Goal: Task Accomplishment & Management: Use online tool/utility

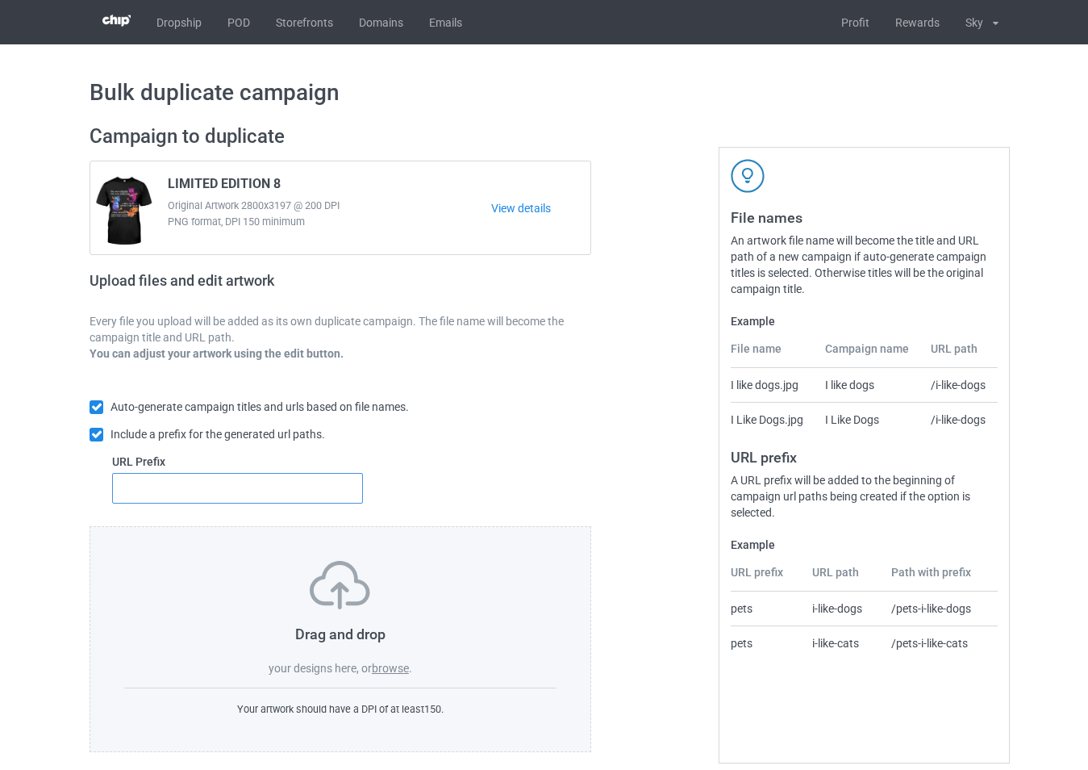
click at [259, 484] on input "text" at bounding box center [237, 488] width 251 height 31
type input "1"
drag, startPoint x: 389, startPoint y: 656, endPoint x: 388, endPoint y: 670, distance: 13.7
click at [389, 663] on div "Drag and drop your designs here, or browse ." at bounding box center [340, 618] width 432 height 115
click at [388, 670] on label "browse" at bounding box center [390, 668] width 37 height 13
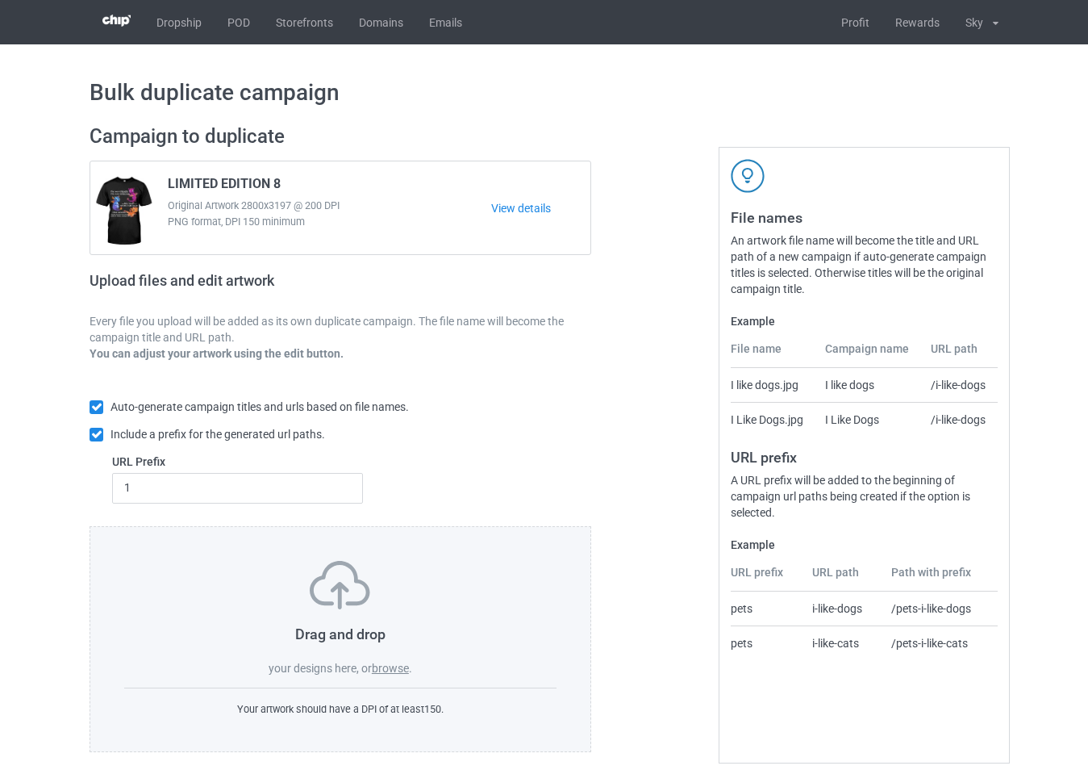
click at [0, 0] on input "browse" at bounding box center [0, 0] width 0 height 0
click at [382, 664] on label "browse" at bounding box center [390, 668] width 37 height 13
click at [0, 0] on input "browse" at bounding box center [0, 0] width 0 height 0
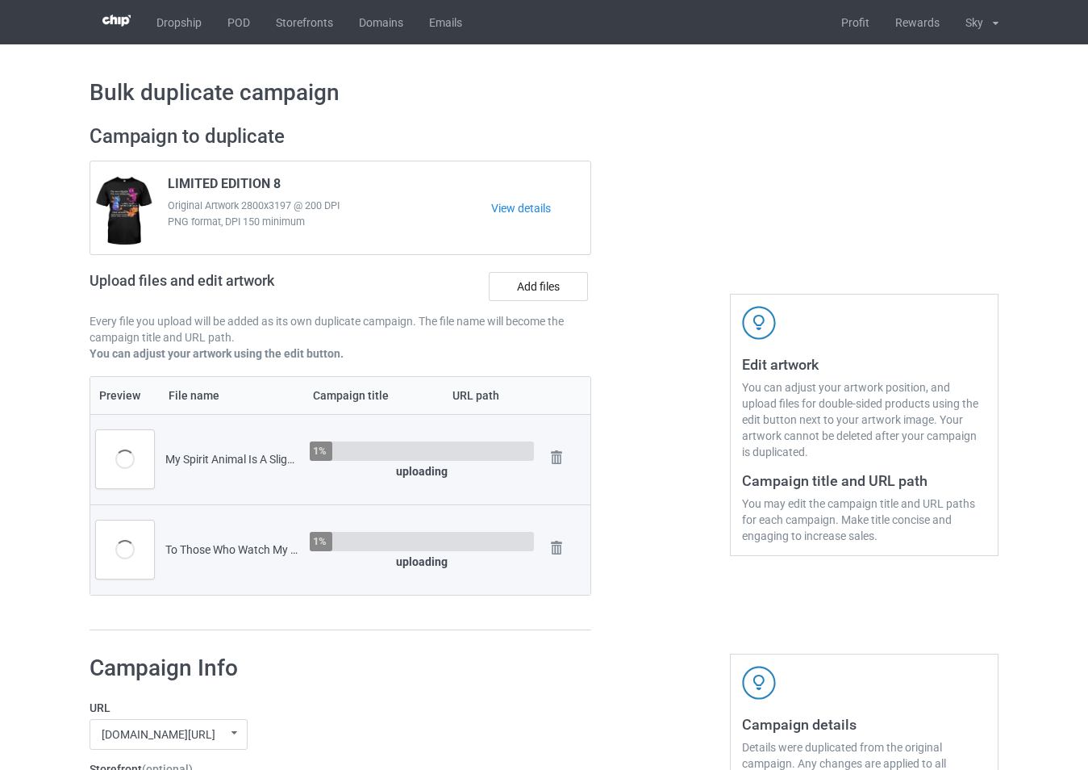
scroll to position [403, 0]
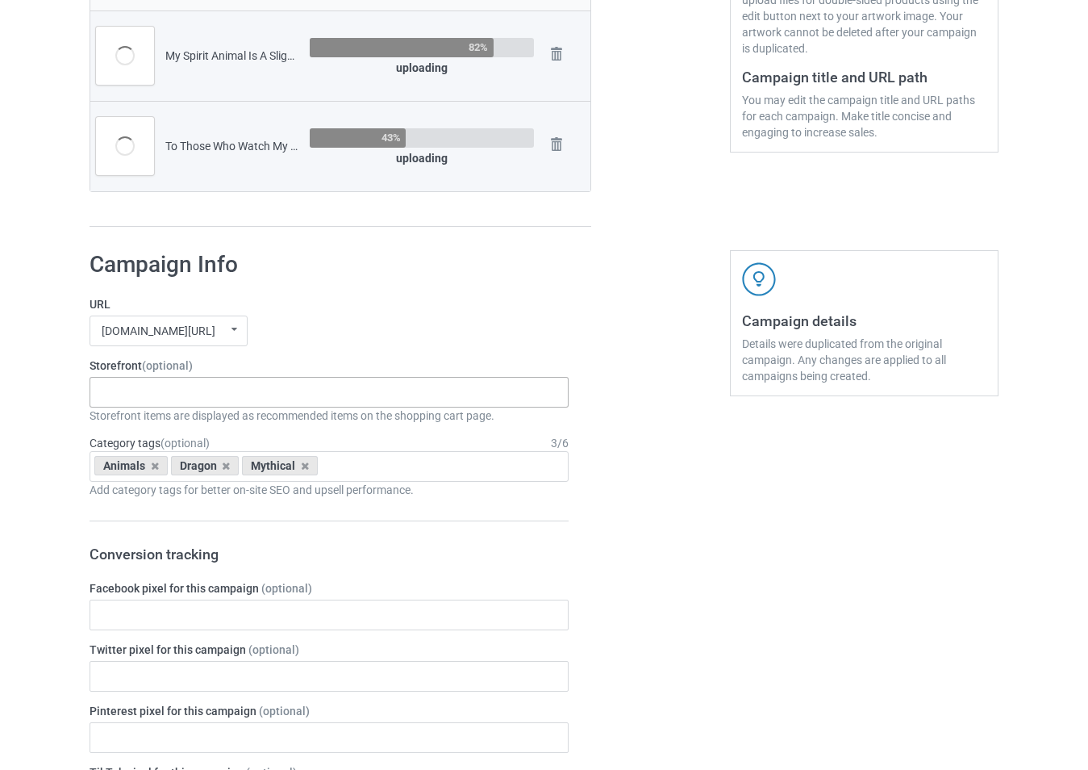
click at [228, 396] on div "-------------------------------------------------- Gifts For Christmas Teacher …" at bounding box center [329, 392] width 479 height 31
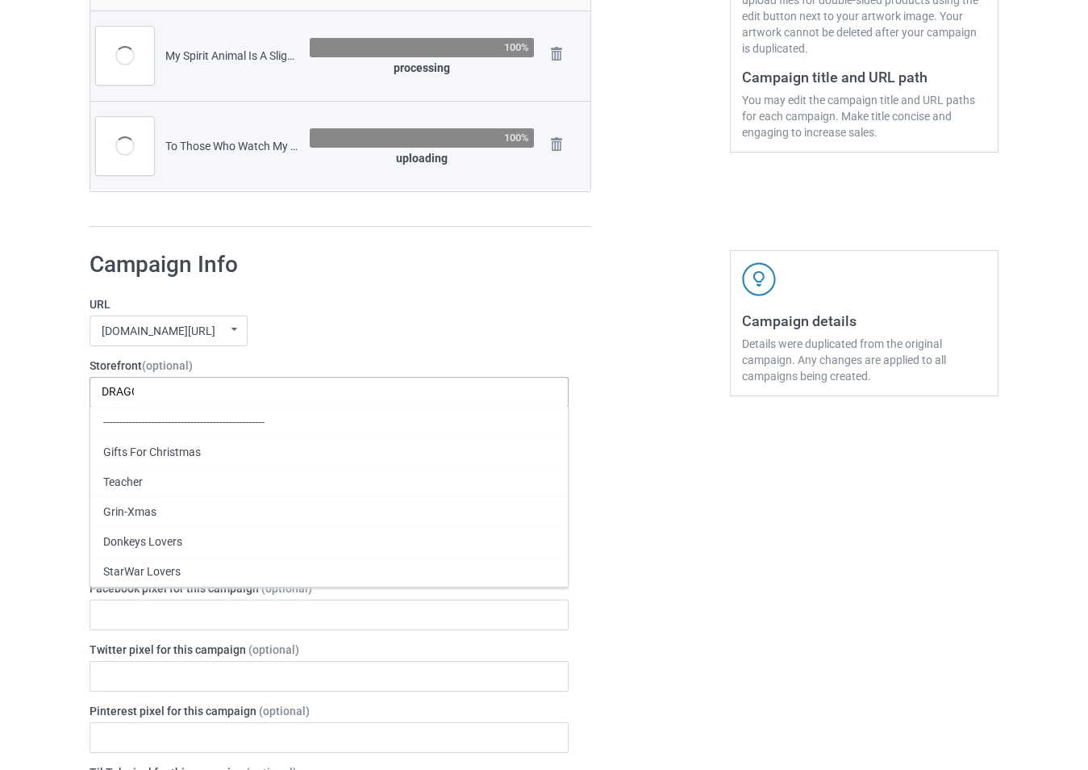
scroll to position [0, 0]
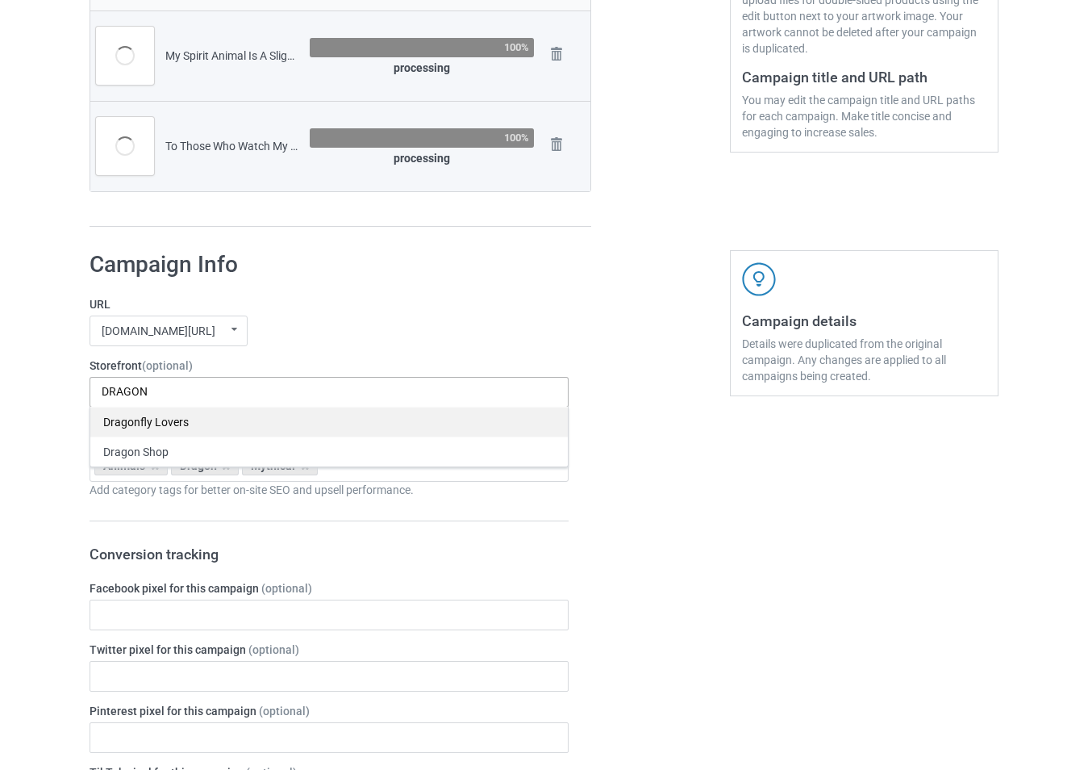
type input "DRAGON"
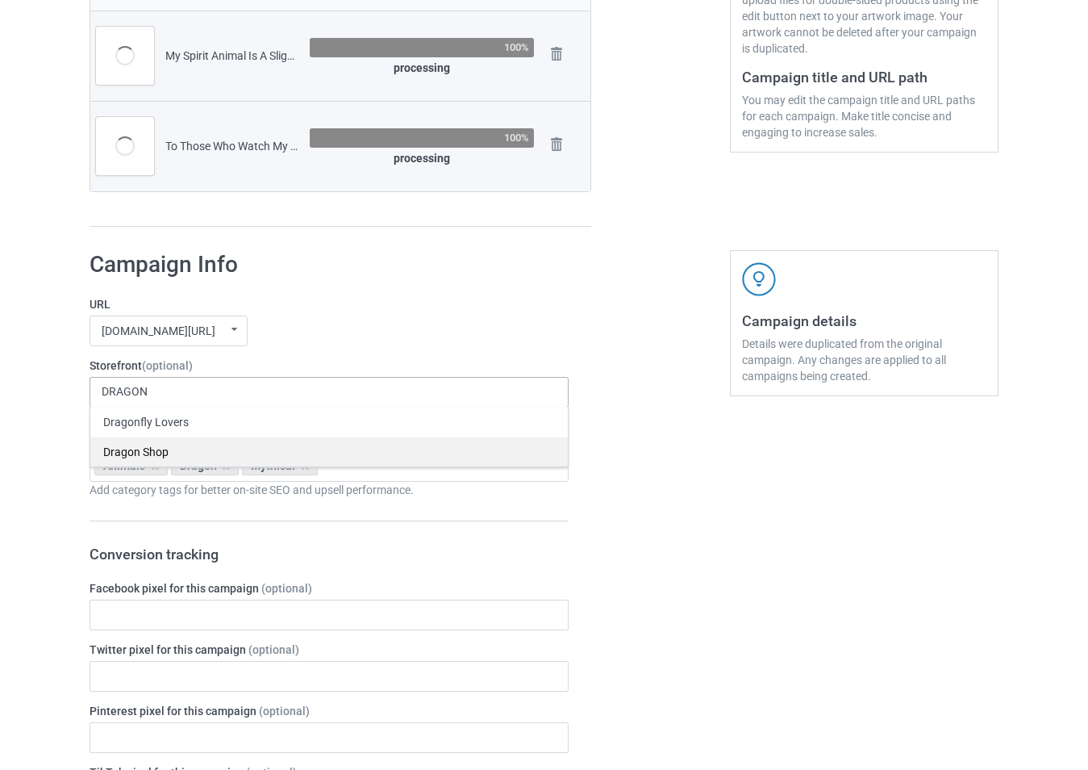
drag, startPoint x: 222, startPoint y: 419, endPoint x: 219, endPoint y: 450, distance: 30.8
click at [219, 450] on div "Dragonfly Lovers Dragon Shop" at bounding box center [329, 437] width 479 height 61
click at [219, 450] on div "Dragon Shop" at bounding box center [329, 451] width 478 height 30
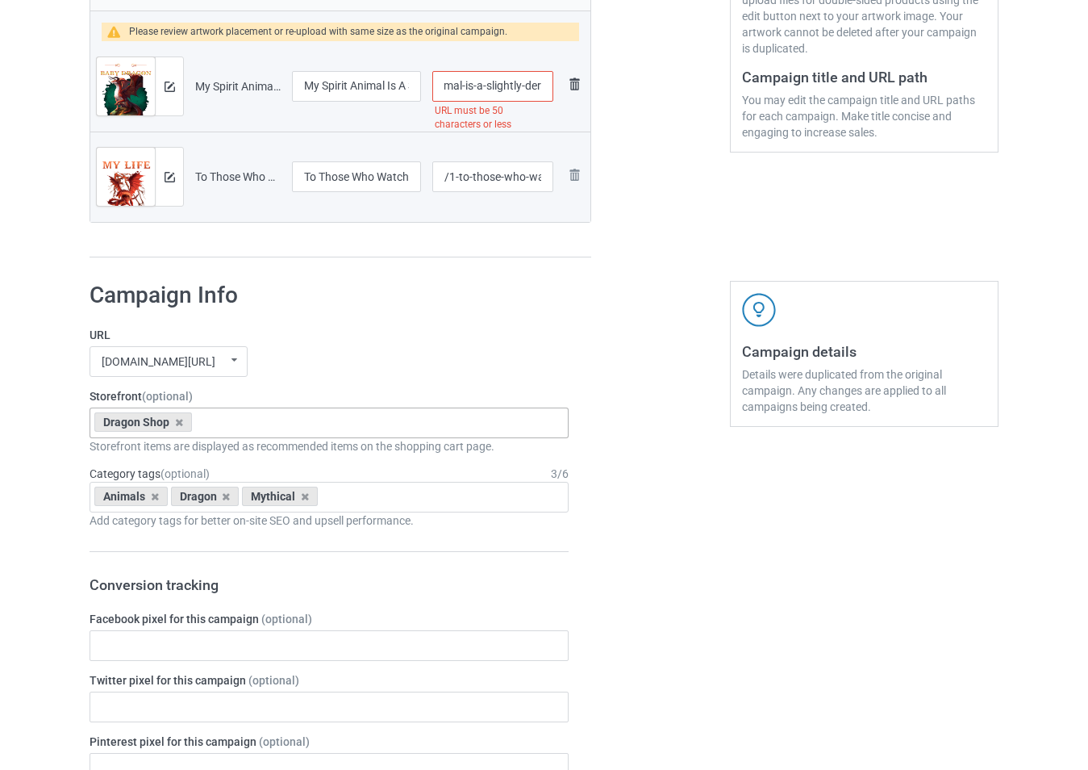
scroll to position [0, 173]
click at [558, 98] on tr "Preview and edit artwork My Spirit Animal Is A Slightly Deranged Baby Dragon.pn…" at bounding box center [340, 86] width 500 height 90
click at [534, 85] on input "/1-my-spirit-animal-is-a-slightly-deranged-baby-dragon" at bounding box center [492, 86] width 121 height 31
click at [498, 89] on input "/1-my-spirit-animal-is-a-slightly-deranged-baby-dragon" at bounding box center [492, 86] width 121 height 31
drag, startPoint x: 486, startPoint y: 86, endPoint x: 558, endPoint y: 98, distance: 72.9
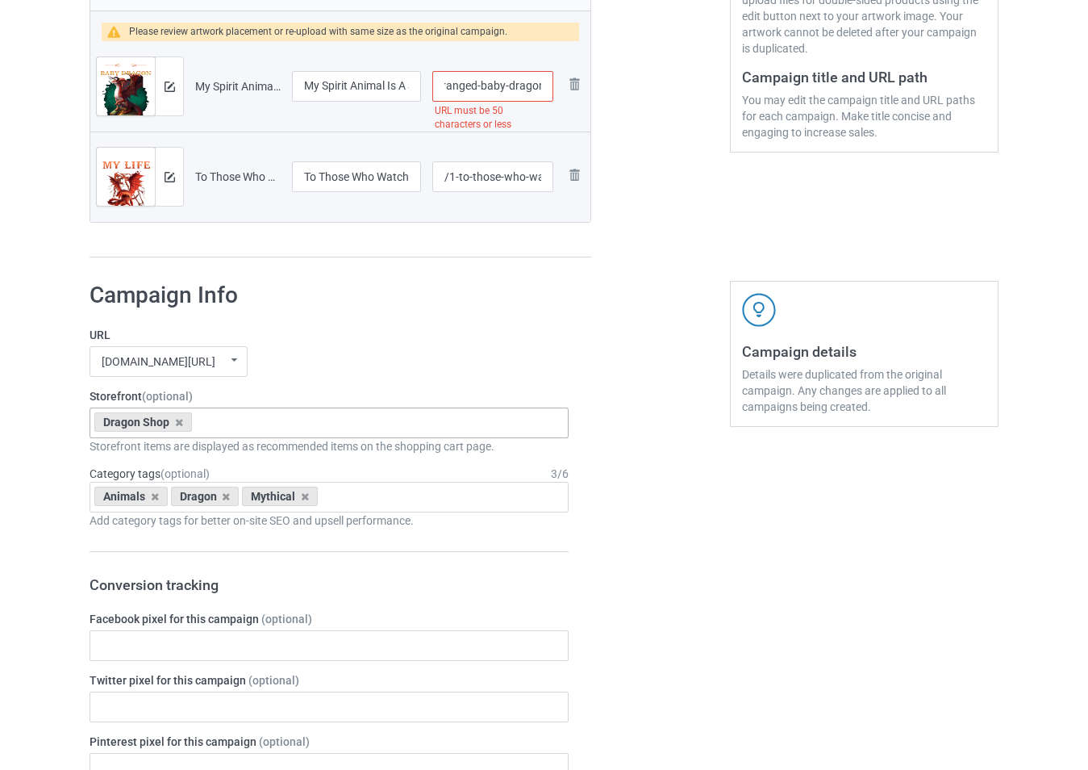
click at [558, 98] on tr "Preview and edit artwork My Spirit Animal Is A Slightly Deranged Baby Dragon.pn…" at bounding box center [340, 86] width 500 height 90
type input "/1-my-spirit-animal-is-a-slightly-deranged-"
click at [577, 205] on tr "Preview and edit artwork To Those Who Watch My Life.png To Those Who Watch My L…" at bounding box center [340, 176] width 500 height 90
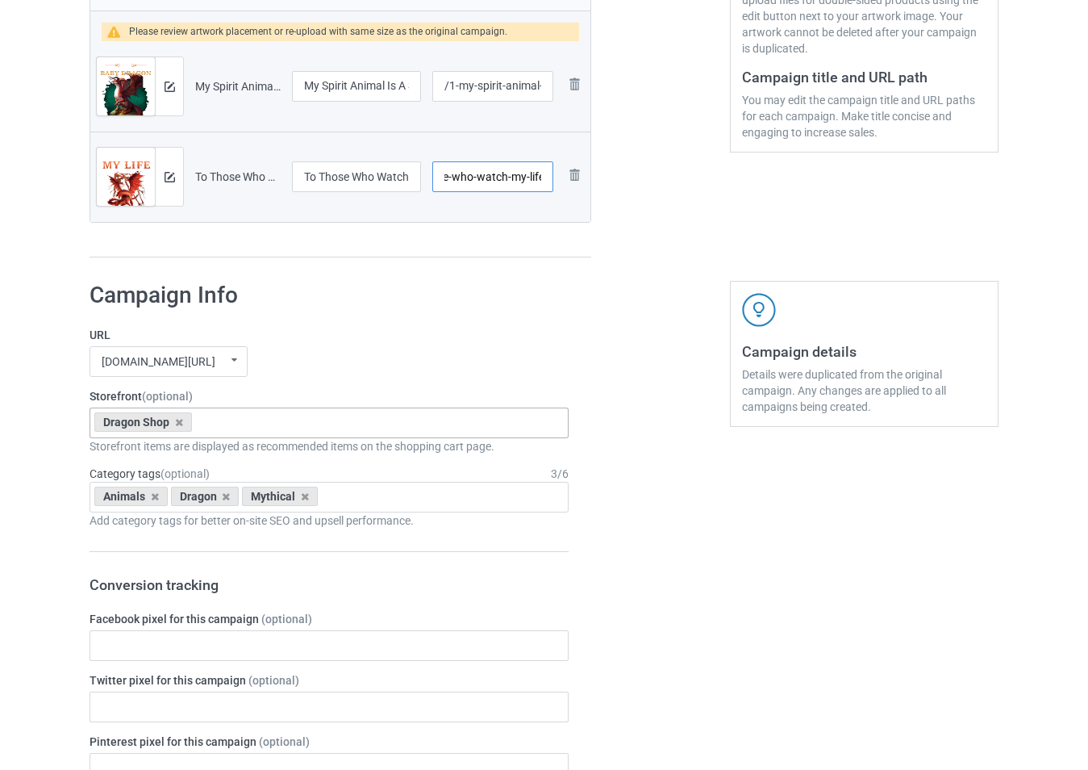
click at [532, 170] on input "/1-to-those-who-watch-my-life" at bounding box center [492, 176] width 121 height 31
drag, startPoint x: 501, startPoint y: 182, endPoint x: 568, endPoint y: 196, distance: 68.5
click at [568, 196] on tr "Preview and edit artwork To Those Who Watch My Life.png To Those Who Watch My L…" at bounding box center [340, 176] width 500 height 90
type input "/1-to-those-who-watc"
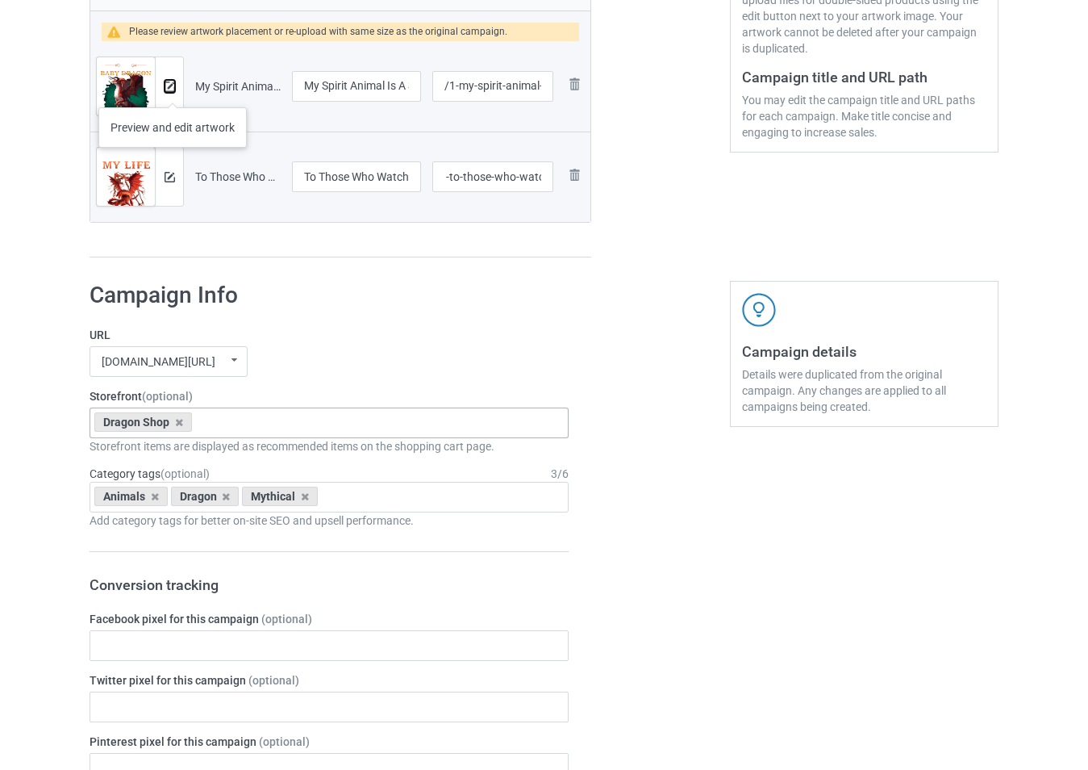
click at [171, 91] on img at bounding box center [170, 86] width 10 height 10
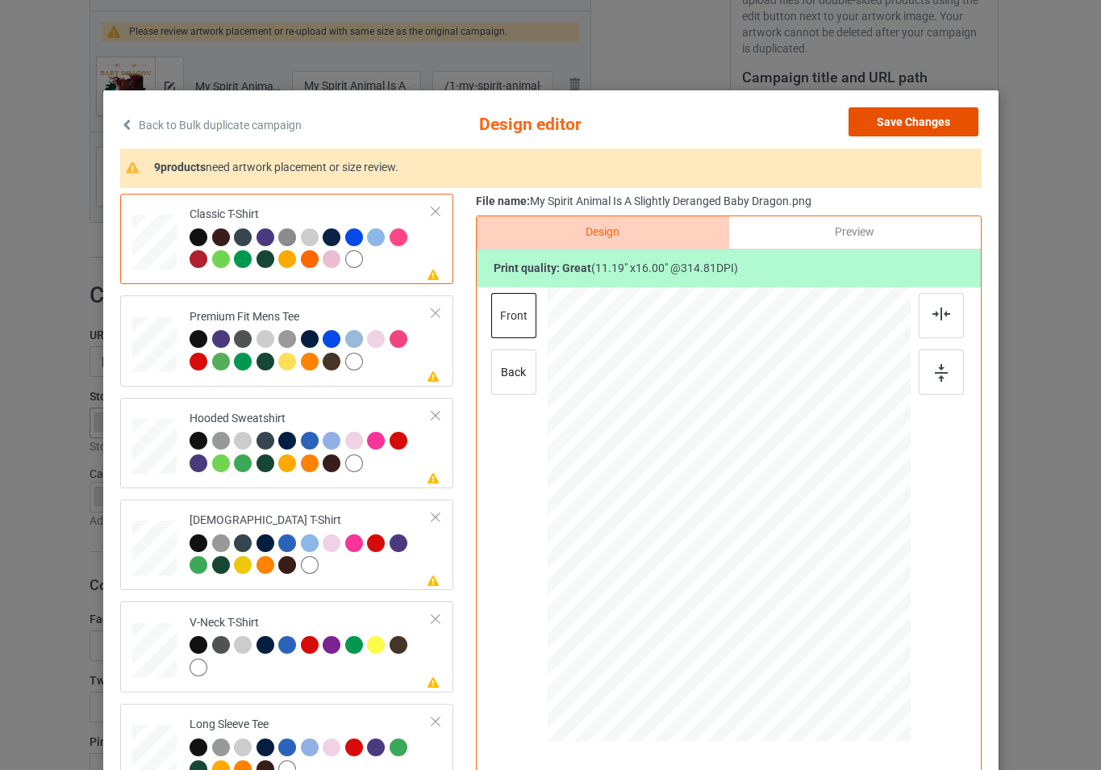
click at [916, 122] on button "Save Changes" at bounding box center [914, 121] width 130 height 29
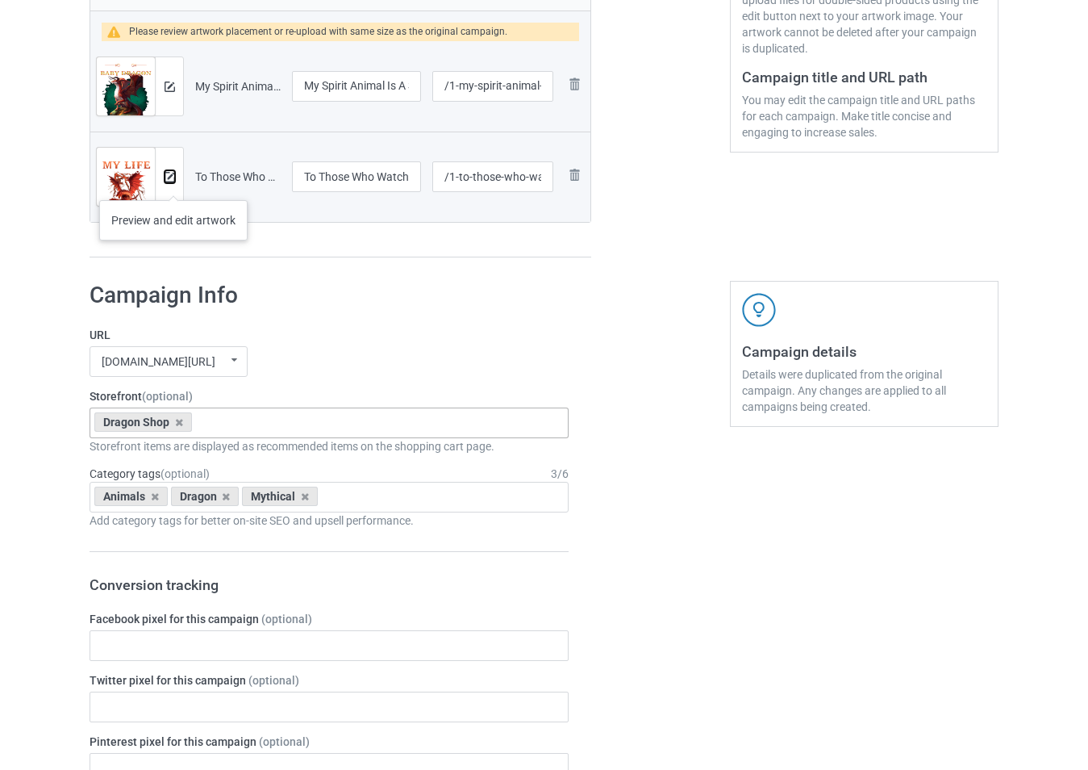
click at [169, 181] on img at bounding box center [170, 177] width 10 height 10
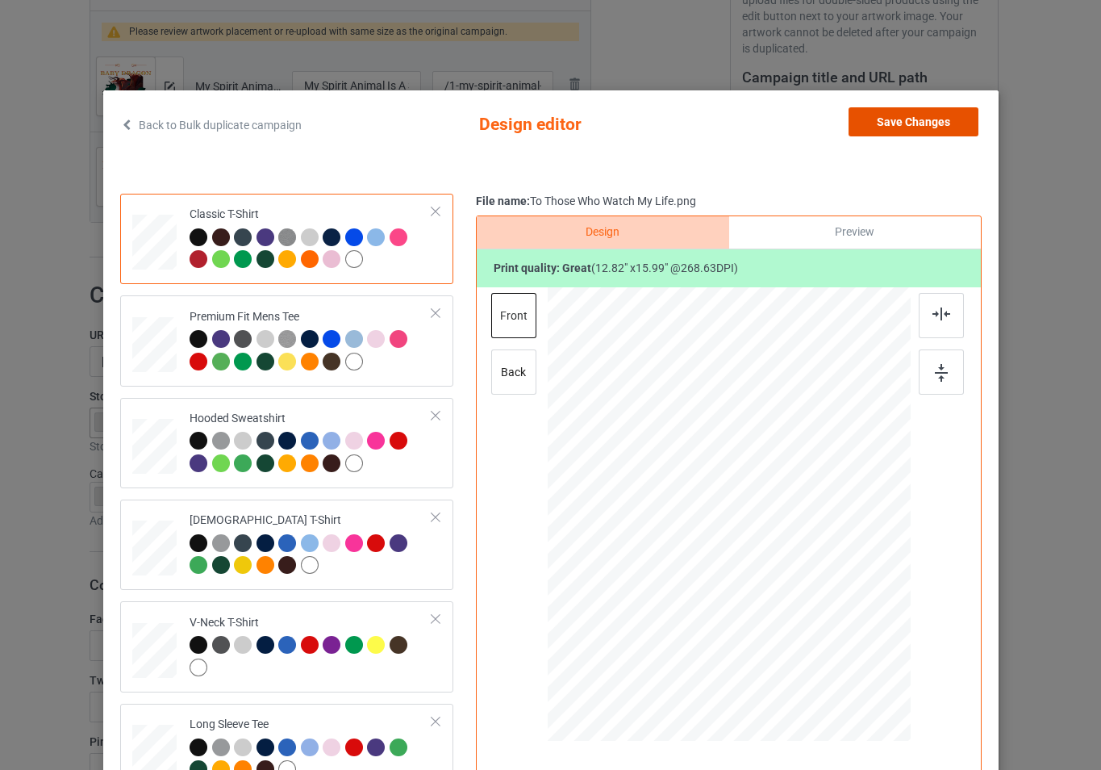
click at [922, 118] on button "Save Changes" at bounding box center [914, 121] width 130 height 29
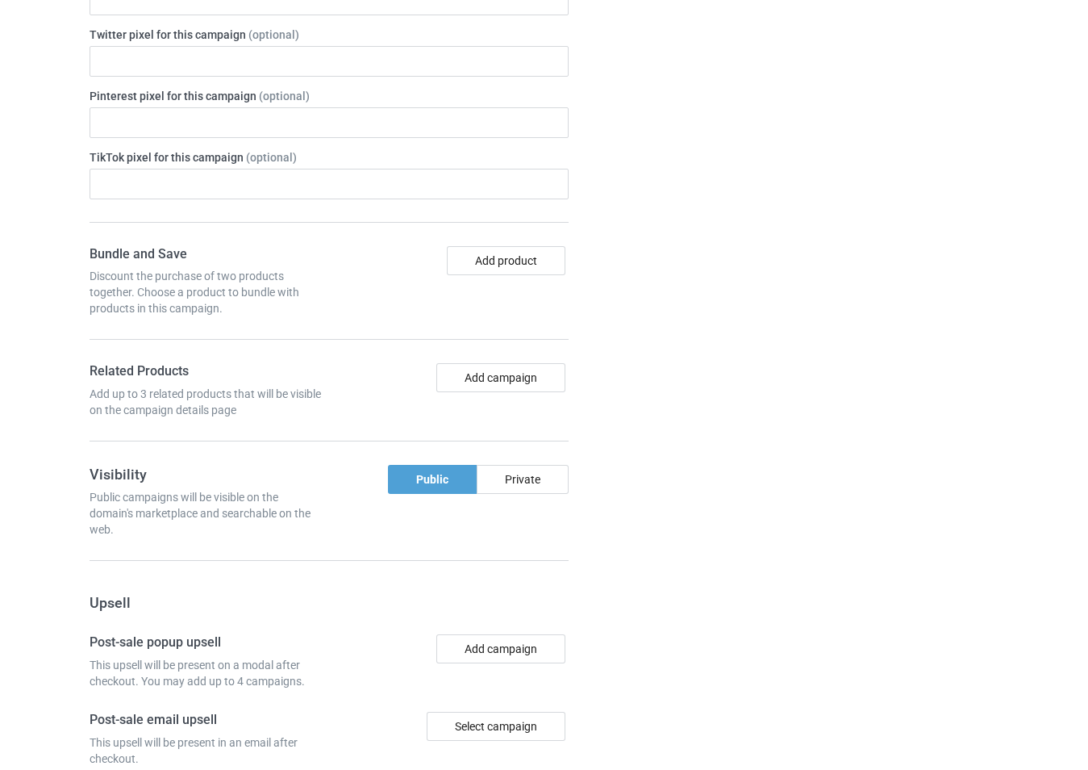
scroll to position [1406, 0]
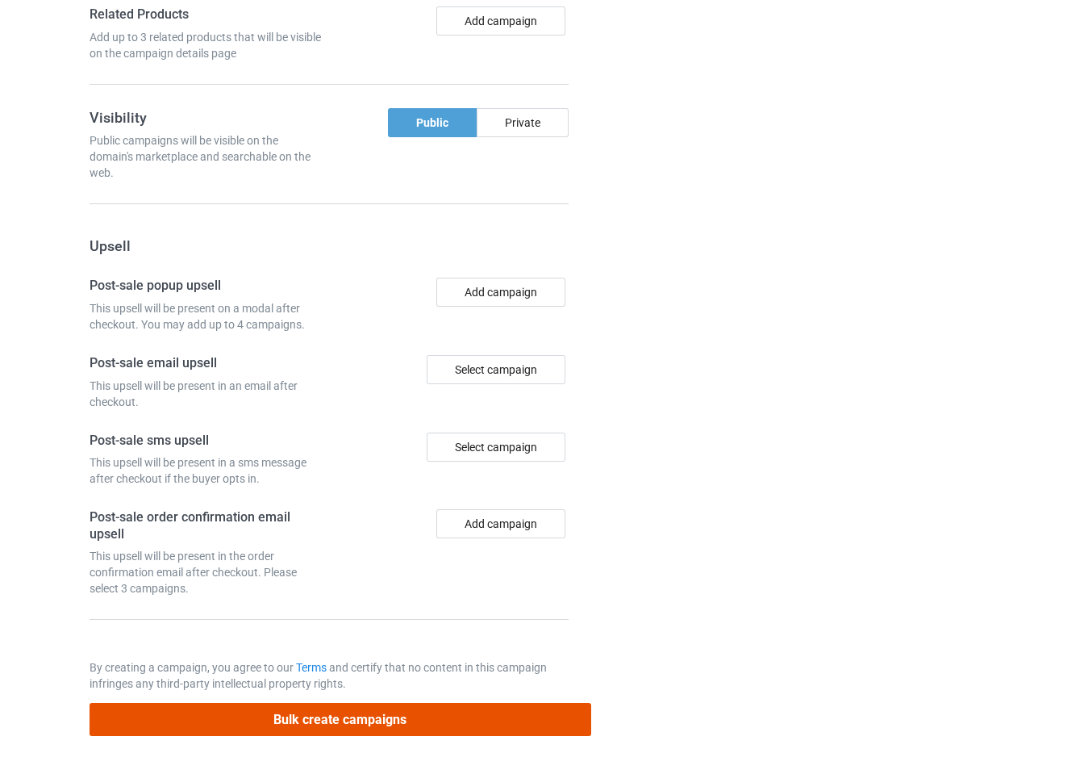
click at [428, 726] on button "Bulk create campaigns" at bounding box center [341, 719] width 502 height 33
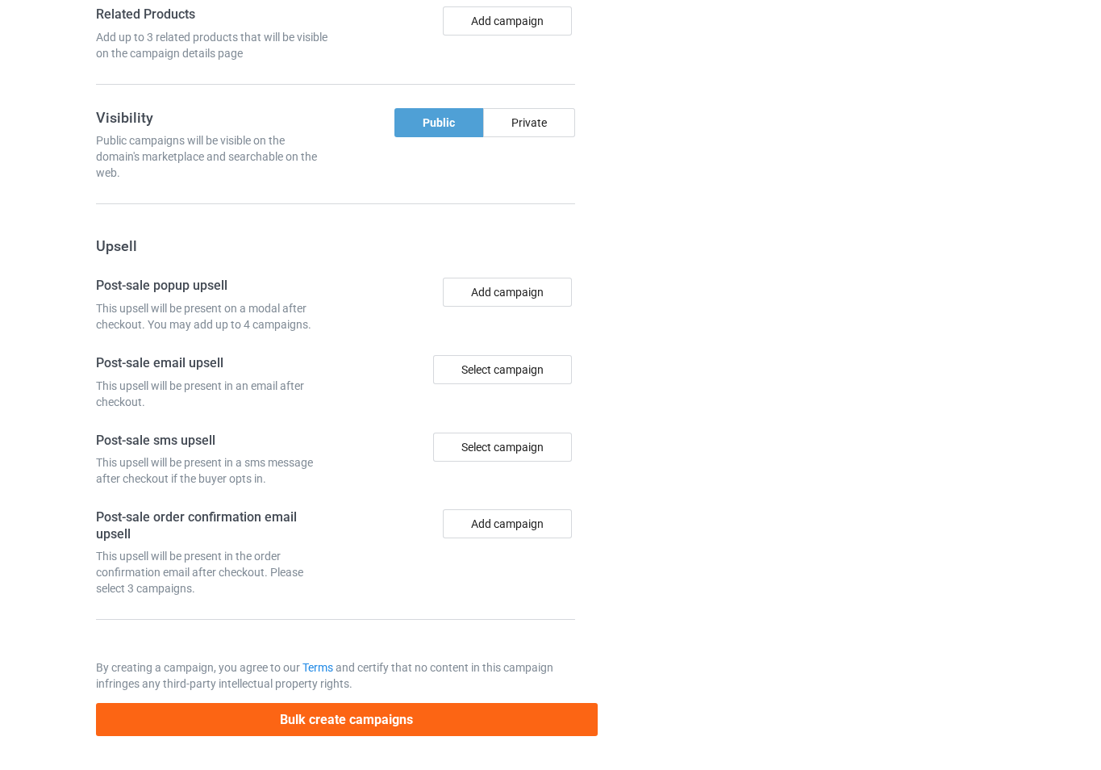
scroll to position [0, 0]
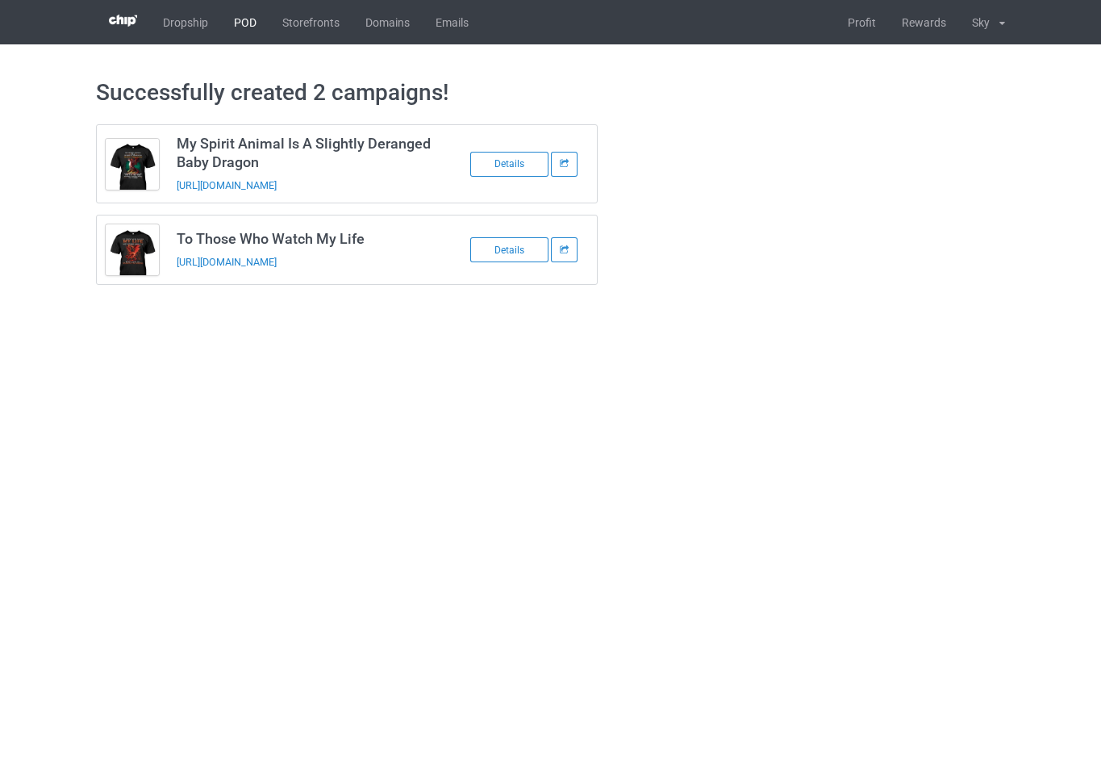
click at [248, 25] on link "POD" at bounding box center [245, 22] width 48 height 44
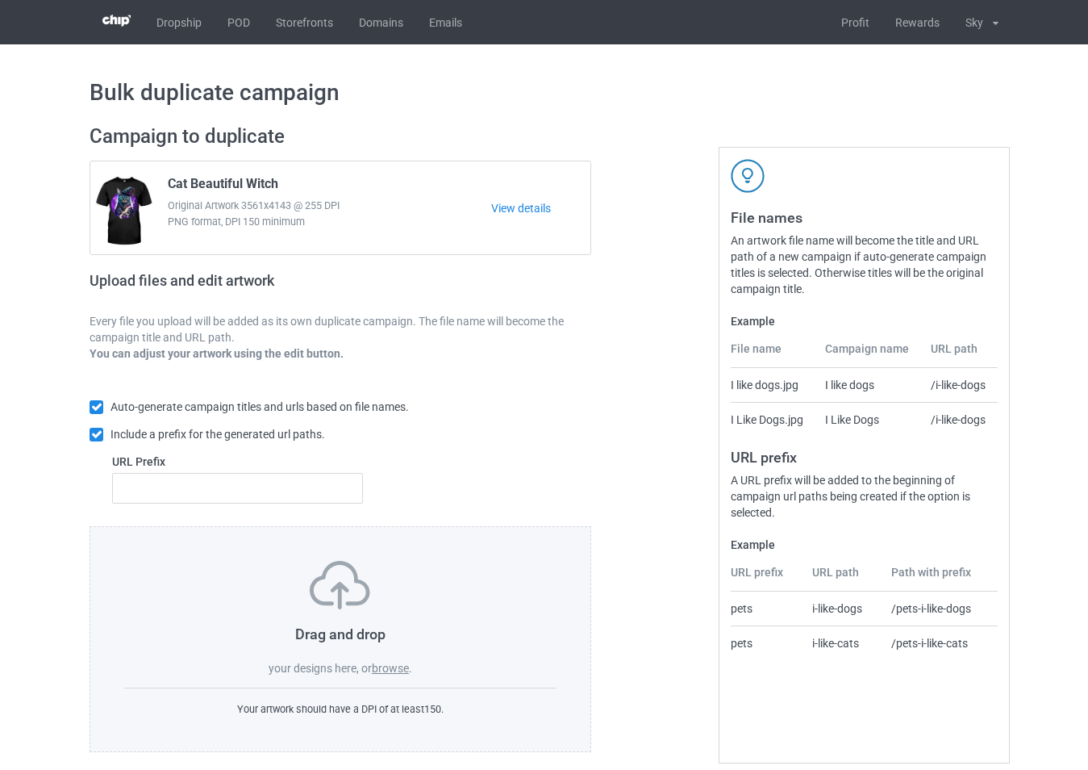
click at [391, 670] on label "browse" at bounding box center [390, 668] width 37 height 13
click at [0, 0] on input "browse" at bounding box center [0, 0] width 0 height 0
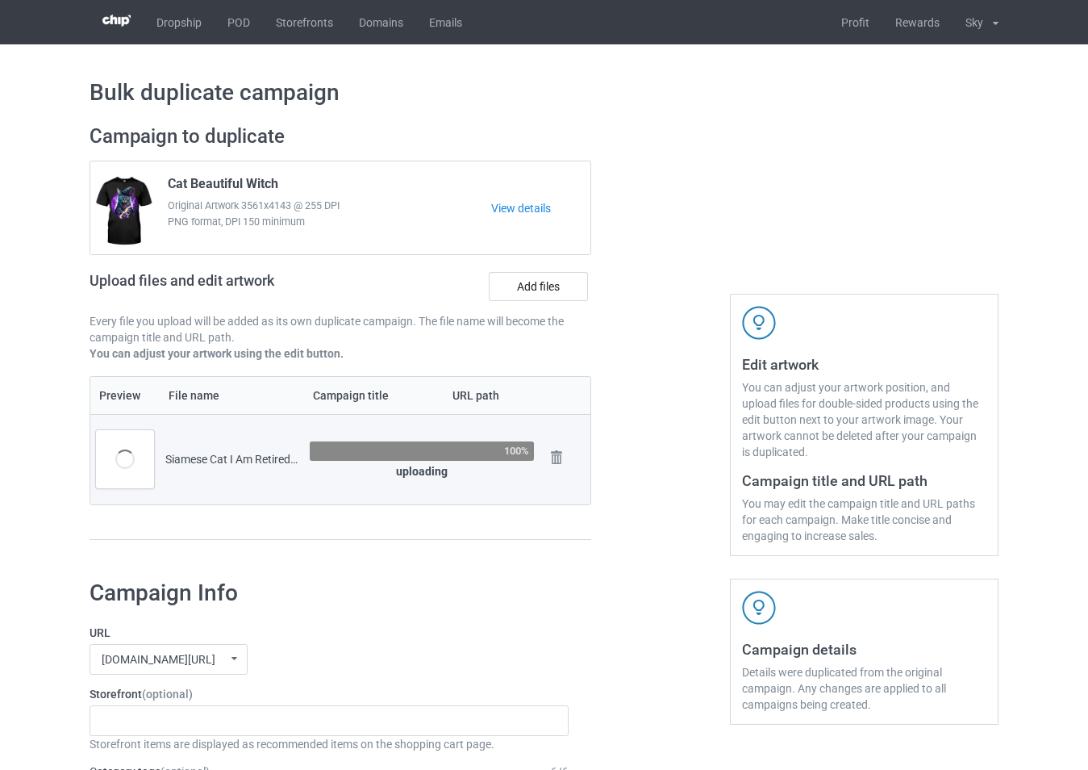
scroll to position [242, 0]
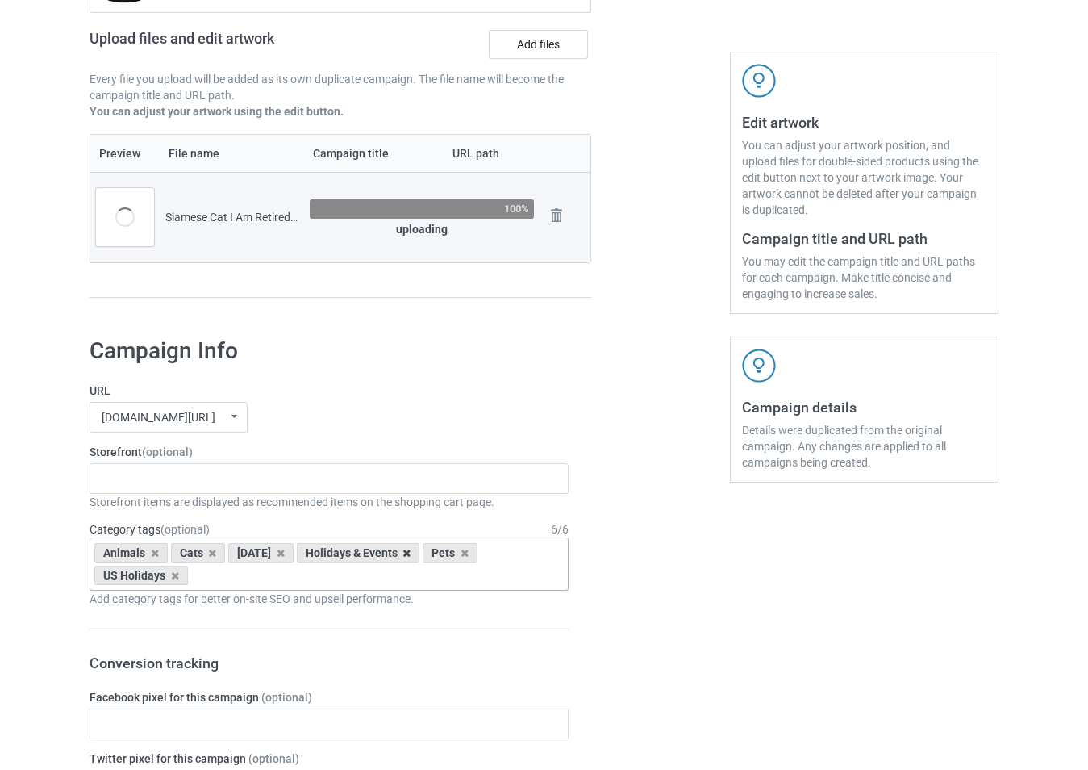
click at [411, 558] on icon at bounding box center [407, 553] width 8 height 10
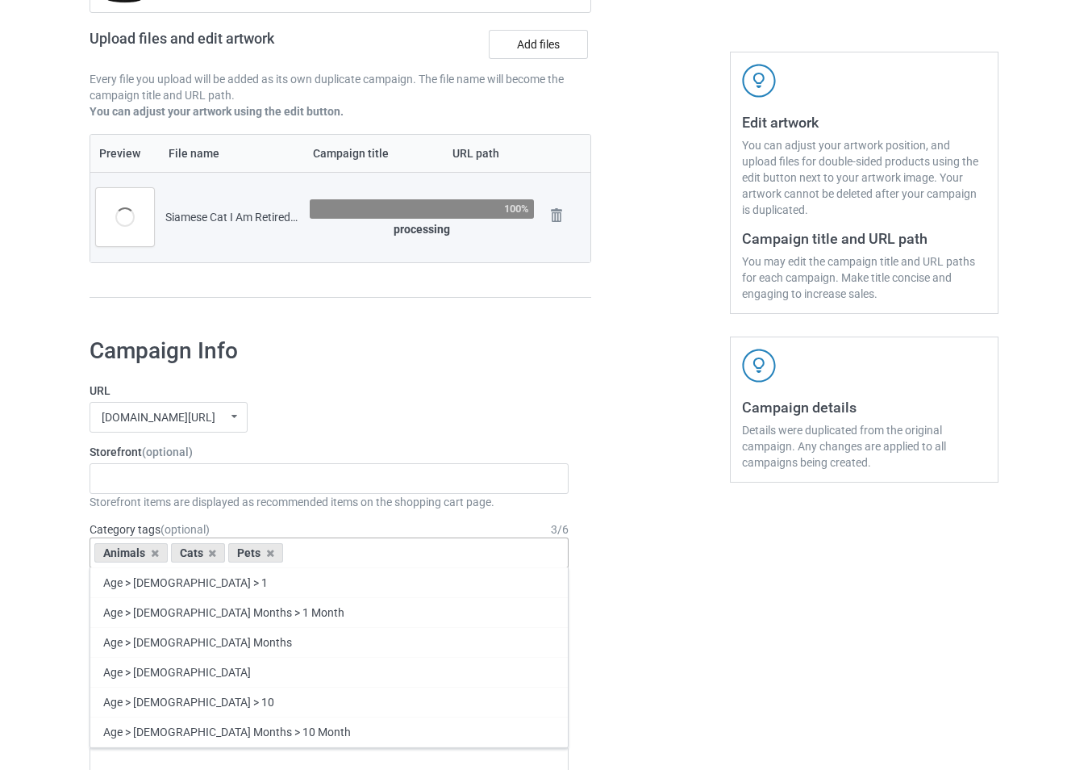
click at [379, 558] on div "Animals Cats Pets Age > 1-19 > 1 Age > 1-12 Months > 1 Month Age > 1-12 Months …" at bounding box center [329, 552] width 479 height 31
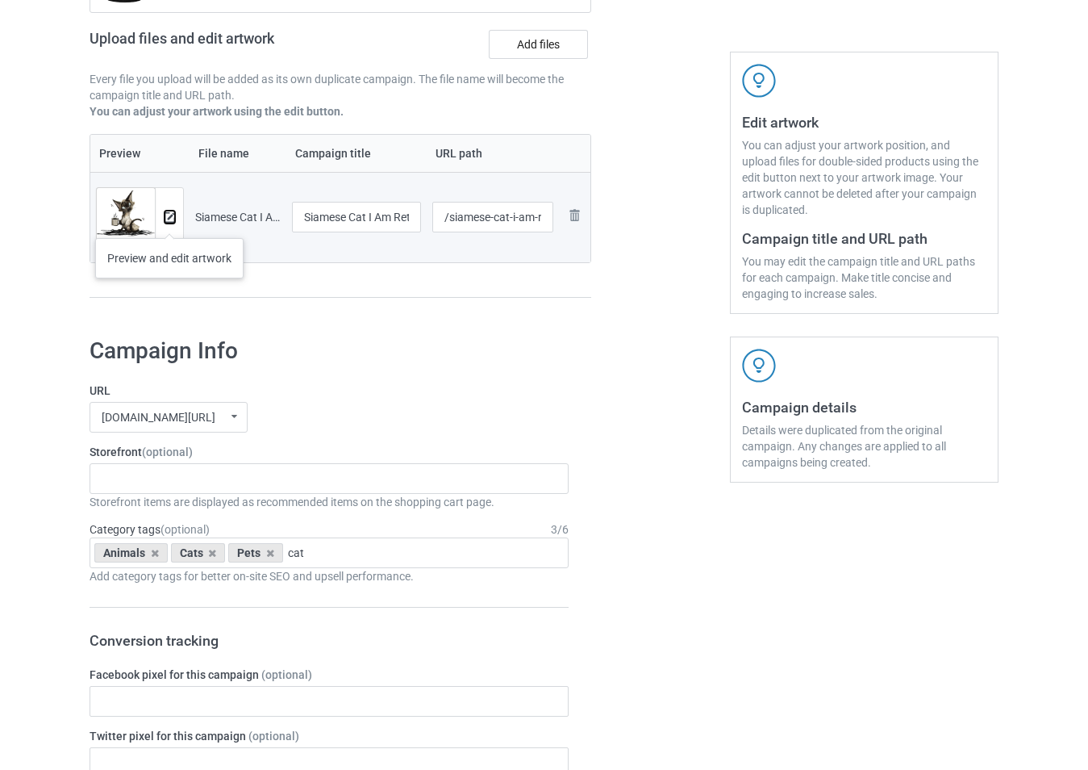
click at [169, 222] on img at bounding box center [170, 217] width 10 height 10
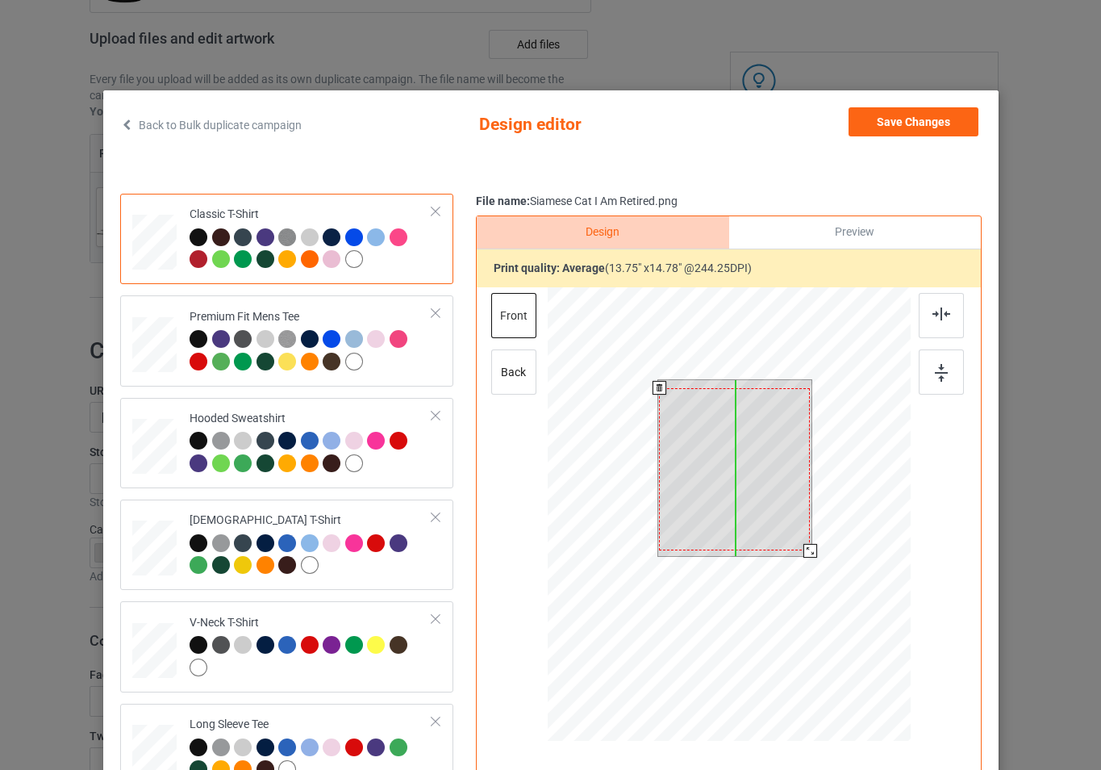
click at [750, 475] on div at bounding box center [734, 469] width 151 height 162
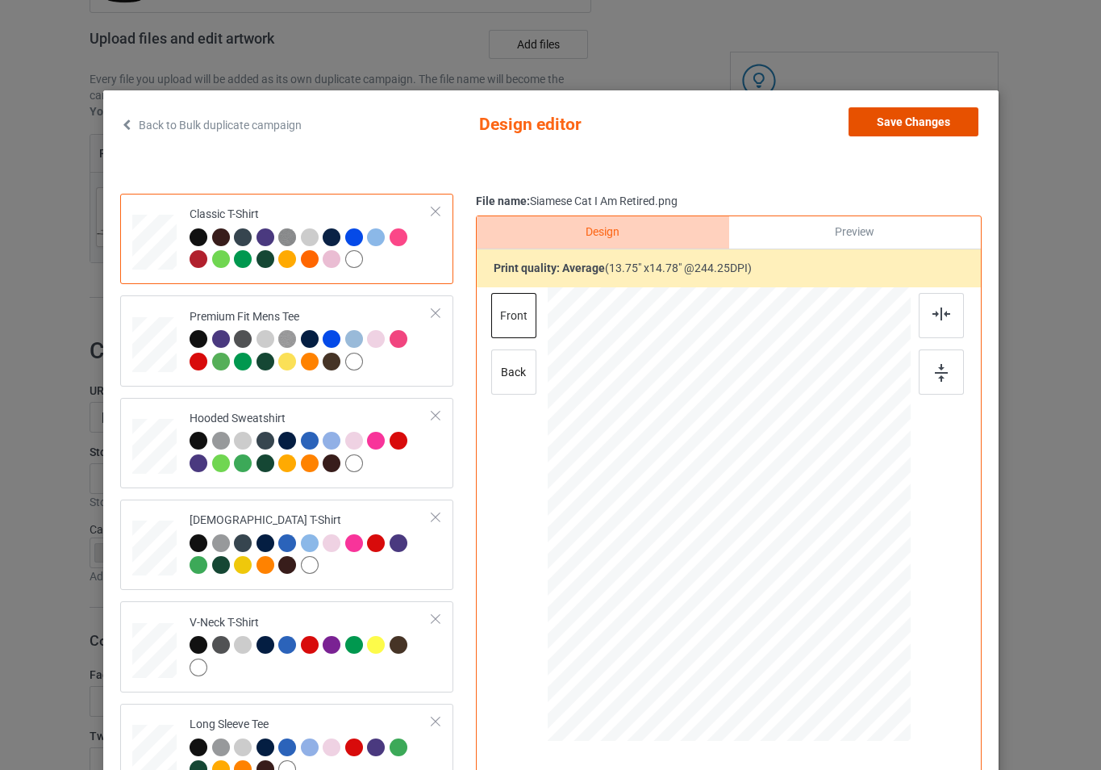
click at [947, 120] on button "Save Changes" at bounding box center [914, 121] width 130 height 29
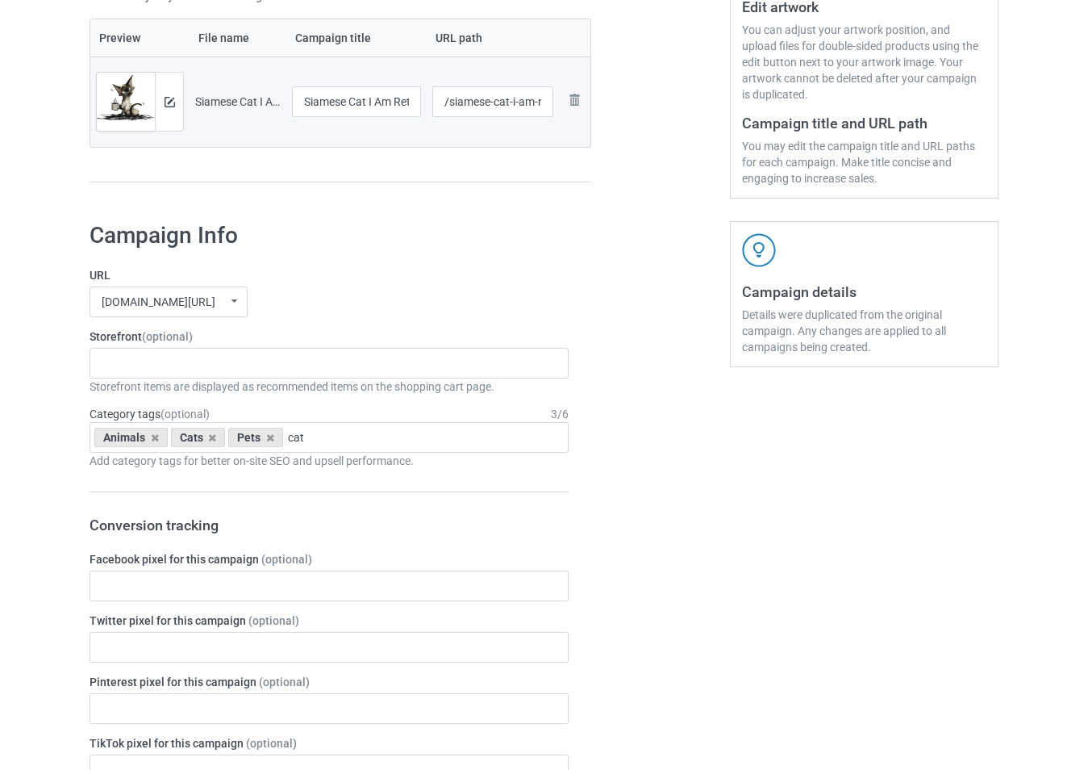
scroll to position [565, 0]
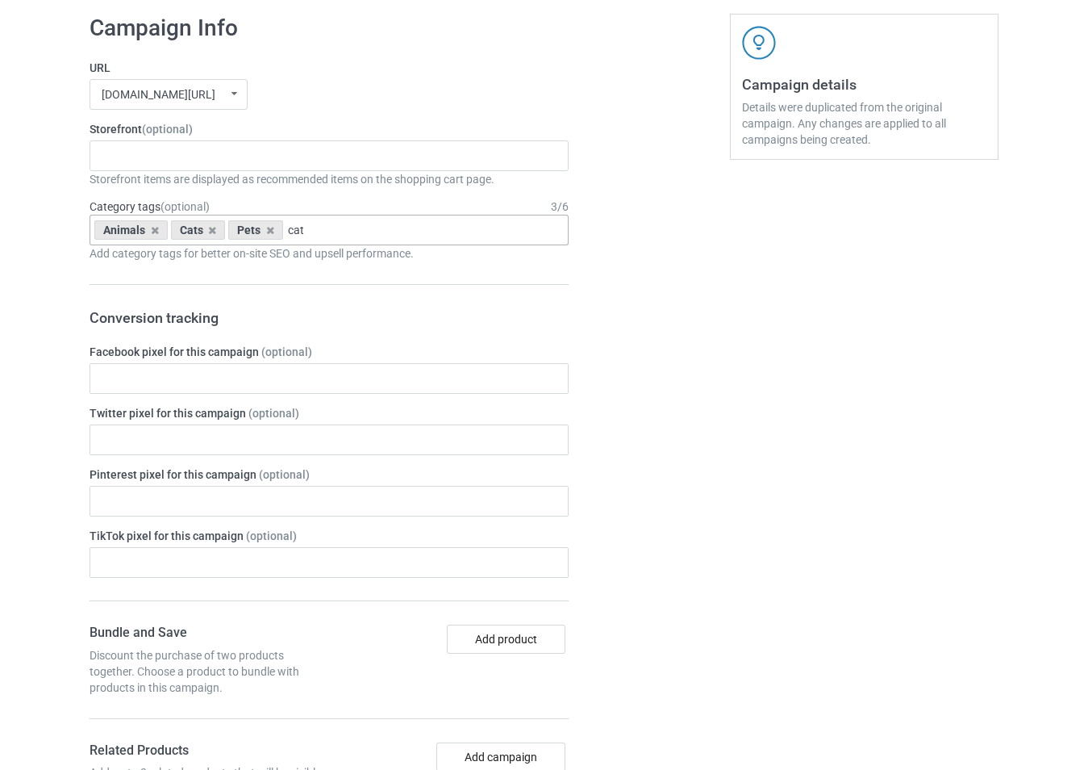
drag, startPoint x: 338, startPoint y: 240, endPoint x: 307, endPoint y: 240, distance: 31.5
click at [307, 240] on div "Animals Cats Pets cat Interests > Education > Accounting Jobs > Marketing & Com…" at bounding box center [329, 230] width 479 height 31
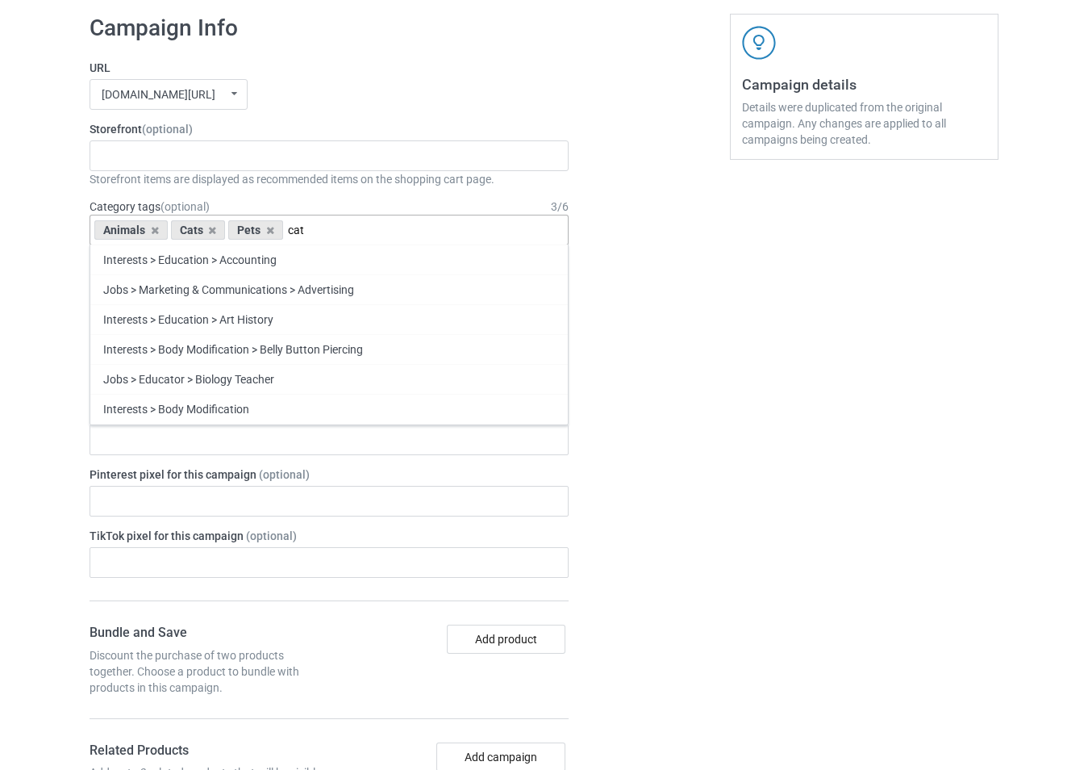
click at [316, 235] on input "cat" at bounding box center [304, 230] width 32 height 14
type input "c"
click at [288, 167] on div "-------------------------------------------------- Gifts For Christmas Teacher …" at bounding box center [329, 155] width 479 height 31
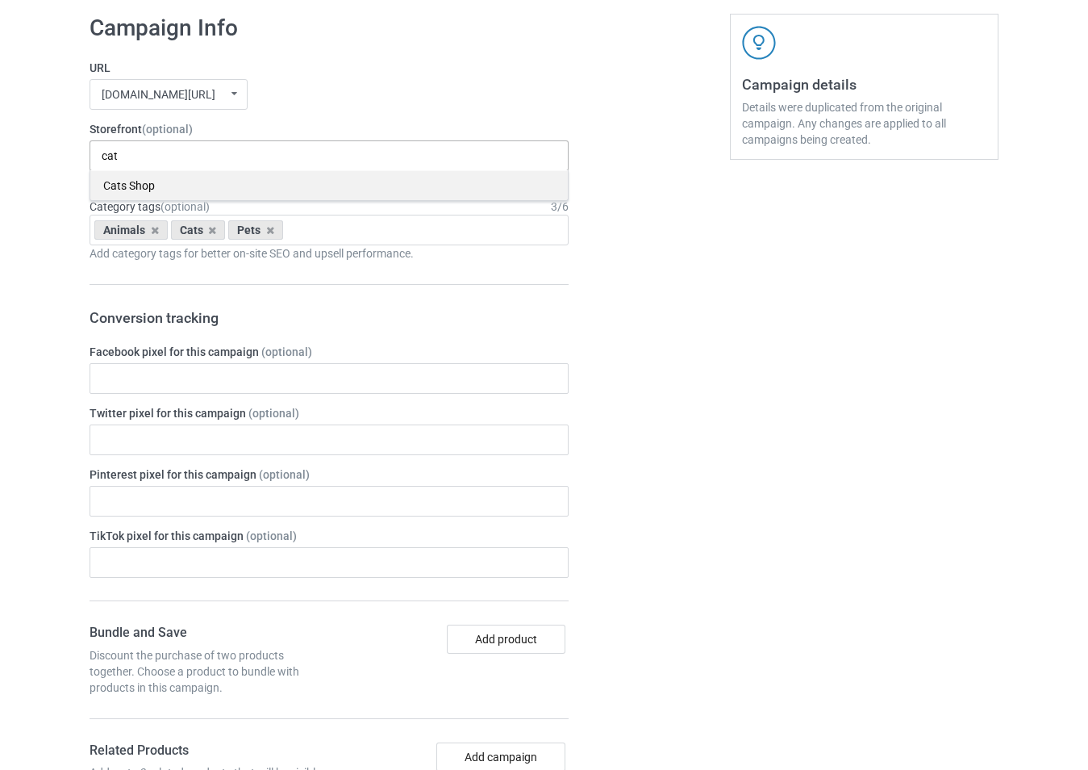
type input "cat"
click at [240, 180] on div "Cats Shop" at bounding box center [329, 185] width 478 height 30
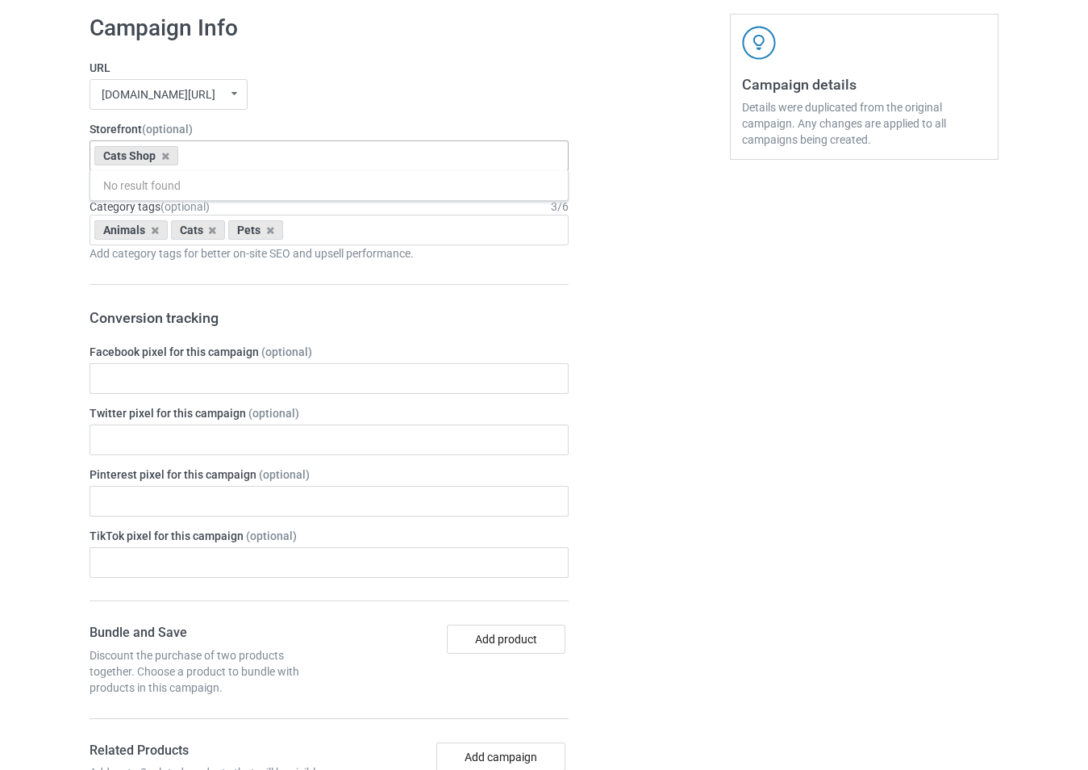
click at [676, 373] on div at bounding box center [661, 742] width 116 height 1480
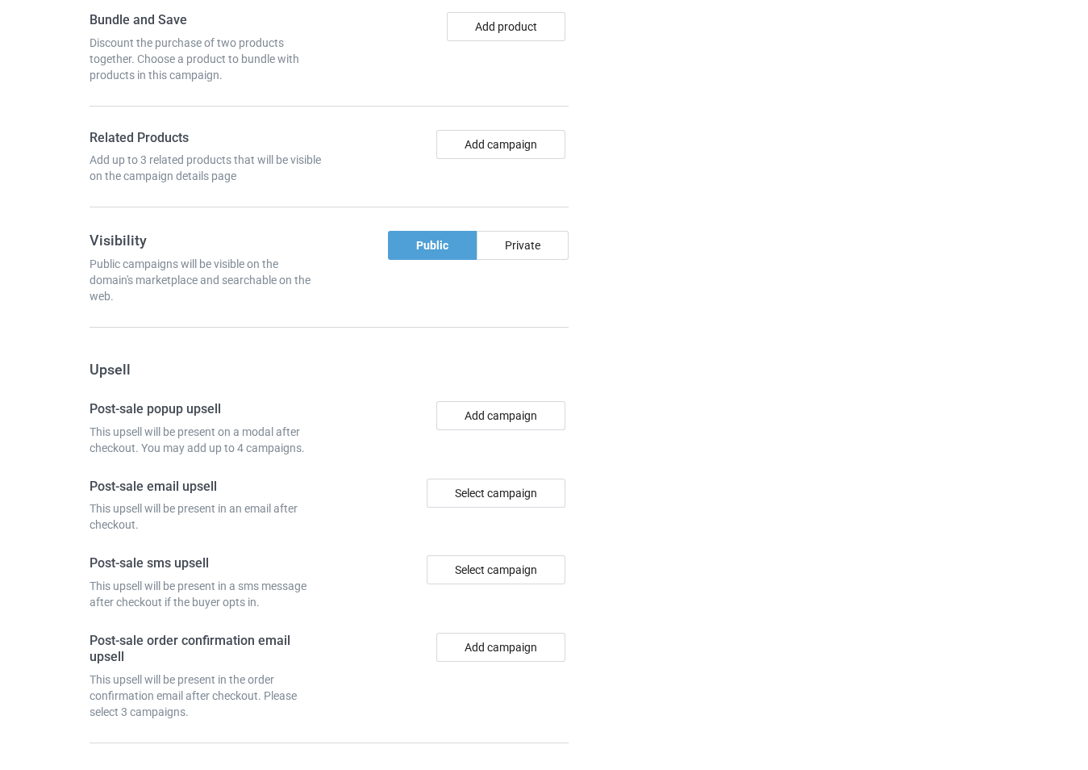
scroll to position [1302, 0]
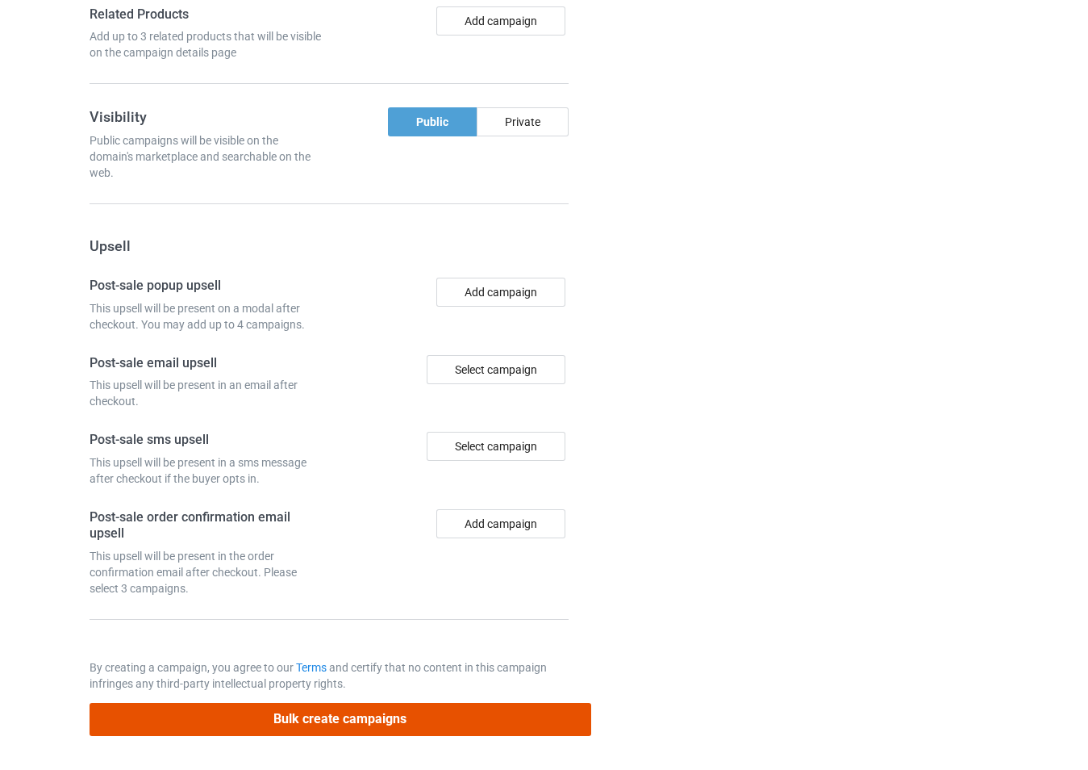
click at [382, 713] on button "Bulk create campaigns" at bounding box center [341, 719] width 502 height 33
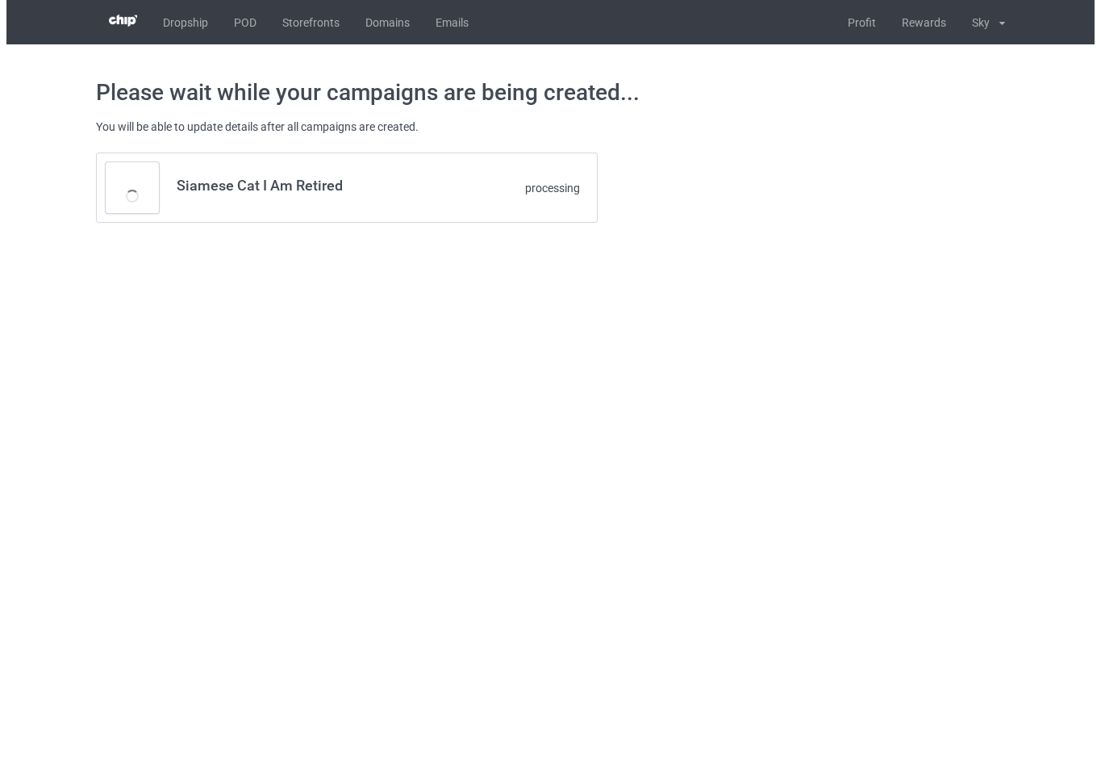
scroll to position [0, 0]
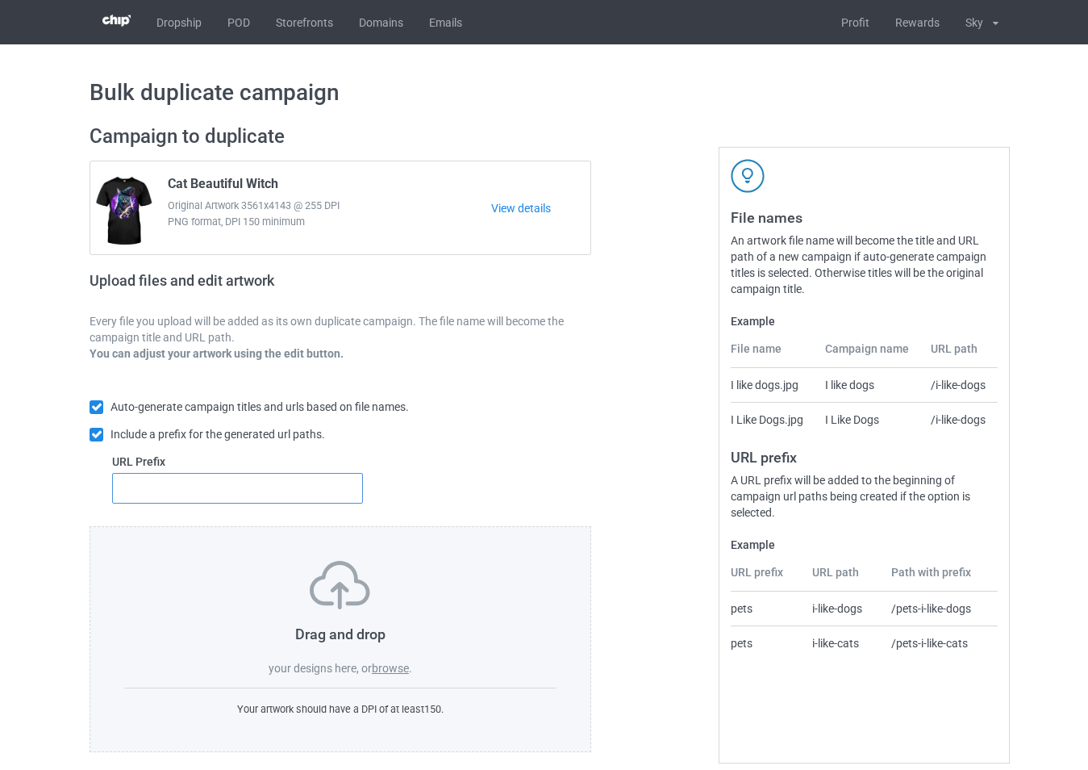
click at [290, 486] on input "text" at bounding box center [237, 488] width 251 height 31
click at [389, 666] on label "browse" at bounding box center [390, 668] width 37 height 13
click at [0, 0] on input "browse" at bounding box center [0, 0] width 0 height 0
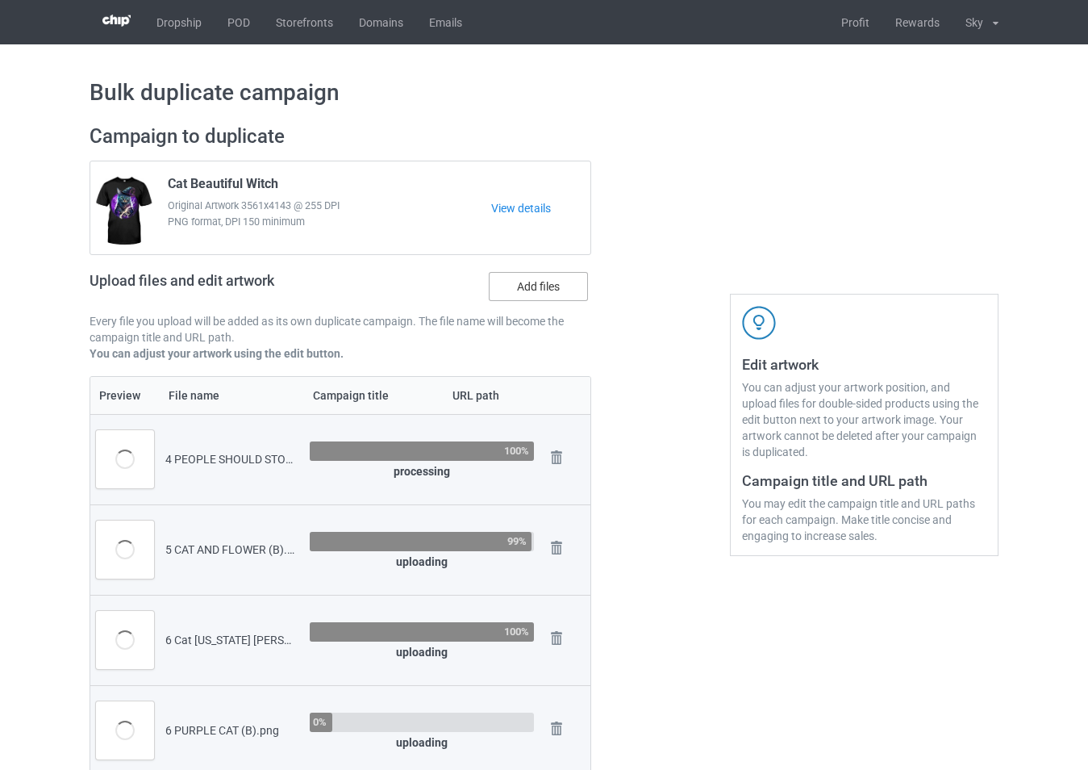
click at [531, 294] on label "Add files" at bounding box center [538, 286] width 99 height 29
click at [0, 0] on input "Add files" at bounding box center [0, 0] width 0 height 0
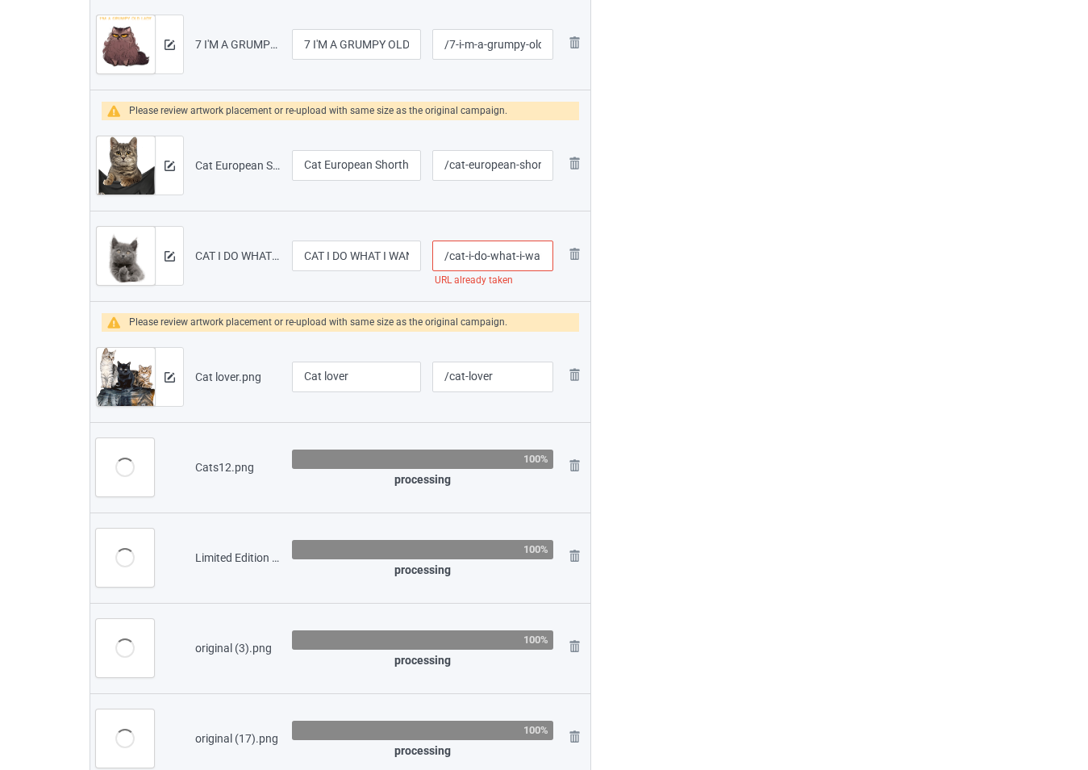
scroll to position [0, 6]
drag, startPoint x: 541, startPoint y: 262, endPoint x: 560, endPoint y: 265, distance: 19.6
click at [560, 265] on tr "Preview and edit artwork CAT I DO WHAT I WANT.png CAT I DO WHAT I WANT /cat-i-d…" at bounding box center [340, 256] width 500 height 90
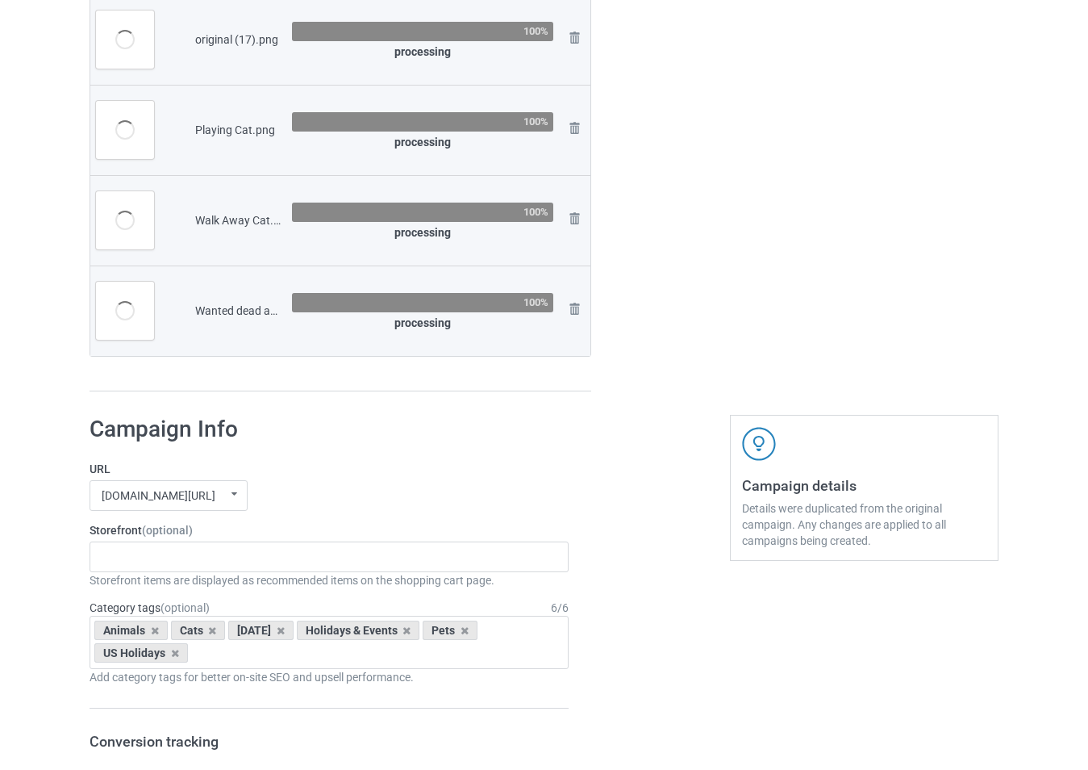
scroll to position [1533, 0]
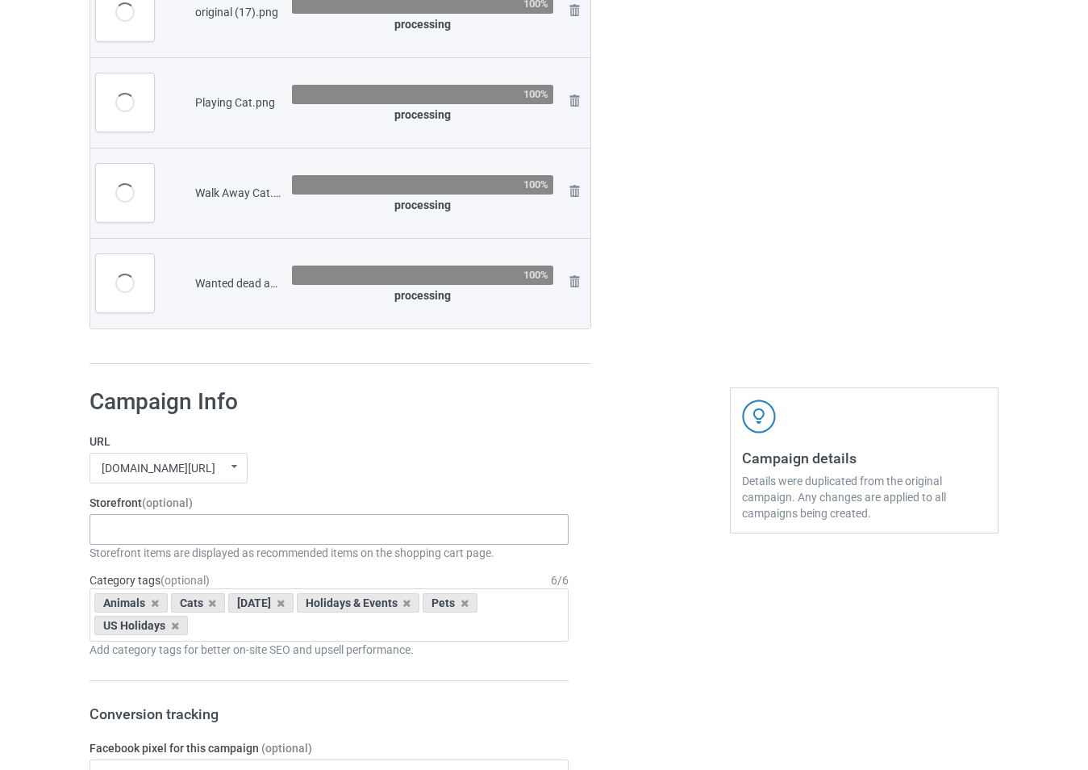
click at [162, 536] on div "-------------------------------------------------- Gifts For Christmas Teacher …" at bounding box center [329, 529] width 479 height 31
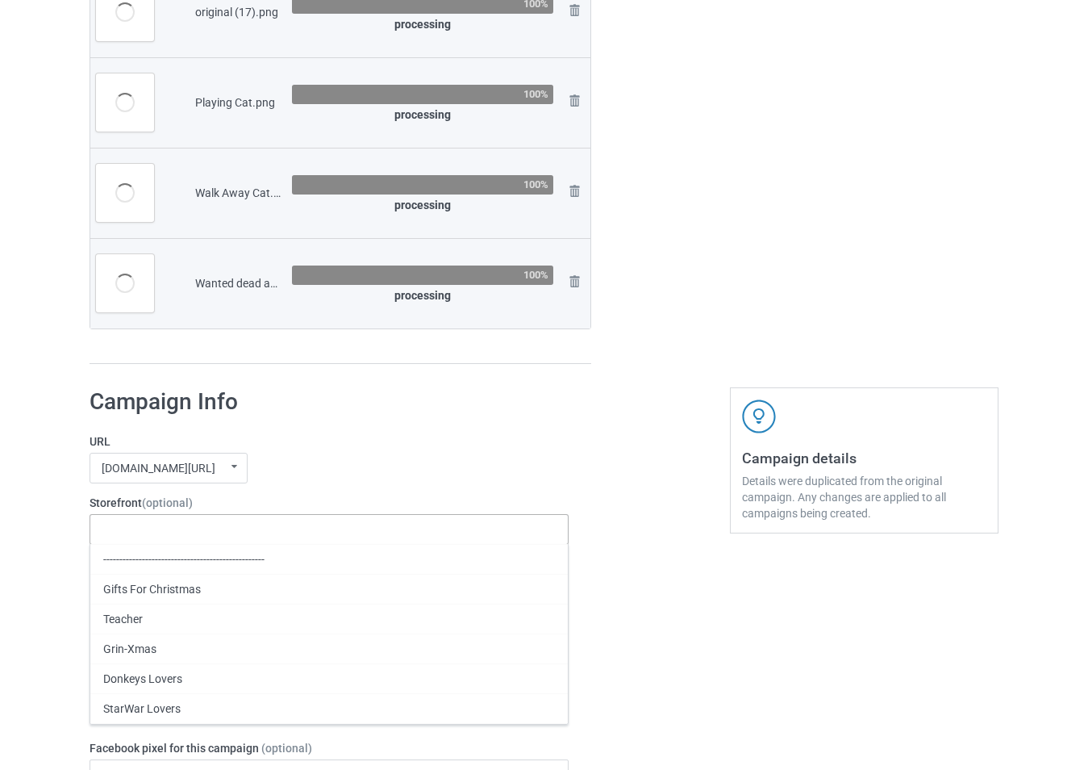
type input "/cat-i-do-what-i-want"
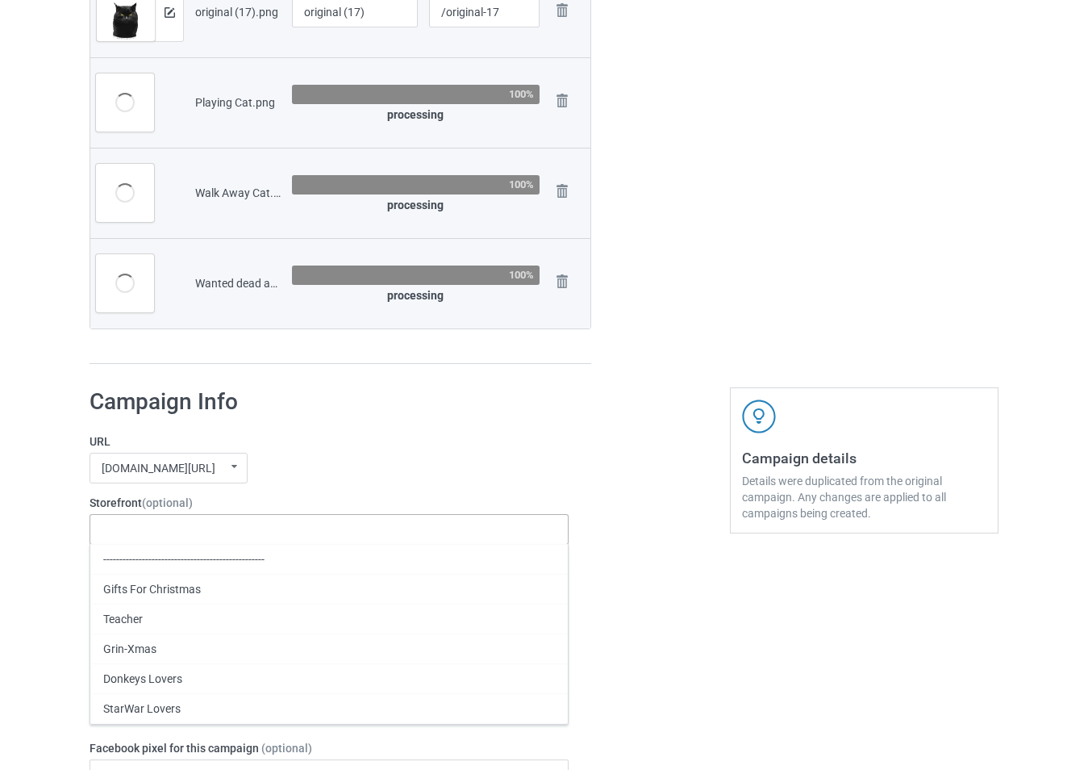
scroll to position [1630, 0]
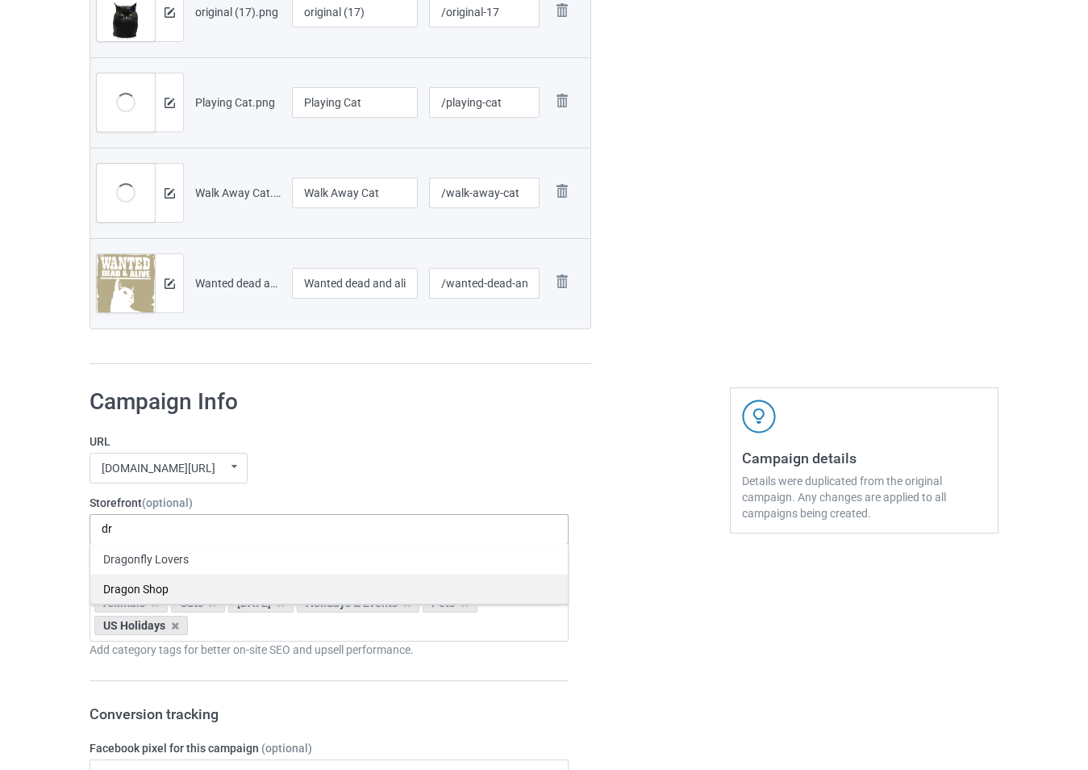
type input "dr"
click at [172, 587] on div "Dragon Shop" at bounding box center [329, 589] width 478 height 30
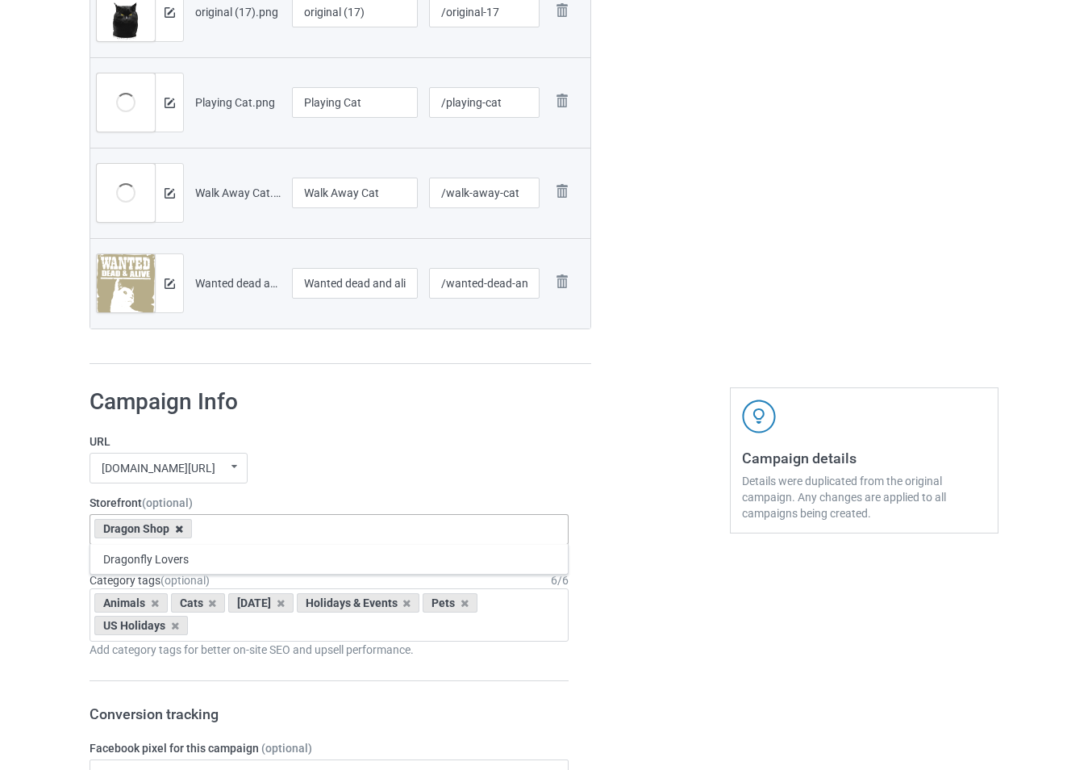
click at [178, 531] on icon at bounding box center [179, 529] width 8 height 10
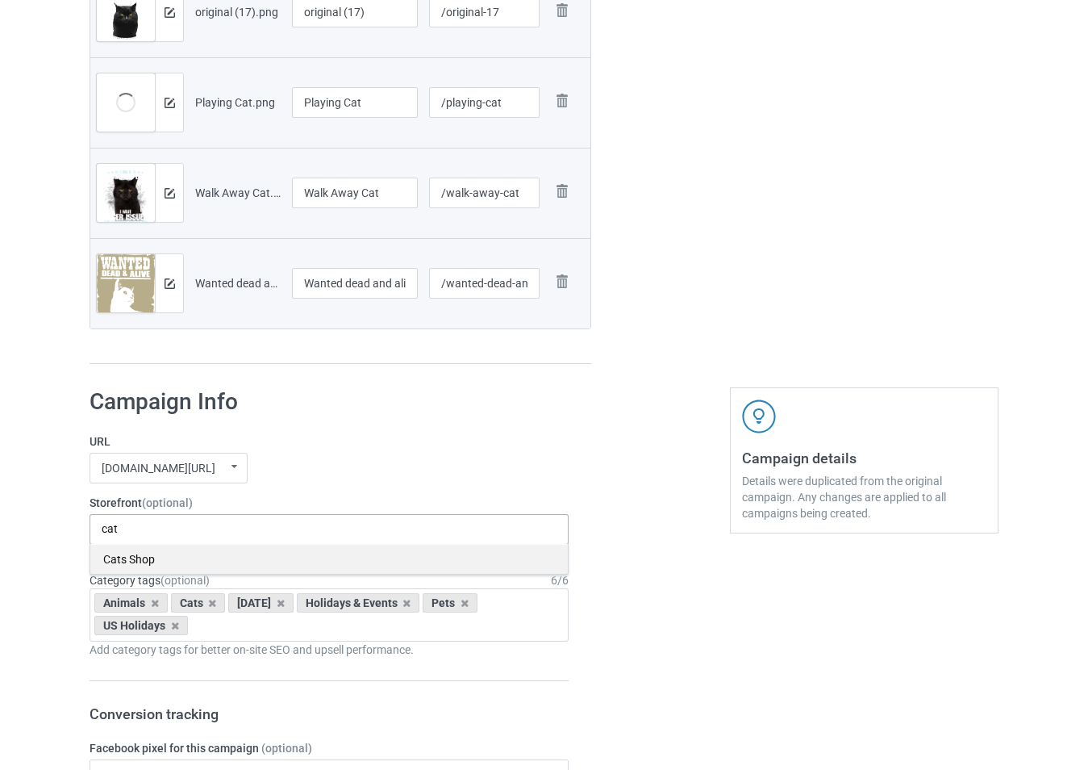
type input "cat"
click at [170, 564] on div "Cats Shop" at bounding box center [329, 559] width 478 height 30
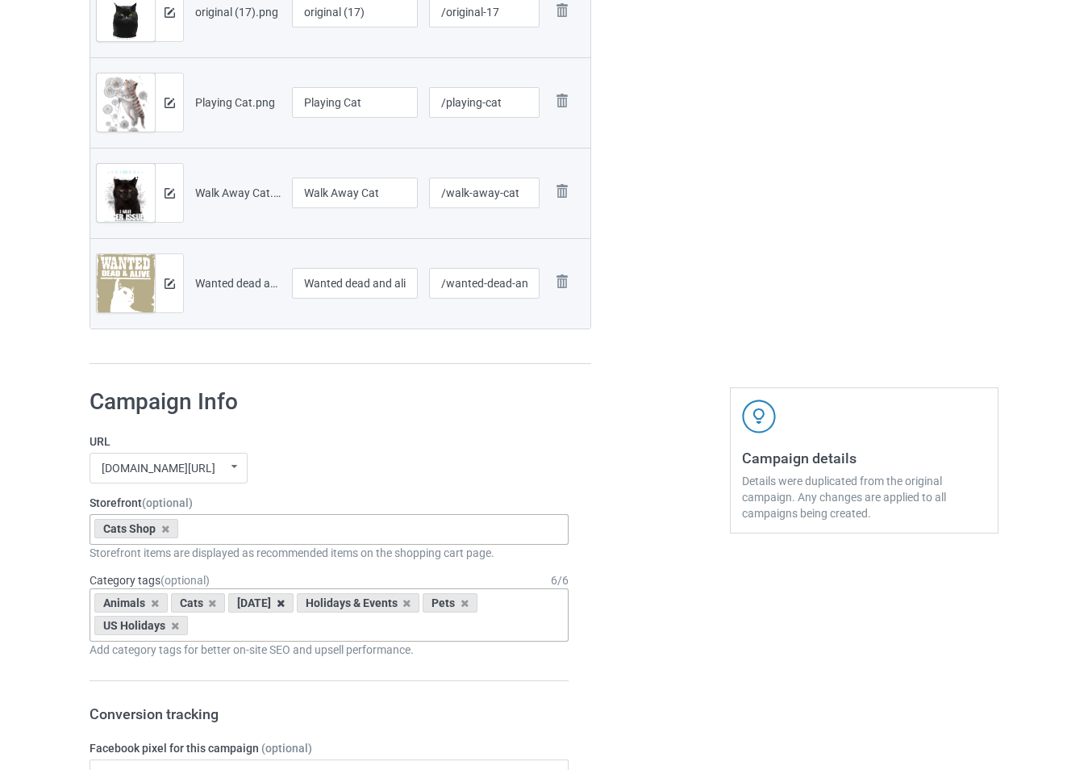
click at [285, 603] on icon at bounding box center [281, 603] width 8 height 10
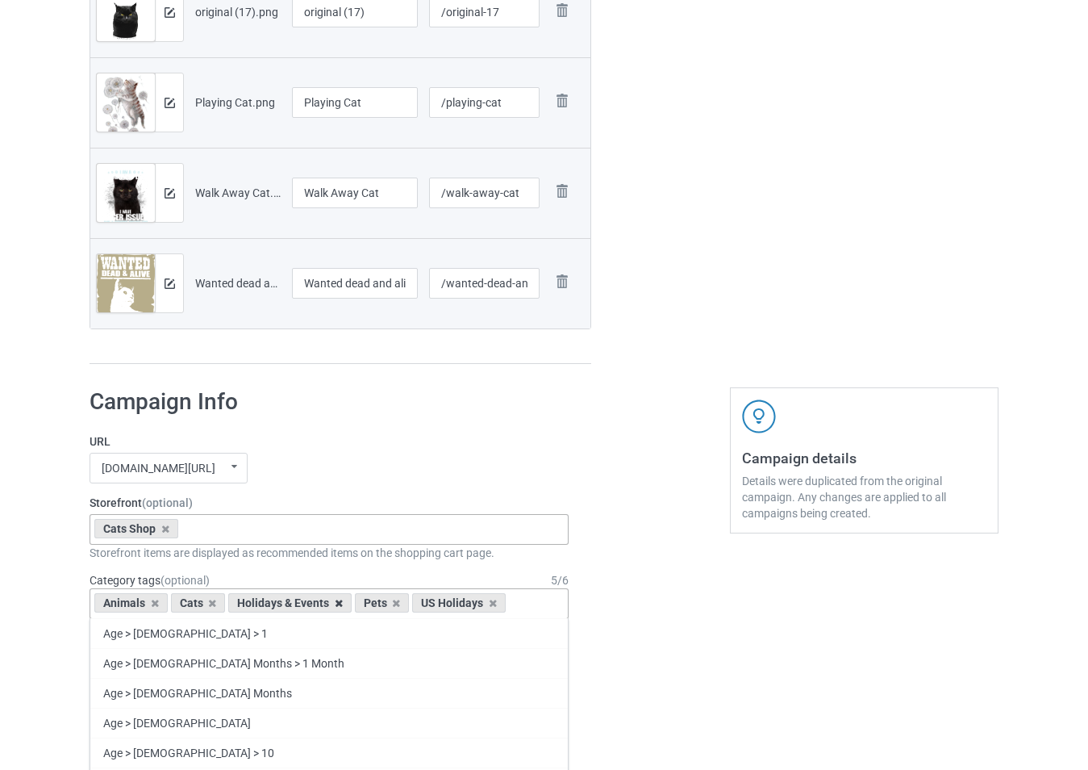
click at [340, 604] on icon at bounding box center [339, 603] width 8 height 10
click at [315, 459] on div "teetrend21.com/ skysocial69.com/ t-shirtslove.com/ undefined/ undefined/ undefi…" at bounding box center [329, 468] width 479 height 31
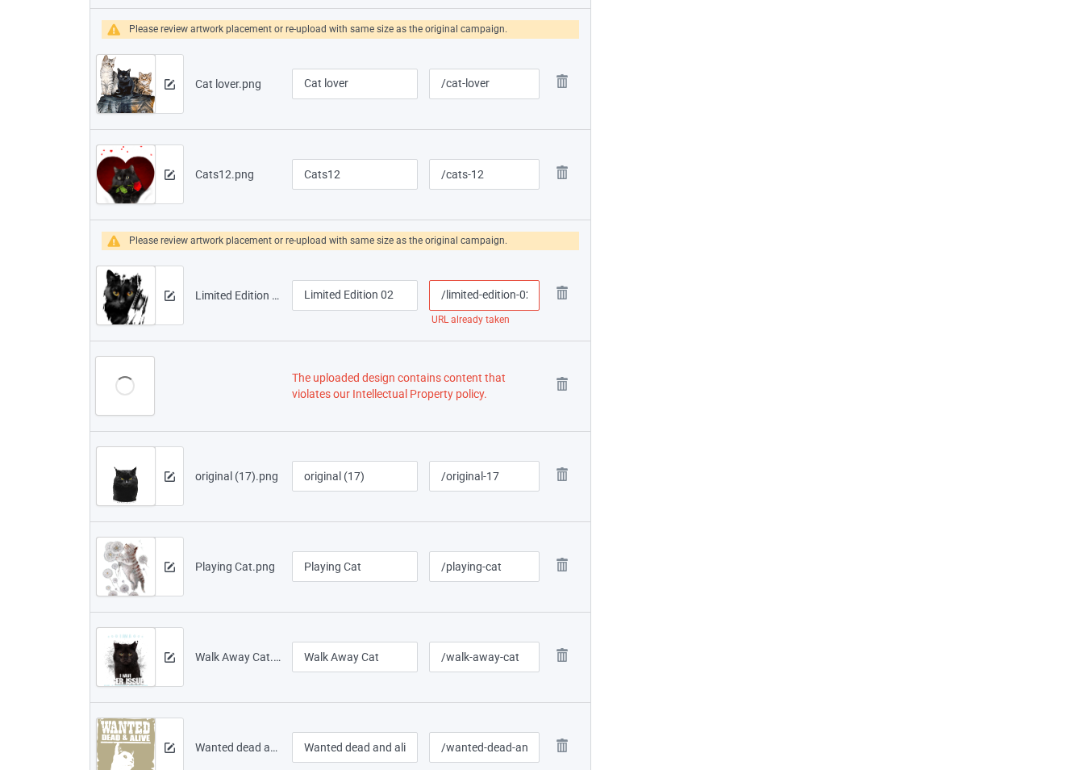
scroll to position [1226, 0]
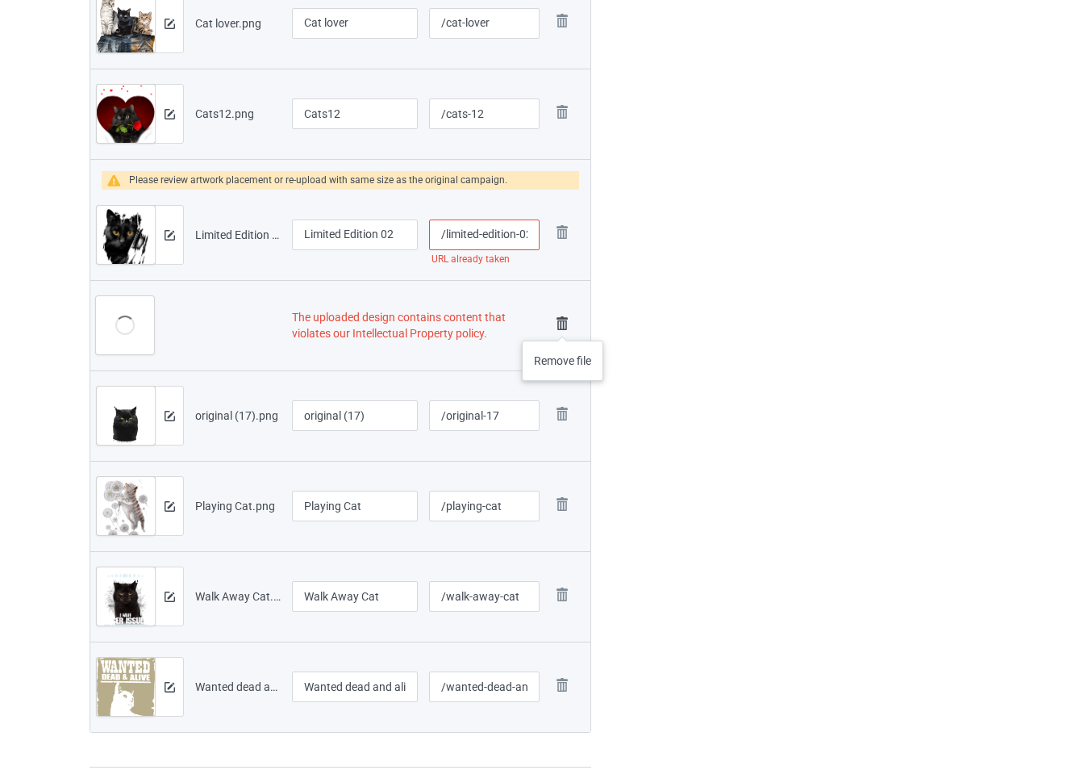
click at [563, 324] on img at bounding box center [562, 323] width 23 height 23
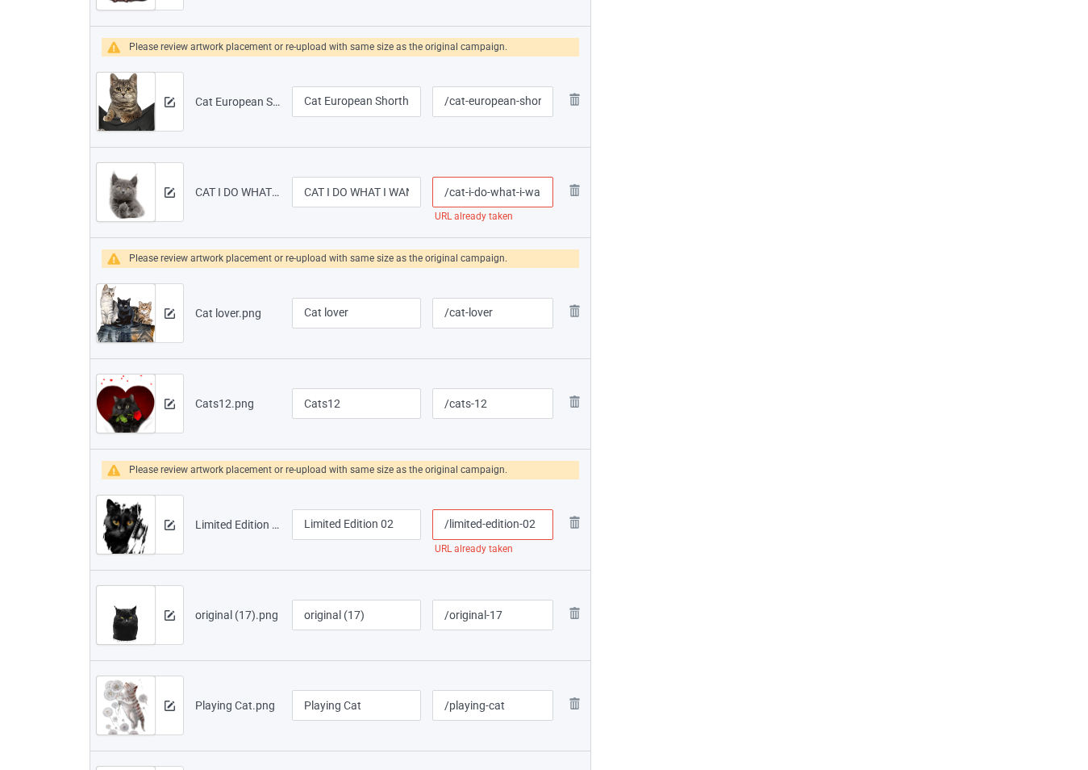
scroll to position [837, 0]
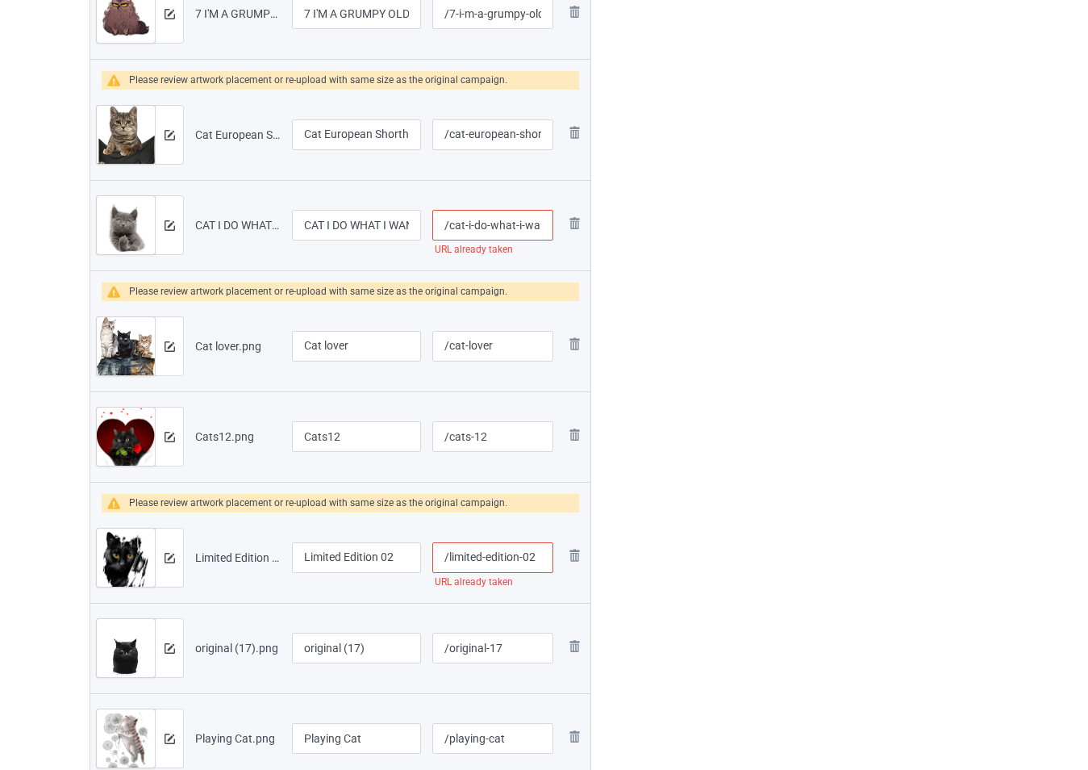
click at [534, 553] on input "/limited-edition-02" at bounding box center [492, 557] width 121 height 31
type input "/limited-edition-02sfd"
drag, startPoint x: 536, startPoint y: 230, endPoint x: 557, endPoint y: 243, distance: 25.3
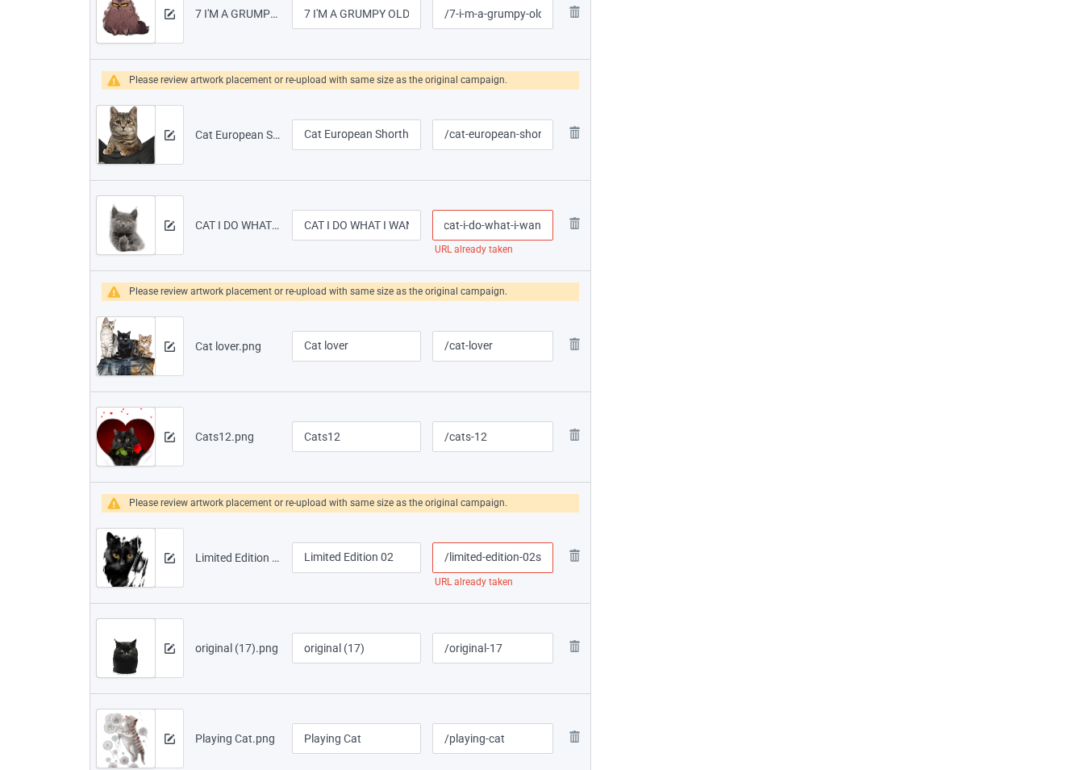
click at [557, 243] on td "/cat-i-do-what-i-want URL already taken" at bounding box center [493, 225] width 132 height 90
click at [536, 219] on input "/cat-i-do-what-i-want" at bounding box center [492, 225] width 121 height 31
click at [532, 233] on input "/cat-i-do-what-i-want" at bounding box center [492, 225] width 121 height 31
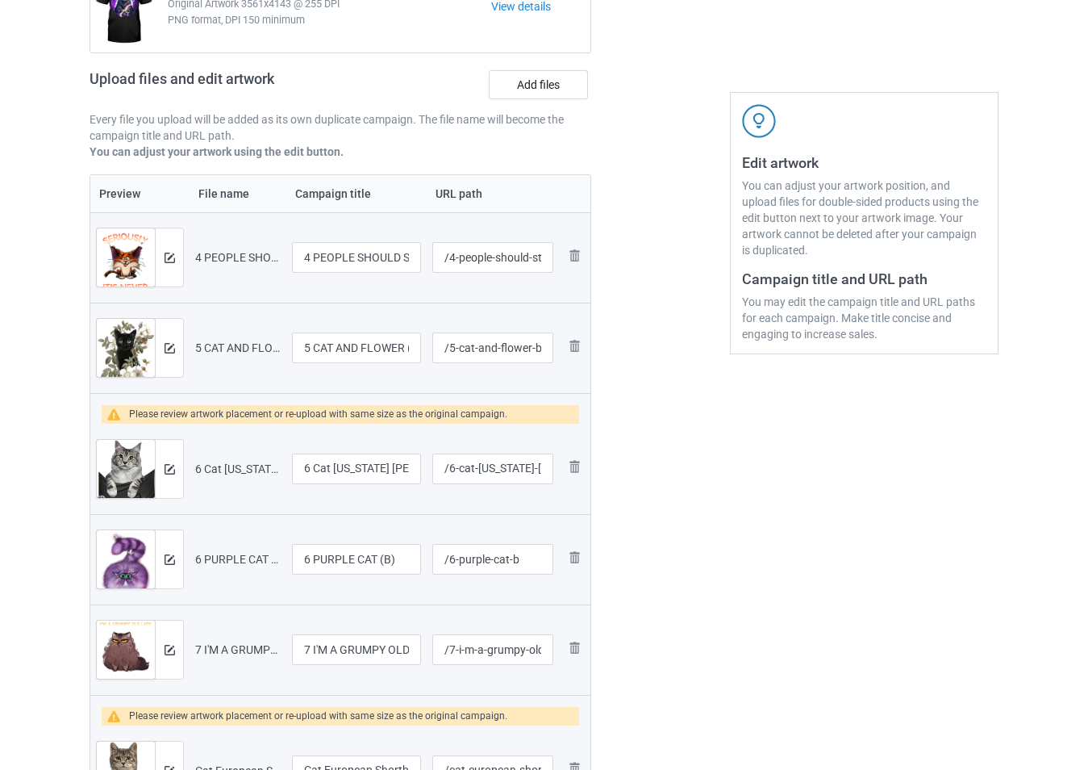
scroll to position [192, 0]
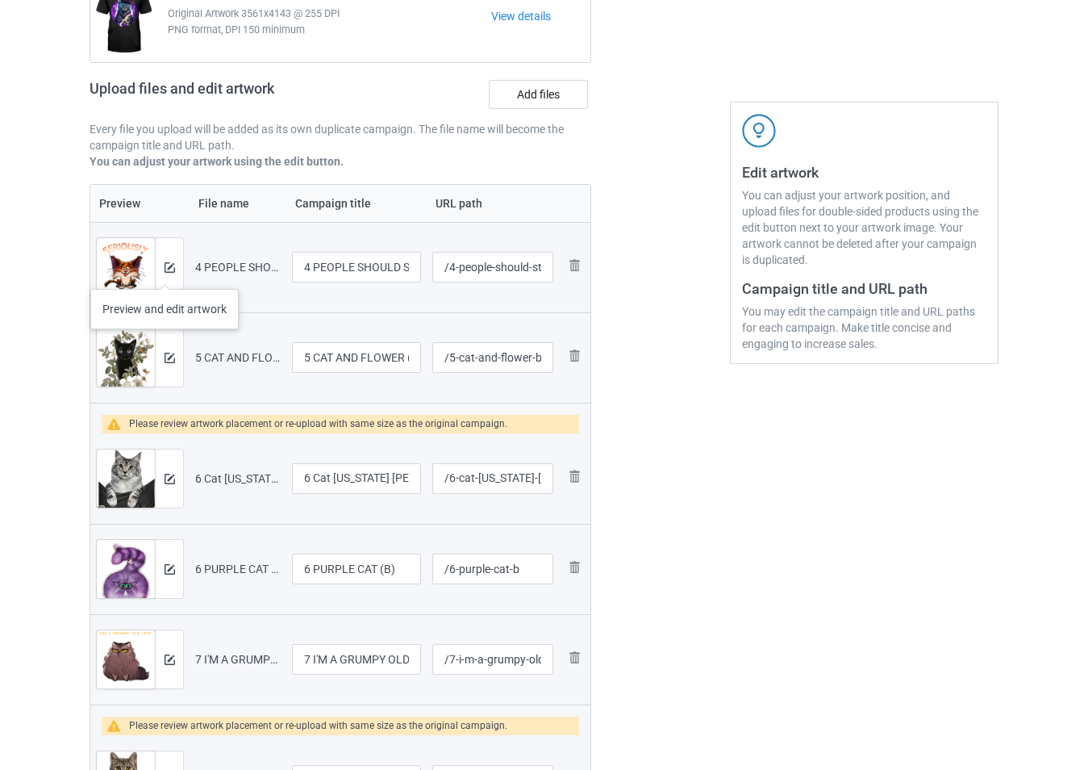
type input "/cat-i-do-what-i-wasdfnt"
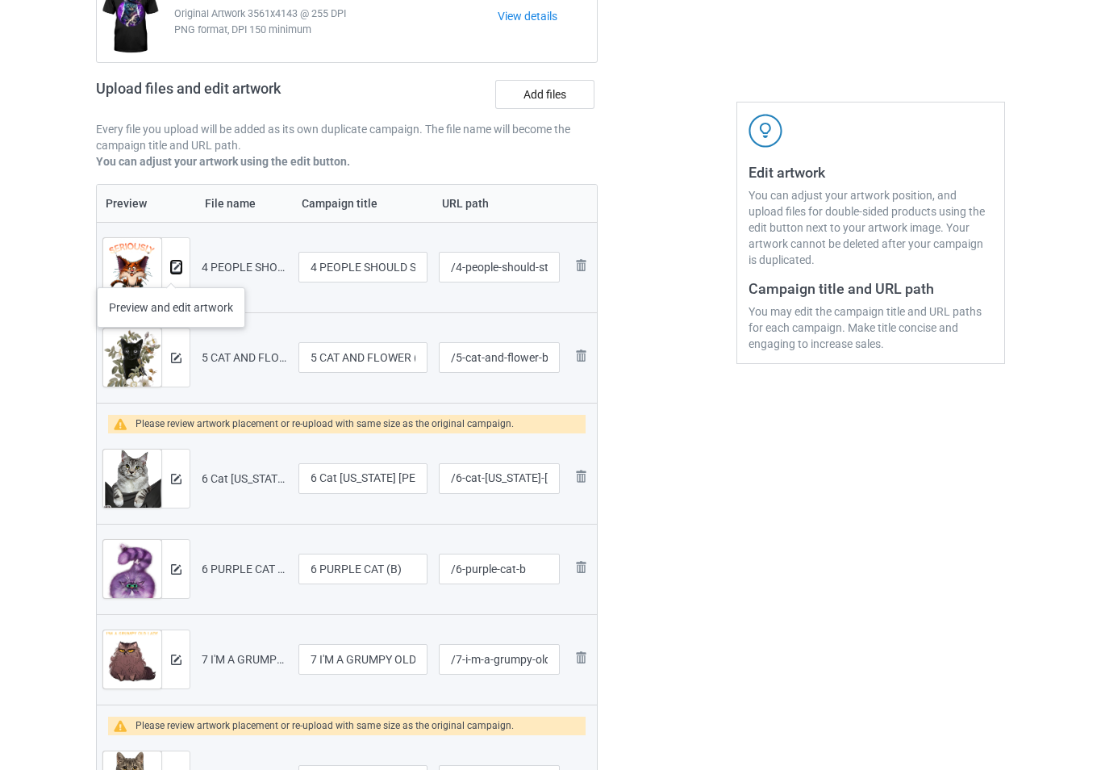
scroll to position [0, 0]
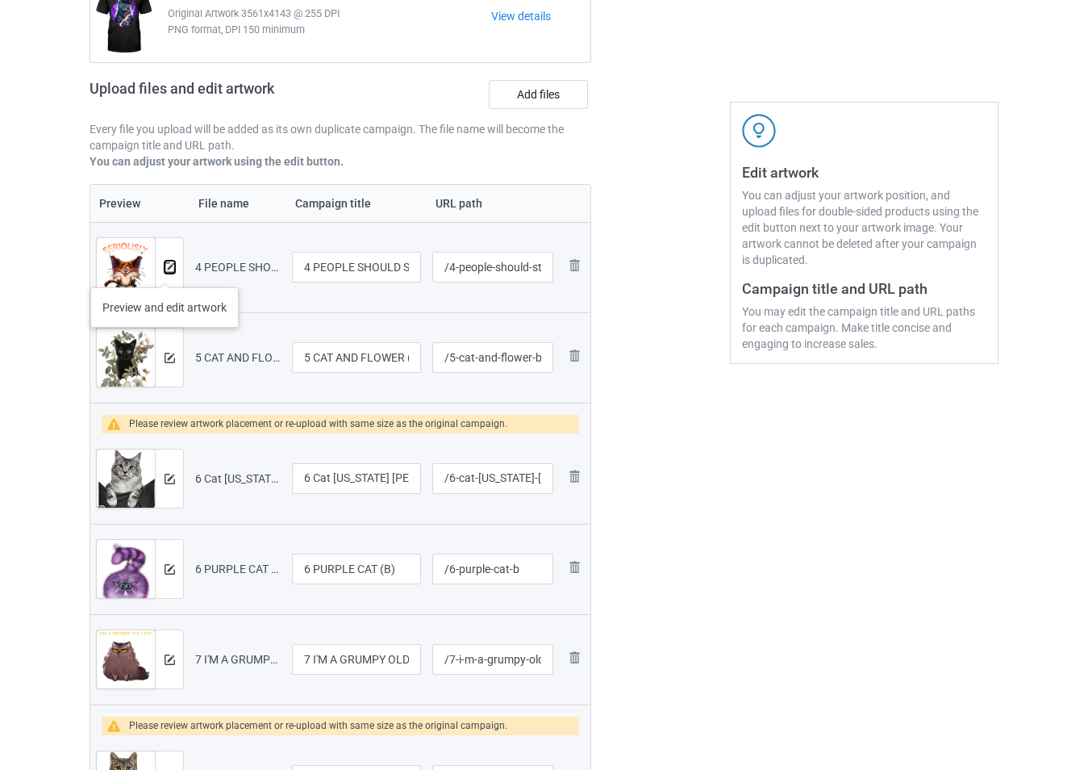
click at [165, 271] on img at bounding box center [170, 267] width 10 height 10
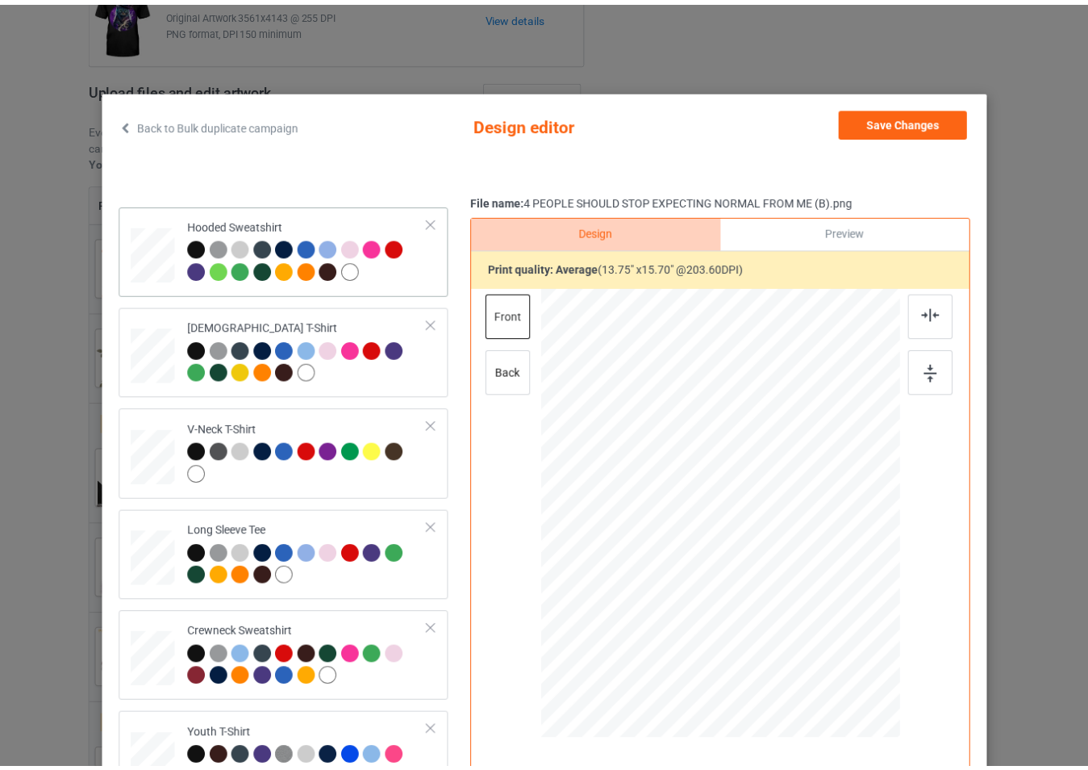
scroll to position [242, 0]
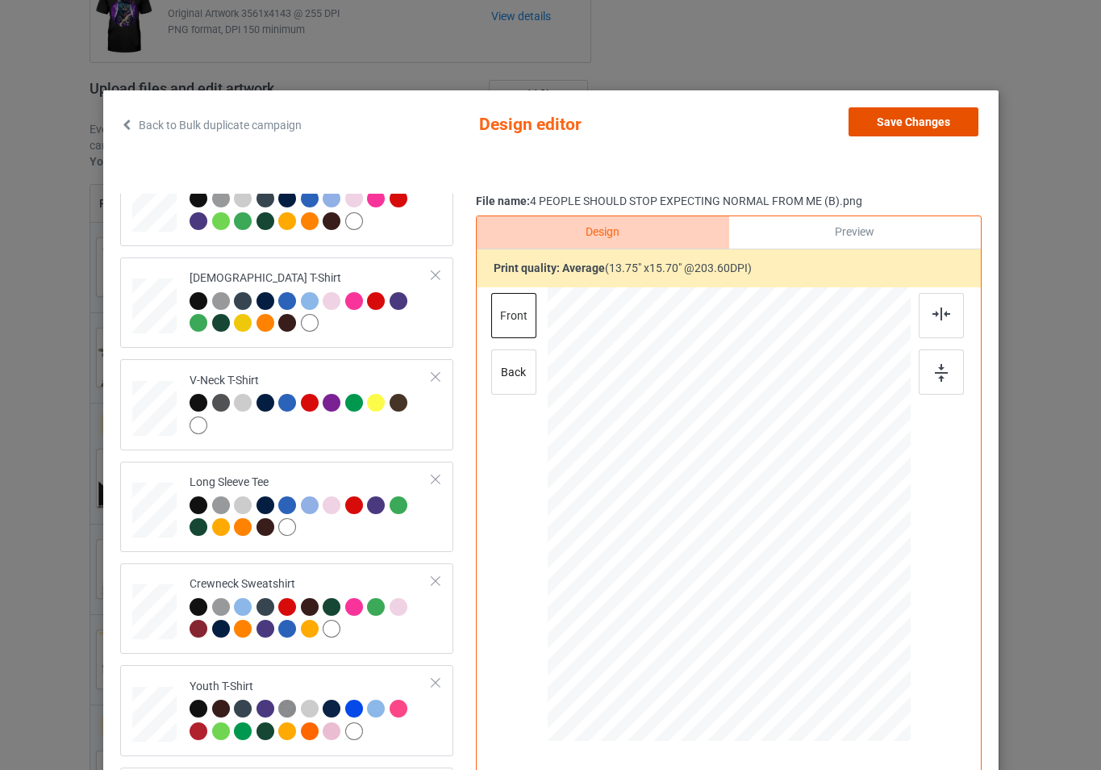
click at [952, 117] on button "Save Changes" at bounding box center [914, 121] width 130 height 29
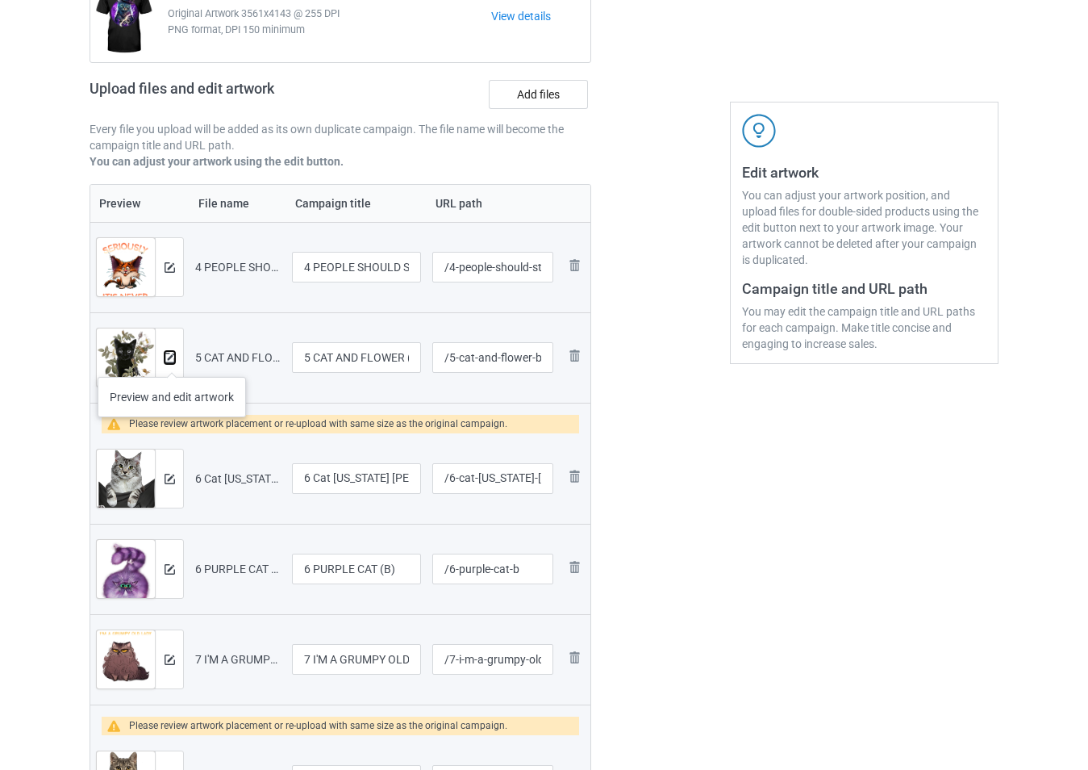
click at [172, 361] on img at bounding box center [170, 358] width 10 height 10
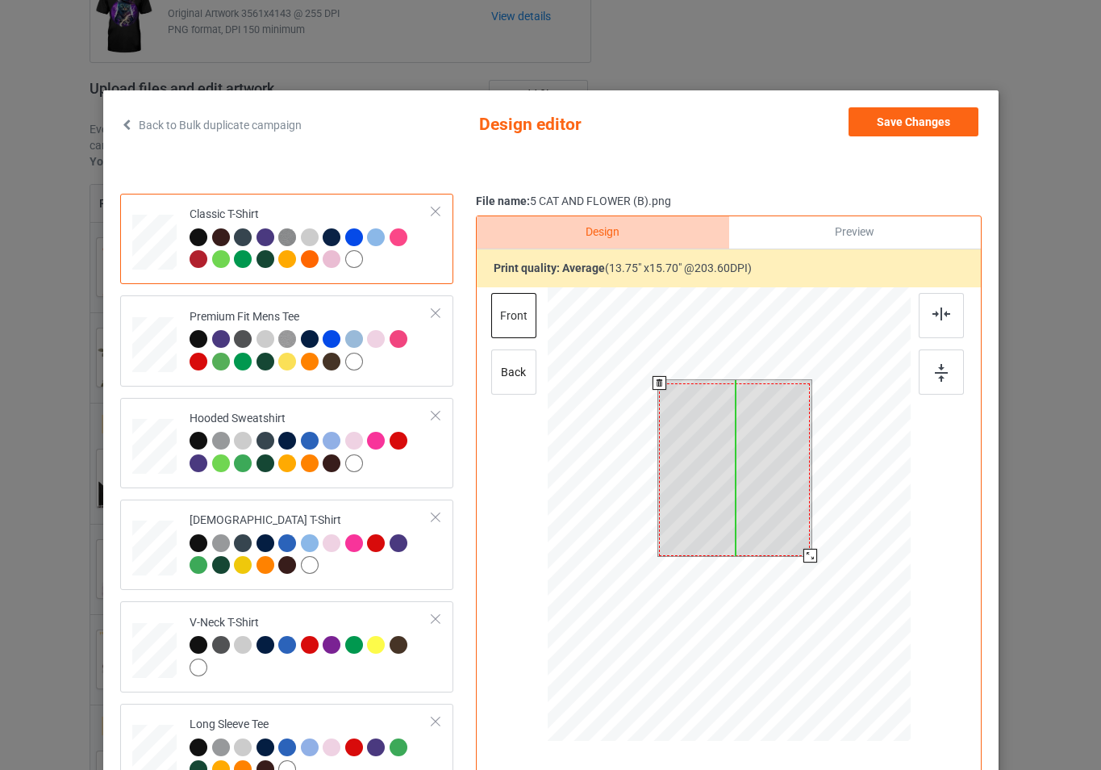
drag, startPoint x: 765, startPoint y: 474, endPoint x: 765, endPoint y: 484, distance: 9.7
click at [765, 484] on div at bounding box center [734, 469] width 151 height 173
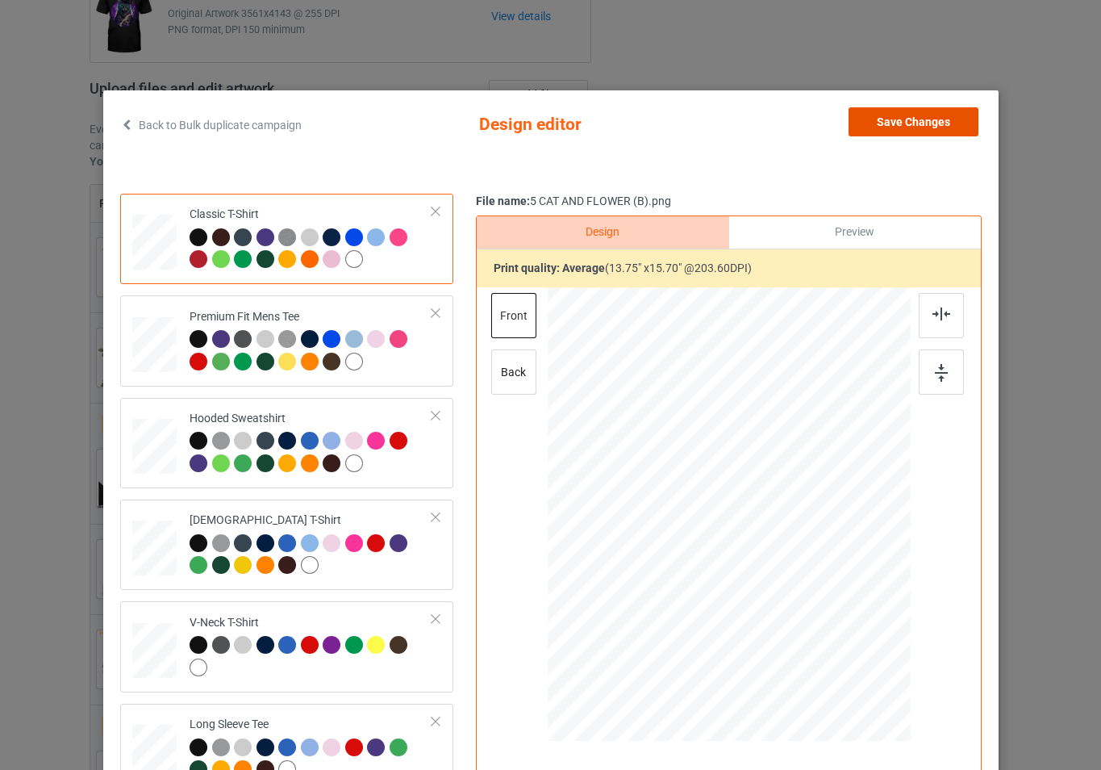
click at [908, 122] on button "Save Changes" at bounding box center [914, 121] width 130 height 29
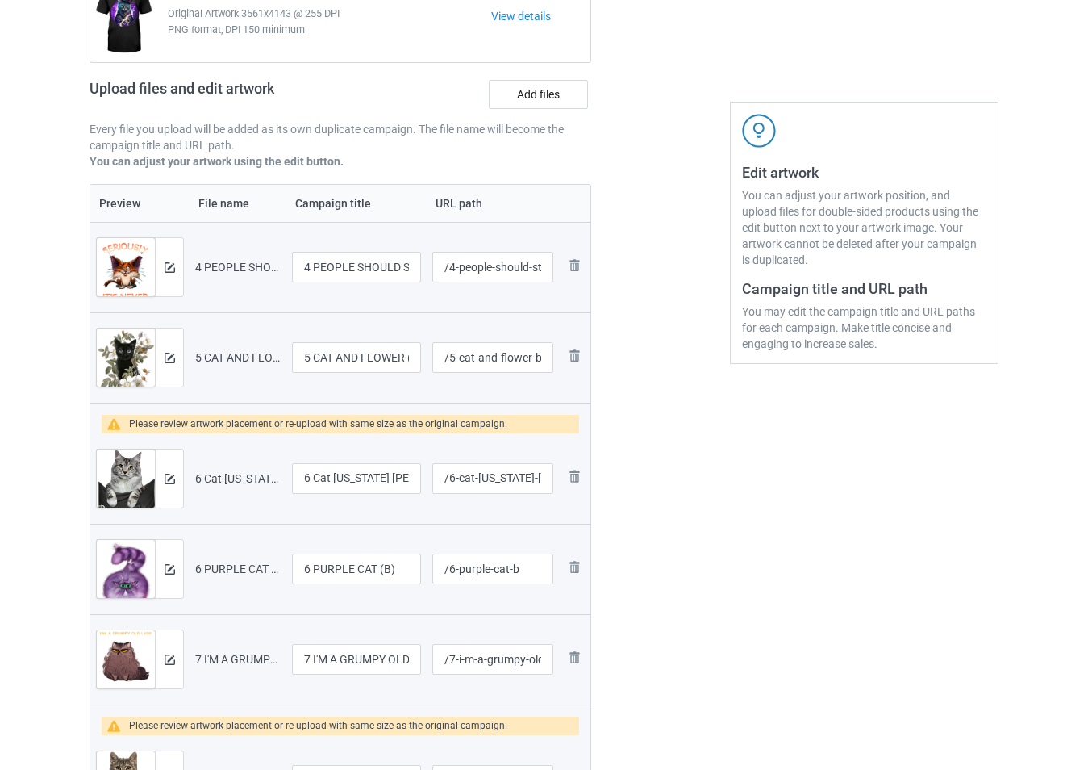
scroll to position [353, 0]
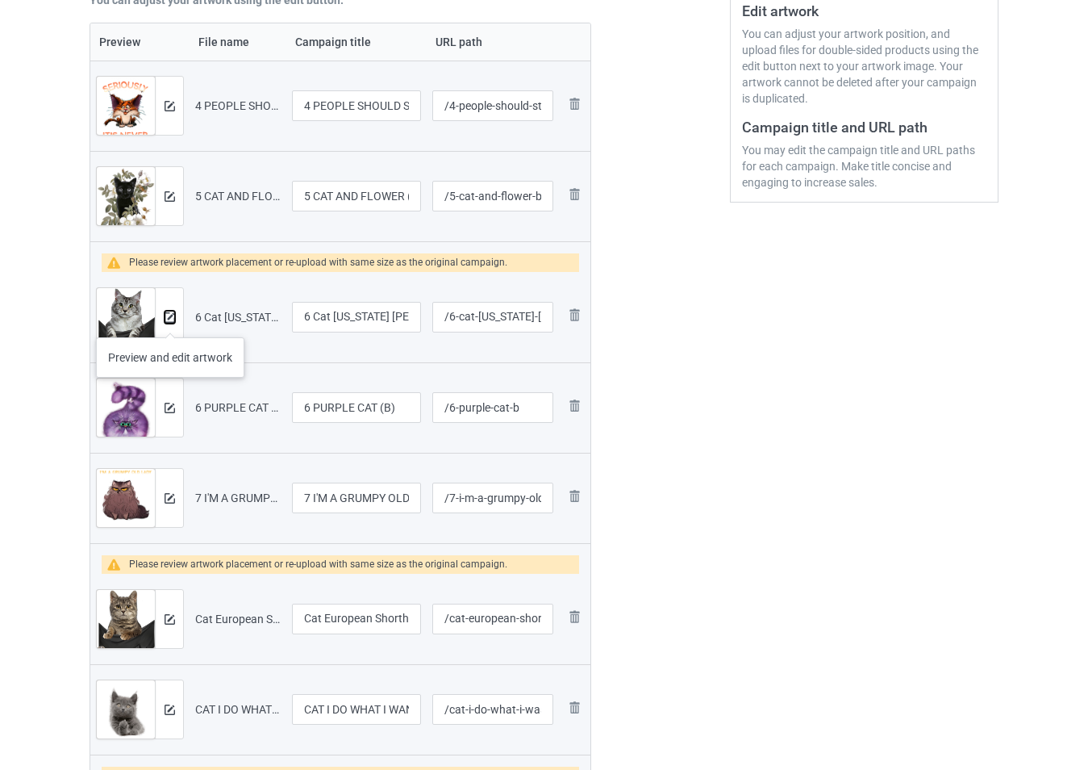
click at [171, 322] on img at bounding box center [170, 317] width 10 height 10
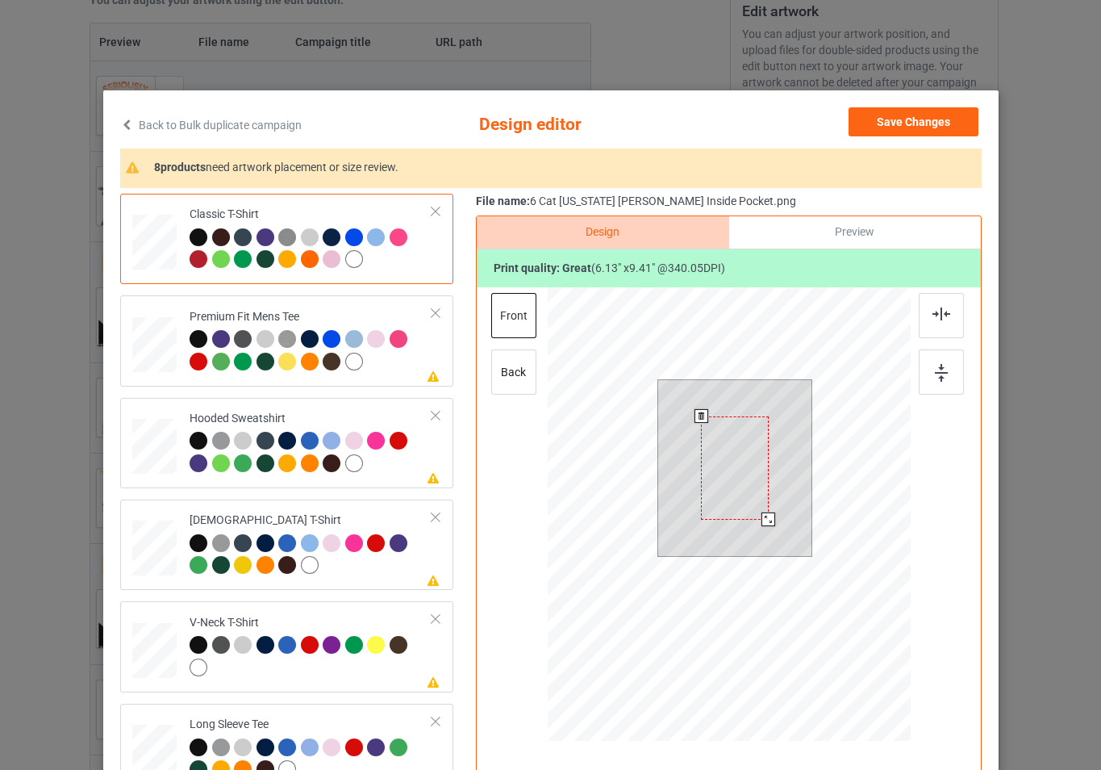
drag, startPoint x: 769, startPoint y: 529, endPoint x: 766, endPoint y: 518, distance: 11.7
click at [766, 518] on div at bounding box center [769, 519] width 14 height 14
click at [810, 409] on div at bounding box center [728, 516] width 363 height 458
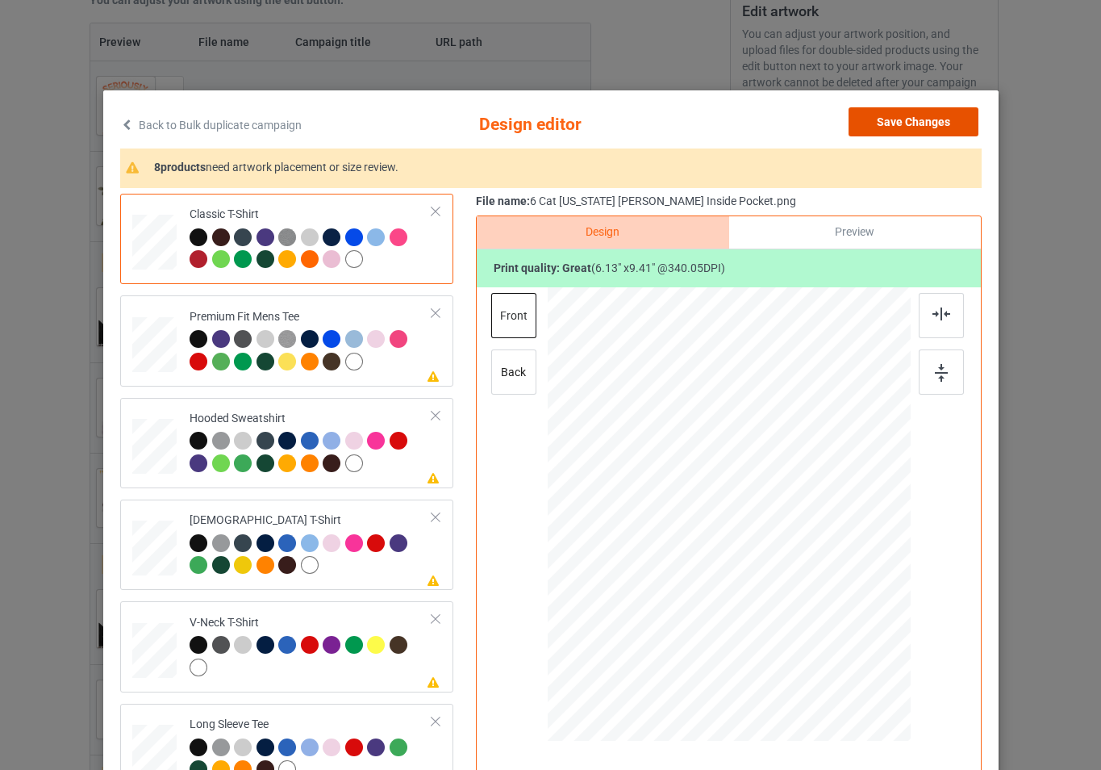
click at [934, 123] on button "Save Changes" at bounding box center [914, 121] width 130 height 29
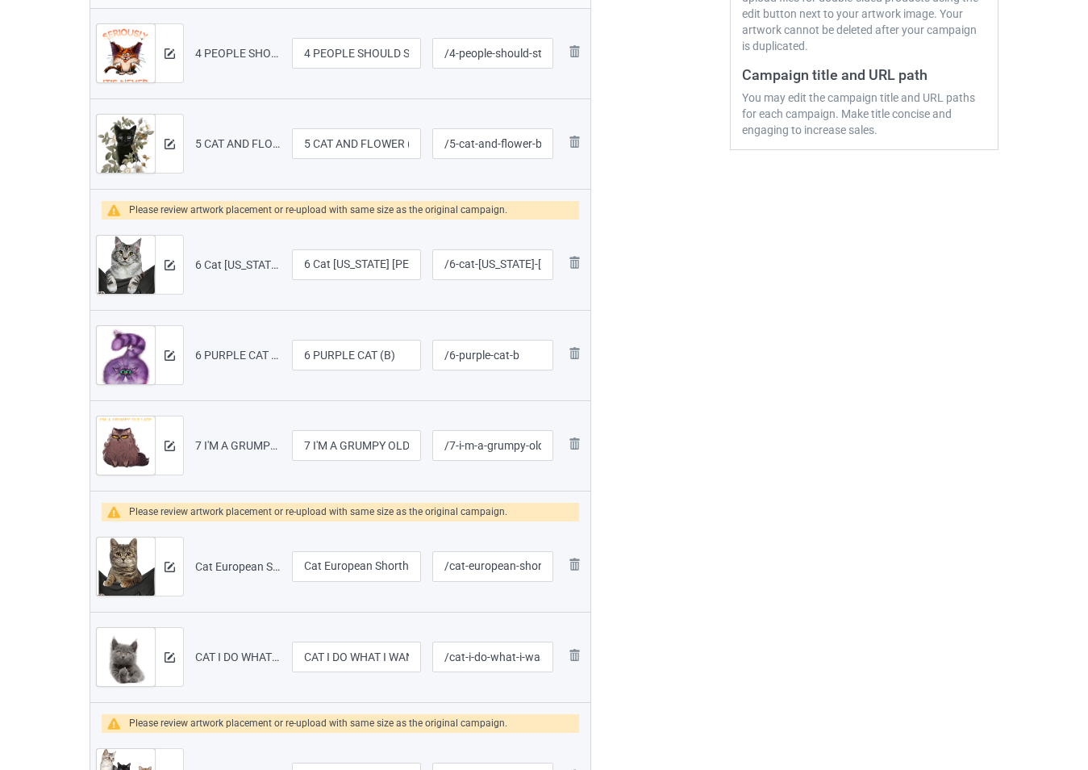
scroll to position [434, 0]
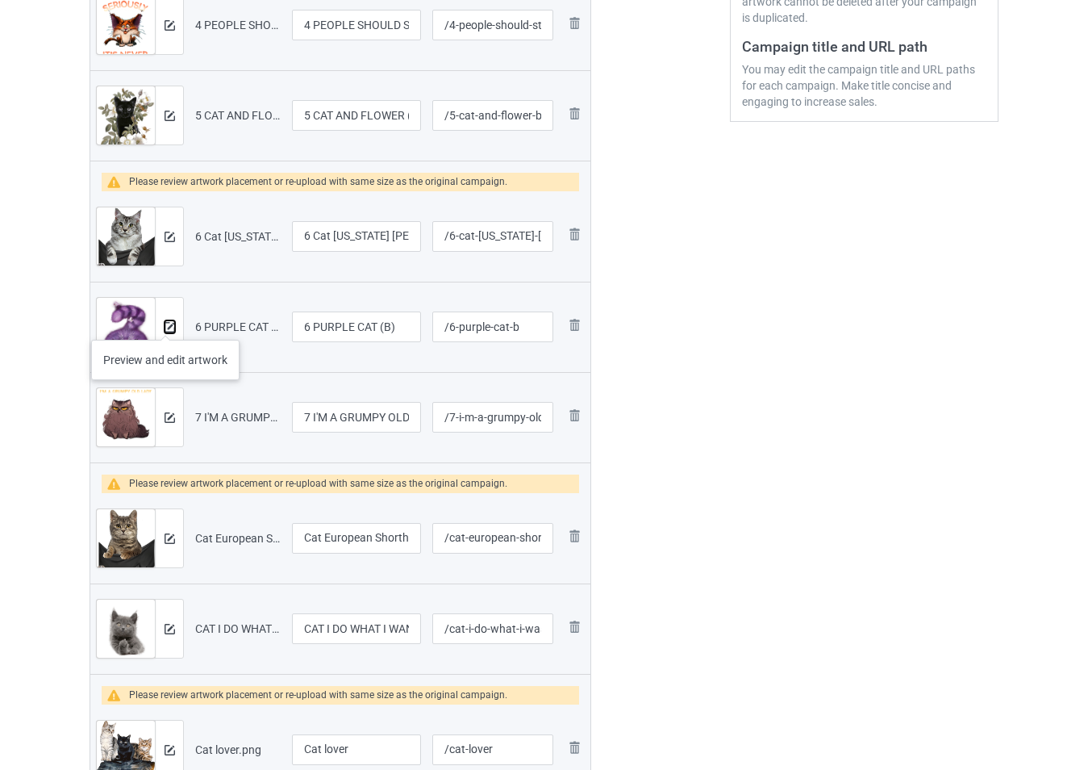
click at [165, 323] on img at bounding box center [170, 327] width 10 height 10
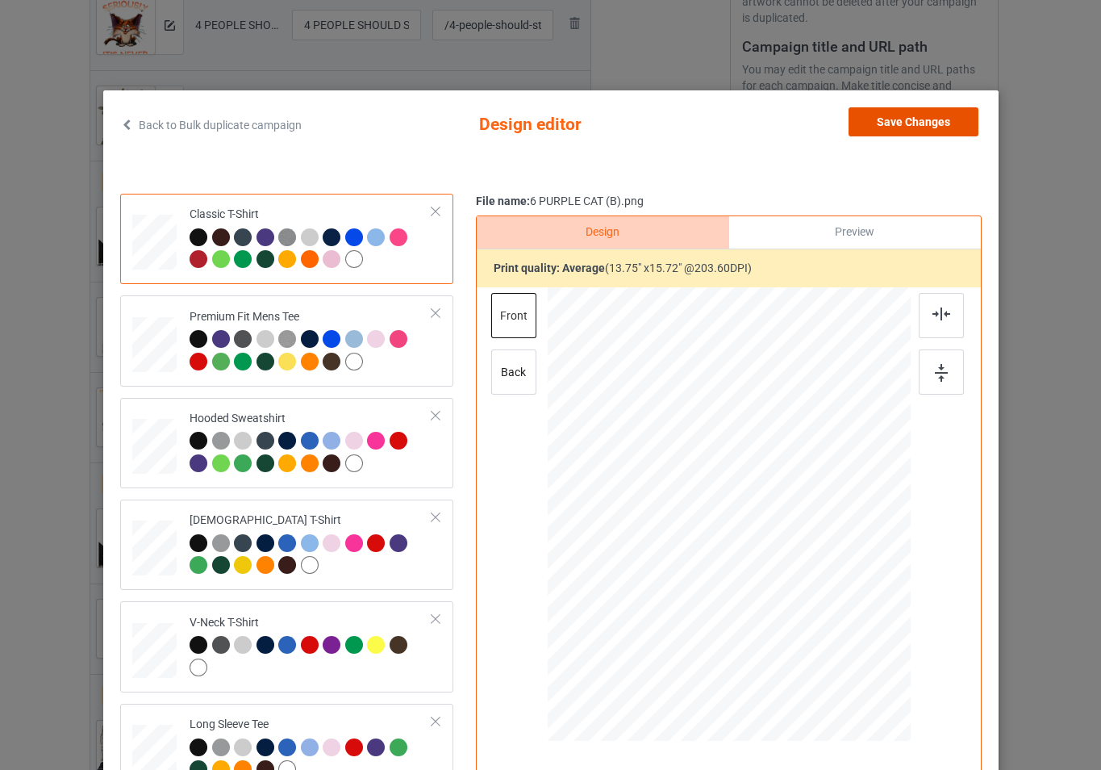
click at [914, 115] on button "Save Changes" at bounding box center [914, 121] width 130 height 29
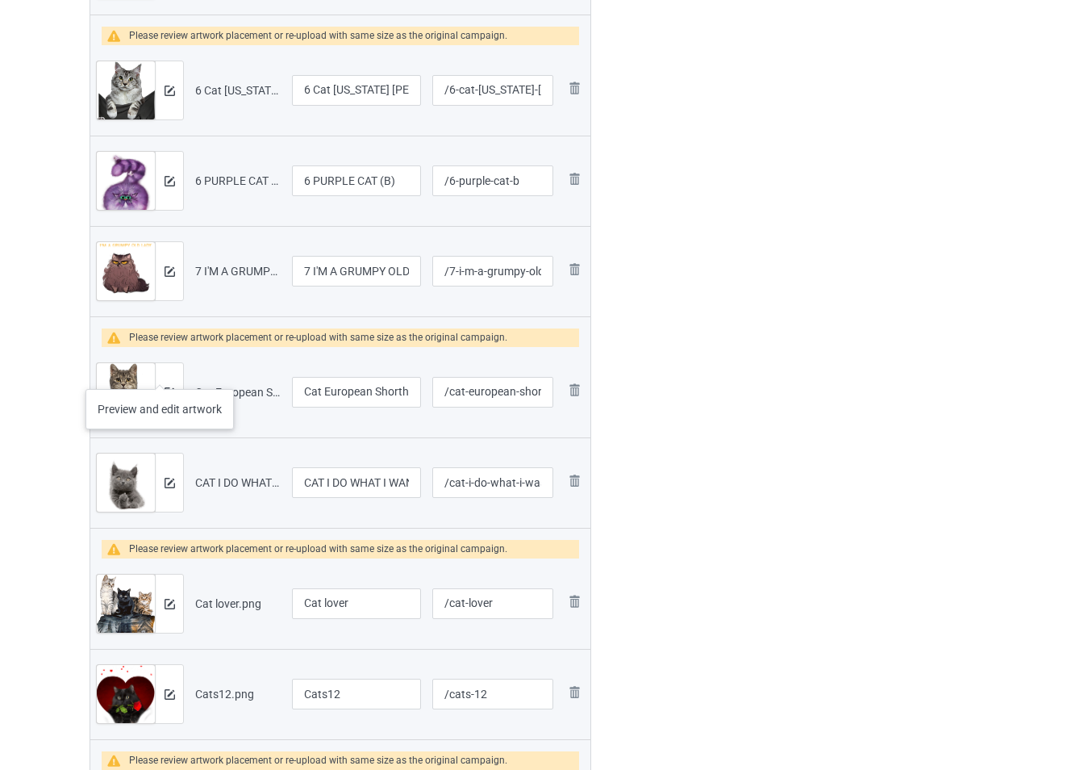
scroll to position [595, 0]
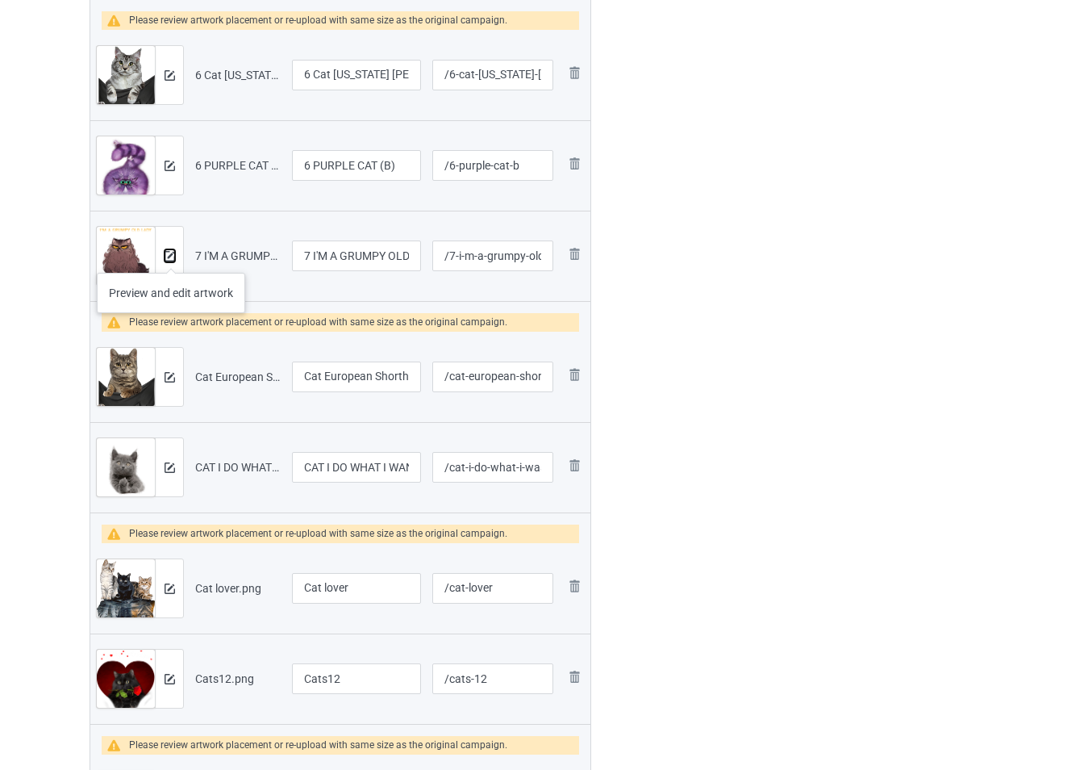
click at [171, 257] on img at bounding box center [170, 256] width 10 height 10
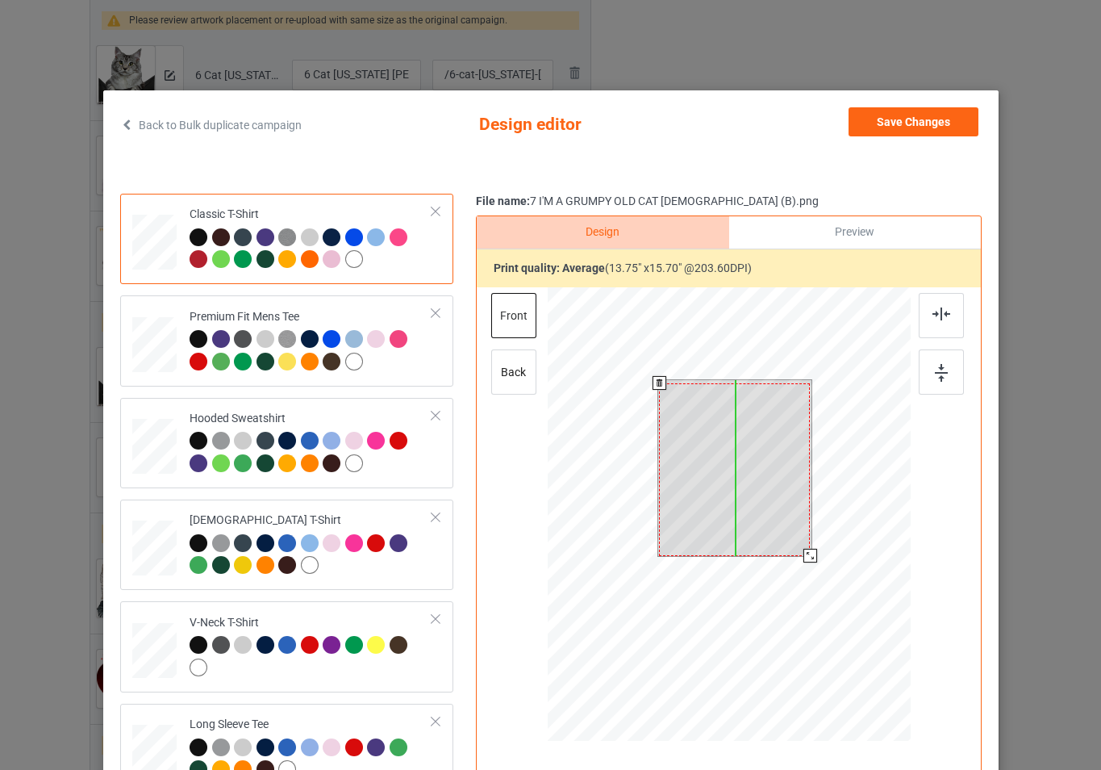
click at [767, 526] on div at bounding box center [734, 469] width 151 height 173
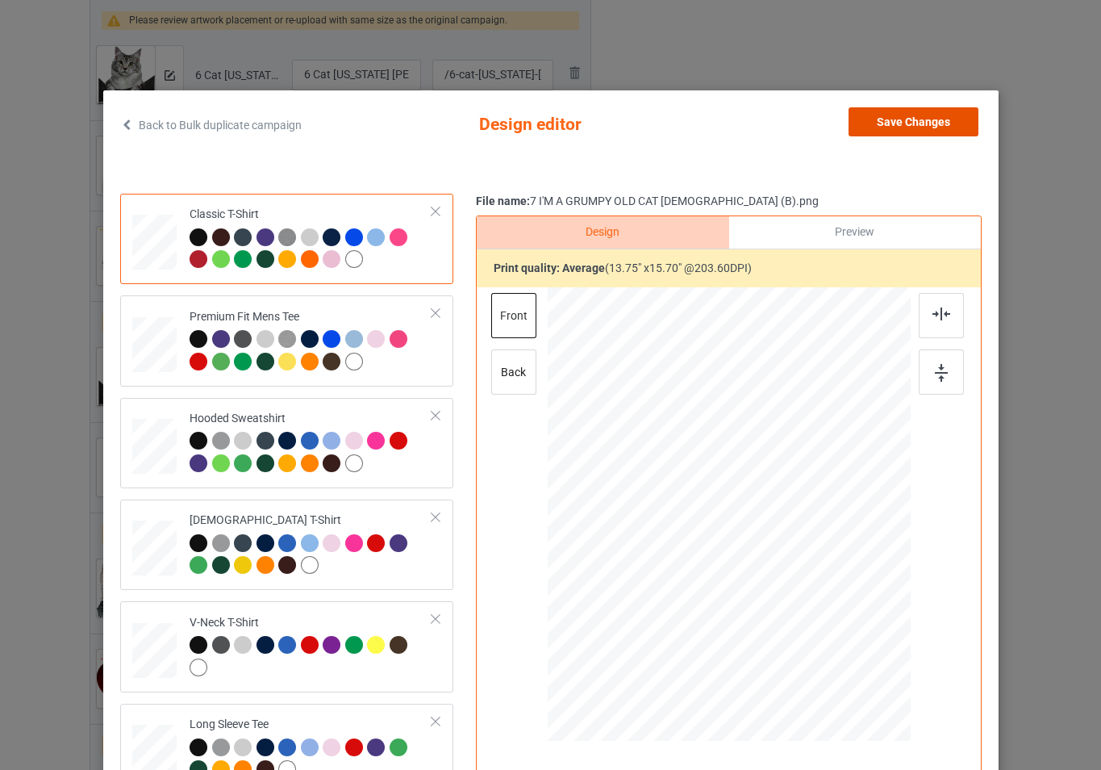
click at [912, 118] on button "Save Changes" at bounding box center [914, 121] width 130 height 29
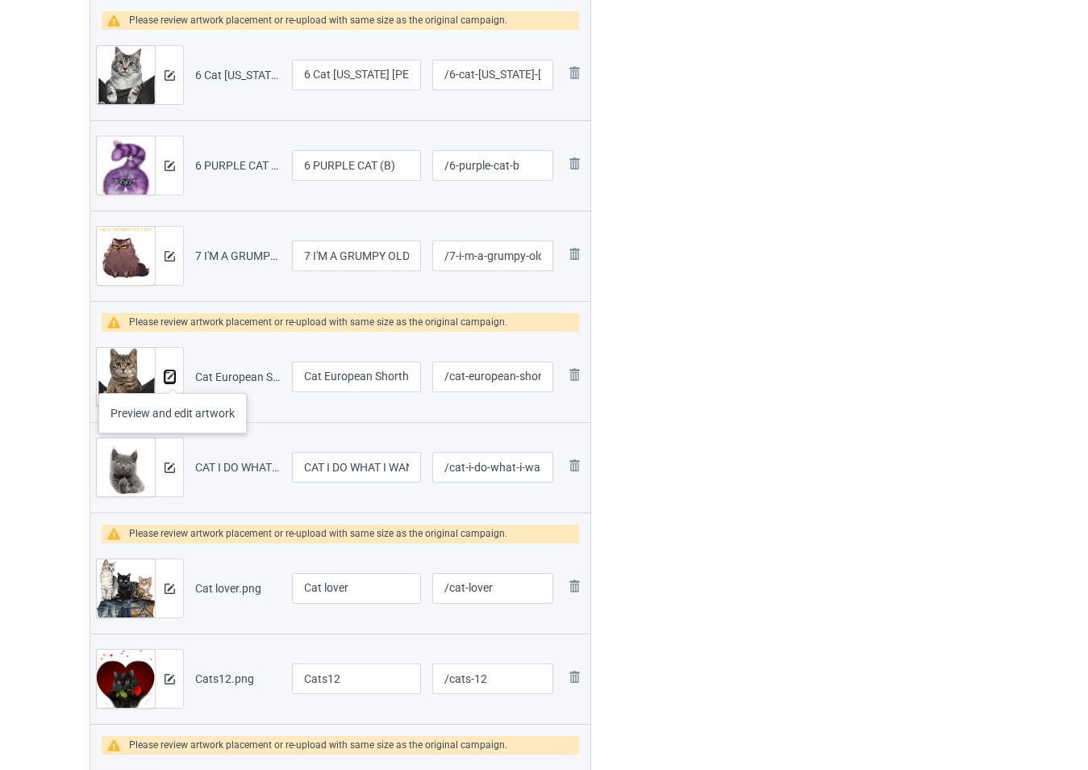
click at [173, 377] on img at bounding box center [170, 377] width 10 height 10
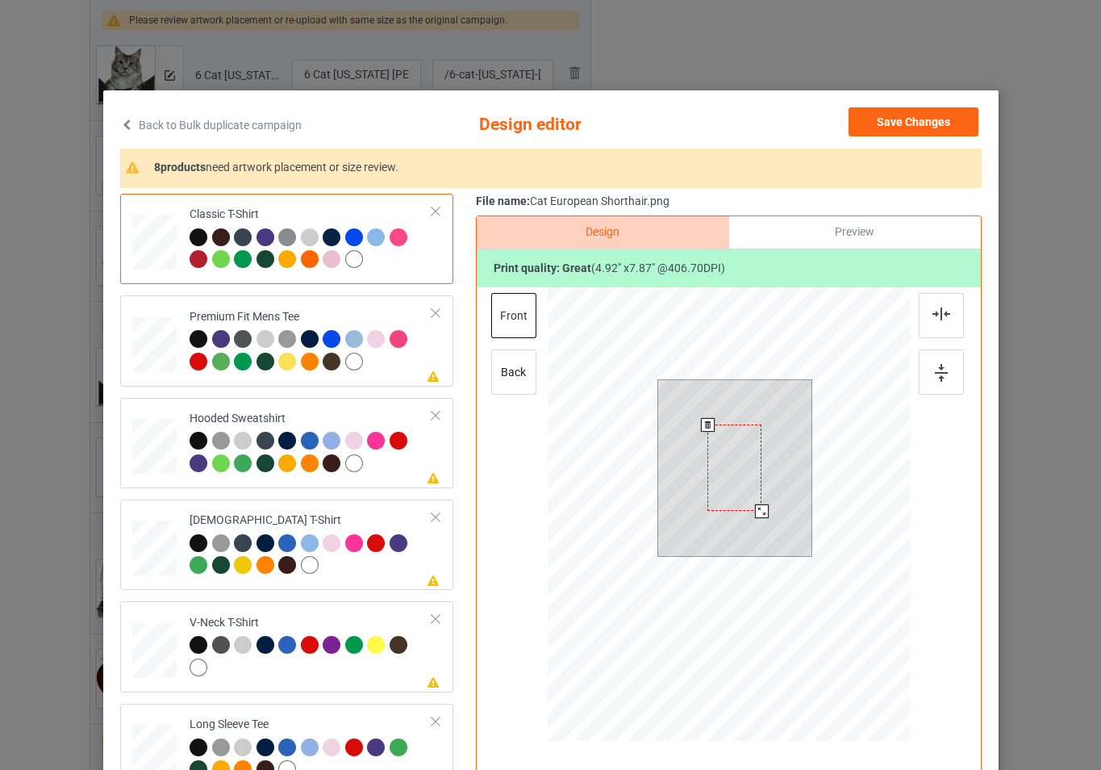
click at [770, 493] on div at bounding box center [734, 468] width 154 height 176
drag, startPoint x: 787, startPoint y: 413, endPoint x: 805, endPoint y: 400, distance: 22.6
click at [805, 400] on div at bounding box center [785, 423] width 54 height 86
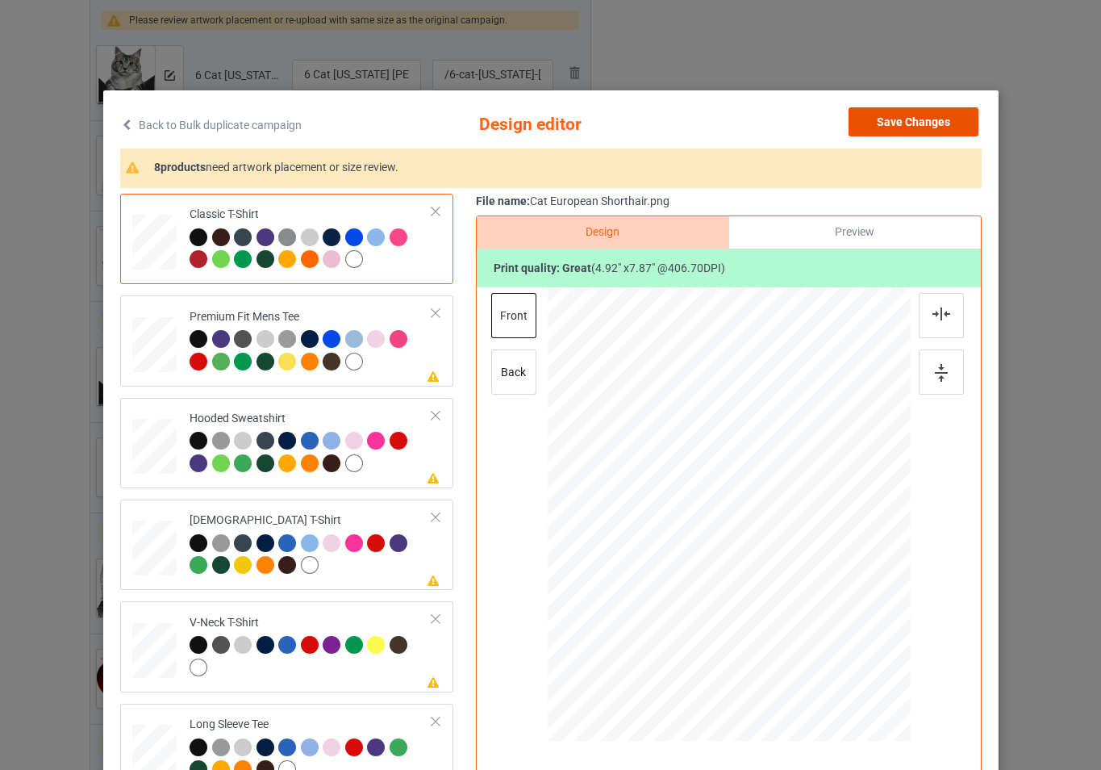
click at [894, 111] on button "Save Changes" at bounding box center [914, 121] width 130 height 29
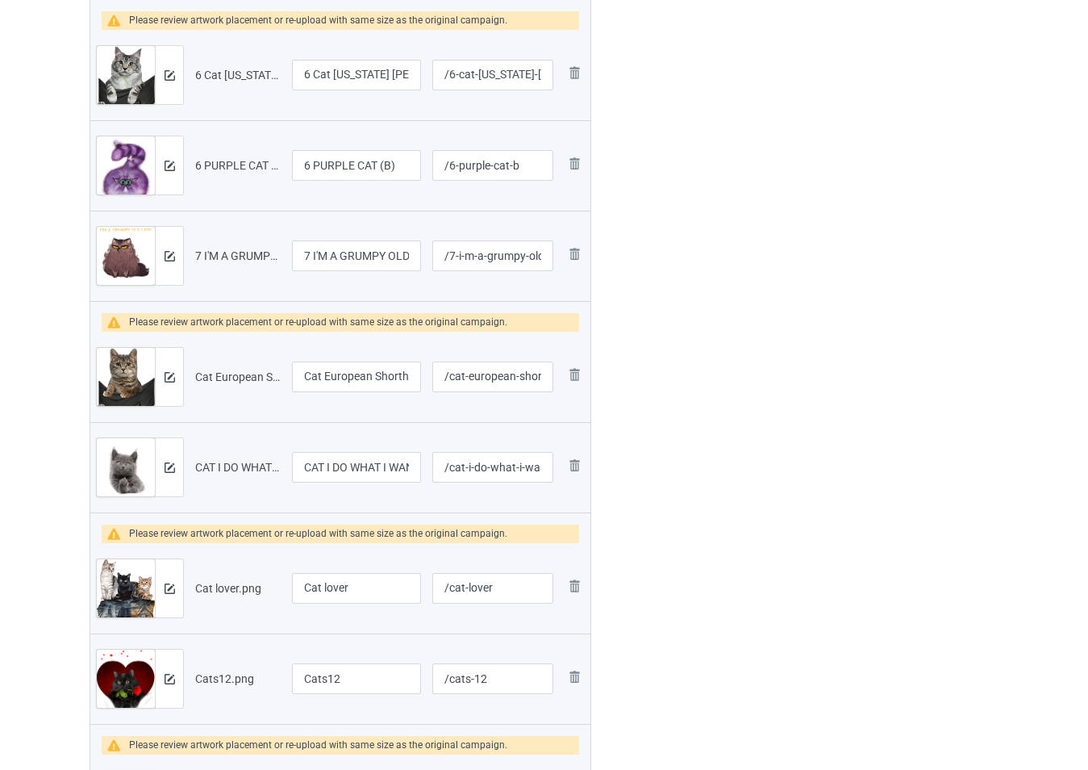
scroll to position [676, 0]
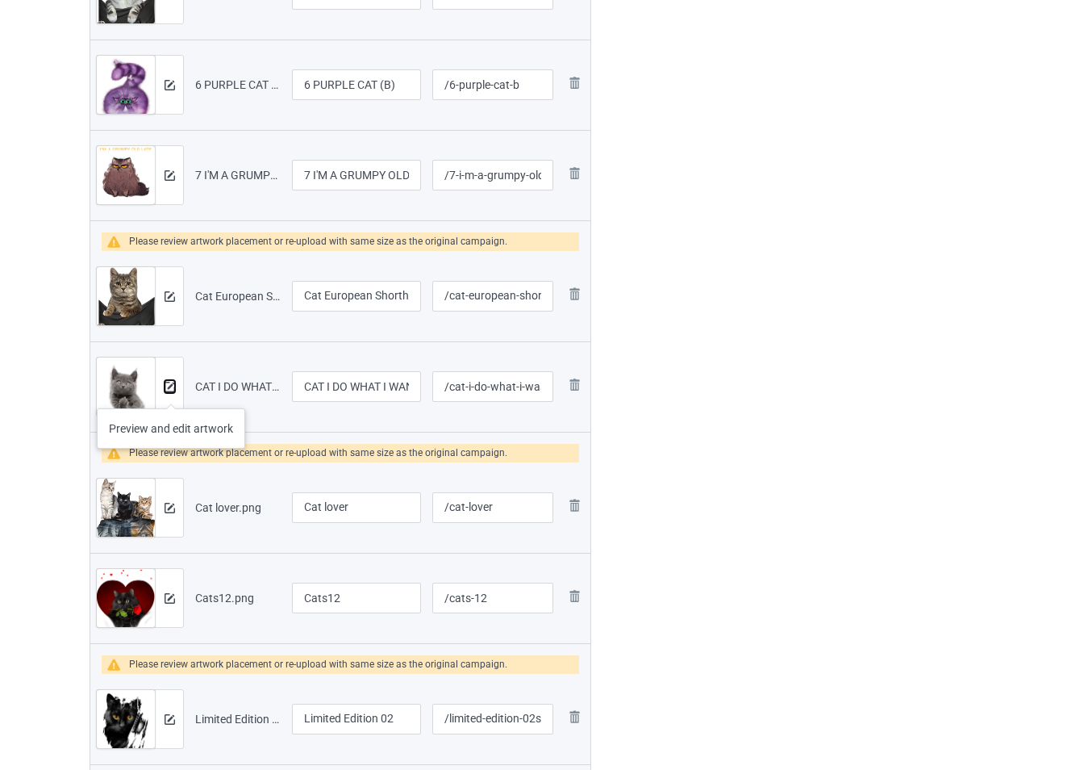
click at [171, 387] on img at bounding box center [170, 387] width 10 height 10
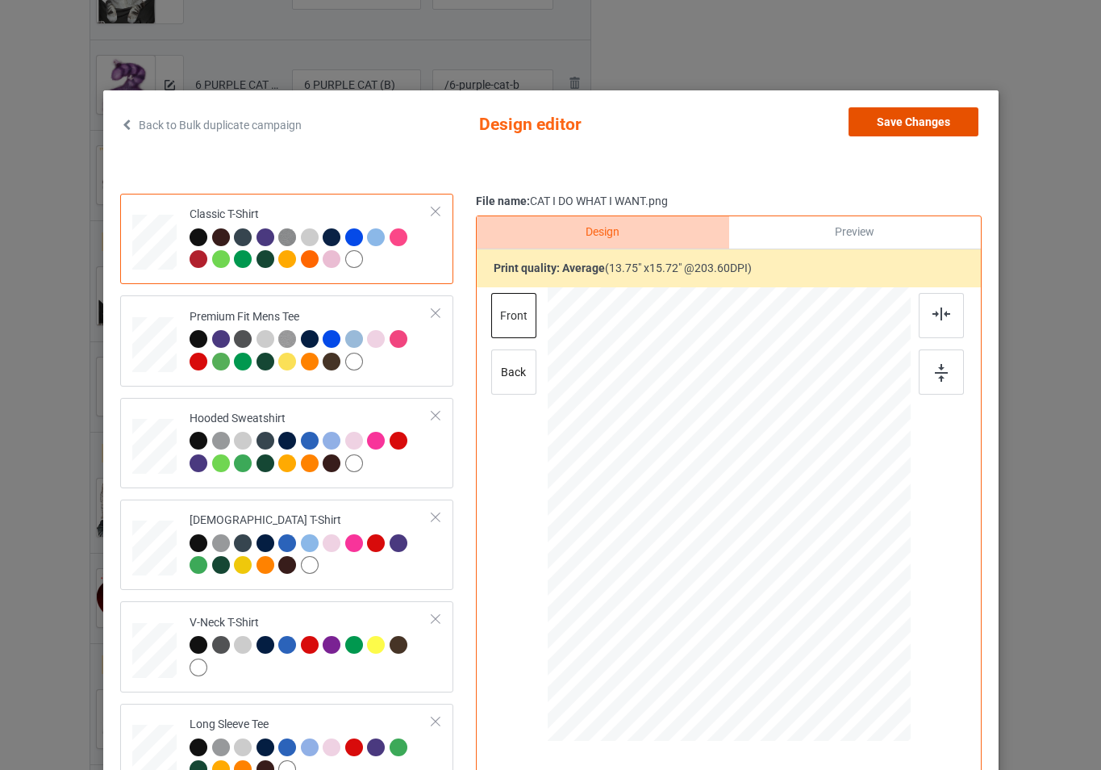
click at [890, 127] on button "Save Changes" at bounding box center [914, 121] width 130 height 29
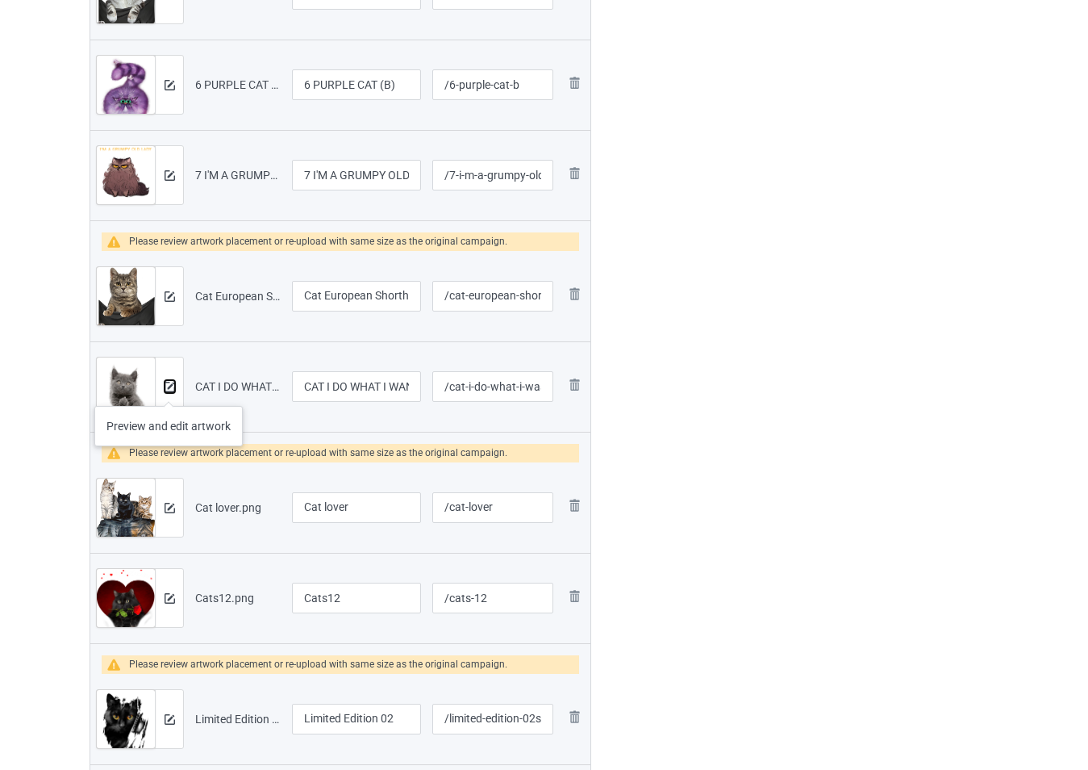
click at [167, 384] on img at bounding box center [170, 387] width 10 height 10
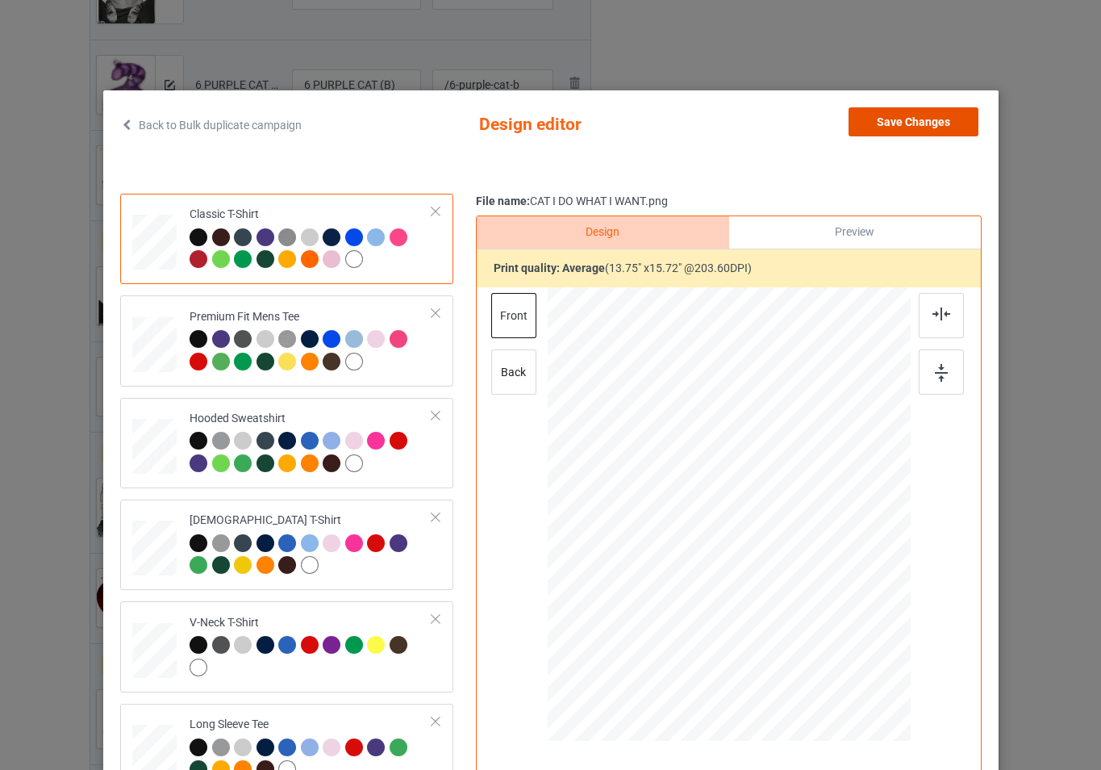
click at [940, 119] on button "Save Changes" at bounding box center [914, 121] width 130 height 29
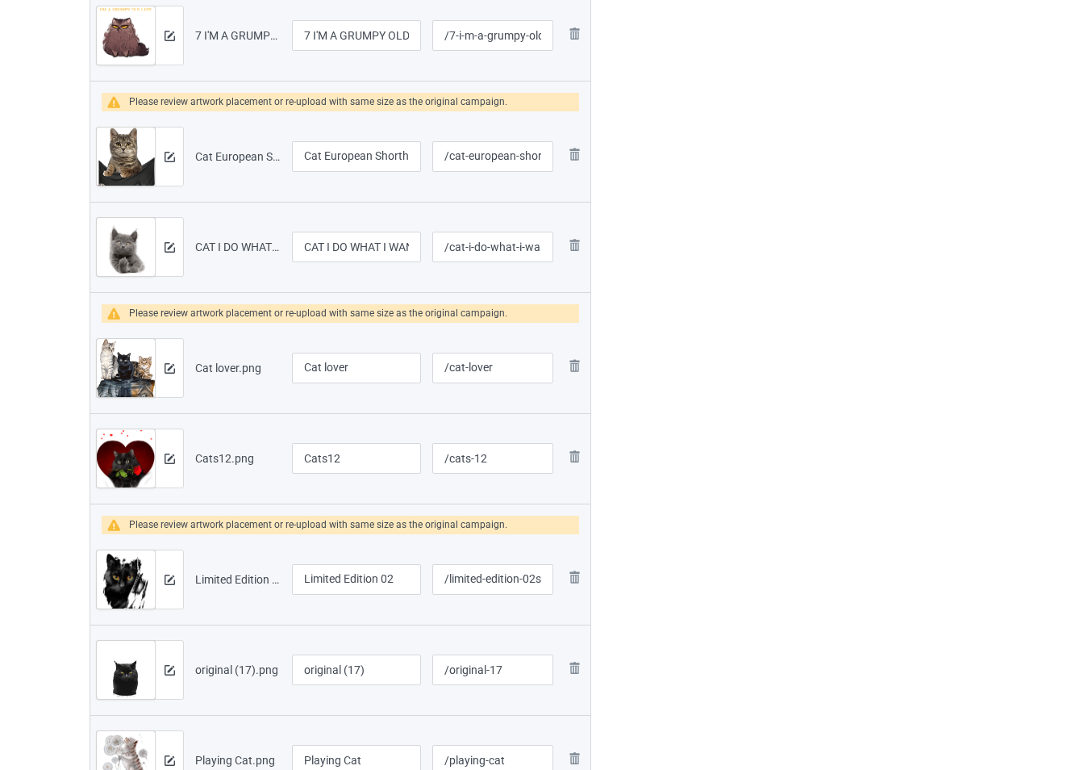
scroll to position [837, 0]
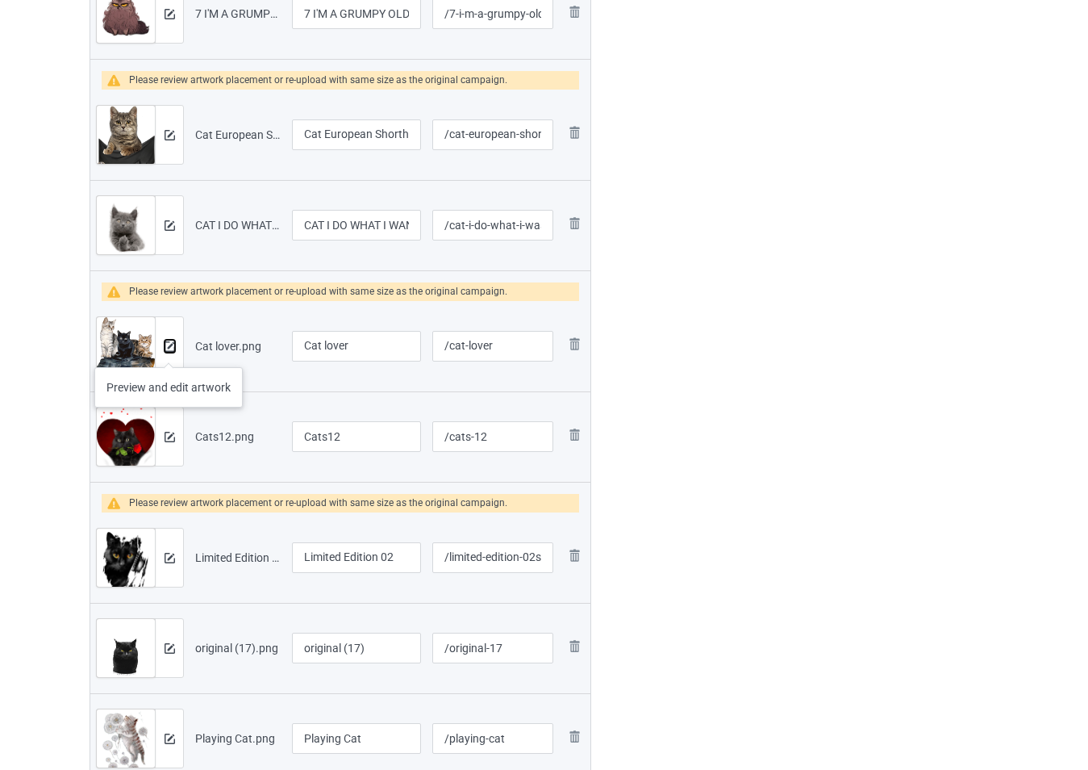
click at [169, 351] on img at bounding box center [170, 346] width 10 height 10
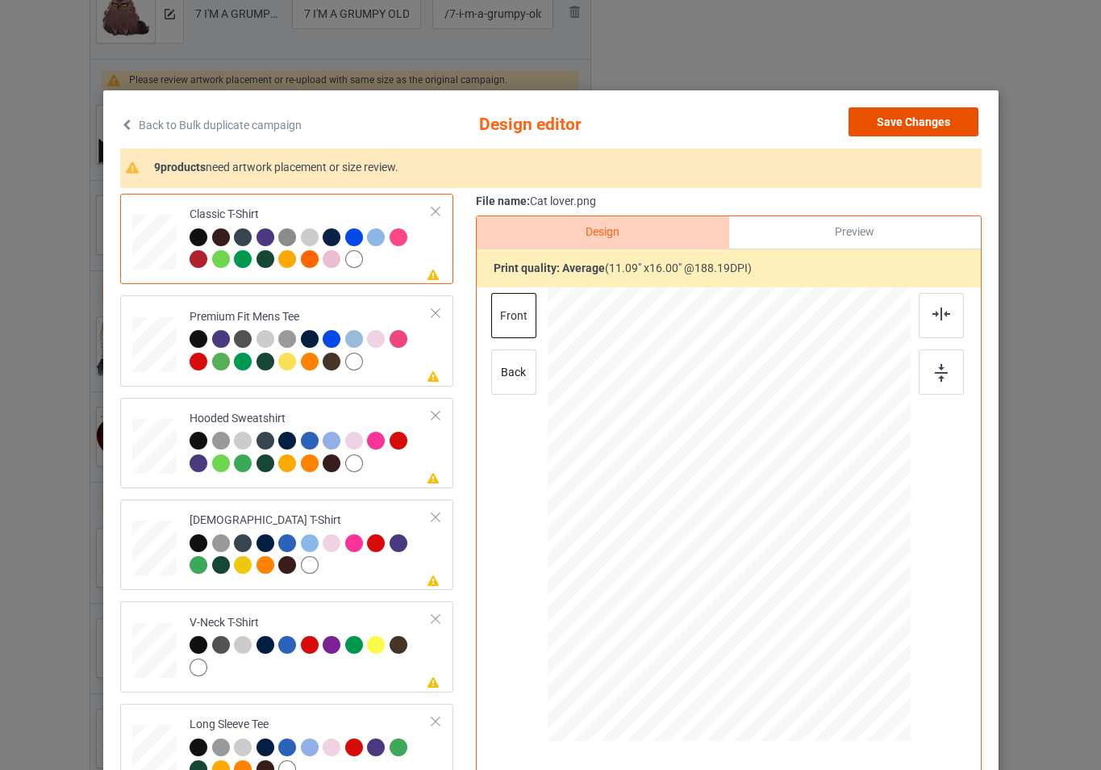
click at [906, 115] on button "Save Changes" at bounding box center [914, 121] width 130 height 29
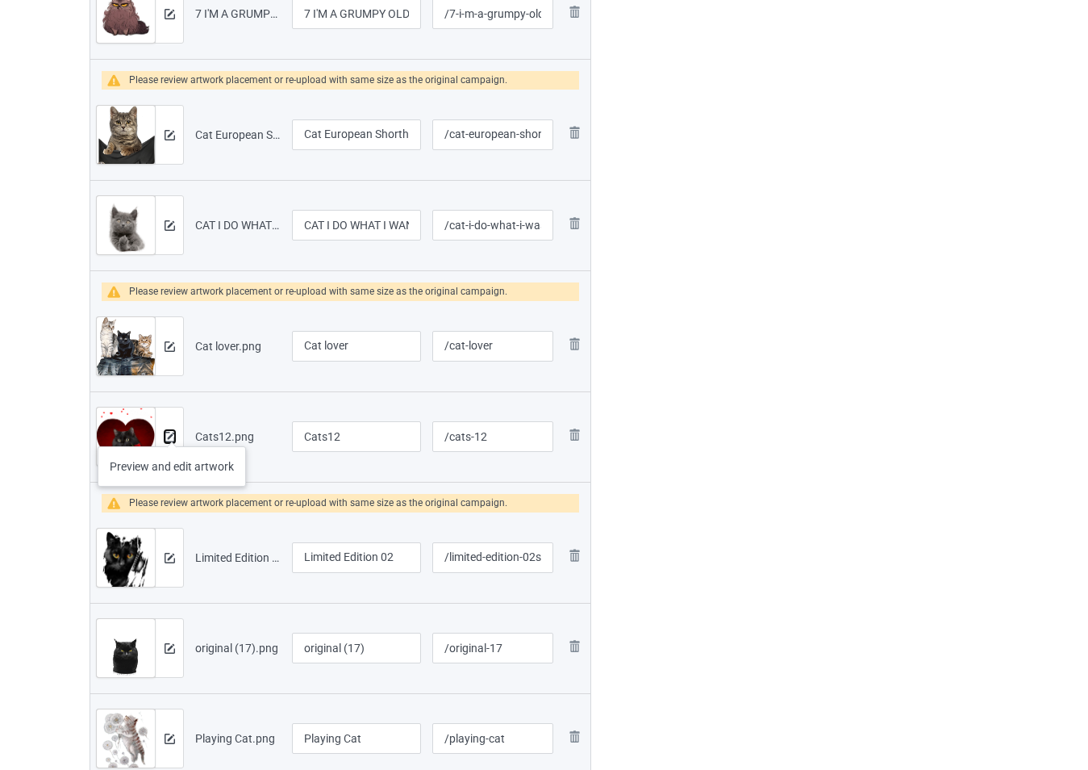
click at [170, 432] on img at bounding box center [170, 437] width 10 height 10
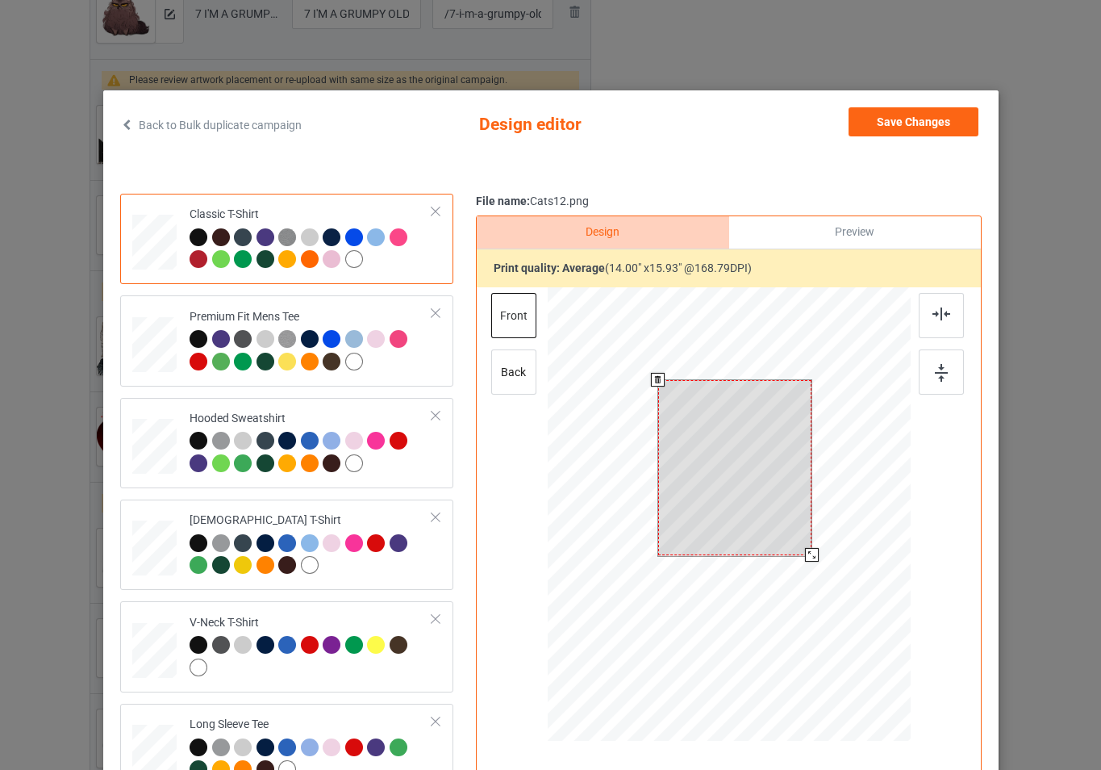
click at [820, 557] on div at bounding box center [728, 516] width 363 height 458
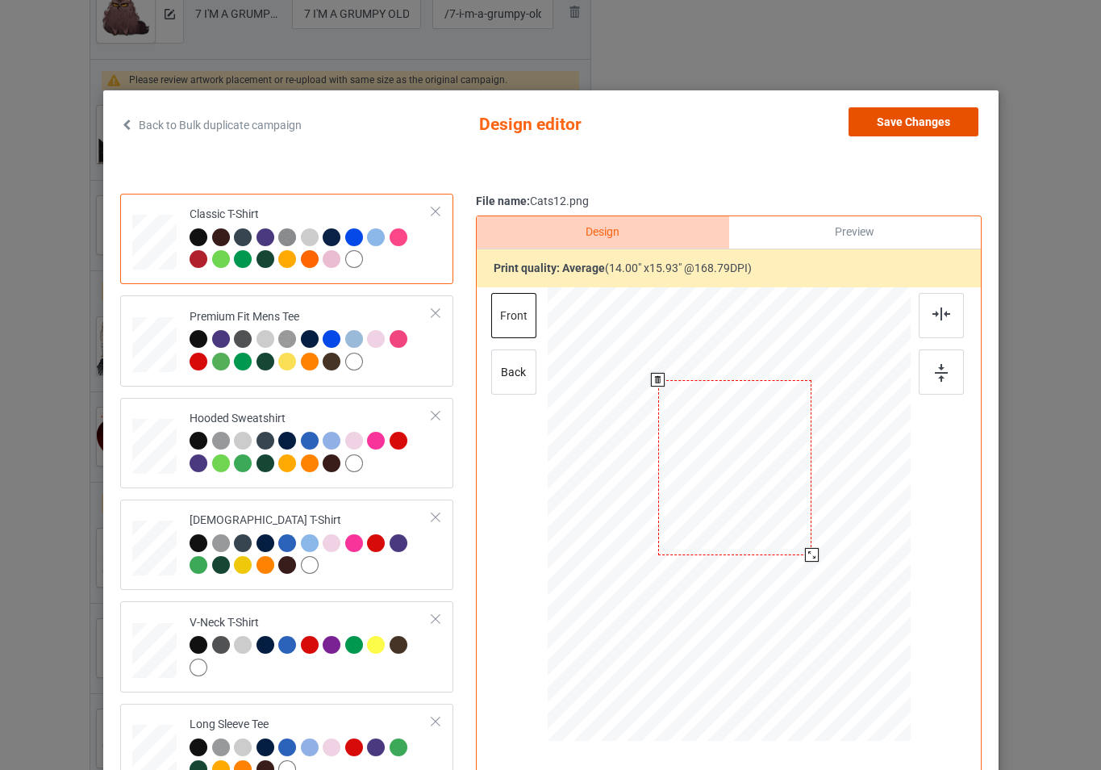
click at [896, 116] on button "Save Changes" at bounding box center [914, 121] width 130 height 29
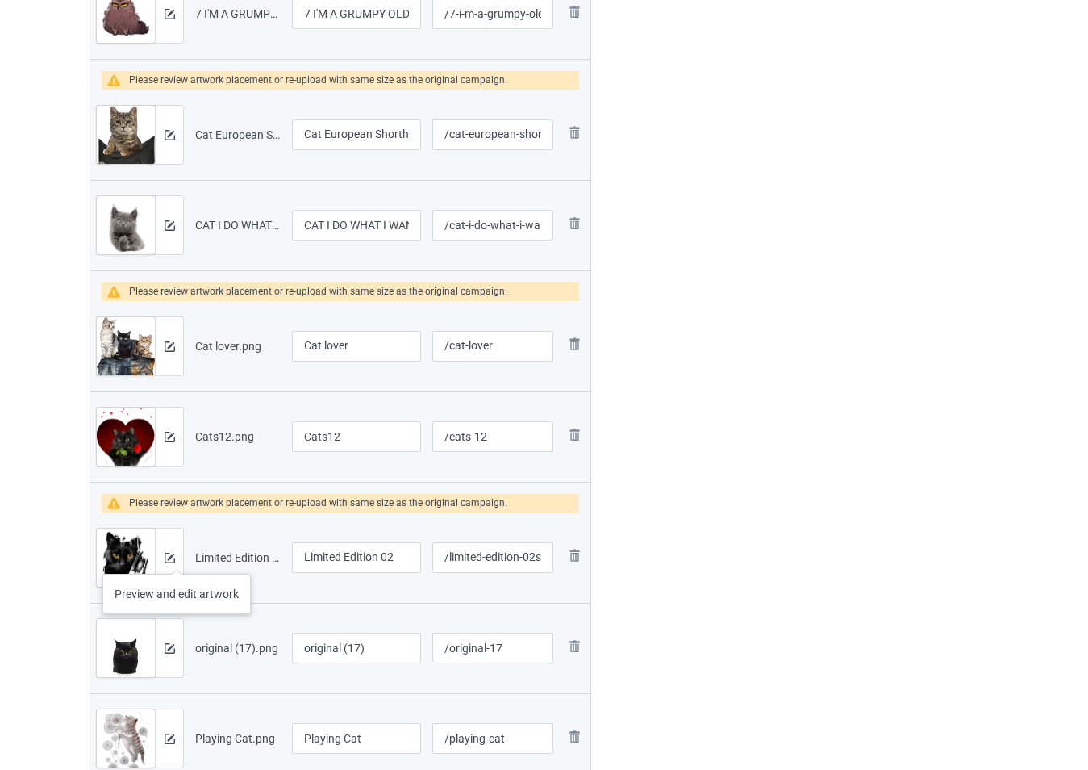
click at [176, 557] on div at bounding box center [169, 557] width 28 height 58
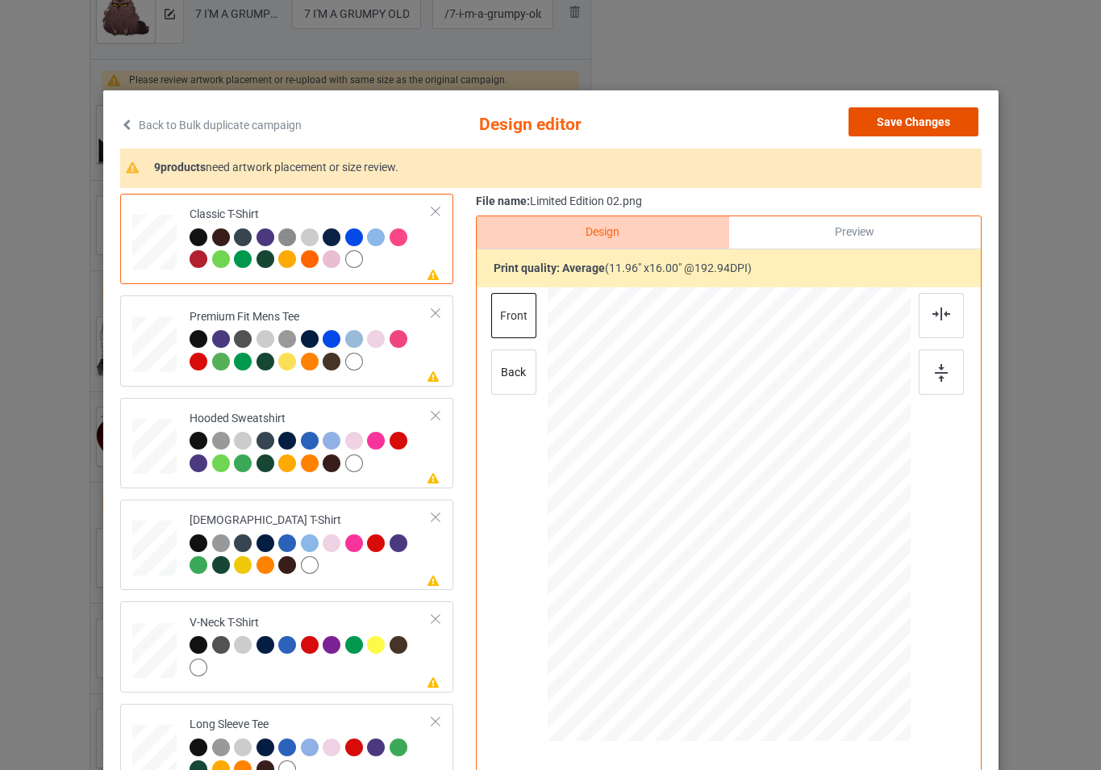
click at [884, 124] on button "Save Changes" at bounding box center [914, 121] width 130 height 29
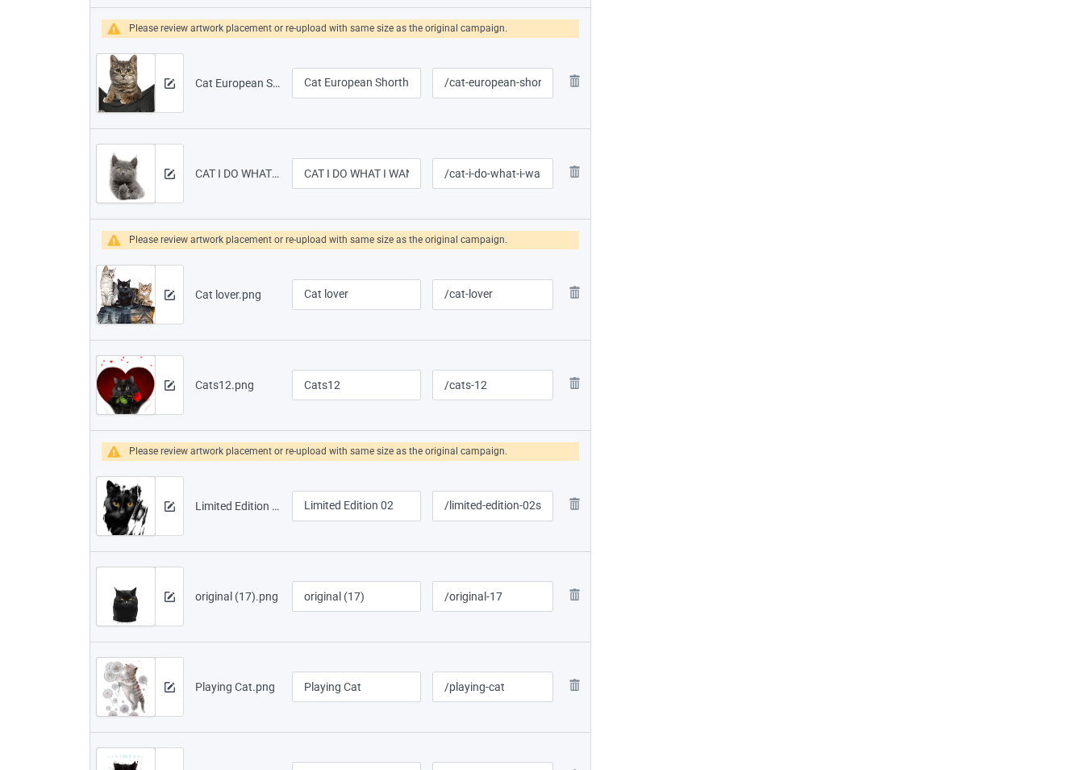
scroll to position [918, 0]
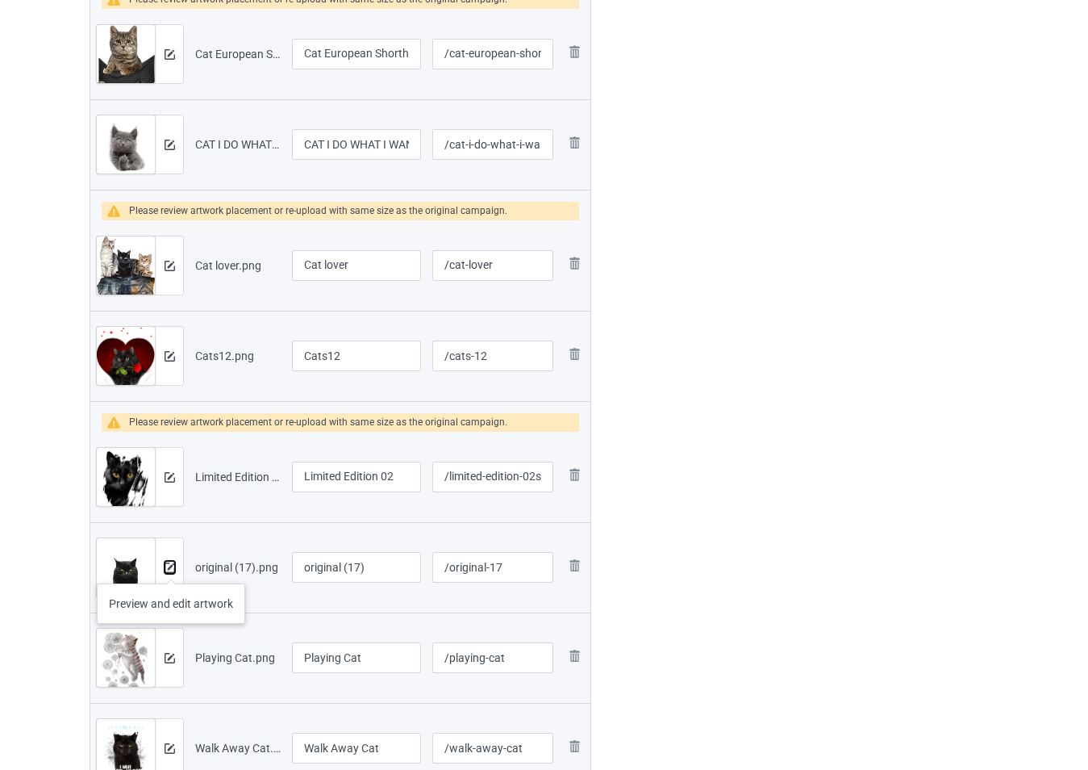
click at [171, 567] on img at bounding box center [170, 567] width 10 height 10
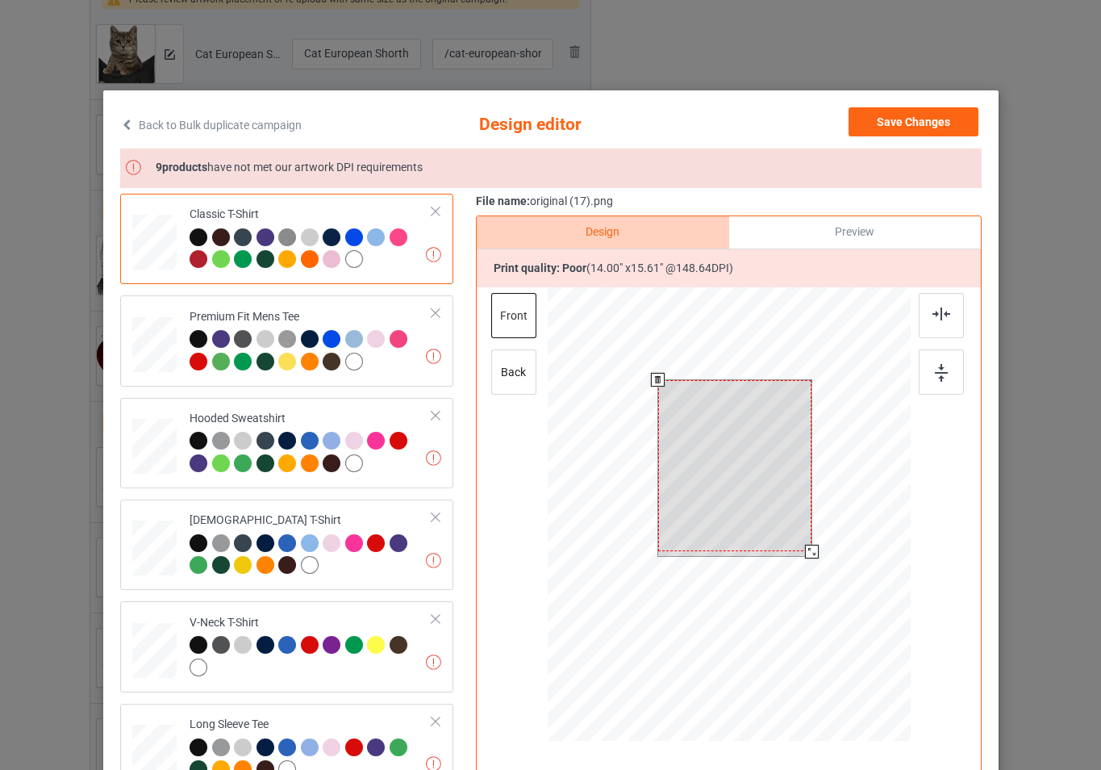
click at [816, 557] on div at bounding box center [728, 516] width 363 height 458
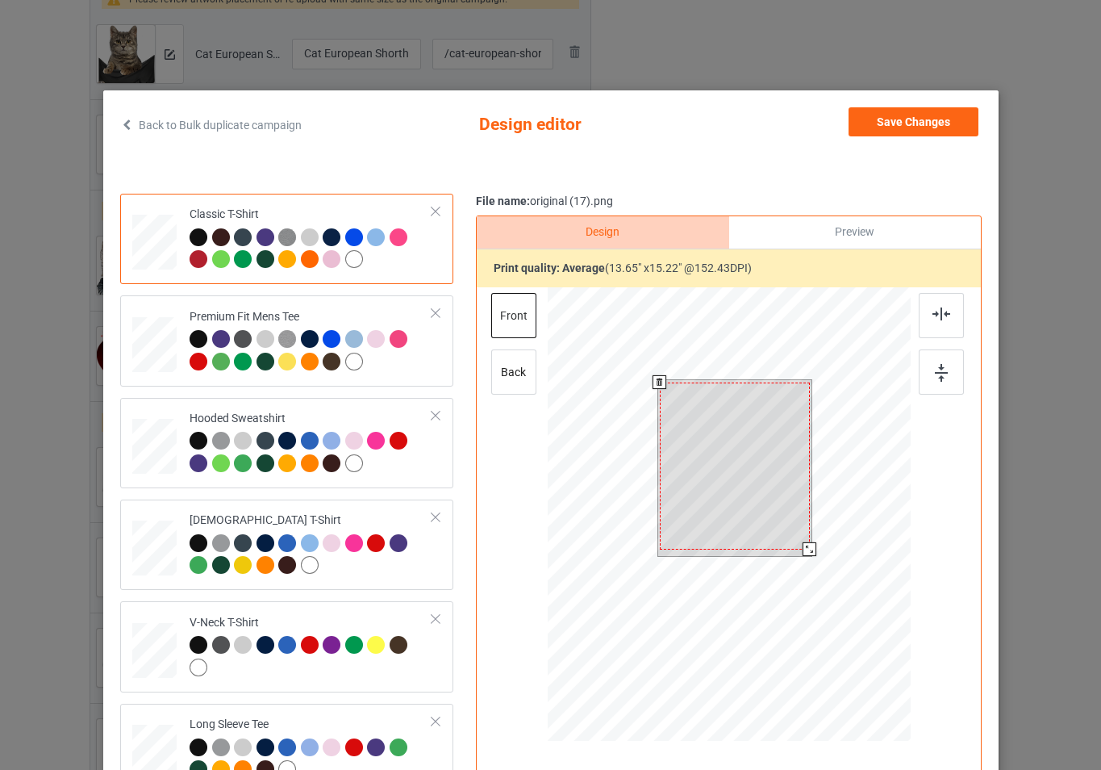
drag, startPoint x: 805, startPoint y: 553, endPoint x: 796, endPoint y: 552, distance: 9.0
click at [803, 552] on div at bounding box center [810, 549] width 14 height 14
click at [883, 124] on button "Save Changes" at bounding box center [914, 121] width 130 height 29
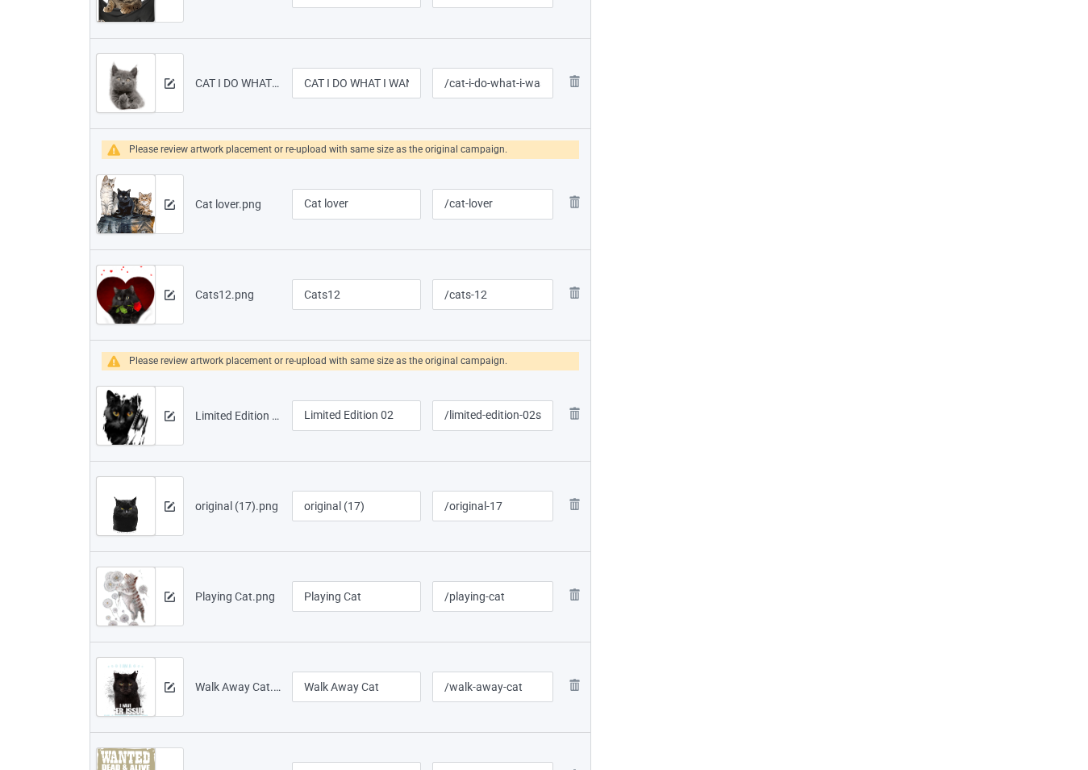
scroll to position [1079, 0]
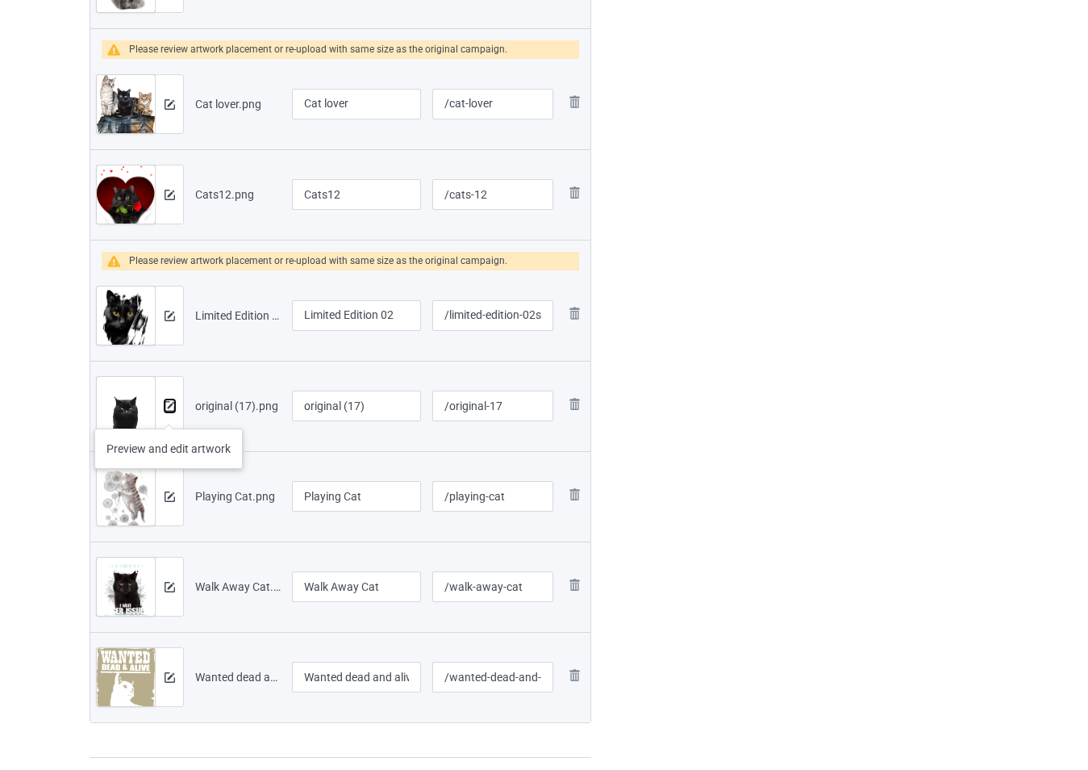
click at [169, 412] on button at bounding box center [170, 405] width 10 height 13
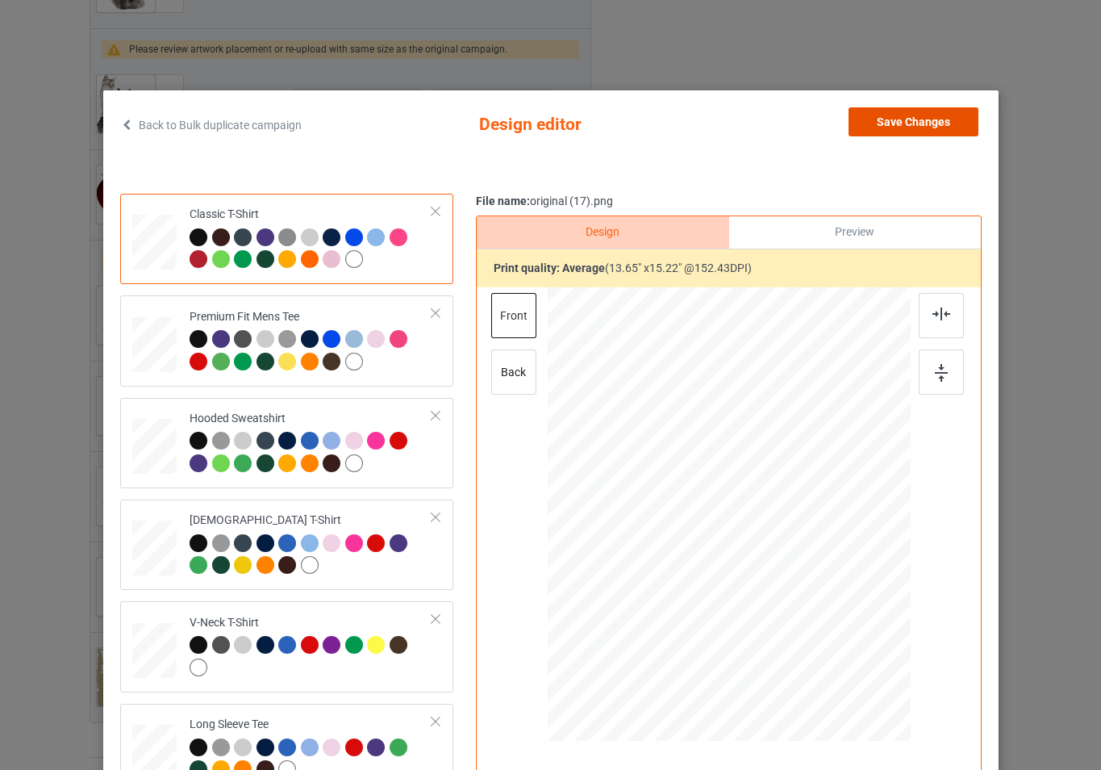
click at [883, 125] on button "Save Changes" at bounding box center [914, 121] width 130 height 29
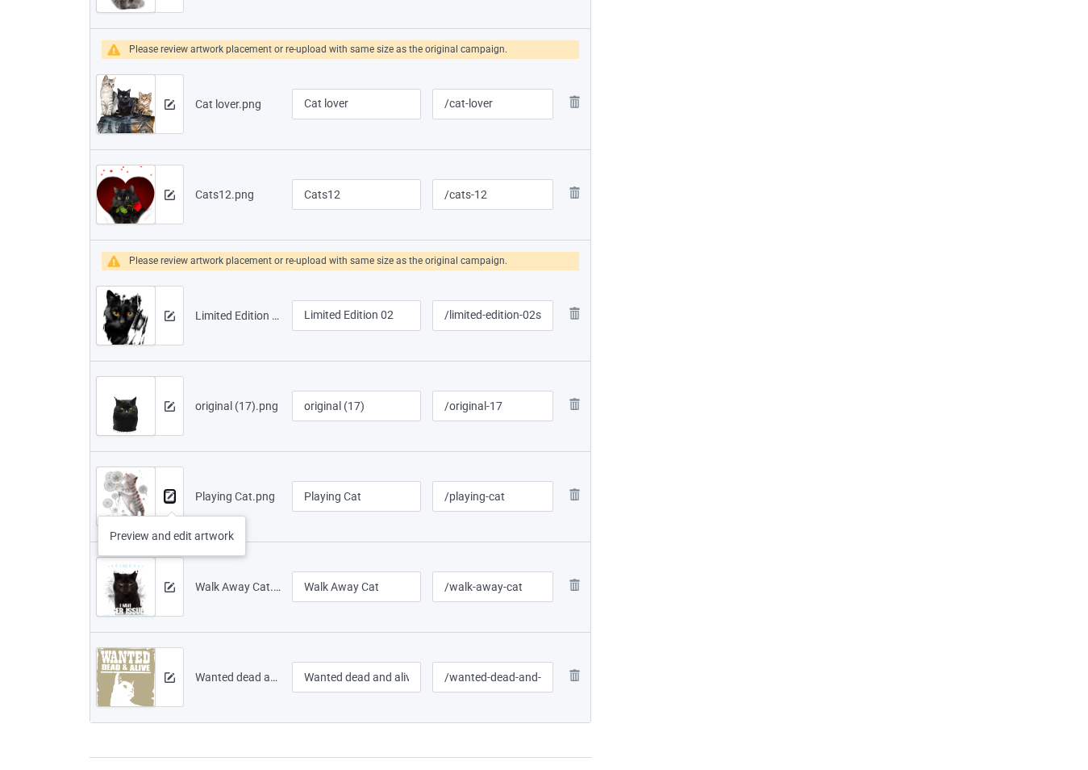
click at [172, 499] on img at bounding box center [170, 496] width 10 height 10
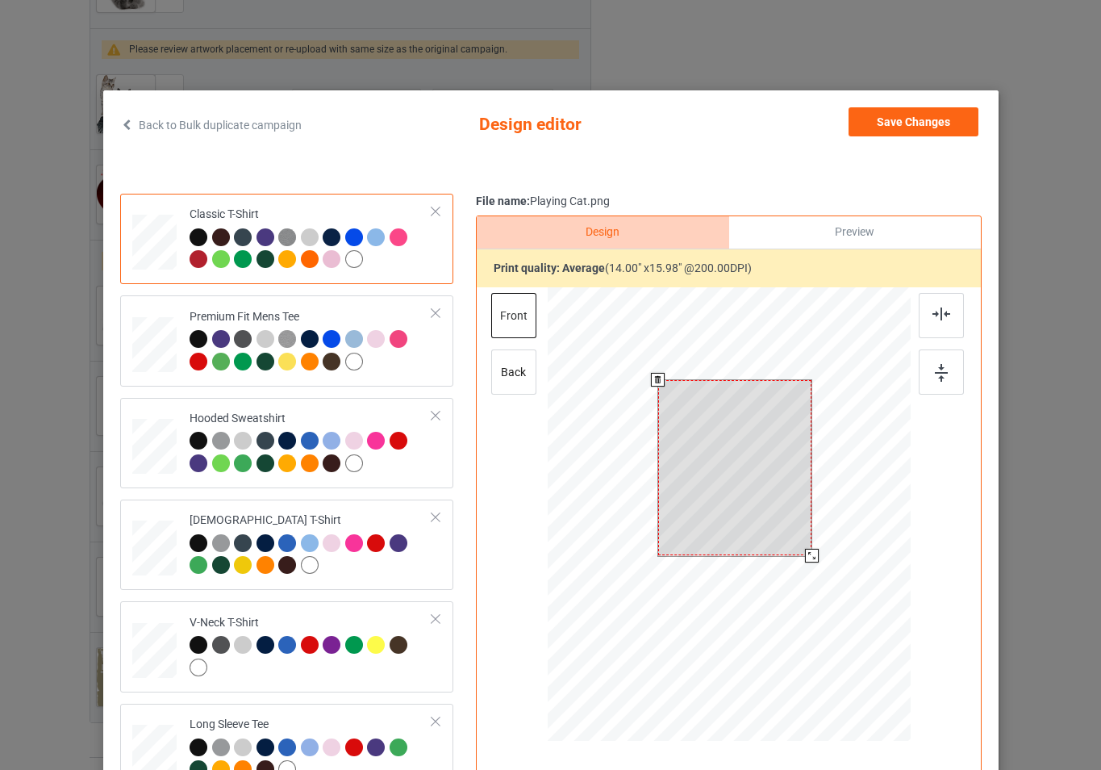
click at [805, 551] on div at bounding box center [811, 556] width 14 height 14
click at [908, 114] on button "Save Changes" at bounding box center [914, 121] width 130 height 29
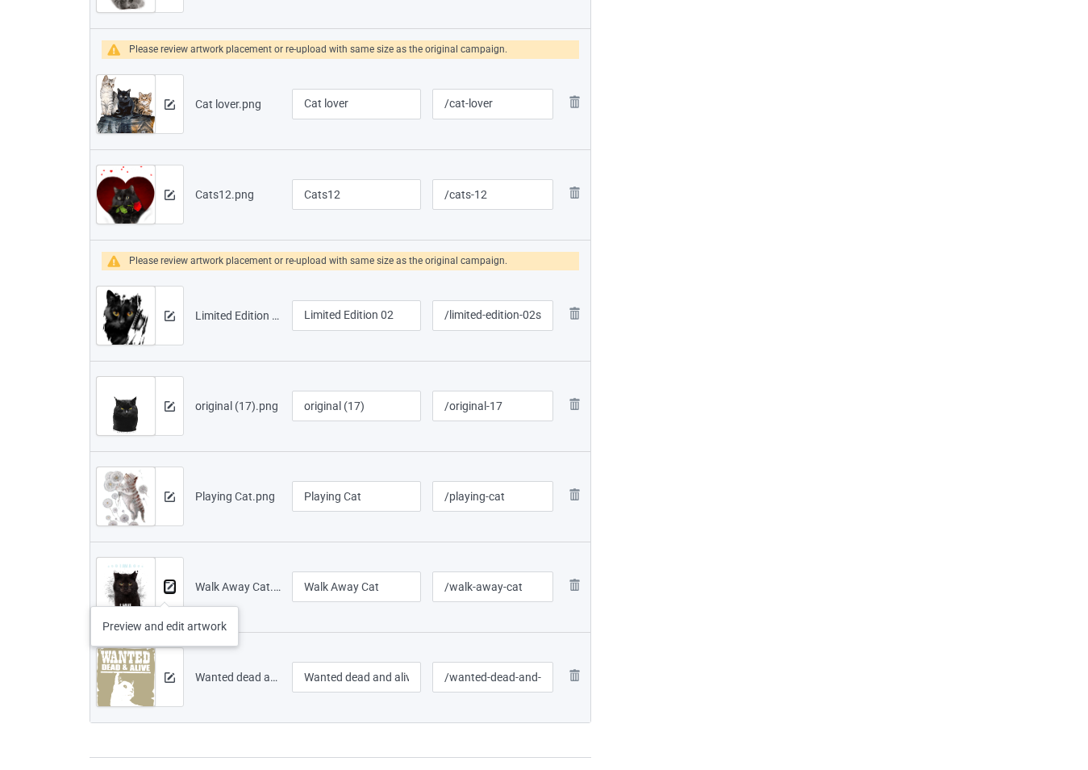
click at [169, 590] on img at bounding box center [170, 587] width 10 height 10
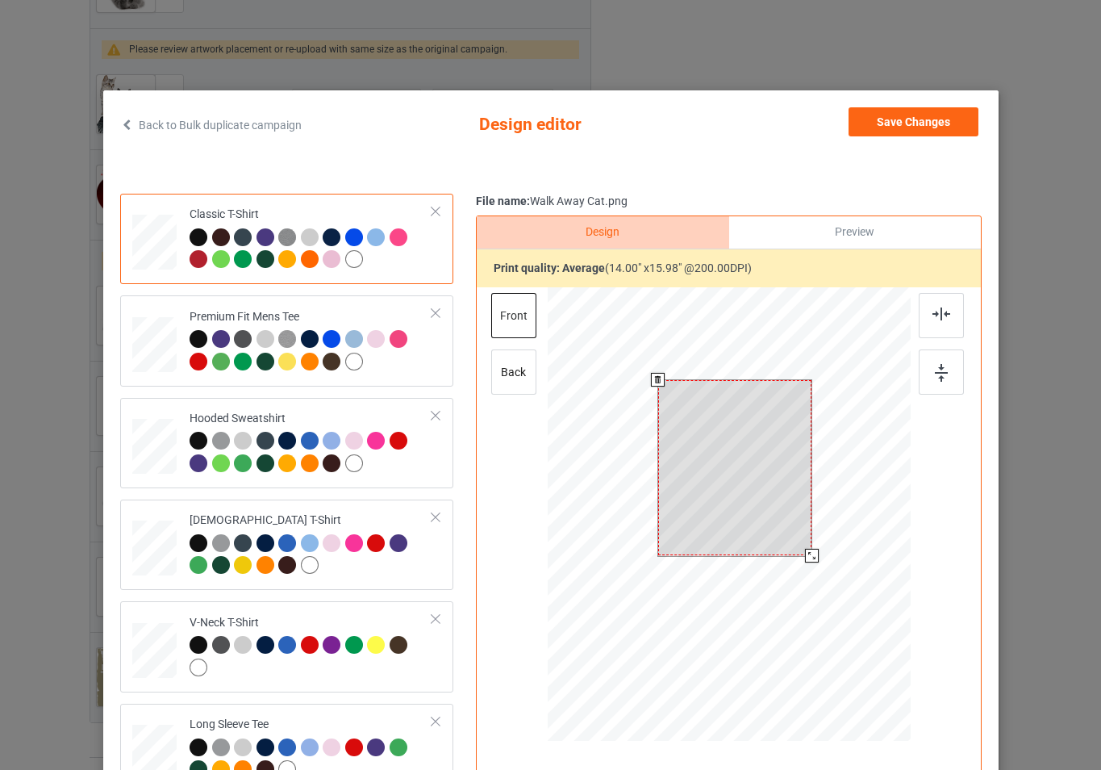
click at [809, 555] on div at bounding box center [811, 556] width 14 height 14
click at [888, 124] on button "Save Changes" at bounding box center [914, 121] width 130 height 29
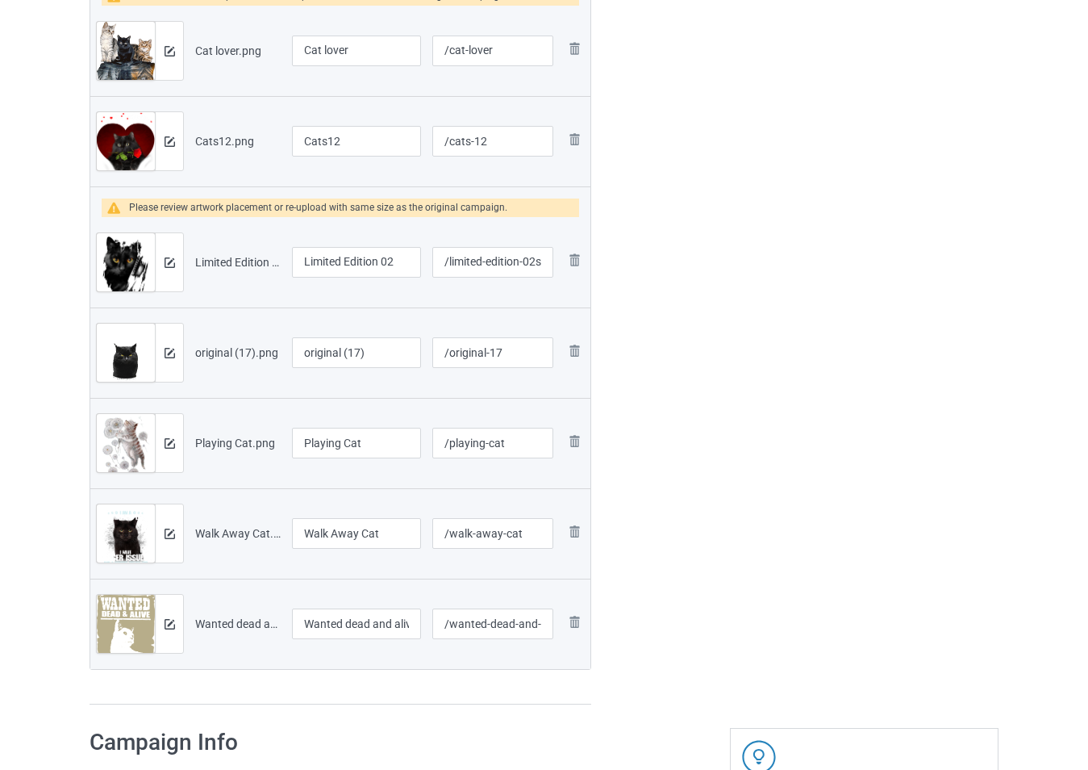
scroll to position [1241, 0]
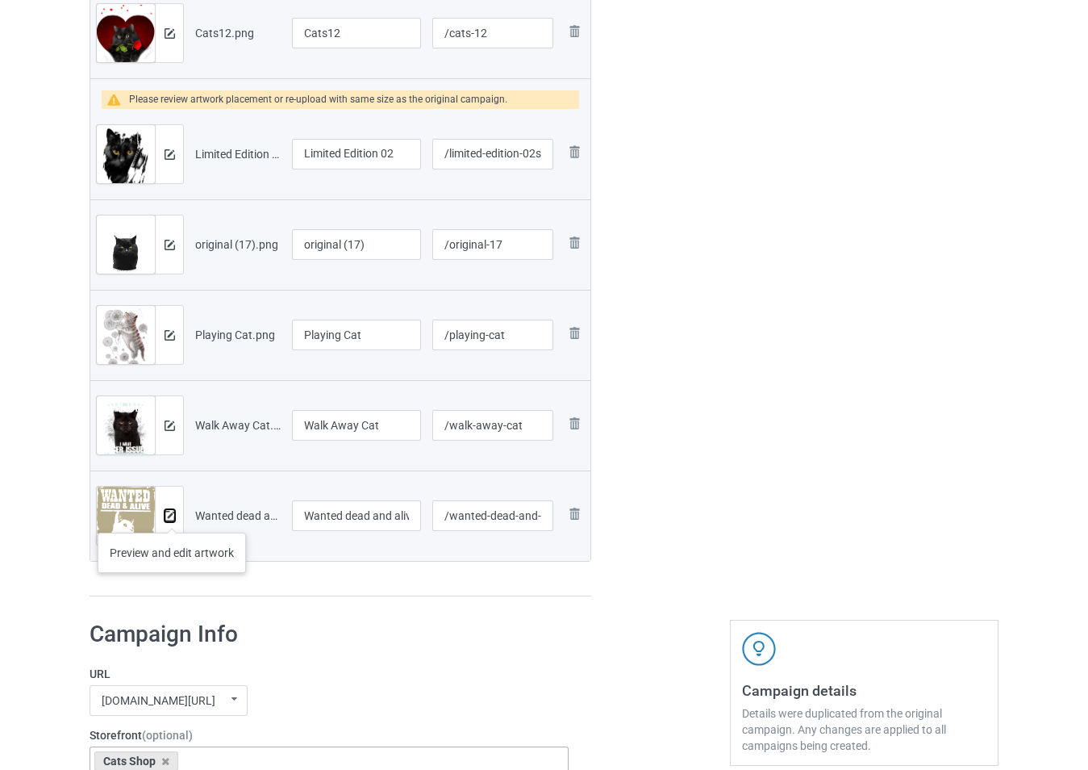
click at [172, 516] on img at bounding box center [170, 516] width 10 height 10
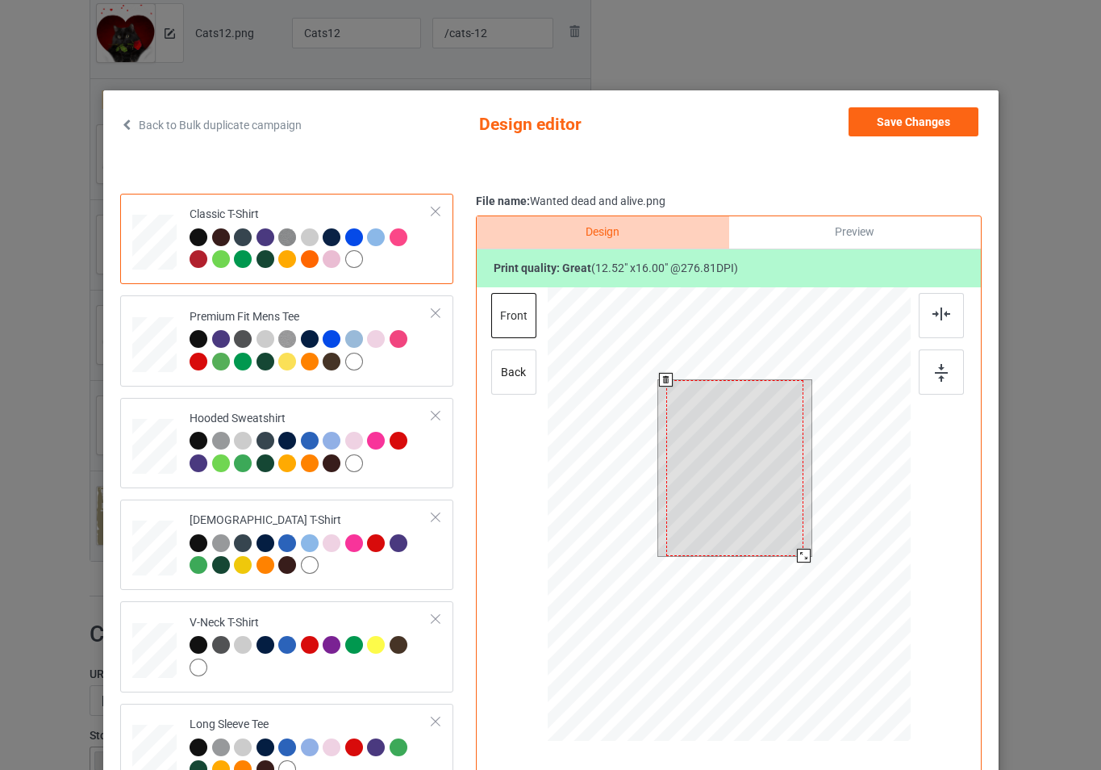
click at [812, 561] on div at bounding box center [728, 516] width 363 height 458
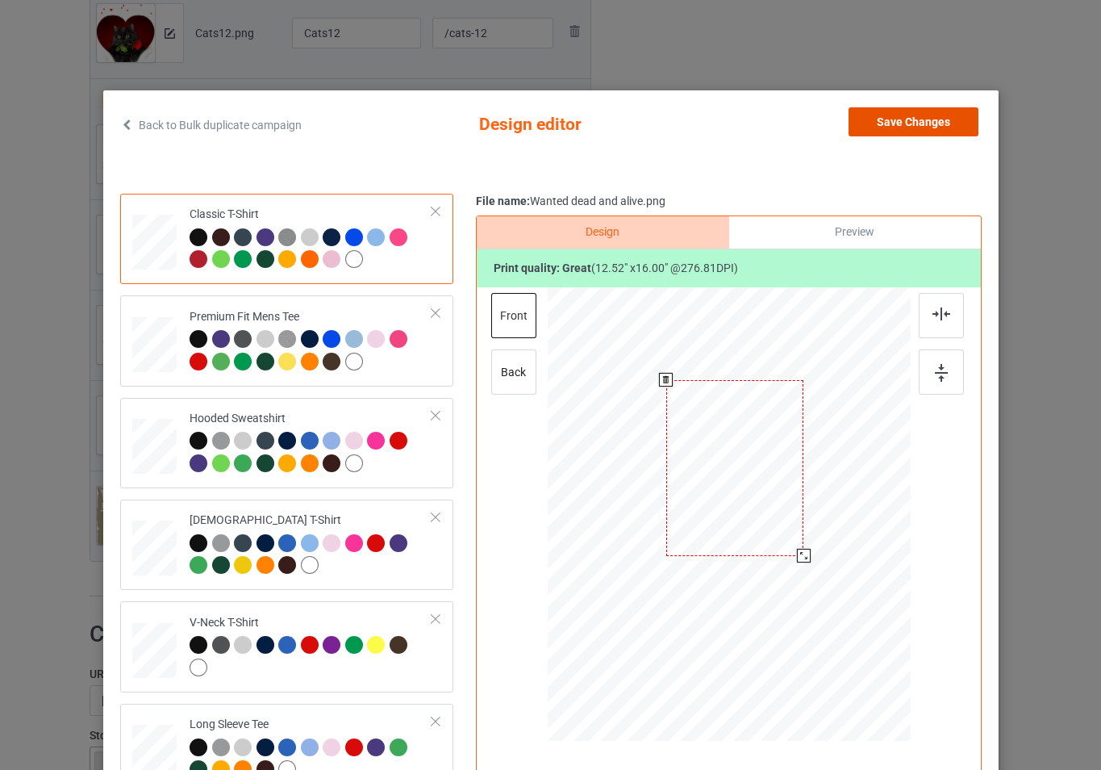
click at [912, 126] on button "Save Changes" at bounding box center [914, 121] width 130 height 29
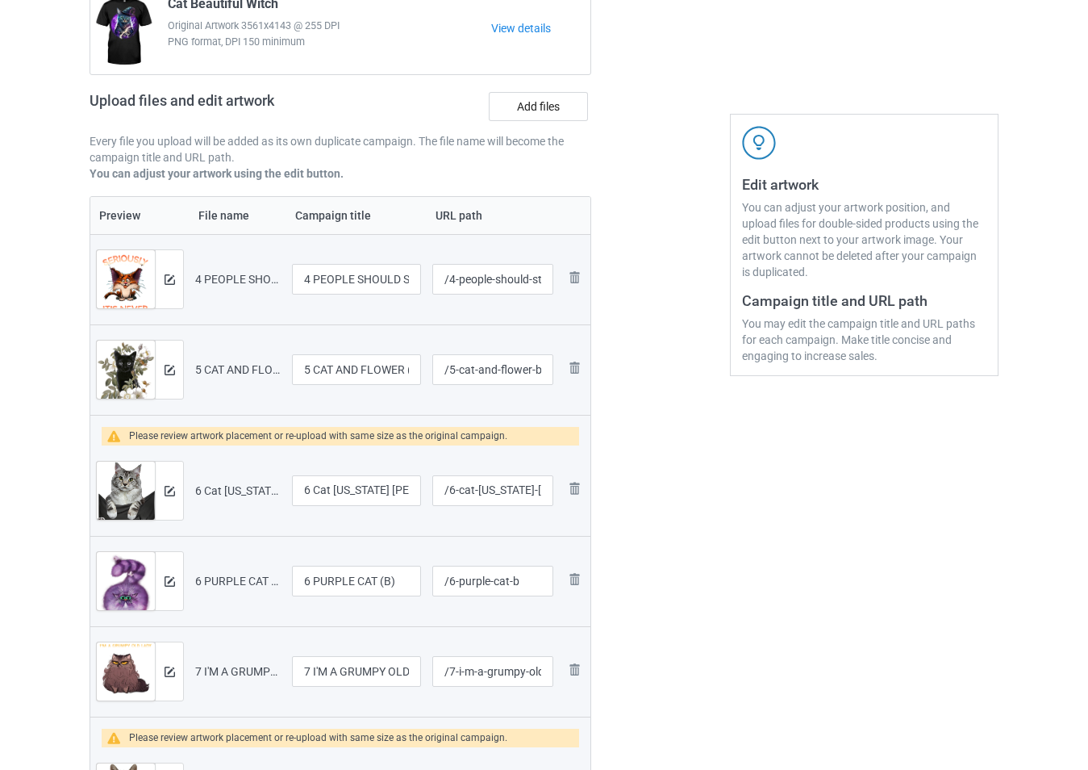
scroll to position [0, 0]
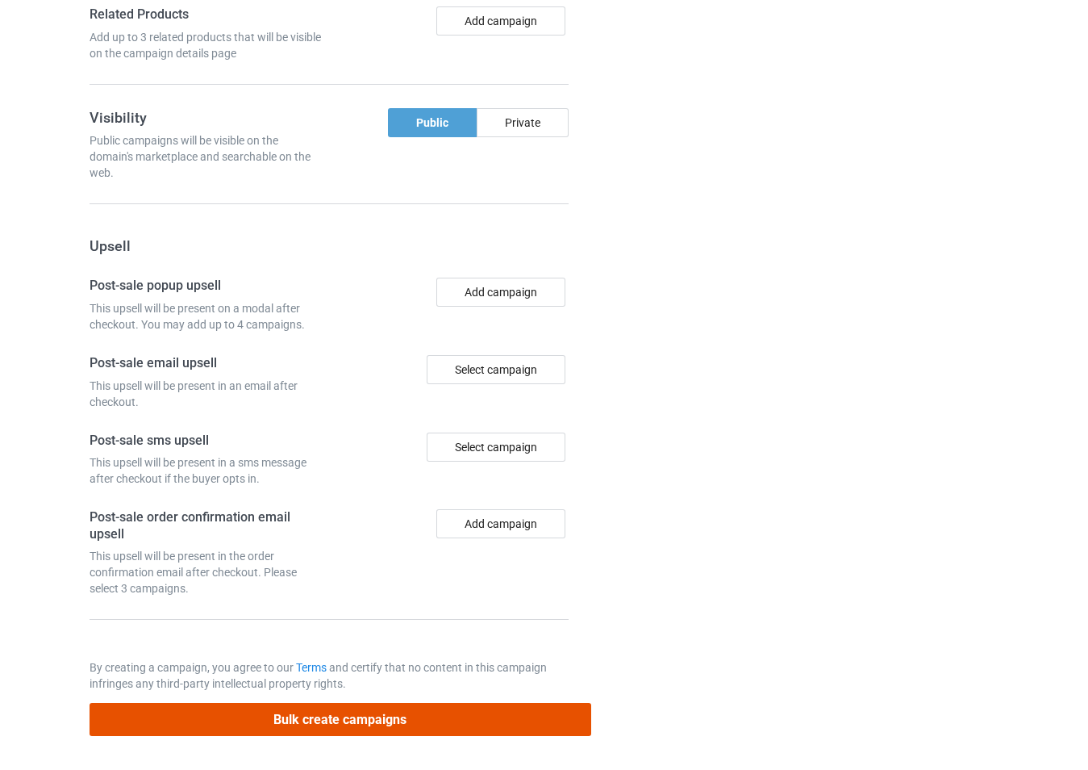
click at [482, 713] on button "Bulk create campaigns" at bounding box center [341, 719] width 502 height 33
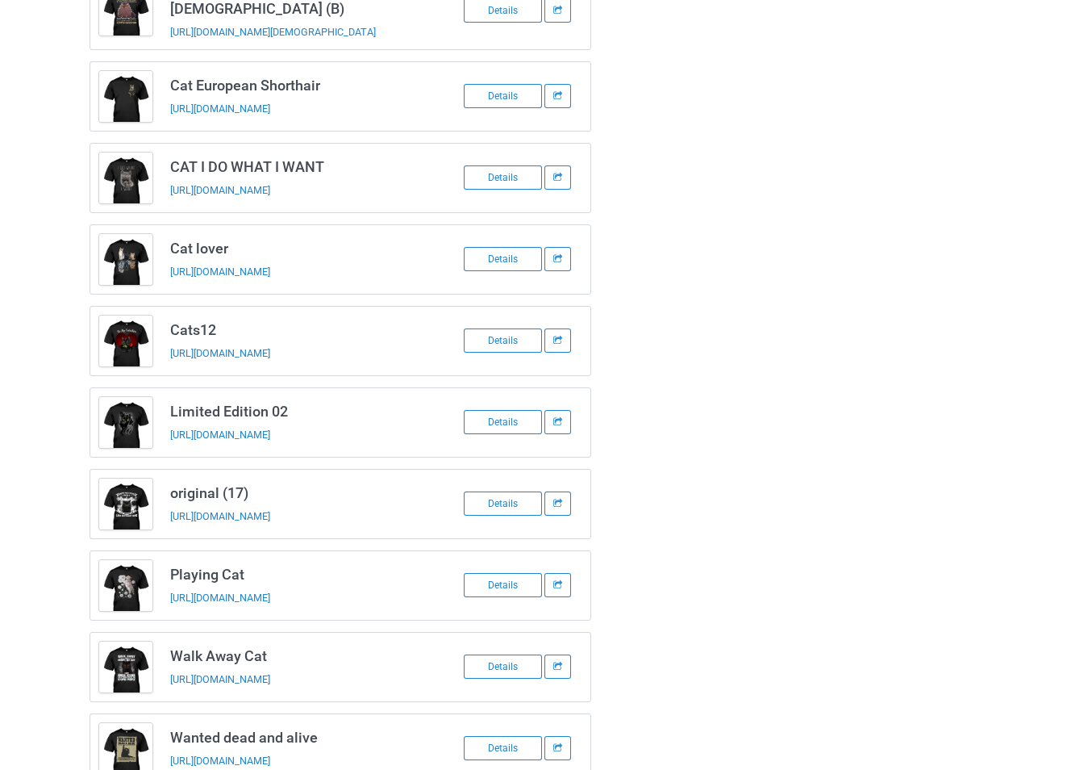
scroll to position [527, 0]
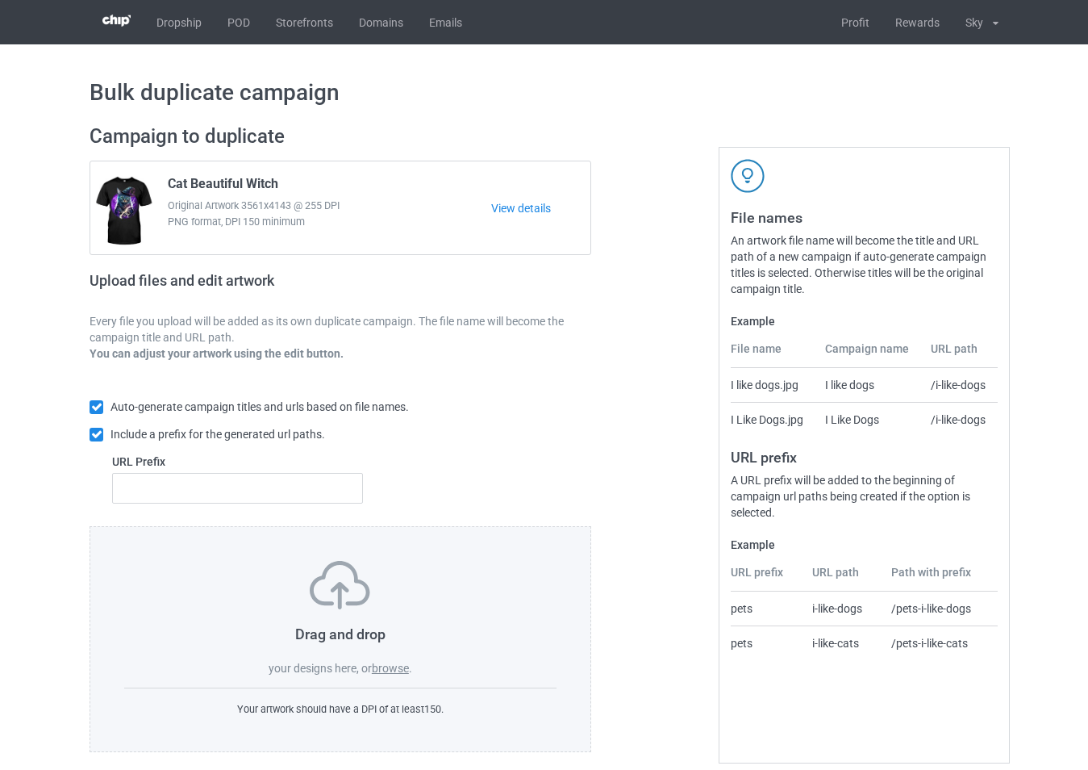
click at [653, 104] on h1 "Bulk duplicate campaign" at bounding box center [544, 92] width 909 height 29
click at [284, 495] on input "text" at bounding box center [237, 488] width 251 height 31
type input "1"
click at [405, 670] on label "browse" at bounding box center [390, 668] width 37 height 13
click at [0, 0] on input "browse" at bounding box center [0, 0] width 0 height 0
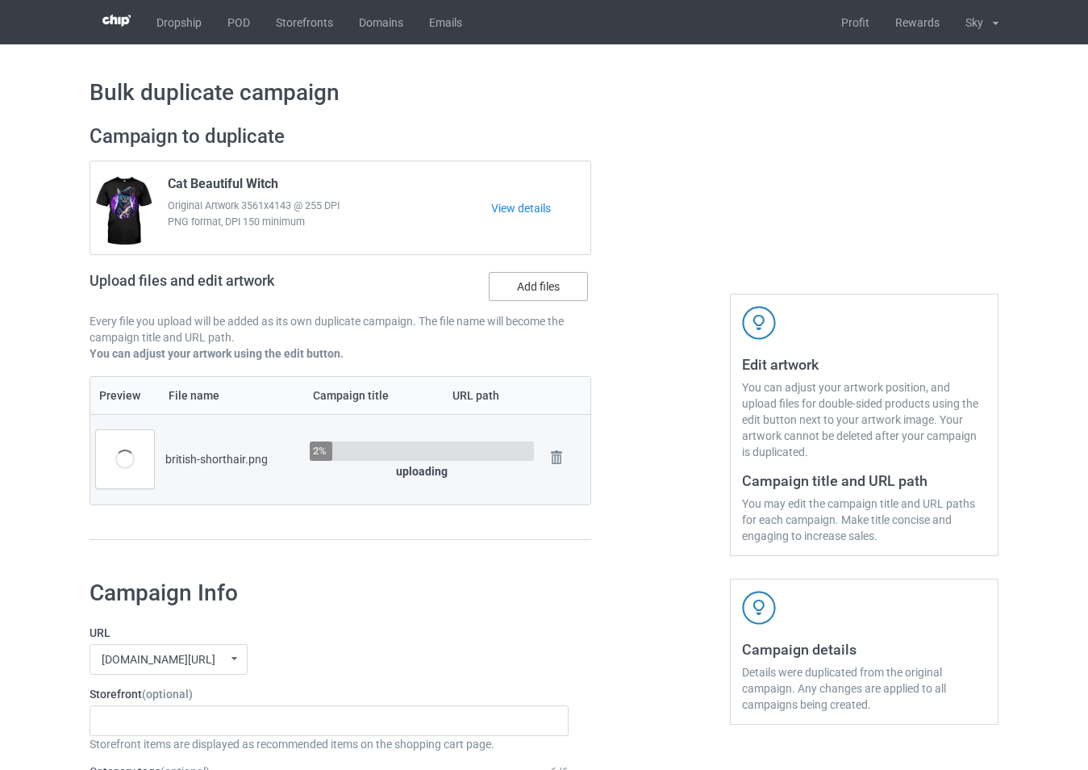
click at [558, 282] on label "Add files" at bounding box center [538, 286] width 99 height 29
click at [0, 0] on input "Add files" at bounding box center [0, 0] width 0 height 0
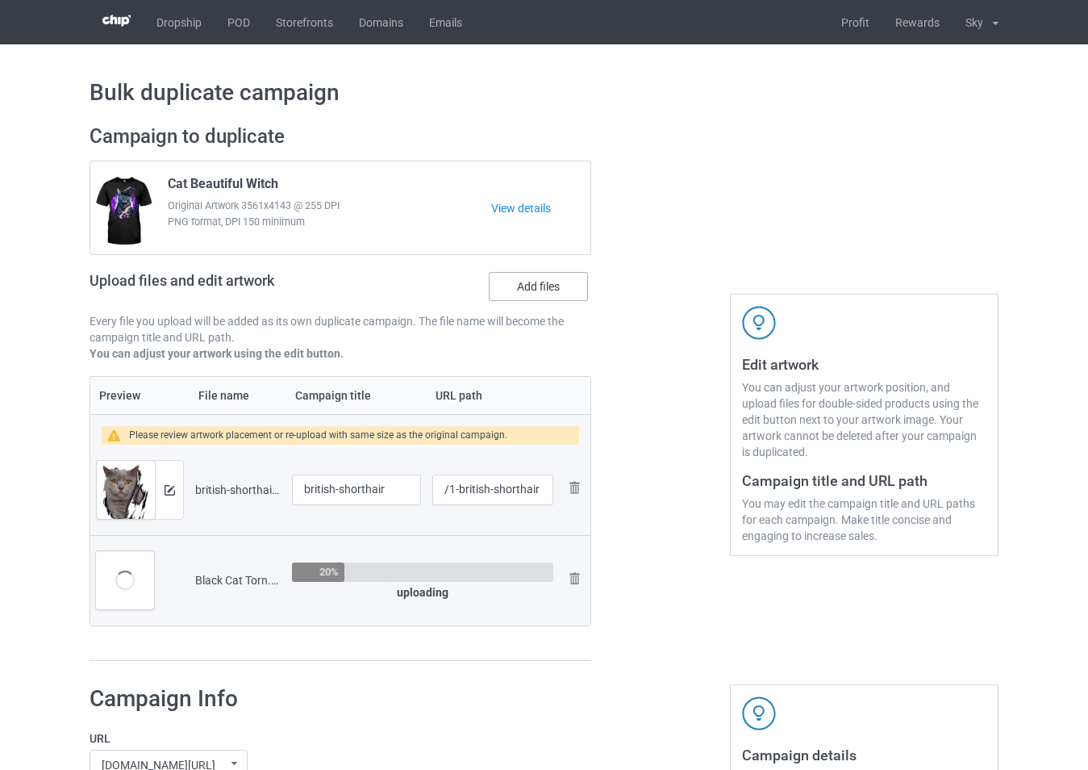
click at [526, 292] on label "Add files" at bounding box center [538, 286] width 99 height 29
click at [0, 0] on input "Add files" at bounding box center [0, 0] width 0 height 0
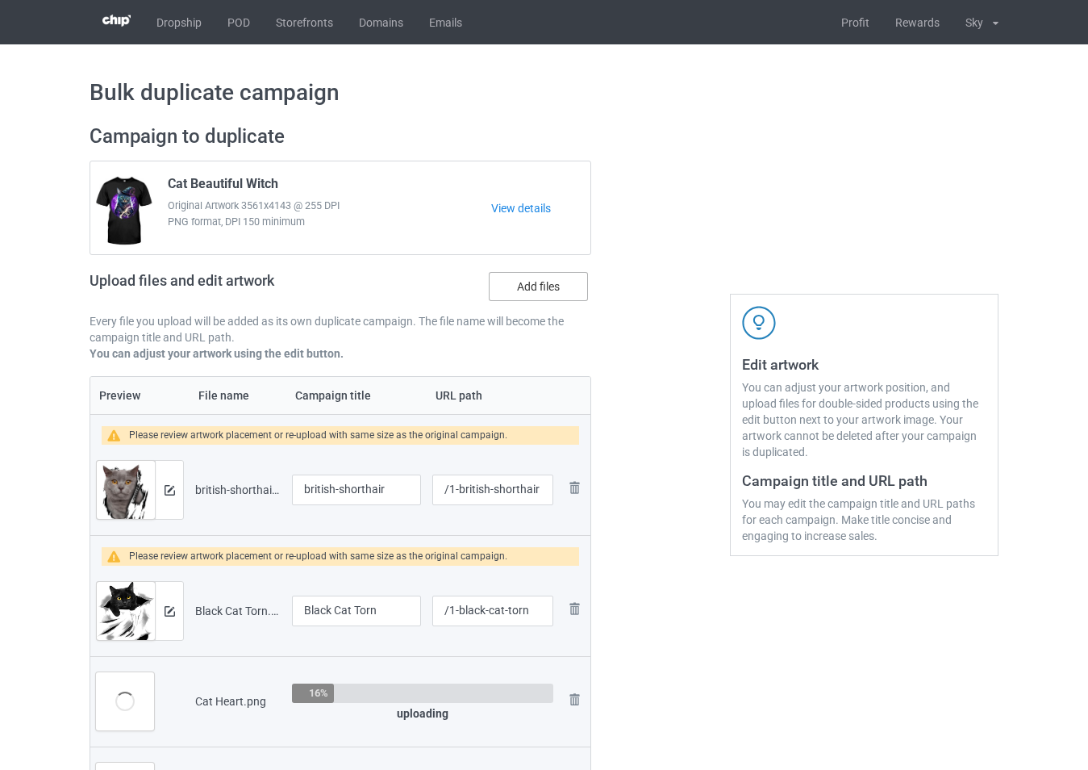
click at [560, 290] on label "Add files" at bounding box center [538, 286] width 99 height 29
click at [0, 0] on input "Add files" at bounding box center [0, 0] width 0 height 0
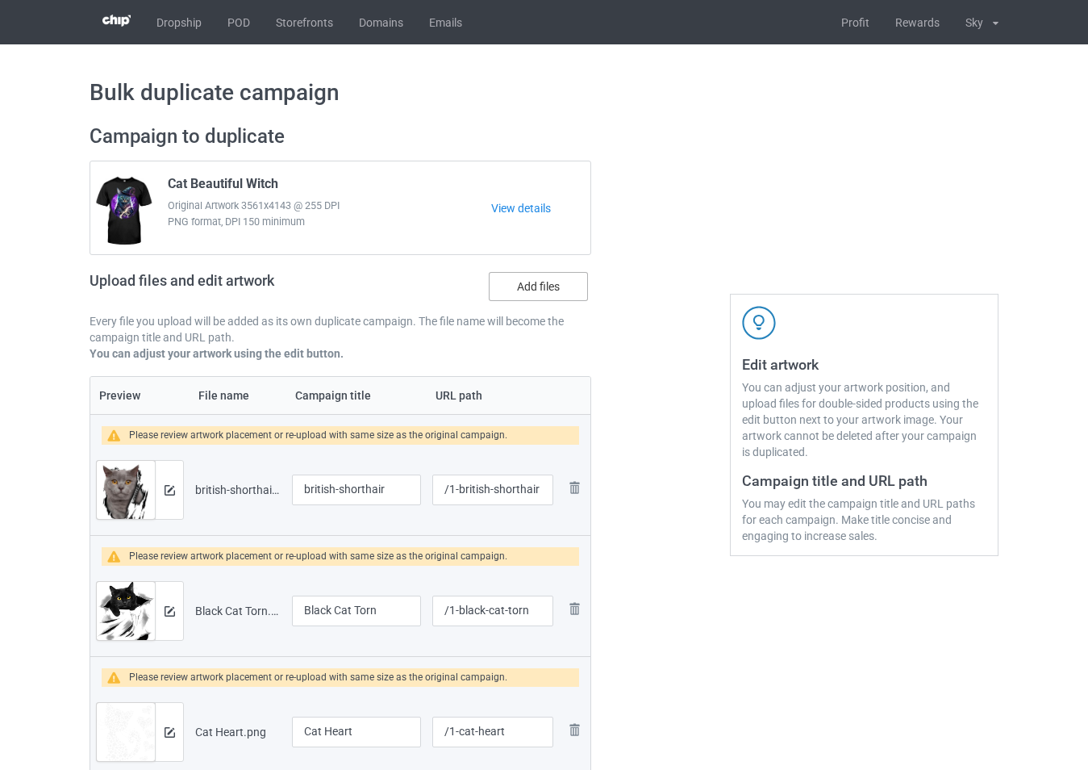
click at [556, 286] on label "Add files" at bounding box center [538, 286] width 99 height 29
click at [0, 0] on input "Add files" at bounding box center [0, 0] width 0 height 0
click at [558, 279] on label "Add files" at bounding box center [538, 286] width 99 height 29
click at [0, 0] on input "Add files" at bounding box center [0, 0] width 0 height 0
click at [512, 309] on div "Upload files and edit artwork Add files" at bounding box center [341, 289] width 502 height 47
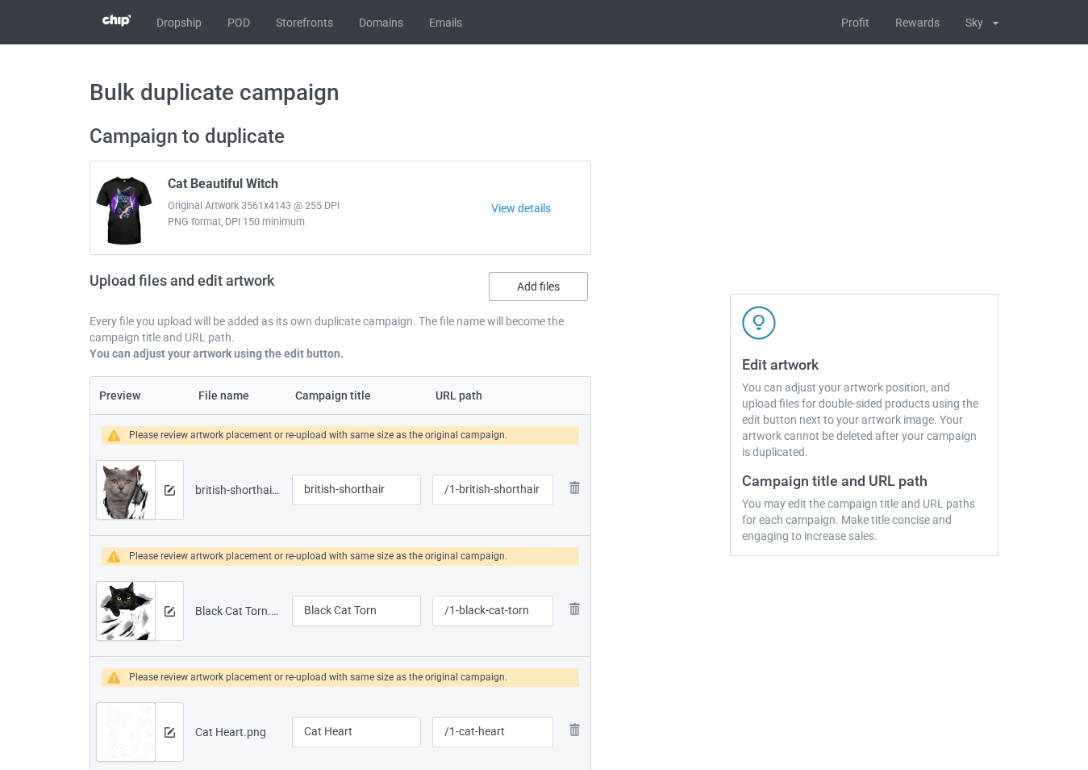
click at [511, 292] on label "Add files" at bounding box center [538, 286] width 99 height 29
click at [0, 0] on input "Add files" at bounding box center [0, 0] width 0 height 0
click at [524, 289] on label "Add files" at bounding box center [538, 286] width 99 height 29
click at [0, 0] on input "Add files" at bounding box center [0, 0] width 0 height 0
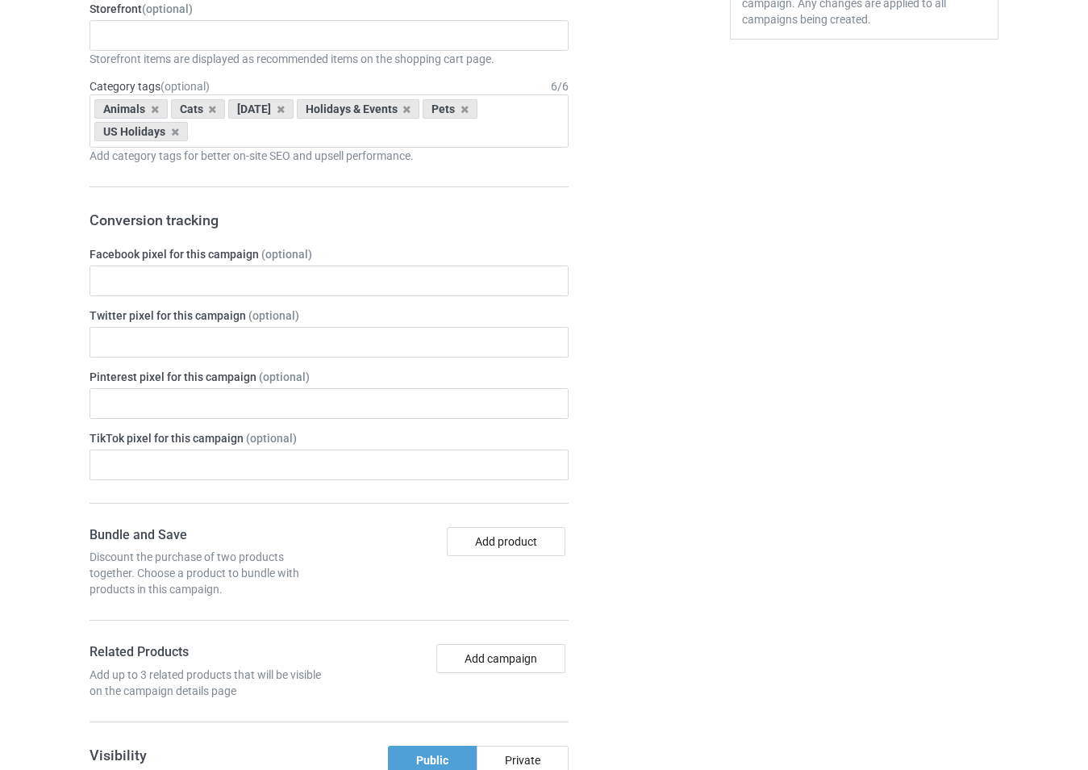
scroll to position [2935, 0]
click at [411, 112] on icon at bounding box center [407, 109] width 8 height 10
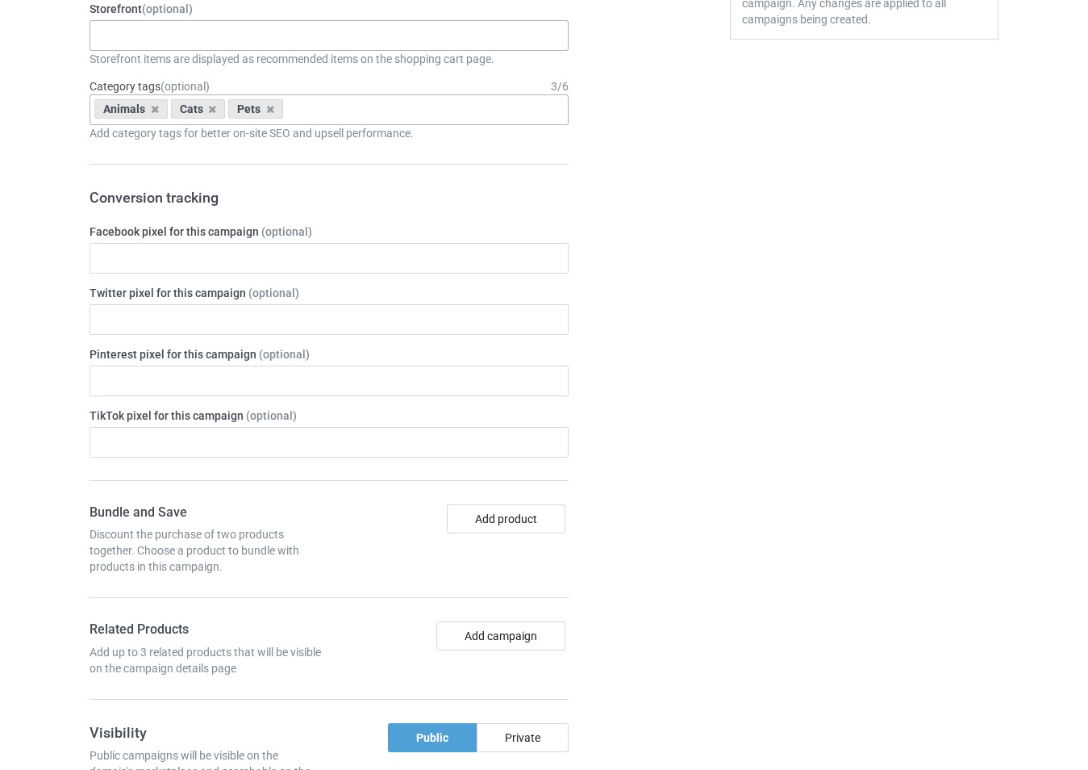
click at [235, 44] on div "-------------------------------------------------- Gifts For Christmas Teacher …" at bounding box center [329, 35] width 479 height 31
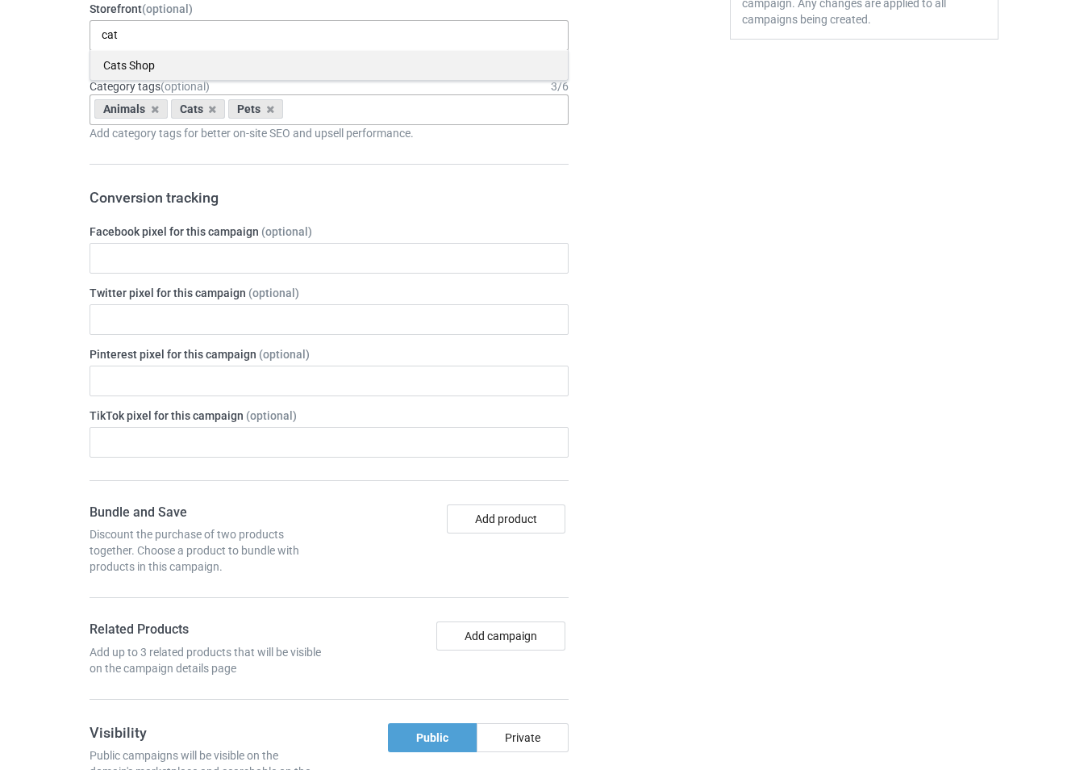
type input "cat"
click at [178, 69] on div "Cats Shop" at bounding box center [329, 65] width 478 height 30
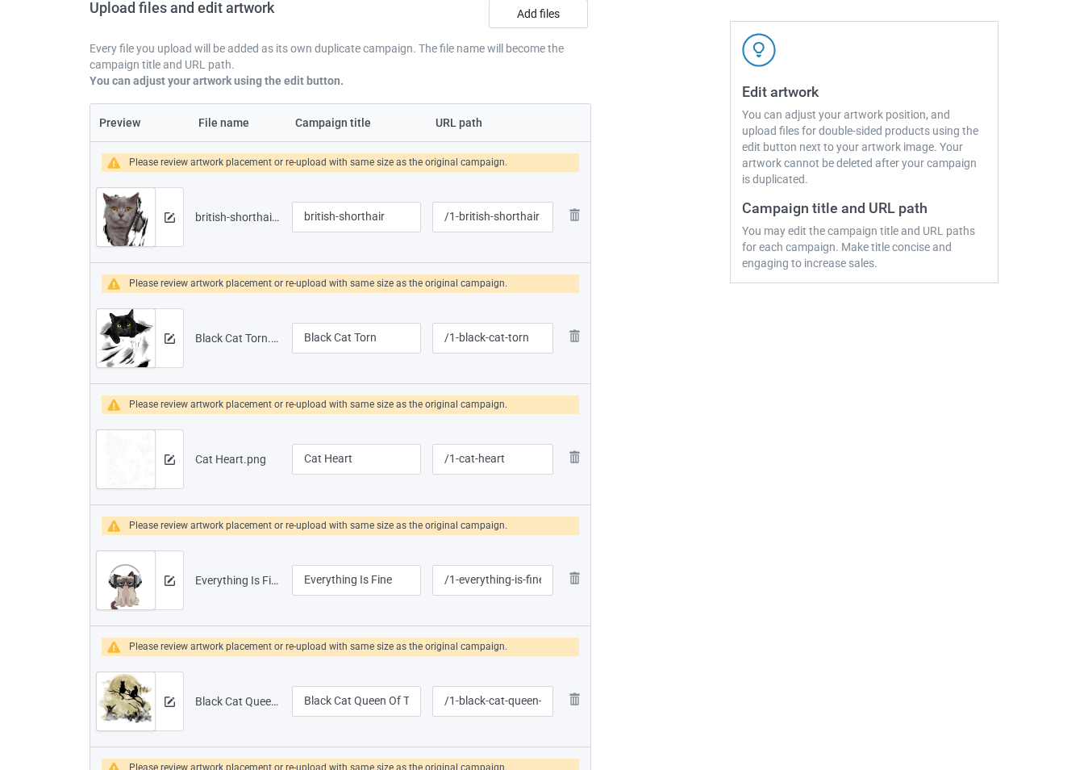
scroll to position [192, 0]
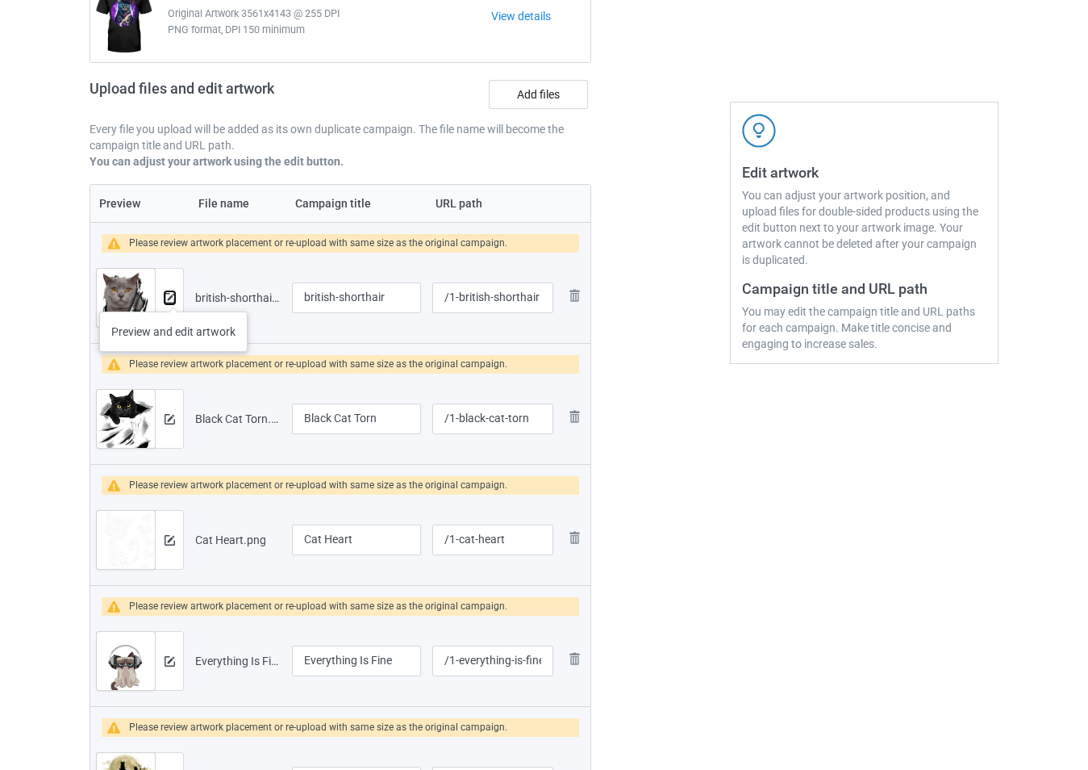
click at [173, 298] on img at bounding box center [170, 298] width 10 height 10
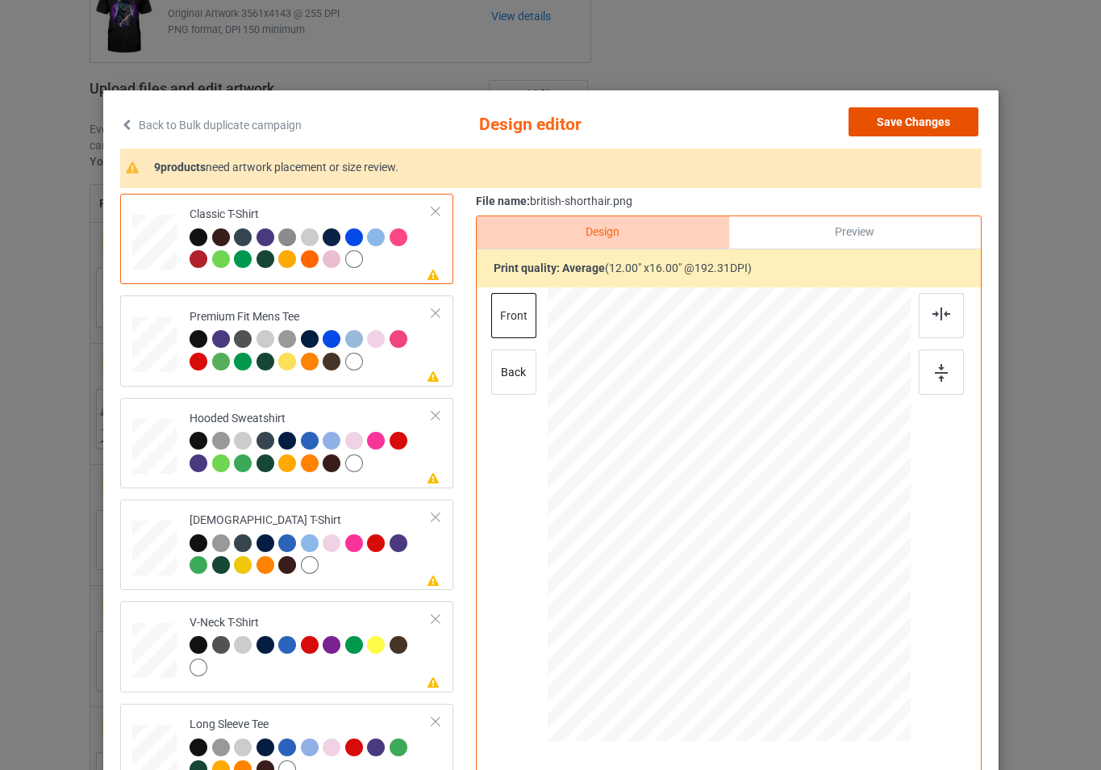
click at [899, 124] on button "Save Changes" at bounding box center [914, 121] width 130 height 29
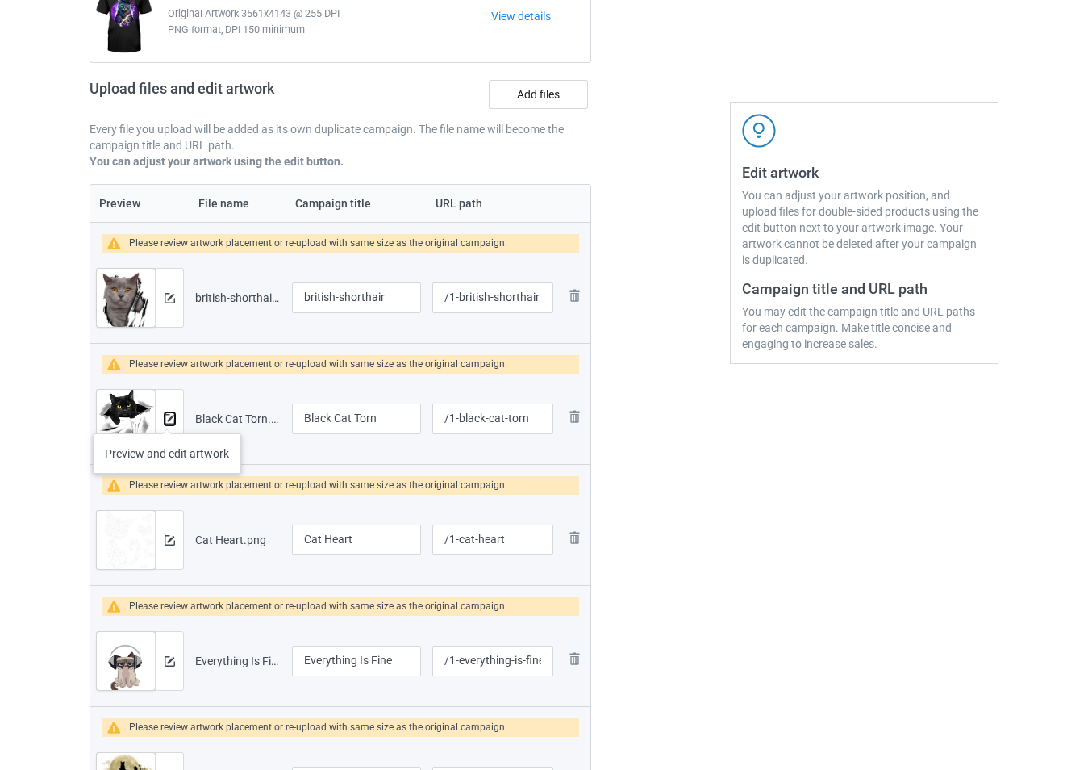
click at [169, 417] on img at bounding box center [170, 419] width 10 height 10
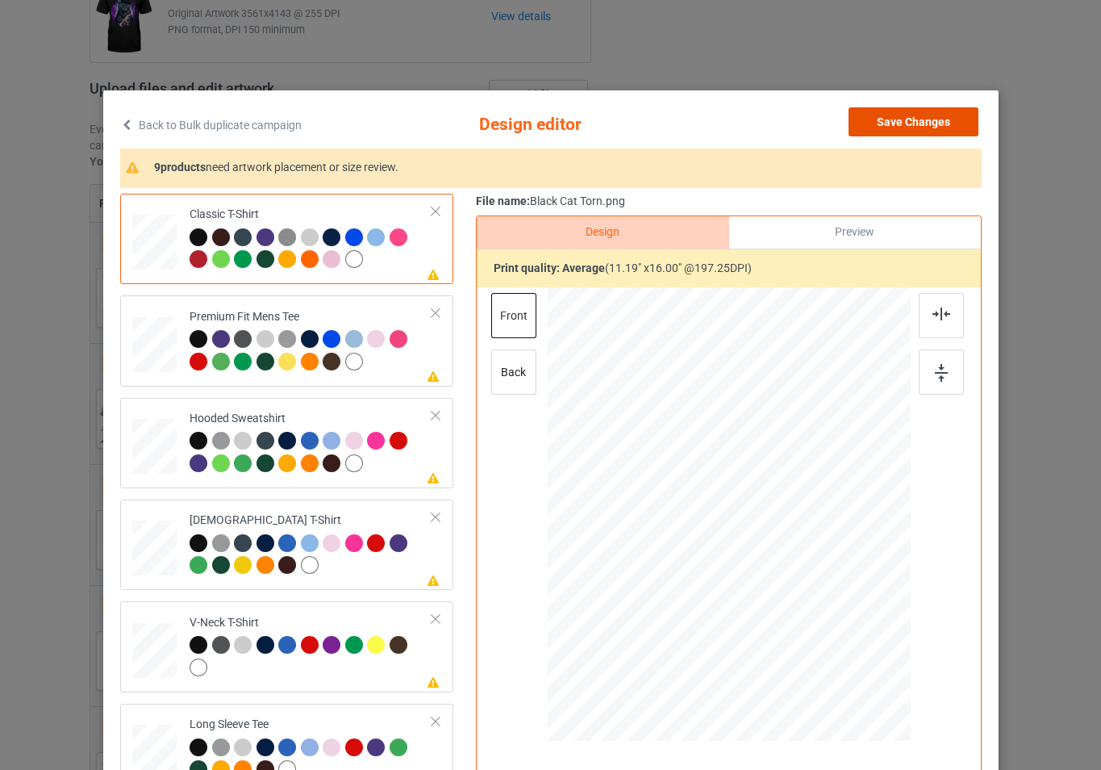
click at [890, 123] on button "Save Changes" at bounding box center [914, 121] width 130 height 29
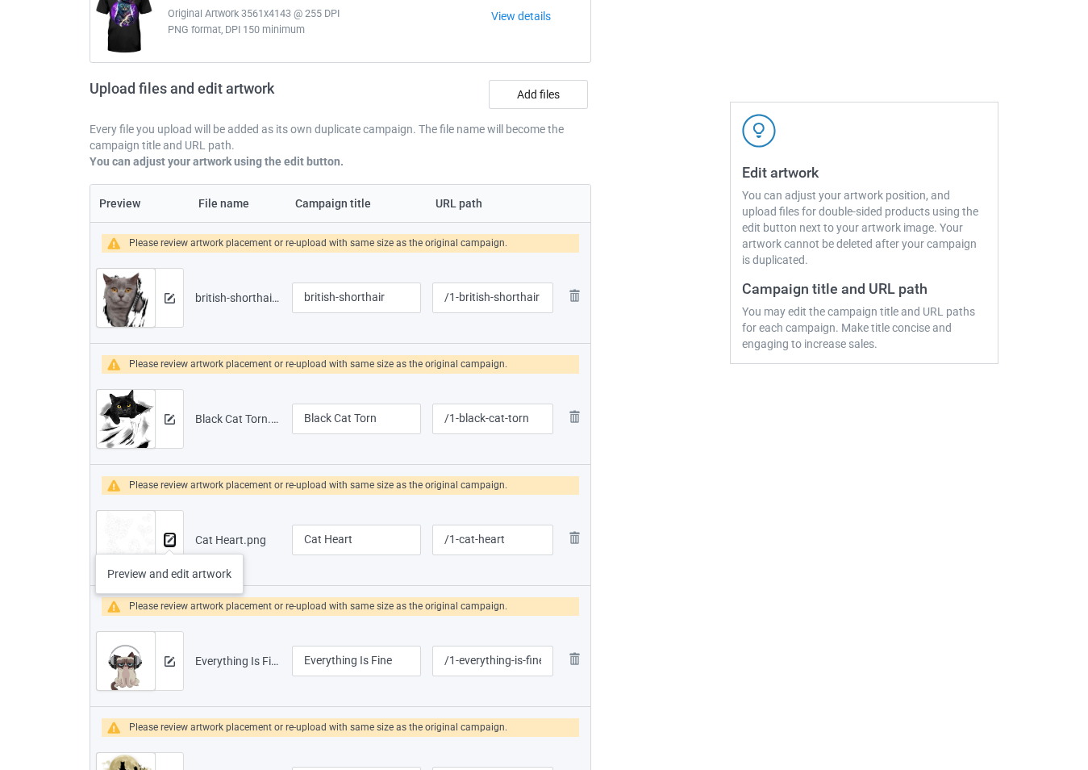
click at [169, 538] on img at bounding box center [170, 540] width 10 height 10
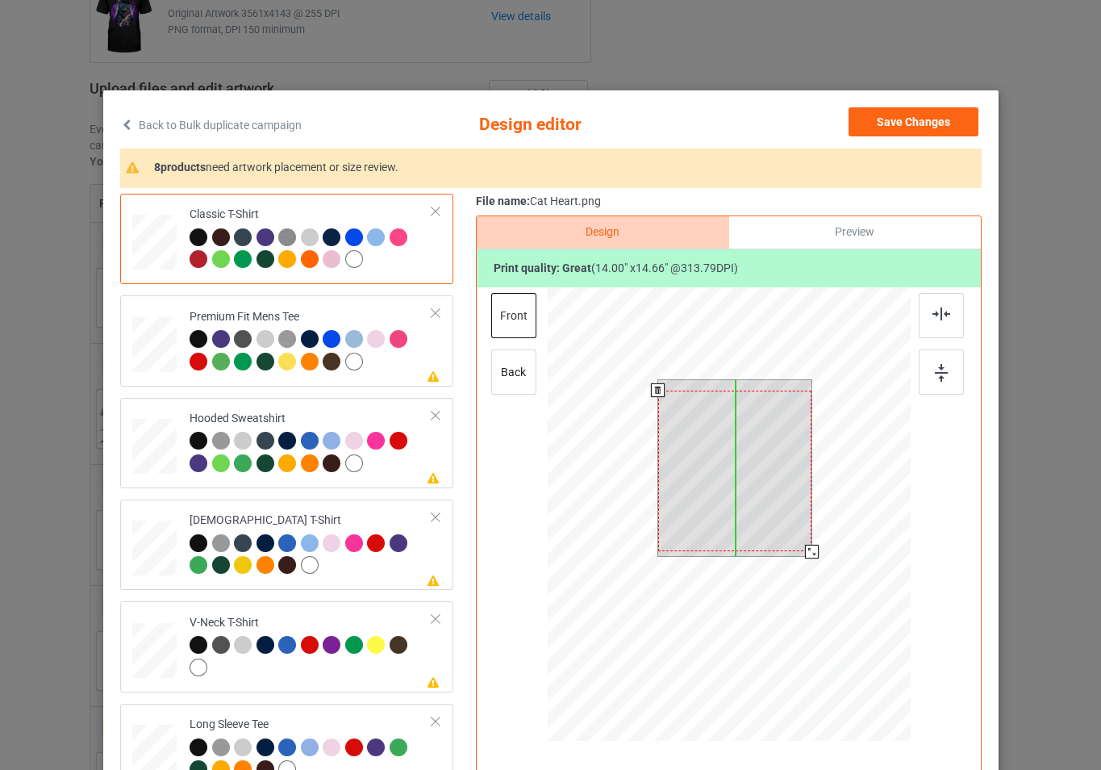
drag, startPoint x: 784, startPoint y: 496, endPoint x: 783, endPoint y: 507, distance: 10.6
click at [783, 507] on div at bounding box center [734, 470] width 154 height 161
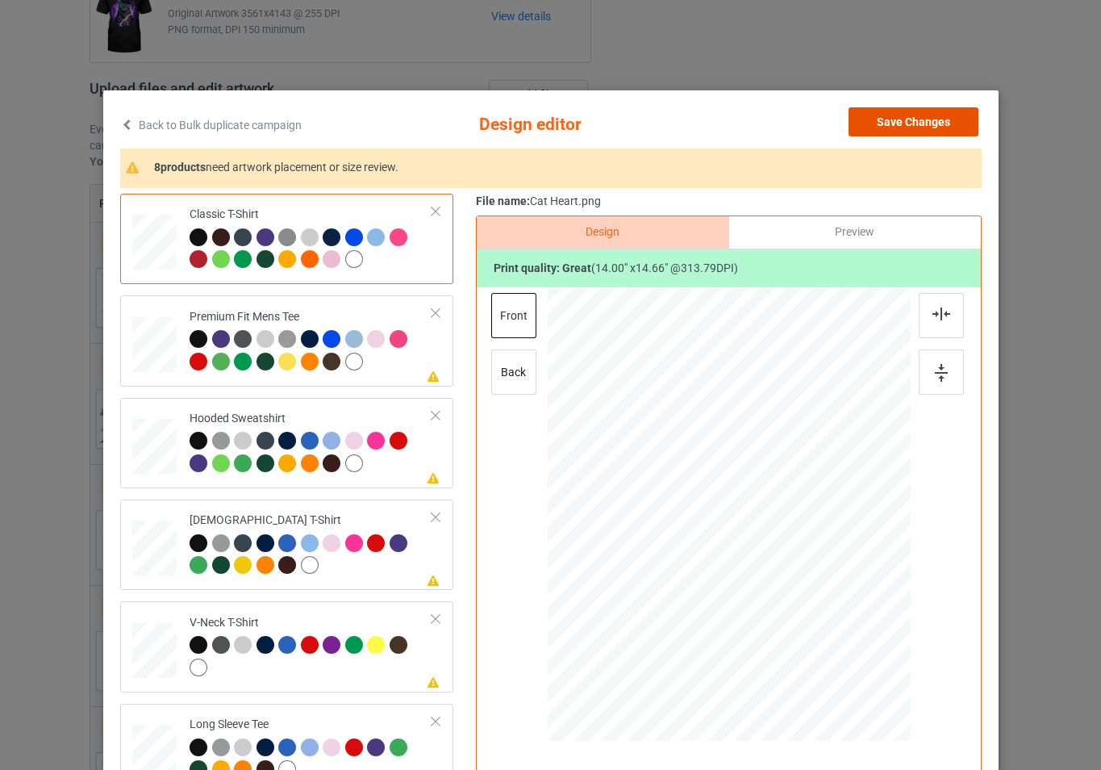
click at [865, 123] on button "Save Changes" at bounding box center [914, 121] width 130 height 29
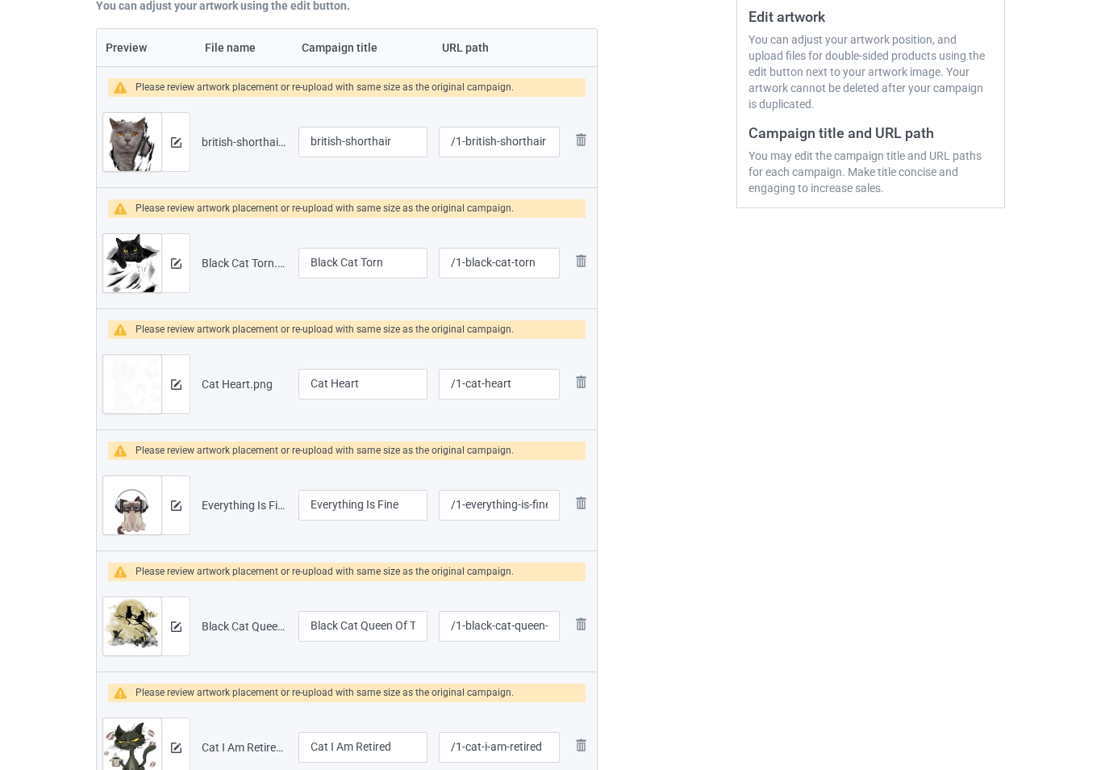
scroll to position [353, 0]
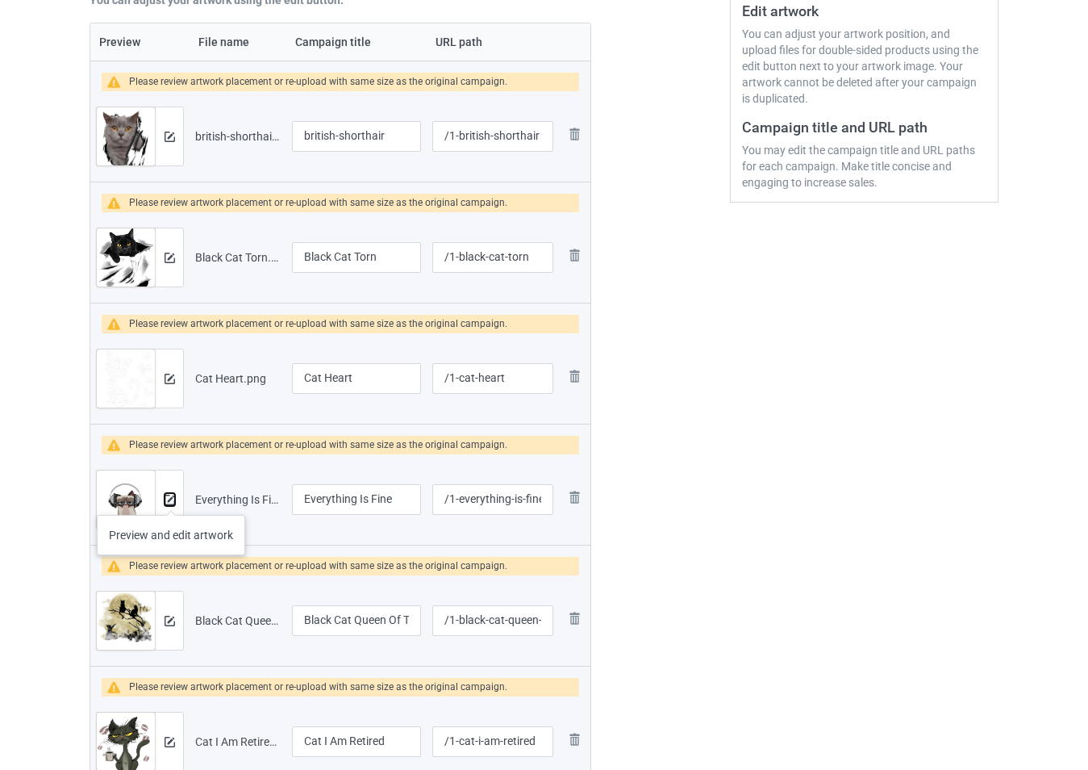
click at [171, 503] on img at bounding box center [170, 500] width 10 height 10
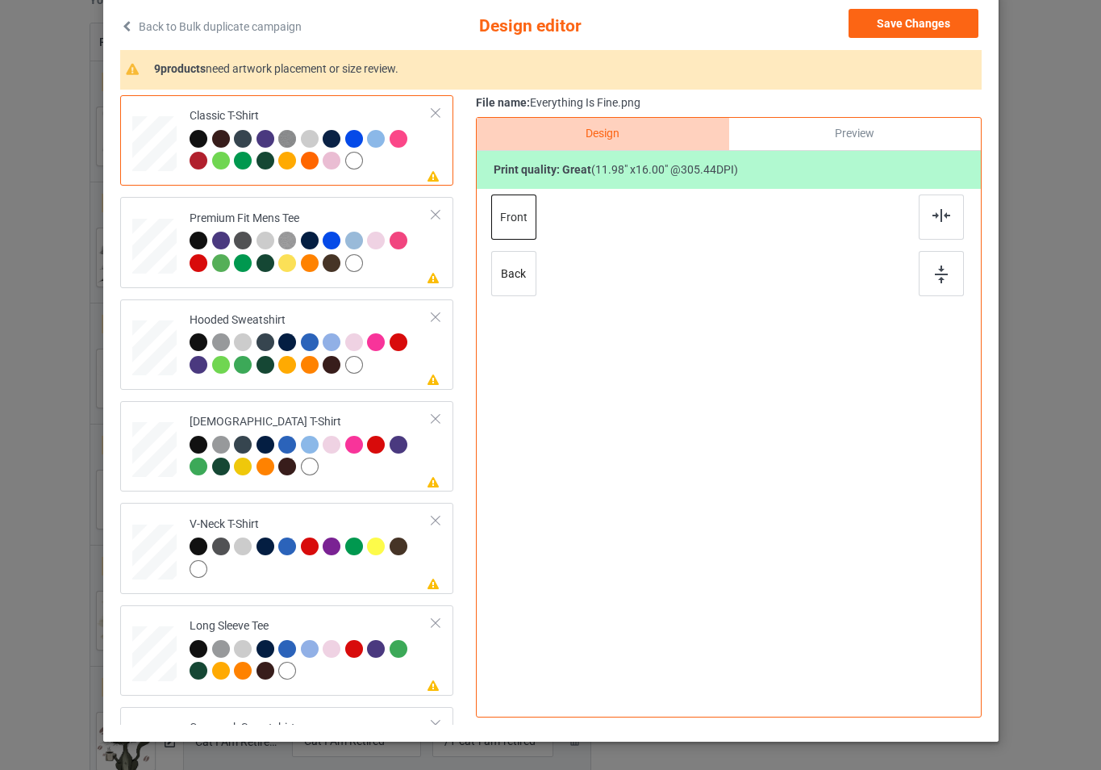
scroll to position [161, 0]
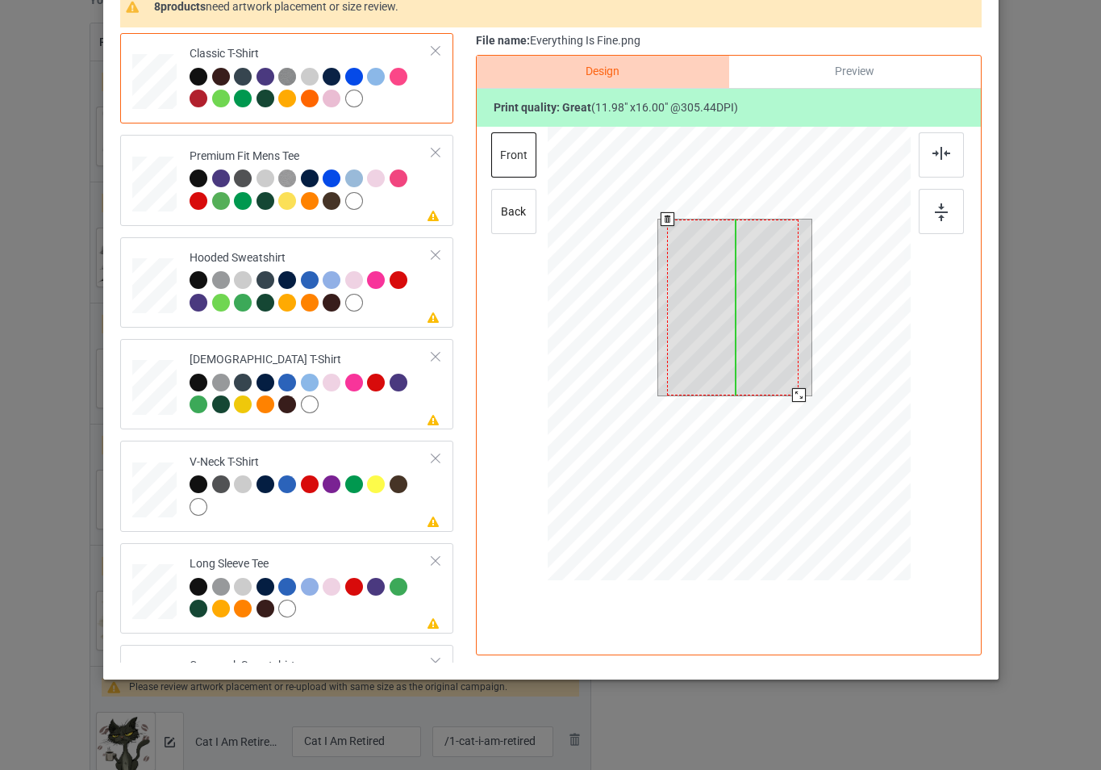
drag, startPoint x: 732, startPoint y: 332, endPoint x: 730, endPoint y: 346, distance: 13.8
click at [730, 346] on div at bounding box center [732, 307] width 131 height 176
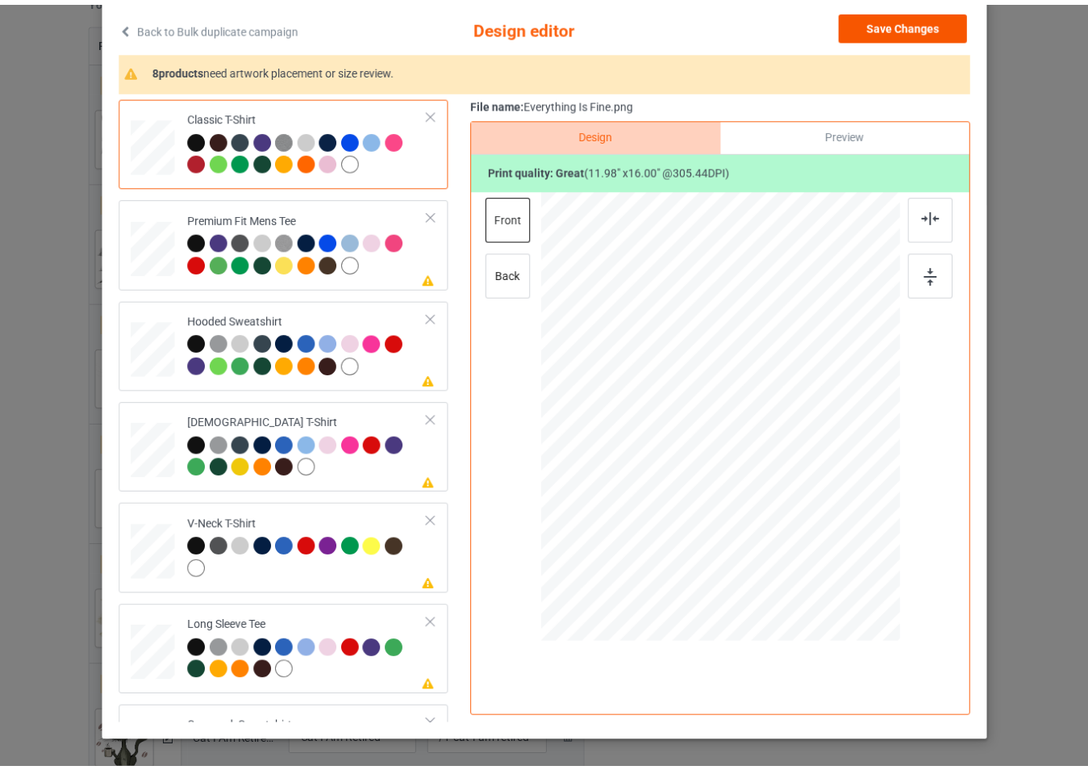
scroll to position [0, 0]
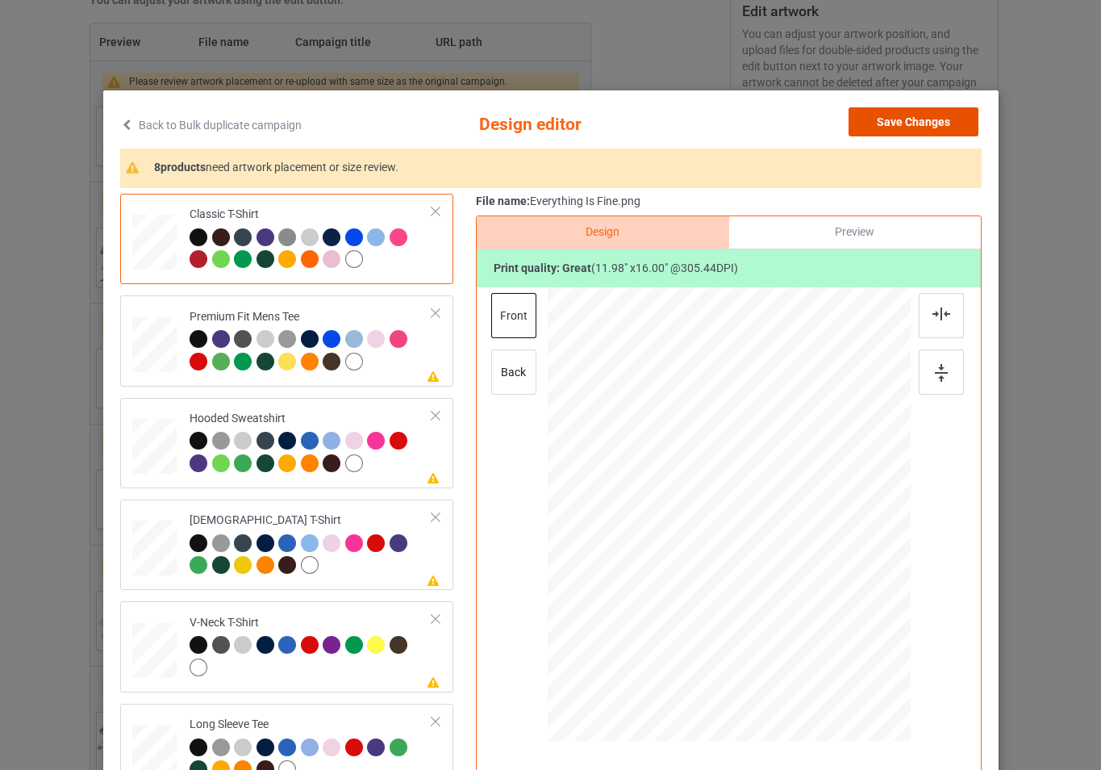
click at [878, 131] on button "Save Changes" at bounding box center [914, 121] width 130 height 29
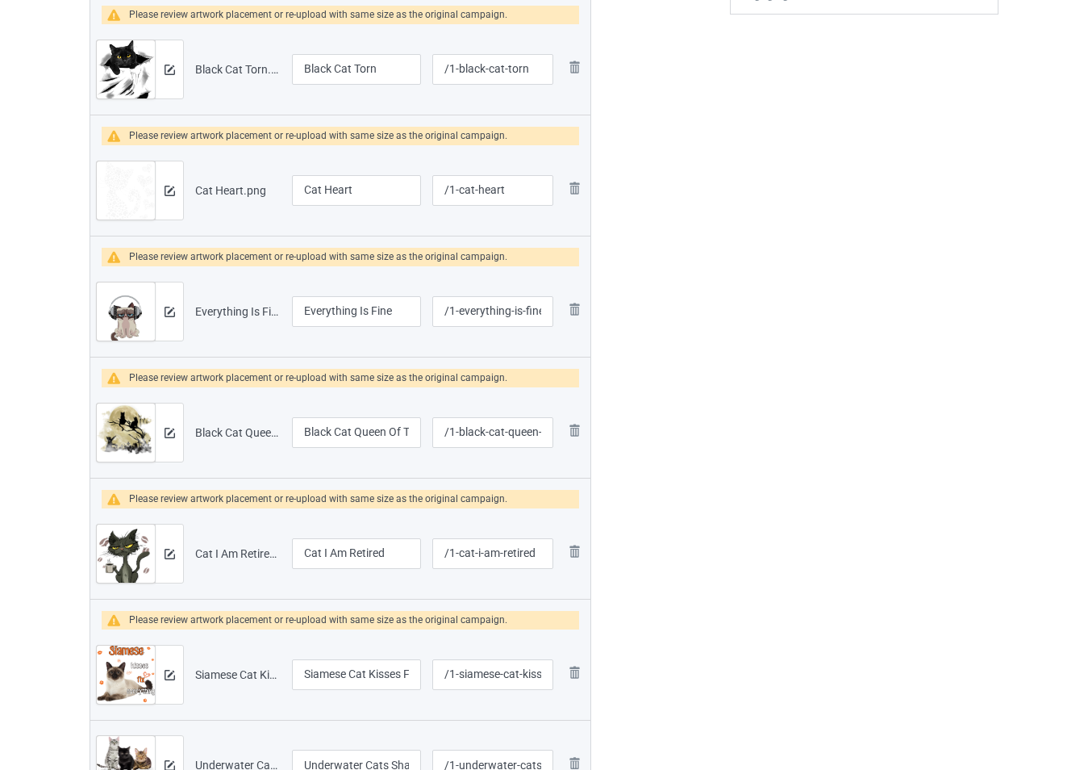
scroll to position [595, 0]
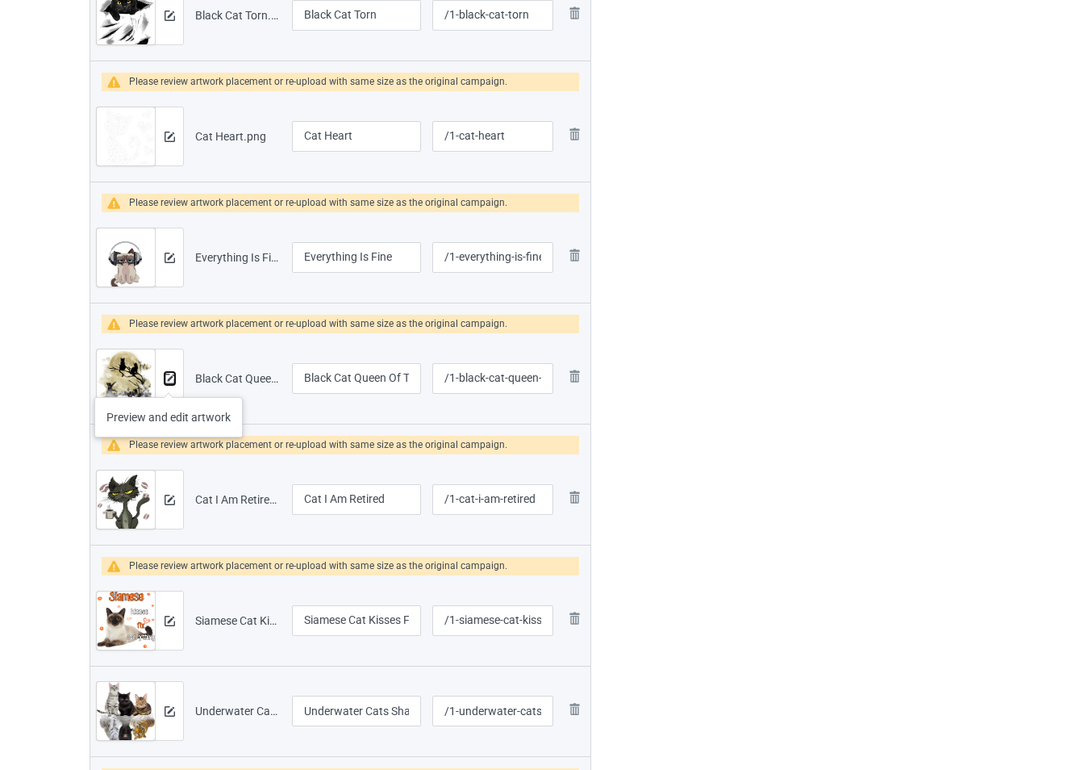
click at [169, 381] on img at bounding box center [170, 379] width 10 height 10
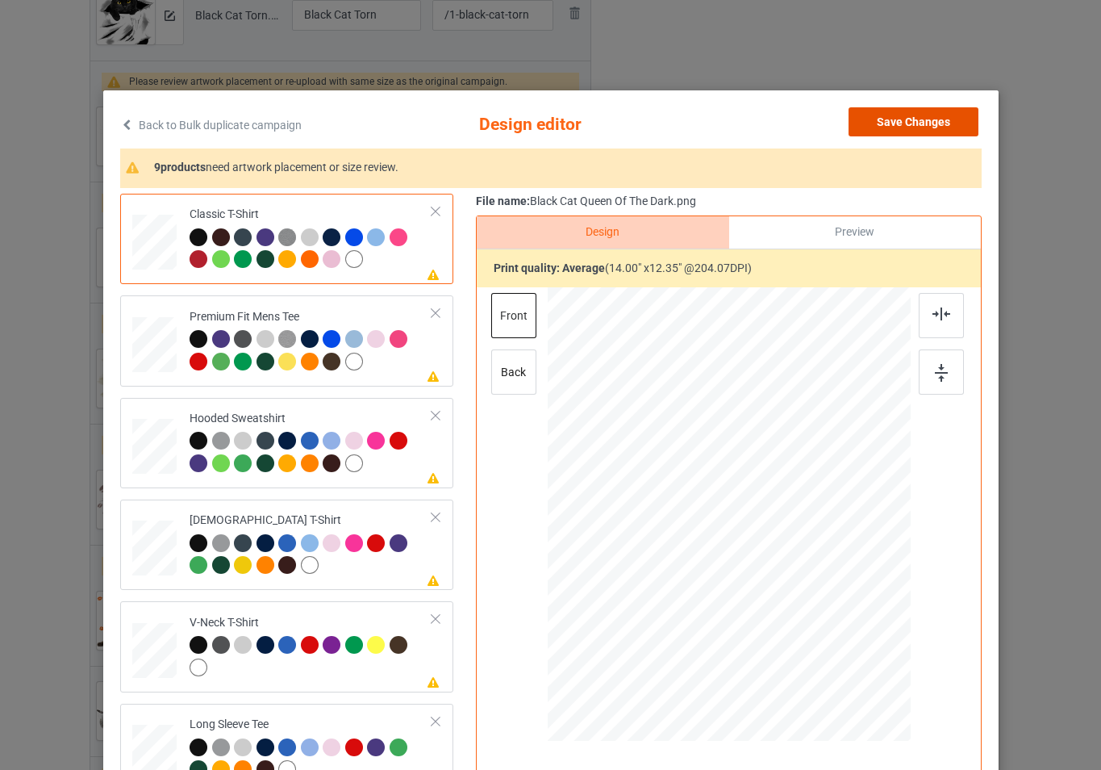
click at [888, 127] on button "Save Changes" at bounding box center [914, 121] width 130 height 29
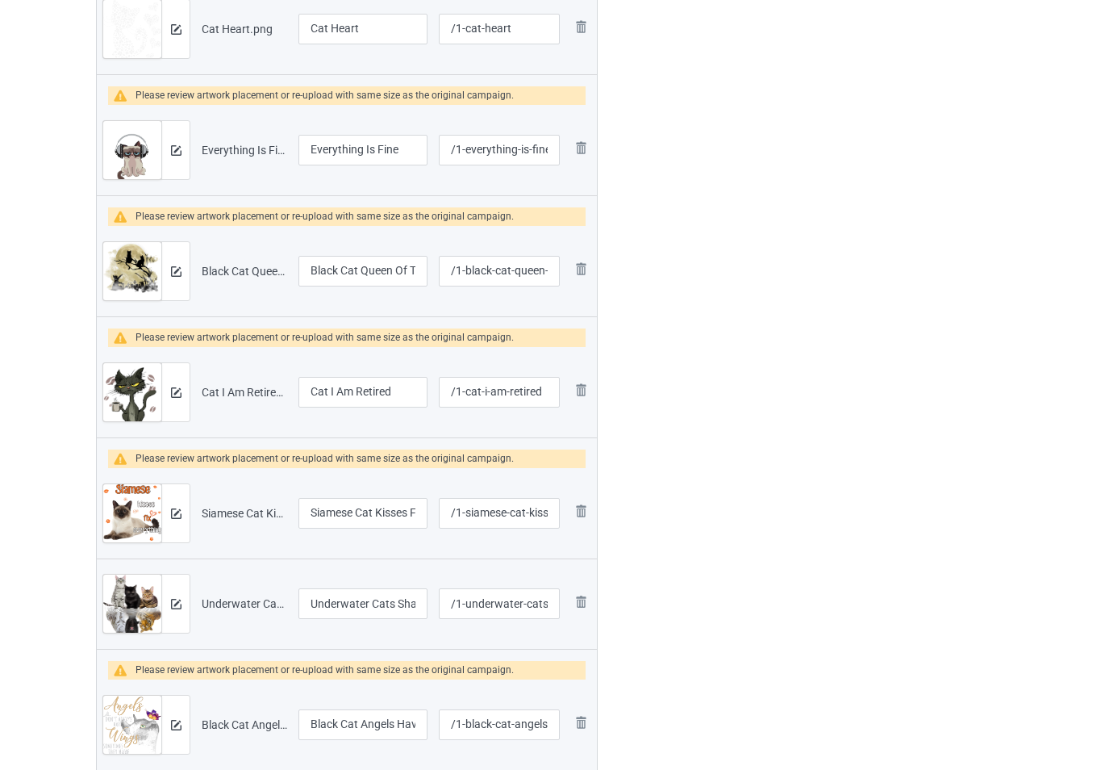
scroll to position [757, 0]
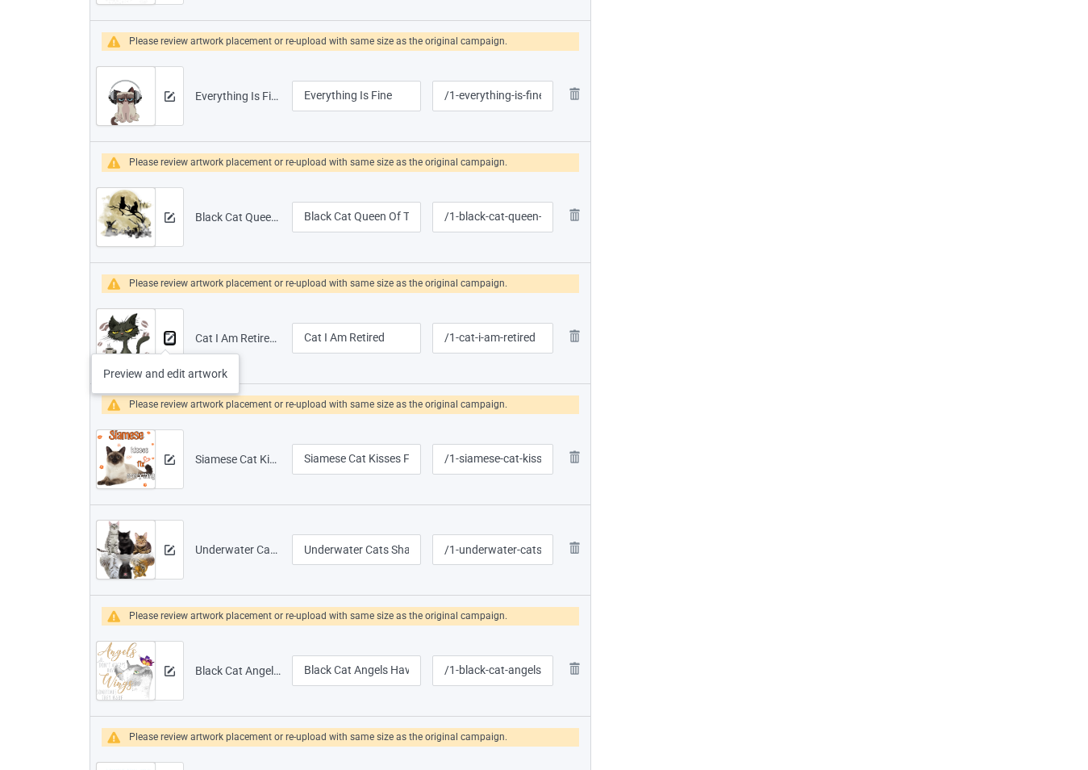
click at [165, 337] on img at bounding box center [170, 338] width 10 height 10
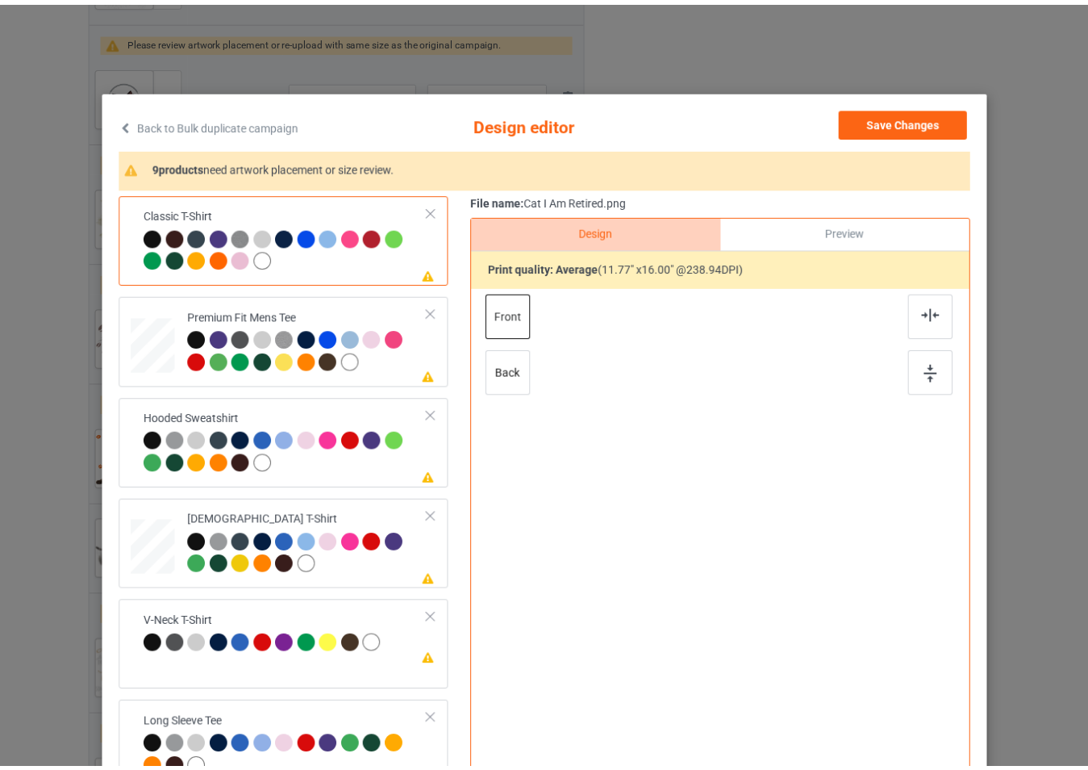
scroll to position [81, 0]
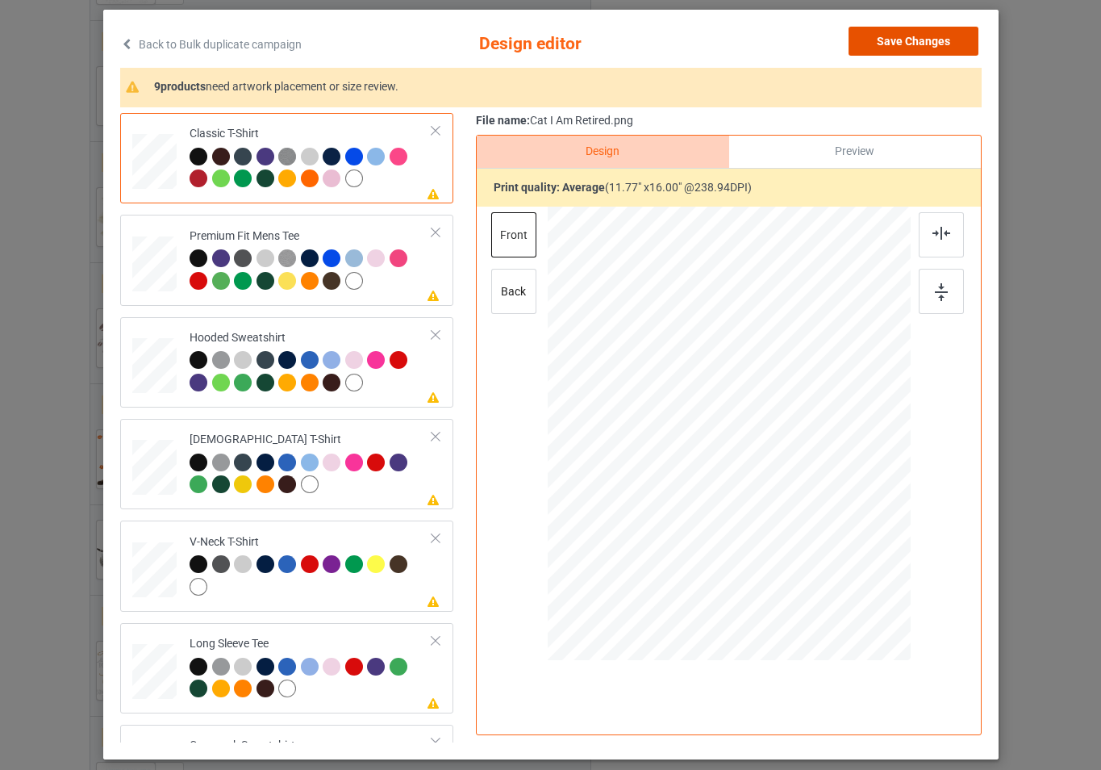
click at [910, 35] on button "Save Changes" at bounding box center [914, 41] width 130 height 29
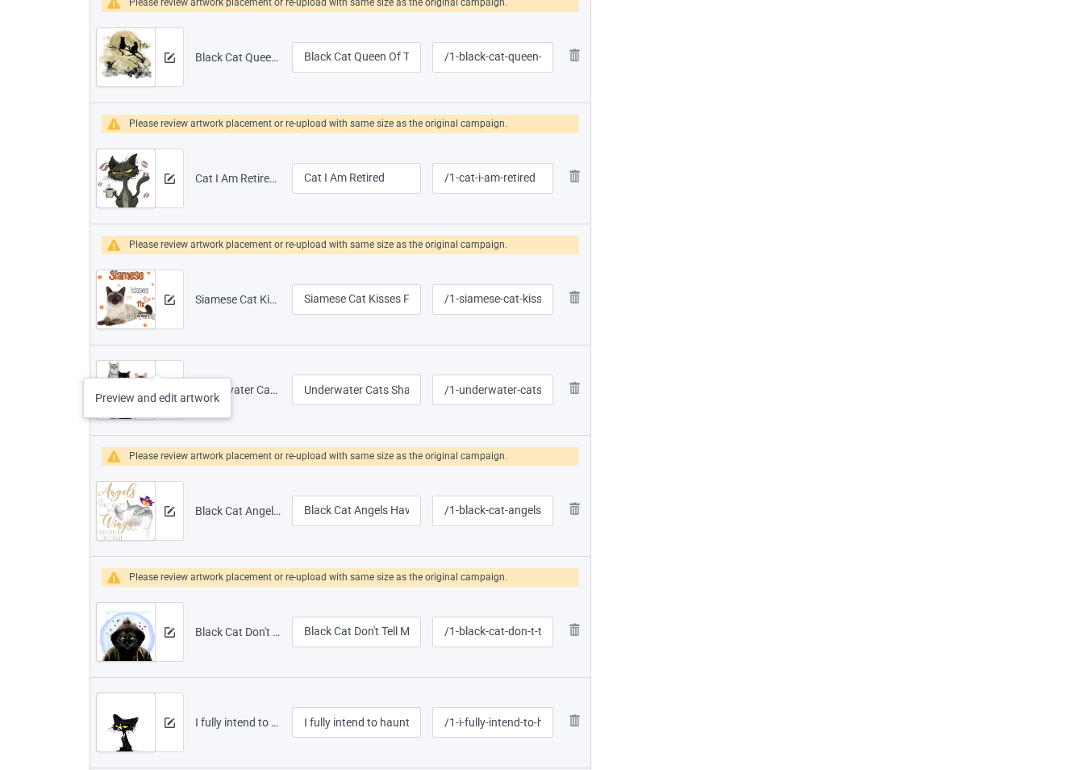
scroll to position [918, 0]
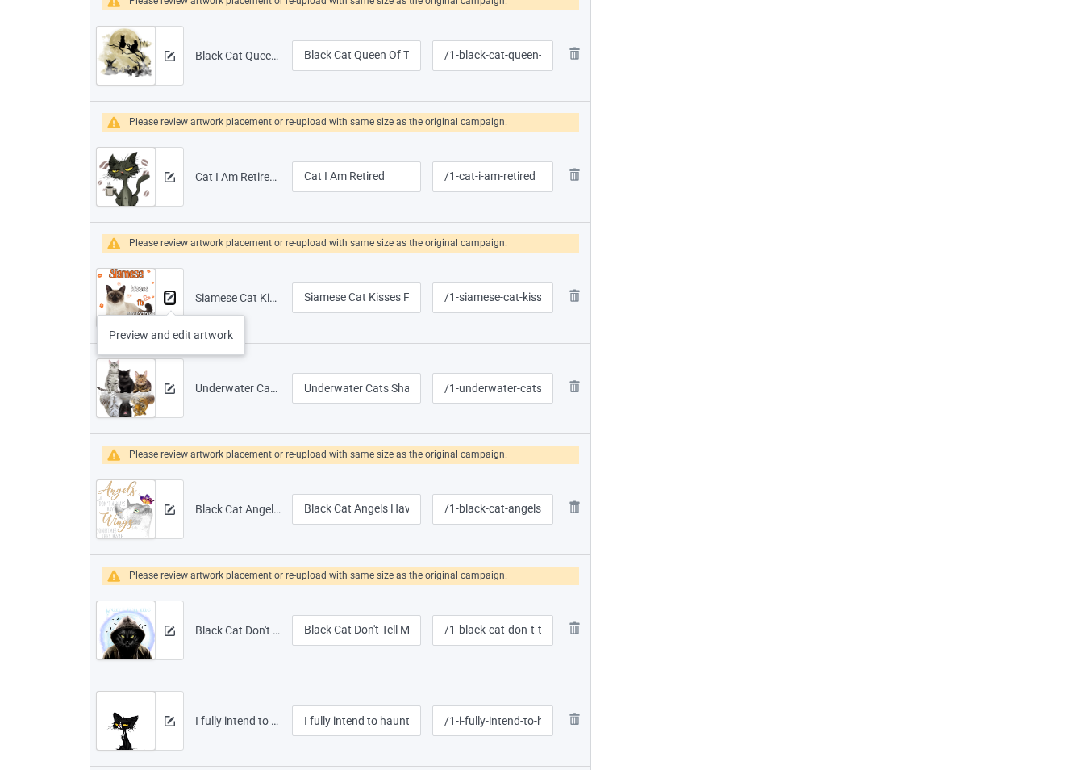
click at [171, 298] on img at bounding box center [170, 298] width 10 height 10
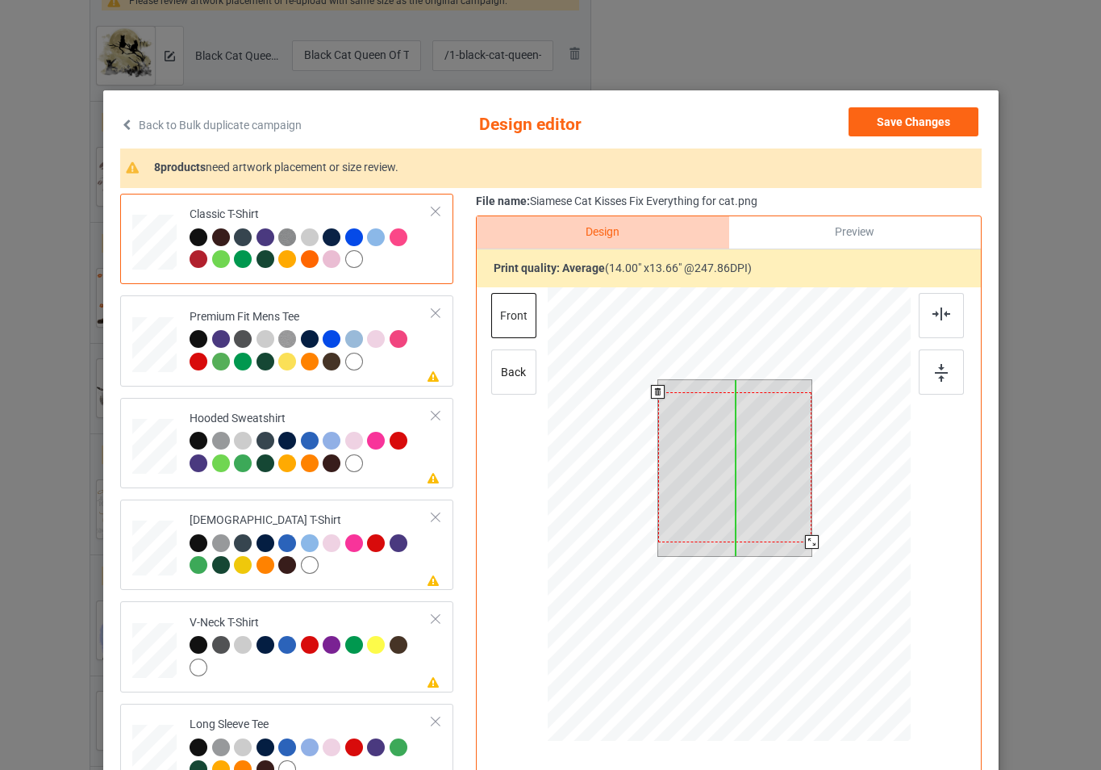
drag, startPoint x: 764, startPoint y: 490, endPoint x: 766, endPoint y: 502, distance: 12.2
click at [766, 502] on div at bounding box center [734, 467] width 154 height 150
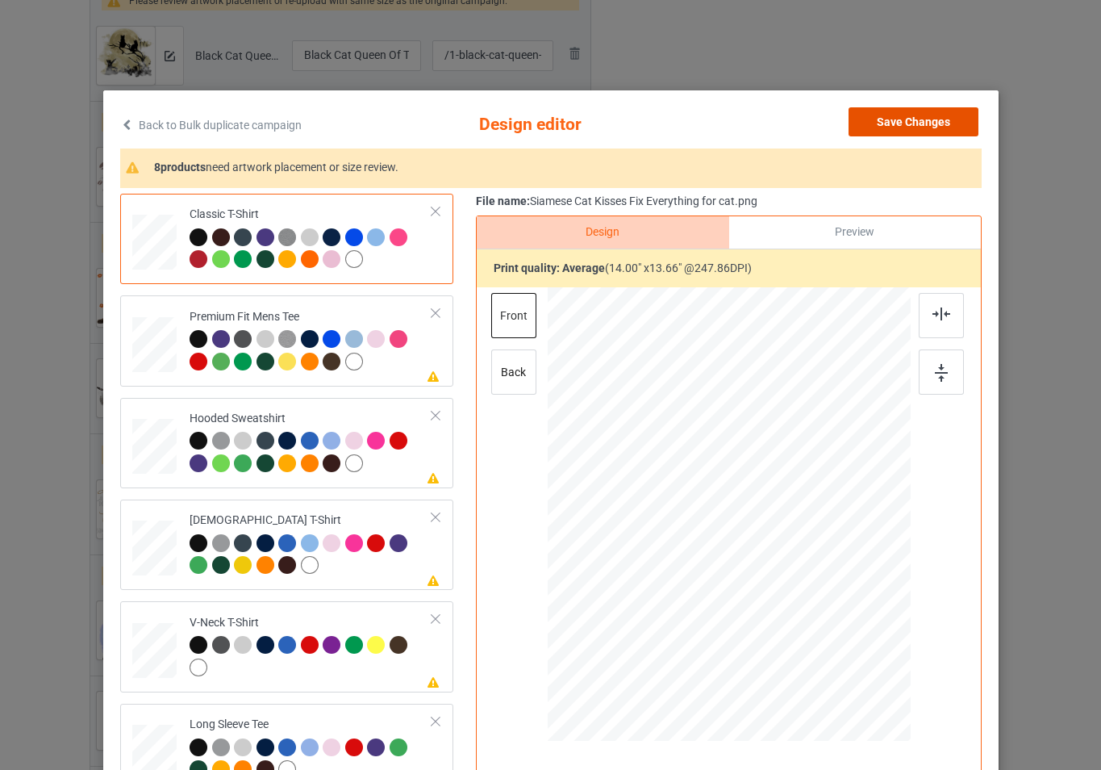
click at [941, 115] on button "Save Changes" at bounding box center [914, 121] width 130 height 29
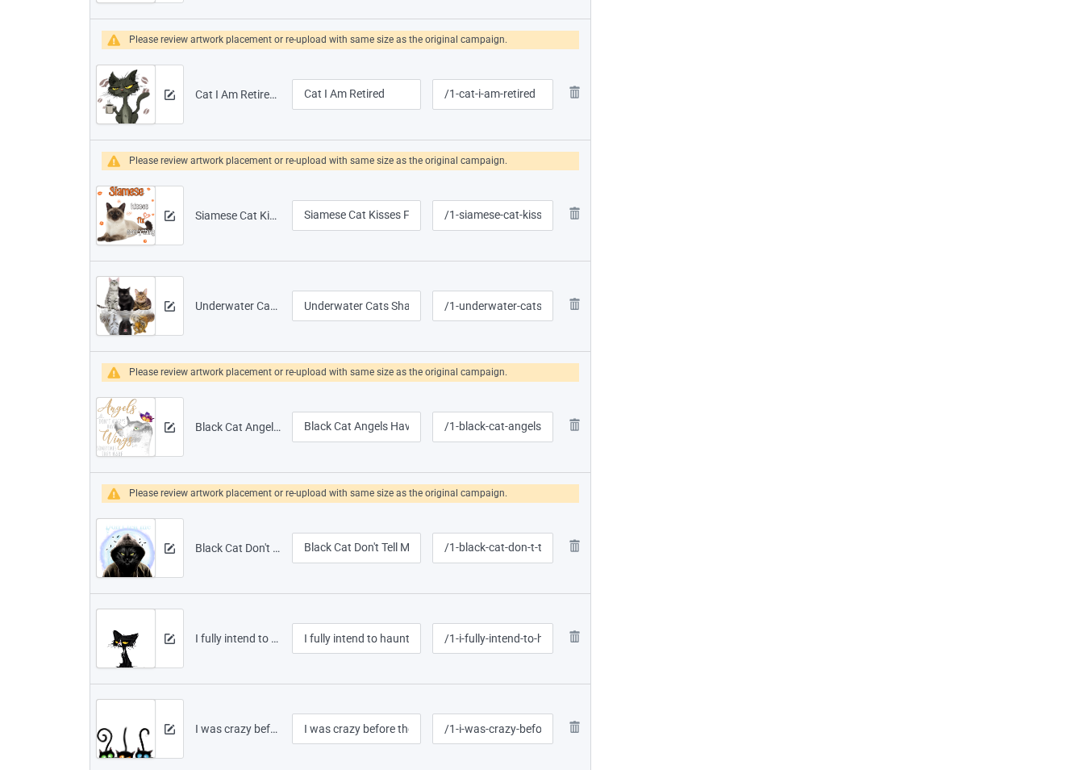
scroll to position [1079, 0]
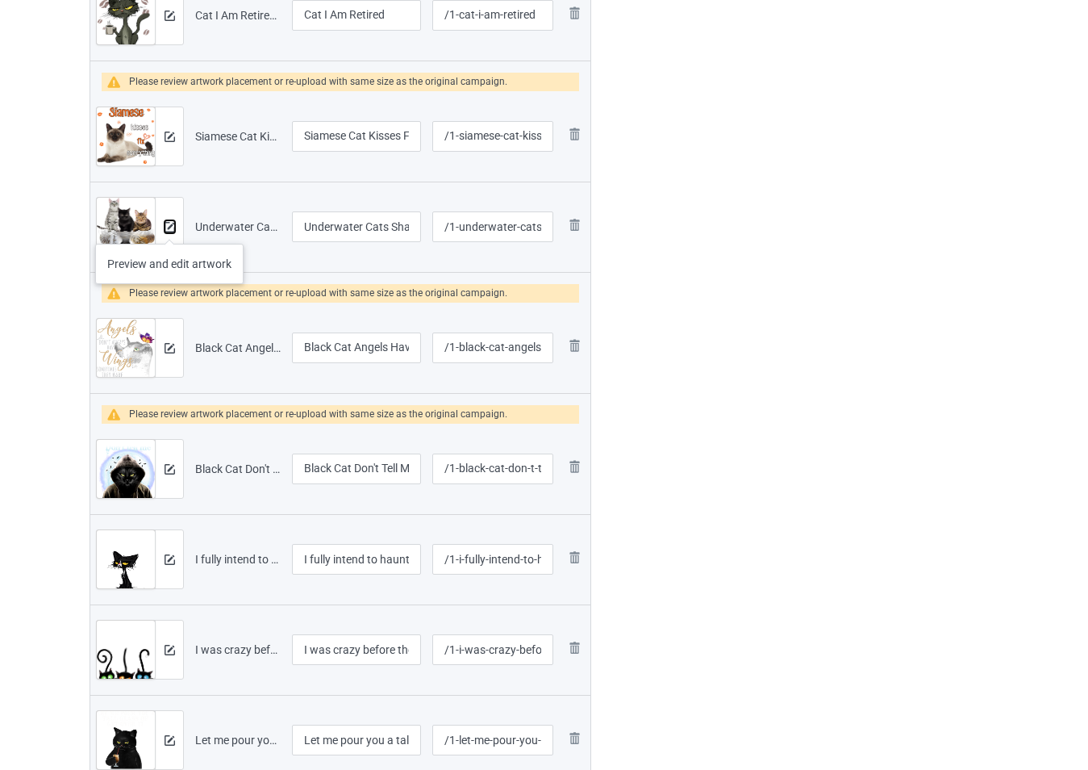
click at [169, 227] on img at bounding box center [170, 227] width 10 height 10
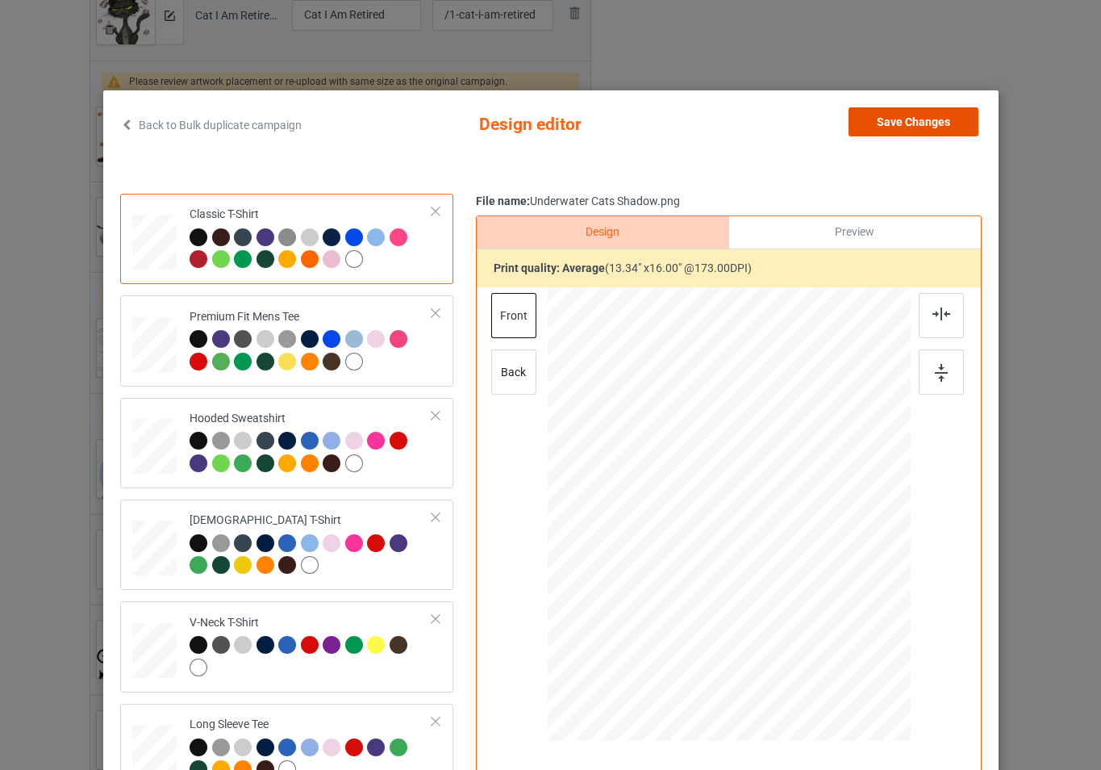
click at [887, 134] on button "Save Changes" at bounding box center [914, 121] width 130 height 29
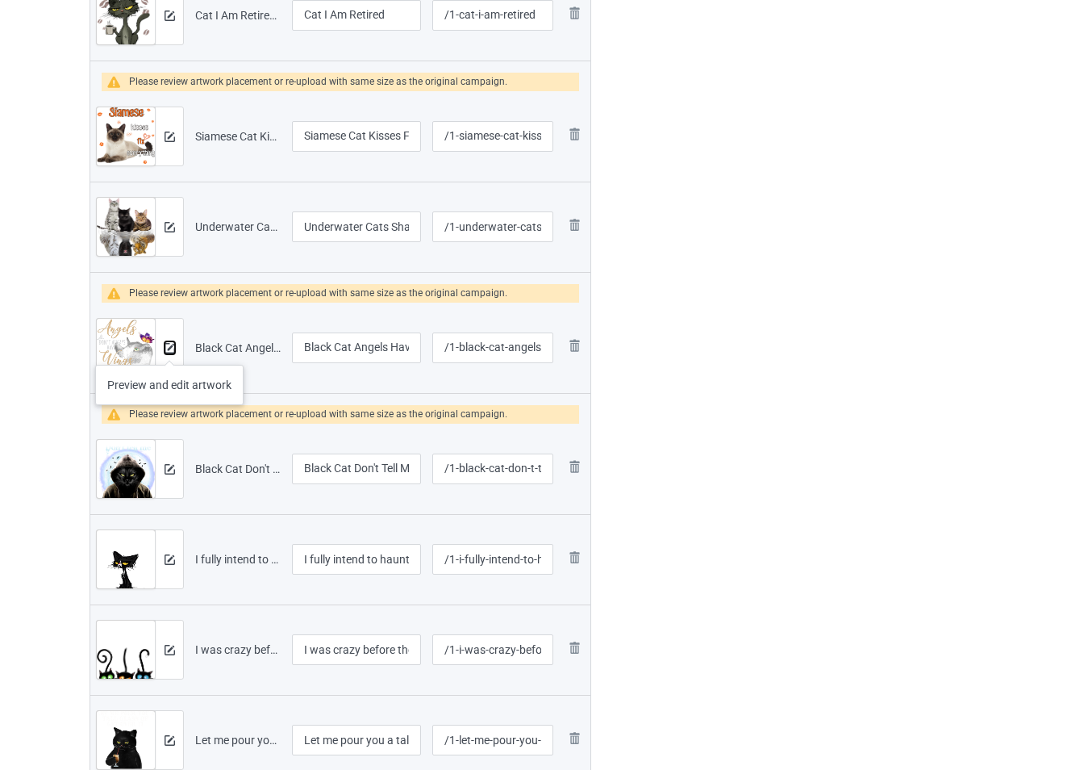
click at [169, 349] on img at bounding box center [170, 348] width 10 height 10
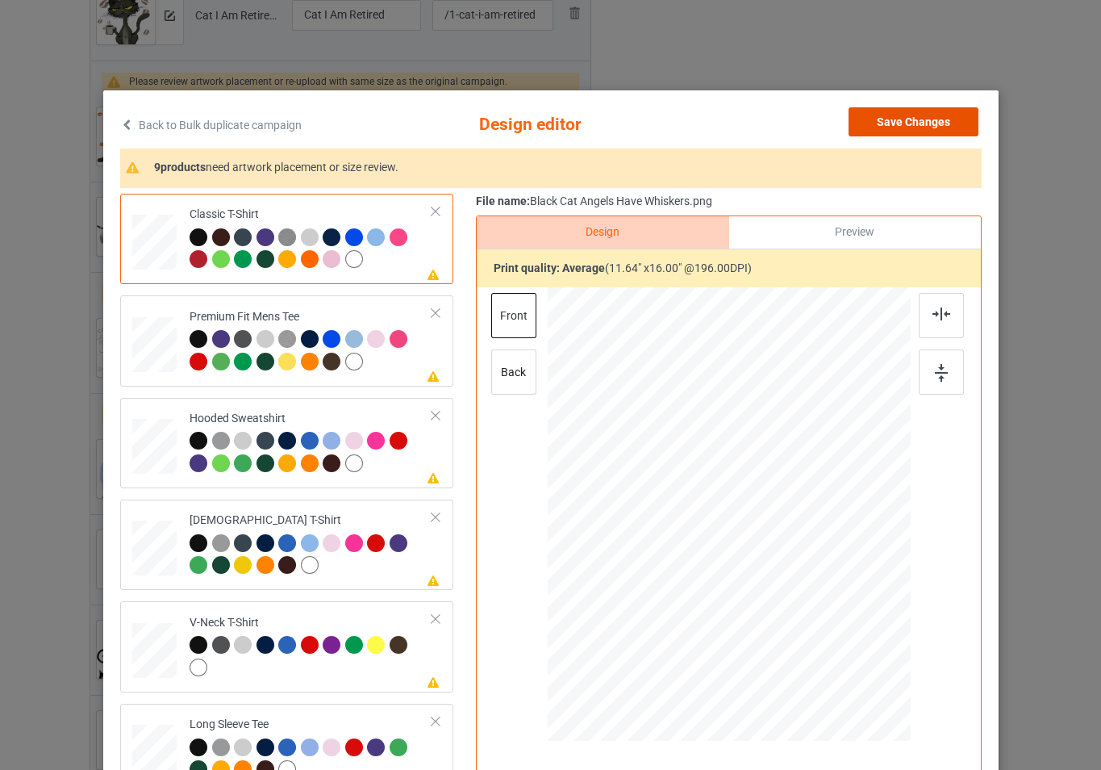
click at [869, 128] on button "Save Changes" at bounding box center [914, 121] width 130 height 29
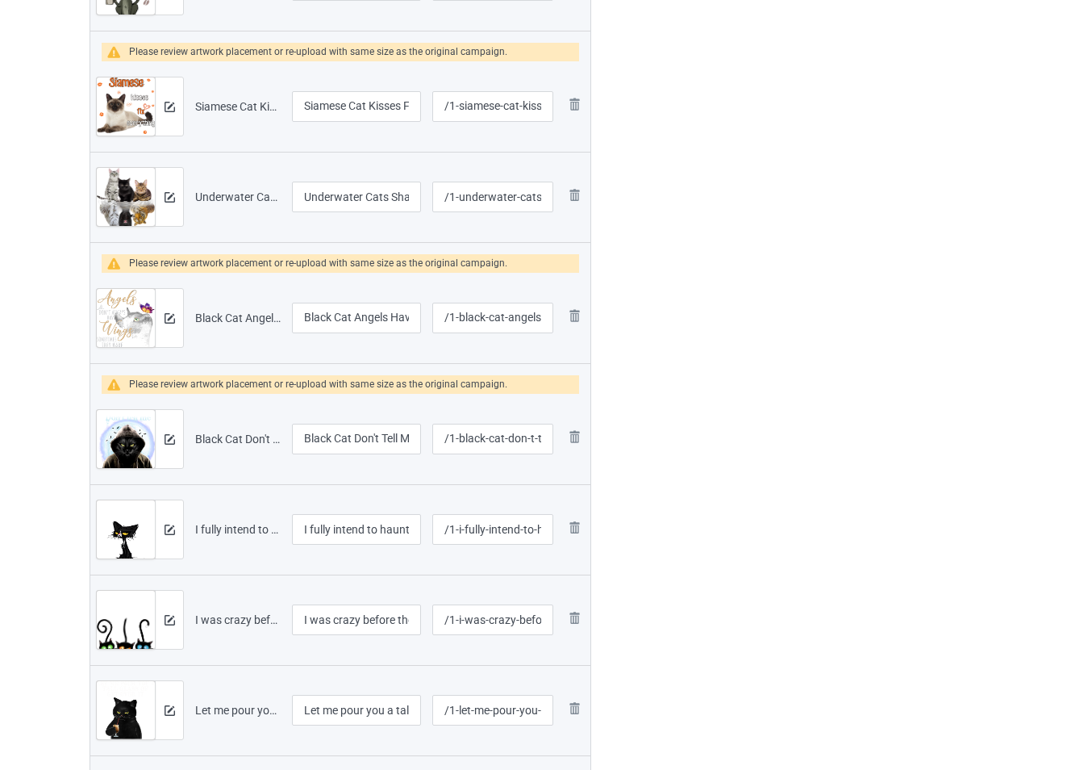
scroll to position [1160, 0]
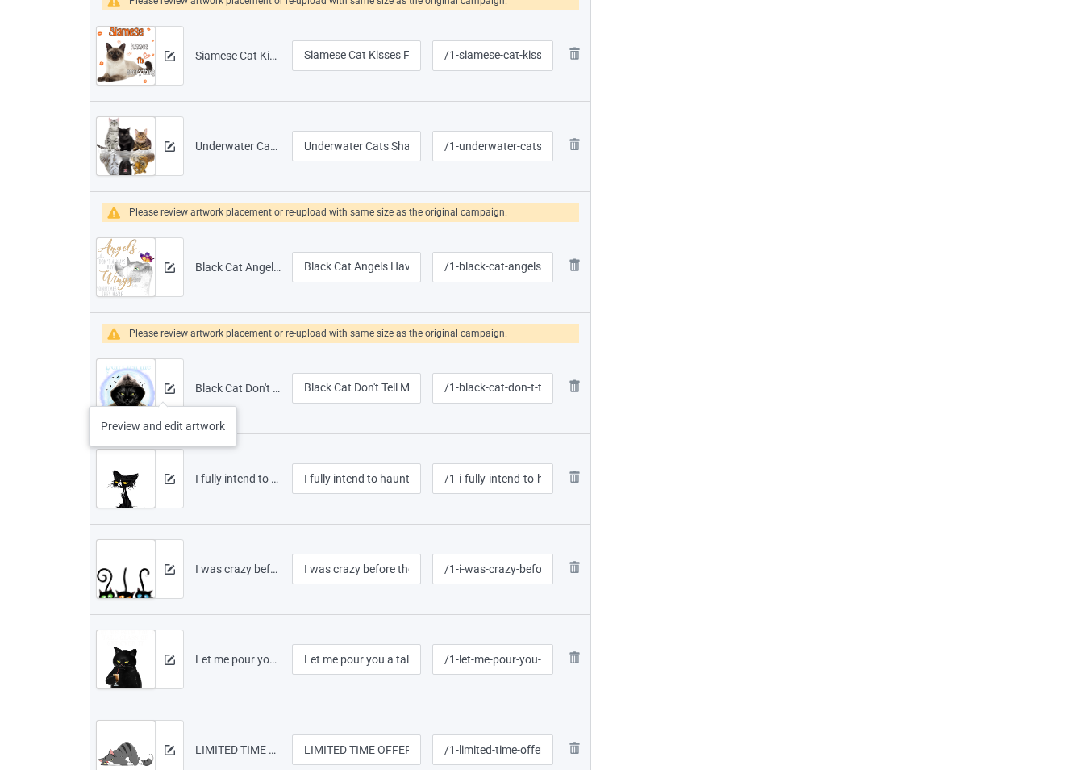
click at [163, 390] on div at bounding box center [169, 388] width 28 height 58
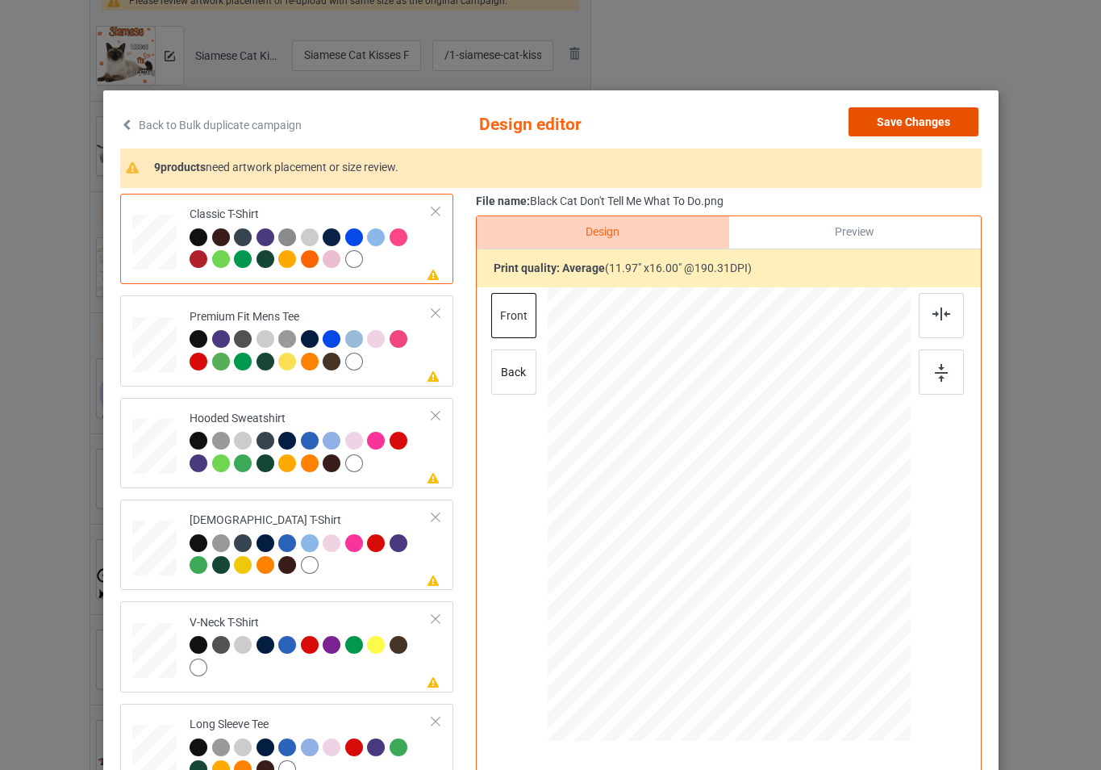
click at [886, 124] on button "Save Changes" at bounding box center [914, 121] width 130 height 29
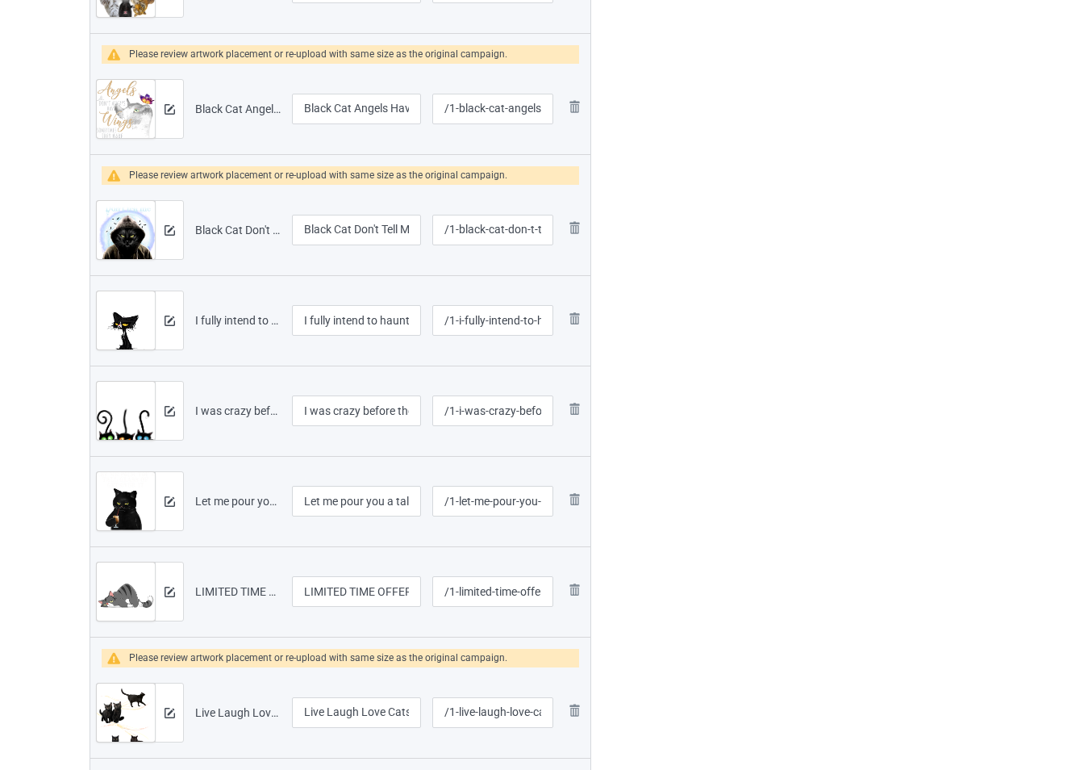
scroll to position [1321, 0]
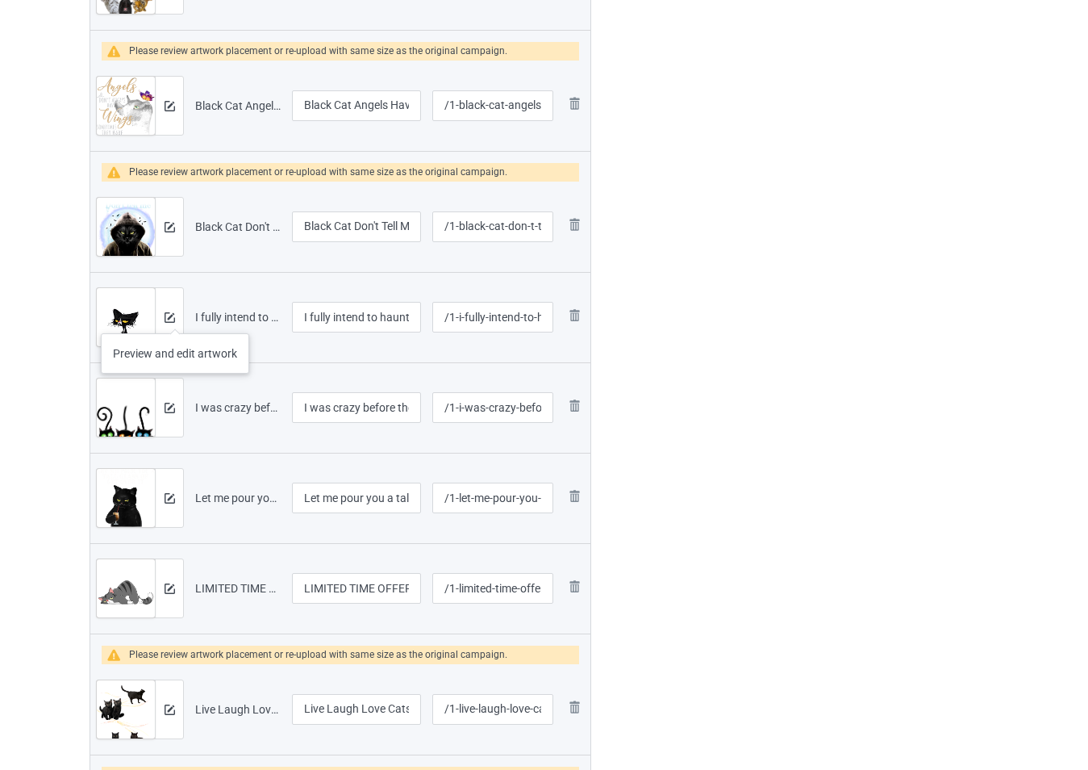
click at [175, 317] on div at bounding box center [169, 317] width 28 height 58
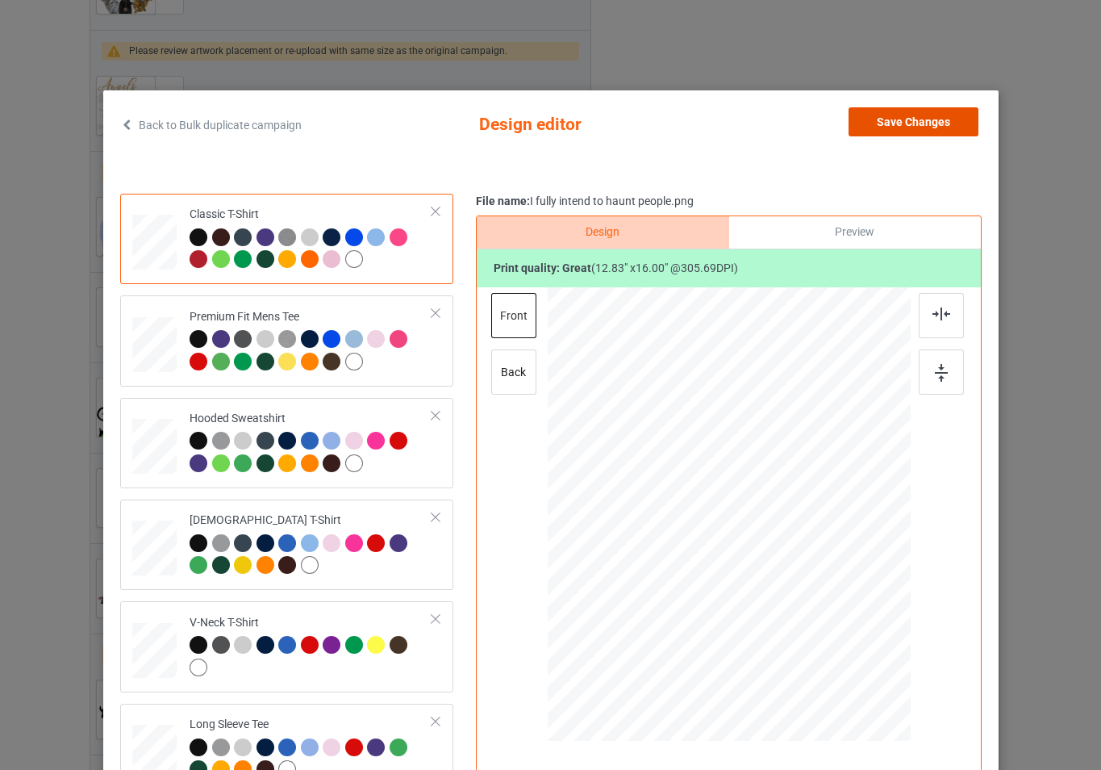
click at [876, 114] on button "Save Changes" at bounding box center [914, 121] width 130 height 29
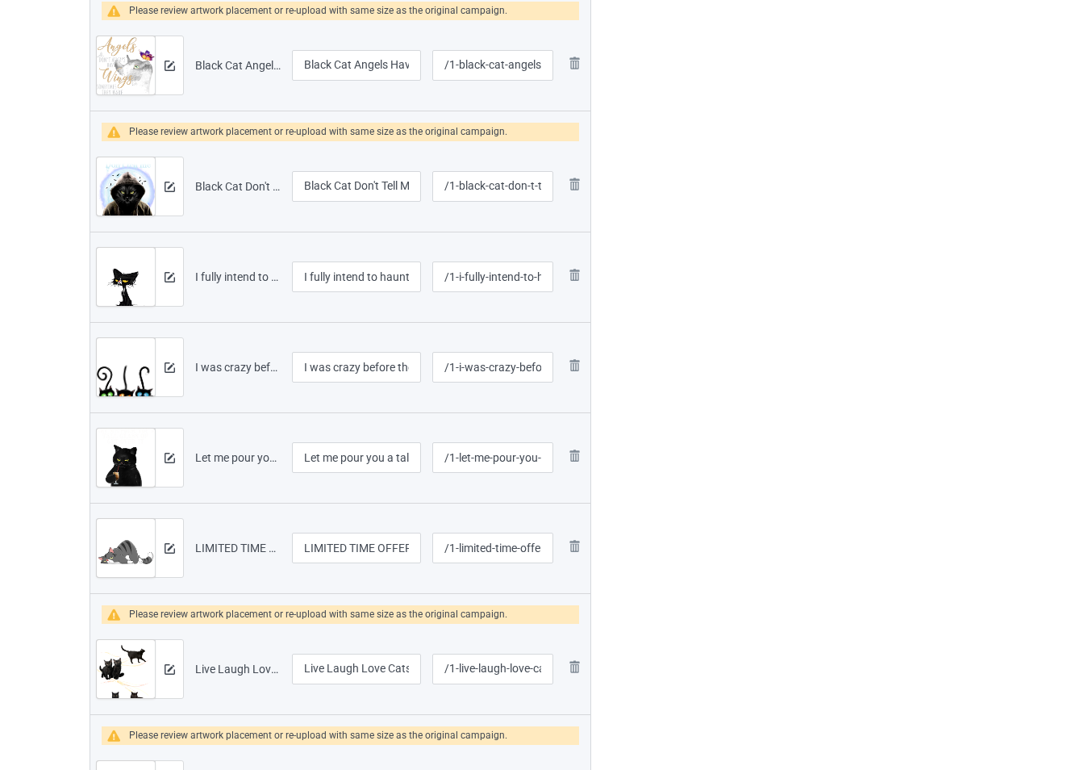
scroll to position [1402, 0]
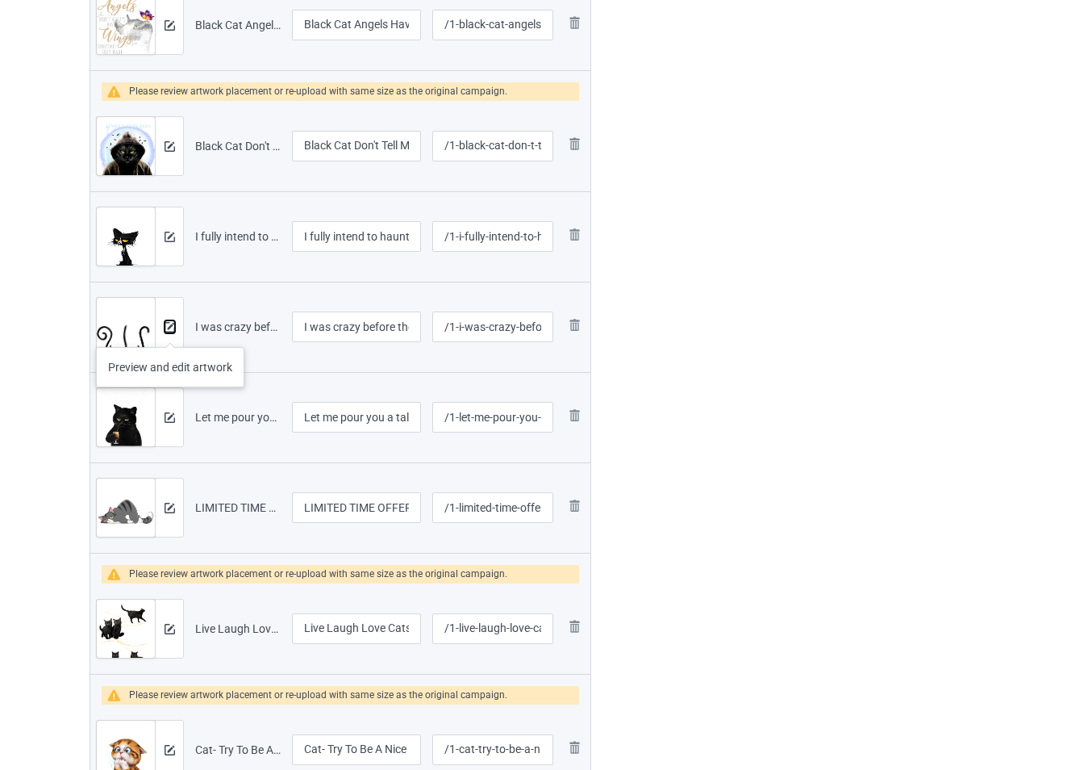
click at [170, 331] on img at bounding box center [170, 327] width 10 height 10
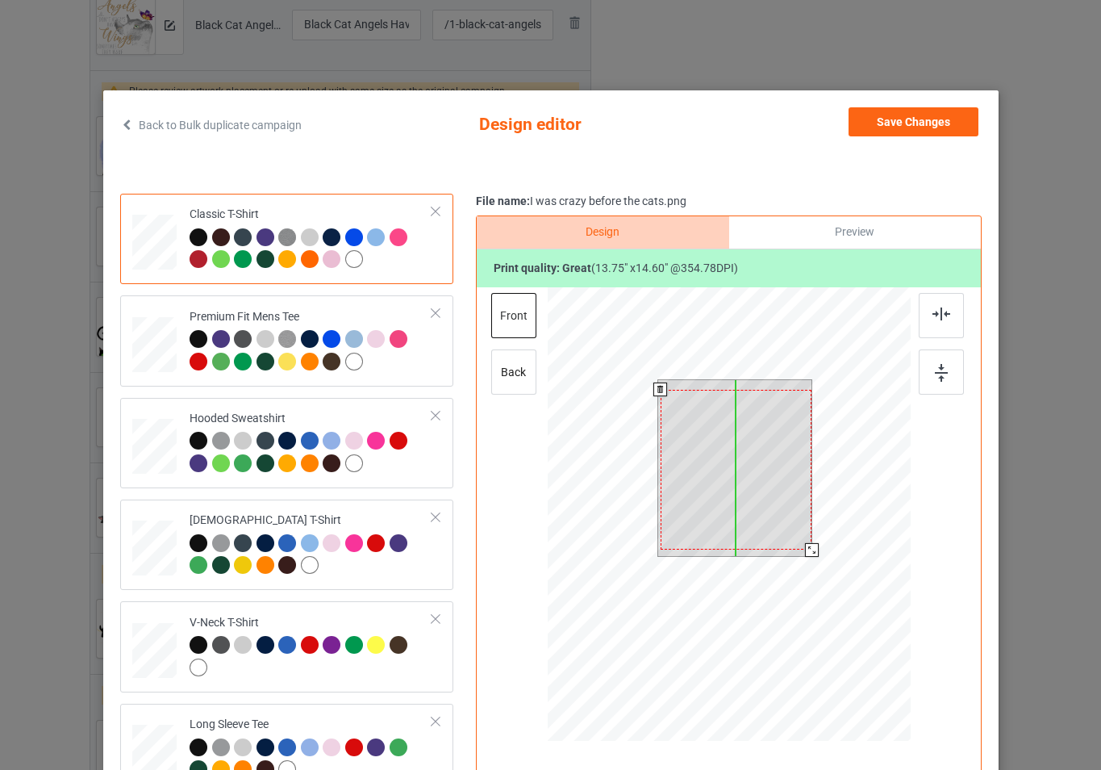
drag, startPoint x: 765, startPoint y: 509, endPoint x: 768, endPoint y: 519, distance: 10.2
click at [768, 519] on div at bounding box center [735, 470] width 151 height 161
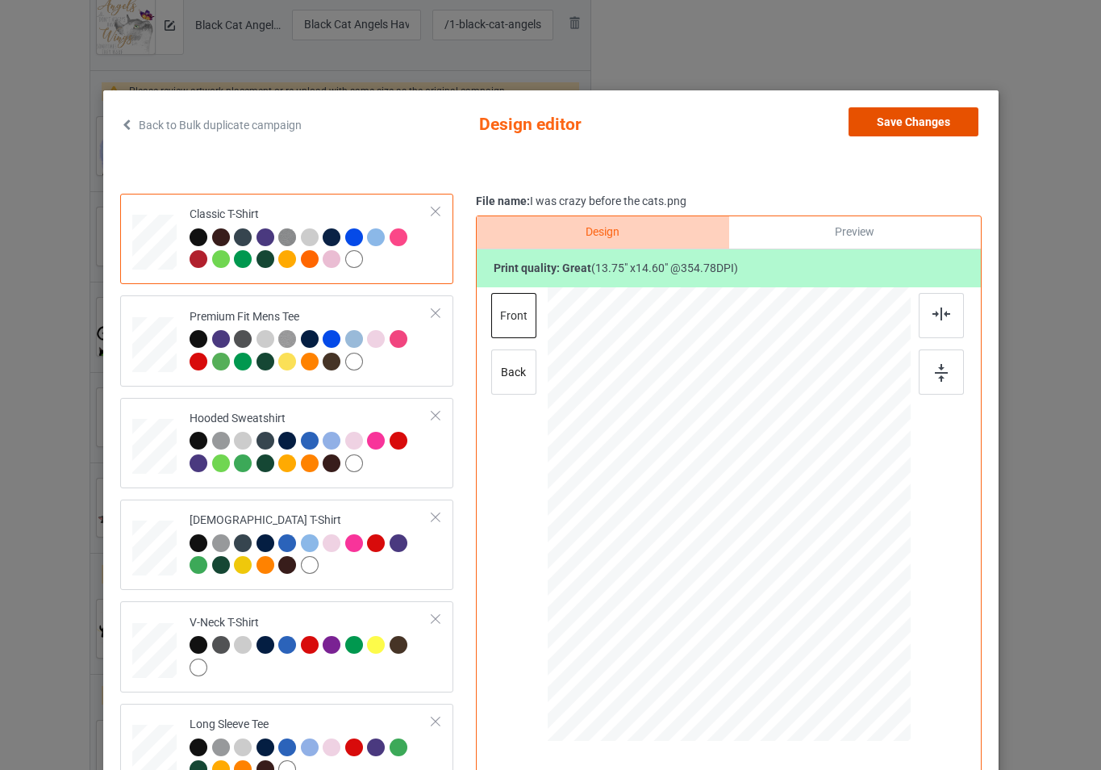
click at [915, 119] on button "Save Changes" at bounding box center [914, 121] width 130 height 29
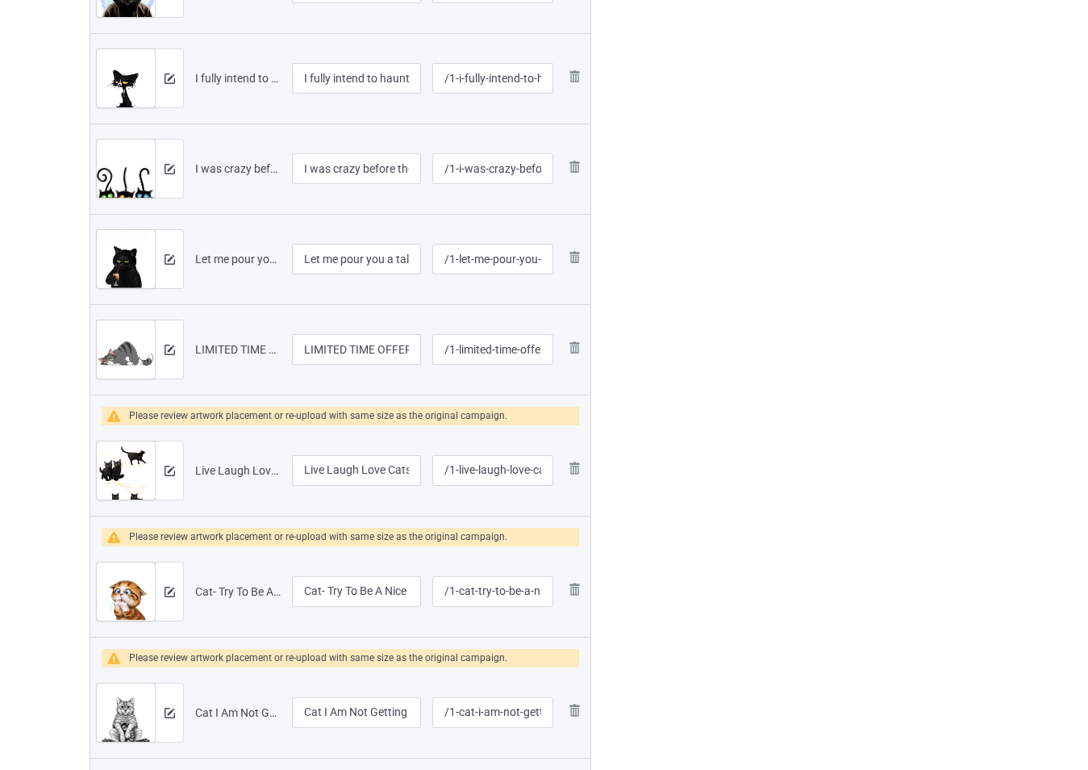
scroll to position [1563, 0]
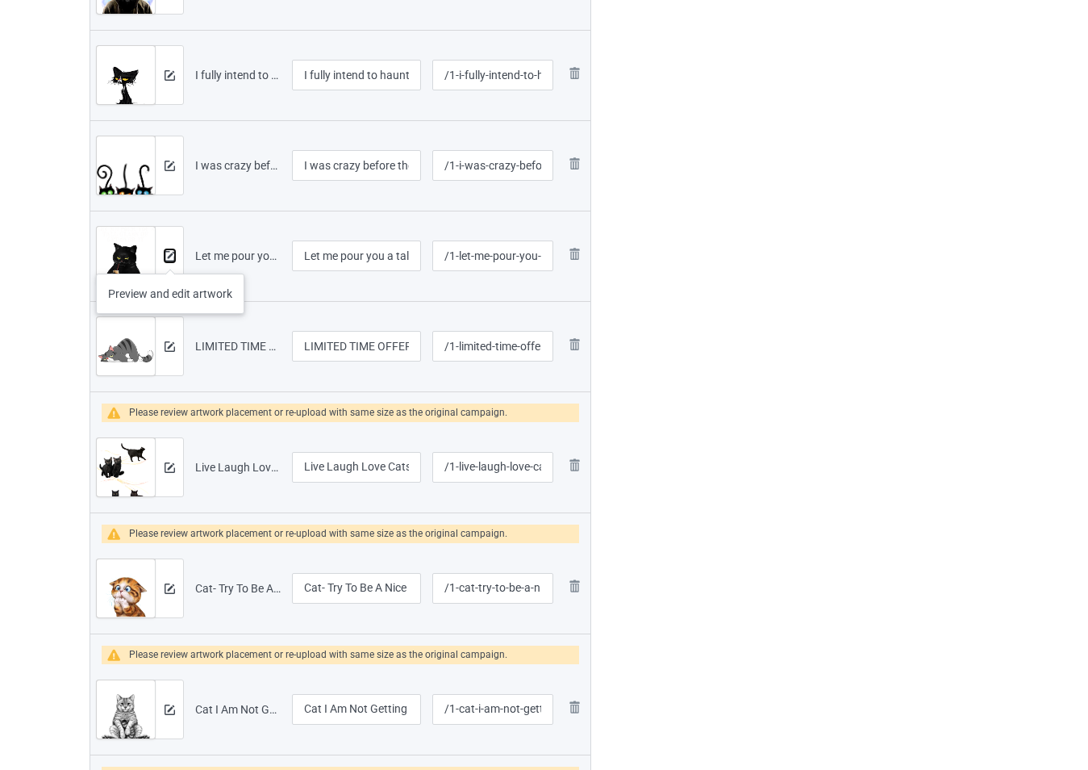
click at [170, 257] on img at bounding box center [170, 256] width 10 height 10
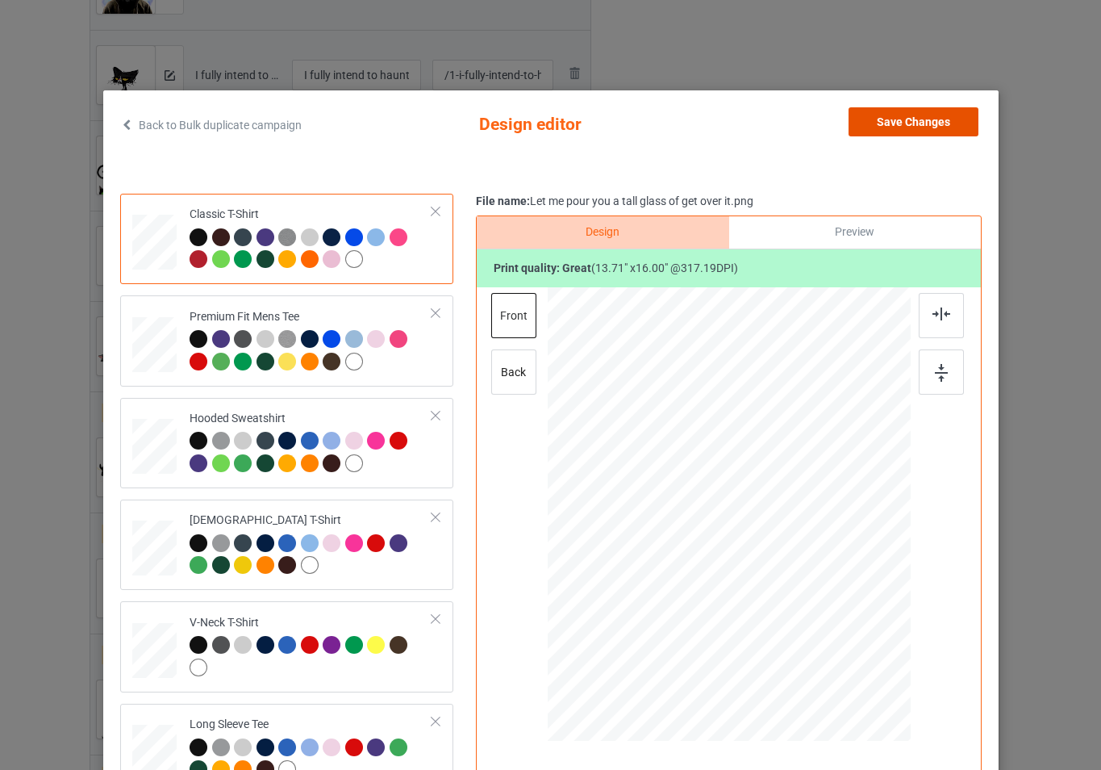
click at [884, 123] on button "Save Changes" at bounding box center [914, 121] width 130 height 29
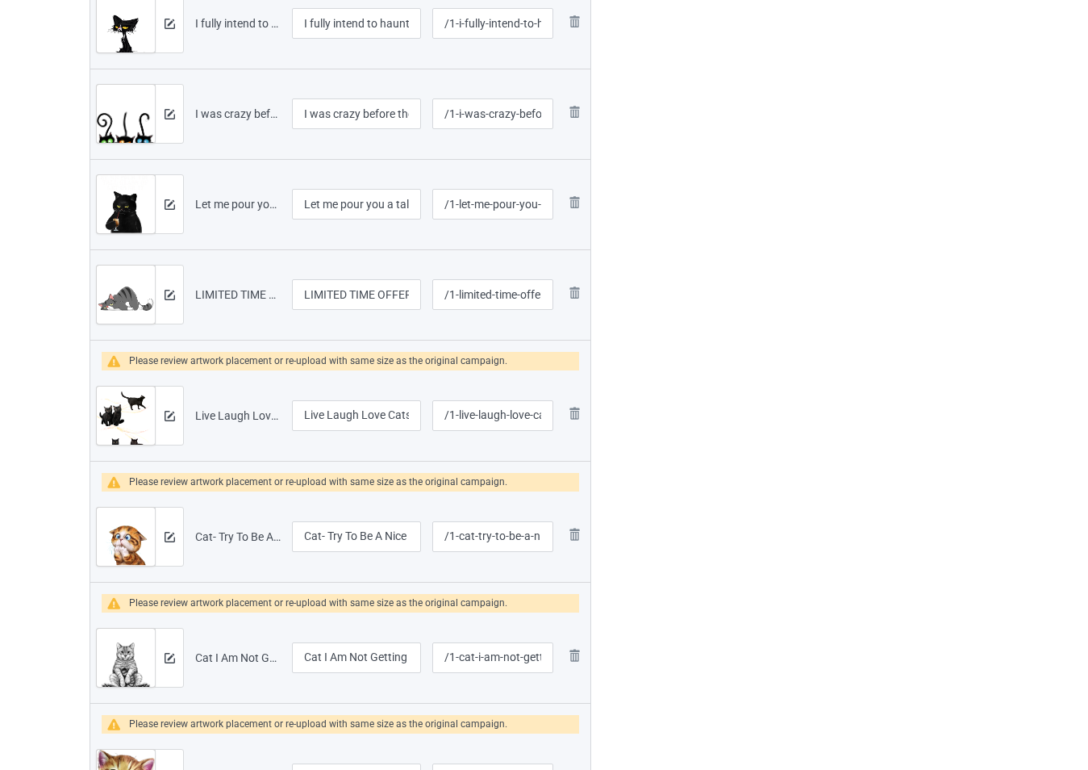
scroll to position [1644, 0]
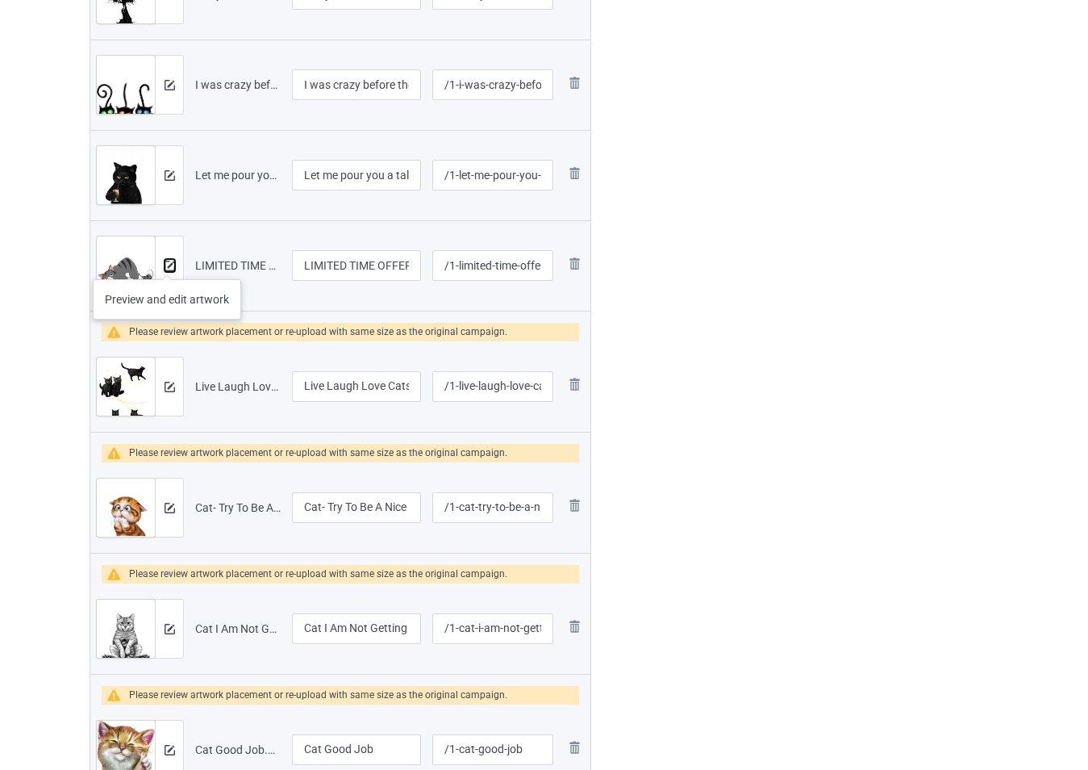
click at [169, 263] on img at bounding box center [170, 266] width 10 height 10
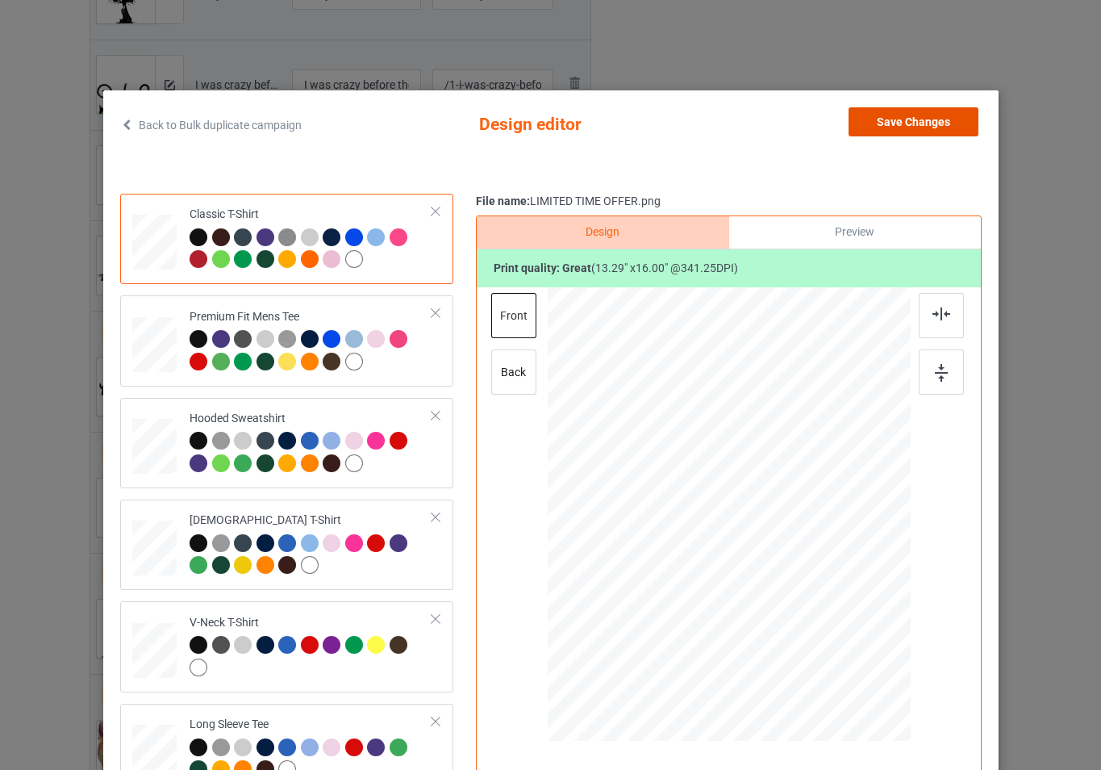
click at [870, 134] on button "Save Changes" at bounding box center [914, 121] width 130 height 29
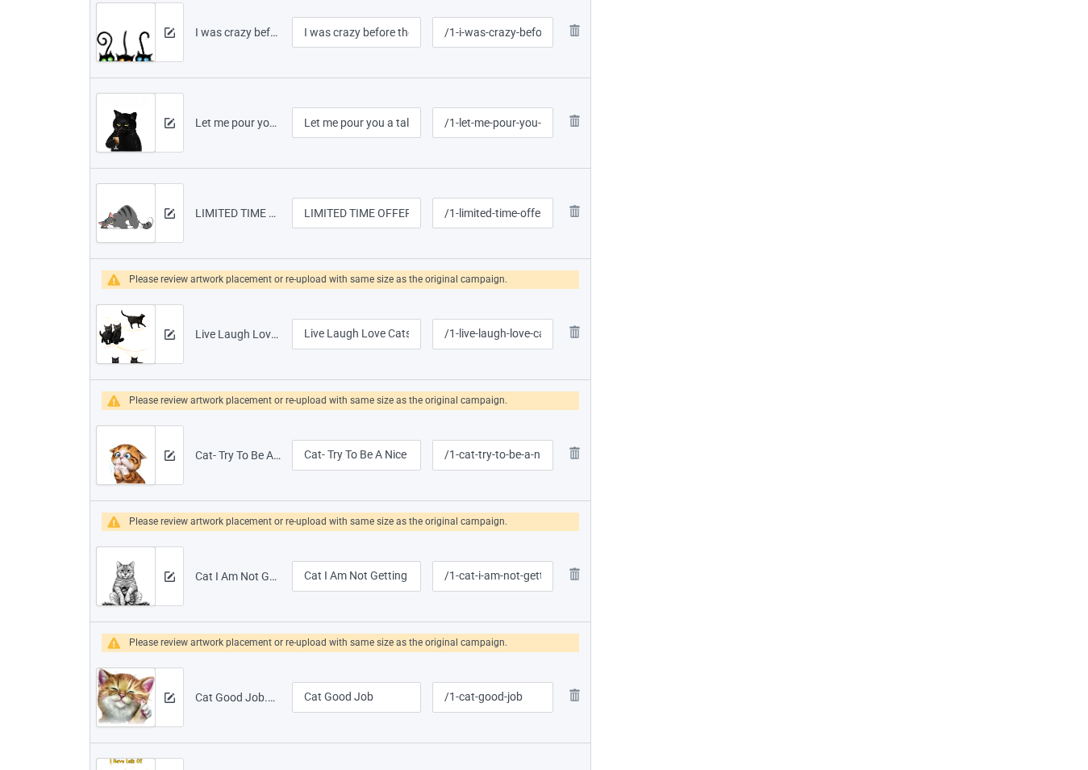
scroll to position [1725, 0]
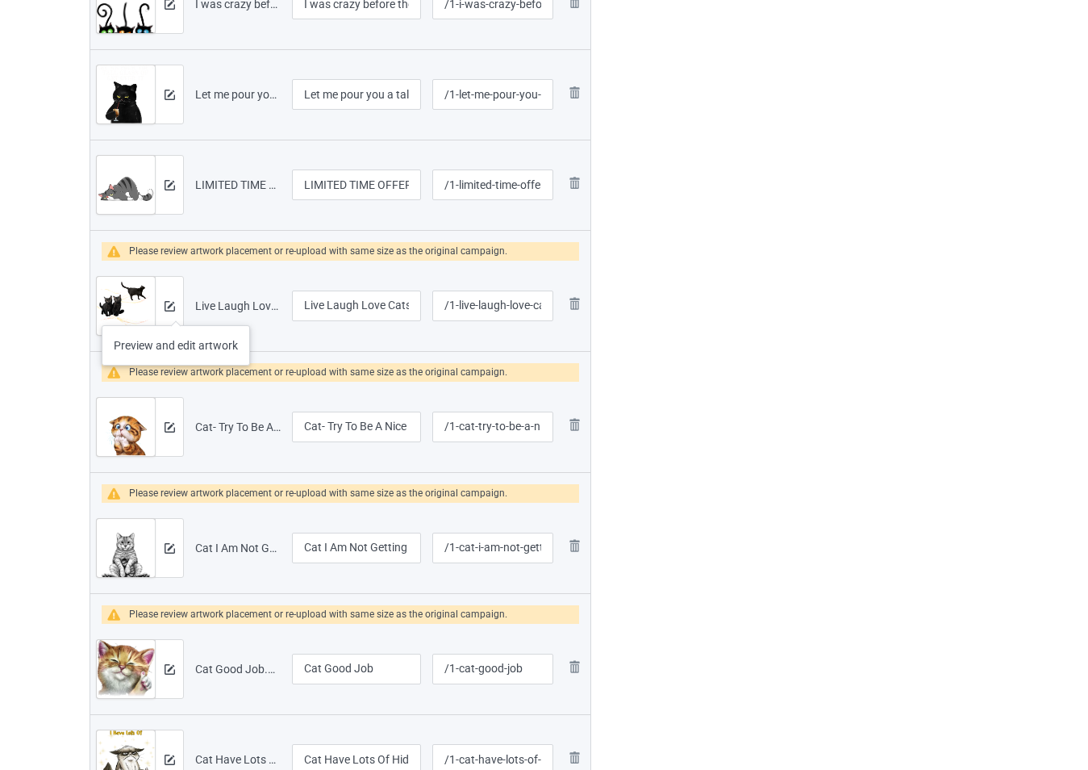
click at [176, 309] on div at bounding box center [169, 306] width 28 height 58
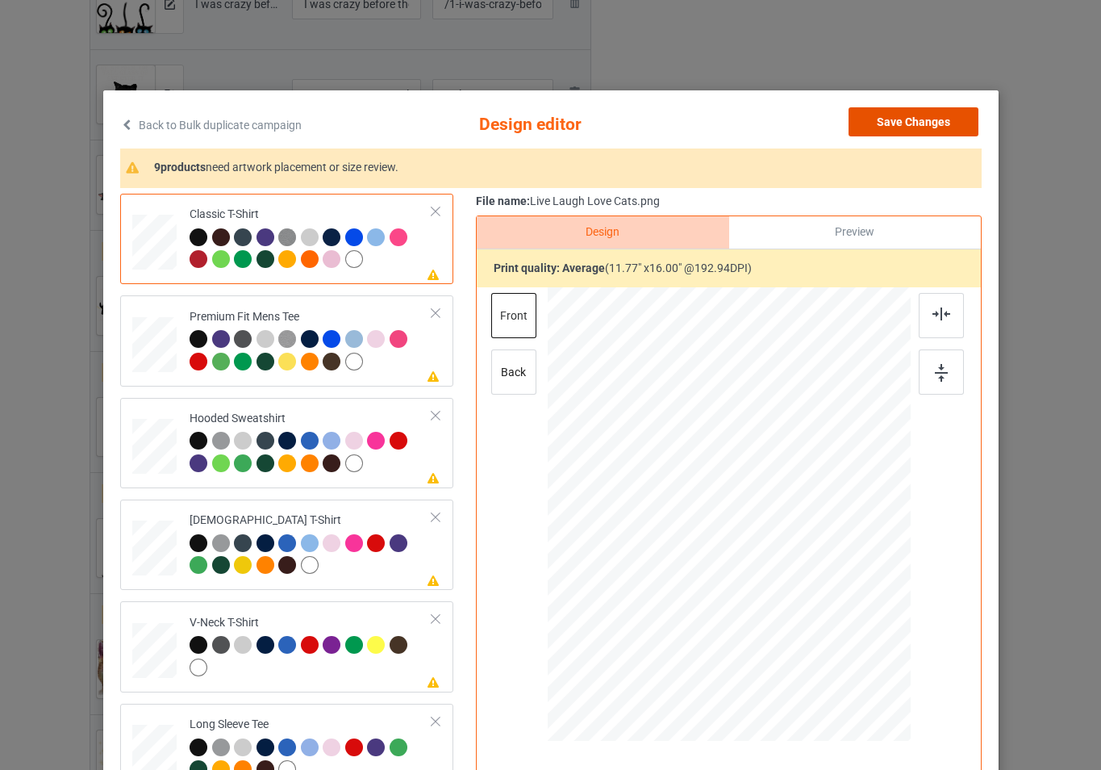
click at [895, 115] on button "Save Changes" at bounding box center [914, 121] width 130 height 29
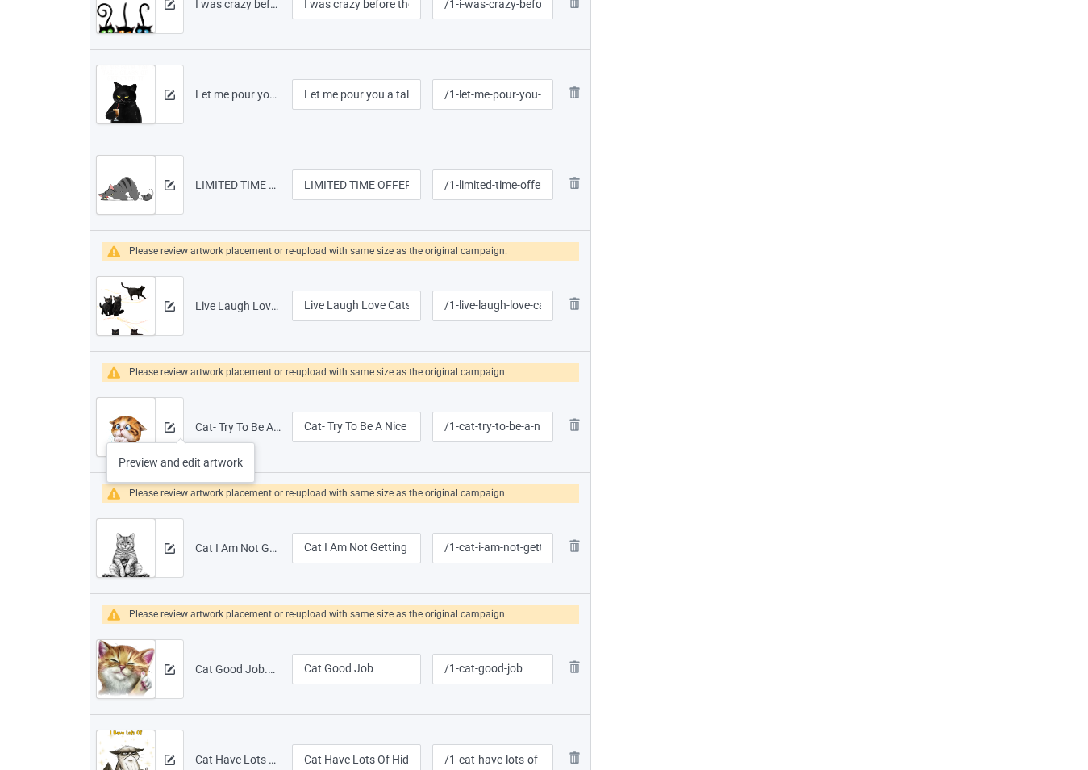
click at [181, 426] on div at bounding box center [169, 427] width 28 height 58
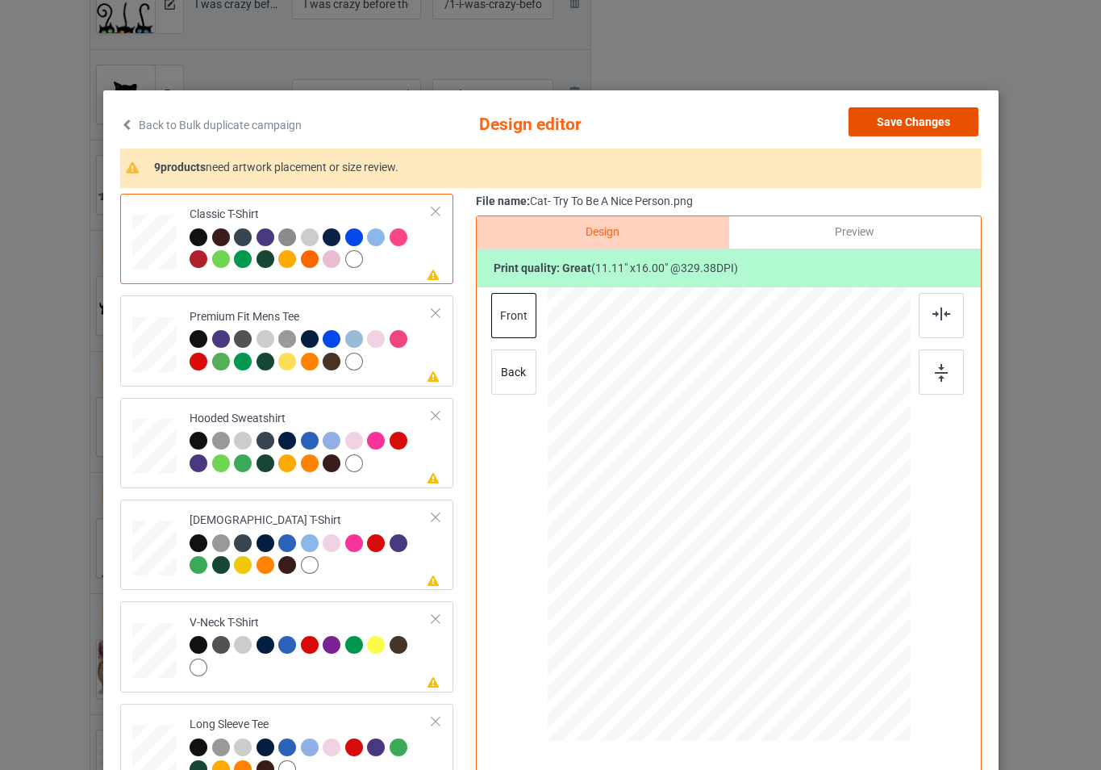
click at [864, 126] on button "Save Changes" at bounding box center [914, 121] width 130 height 29
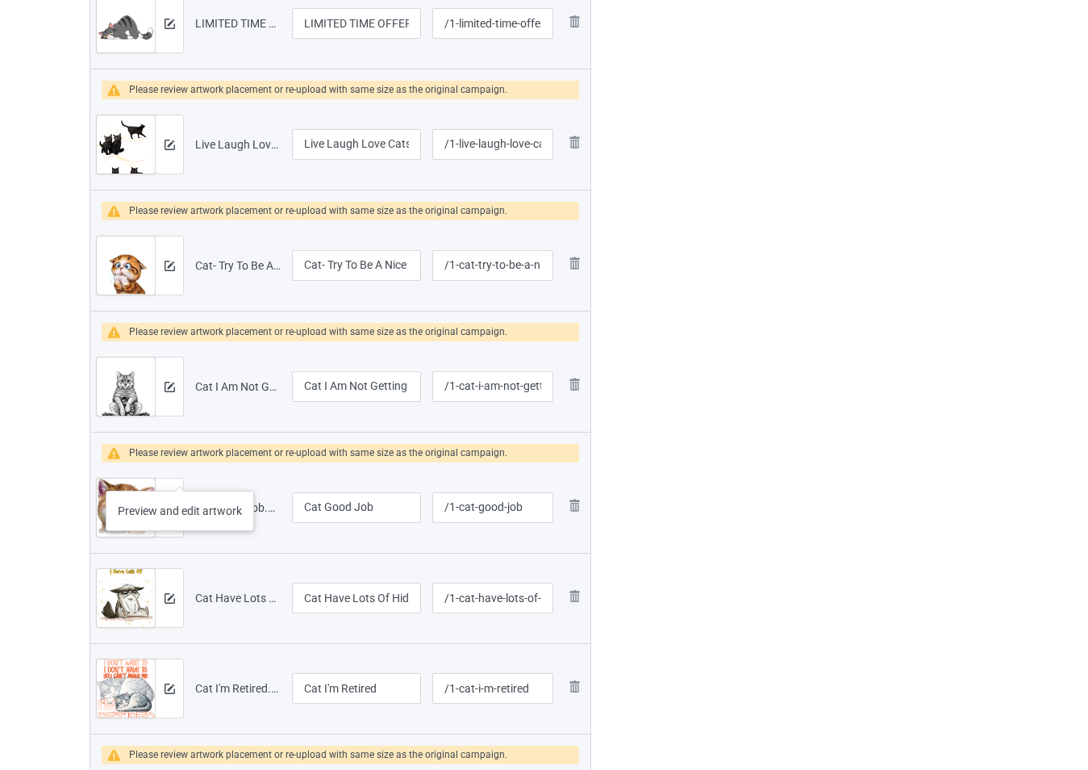
scroll to position [1967, 0]
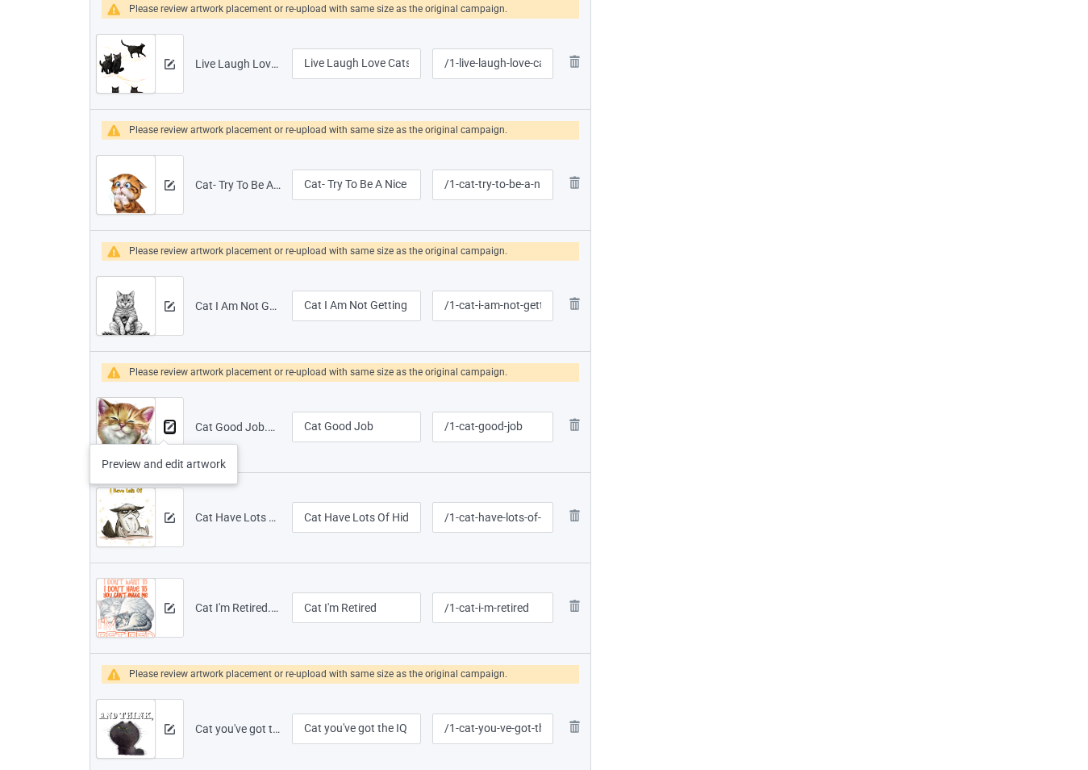
click at [165, 428] on img at bounding box center [170, 427] width 10 height 10
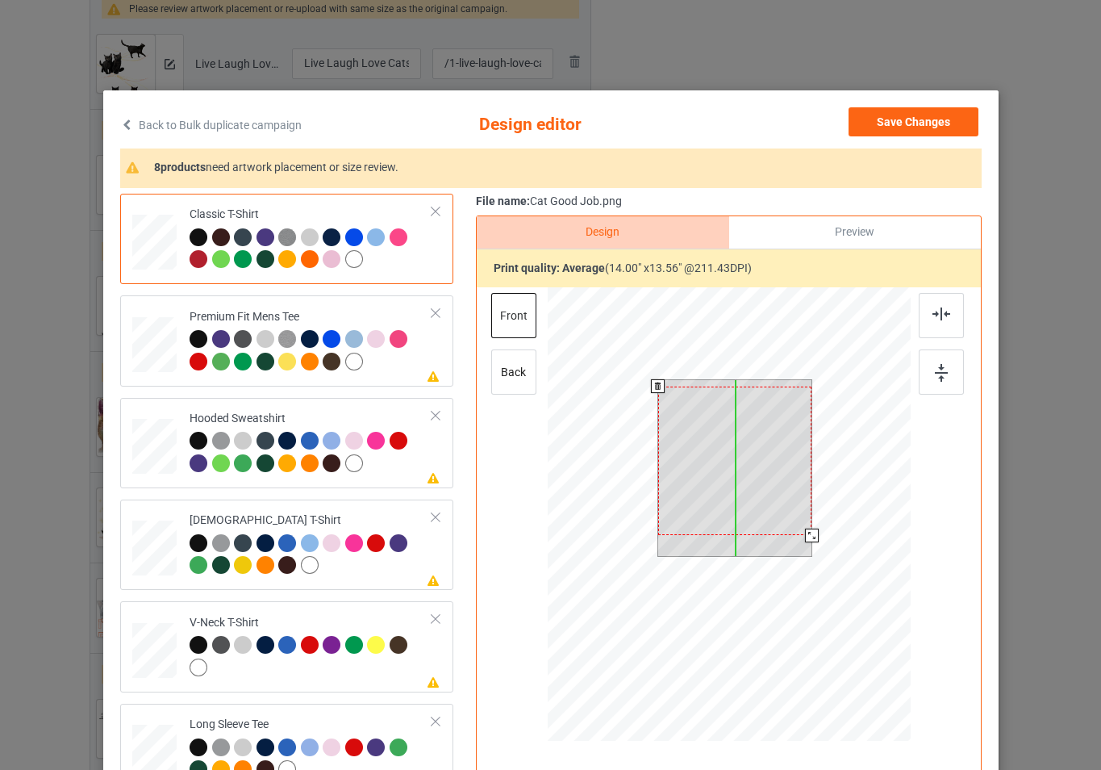
click at [751, 474] on div at bounding box center [734, 460] width 154 height 149
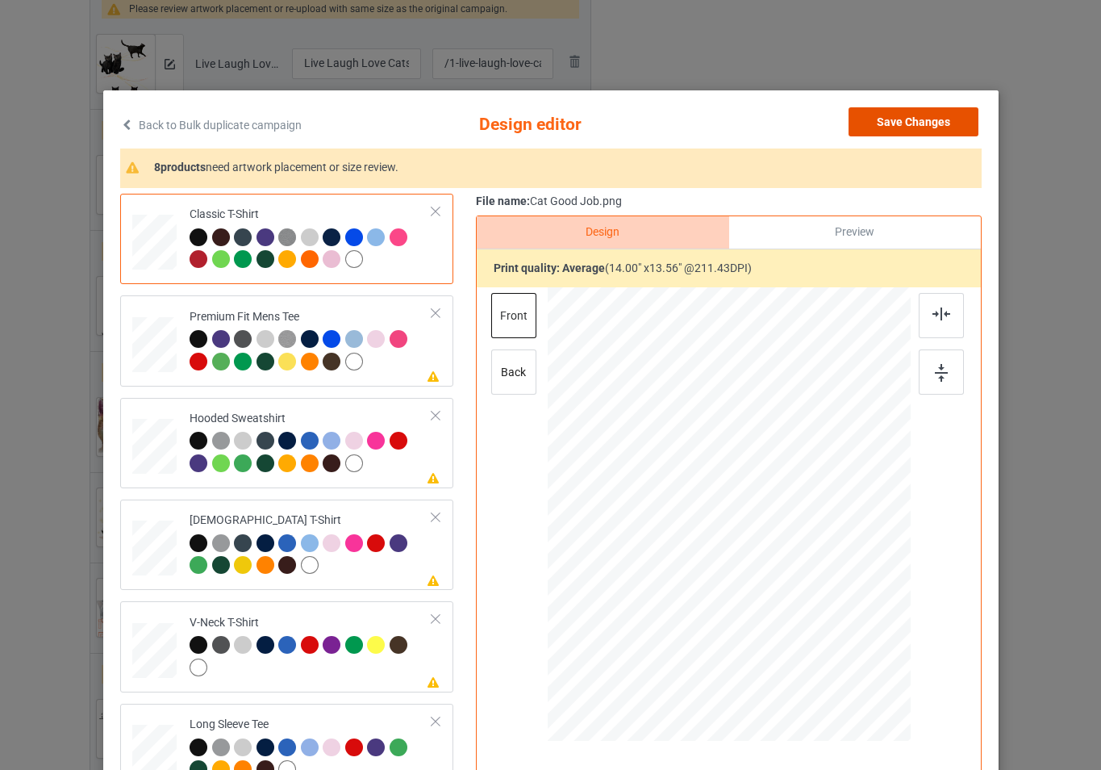
click at [895, 131] on button "Save Changes" at bounding box center [914, 121] width 130 height 29
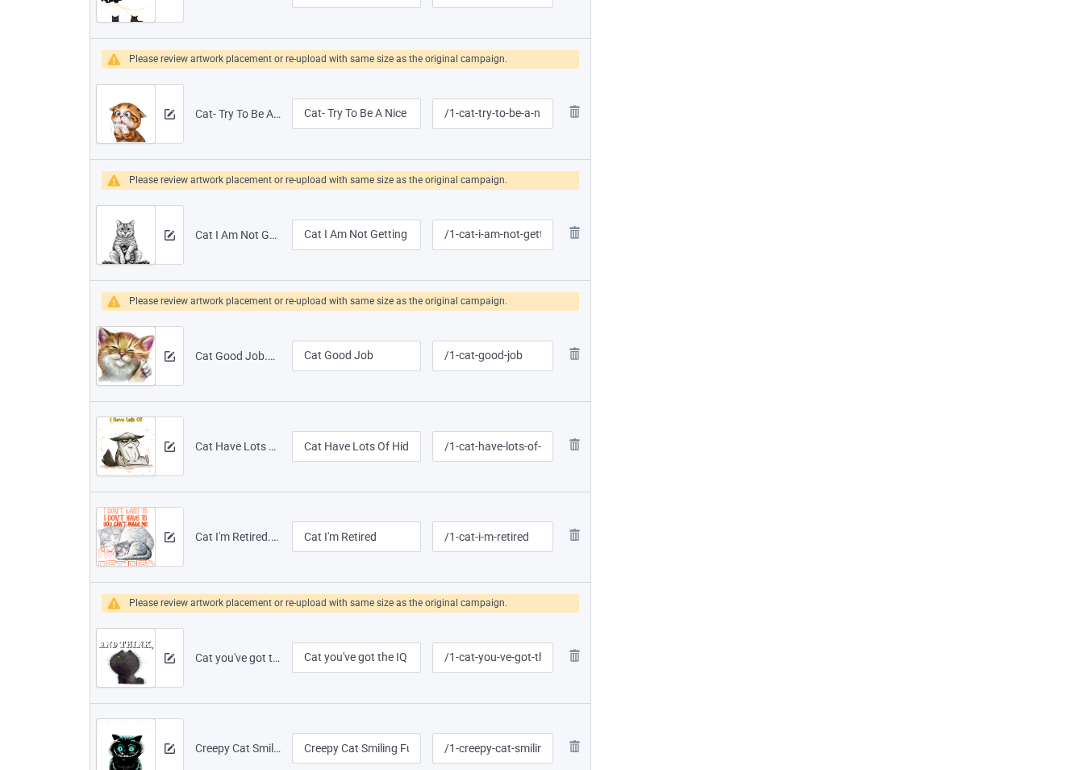
scroll to position [2128, 0]
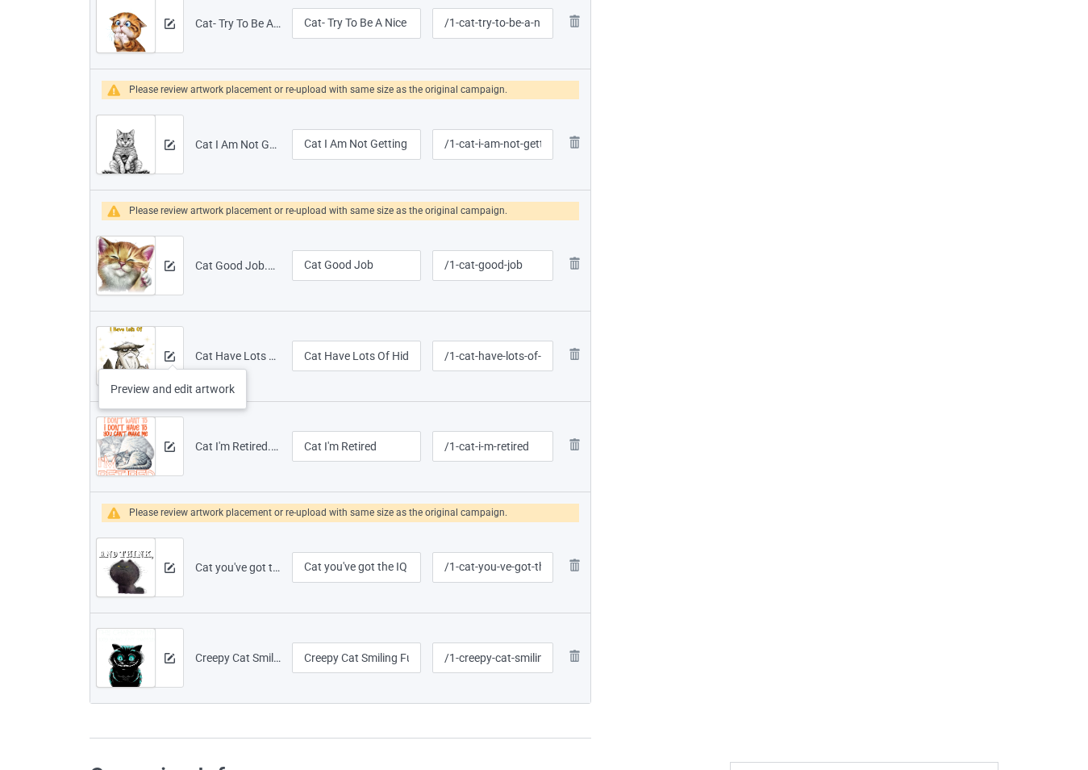
click at [176, 350] on div at bounding box center [169, 356] width 28 height 58
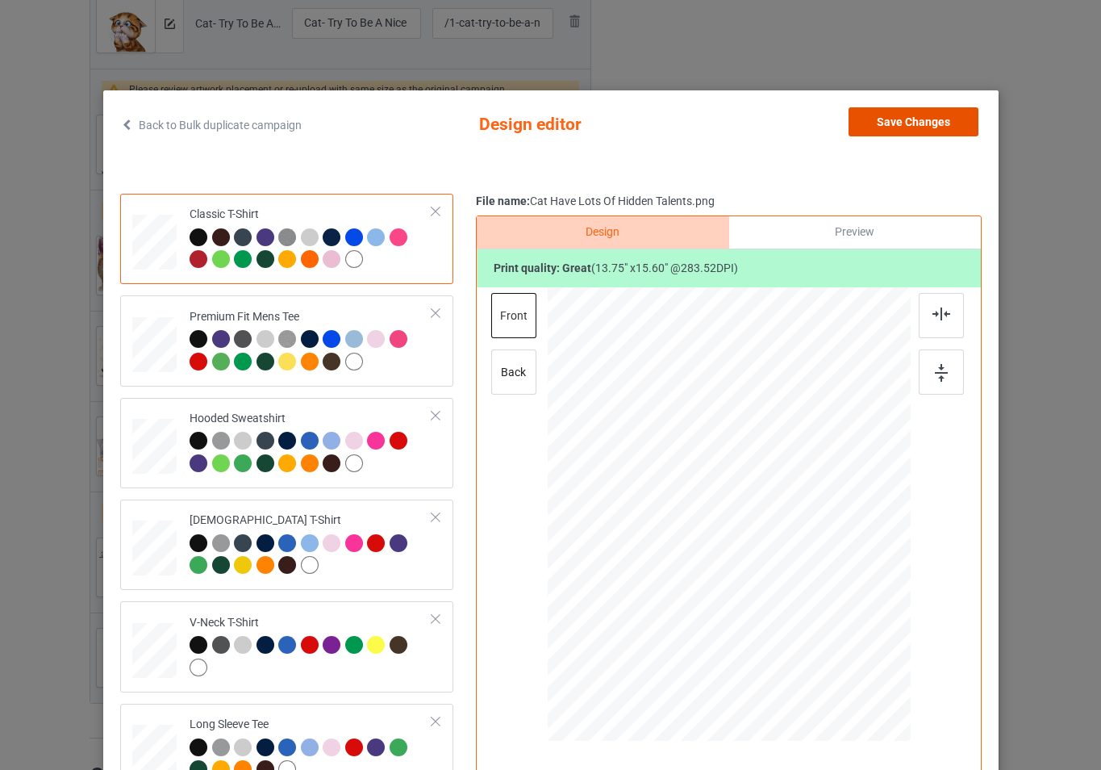
click at [877, 115] on button "Save Changes" at bounding box center [914, 121] width 130 height 29
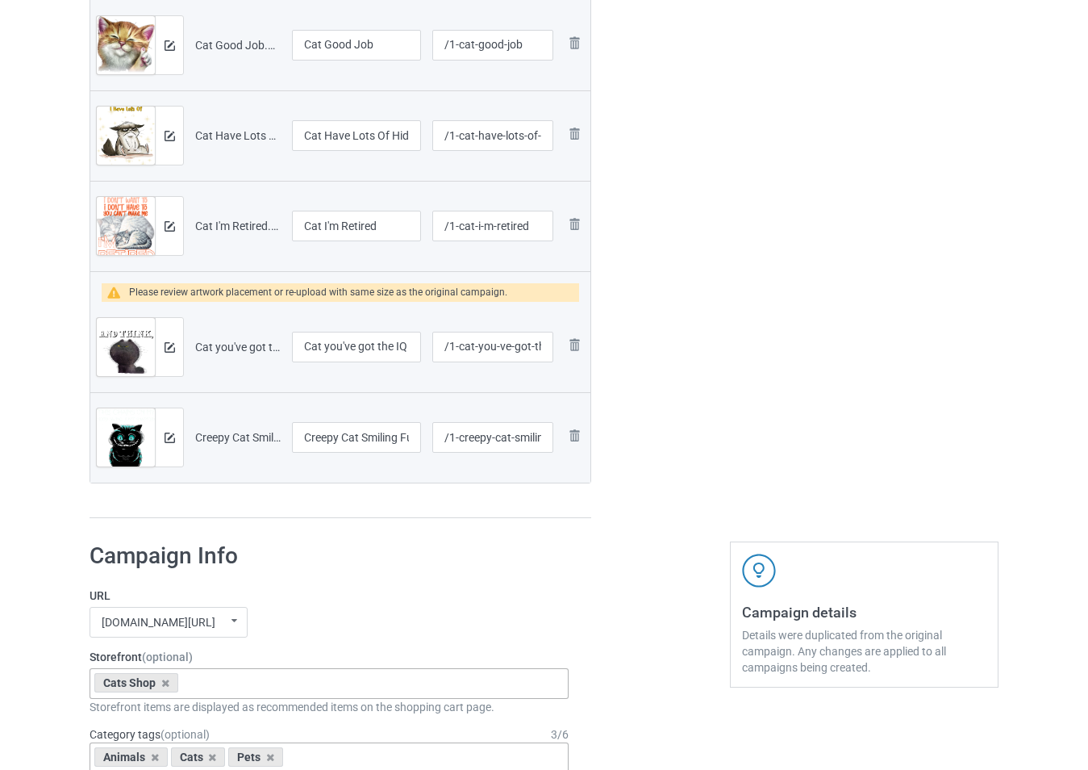
scroll to position [2370, 0]
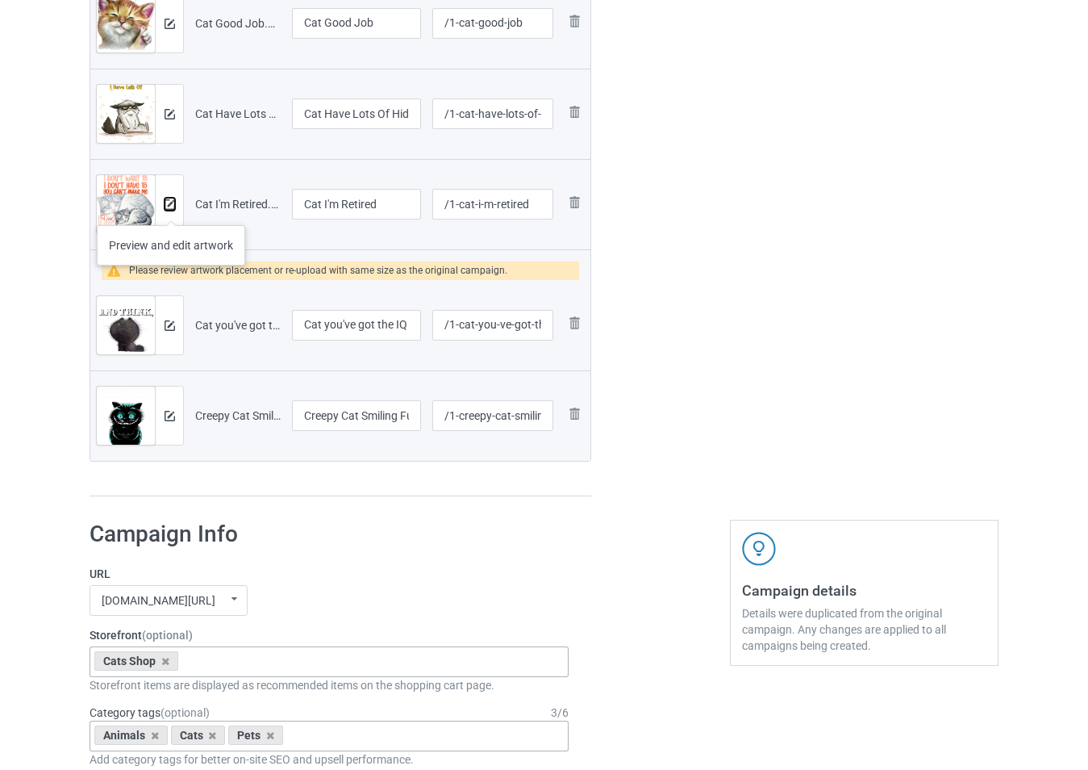
click at [171, 209] on img at bounding box center [170, 204] width 10 height 10
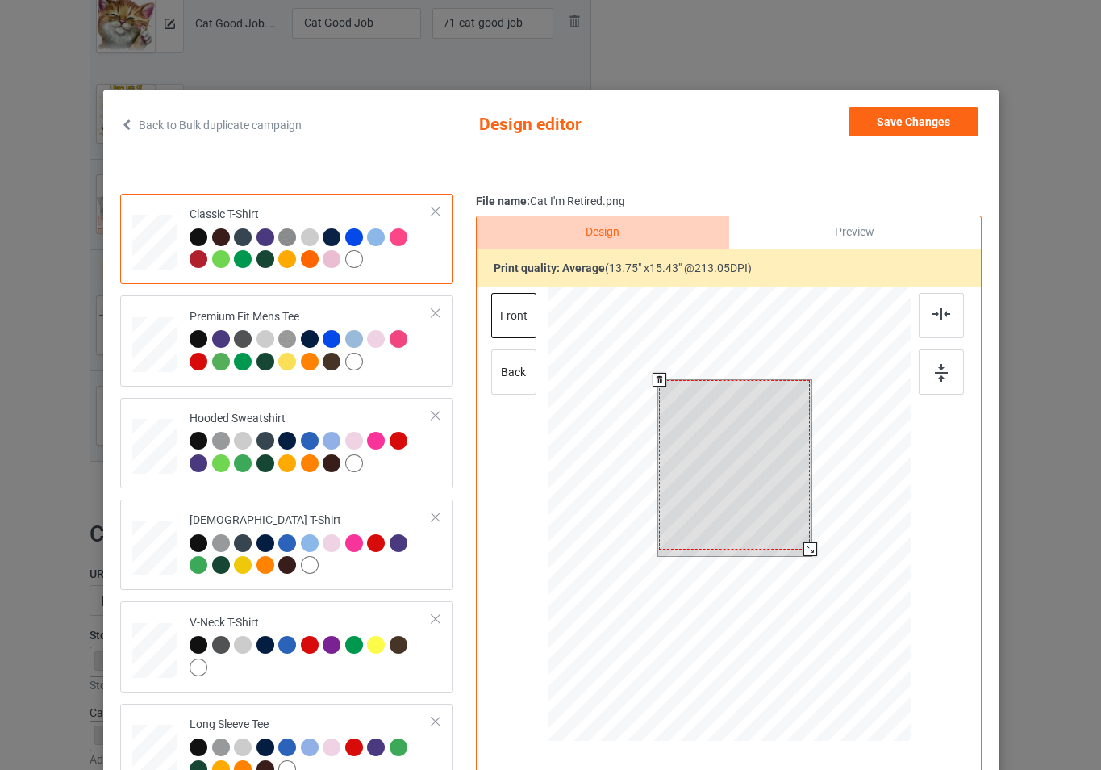
click at [815, 551] on div at bounding box center [728, 516] width 363 height 458
click at [768, 478] on div at bounding box center [734, 469] width 154 height 173
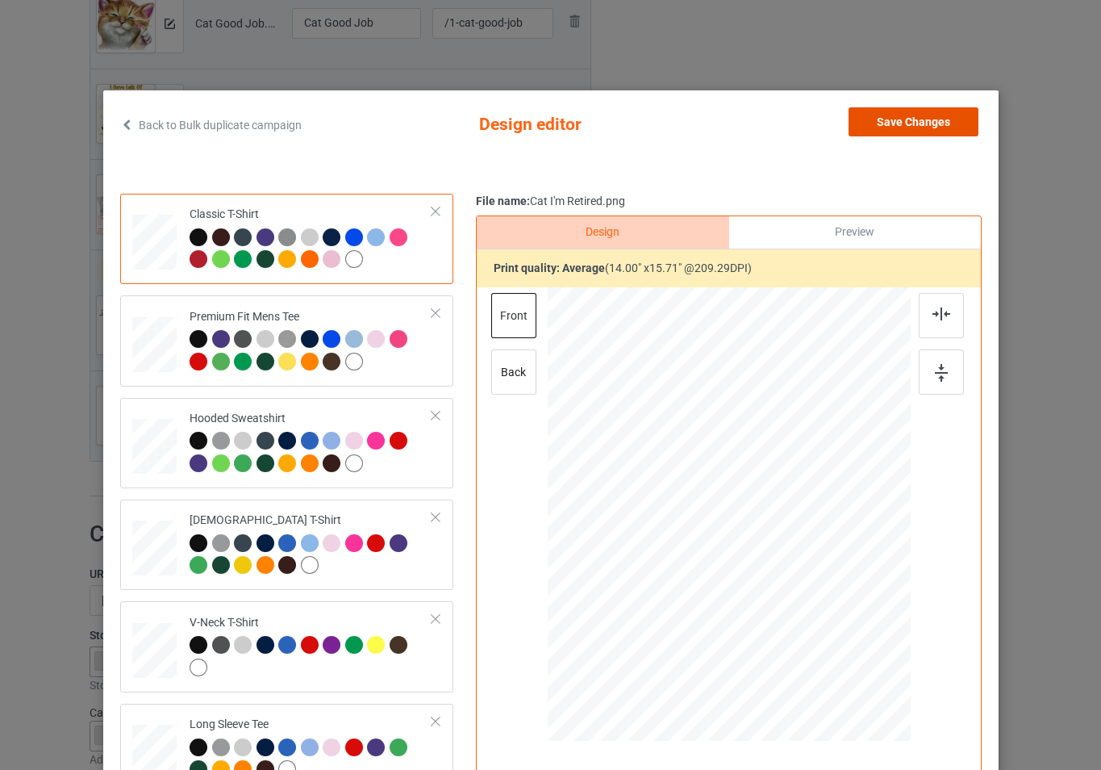
click at [895, 124] on button "Save Changes" at bounding box center [914, 121] width 130 height 29
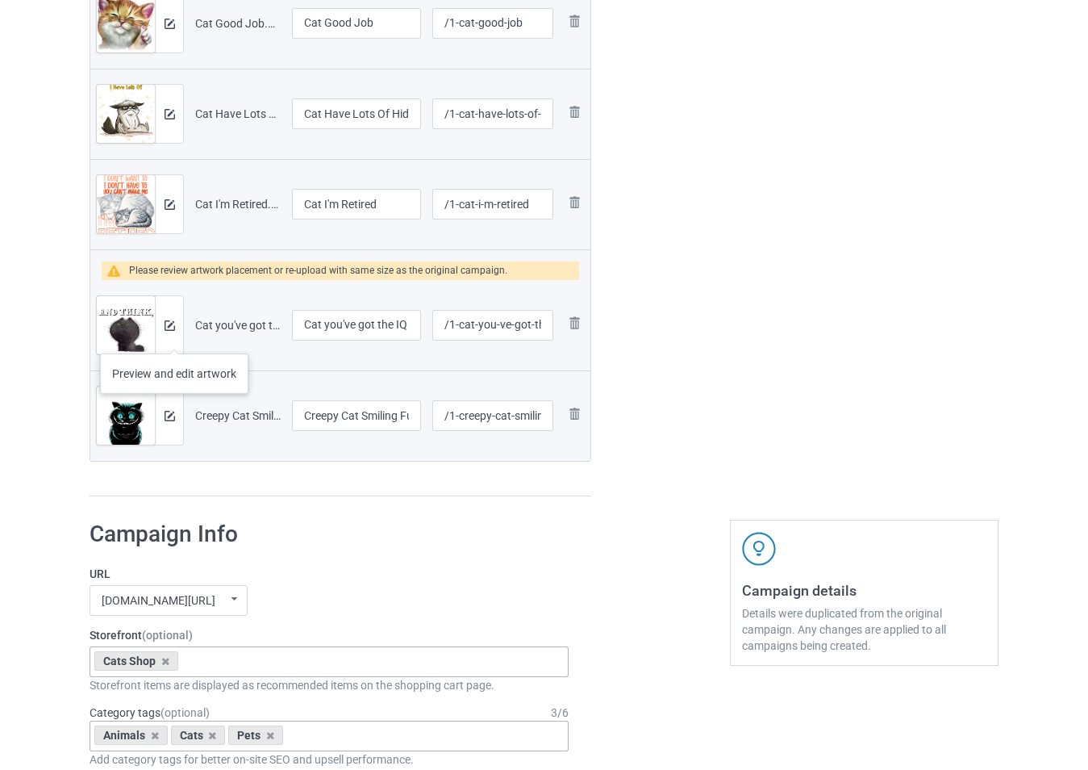
click at [174, 337] on div at bounding box center [169, 325] width 28 height 58
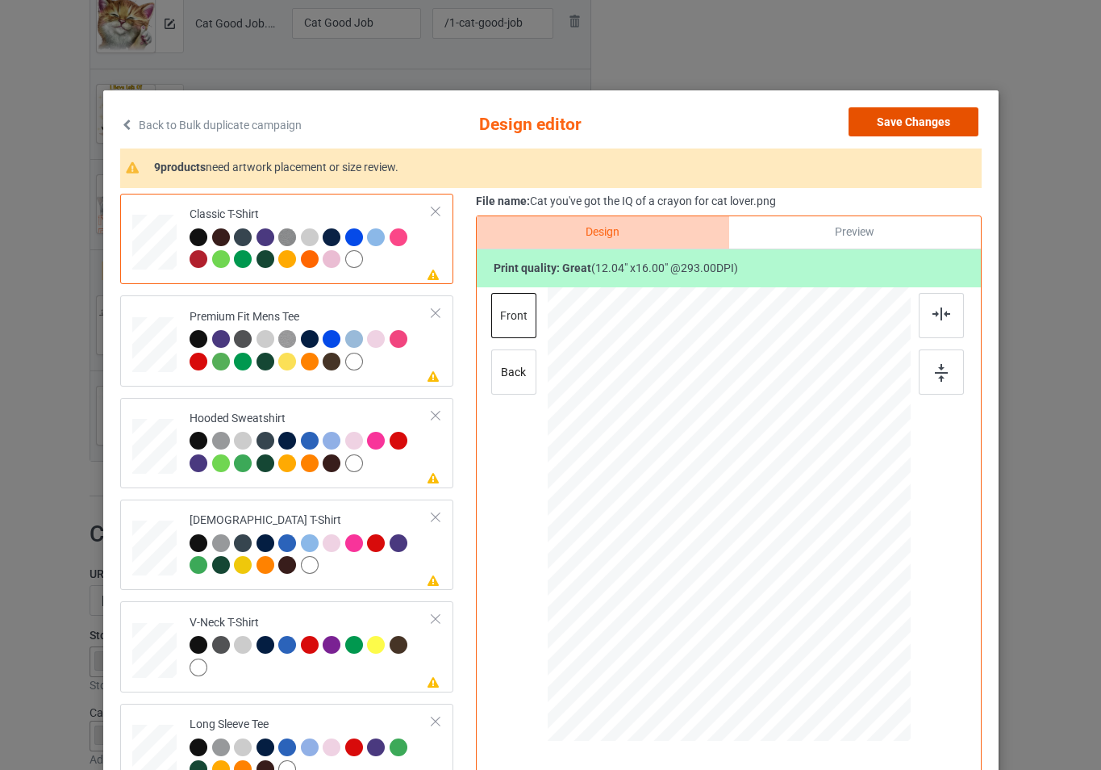
click at [886, 121] on button "Save Changes" at bounding box center [914, 121] width 130 height 29
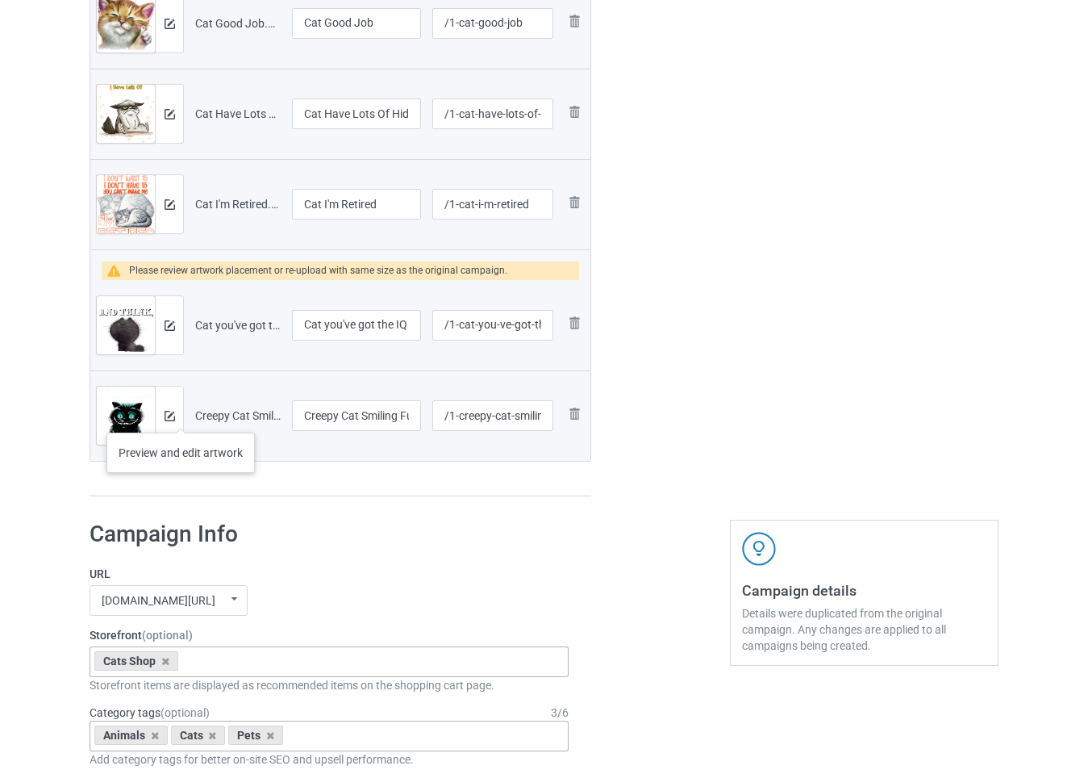
click at [181, 415] on div at bounding box center [169, 415] width 28 height 58
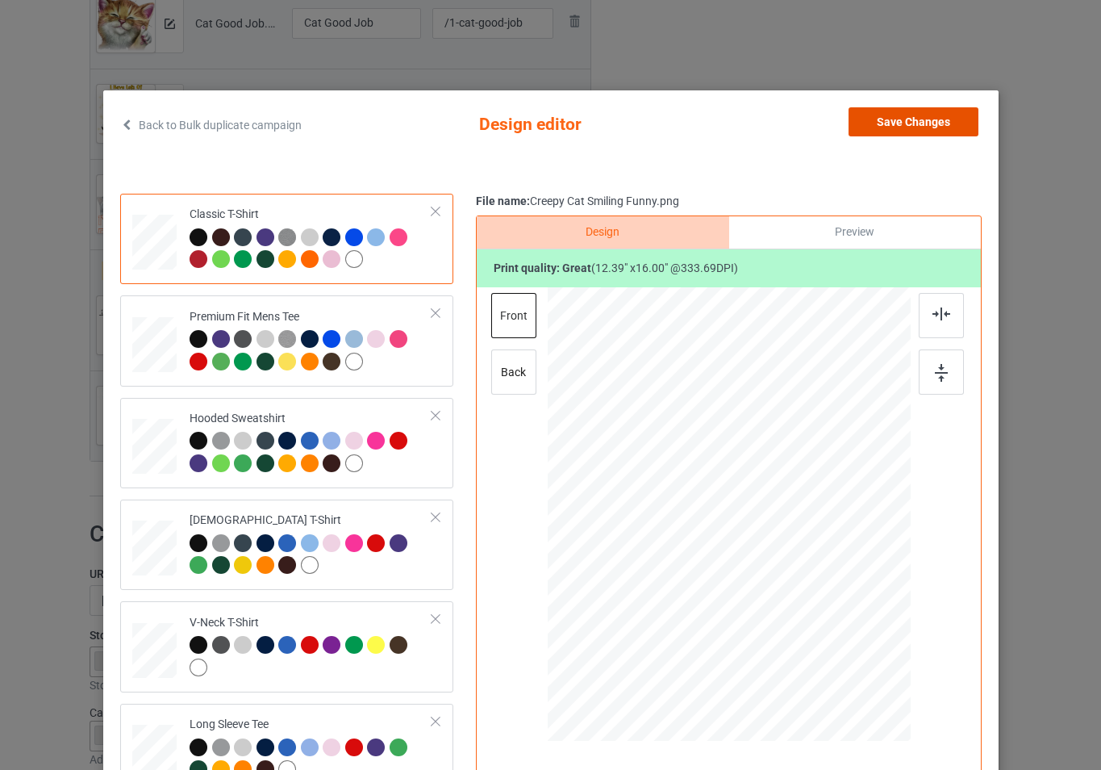
click at [933, 123] on button "Save Changes" at bounding box center [914, 121] width 130 height 29
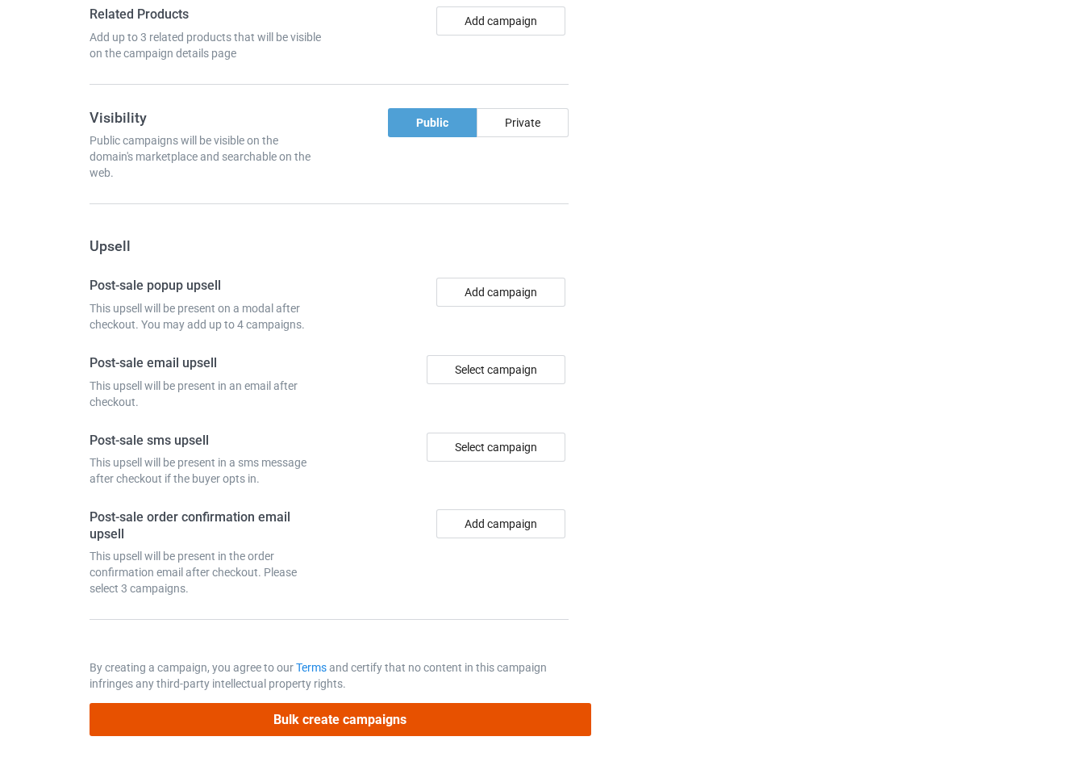
click at [436, 716] on button "Bulk create campaigns" at bounding box center [341, 719] width 502 height 33
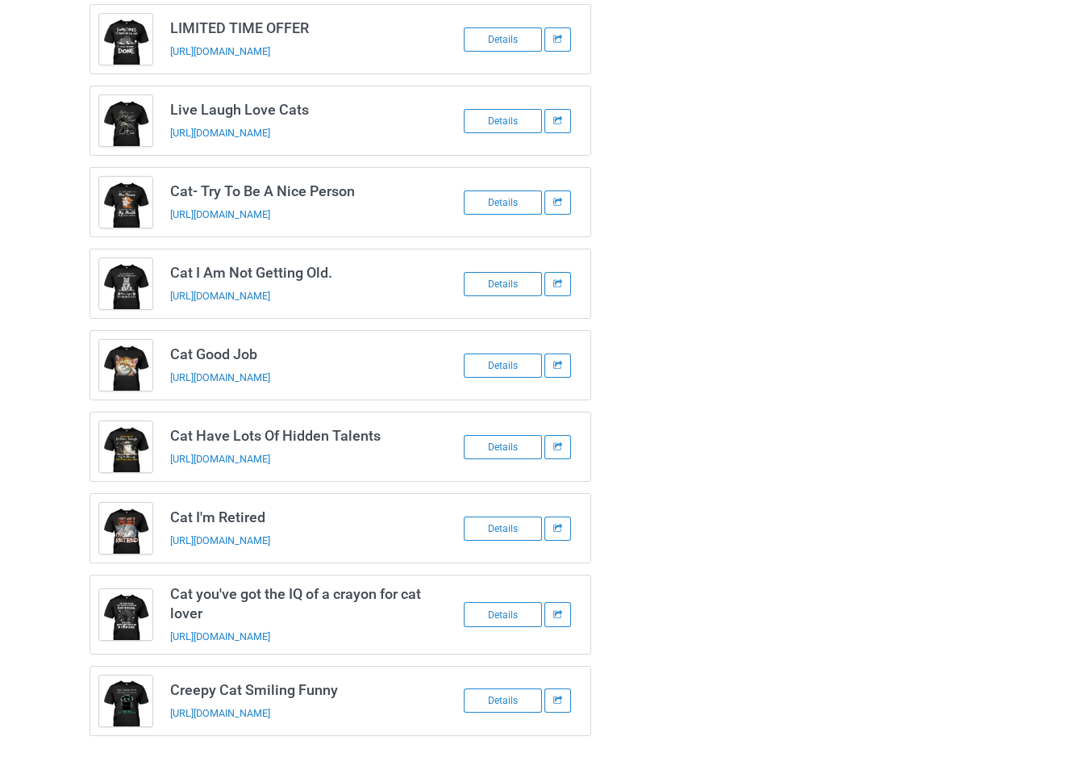
scroll to position [1196, 0]
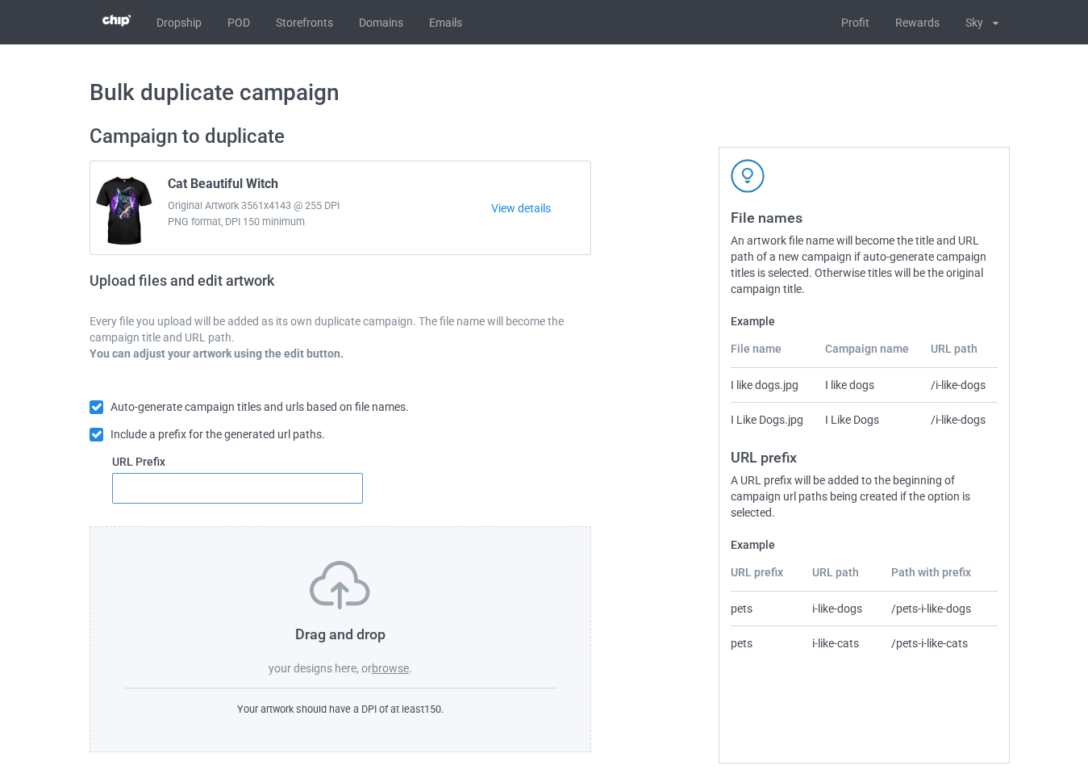
click at [298, 499] on input "text" at bounding box center [237, 488] width 251 height 31
type input "3"
click at [393, 672] on label "browse" at bounding box center [390, 668] width 37 height 13
click at [0, 0] on input "browse" at bounding box center [0, 0] width 0 height 0
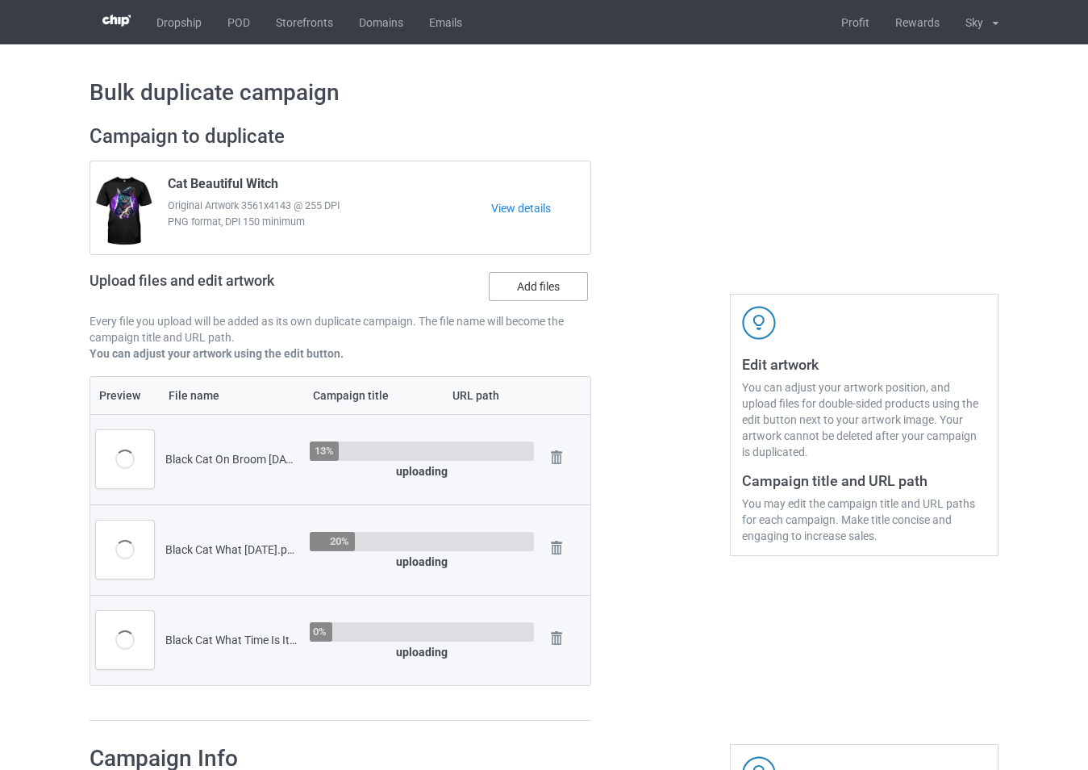
click at [526, 285] on label "Add files" at bounding box center [538, 286] width 99 height 29
click at [0, 0] on input "Add files" at bounding box center [0, 0] width 0 height 0
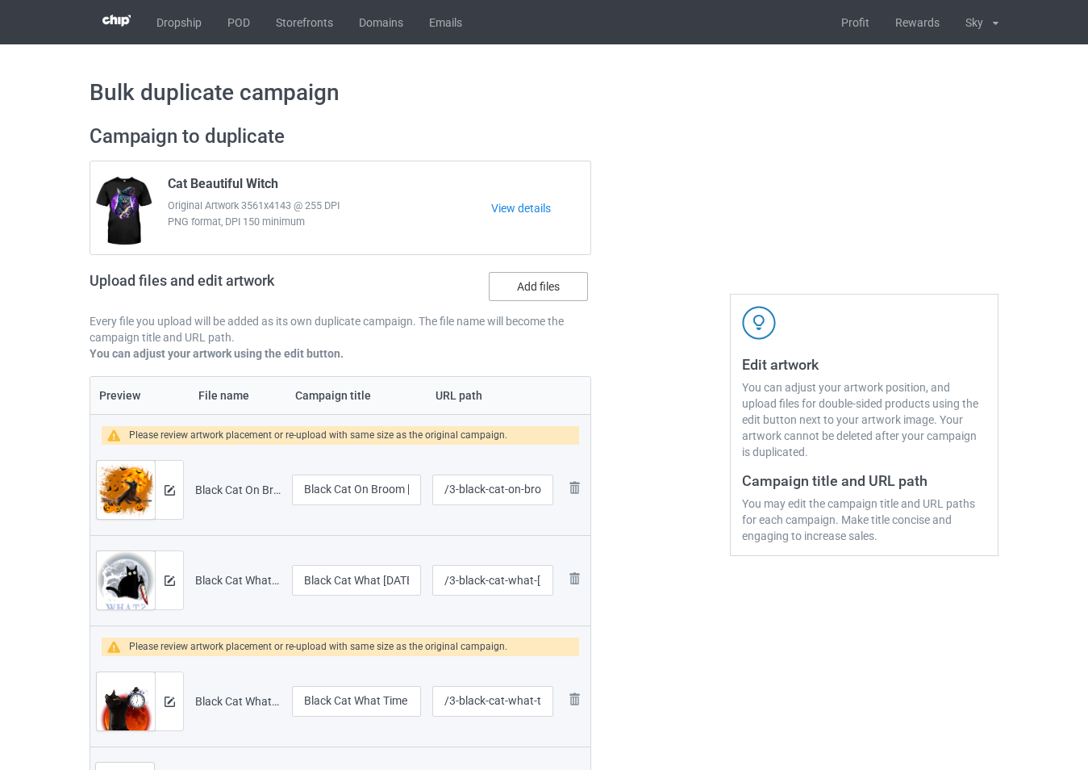
click at [557, 286] on label "Add files" at bounding box center [538, 286] width 99 height 29
click at [0, 0] on input "Add files" at bounding box center [0, 0] width 0 height 0
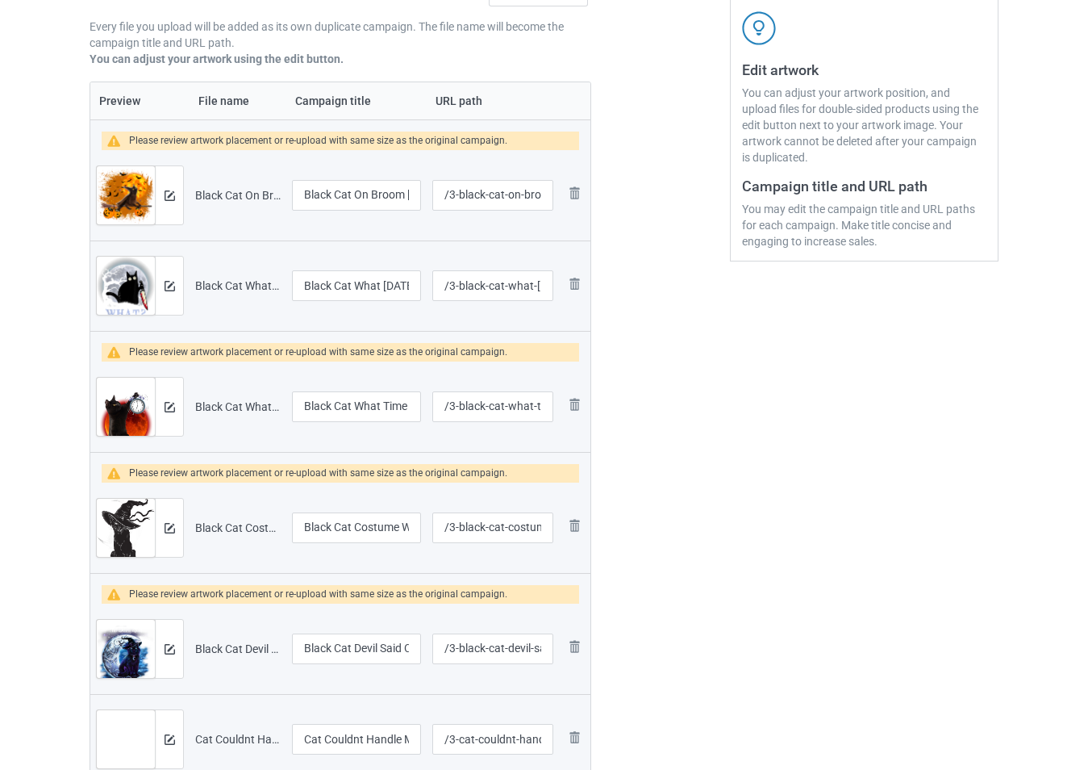
scroll to position [323, 0]
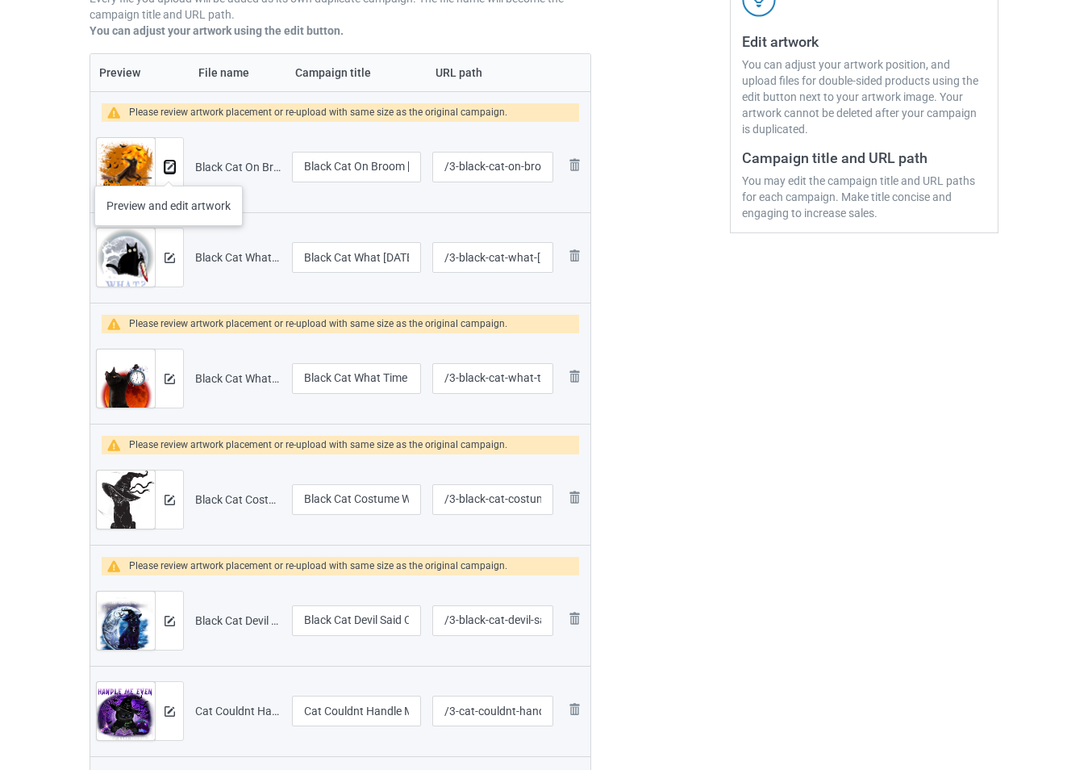
click at [169, 169] on img at bounding box center [170, 167] width 10 height 10
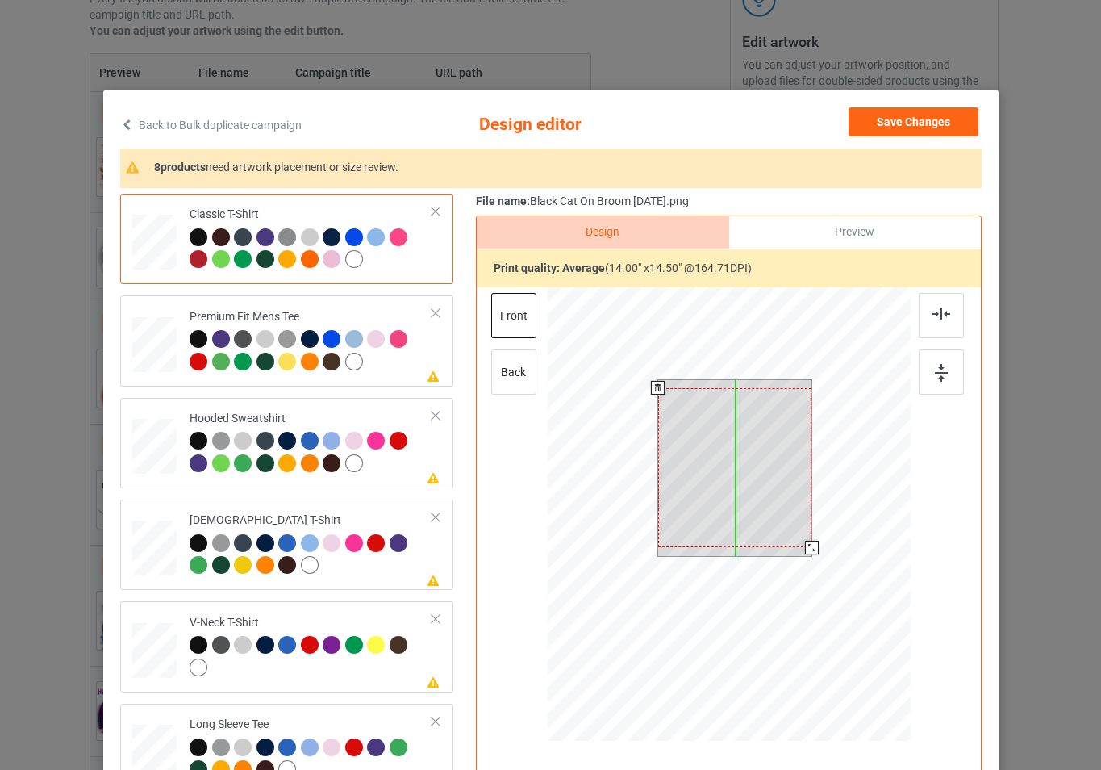
click at [765, 489] on div at bounding box center [734, 467] width 154 height 159
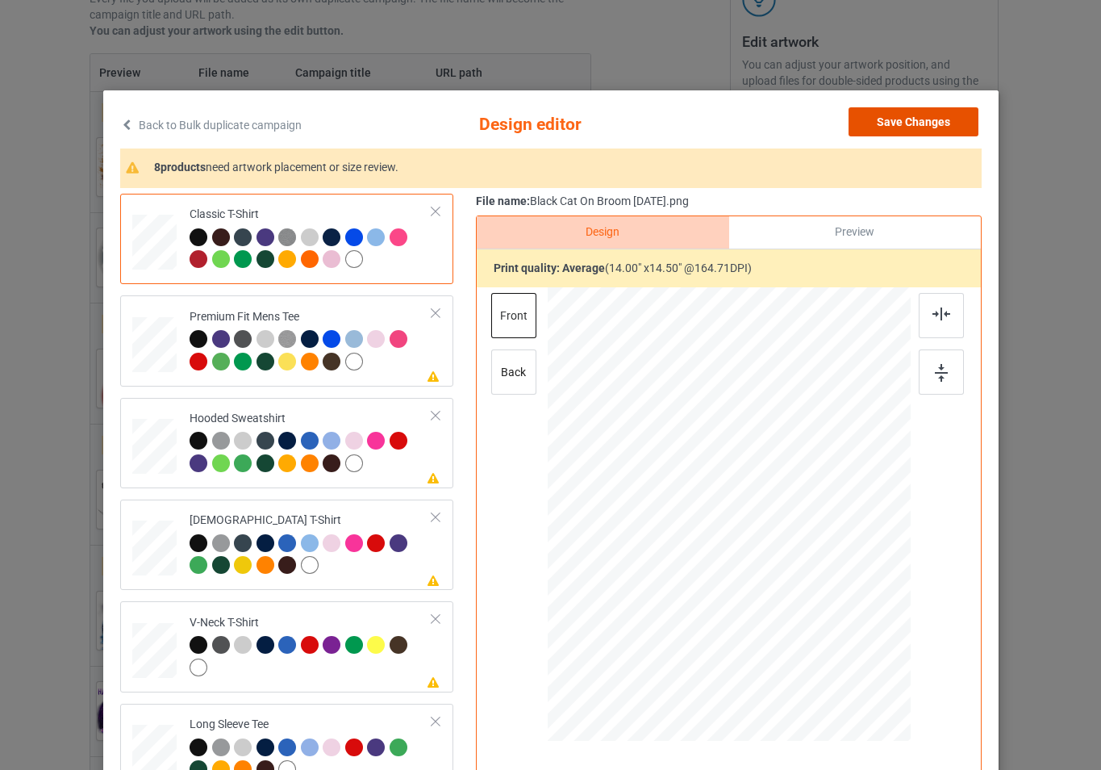
click at [900, 134] on button "Save Changes" at bounding box center [914, 121] width 130 height 29
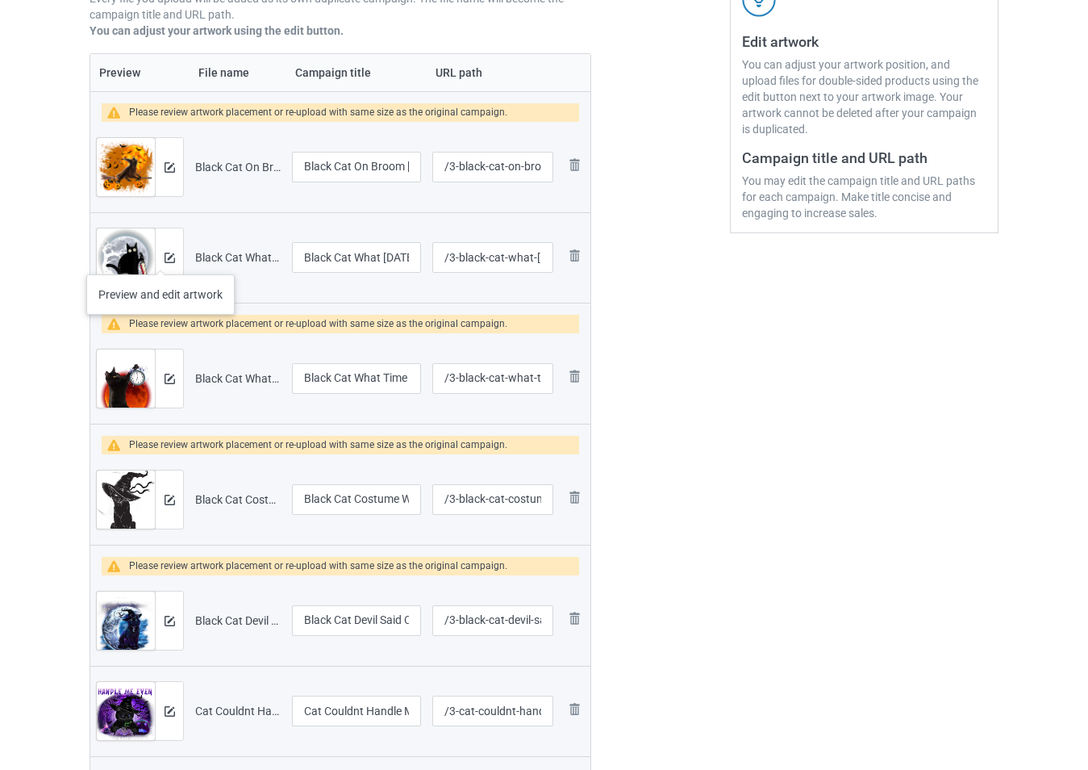
click at [161, 258] on div at bounding box center [169, 257] width 28 height 58
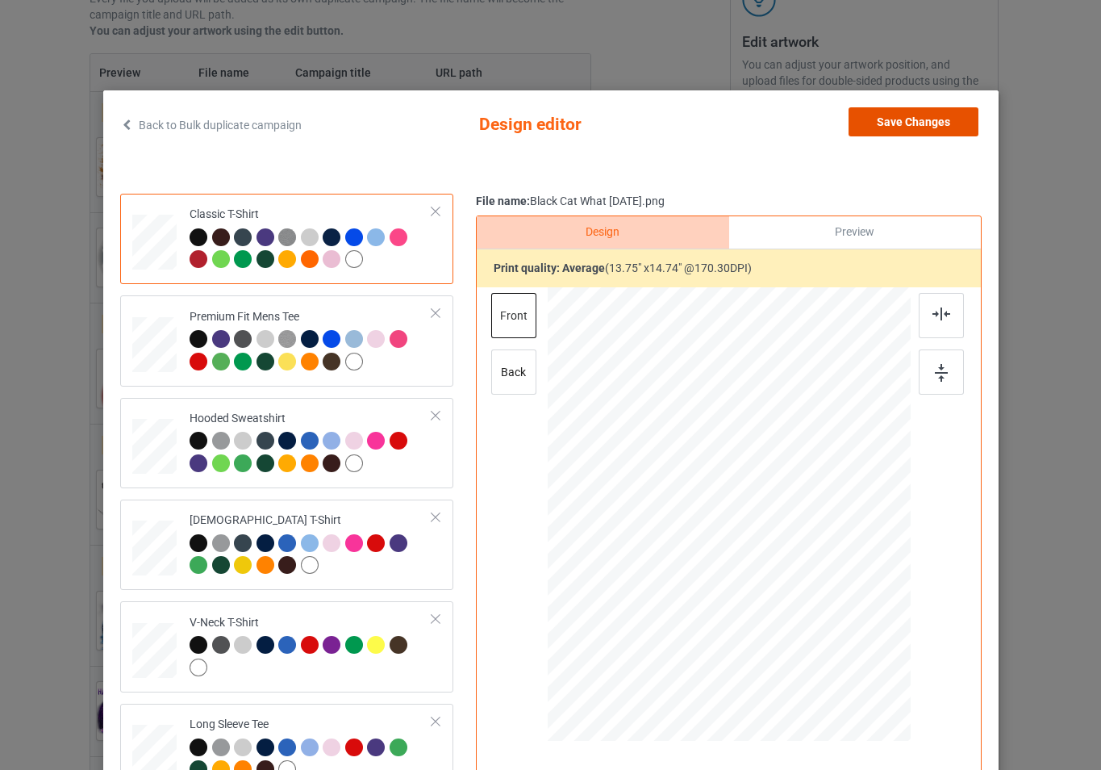
click at [885, 131] on button "Save Changes" at bounding box center [914, 121] width 130 height 29
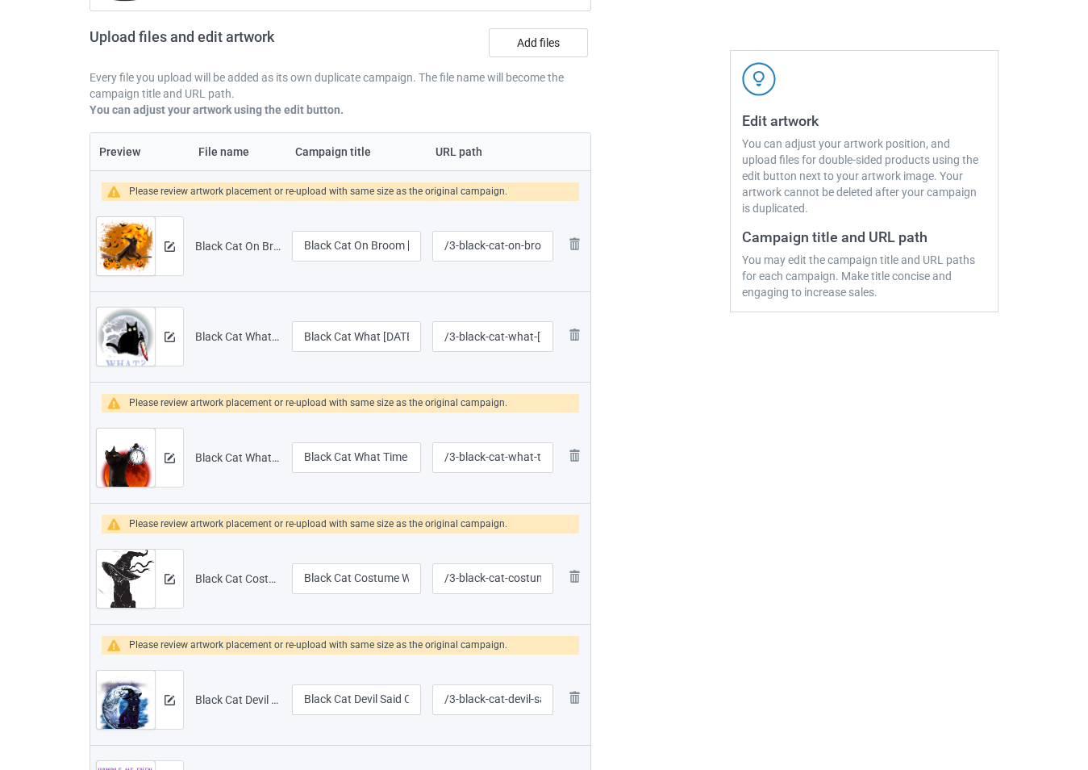
scroll to position [0, 0]
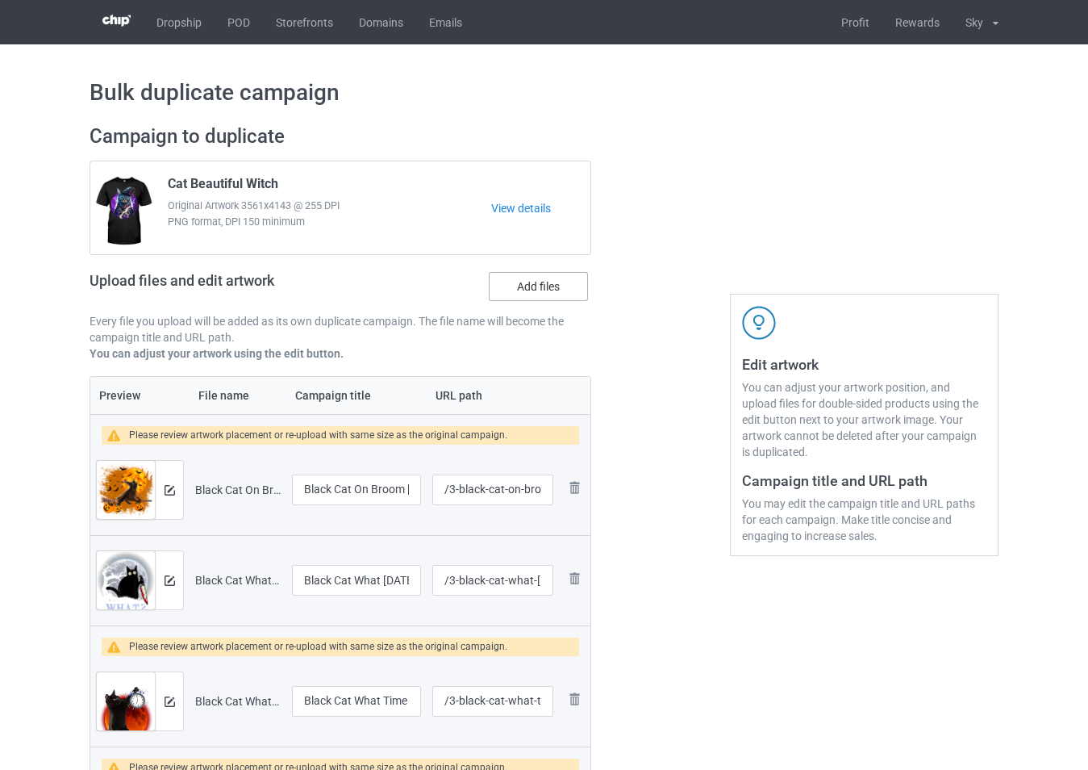
click at [532, 285] on label "Add files" at bounding box center [538, 286] width 99 height 29
click at [0, 0] on input "Add files" at bounding box center [0, 0] width 0 height 0
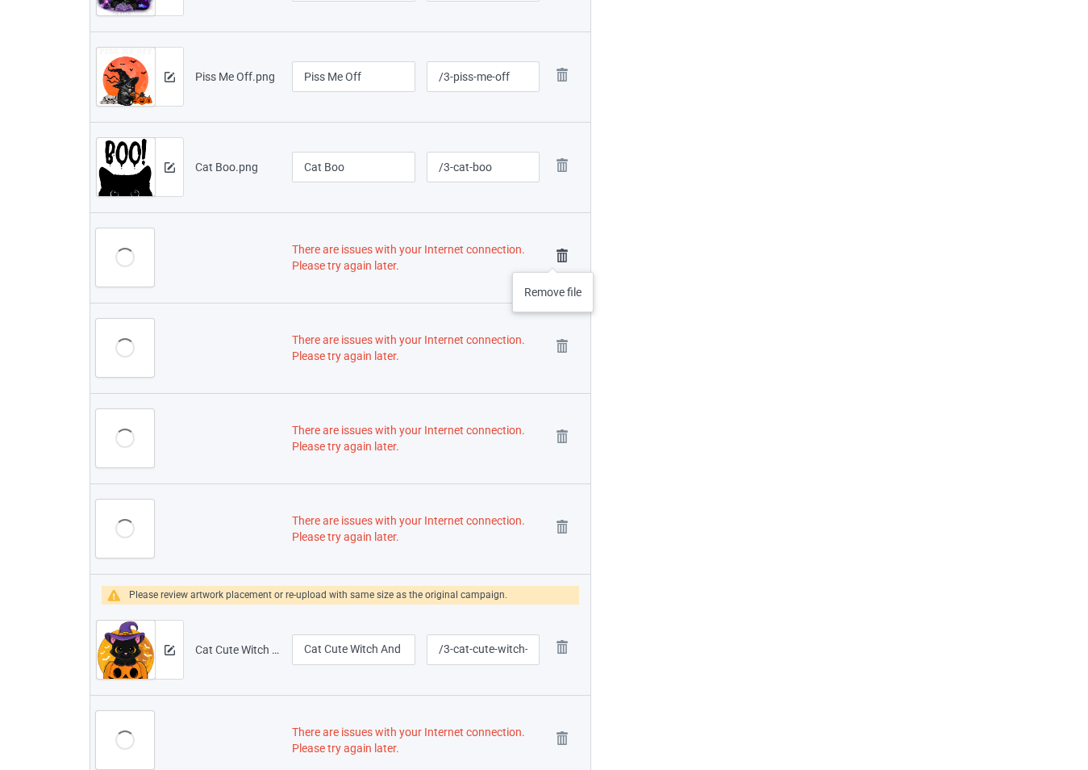
click at [553, 256] on img at bounding box center [562, 255] width 23 height 23
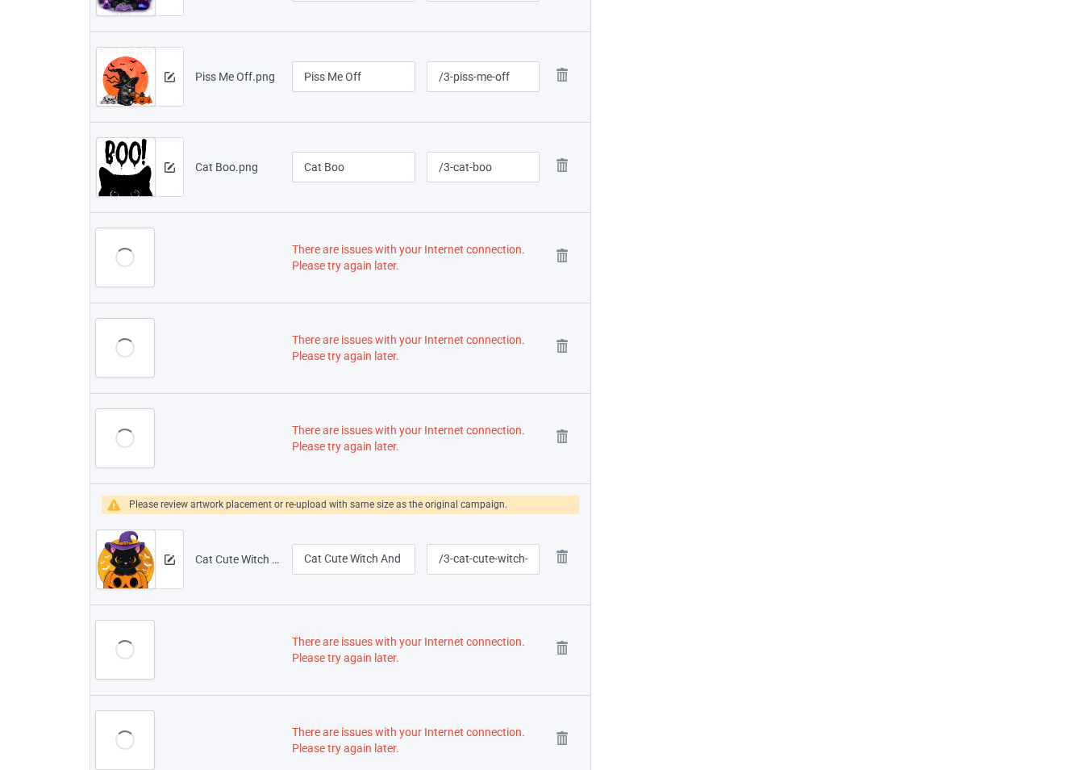
click at [0, 0] on img at bounding box center [0, 0] width 0 height 0
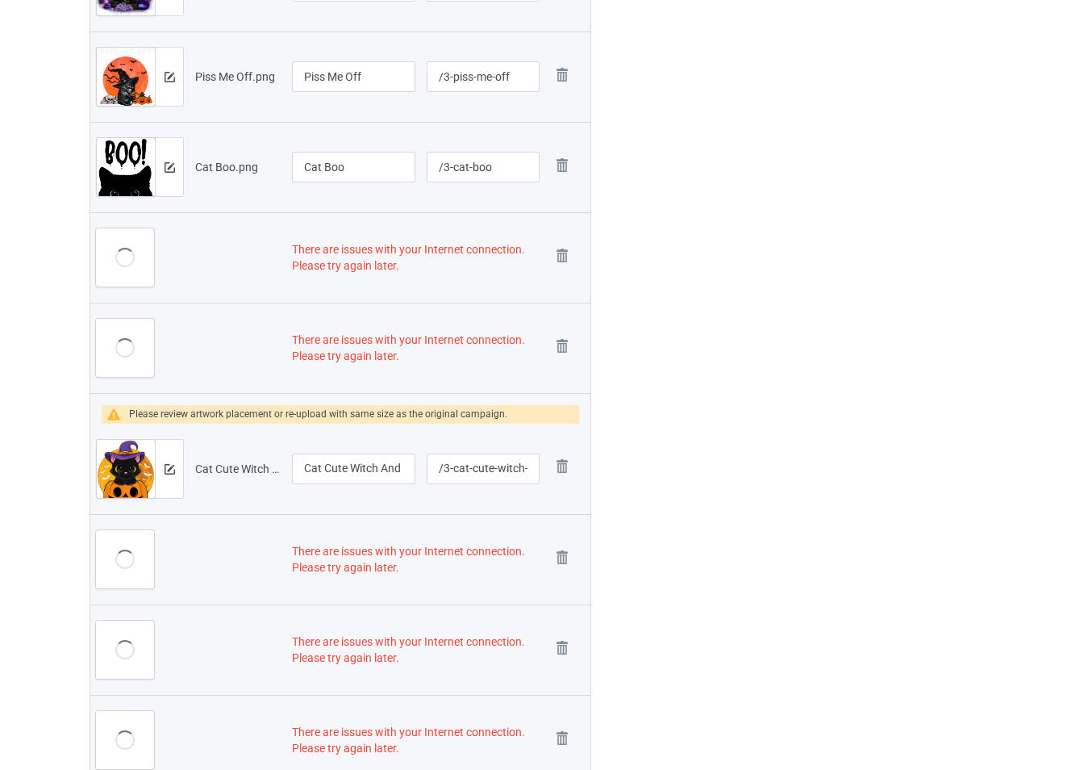
click at [0, 0] on img at bounding box center [0, 0] width 0 height 0
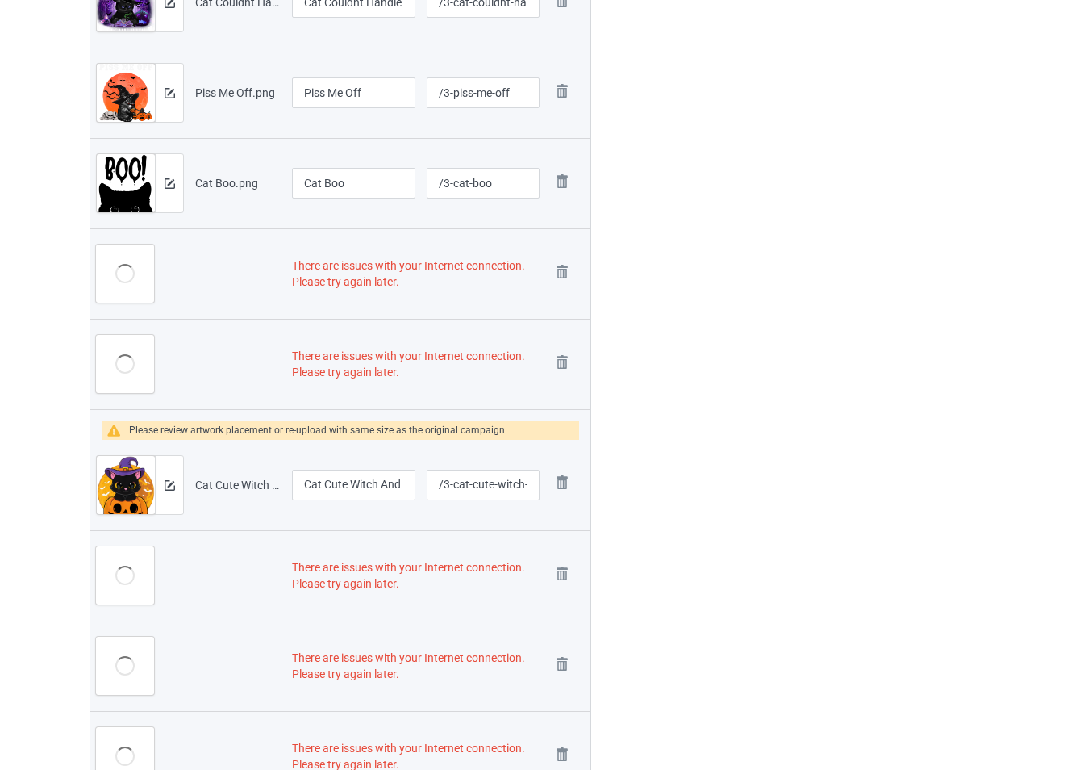
click at [0, 0] on img at bounding box center [0, 0] width 0 height 0
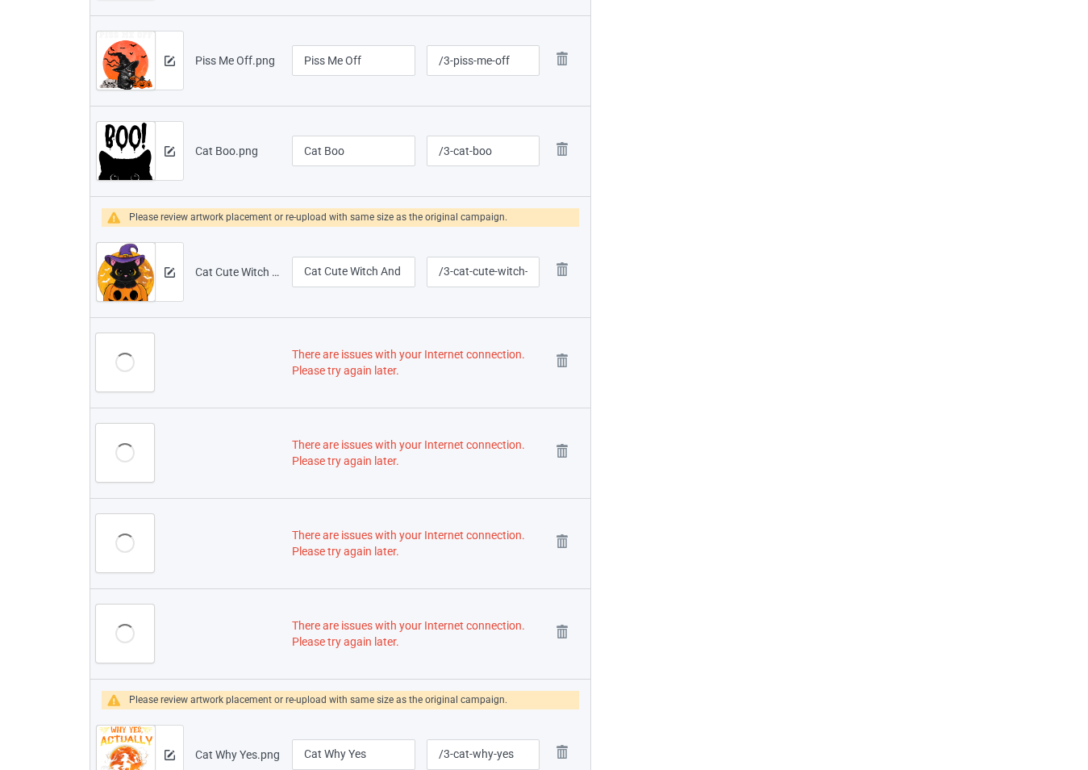
scroll to position [1162, 0]
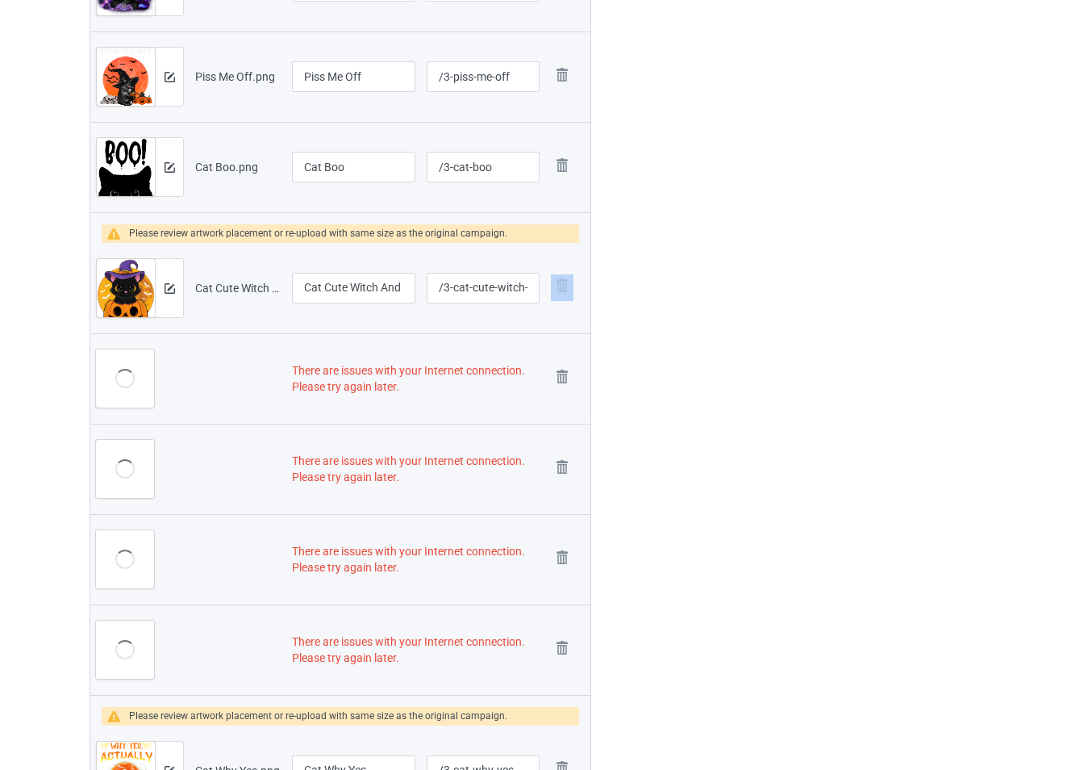
click at [553, 256] on td "Remove file" at bounding box center [567, 288] width 45 height 90
click at [558, 378] on img at bounding box center [562, 376] width 23 height 23
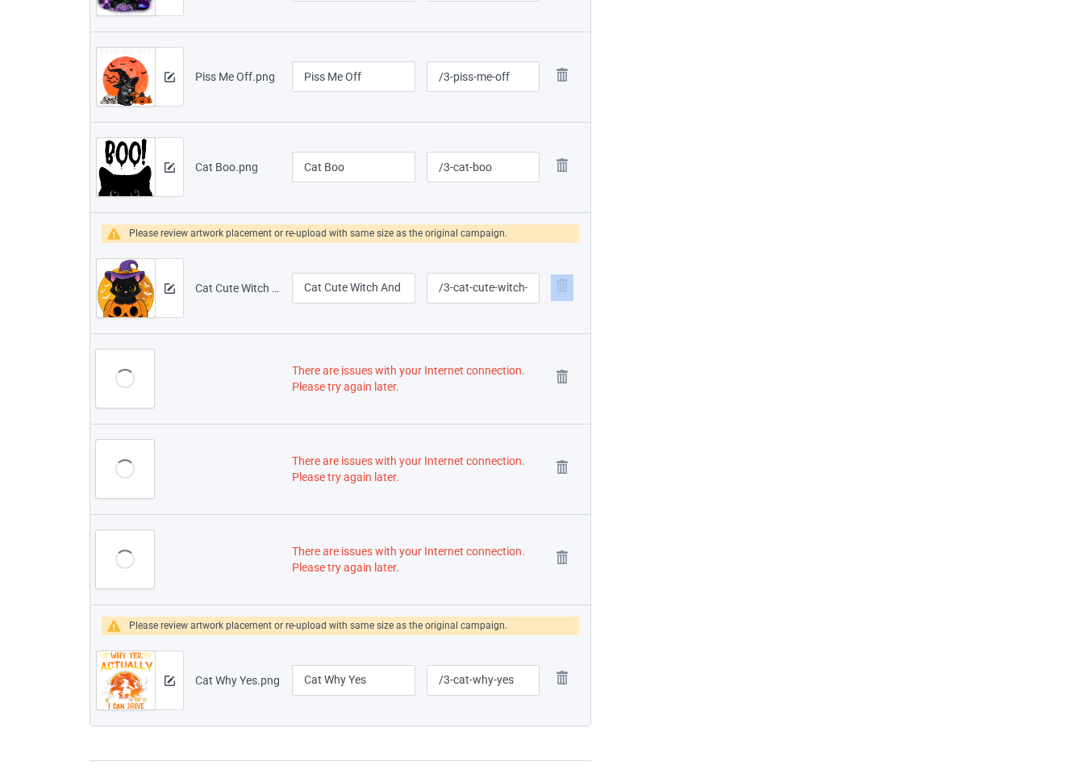
click at [0, 0] on img at bounding box center [0, 0] width 0 height 0
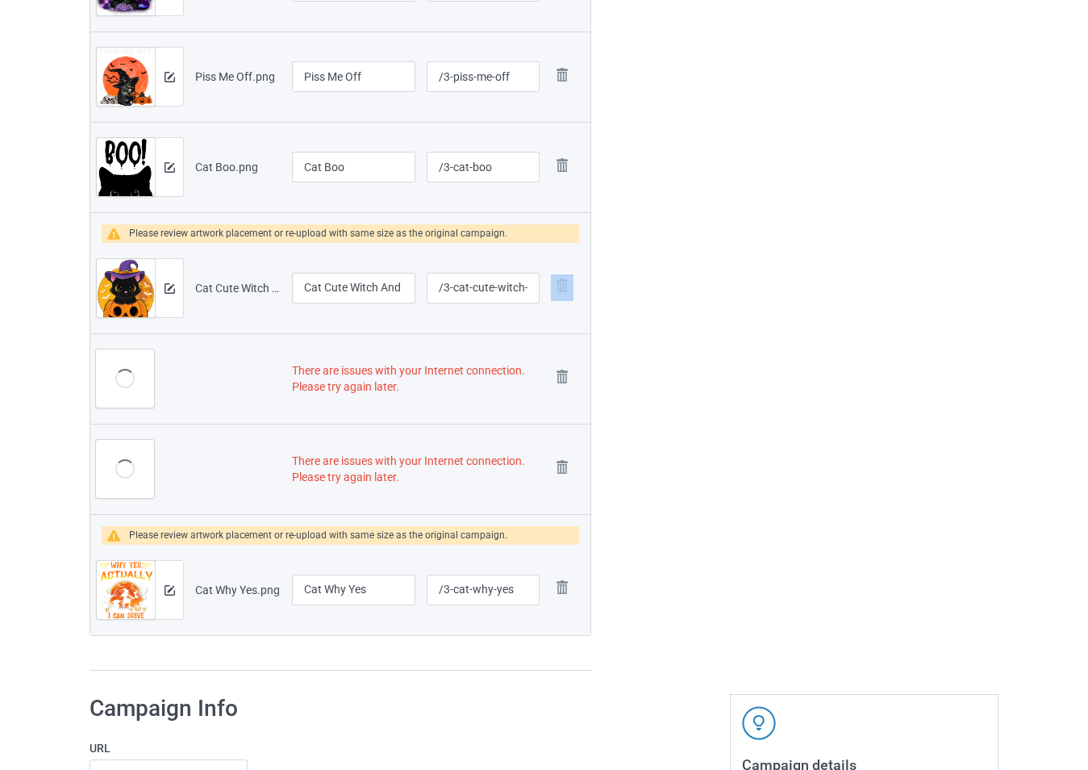
click at [0, 0] on img at bounding box center [0, 0] width 0 height 0
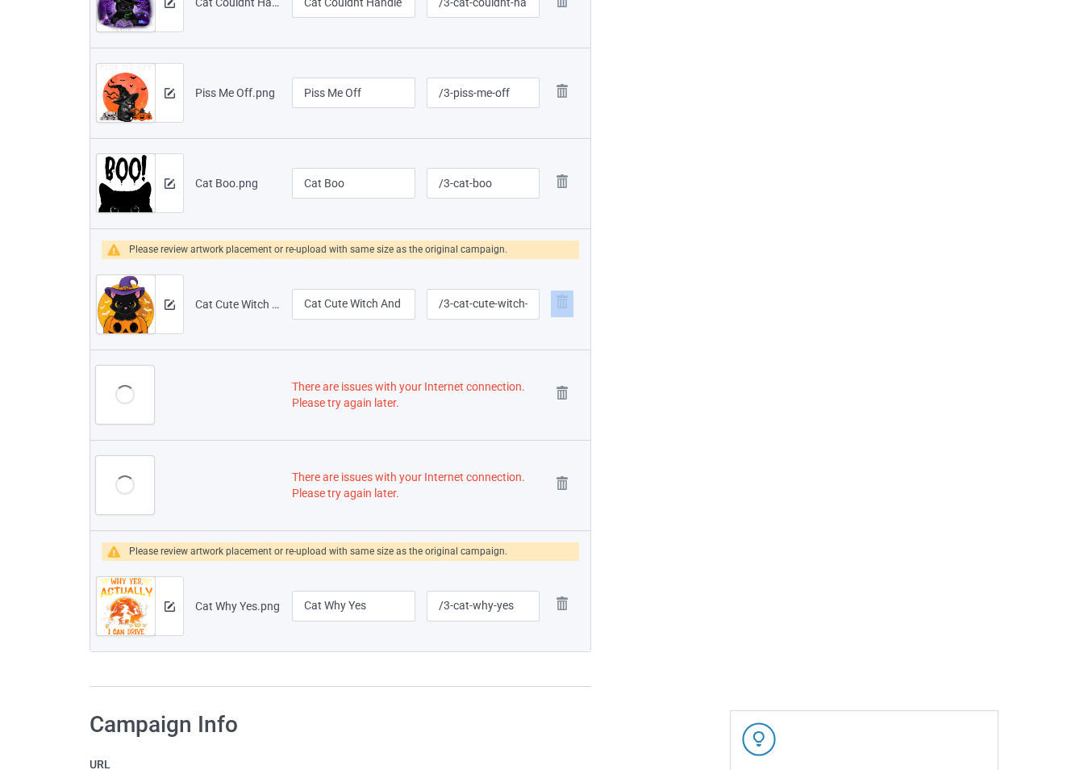
click at [0, 0] on img at bounding box center [0, 0] width 0 height 0
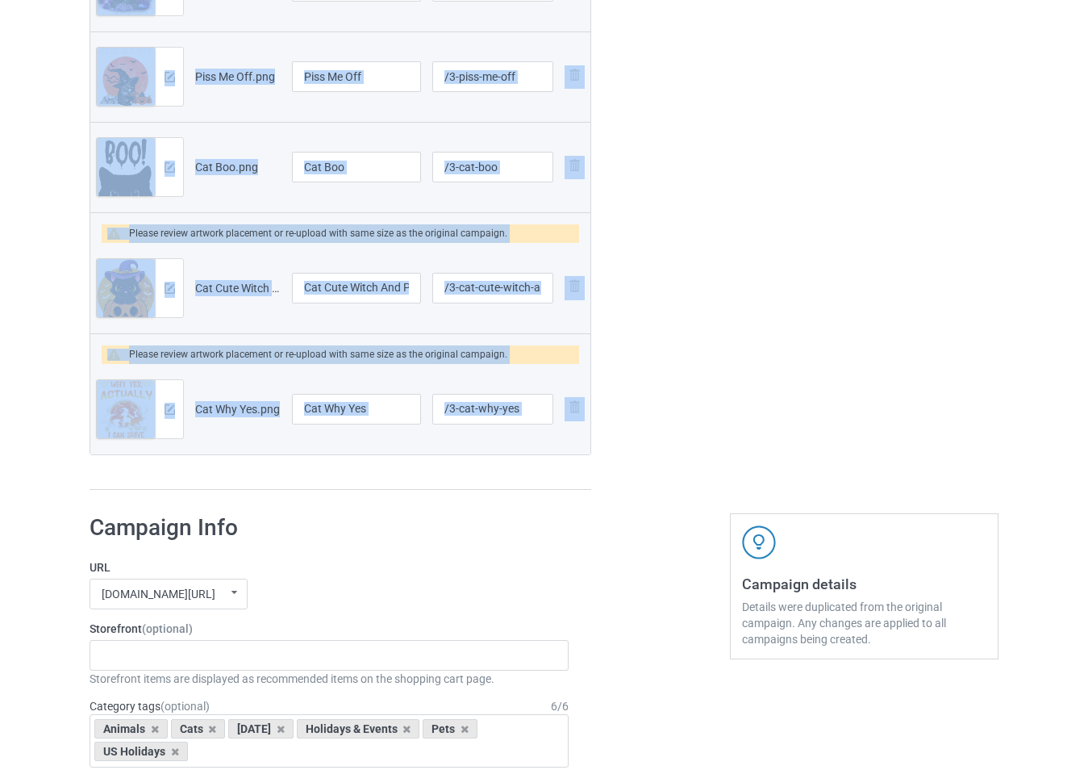
click at [559, 378] on td "Remove file" at bounding box center [574, 409] width 31 height 90
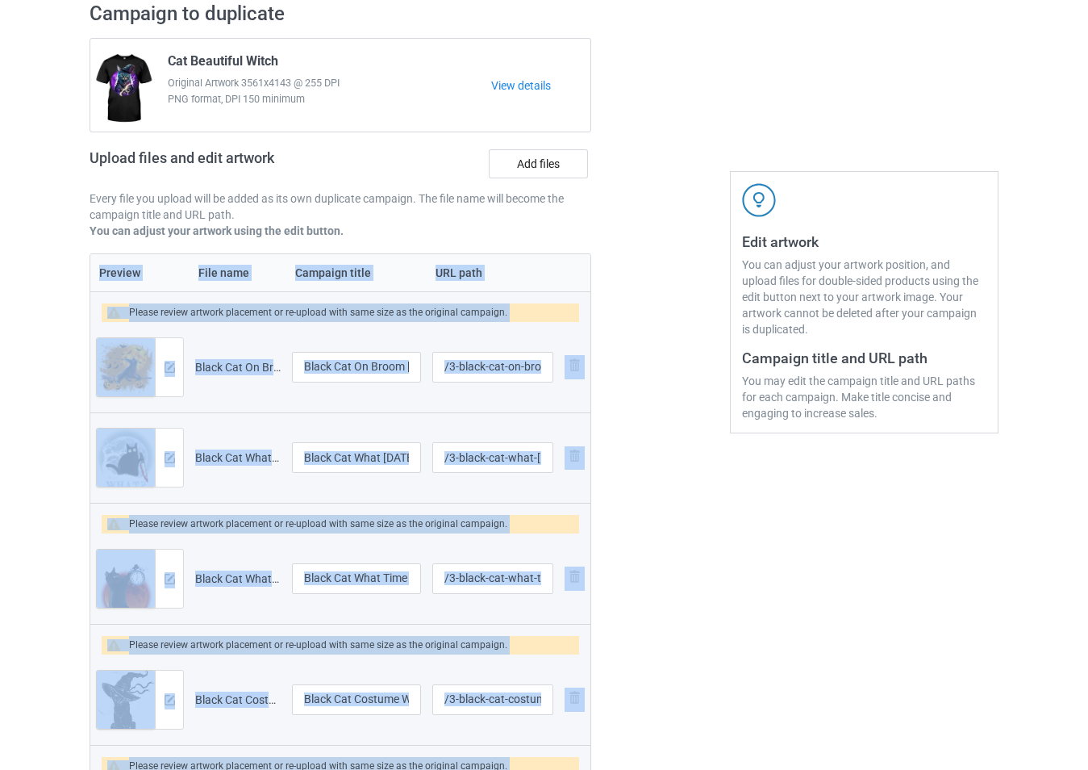
scroll to position [0, 0]
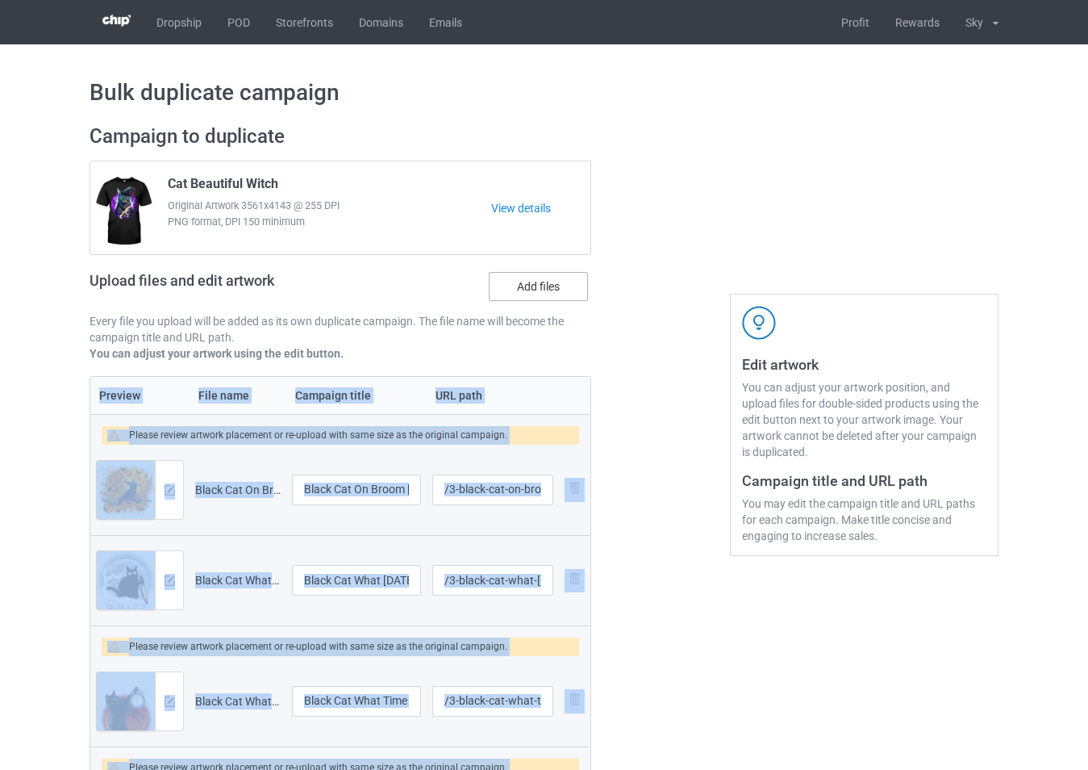
click at [567, 284] on label "Add files" at bounding box center [538, 286] width 99 height 29
click at [0, 0] on input "Add files" at bounding box center [0, 0] width 0 height 0
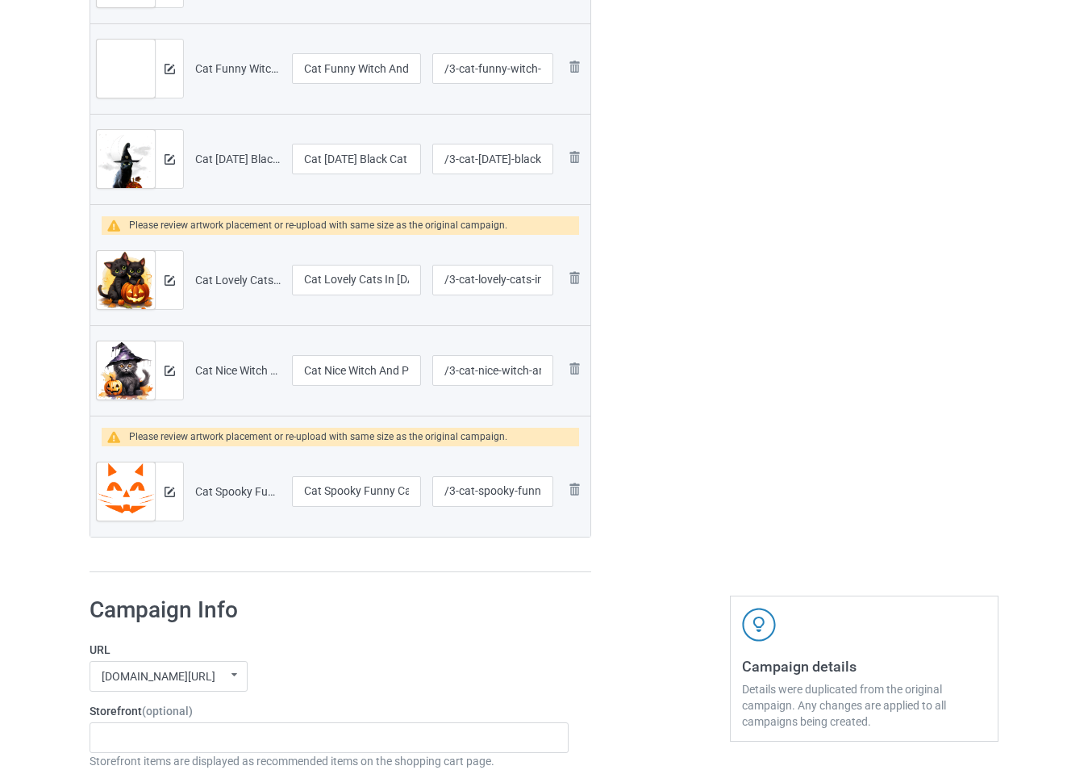
scroll to position [2120, 0]
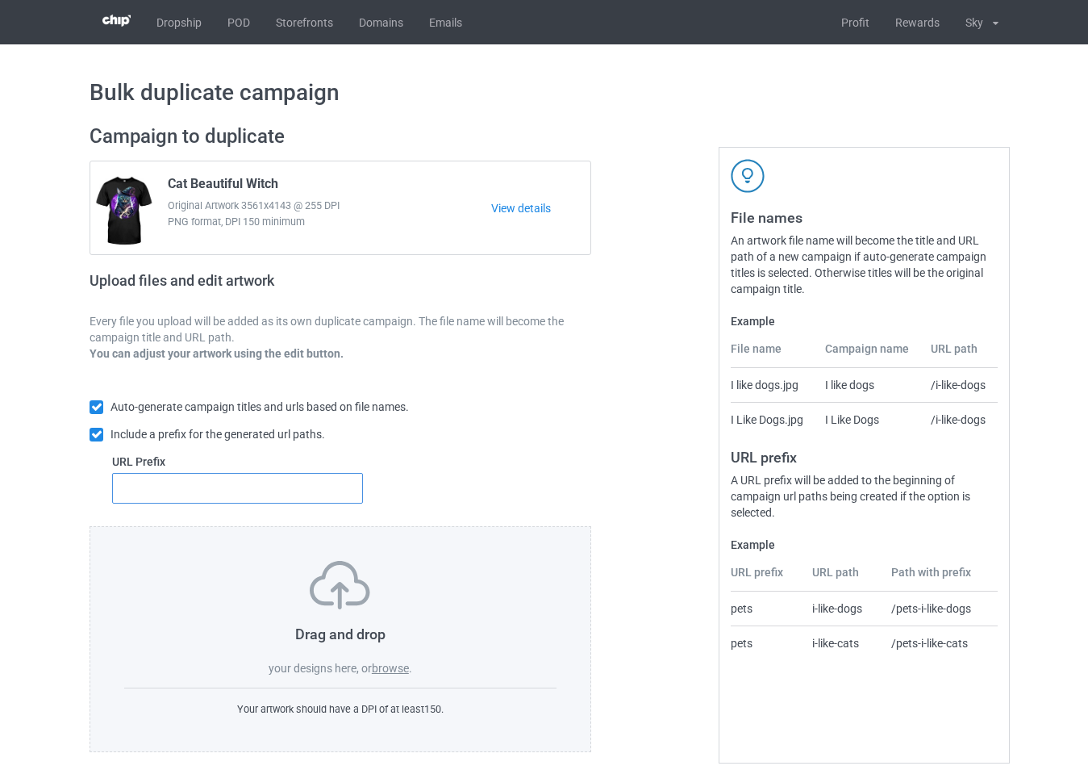
click at [280, 486] on input "text" at bounding box center [237, 488] width 251 height 31
type input "56"
click at [401, 676] on div "Drag and drop your designs here, or browse ." at bounding box center [340, 618] width 432 height 115
click at [400, 669] on label "browse" at bounding box center [390, 668] width 37 height 13
click at [0, 0] on input "browse" at bounding box center [0, 0] width 0 height 0
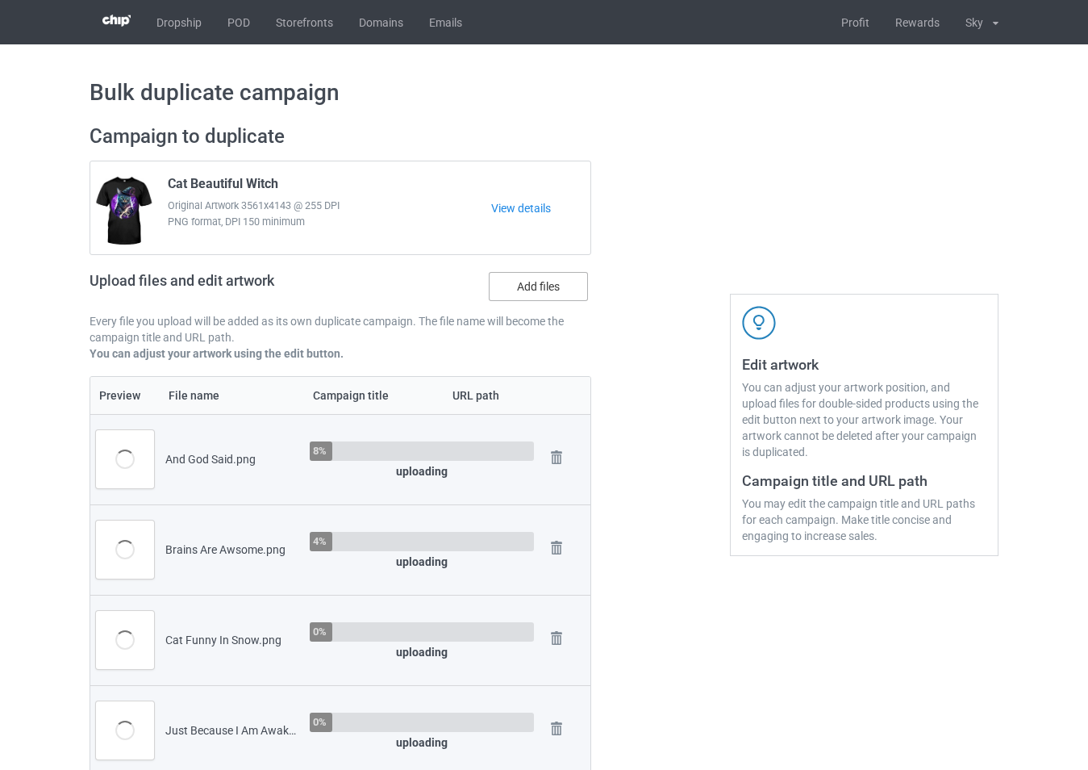
click at [526, 298] on label "Add files" at bounding box center [538, 286] width 99 height 29
click at [0, 0] on input "Add files" at bounding box center [0, 0] width 0 height 0
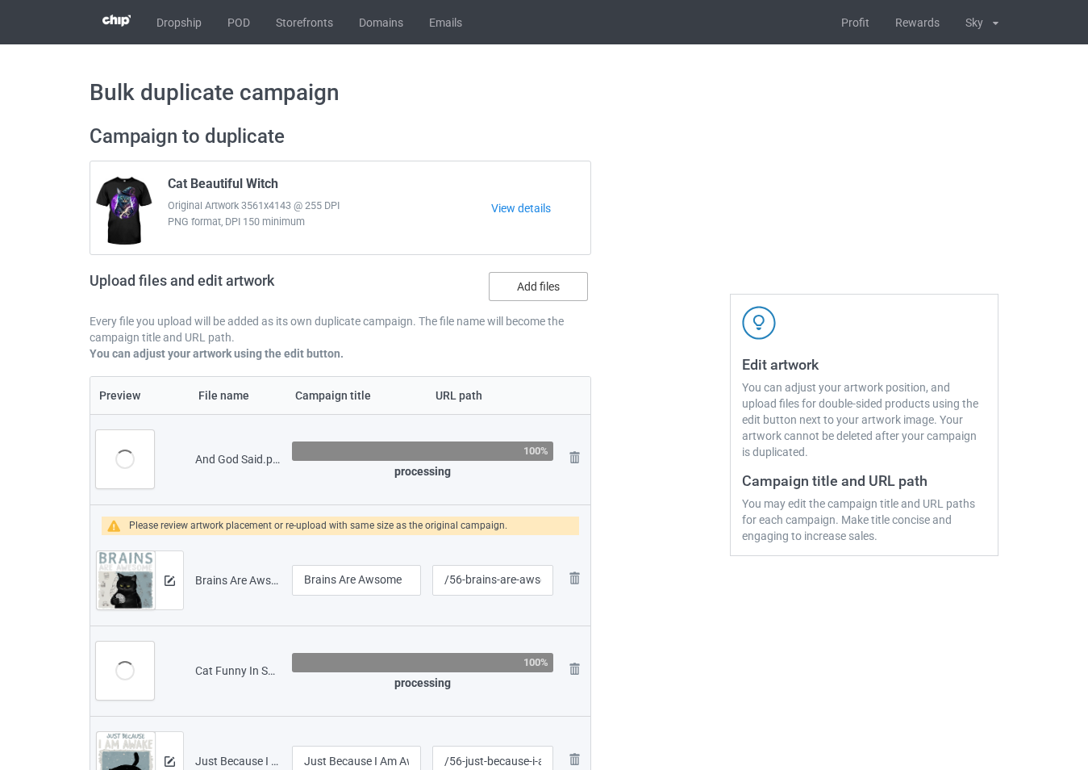
click at [522, 286] on label "Add files" at bounding box center [538, 286] width 99 height 29
click at [0, 0] on input "Add files" at bounding box center [0, 0] width 0 height 0
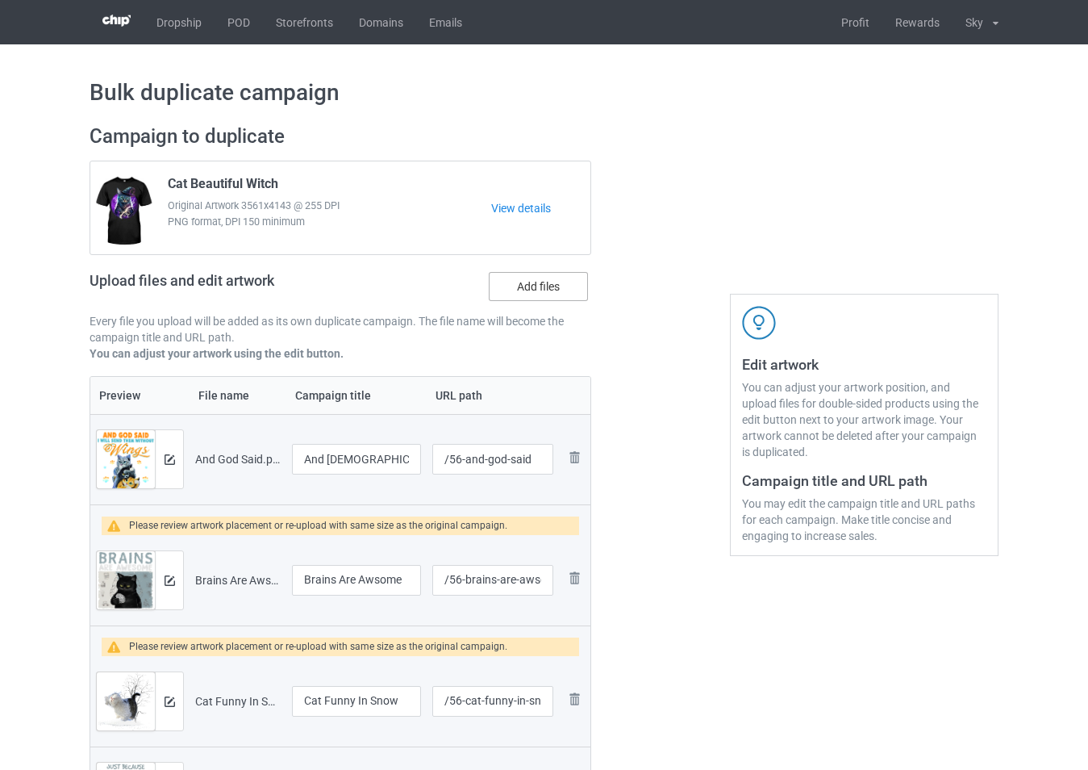
click at [549, 288] on label "Add files" at bounding box center [538, 286] width 99 height 29
click at [0, 0] on input "Add files" at bounding box center [0, 0] width 0 height 0
click at [550, 282] on label "Add files" at bounding box center [538, 286] width 99 height 29
click at [0, 0] on input "Add files" at bounding box center [0, 0] width 0 height 0
click at [537, 294] on label "Add files" at bounding box center [538, 286] width 99 height 29
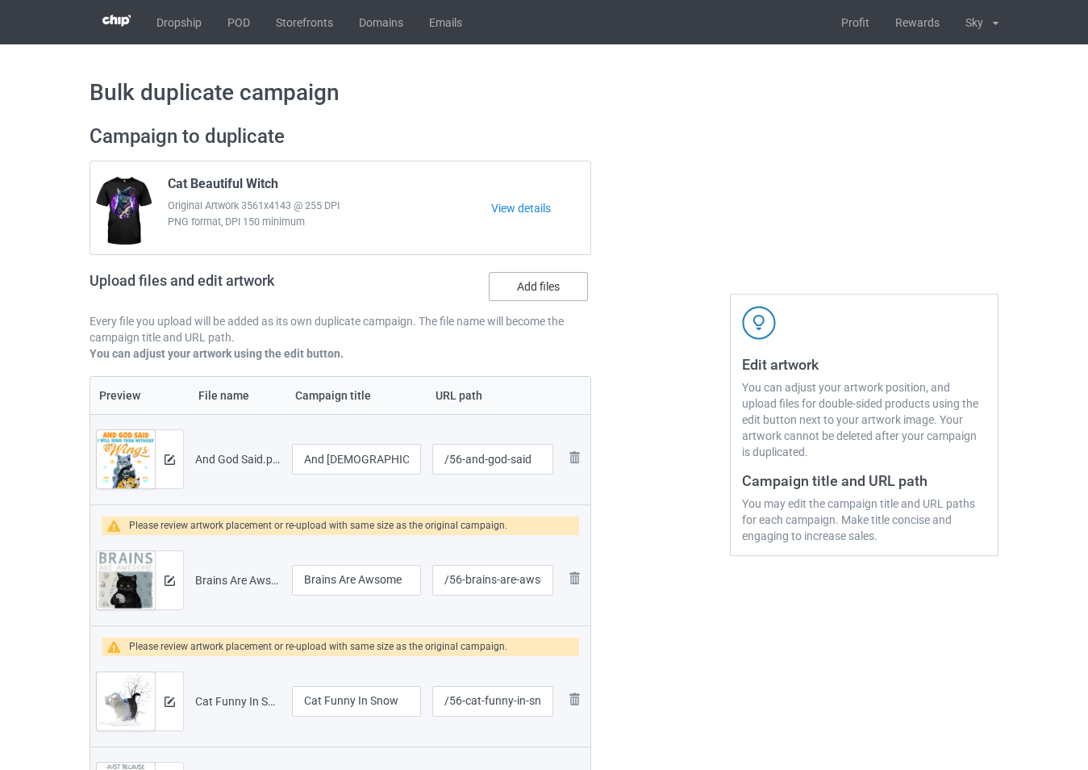
click at [0, 0] on input "Add files" at bounding box center [0, 0] width 0 height 0
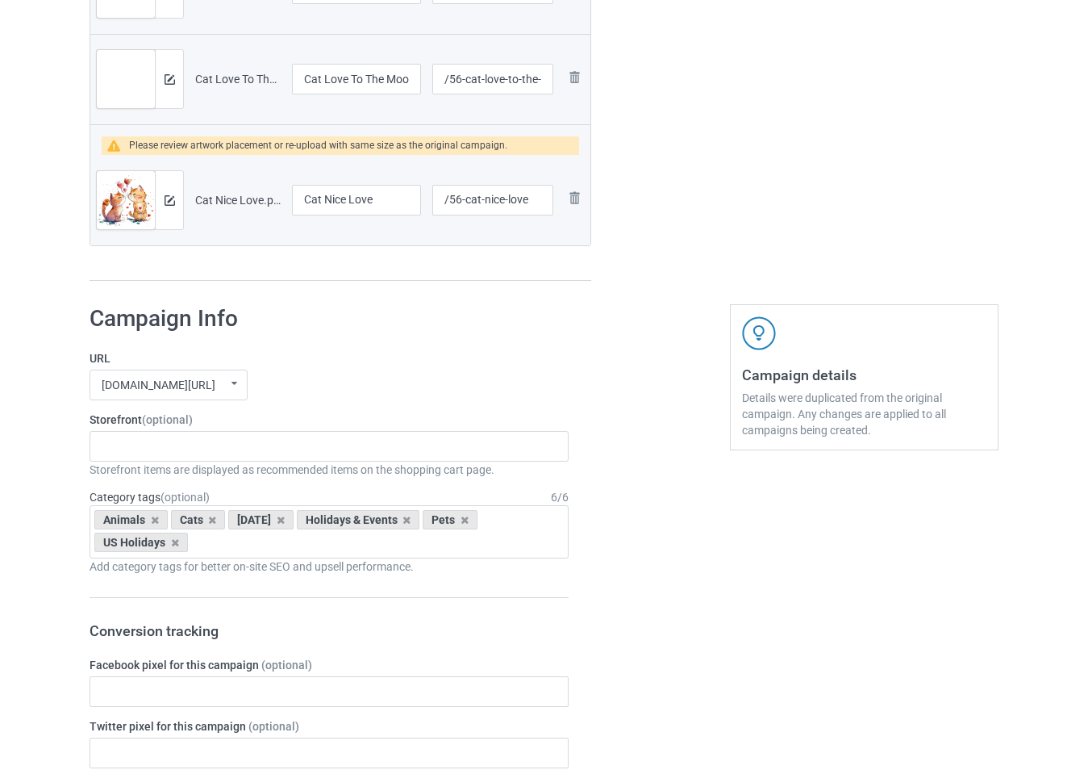
scroll to position [1533, 0]
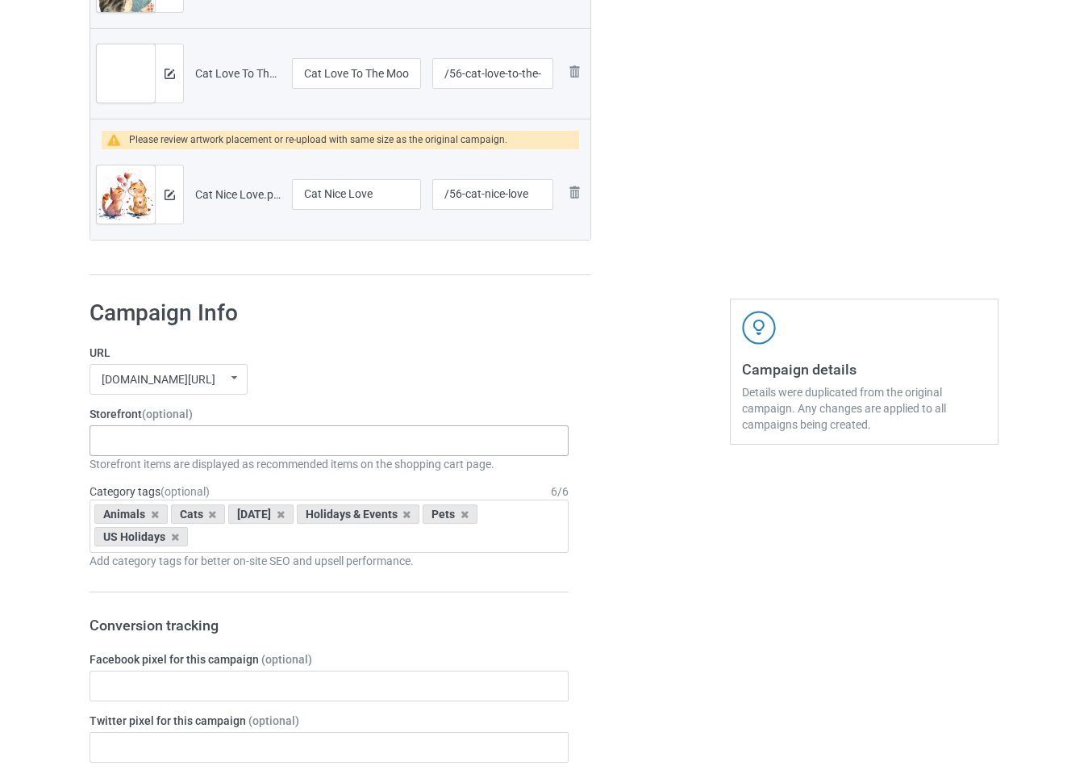
click at [332, 432] on div "-------------------------------------------------- Gifts For Christmas Teacher …" at bounding box center [329, 440] width 479 height 31
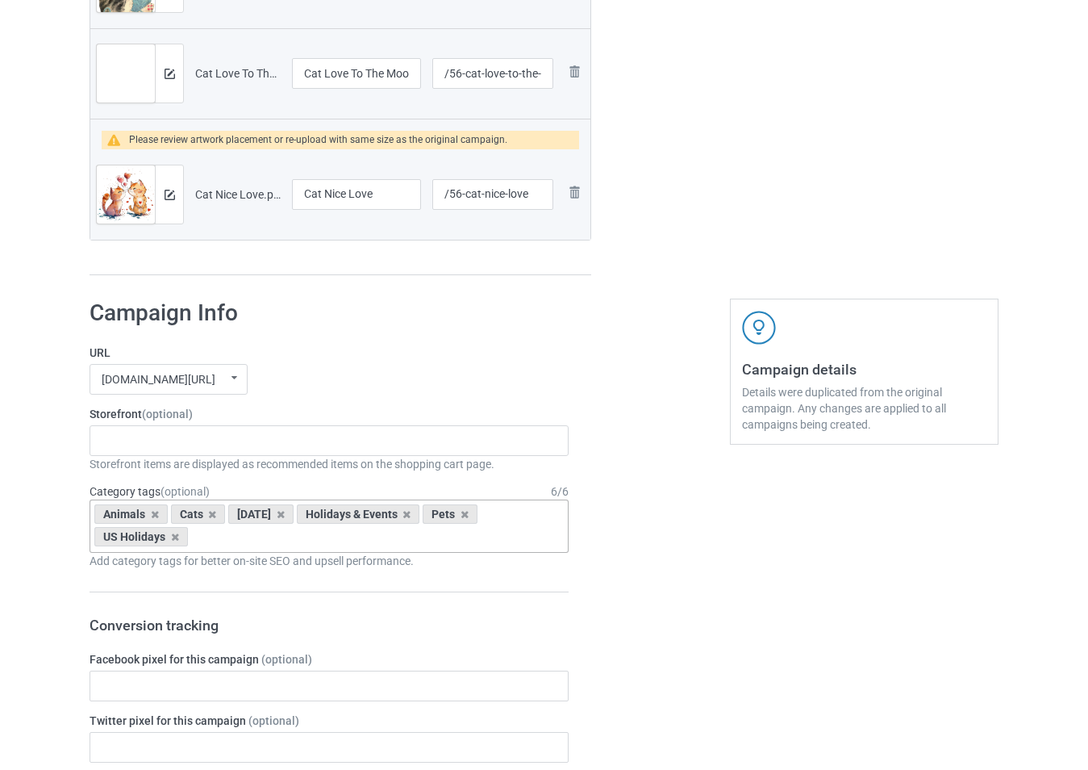
click at [420, 522] on div "Holidays & Events" at bounding box center [358, 513] width 123 height 19
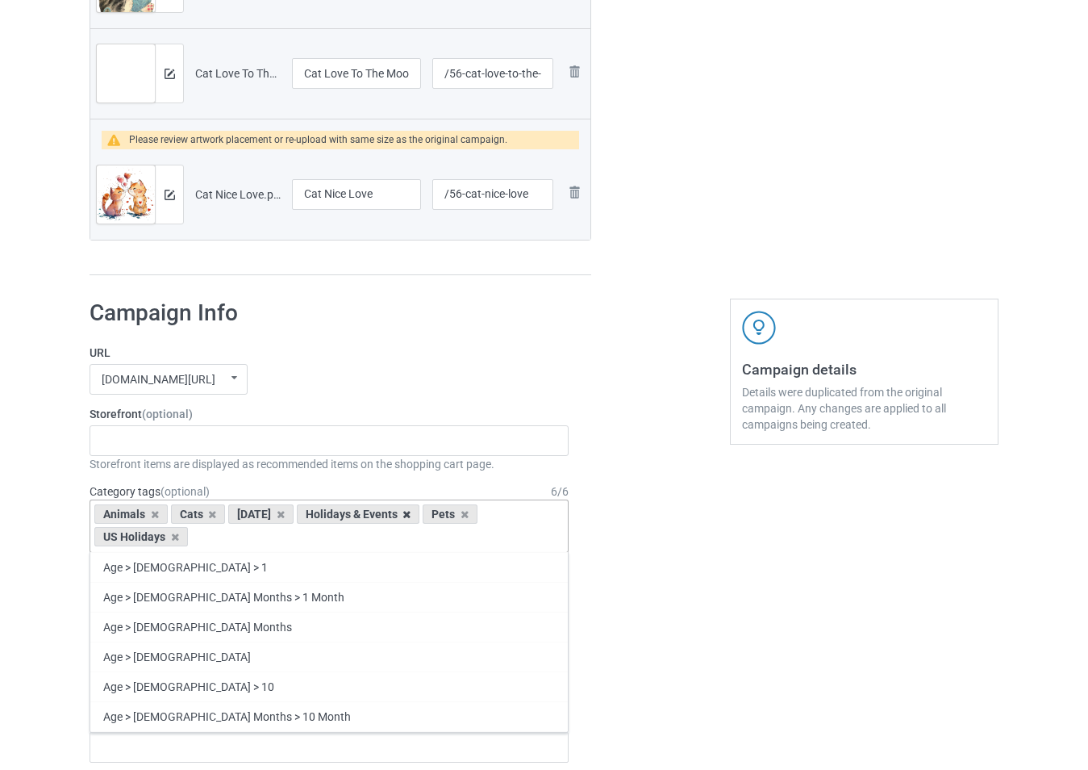
click at [411, 512] on icon at bounding box center [407, 514] width 8 height 10
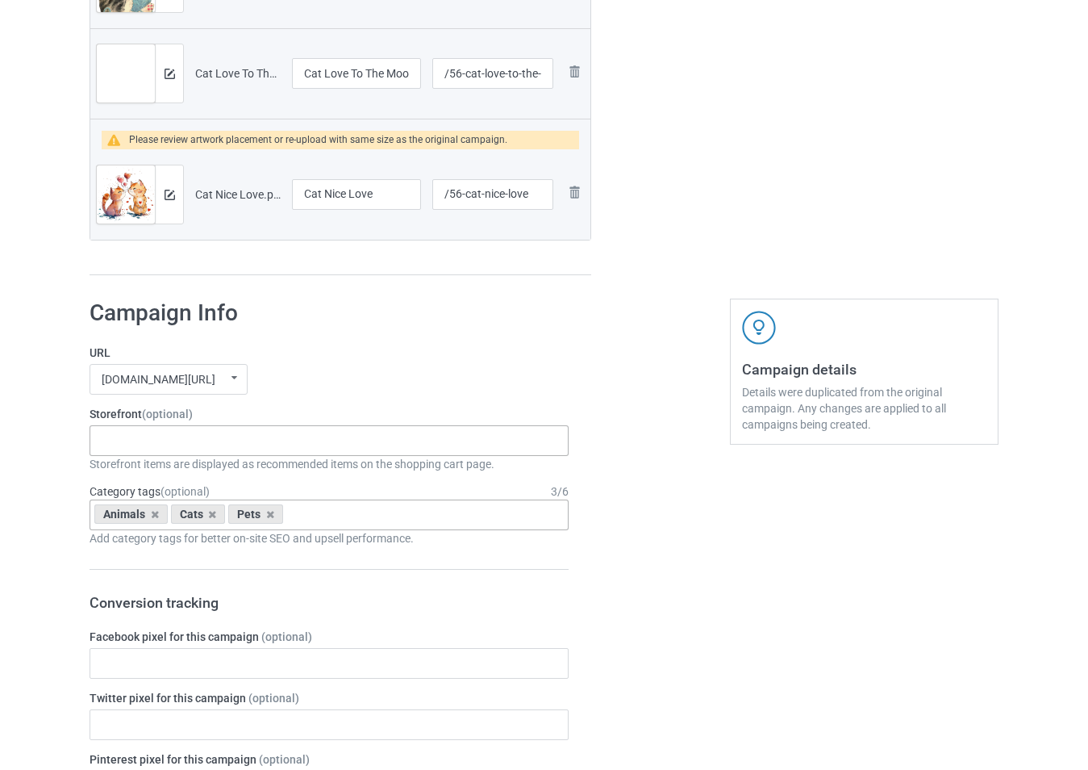
click at [314, 449] on div "-------------------------------------------------- Gifts For Christmas Teacher …" at bounding box center [329, 440] width 479 height 31
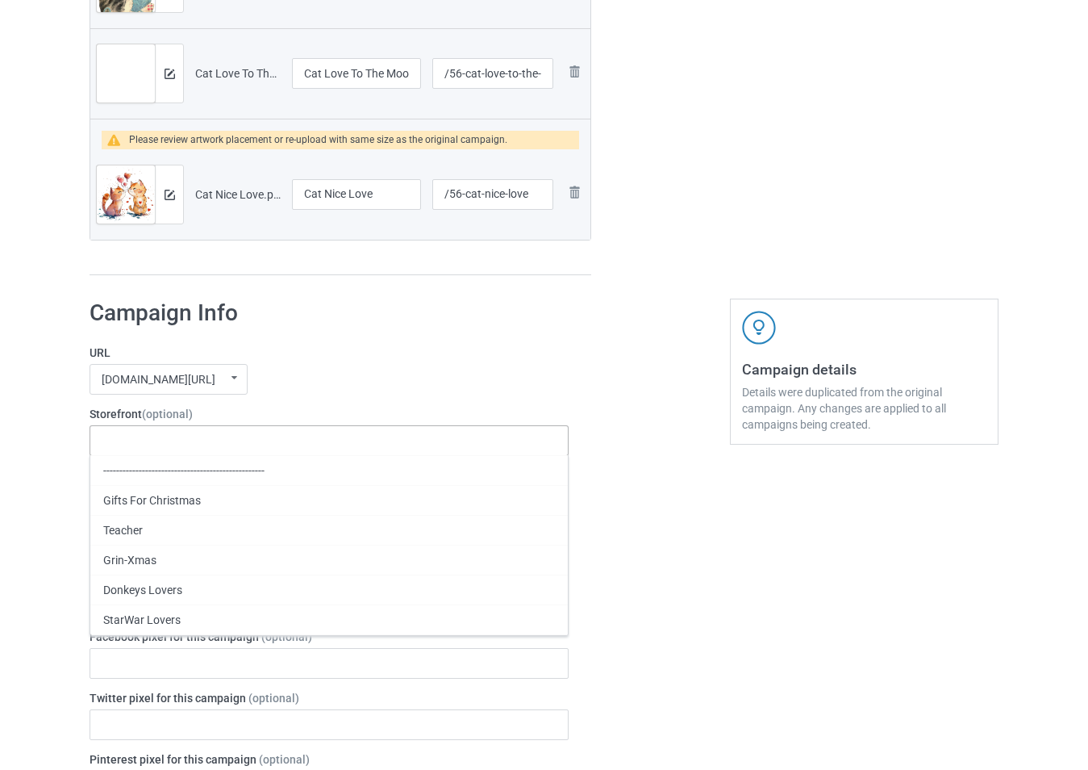
type input "x"
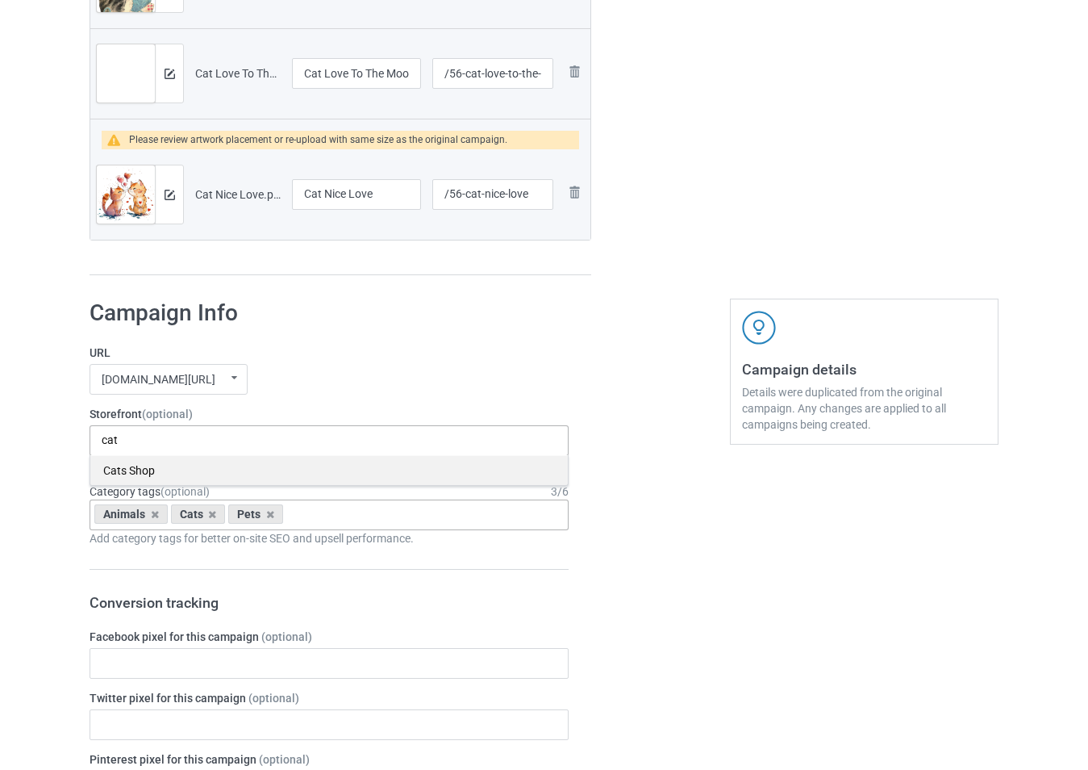
type input "cat"
click at [267, 469] on div "Cats Shop" at bounding box center [329, 470] width 478 height 30
click at [336, 353] on label "URL" at bounding box center [329, 352] width 479 height 16
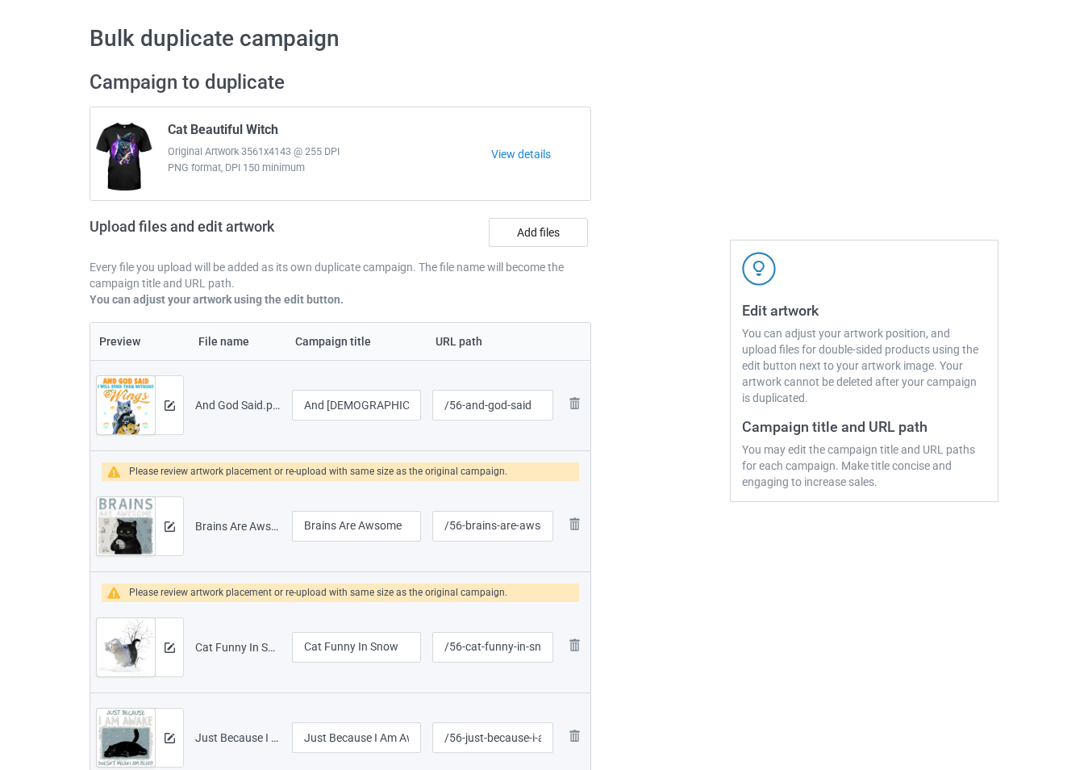
scroll to position [161, 0]
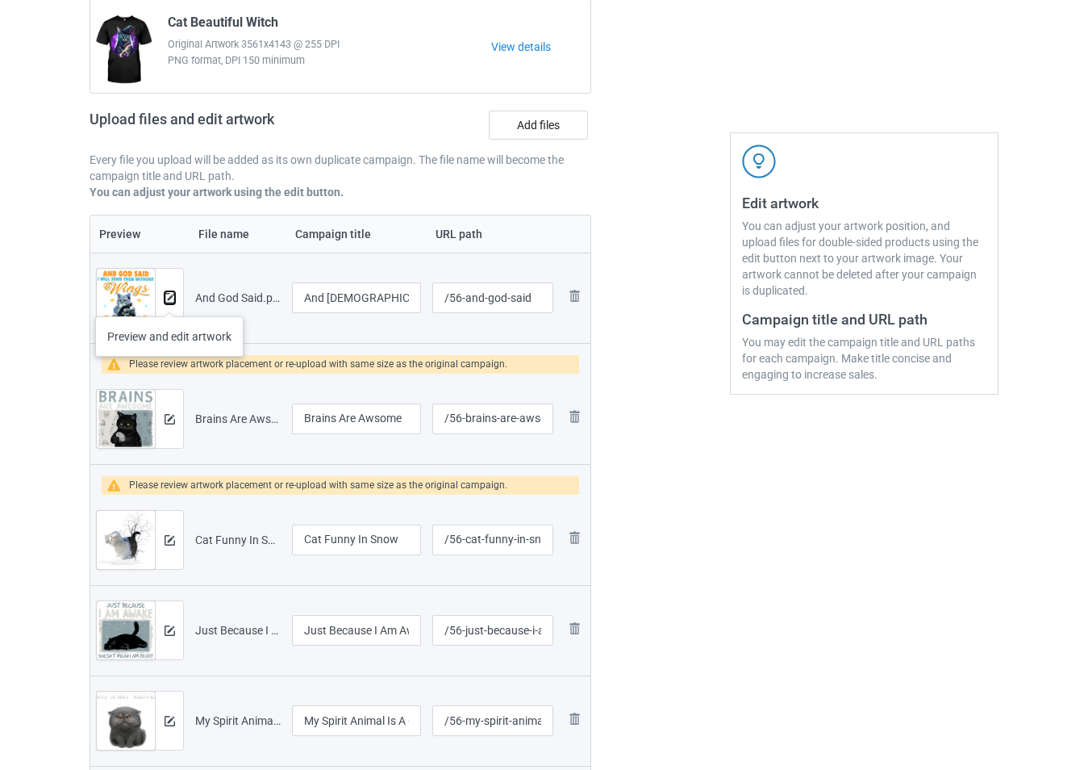
click at [169, 300] on img at bounding box center [170, 298] width 10 height 10
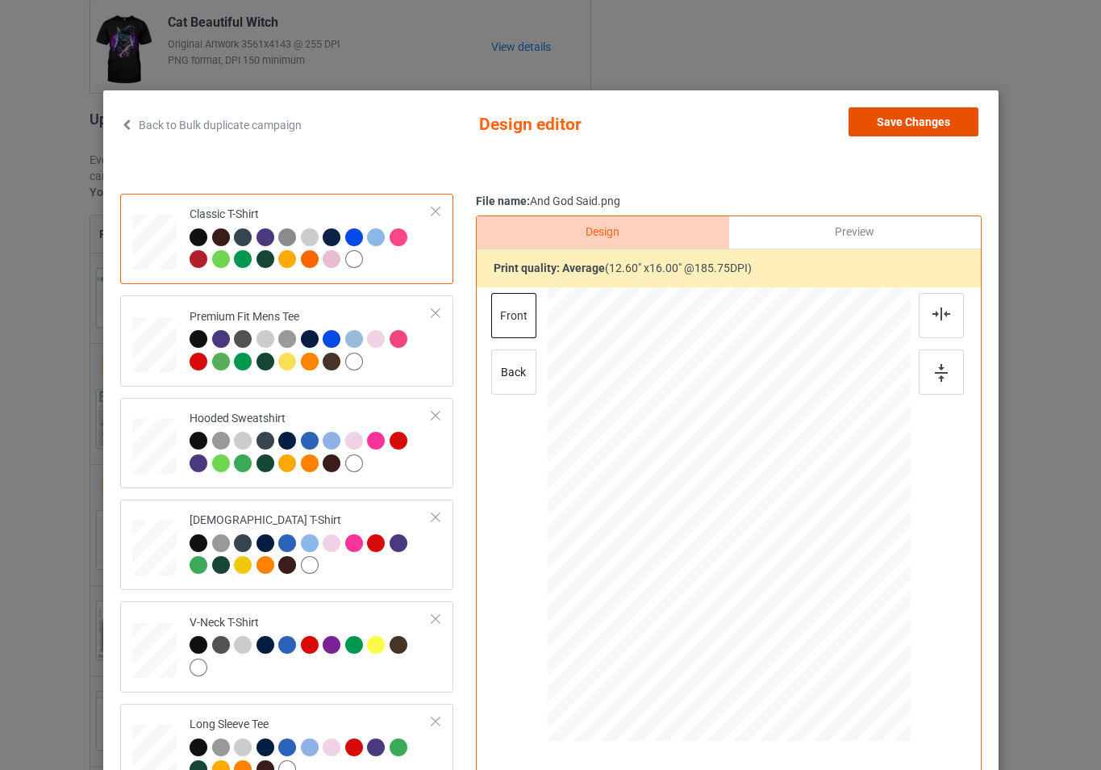
click at [939, 127] on button "Save Changes" at bounding box center [914, 121] width 130 height 29
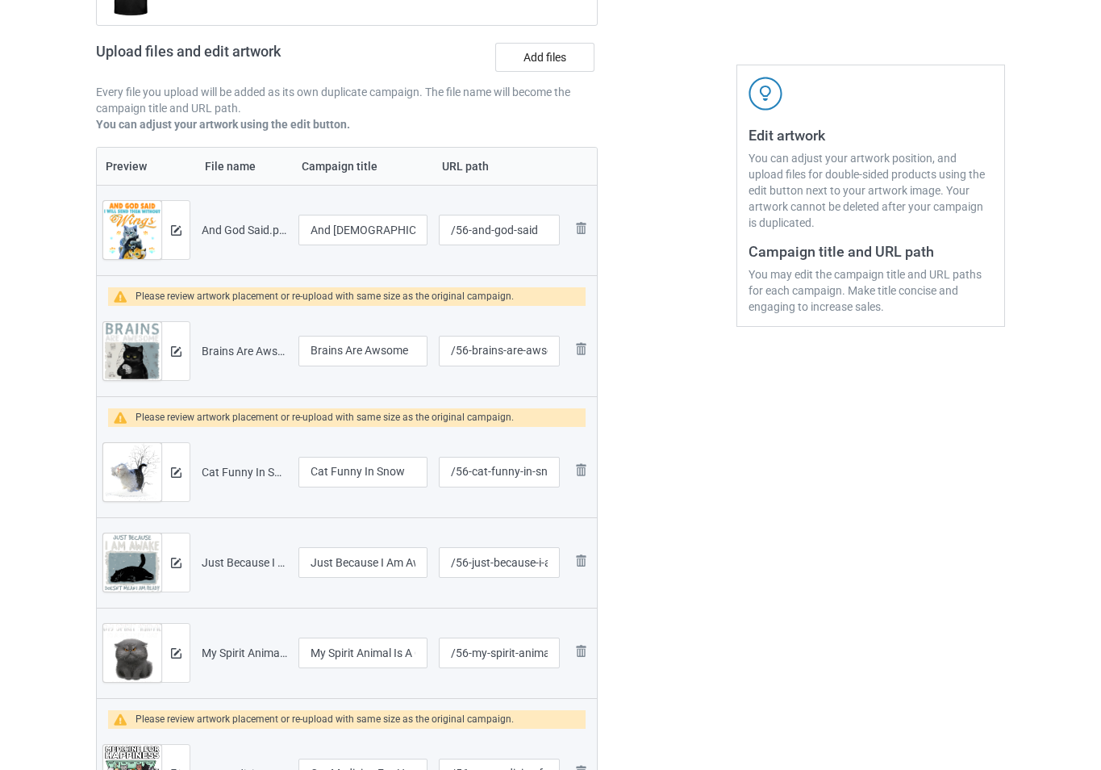
scroll to position [323, 0]
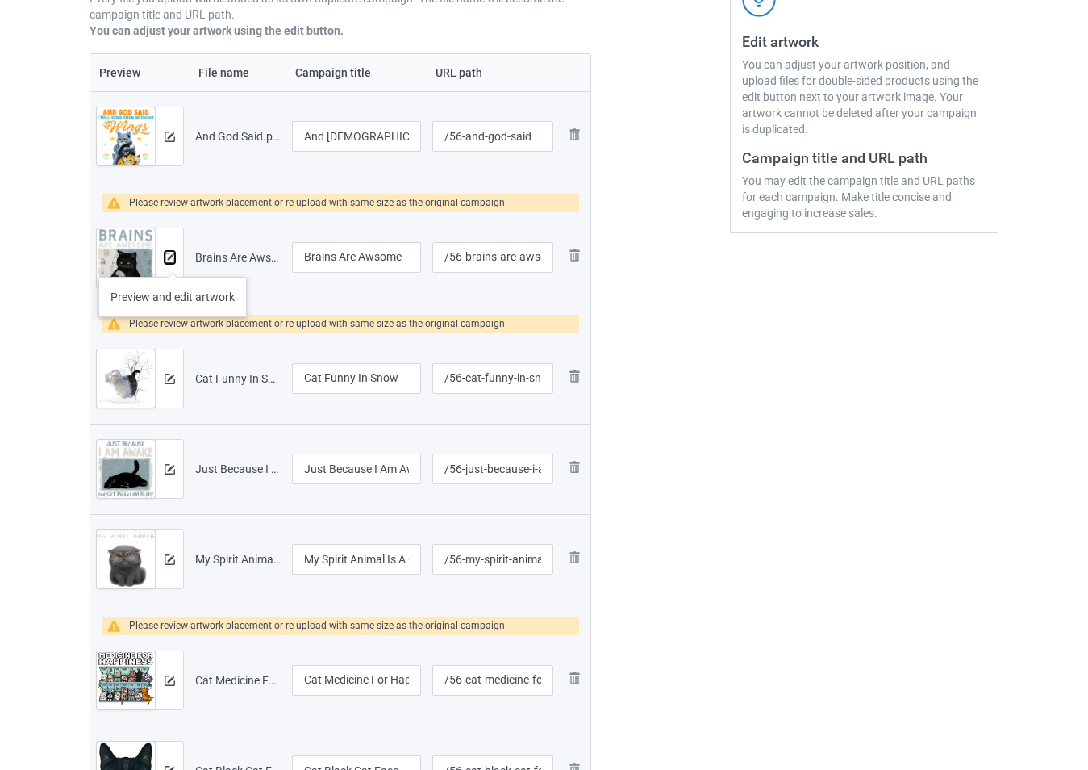
click at [173, 260] on img at bounding box center [170, 258] width 10 height 10
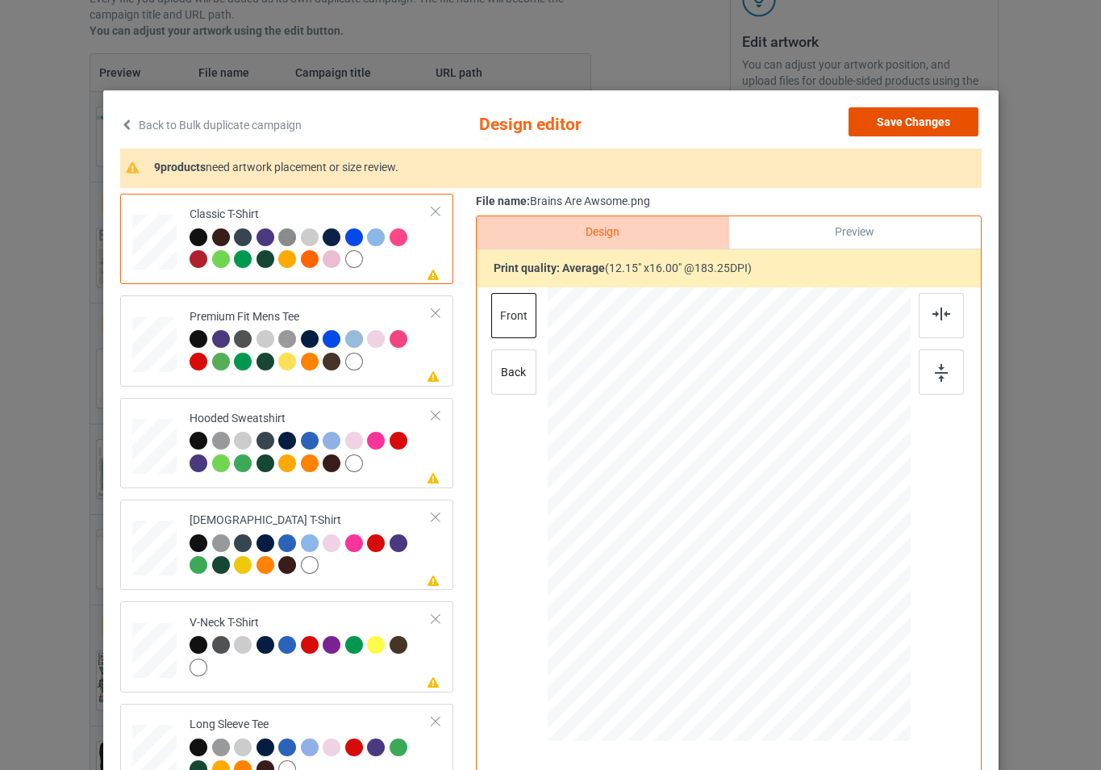
click at [919, 121] on button "Save Changes" at bounding box center [914, 121] width 130 height 29
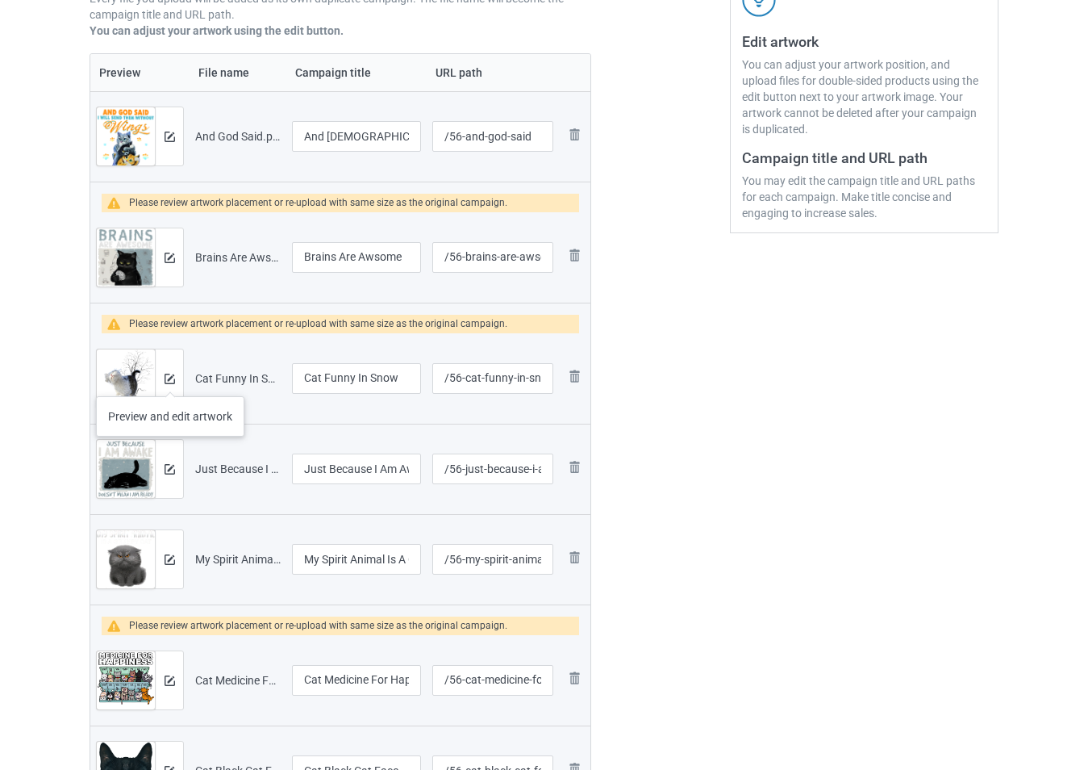
click at [171, 370] on div at bounding box center [169, 378] width 28 height 58
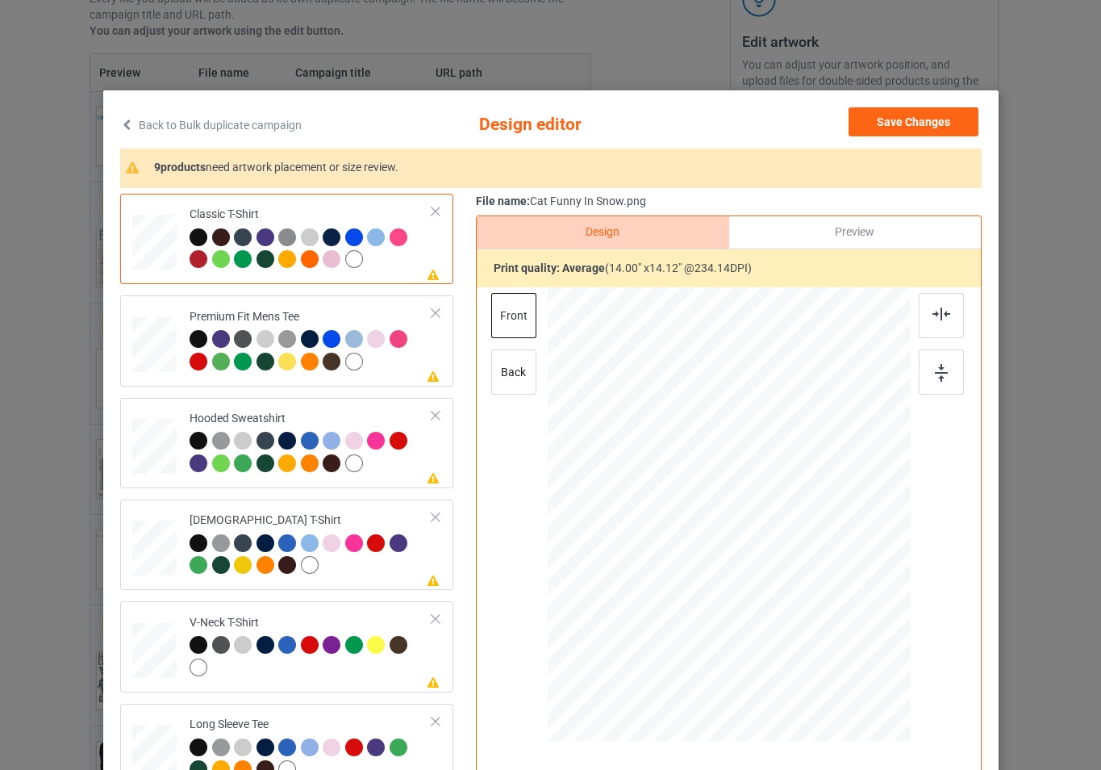
scroll to position [81, 0]
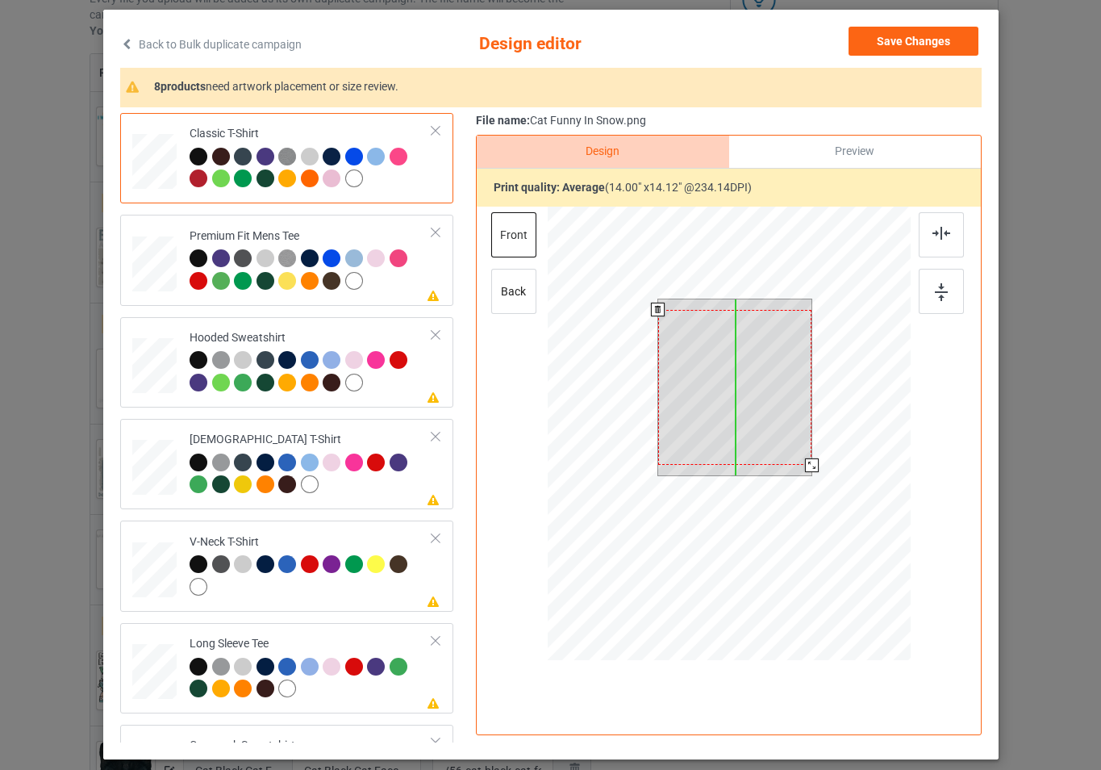
drag, startPoint x: 753, startPoint y: 415, endPoint x: 754, endPoint y: 426, distance: 10.5
click at [754, 426] on div at bounding box center [734, 387] width 154 height 155
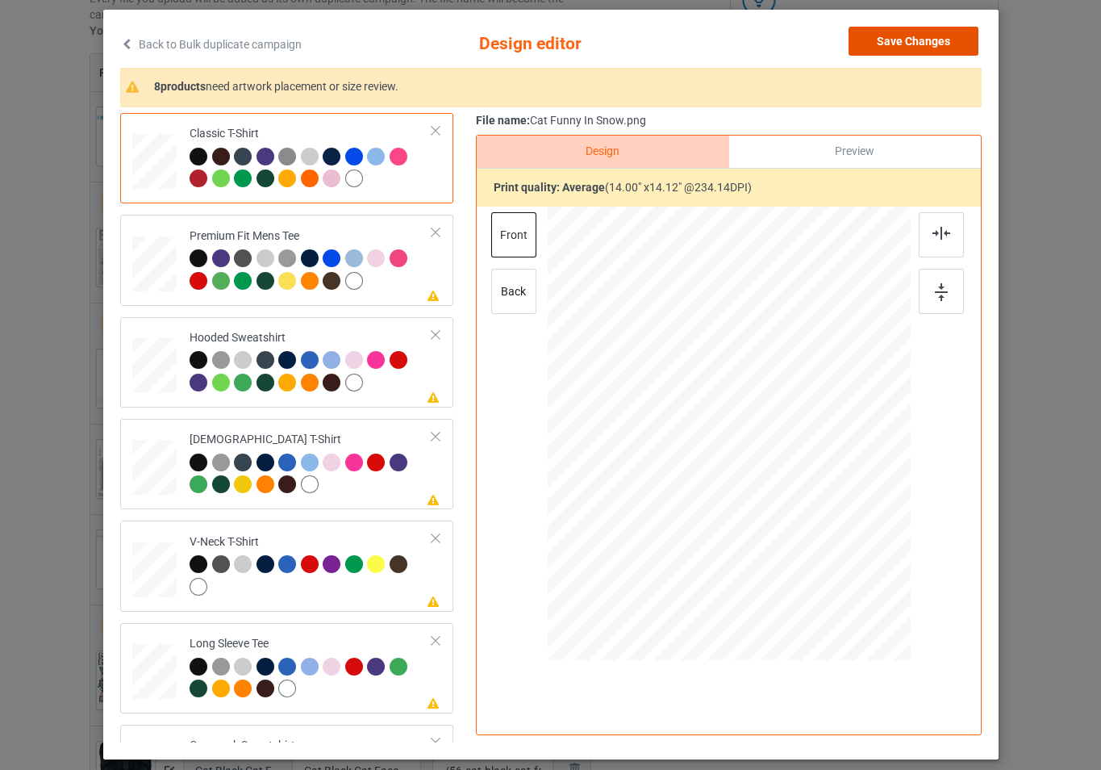
click at [902, 46] on button "Save Changes" at bounding box center [914, 41] width 130 height 29
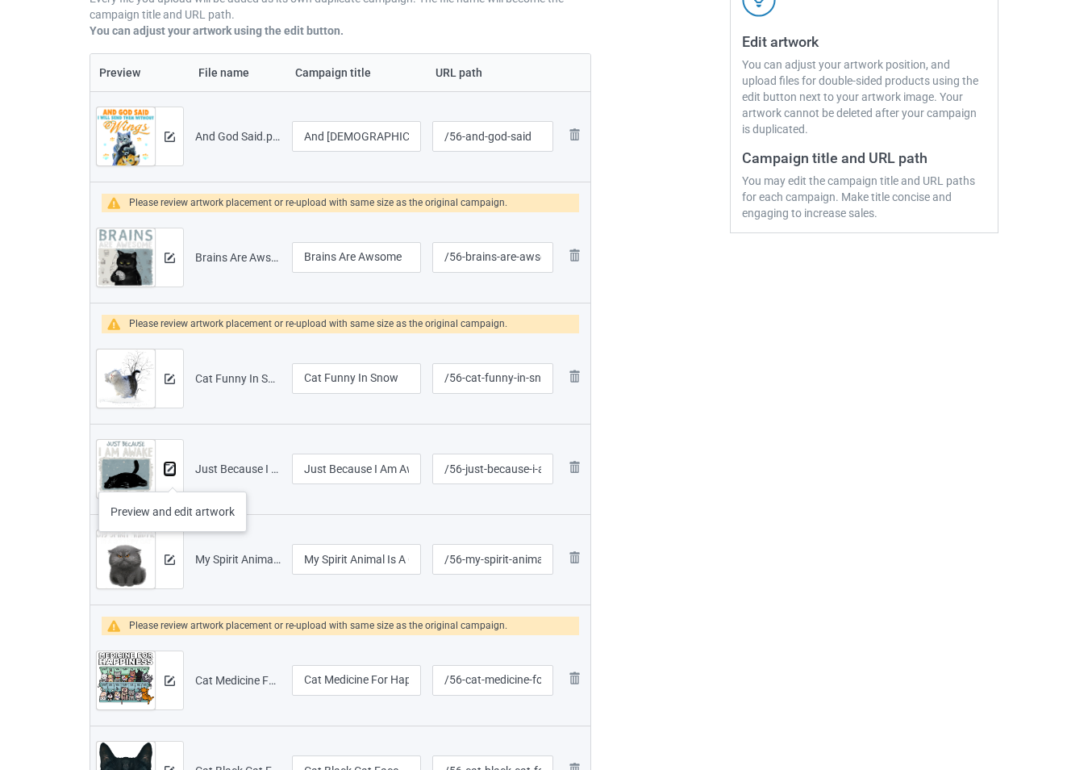
click at [171, 474] on img at bounding box center [170, 469] width 10 height 10
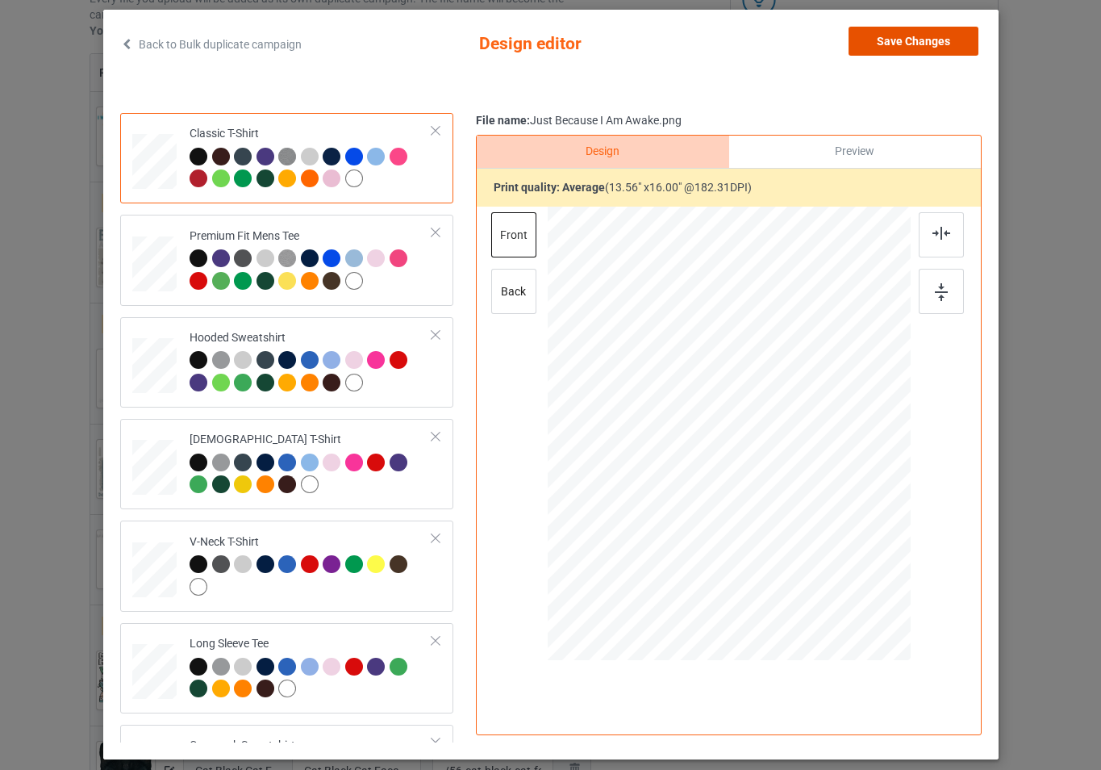
click at [945, 42] on button "Save Changes" at bounding box center [914, 41] width 130 height 29
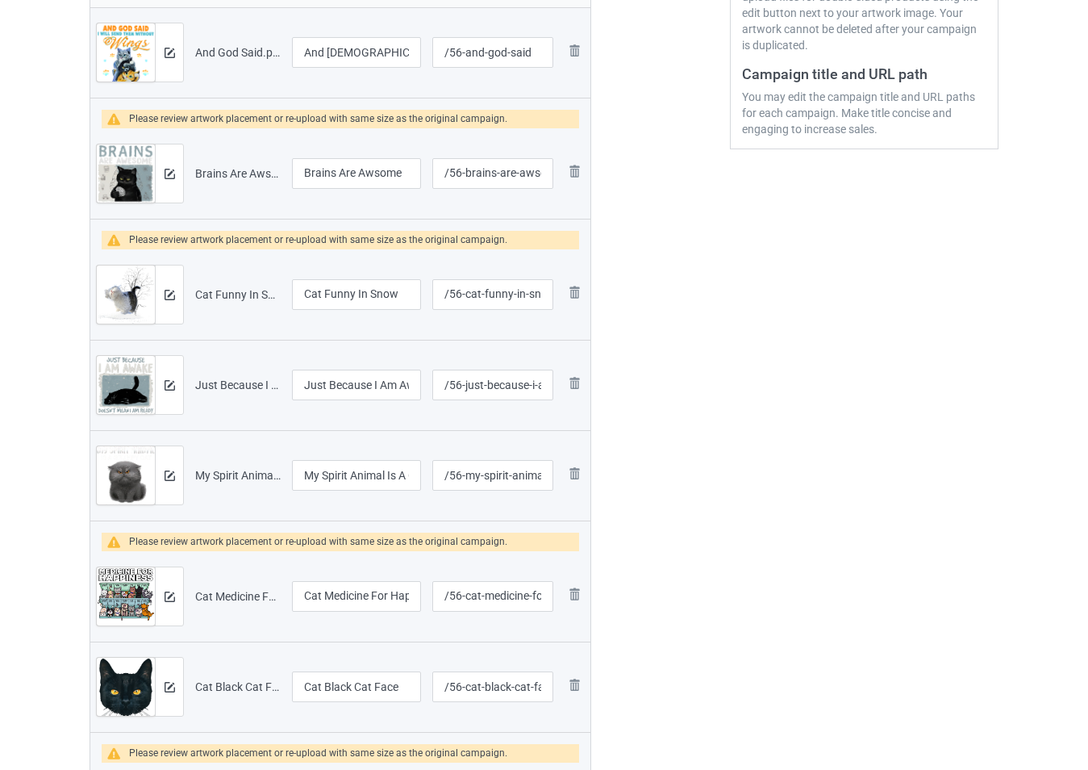
scroll to position [484, 0]
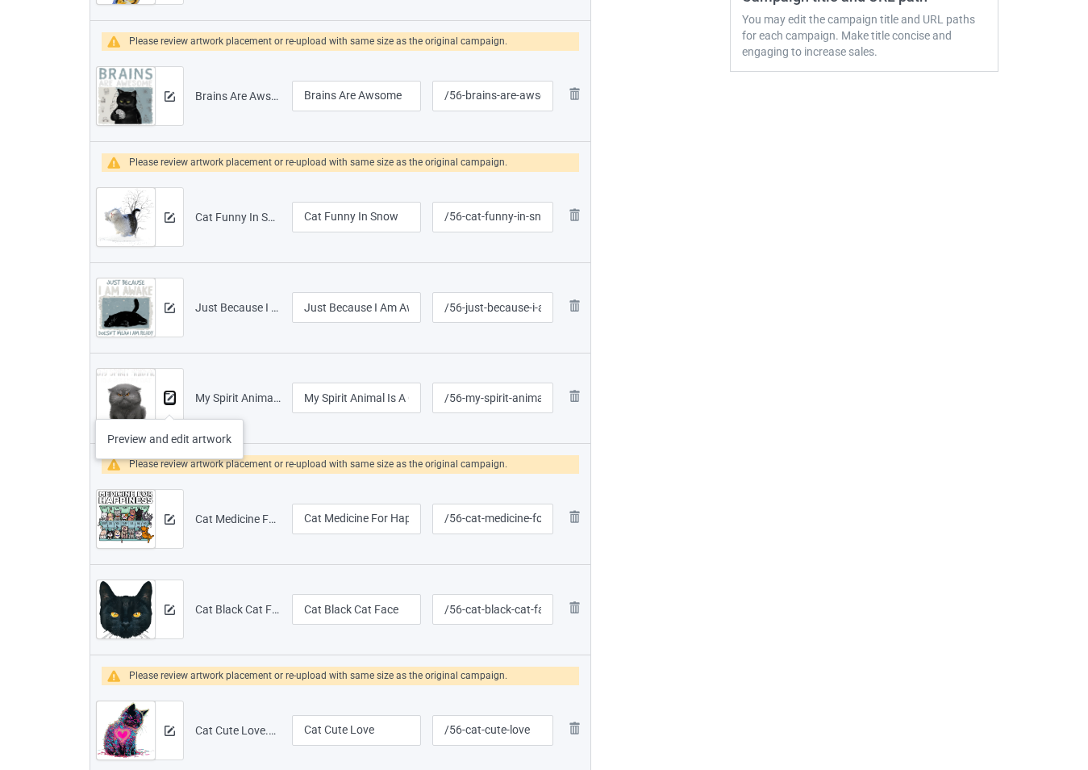
click at [169, 403] on img at bounding box center [170, 398] width 10 height 10
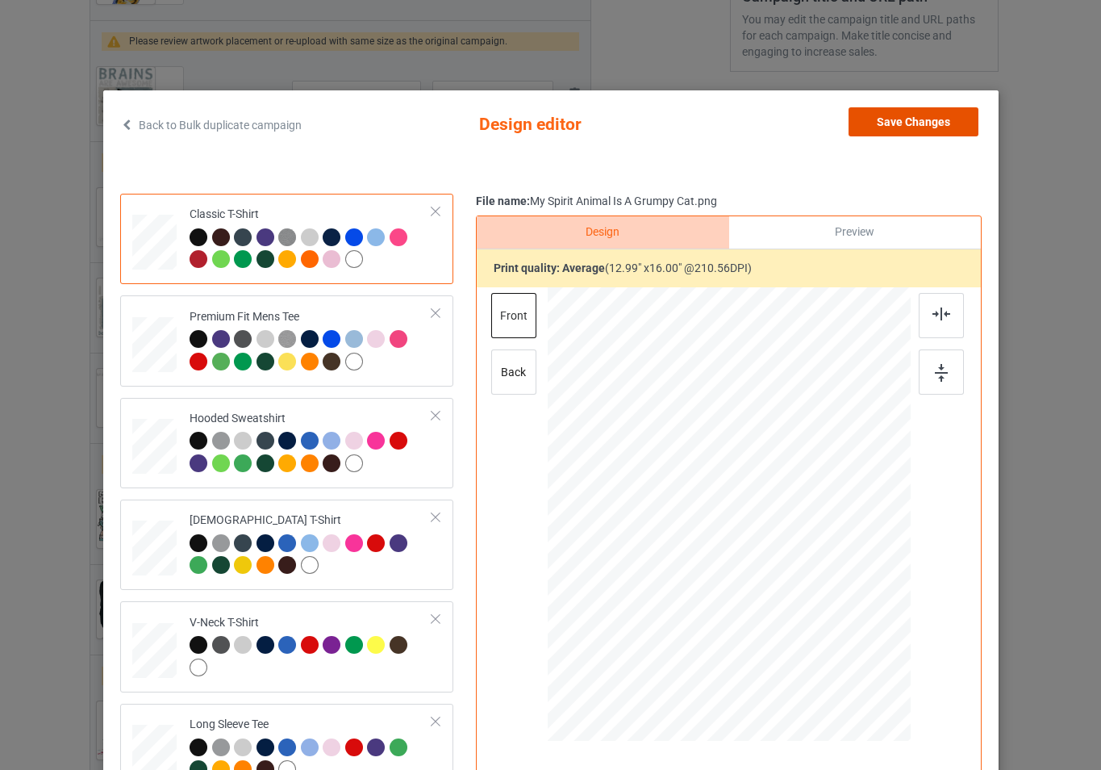
click at [919, 115] on button "Save Changes" at bounding box center [914, 121] width 130 height 29
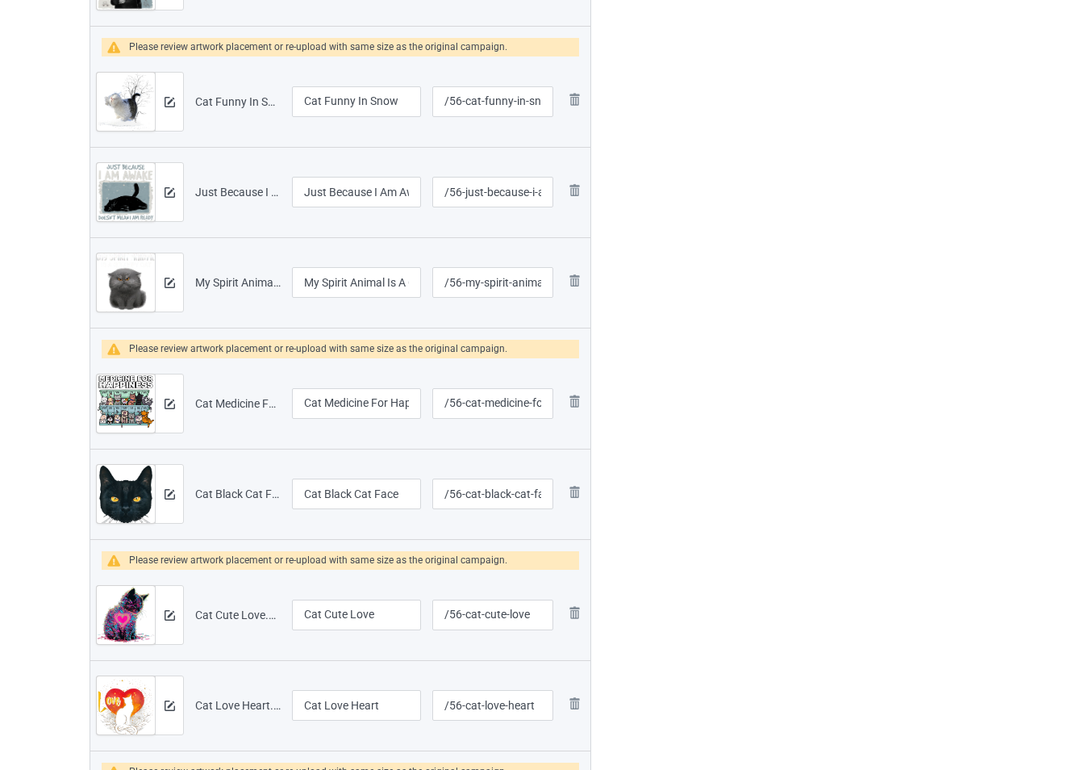
scroll to position [645, 0]
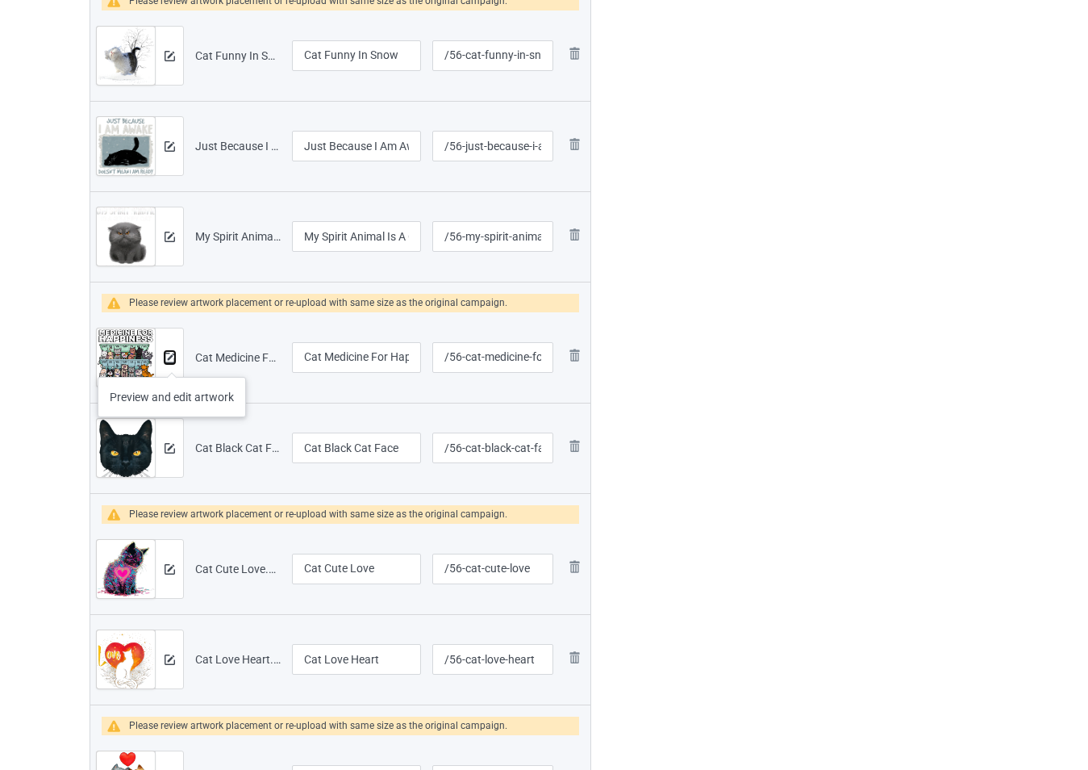
click at [171, 361] on img at bounding box center [170, 358] width 10 height 10
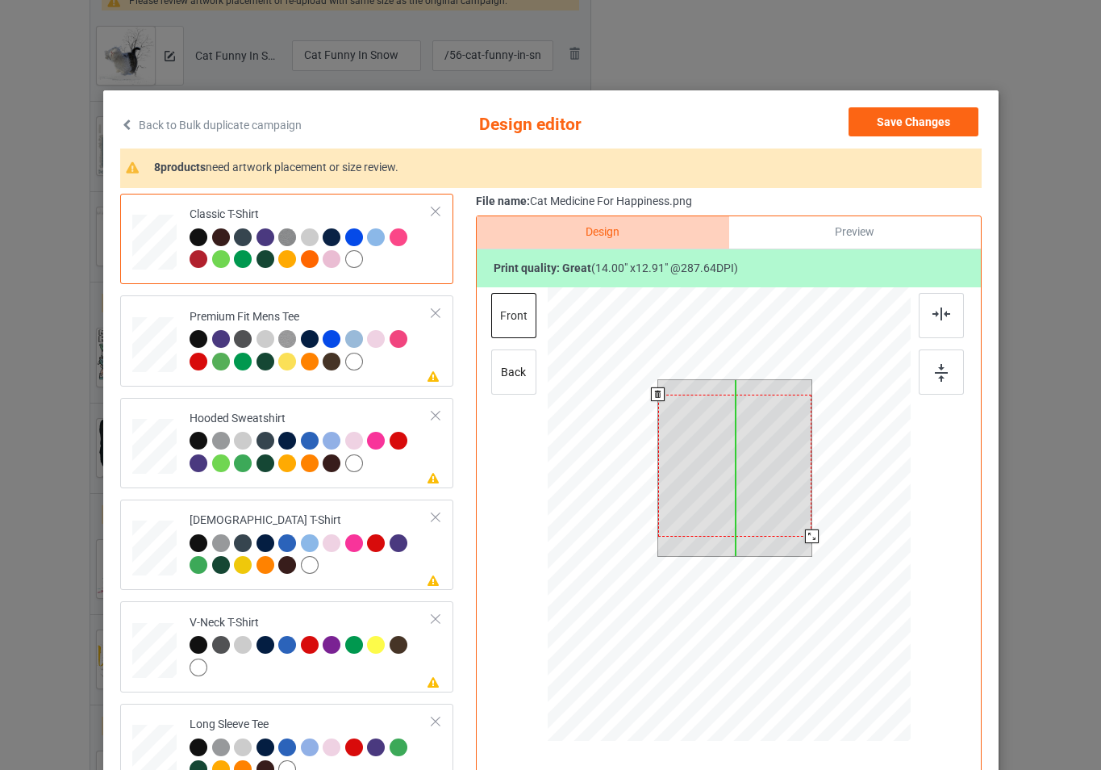
drag, startPoint x: 736, startPoint y: 468, endPoint x: 735, endPoint y: 482, distance: 14.5
click at [735, 482] on div at bounding box center [734, 465] width 154 height 142
click at [772, 436] on div at bounding box center [734, 461] width 154 height 142
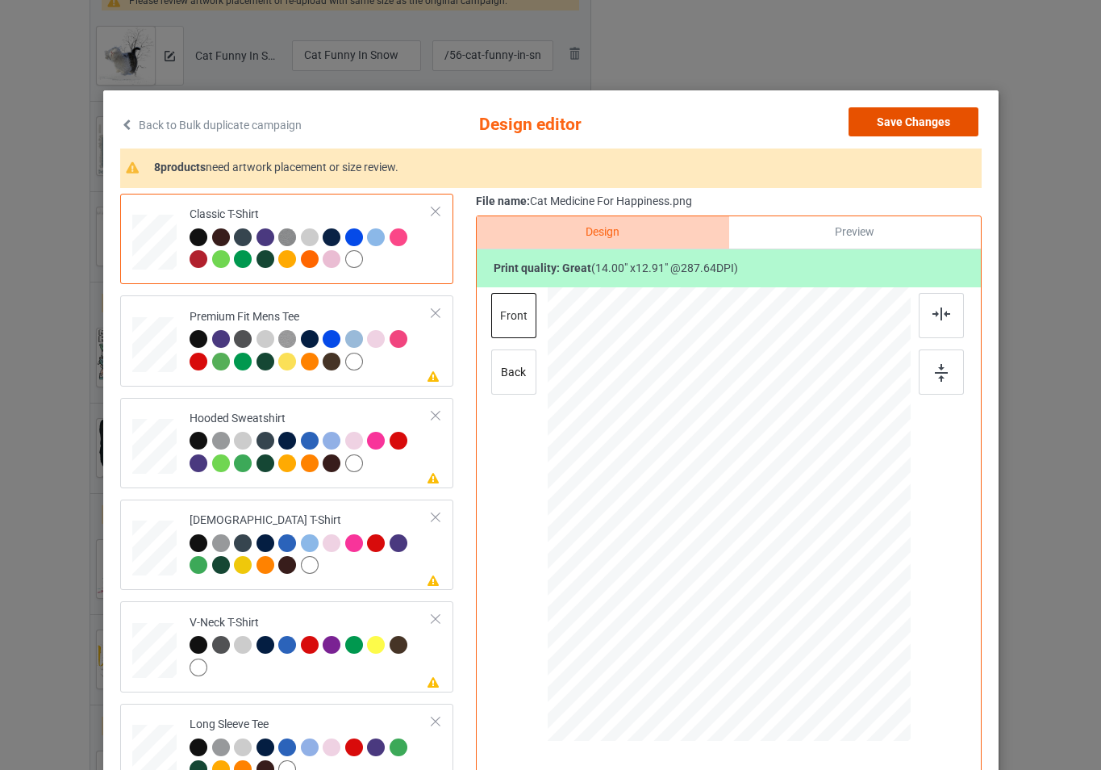
click at [883, 121] on button "Save Changes" at bounding box center [914, 121] width 130 height 29
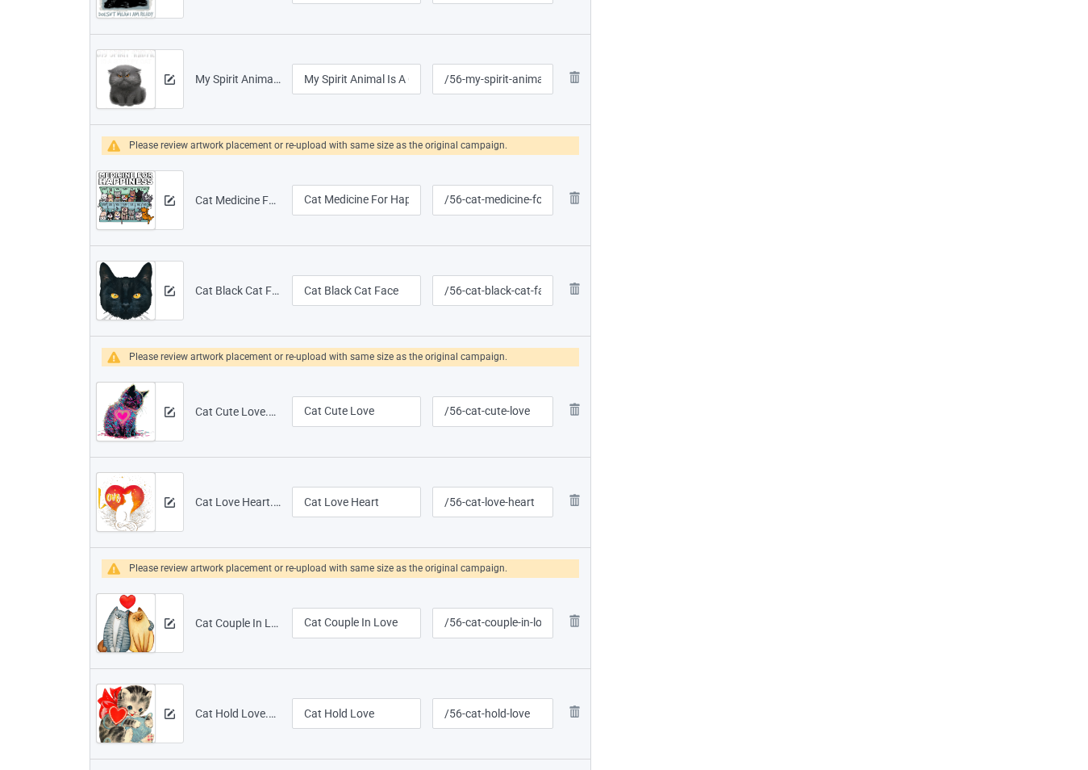
scroll to position [807, 0]
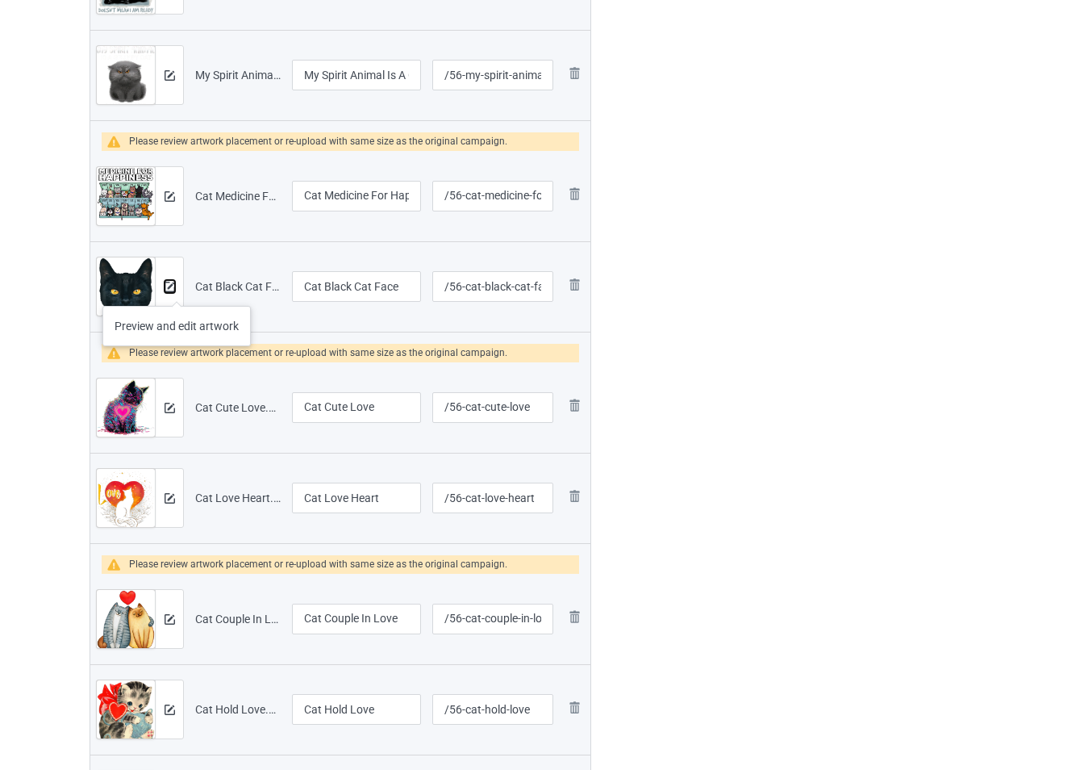
click at [173, 288] on img at bounding box center [170, 287] width 10 height 10
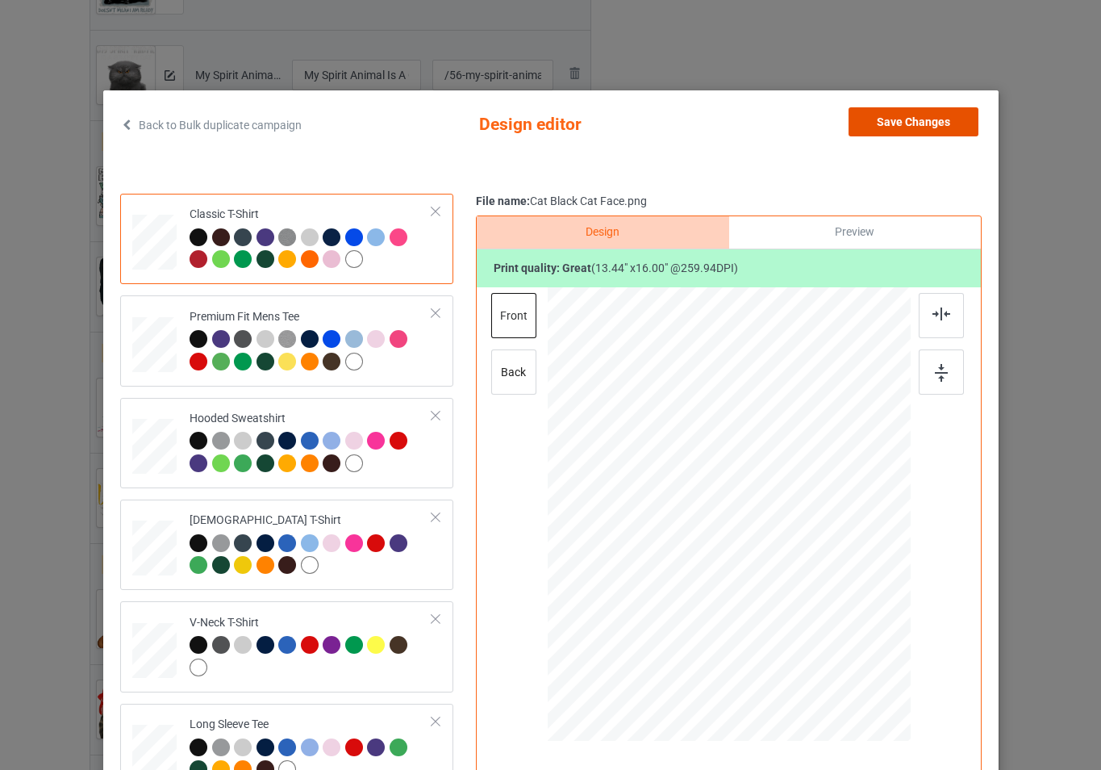
click at [932, 132] on button "Save Changes" at bounding box center [914, 121] width 130 height 29
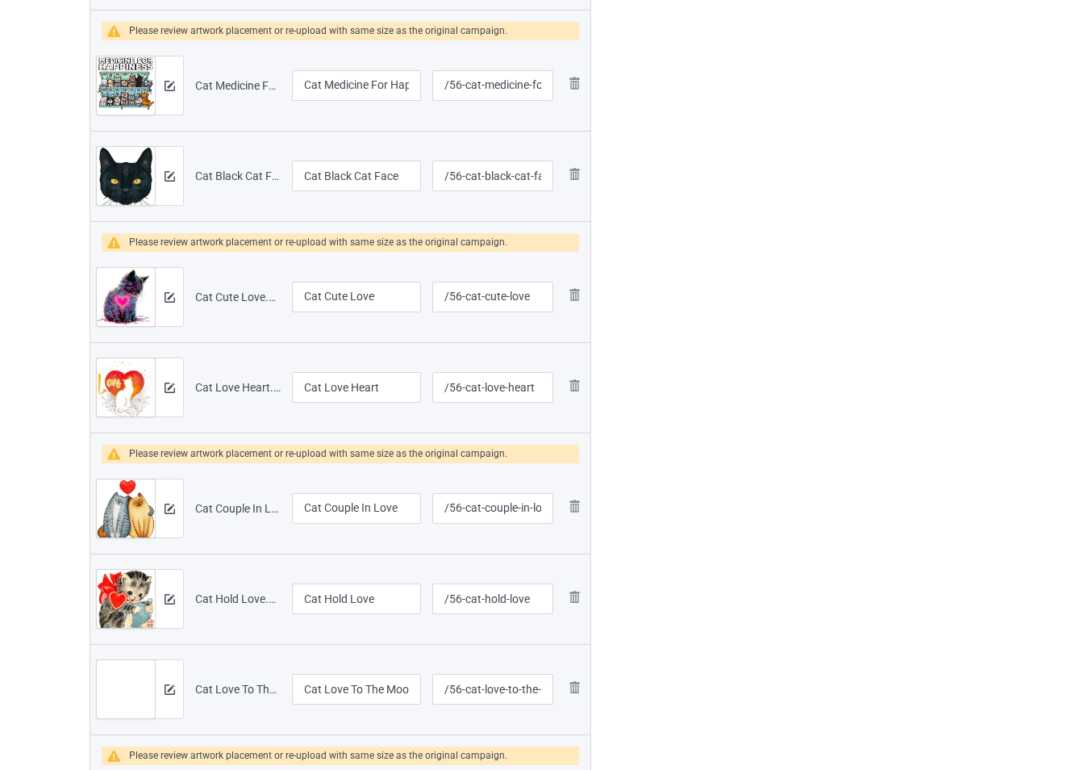
scroll to position [968, 0]
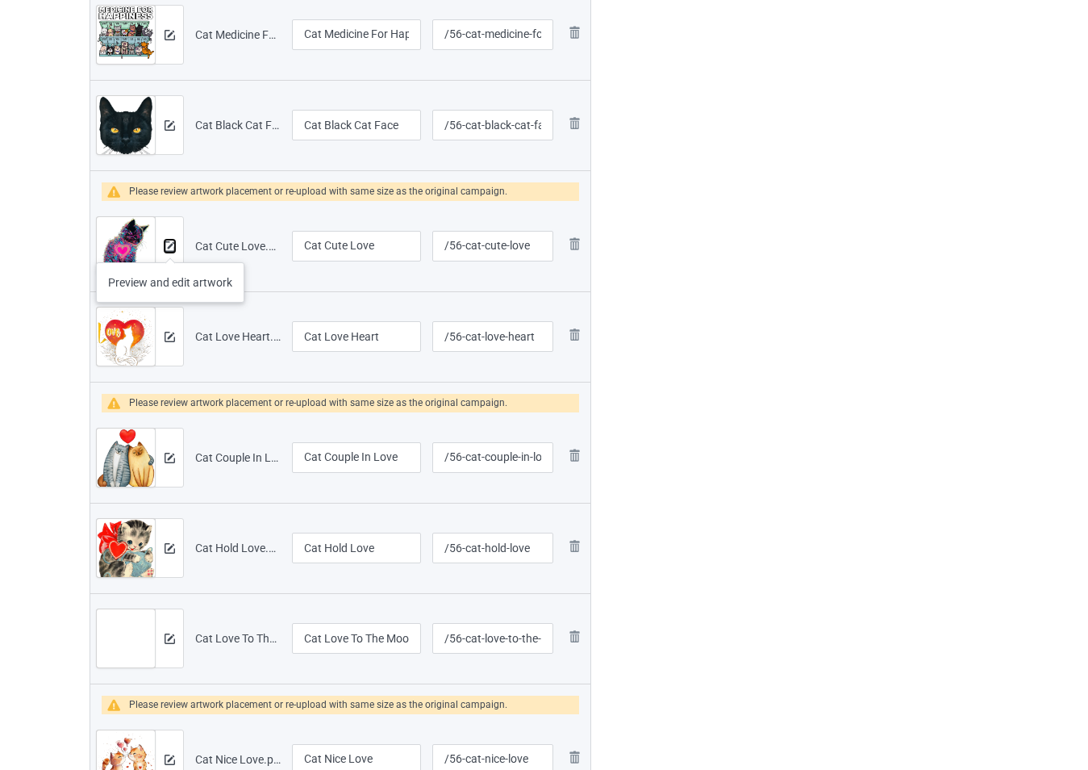
click at [170, 246] on img at bounding box center [170, 246] width 10 height 10
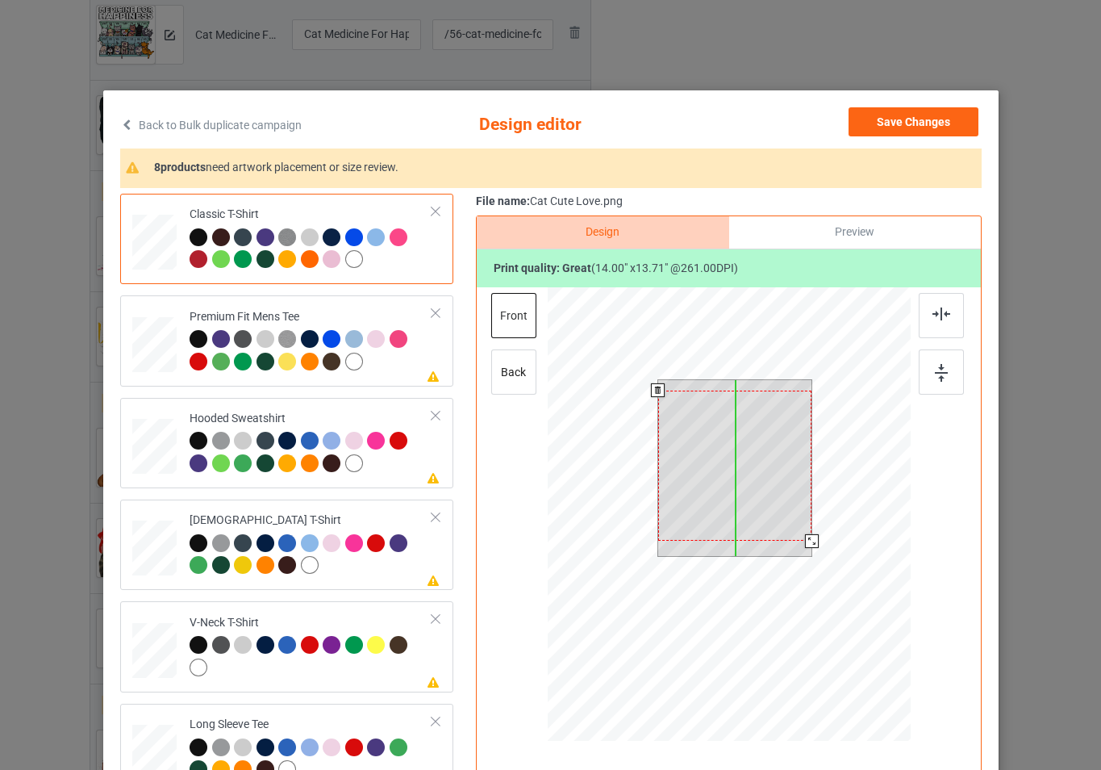
drag, startPoint x: 785, startPoint y: 499, endPoint x: 791, endPoint y: 509, distance: 11.9
click at [791, 509] on div at bounding box center [734, 465] width 154 height 151
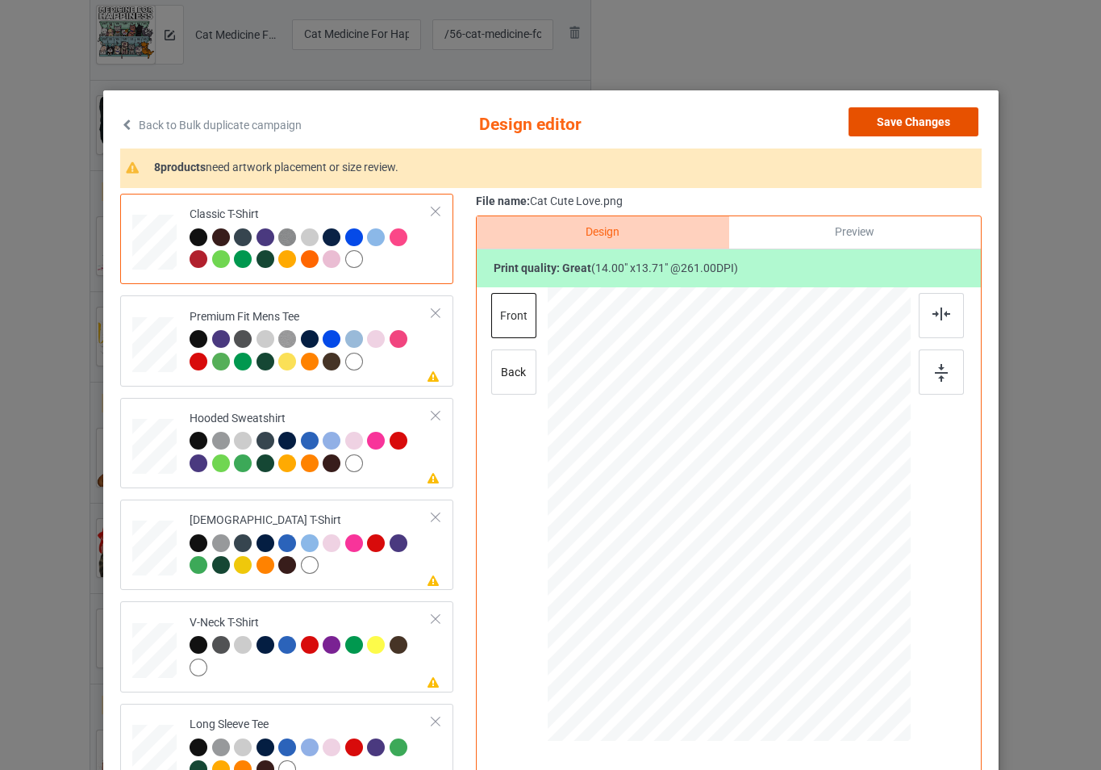
click at [894, 130] on button "Save Changes" at bounding box center [914, 121] width 130 height 29
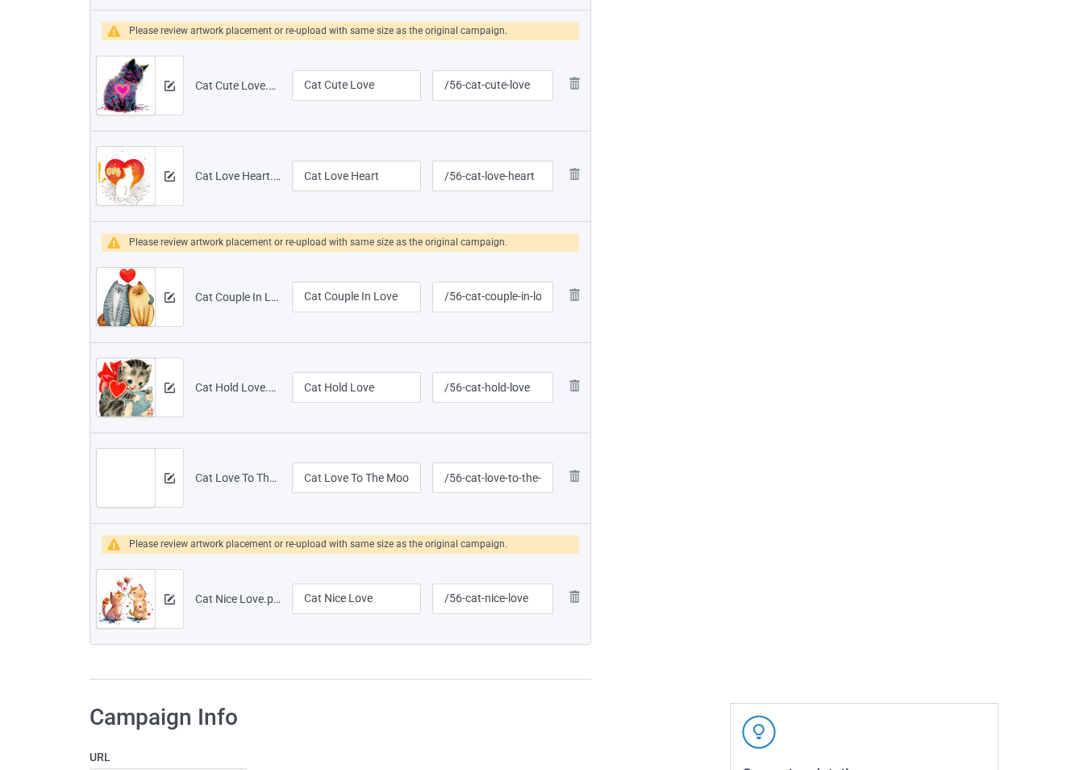
scroll to position [1129, 0]
click at [170, 176] on img at bounding box center [170, 175] width 10 height 10
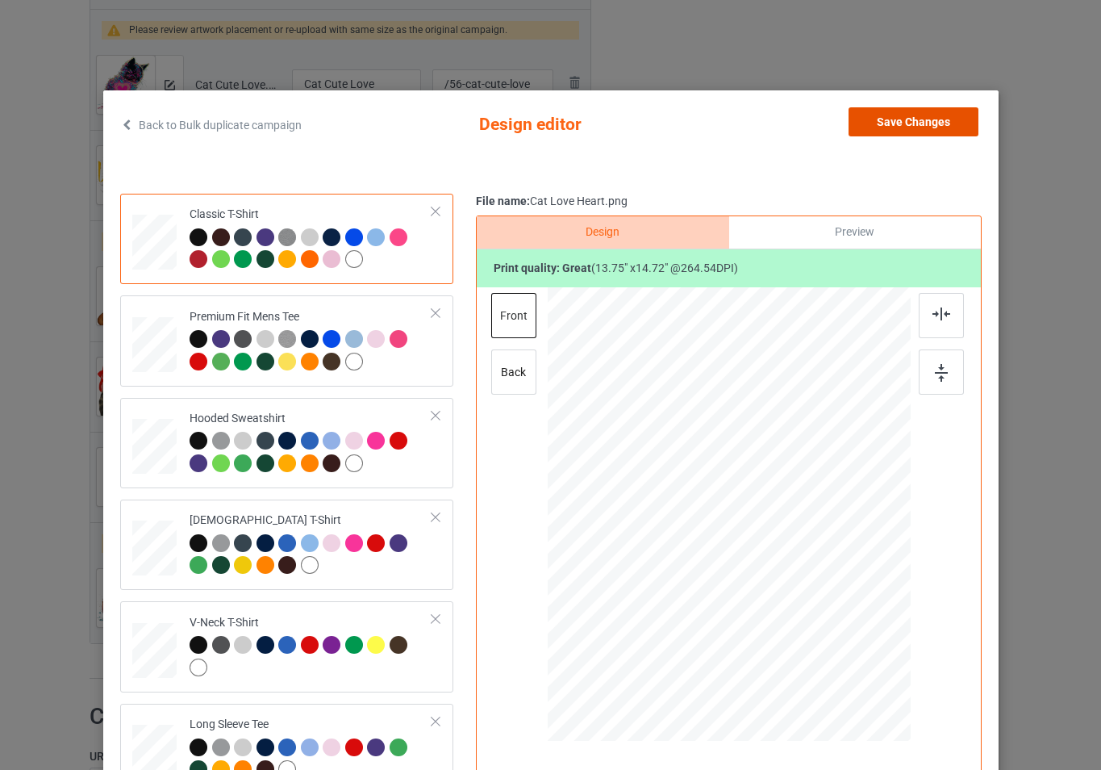
click at [888, 116] on button "Save Changes" at bounding box center [914, 121] width 130 height 29
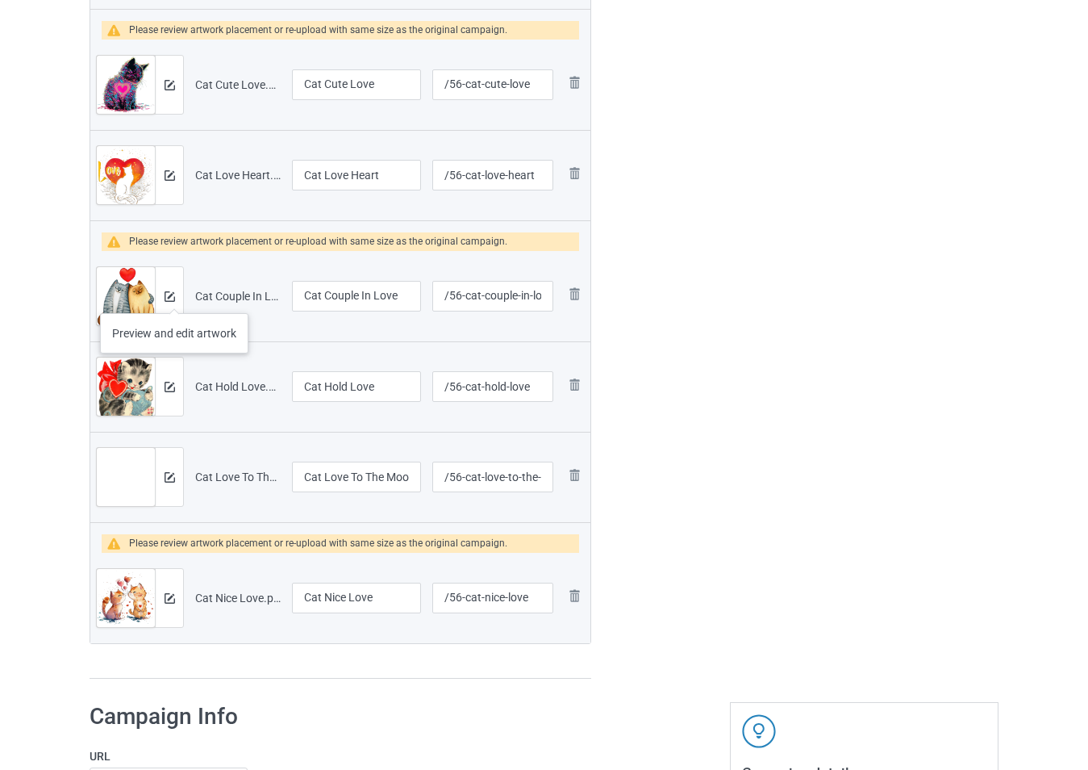
click at [175, 298] on div at bounding box center [169, 296] width 28 height 58
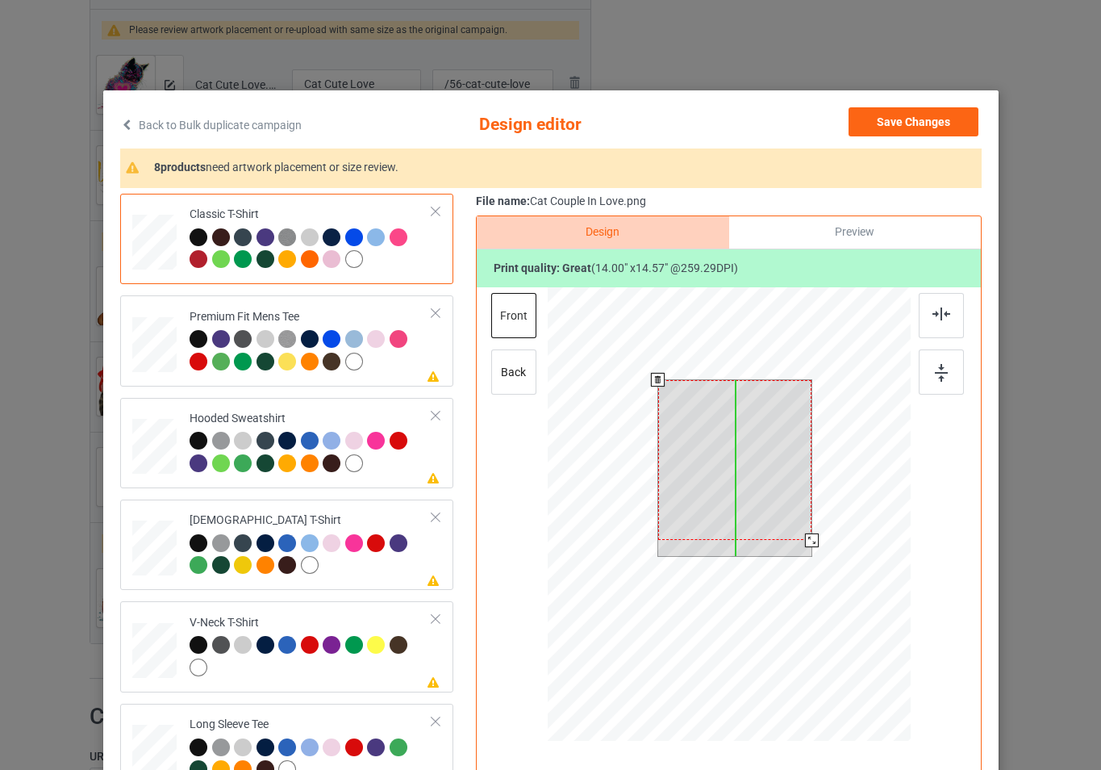
click at [775, 499] on div at bounding box center [734, 460] width 154 height 160
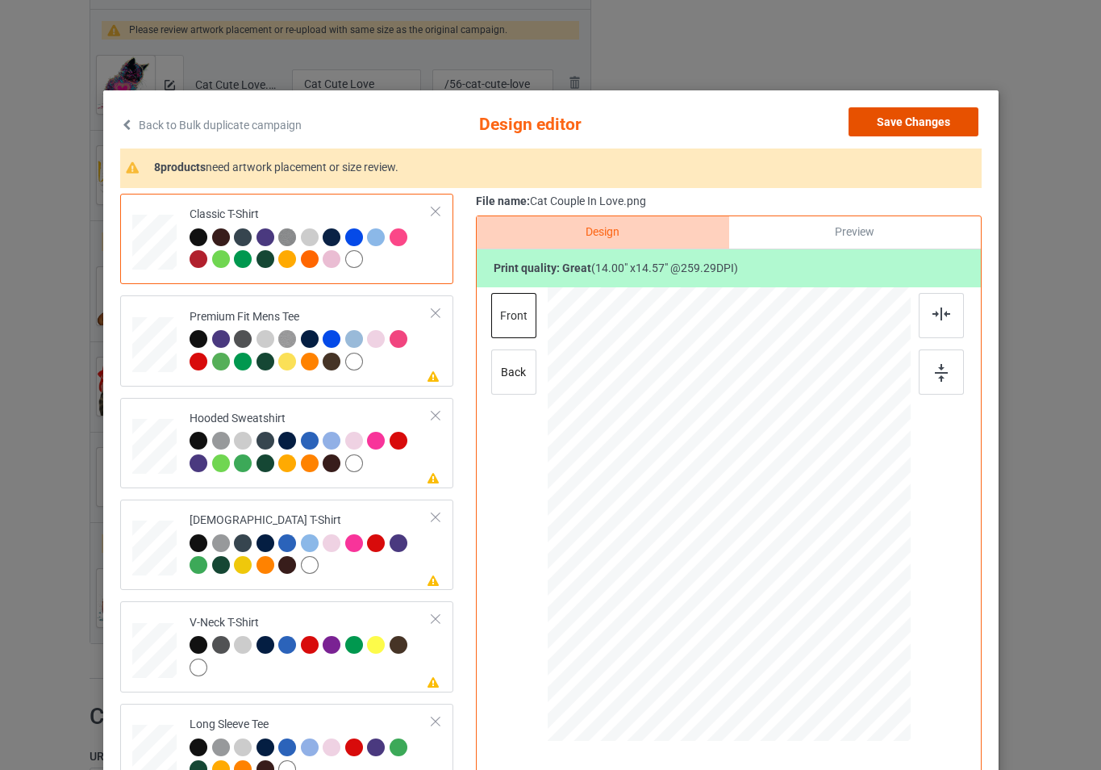
click at [898, 123] on button "Save Changes" at bounding box center [914, 121] width 130 height 29
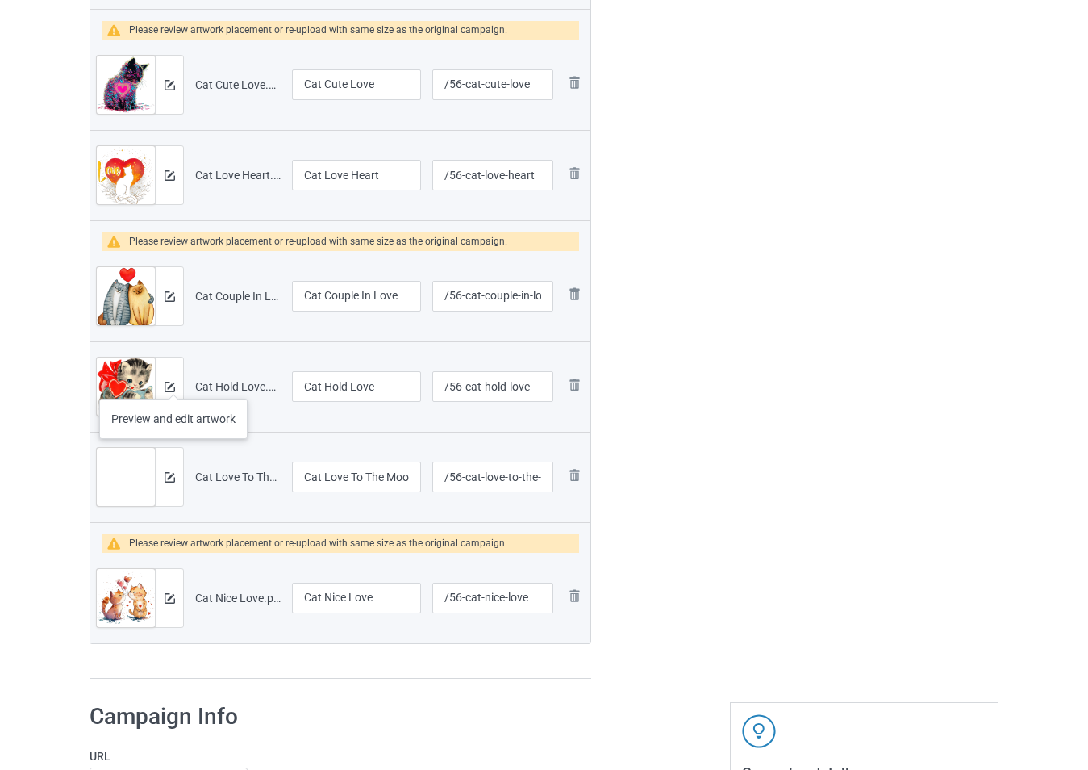
click at [169, 379] on div at bounding box center [169, 386] width 28 height 58
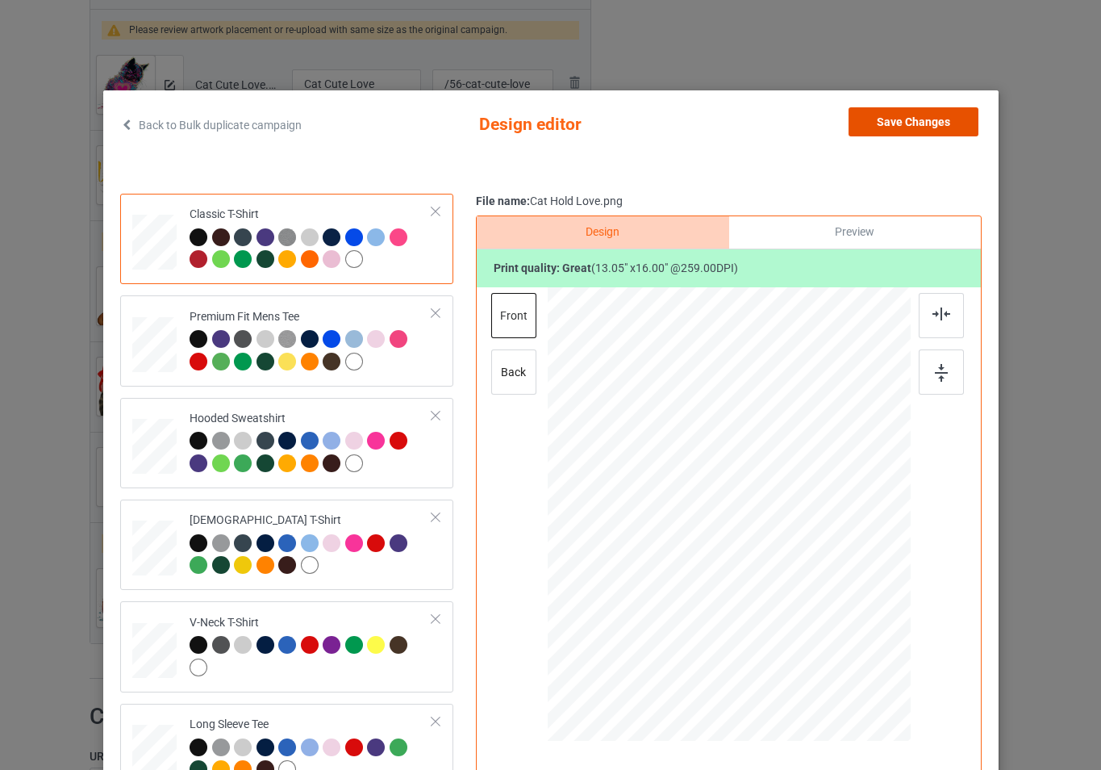
click at [899, 122] on button "Save Changes" at bounding box center [914, 121] width 130 height 29
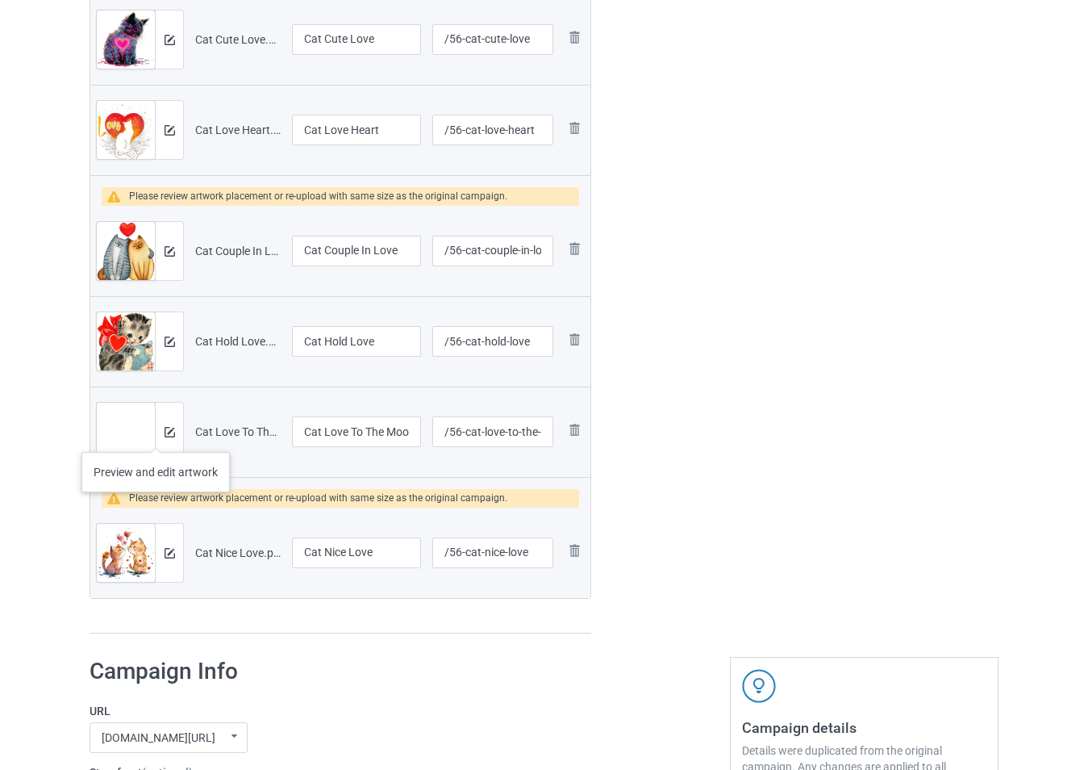
scroll to position [1210, 0]
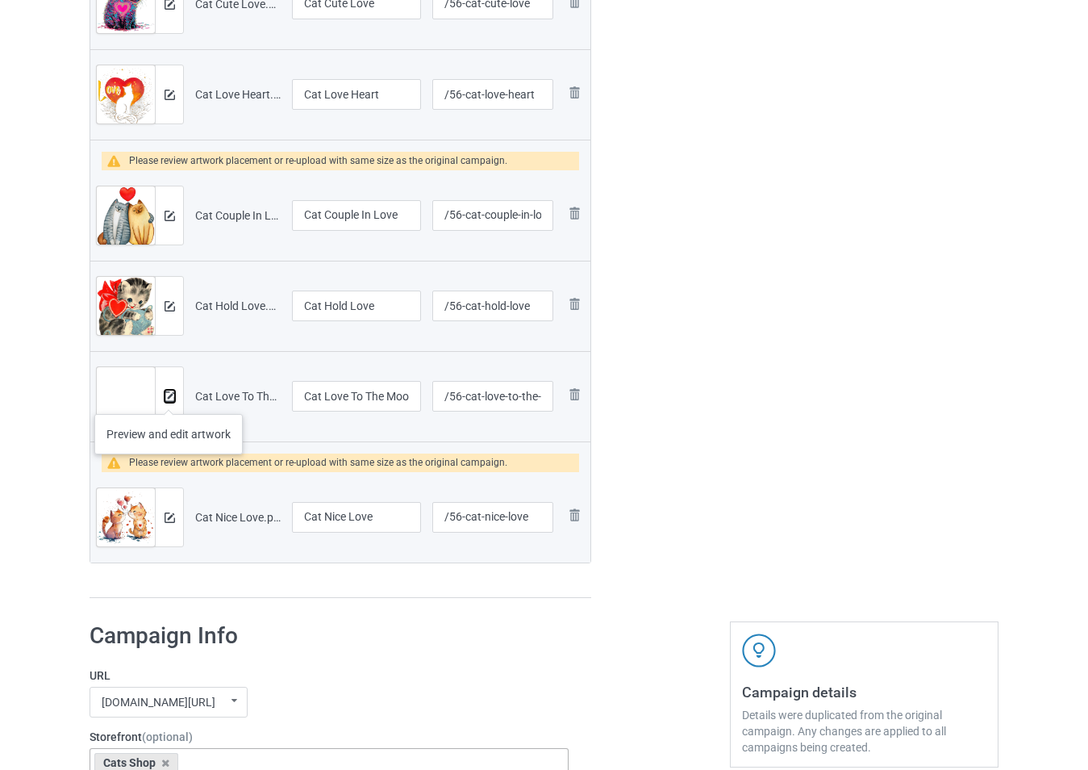
click at [169, 398] on img at bounding box center [170, 396] width 10 height 10
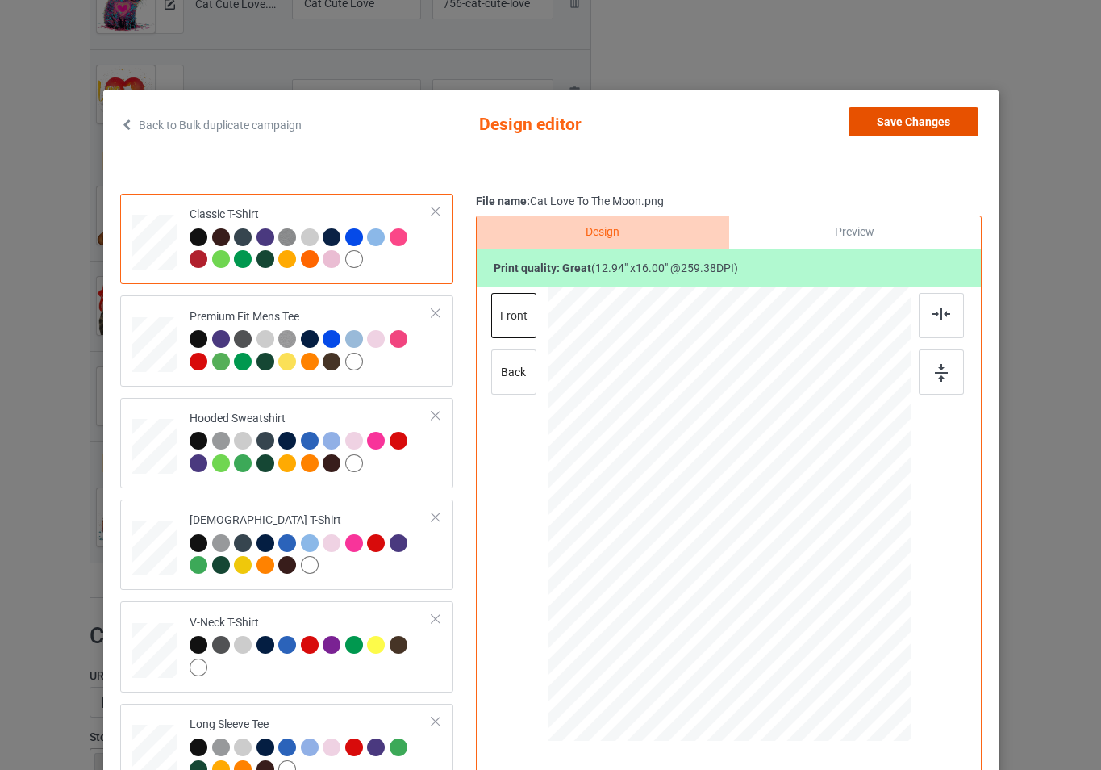
click at [861, 128] on button "Save Changes" at bounding box center [914, 121] width 130 height 29
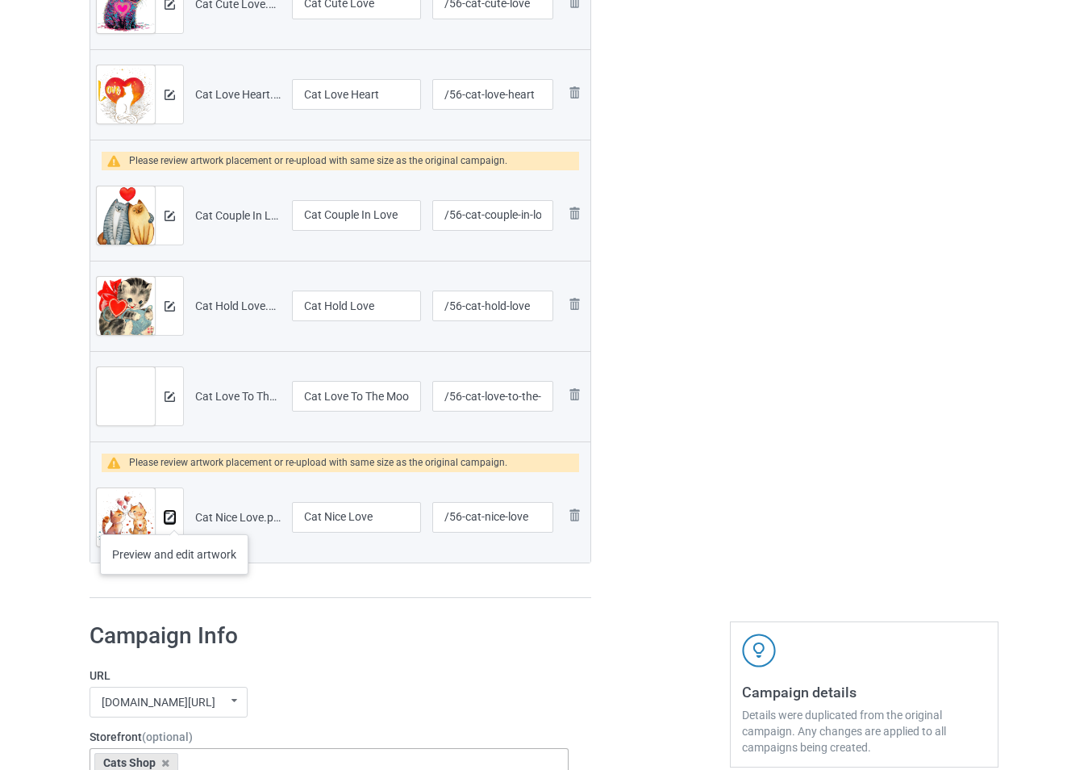
click at [174, 518] on img at bounding box center [170, 517] width 10 height 10
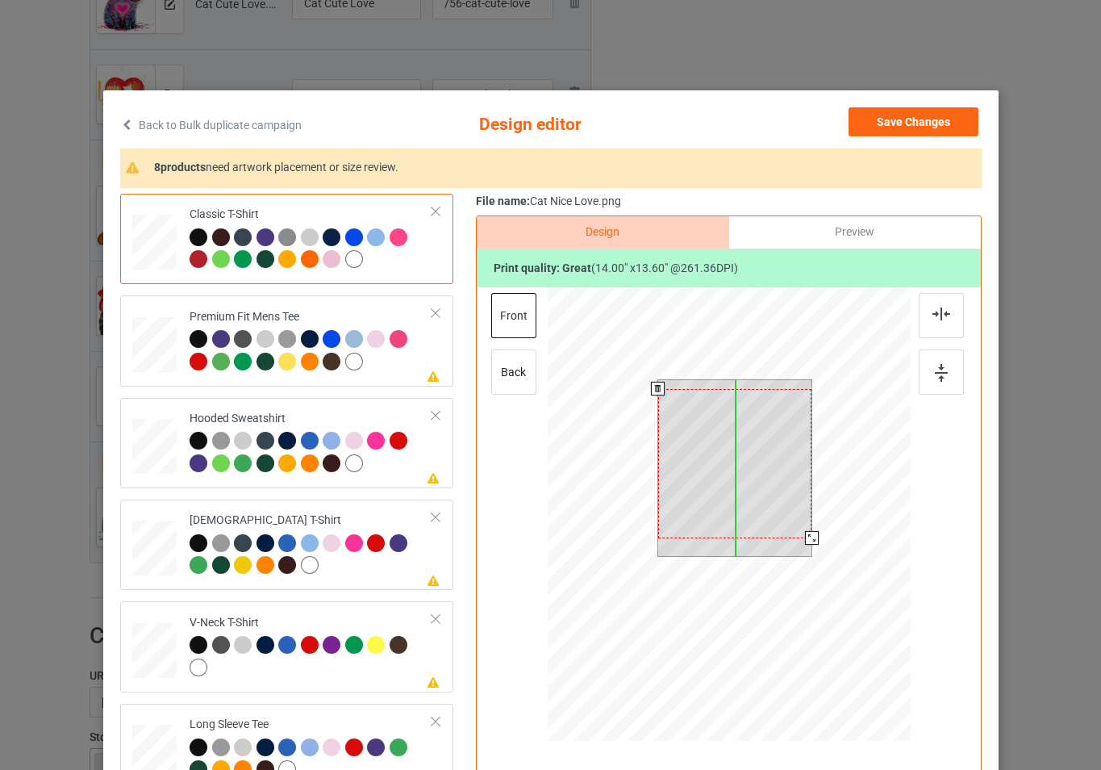
drag, startPoint x: 760, startPoint y: 490, endPoint x: 761, endPoint y: 499, distance: 8.9
click at [761, 499] on div at bounding box center [734, 463] width 154 height 149
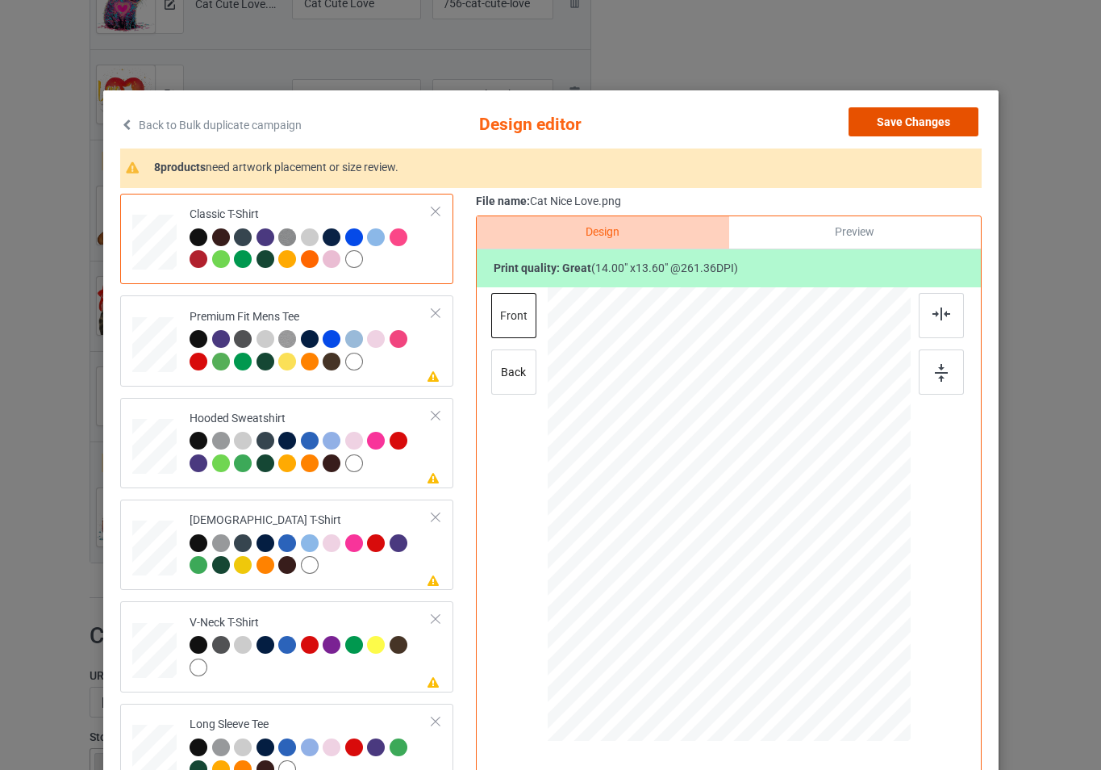
click at [893, 123] on button "Save Changes" at bounding box center [914, 121] width 130 height 29
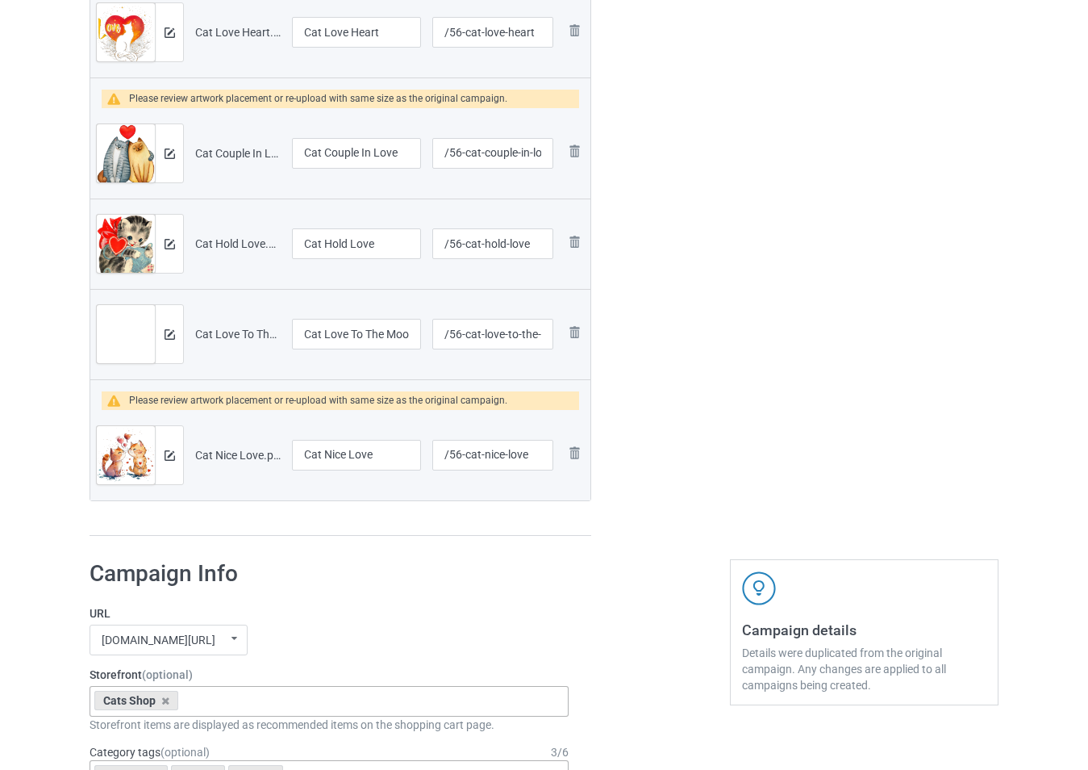
scroll to position [1452, 0]
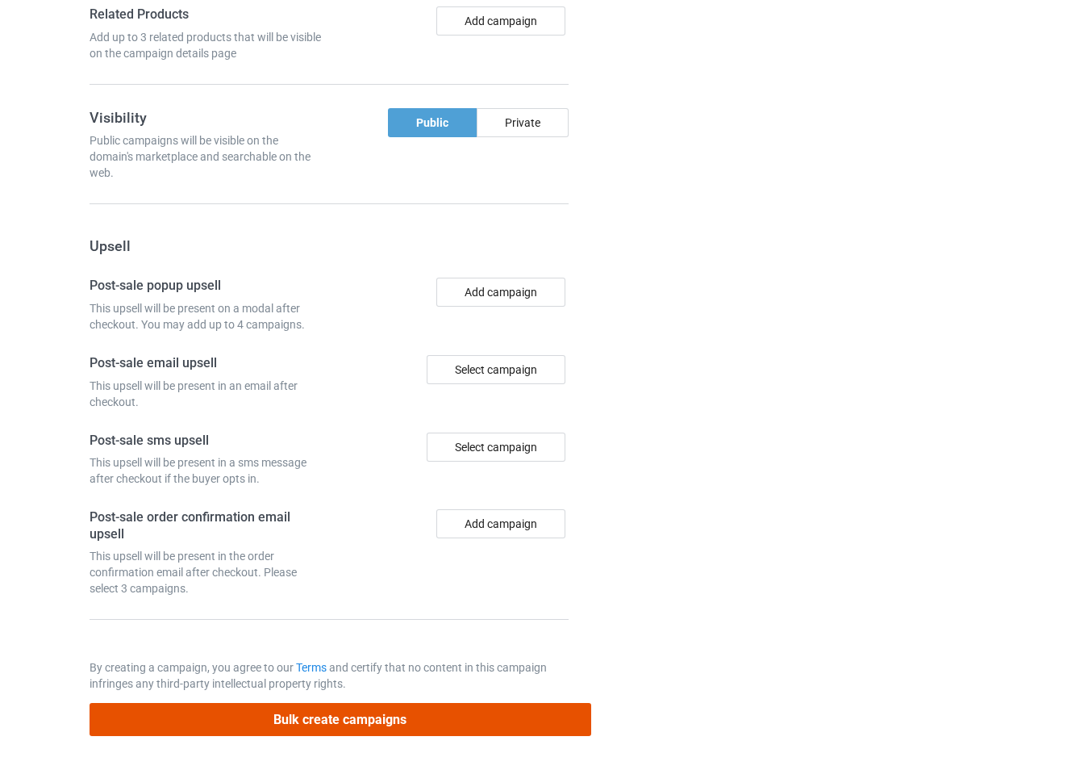
click at [496, 724] on button "Bulk create campaigns" at bounding box center [341, 719] width 502 height 33
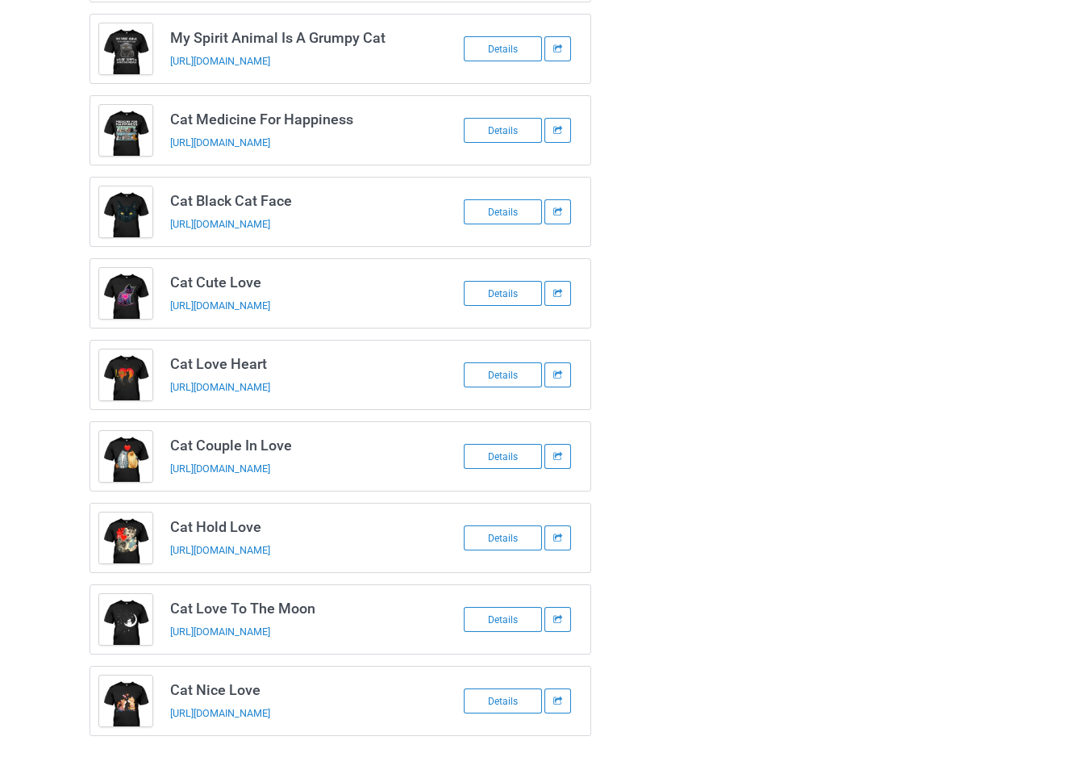
scroll to position [437, 0]
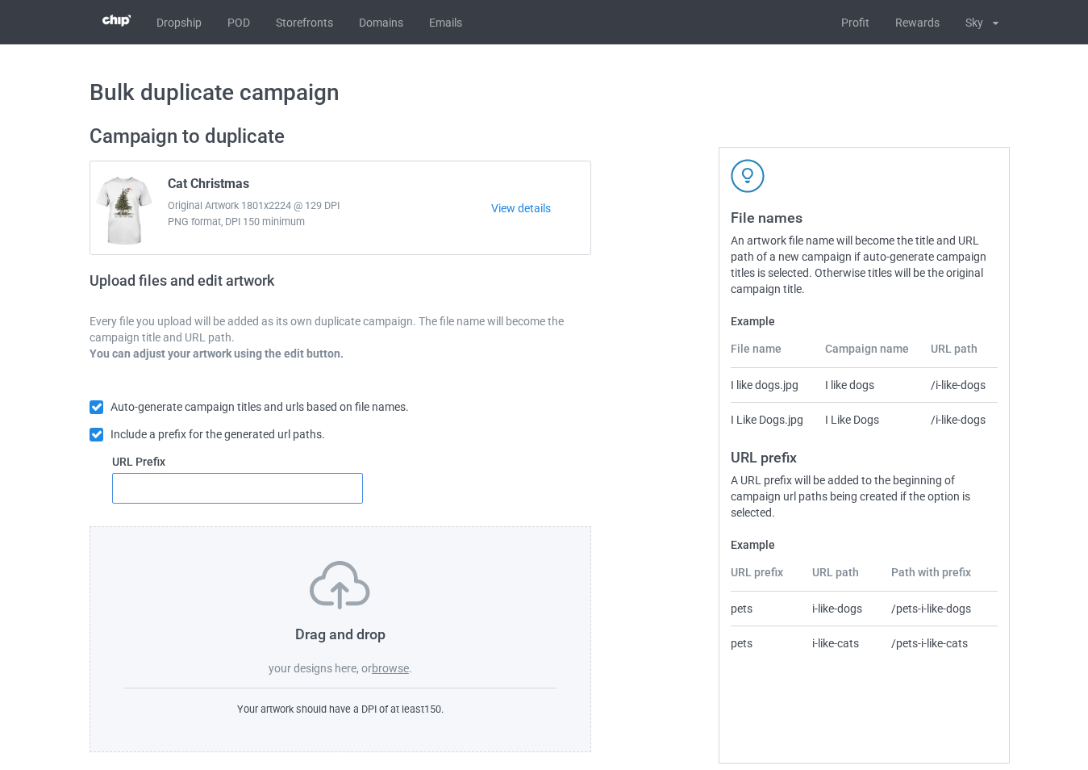
click at [322, 486] on input "text" at bounding box center [237, 488] width 251 height 31
type input "87"
click at [382, 667] on label "browse" at bounding box center [390, 668] width 37 height 13
click at [0, 0] on input "browse" at bounding box center [0, 0] width 0 height 0
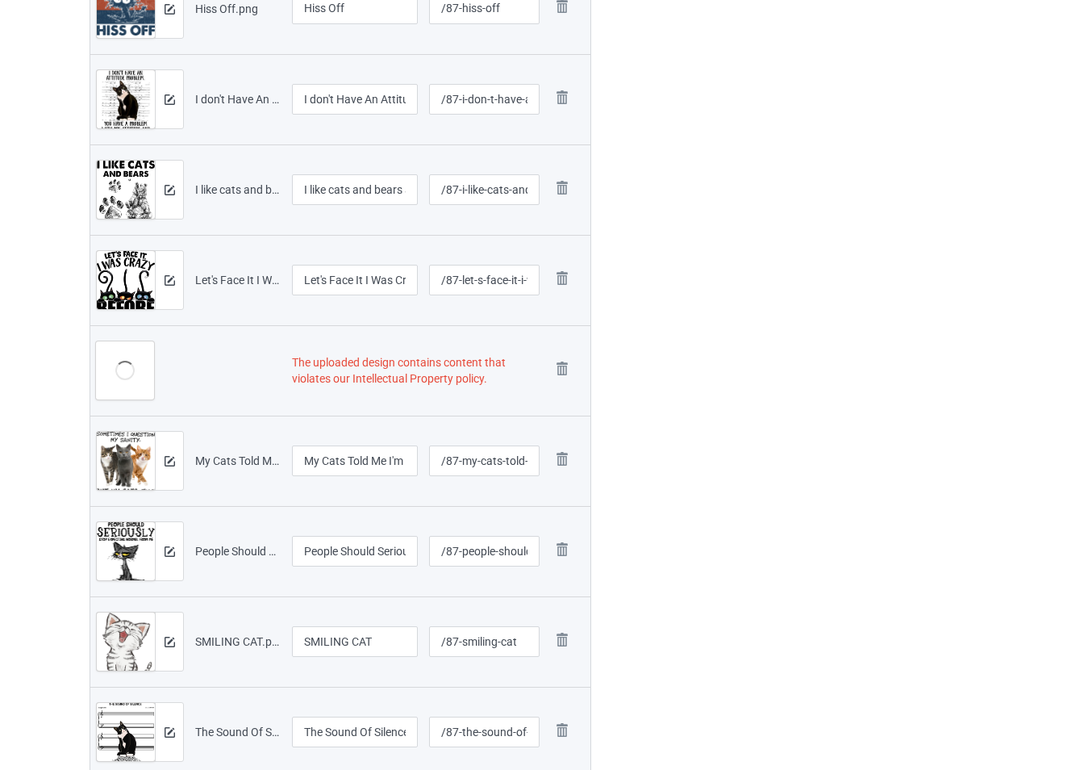
scroll to position [2228, 0]
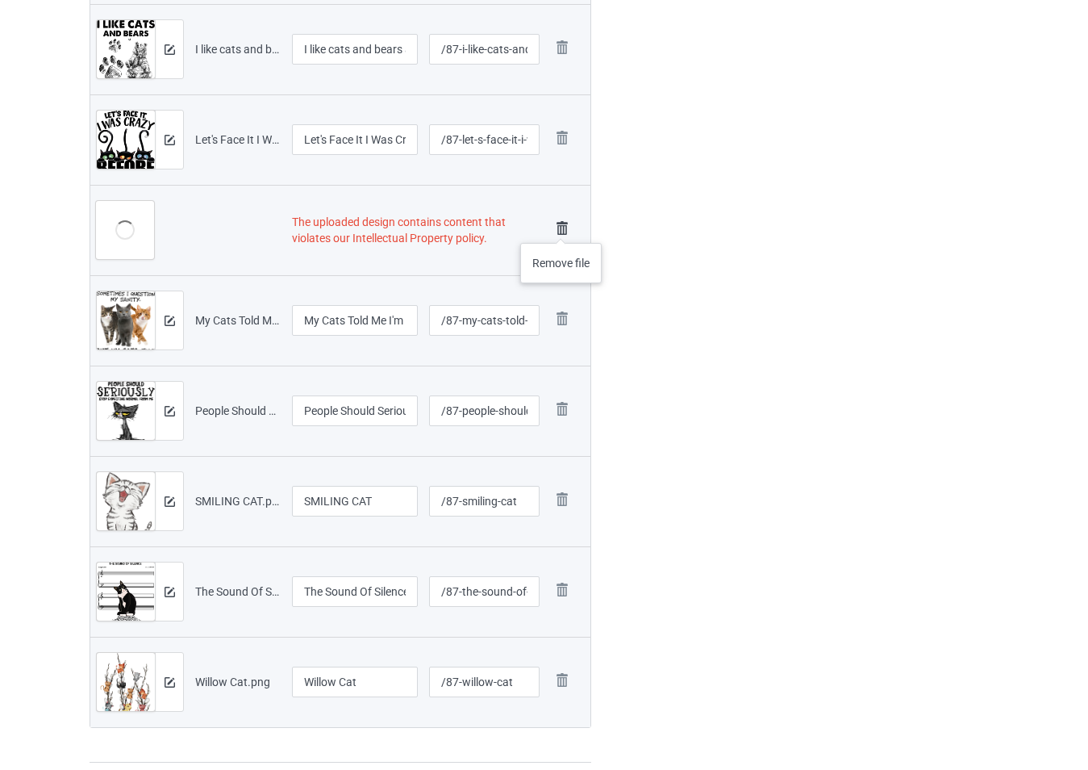
click at [562, 227] on img at bounding box center [562, 228] width 23 height 23
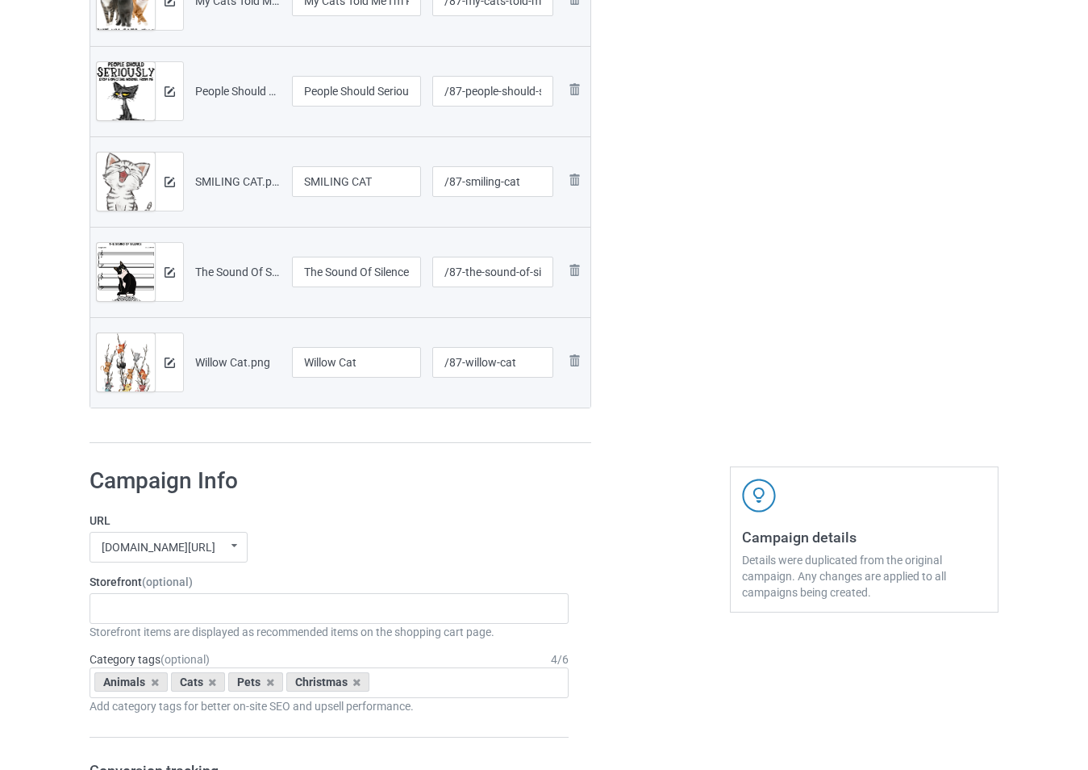
scroll to position [2565, 0]
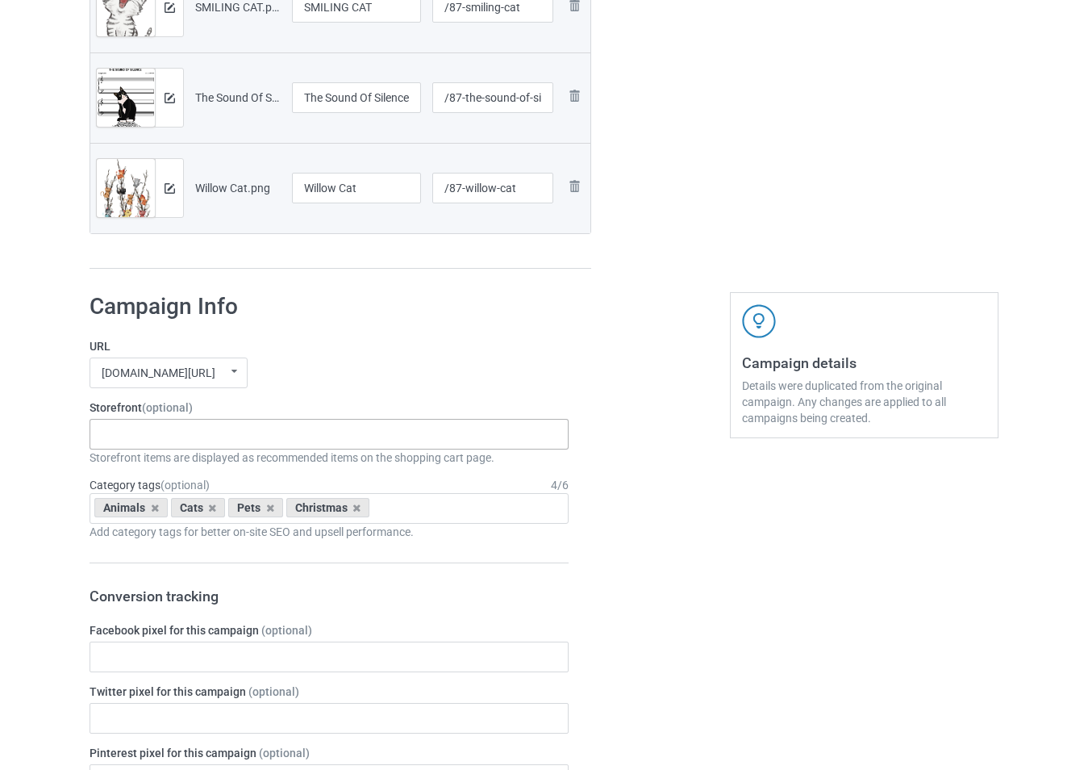
click at [219, 432] on div "-------------------------------------------------- Gifts For Christmas Teacher …" at bounding box center [329, 434] width 479 height 31
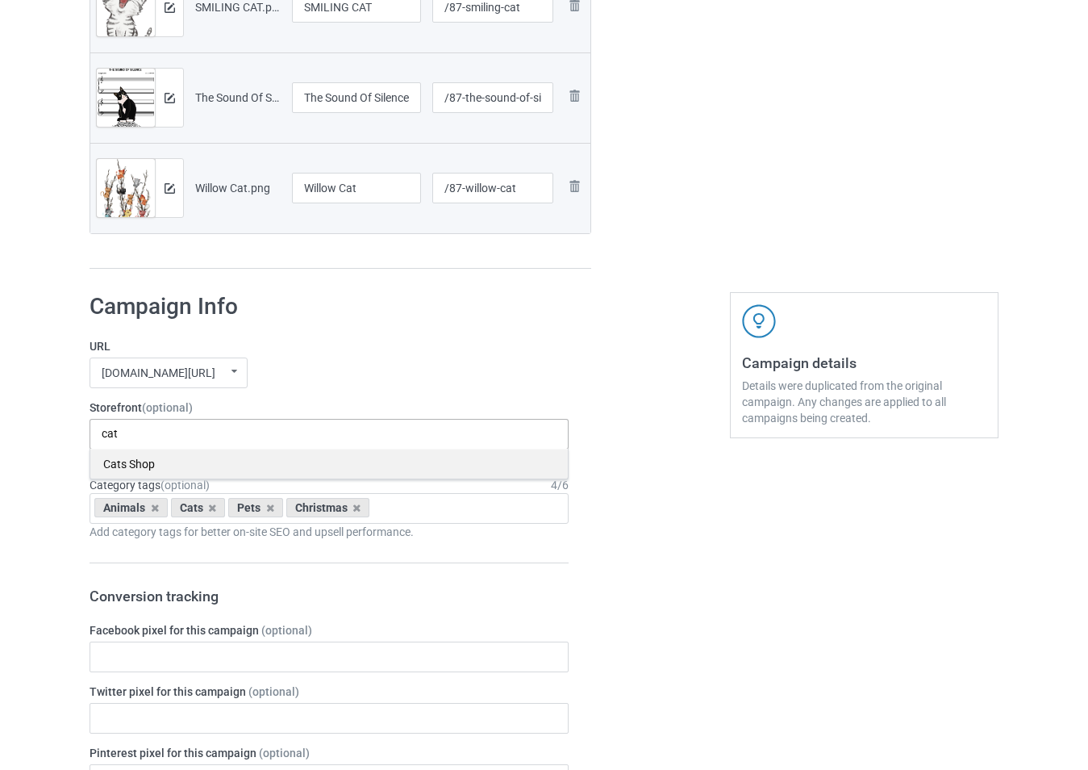
type input "cat"
click at [224, 471] on div "Cats Shop" at bounding box center [329, 464] width 478 height 30
click at [356, 511] on icon at bounding box center [357, 508] width 8 height 10
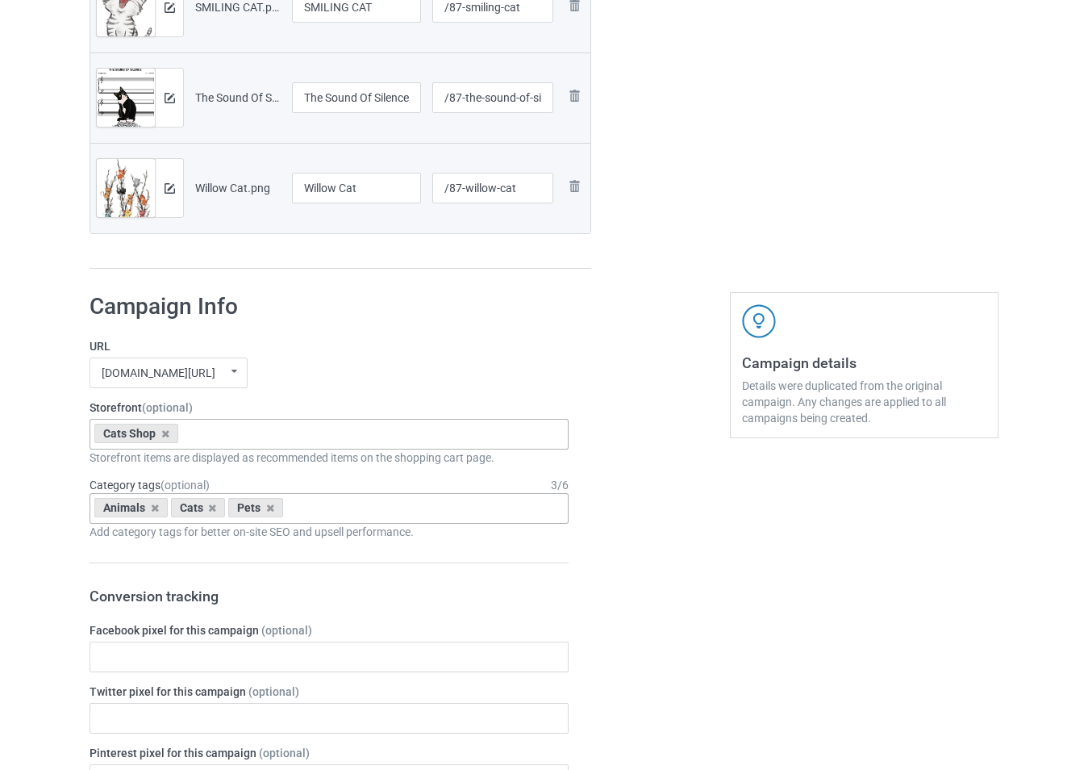
click at [371, 371] on div "teetrend21.com/ skysocial69.com/ t-shirtslove.com/ undefined/ undefined/ undefi…" at bounding box center [329, 372] width 479 height 31
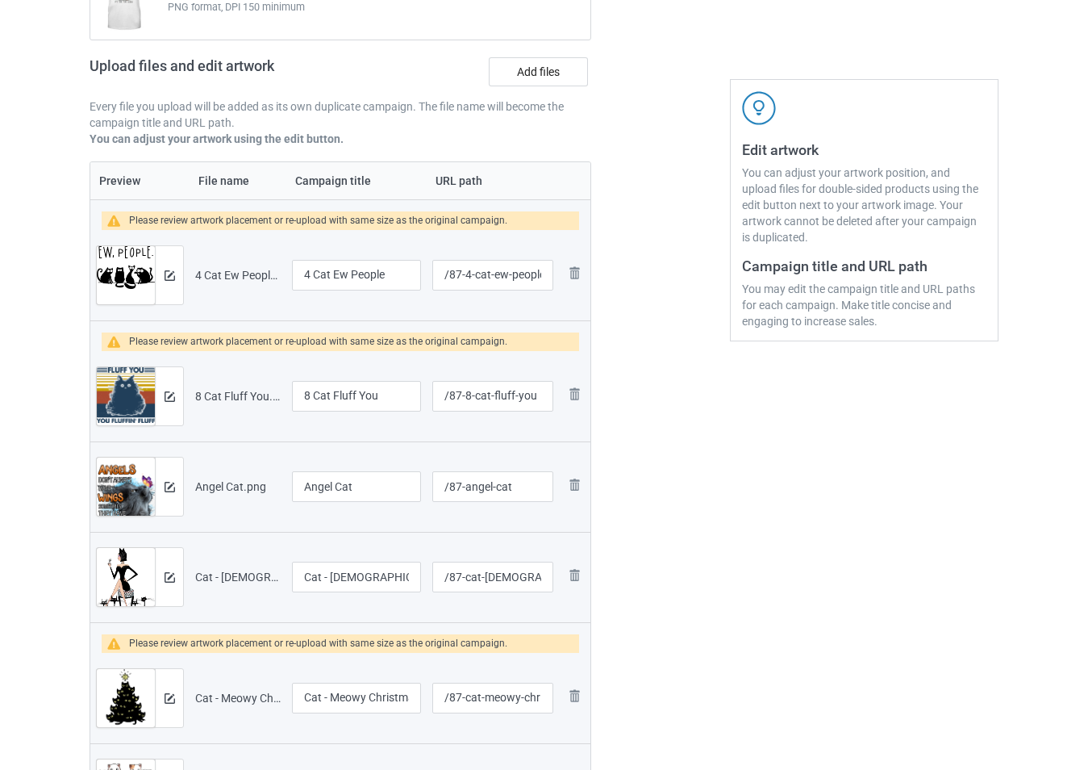
scroll to position [226, 0]
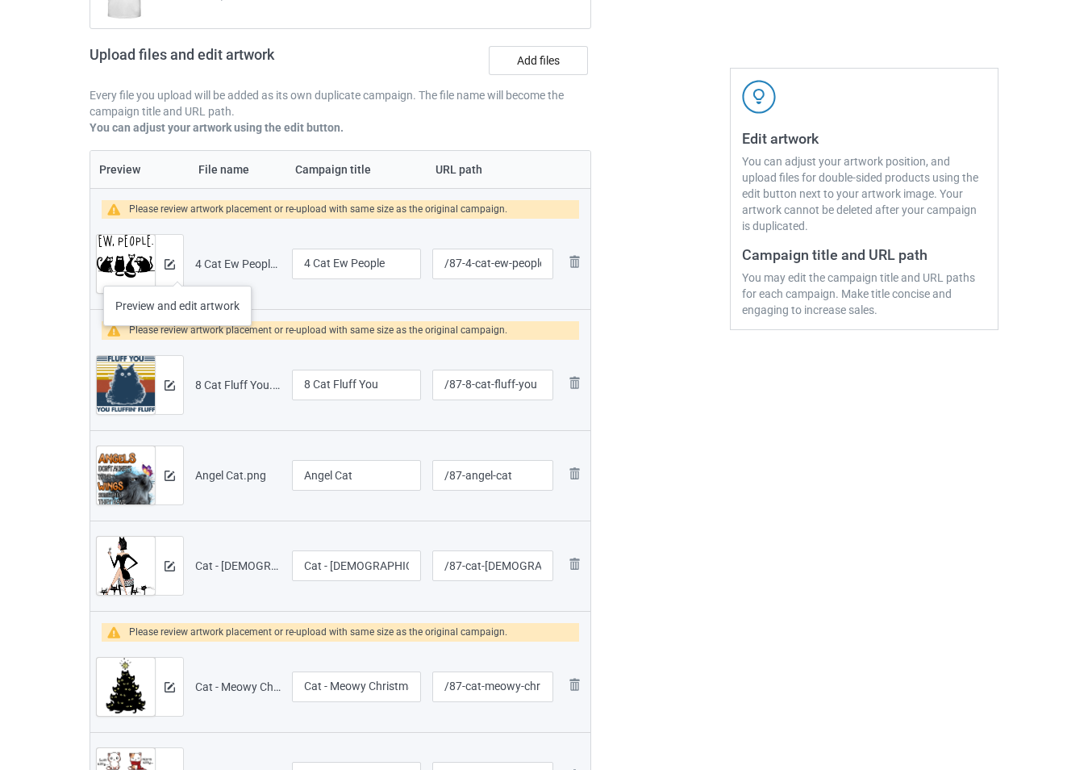
click at [175, 267] on div at bounding box center [169, 264] width 28 height 58
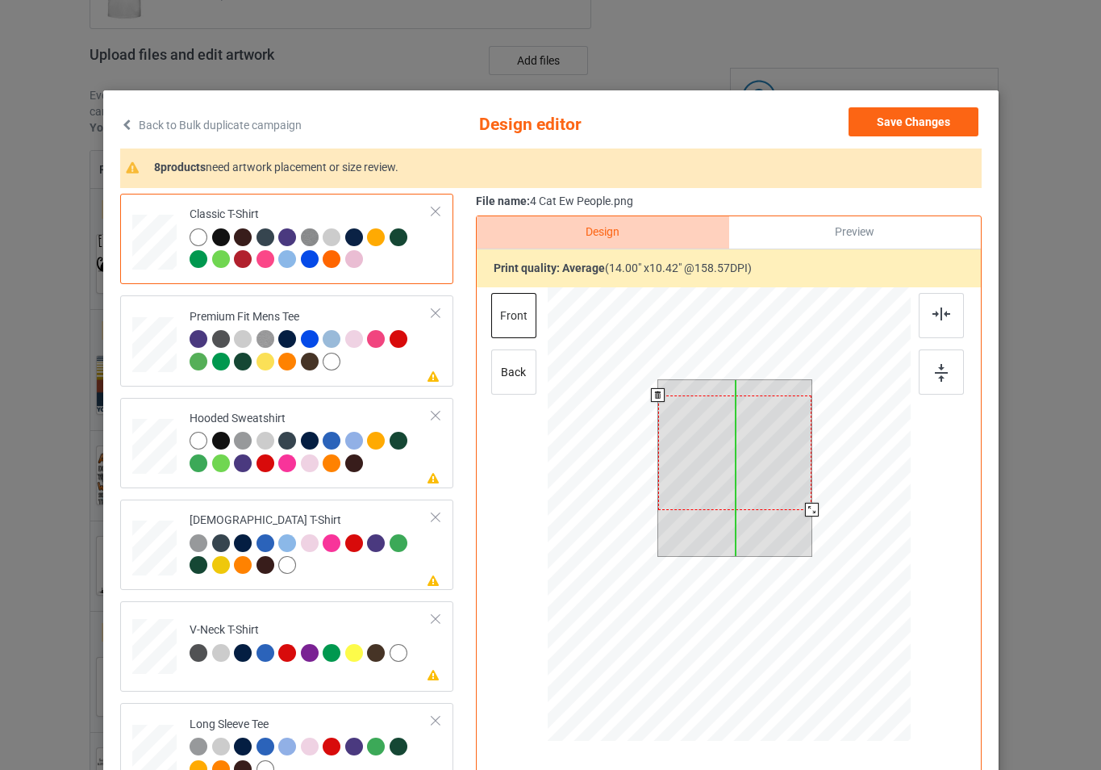
drag, startPoint x: 724, startPoint y: 424, endPoint x: 721, endPoint y: 439, distance: 15.5
click at [721, 439] on div at bounding box center [734, 452] width 154 height 115
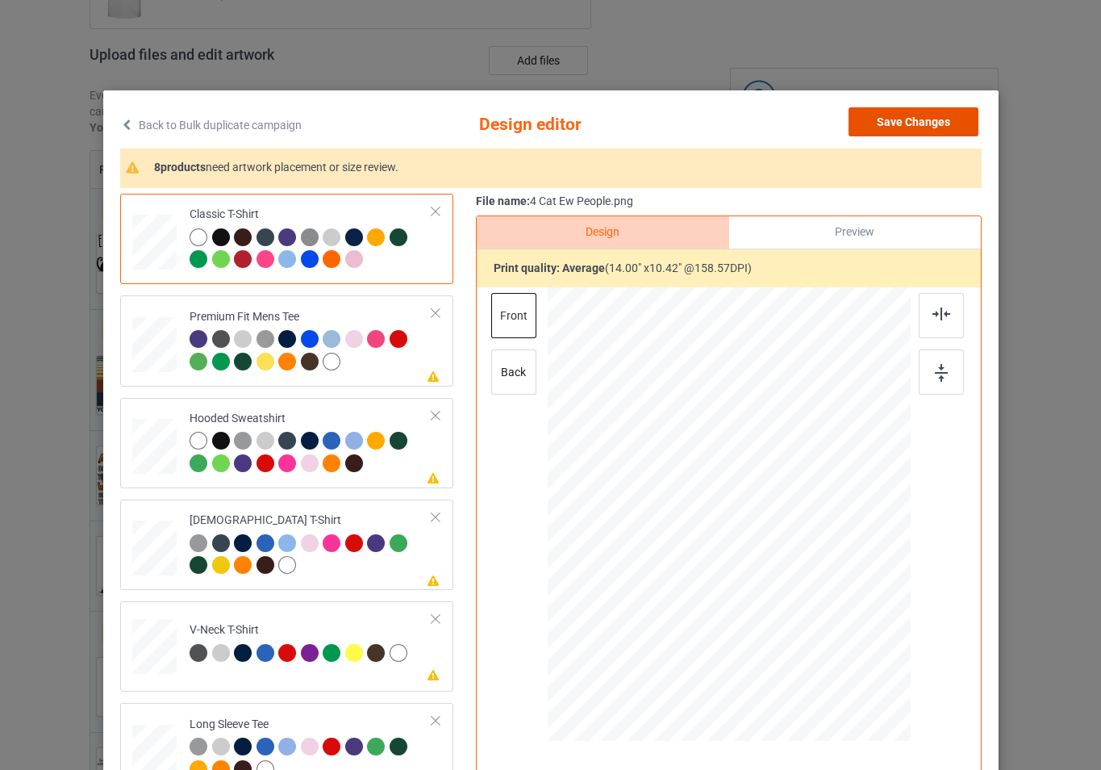
click at [876, 121] on button "Save Changes" at bounding box center [914, 121] width 130 height 29
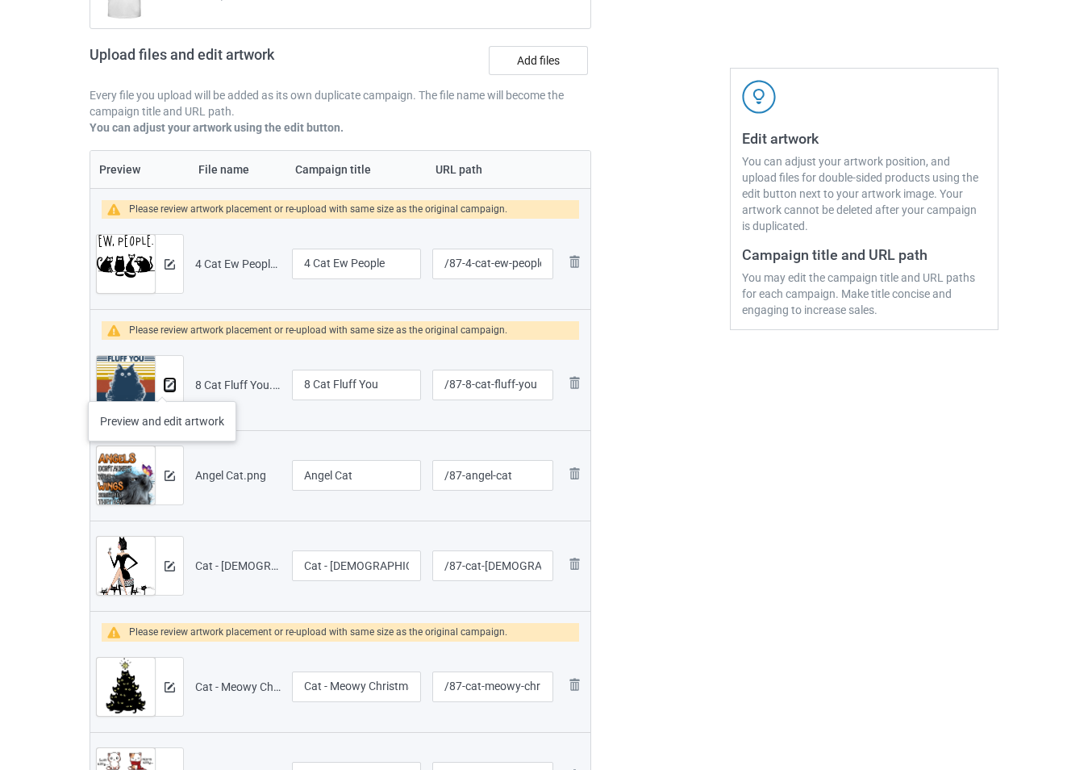
click at [168, 385] on img at bounding box center [170, 385] width 10 height 10
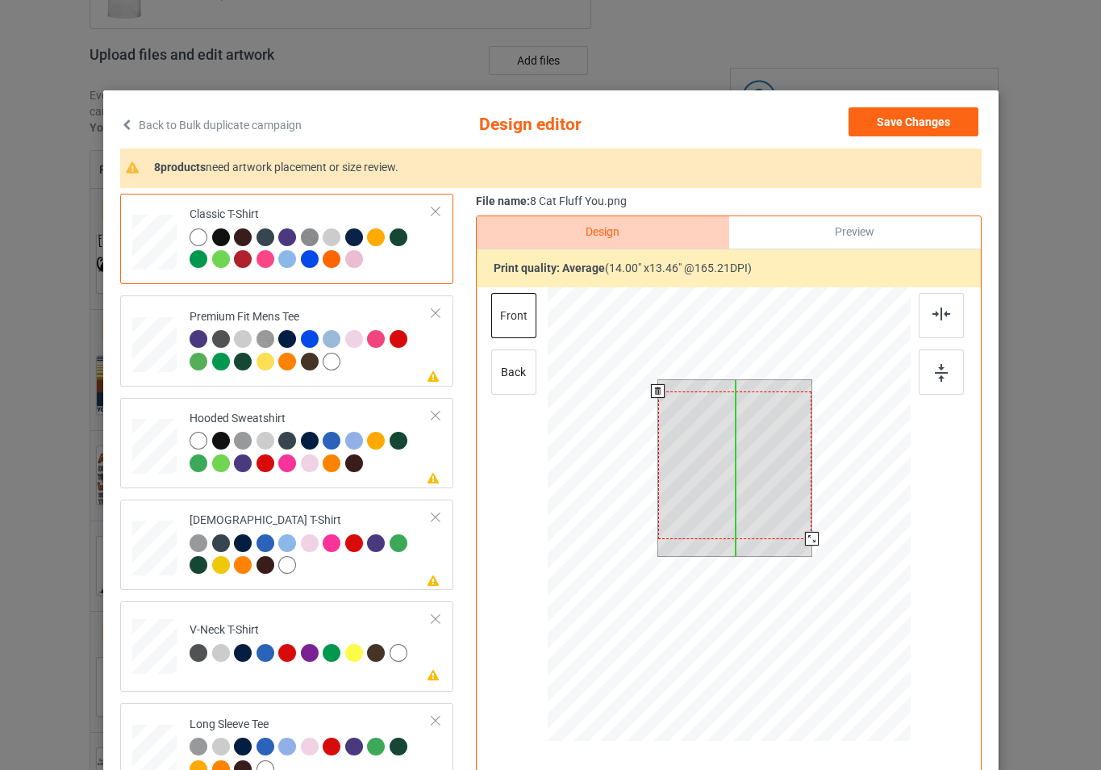
click at [717, 474] on div at bounding box center [734, 465] width 154 height 148
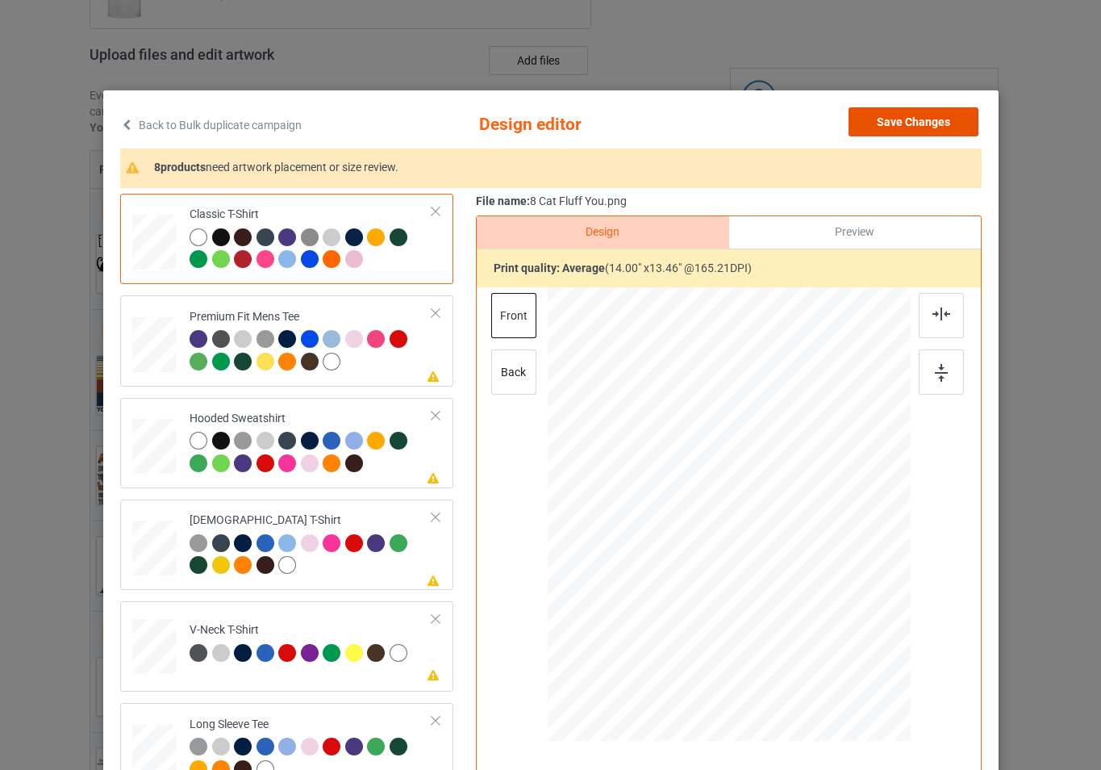
click at [906, 130] on button "Save Changes" at bounding box center [914, 121] width 130 height 29
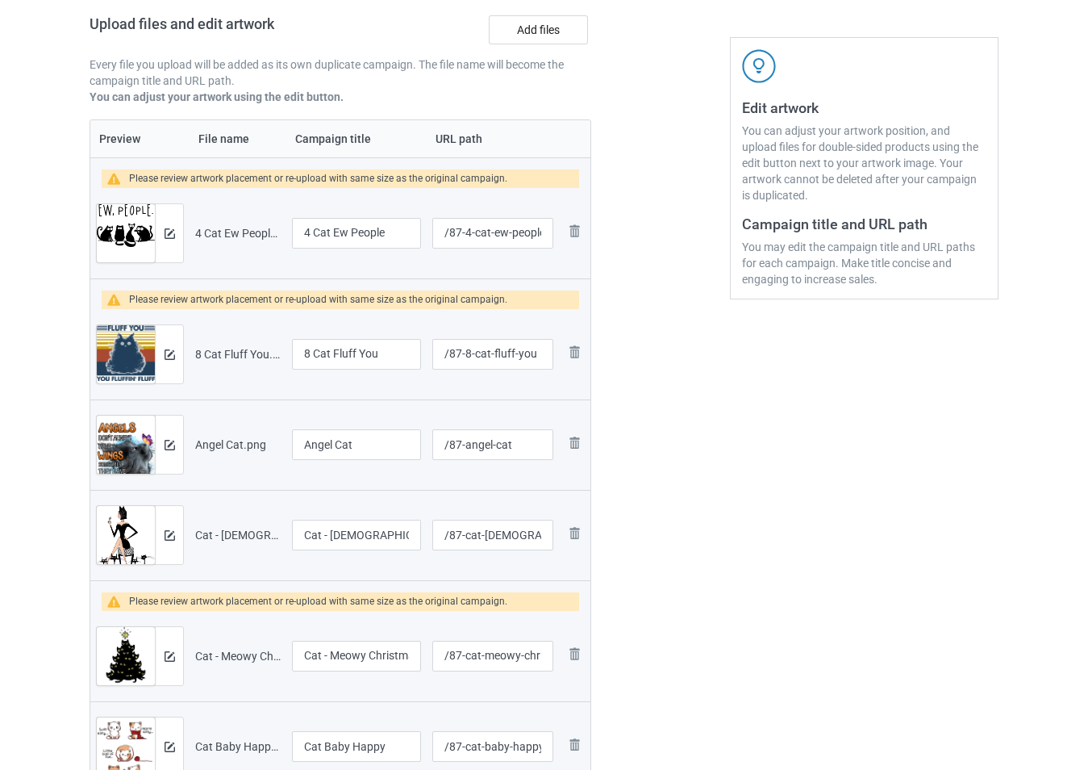
scroll to position [307, 0]
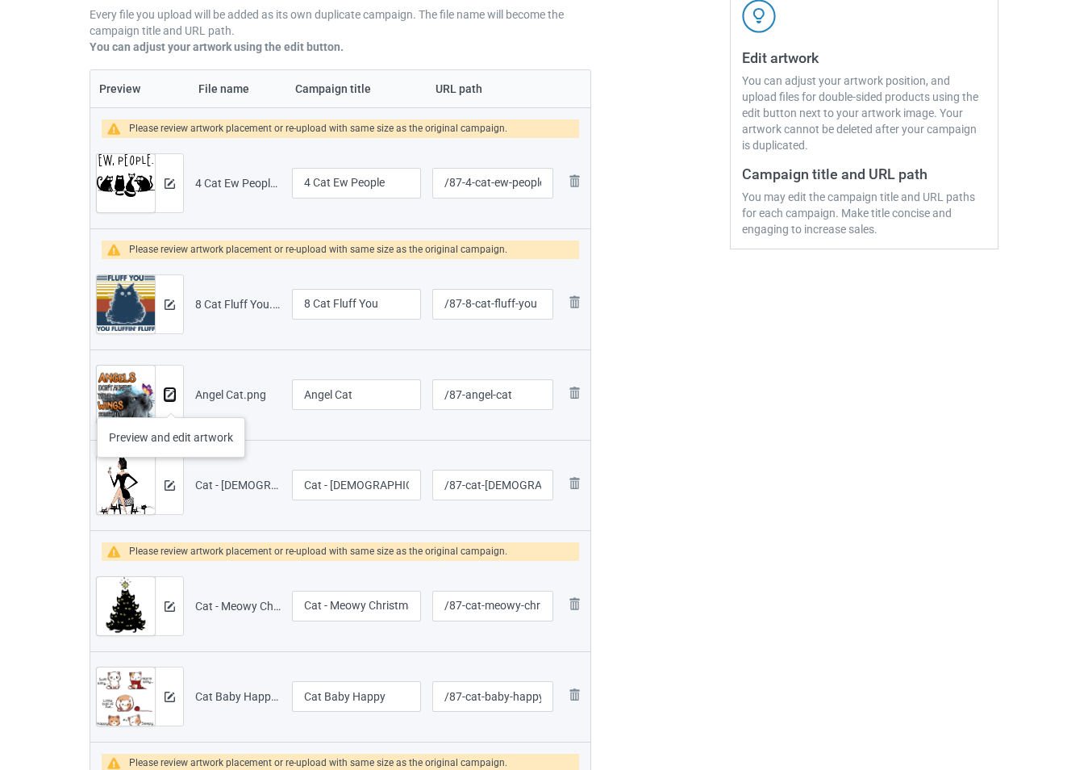
click at [171, 401] on button at bounding box center [170, 394] width 10 height 13
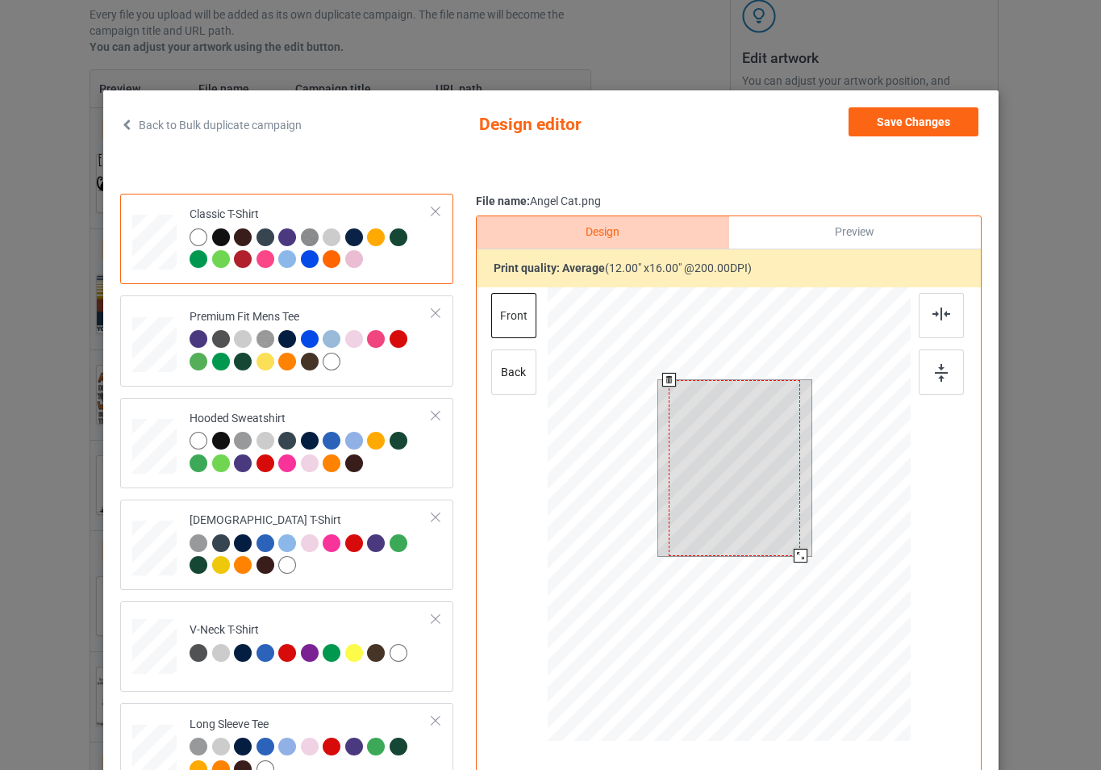
click at [821, 561] on div at bounding box center [728, 516] width 363 height 458
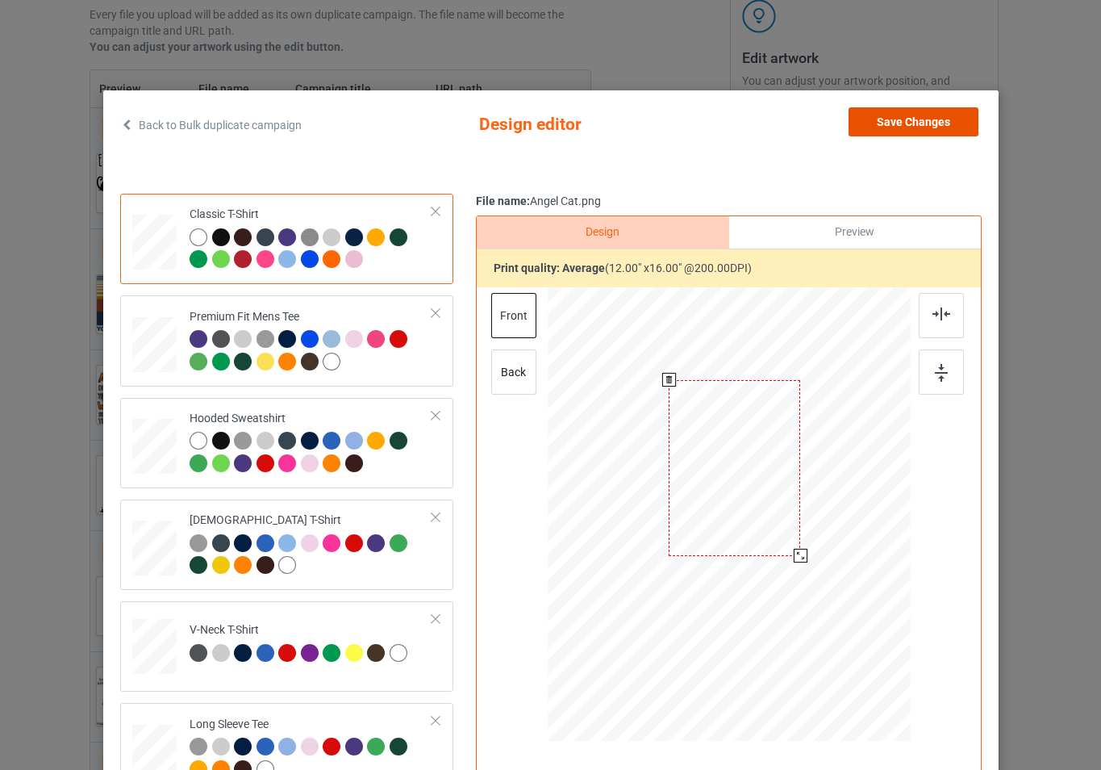
click at [903, 121] on button "Save Changes" at bounding box center [914, 121] width 130 height 29
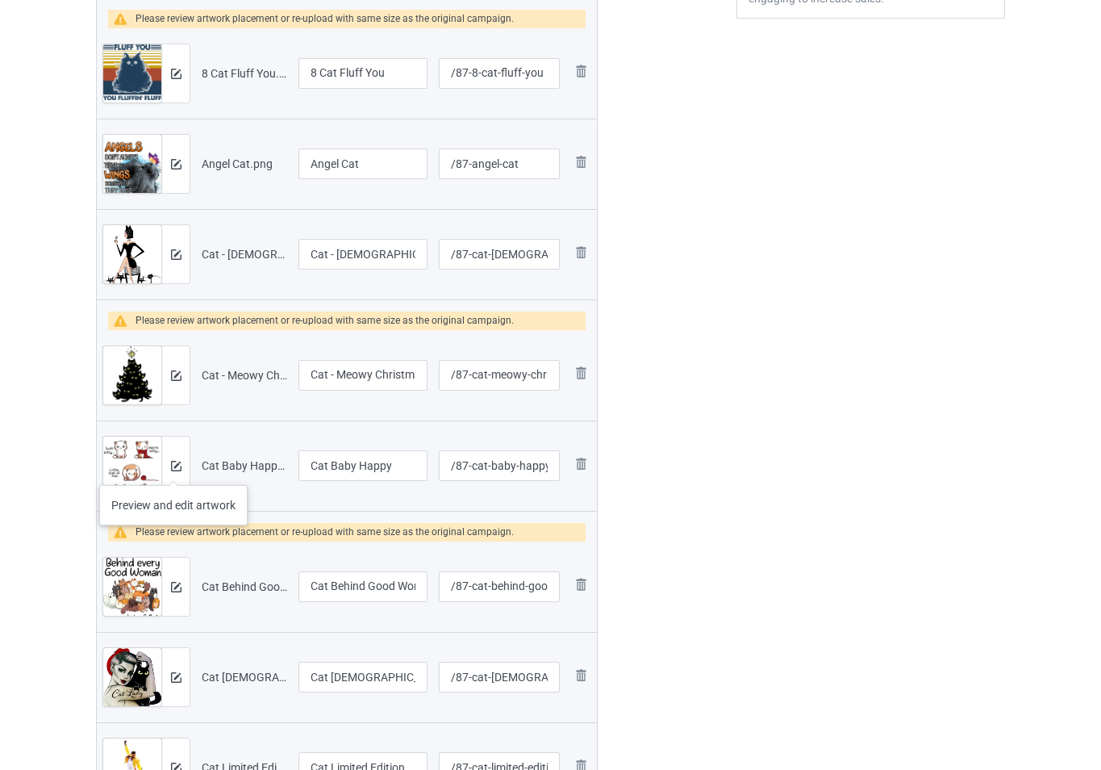
scroll to position [549, 0]
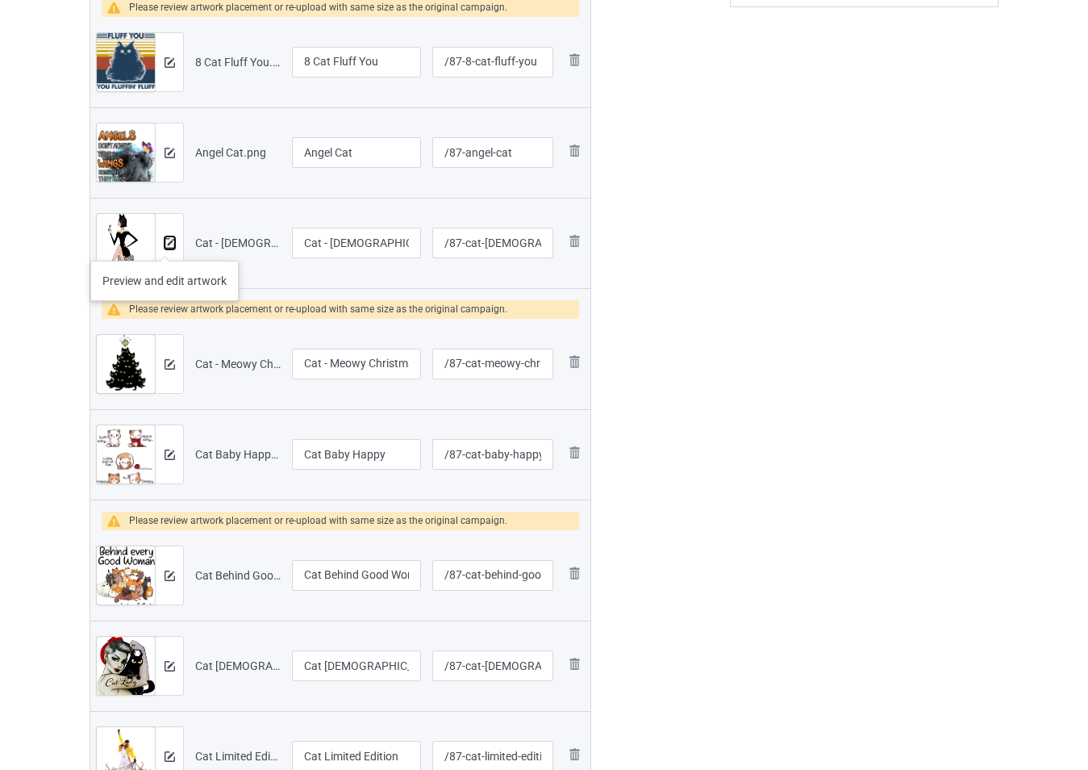
click at [165, 244] on img at bounding box center [170, 243] width 10 height 10
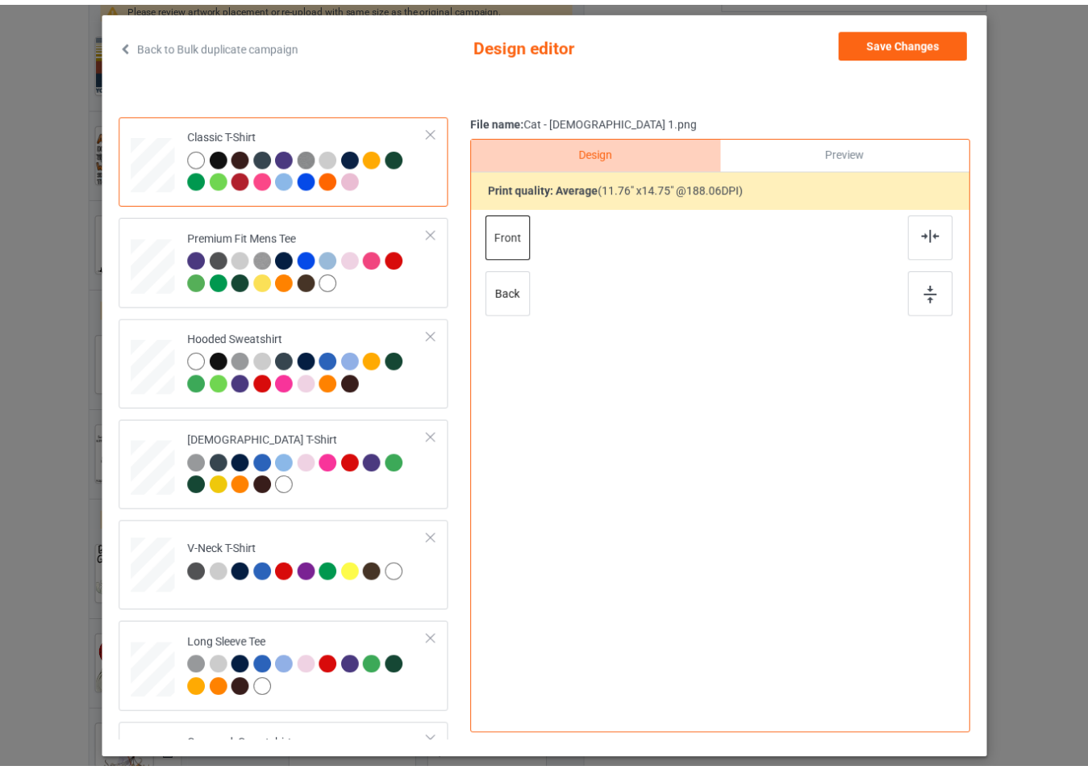
scroll to position [81, 0]
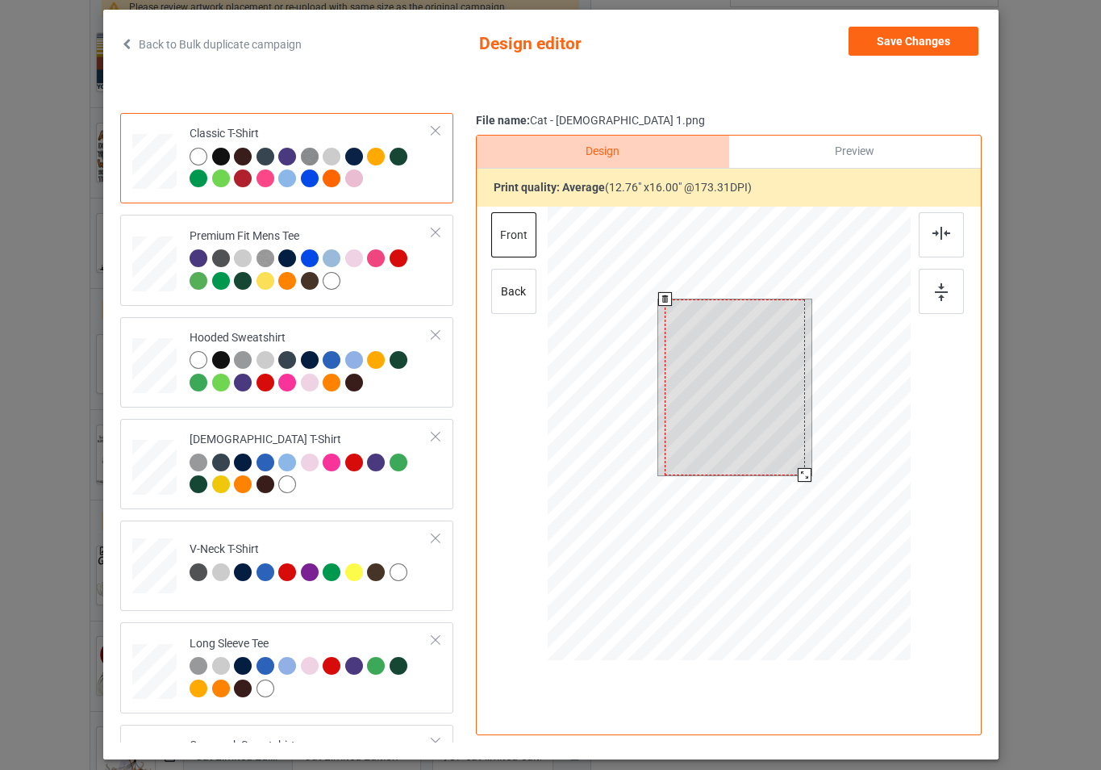
click at [818, 486] on div at bounding box center [728, 436] width 363 height 458
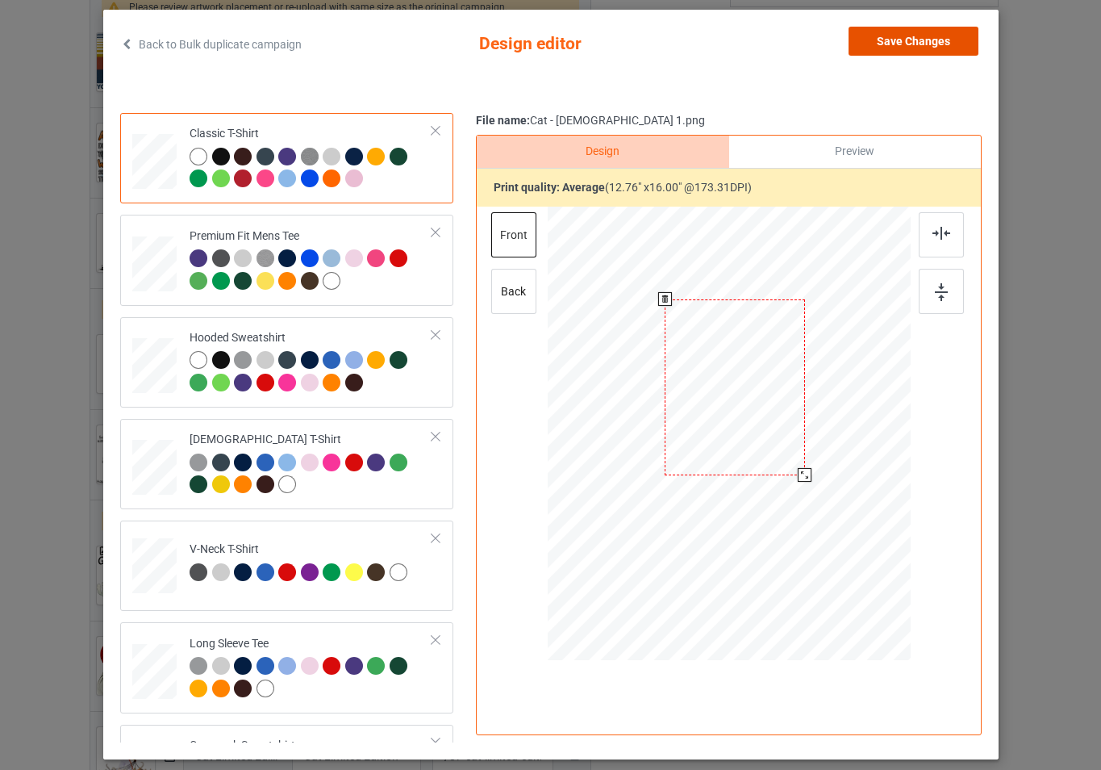
click at [918, 49] on button "Save Changes" at bounding box center [914, 41] width 130 height 29
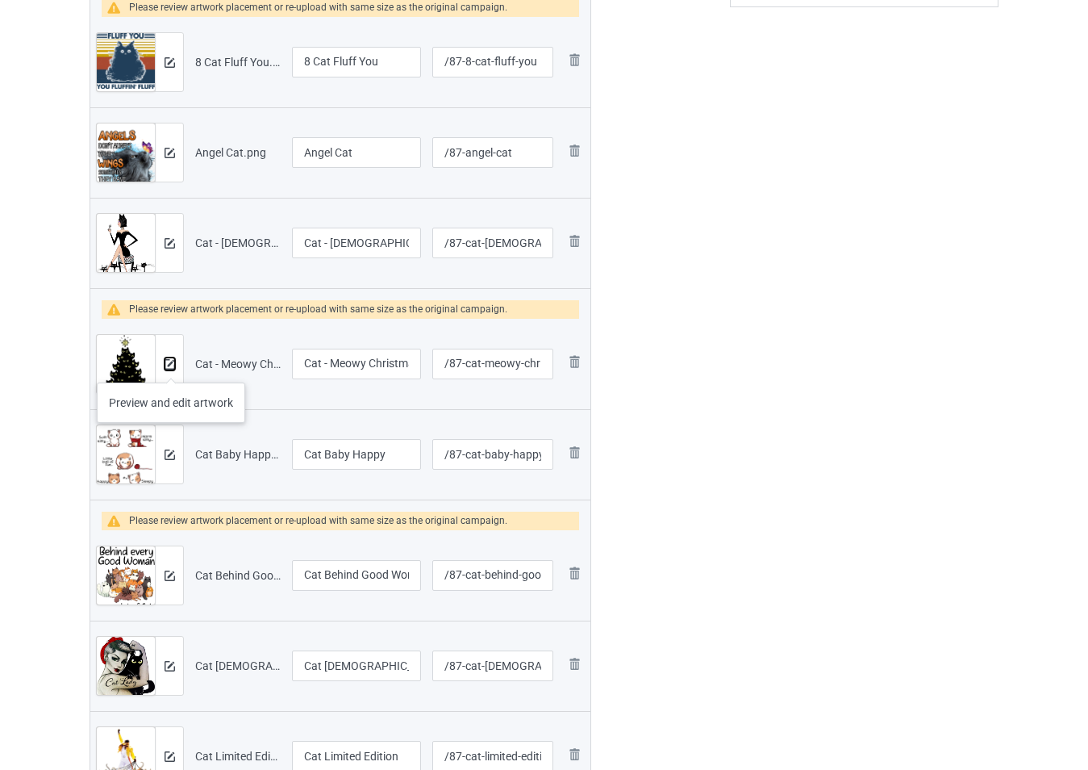
click at [170, 366] on img at bounding box center [170, 364] width 10 height 10
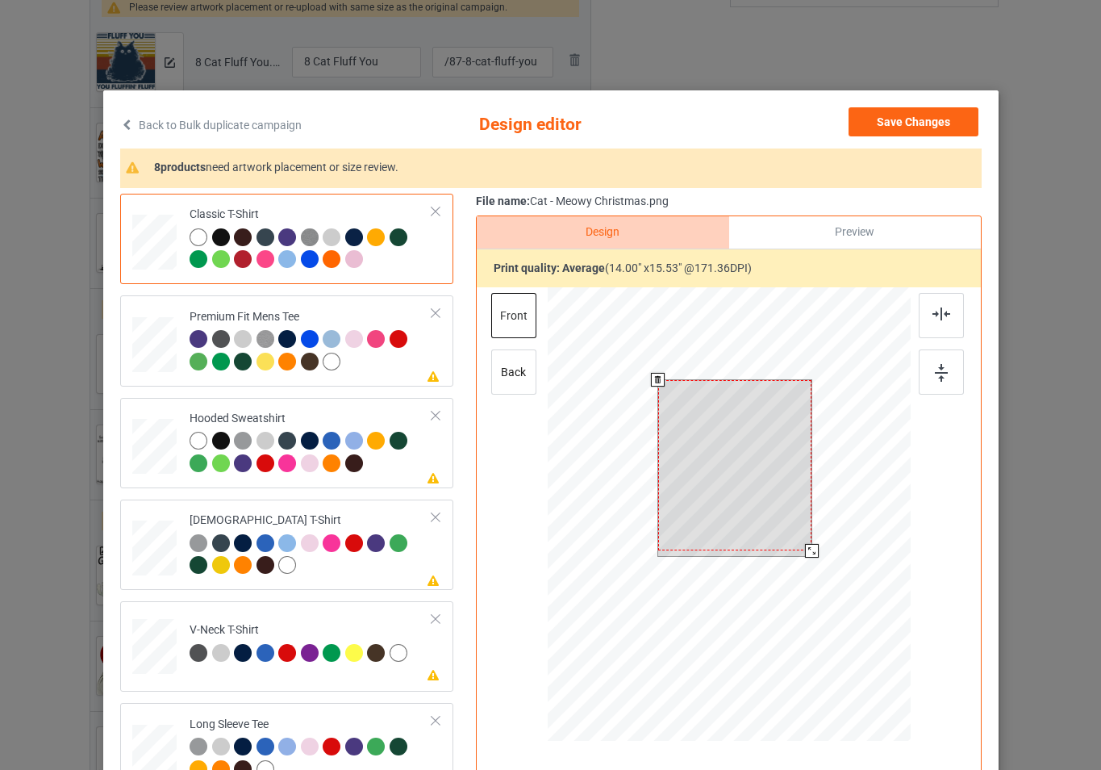
click at [816, 565] on div at bounding box center [728, 516] width 363 height 458
click at [808, 568] on div at bounding box center [728, 516] width 363 height 458
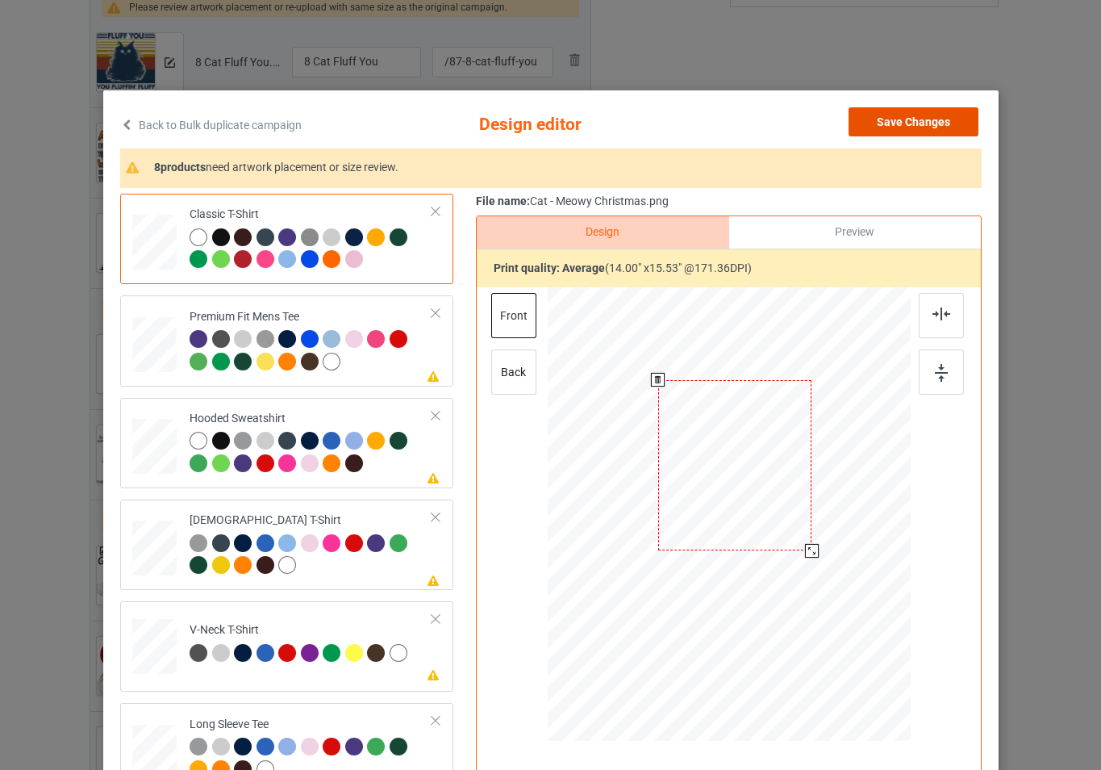
click at [893, 131] on button "Save Changes" at bounding box center [914, 121] width 130 height 29
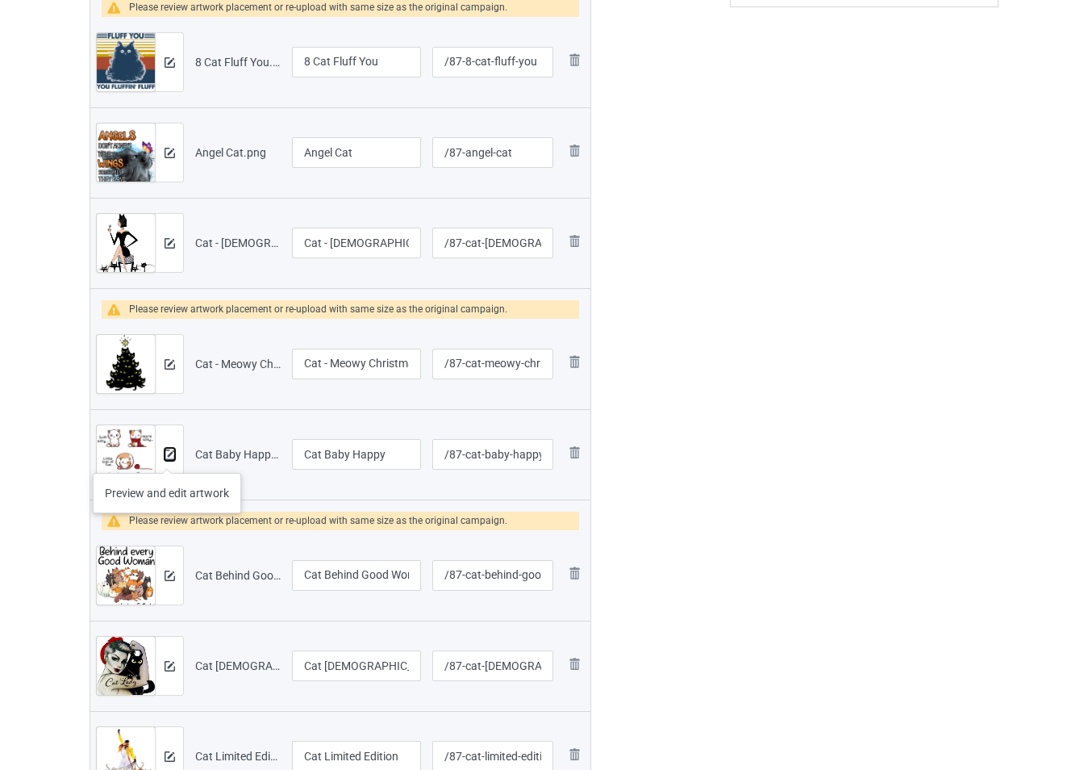
click at [167, 457] on img at bounding box center [170, 454] width 10 height 10
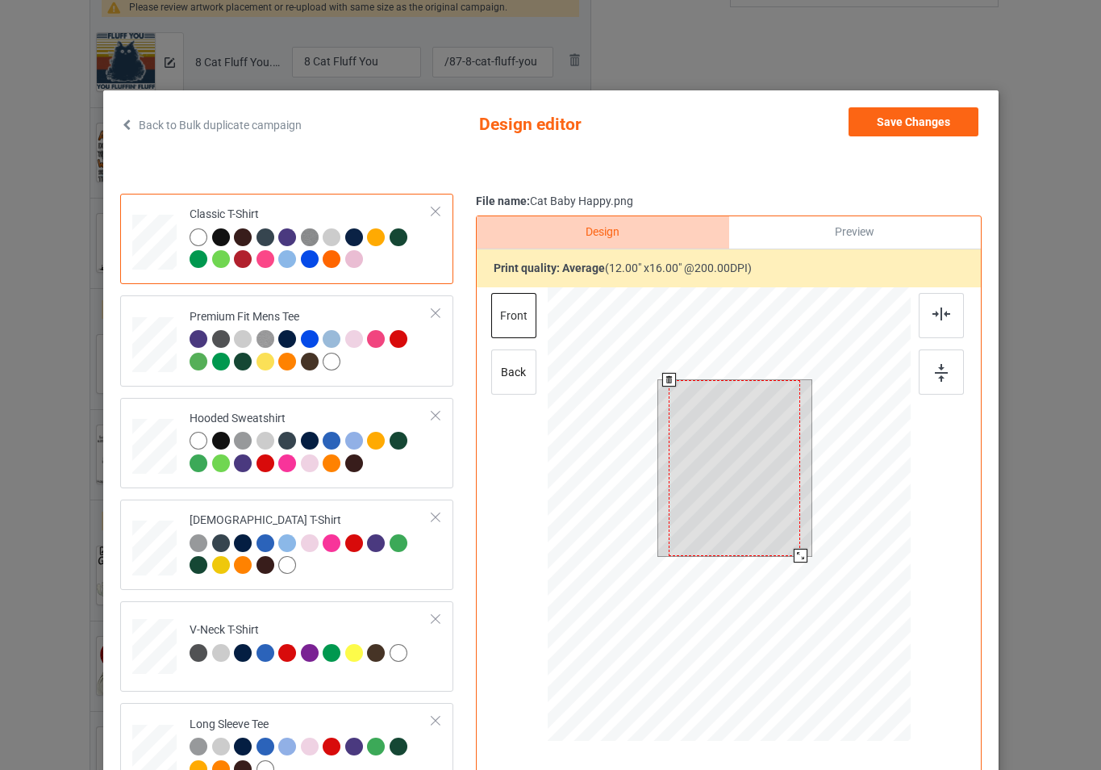
click at [812, 565] on div at bounding box center [728, 516] width 363 height 458
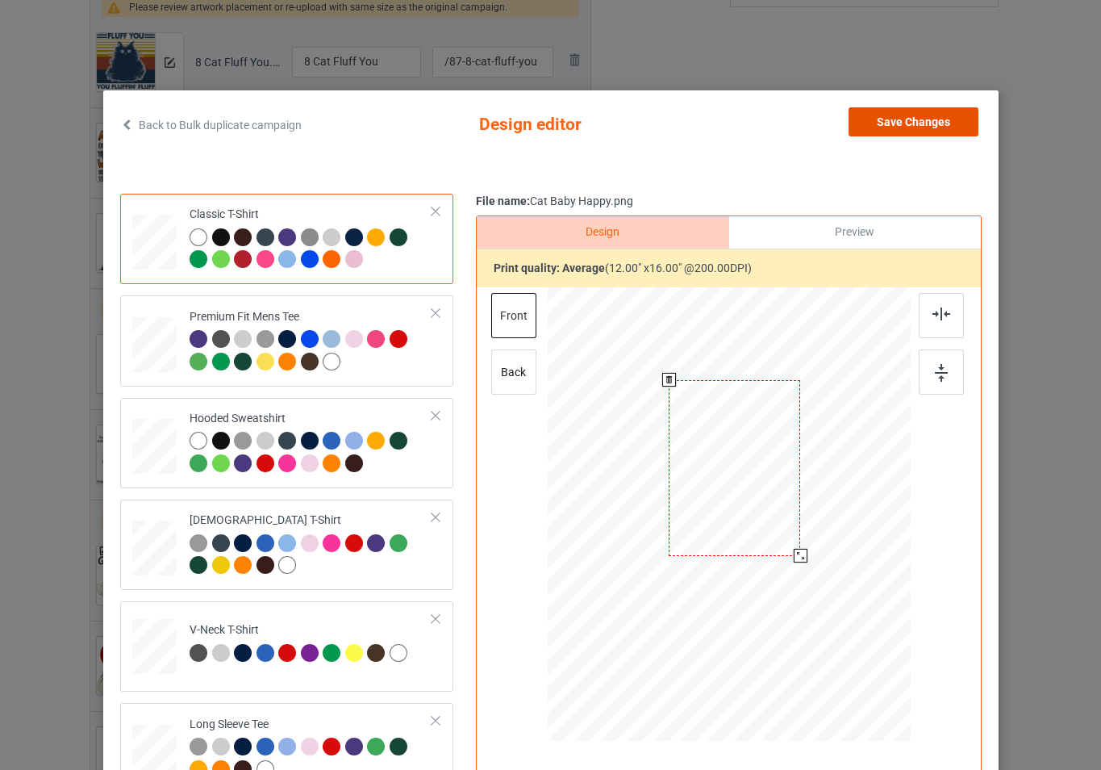
click at [913, 129] on button "Save Changes" at bounding box center [914, 121] width 130 height 29
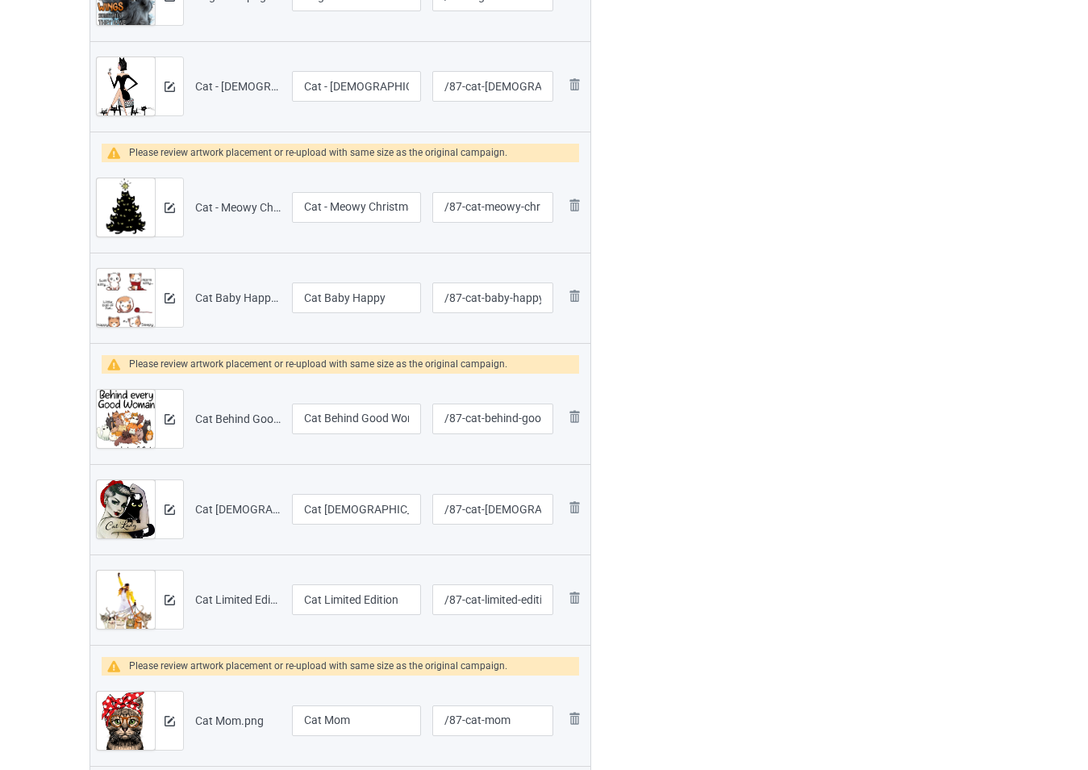
scroll to position [710, 0]
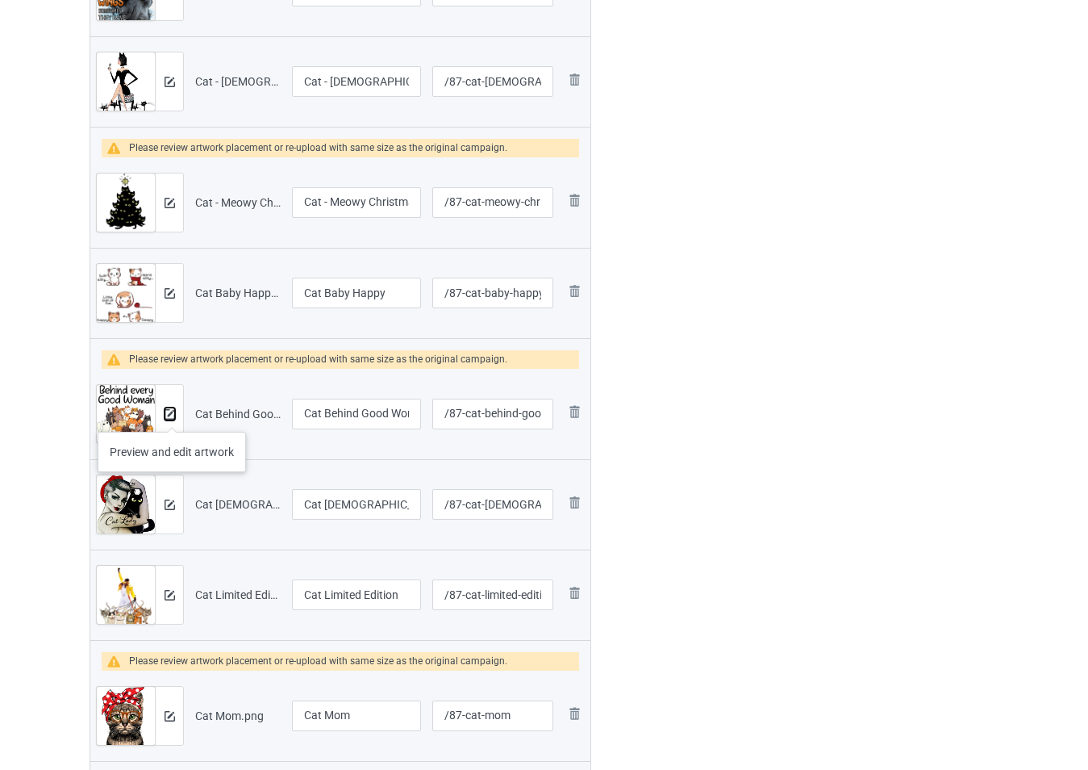
click at [169, 411] on img at bounding box center [170, 414] width 10 height 10
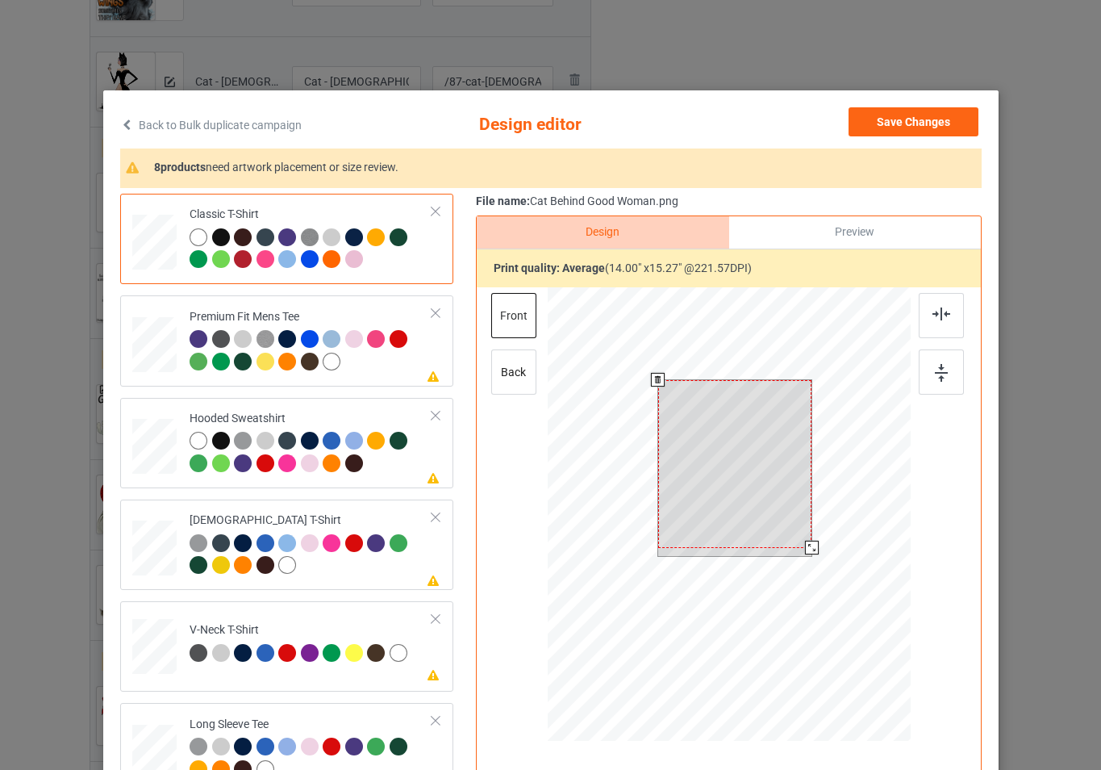
click at [820, 582] on div at bounding box center [728, 516] width 363 height 458
click at [768, 478] on div at bounding box center [734, 468] width 154 height 168
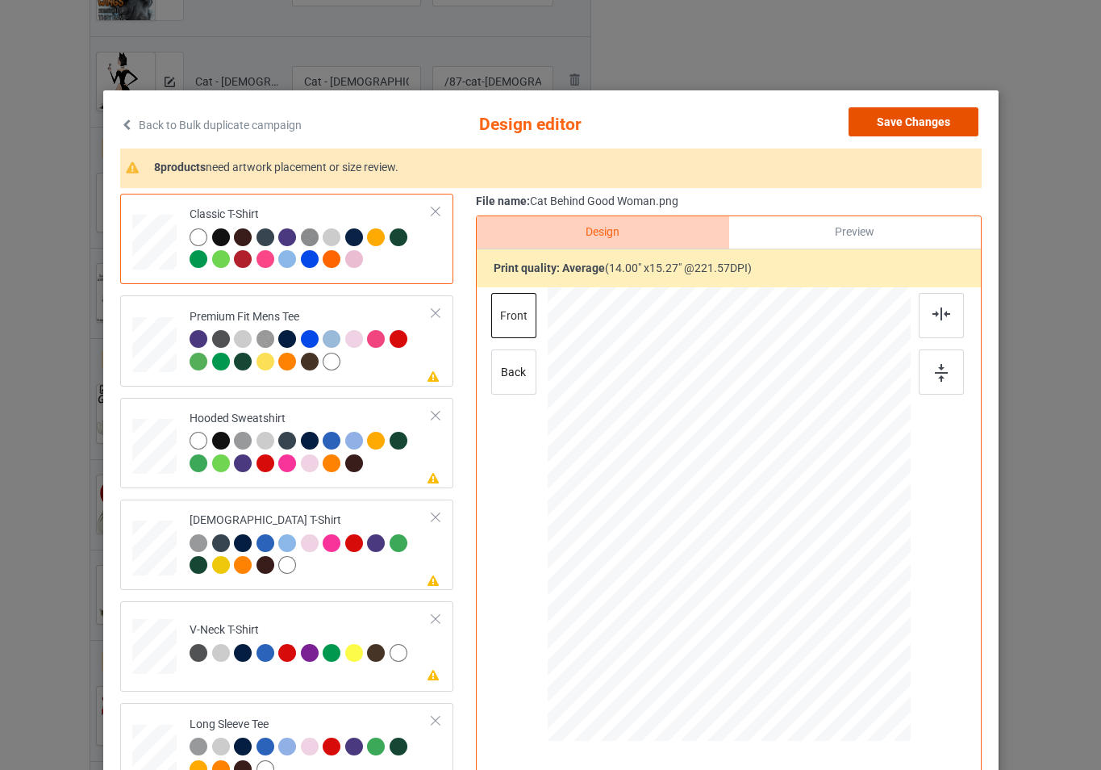
click at [936, 123] on button "Save Changes" at bounding box center [914, 121] width 130 height 29
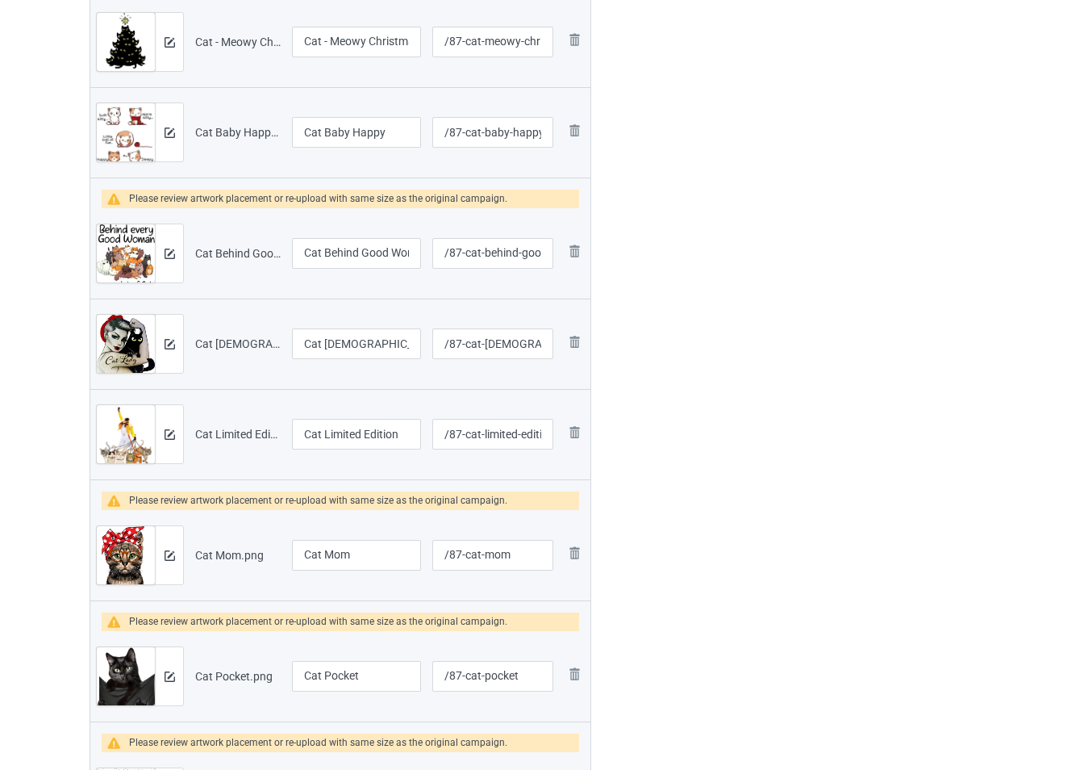
scroll to position [871, 0]
click at [167, 338] on img at bounding box center [170, 343] width 10 height 10
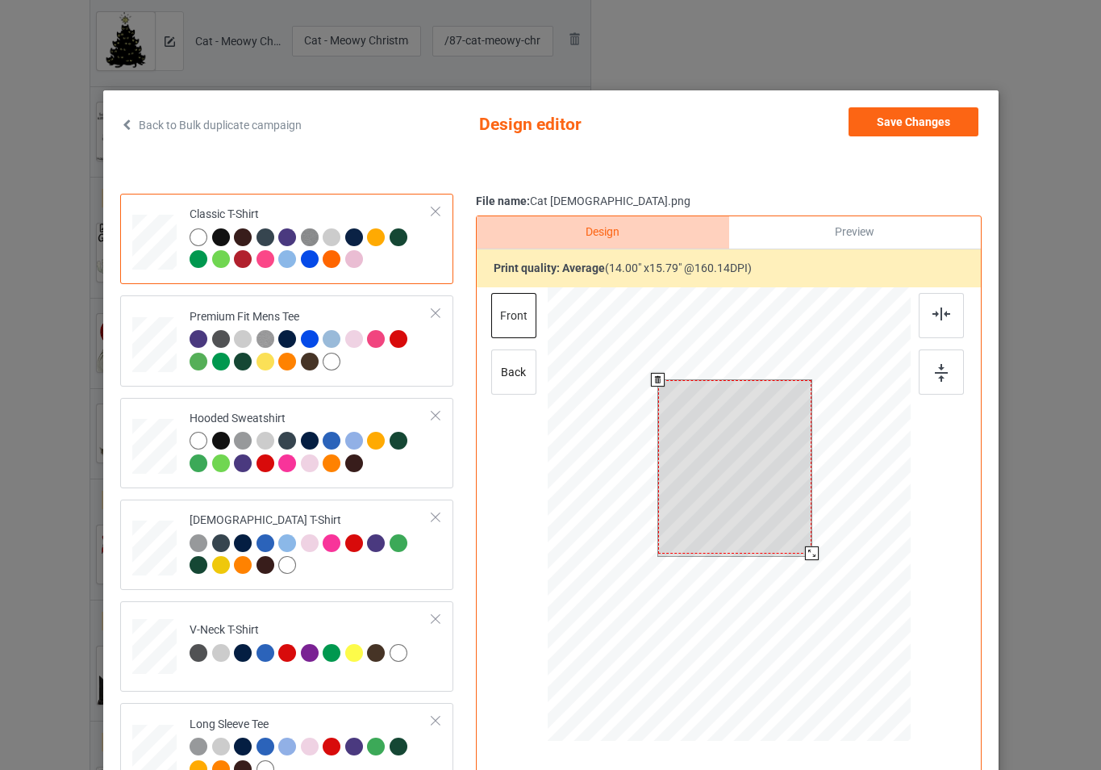
click at [825, 570] on div at bounding box center [728, 516] width 363 height 458
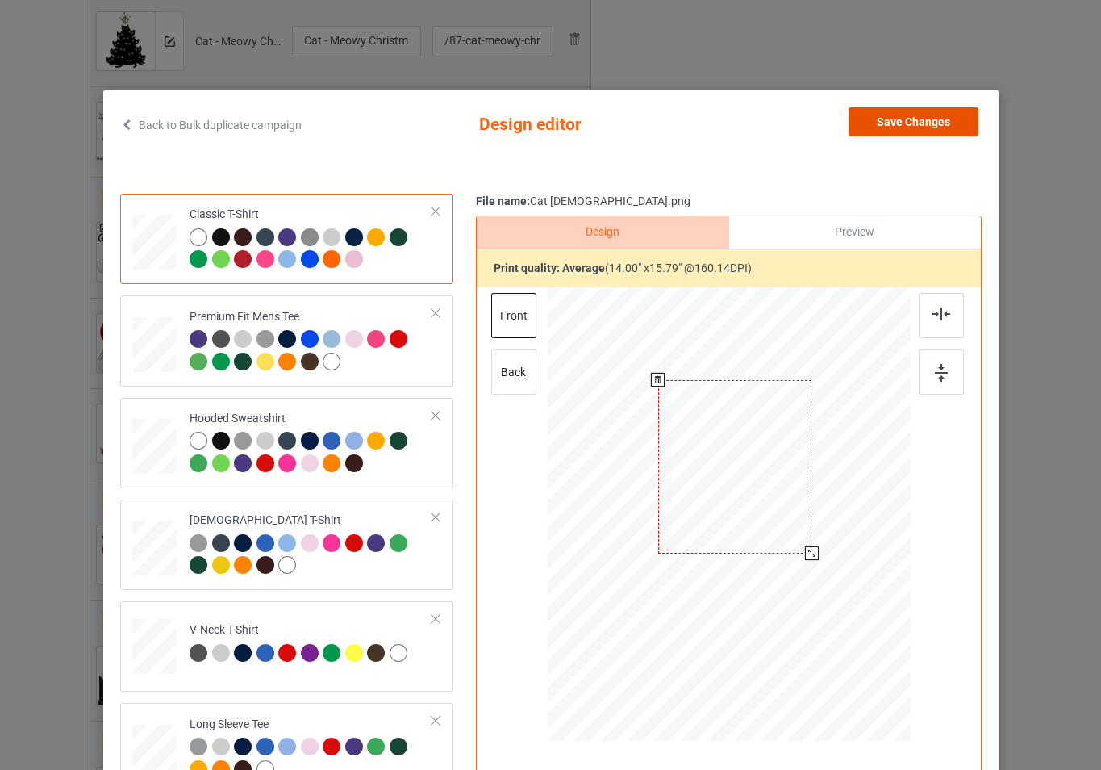
click at [905, 129] on button "Save Changes" at bounding box center [914, 121] width 130 height 29
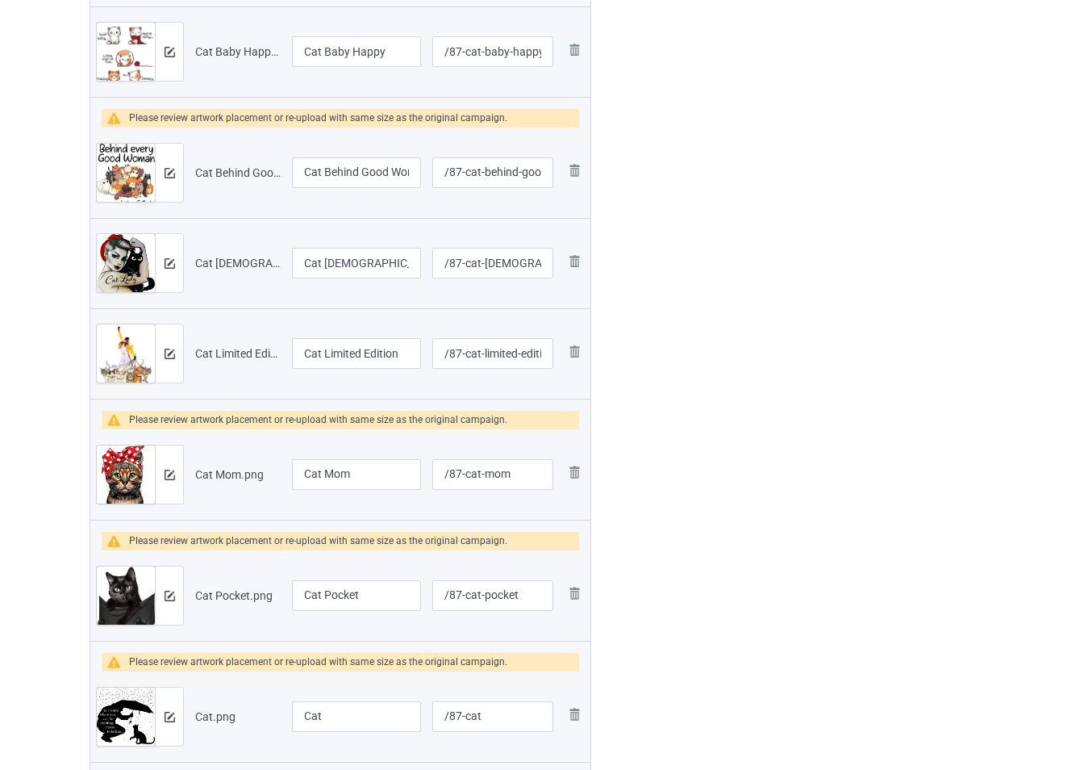
scroll to position [952, 0]
click at [173, 349] on img at bounding box center [170, 353] width 10 height 10
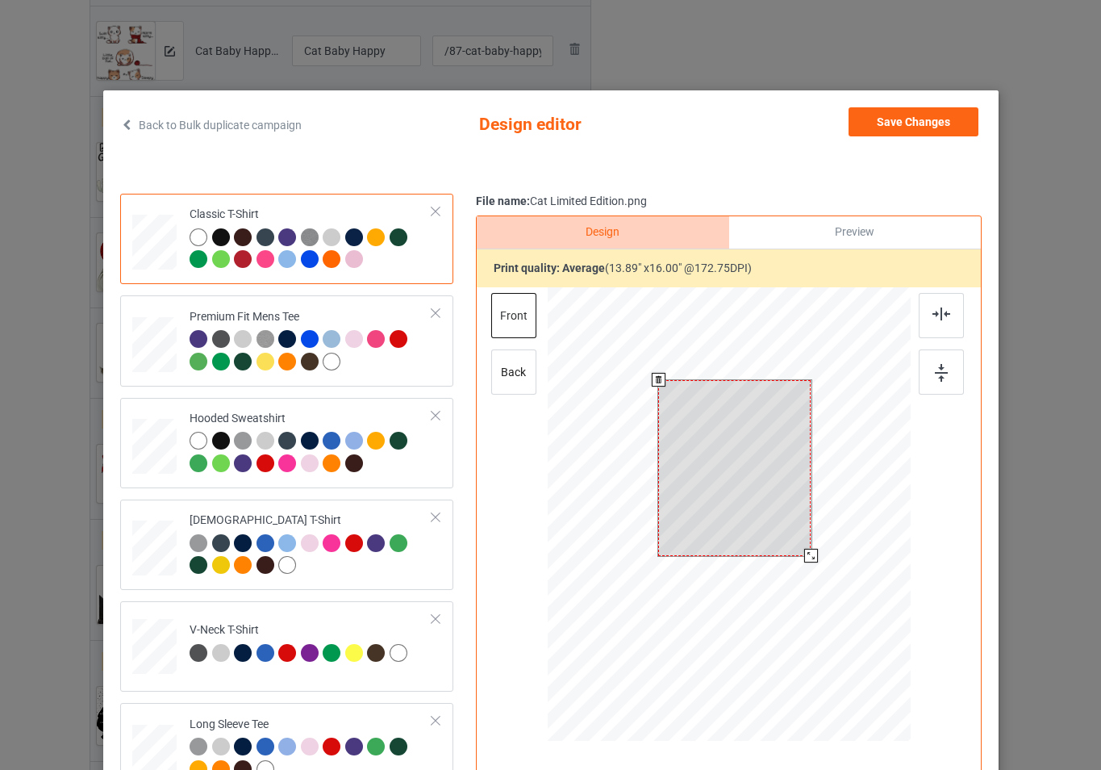
click at [821, 580] on div at bounding box center [728, 516] width 363 height 458
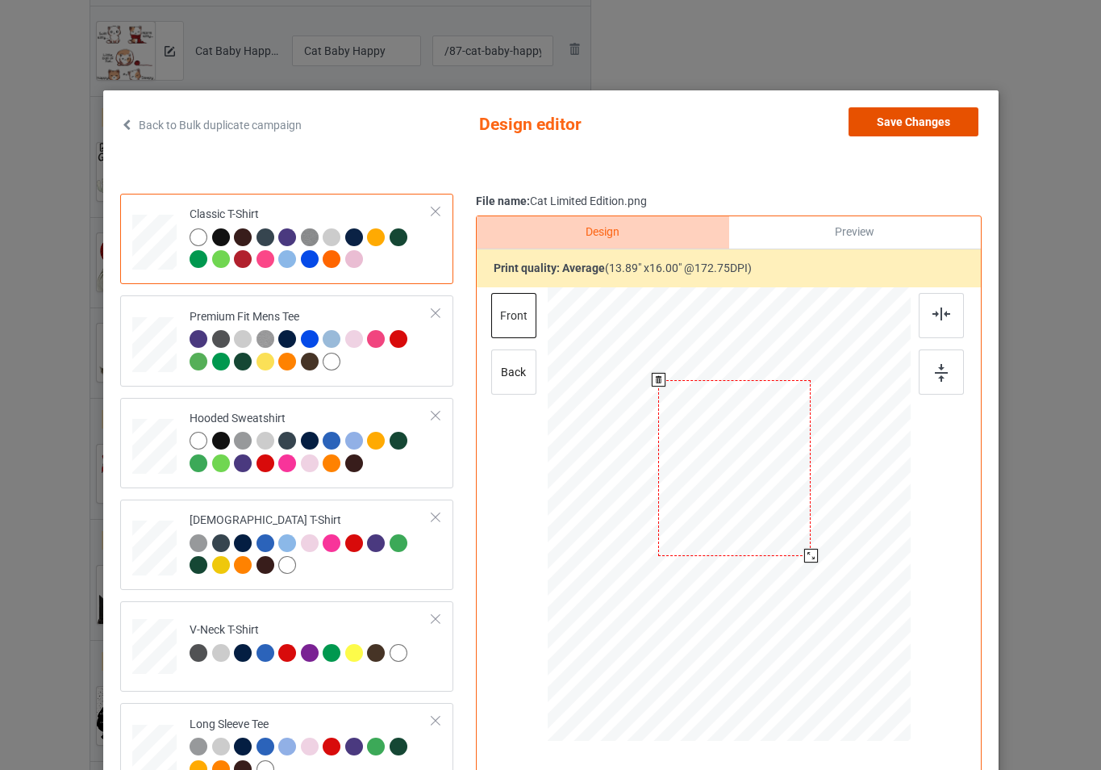
click at [890, 123] on button "Save Changes" at bounding box center [914, 121] width 130 height 29
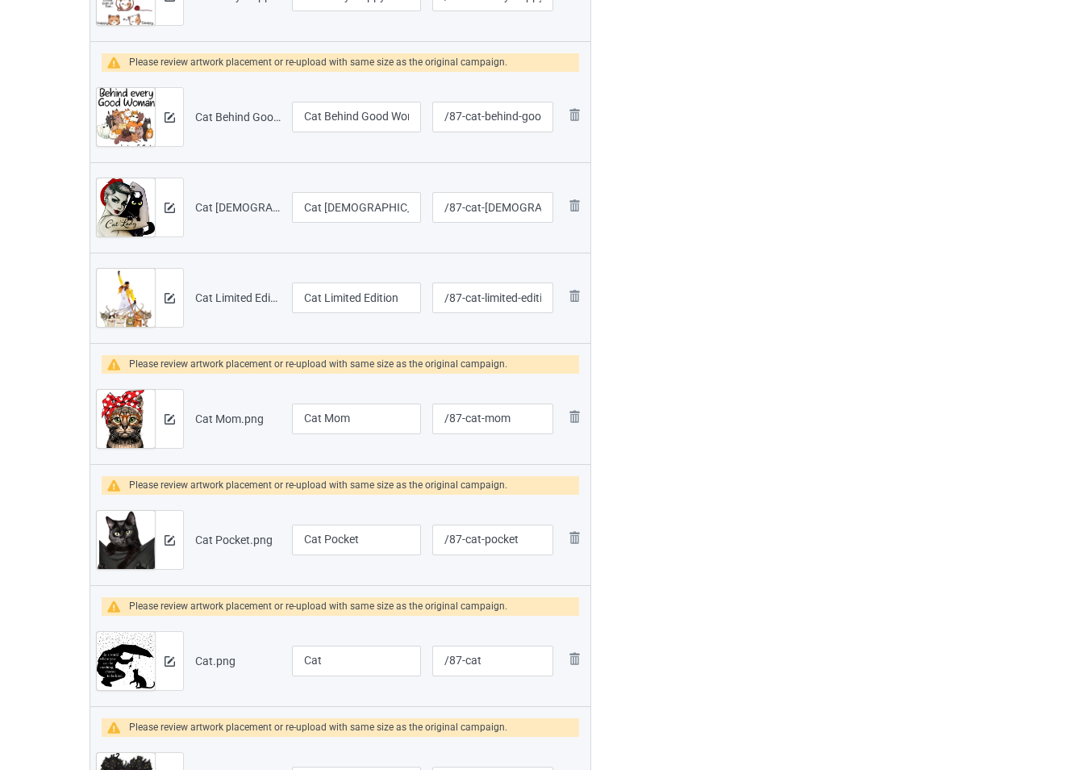
scroll to position [1033, 0]
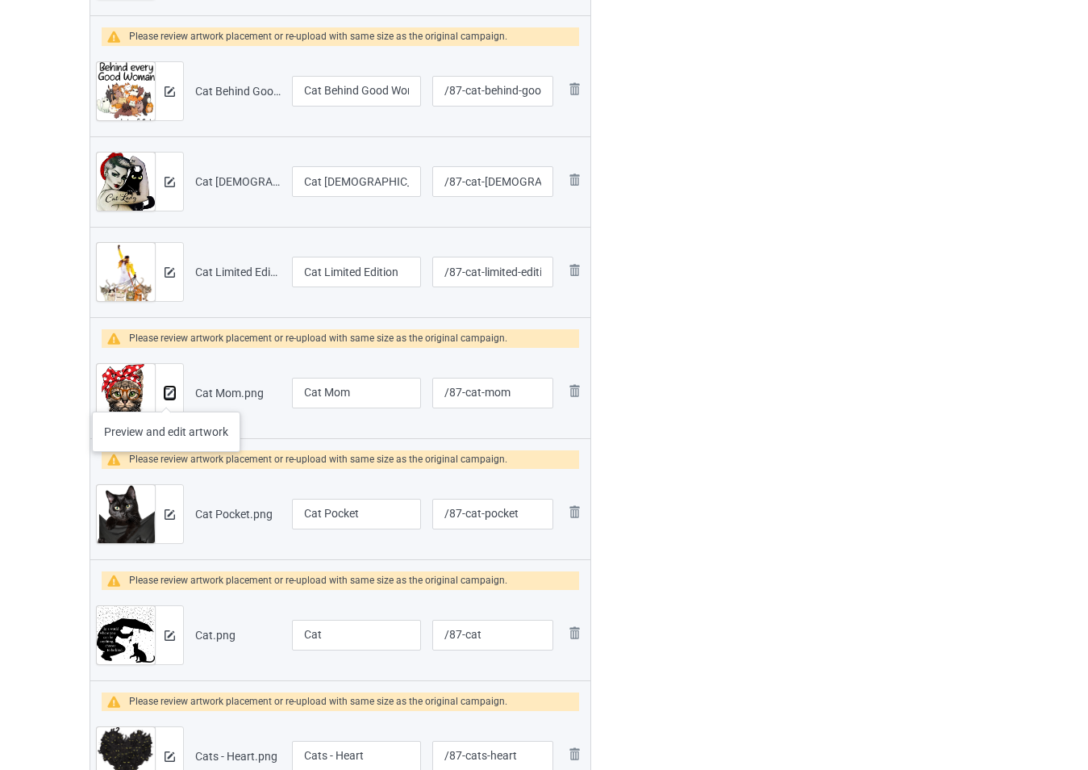
click at [166, 395] on img at bounding box center [170, 393] width 10 height 10
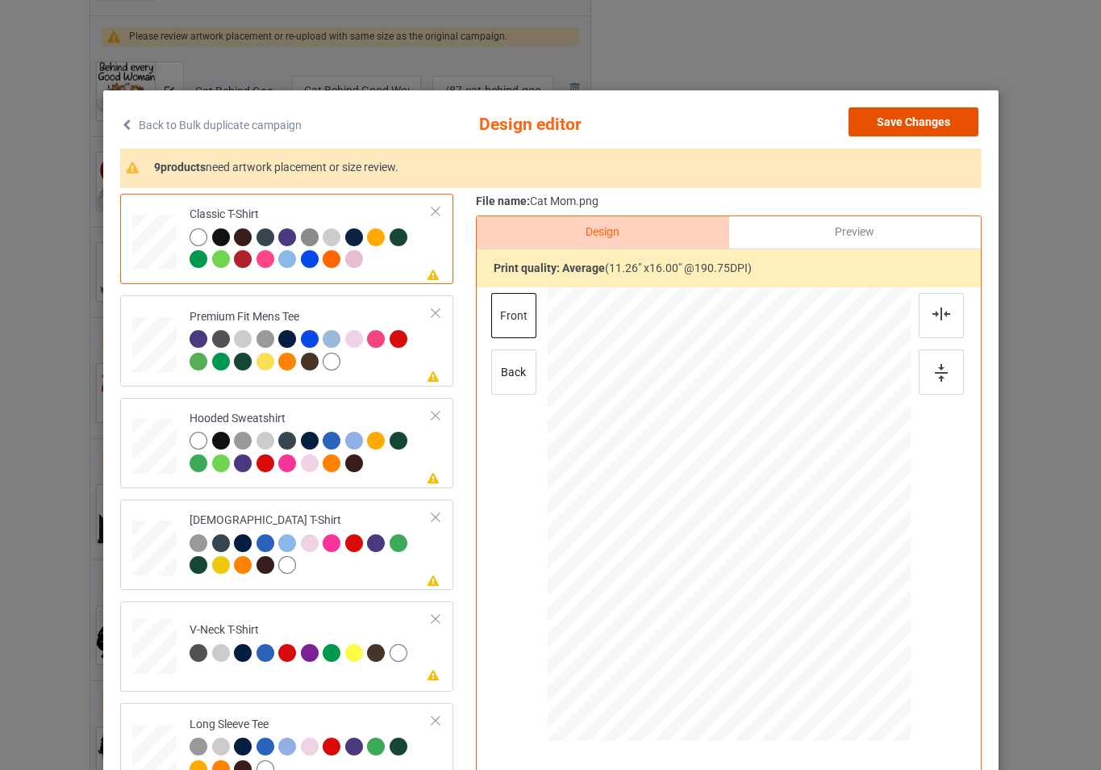
click at [874, 129] on button "Save Changes" at bounding box center [914, 121] width 130 height 29
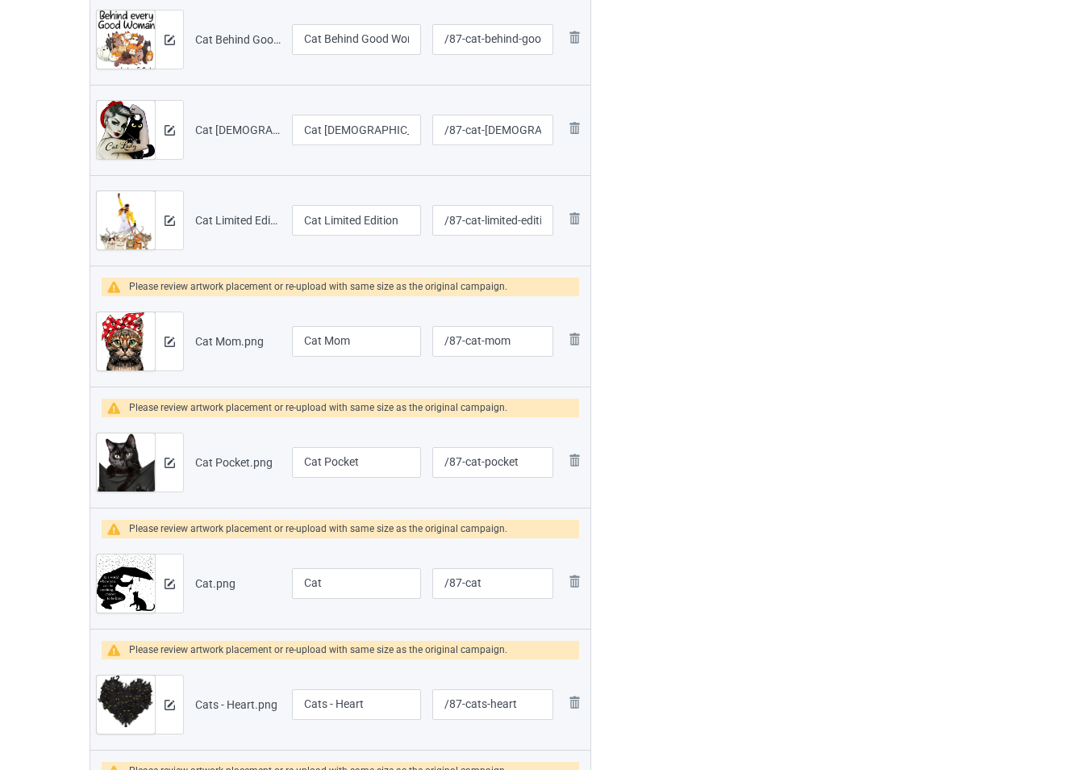
scroll to position [1113, 0]
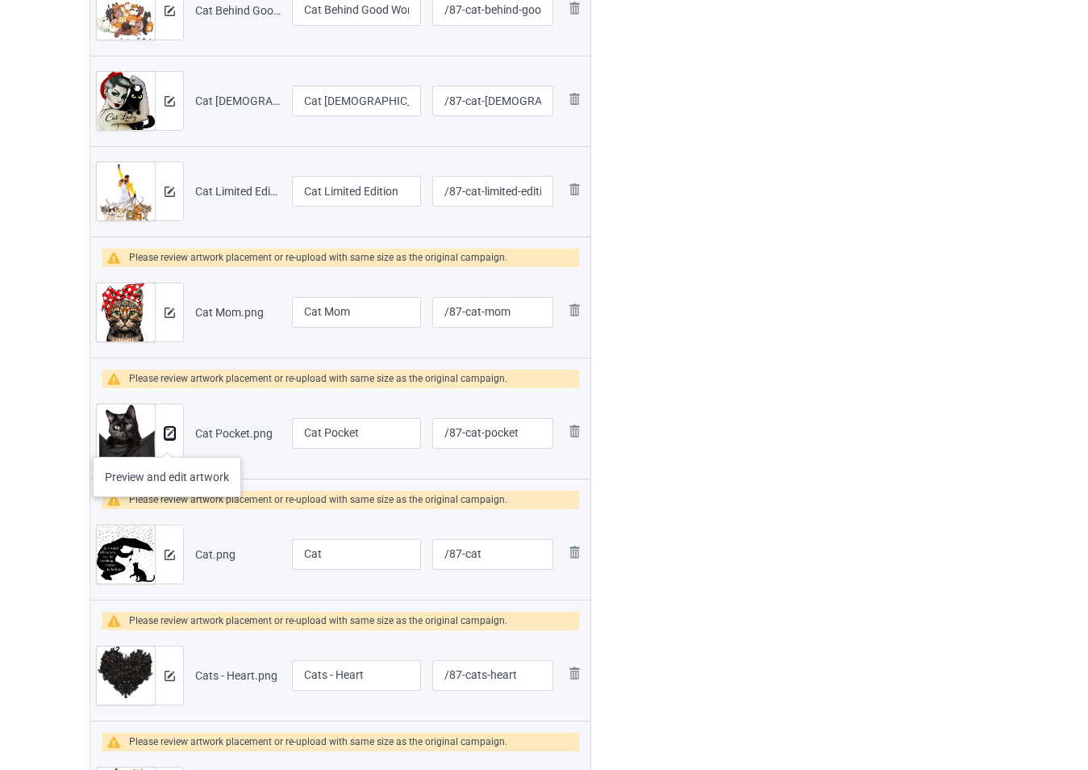
click at [167, 440] on button at bounding box center [170, 433] width 10 height 13
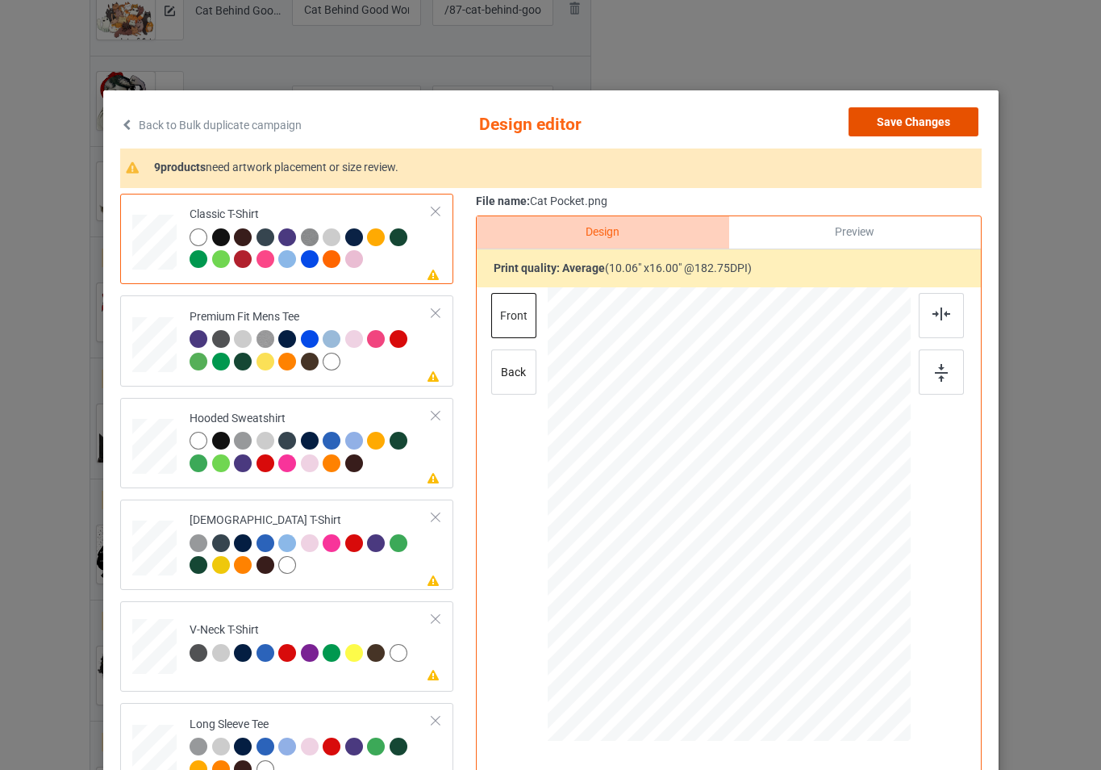
click at [883, 120] on button "Save Changes" at bounding box center [914, 121] width 130 height 29
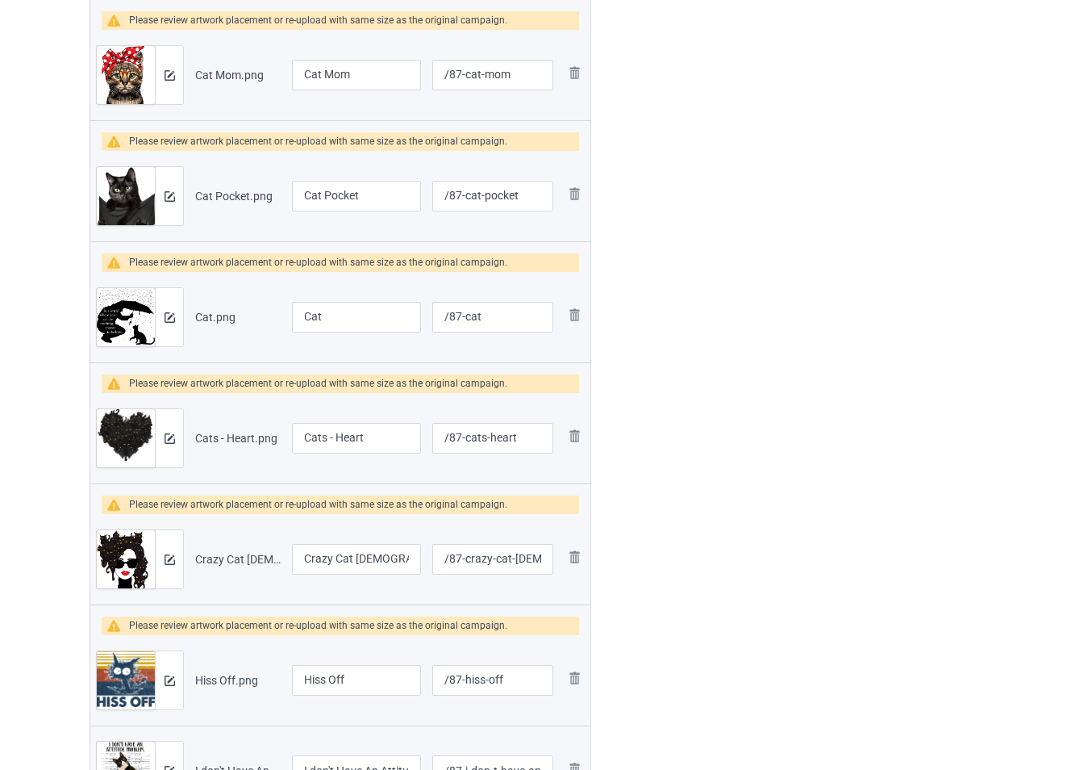
scroll to position [1355, 0]
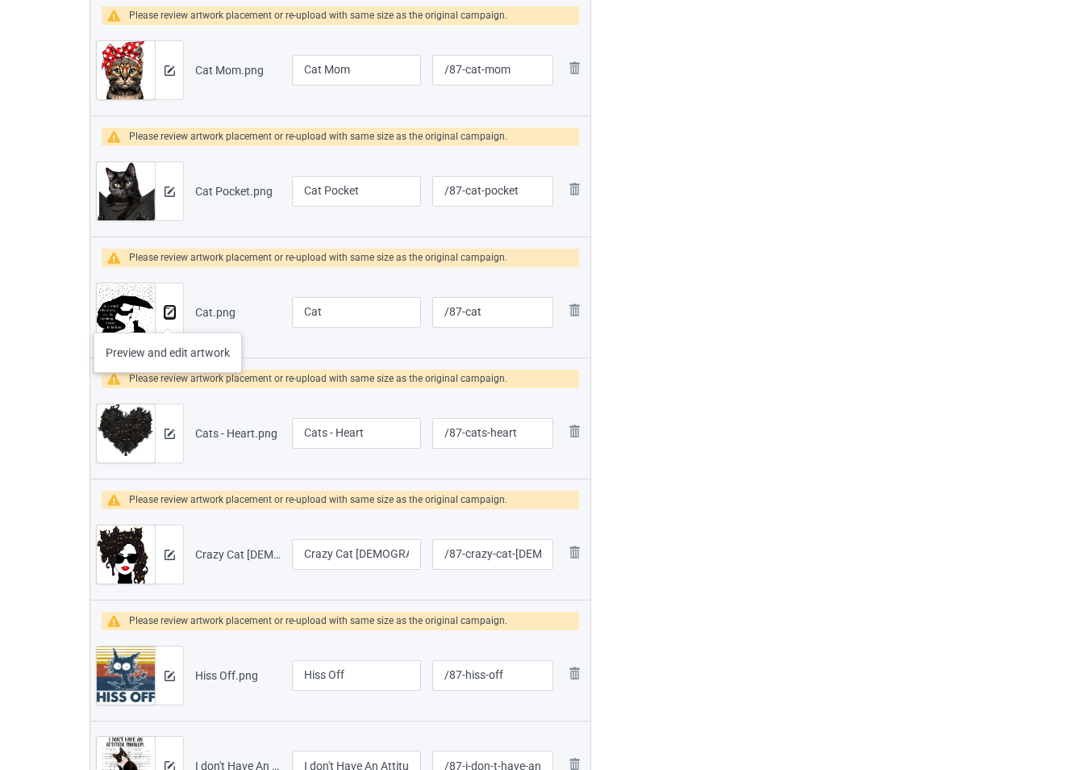
click at [168, 316] on img at bounding box center [170, 312] width 10 height 10
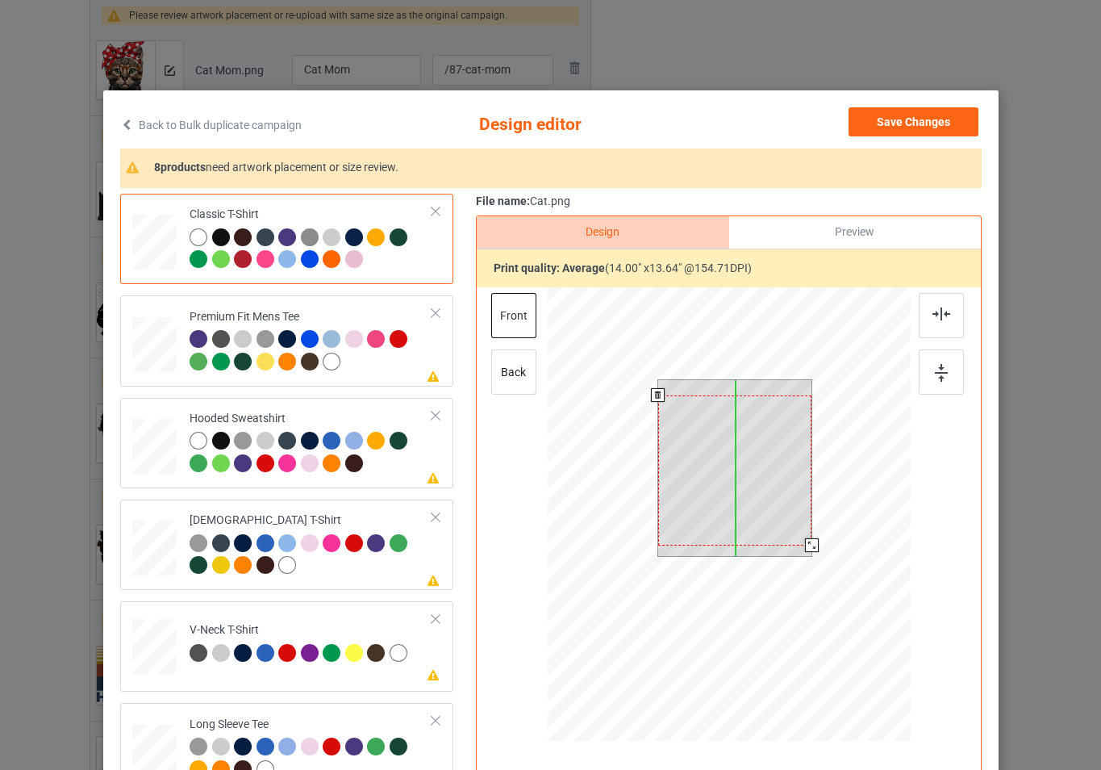
drag, startPoint x: 764, startPoint y: 497, endPoint x: 766, endPoint y: 512, distance: 15.5
click at [766, 512] on div at bounding box center [734, 470] width 154 height 150
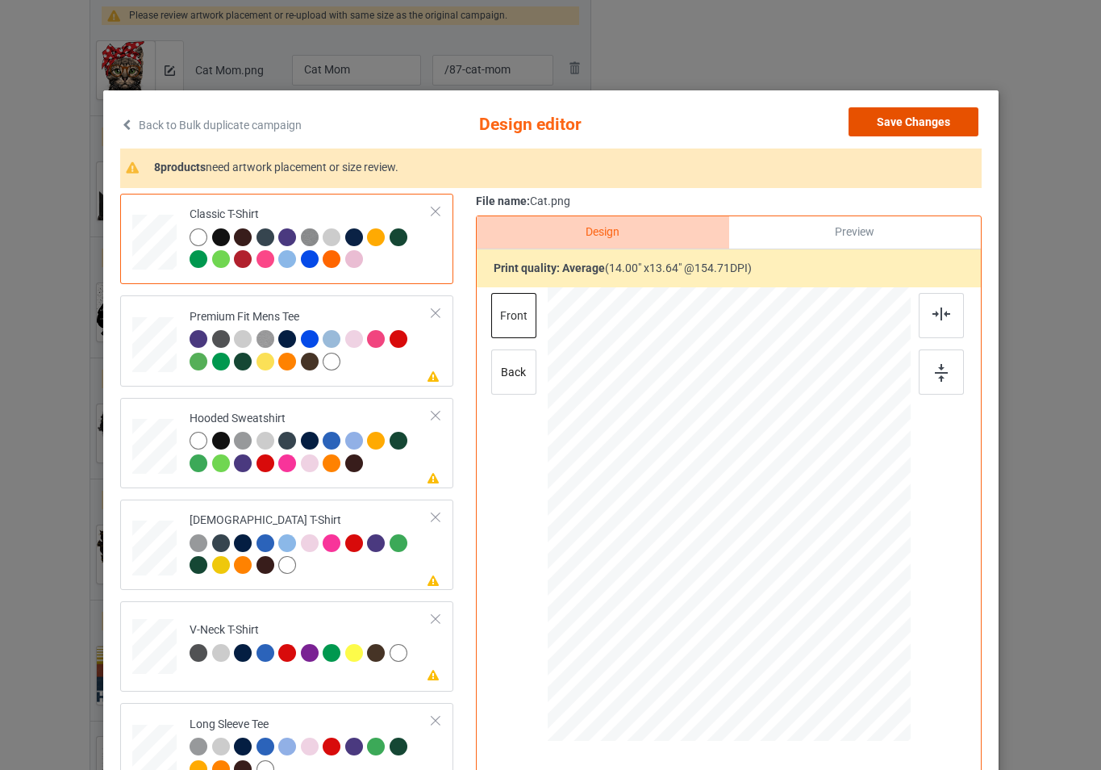
click at [887, 127] on button "Save Changes" at bounding box center [914, 121] width 130 height 29
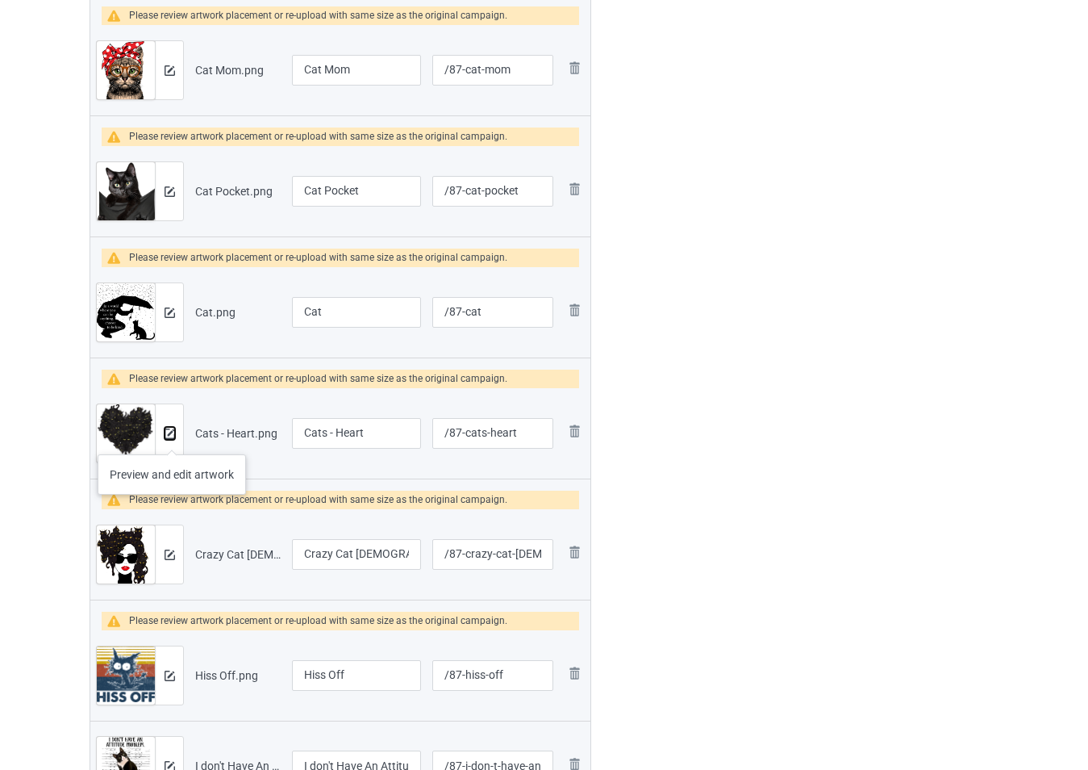
click at [172, 438] on img at bounding box center [170, 433] width 10 height 10
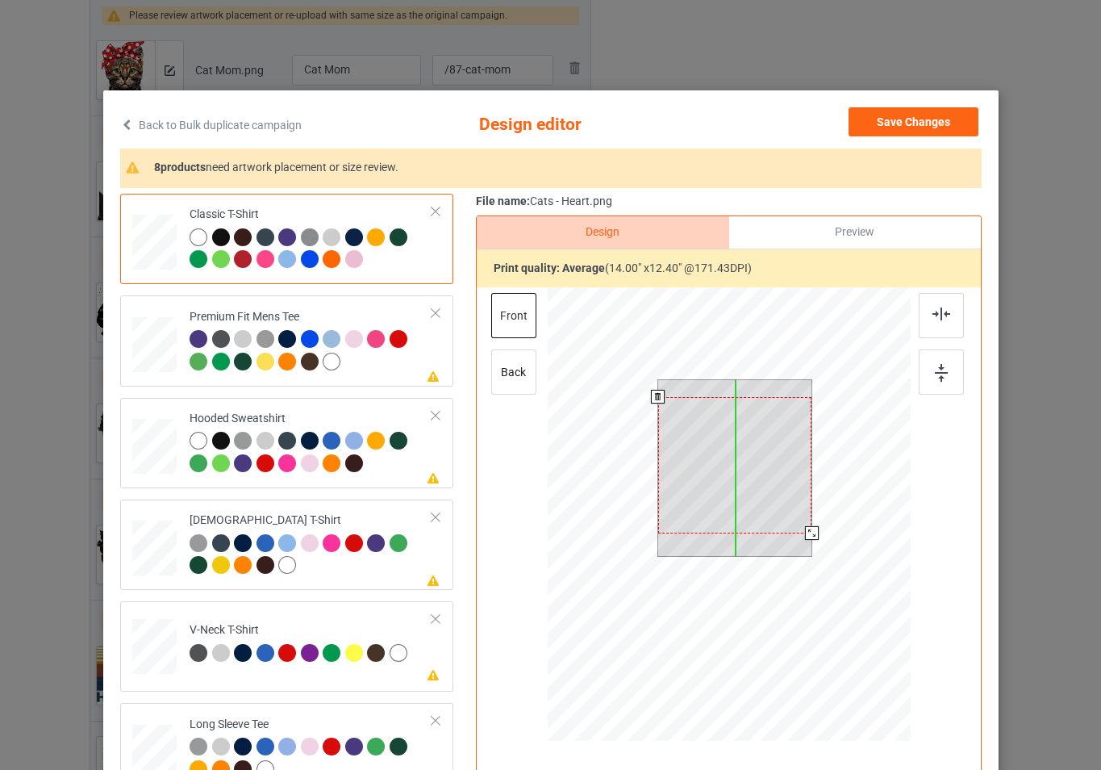
drag, startPoint x: 762, startPoint y: 474, endPoint x: 762, endPoint y: 491, distance: 17.0
click at [762, 491] on div at bounding box center [734, 465] width 154 height 136
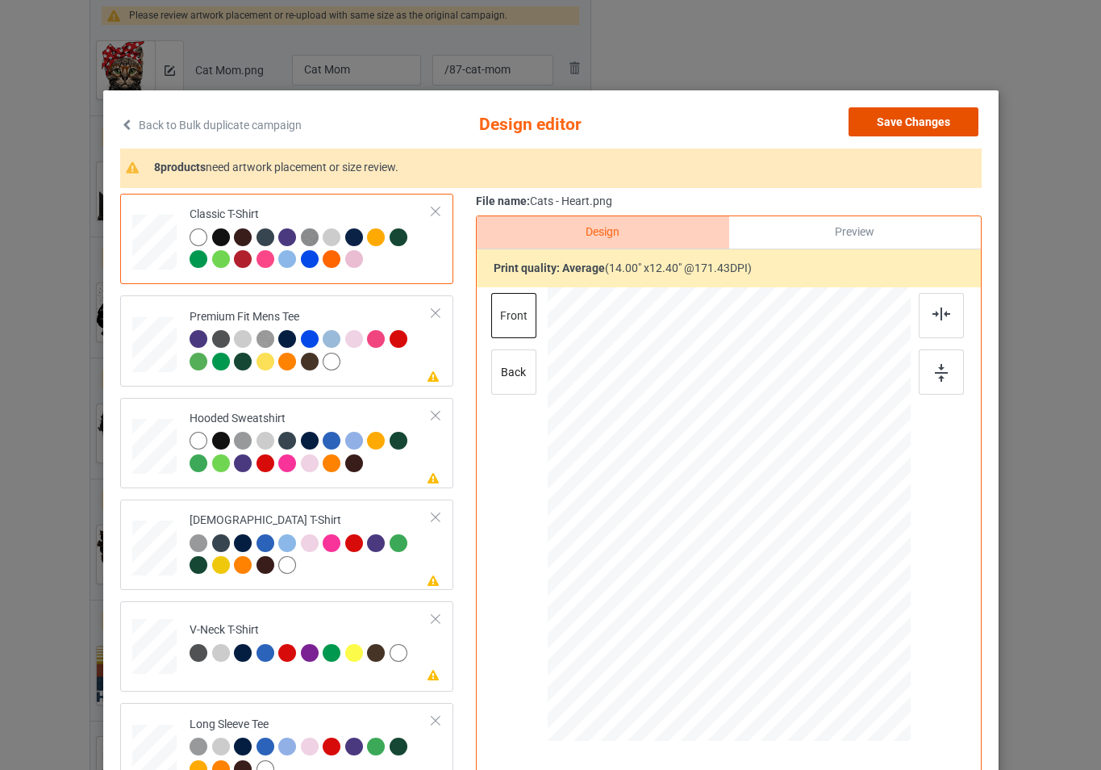
click at [891, 130] on button "Save Changes" at bounding box center [914, 121] width 130 height 29
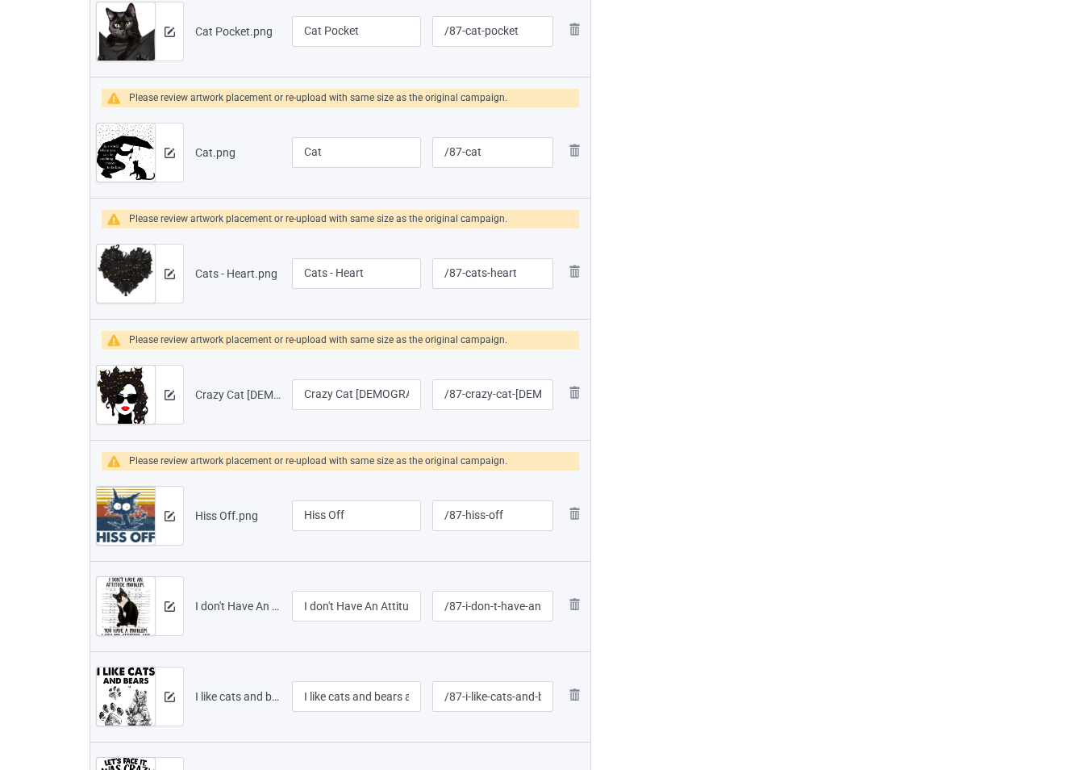
scroll to position [1517, 0]
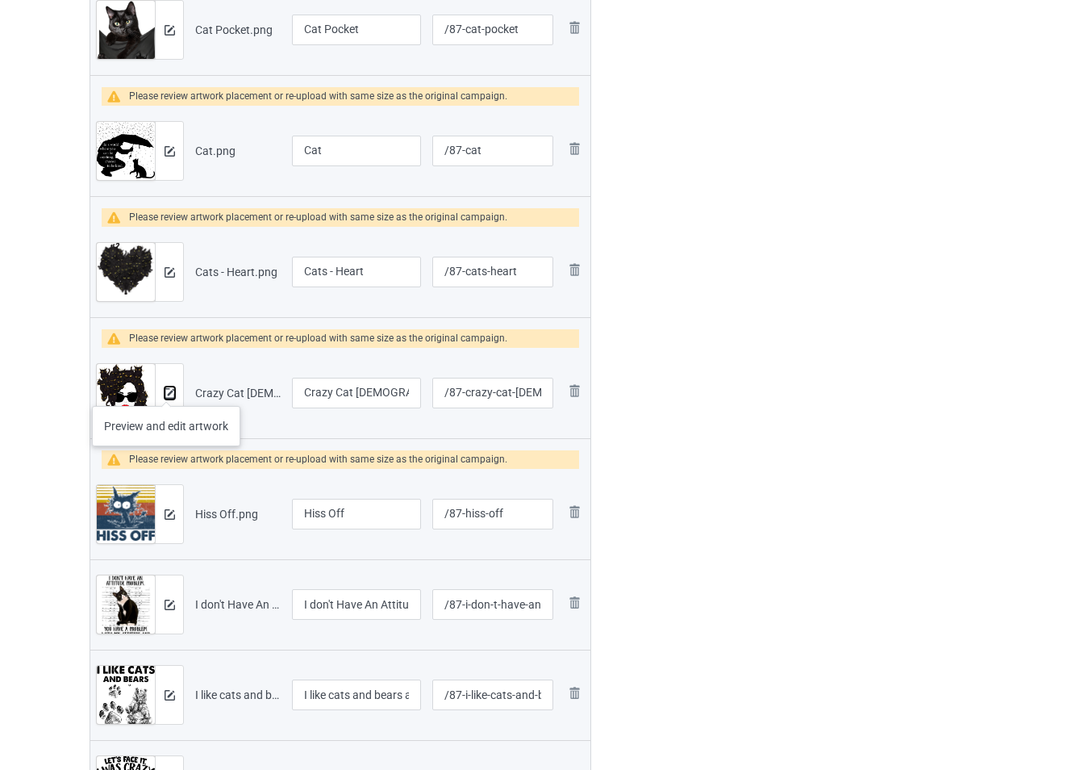
click at [166, 390] on img at bounding box center [170, 393] width 10 height 10
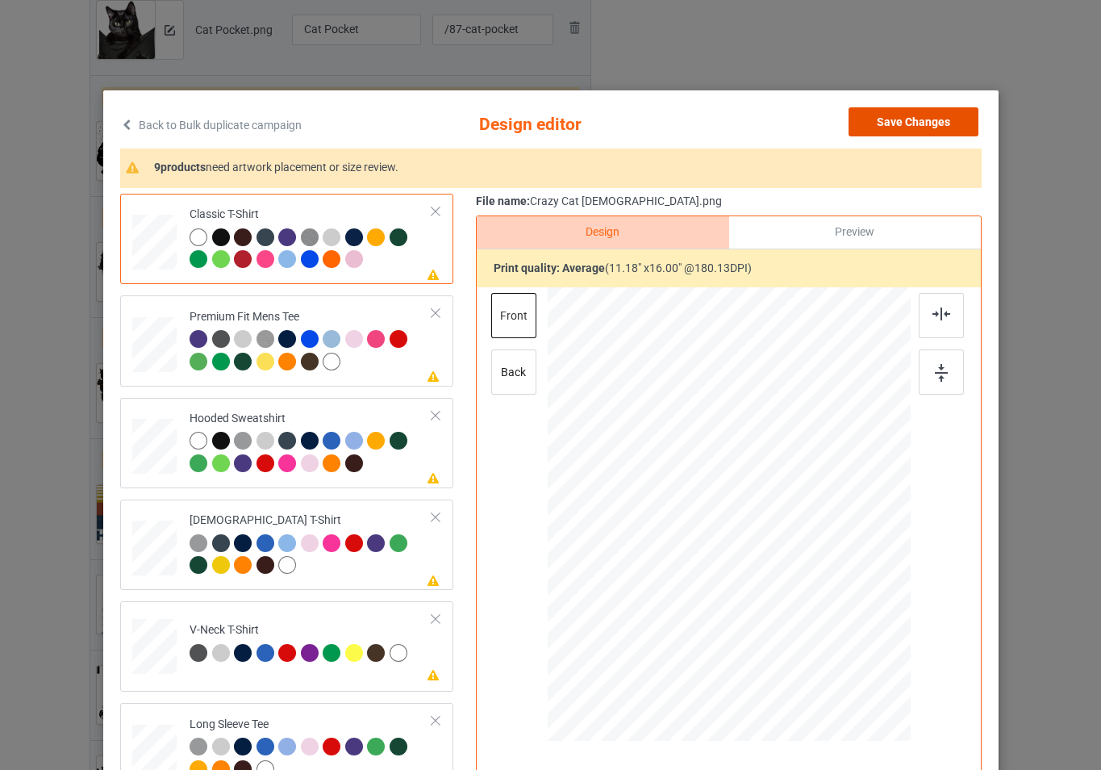
click at [891, 121] on button "Save Changes" at bounding box center [914, 121] width 130 height 29
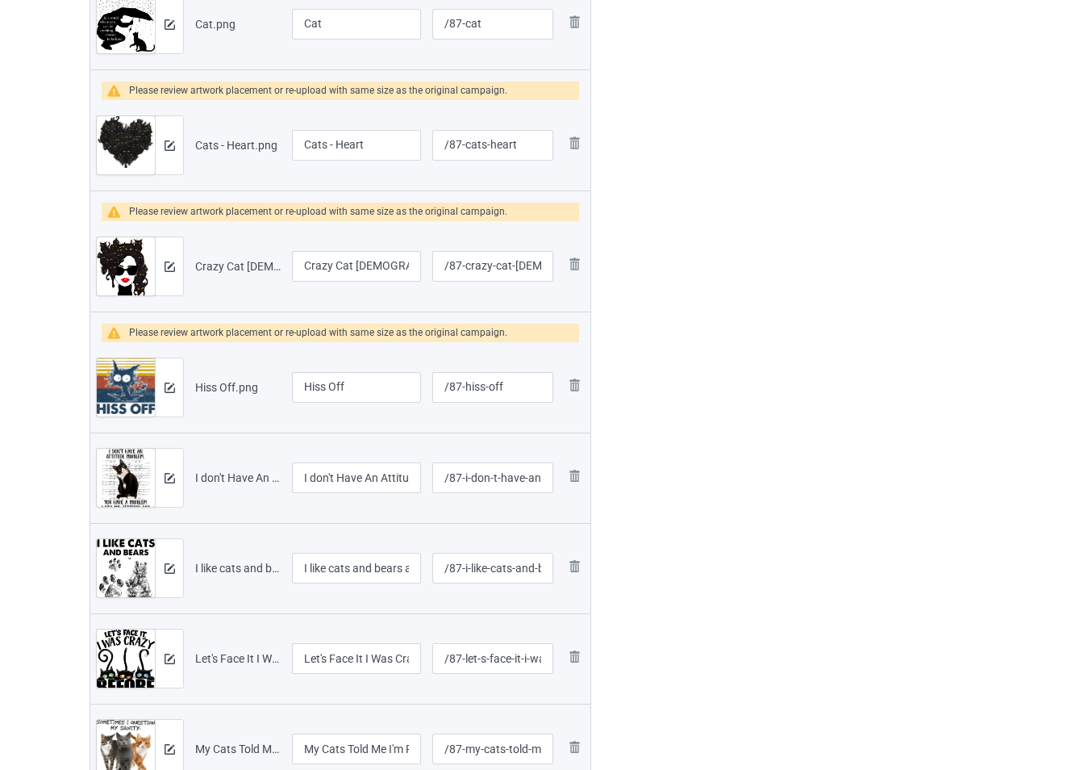
scroll to position [1678, 0]
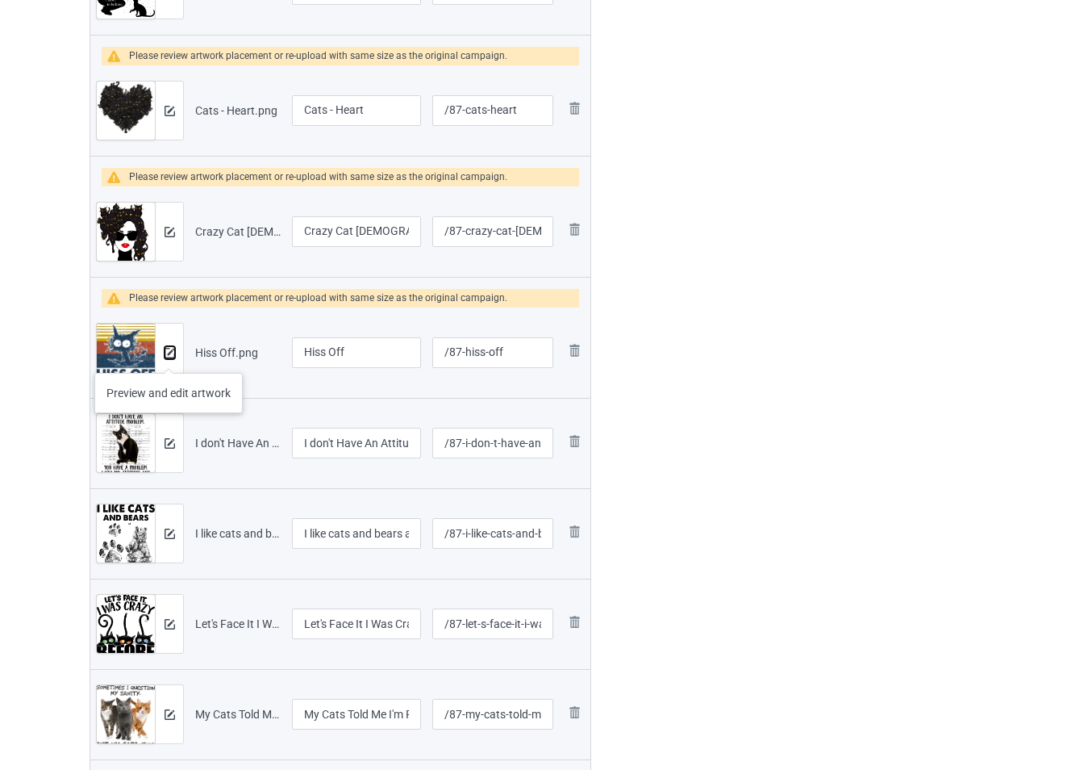
click at [168, 356] on img at bounding box center [170, 353] width 10 height 10
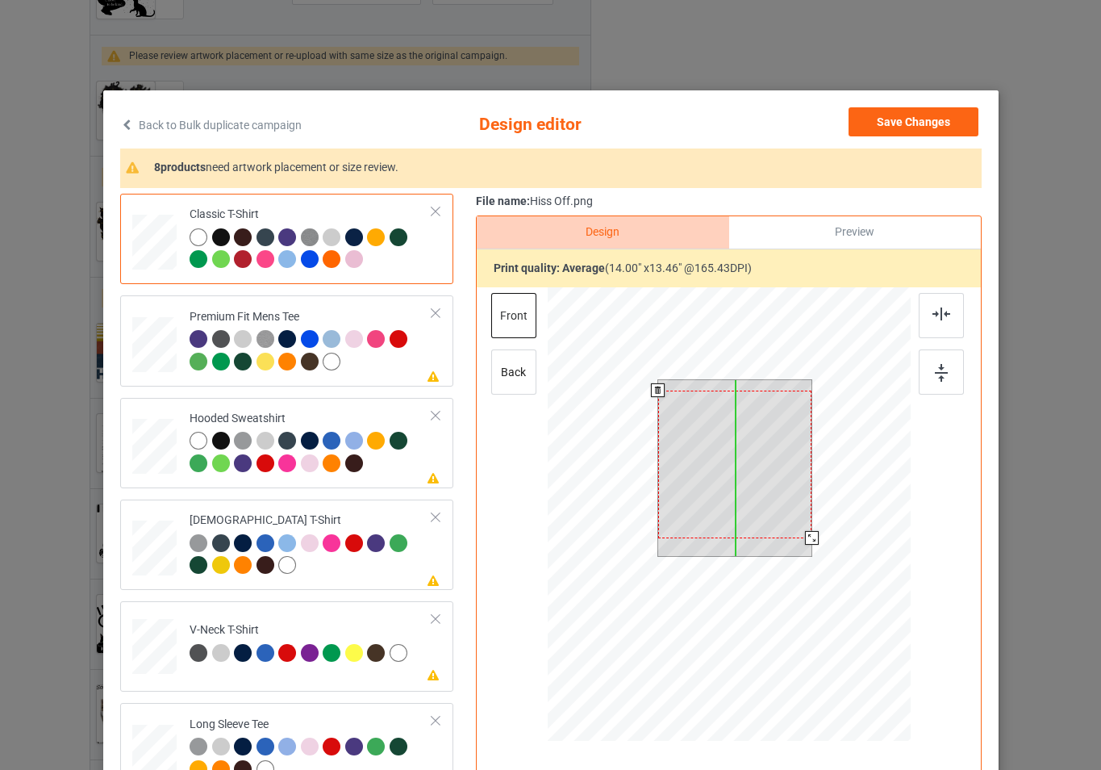
drag, startPoint x: 774, startPoint y: 487, endPoint x: 774, endPoint y: 498, distance: 10.5
click at [774, 498] on div at bounding box center [734, 464] width 154 height 148
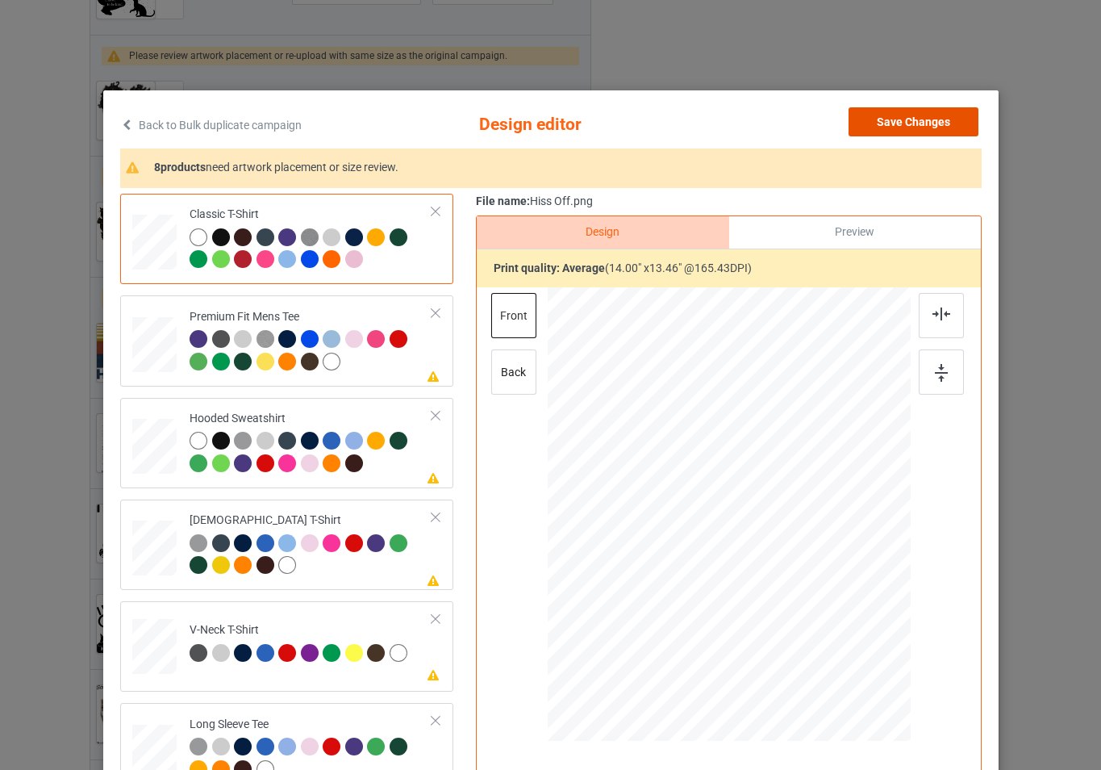
click at [891, 132] on button "Save Changes" at bounding box center [914, 121] width 130 height 29
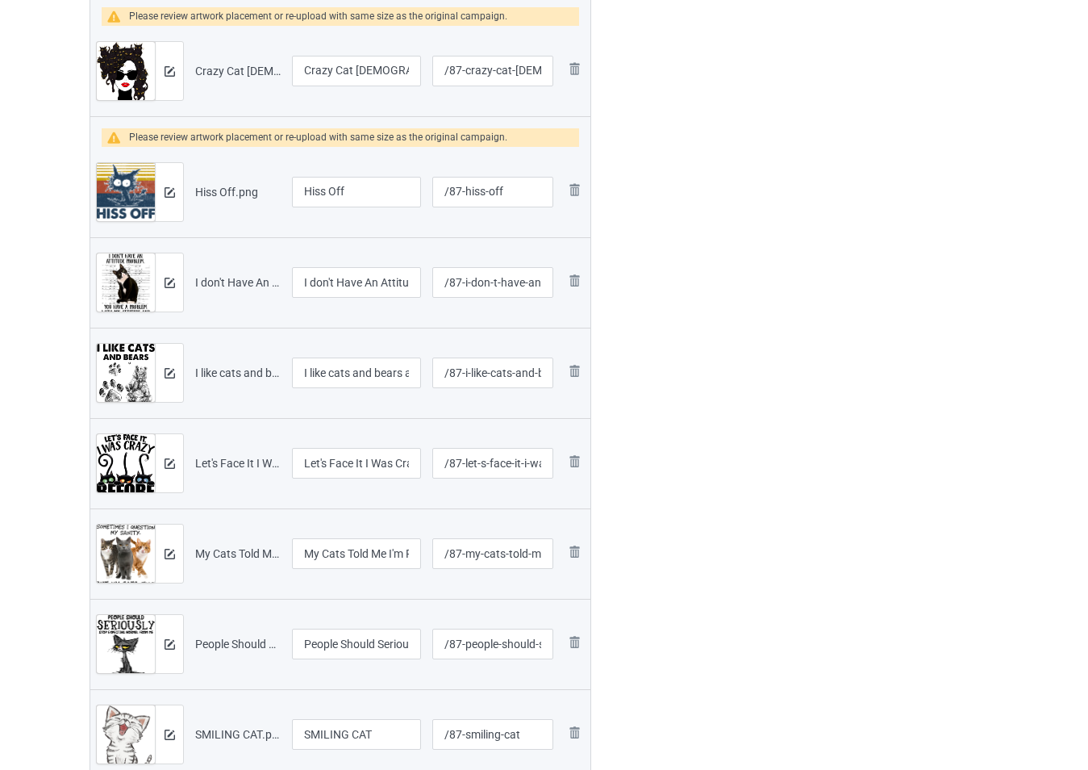
scroll to position [1839, 0]
click at [167, 282] on img at bounding box center [170, 282] width 10 height 10
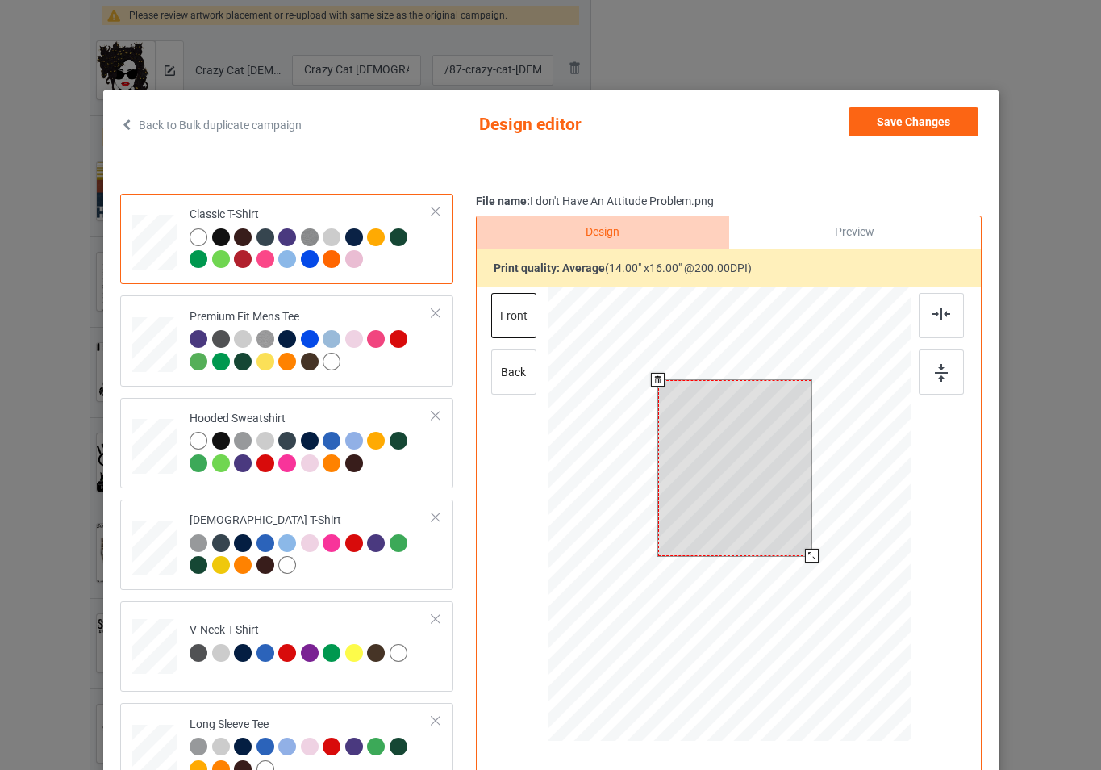
click at [817, 553] on div at bounding box center [728, 516] width 363 height 458
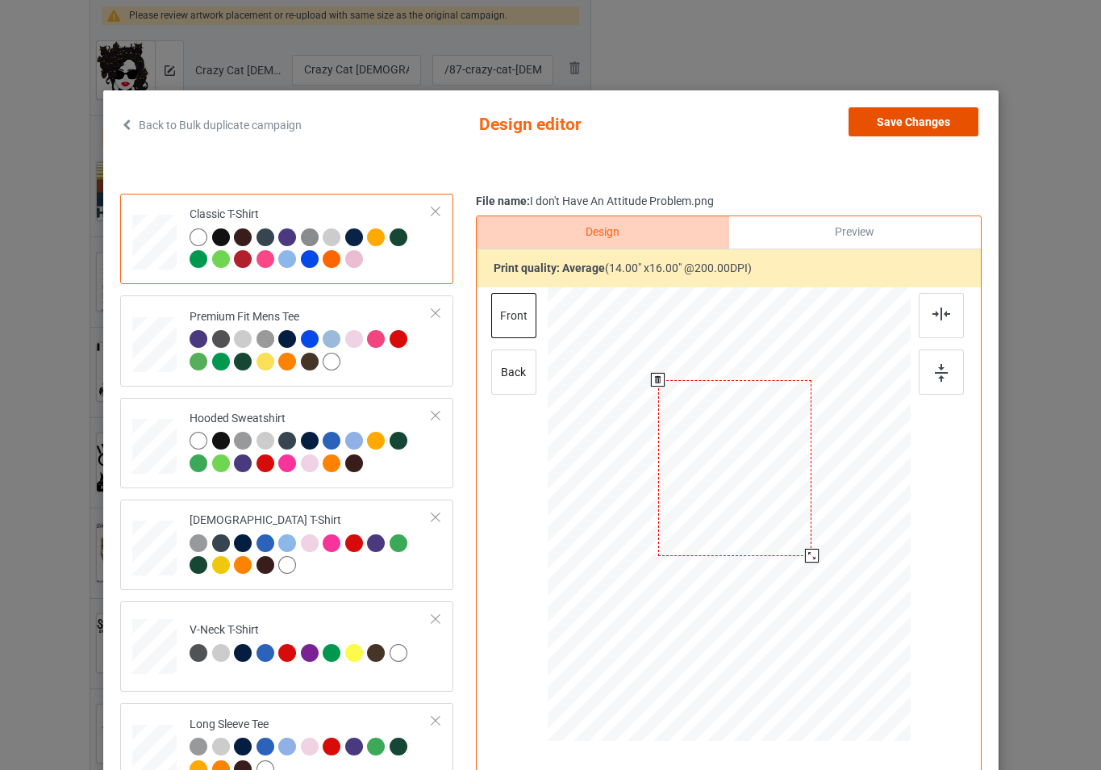
drag, startPoint x: 921, startPoint y: 127, endPoint x: 913, endPoint y: 137, distance: 12.6
click at [920, 127] on button "Save Changes" at bounding box center [914, 121] width 130 height 29
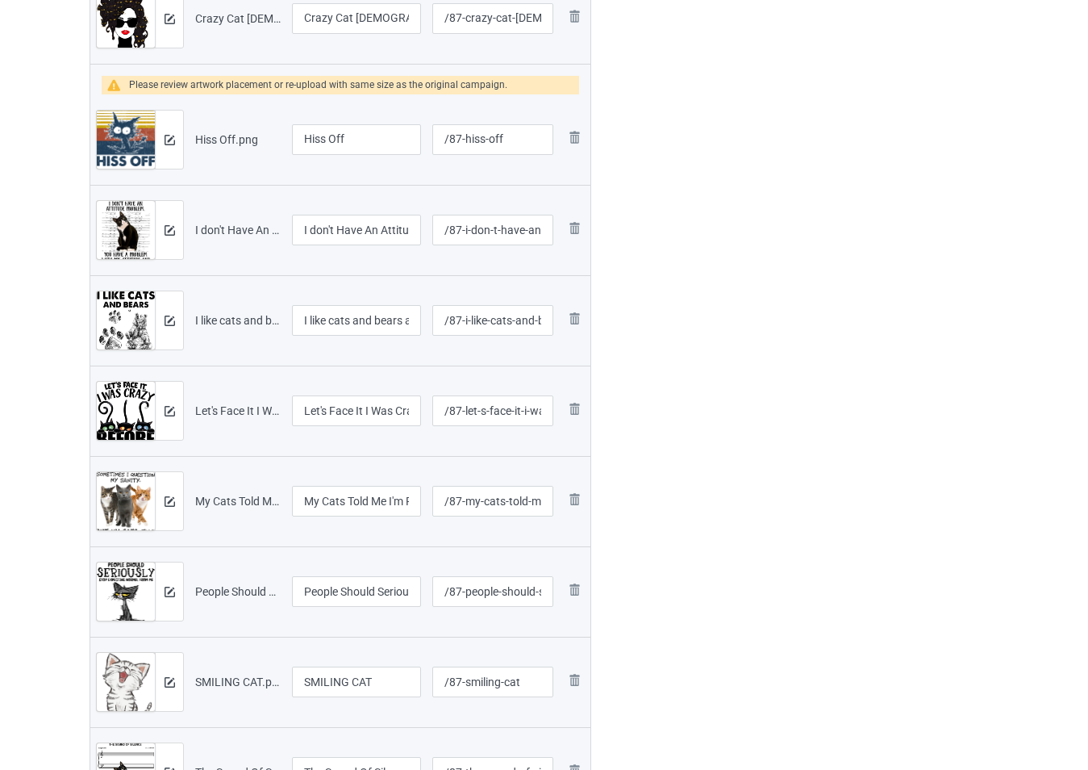
scroll to position [1920, 0]
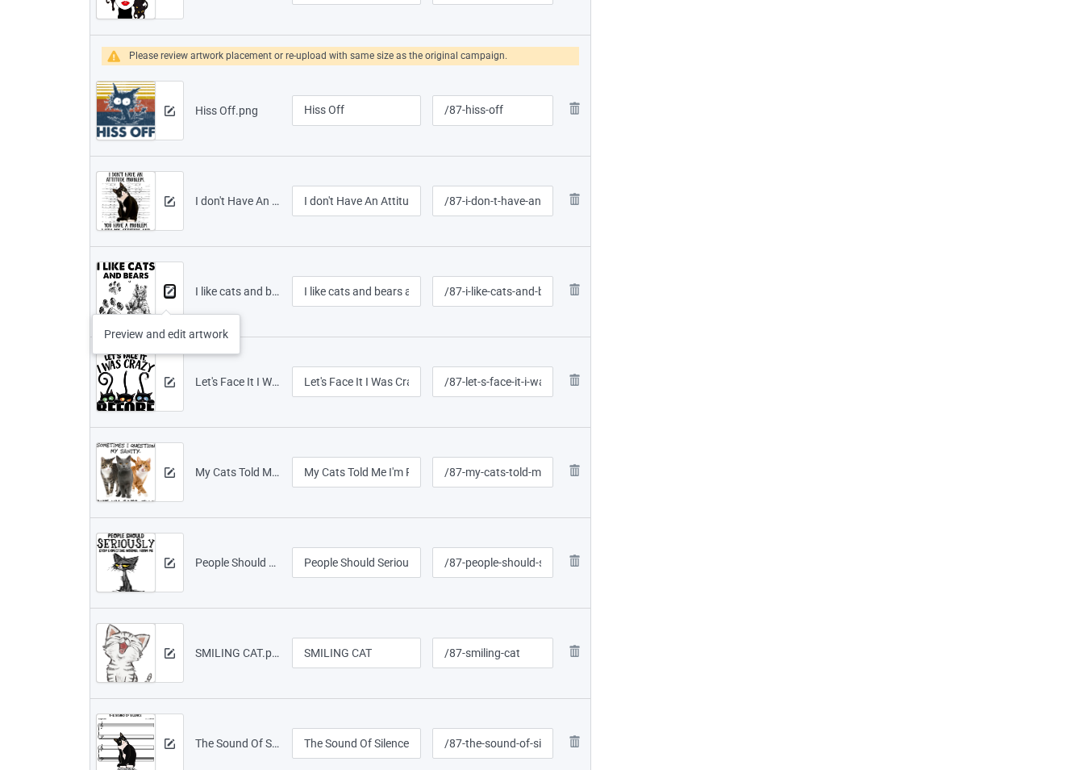
click at [166, 298] on button at bounding box center [170, 291] width 10 height 13
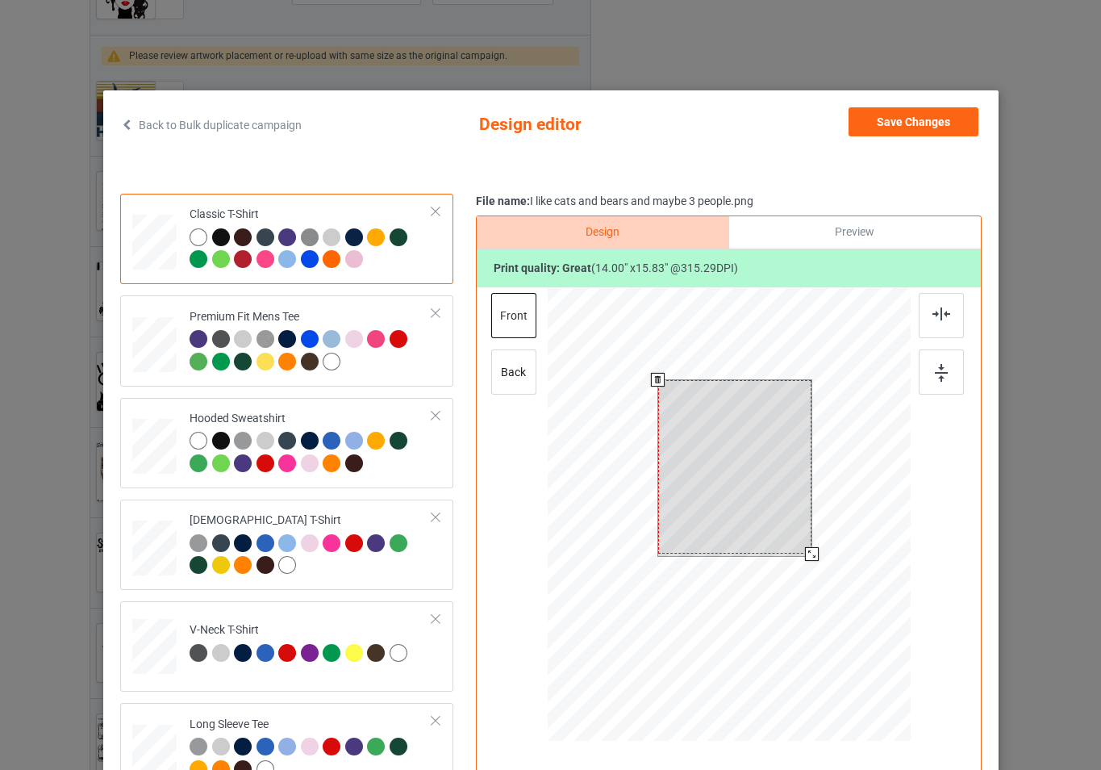
click at [829, 569] on div at bounding box center [728, 516] width 363 height 458
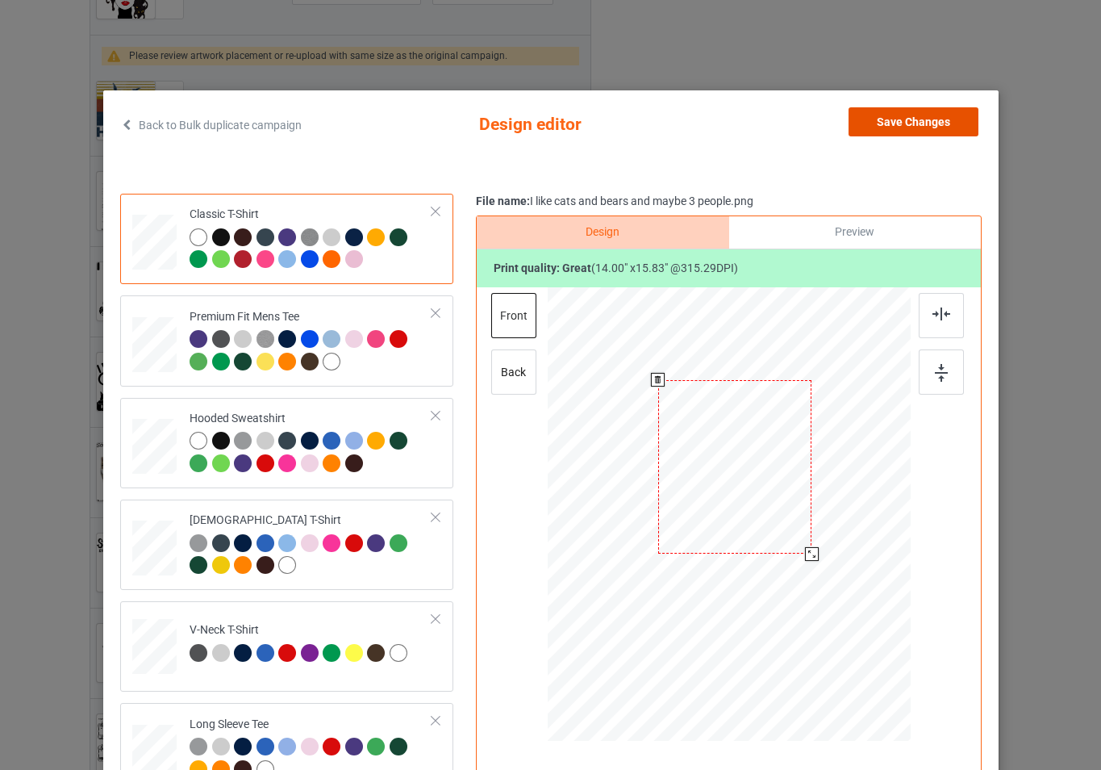
click at [922, 123] on button "Save Changes" at bounding box center [914, 121] width 130 height 29
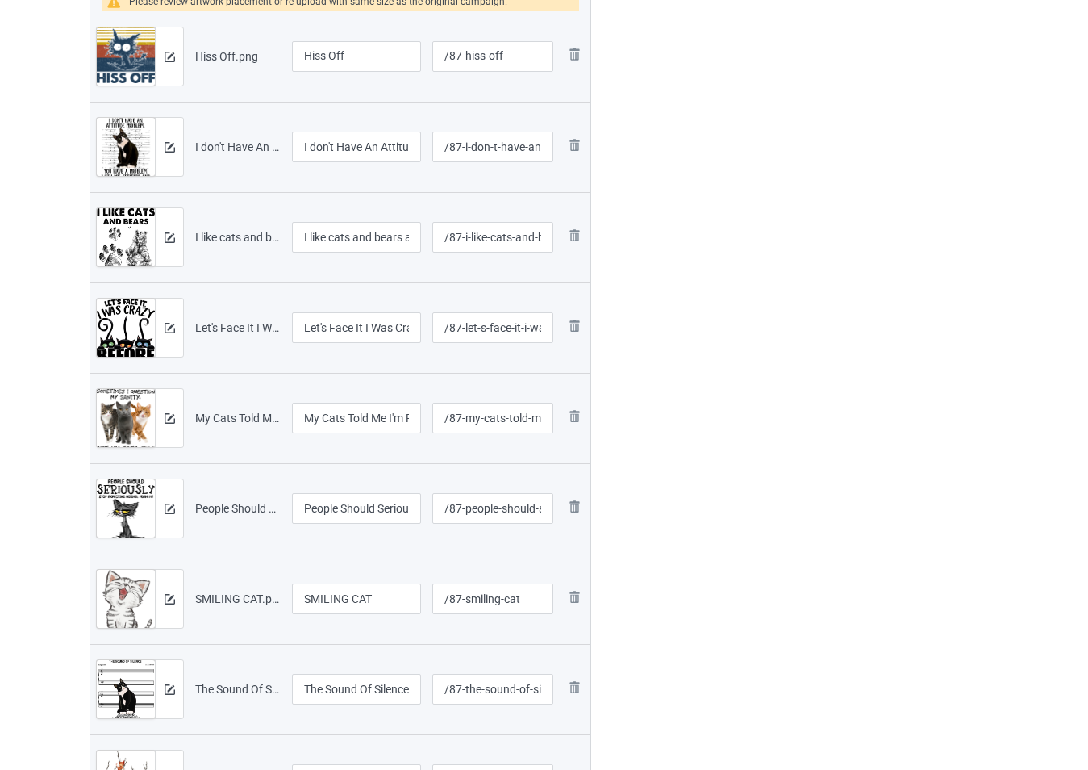
scroll to position [2001, 0]
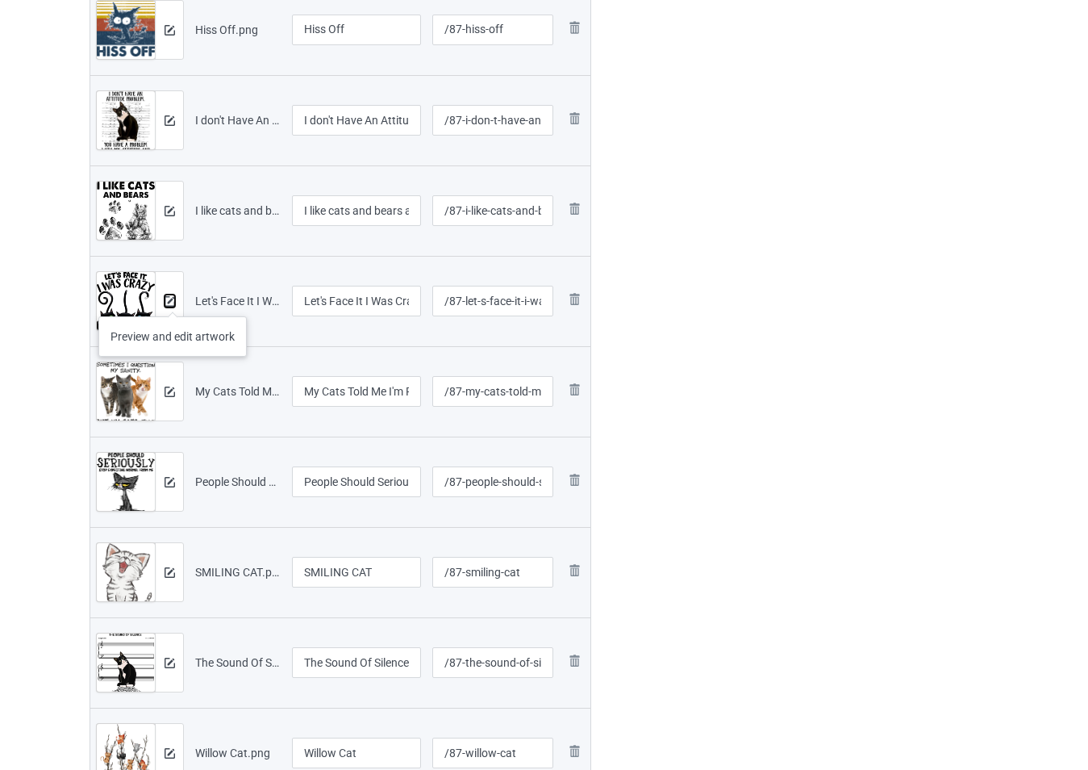
click at [173, 300] on img at bounding box center [170, 301] width 10 height 10
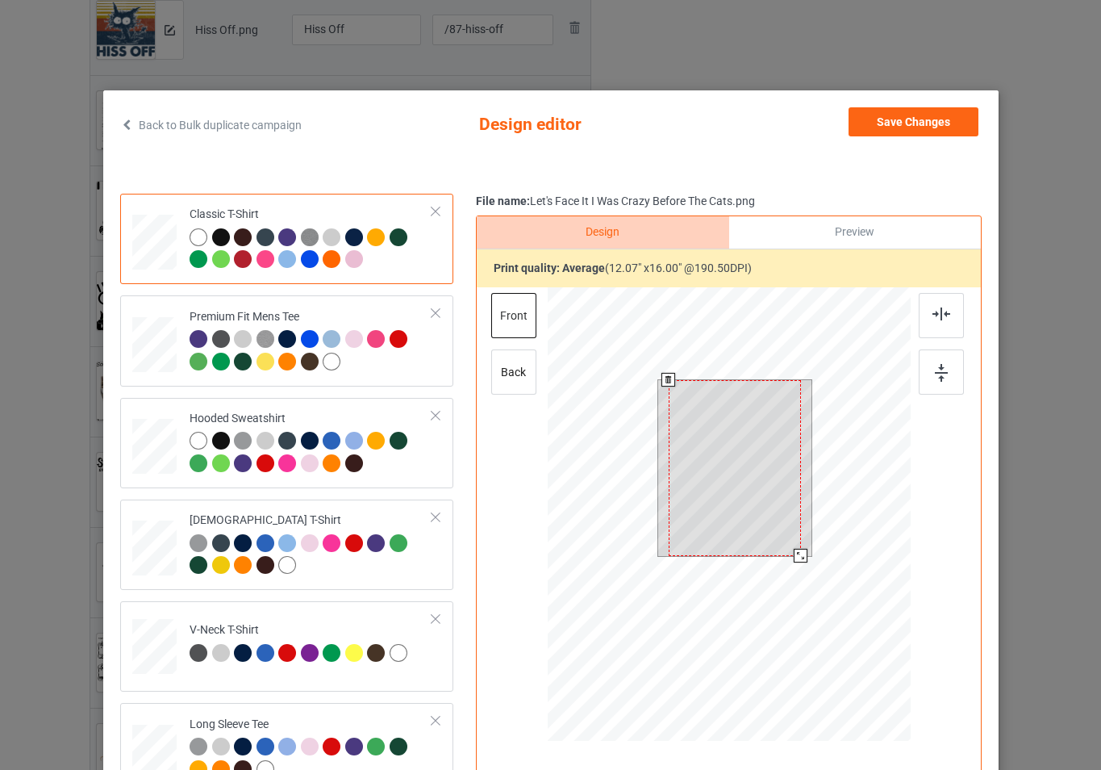
drag, startPoint x: 787, startPoint y: 547, endPoint x: 803, endPoint y: 557, distance: 18.8
click at [803, 557] on div at bounding box center [728, 516] width 363 height 458
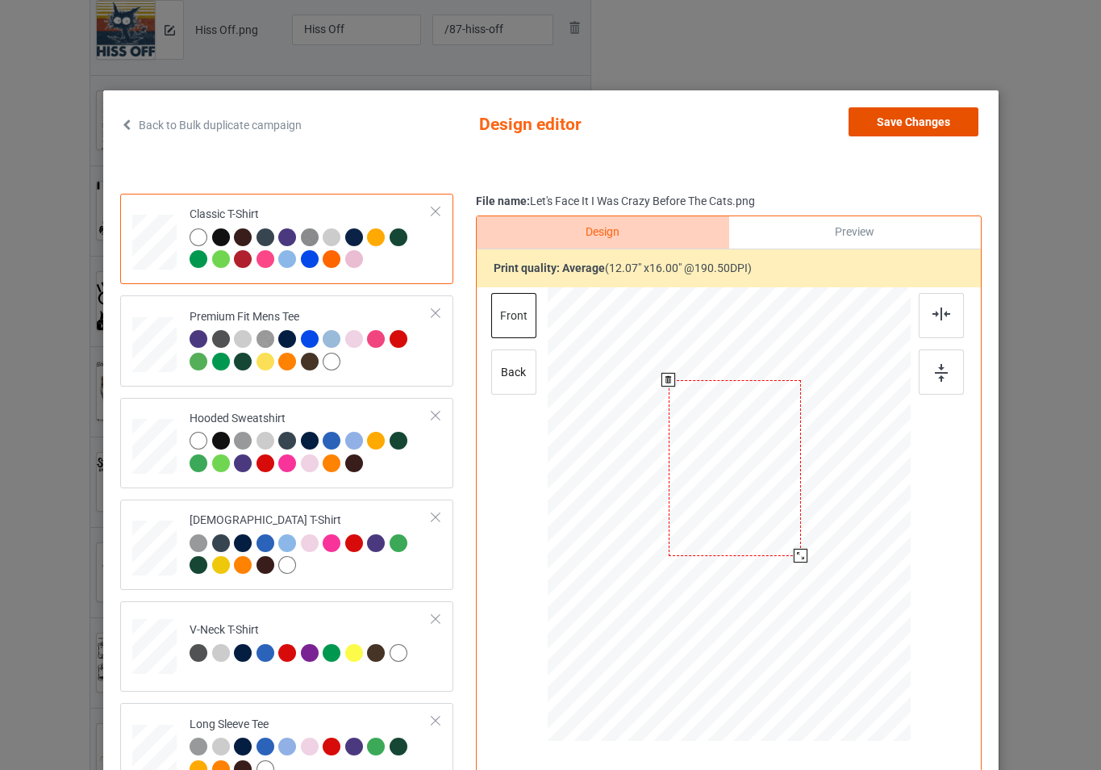
click at [915, 128] on button "Save Changes" at bounding box center [914, 121] width 130 height 29
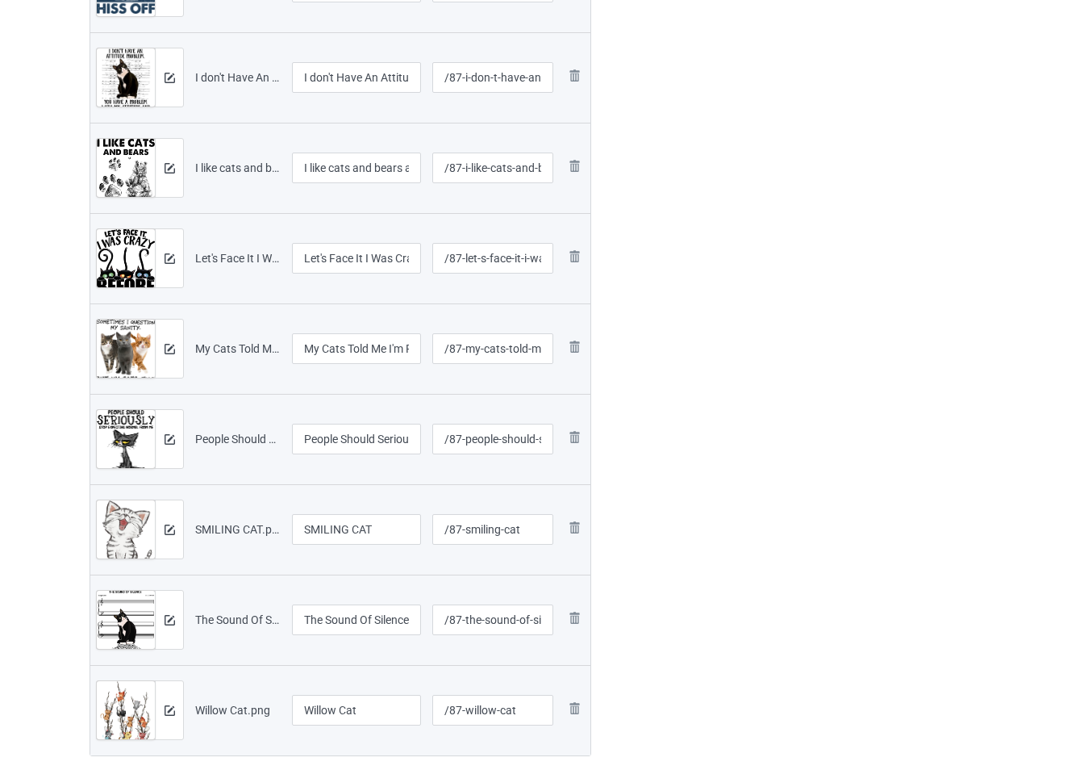
scroll to position [2081, 0]
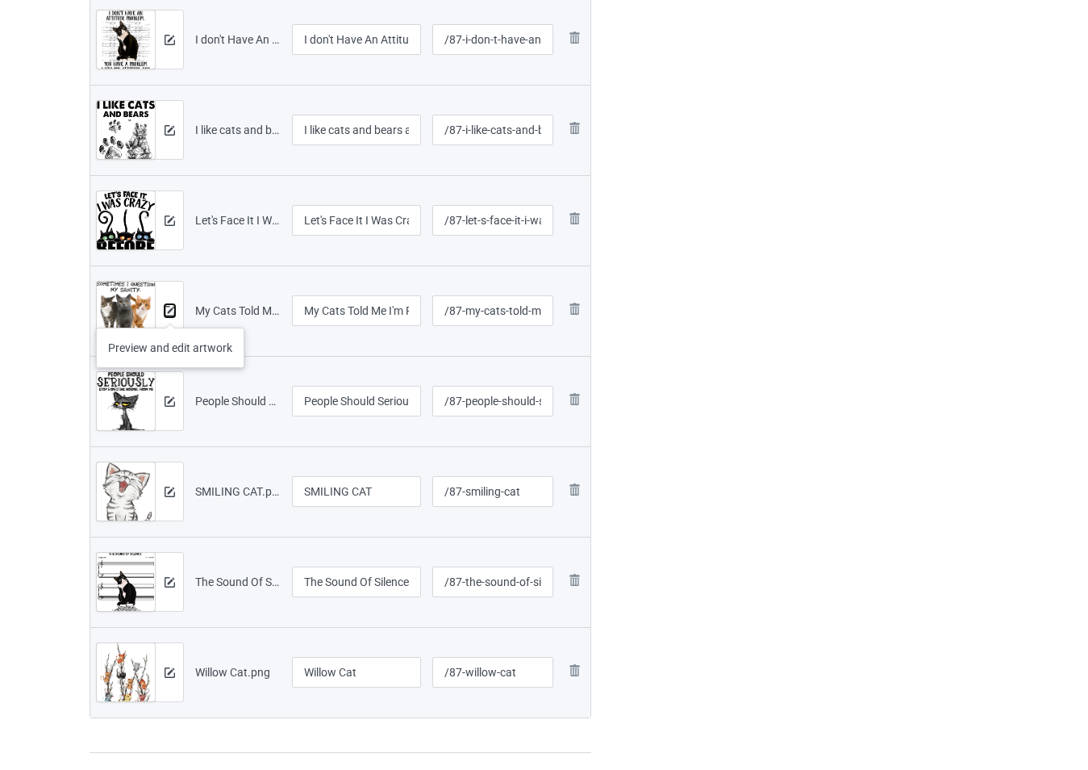
click at [170, 311] on img at bounding box center [170, 311] width 10 height 10
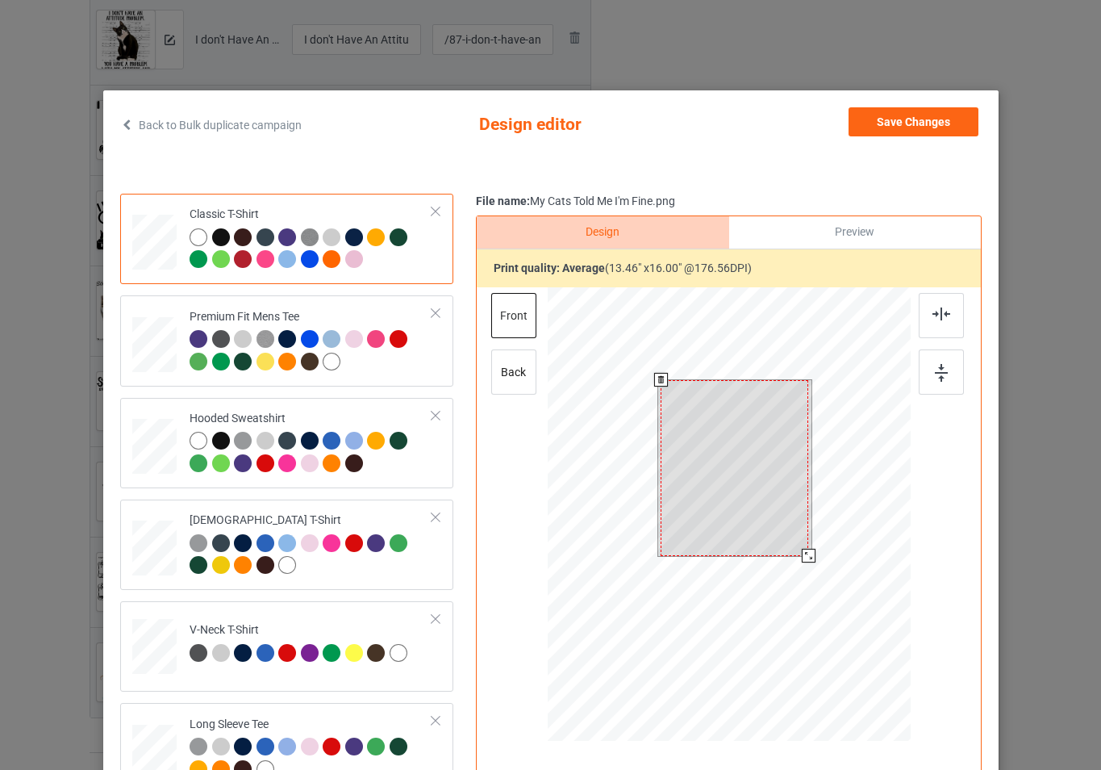
click at [817, 567] on div at bounding box center [728, 516] width 363 height 458
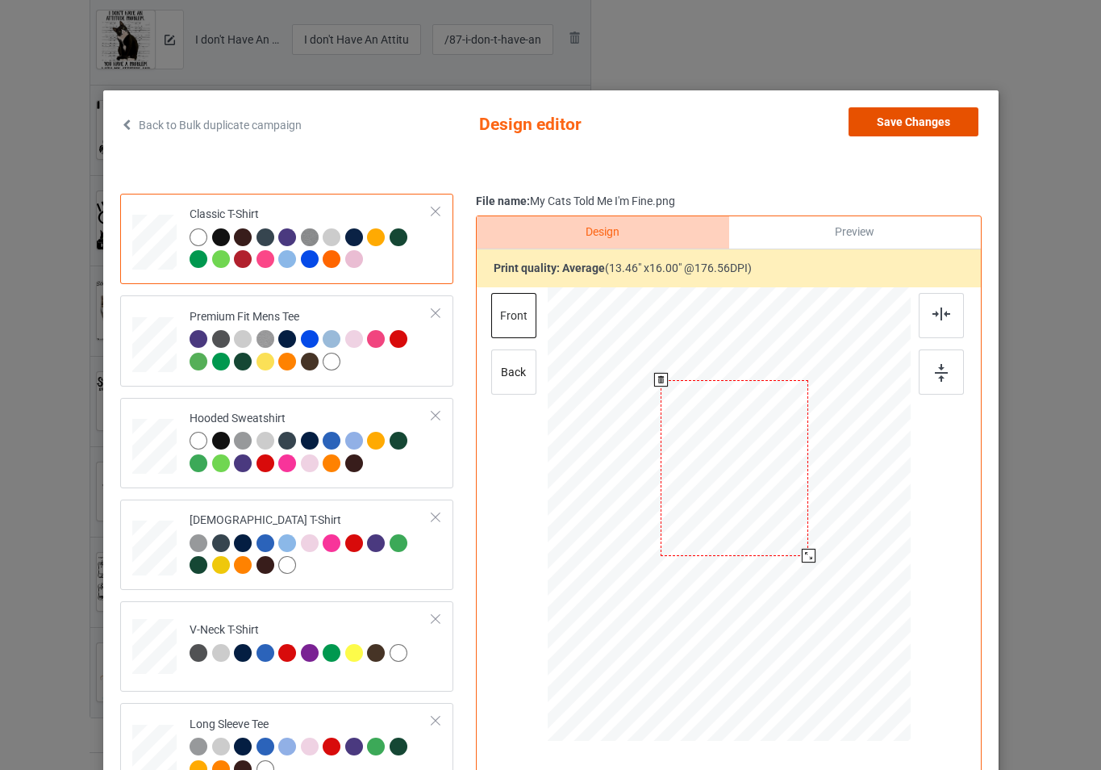
click at [916, 116] on button "Save Changes" at bounding box center [914, 121] width 130 height 29
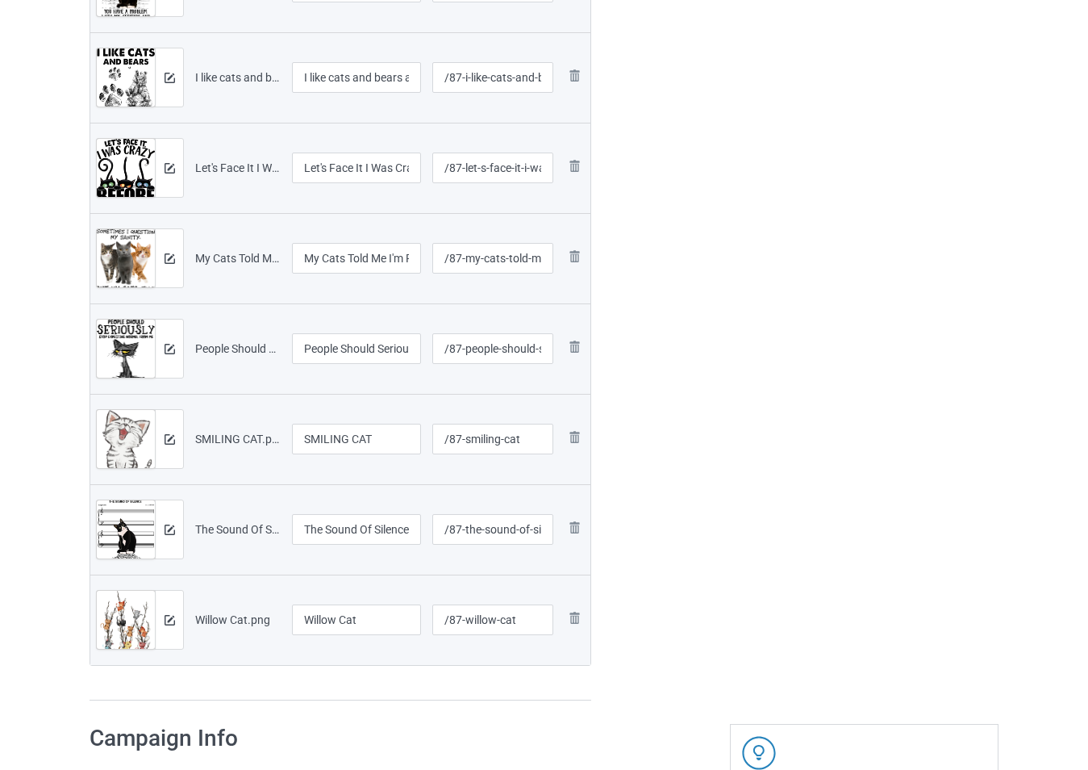
scroll to position [2162, 0]
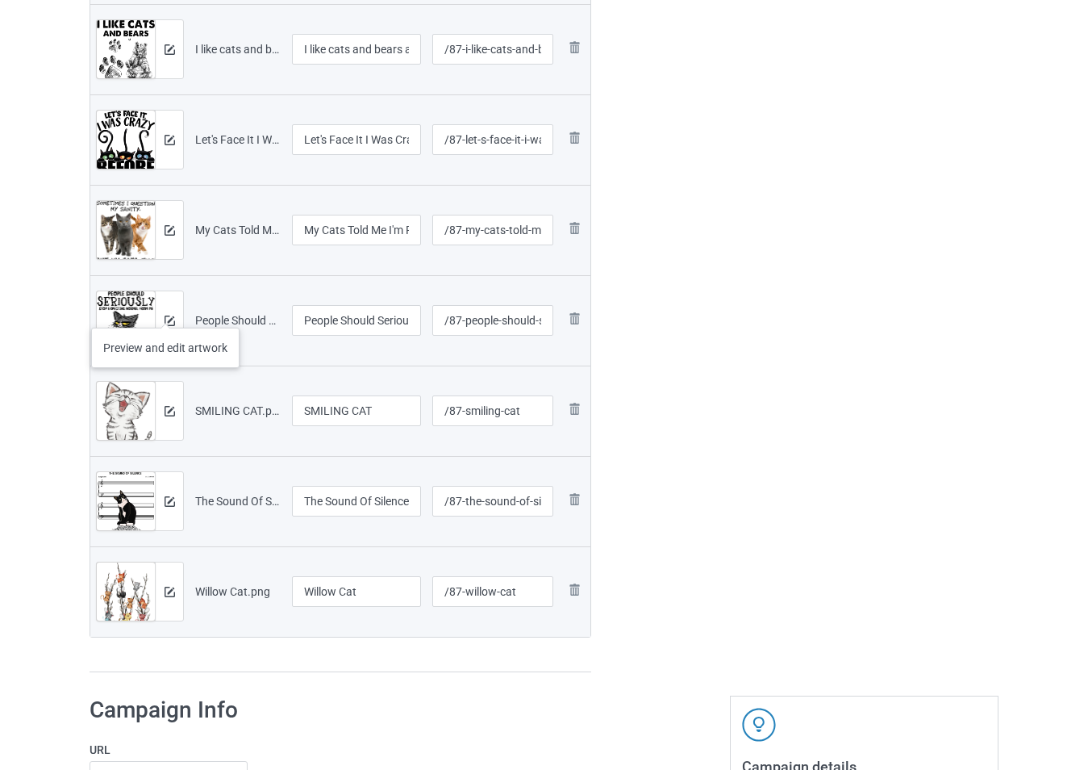
click at [165, 311] on div at bounding box center [169, 320] width 28 height 58
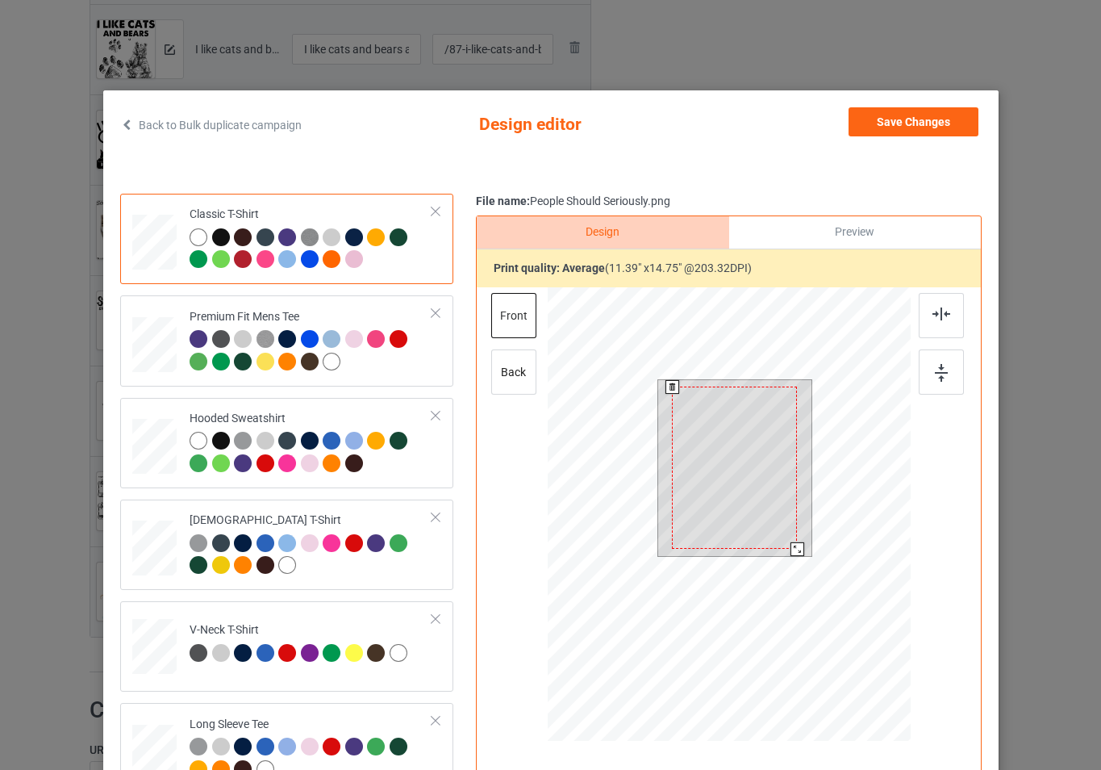
click at [805, 570] on div at bounding box center [728, 516] width 363 height 458
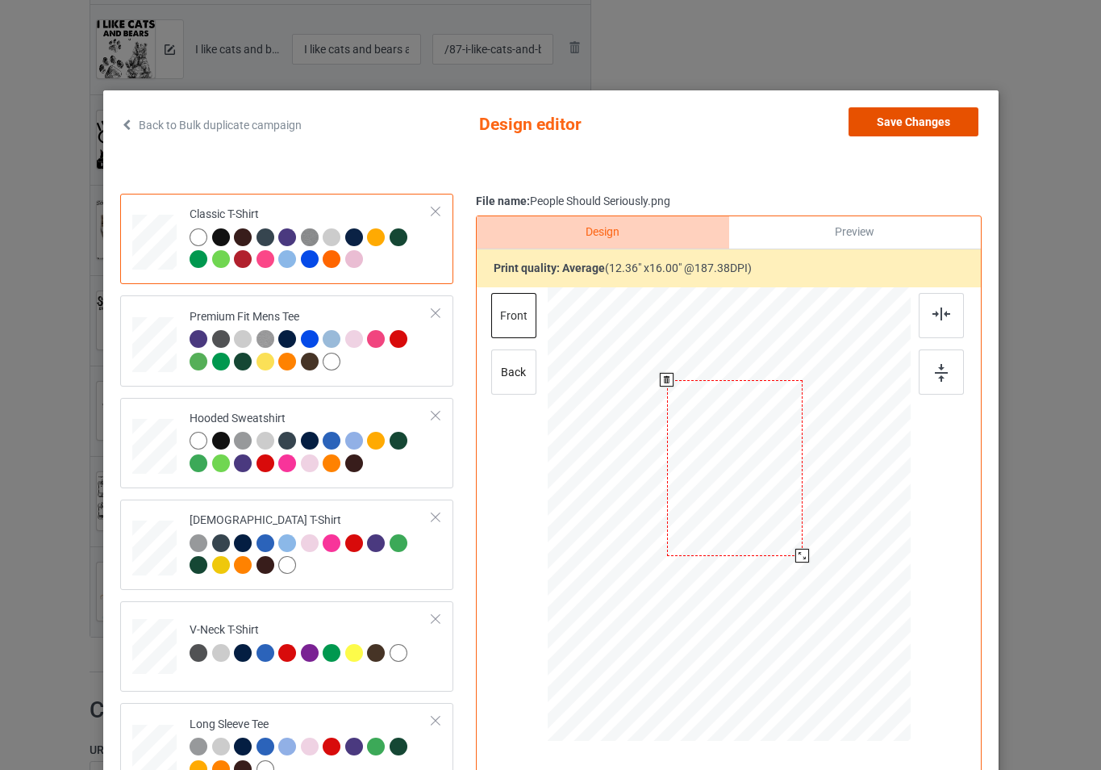
click at [916, 121] on button "Save Changes" at bounding box center [914, 121] width 130 height 29
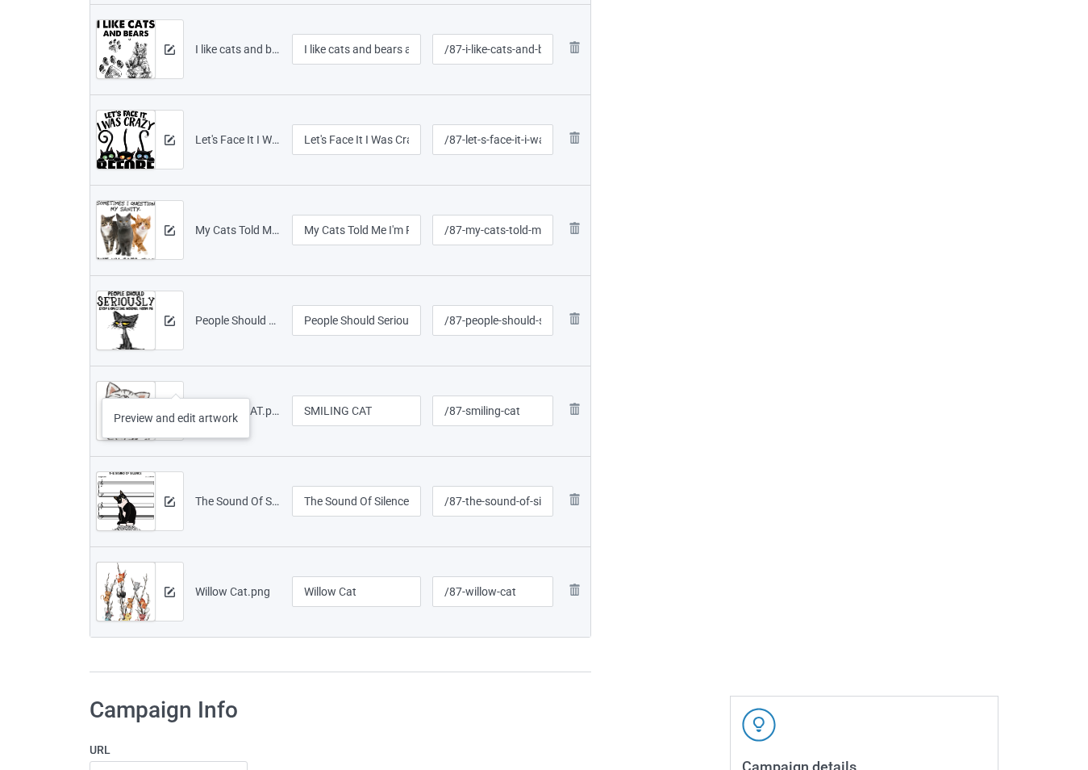
scroll to position [2243, 0]
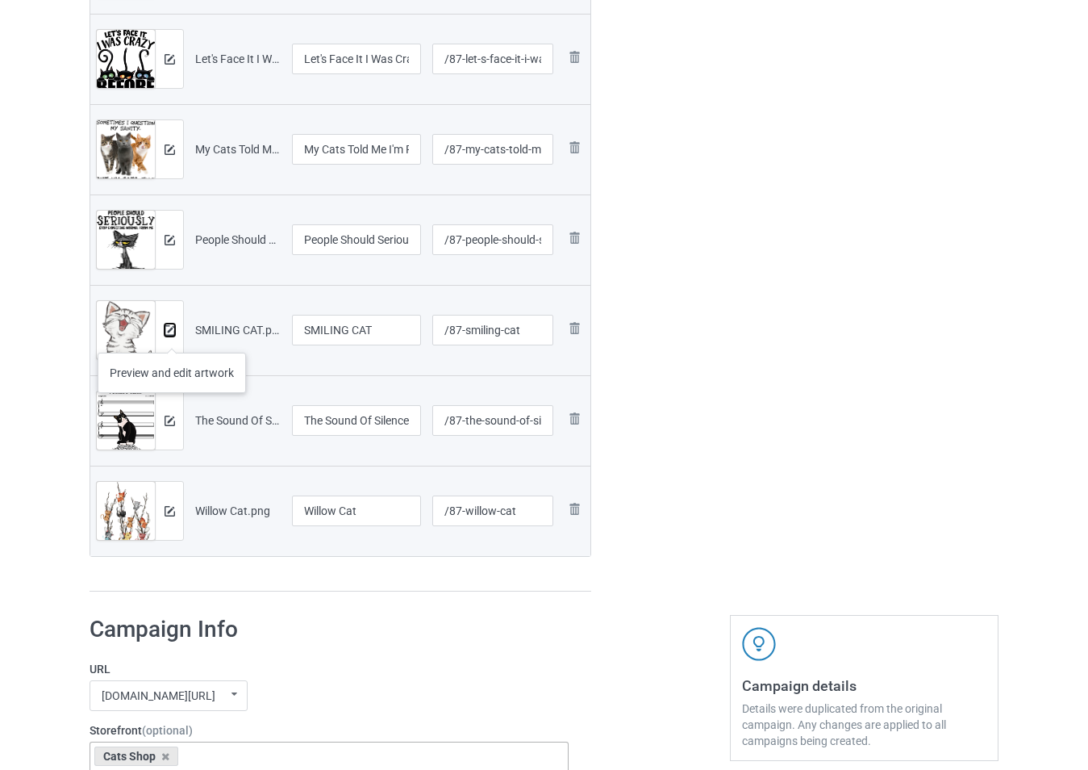
click at [169, 332] on img at bounding box center [170, 330] width 10 height 10
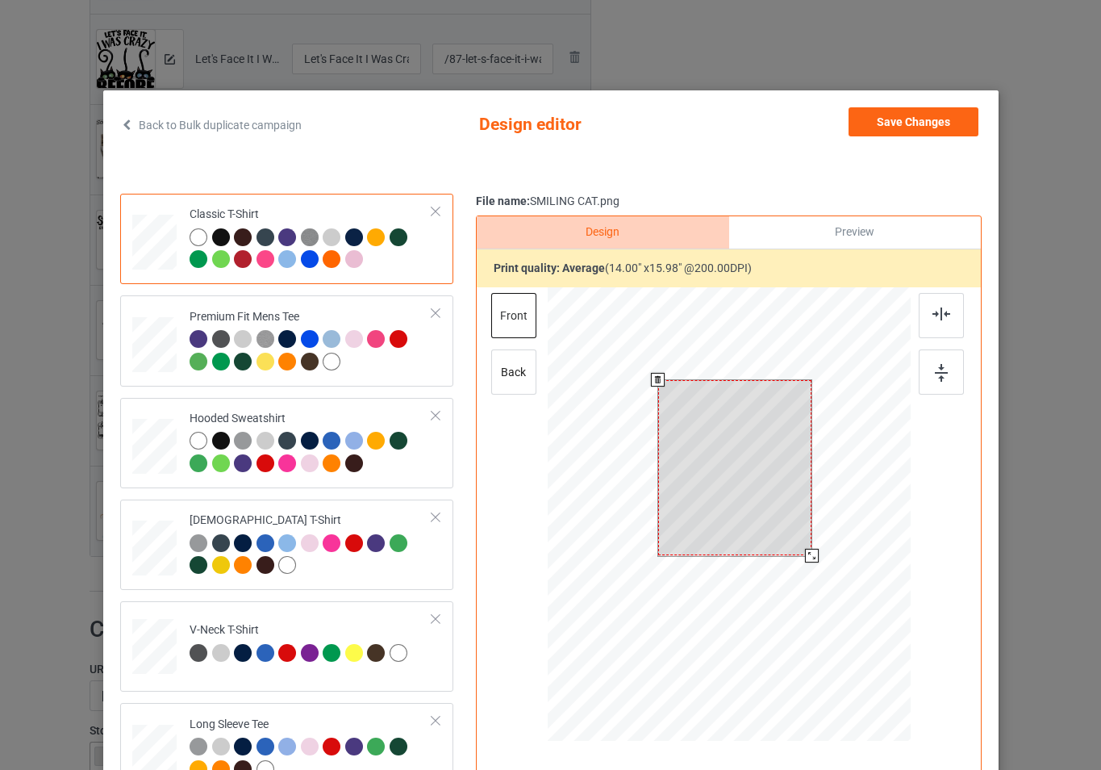
click at [814, 565] on div at bounding box center [728, 516] width 363 height 458
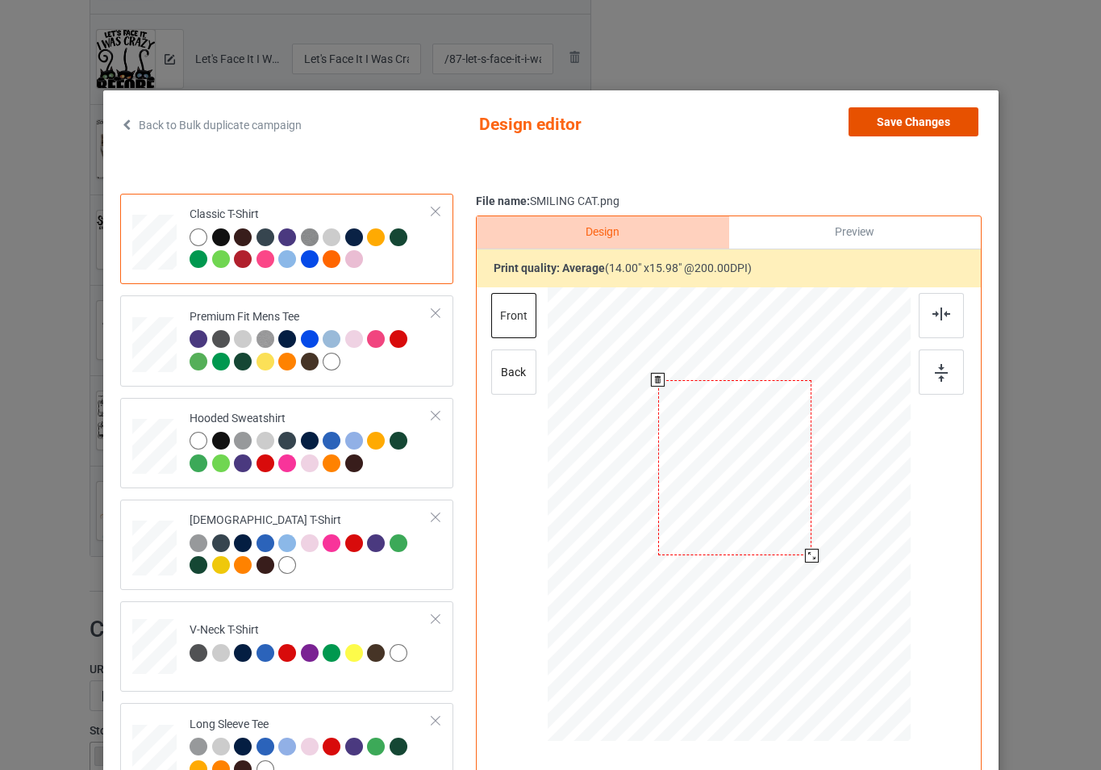
click at [894, 131] on button "Save Changes" at bounding box center [914, 121] width 130 height 29
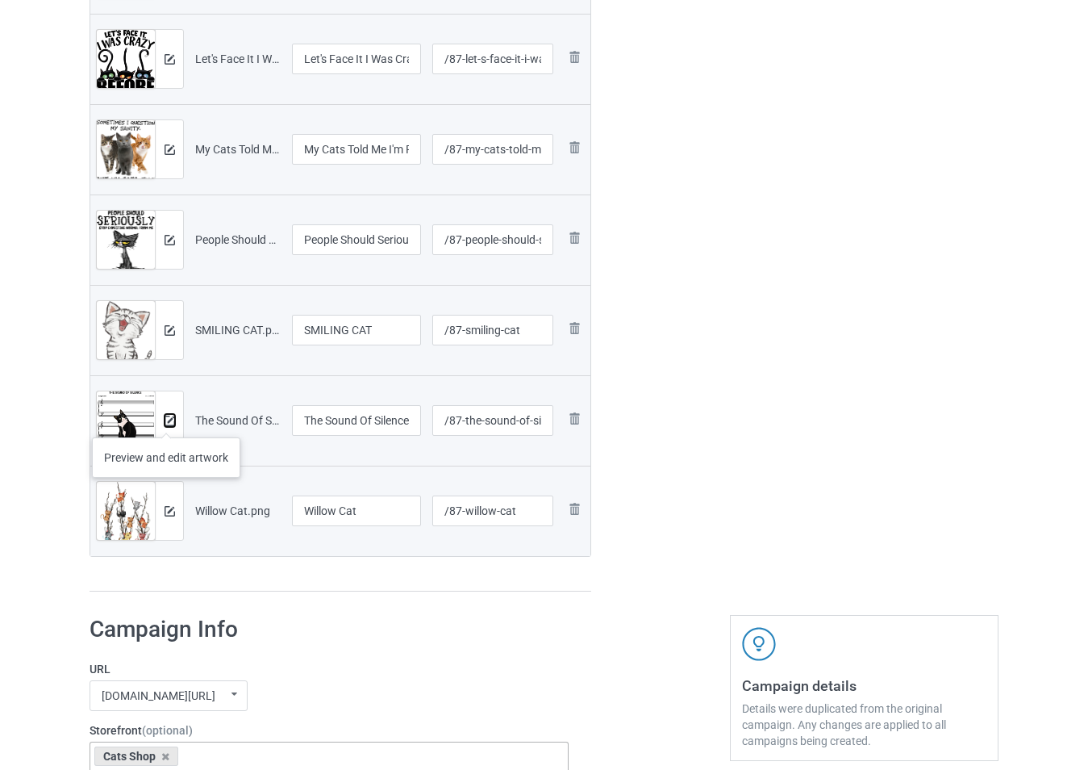
click at [166, 421] on img at bounding box center [170, 420] width 10 height 10
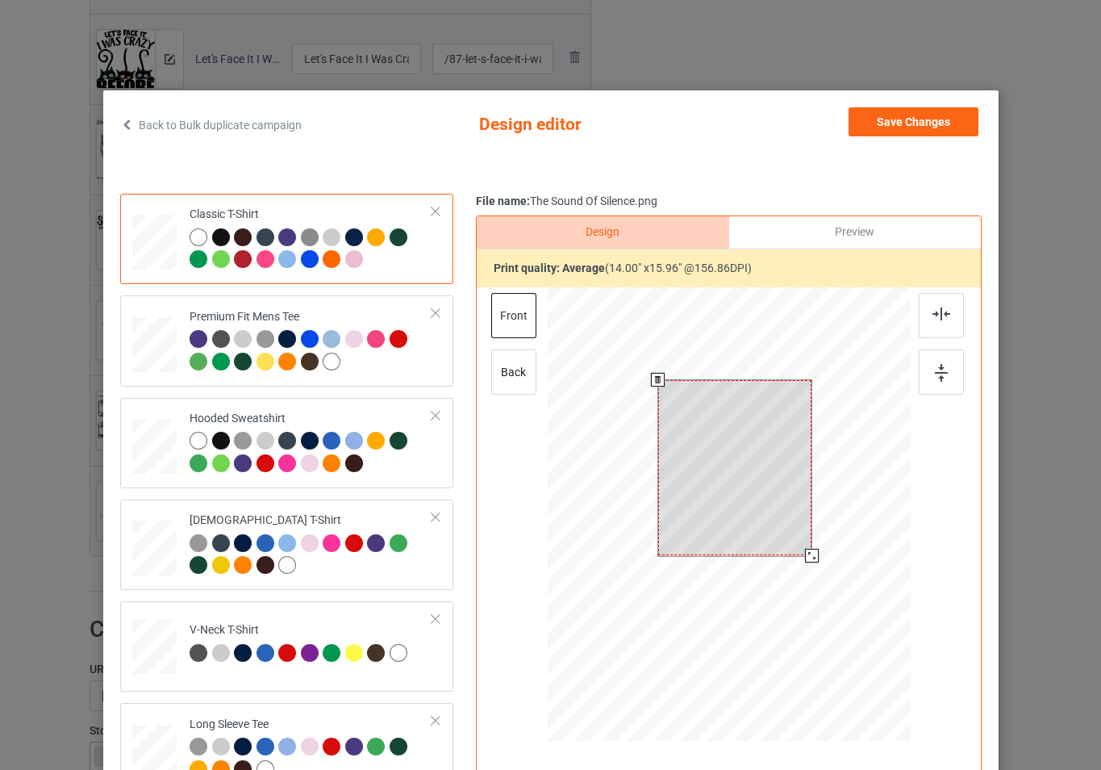
click at [811, 571] on div at bounding box center [728, 516] width 363 height 458
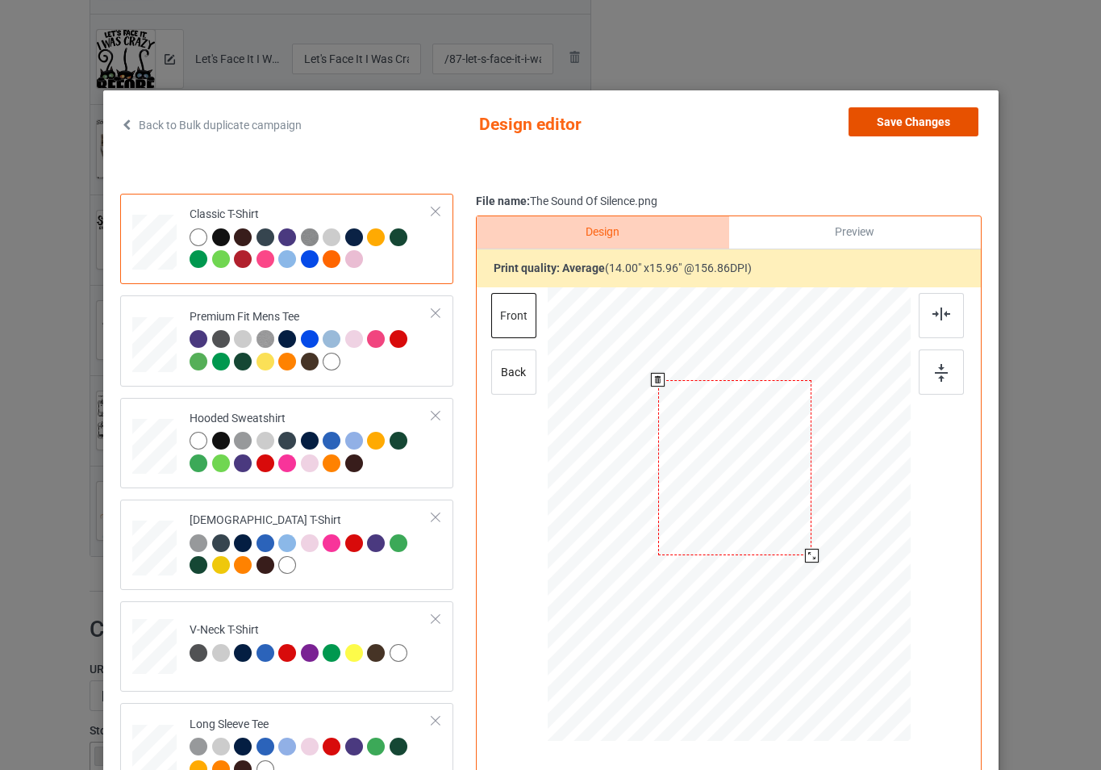
click at [903, 131] on button "Save Changes" at bounding box center [914, 121] width 130 height 29
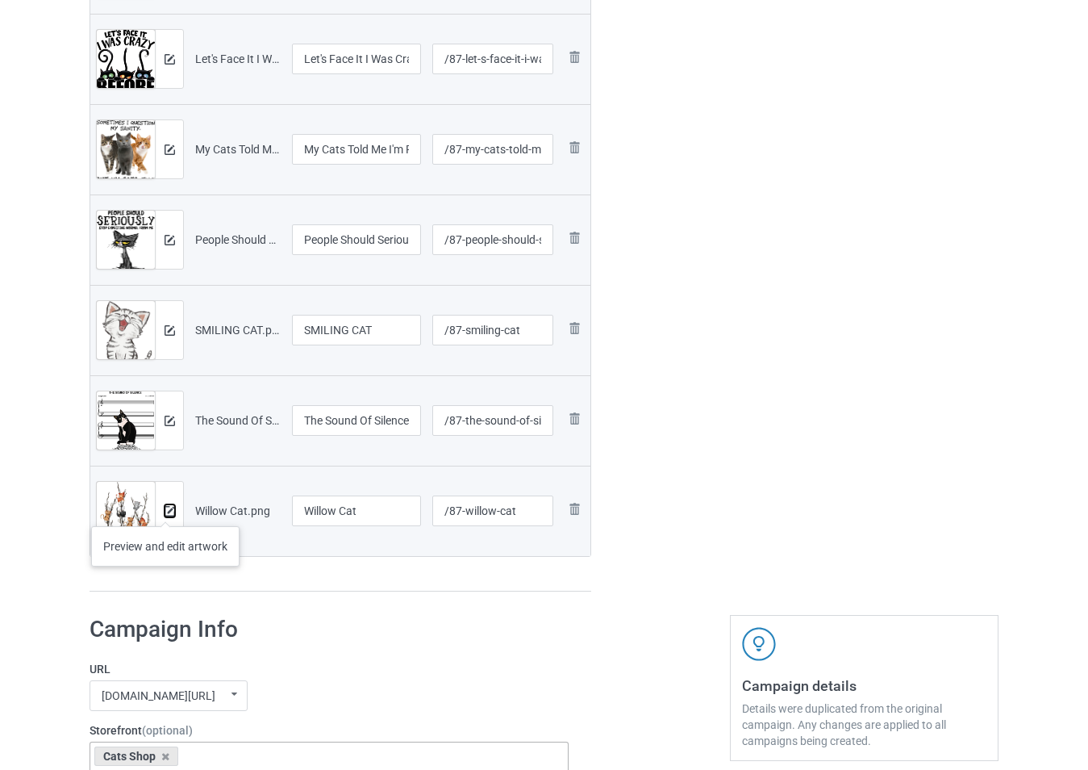
click at [165, 510] on img at bounding box center [170, 511] width 10 height 10
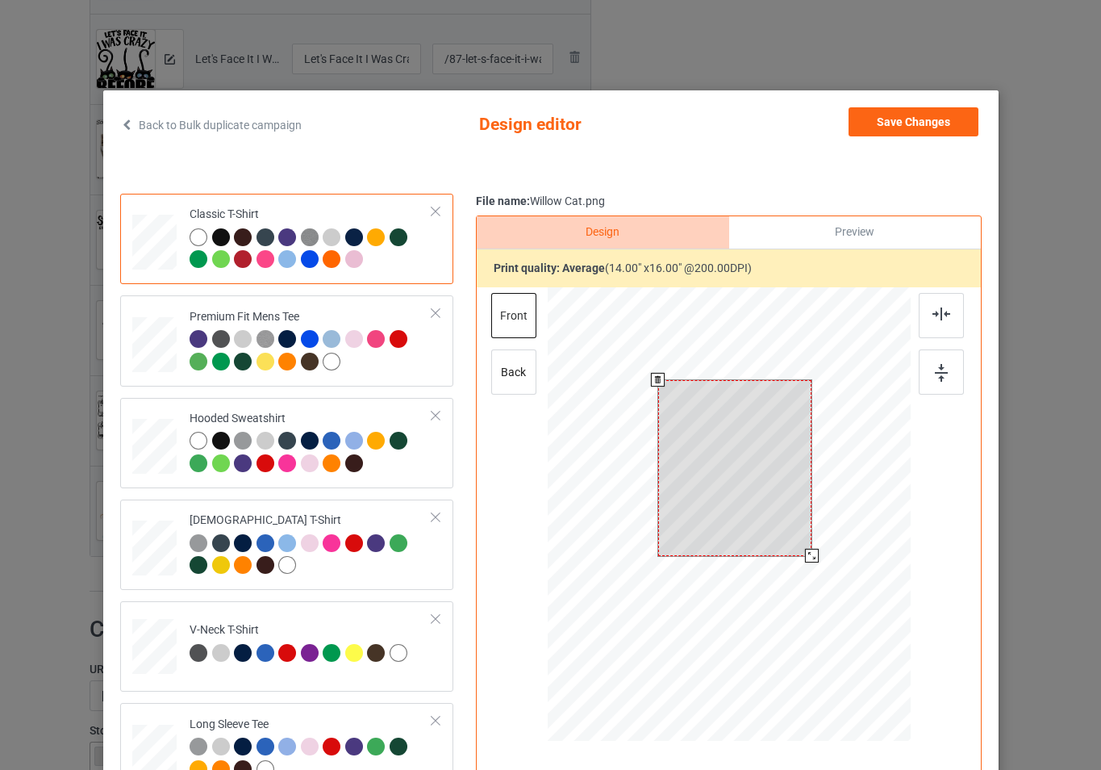
click at [822, 574] on div at bounding box center [728, 516] width 363 height 458
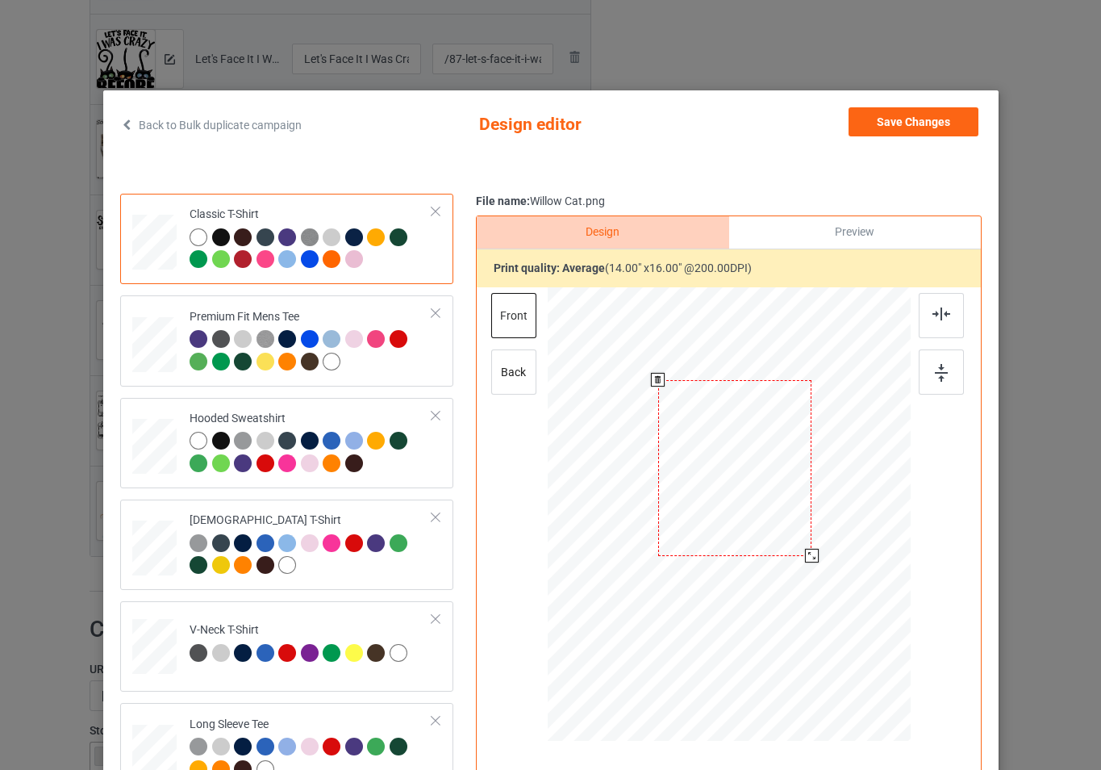
click at [902, 105] on div "Back to Bulk duplicate campaign Design editor Save Changes Classic T-Shirt Prem…" at bounding box center [550, 464] width 895 height 749
click at [899, 117] on button "Save Changes" at bounding box center [914, 121] width 130 height 29
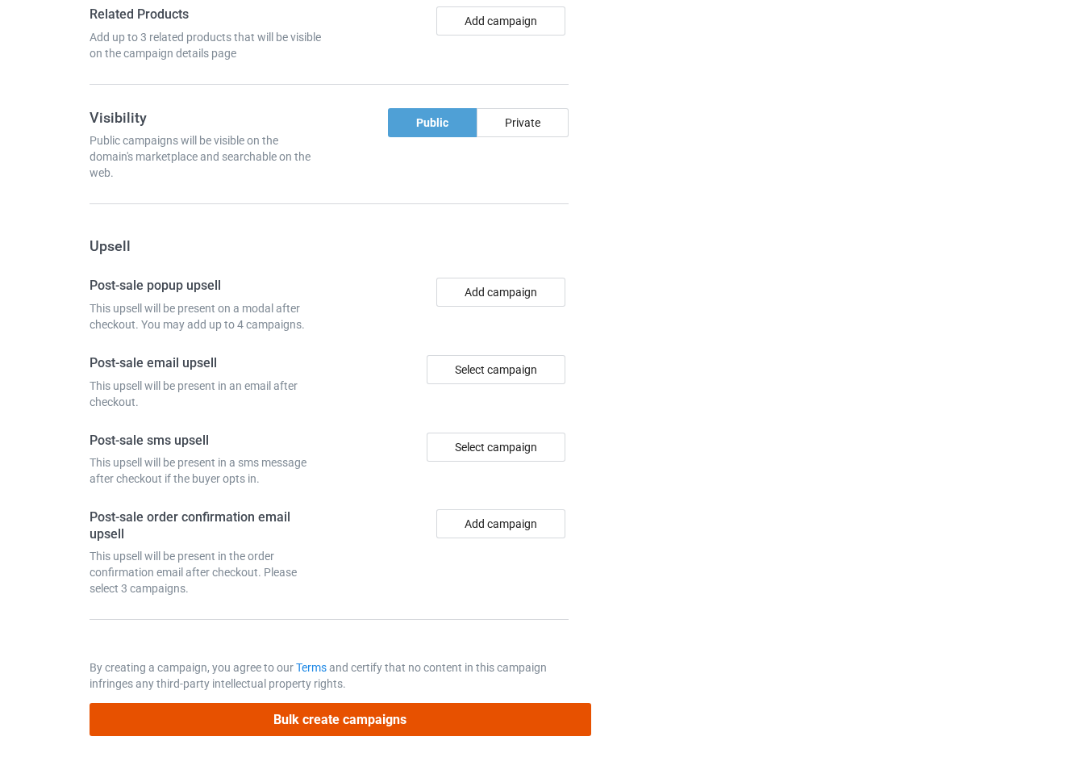
click at [436, 719] on button "Bulk create campaigns" at bounding box center [341, 719] width 502 height 33
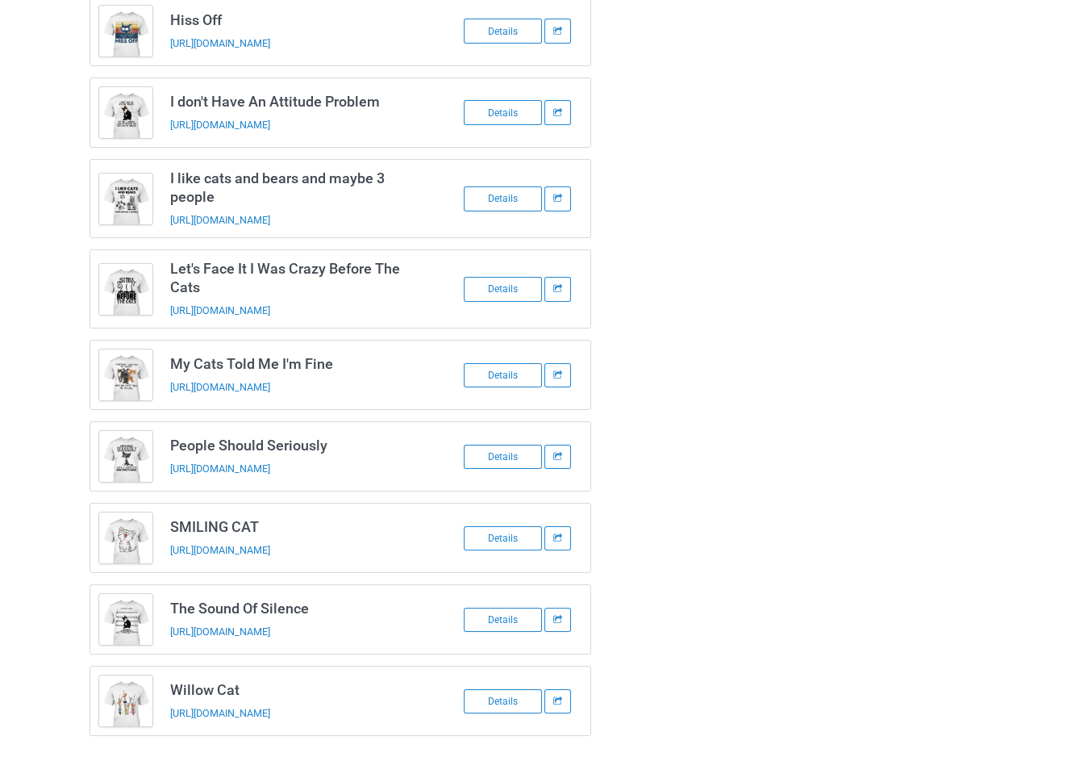
scroll to position [1268, 0]
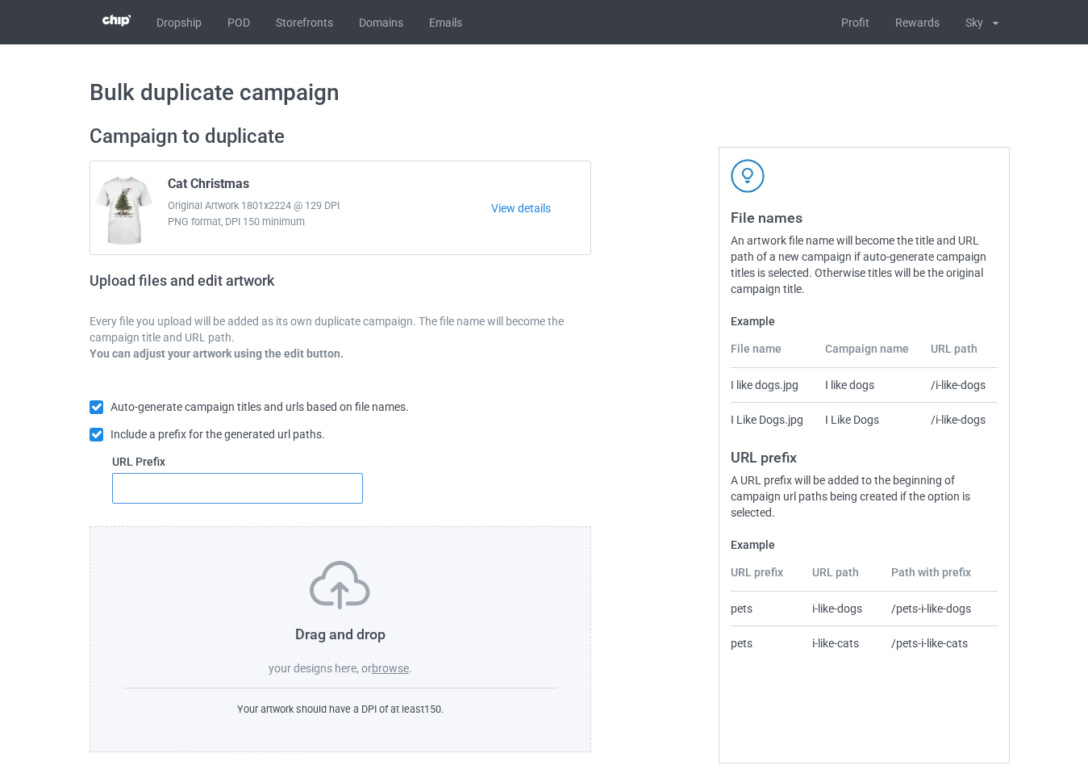
click at [327, 496] on input "text" at bounding box center [237, 488] width 251 height 31
type input "436"
click at [395, 667] on label "browse" at bounding box center [390, 668] width 37 height 13
click at [0, 0] on input "browse" at bounding box center [0, 0] width 0 height 0
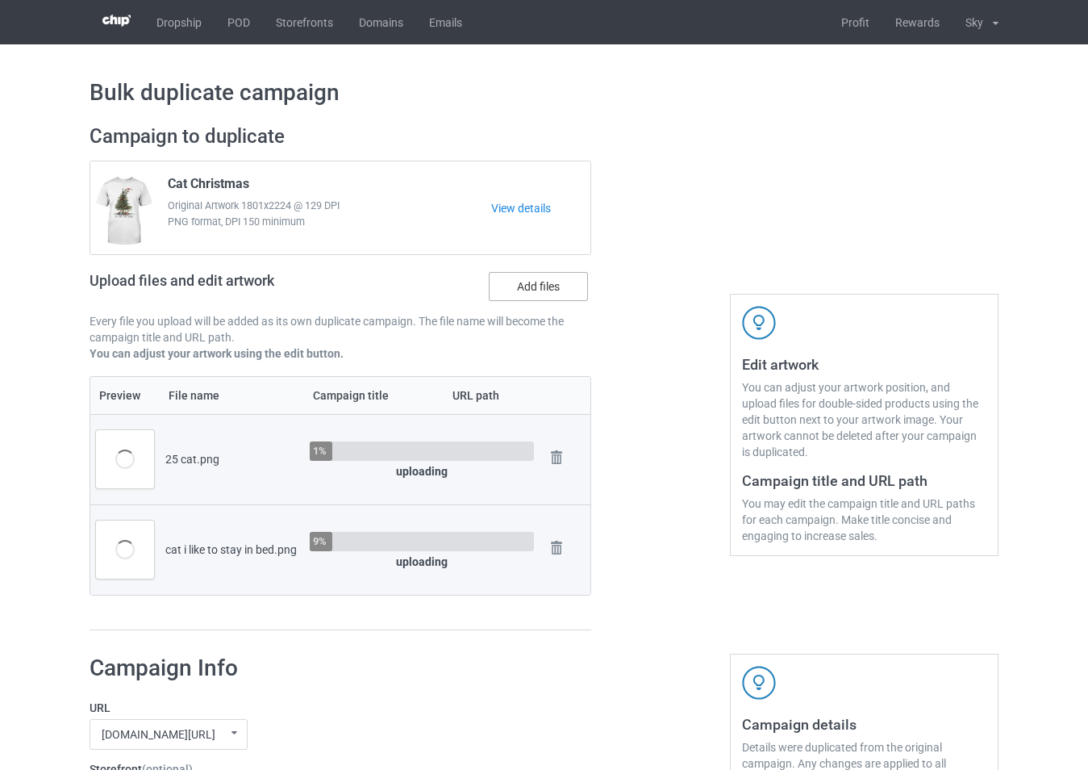
click at [545, 289] on label "Add files" at bounding box center [538, 286] width 99 height 29
click at [0, 0] on input "Add files" at bounding box center [0, 0] width 0 height 0
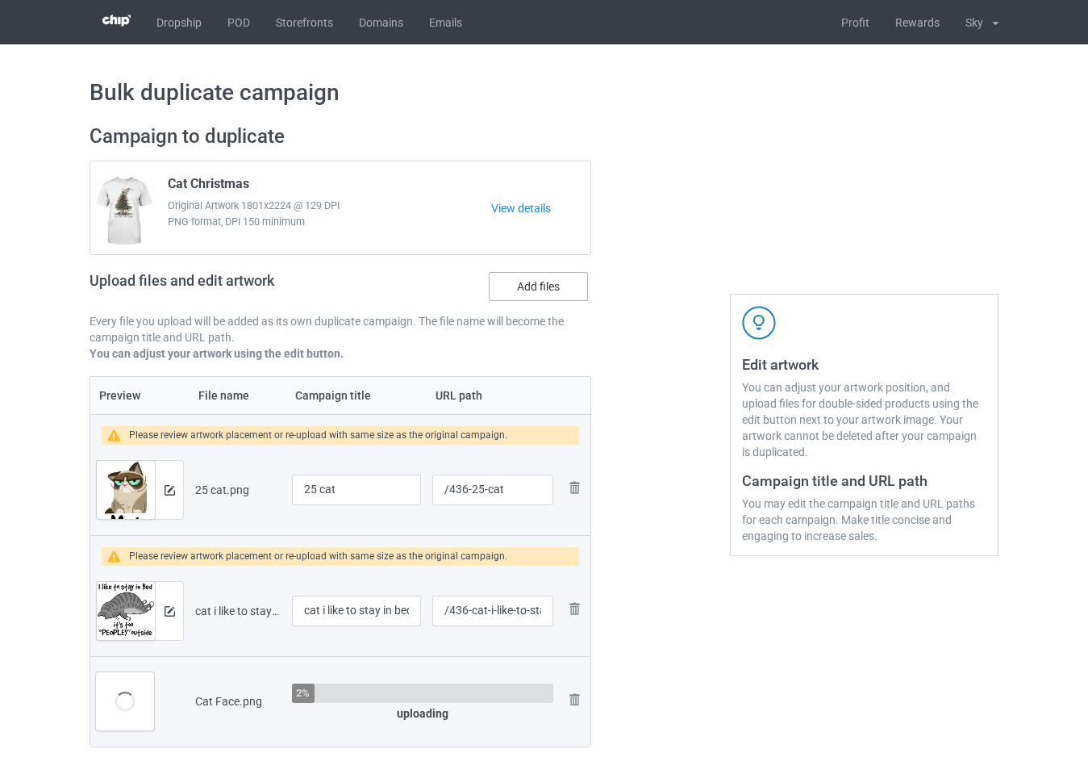
click at [561, 293] on label "Add files" at bounding box center [538, 286] width 99 height 29
click at [0, 0] on input "Add files" at bounding box center [0, 0] width 0 height 0
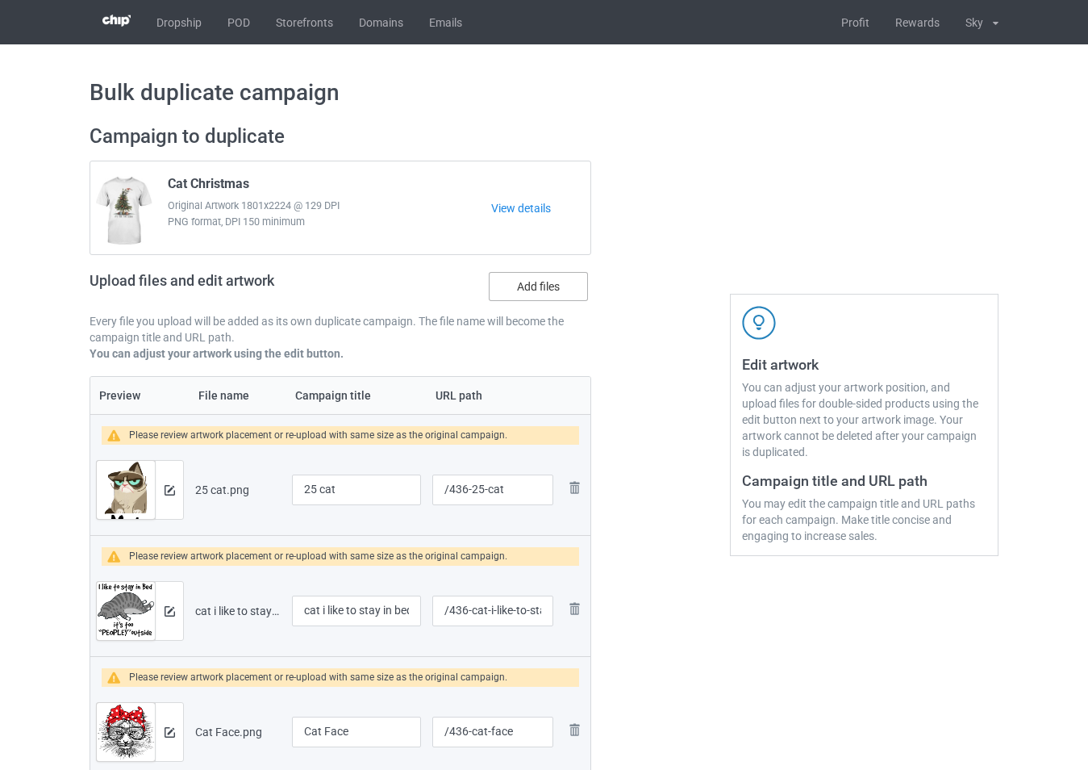
click at [507, 287] on label "Add files" at bounding box center [538, 286] width 99 height 29
click at [0, 0] on input "Add files" at bounding box center [0, 0] width 0 height 0
click at [515, 291] on label "Add files" at bounding box center [538, 286] width 99 height 29
click at [0, 0] on input "Add files" at bounding box center [0, 0] width 0 height 0
click at [545, 281] on label "Add files" at bounding box center [538, 286] width 99 height 29
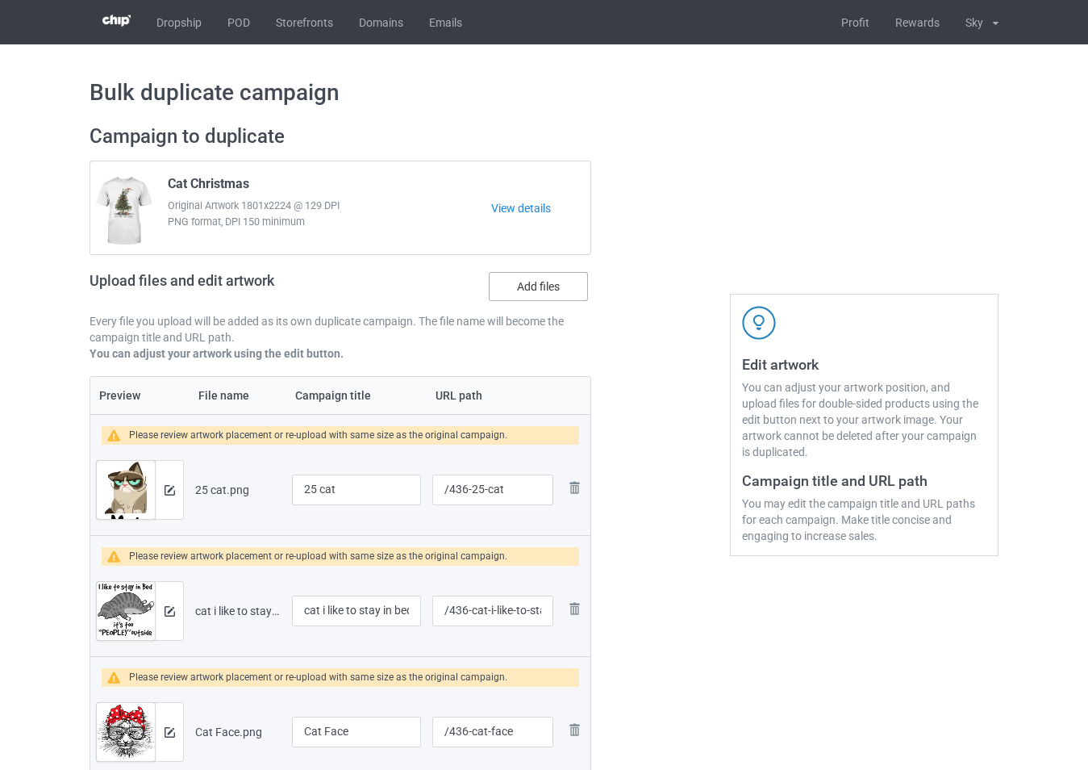
click at [0, 0] on input "Add files" at bounding box center [0, 0] width 0 height 0
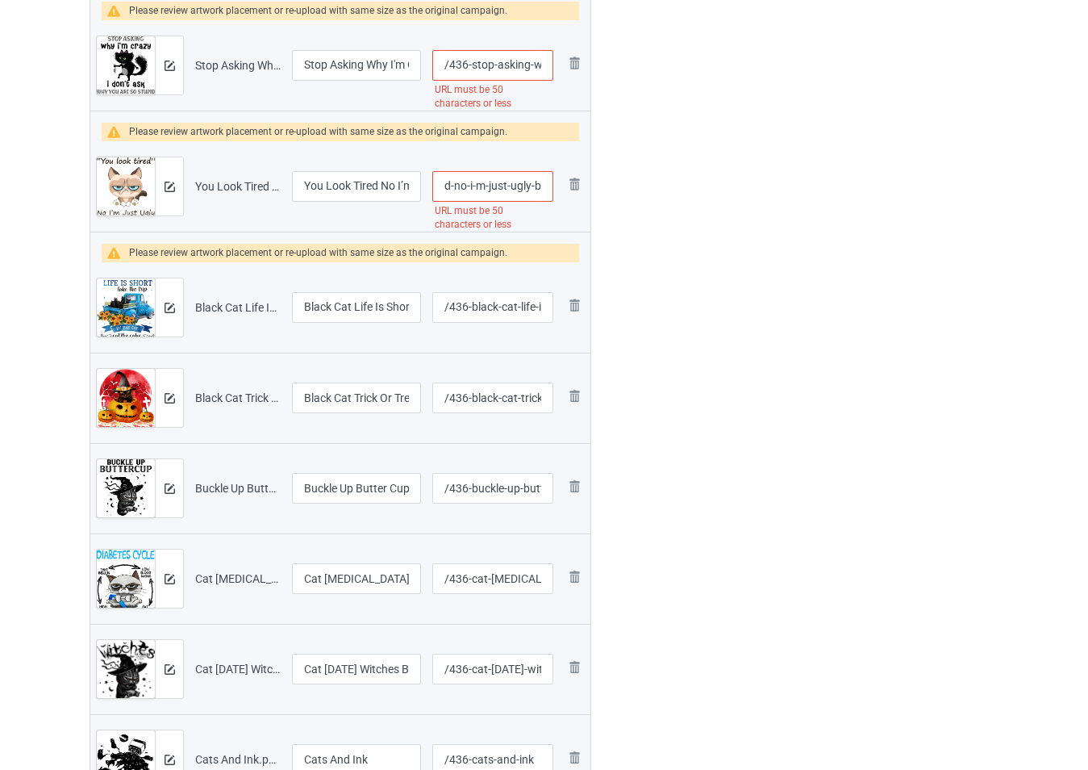
scroll to position [0, 251]
drag, startPoint x: 532, startPoint y: 190, endPoint x: 553, endPoint y: 196, distance: 22.5
click at [553, 196] on td "/436-you-look-tired-no-i-m-just-ugly-but-thanks-for-your-concern-funny URL must…" at bounding box center [493, 186] width 132 height 90
type input "/436-you-look-tire"
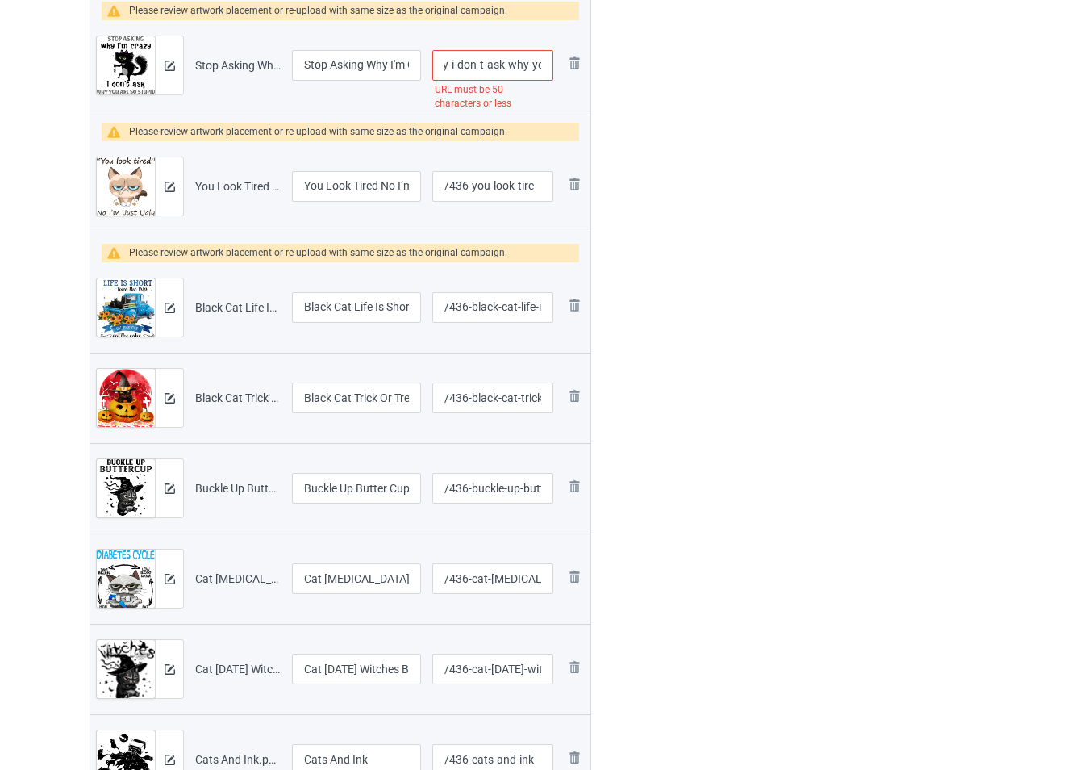
scroll to position [0, 240]
drag, startPoint x: 533, startPoint y: 70, endPoint x: 557, endPoint y: 75, distance: 23.9
click at [557, 75] on td "/436-stop-asking-why-i-m-crazy-i-don-t-ask-why-you-re-so-stupid-cat URL must be…" at bounding box center [493, 65] width 132 height 90
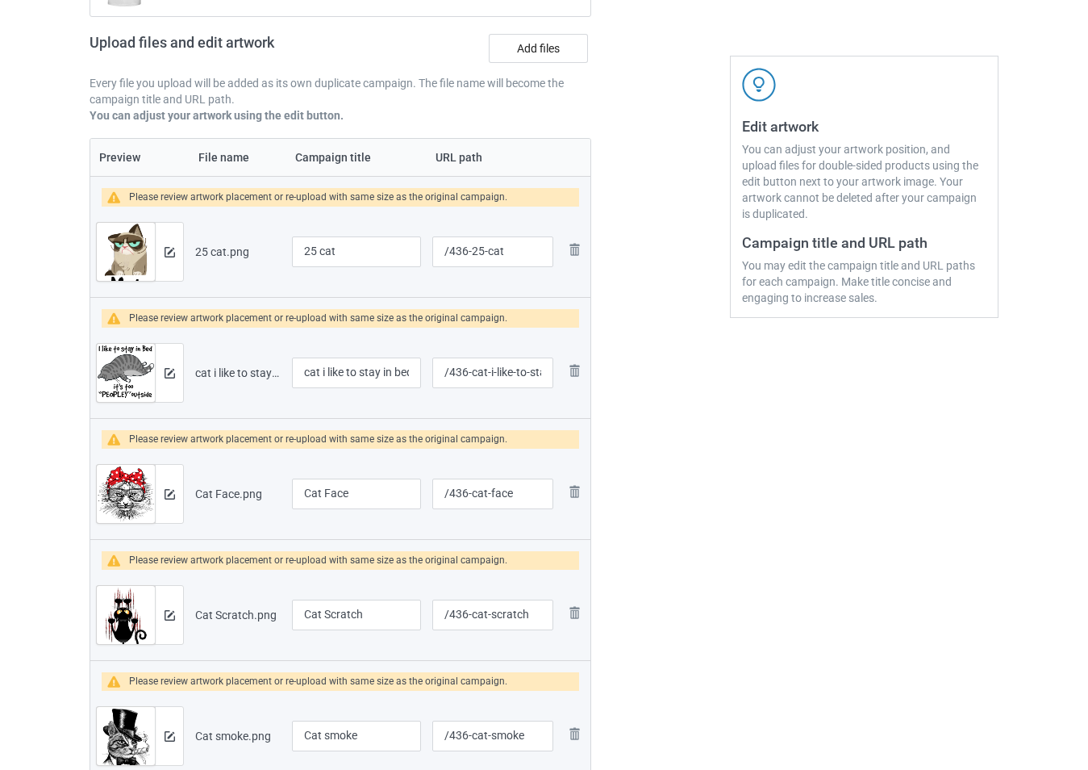
scroll to position [242, 0]
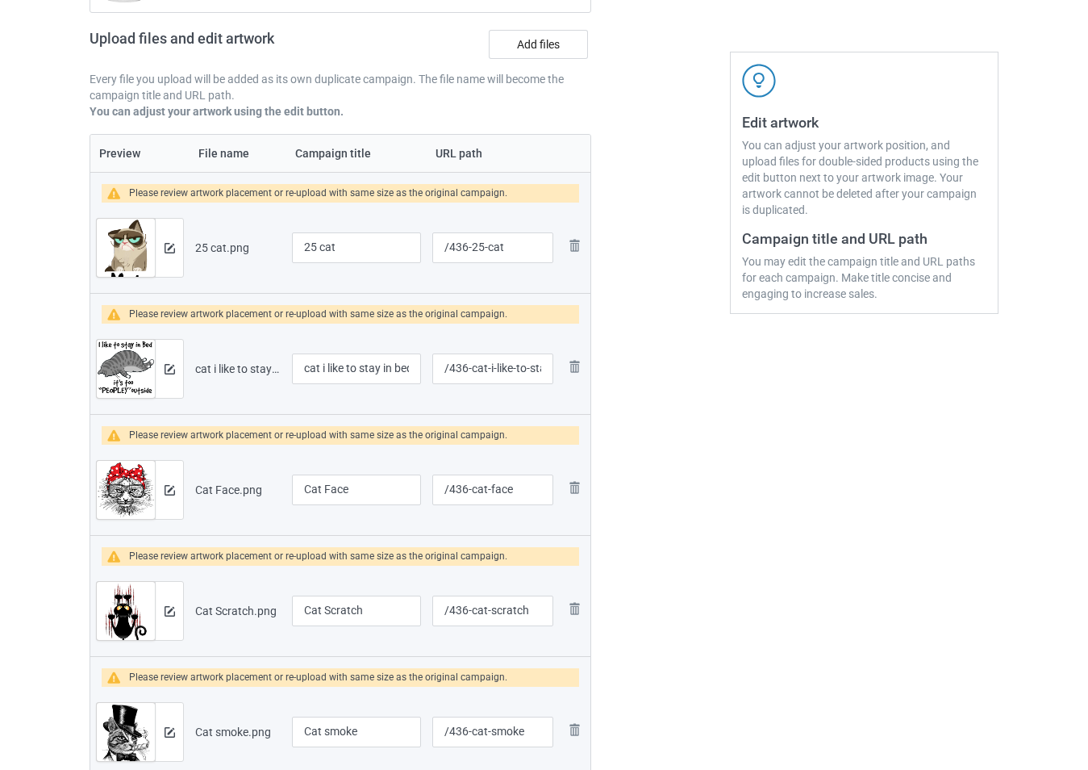
type input "/436-stop-asking-"
drag, startPoint x: 341, startPoint y: 247, endPoint x: 290, endPoint y: 255, distance: 52.3
click at [290, 255] on td "25 cat" at bounding box center [356, 247] width 140 height 90
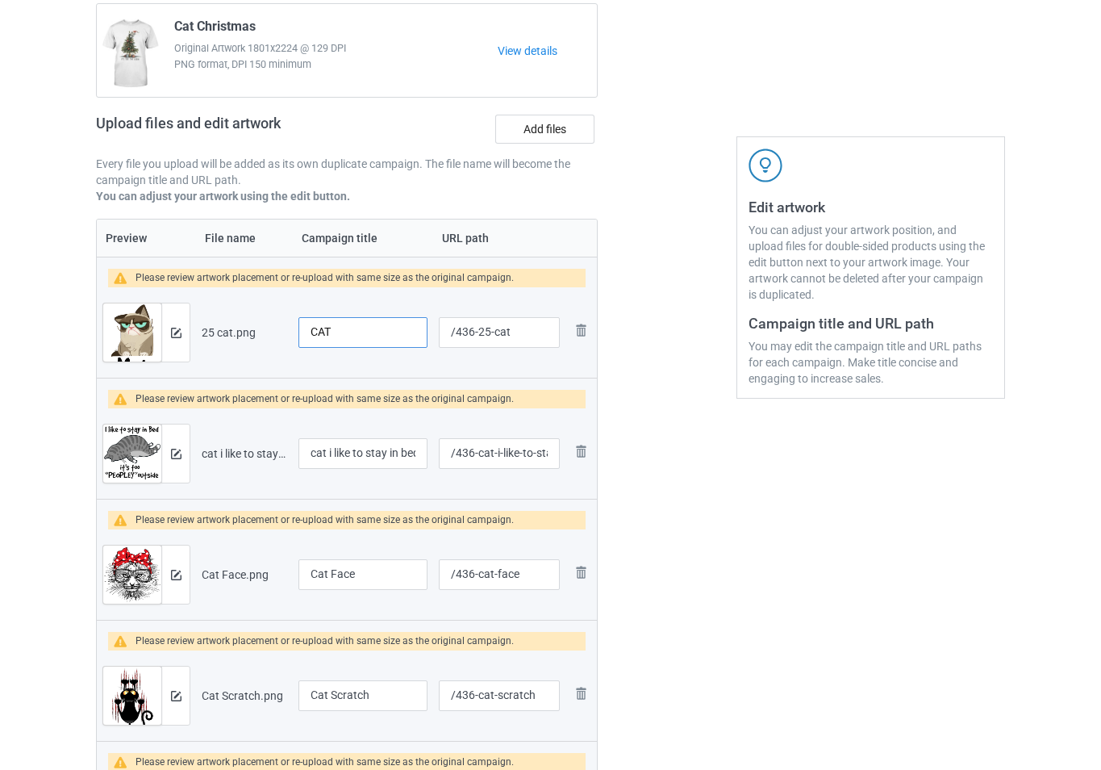
scroll to position [161, 0]
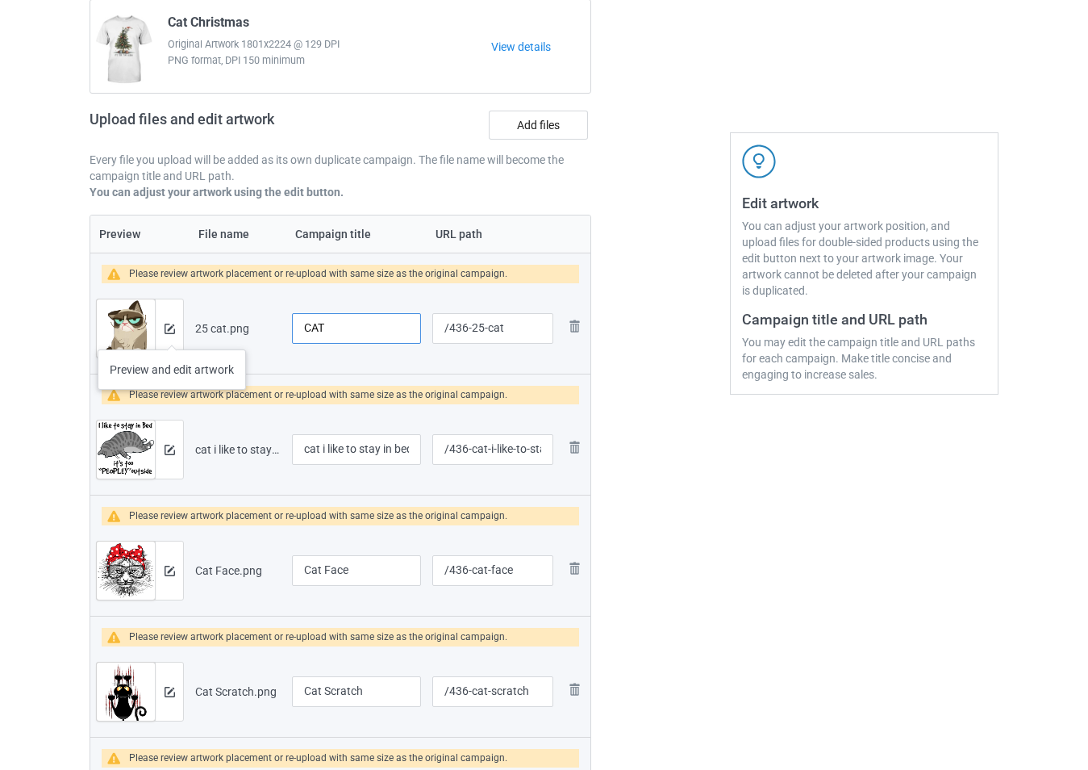
type input "CAT"
click at [172, 333] on img at bounding box center [170, 328] width 10 height 10
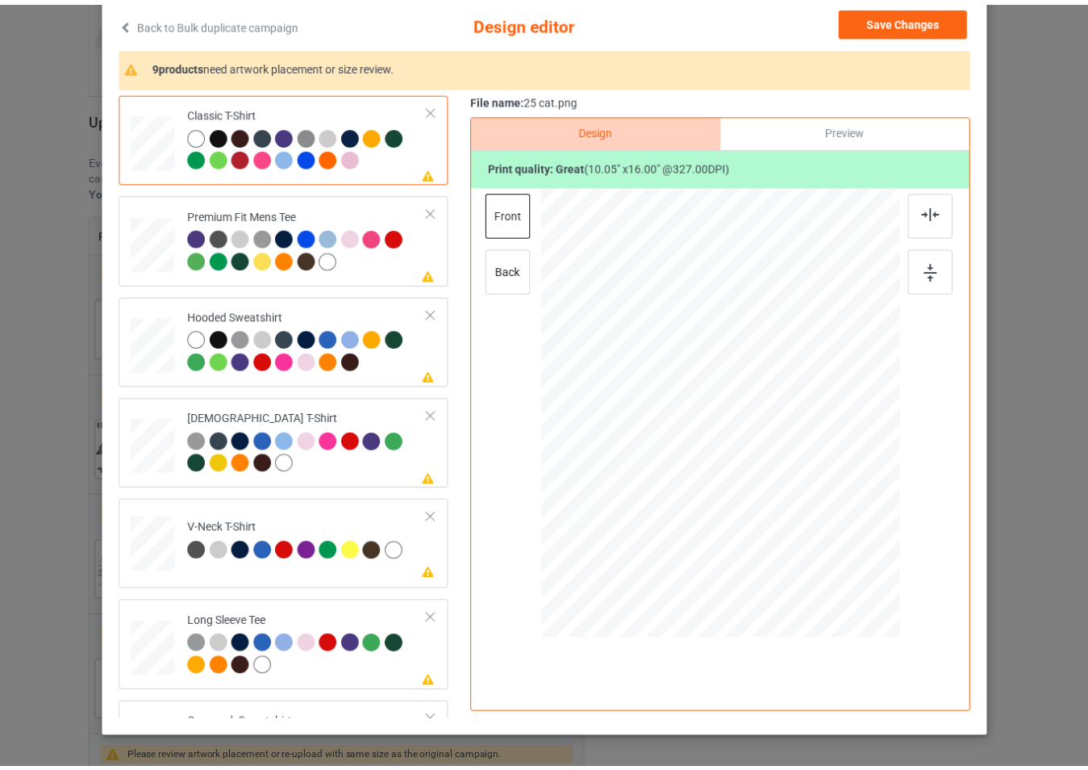
scroll to position [0, 0]
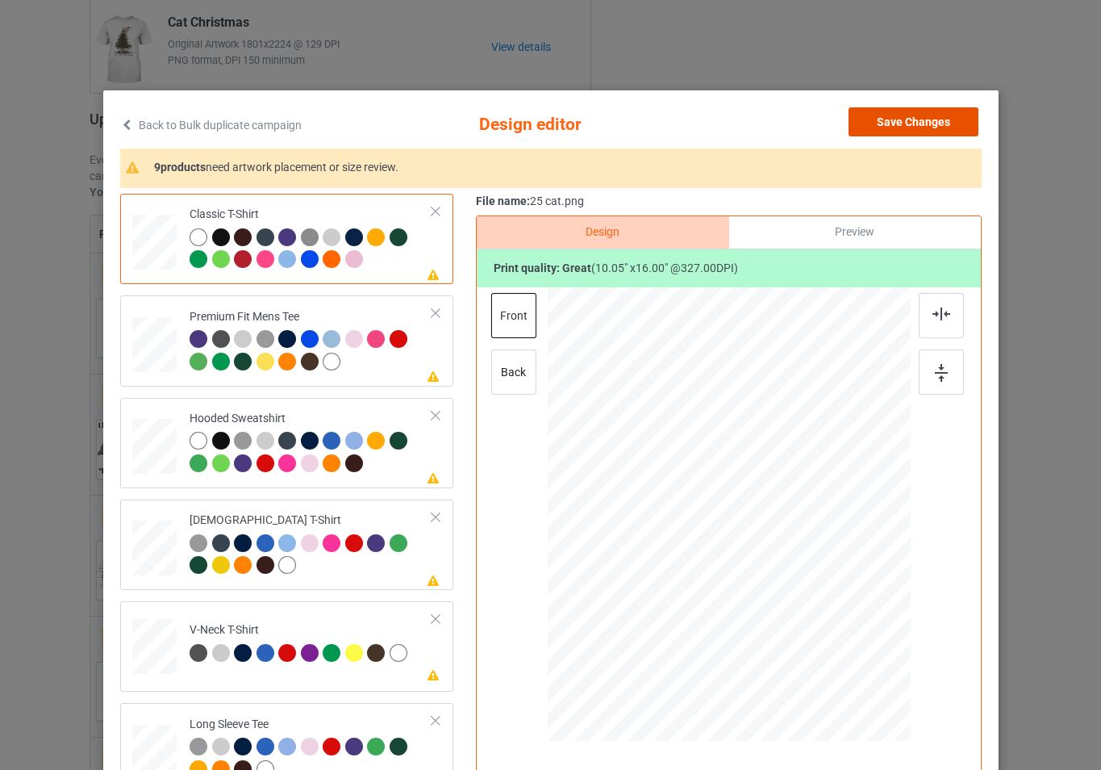
click at [879, 122] on button "Save Changes" at bounding box center [914, 121] width 130 height 29
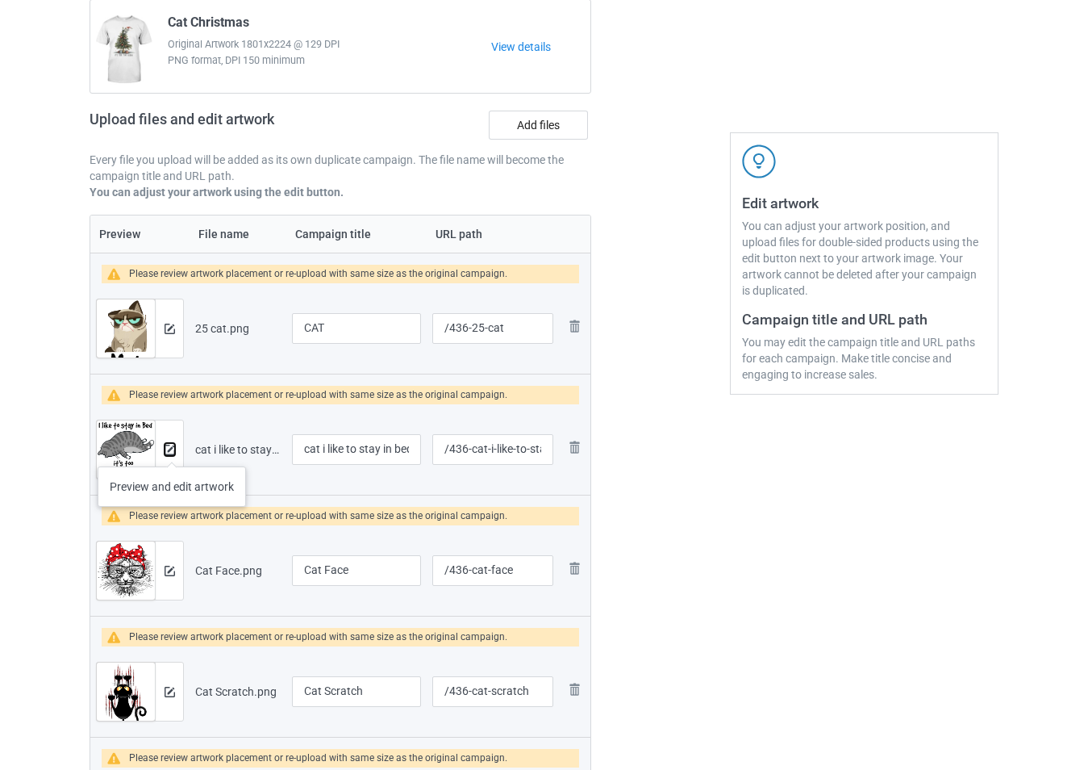
click at [172, 450] on img at bounding box center [170, 450] width 10 height 10
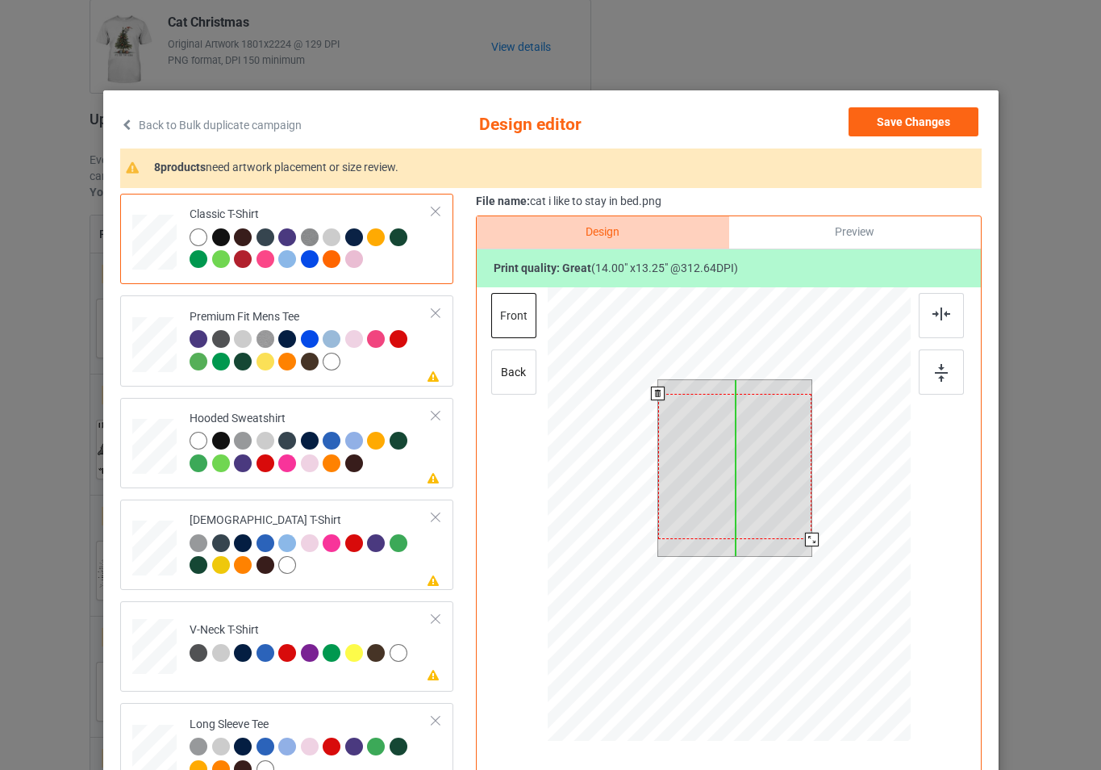
drag, startPoint x: 755, startPoint y: 460, endPoint x: 755, endPoint y: 474, distance: 13.7
click at [755, 474] on div at bounding box center [734, 466] width 154 height 145
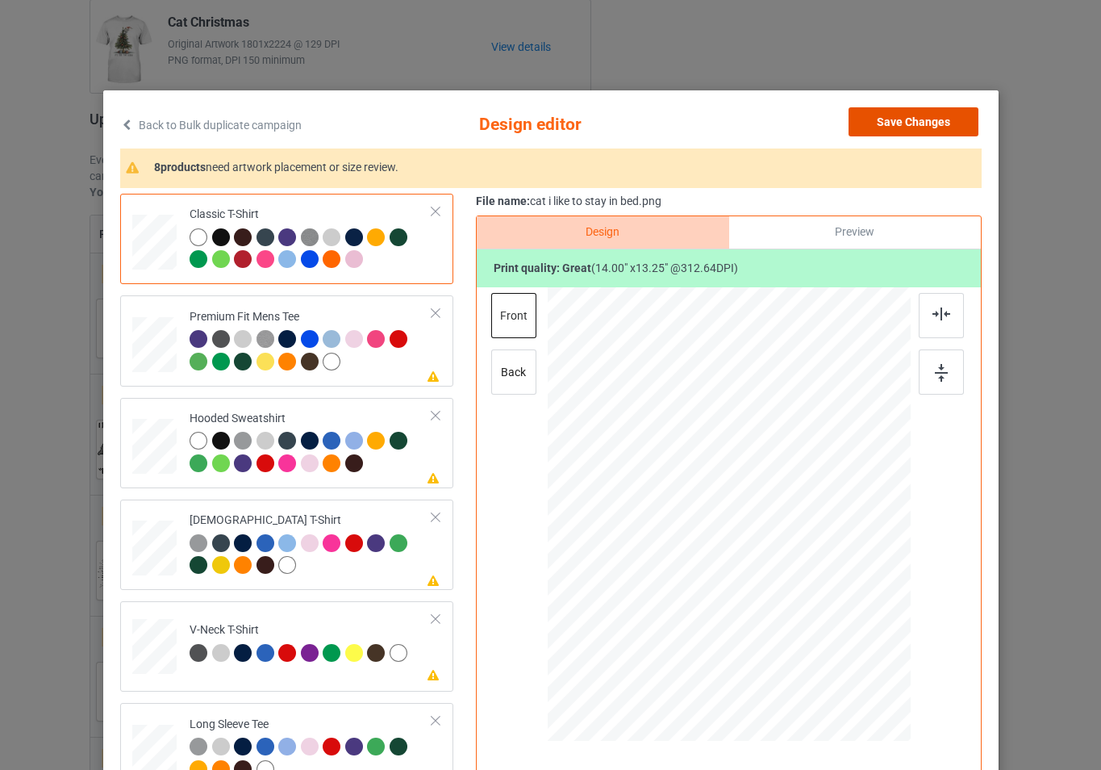
click at [913, 123] on button "Save Changes" at bounding box center [914, 121] width 130 height 29
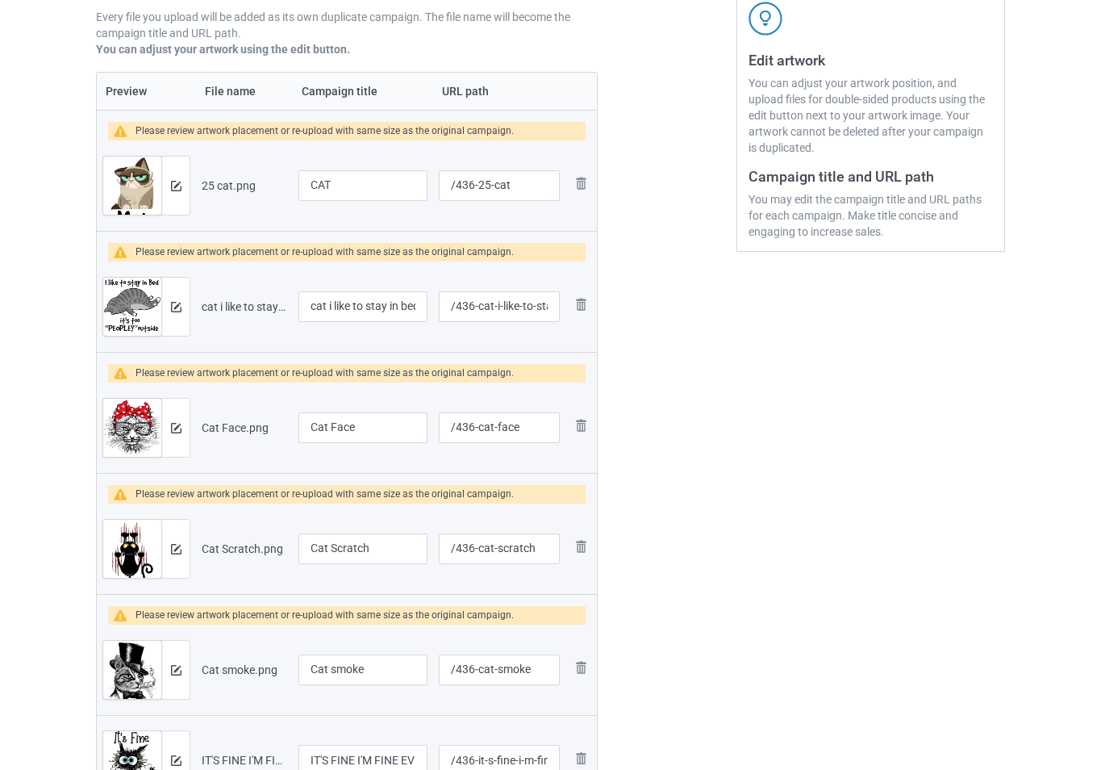
scroll to position [323, 0]
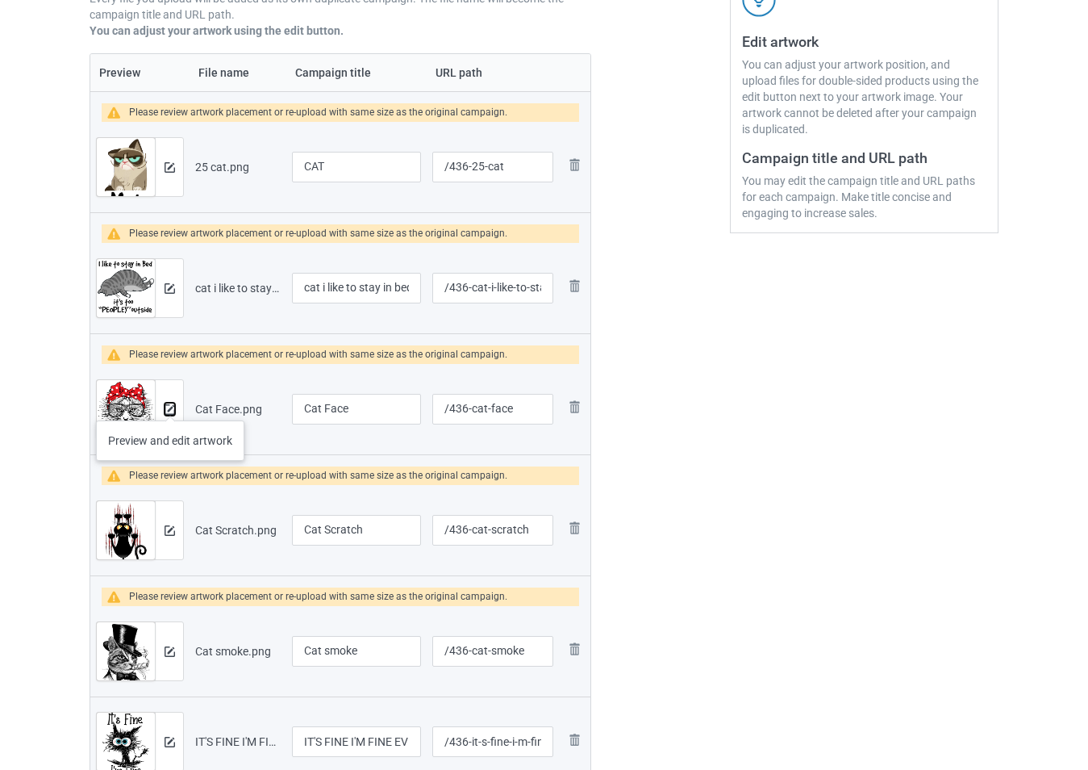
click at [170, 404] on img at bounding box center [170, 409] width 10 height 10
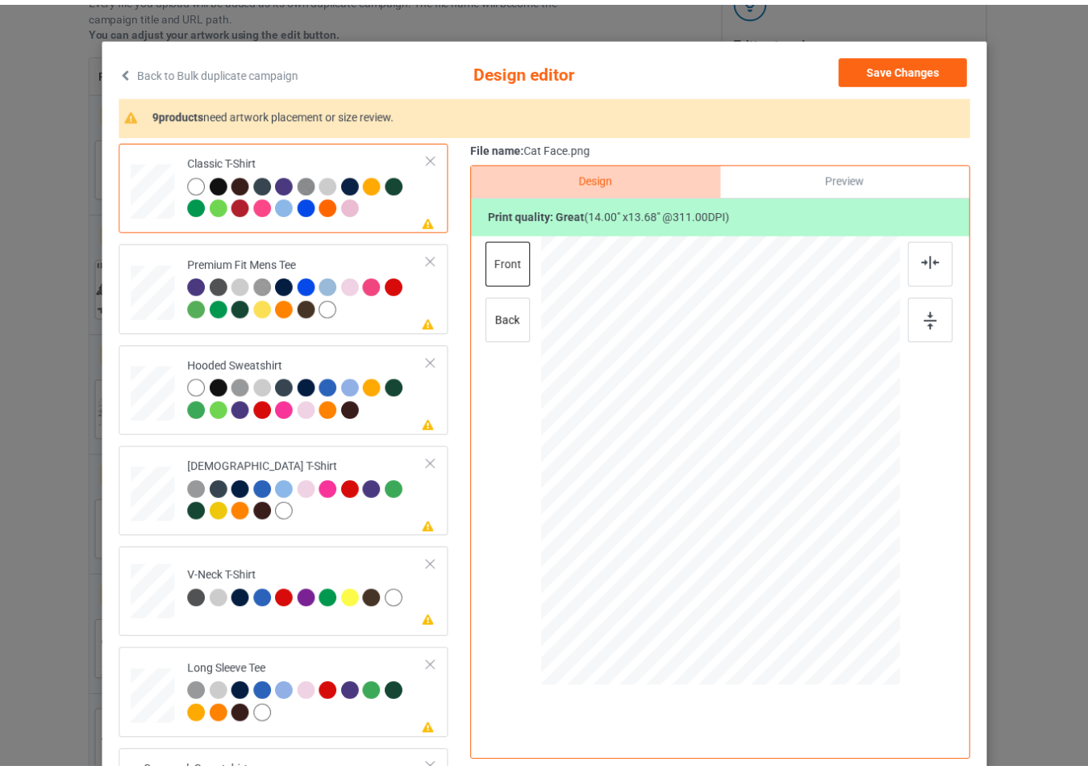
scroll to position [81, 0]
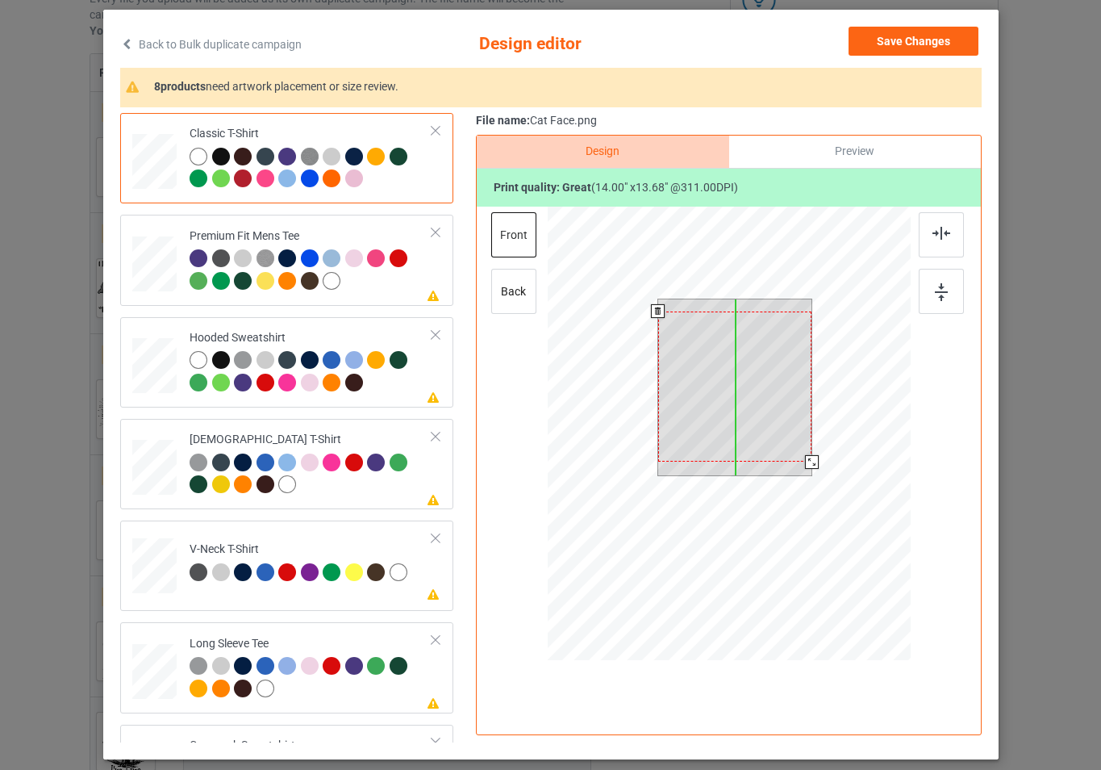
click at [765, 416] on div at bounding box center [734, 386] width 154 height 150
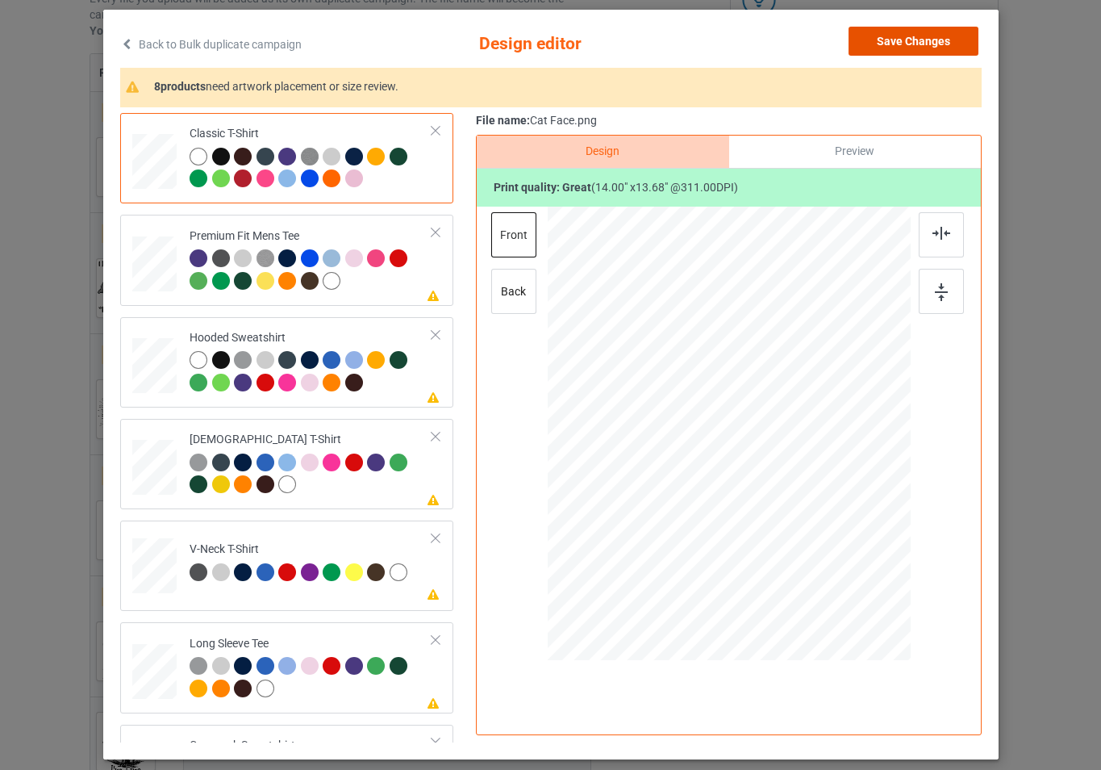
click at [905, 43] on button "Save Changes" at bounding box center [914, 41] width 130 height 29
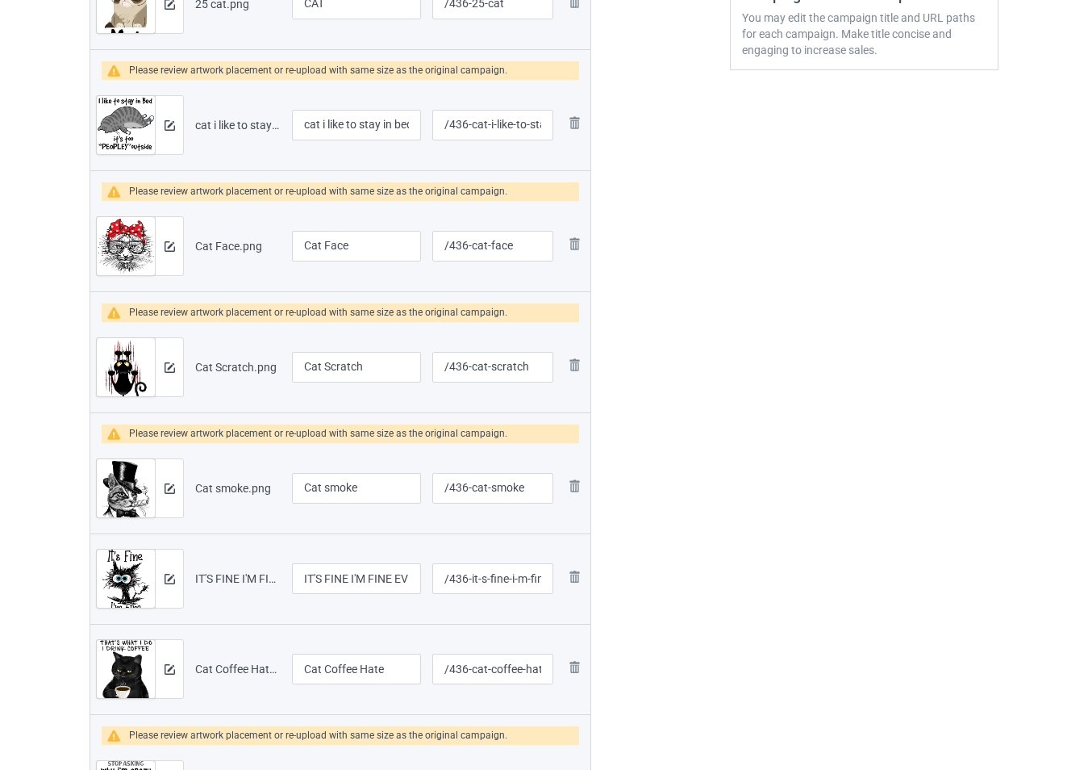
scroll to position [565, 0]
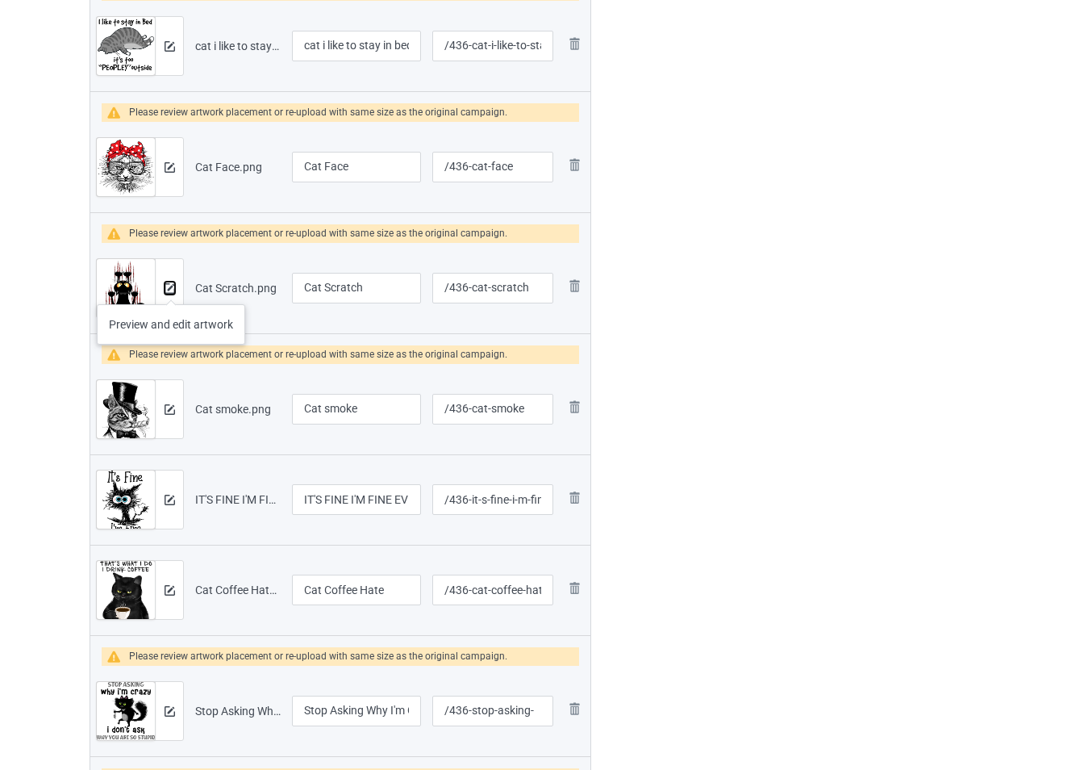
click at [171, 288] on img at bounding box center [170, 288] width 10 height 10
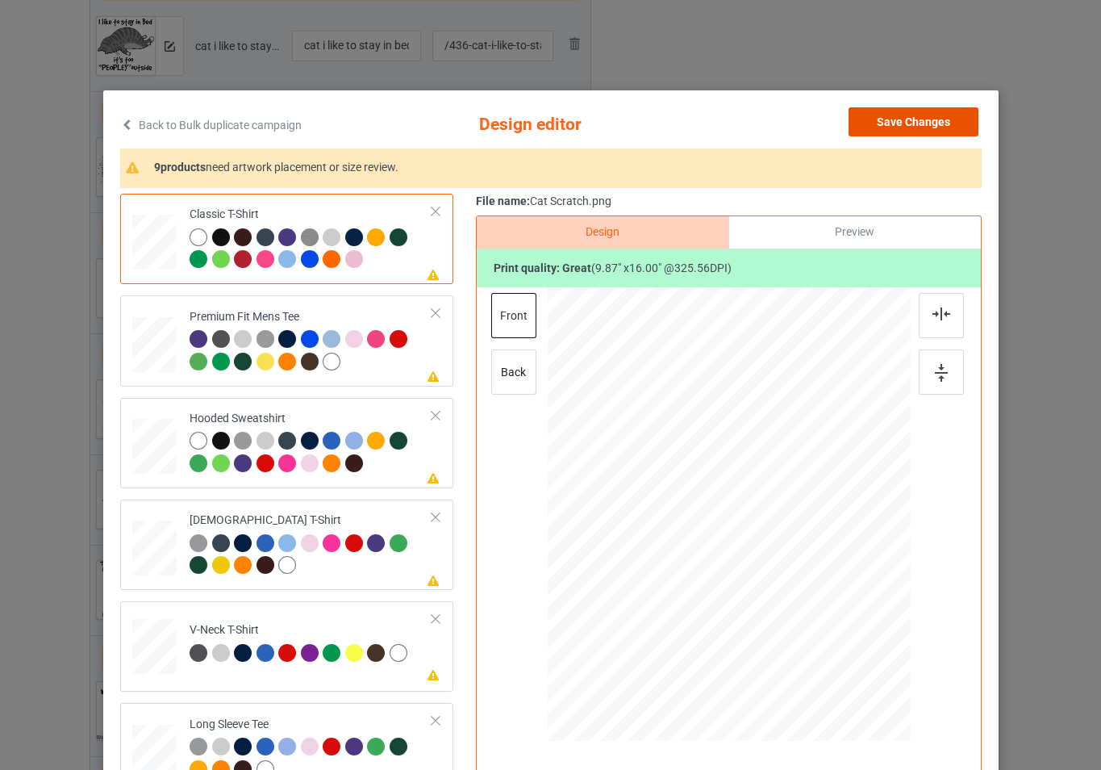
click at [891, 124] on button "Save Changes" at bounding box center [914, 121] width 130 height 29
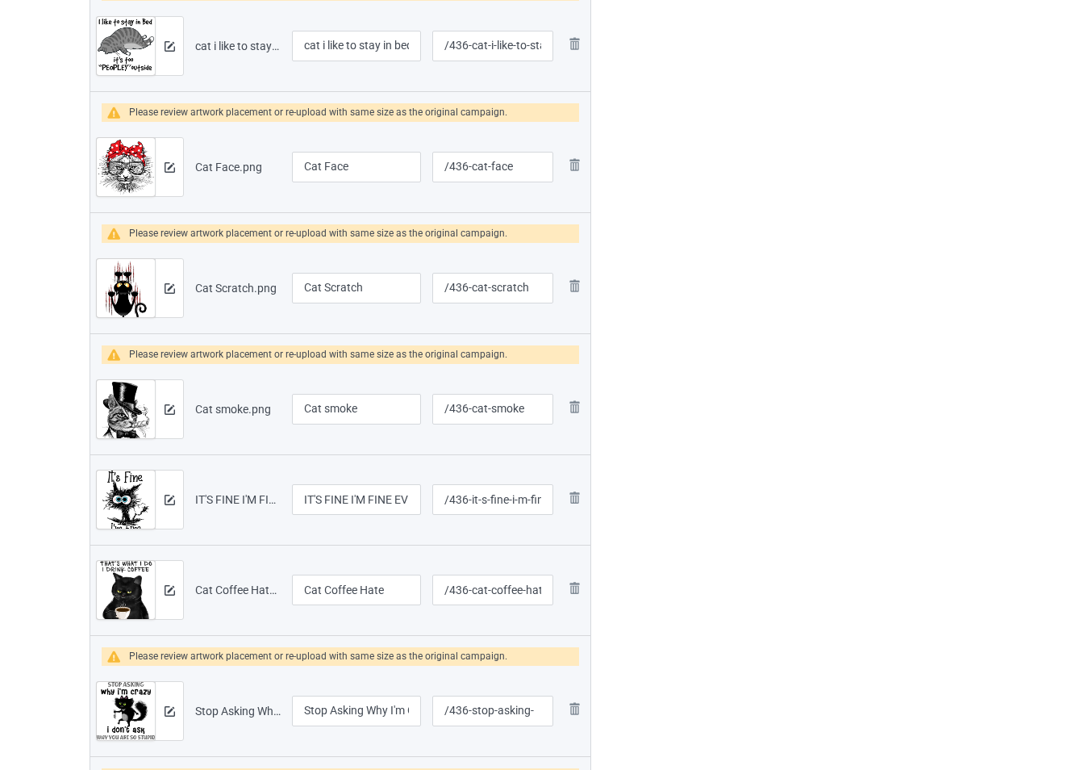
scroll to position [645, 0]
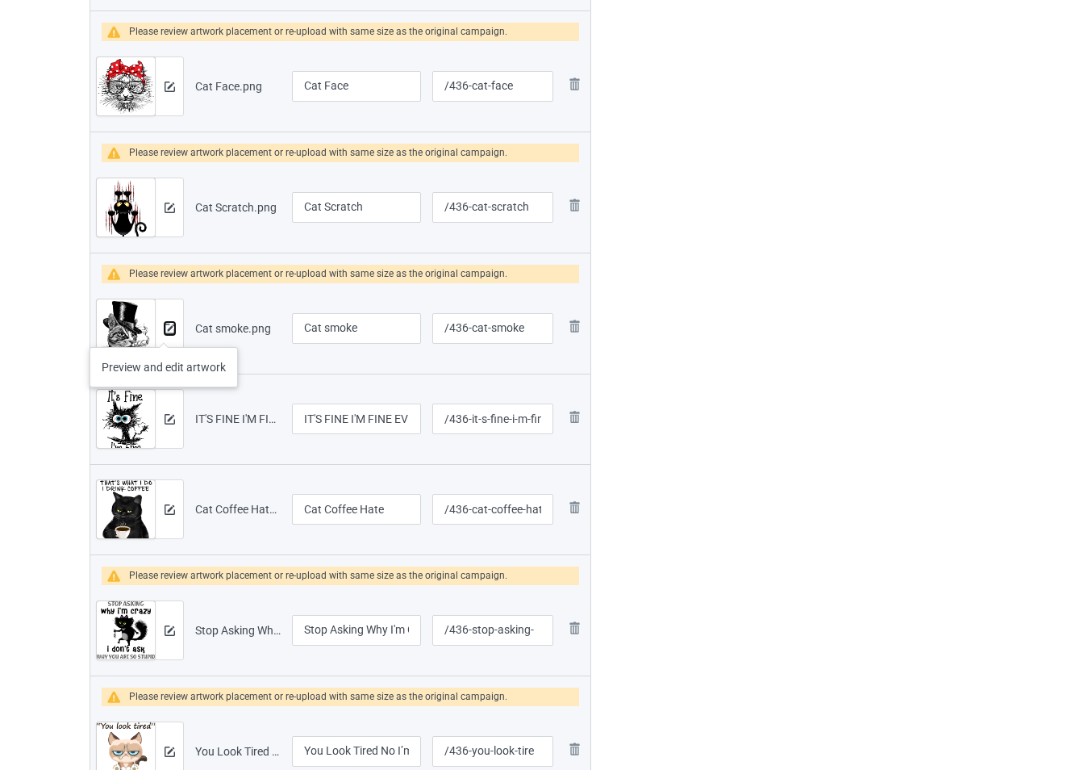
click at [165, 331] on img at bounding box center [170, 328] width 10 height 10
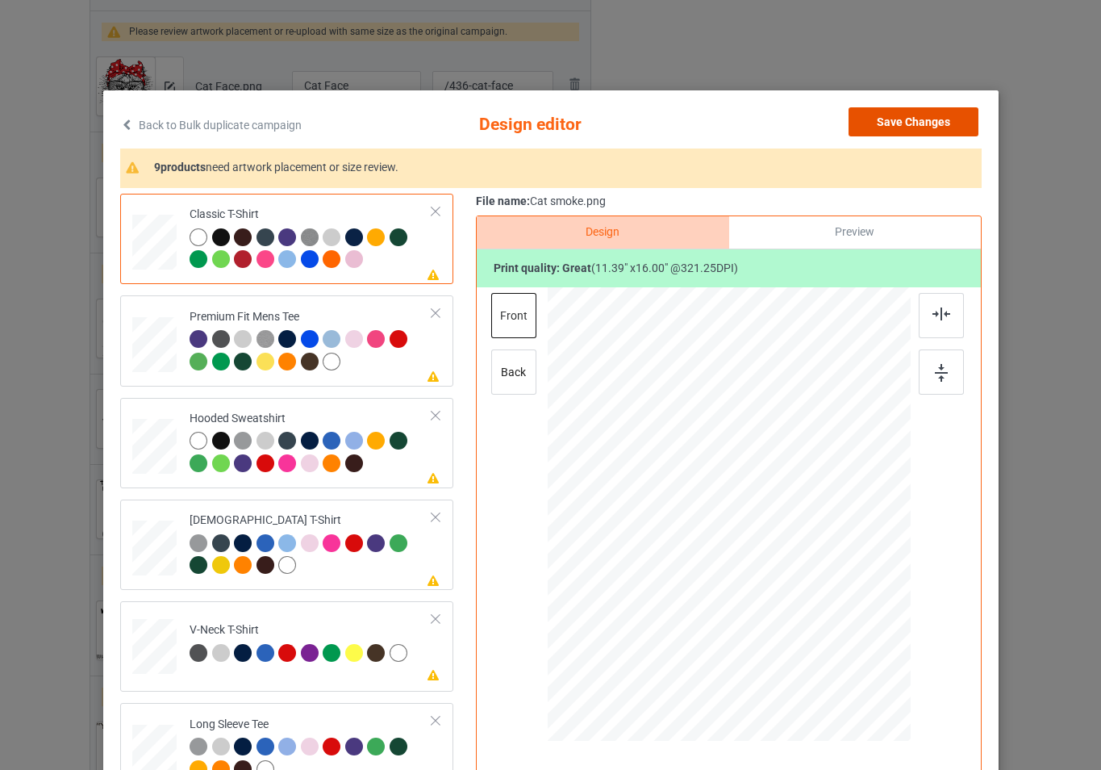
click at [887, 121] on button "Save Changes" at bounding box center [914, 121] width 130 height 29
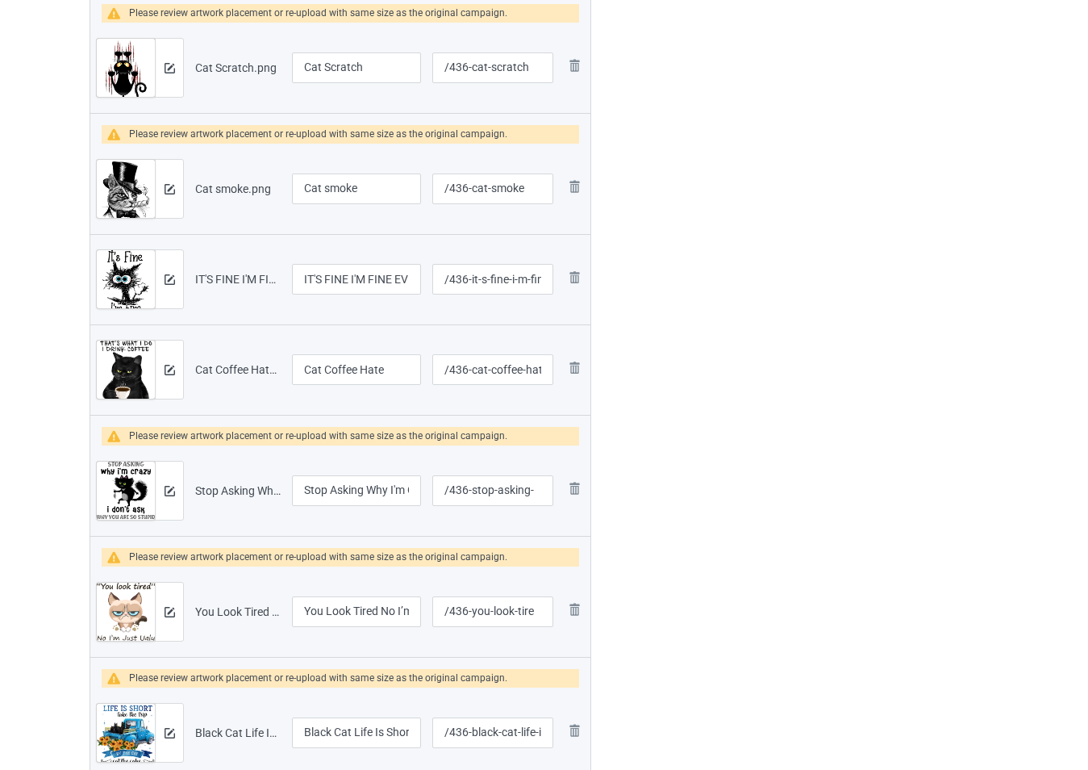
scroll to position [807, 0]
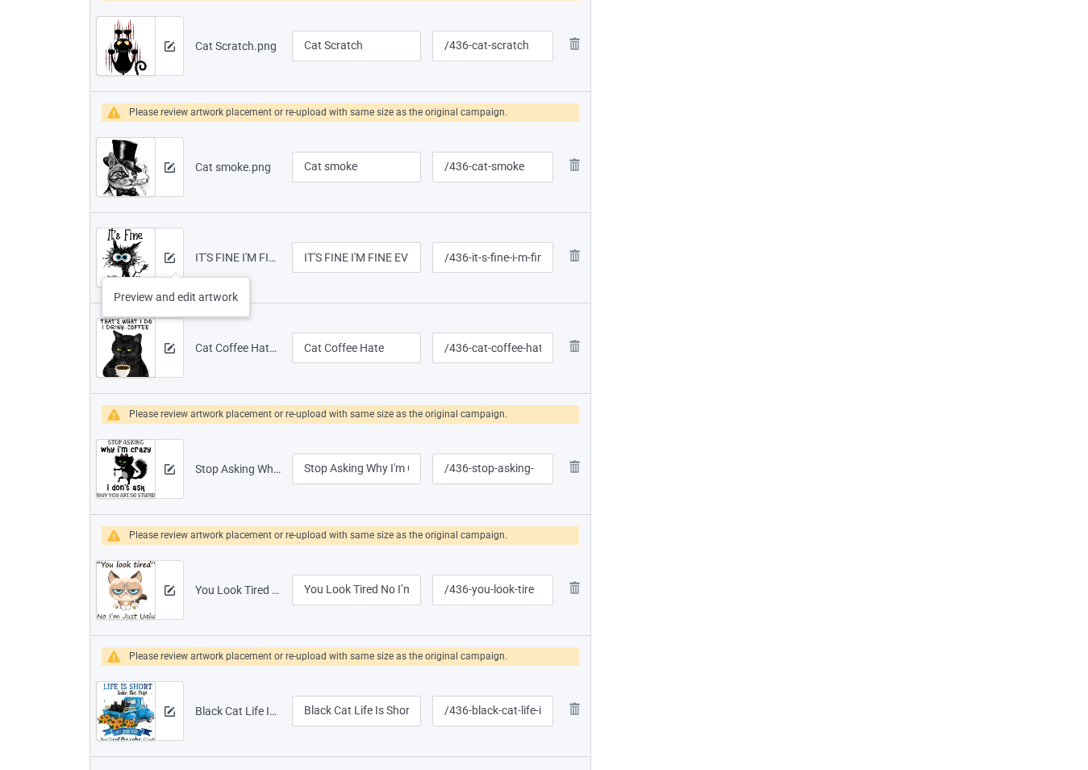
click at [176, 261] on div at bounding box center [169, 257] width 28 height 58
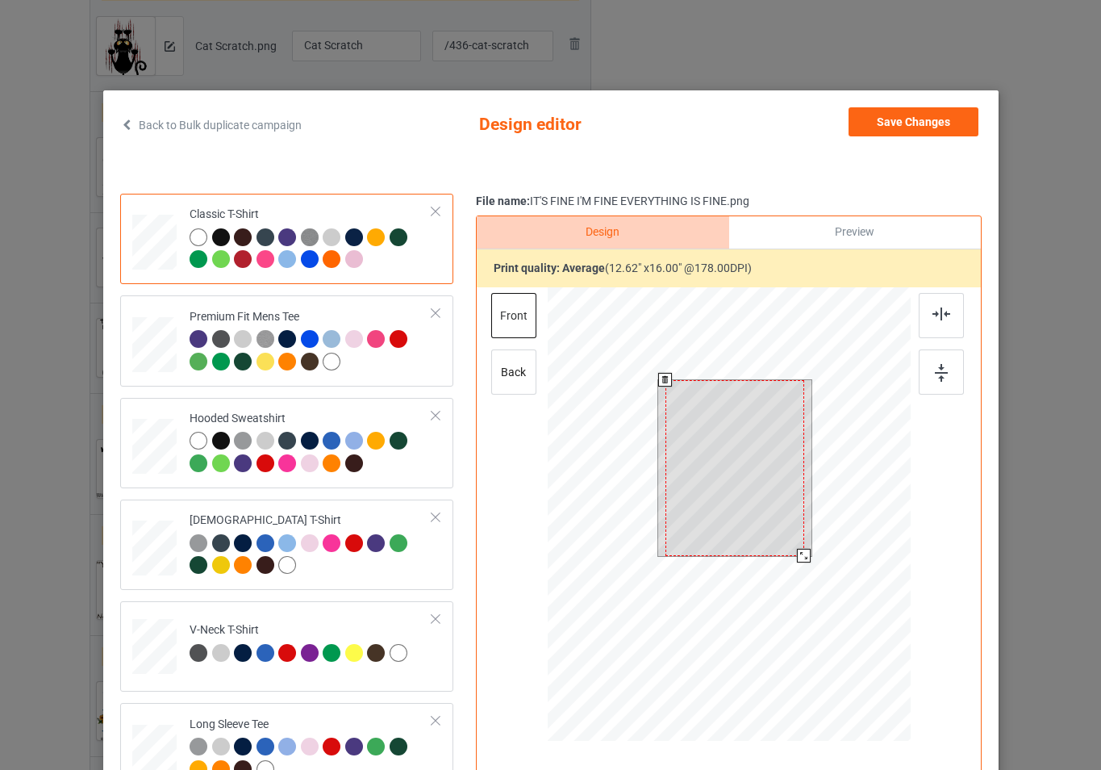
click at [812, 564] on div at bounding box center [728, 516] width 363 height 458
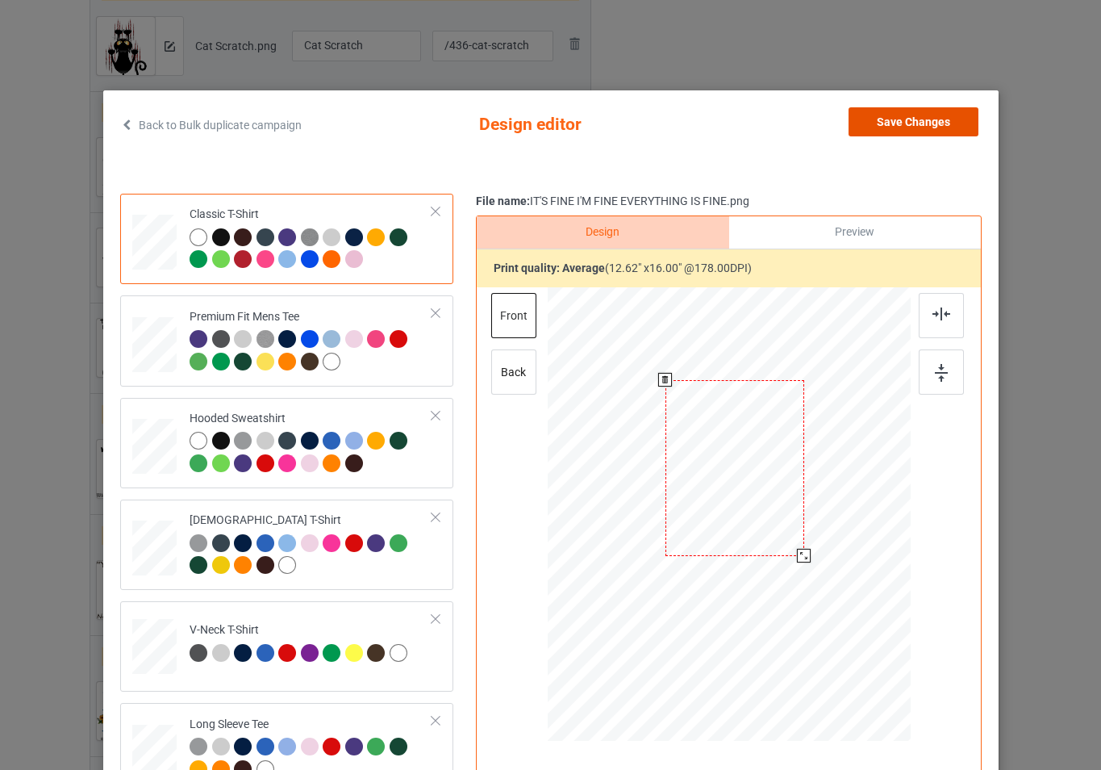
click at [890, 127] on button "Save Changes" at bounding box center [914, 121] width 130 height 29
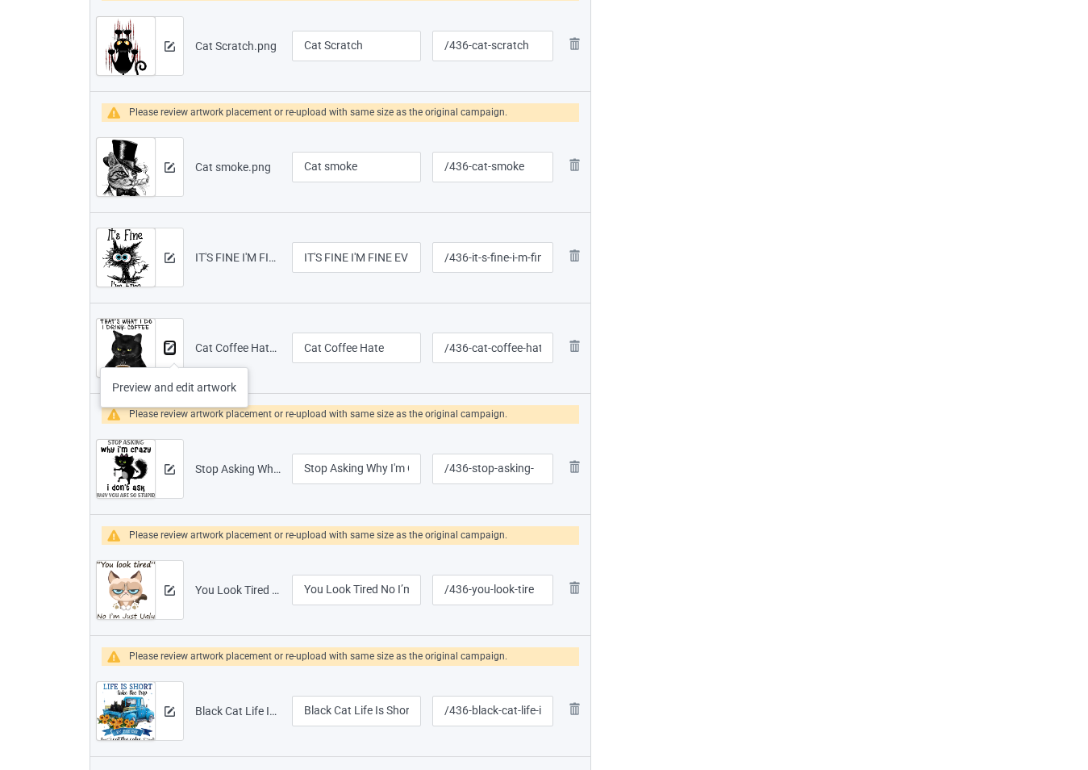
click at [174, 351] on img at bounding box center [170, 348] width 10 height 10
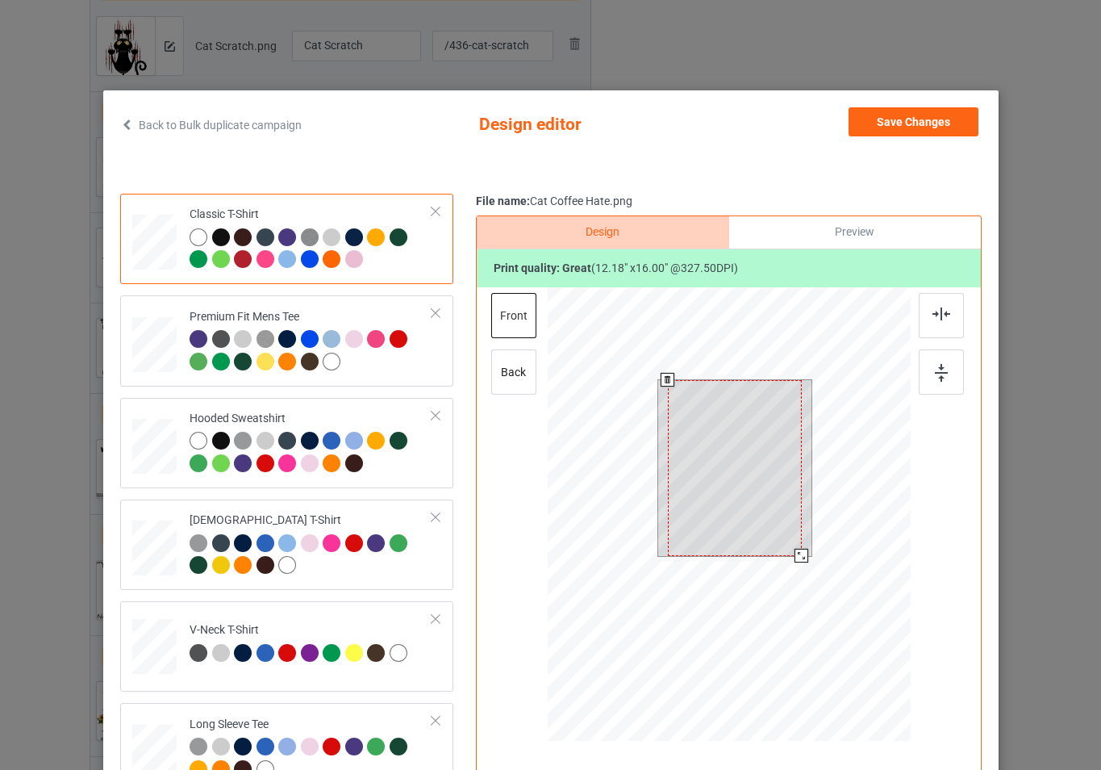
click at [797, 561] on div at bounding box center [802, 556] width 14 height 14
click at [891, 126] on button "Save Changes" at bounding box center [914, 121] width 130 height 29
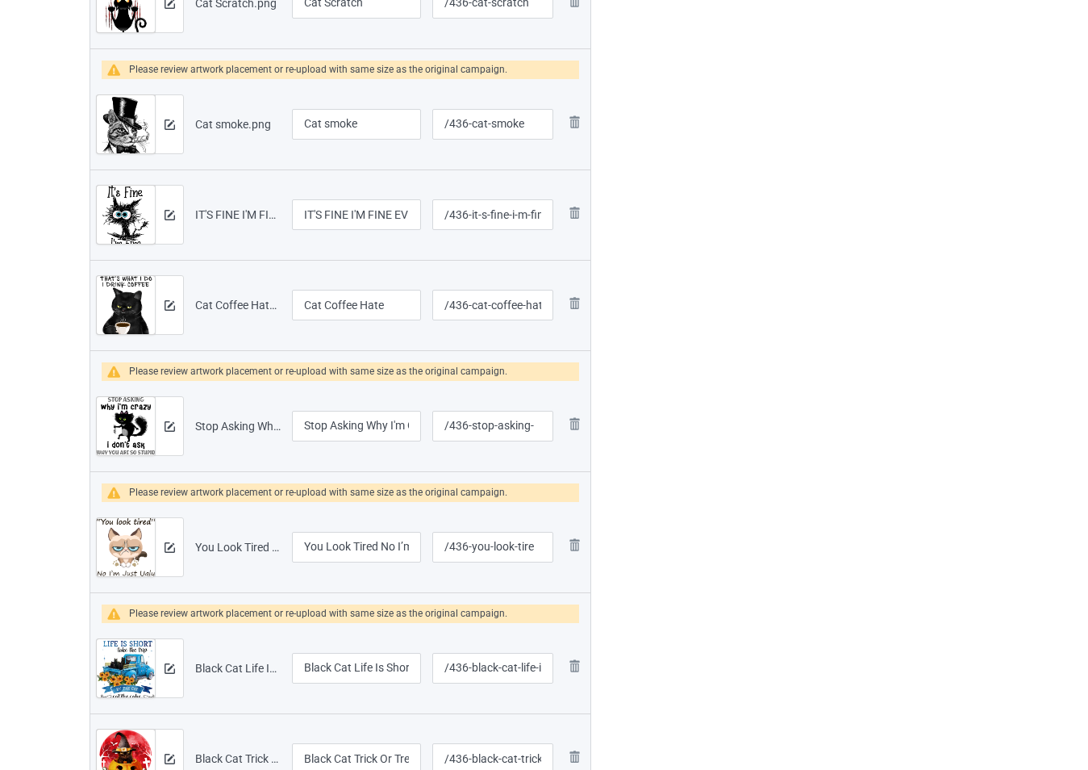
scroll to position [887, 0]
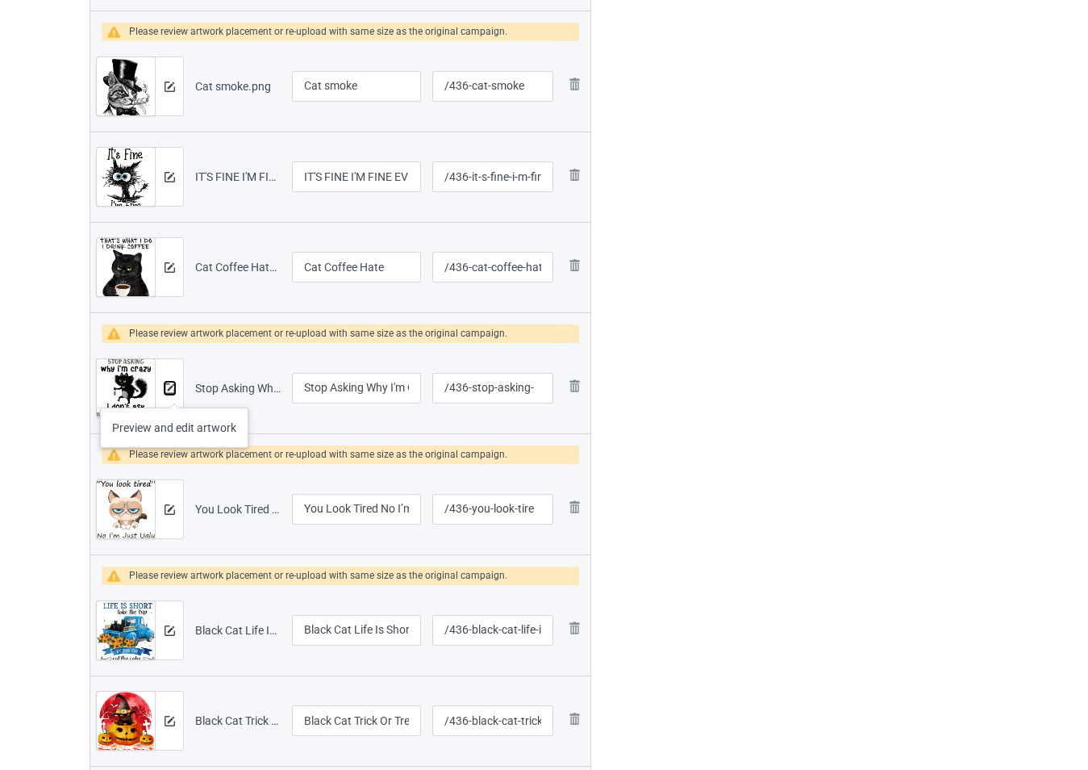
click at [174, 391] on img at bounding box center [170, 388] width 10 height 10
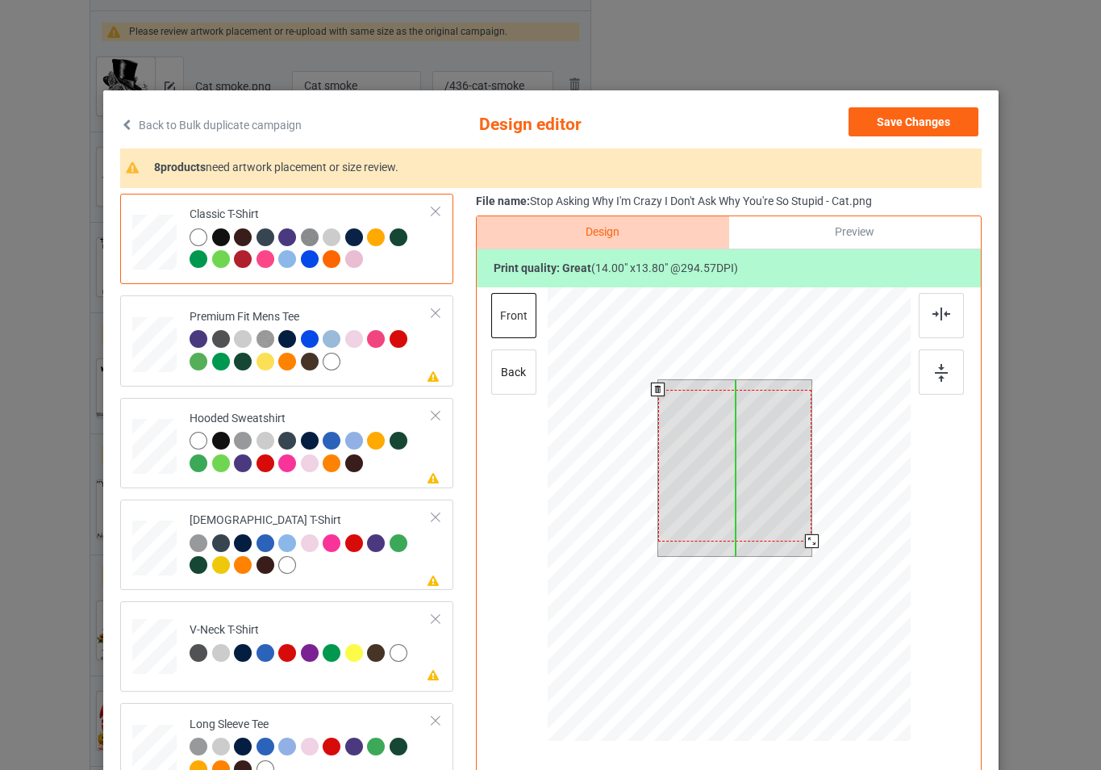
drag, startPoint x: 751, startPoint y: 490, endPoint x: 753, endPoint y: 499, distance: 9.8
click at [753, 499] on div at bounding box center [734, 466] width 154 height 152
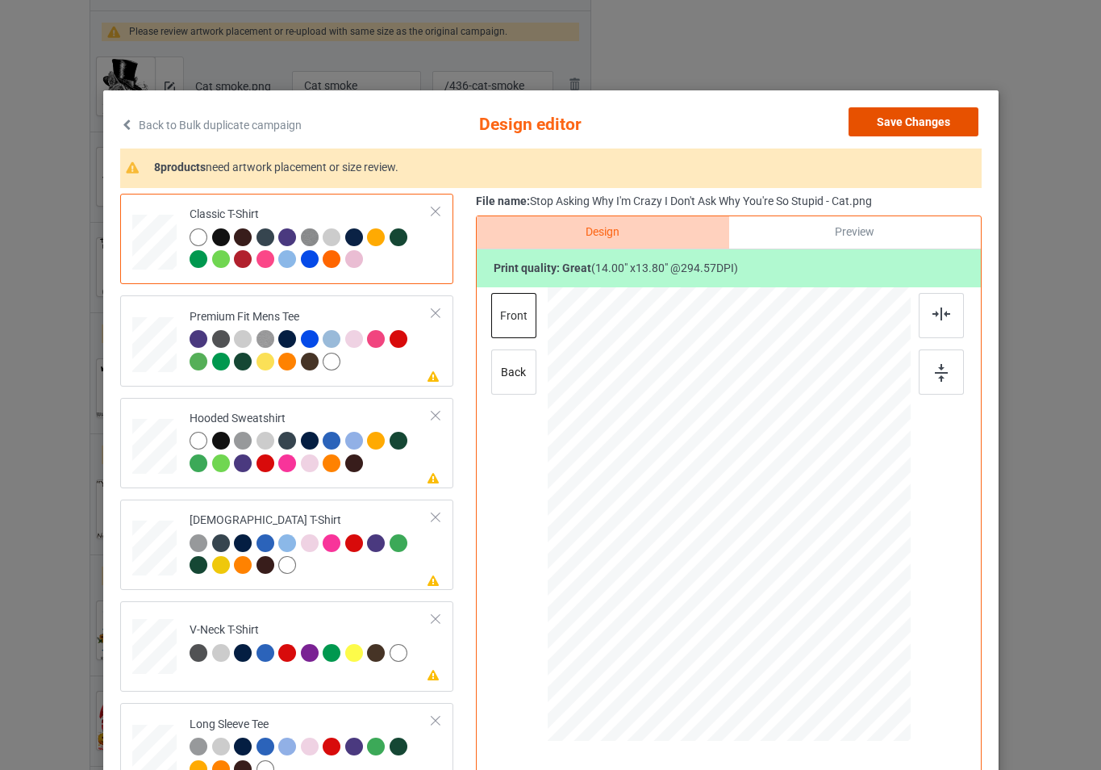
click at [887, 125] on button "Save Changes" at bounding box center [914, 121] width 130 height 29
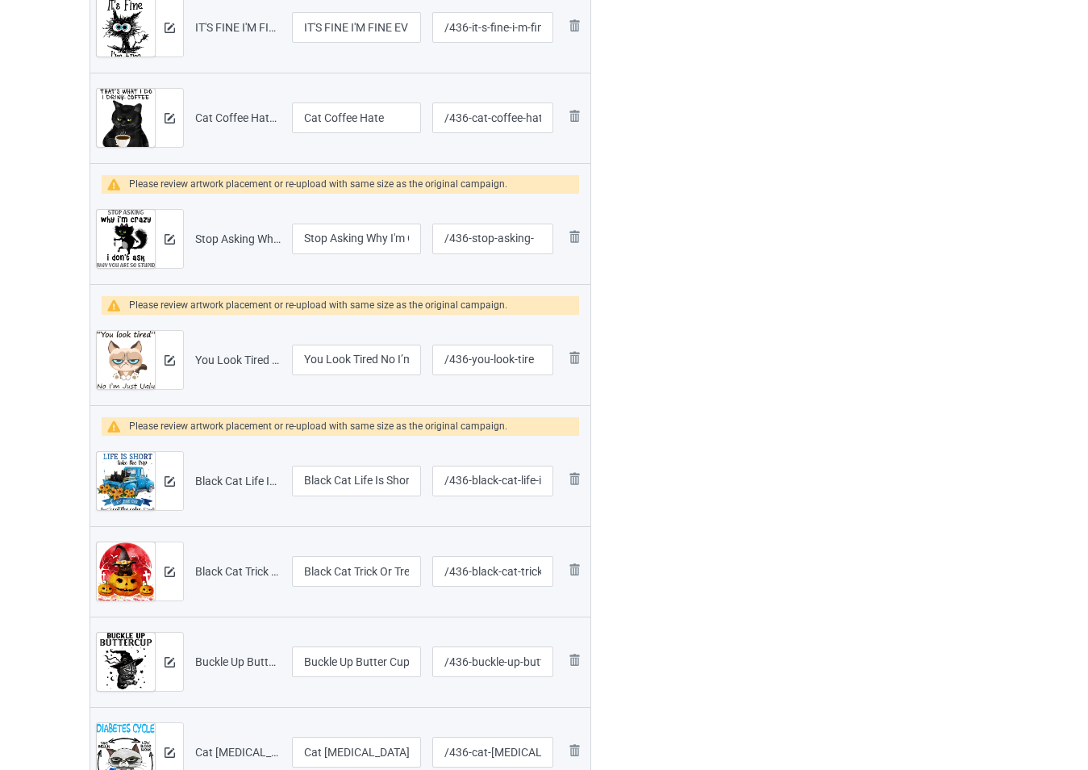
scroll to position [1129, 0]
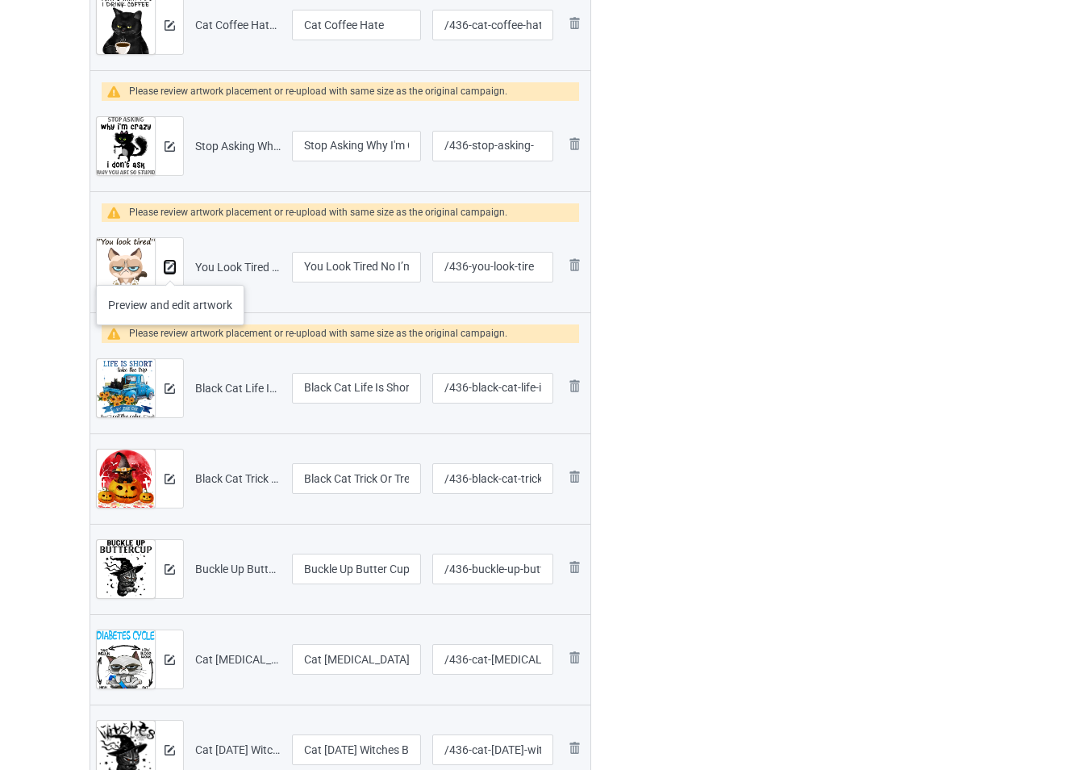
click at [170, 269] on img at bounding box center [170, 267] width 10 height 10
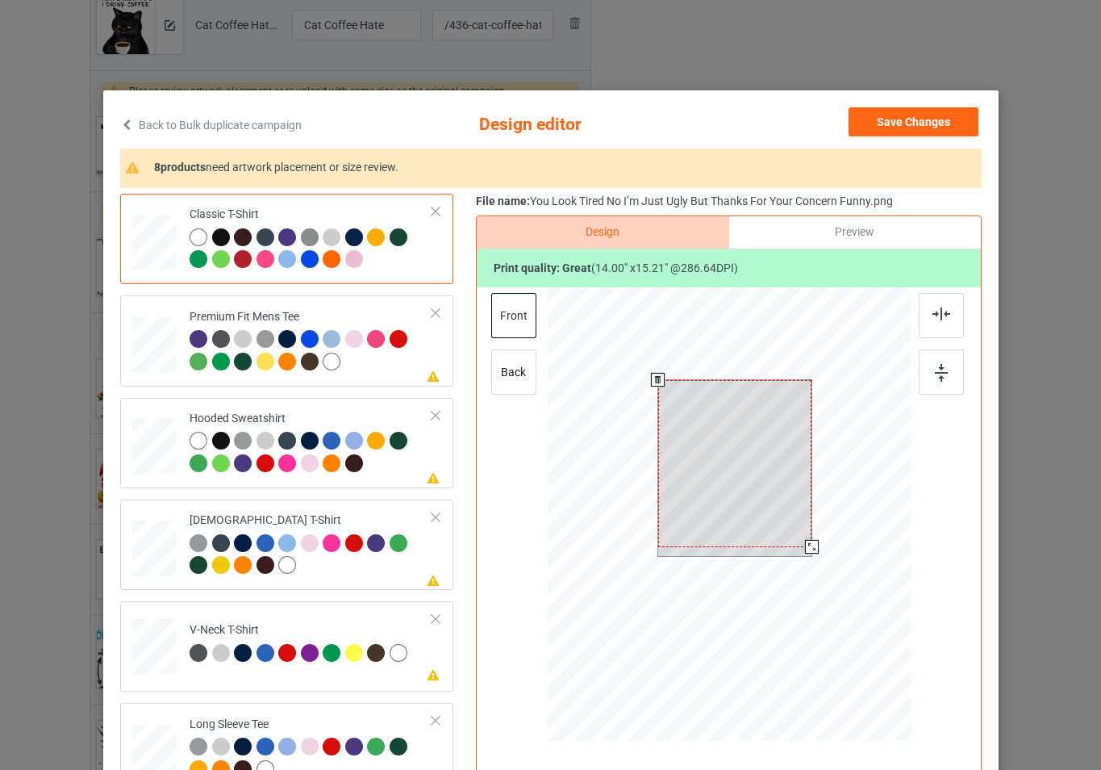
click at [812, 558] on div at bounding box center [728, 516] width 363 height 458
click at [748, 444] on div at bounding box center [734, 467] width 154 height 167
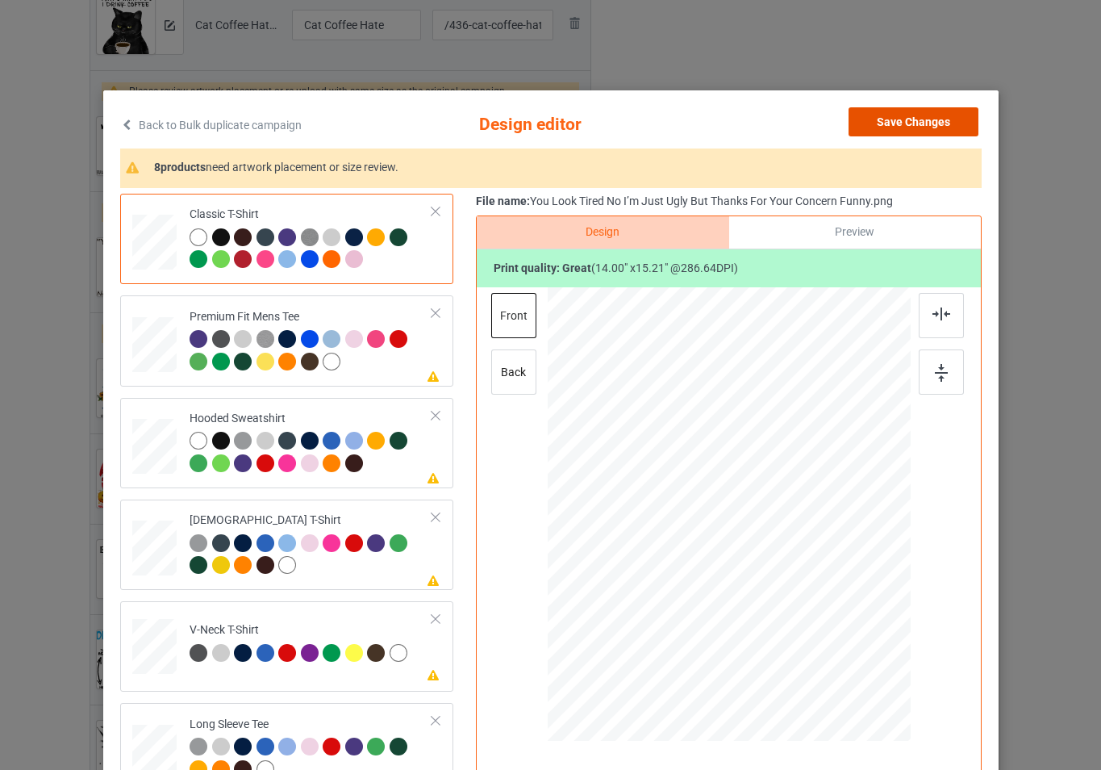
click at [881, 123] on button "Save Changes" at bounding box center [914, 121] width 130 height 29
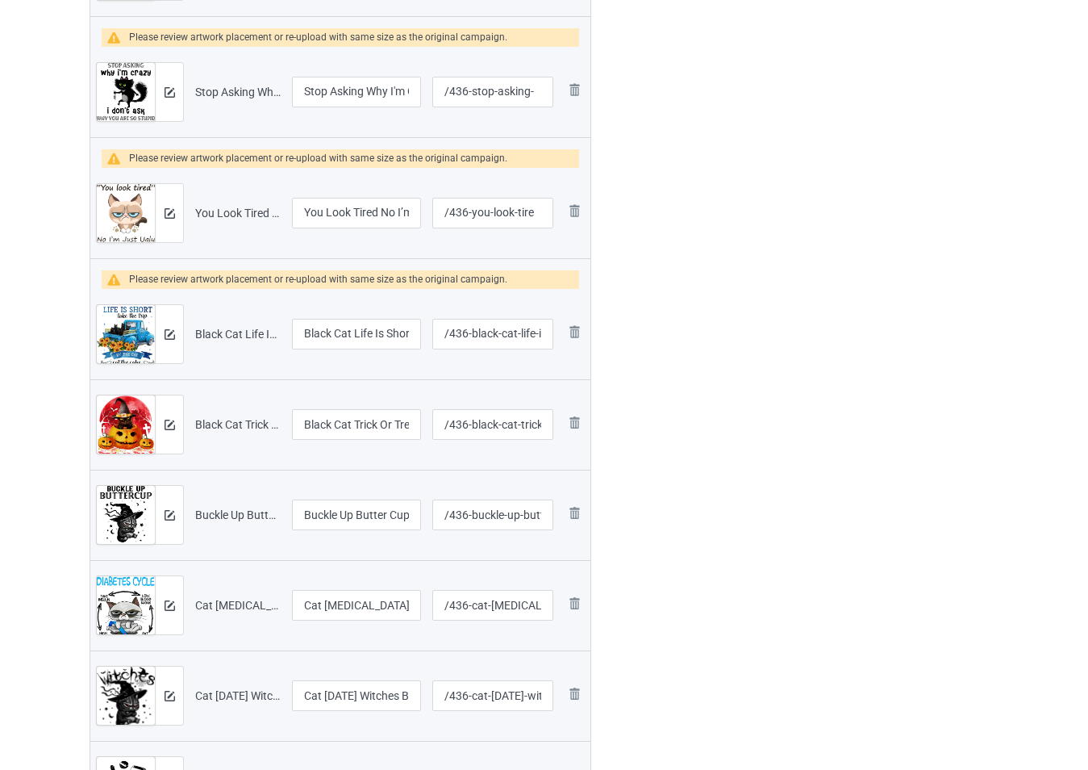
scroll to position [1210, 0]
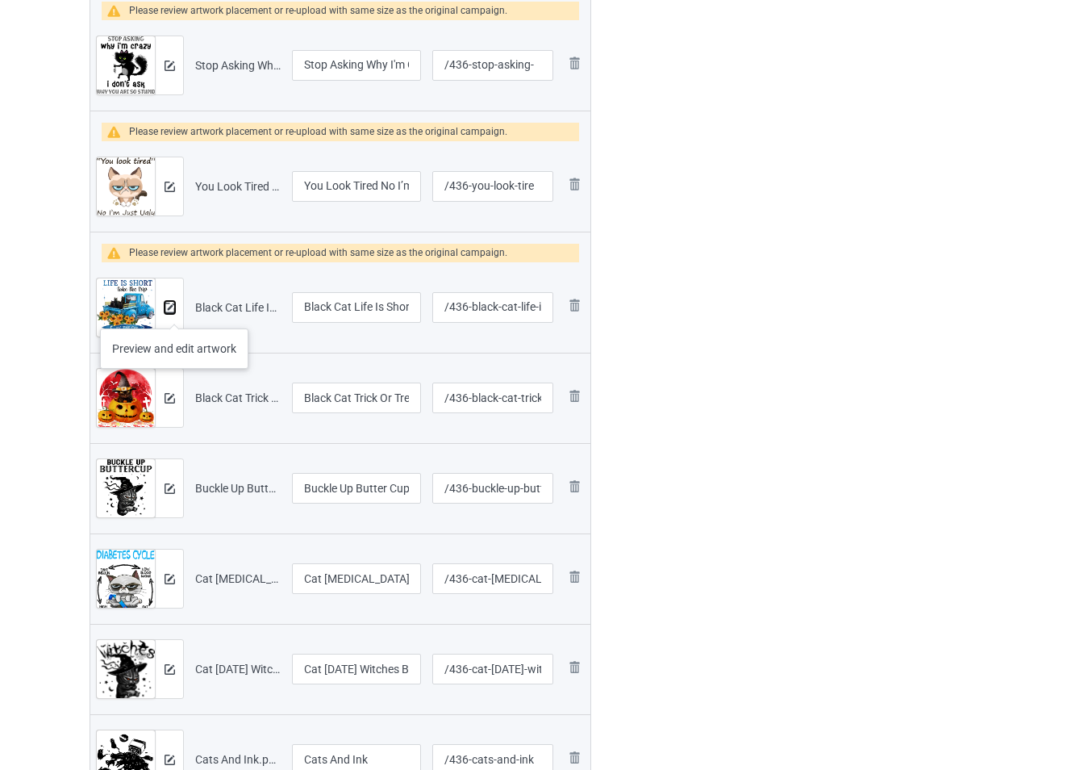
click at [174, 312] on img at bounding box center [170, 308] width 10 height 10
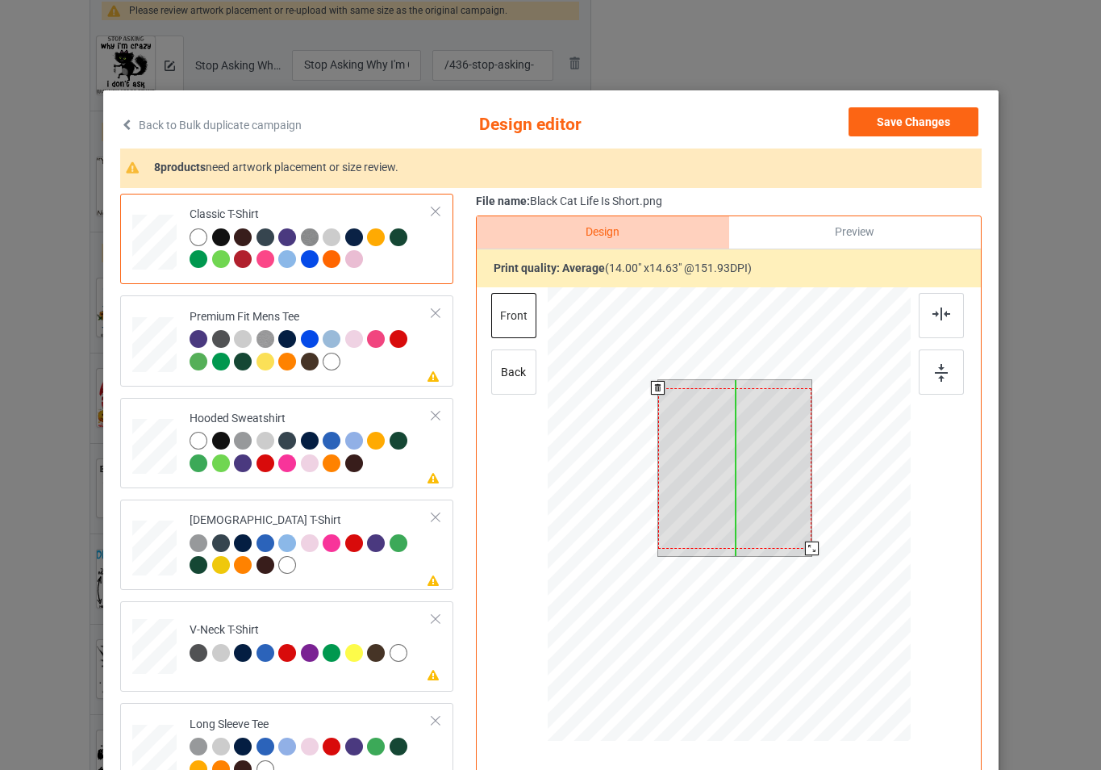
click at [765, 495] on div at bounding box center [734, 468] width 154 height 161
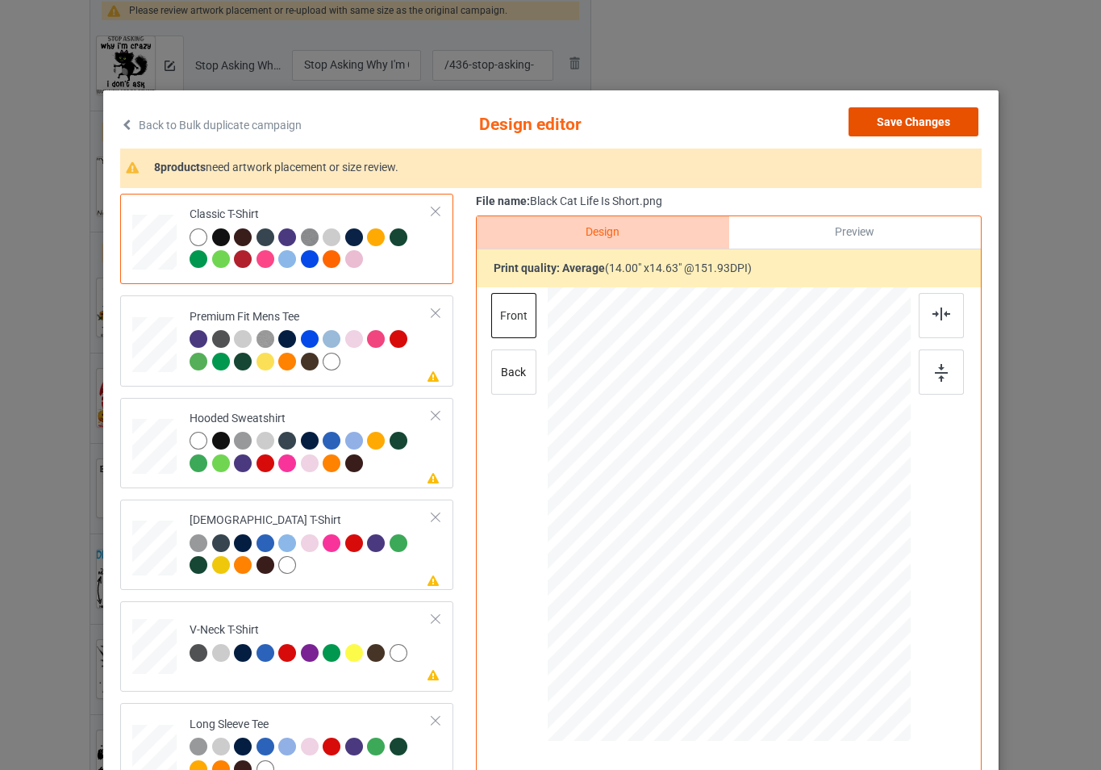
click at [910, 125] on button "Save Changes" at bounding box center [914, 121] width 130 height 29
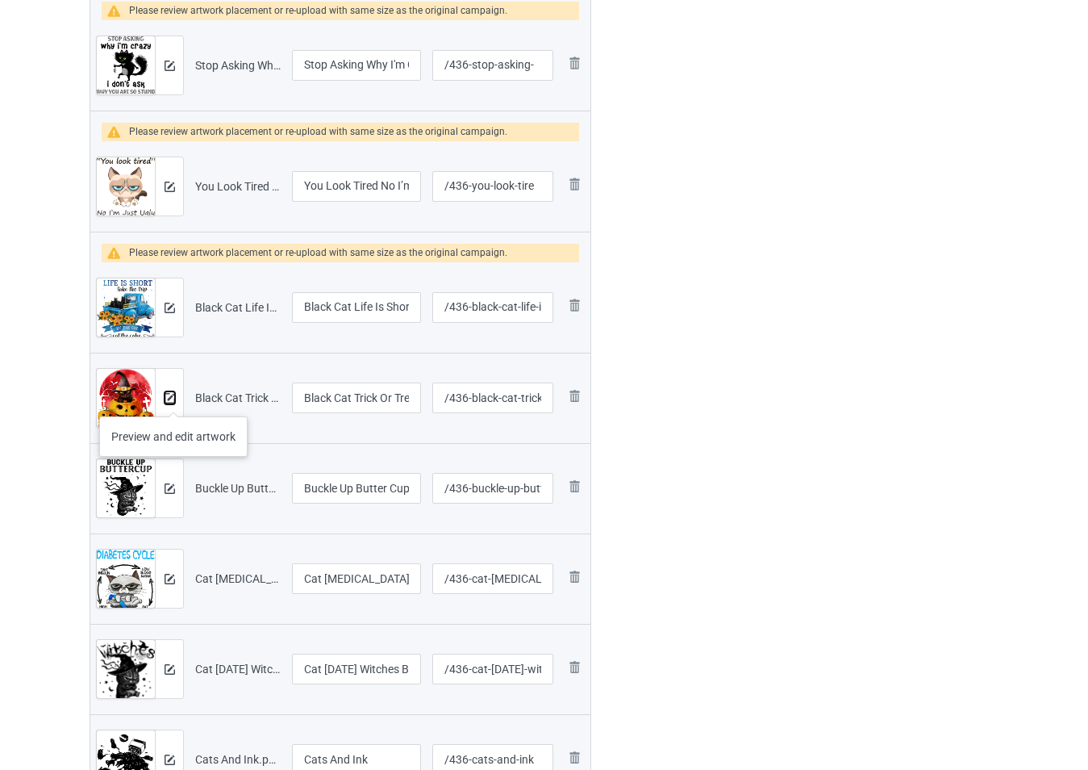
click at [173, 401] on img at bounding box center [170, 398] width 10 height 10
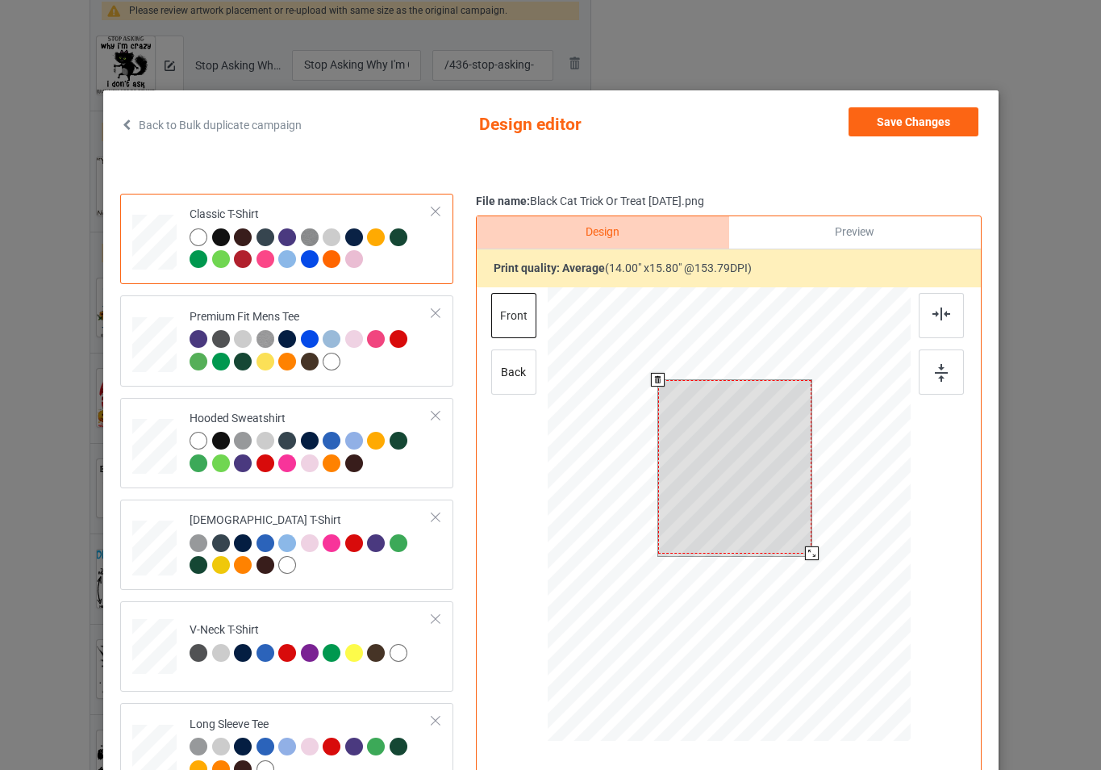
click at [826, 562] on div at bounding box center [728, 516] width 363 height 458
click at [902, 120] on button "Save Changes" at bounding box center [914, 121] width 130 height 29
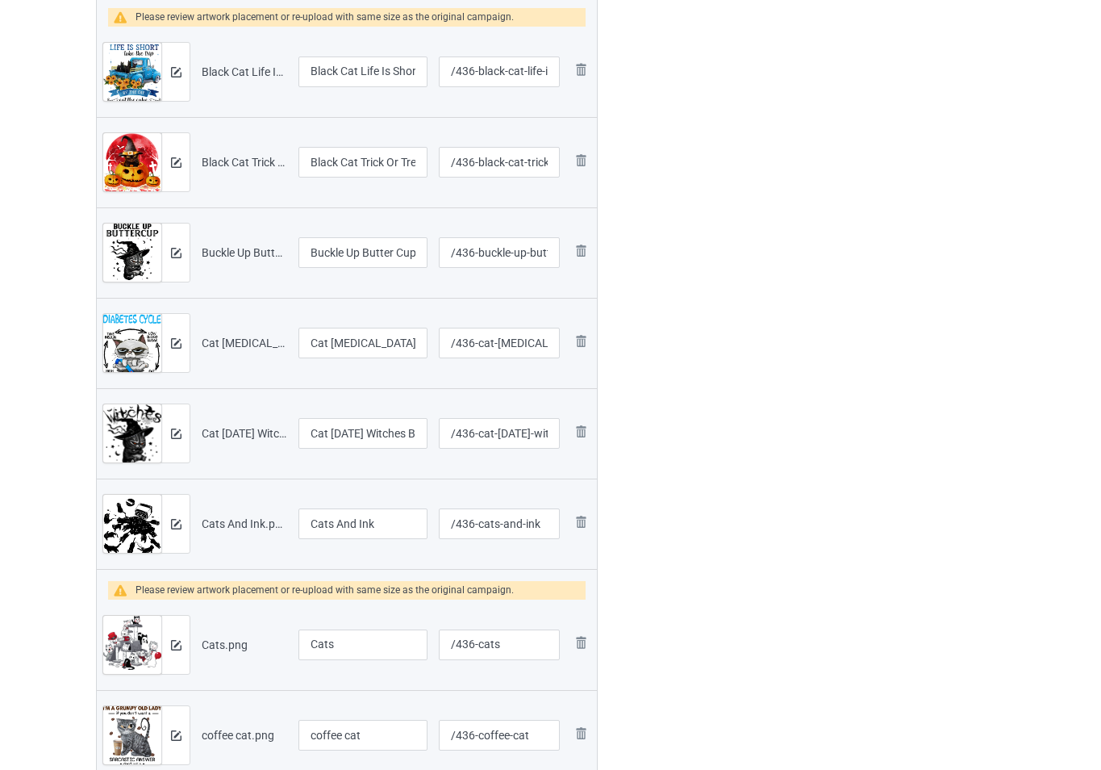
scroll to position [1452, 0]
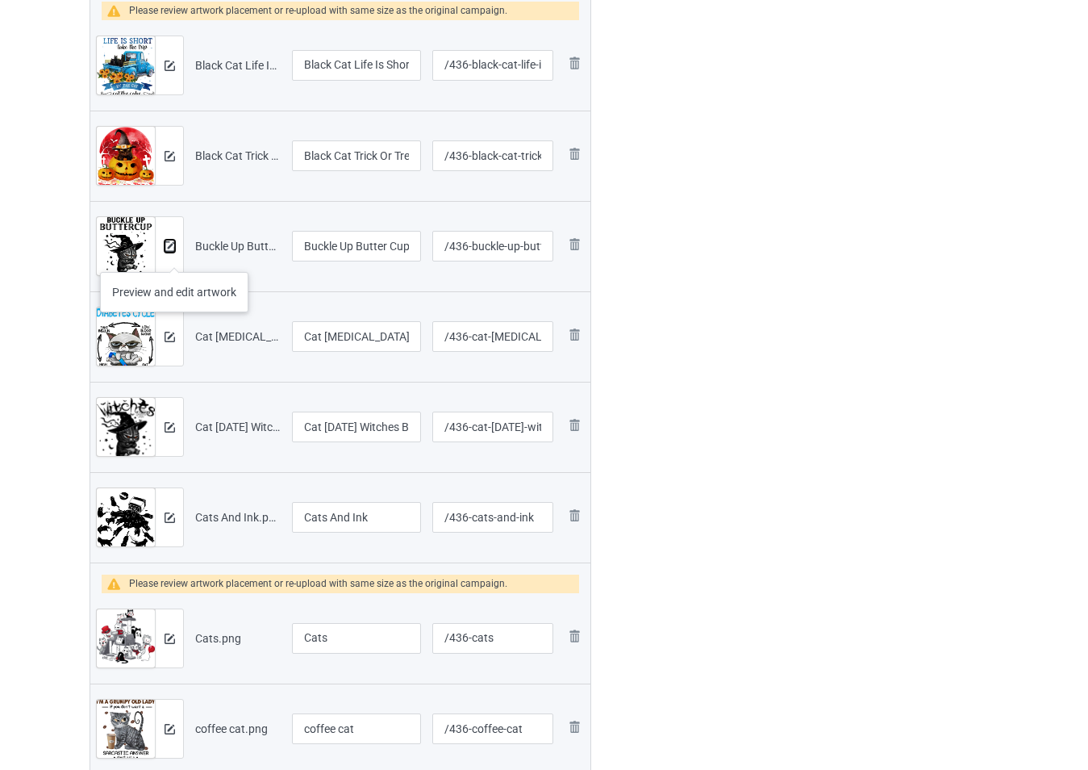
click at [169, 246] on img at bounding box center [170, 246] width 10 height 10
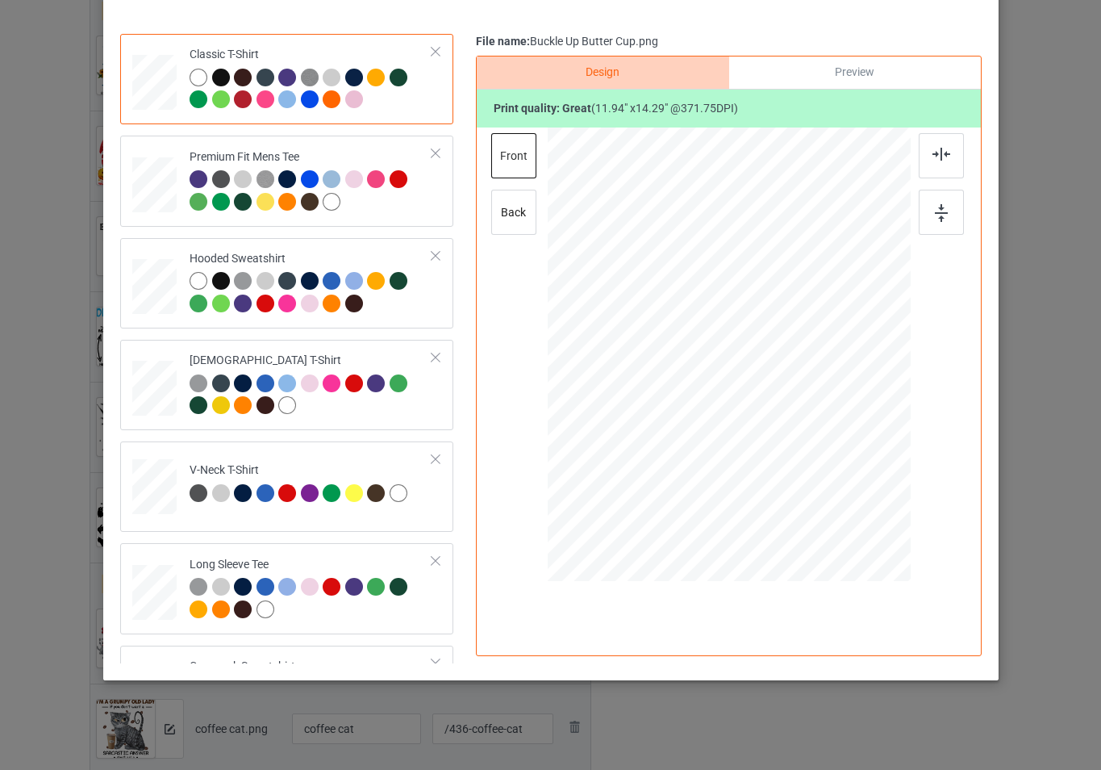
scroll to position [161, 0]
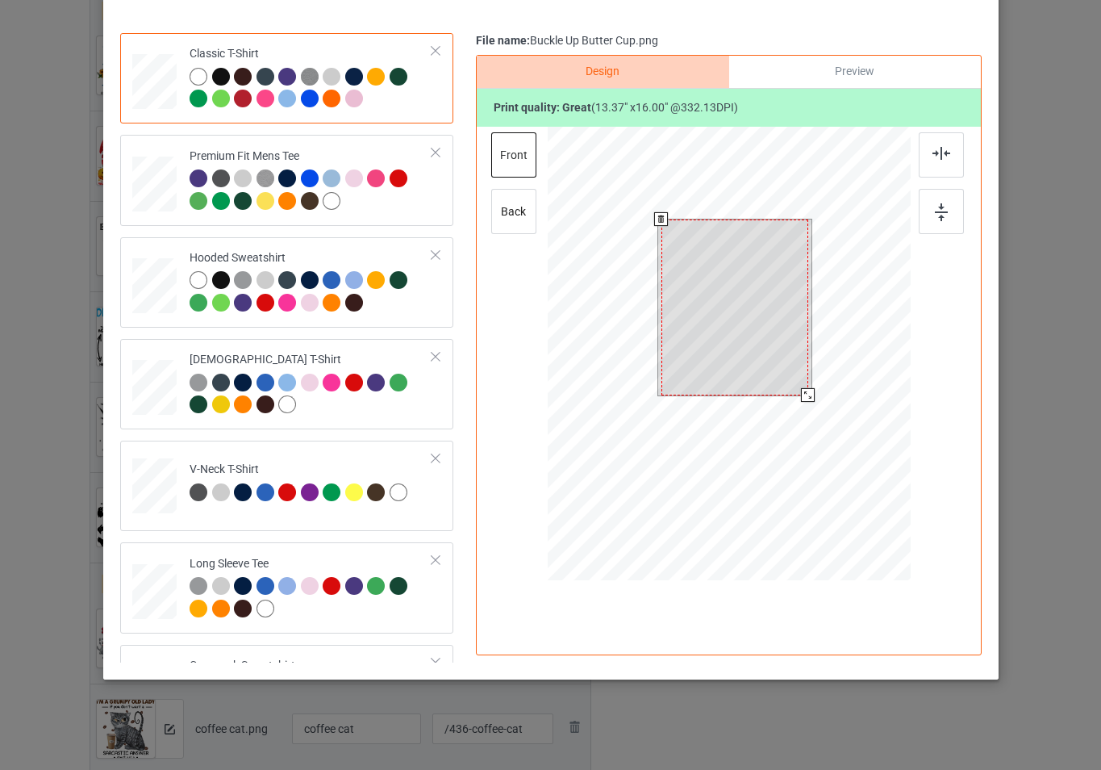
click at [826, 406] on div at bounding box center [728, 356] width 363 height 458
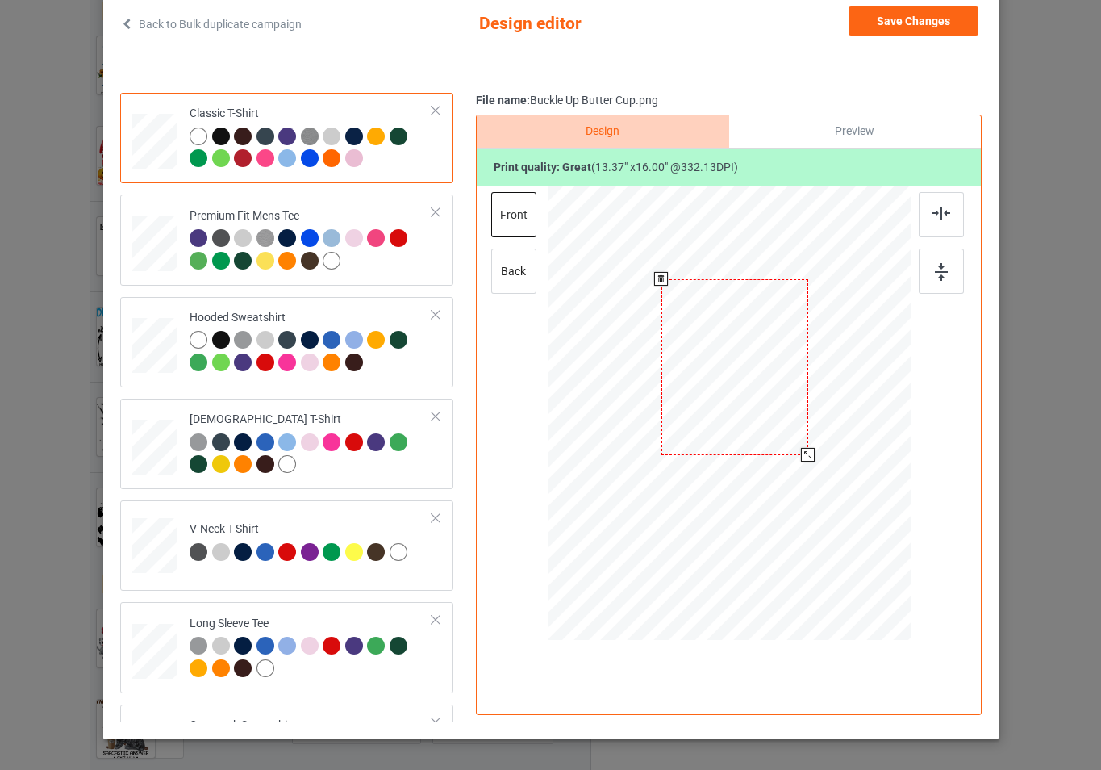
scroll to position [0, 0]
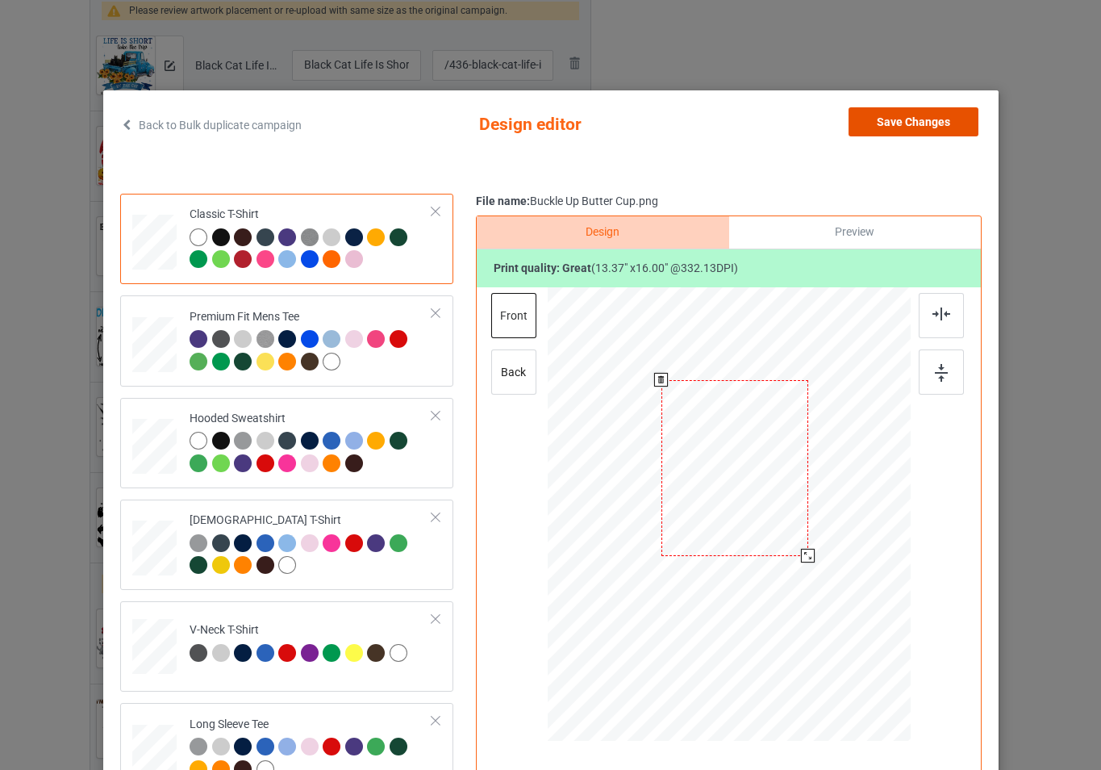
click at [902, 127] on button "Save Changes" at bounding box center [914, 121] width 130 height 29
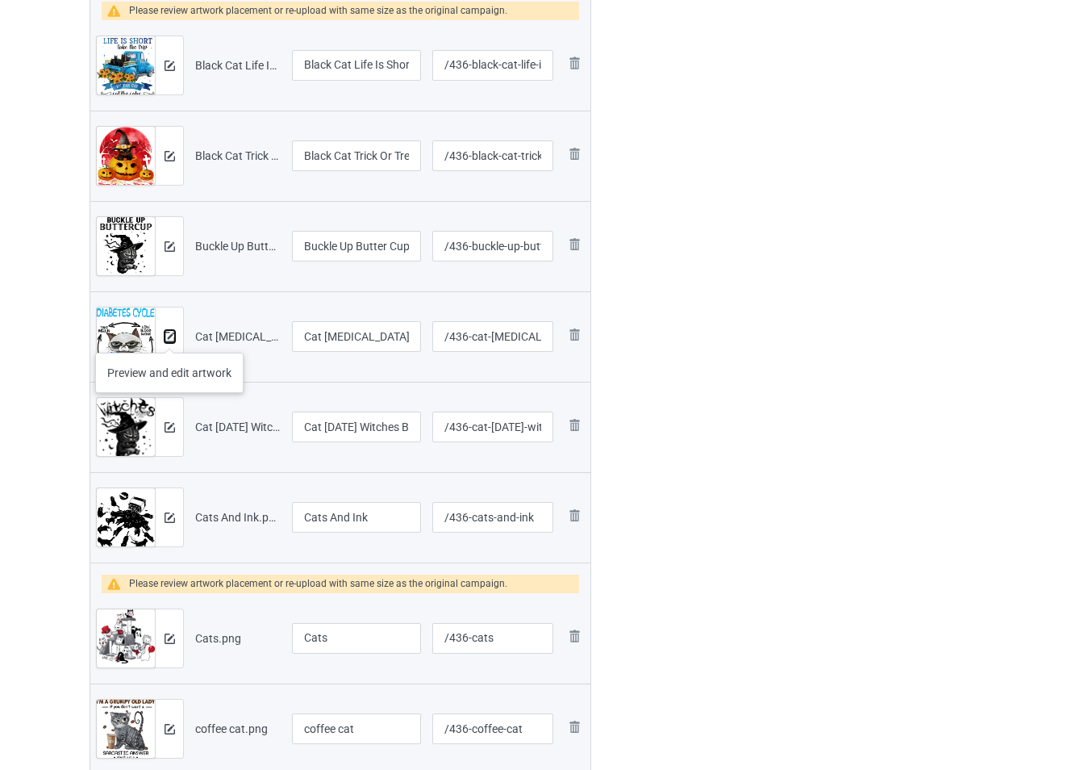
click at [169, 336] on img at bounding box center [170, 337] width 10 height 10
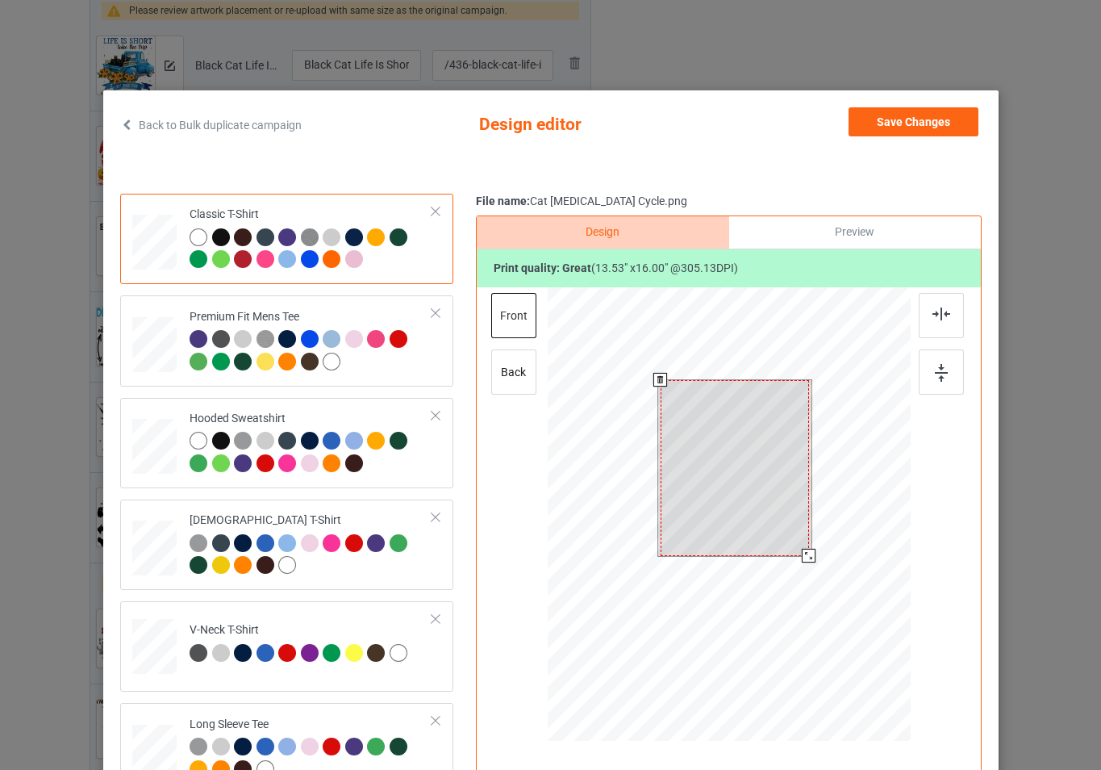
click at [818, 561] on div at bounding box center [728, 516] width 363 height 458
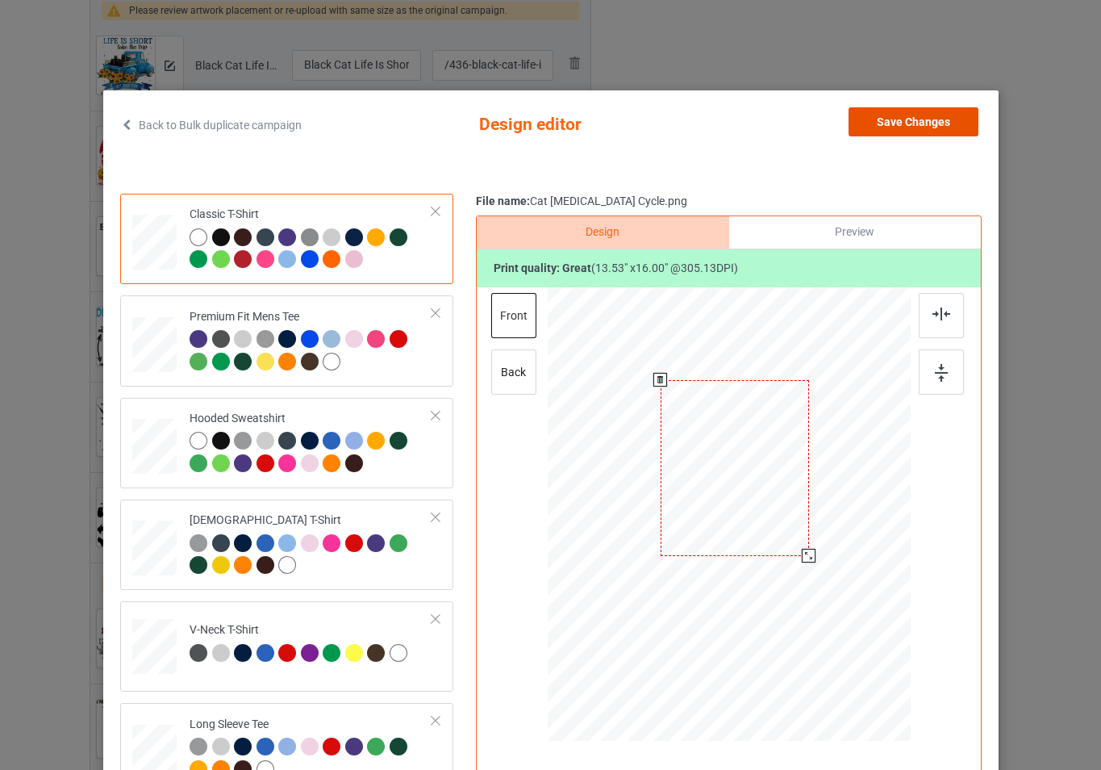
click at [896, 130] on button "Save Changes" at bounding box center [914, 121] width 130 height 29
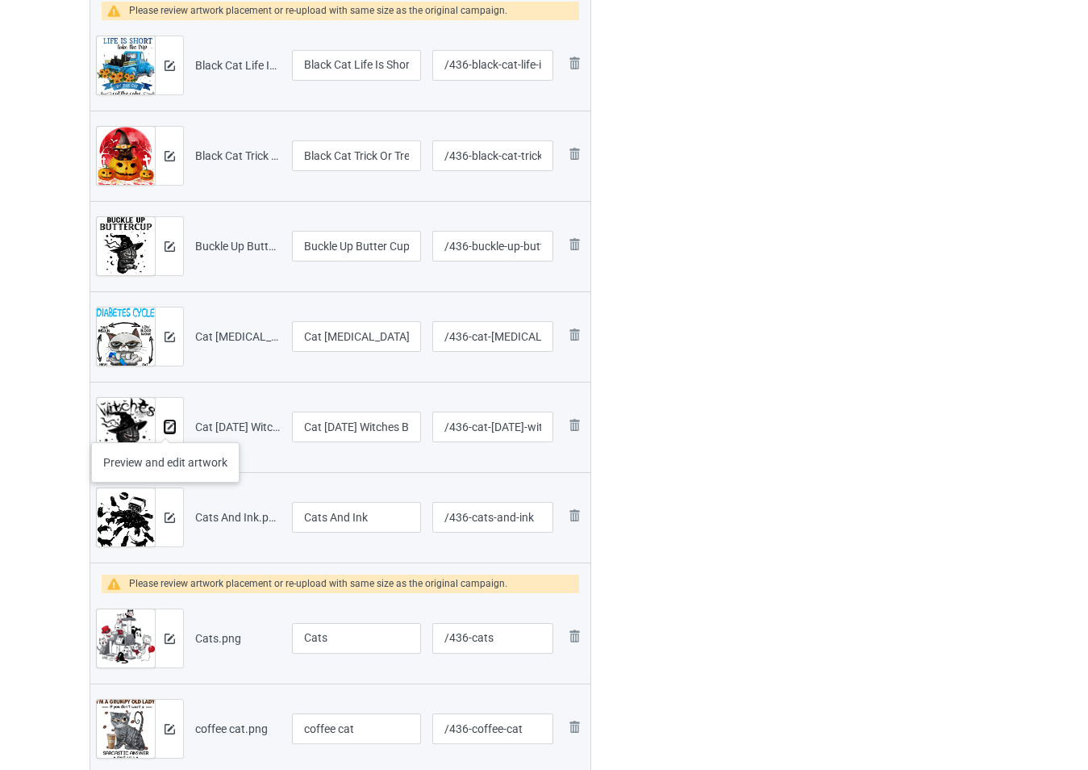
click at [165, 426] on img at bounding box center [170, 427] width 10 height 10
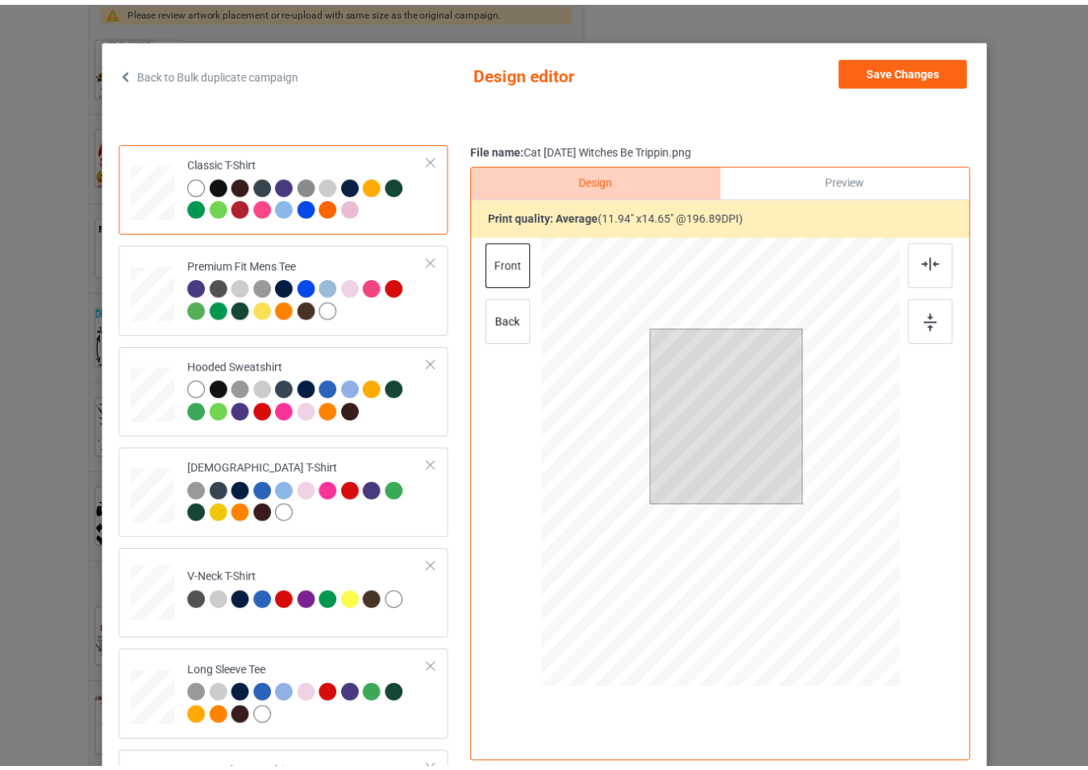
scroll to position [81, 0]
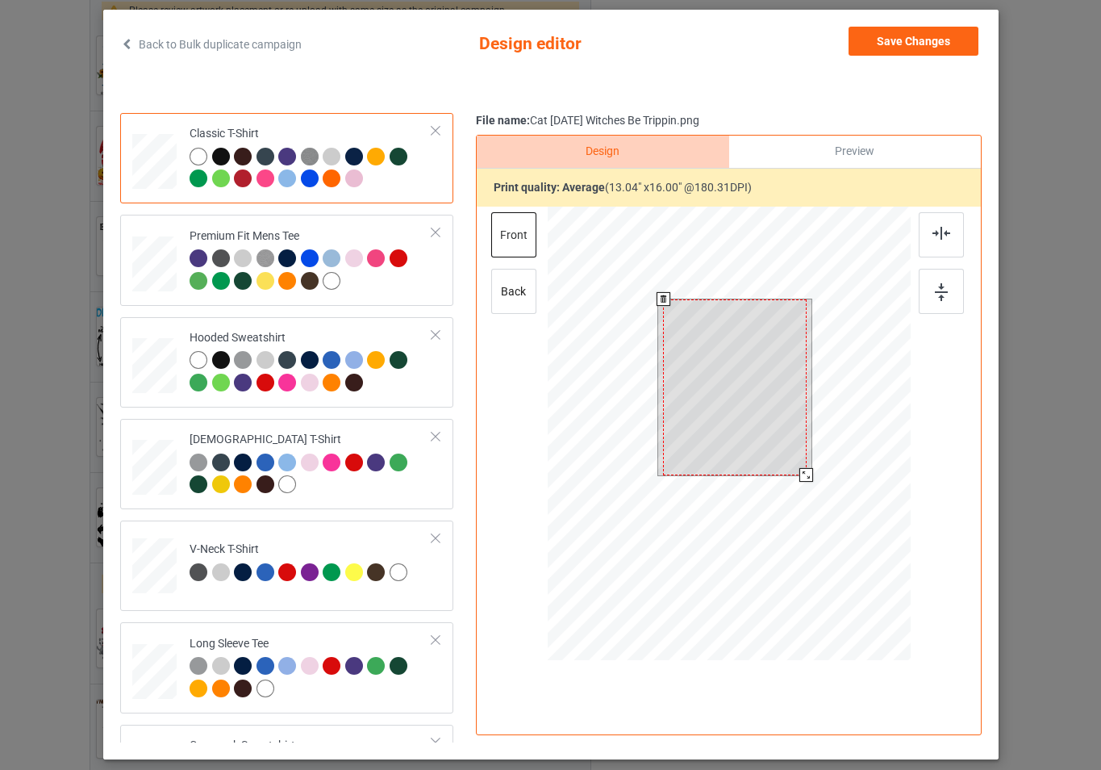
click at [807, 485] on div at bounding box center [728, 436] width 363 height 458
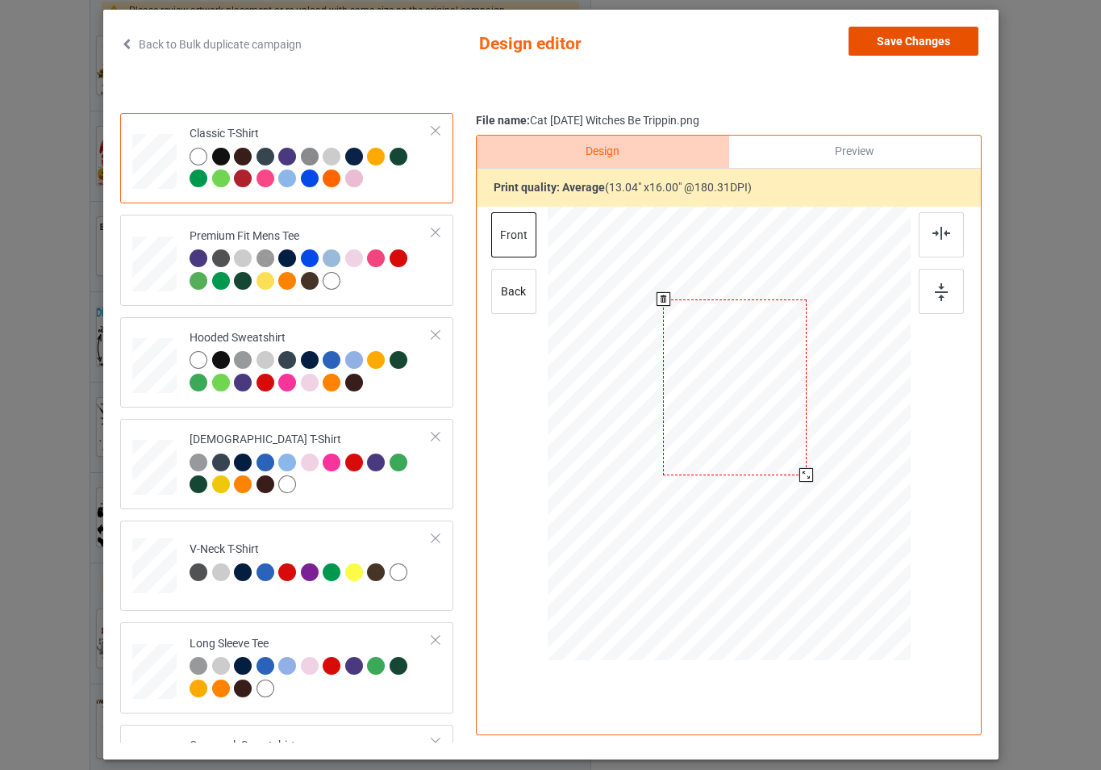
click at [938, 46] on button "Save Changes" at bounding box center [914, 41] width 130 height 29
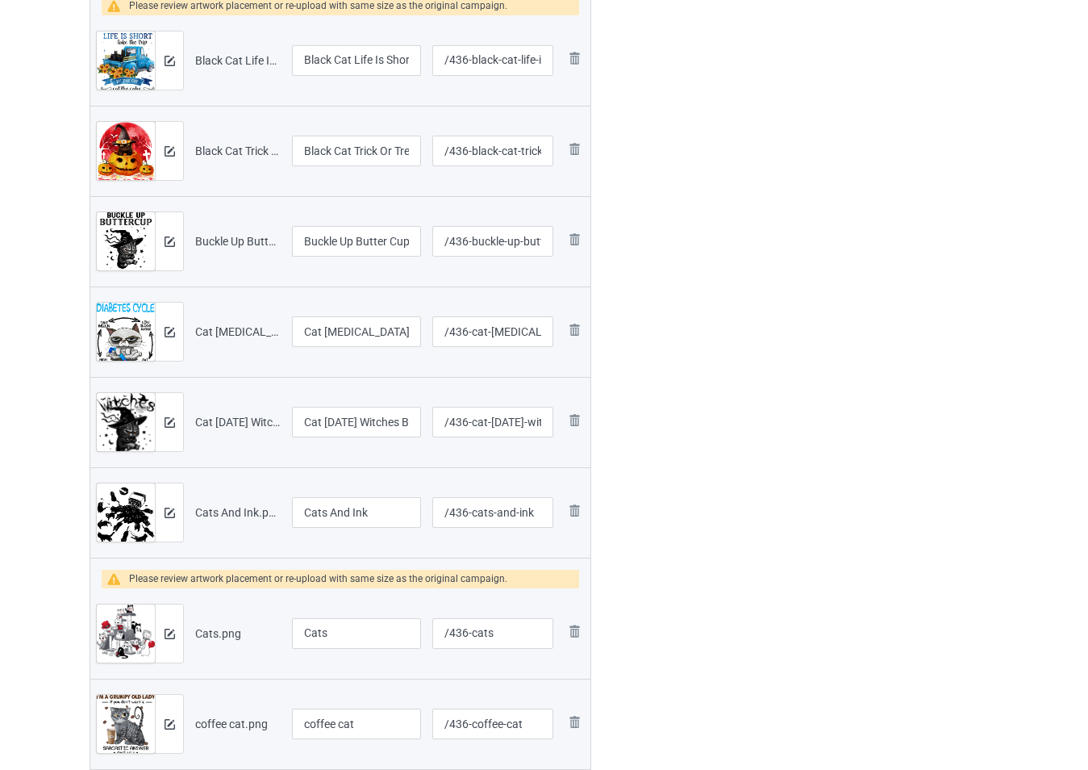
scroll to position [1533, 0]
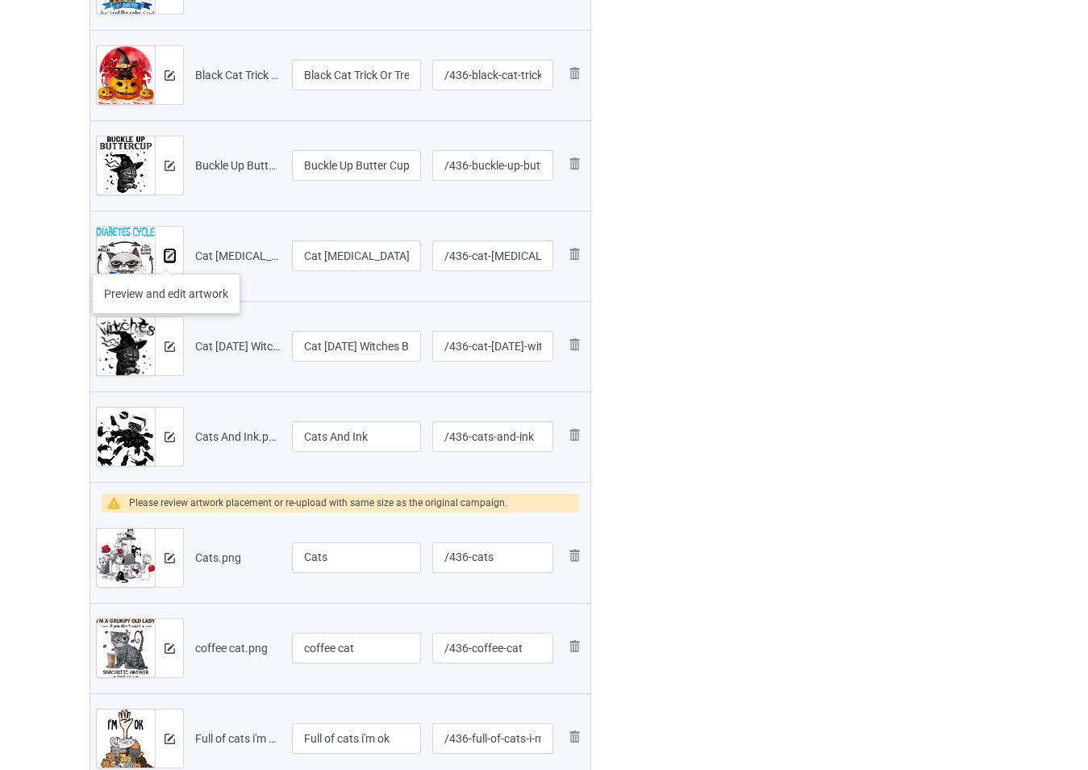
click at [166, 257] on img at bounding box center [170, 256] width 10 height 10
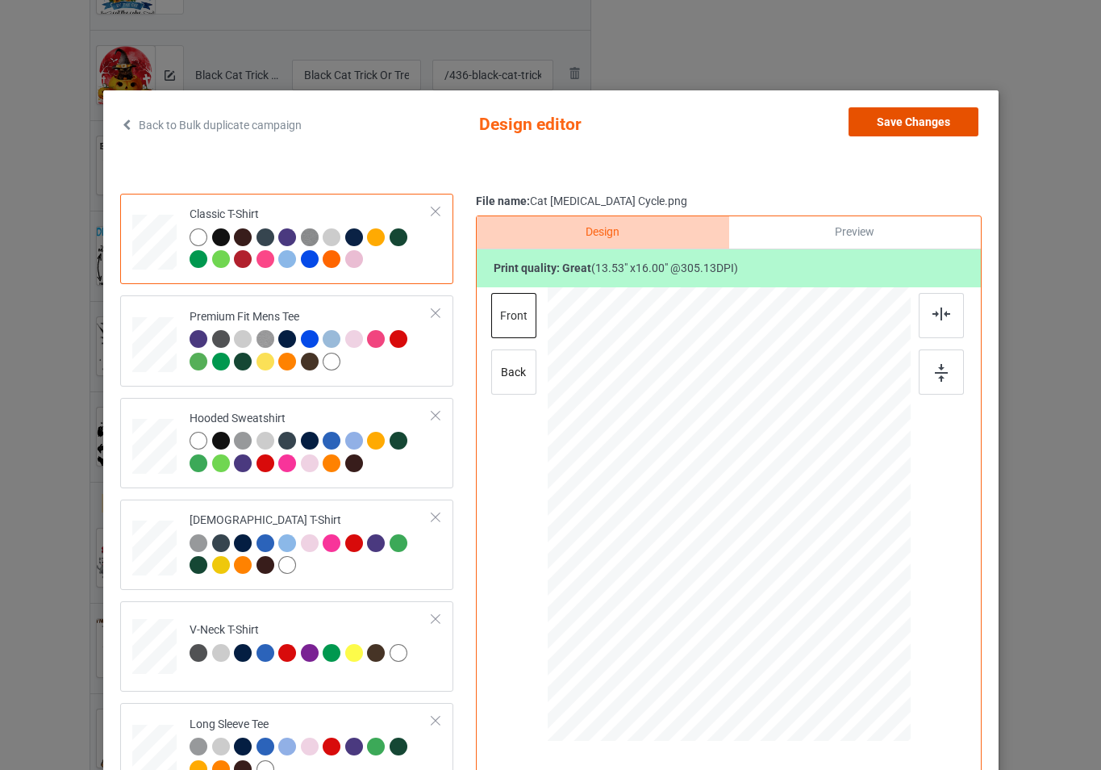
click at [912, 125] on button "Save Changes" at bounding box center [914, 121] width 130 height 29
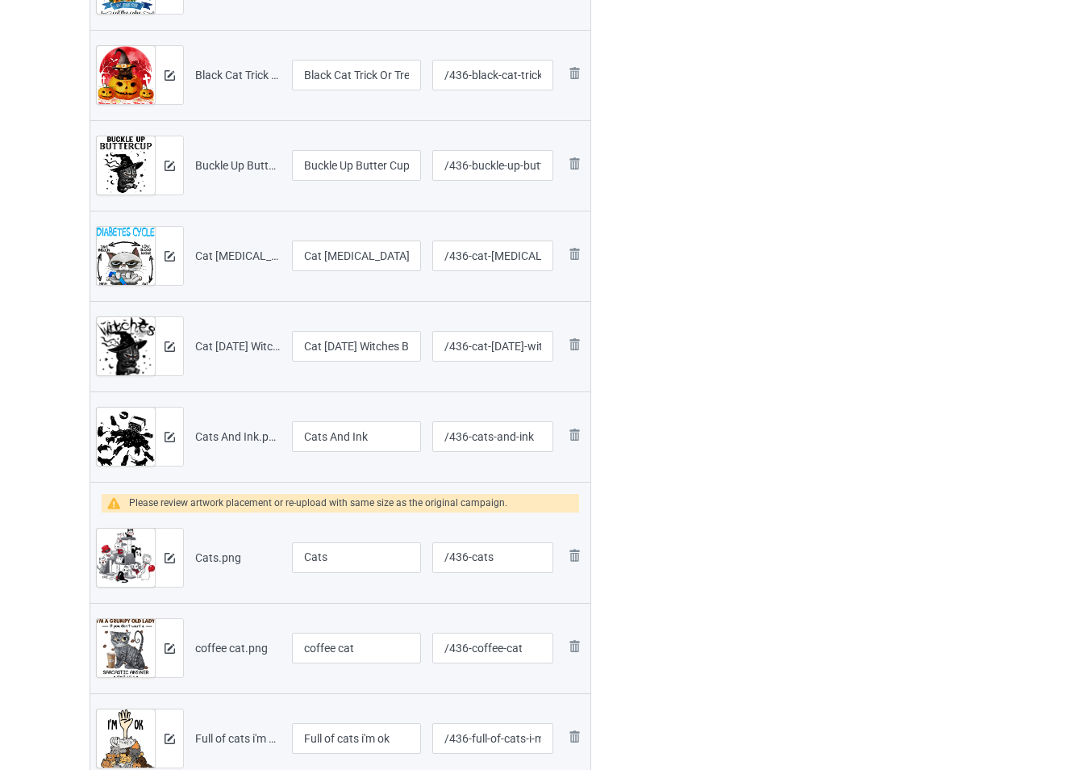
scroll to position [1694, 0]
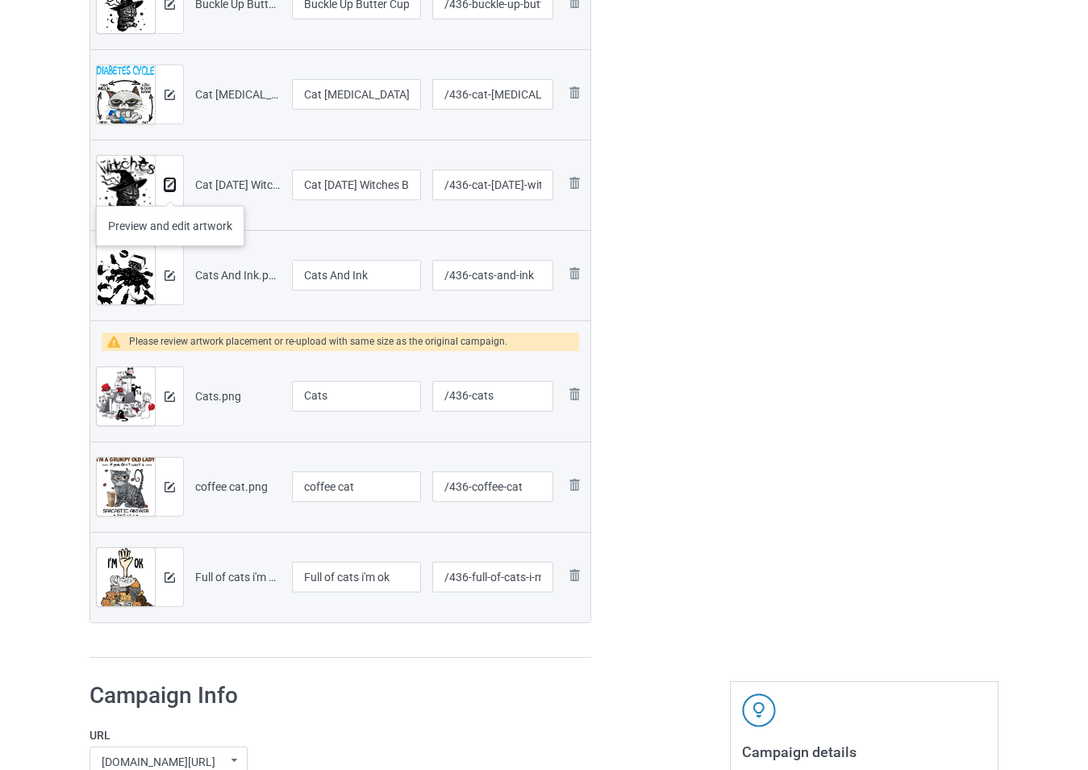
click at [170, 190] on img at bounding box center [170, 185] width 10 height 10
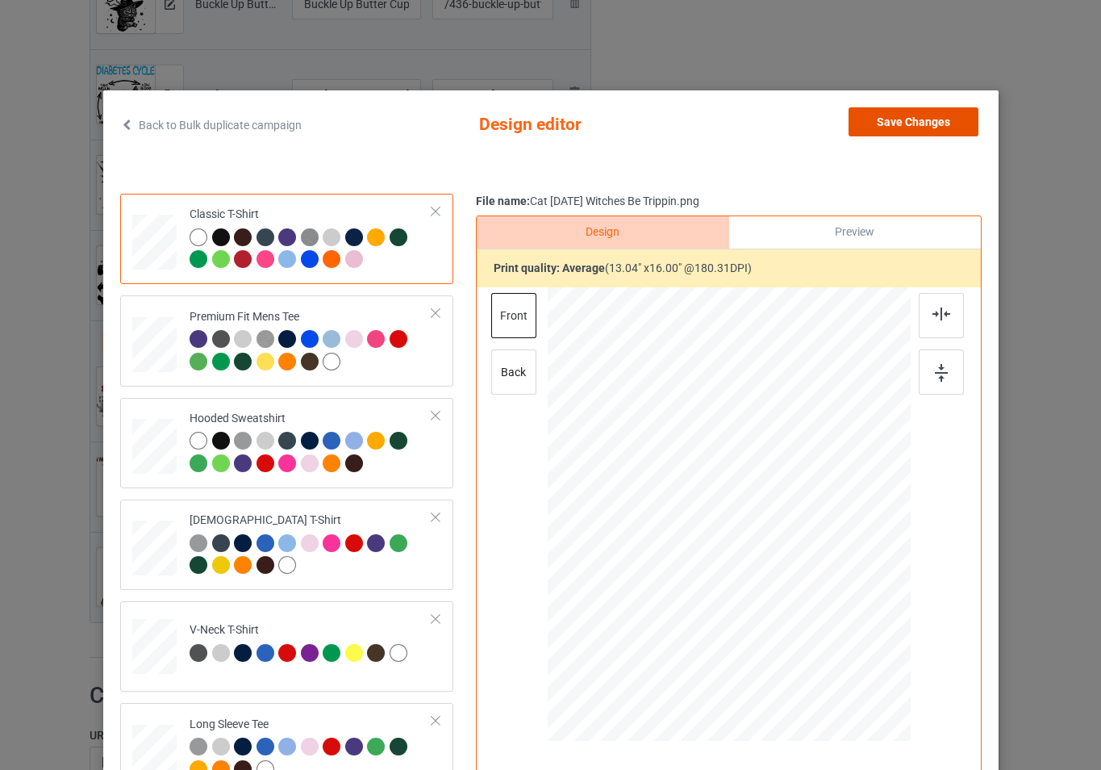
click at [901, 128] on button "Save Changes" at bounding box center [914, 121] width 130 height 29
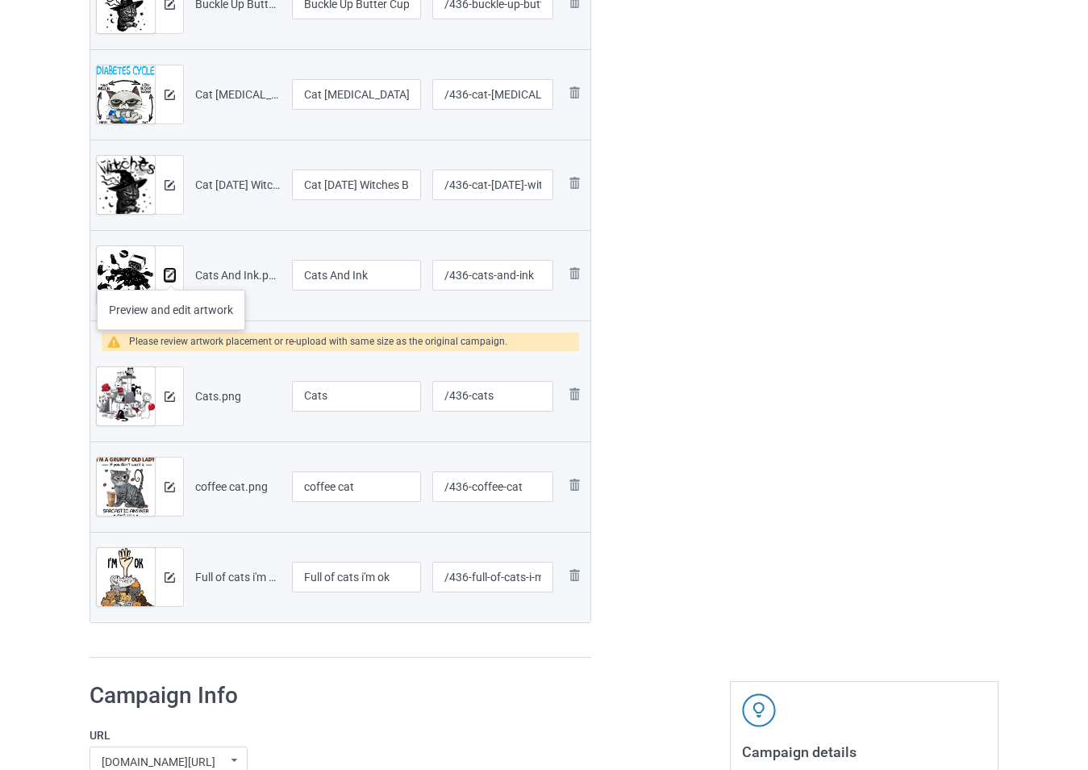
click at [171, 273] on img at bounding box center [170, 275] width 10 height 10
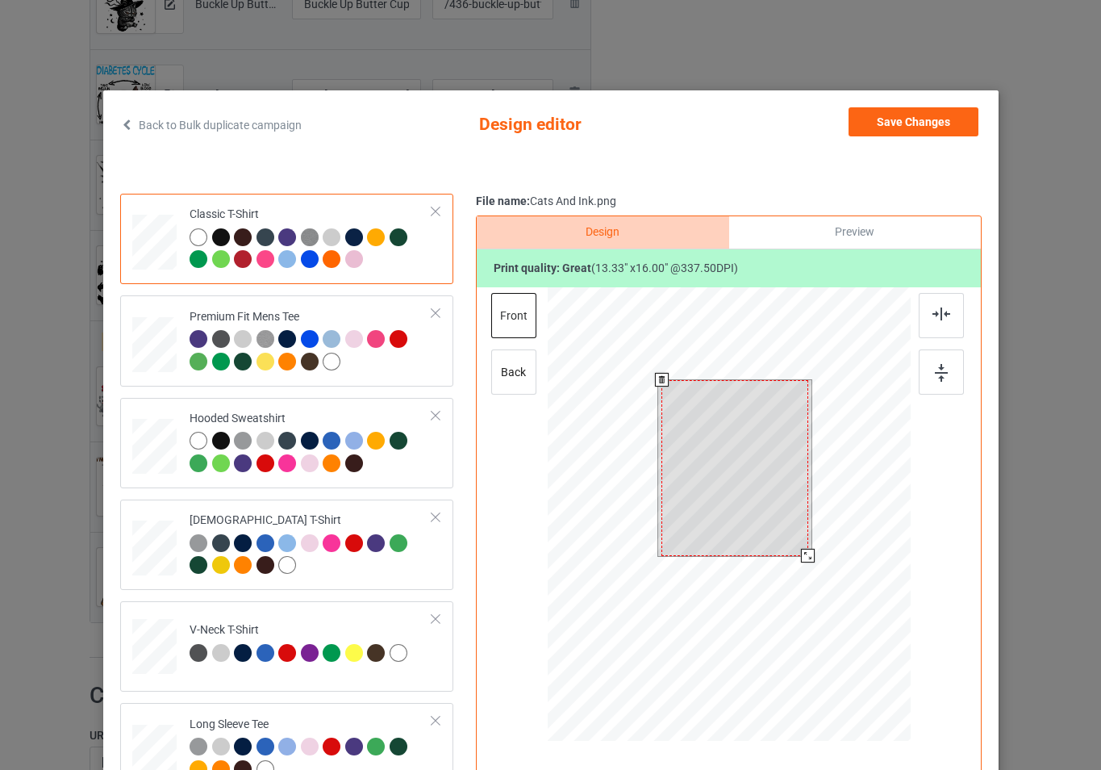
click at [820, 575] on div at bounding box center [728, 516] width 363 height 458
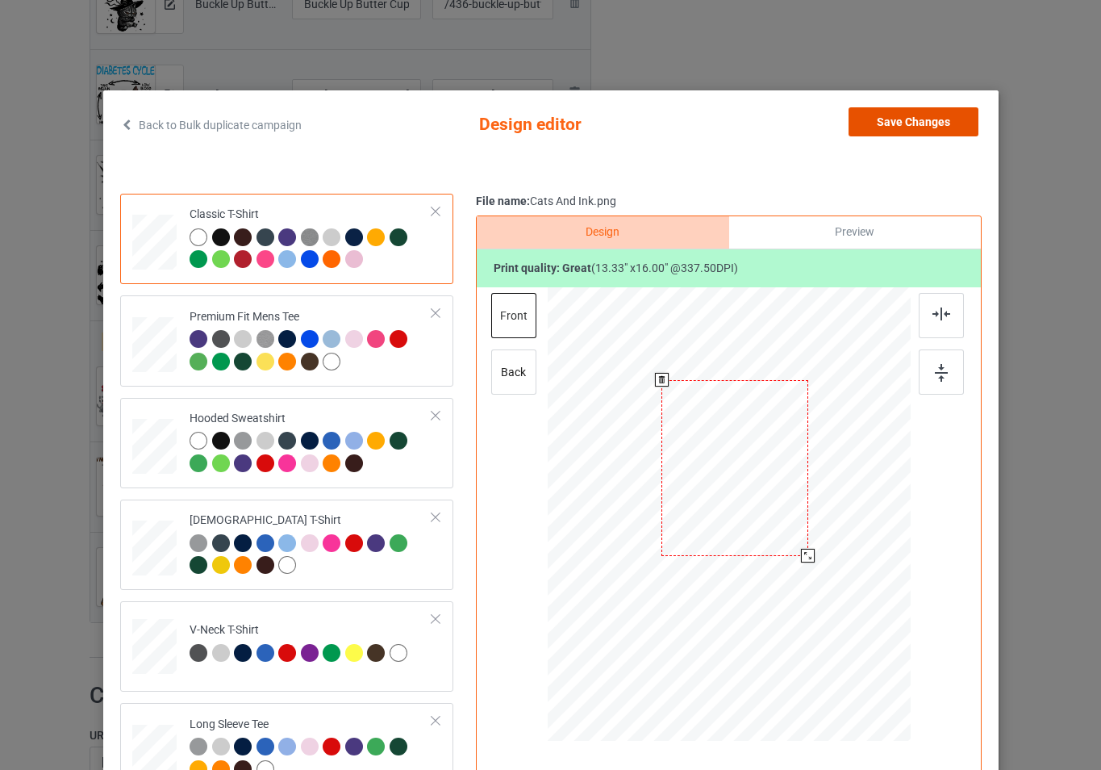
click at [920, 116] on button "Save Changes" at bounding box center [914, 121] width 130 height 29
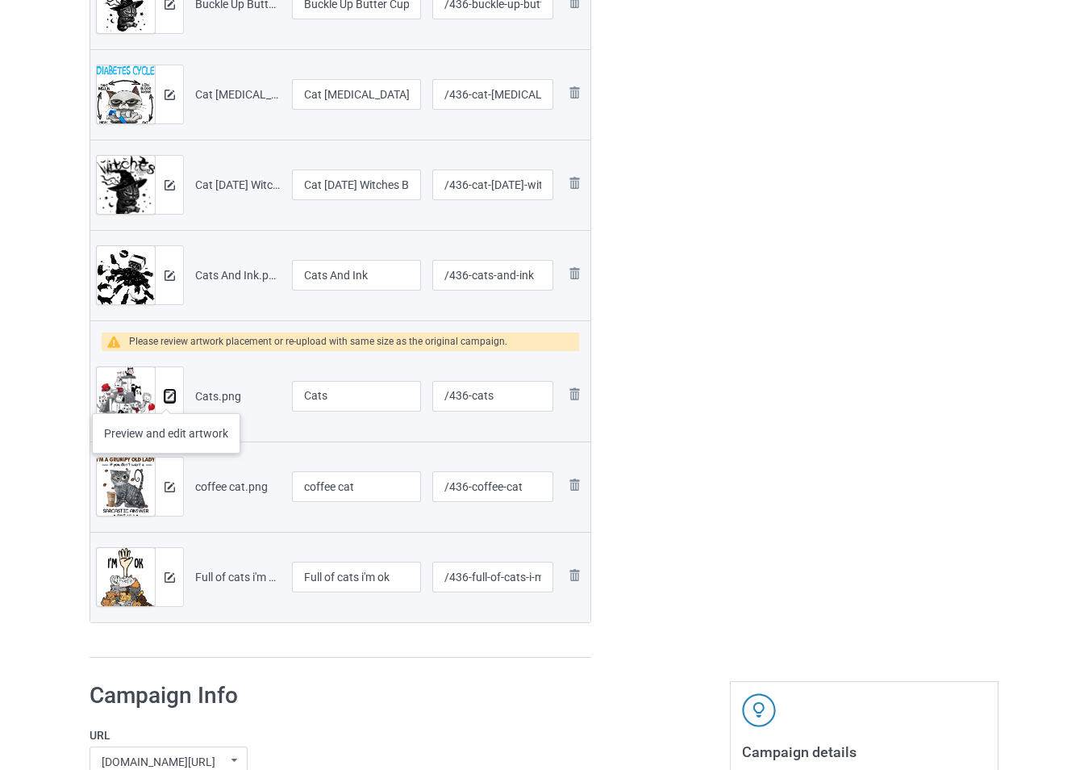
click at [166, 397] on img at bounding box center [170, 396] width 10 height 10
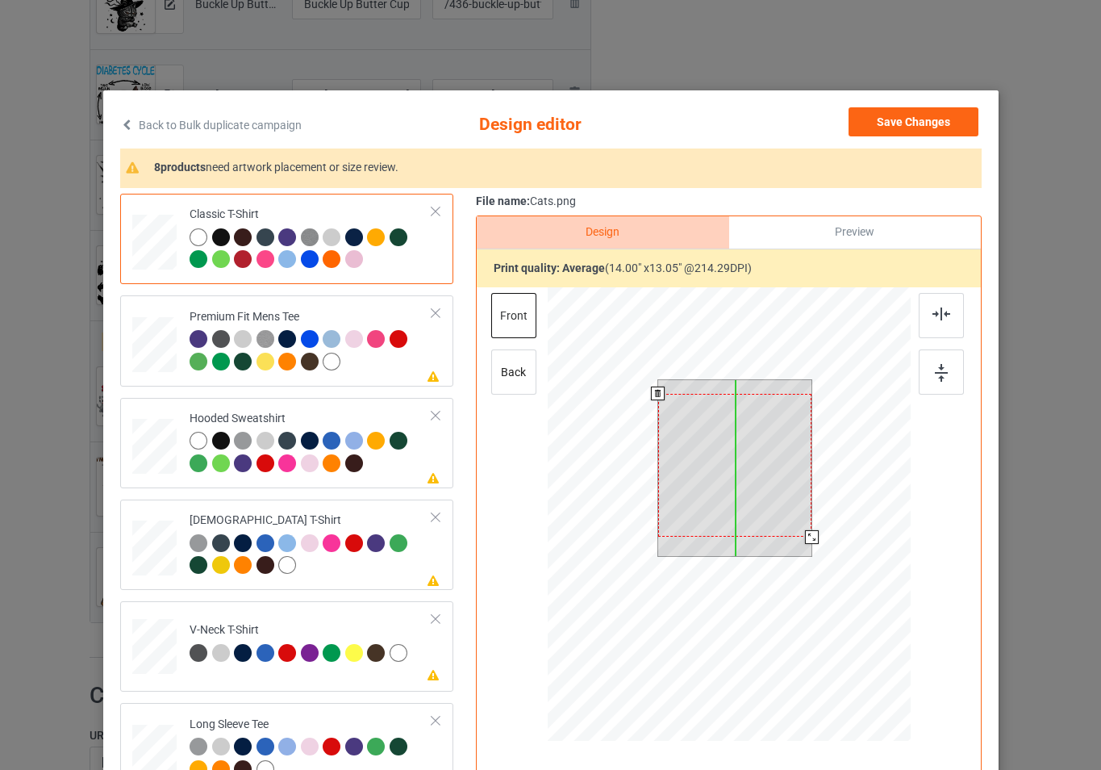
drag, startPoint x: 778, startPoint y: 497, endPoint x: 780, endPoint y: 511, distance: 13.8
click at [780, 511] on div at bounding box center [734, 466] width 154 height 144
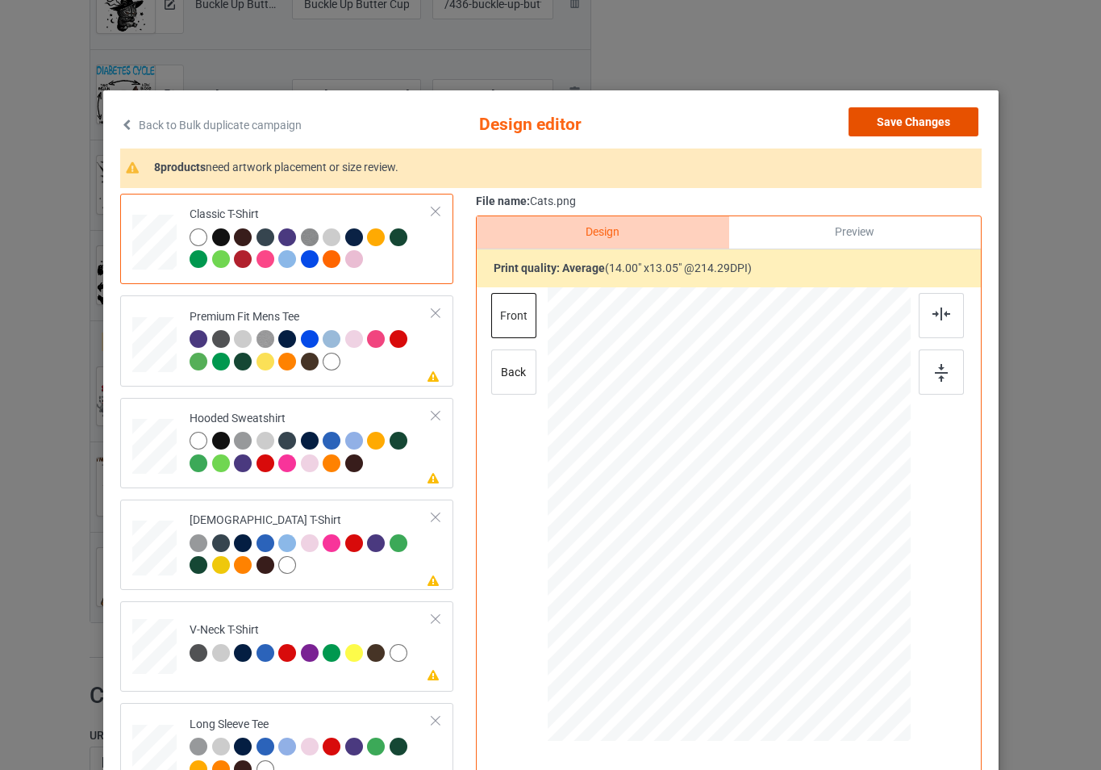
click at [939, 123] on button "Save Changes" at bounding box center [914, 121] width 130 height 29
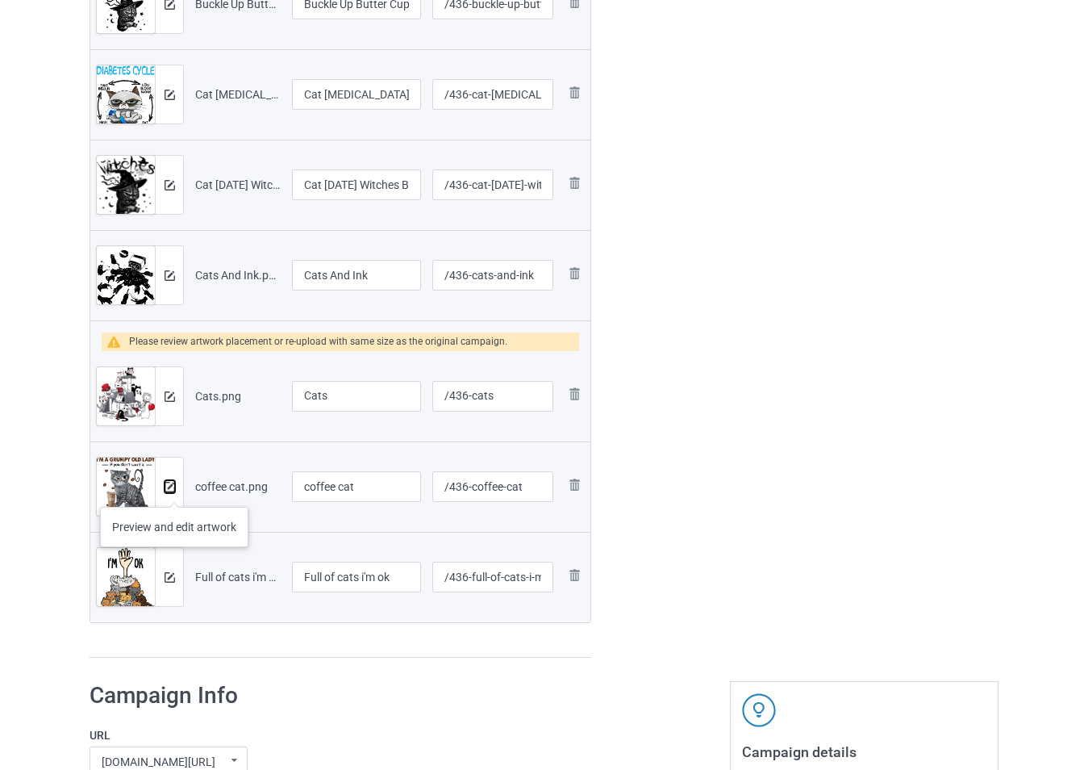
click at [174, 490] on img at bounding box center [170, 487] width 10 height 10
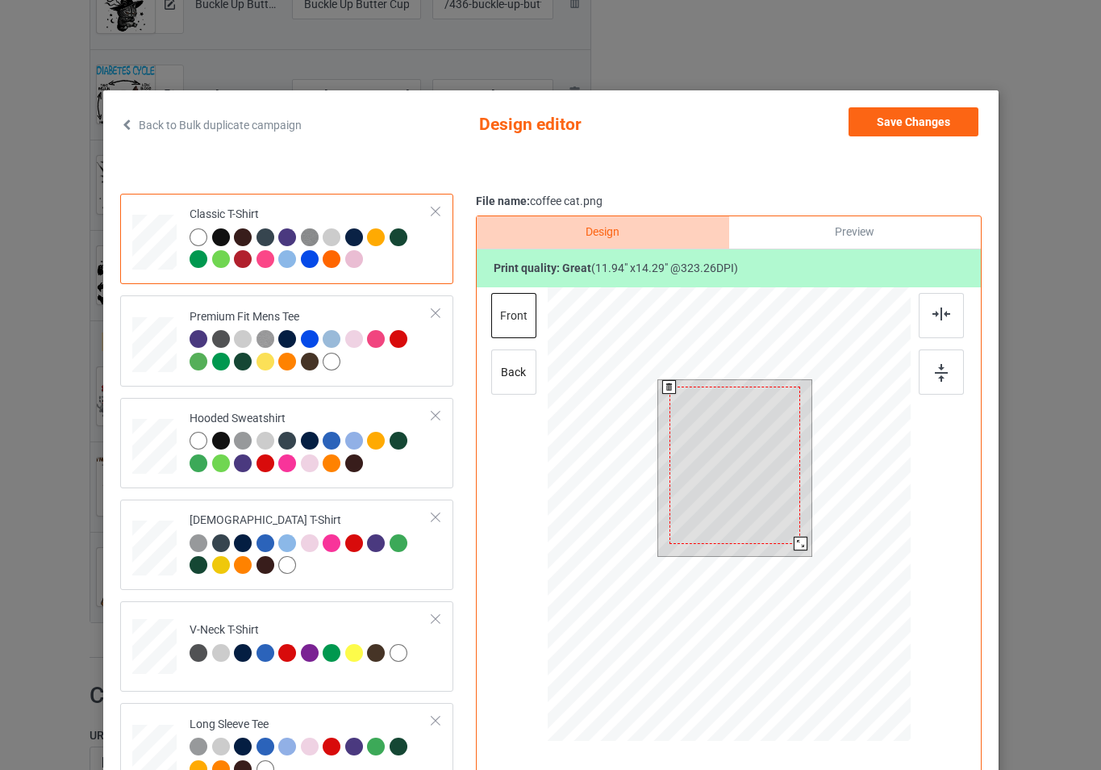
click at [839, 561] on div at bounding box center [728, 516] width 363 height 458
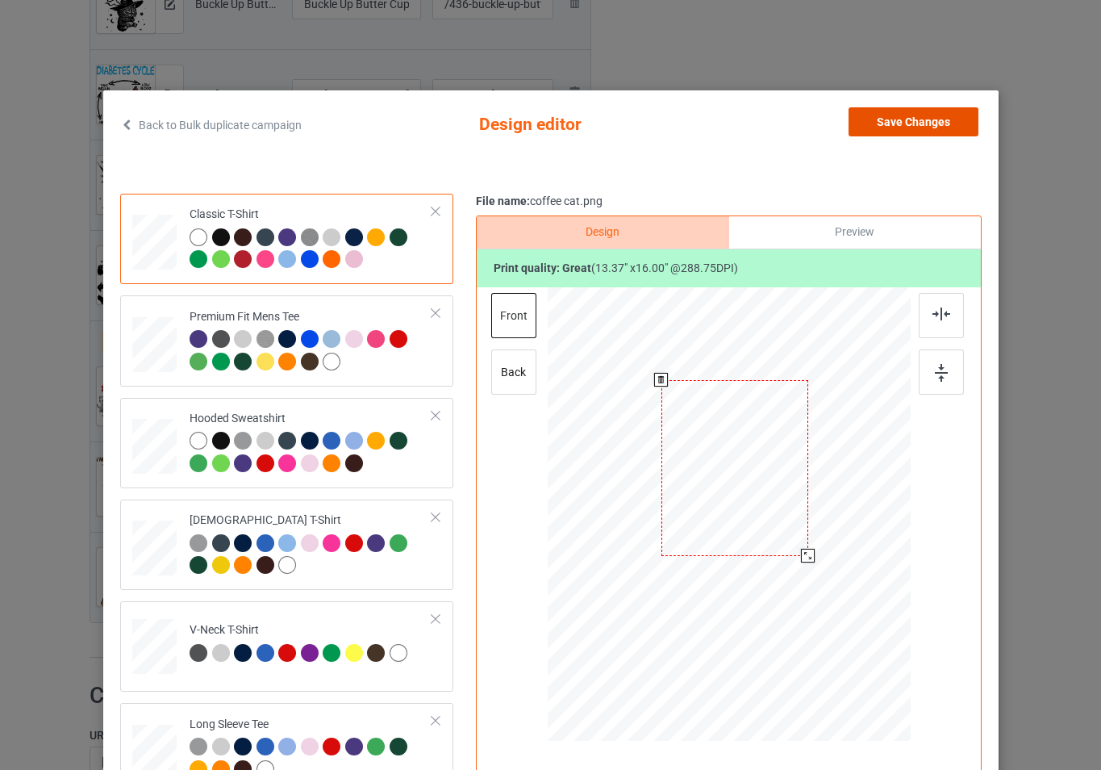
click at [900, 123] on button "Save Changes" at bounding box center [914, 121] width 130 height 29
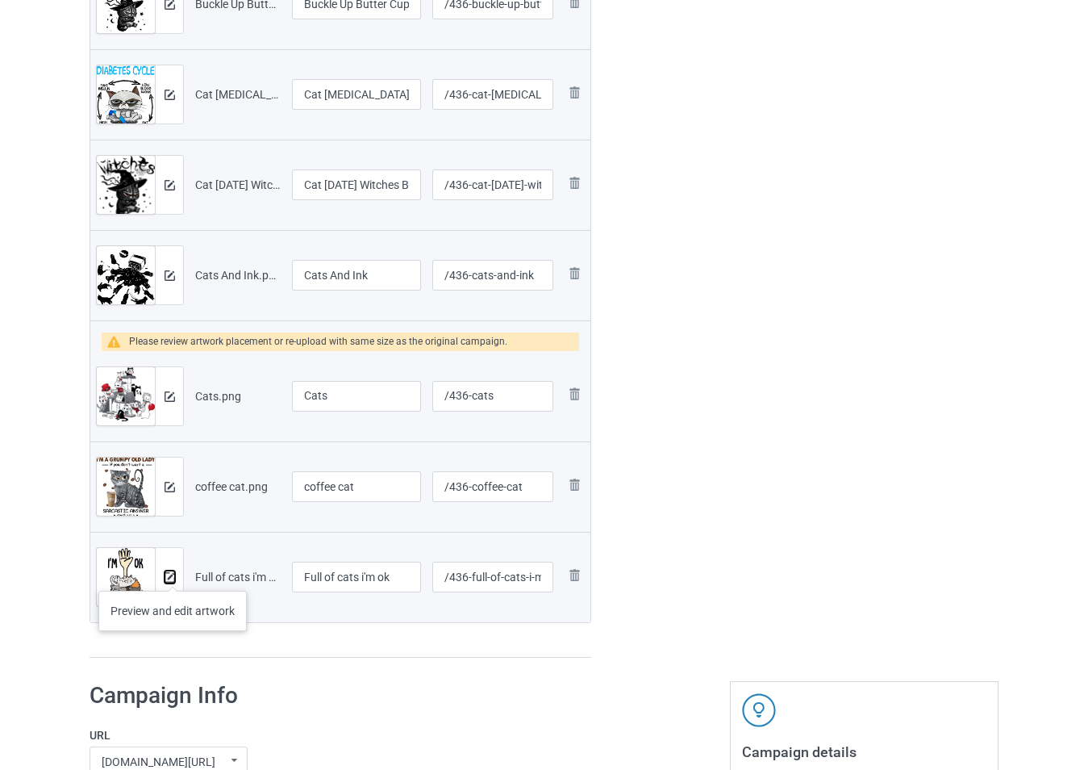
click at [173, 574] on img at bounding box center [170, 577] width 10 height 10
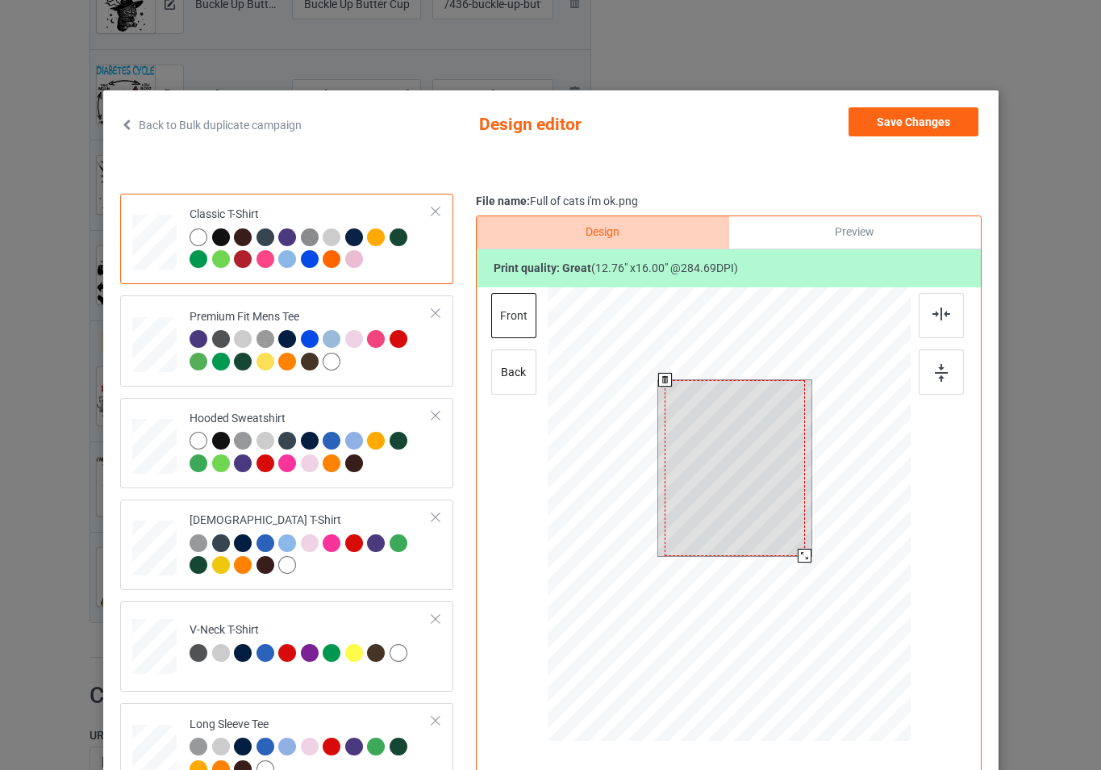
click at [823, 579] on div at bounding box center [728, 516] width 363 height 458
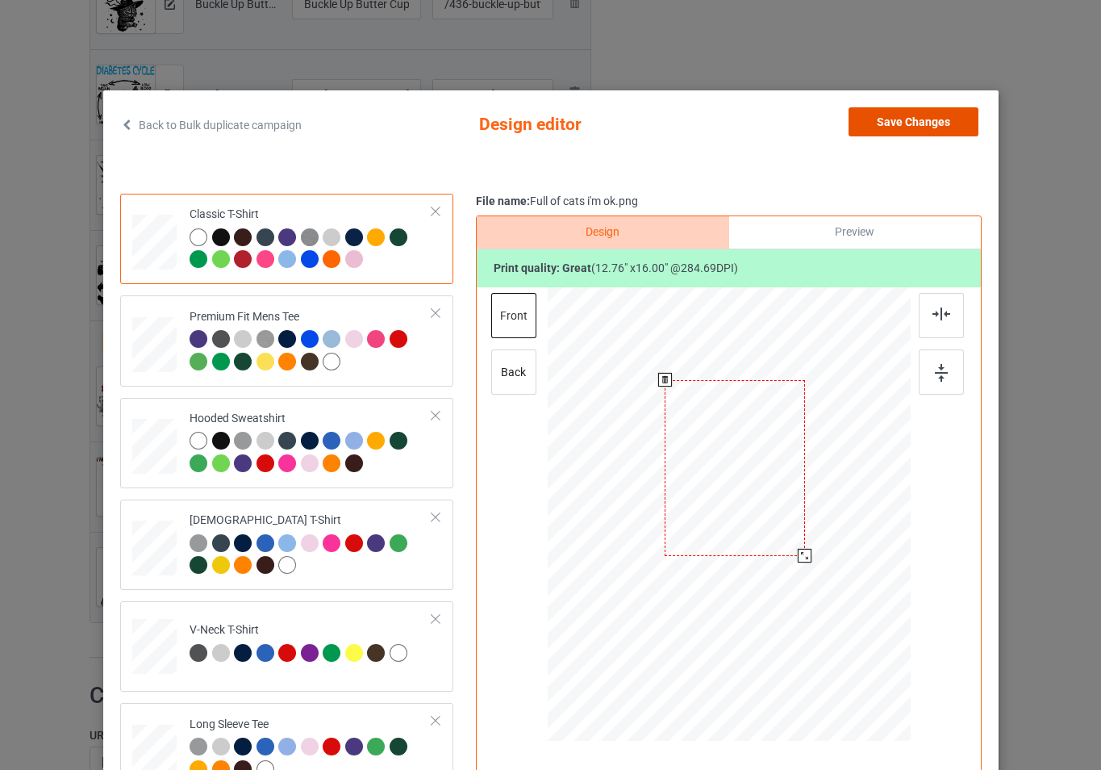
click at [915, 123] on button "Save Changes" at bounding box center [914, 121] width 130 height 29
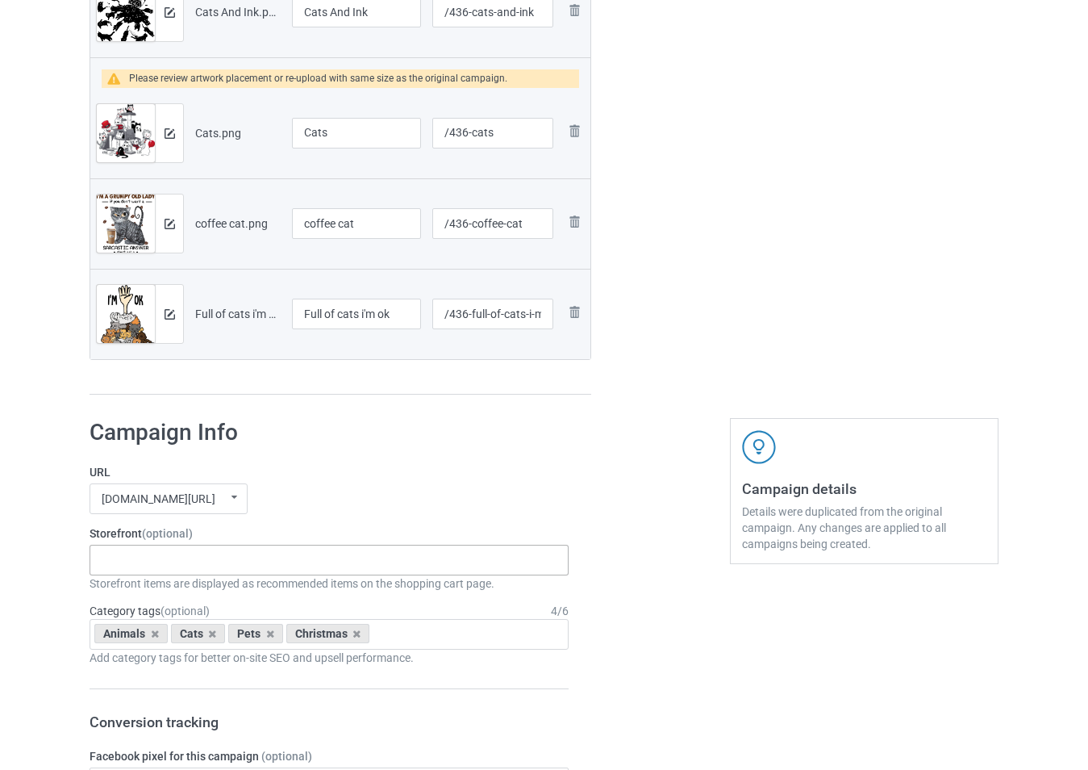
scroll to position [2017, 0]
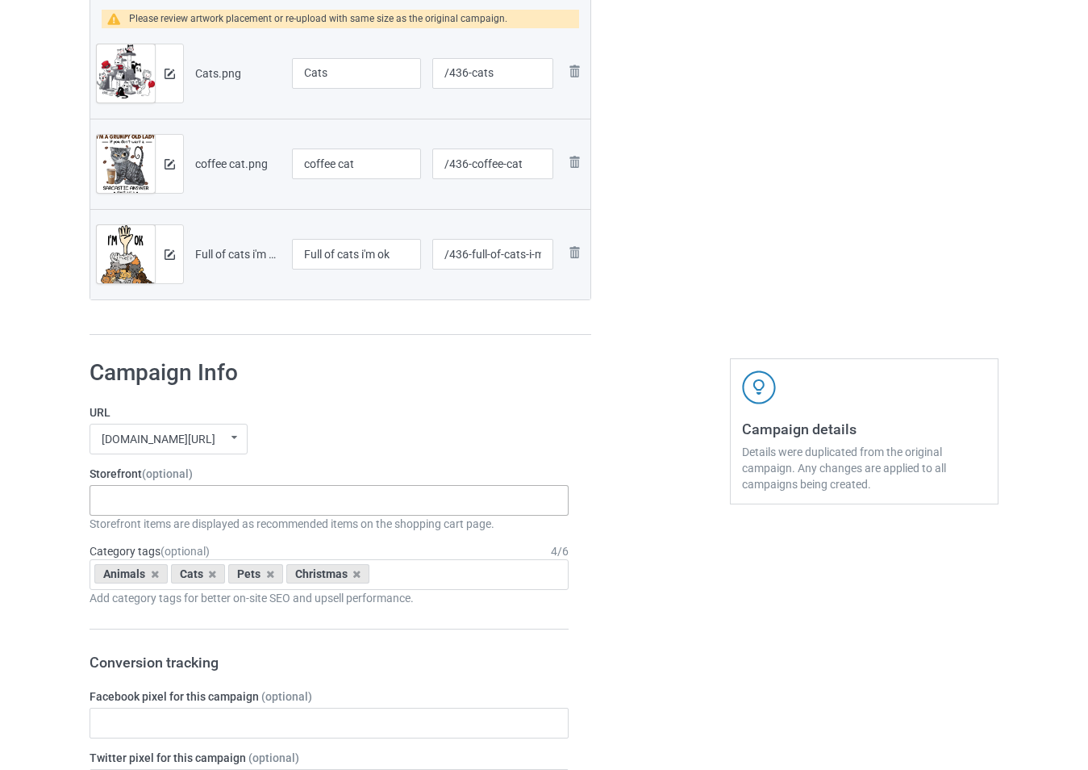
click at [266, 503] on div "-------------------------------------------------- Gifts For Christmas Teacher …" at bounding box center [329, 500] width 479 height 31
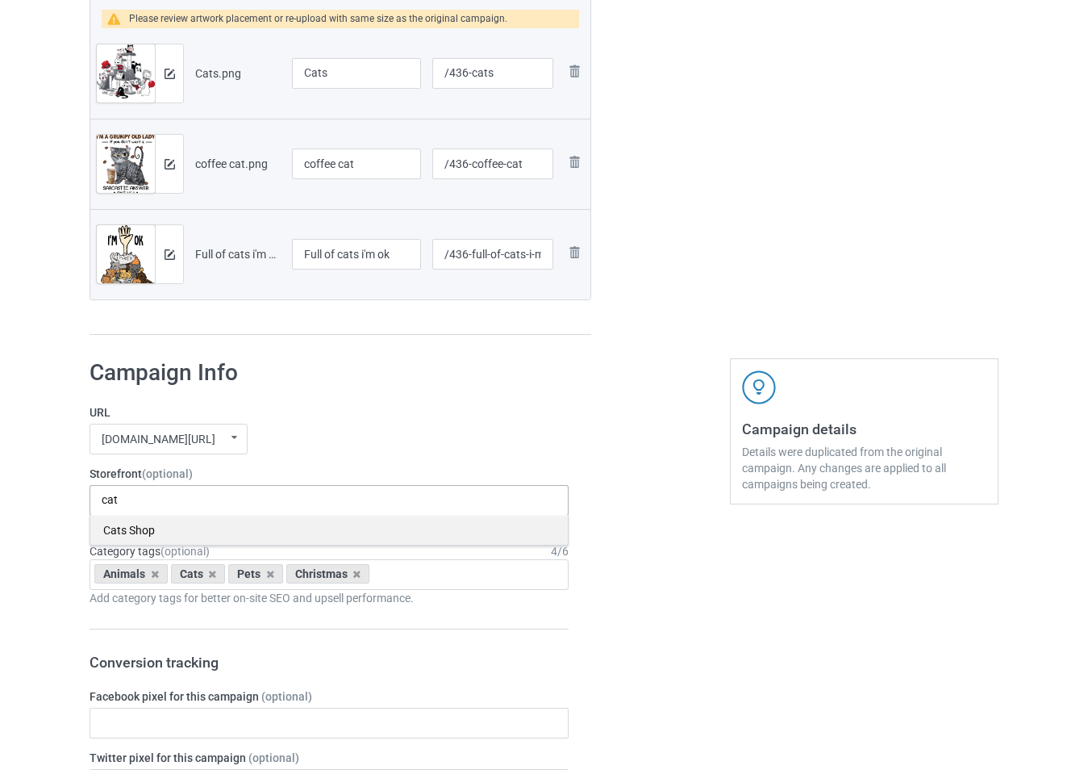
type input "cat"
click at [232, 534] on div "Cats Shop" at bounding box center [329, 530] width 478 height 30
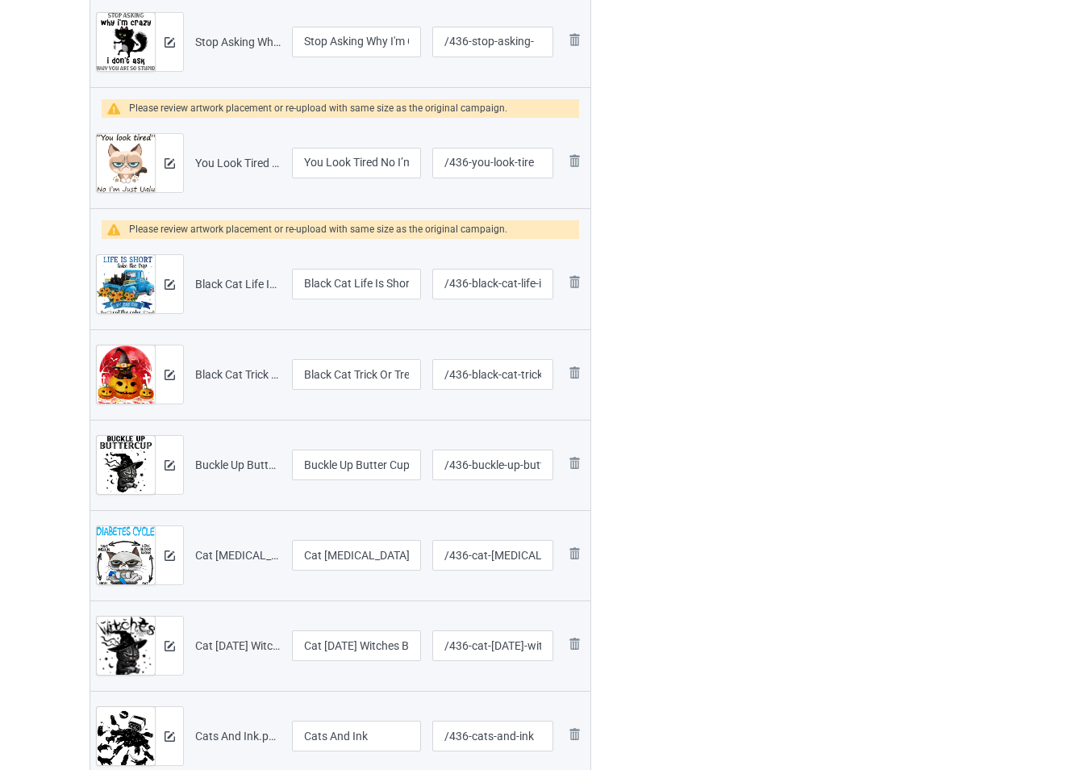
scroll to position [1210, 0]
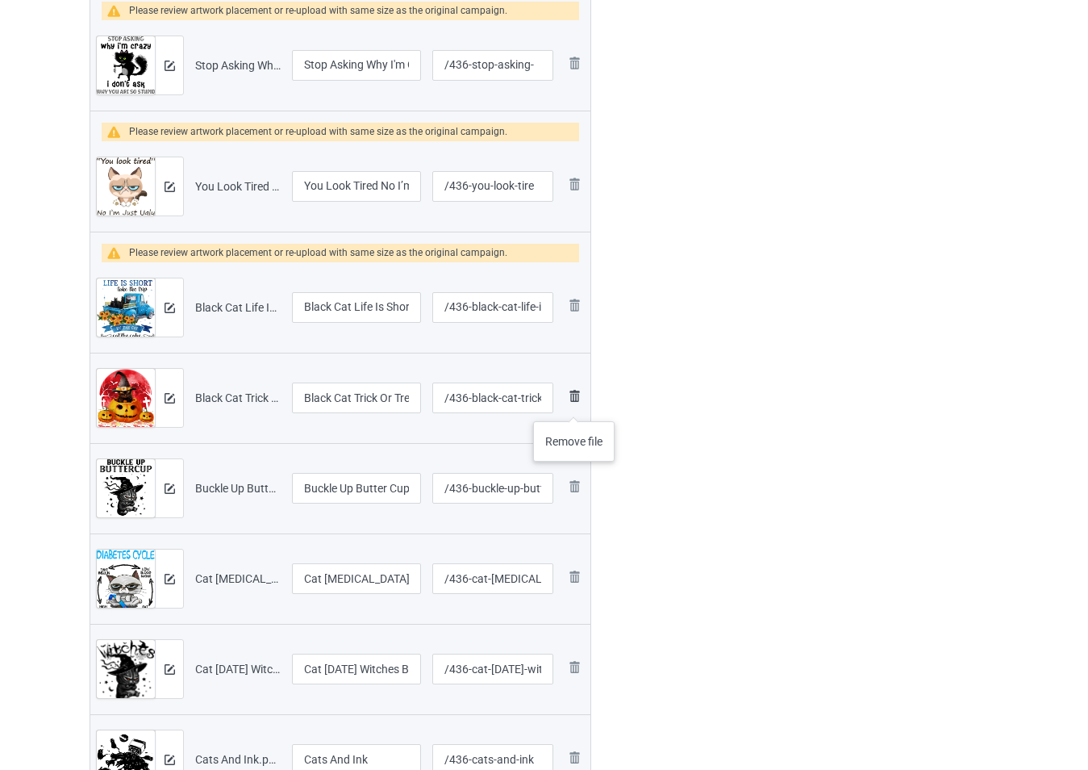
click at [574, 405] on img at bounding box center [574, 395] width 19 height 19
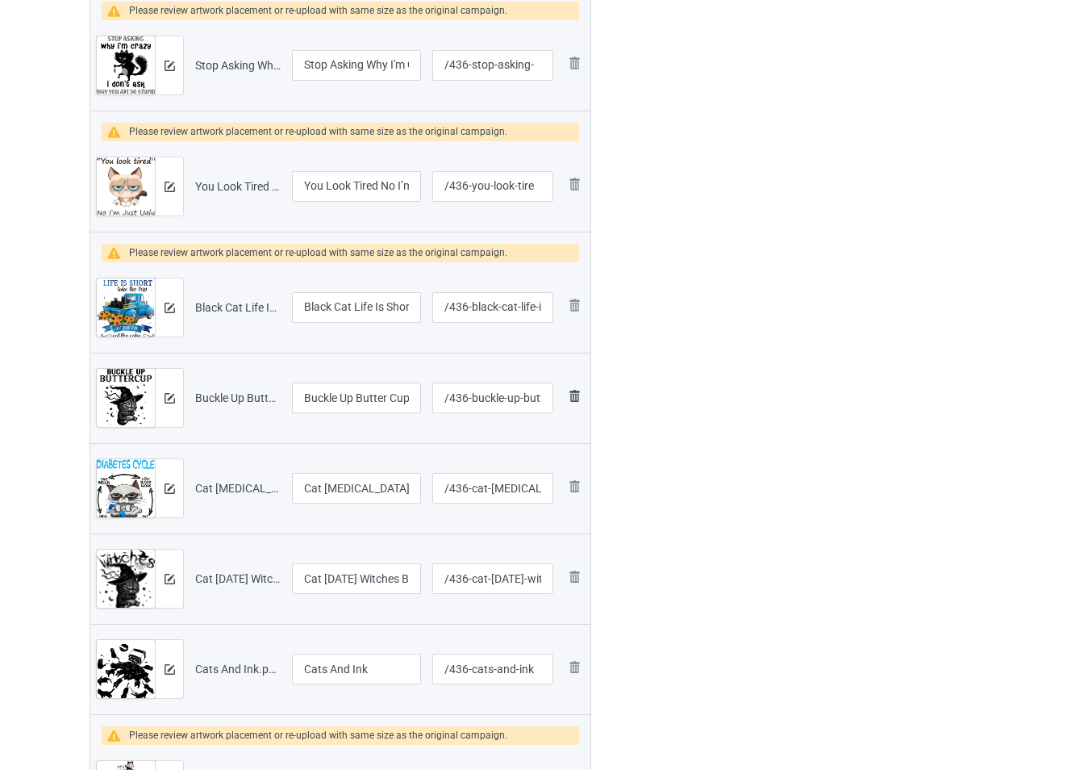
click at [574, 399] on img at bounding box center [574, 395] width 19 height 19
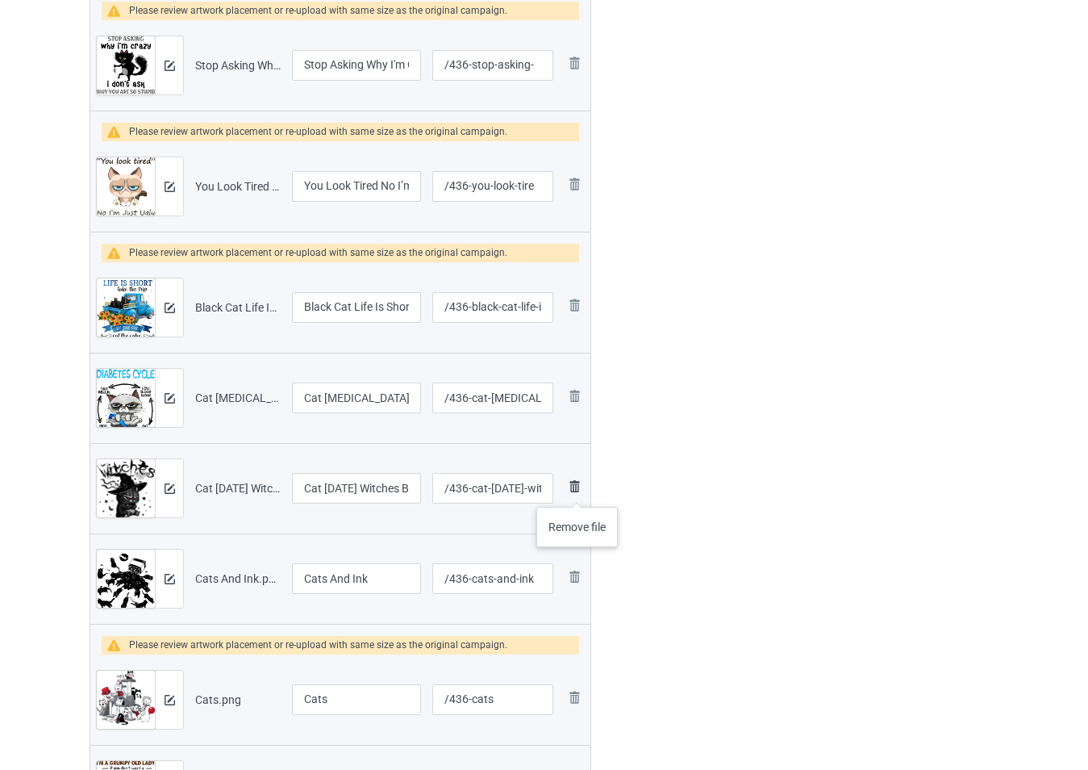
click at [580, 489] on img at bounding box center [574, 486] width 19 height 19
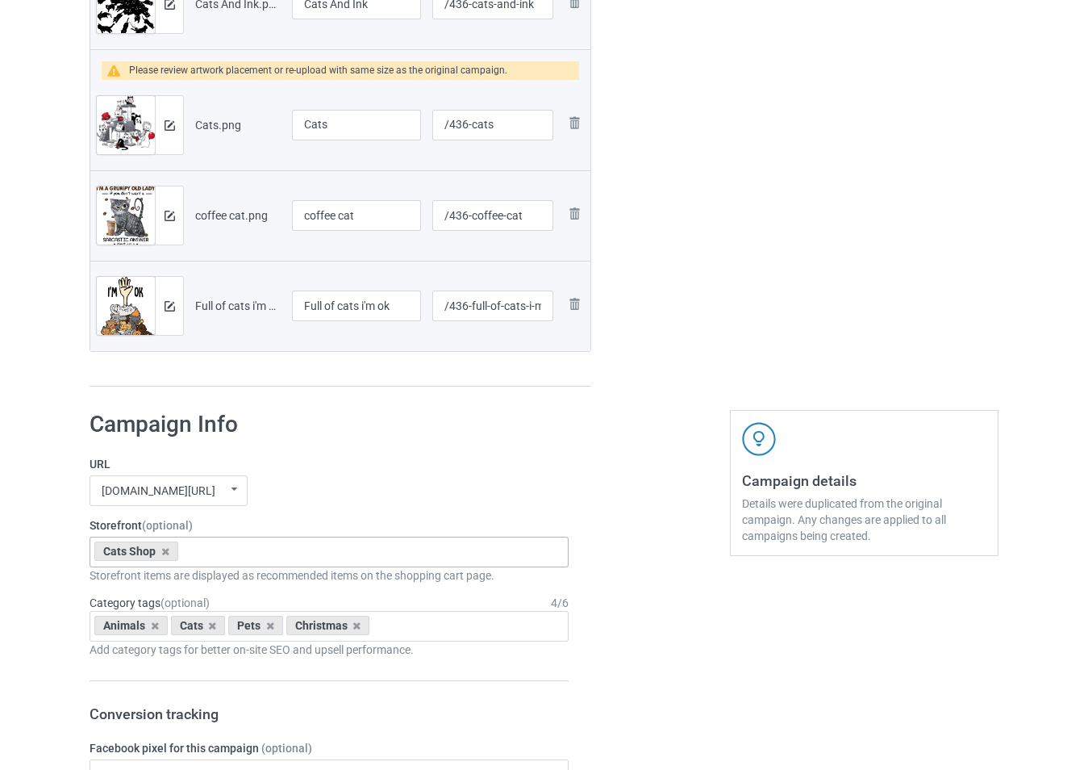
scroll to position [2017, 0]
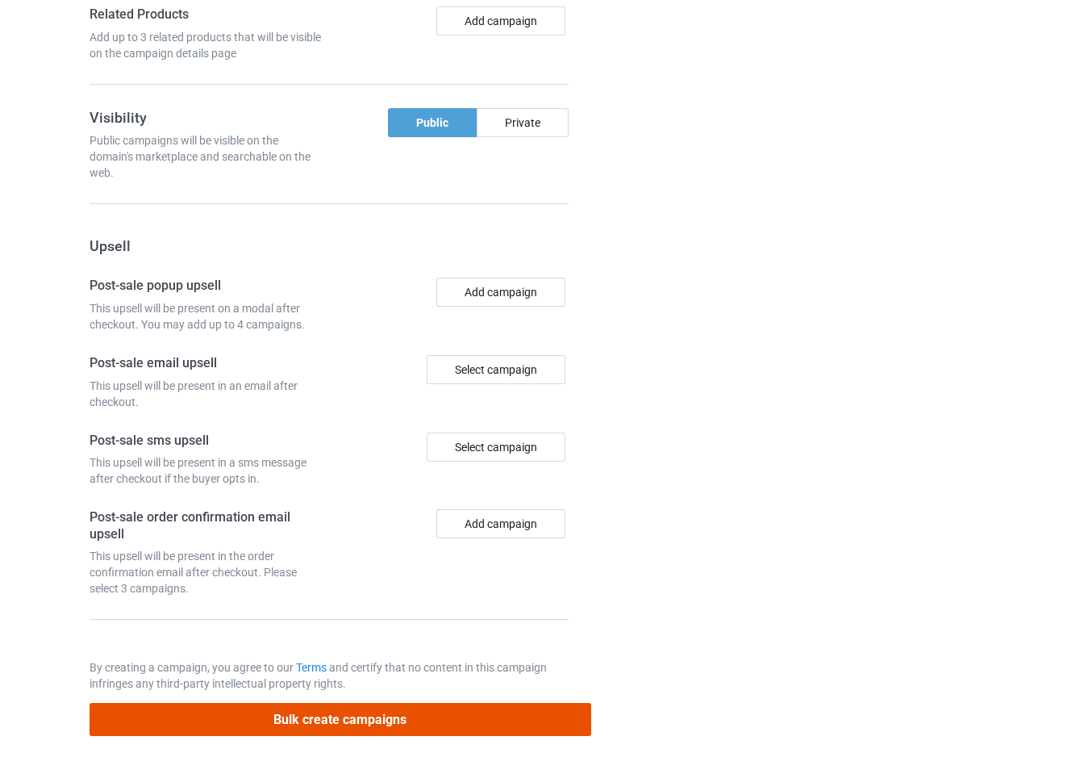
click at [448, 706] on button "Bulk create campaigns" at bounding box center [341, 719] width 502 height 33
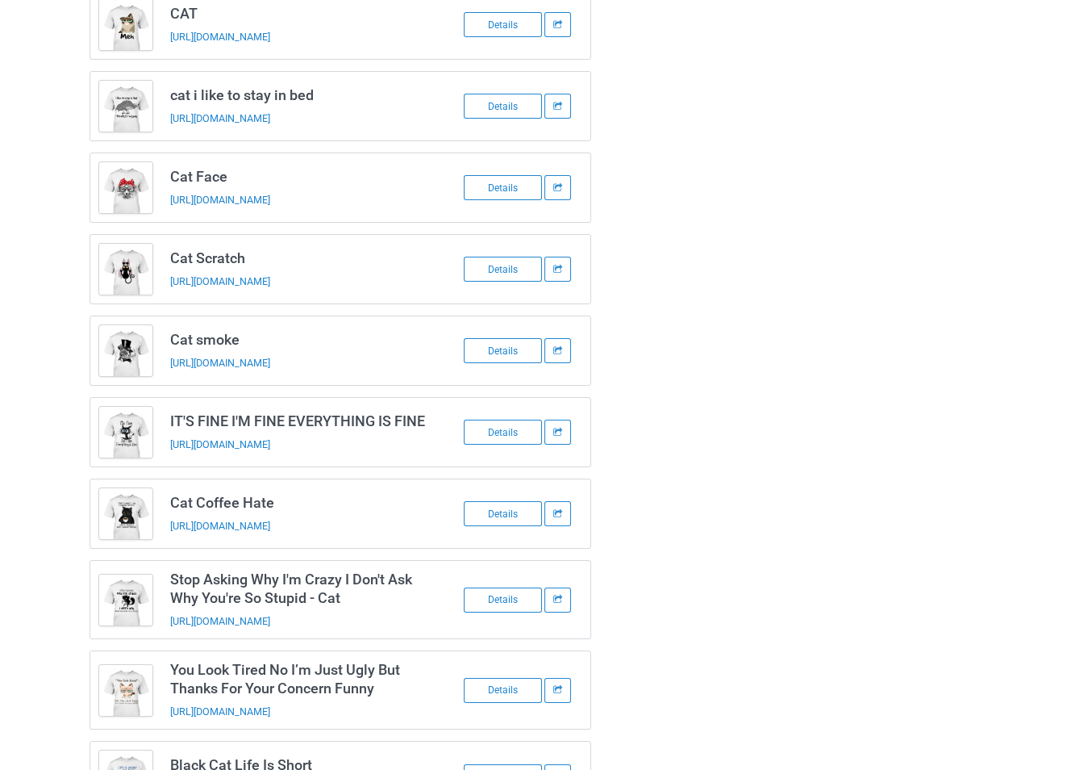
scroll to position [0, 0]
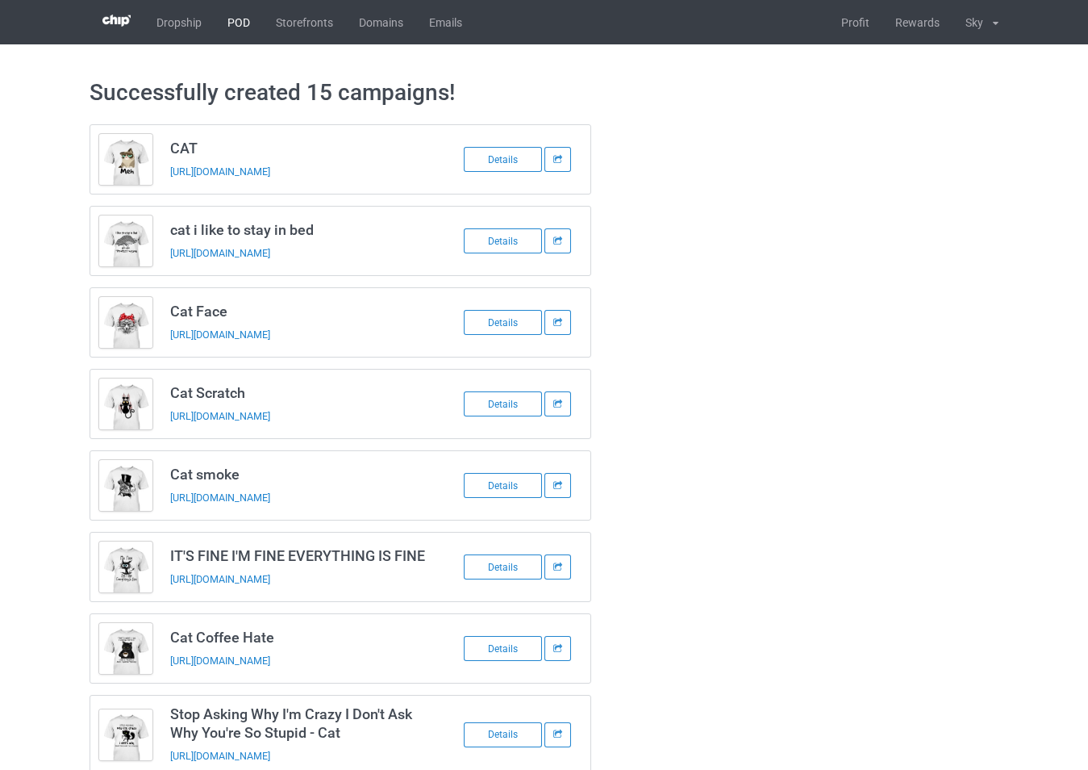
click at [246, 22] on link "POD" at bounding box center [239, 22] width 48 height 44
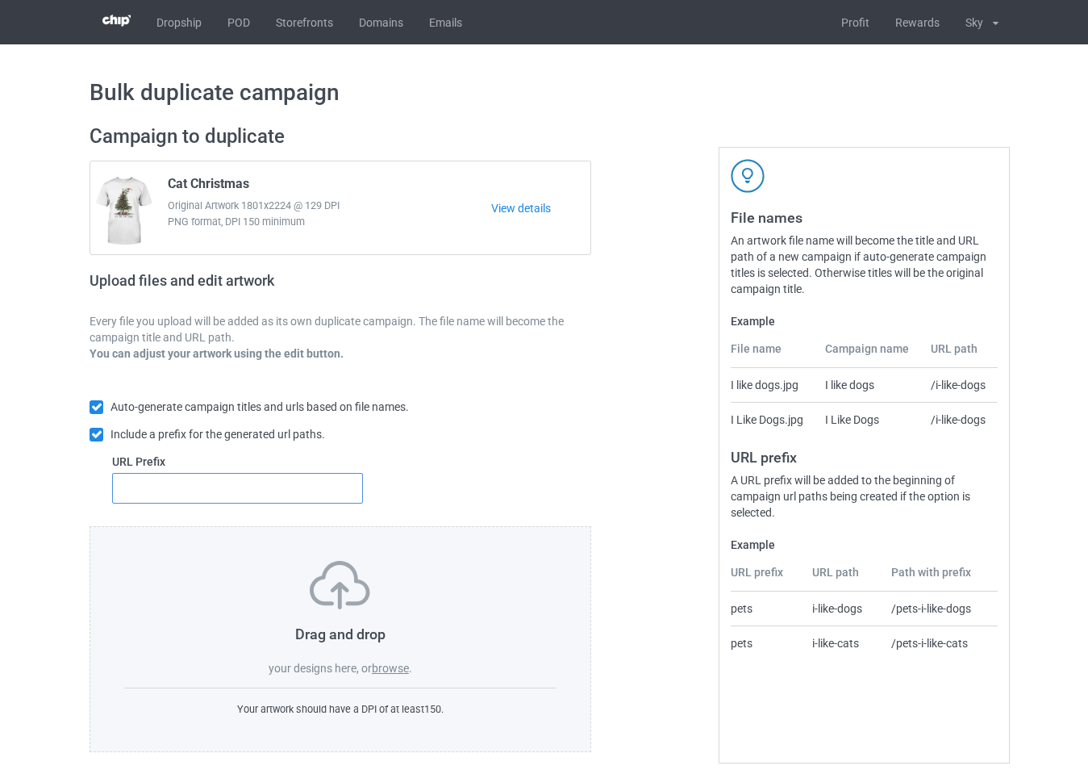
click at [330, 482] on input "text" at bounding box center [237, 488] width 251 height 31
type input "325"
click at [403, 672] on label "browse" at bounding box center [390, 668] width 37 height 13
click at [0, 0] on input "browse" at bounding box center [0, 0] width 0 height 0
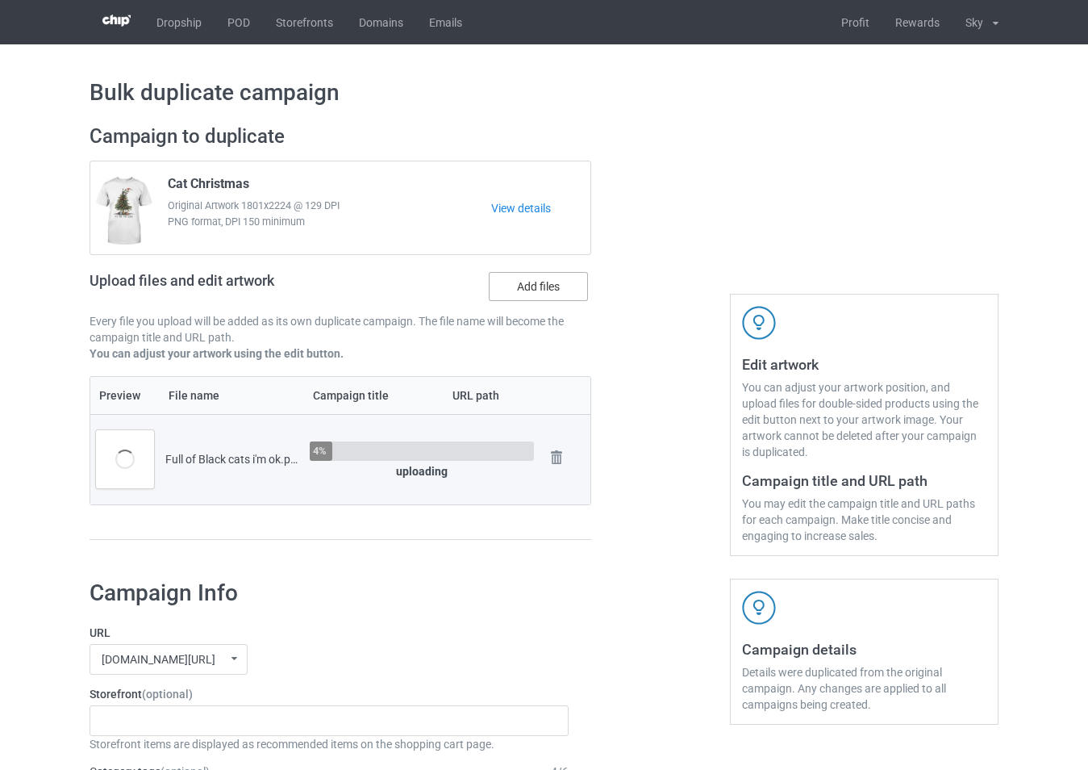
click at [554, 290] on label "Add files" at bounding box center [538, 286] width 99 height 29
click at [0, 0] on input "Add files" at bounding box center [0, 0] width 0 height 0
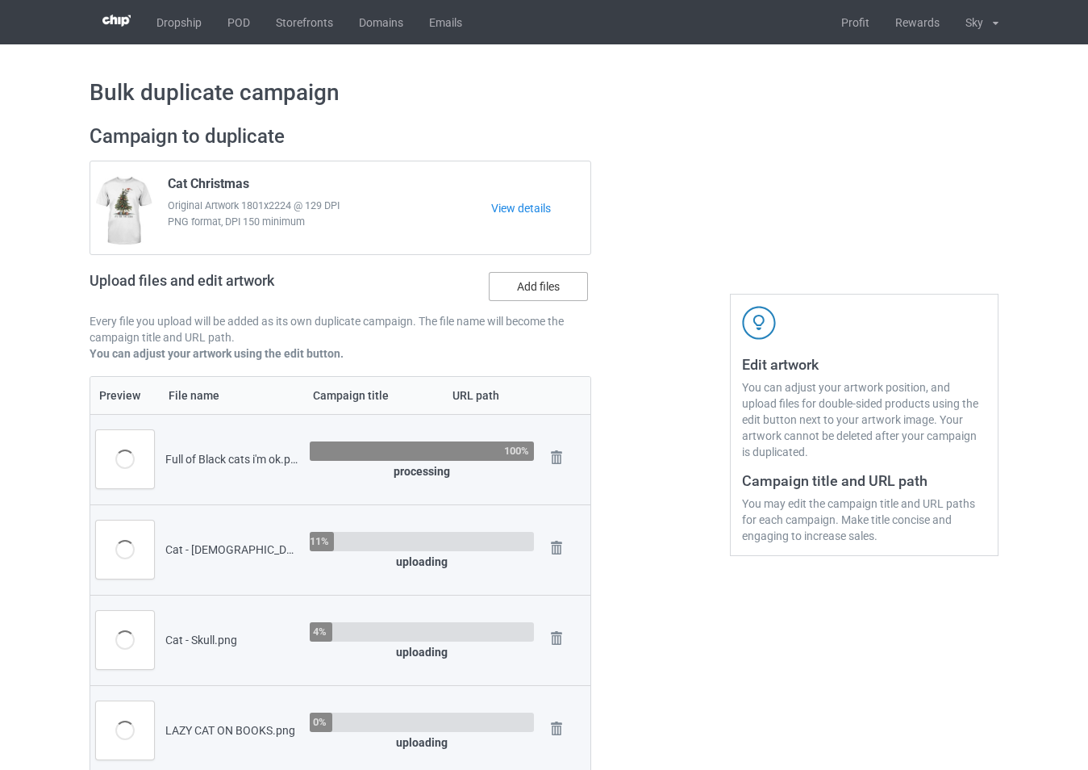
click at [529, 279] on label "Add files" at bounding box center [538, 286] width 99 height 29
click at [0, 0] on input "Add files" at bounding box center [0, 0] width 0 height 0
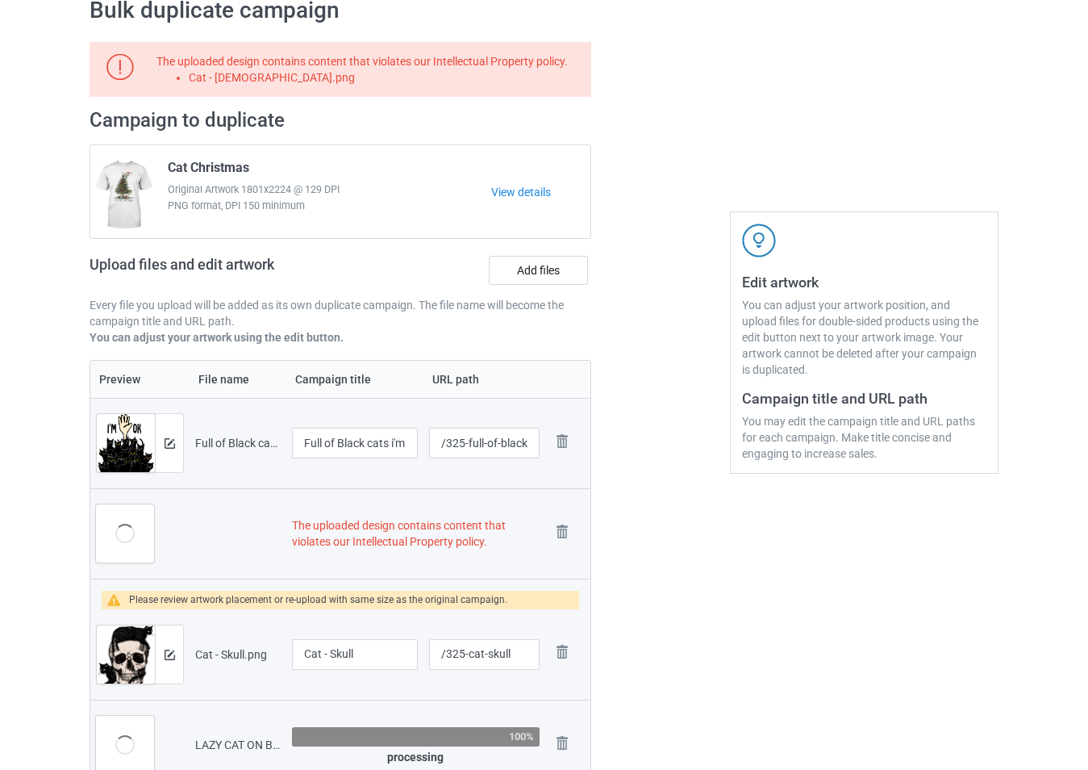
scroll to position [81, 0]
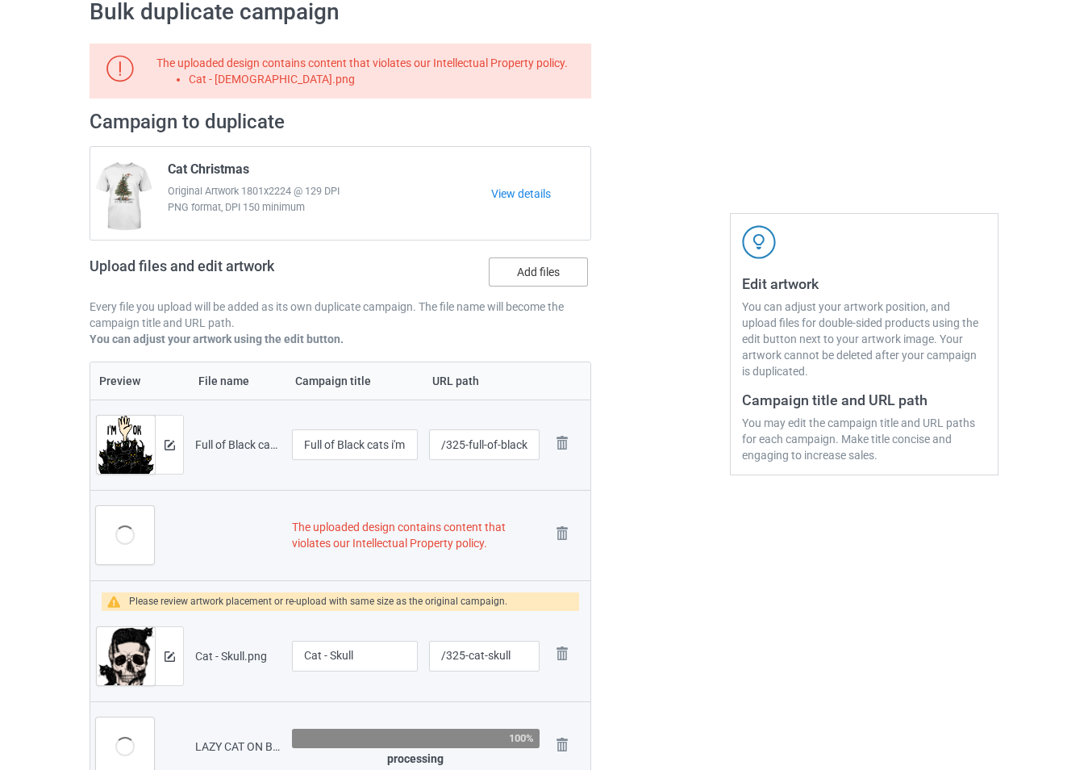
click at [524, 277] on label "Add files" at bounding box center [538, 271] width 99 height 29
click at [0, 0] on input "Add files" at bounding box center [0, 0] width 0 height 0
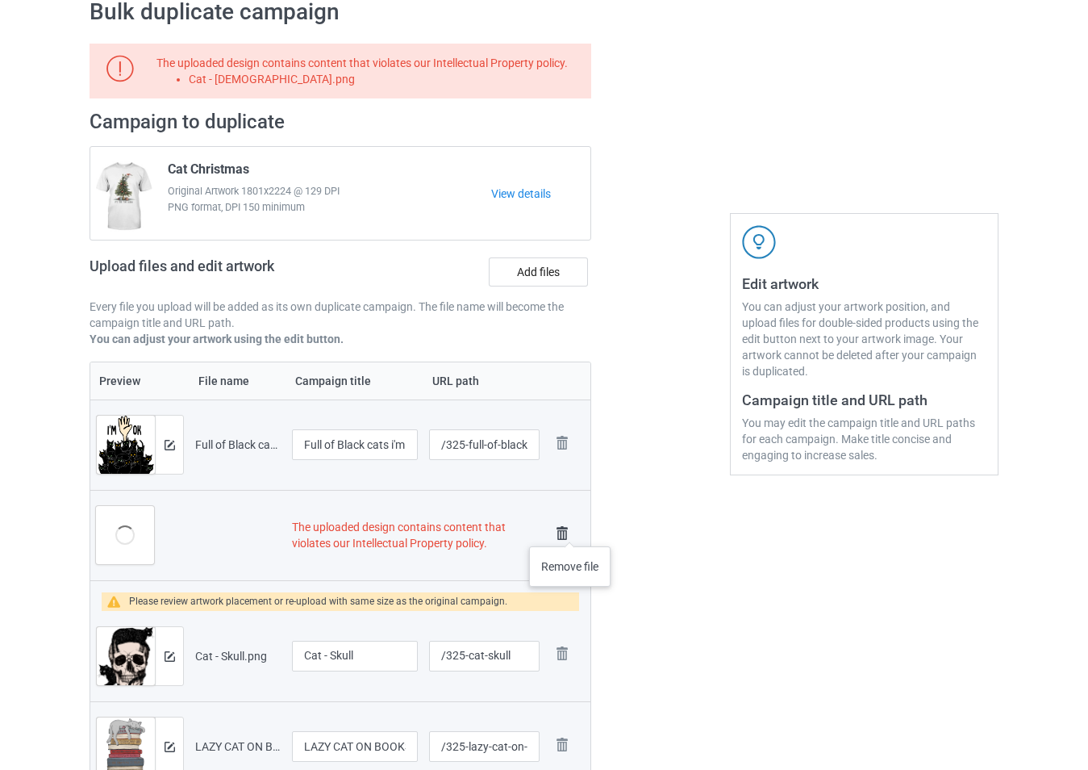
click at [570, 530] on img at bounding box center [562, 533] width 23 height 23
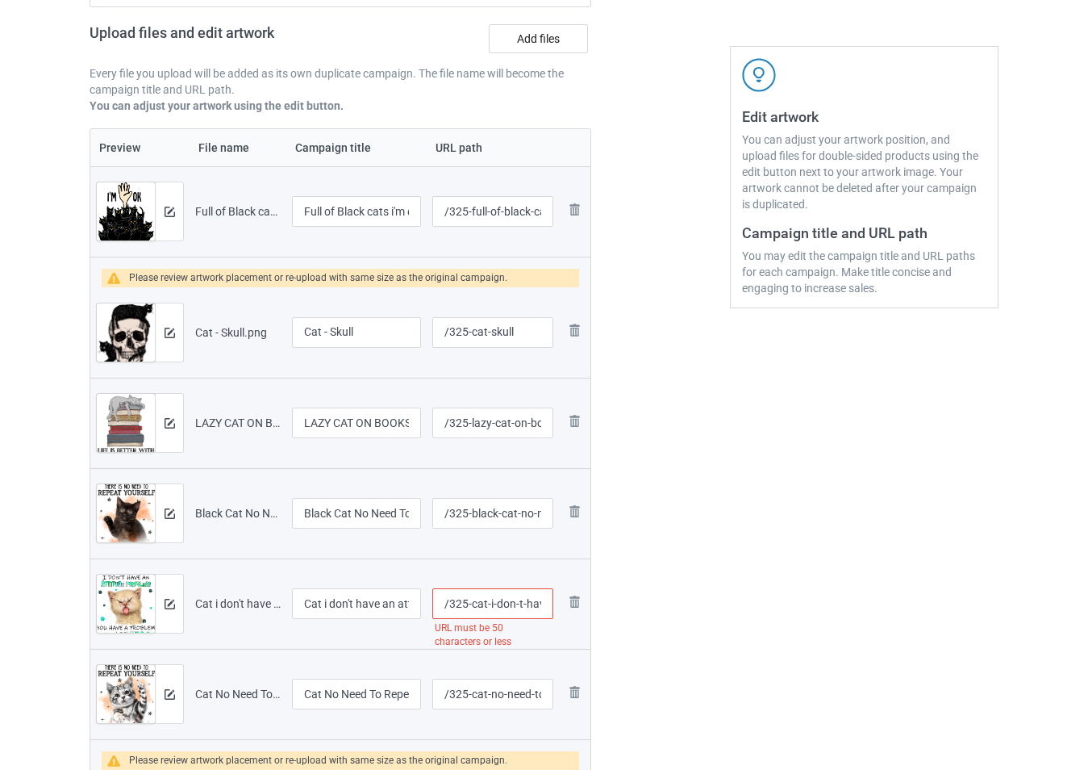
scroll to position [0, 0]
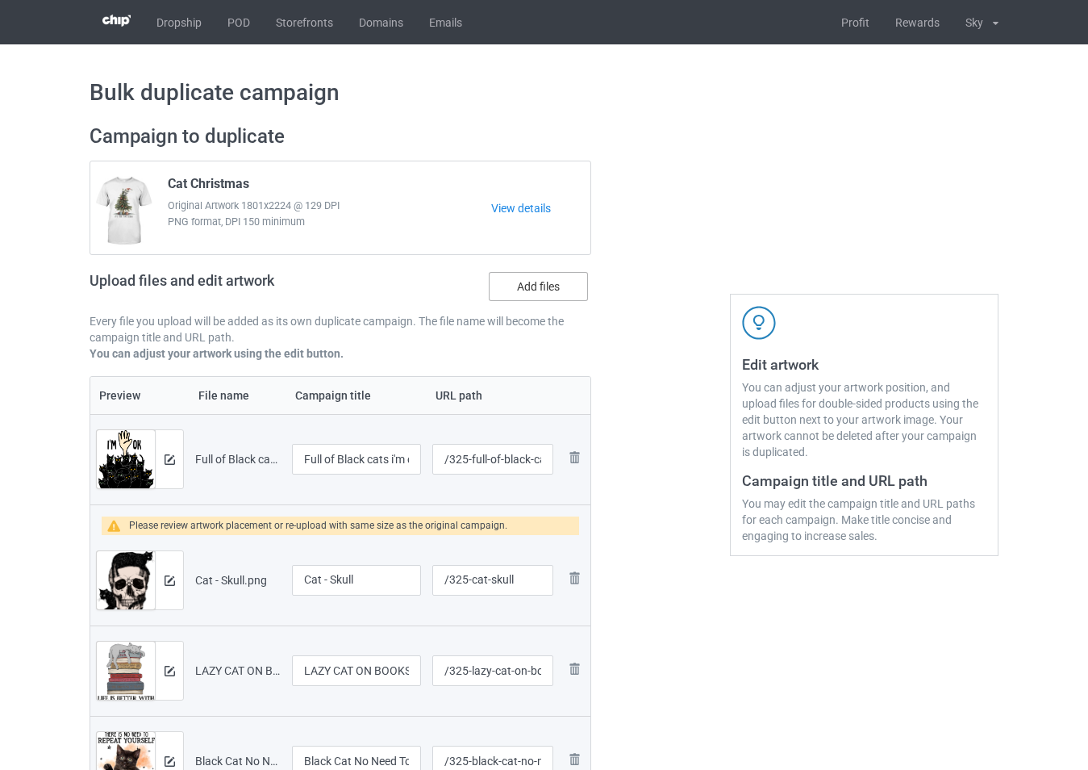
click at [532, 282] on label "Add files" at bounding box center [538, 286] width 99 height 29
click at [0, 0] on input "Add files" at bounding box center [0, 0] width 0 height 0
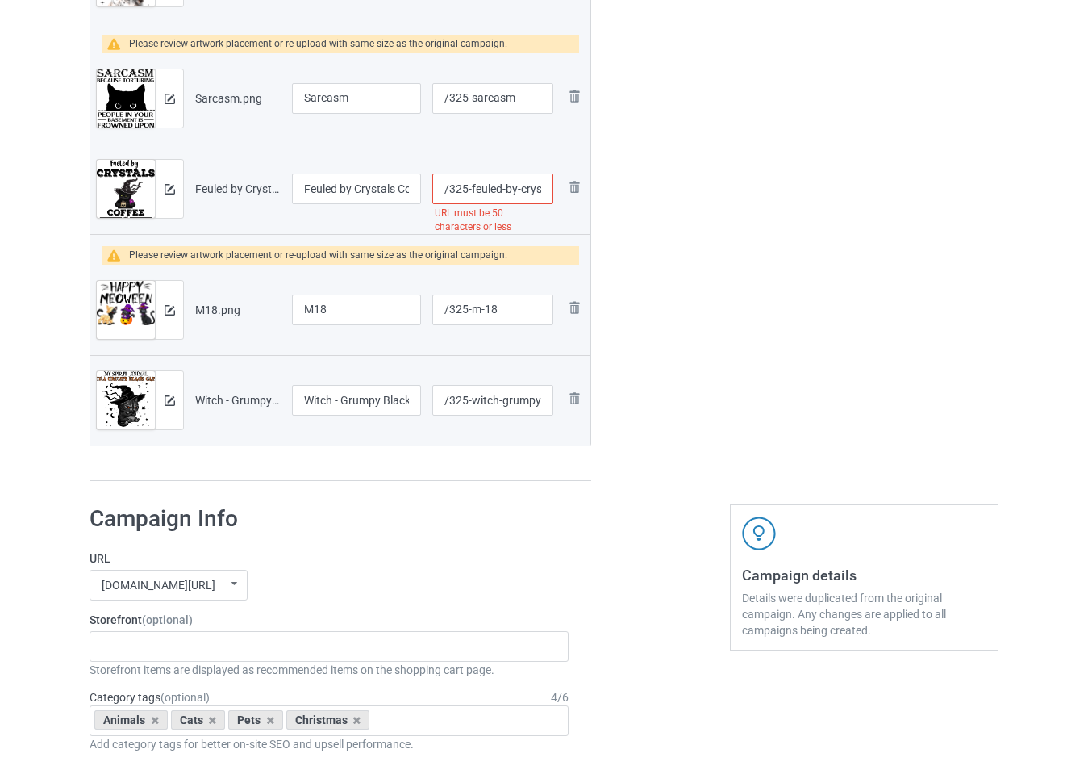
scroll to position [968, 0]
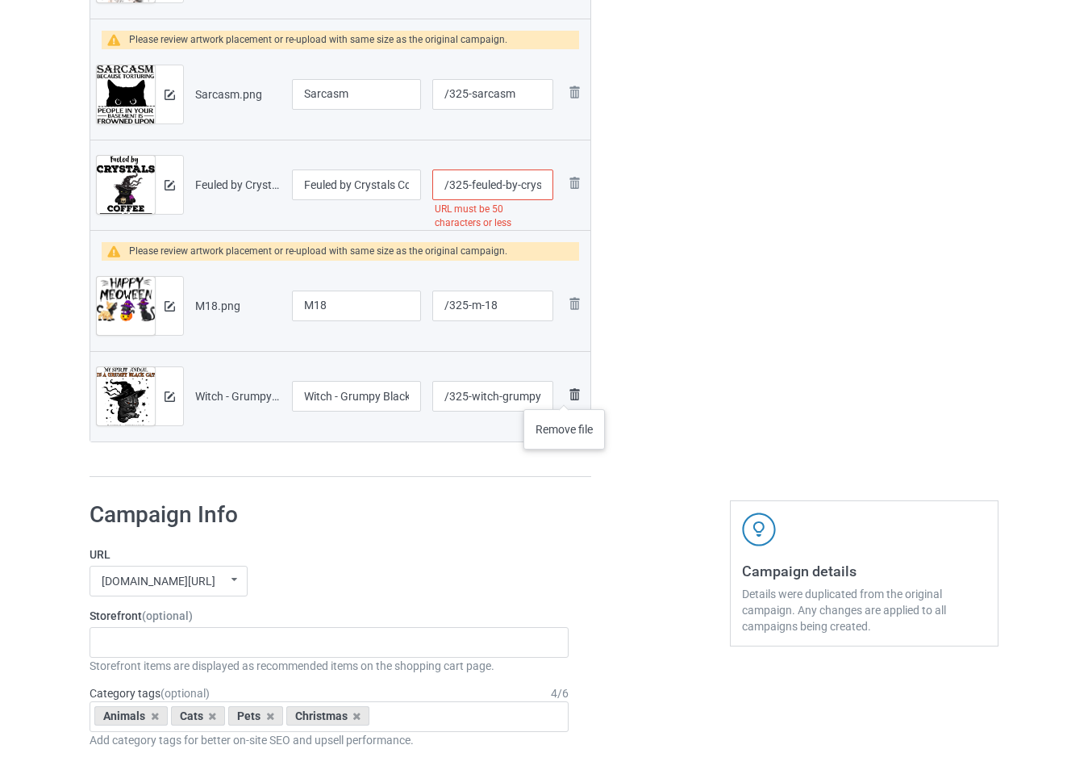
click at [565, 393] on img at bounding box center [574, 394] width 19 height 19
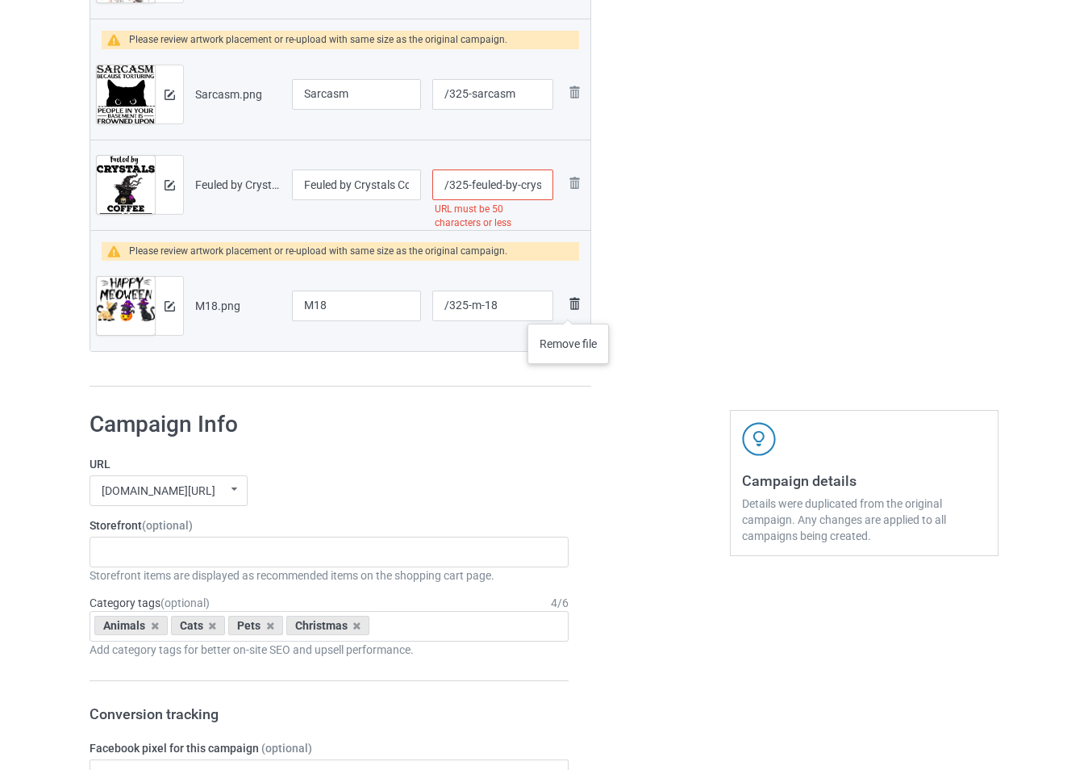
click at [569, 307] on img at bounding box center [574, 303] width 19 height 19
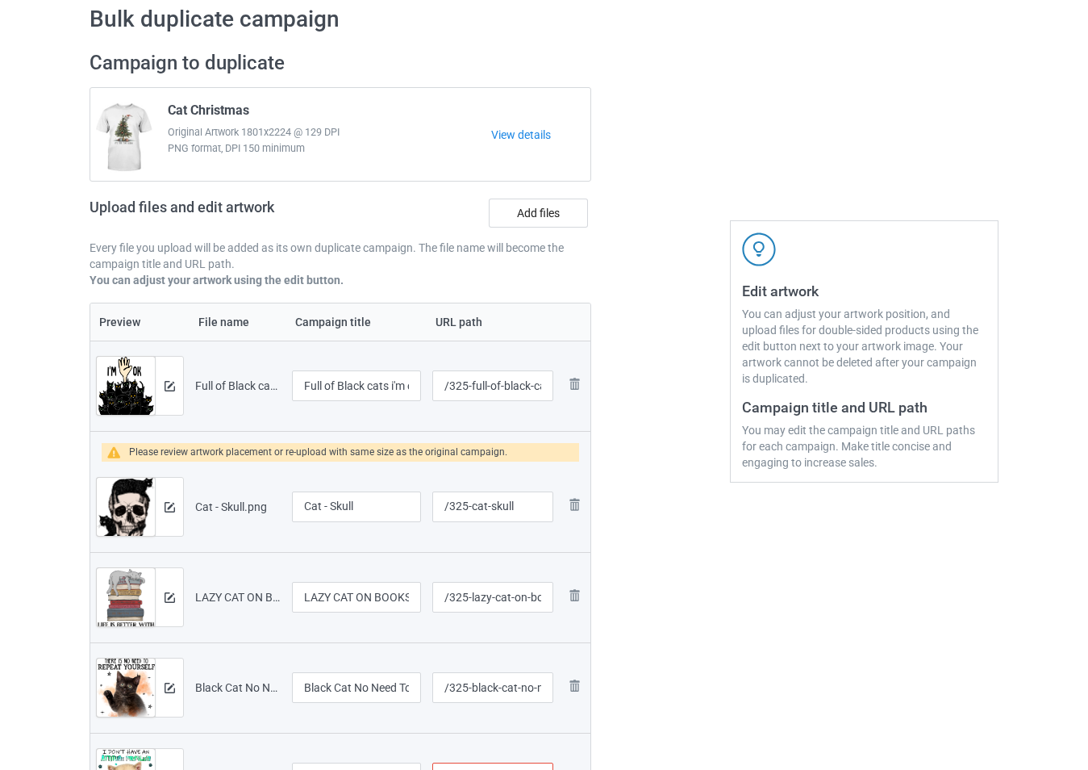
scroll to position [161, 0]
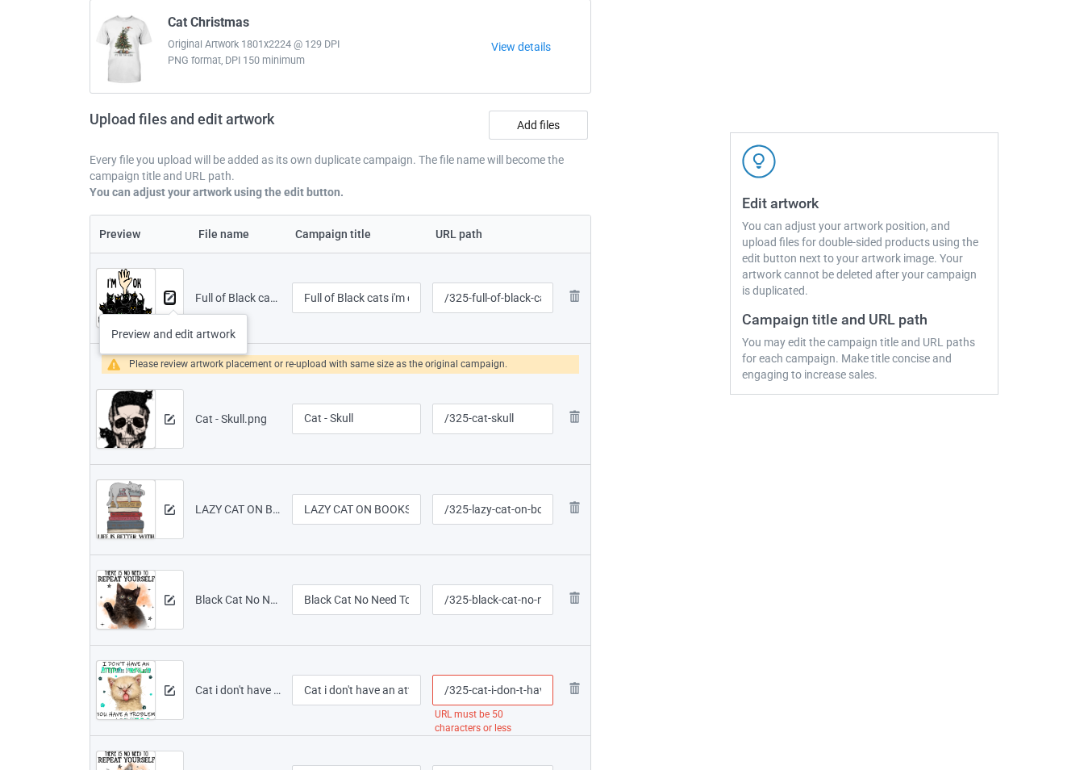
click at [171, 298] on img at bounding box center [170, 298] width 10 height 10
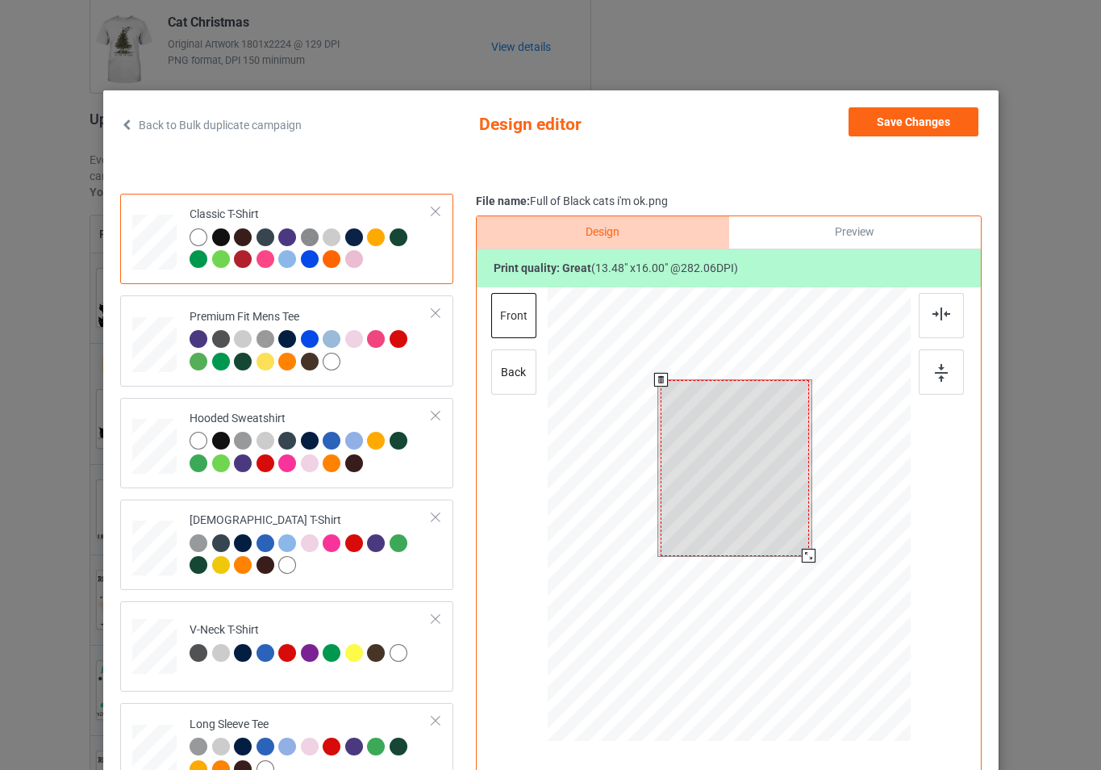
click at [816, 578] on div at bounding box center [728, 516] width 363 height 458
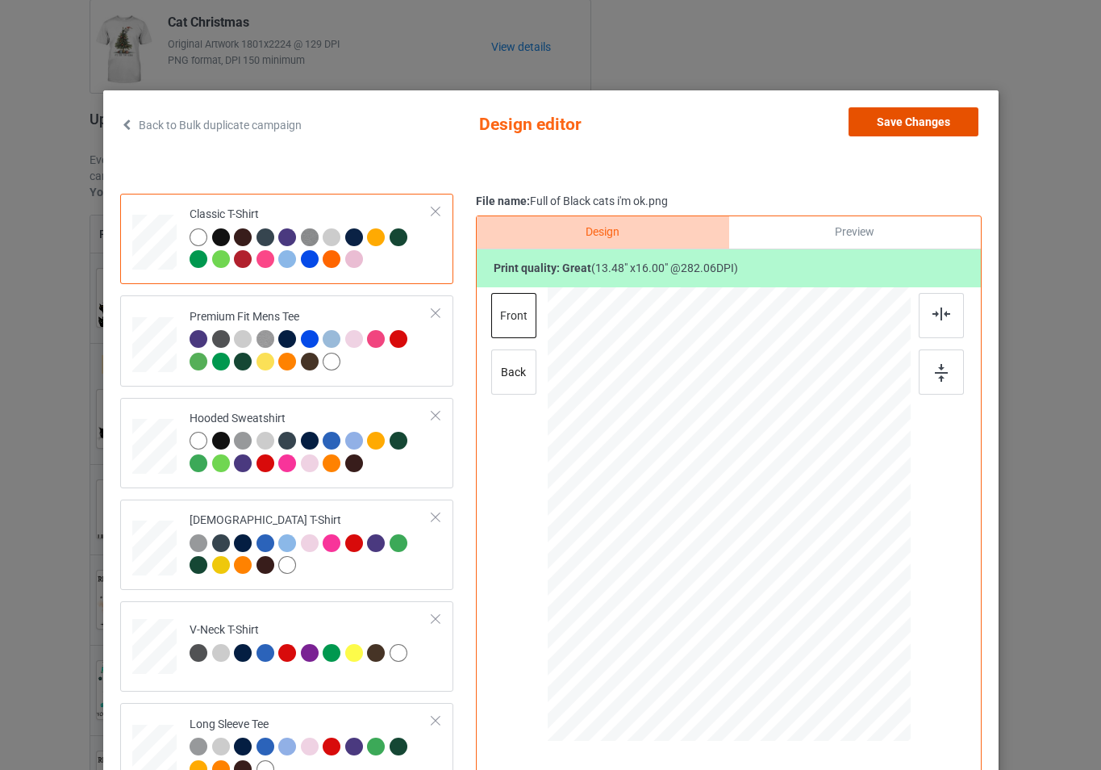
click at [870, 127] on button "Save Changes" at bounding box center [914, 121] width 130 height 29
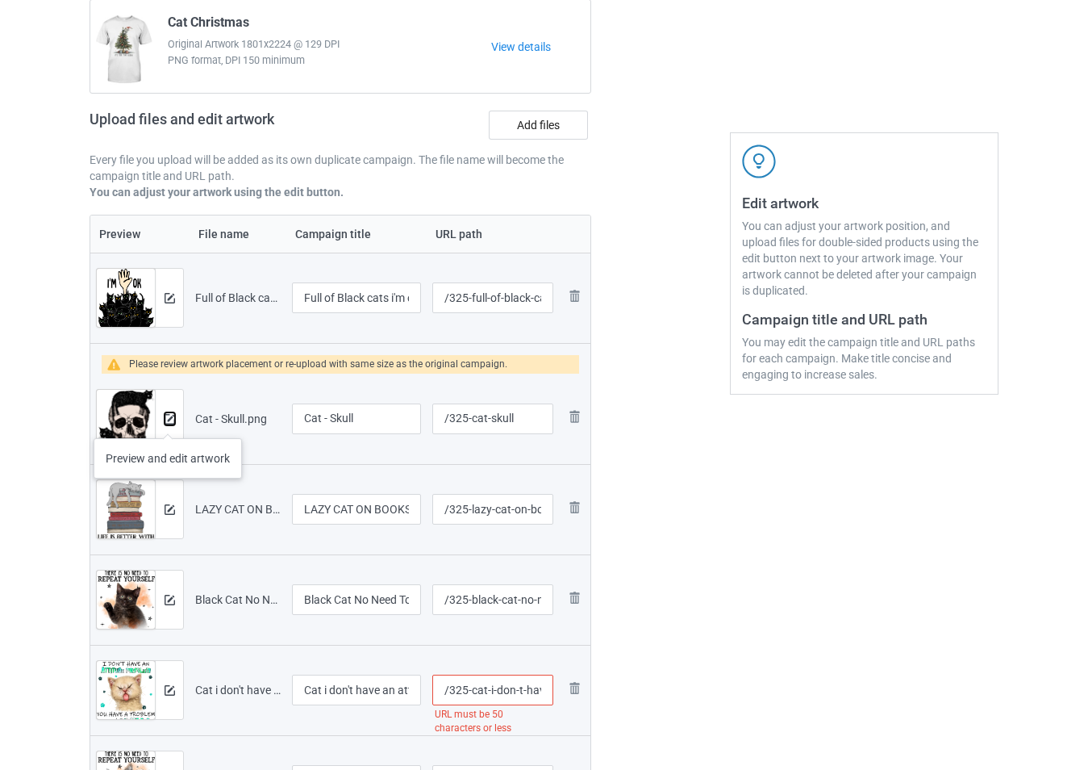
click at [167, 422] on img at bounding box center [170, 419] width 10 height 10
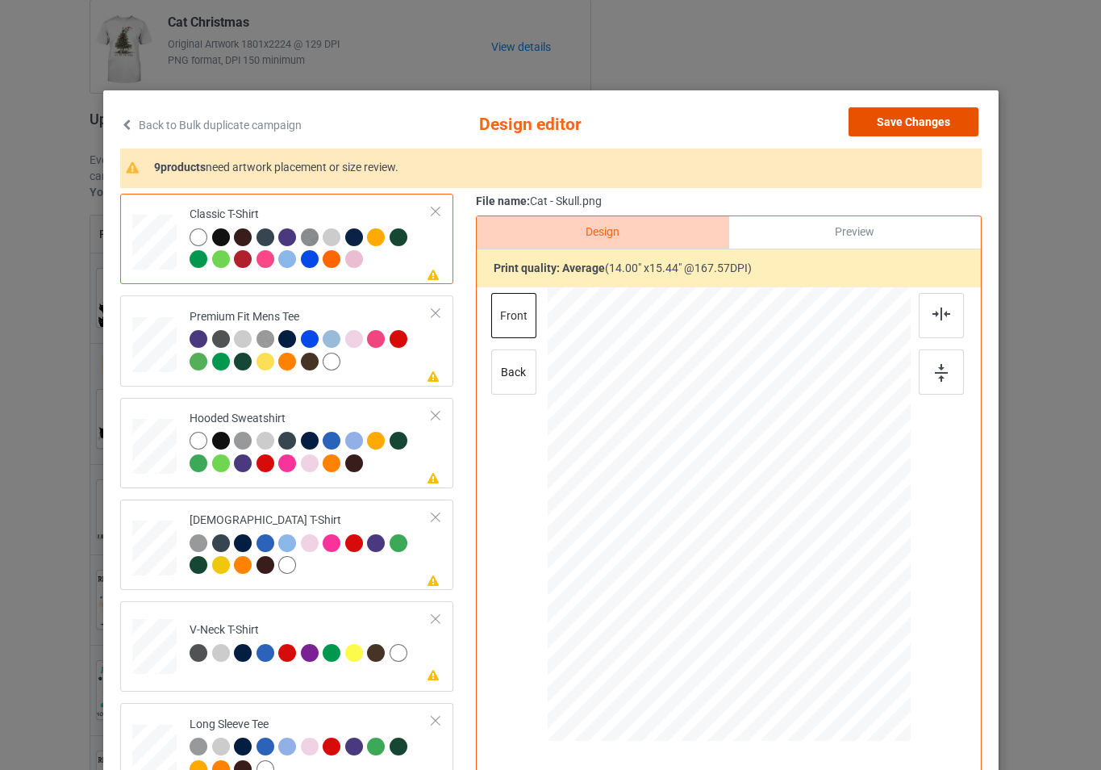
click at [918, 116] on button "Save Changes" at bounding box center [914, 121] width 130 height 29
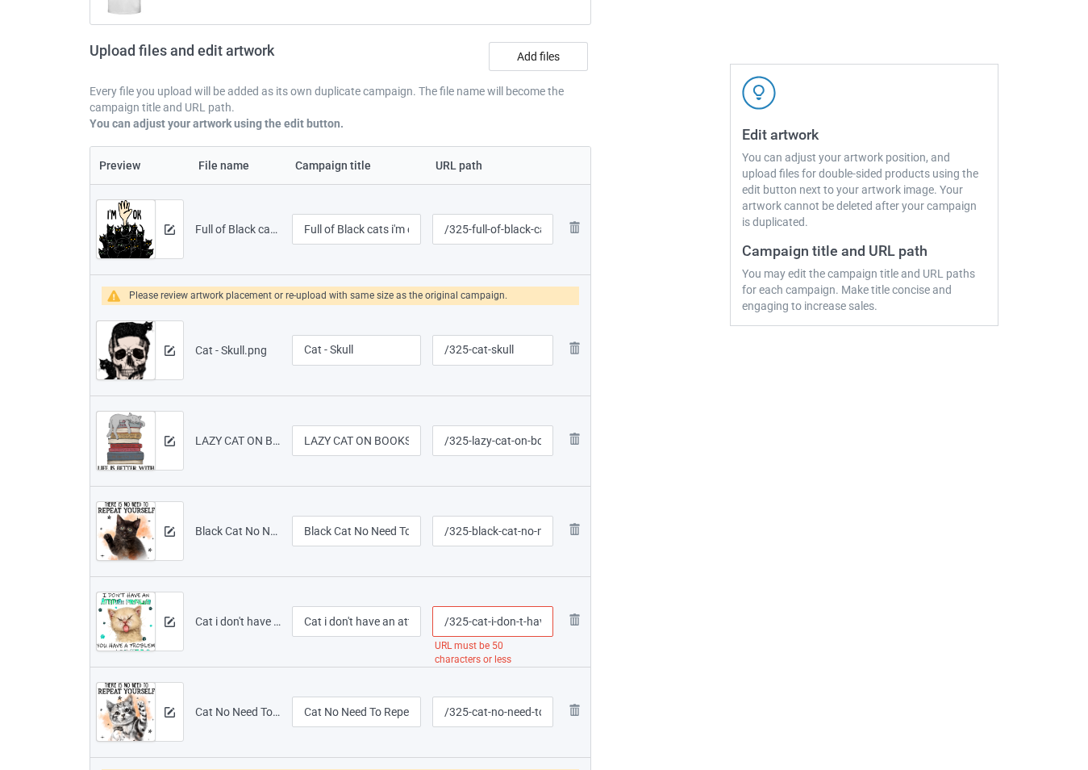
scroll to position [323, 0]
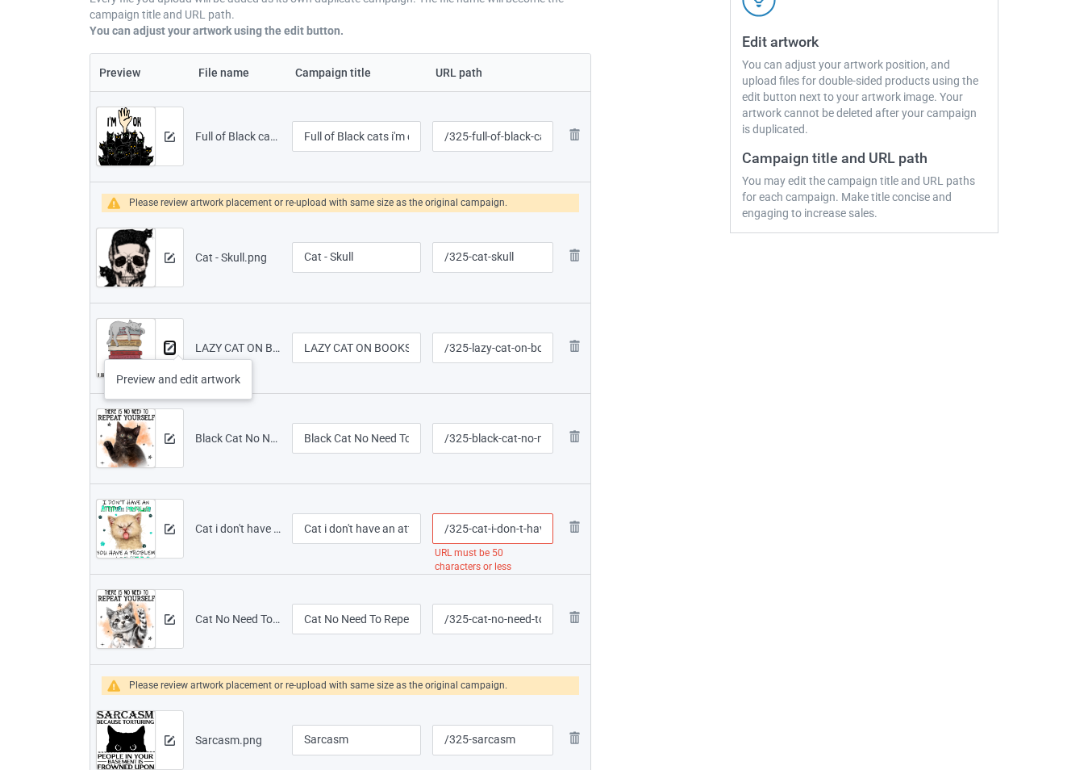
click at [172, 346] on img at bounding box center [170, 348] width 10 height 10
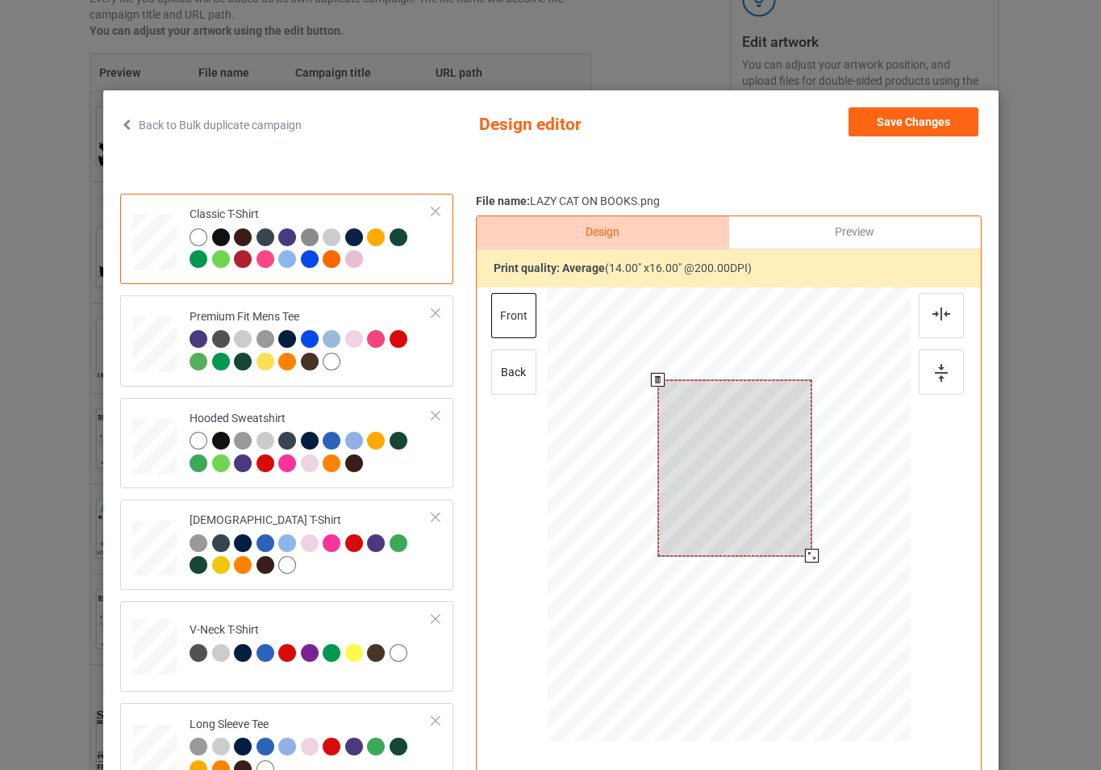
click at [818, 571] on div at bounding box center [728, 516] width 363 height 458
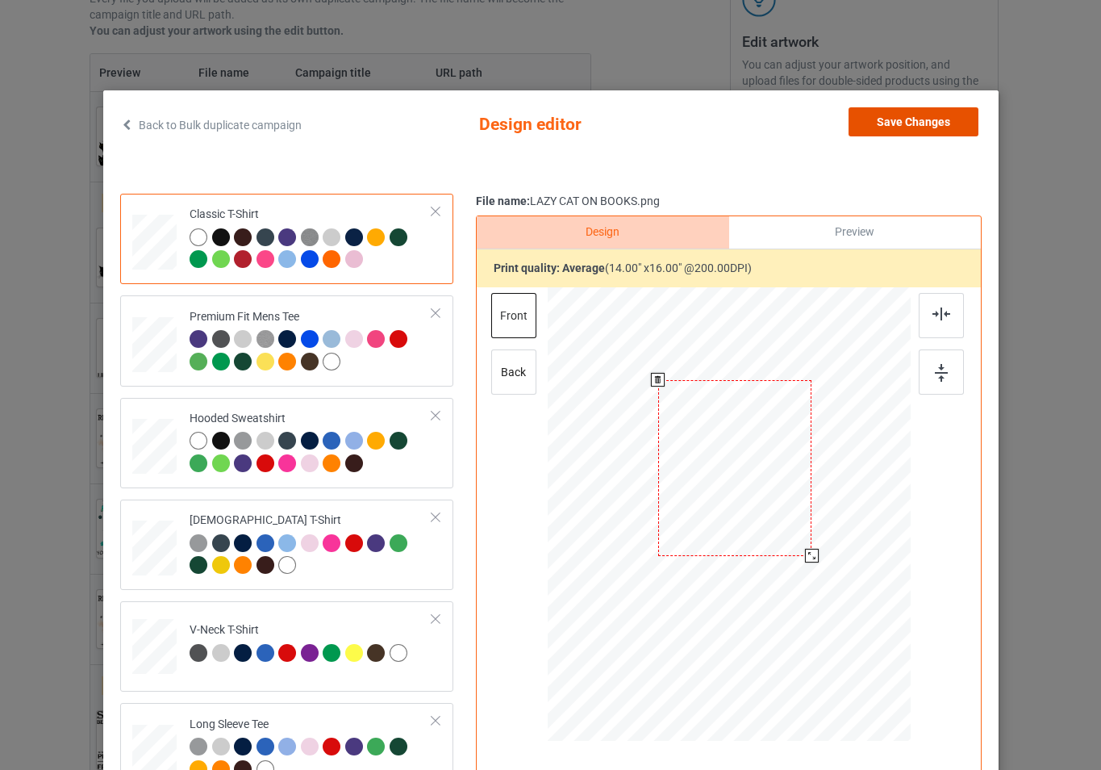
click at [906, 129] on button "Save Changes" at bounding box center [914, 121] width 130 height 29
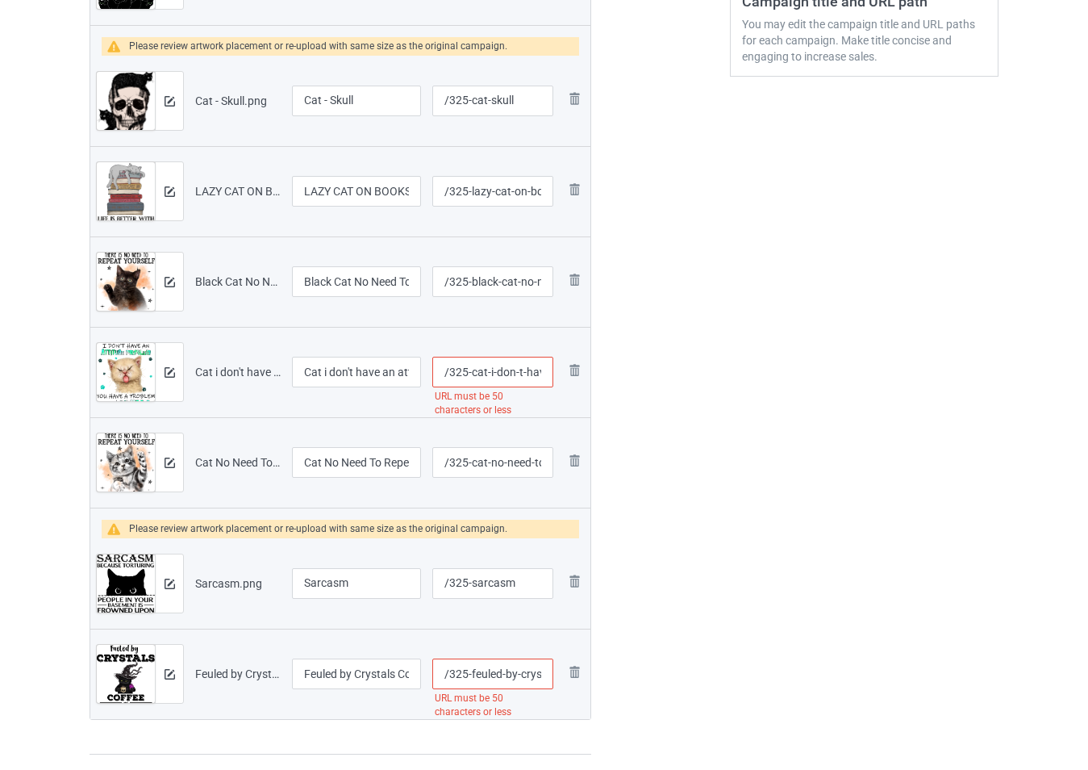
scroll to position [484, 0]
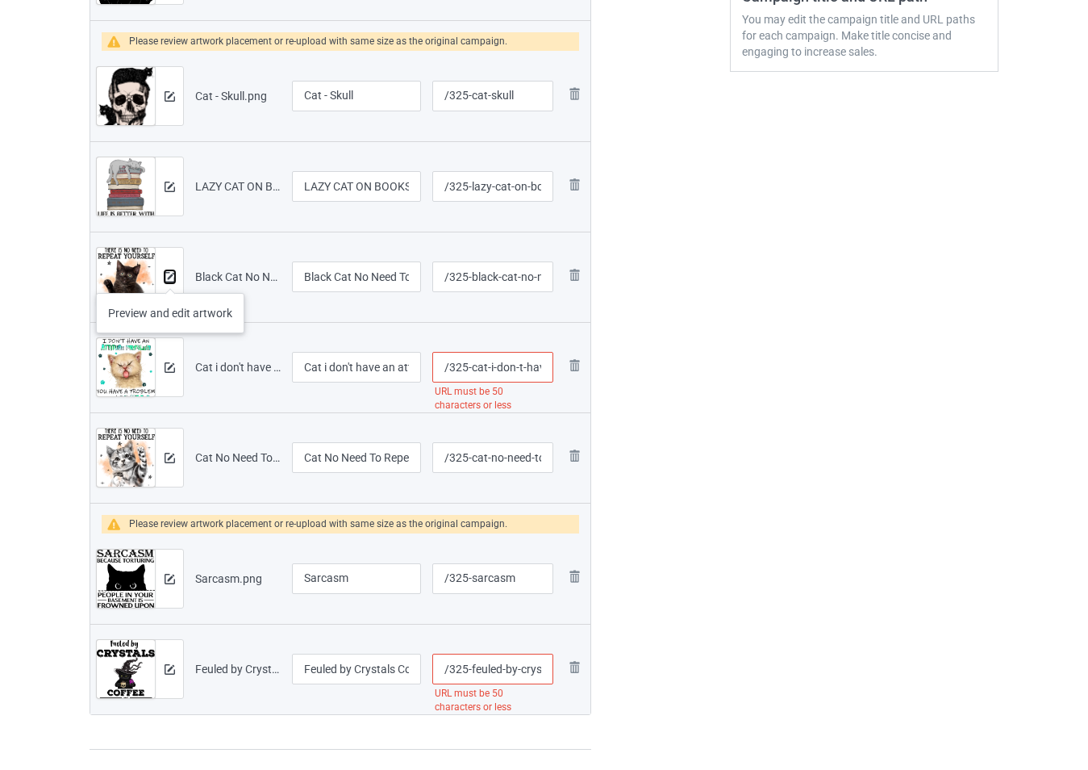
click at [169, 276] on img at bounding box center [170, 277] width 10 height 10
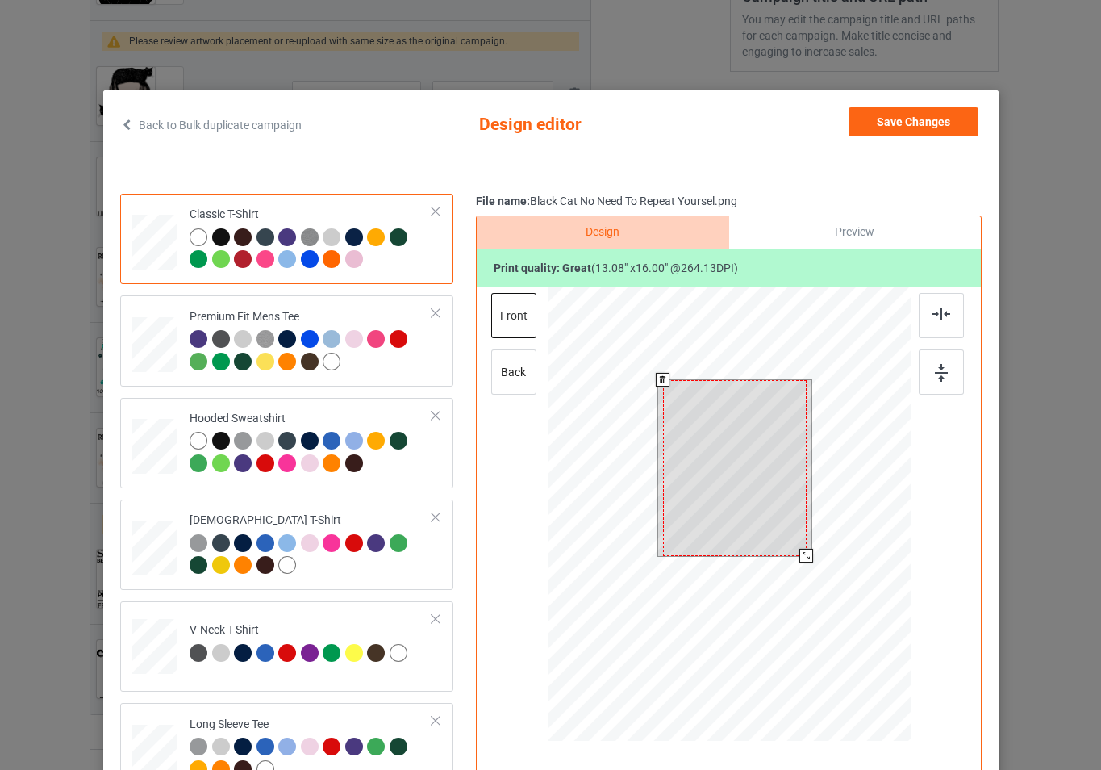
click at [816, 563] on div at bounding box center [728, 516] width 363 height 458
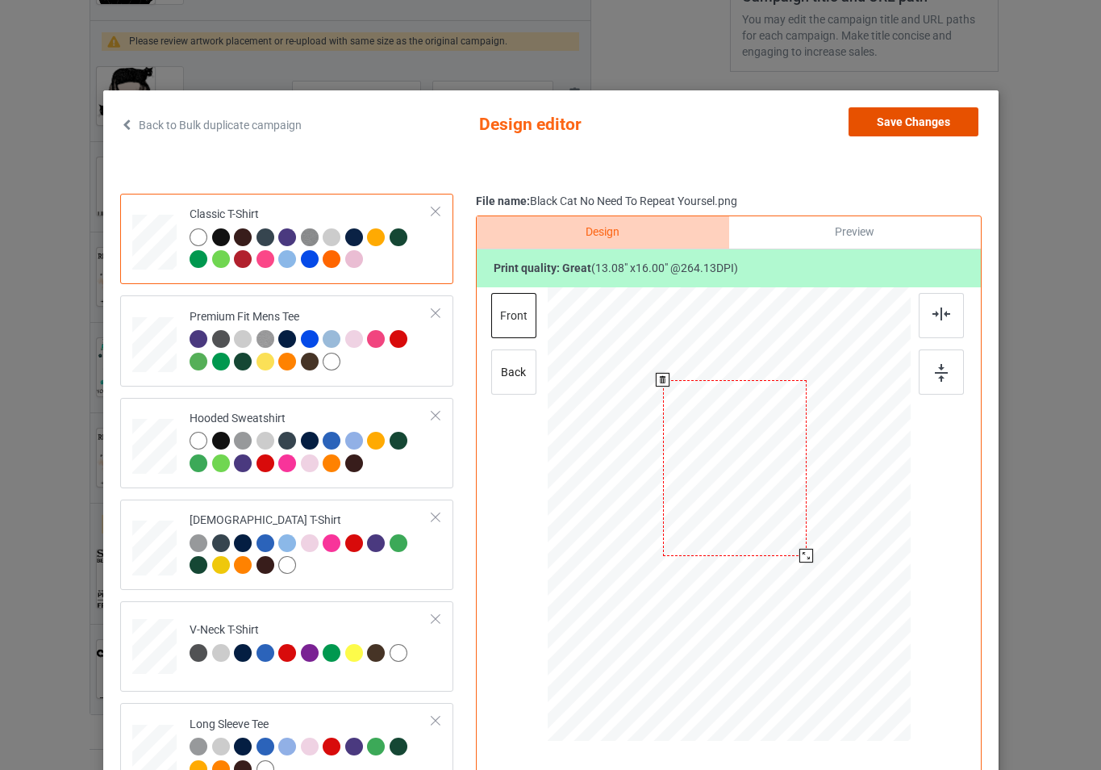
click at [914, 124] on button "Save Changes" at bounding box center [914, 121] width 130 height 29
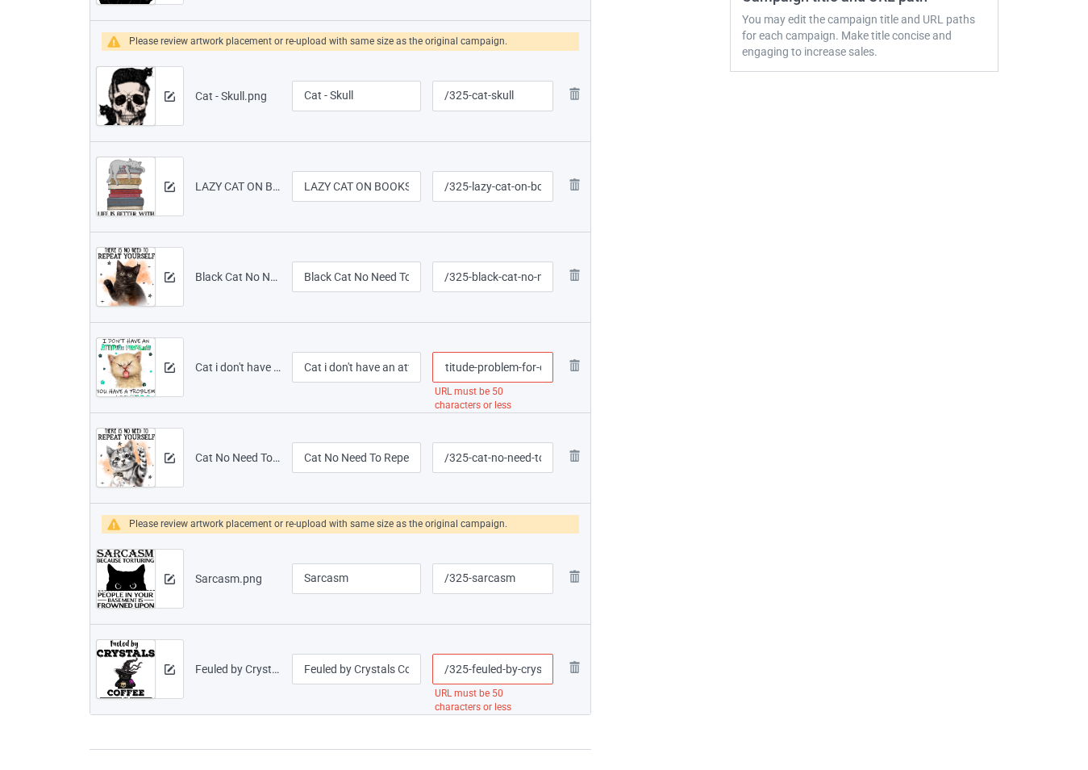
scroll to position [0, 172]
drag, startPoint x: 542, startPoint y: 370, endPoint x: 559, endPoint y: 378, distance: 18.4
click at [559, 378] on tr "Preview and edit artwork Cat i don't have an attitude problem - for cat lover.p…" at bounding box center [340, 367] width 500 height 90
type input "/325-cat-i-don-t-hav"
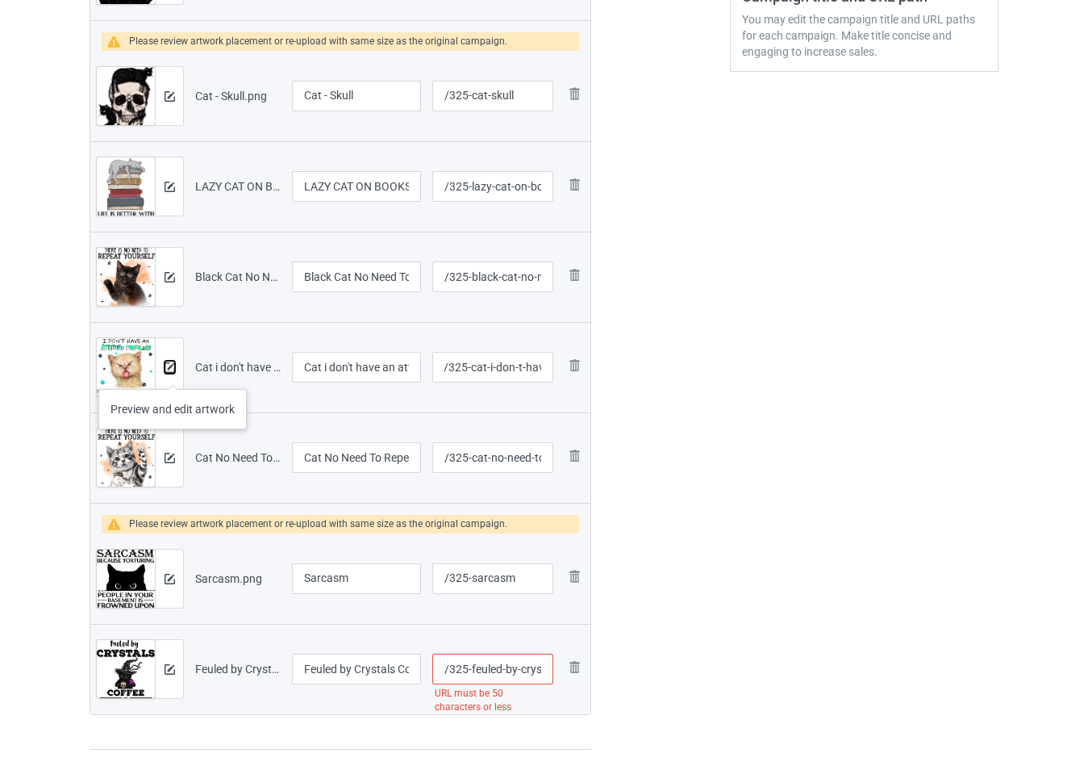
click at [167, 367] on img at bounding box center [170, 367] width 10 height 10
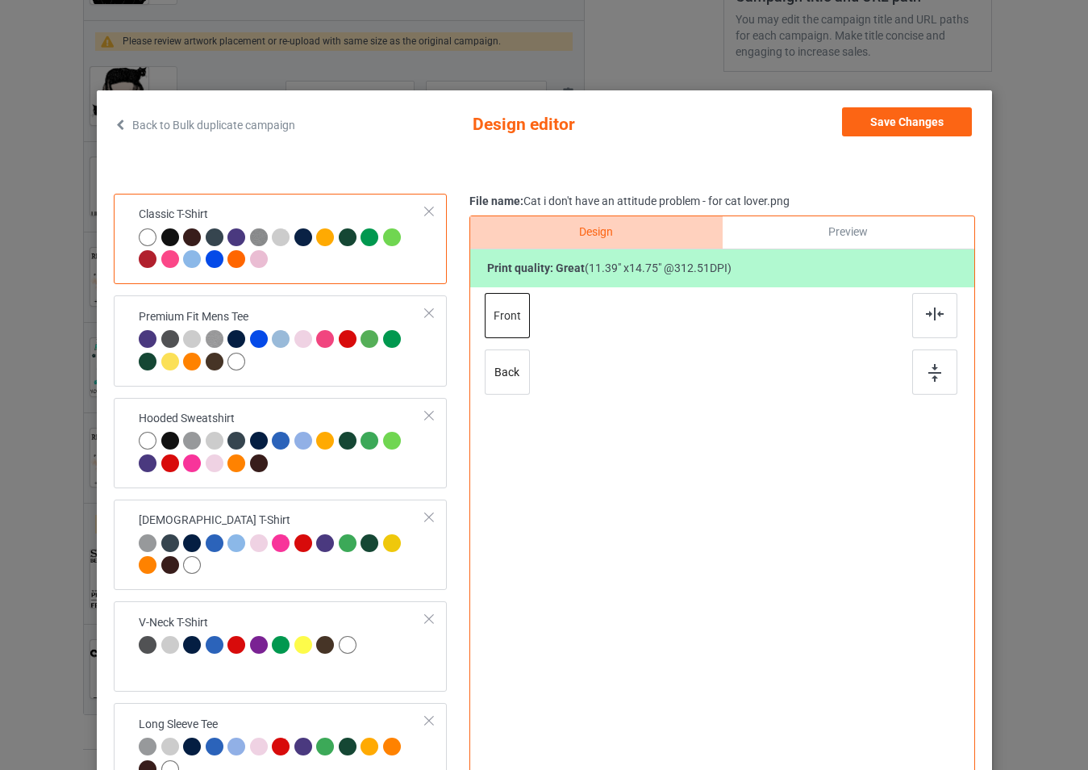
scroll to position [0, 0]
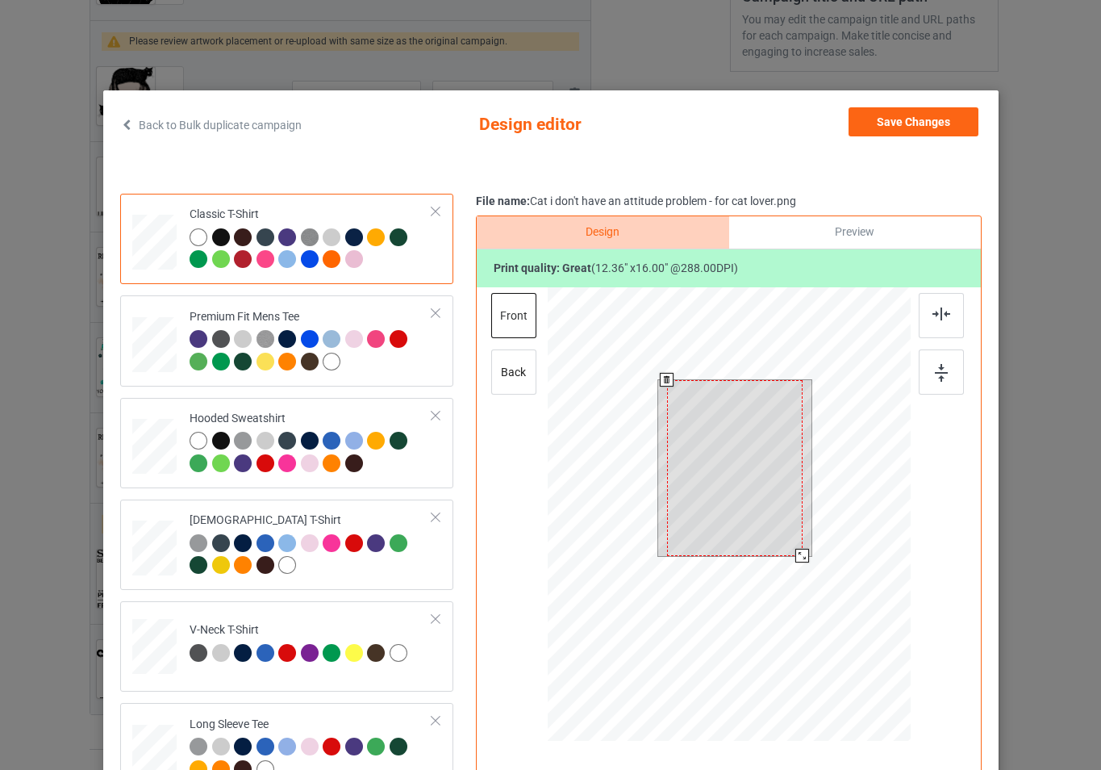
click at [805, 560] on div at bounding box center [728, 516] width 363 height 458
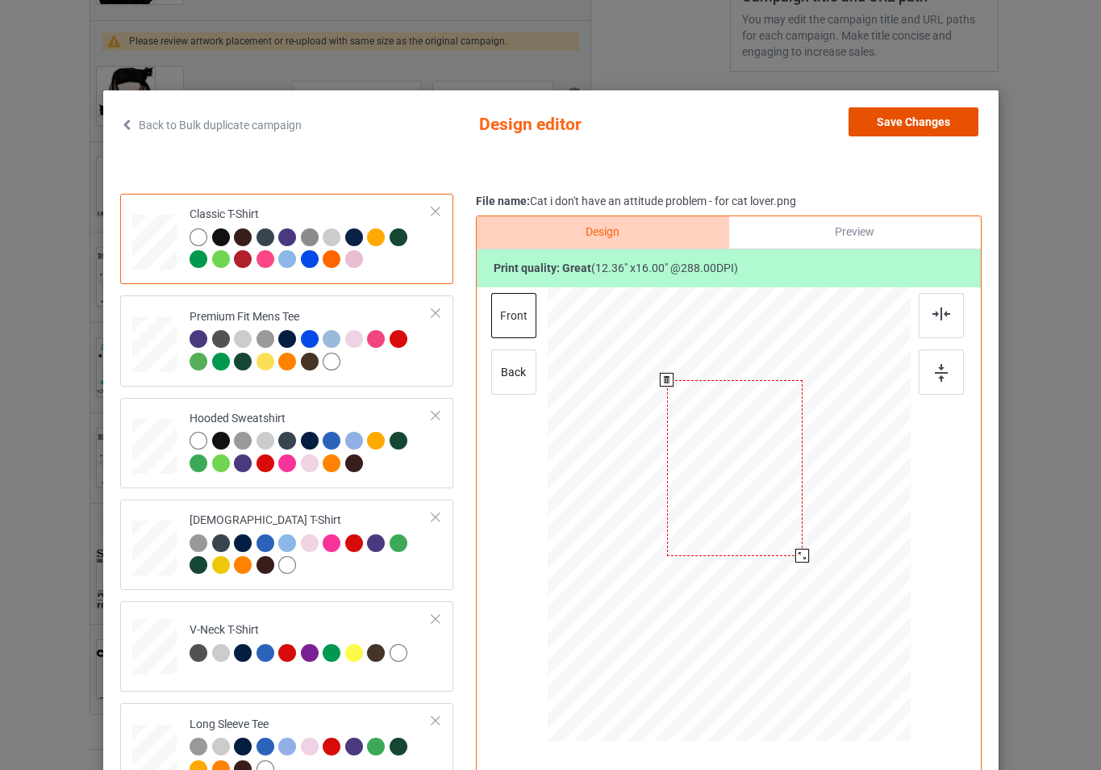
click at [902, 130] on button "Save Changes" at bounding box center [914, 121] width 130 height 29
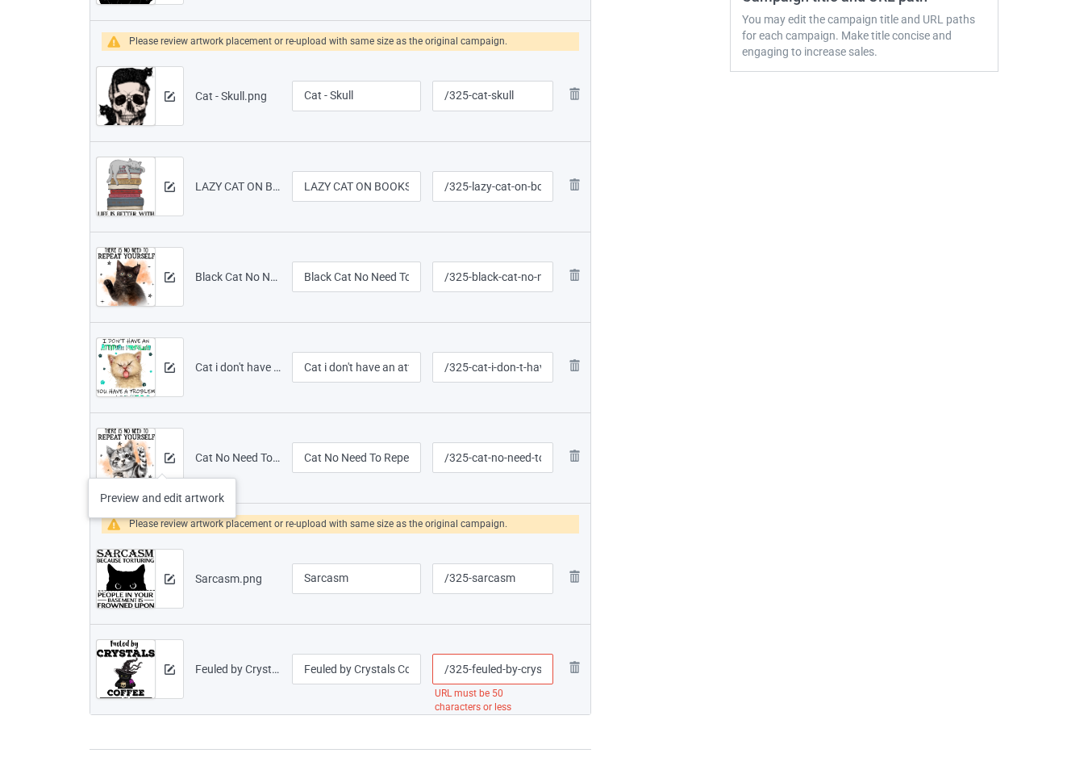
click at [162, 461] on div at bounding box center [169, 457] width 28 height 58
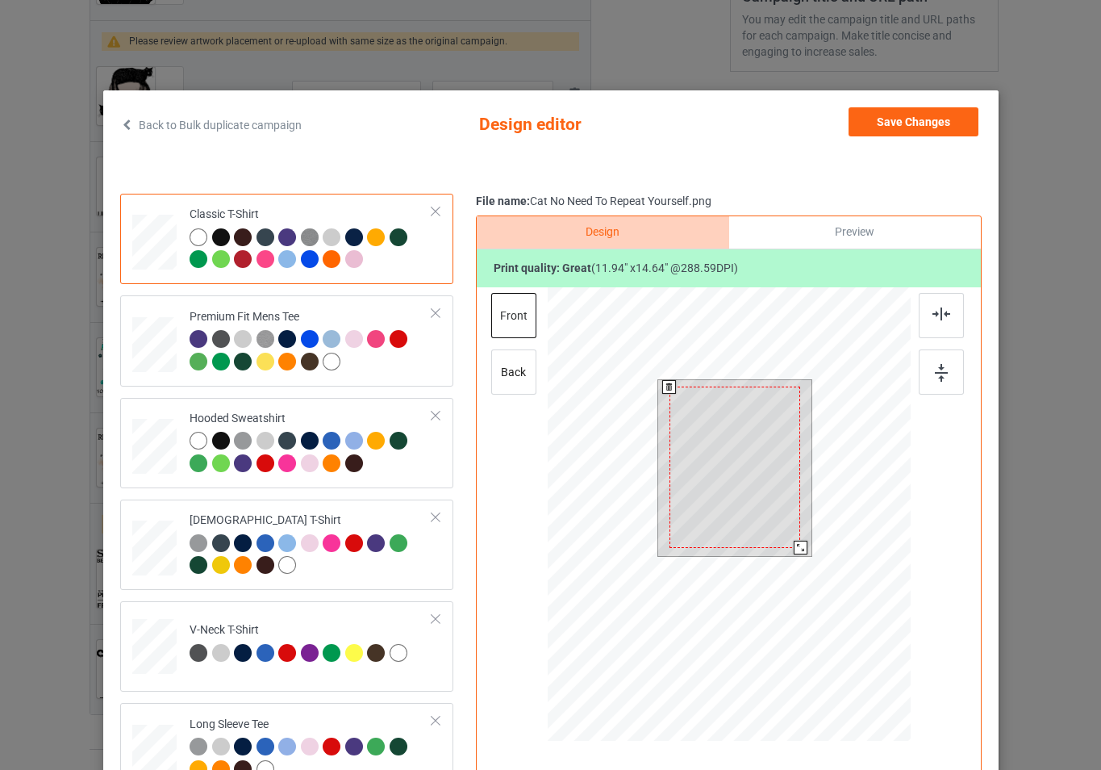
click at [808, 565] on div at bounding box center [728, 516] width 363 height 458
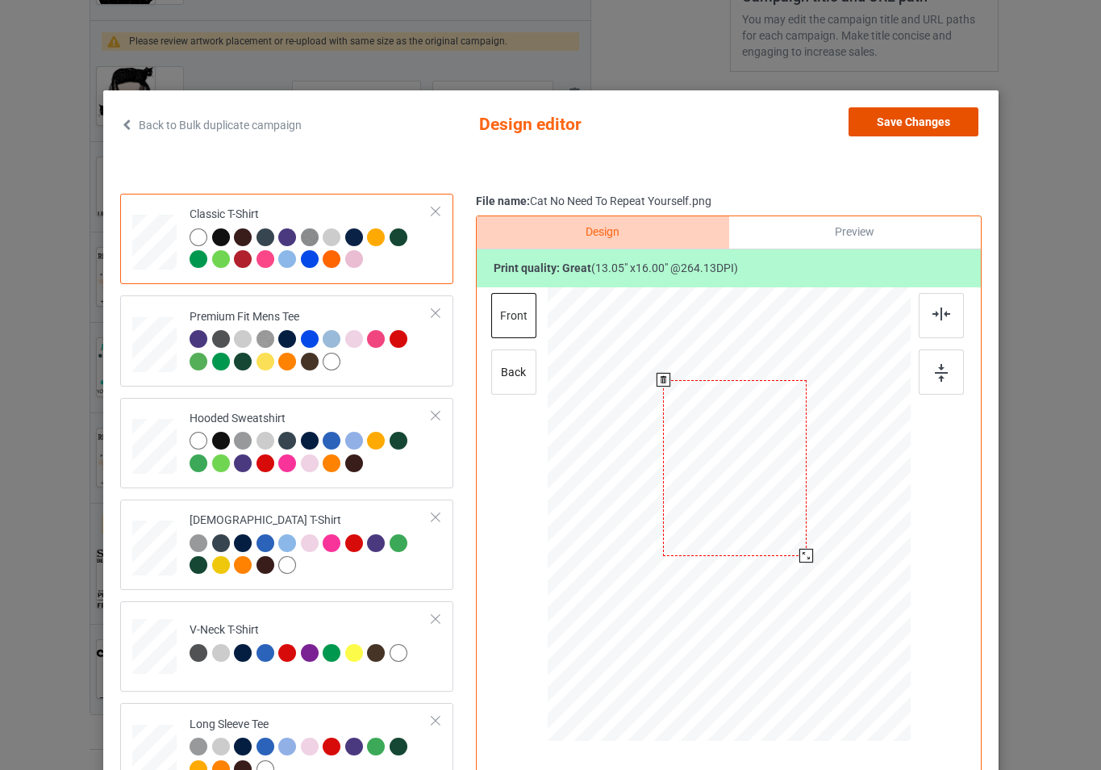
click at [883, 135] on button "Save Changes" at bounding box center [914, 121] width 130 height 29
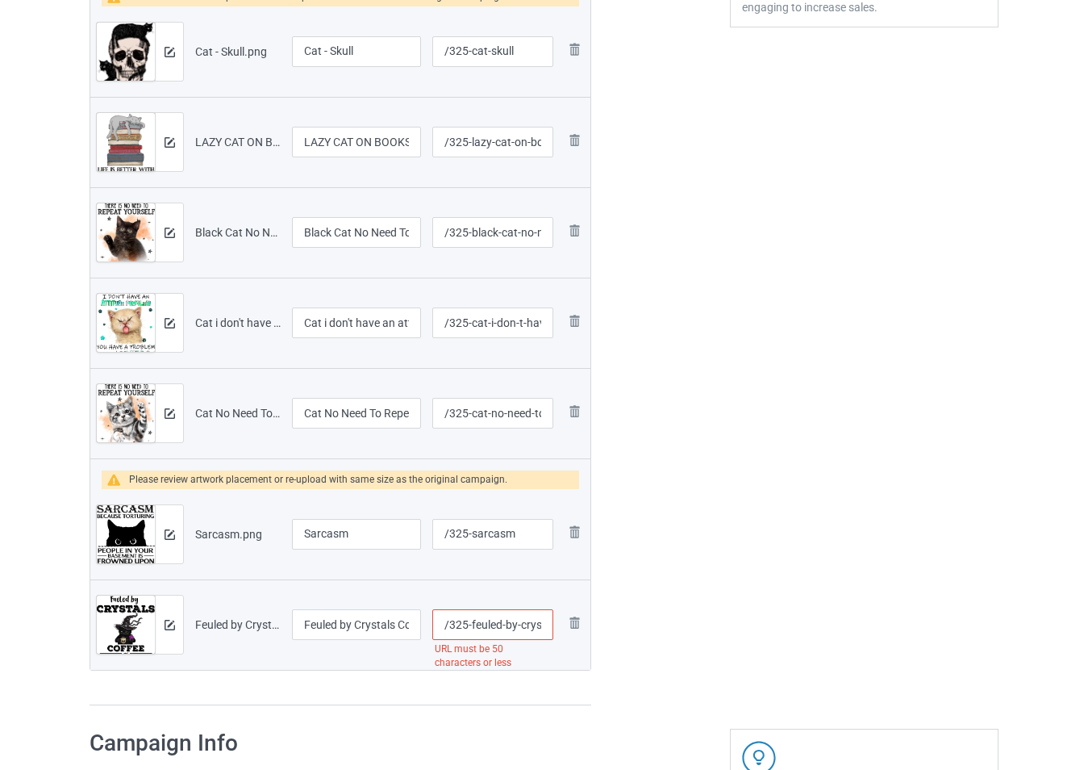
scroll to position [645, 0]
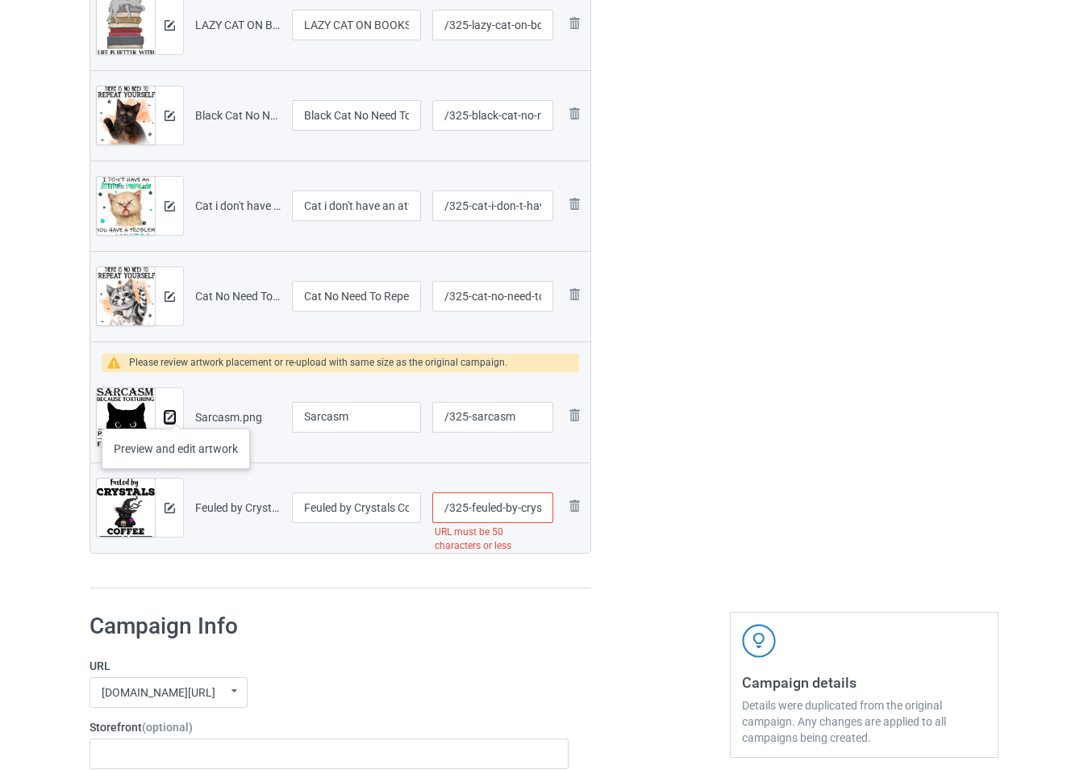
click at [171, 424] on button at bounding box center [170, 417] width 10 height 13
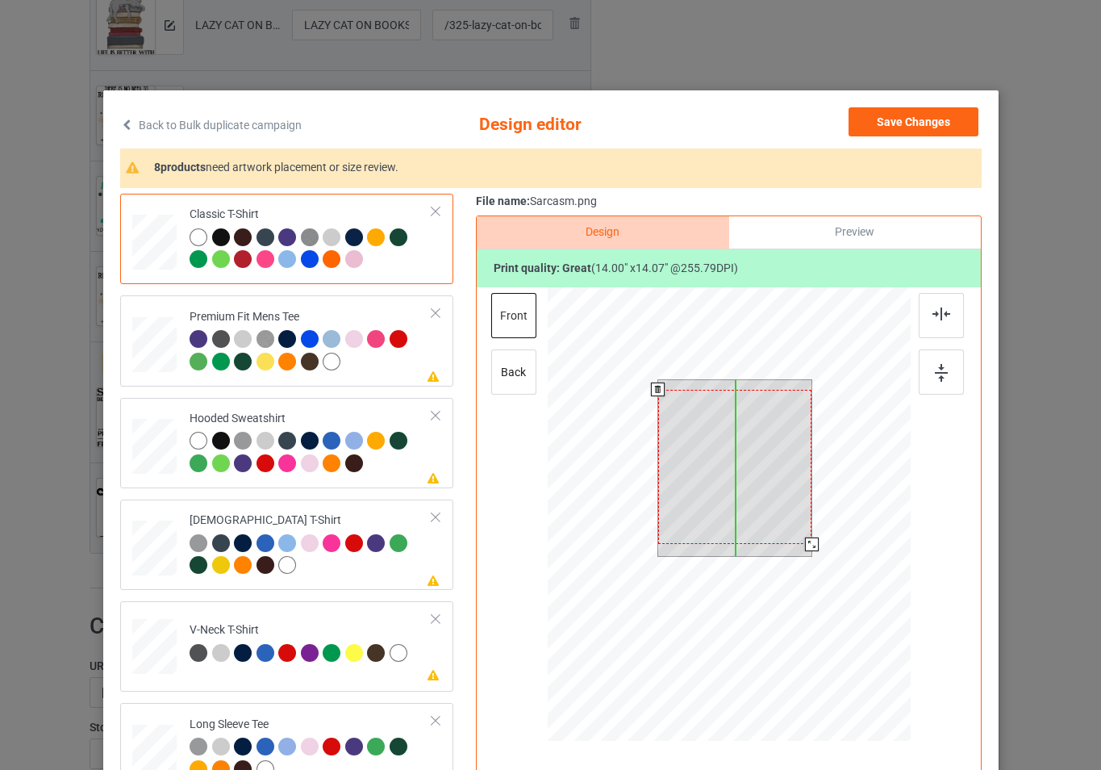
drag, startPoint x: 778, startPoint y: 506, endPoint x: 779, endPoint y: 515, distance: 9.8
click at [779, 515] on div at bounding box center [734, 467] width 154 height 154
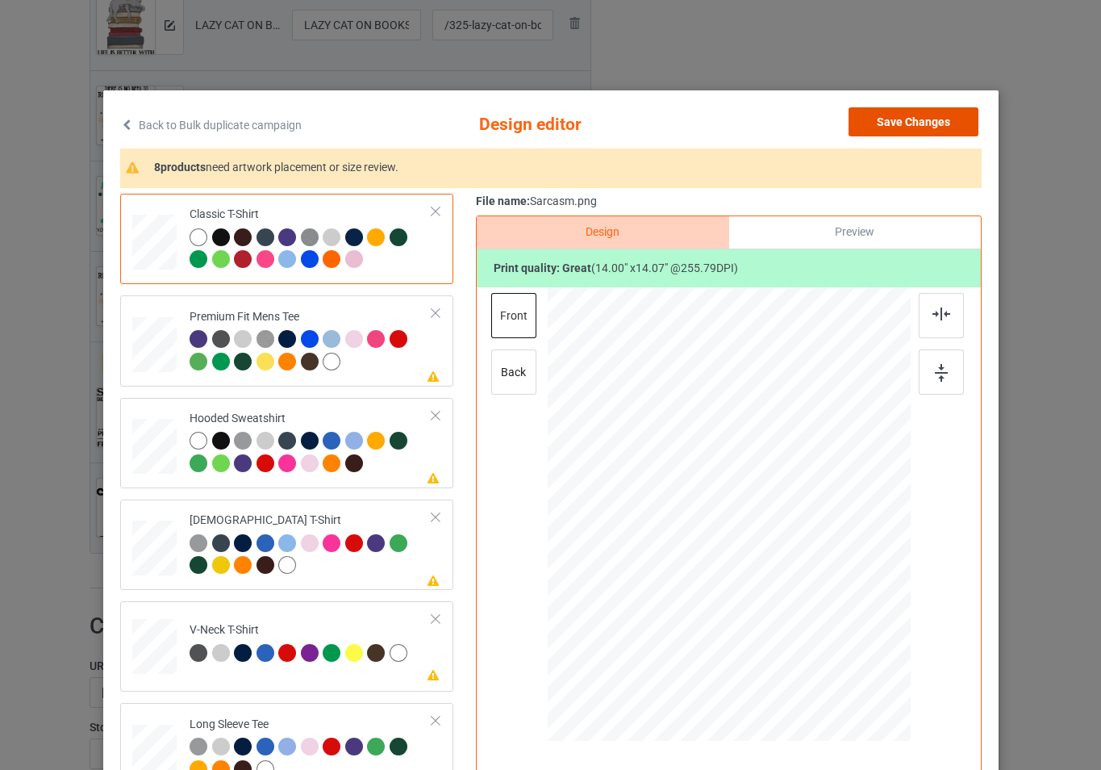
click at [912, 129] on button "Save Changes" at bounding box center [914, 121] width 130 height 29
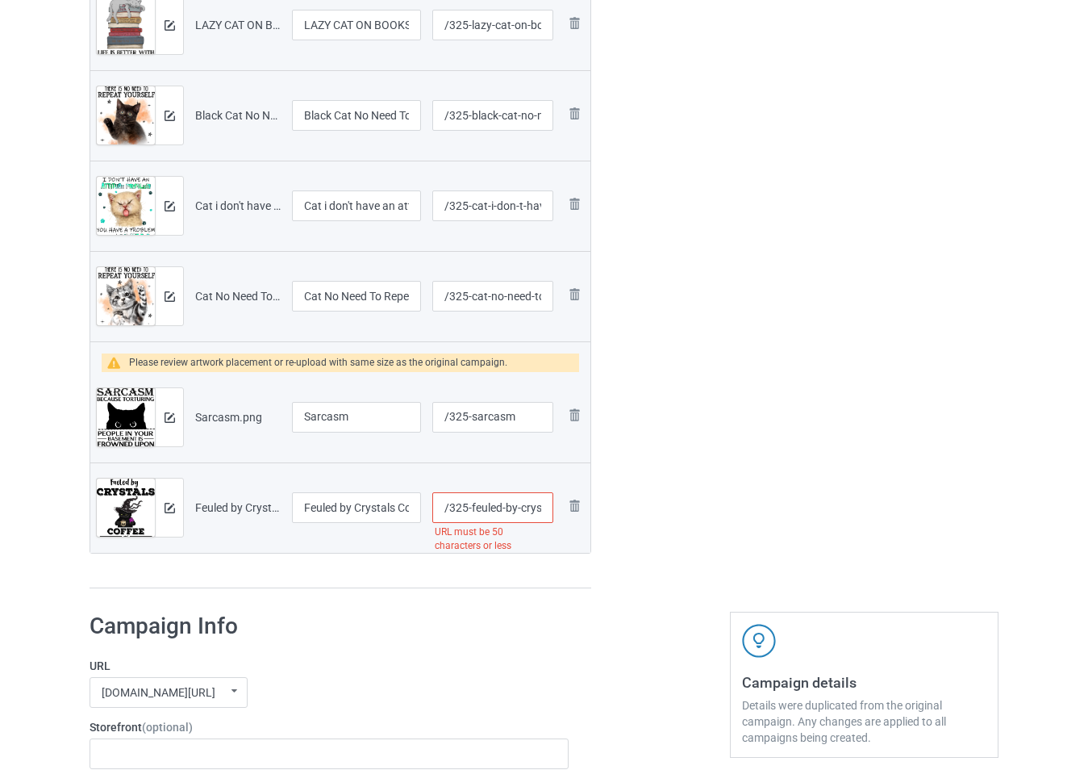
click at [543, 507] on input "/325-feuled-by-crystals-coffee-and-sarcasm-funny-cats" at bounding box center [492, 507] width 121 height 31
drag, startPoint x: 536, startPoint y: 507, endPoint x: 574, endPoint y: 526, distance: 42.6
click at [574, 526] on tr "Preview and edit artwork Feuled by Crystals Coffee and Sarcasm - Funny Cats.png…" at bounding box center [340, 507] width 500 height 90
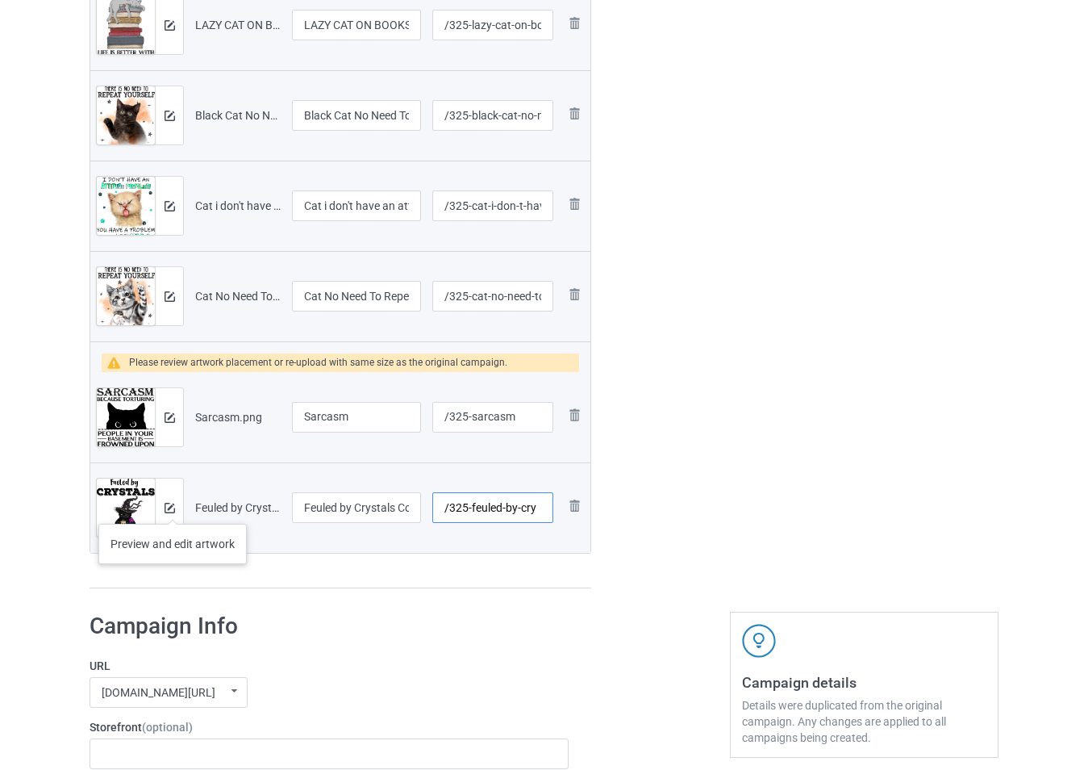
type input "/325-feuled-by-cry"
click at [172, 507] on img at bounding box center [170, 508] width 10 height 10
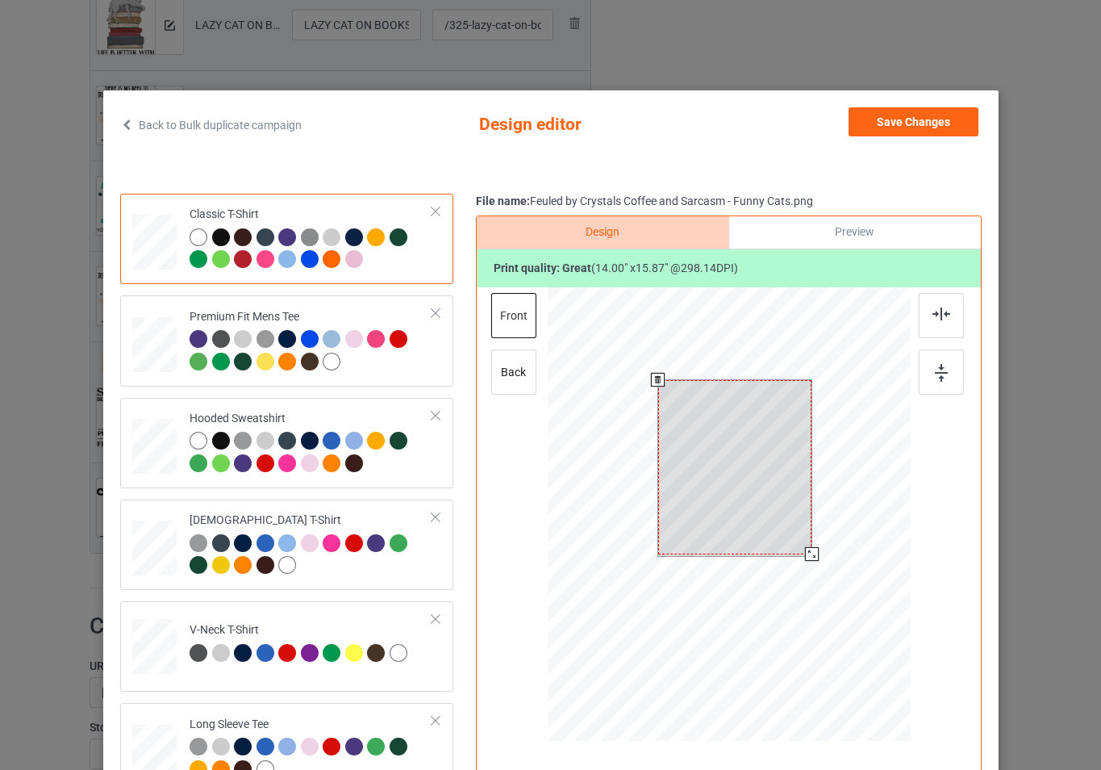
click at [828, 569] on div at bounding box center [728, 516] width 363 height 458
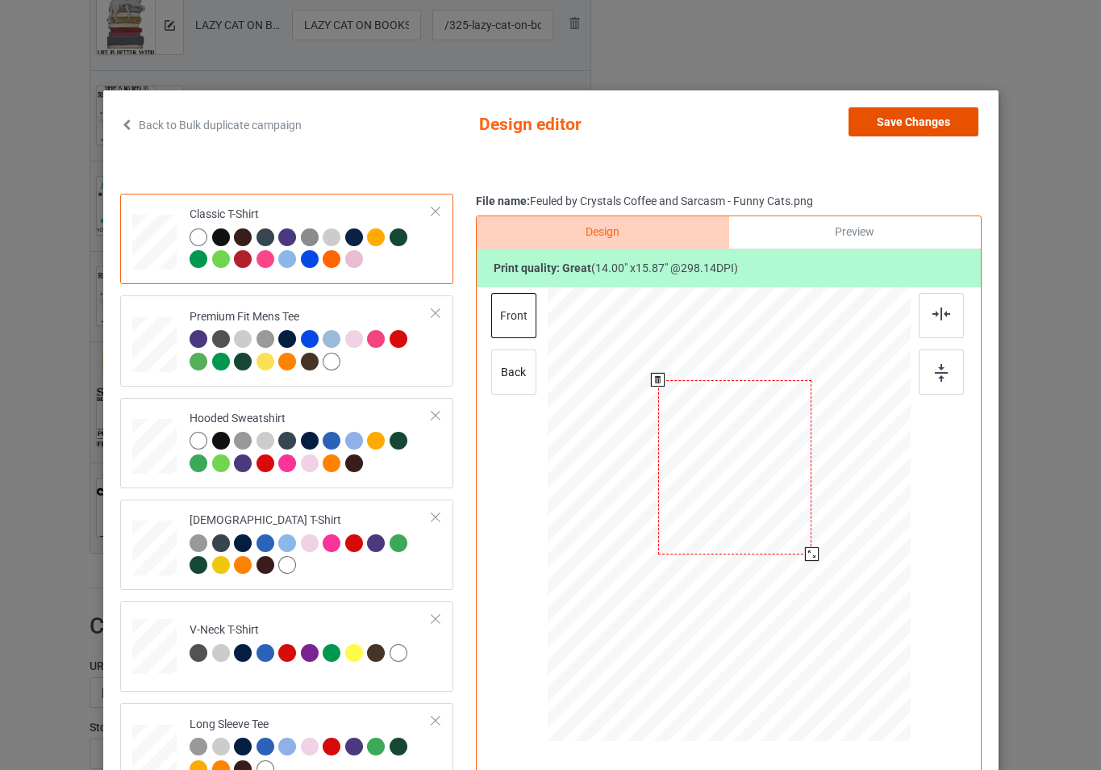
click at [876, 129] on button "Save Changes" at bounding box center [914, 121] width 130 height 29
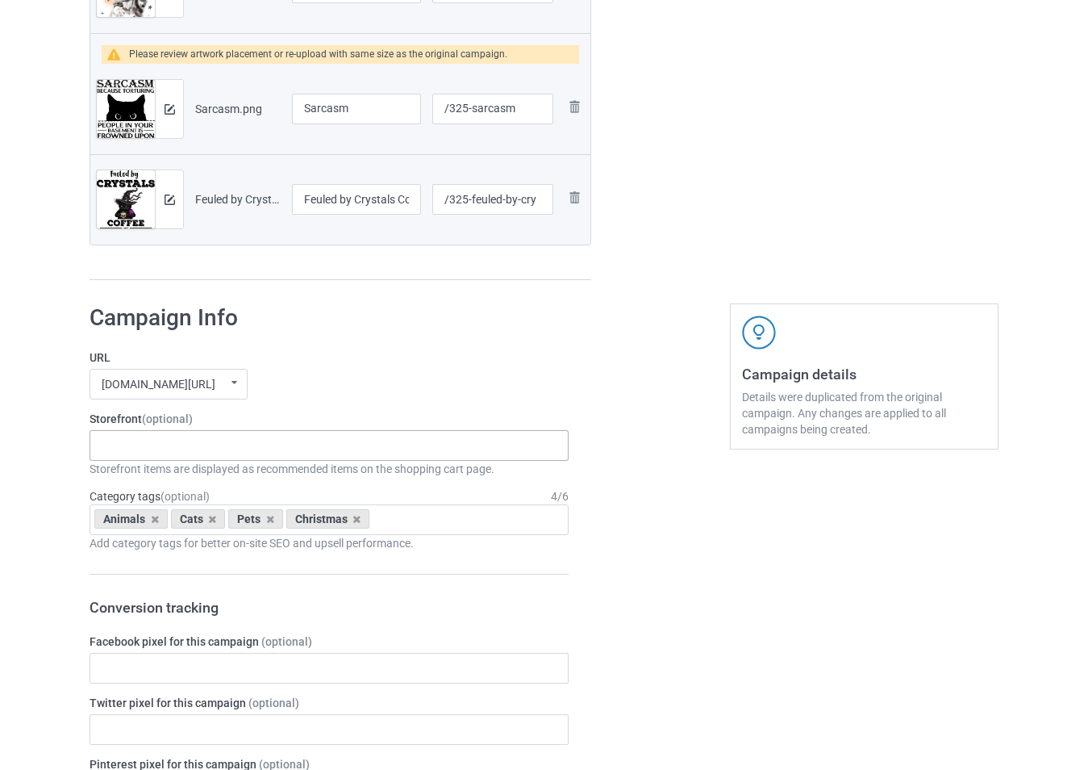
scroll to position [968, 0]
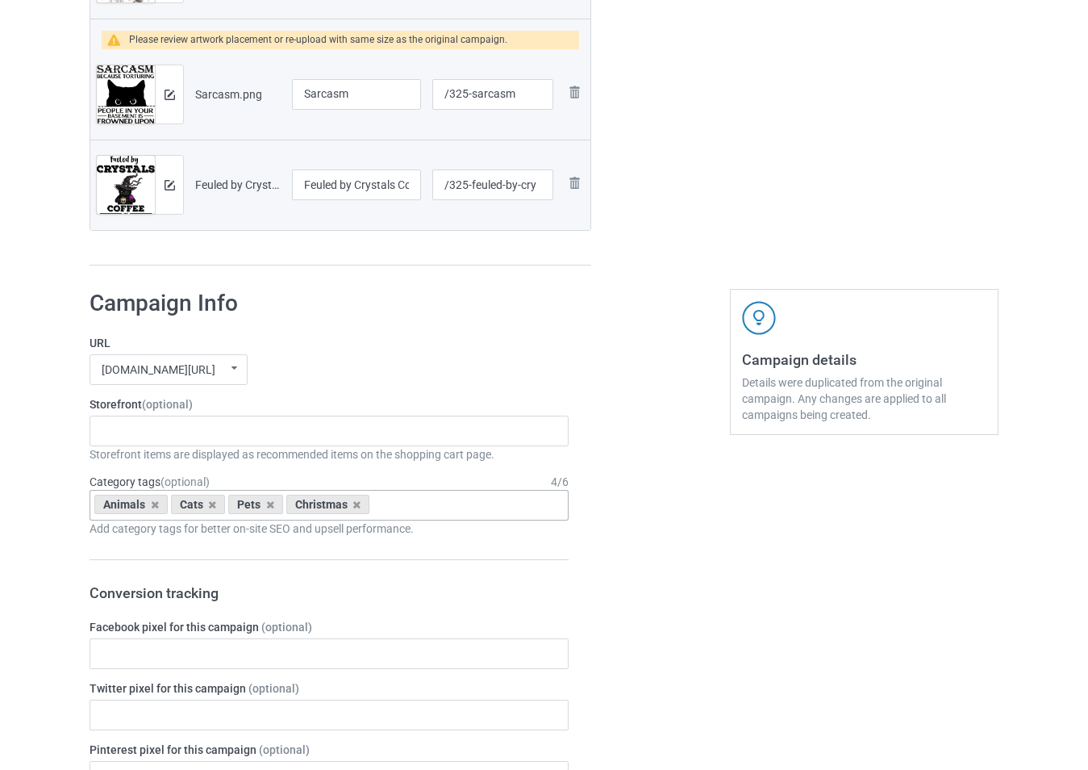
click at [360, 507] on div "Christmas" at bounding box center [328, 504] width 84 height 19
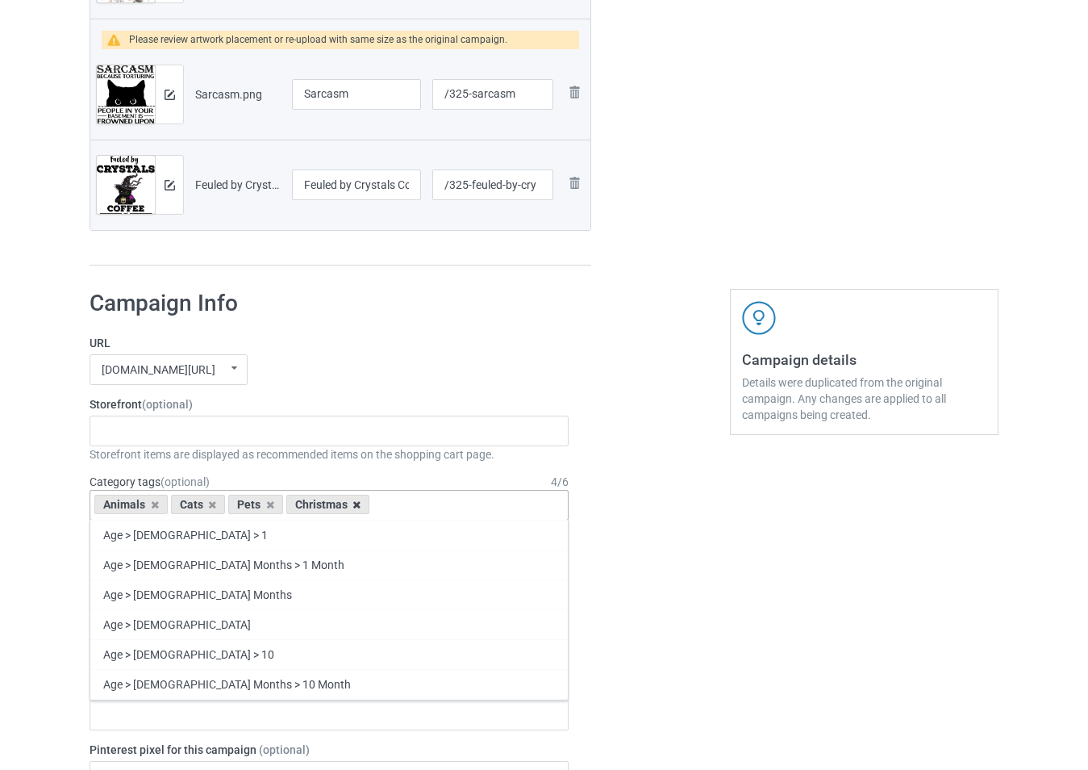
click at [355, 503] on icon at bounding box center [357, 504] width 8 height 10
click at [332, 432] on div "-------------------------------------------------- Gifts For Christmas Teacher …" at bounding box center [329, 430] width 479 height 31
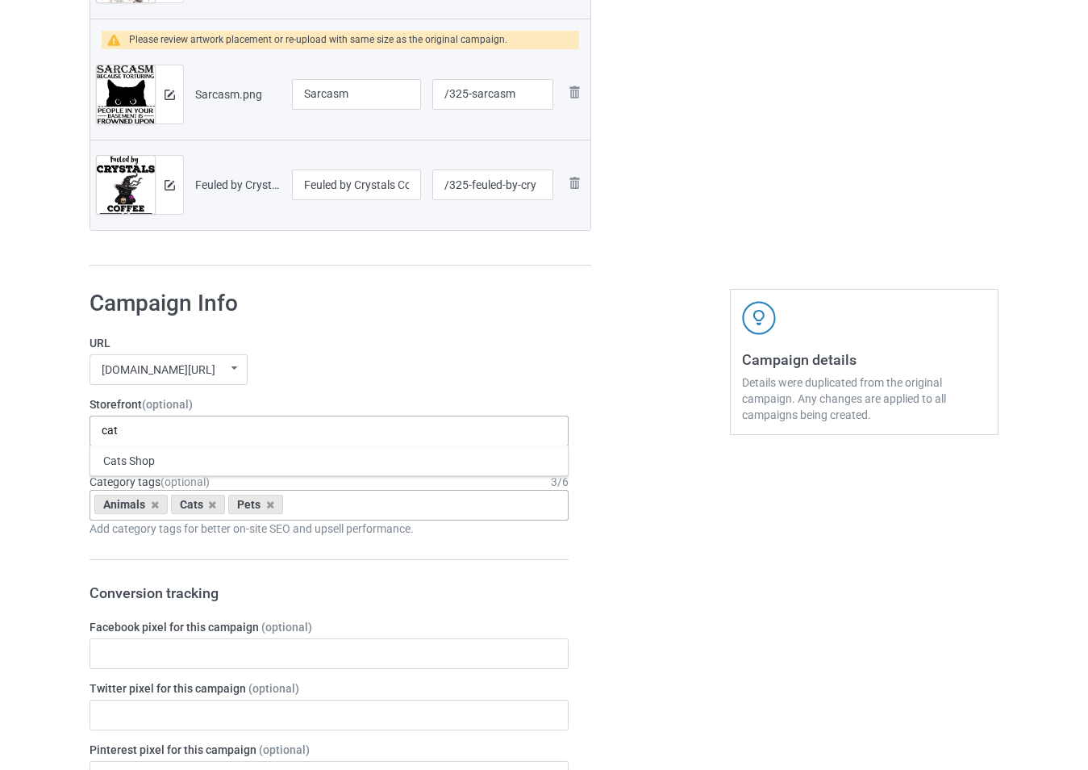
type input "cat"
click at [239, 460] on div "Cats Shop" at bounding box center [329, 460] width 478 height 30
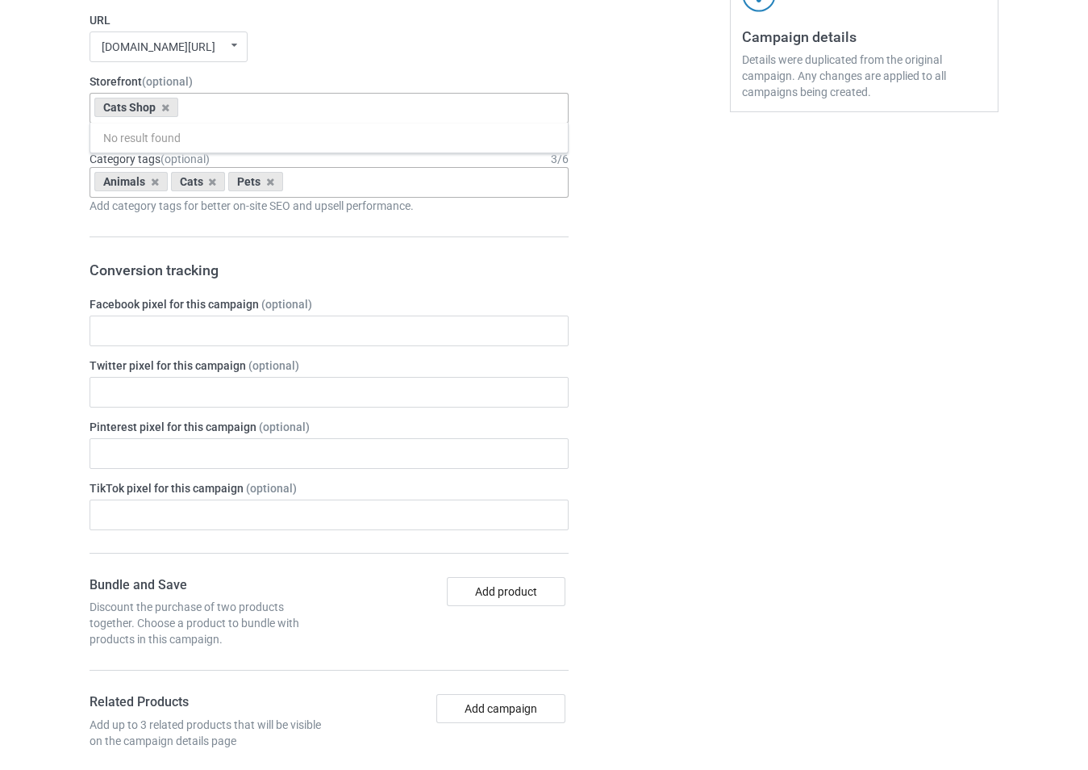
click at [641, 478] on div at bounding box center [661, 695] width 116 height 1480
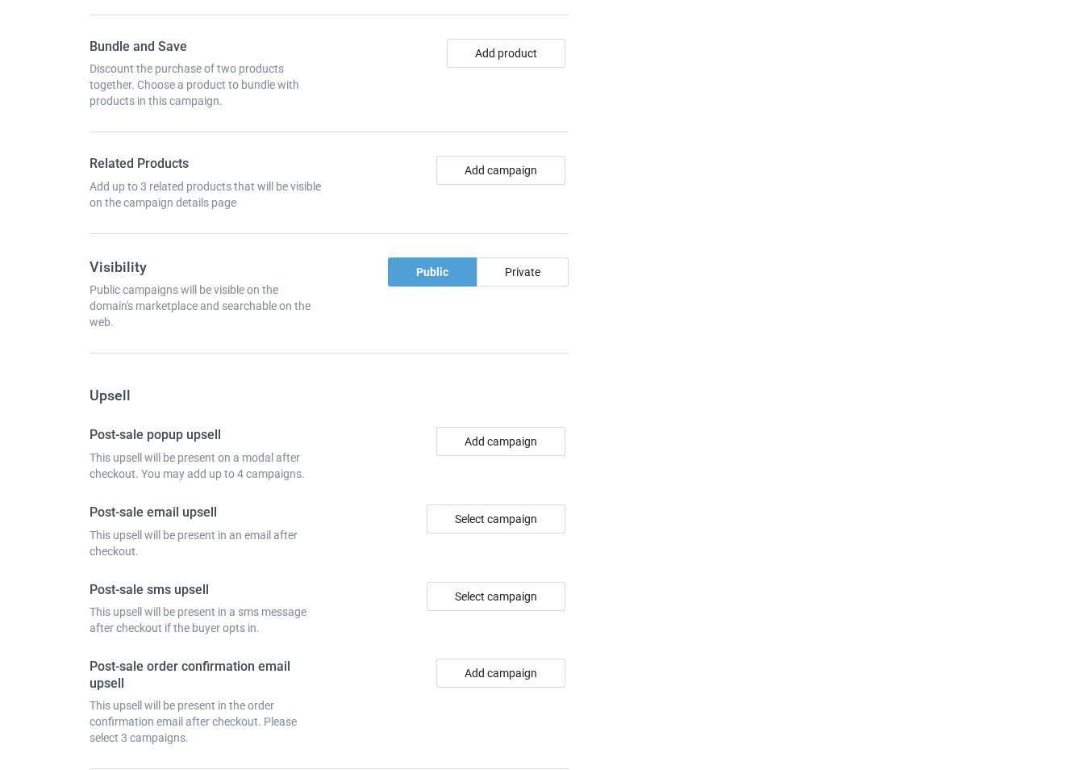
scroll to position [1979, 0]
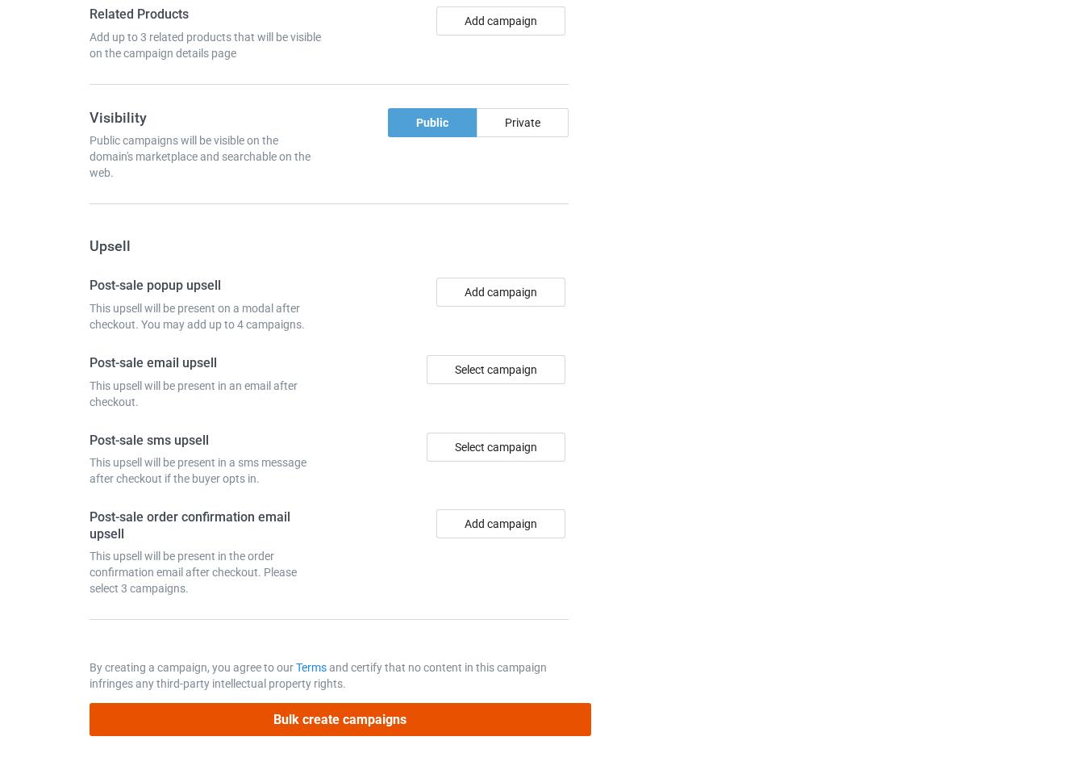
click at [465, 725] on button "Bulk create campaigns" at bounding box center [341, 719] width 502 height 33
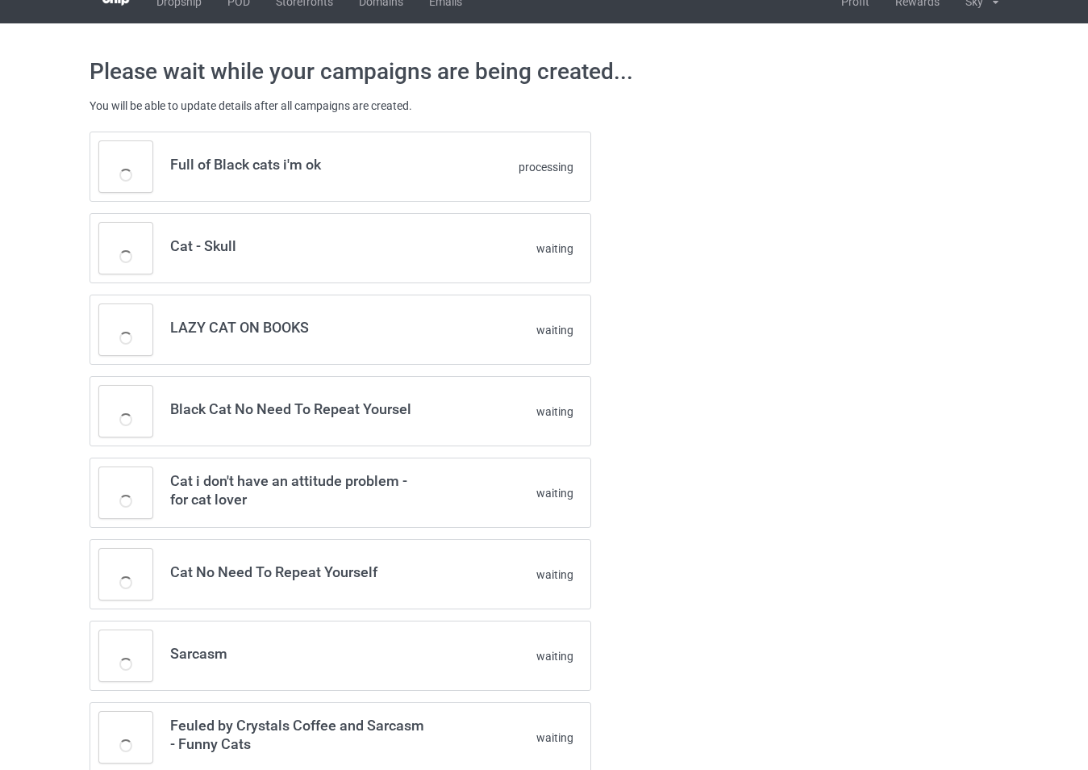
scroll to position [0, 0]
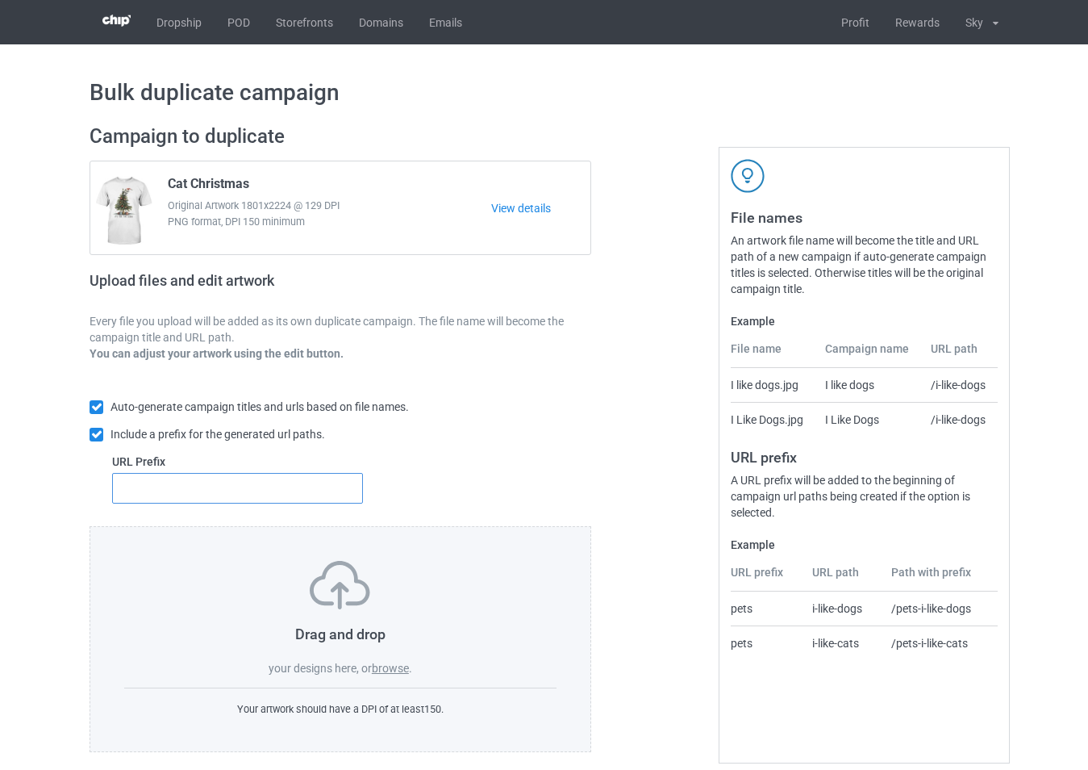
click at [295, 485] on input "text" at bounding box center [237, 488] width 251 height 31
type input "hlw"
click at [399, 668] on label "browse" at bounding box center [390, 668] width 37 height 13
click at [0, 0] on input "browse" at bounding box center [0, 0] width 0 height 0
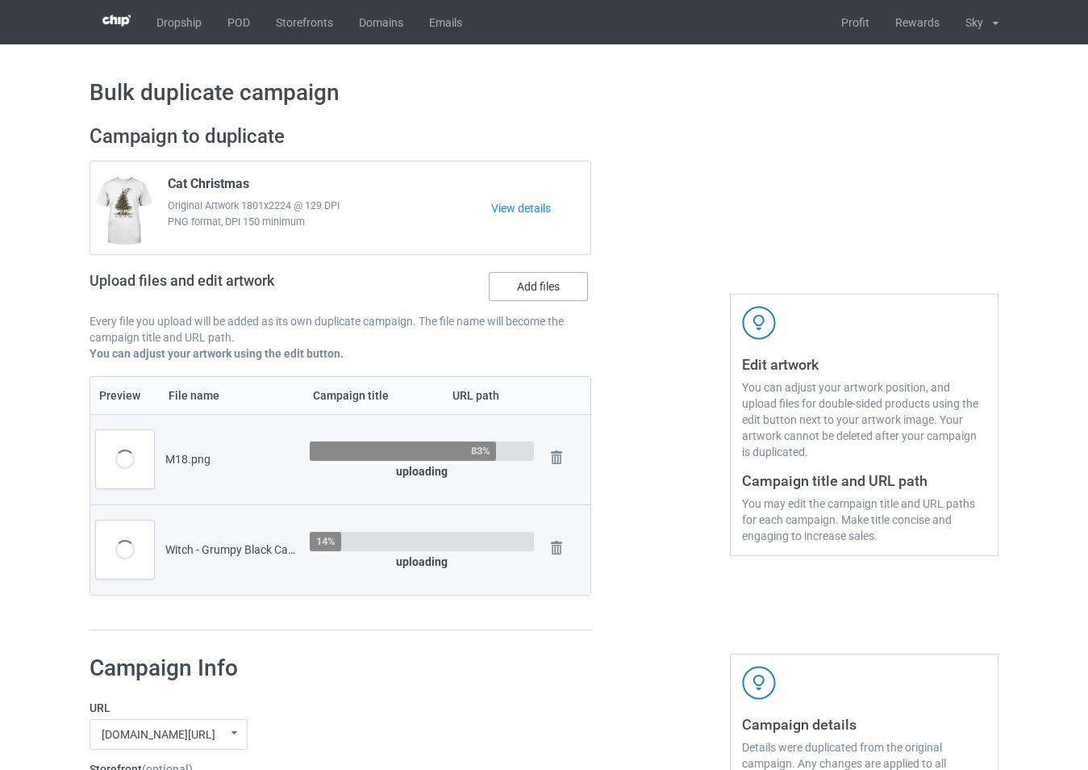
click at [557, 296] on label "Add files" at bounding box center [538, 286] width 99 height 29
click at [0, 0] on input "Add files" at bounding box center [0, 0] width 0 height 0
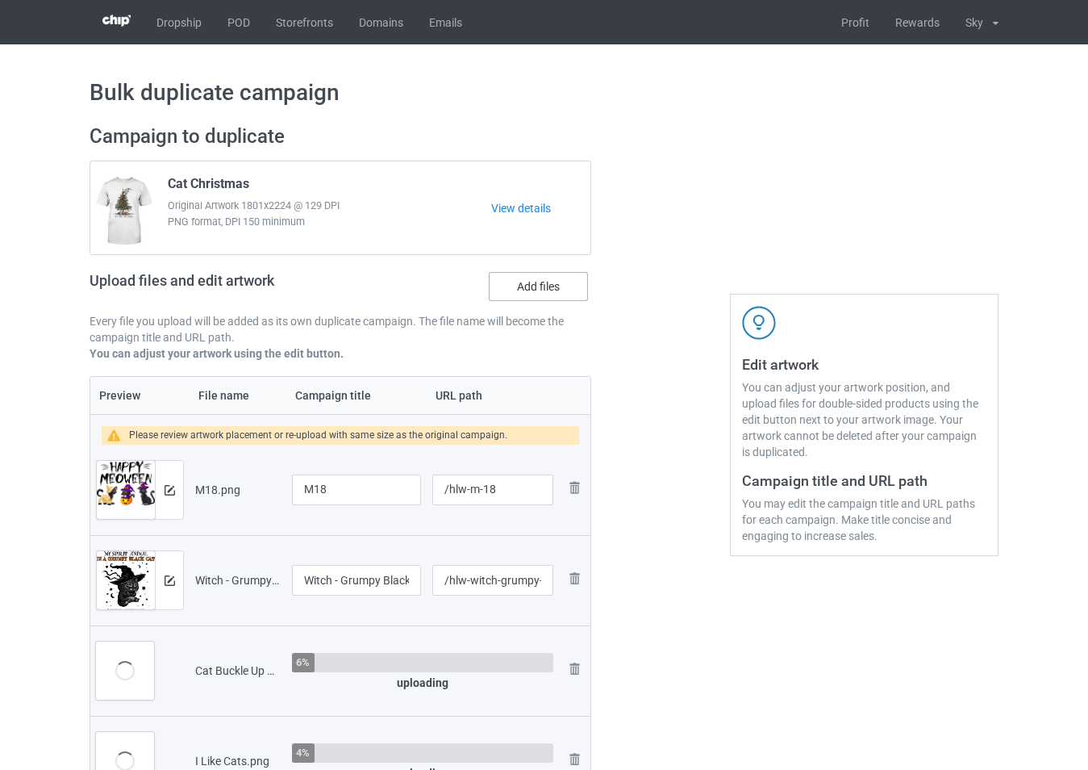
click at [550, 286] on label "Add files" at bounding box center [538, 286] width 99 height 29
click at [0, 0] on input "Add files" at bounding box center [0, 0] width 0 height 0
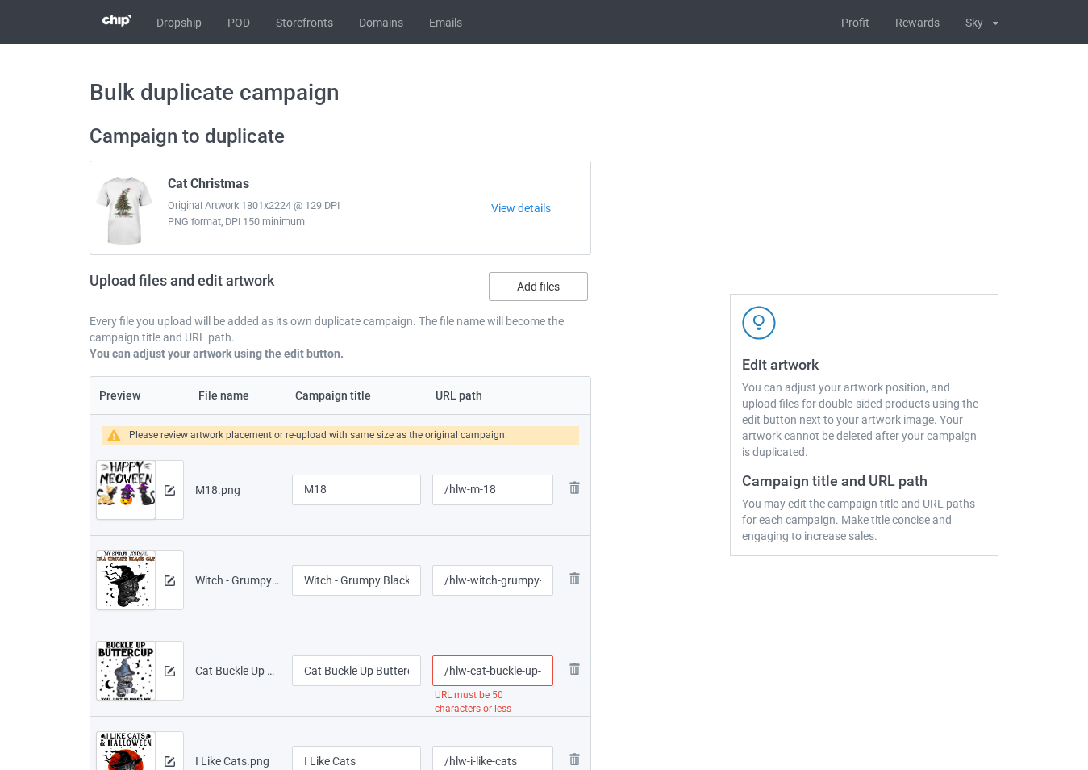
click at [535, 295] on label "Add files" at bounding box center [538, 286] width 99 height 29
click at [0, 0] on input "Add files" at bounding box center [0, 0] width 0 height 0
click at [532, 284] on label "Add files" at bounding box center [538, 286] width 99 height 29
click at [0, 0] on input "Add files" at bounding box center [0, 0] width 0 height 0
click at [524, 286] on label "Add files" at bounding box center [538, 286] width 99 height 29
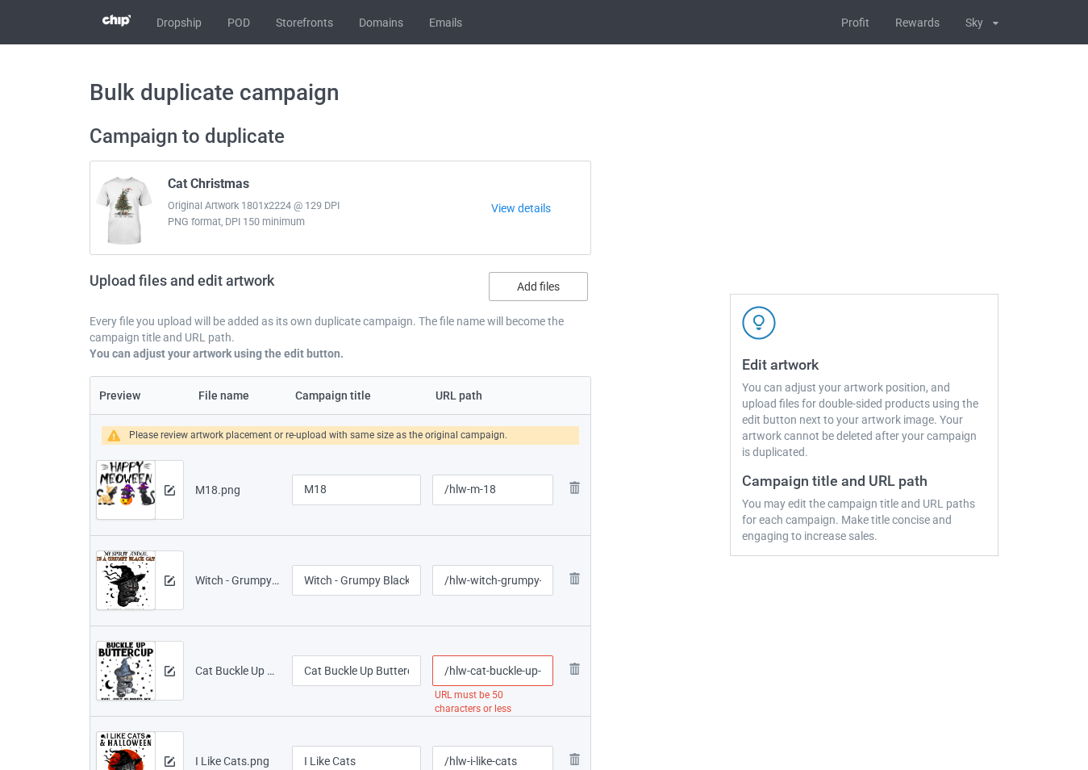
click at [0, 0] on input "Add files" at bounding box center [0, 0] width 0 height 0
click at [528, 284] on label "Add files" at bounding box center [538, 286] width 99 height 29
click at [0, 0] on input "Add files" at bounding box center [0, 0] width 0 height 0
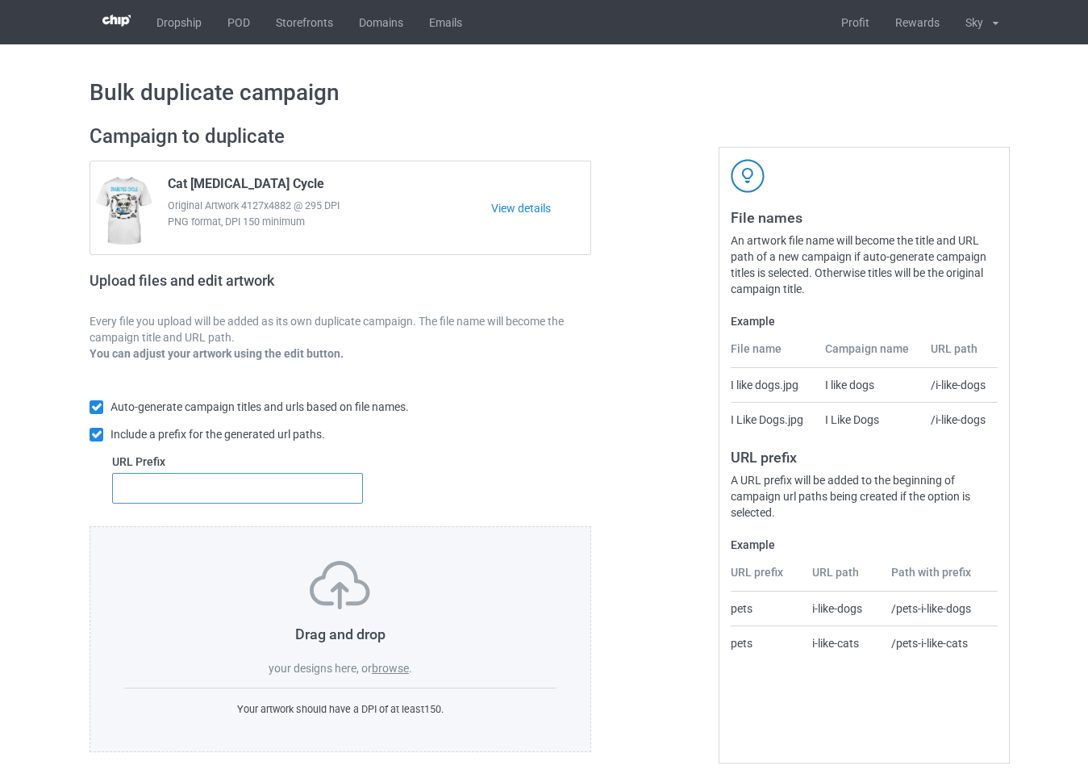
click at [323, 497] on input "text" at bounding box center [237, 488] width 251 height 31
type input "15"
click at [386, 667] on label "browse" at bounding box center [390, 668] width 37 height 13
click at [0, 0] on input "browse" at bounding box center [0, 0] width 0 height 0
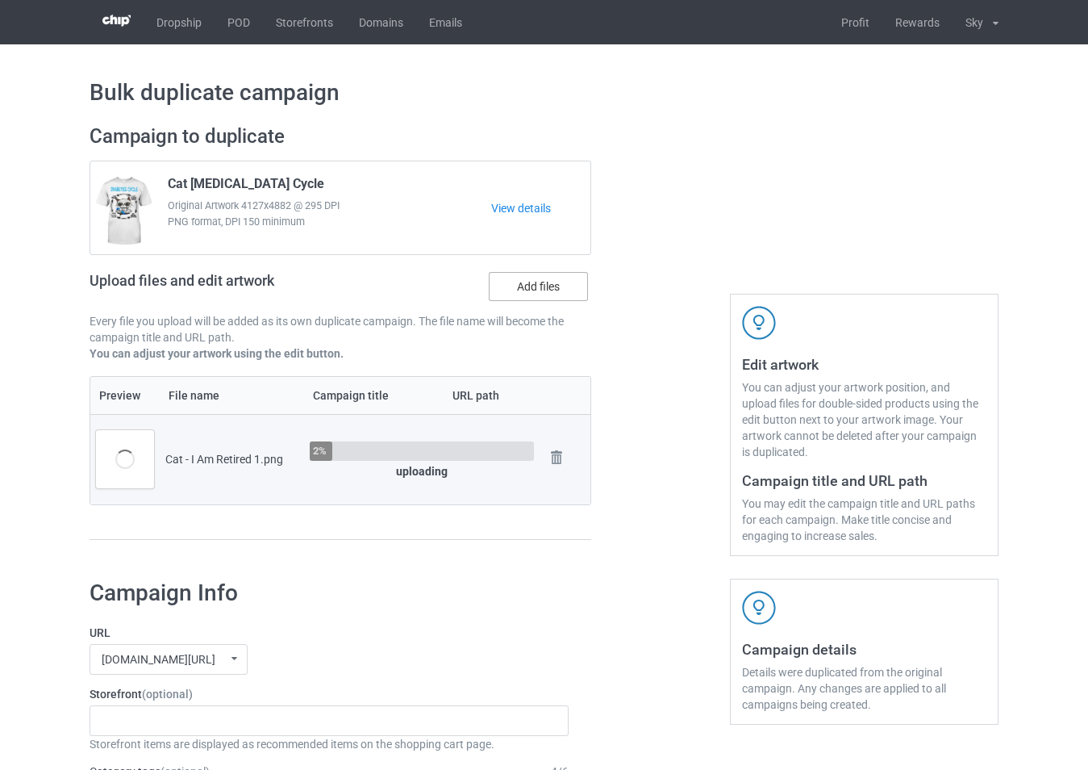
click at [553, 292] on label "Add files" at bounding box center [538, 286] width 99 height 29
click at [0, 0] on input "Add files" at bounding box center [0, 0] width 0 height 0
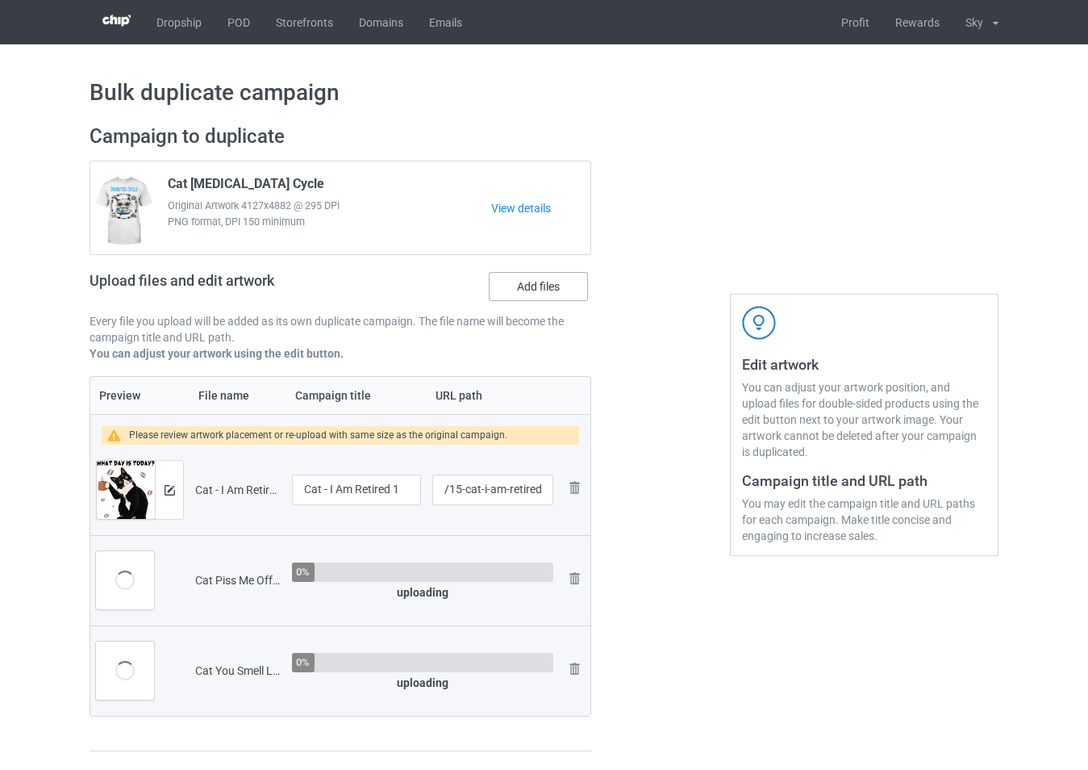
click at [553, 286] on label "Add files" at bounding box center [538, 286] width 99 height 29
click at [0, 0] on input "Add files" at bounding box center [0, 0] width 0 height 0
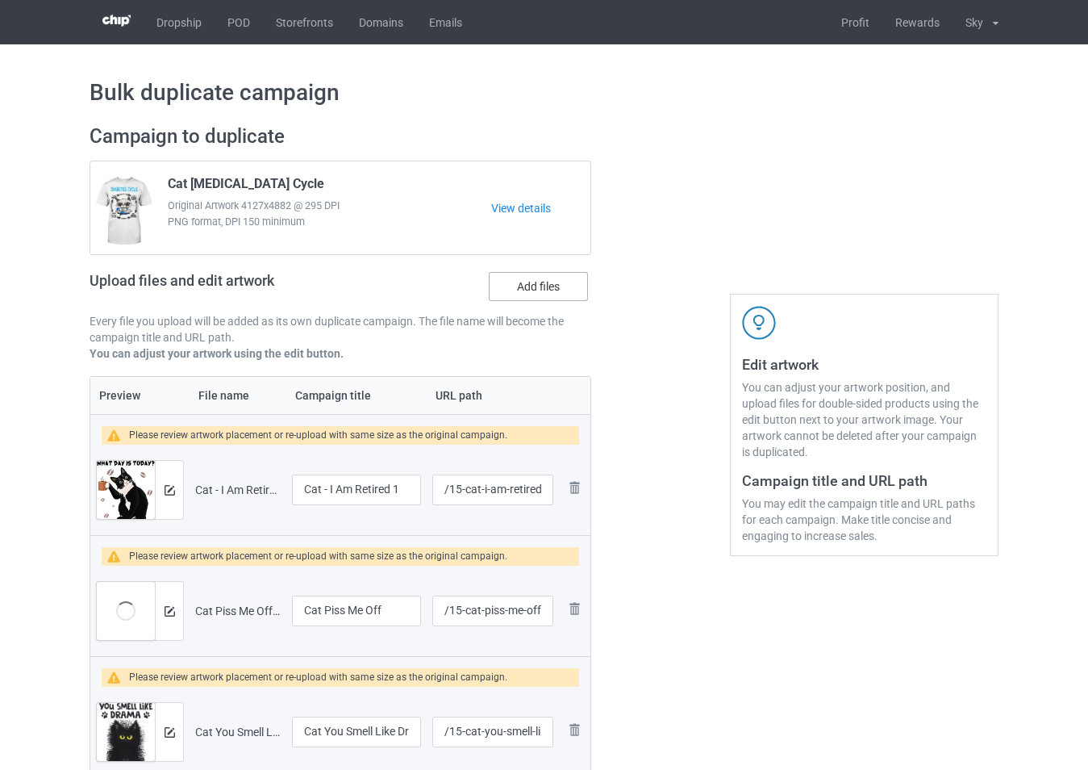
click at [555, 299] on label "Add files" at bounding box center [538, 286] width 99 height 29
click at [0, 0] on input "Add files" at bounding box center [0, 0] width 0 height 0
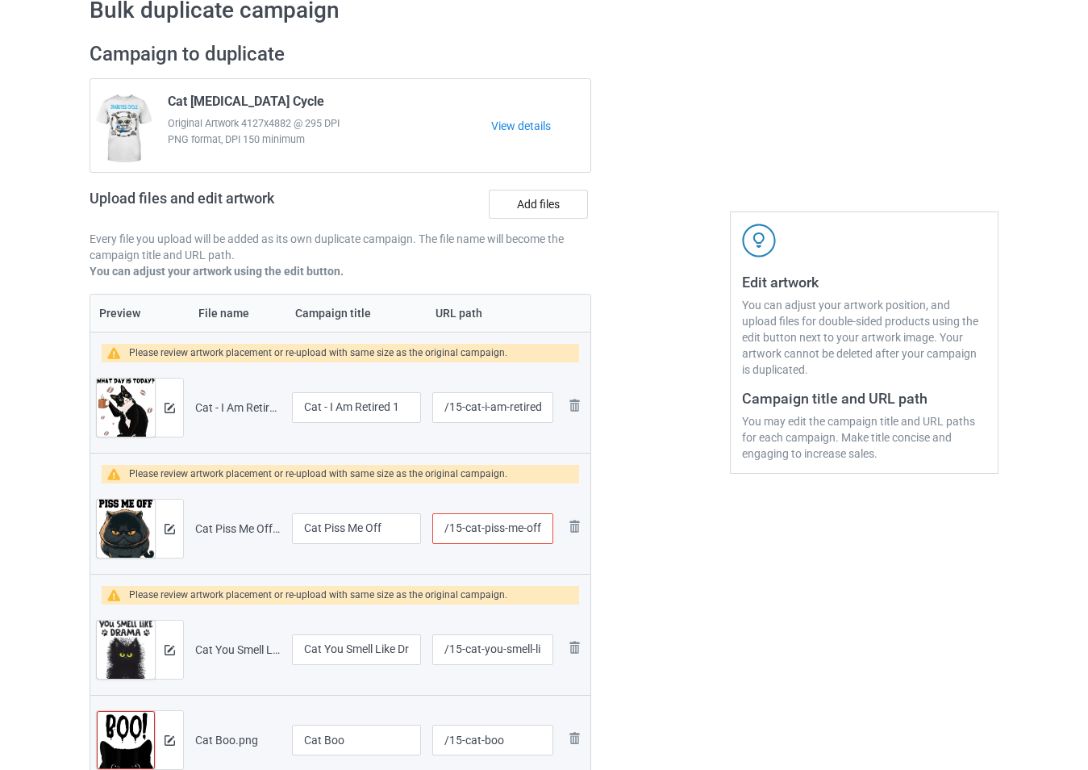
scroll to position [161, 0]
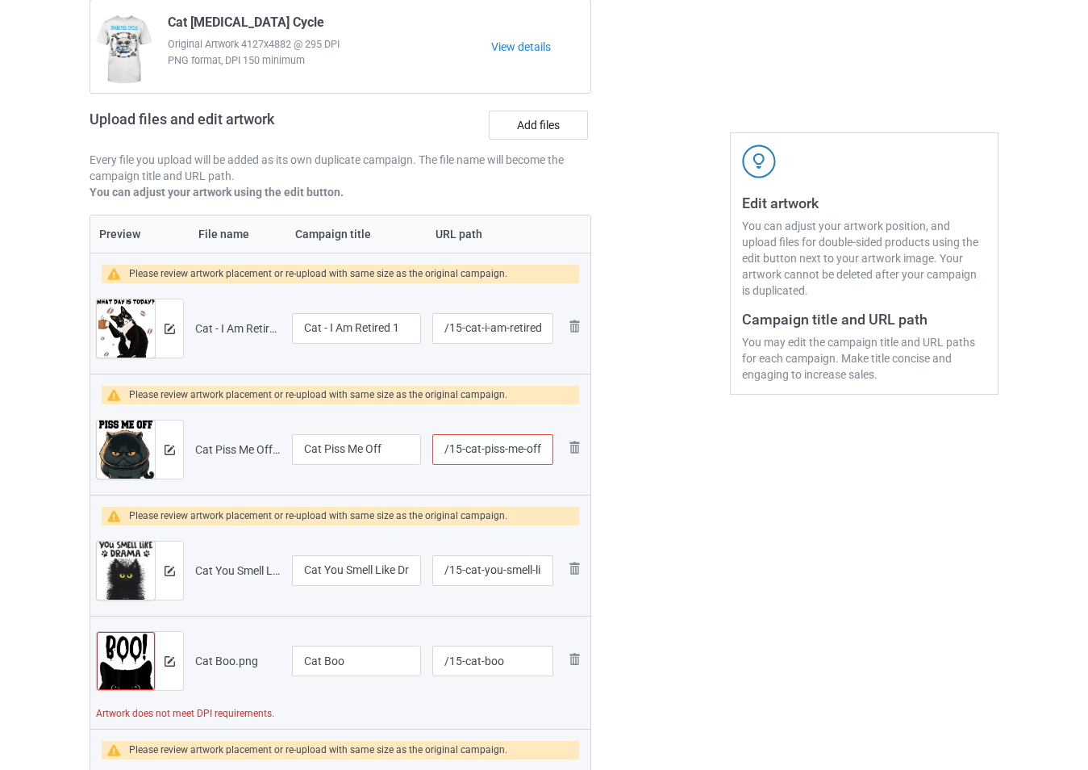
click at [531, 455] on input "/15-cat-piss-me-off" at bounding box center [492, 449] width 121 height 31
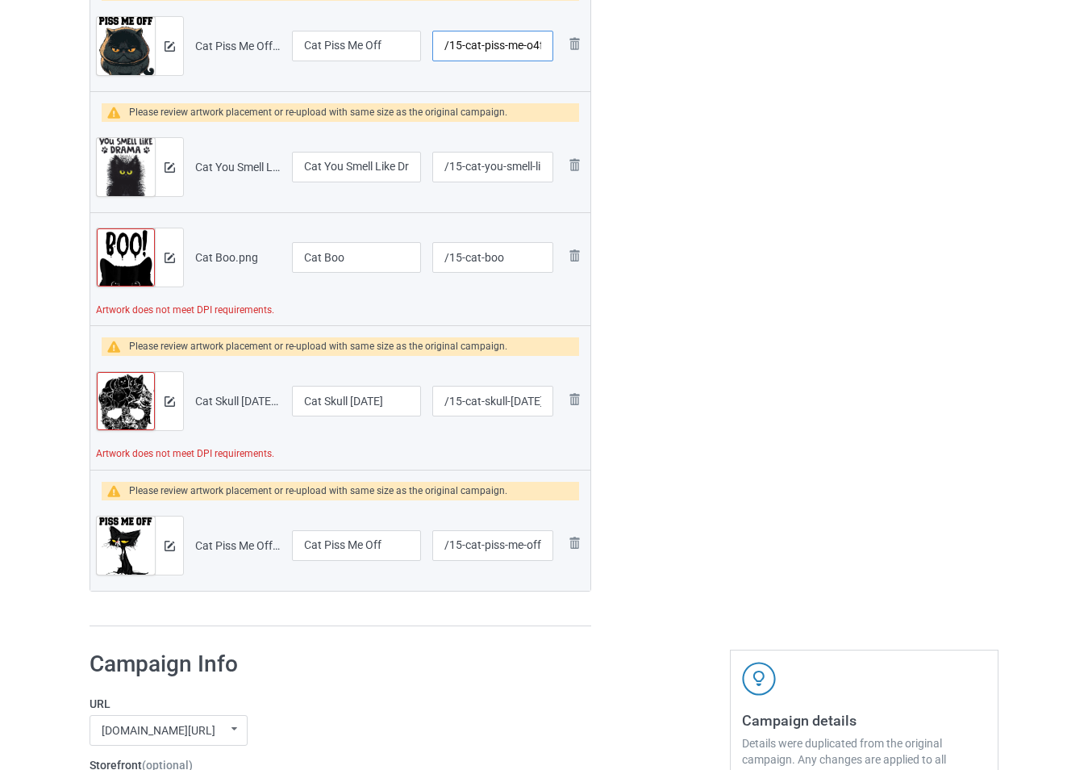
type input "/15-cat-piss-me-o4ff"
click at [518, 263] on input "/15-cat-boo" at bounding box center [492, 257] width 121 height 31
type input "/15-cat-boo4"
click at [172, 265] on div at bounding box center [169, 257] width 28 height 58
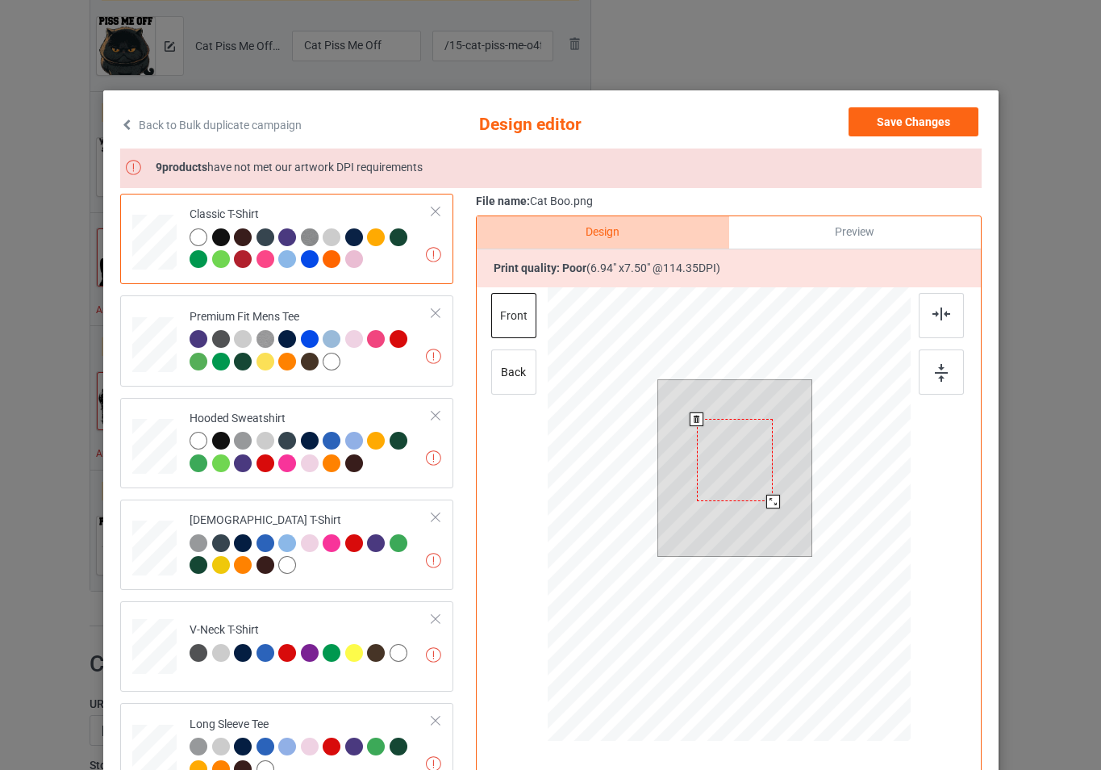
drag, startPoint x: 797, startPoint y: 541, endPoint x: 766, endPoint y: 499, distance: 51.3
click at [766, 499] on div at bounding box center [773, 502] width 14 height 14
drag, startPoint x: 883, startPoint y: 120, endPoint x: 819, endPoint y: 128, distance: 64.2
click at [883, 120] on button "Save Changes" at bounding box center [914, 121] width 130 height 29
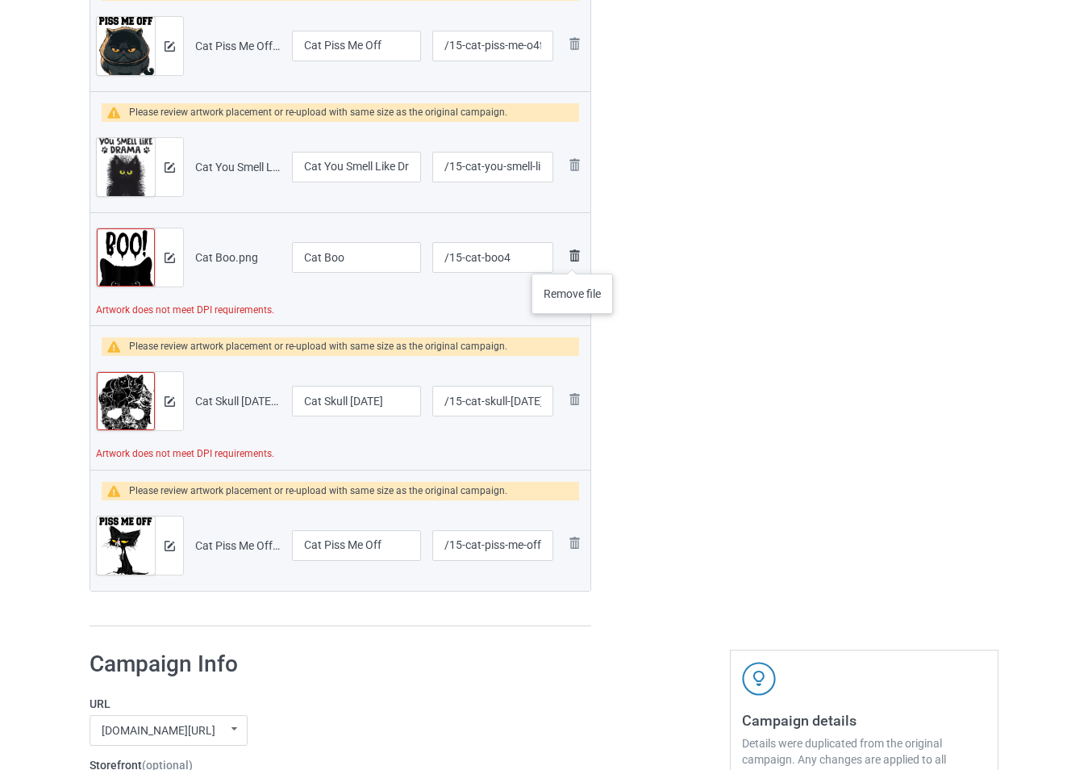
click at [574, 257] on img at bounding box center [574, 255] width 19 height 19
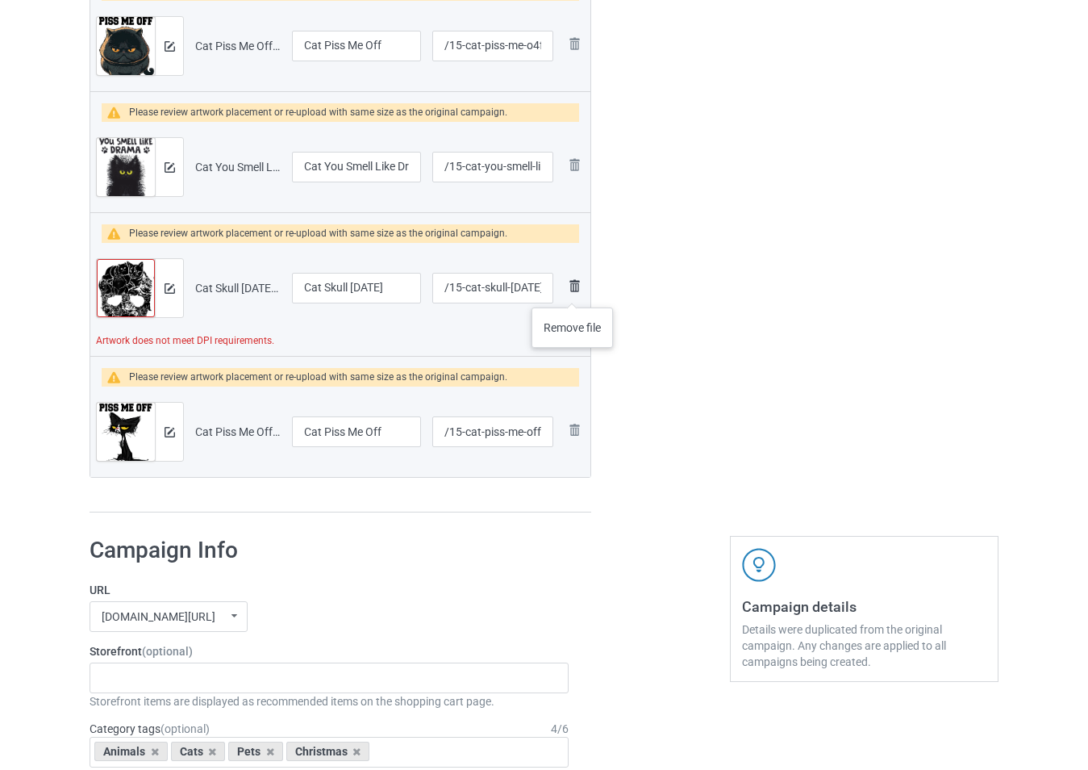
click at [573, 291] on img at bounding box center [574, 285] width 19 height 19
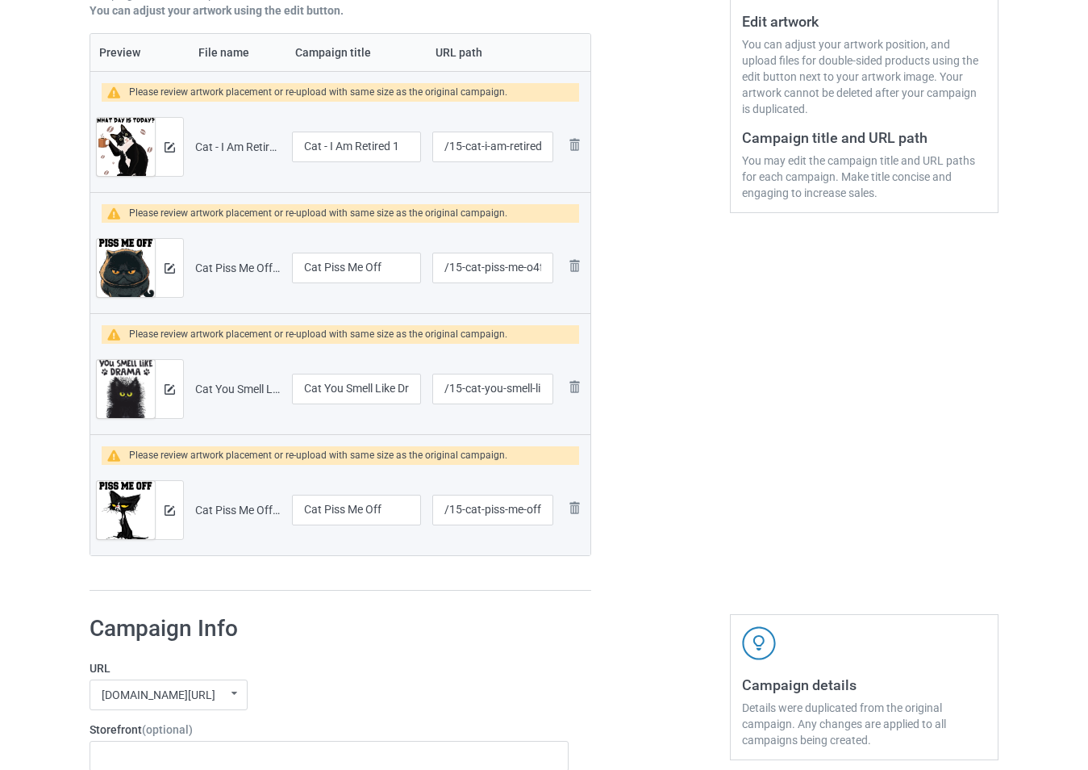
scroll to position [242, 0]
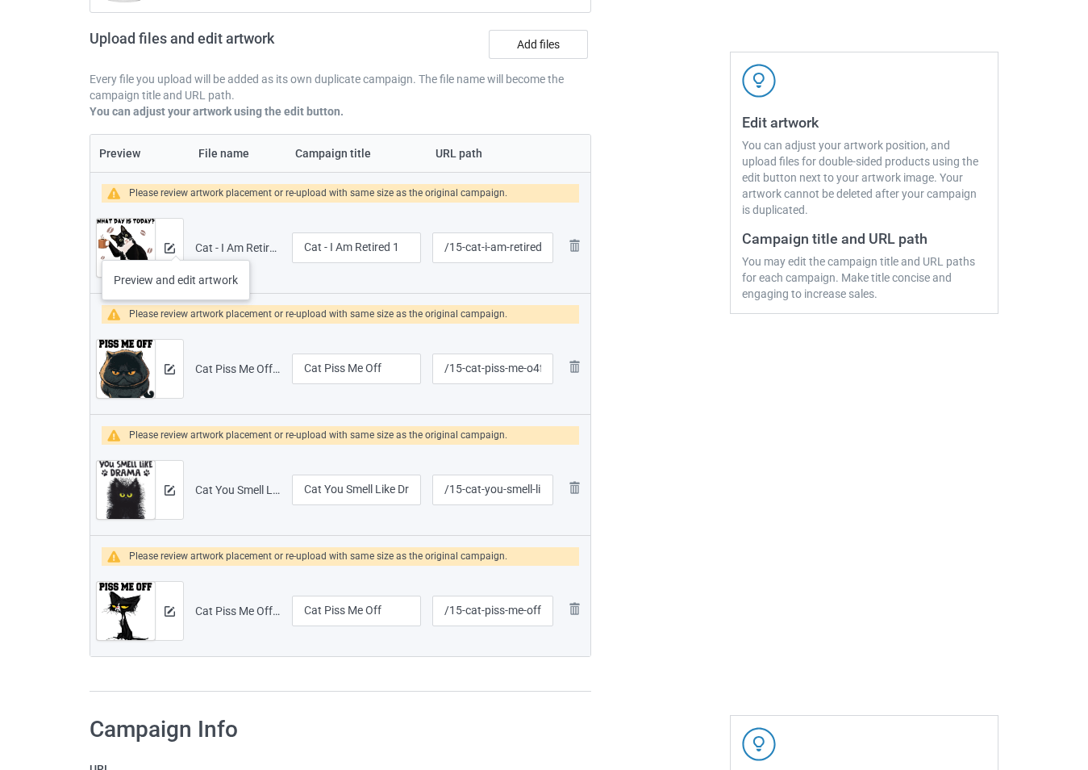
click at [176, 244] on div at bounding box center [169, 248] width 28 height 58
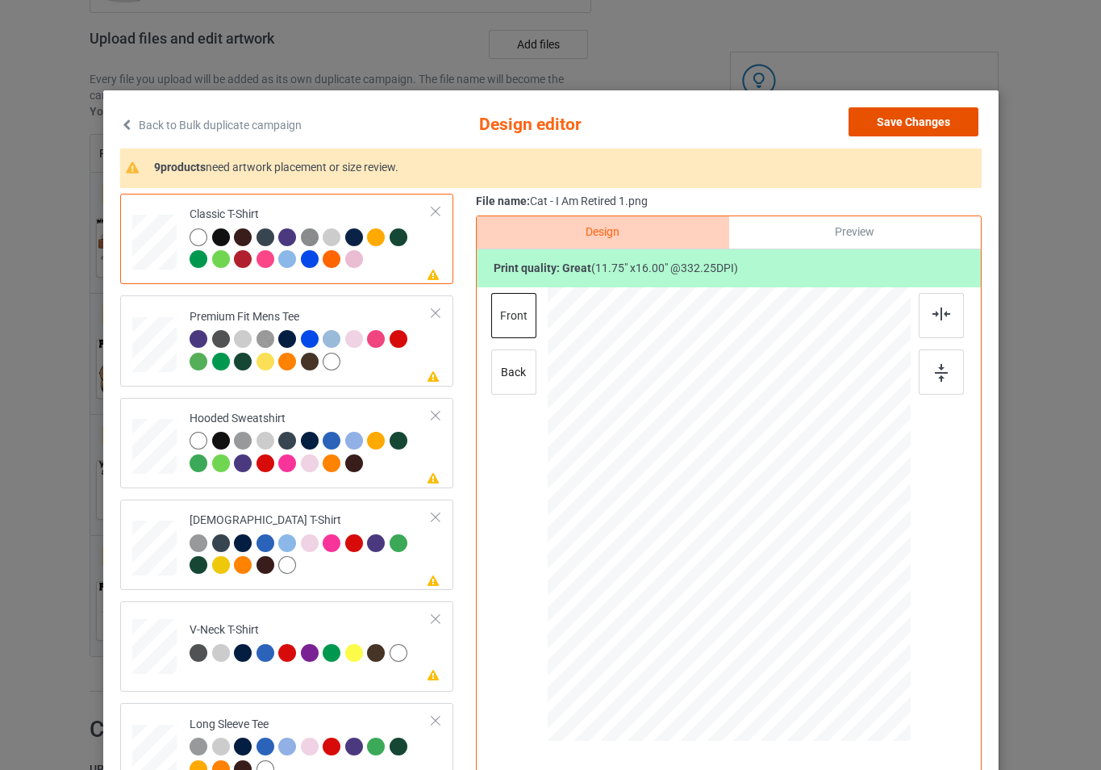
click at [901, 115] on button "Save Changes" at bounding box center [914, 121] width 130 height 29
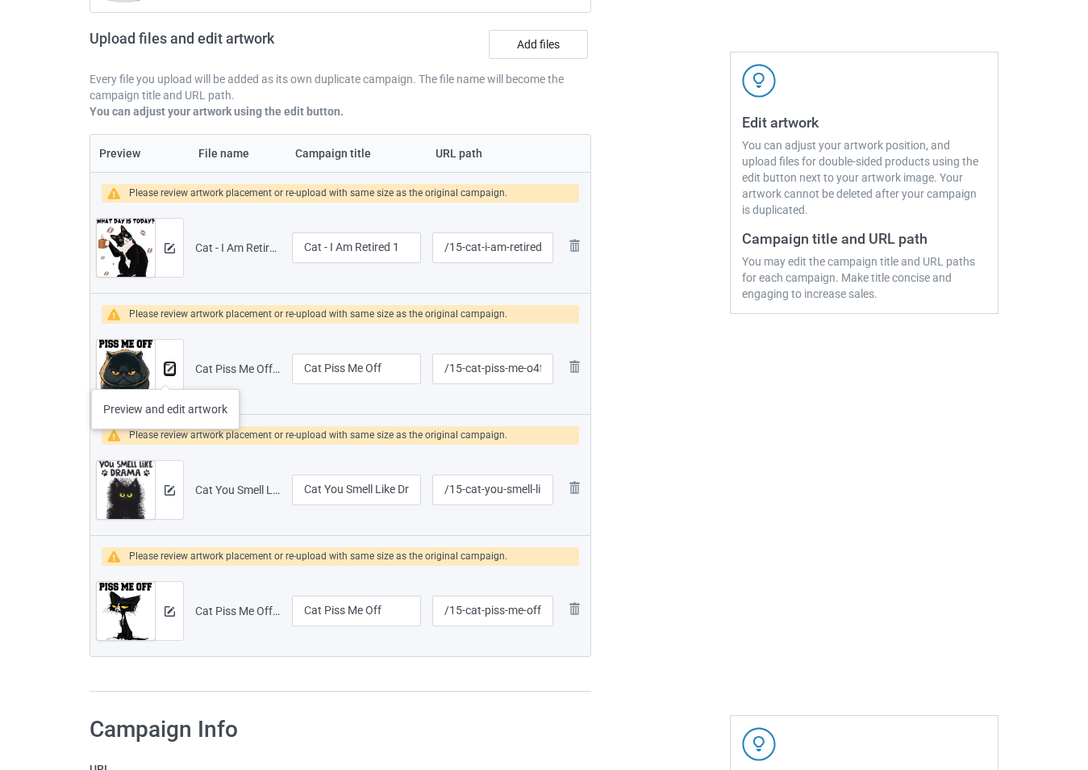
click at [165, 373] on img at bounding box center [170, 369] width 10 height 10
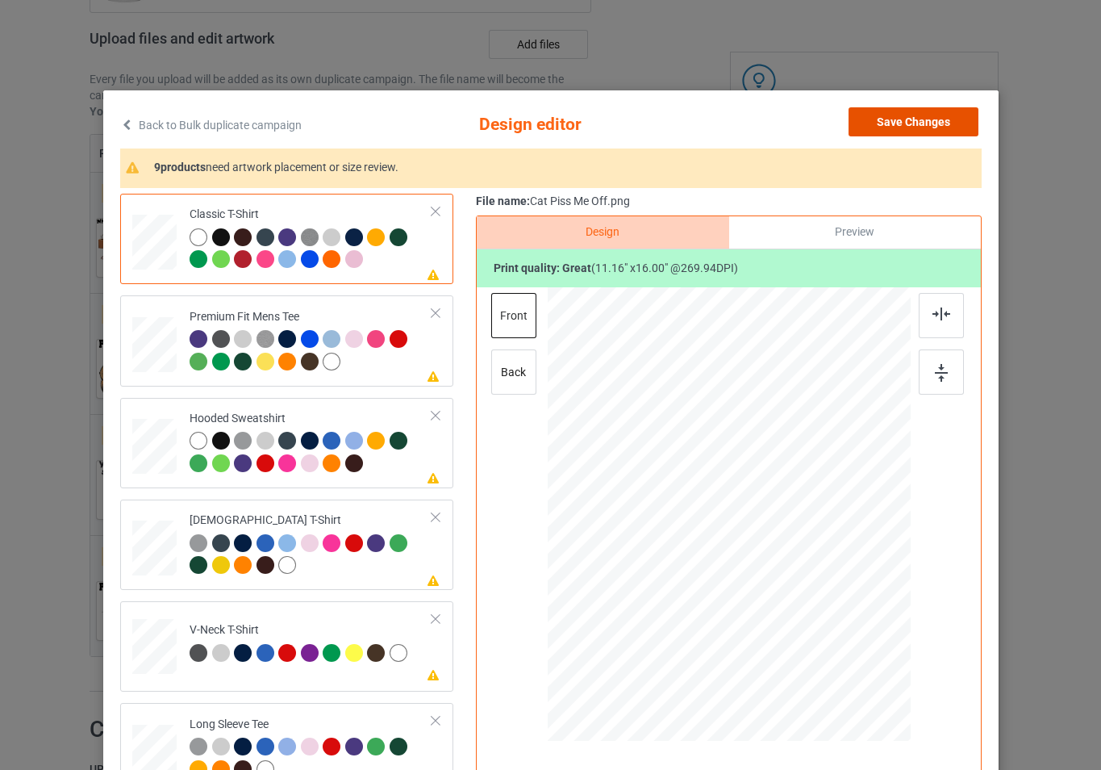
click at [903, 115] on button "Save Changes" at bounding box center [914, 121] width 130 height 29
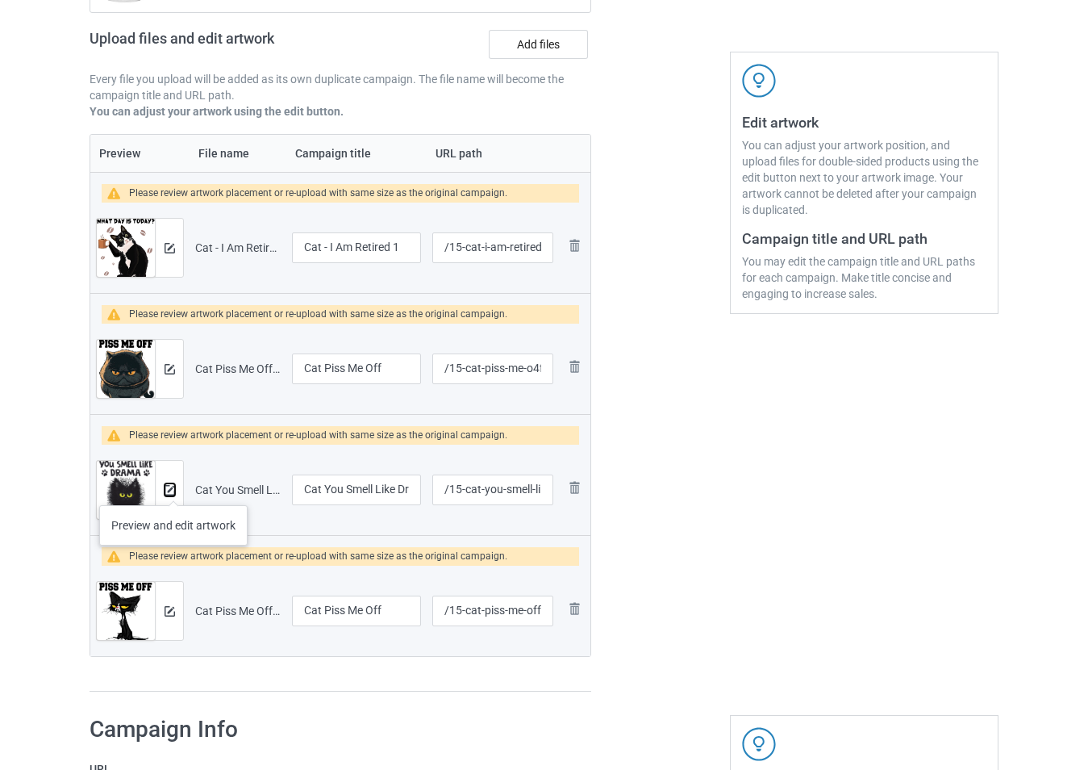
click at [173, 489] on img at bounding box center [170, 490] width 10 height 10
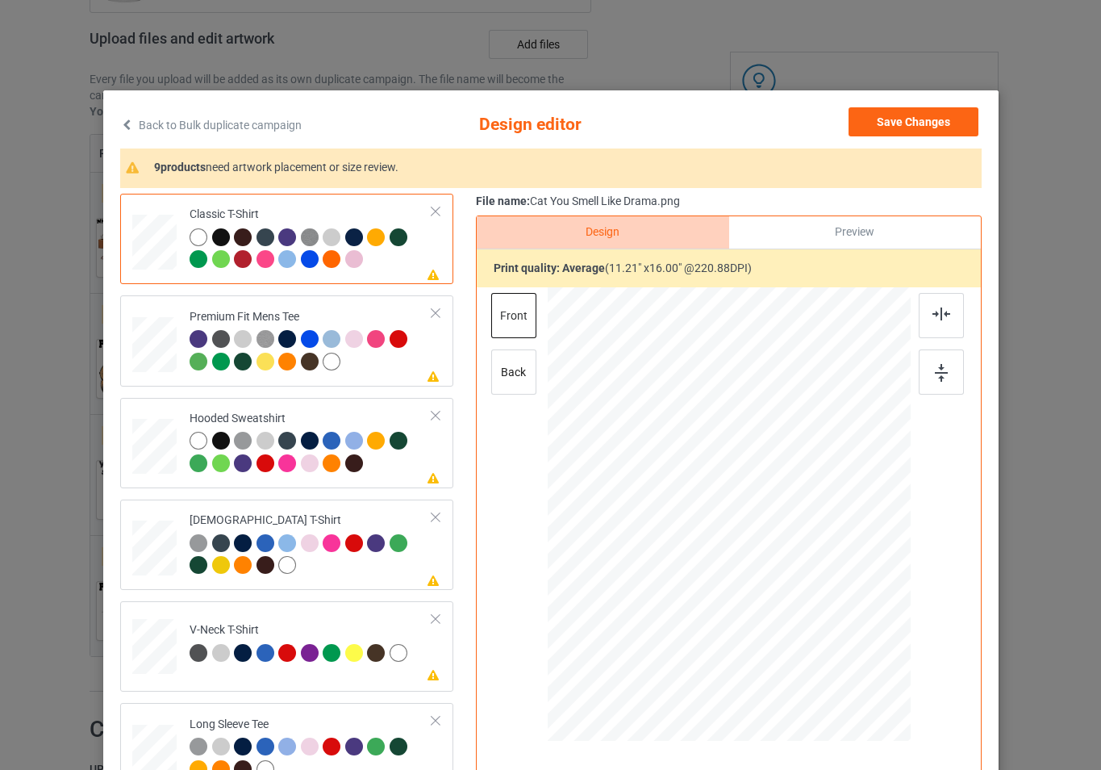
click at [899, 99] on div "Back to Bulk duplicate campaign Design editor Save Changes 9 products need artw…" at bounding box center [550, 464] width 895 height 749
click at [899, 121] on button "Save Changes" at bounding box center [914, 121] width 130 height 29
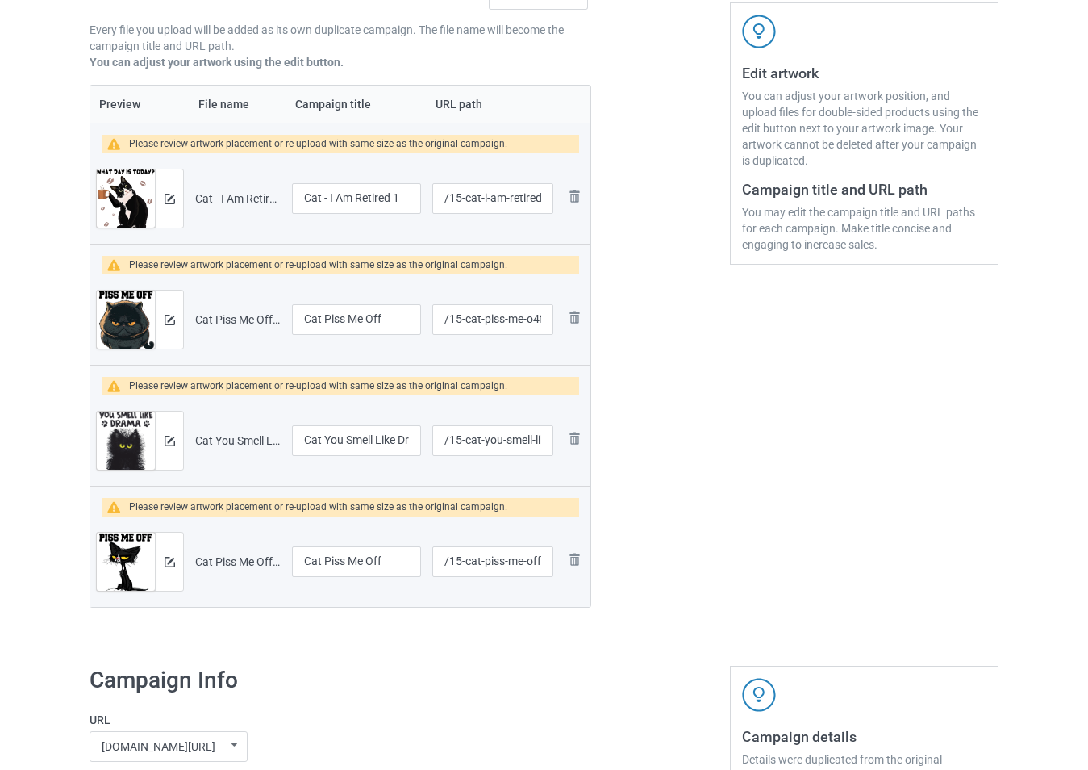
scroll to position [403, 0]
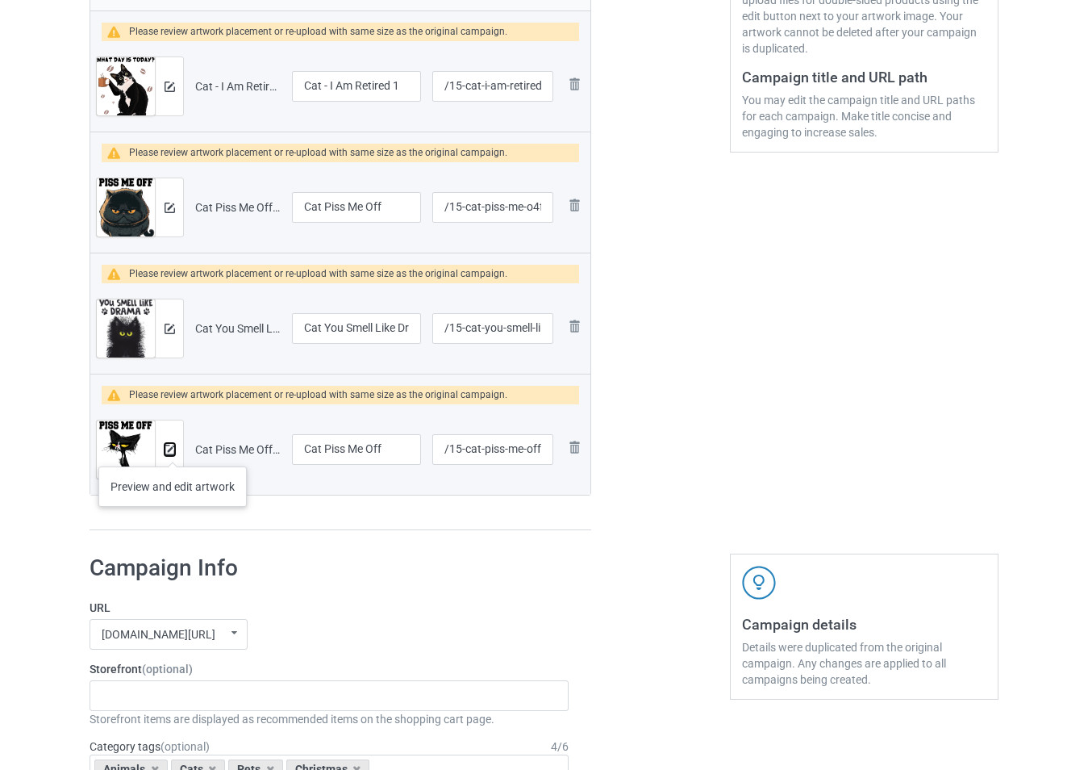
click at [173, 450] on img at bounding box center [170, 450] width 10 height 10
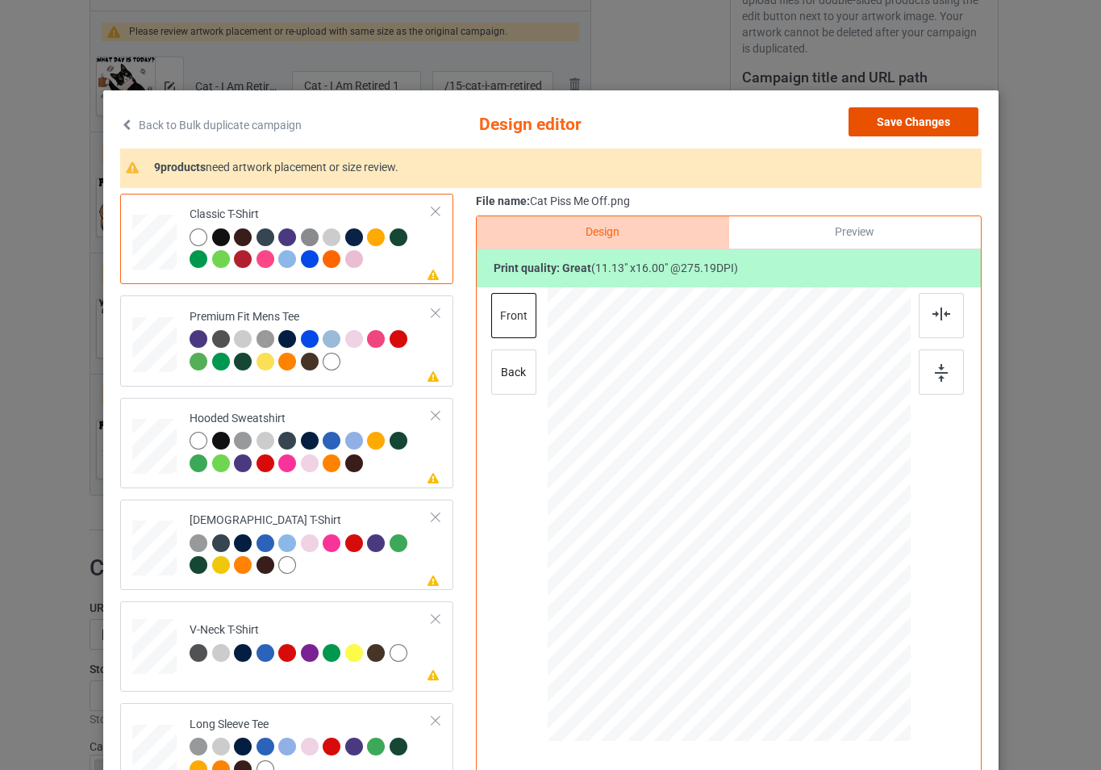
click at [891, 120] on button "Save Changes" at bounding box center [914, 121] width 130 height 29
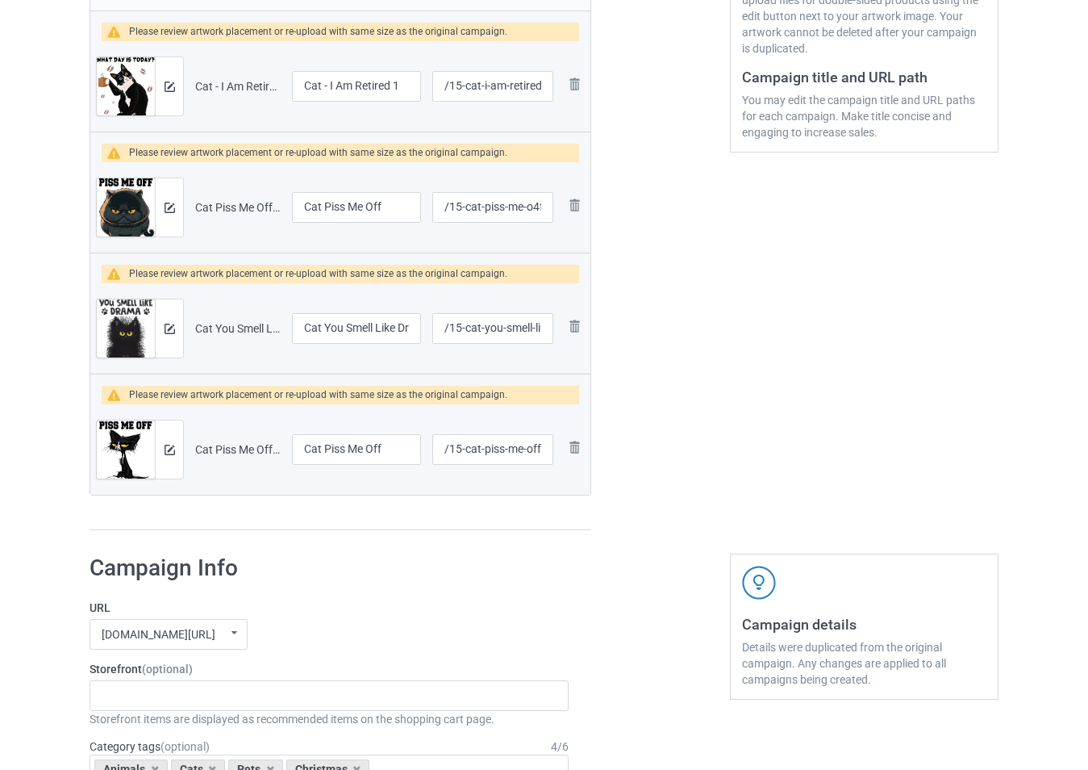
scroll to position [807, 0]
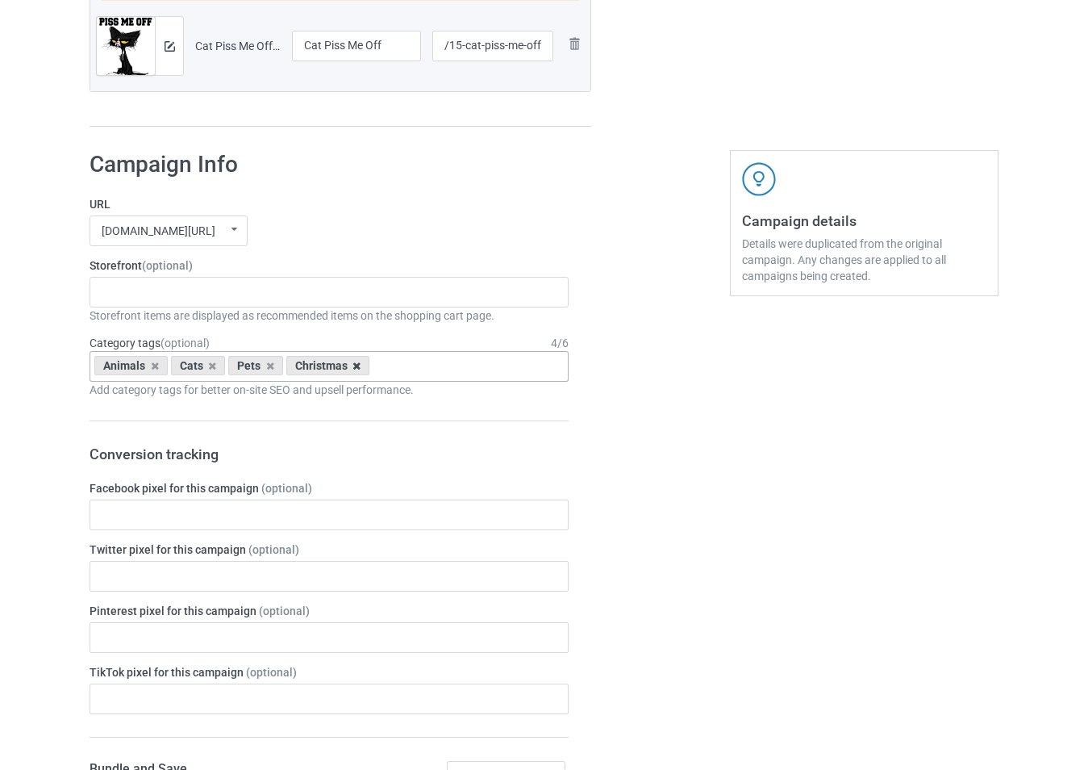
click at [356, 365] on icon at bounding box center [357, 366] width 8 height 10
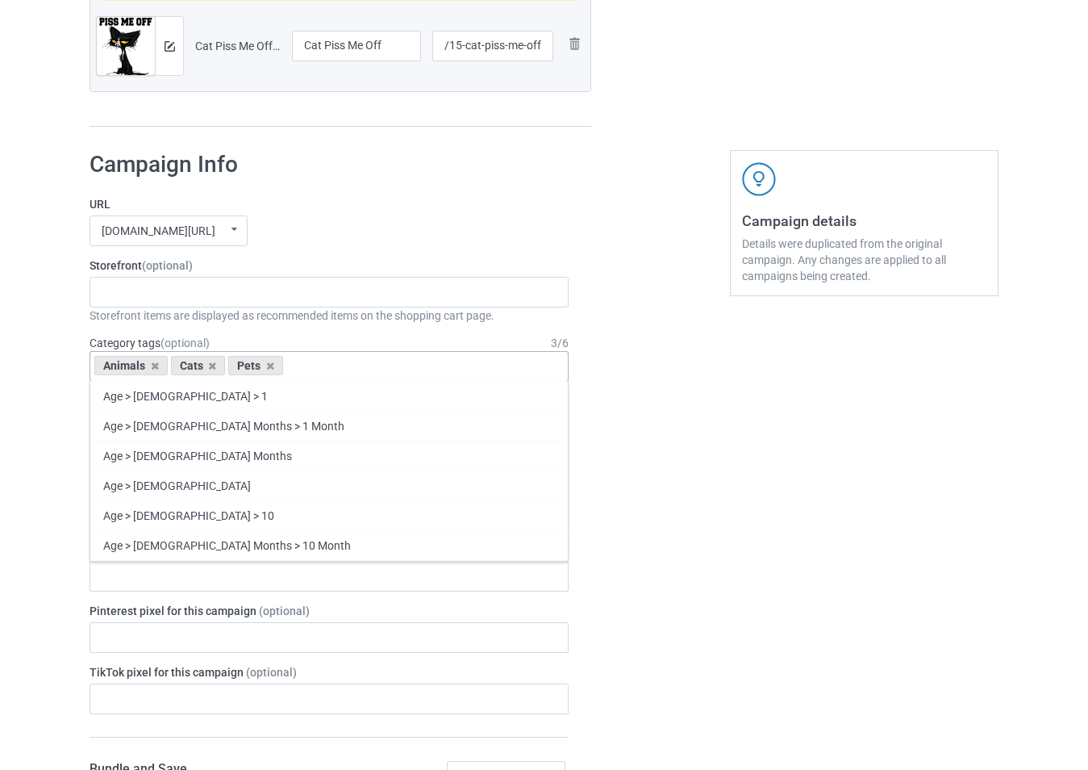
click at [337, 307] on div "Storefront items are displayed as recommended items on the shopping cart page." at bounding box center [329, 315] width 479 height 16
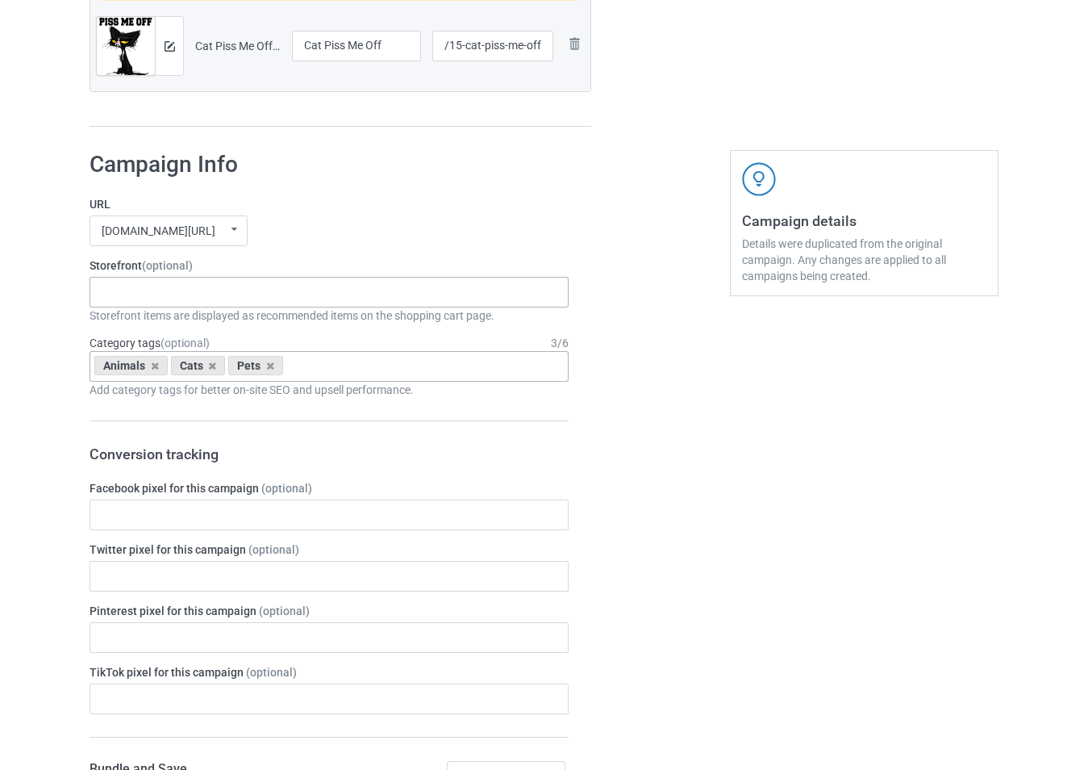
click at [334, 303] on div "-------------------------------------------------- Gifts For Christmas Teacher …" at bounding box center [329, 292] width 479 height 31
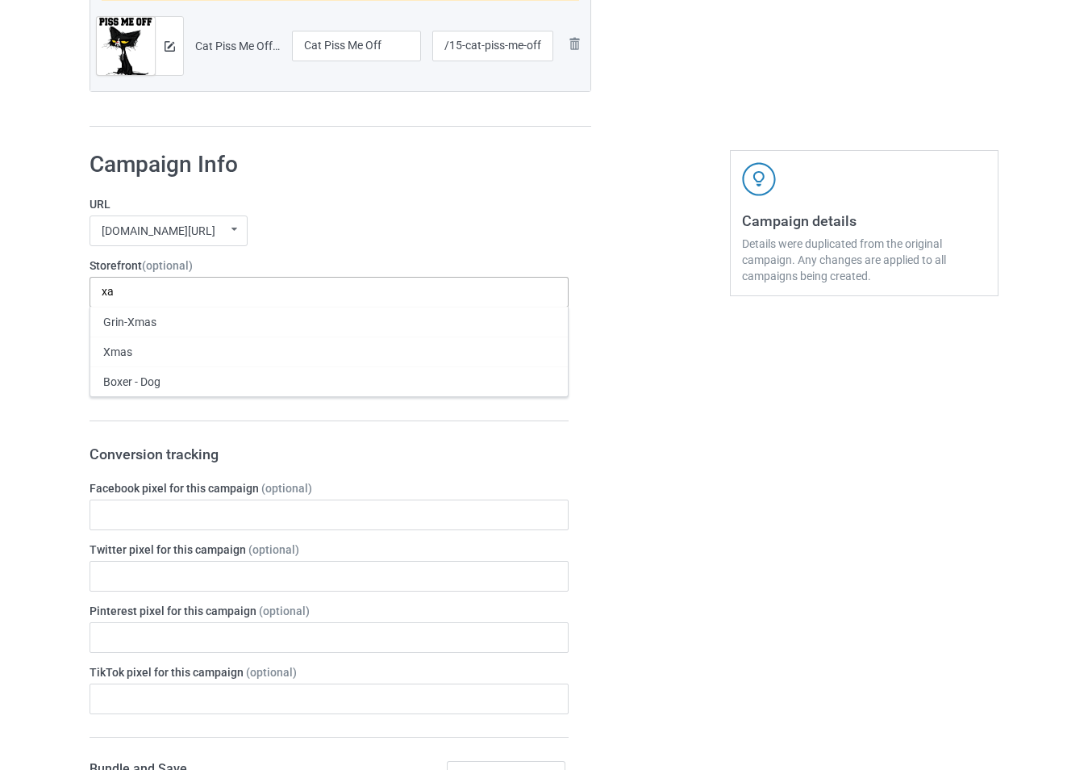
type input "x"
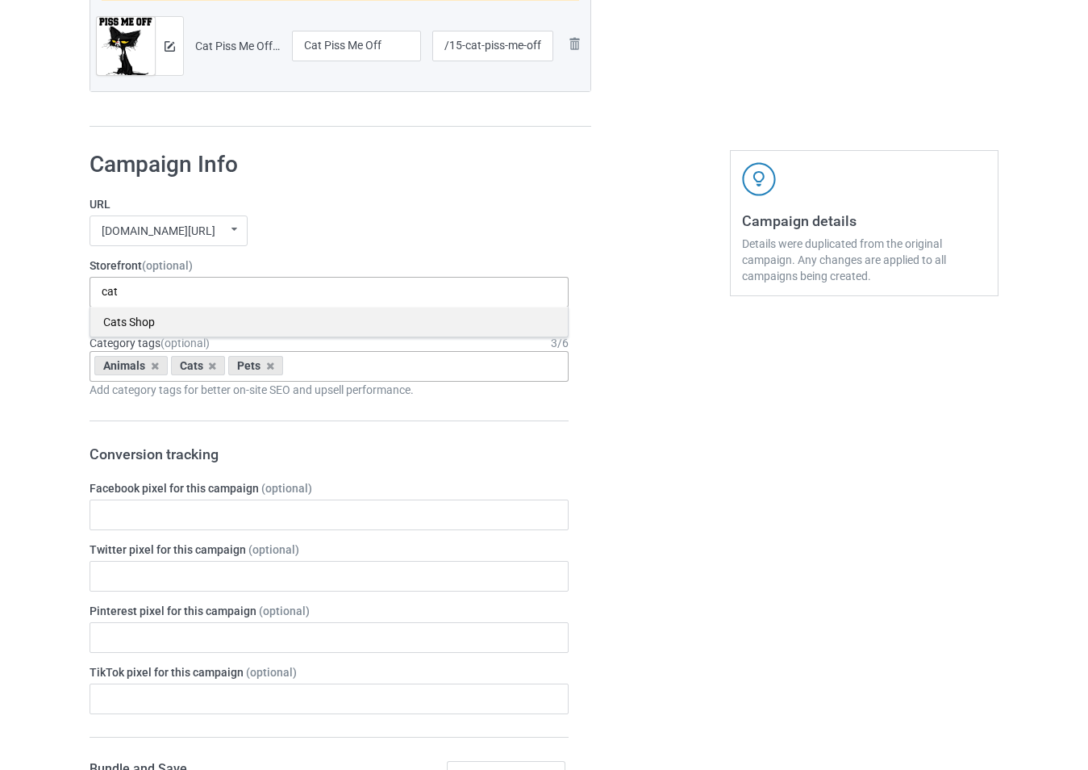
type input "cat"
click at [172, 315] on div "Cats Shop" at bounding box center [329, 322] width 478 height 30
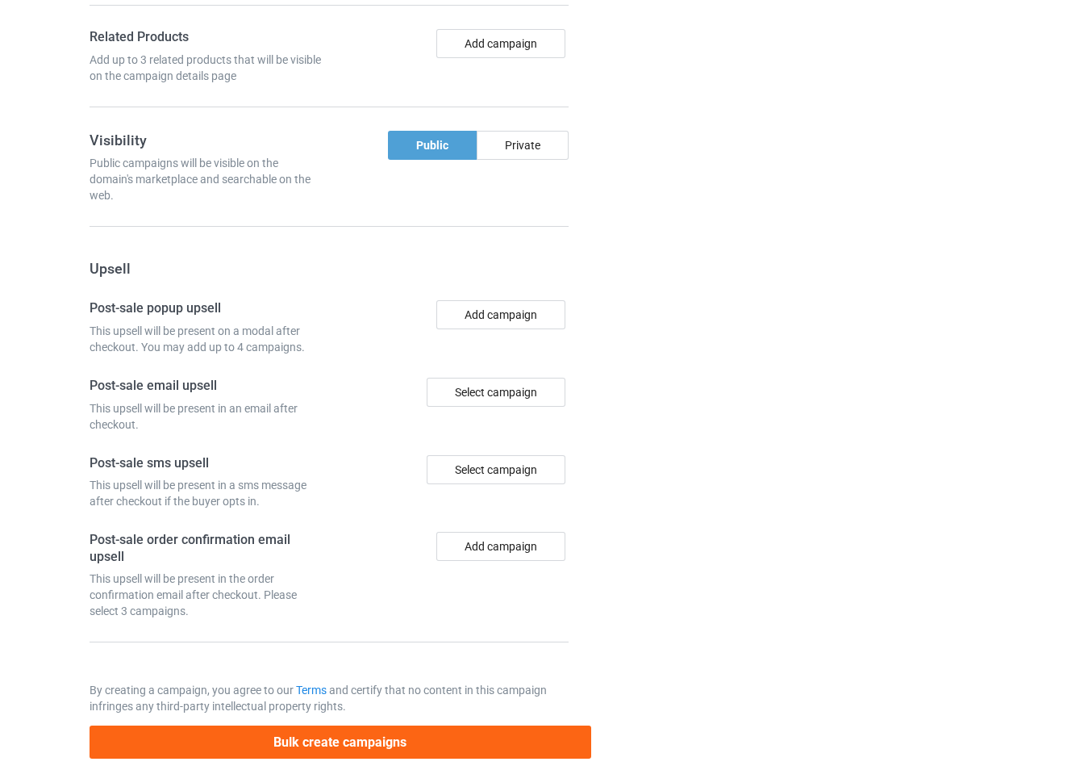
scroll to position [1679, 0]
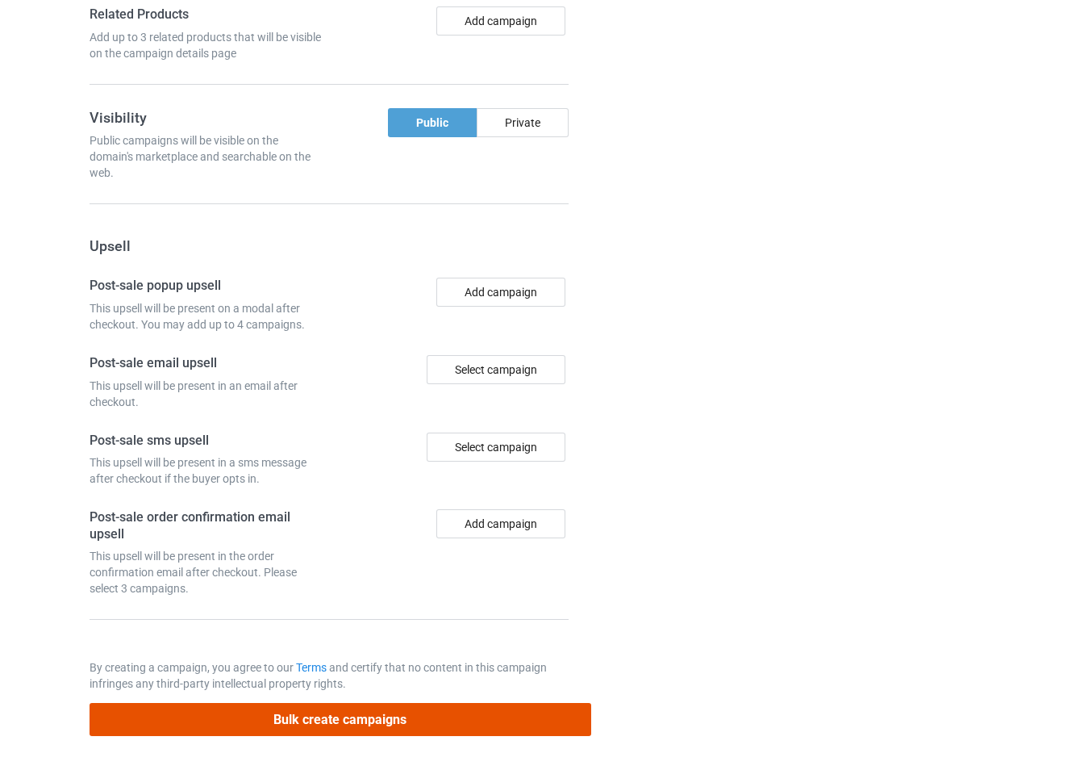
click at [423, 725] on button "Bulk create campaigns" at bounding box center [341, 719] width 502 height 33
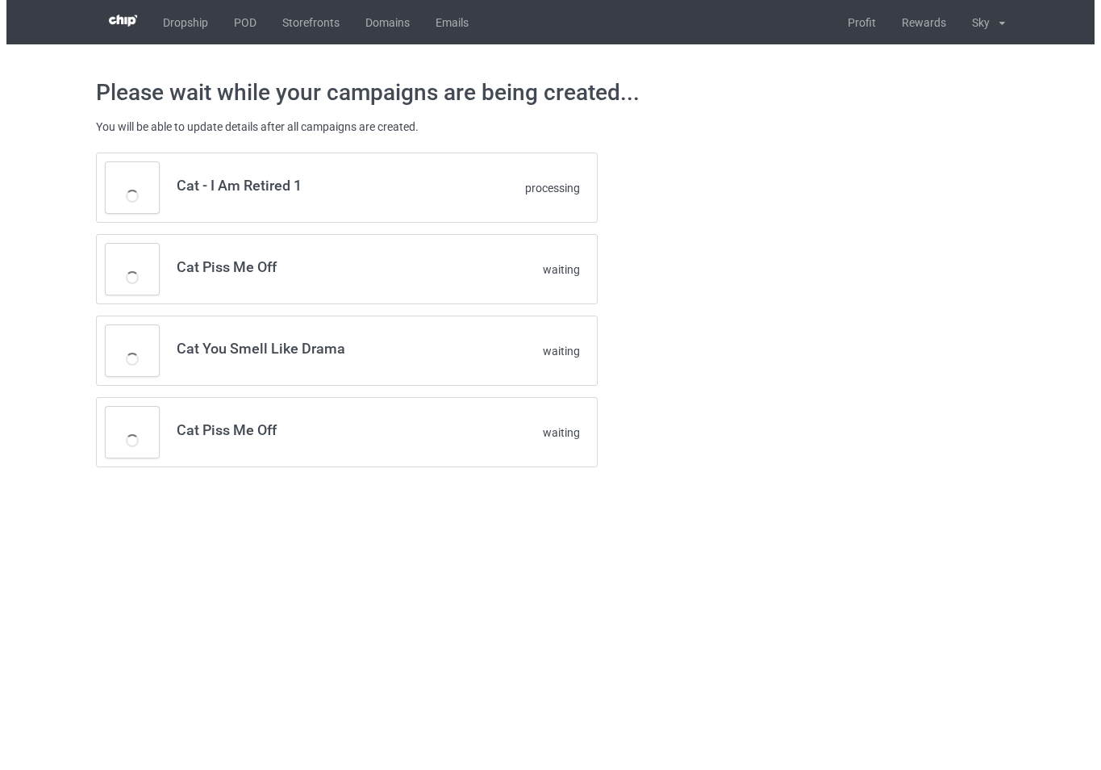
scroll to position [0, 0]
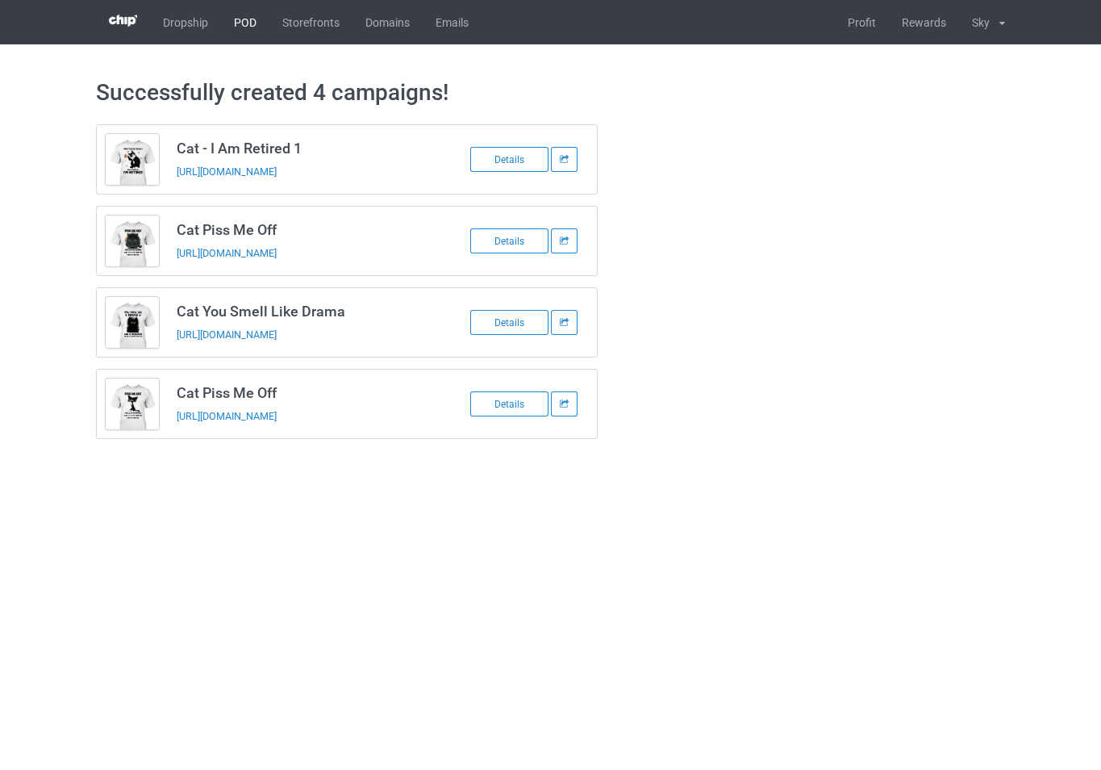
click at [243, 17] on link "POD" at bounding box center [245, 22] width 48 height 44
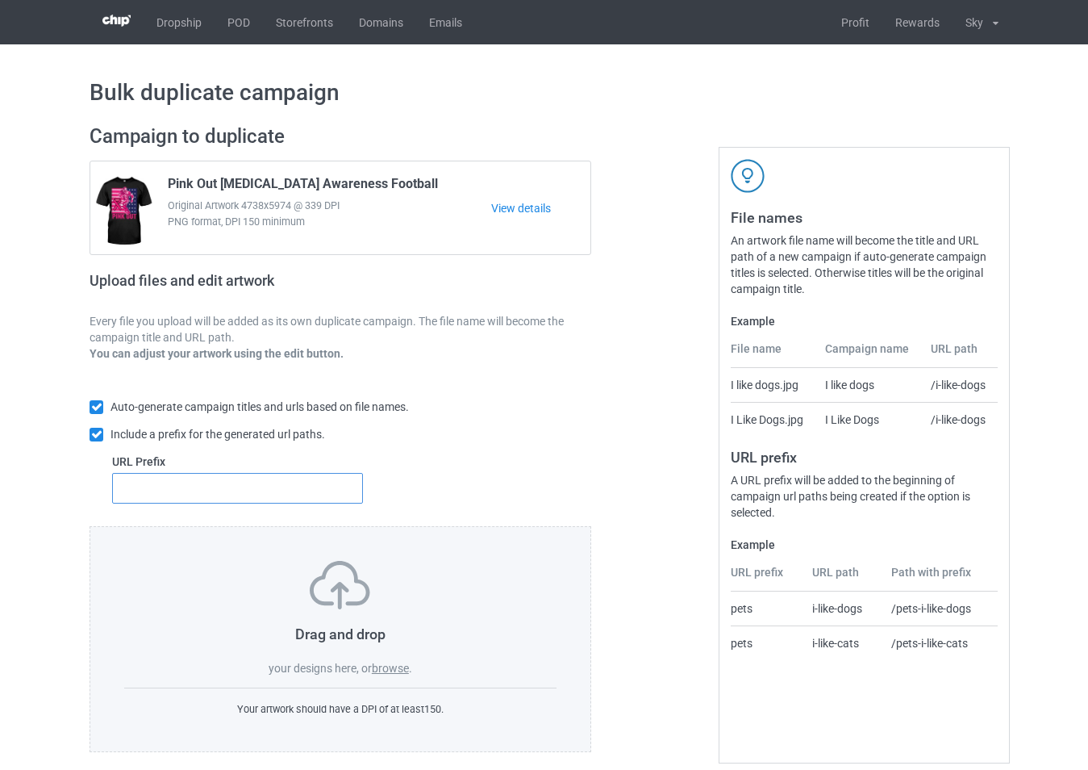
click at [323, 490] on input "text" at bounding box center [237, 488] width 251 height 31
type input "343"
click at [394, 668] on label "browse" at bounding box center [390, 668] width 37 height 13
click at [0, 0] on input "browse" at bounding box center [0, 0] width 0 height 0
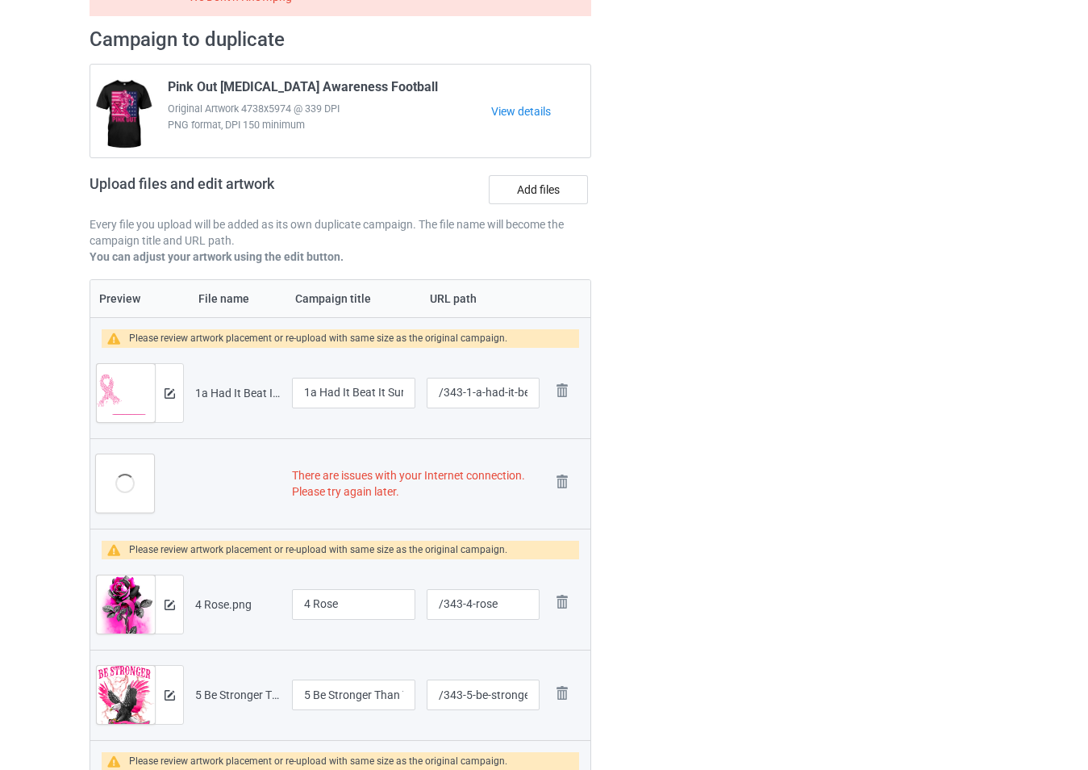
scroll to position [565, 0]
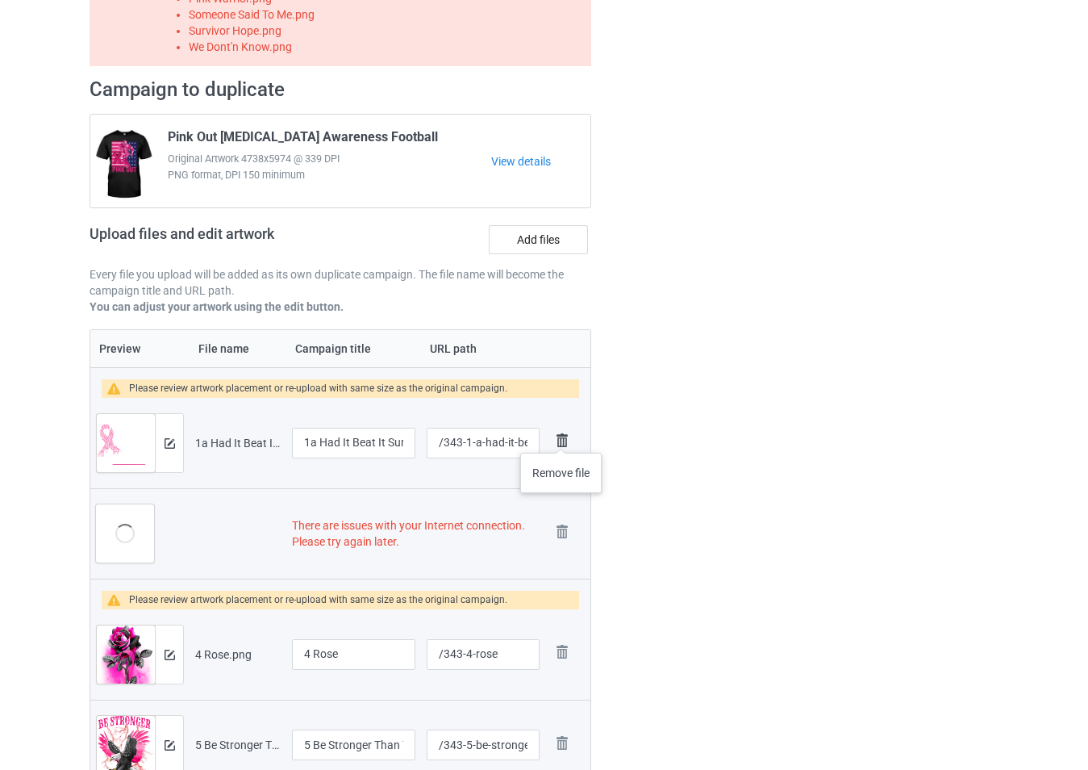
click at [561, 436] on img at bounding box center [562, 440] width 23 height 23
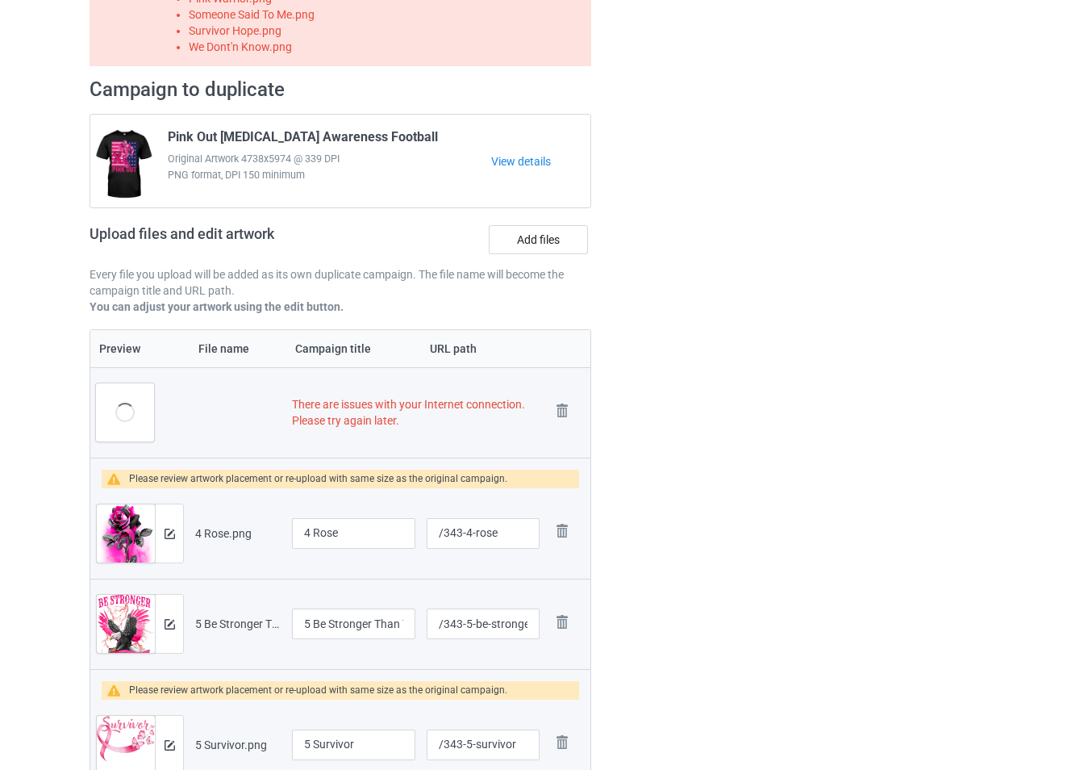
click at [561, 436] on td "Remove file" at bounding box center [567, 412] width 45 height 90
click at [561, 416] on img at bounding box center [562, 410] width 23 height 23
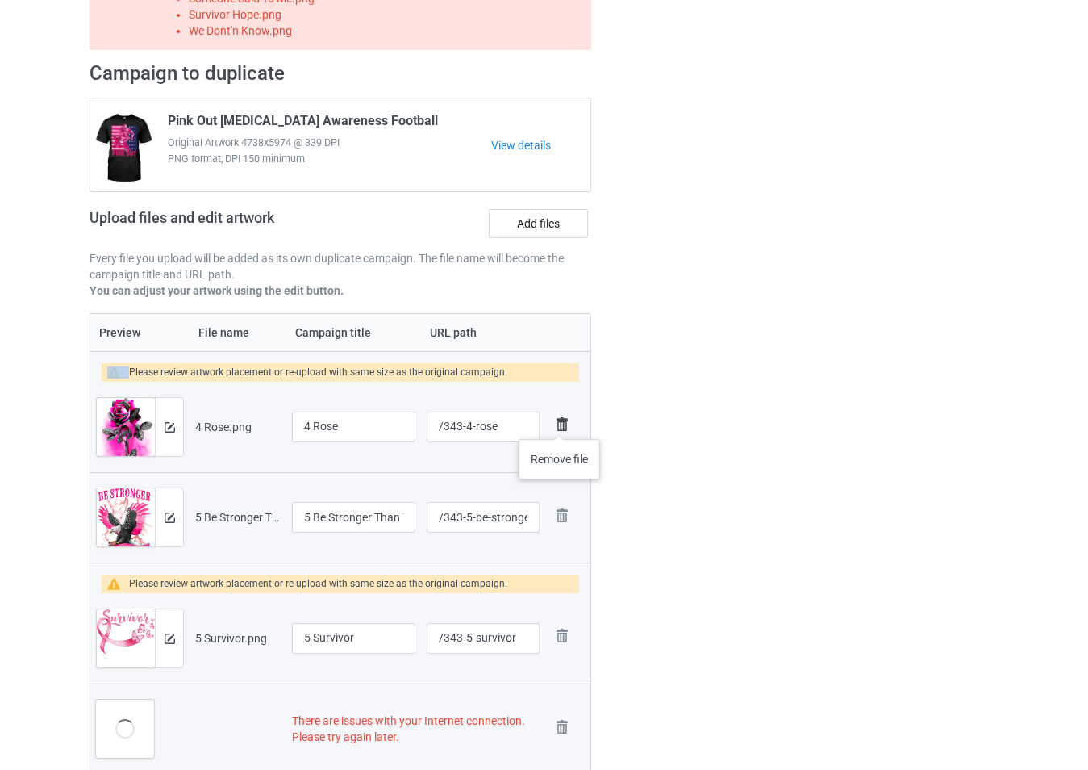
click at [560, 423] on img at bounding box center [562, 424] width 23 height 23
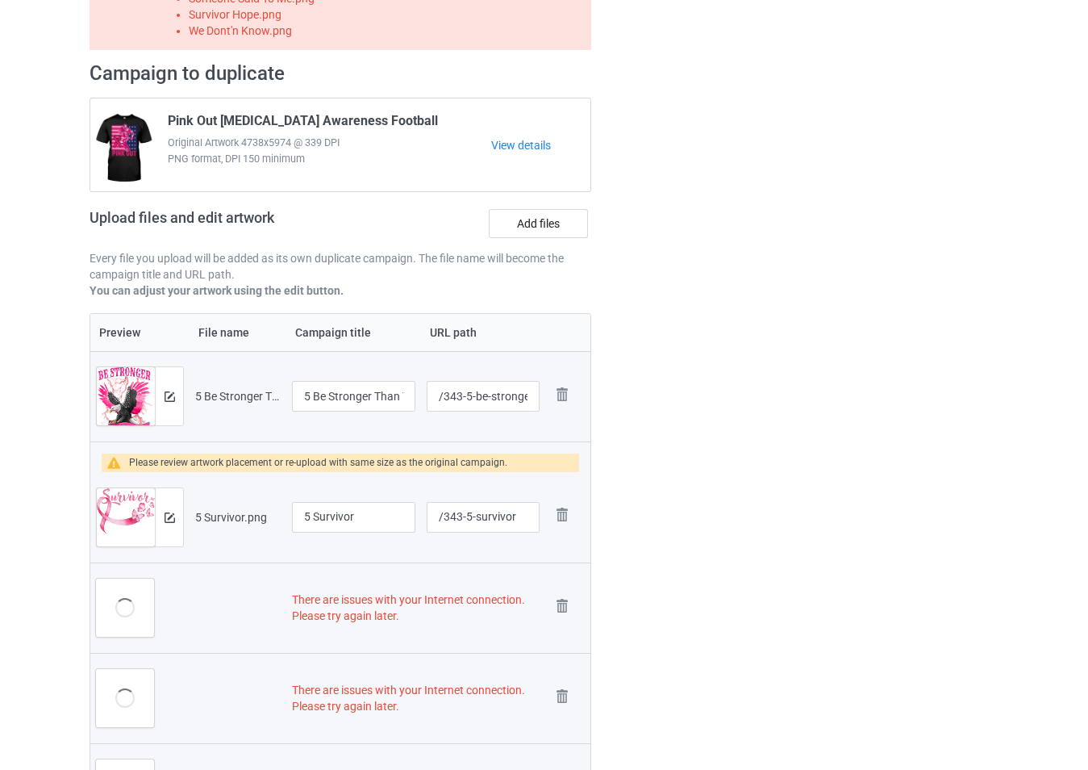
click at [560, 423] on td "Remove file" at bounding box center [567, 396] width 45 height 90
click at [565, 400] on img at bounding box center [562, 394] width 23 height 23
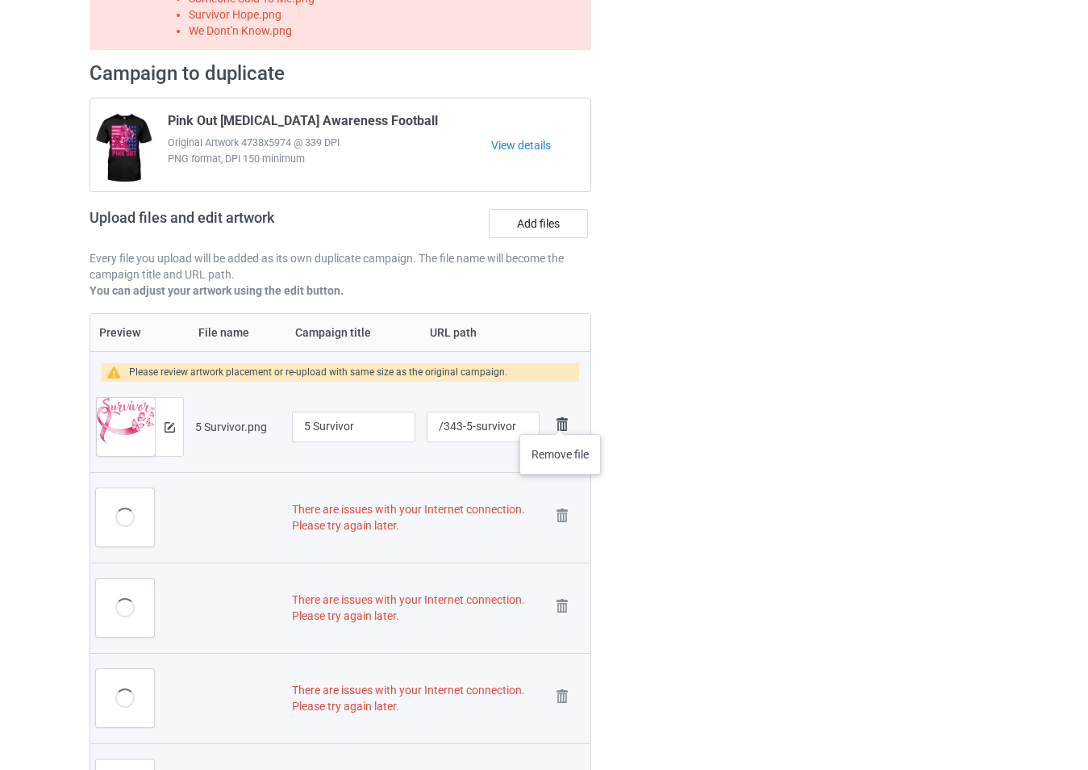
click at [561, 418] on img at bounding box center [562, 424] width 23 height 23
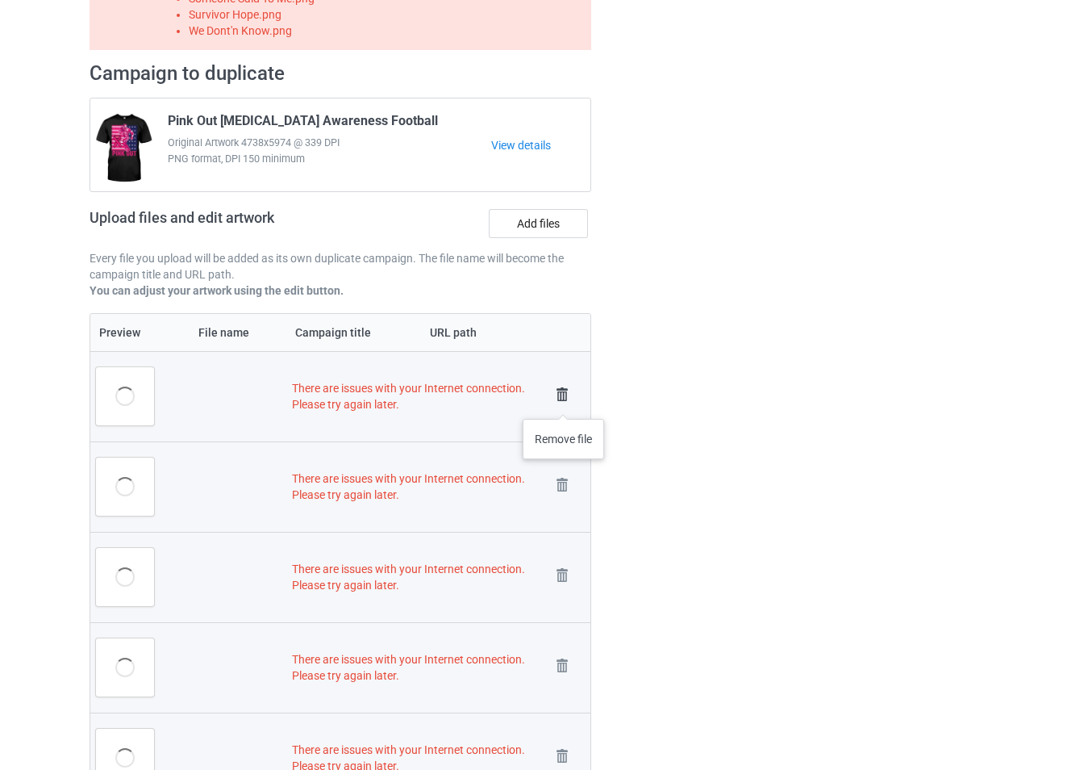
click at [565, 397] on img at bounding box center [562, 394] width 23 height 23
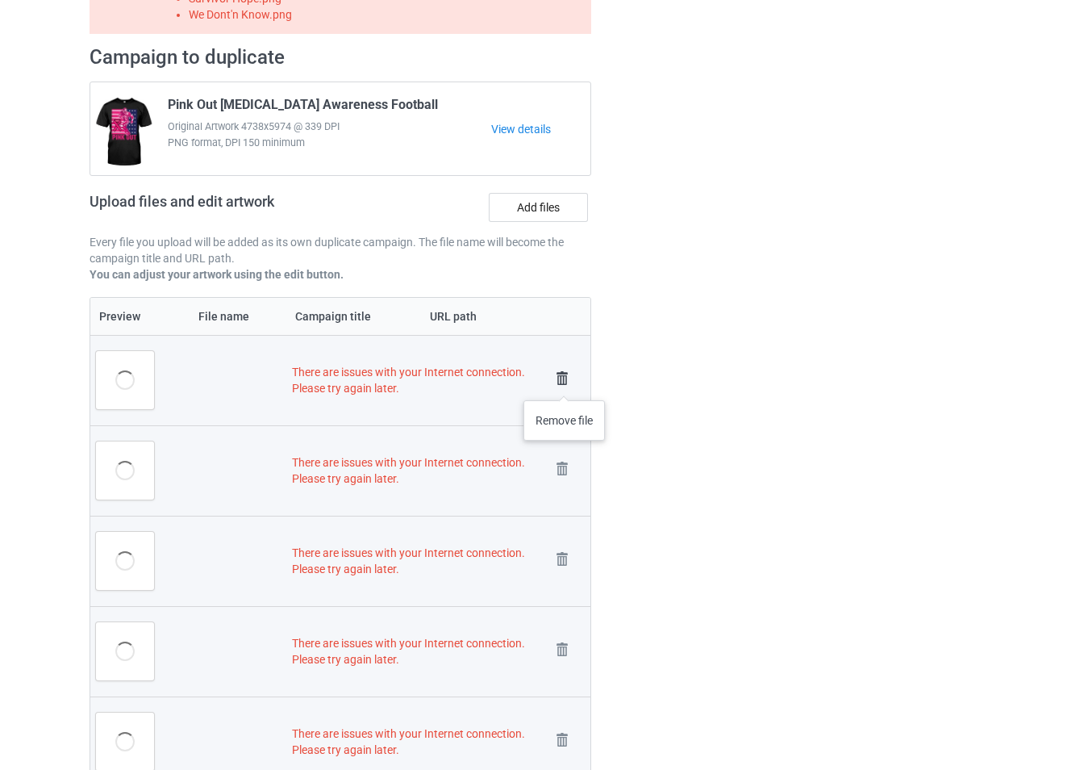
click at [565, 384] on img at bounding box center [562, 378] width 23 height 23
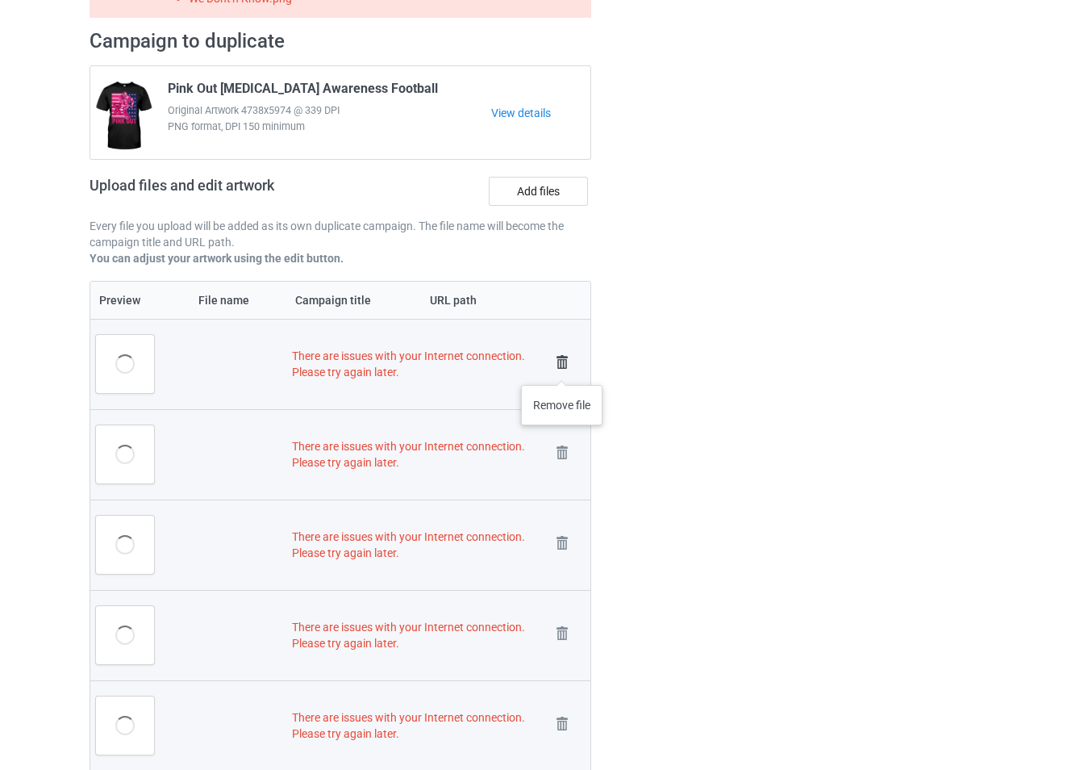
click at [562, 369] on img at bounding box center [562, 362] width 23 height 23
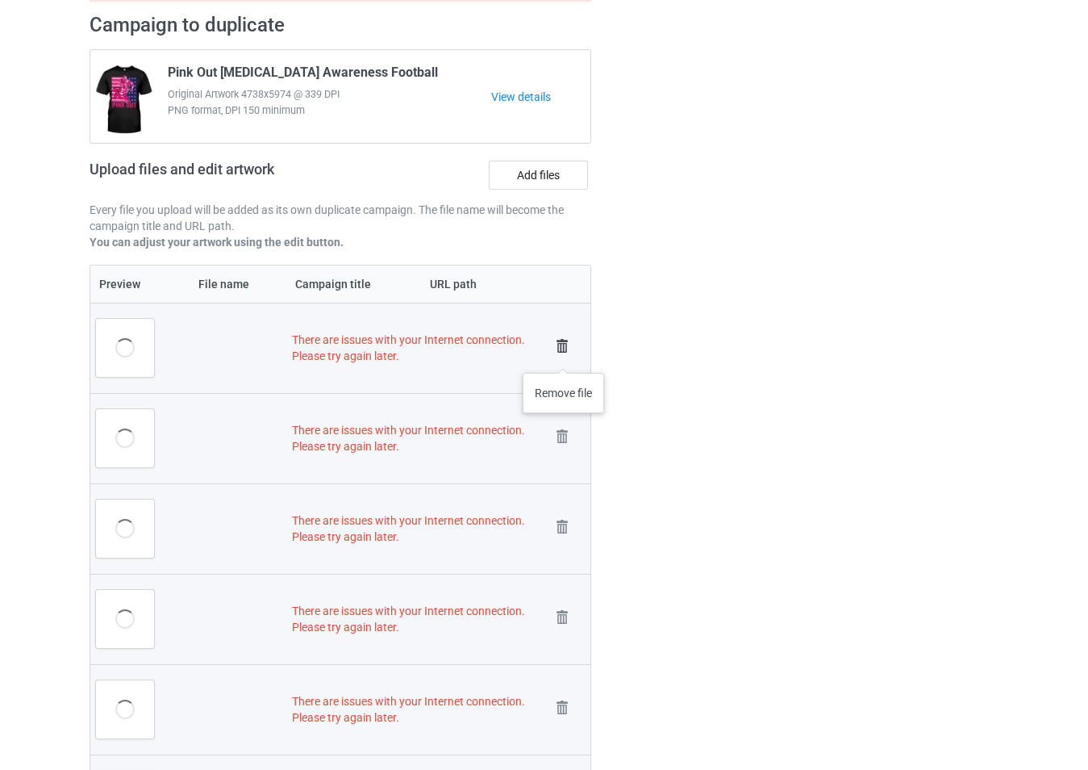
click at [564, 357] on img at bounding box center [562, 346] width 23 height 23
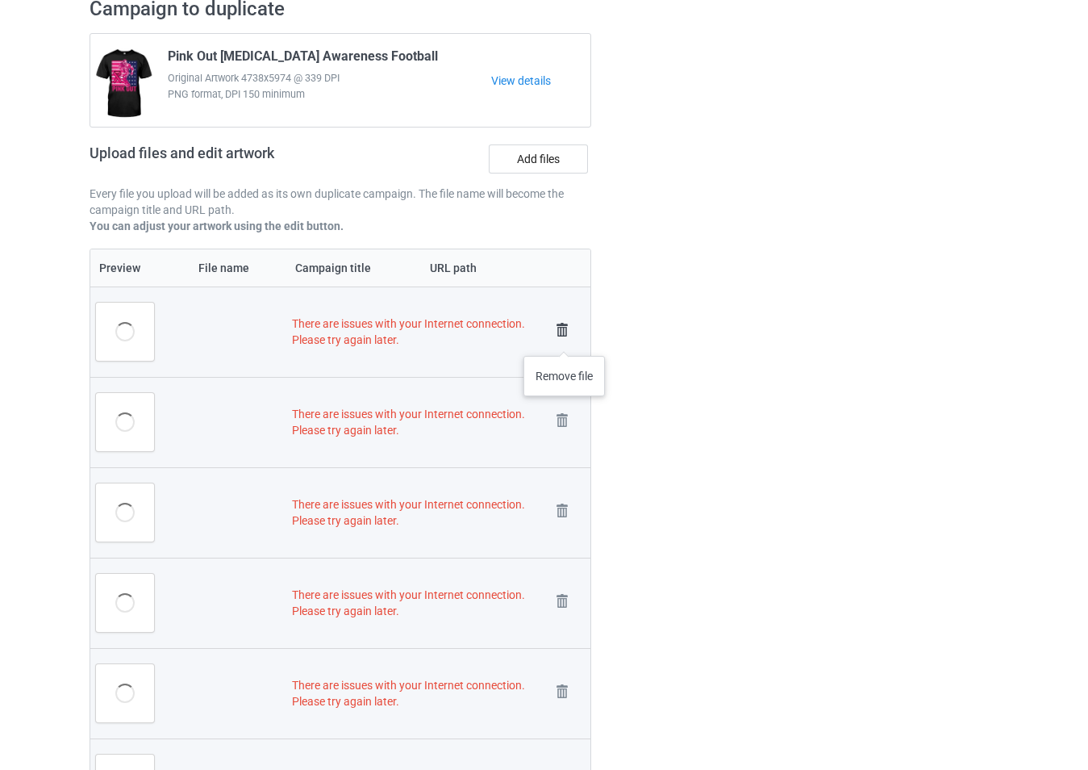
click at [565, 340] on img at bounding box center [562, 330] width 23 height 23
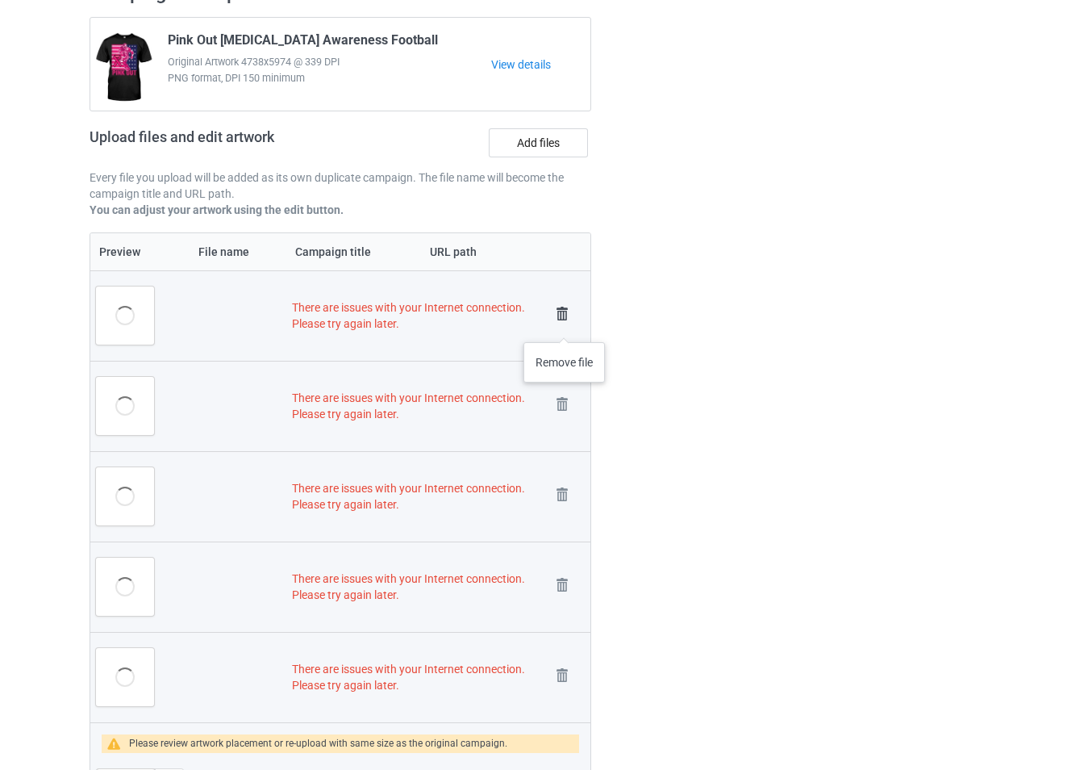
click at [565, 325] on link at bounding box center [562, 316] width 23 height 27
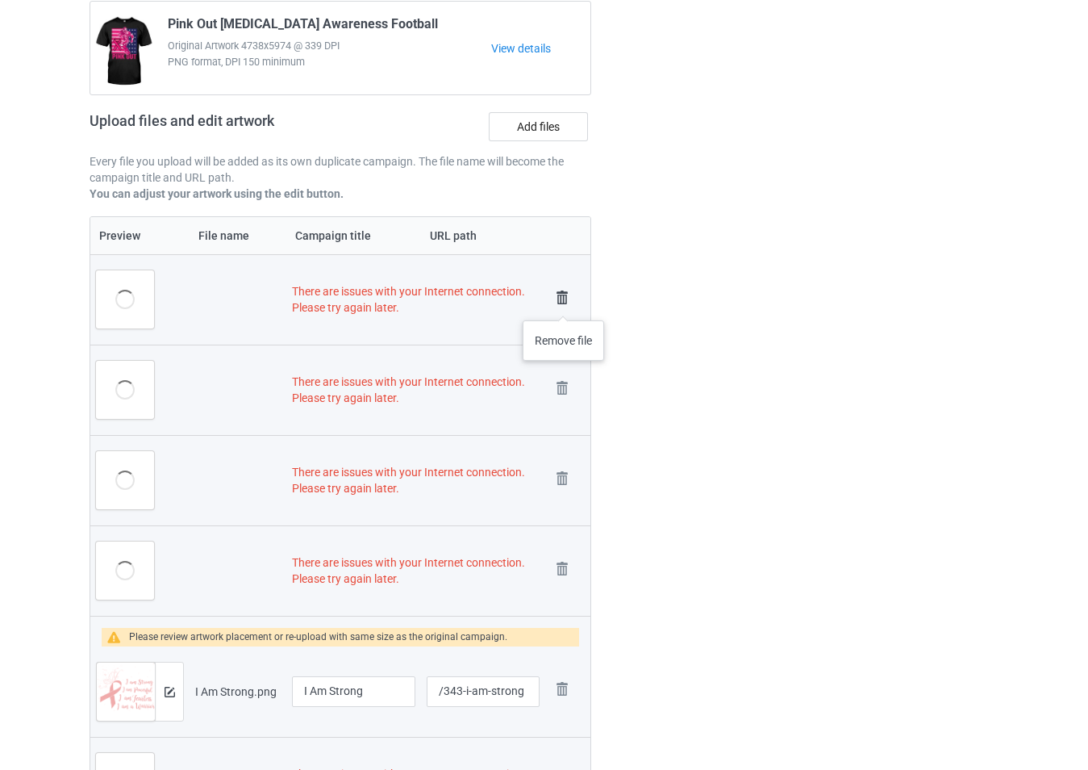
click at [564, 304] on img at bounding box center [562, 297] width 23 height 23
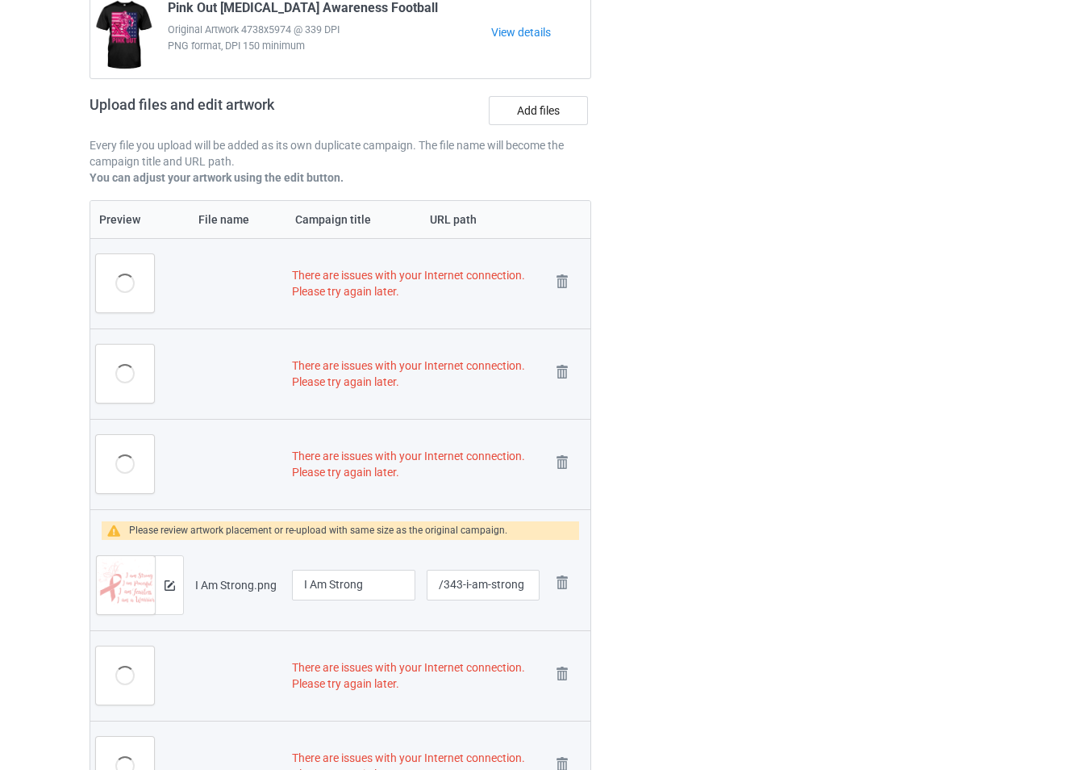
click at [564, 299] on td "Remove file" at bounding box center [567, 283] width 45 height 90
click at [564, 286] on img at bounding box center [562, 281] width 23 height 23
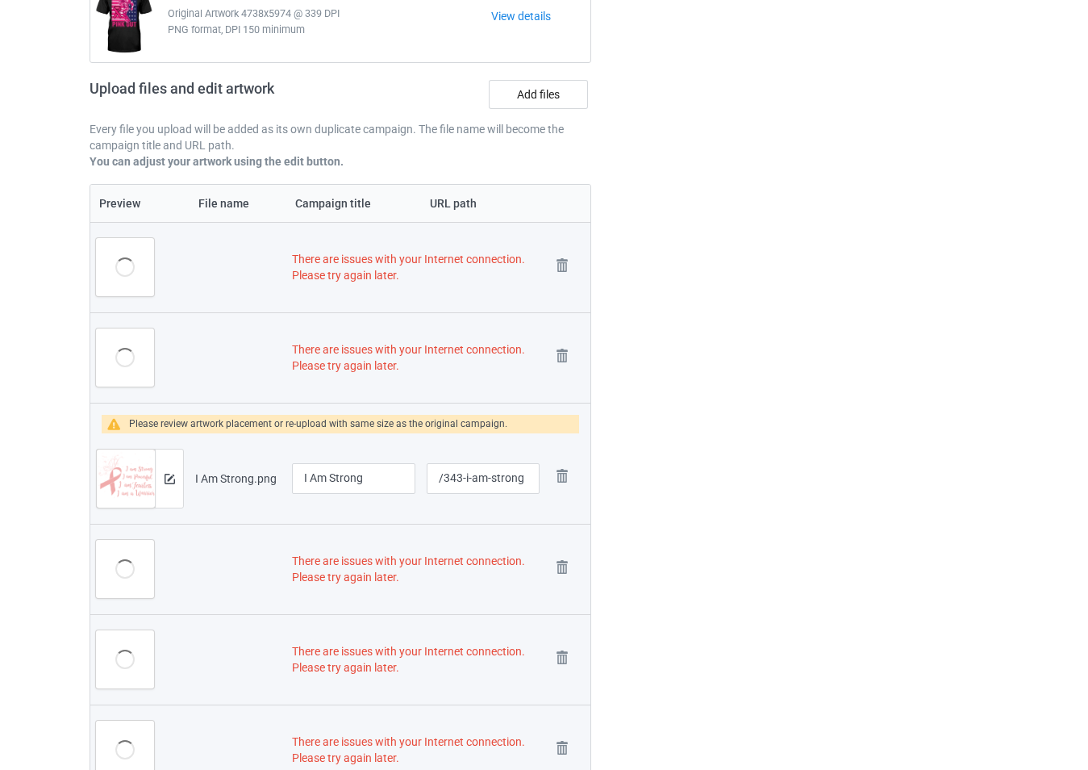
click at [564, 283] on td "Remove file" at bounding box center [567, 267] width 45 height 90
click at [562, 270] on img at bounding box center [562, 265] width 23 height 23
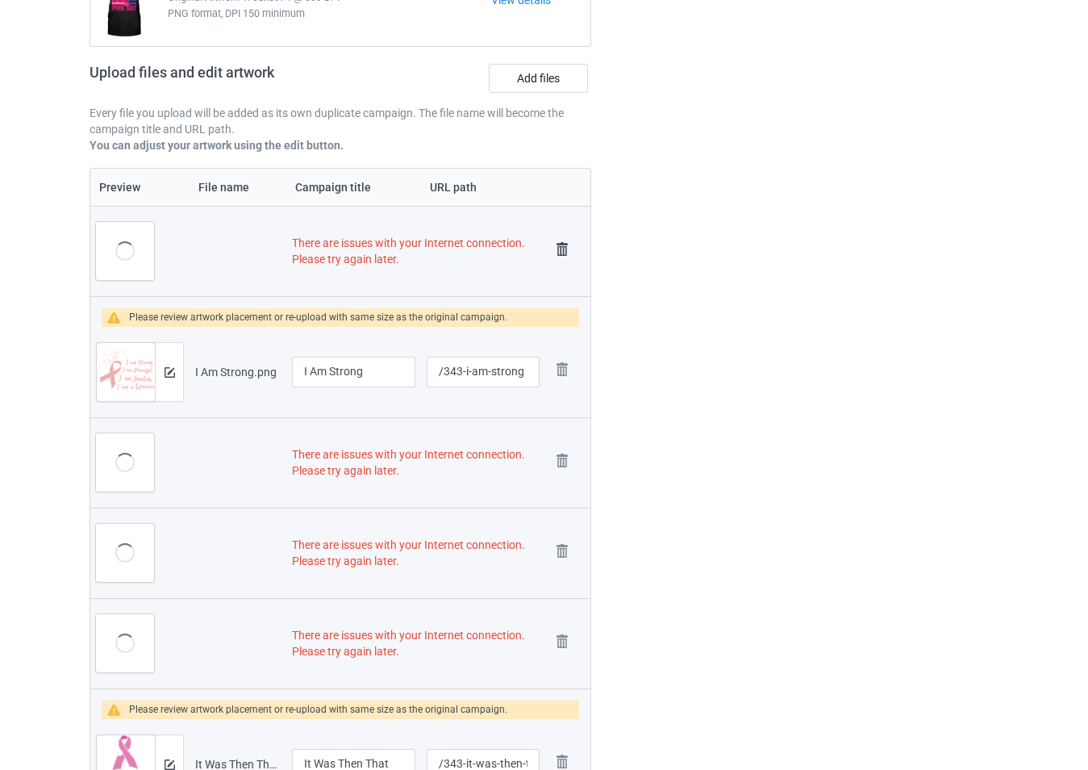
click at [562, 265] on link at bounding box center [562, 251] width 23 height 27
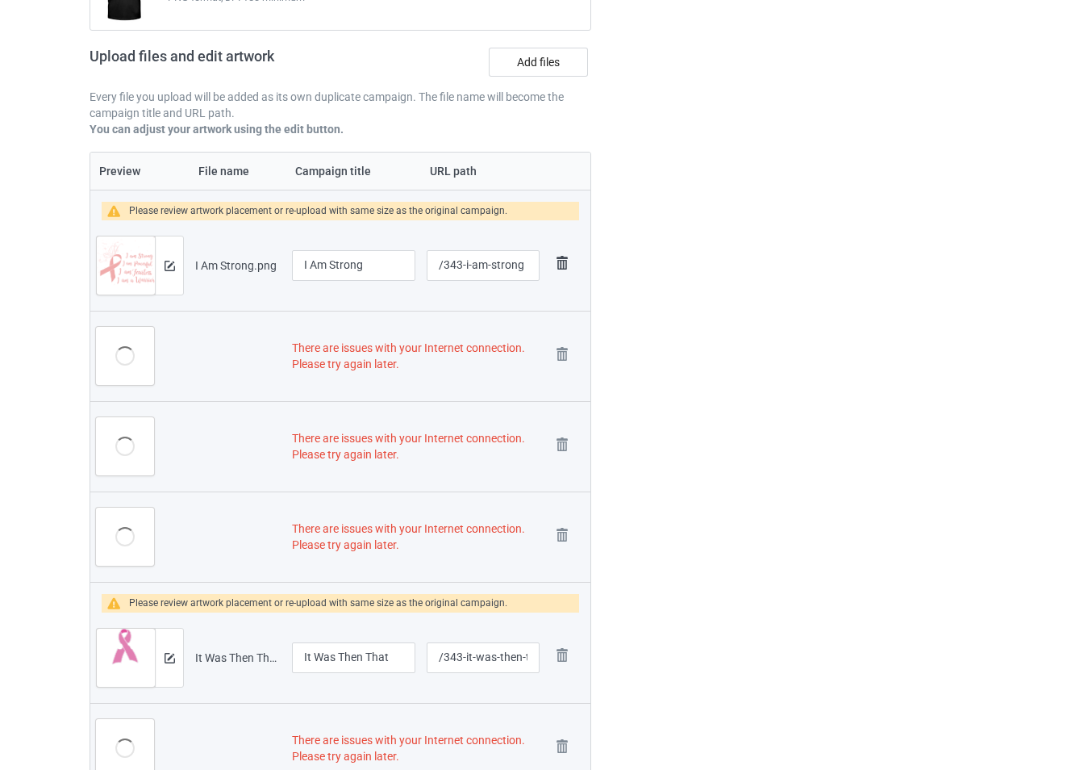
click at [562, 256] on img at bounding box center [562, 263] width 23 height 23
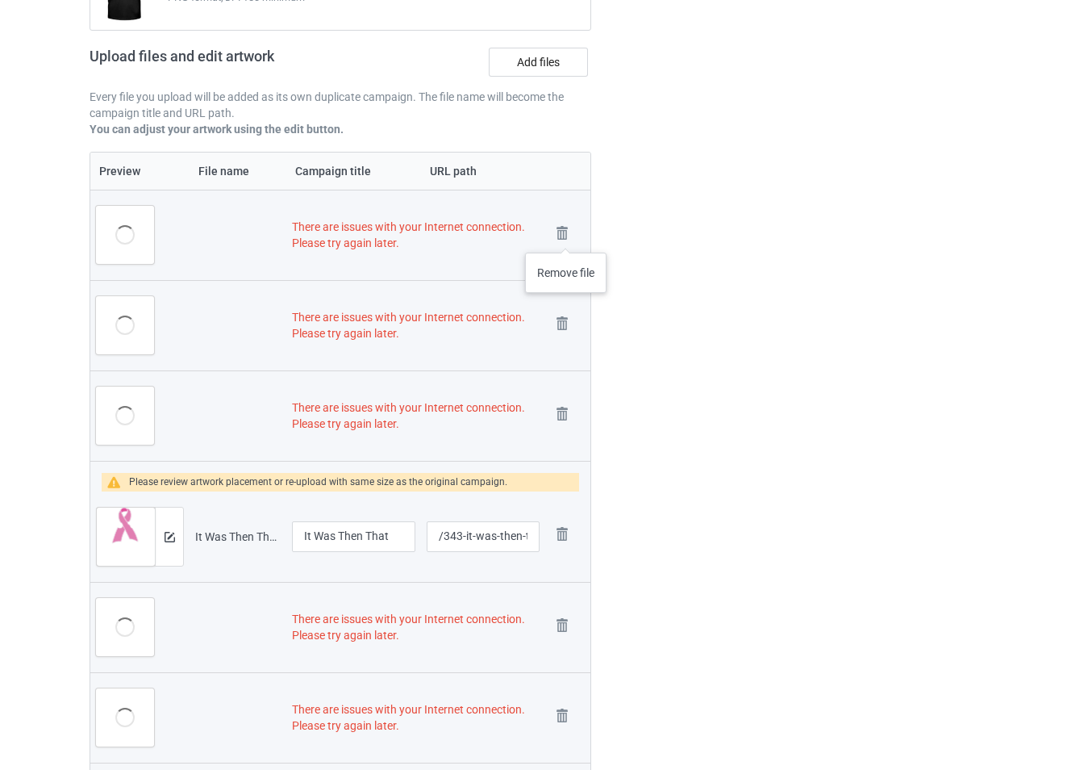
click at [0, 0] on img at bounding box center [0, 0] width 0 height 0
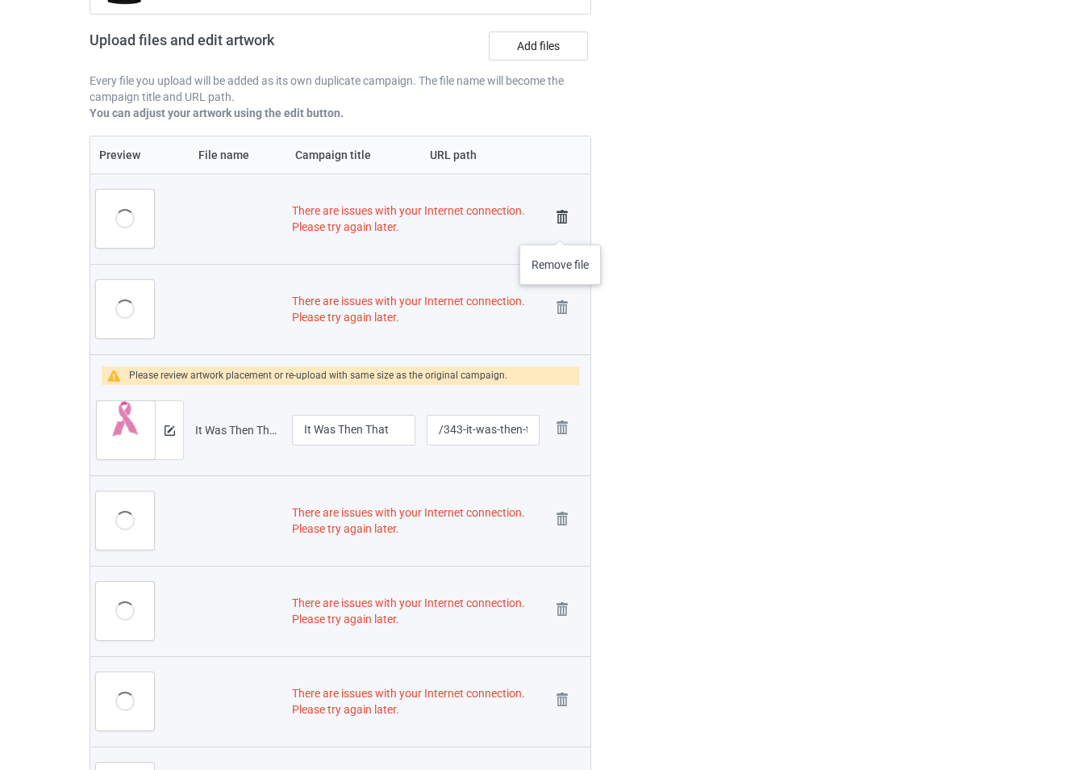
click at [561, 228] on img at bounding box center [562, 217] width 23 height 23
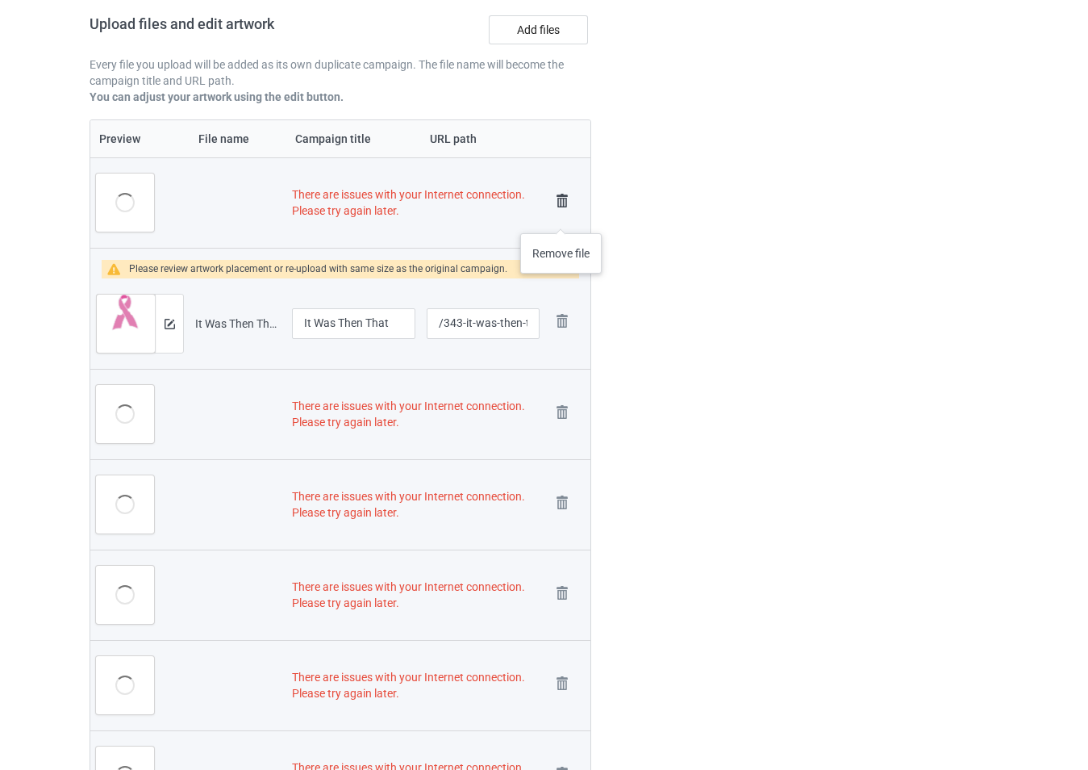
click at [561, 216] on link at bounding box center [562, 203] width 23 height 27
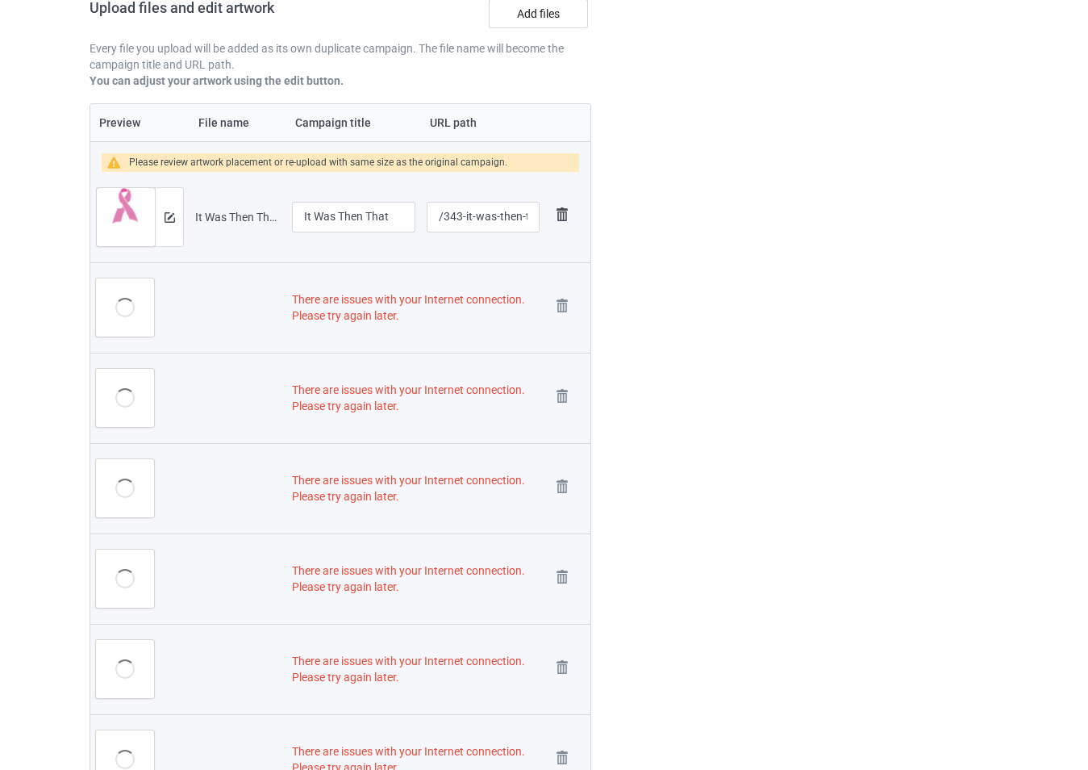
click at [562, 211] on img at bounding box center [562, 214] width 23 height 23
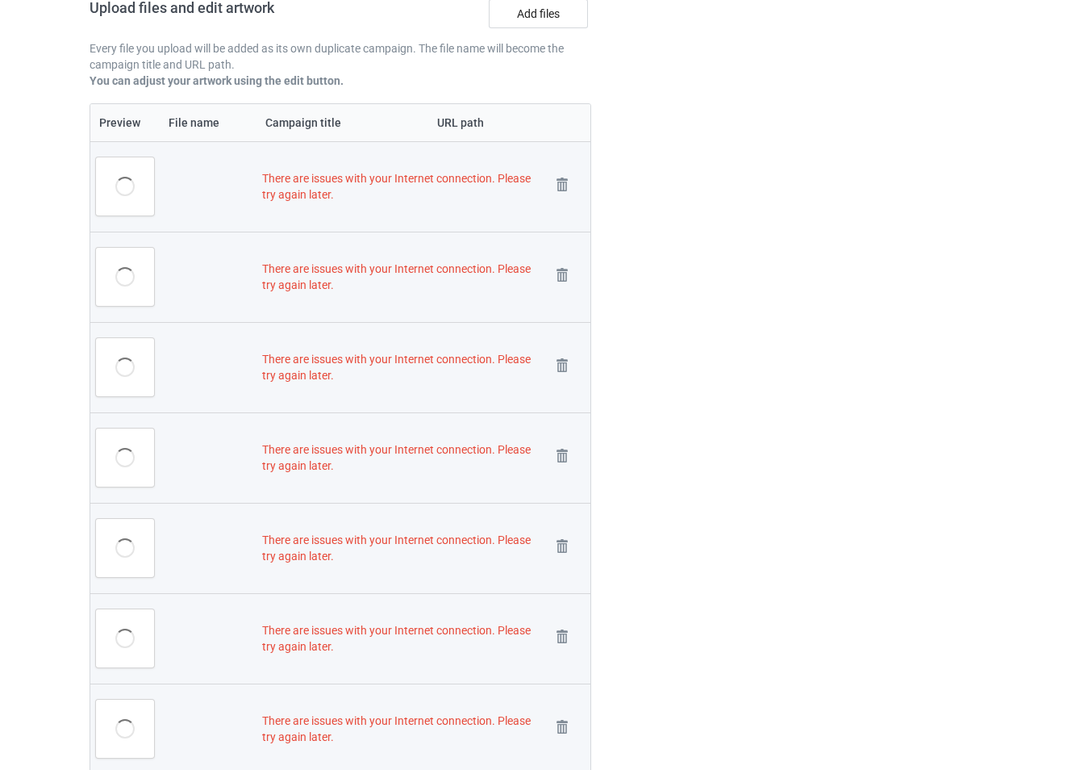
click at [562, 211] on td "Remove file" at bounding box center [567, 186] width 45 height 90
click at [562, 209] on td "Remove file" at bounding box center [567, 186] width 45 height 90
click at [562, 196] on img at bounding box center [562, 184] width 23 height 23
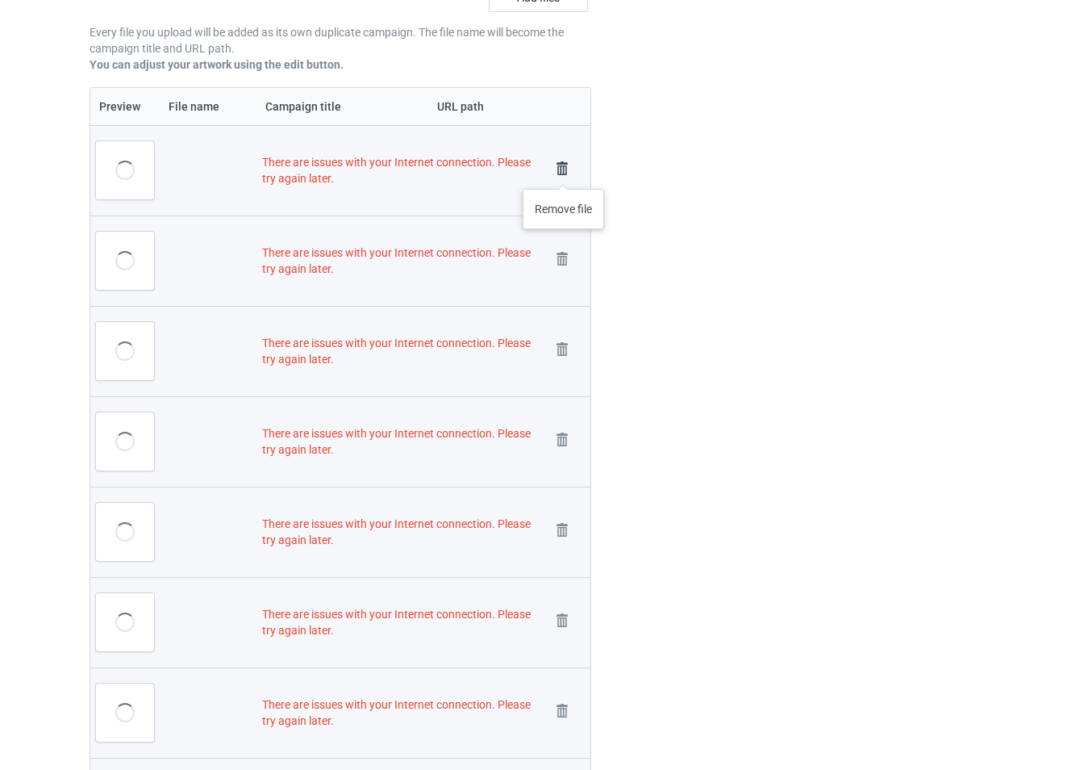
click at [564, 173] on img at bounding box center [562, 168] width 23 height 23
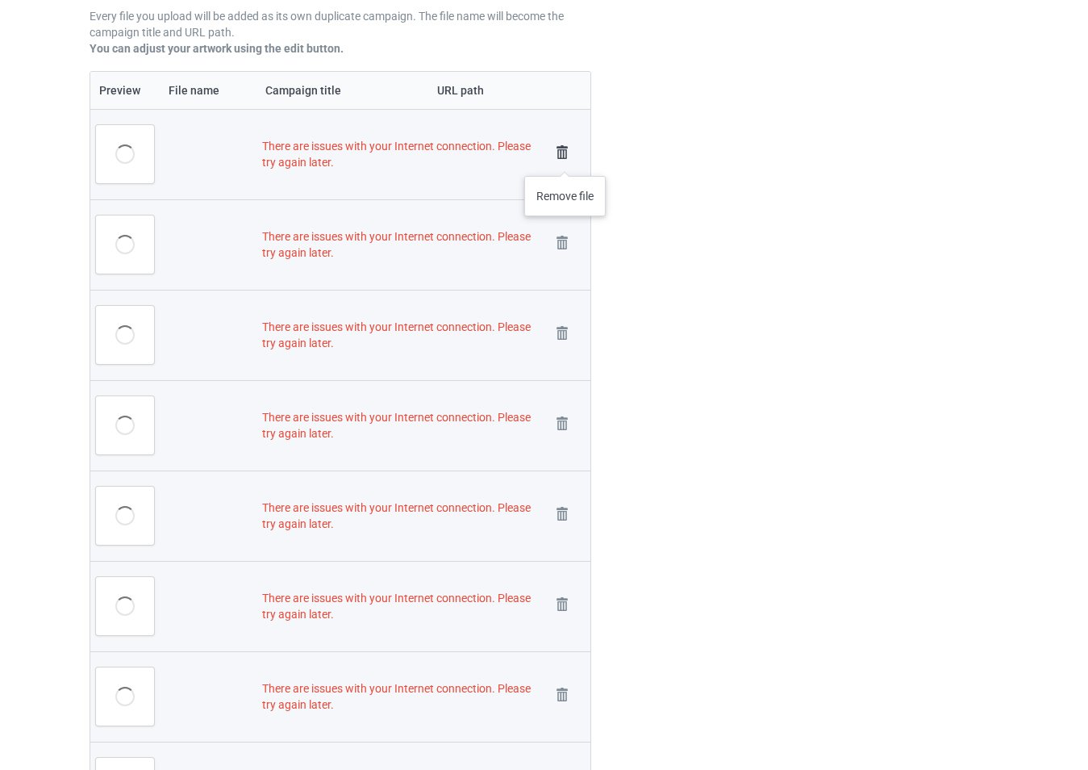
click at [566, 160] on img at bounding box center [562, 152] width 23 height 23
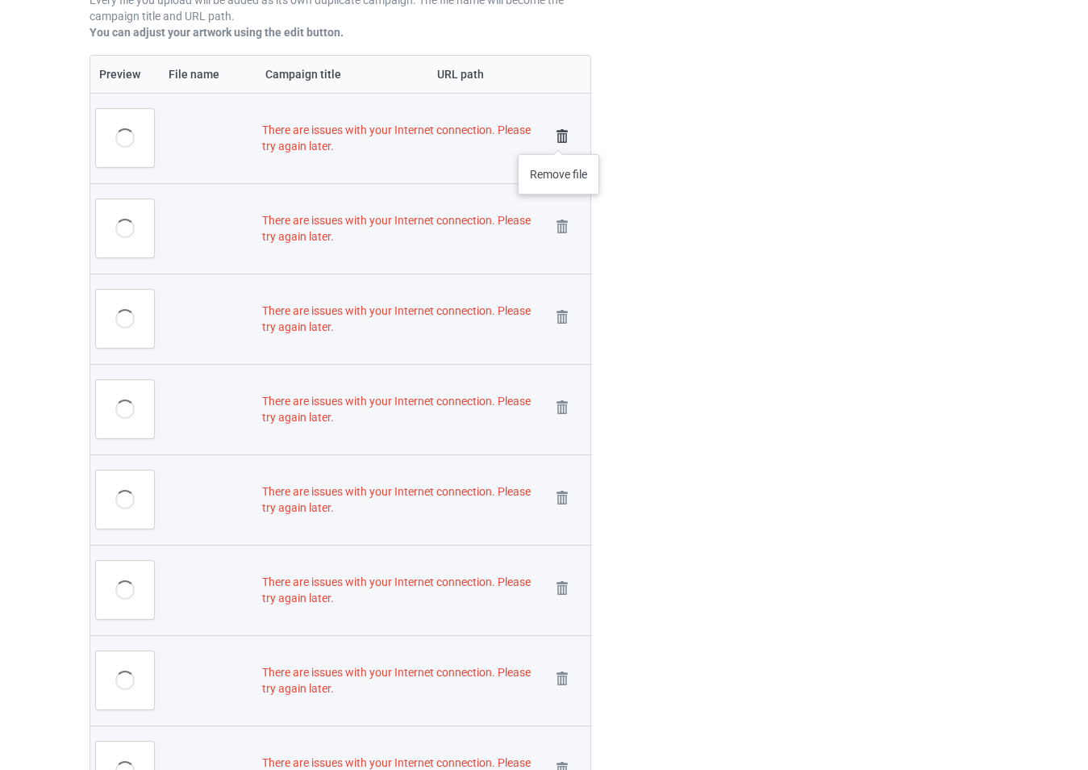
click at [559, 138] on img at bounding box center [562, 136] width 23 height 23
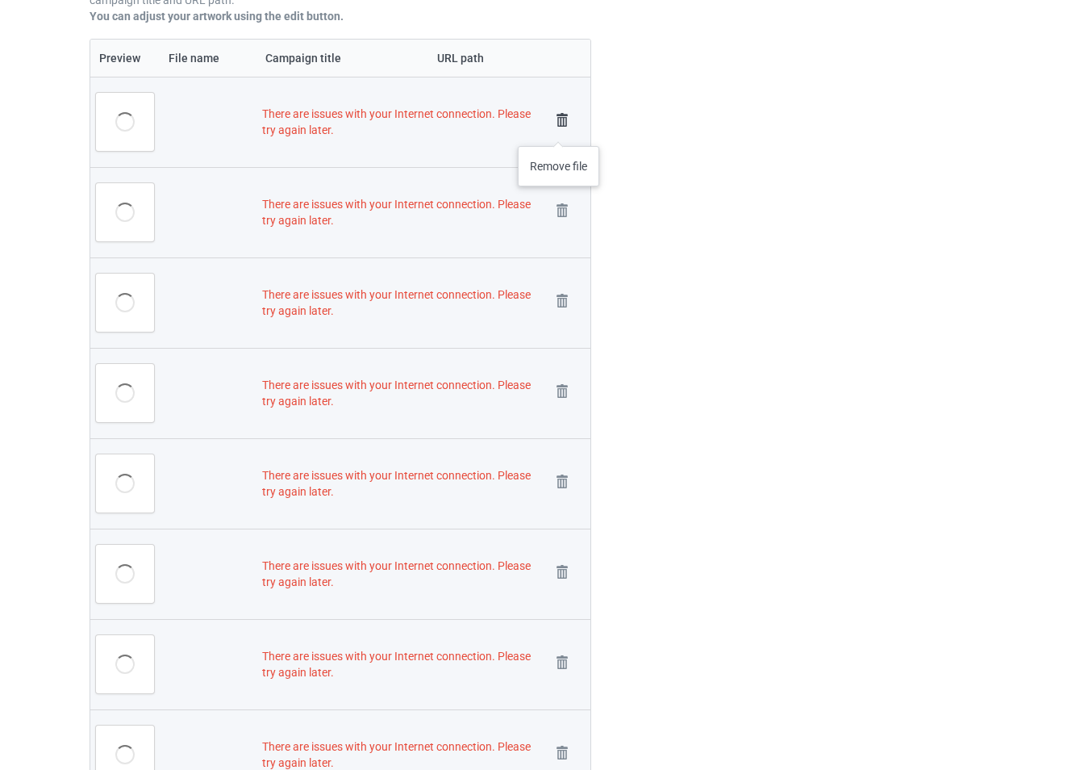
click at [559, 130] on img at bounding box center [562, 120] width 23 height 23
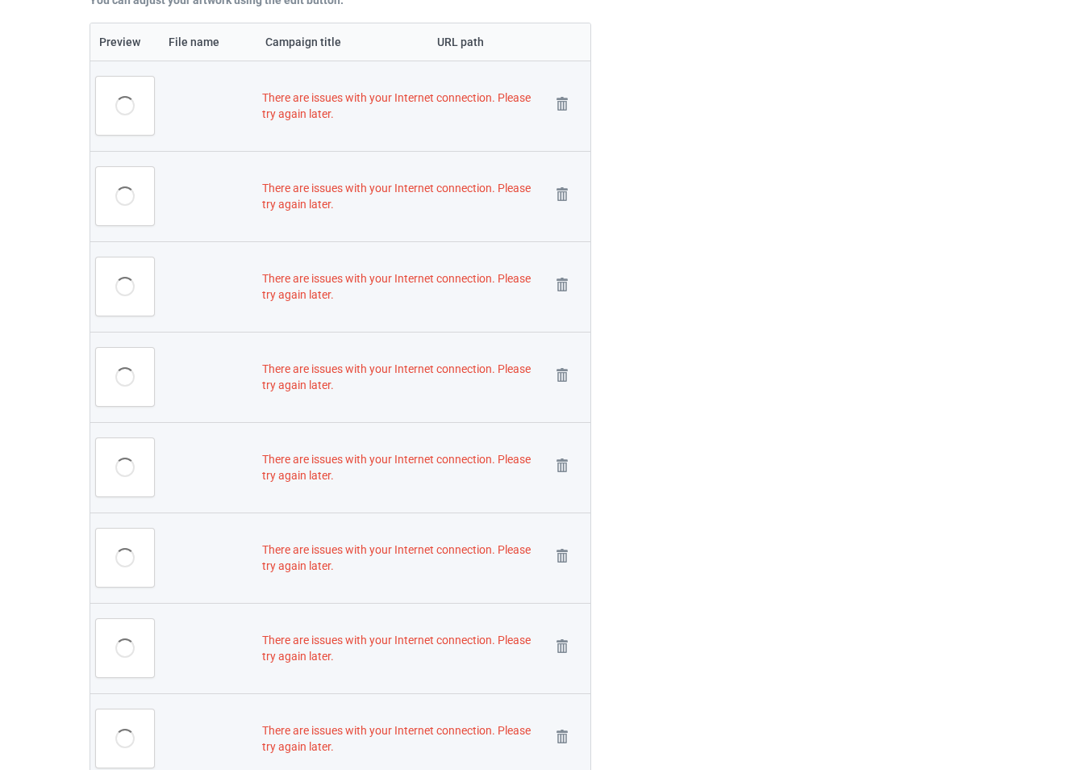
click at [559, 129] on td "Remove file" at bounding box center [567, 106] width 45 height 90
click at [562, 117] on link at bounding box center [562, 106] width 23 height 27
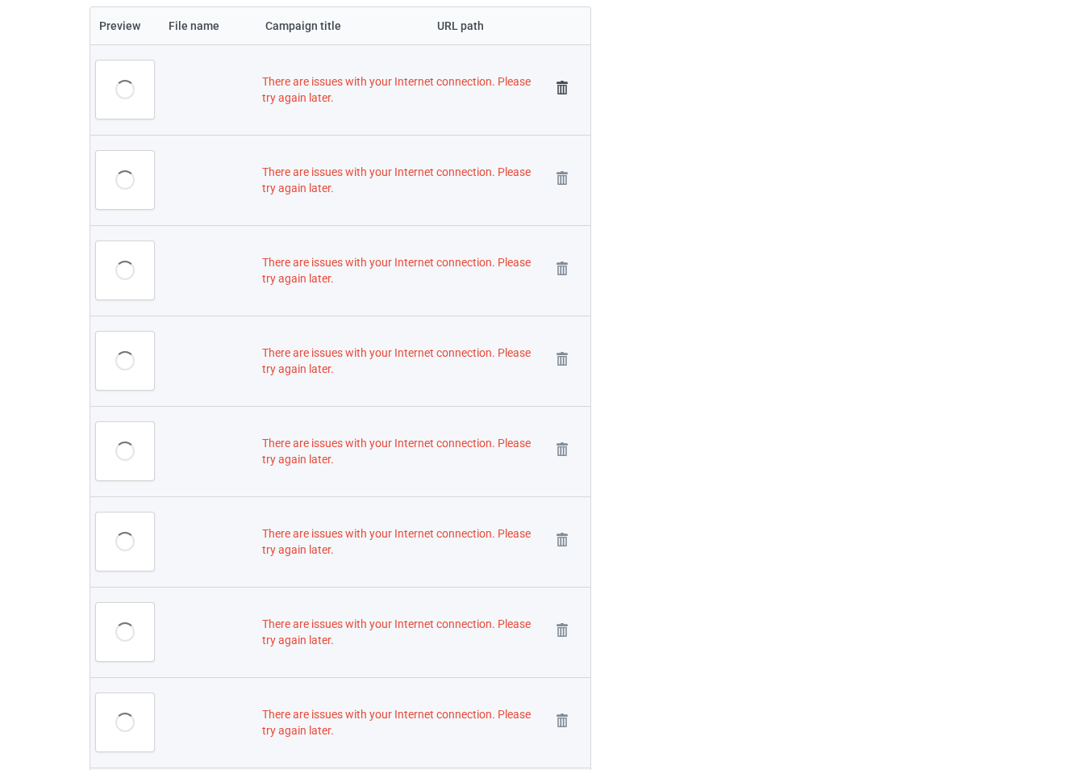
click at [564, 102] on td "Remove file" at bounding box center [567, 89] width 45 height 90
click at [564, 98] on img at bounding box center [562, 88] width 23 height 23
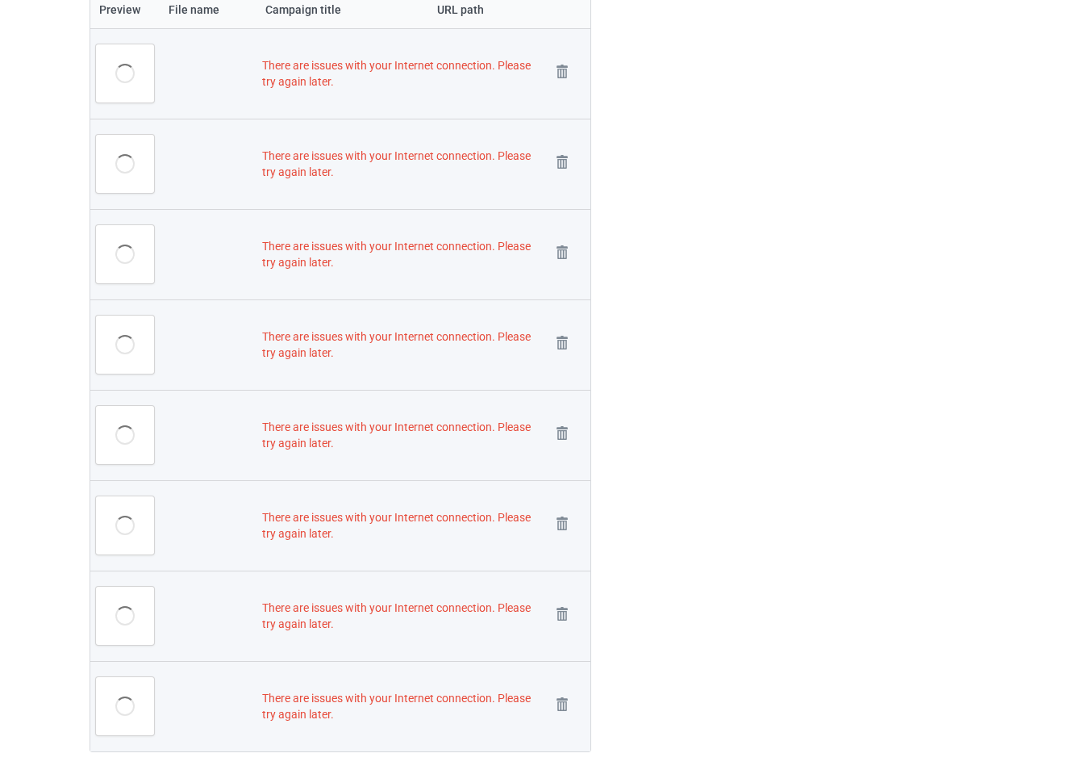
click at [564, 94] on td "Remove file" at bounding box center [567, 73] width 45 height 90
click at [564, 86] on link at bounding box center [562, 74] width 23 height 27
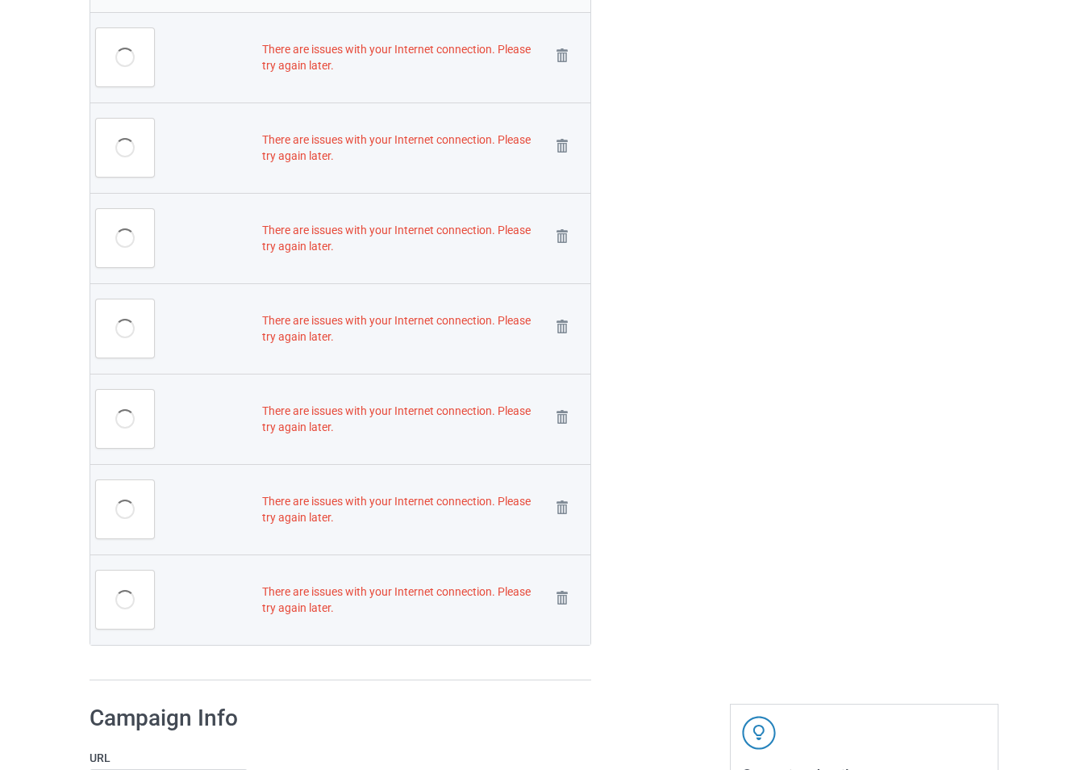
click at [564, 79] on td "Remove file" at bounding box center [567, 57] width 45 height 90
drag, startPoint x: 564, startPoint y: 77, endPoint x: 563, endPoint y: 65, distance: 11.3
click at [563, 69] on td "Remove file" at bounding box center [567, 57] width 45 height 90
click at [563, 65] on img at bounding box center [562, 55] width 23 height 23
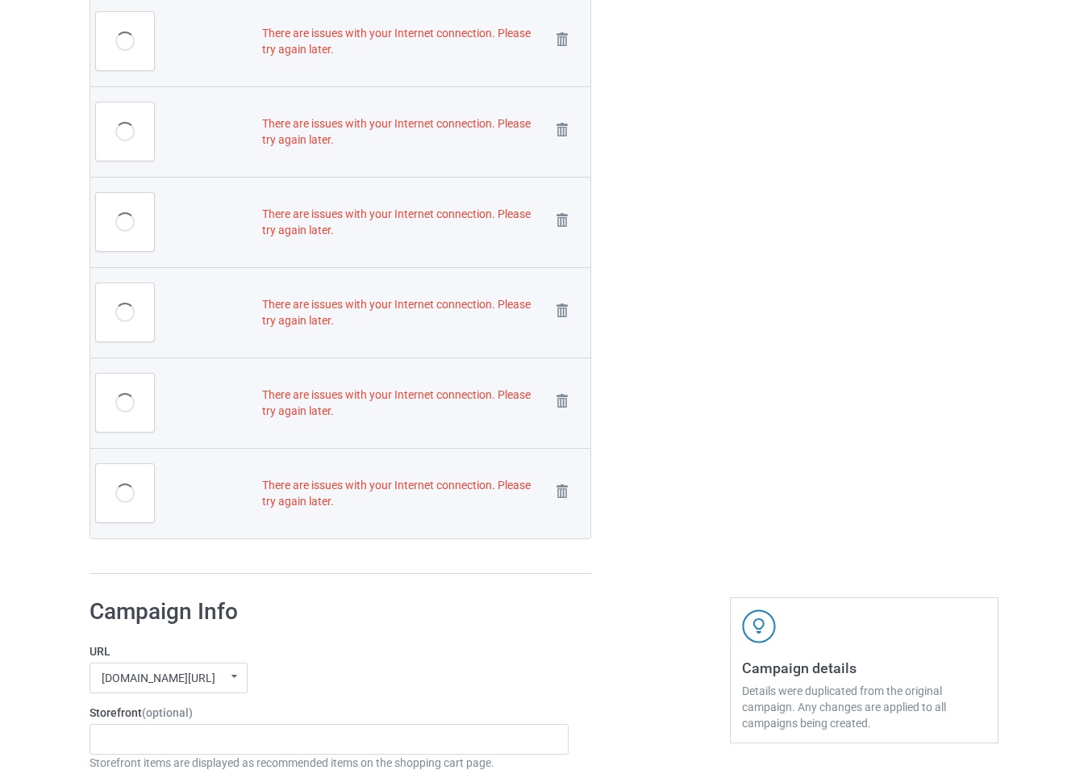
click at [563, 61] on td "Remove file" at bounding box center [567, 41] width 45 height 90
click at [562, 44] on img at bounding box center [562, 39] width 23 height 23
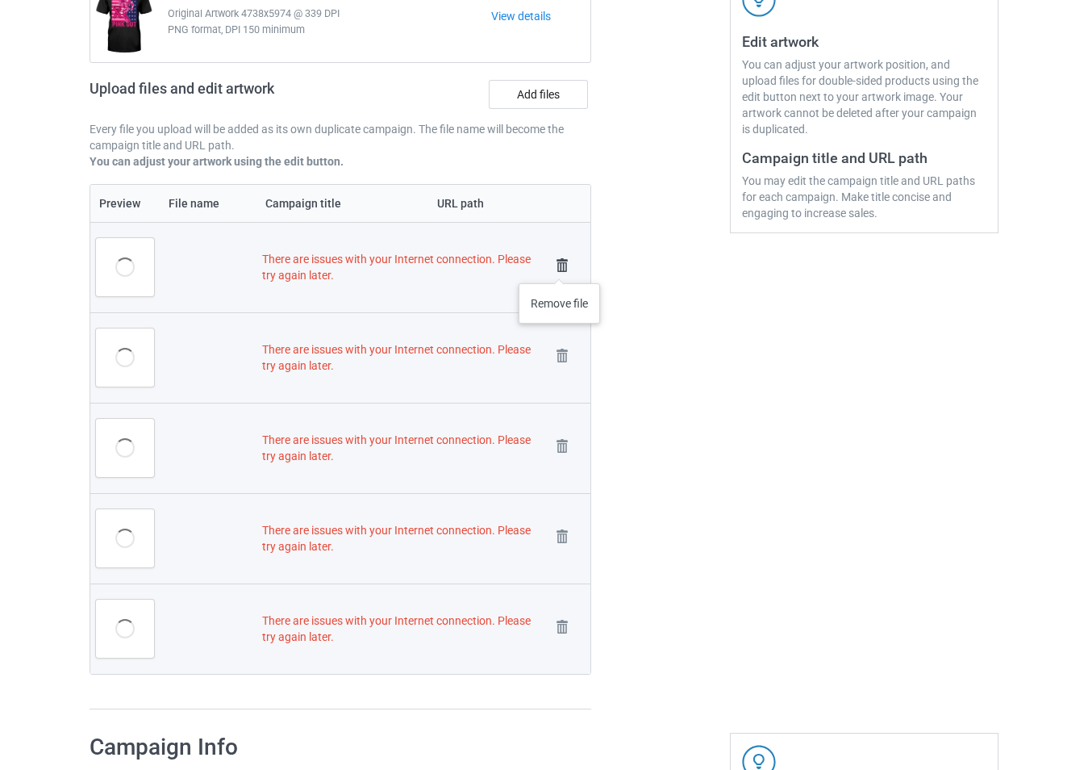
click at [560, 267] on img at bounding box center [562, 265] width 23 height 23
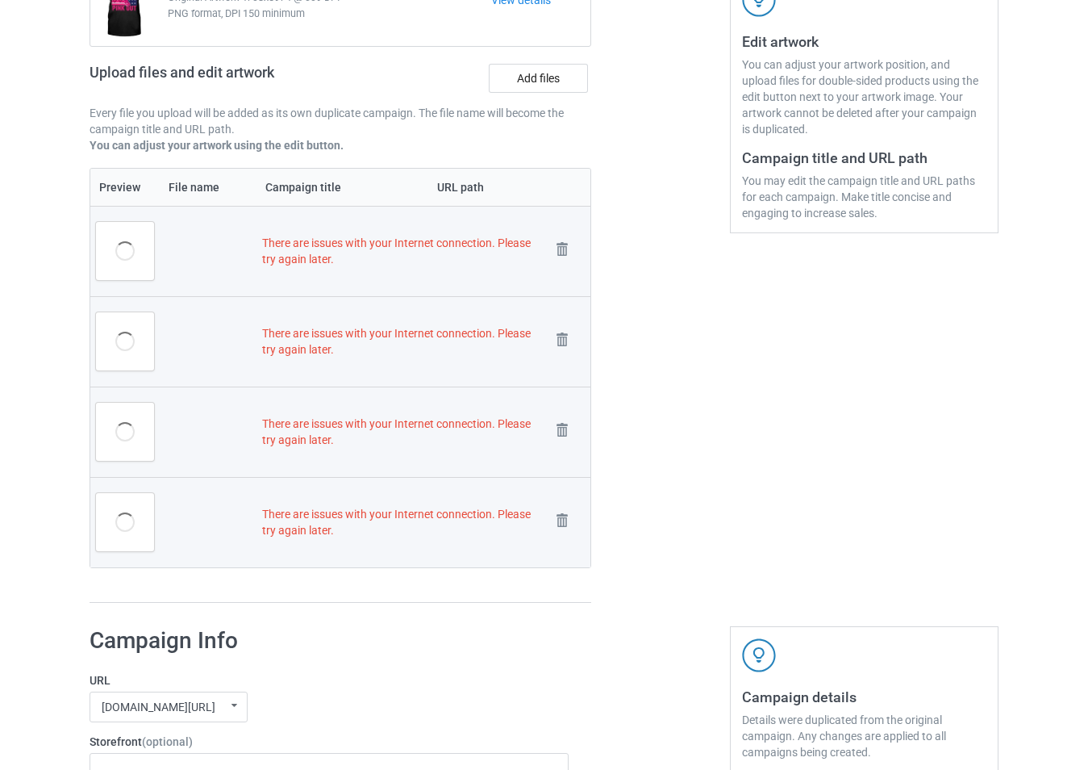
scroll to position [307, 0]
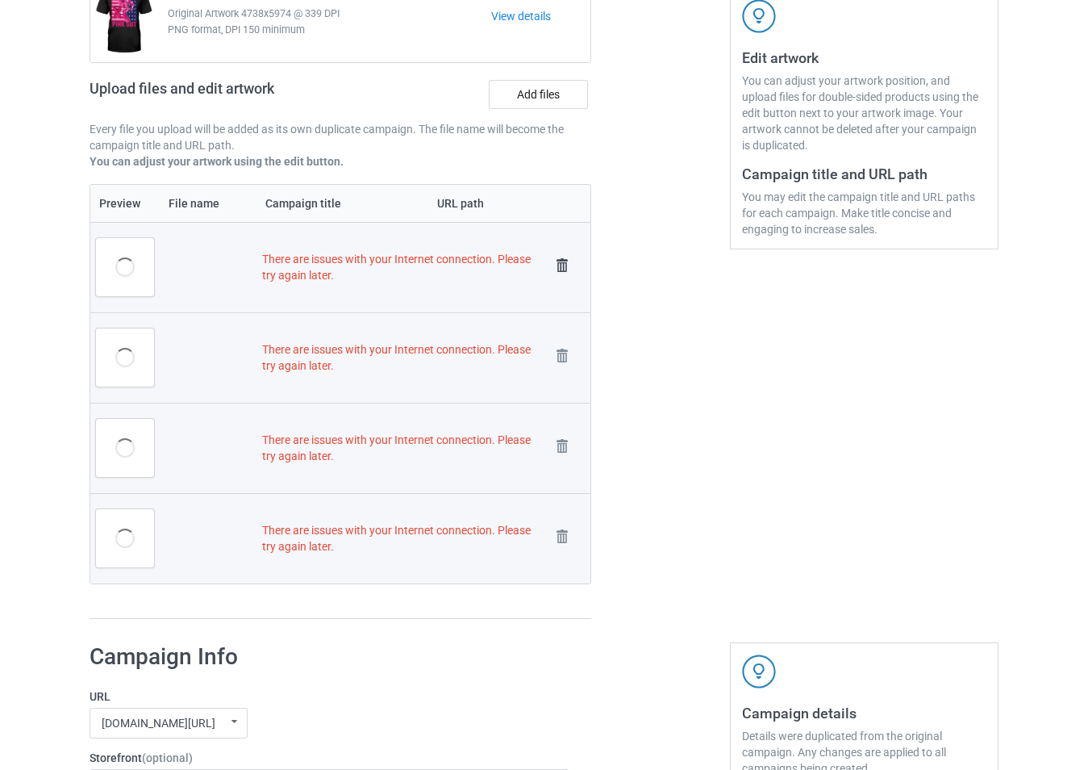
click at [560, 265] on img at bounding box center [562, 265] width 23 height 23
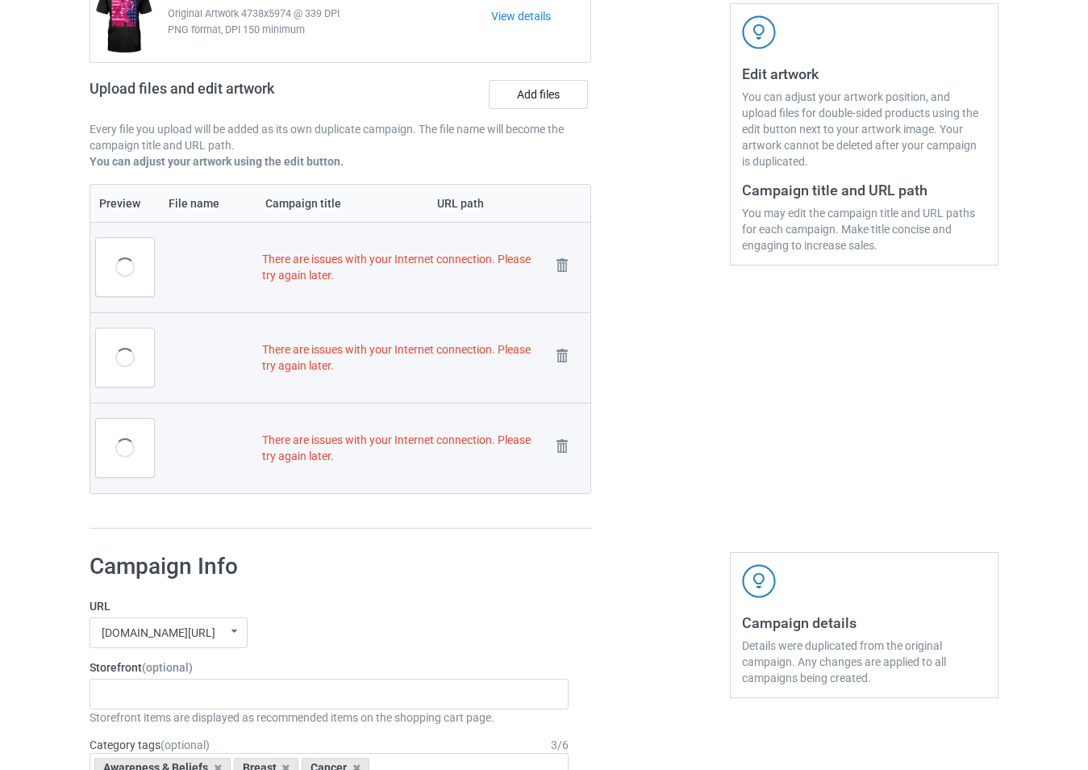
click at [0, 0] on img at bounding box center [0, 0] width 0 height 0
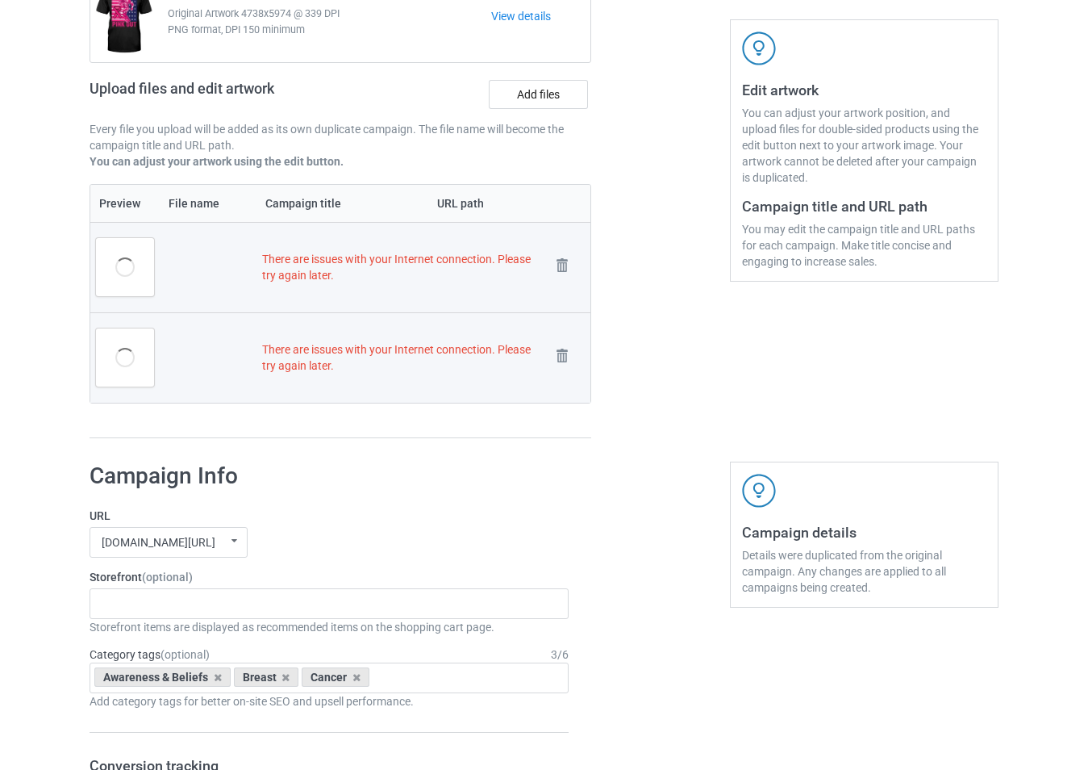
click at [0, 0] on img at bounding box center [0, 0] width 0 height 0
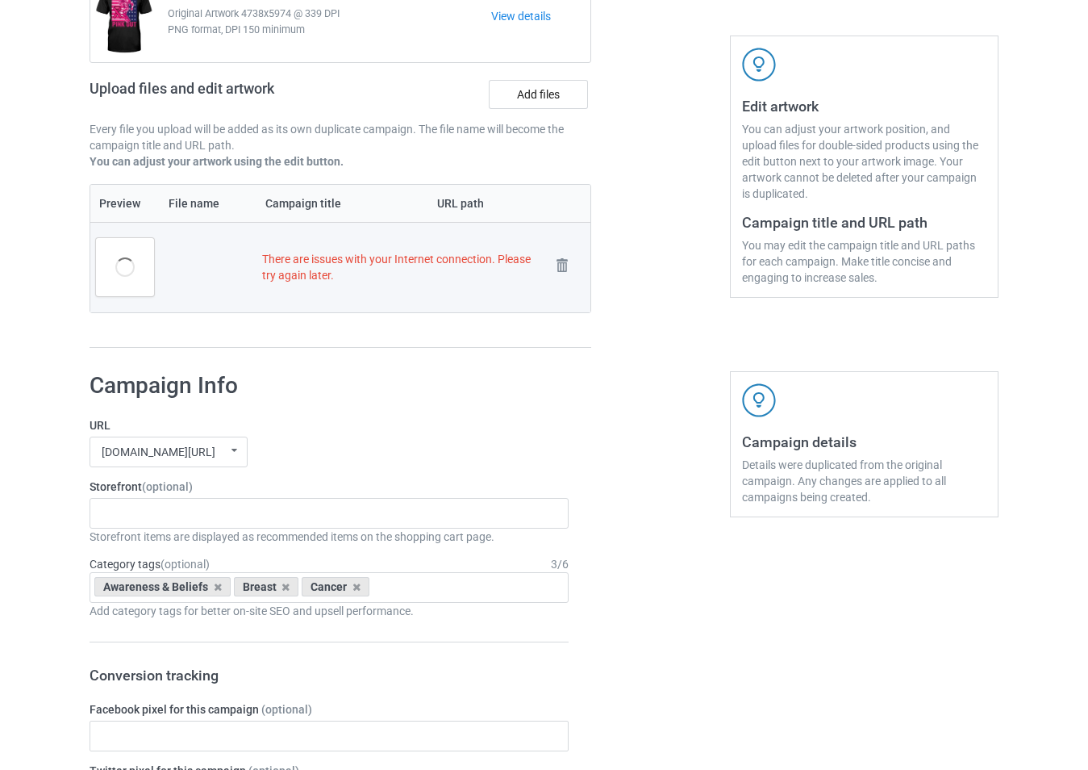
click at [0, 0] on img at bounding box center [0, 0] width 0 height 0
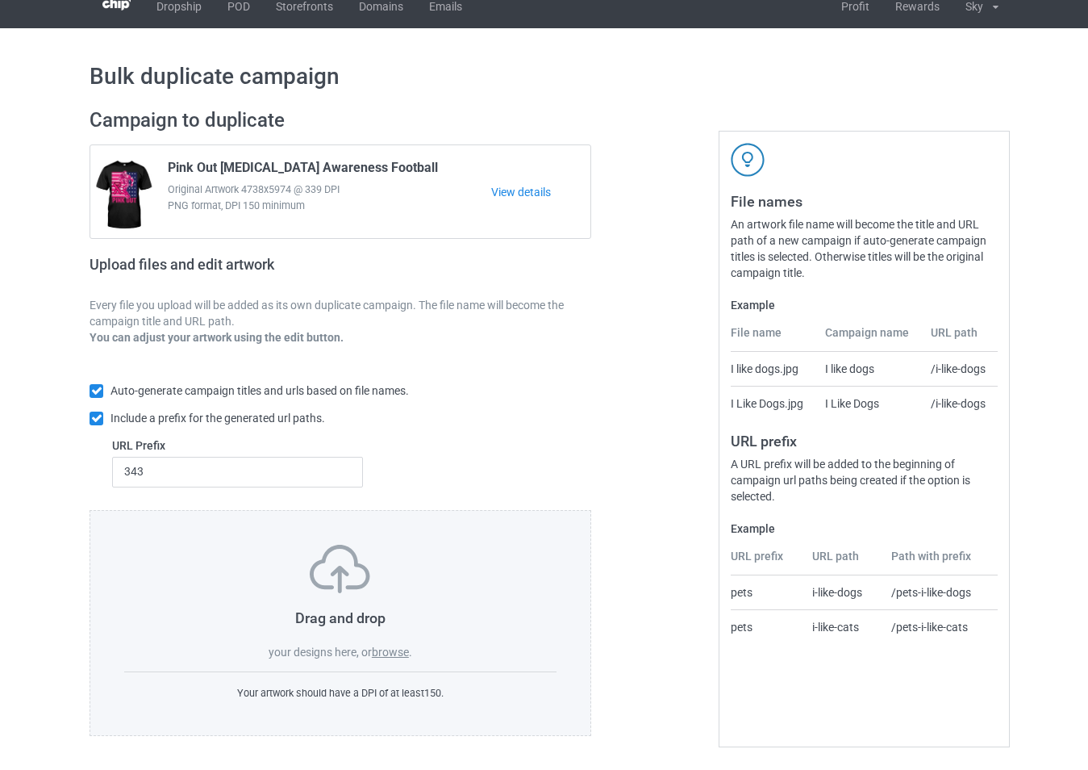
click at [387, 656] on label "browse" at bounding box center [390, 651] width 37 height 13
click at [0, 0] on input "browse" at bounding box center [0, 0] width 0 height 0
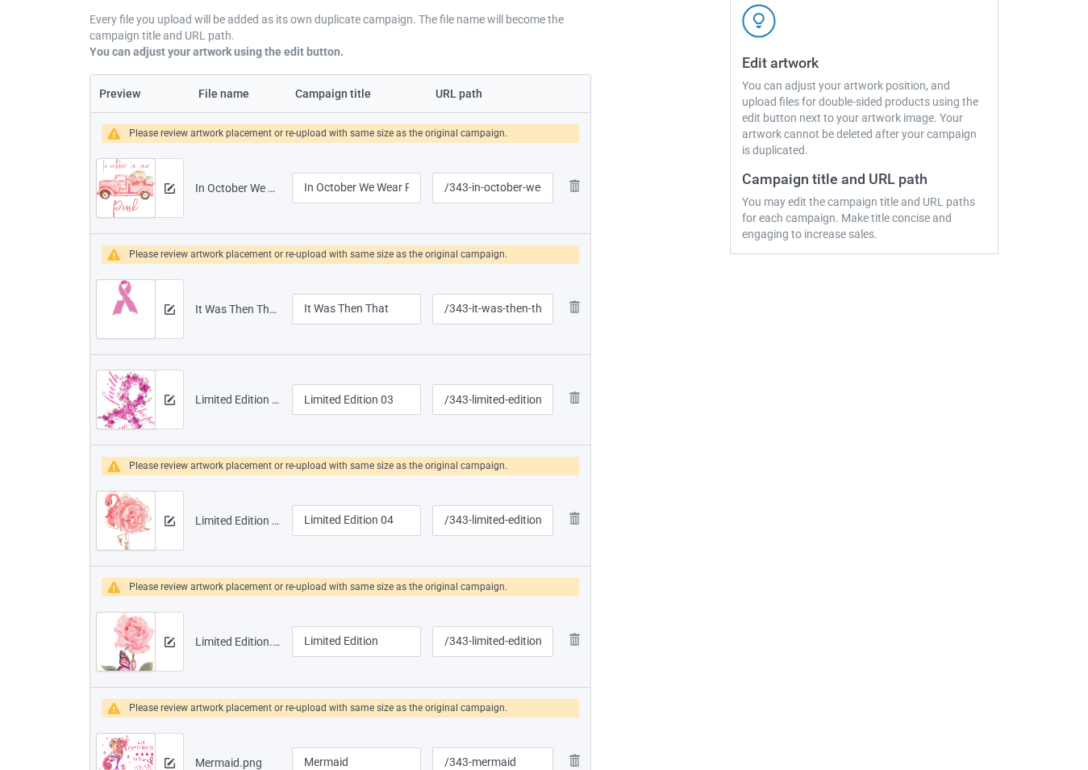
scroll to position [323, 0]
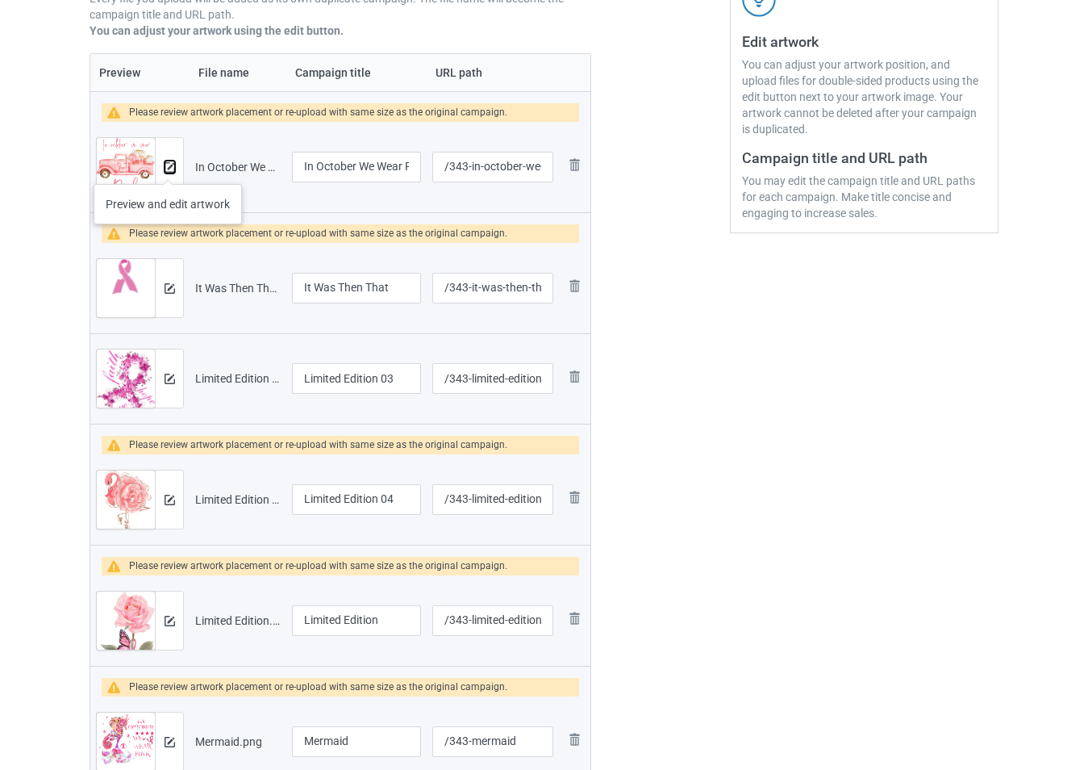
click at [166, 168] on img at bounding box center [170, 167] width 10 height 10
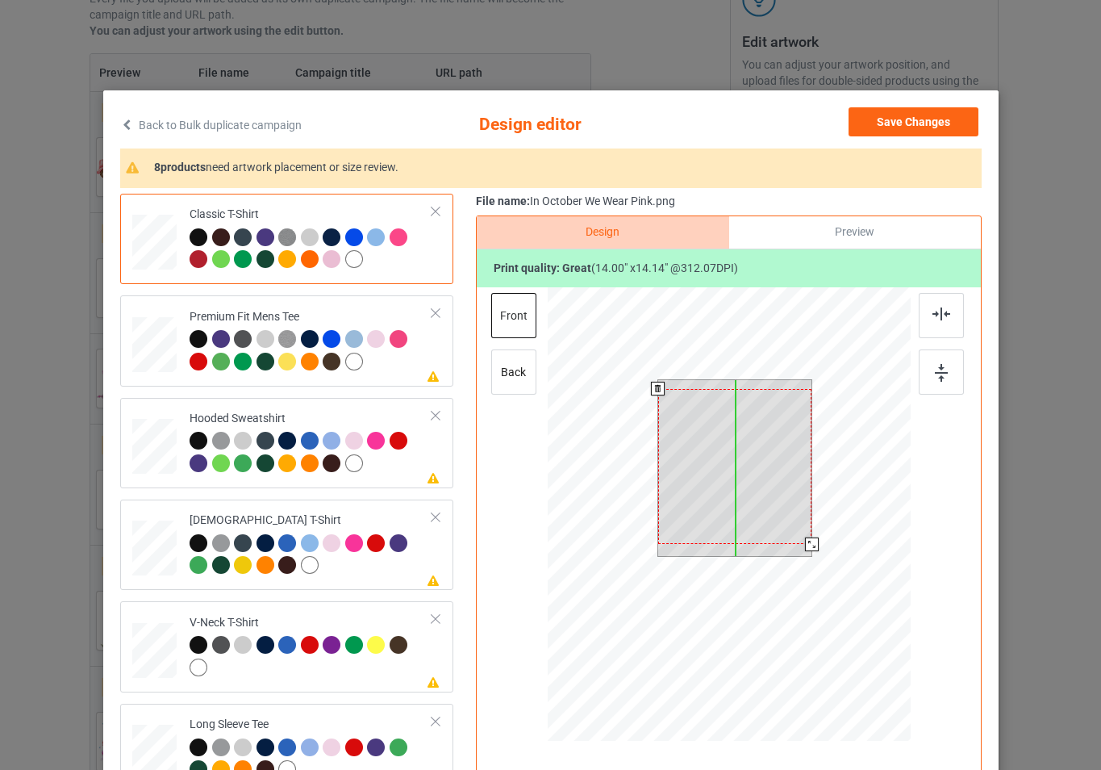
drag, startPoint x: 769, startPoint y: 472, endPoint x: 769, endPoint y: 481, distance: 8.9
click at [769, 481] on div at bounding box center [734, 466] width 154 height 155
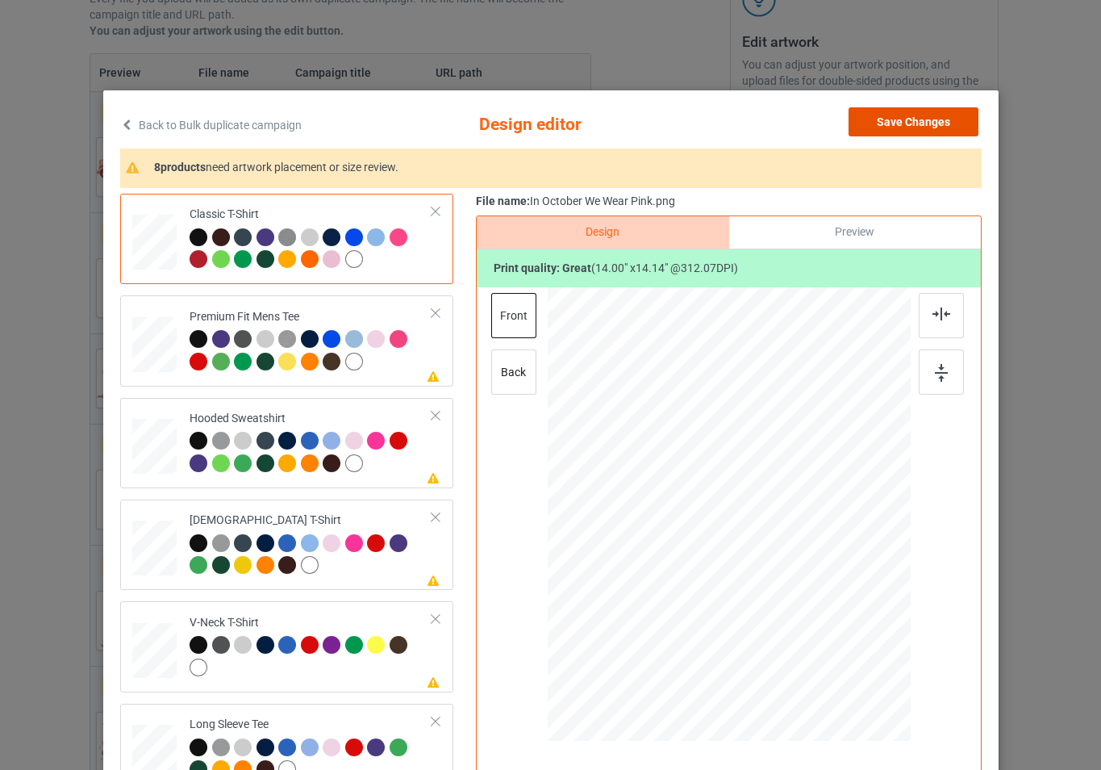
click at [894, 132] on button "Save Changes" at bounding box center [914, 121] width 130 height 29
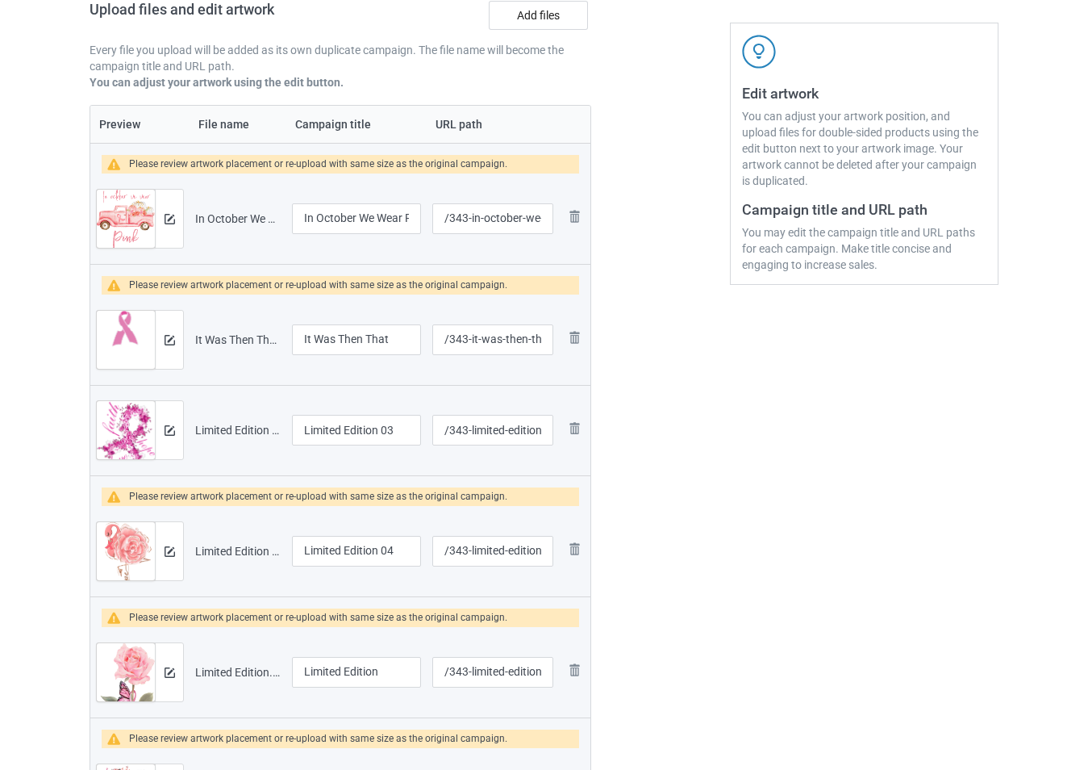
scroll to position [242, 0]
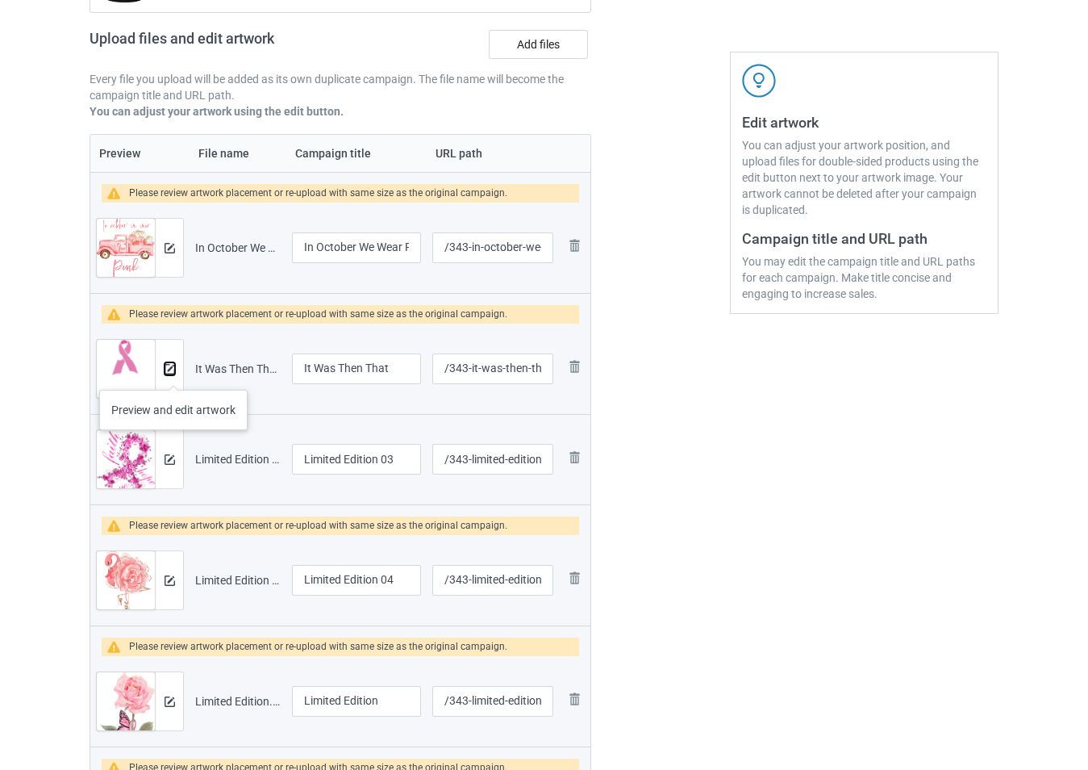
click at [174, 375] on button at bounding box center [170, 368] width 10 height 13
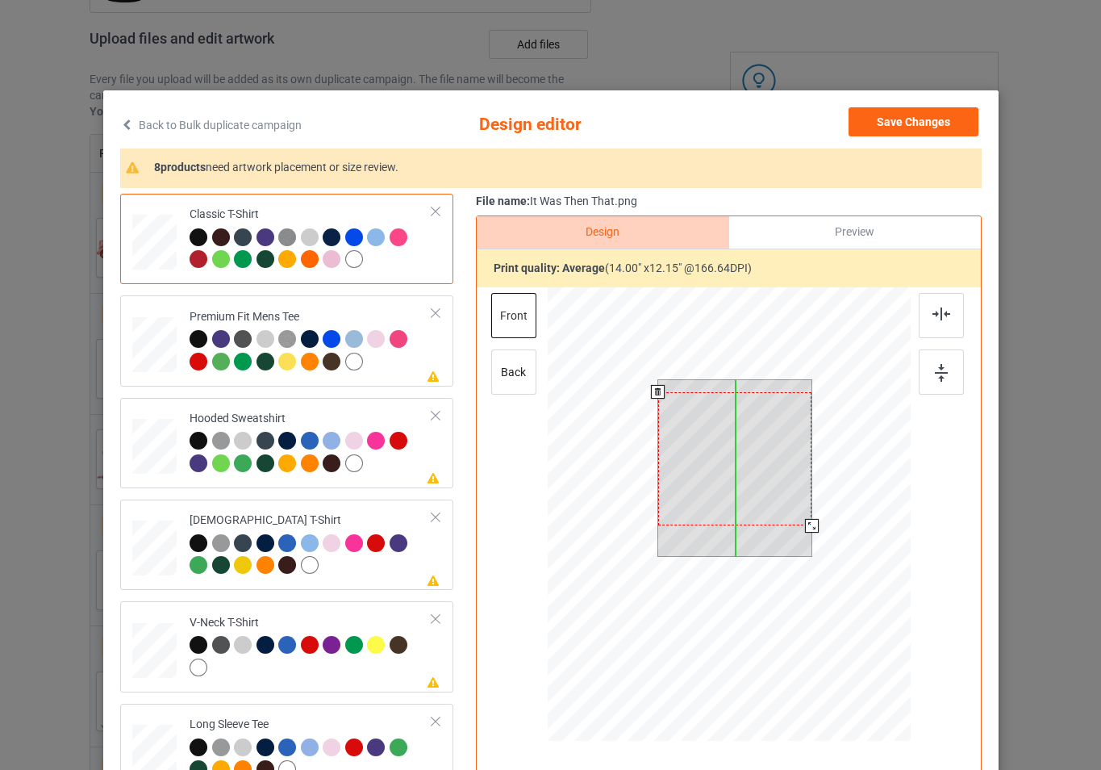
drag, startPoint x: 756, startPoint y: 465, endPoint x: 757, endPoint y: 474, distance: 9.7
click at [757, 474] on div at bounding box center [734, 458] width 154 height 133
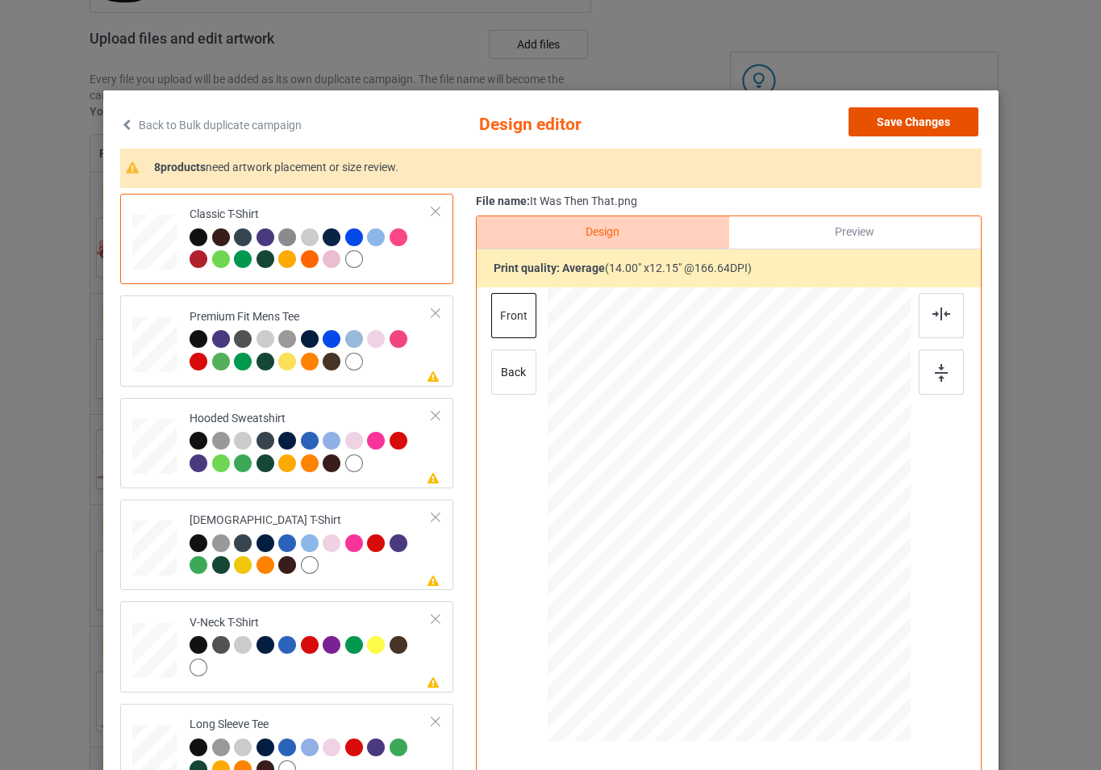
click at [899, 124] on button "Save Changes" at bounding box center [914, 121] width 130 height 29
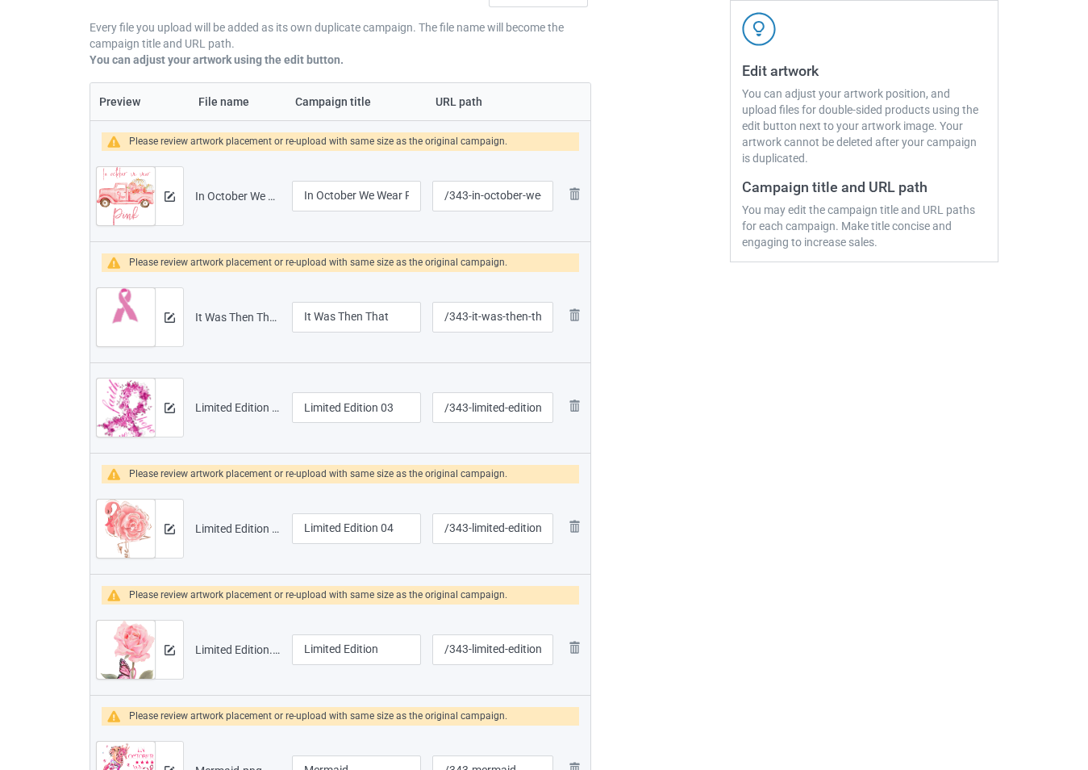
scroll to position [323, 0]
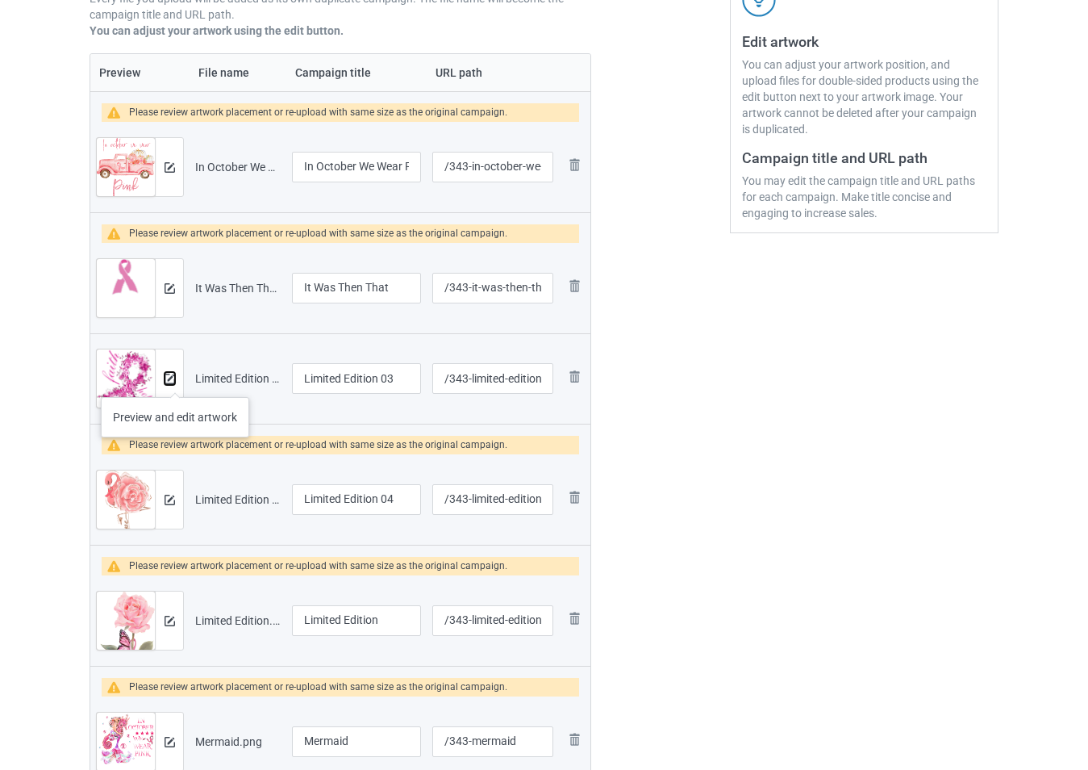
click at [175, 381] on div at bounding box center [169, 378] width 28 height 58
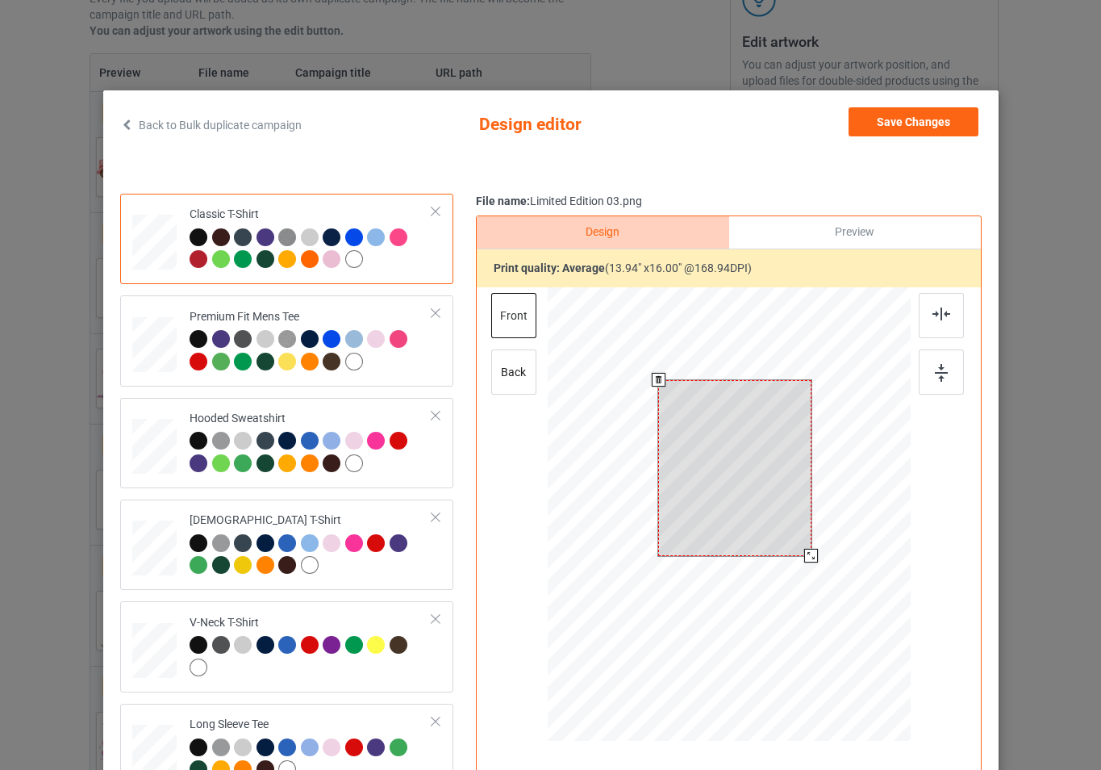
click at [810, 551] on div at bounding box center [811, 556] width 14 height 14
click at [875, 129] on button "Save Changes" at bounding box center [914, 121] width 130 height 29
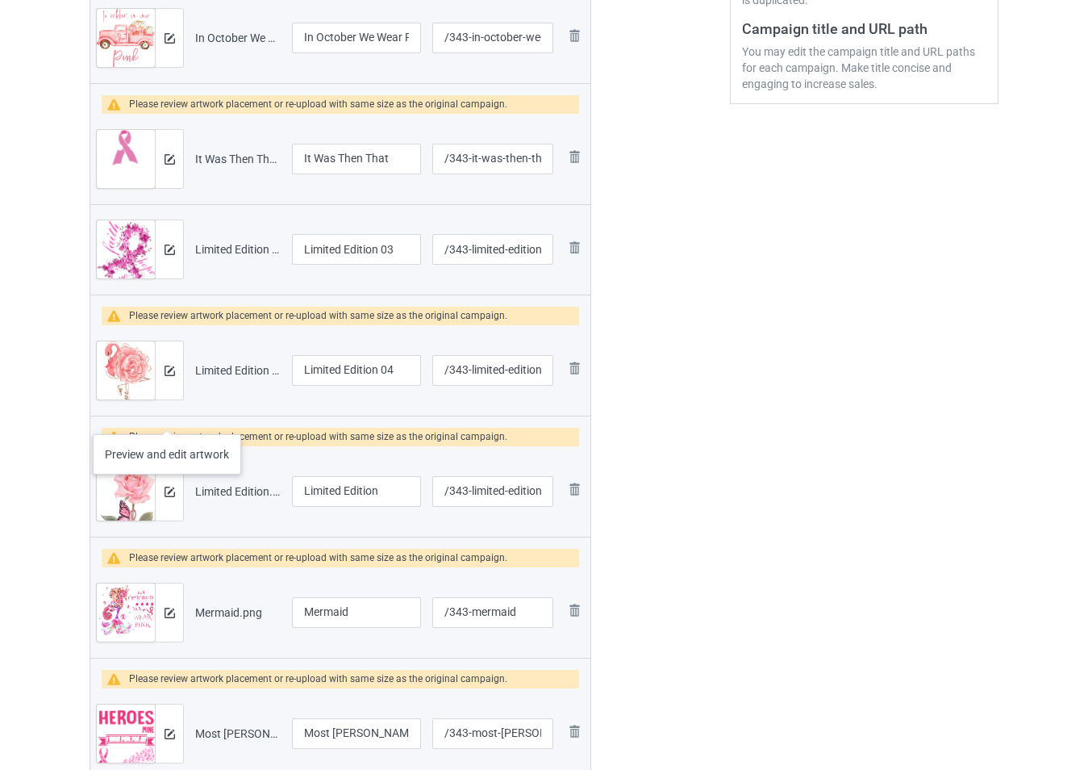
scroll to position [484, 0]
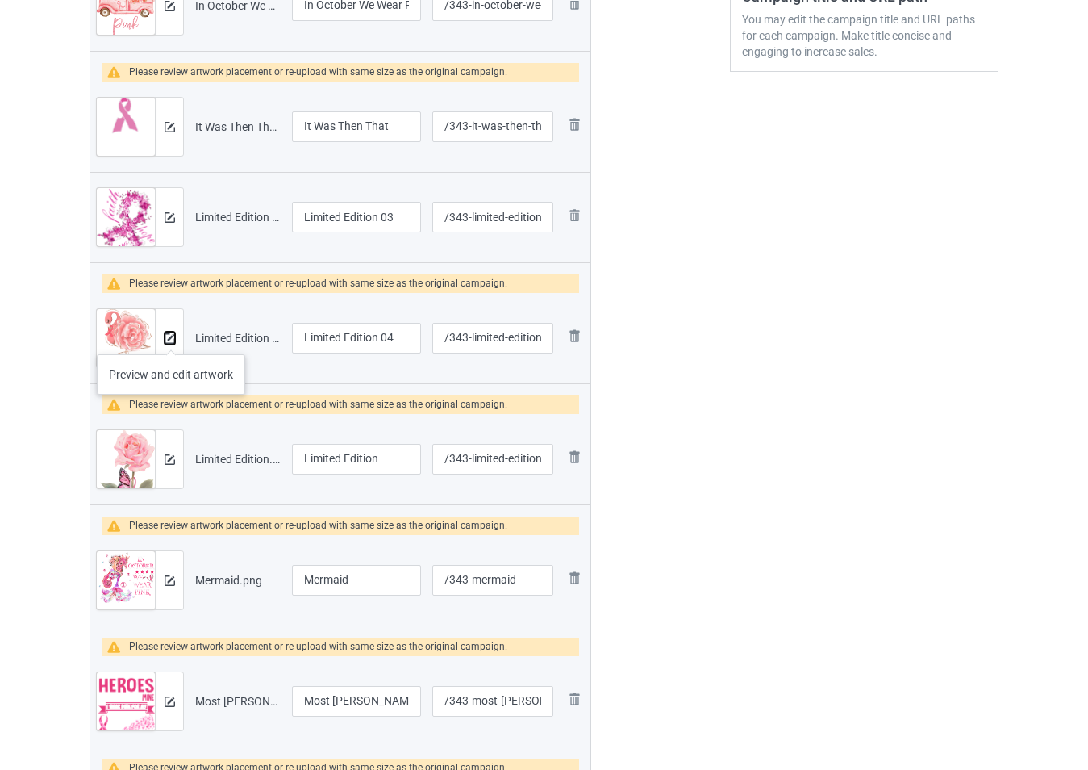
click at [171, 337] on img at bounding box center [170, 338] width 10 height 10
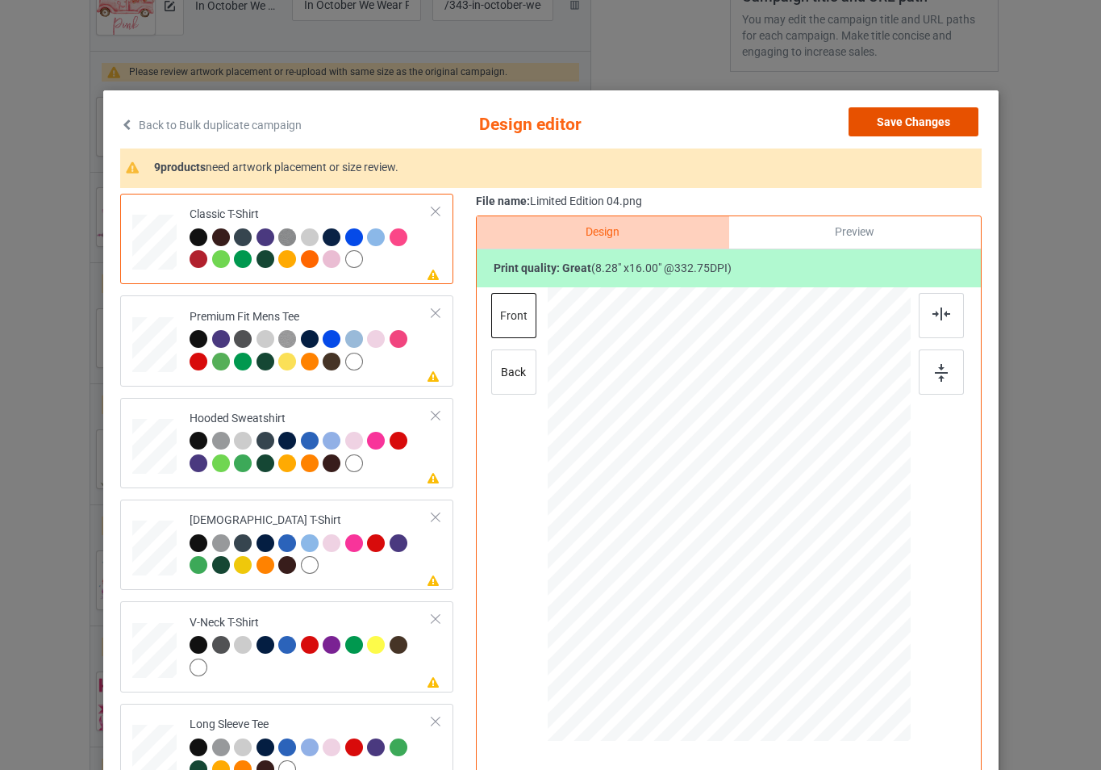
click at [910, 116] on button "Save Changes" at bounding box center [914, 121] width 130 height 29
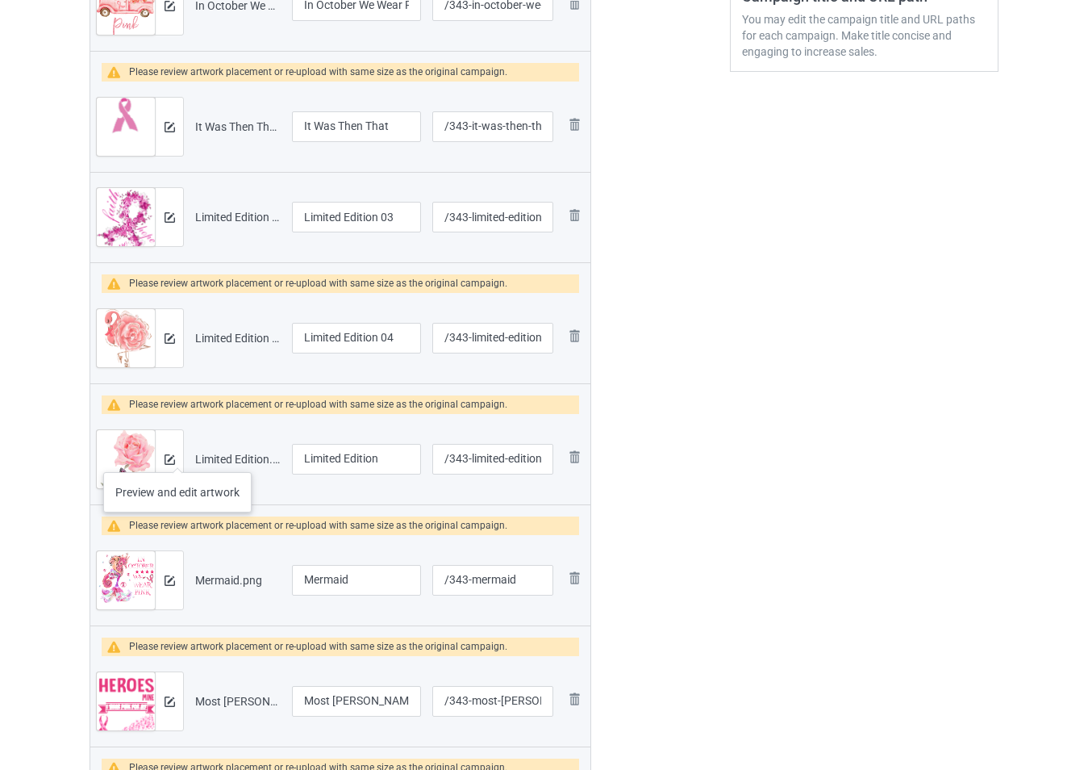
click at [182, 457] on div at bounding box center [169, 459] width 28 height 58
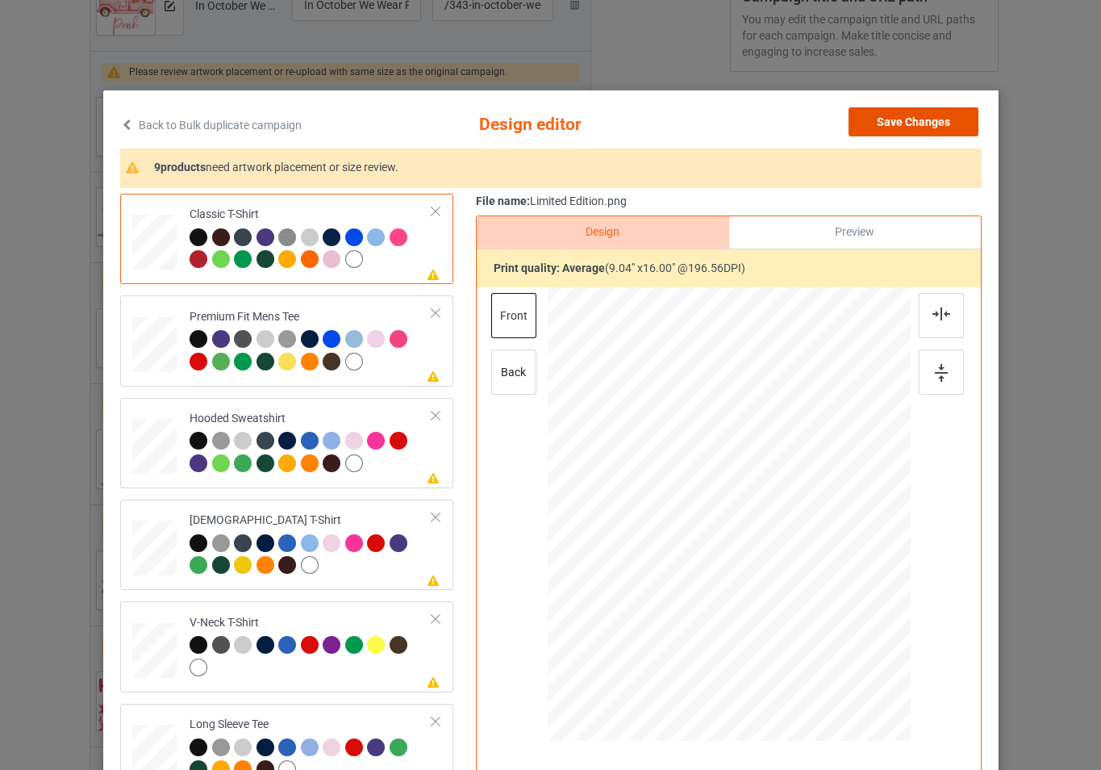
click at [933, 126] on button "Save Changes" at bounding box center [914, 121] width 130 height 29
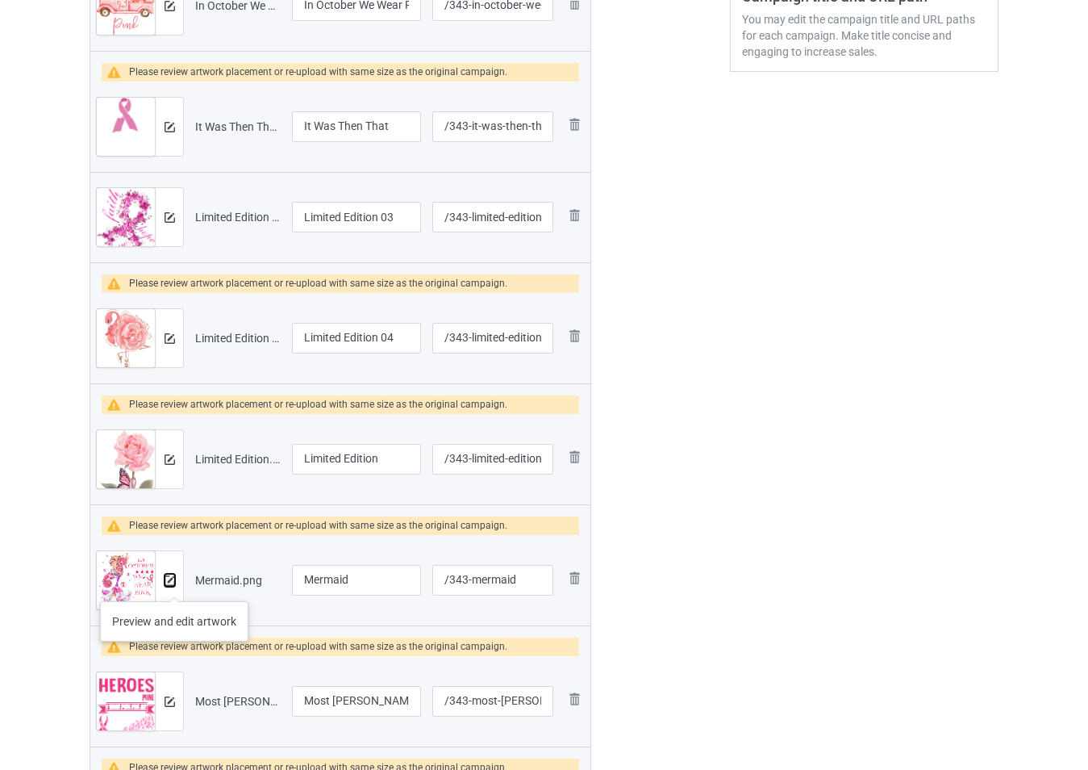
click at [174, 585] on img at bounding box center [170, 580] width 10 height 10
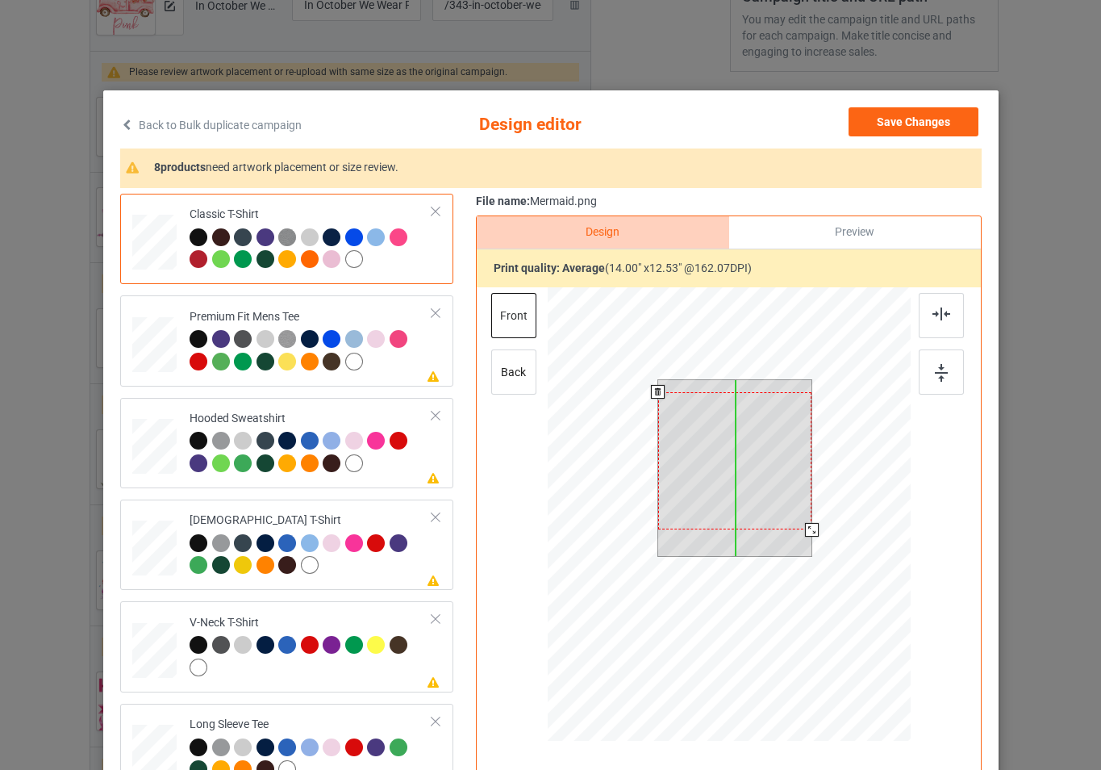
drag, startPoint x: 772, startPoint y: 470, endPoint x: 773, endPoint y: 482, distance: 12.1
click at [773, 482] on div at bounding box center [734, 460] width 154 height 137
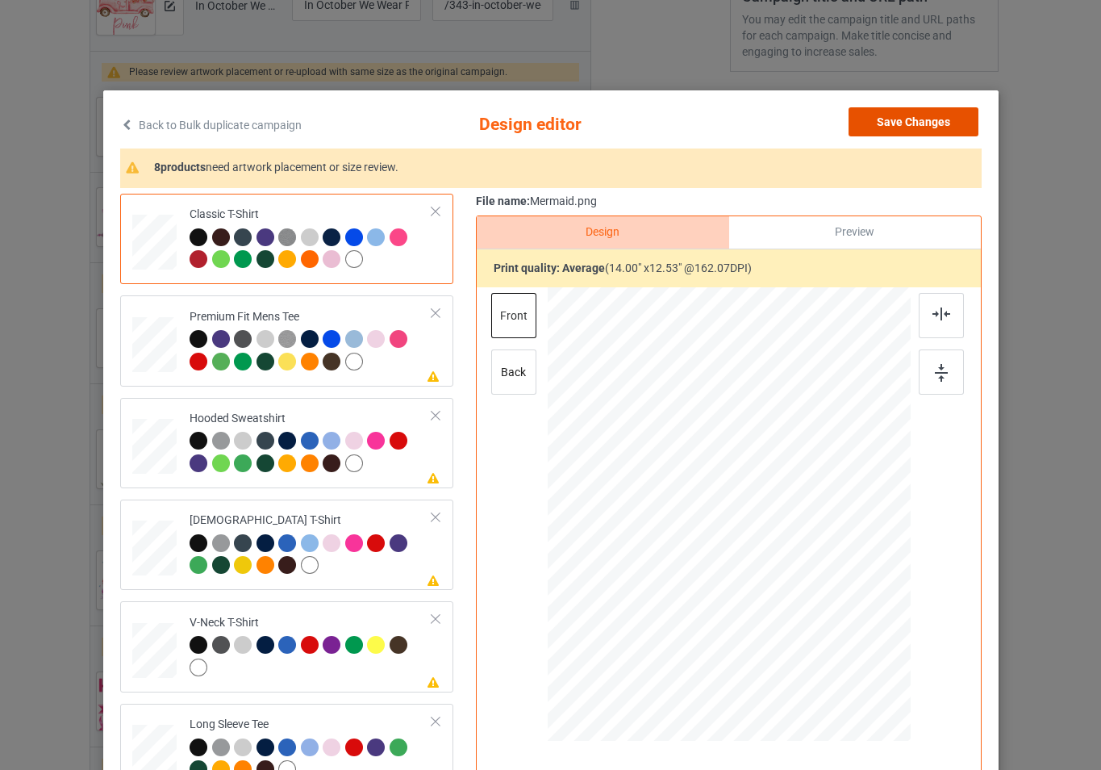
click at [904, 123] on button "Save Changes" at bounding box center [914, 121] width 130 height 29
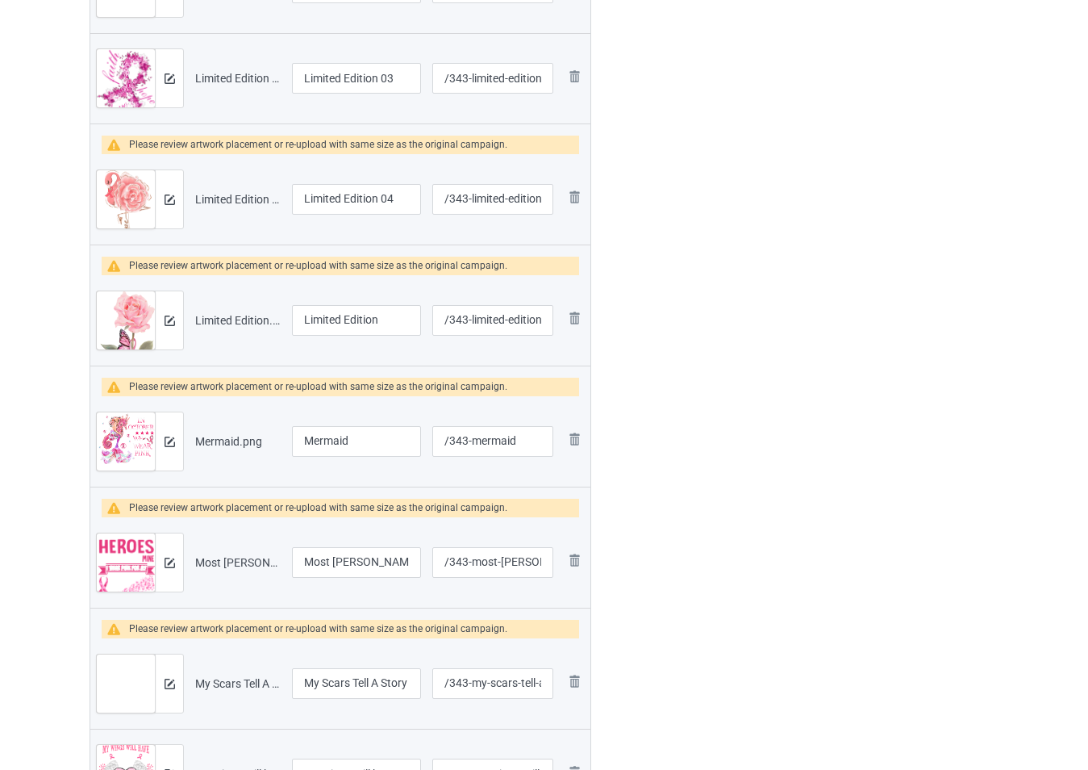
scroll to position [645, 0]
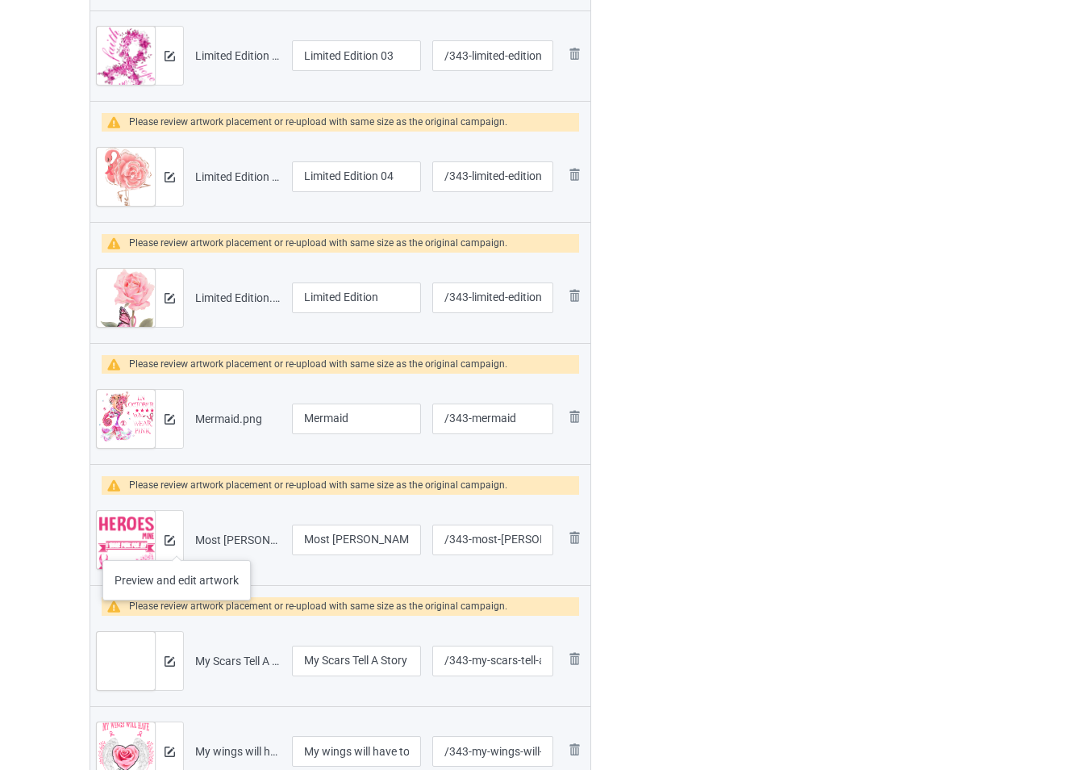
click at [177, 544] on div at bounding box center [169, 540] width 28 height 58
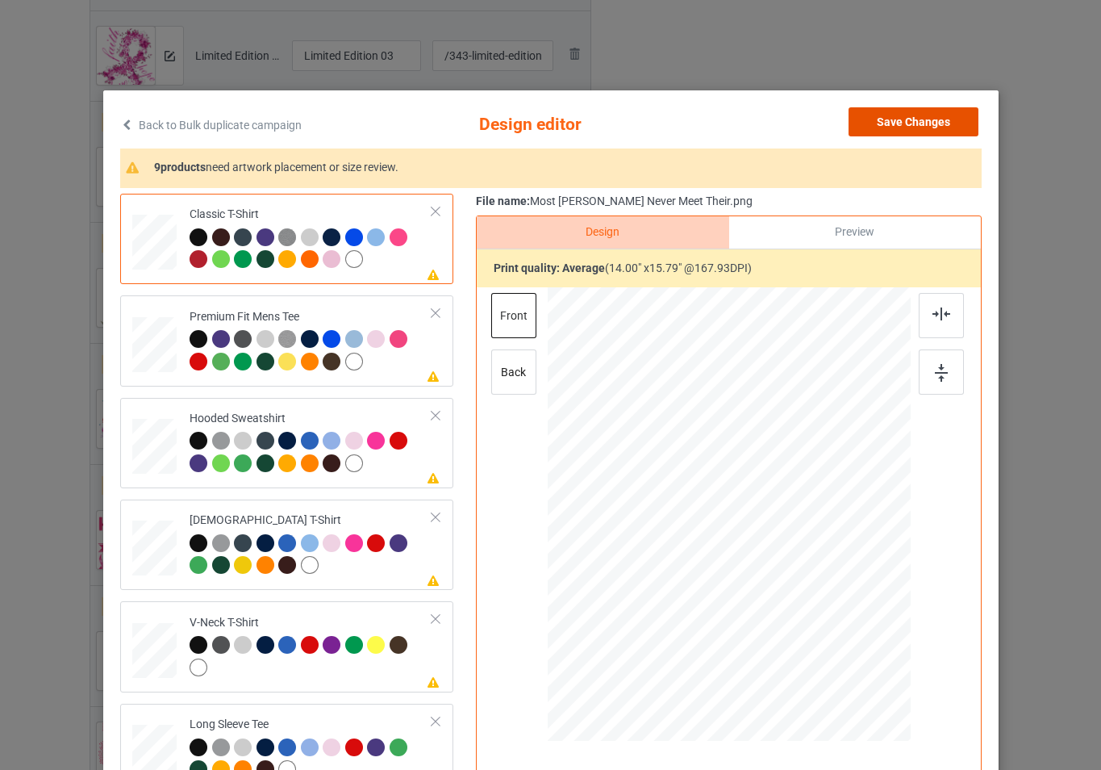
click at [918, 125] on button "Save Changes" at bounding box center [914, 121] width 130 height 29
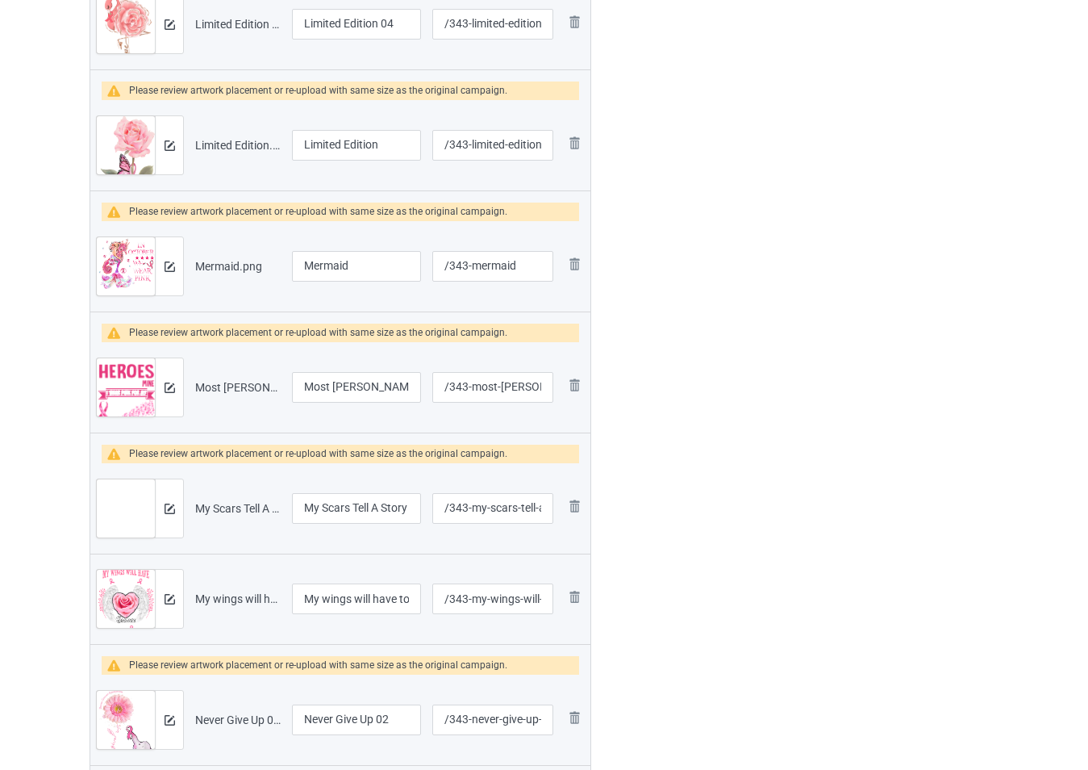
scroll to position [807, 0]
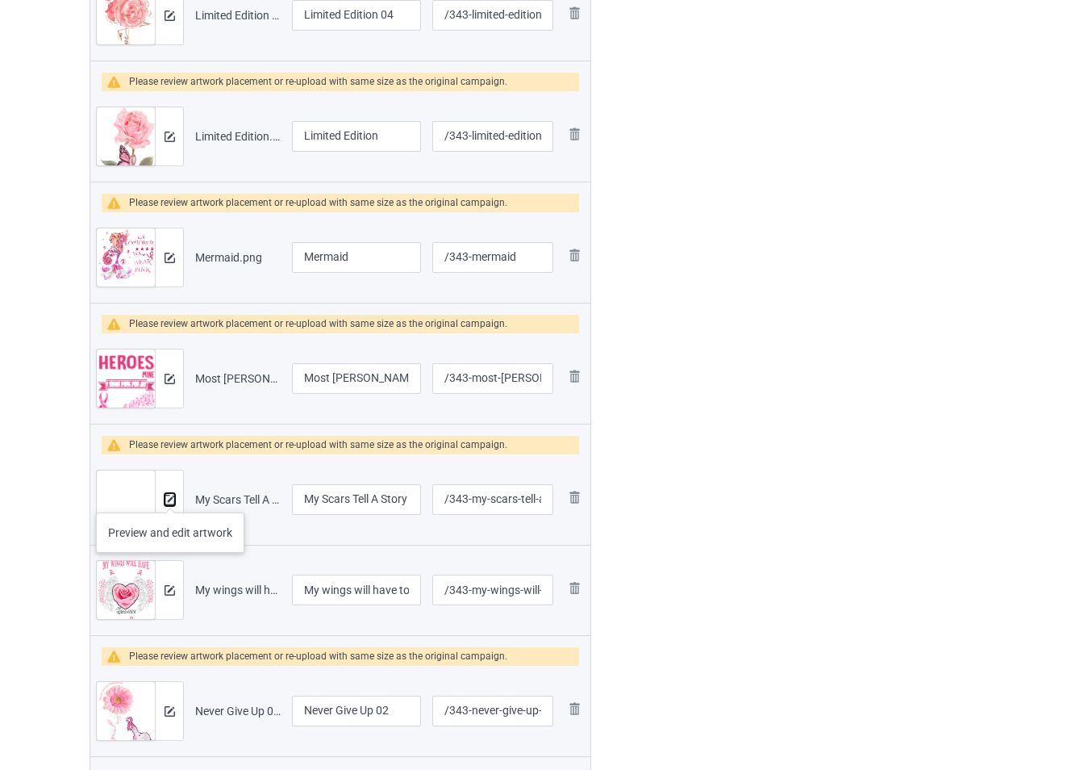
click at [170, 496] on img at bounding box center [170, 500] width 10 height 10
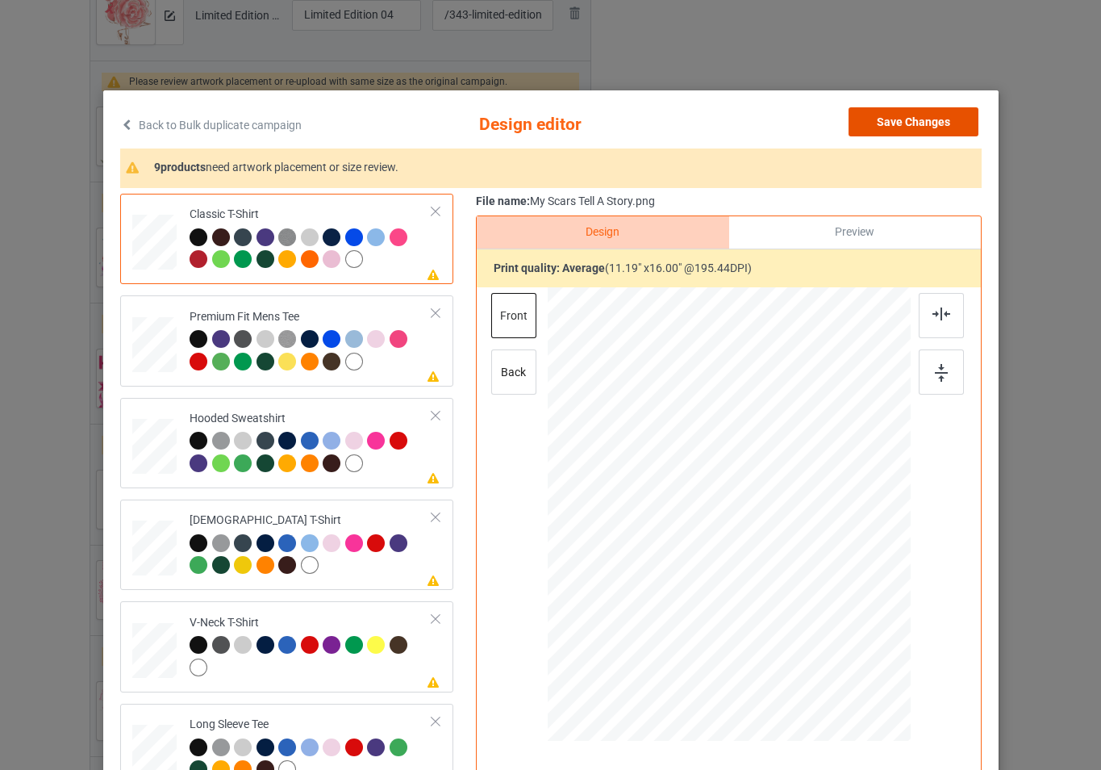
click at [904, 122] on button "Save Changes" at bounding box center [914, 121] width 130 height 29
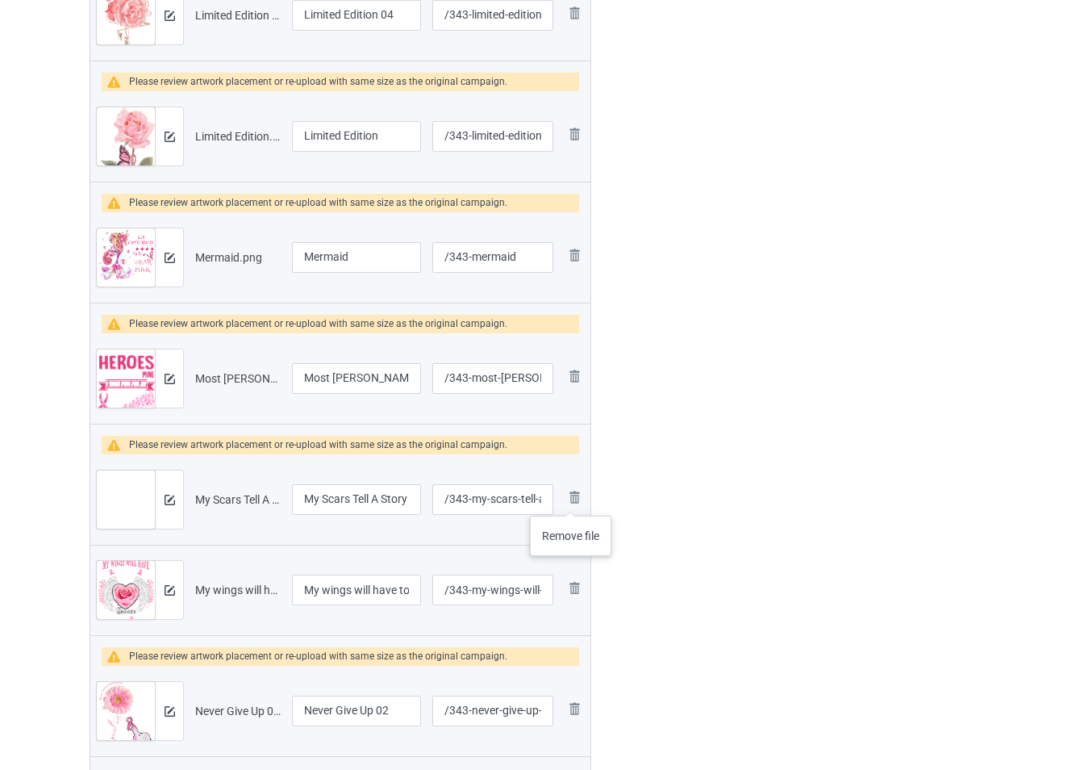
drag, startPoint x: 571, startPoint y: 499, endPoint x: 556, endPoint y: 504, distance: 16.1
click at [0, 0] on img at bounding box center [0, 0] width 0 height 0
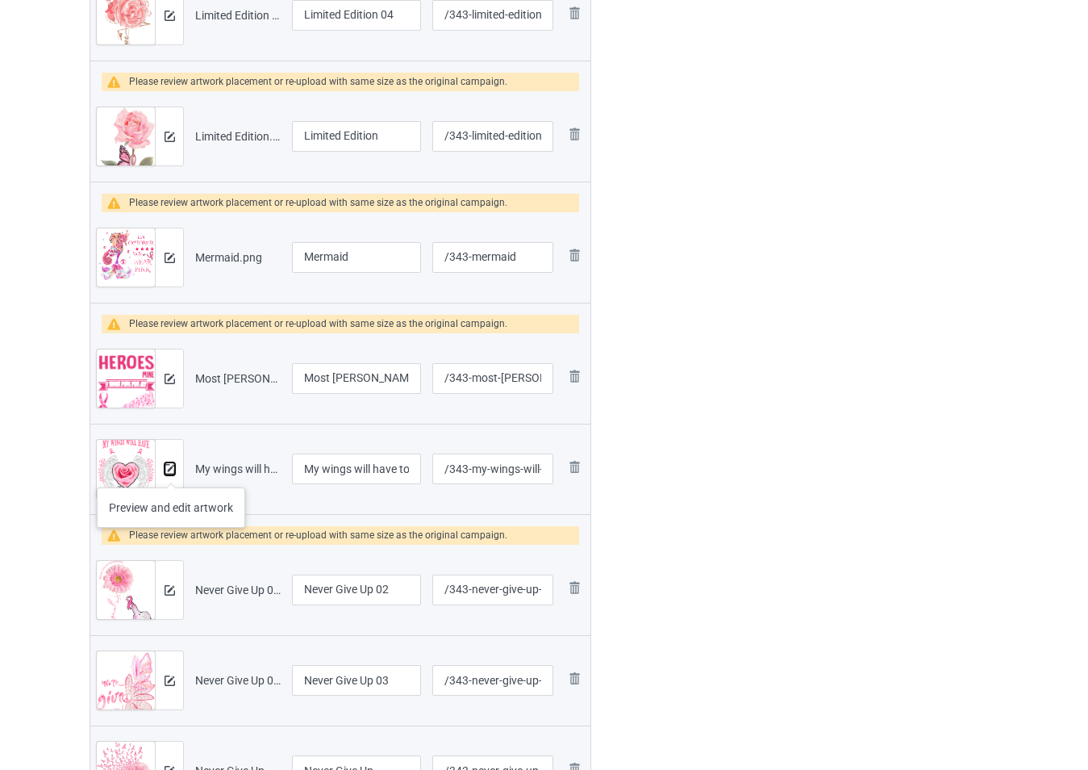
click at [171, 470] on img at bounding box center [170, 469] width 10 height 10
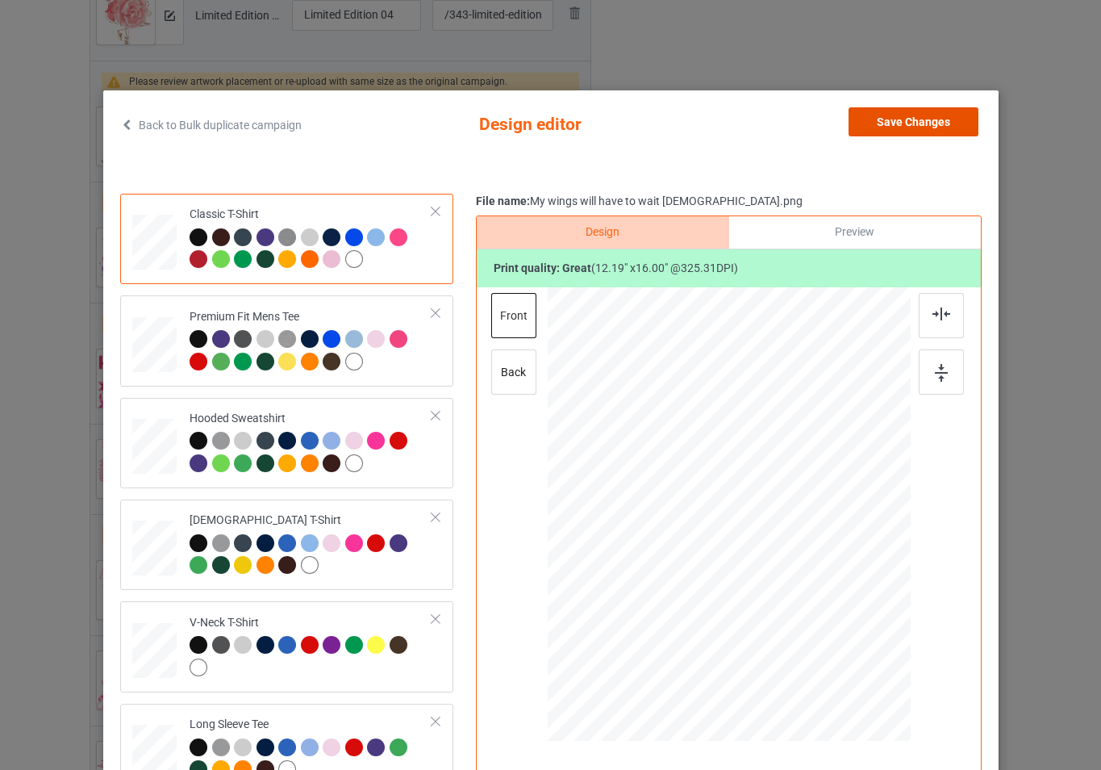
click at [889, 126] on button "Save Changes" at bounding box center [914, 121] width 130 height 29
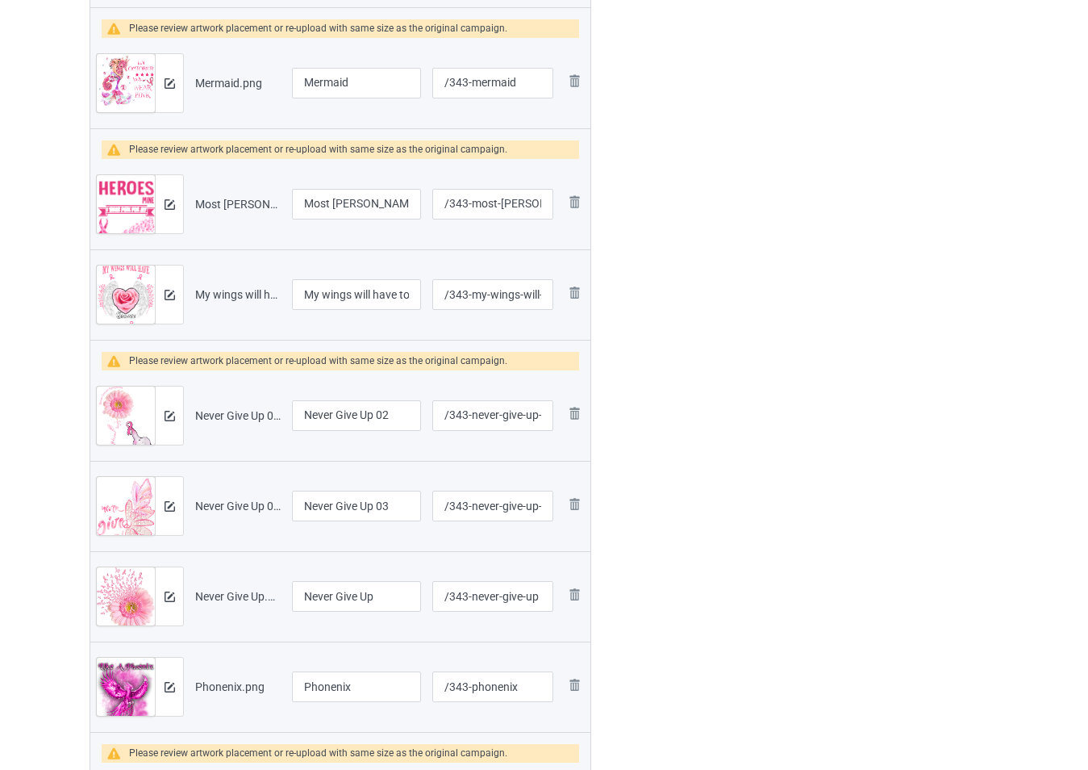
scroll to position [1129, 0]
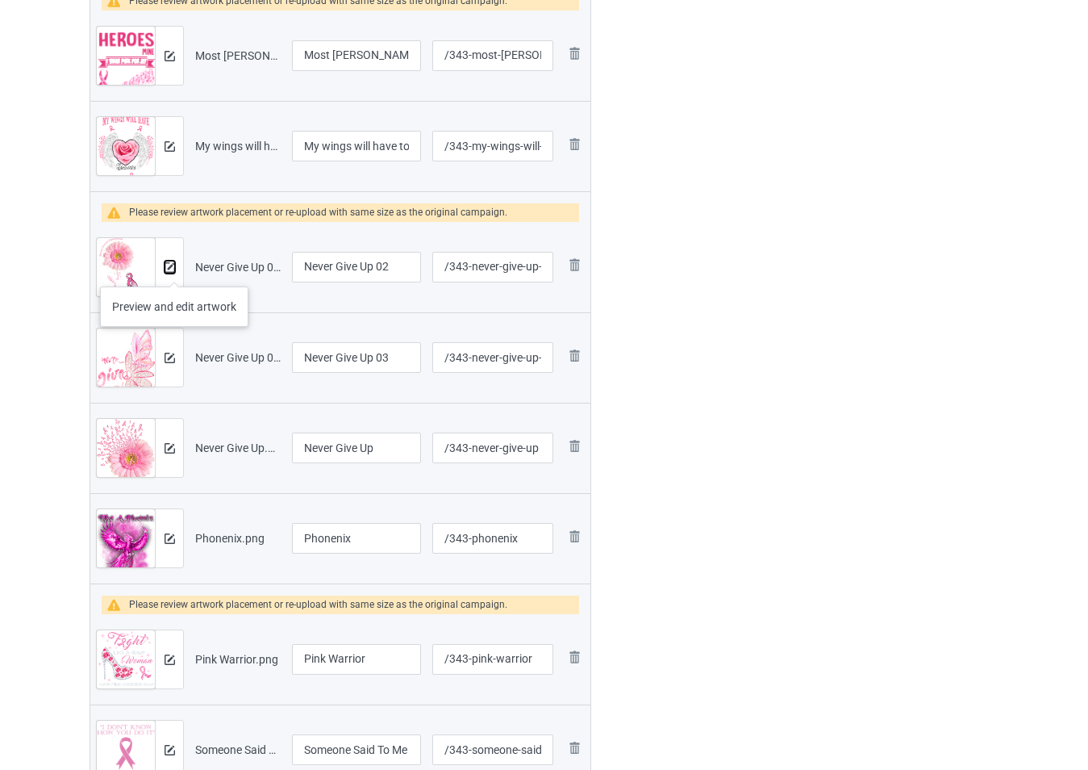
click at [174, 269] on img at bounding box center [170, 267] width 10 height 10
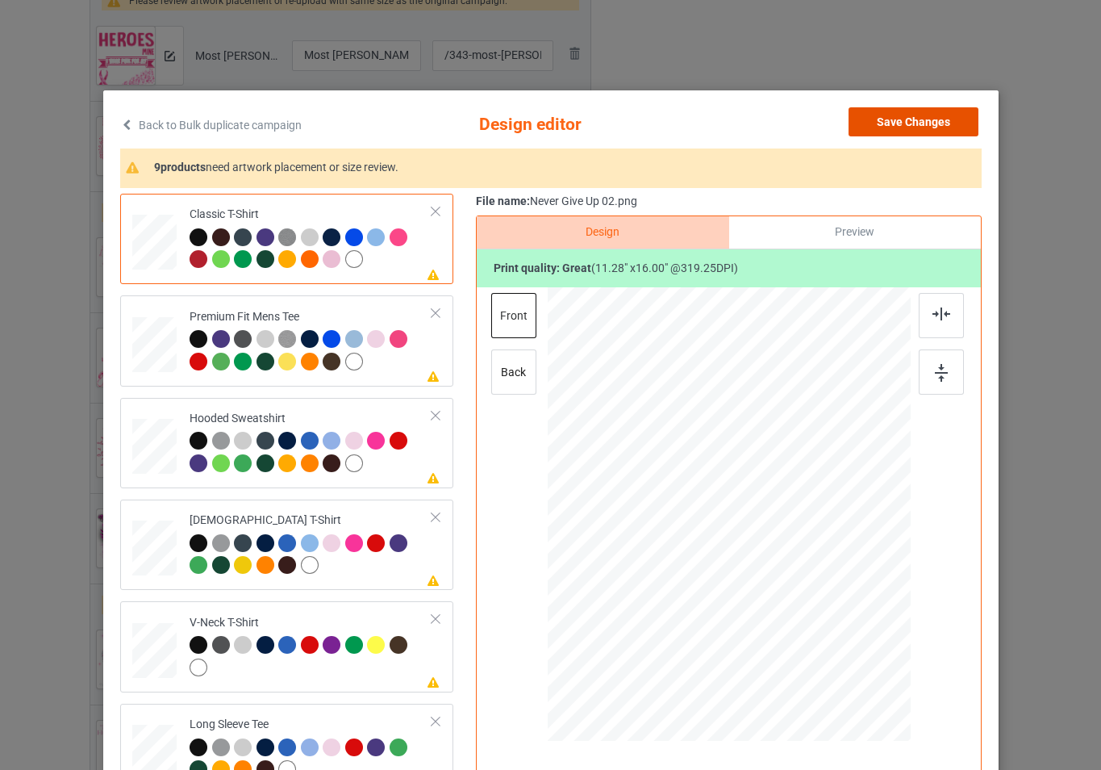
click at [886, 123] on button "Save Changes" at bounding box center [914, 121] width 130 height 29
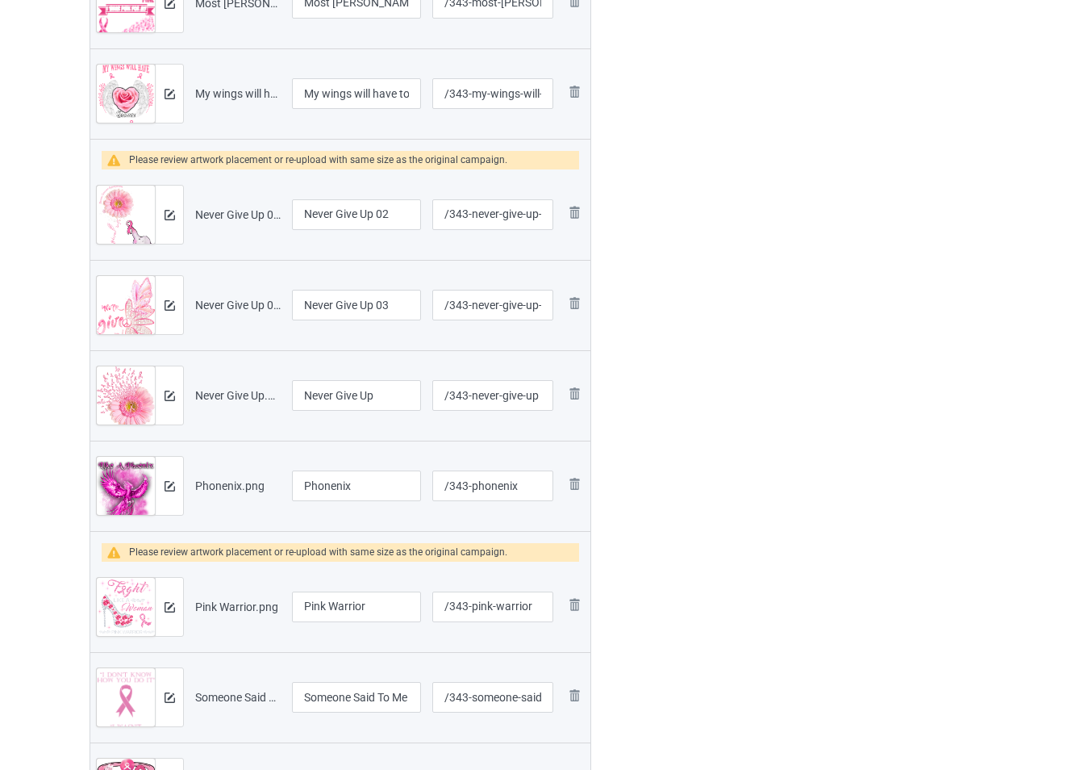
scroll to position [1210, 0]
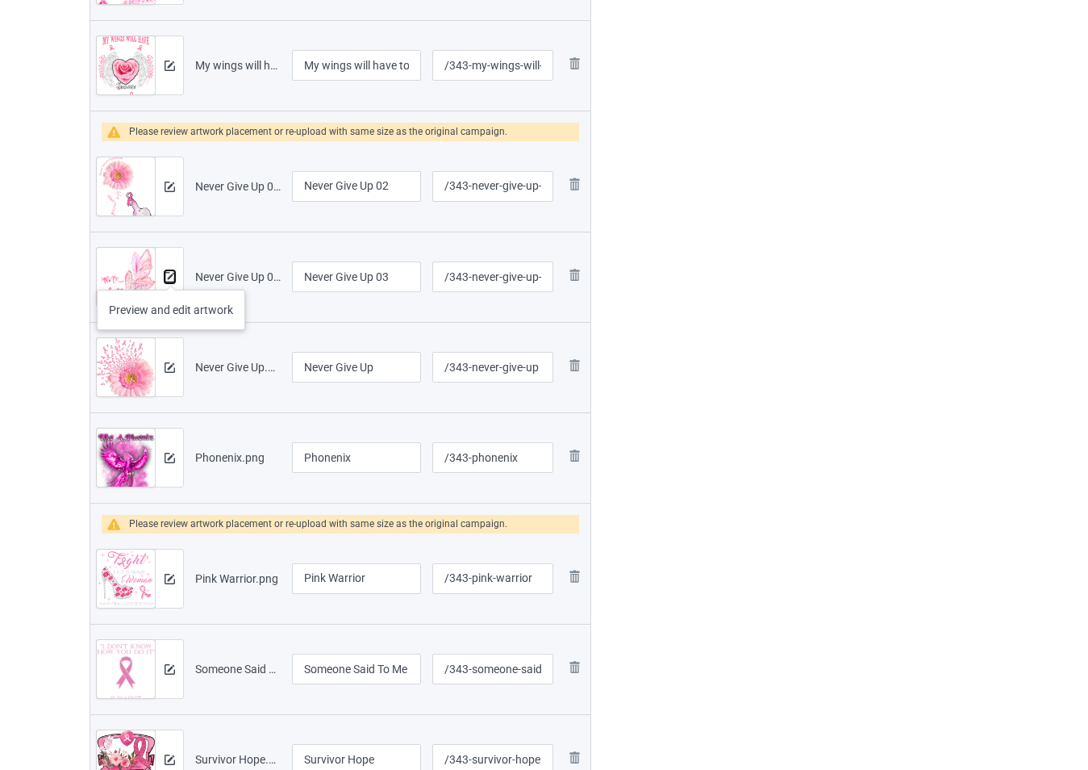
click at [169, 273] on img at bounding box center [170, 277] width 10 height 10
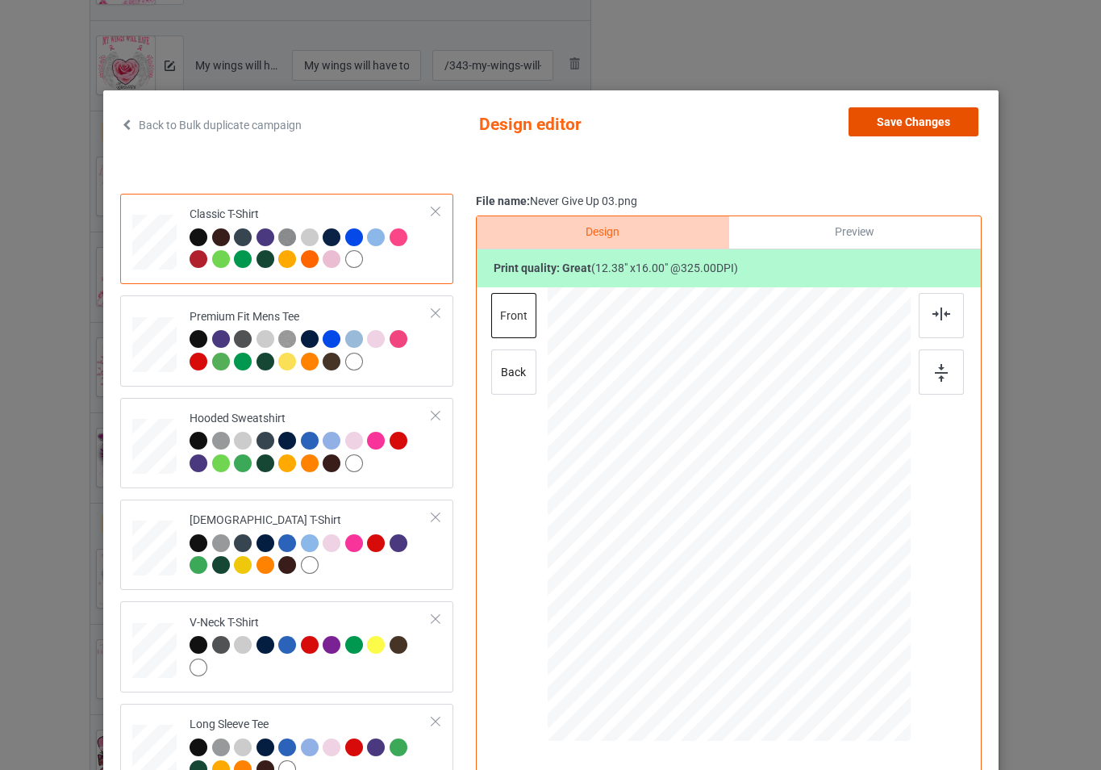
click at [926, 125] on button "Save Changes" at bounding box center [914, 121] width 130 height 29
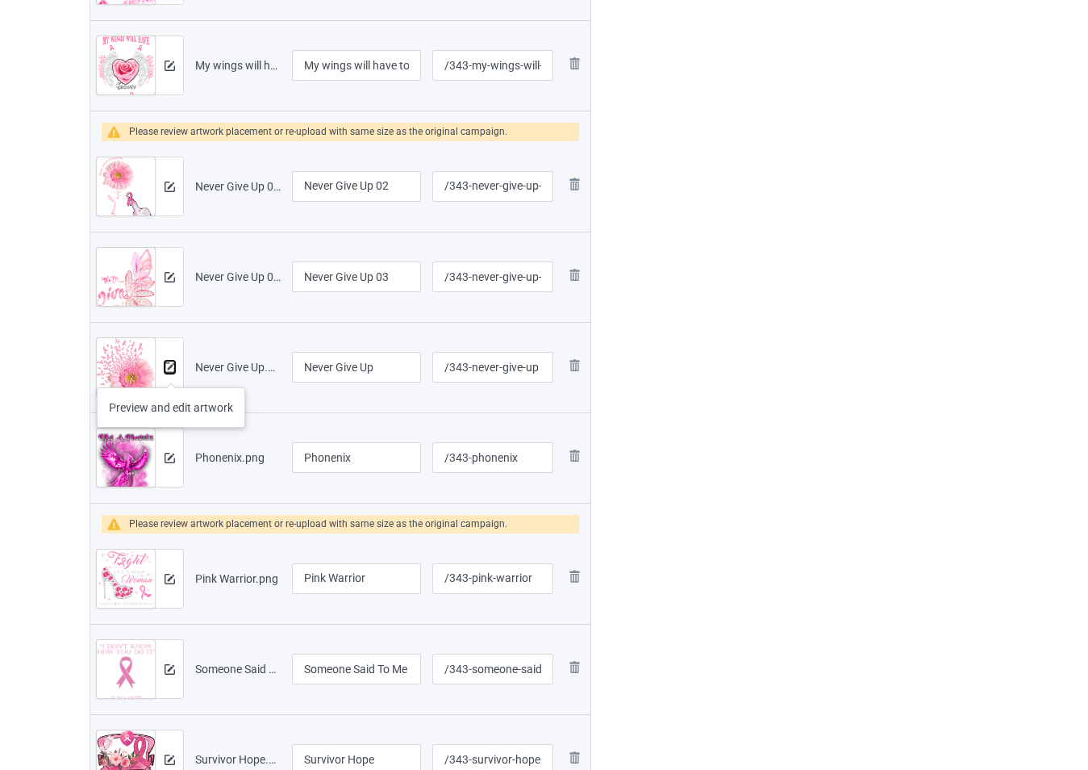
click at [171, 369] on img at bounding box center [170, 367] width 10 height 10
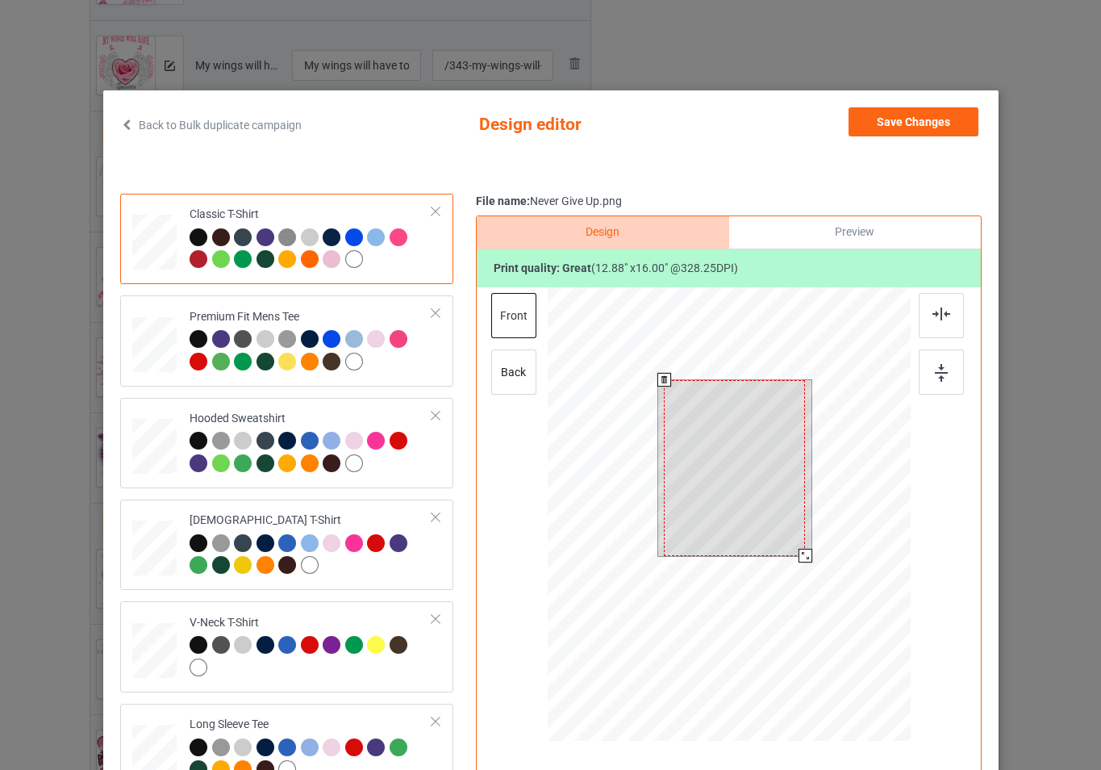
click at [818, 558] on div at bounding box center [728, 516] width 363 height 458
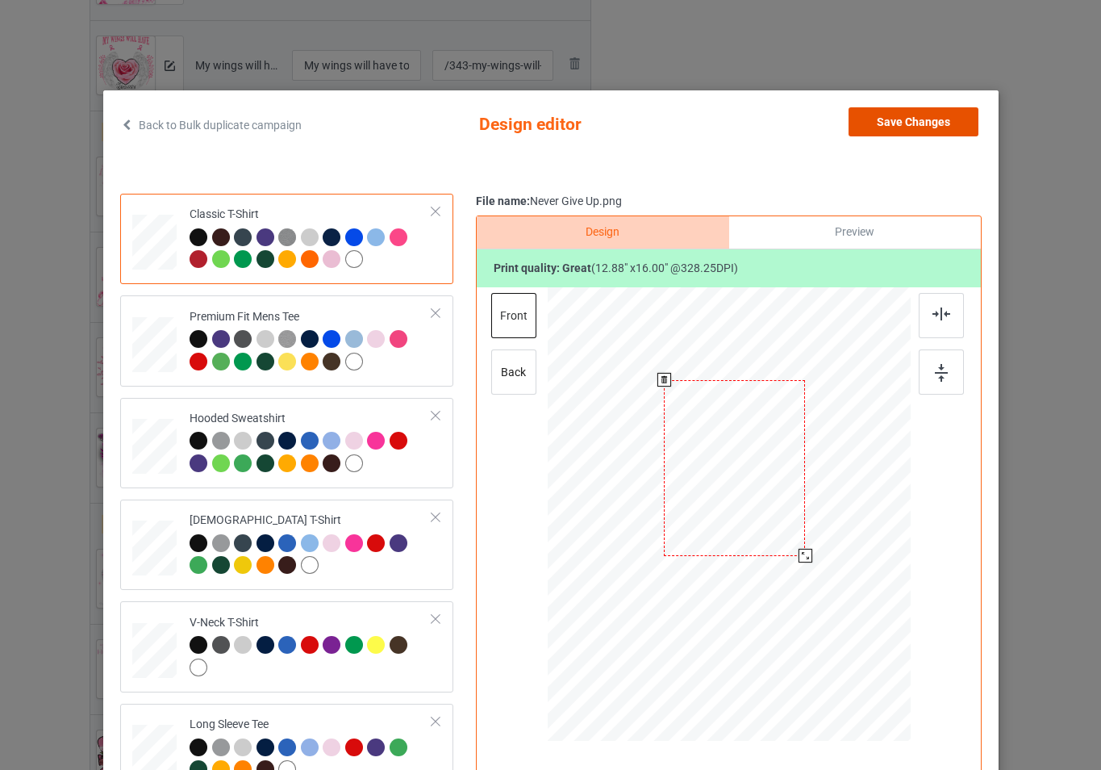
click at [874, 123] on button "Save Changes" at bounding box center [914, 121] width 130 height 29
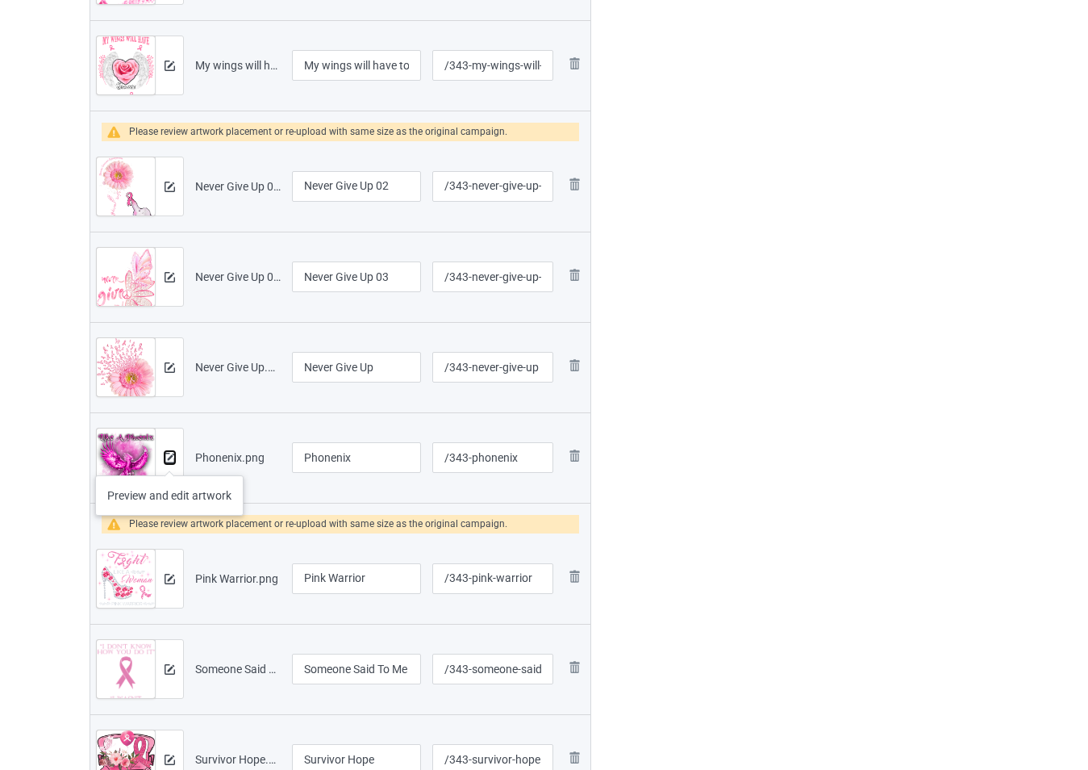
click at [169, 459] on img at bounding box center [170, 458] width 10 height 10
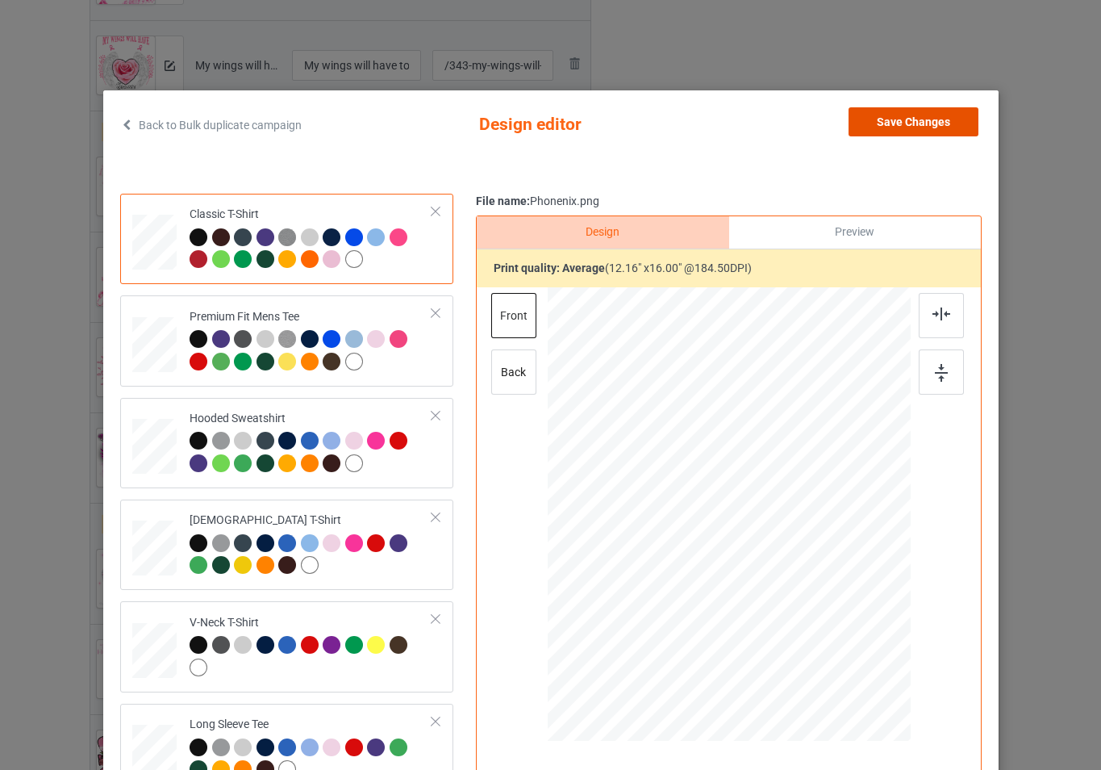
click at [921, 129] on button "Save Changes" at bounding box center [914, 121] width 130 height 29
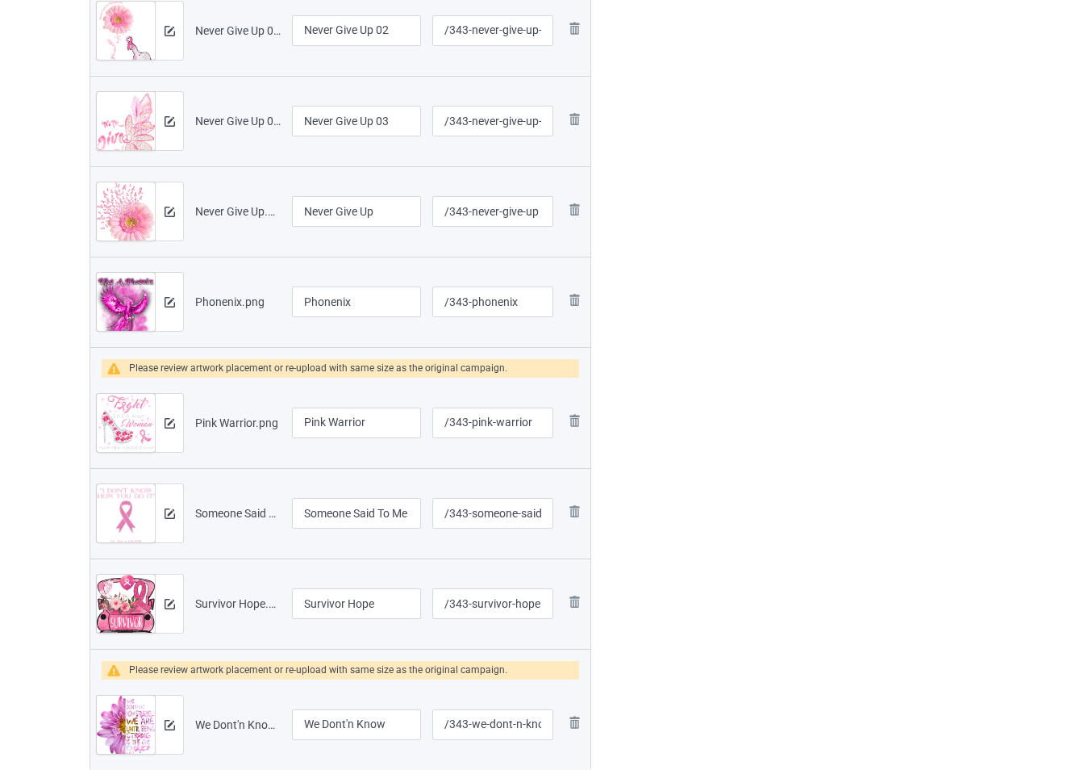
scroll to position [1371, 0]
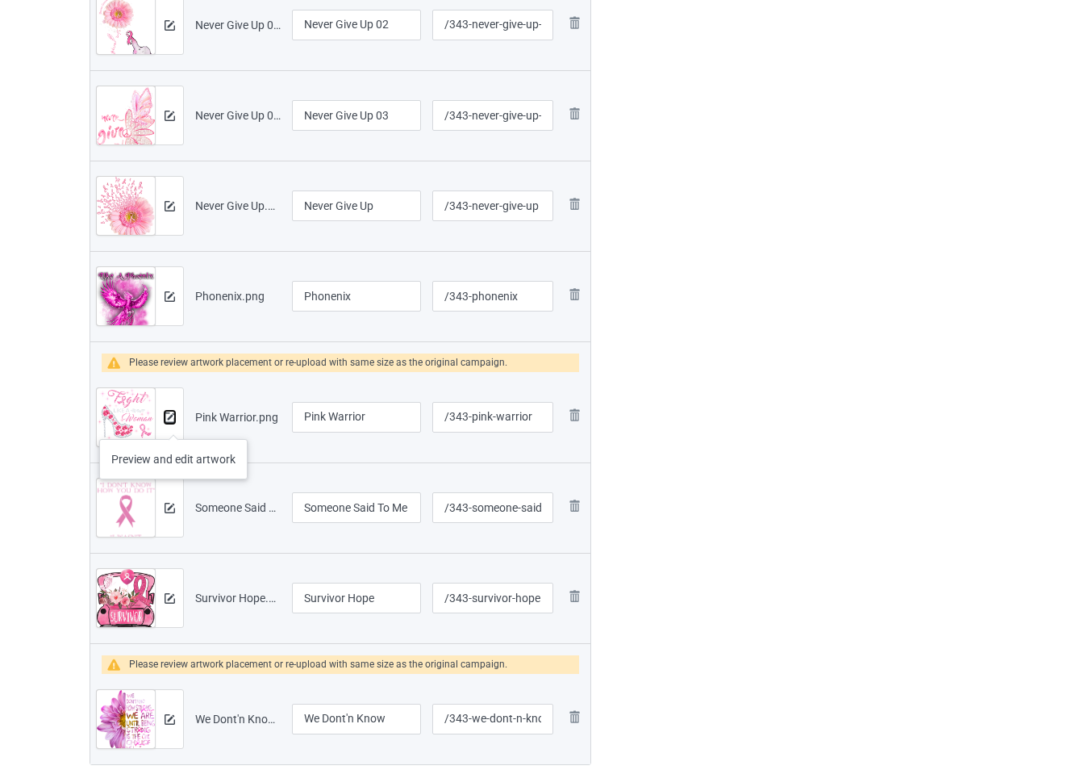
click at [173, 422] on img at bounding box center [170, 417] width 10 height 10
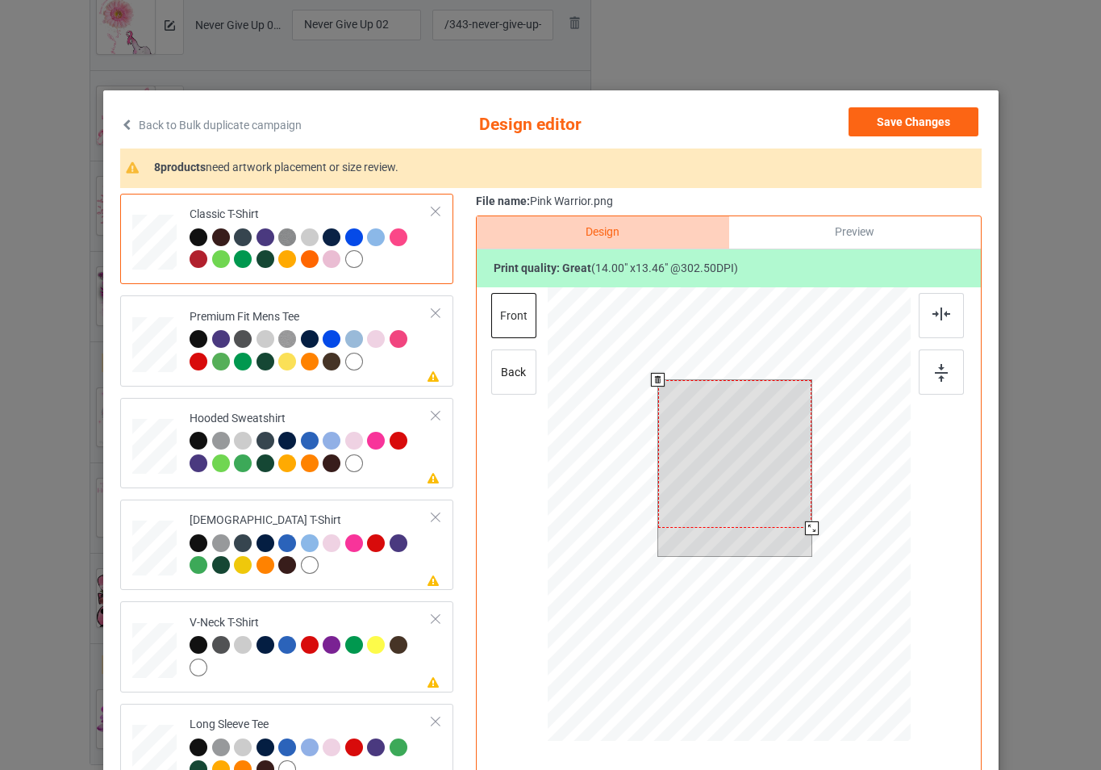
click at [821, 531] on div at bounding box center [728, 516] width 363 height 458
click at [777, 503] on div at bounding box center [734, 469] width 154 height 148
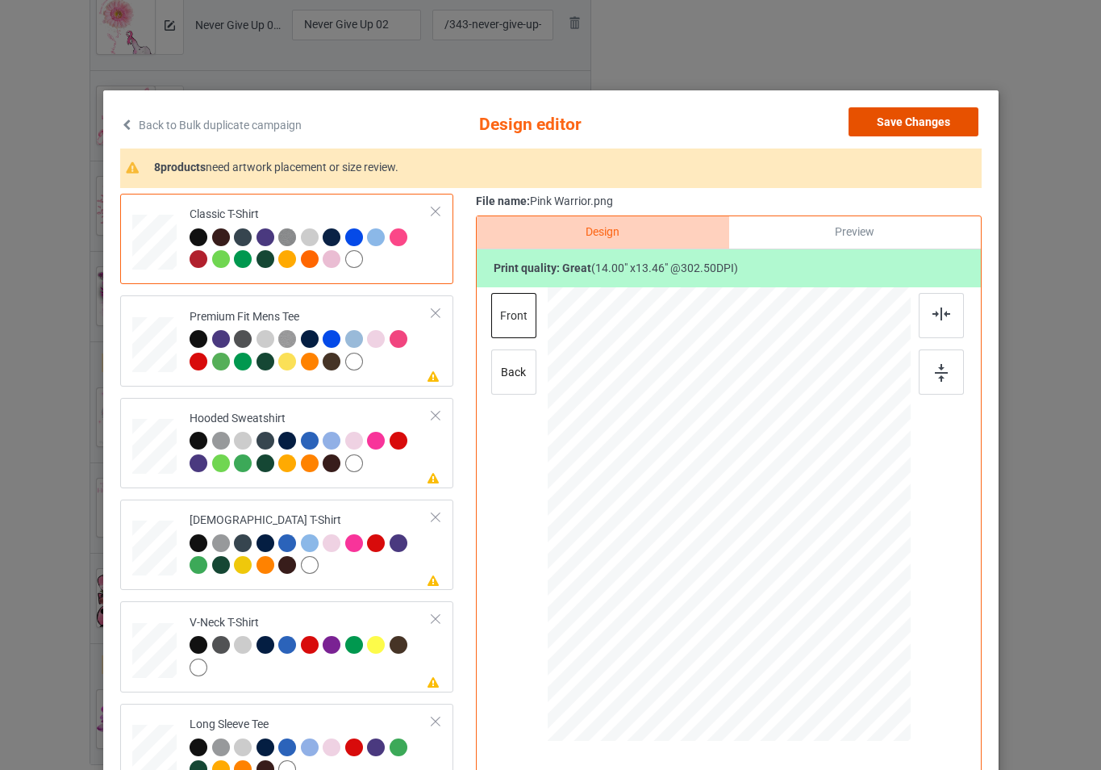
click at [882, 117] on button "Save Changes" at bounding box center [914, 121] width 130 height 29
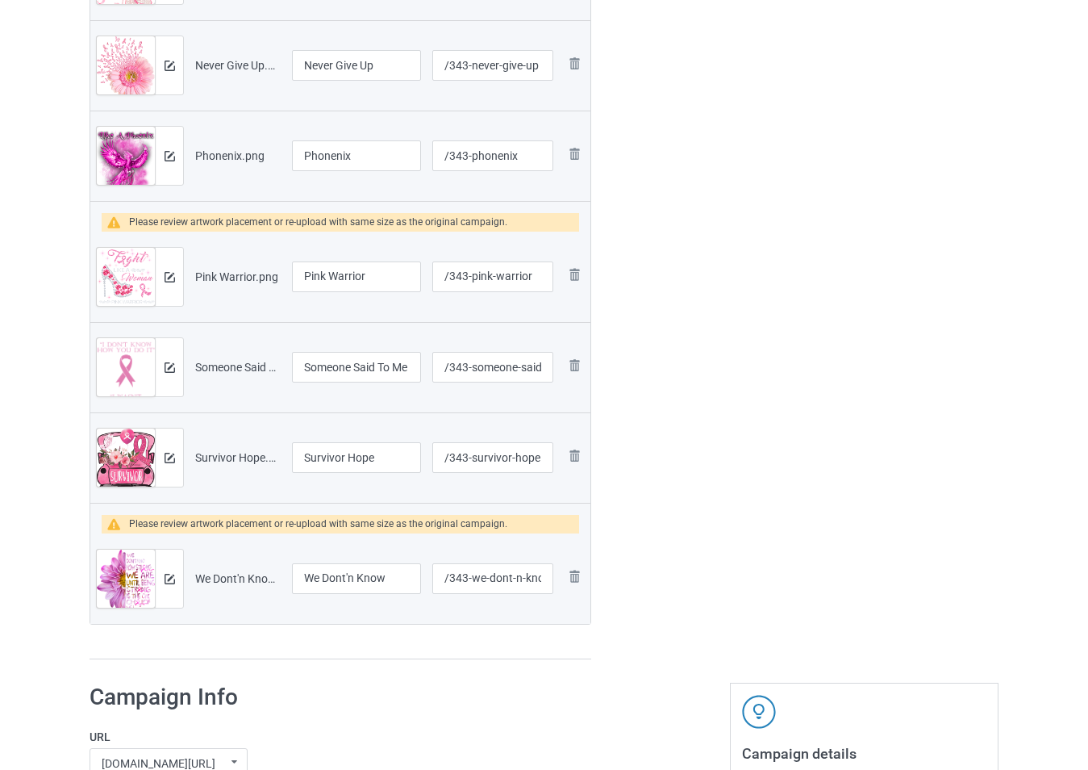
scroll to position [1533, 0]
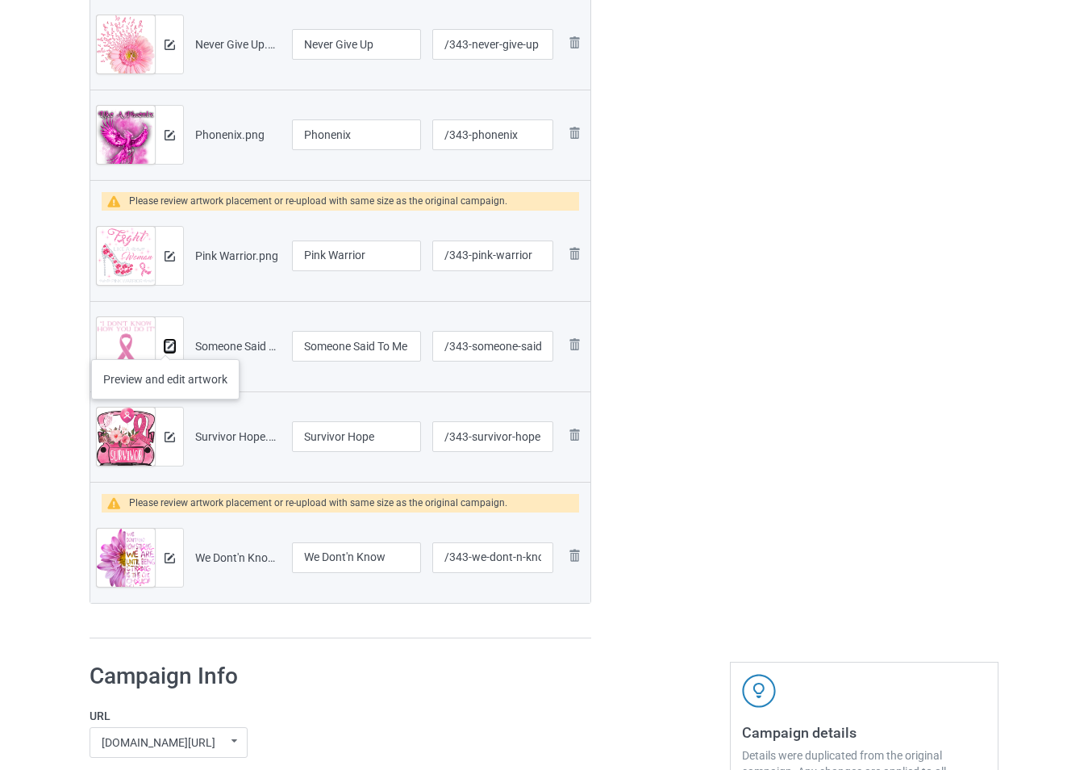
click at [165, 343] on img at bounding box center [170, 346] width 10 height 10
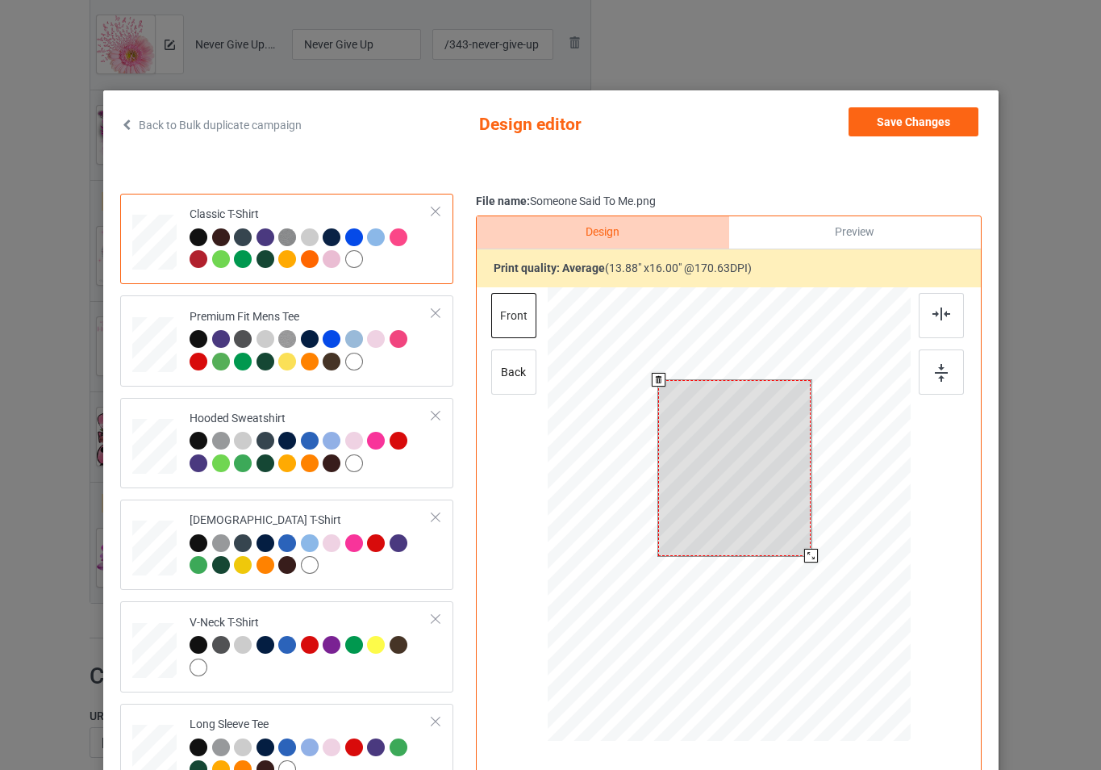
click at [821, 556] on div at bounding box center [728, 516] width 363 height 458
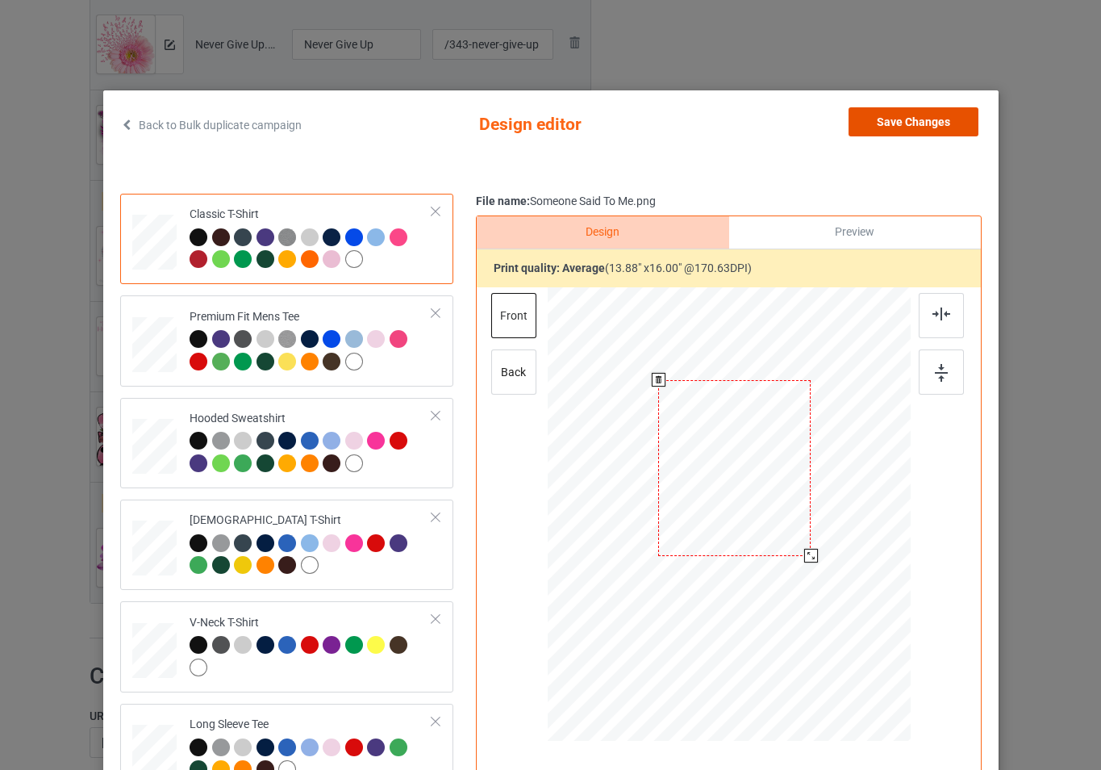
click at [887, 120] on button "Save Changes" at bounding box center [914, 121] width 130 height 29
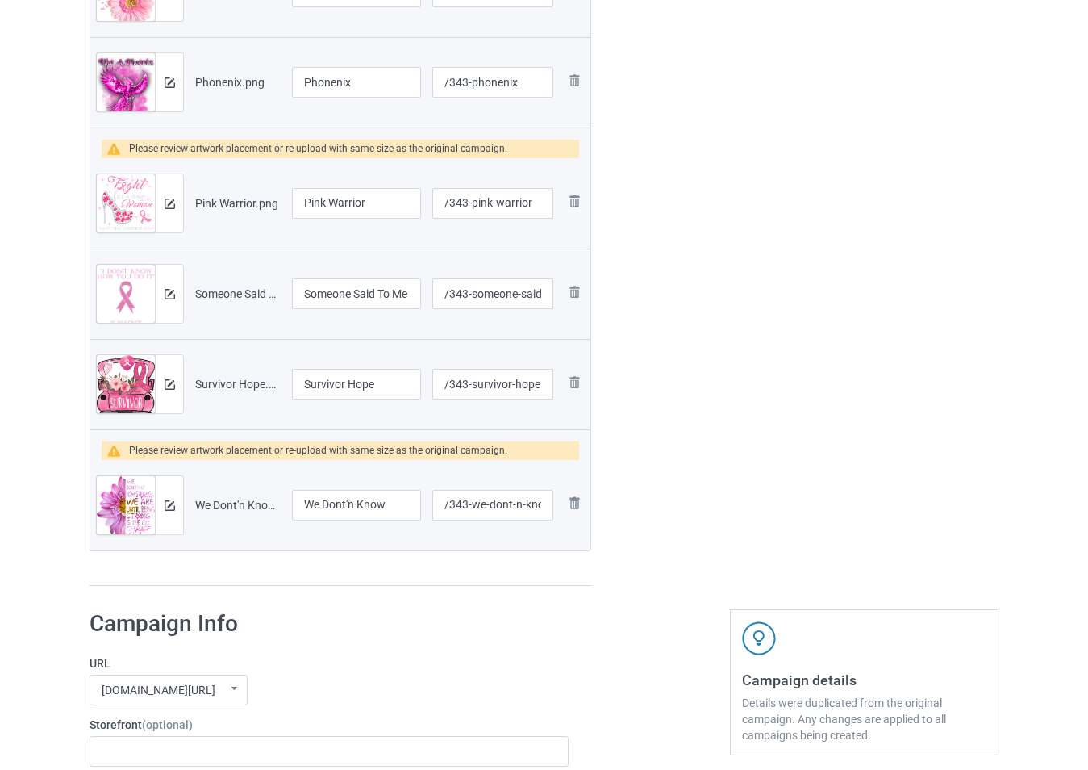
scroll to position [1613, 0]
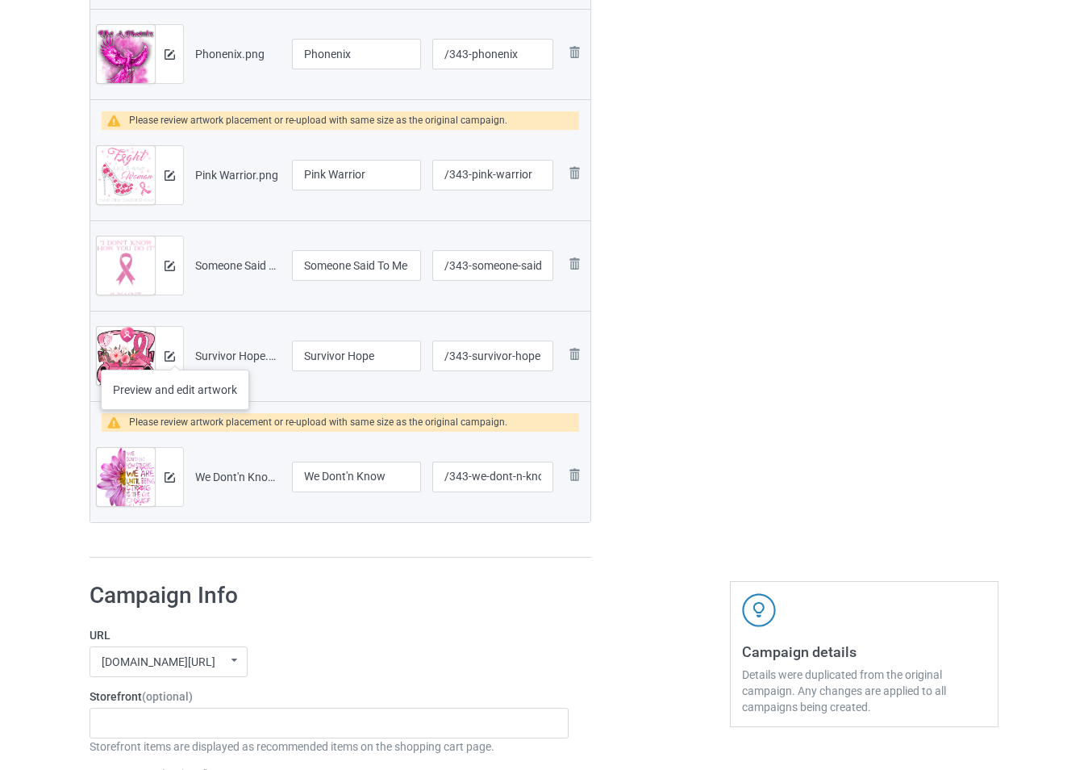
click at [175, 353] on div at bounding box center [169, 356] width 28 height 58
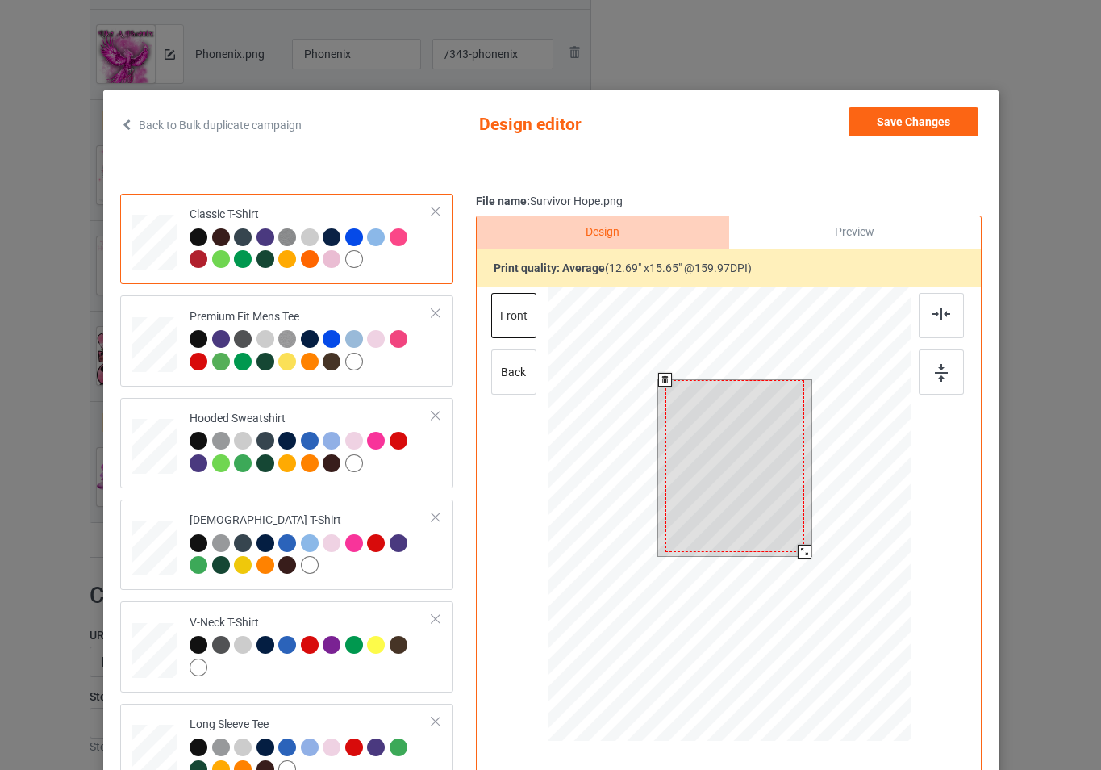
click at [841, 563] on div at bounding box center [728, 516] width 363 height 458
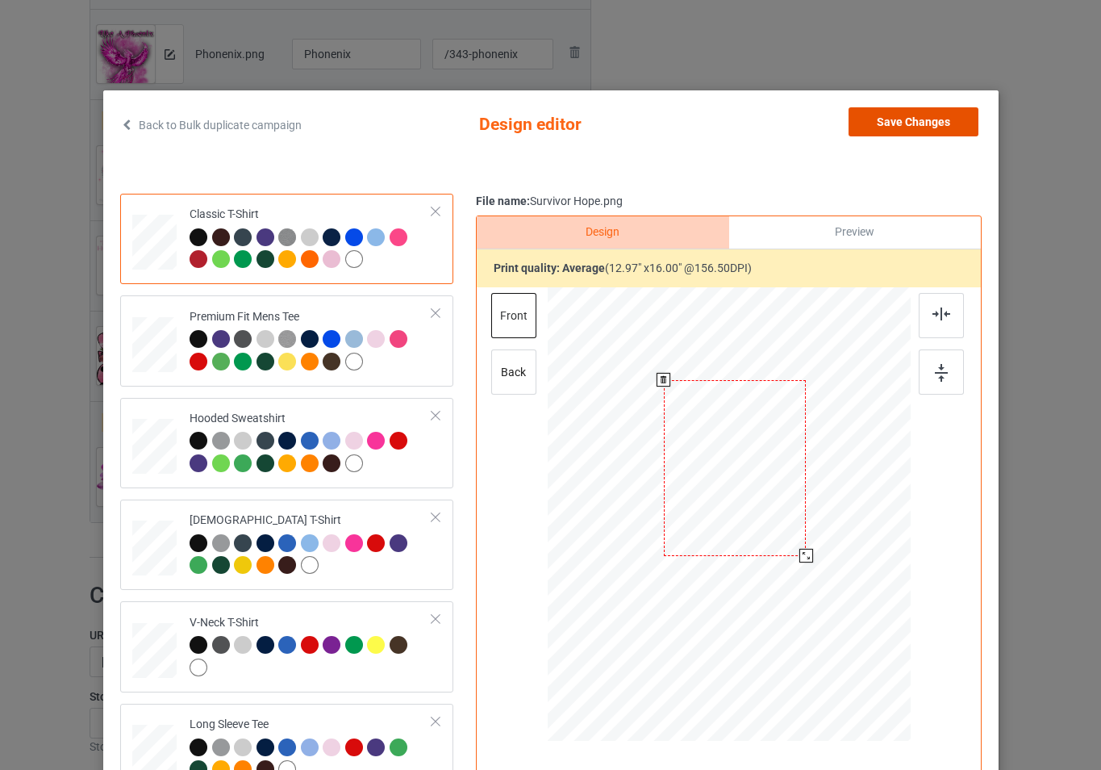
click at [929, 127] on button "Save Changes" at bounding box center [914, 121] width 130 height 29
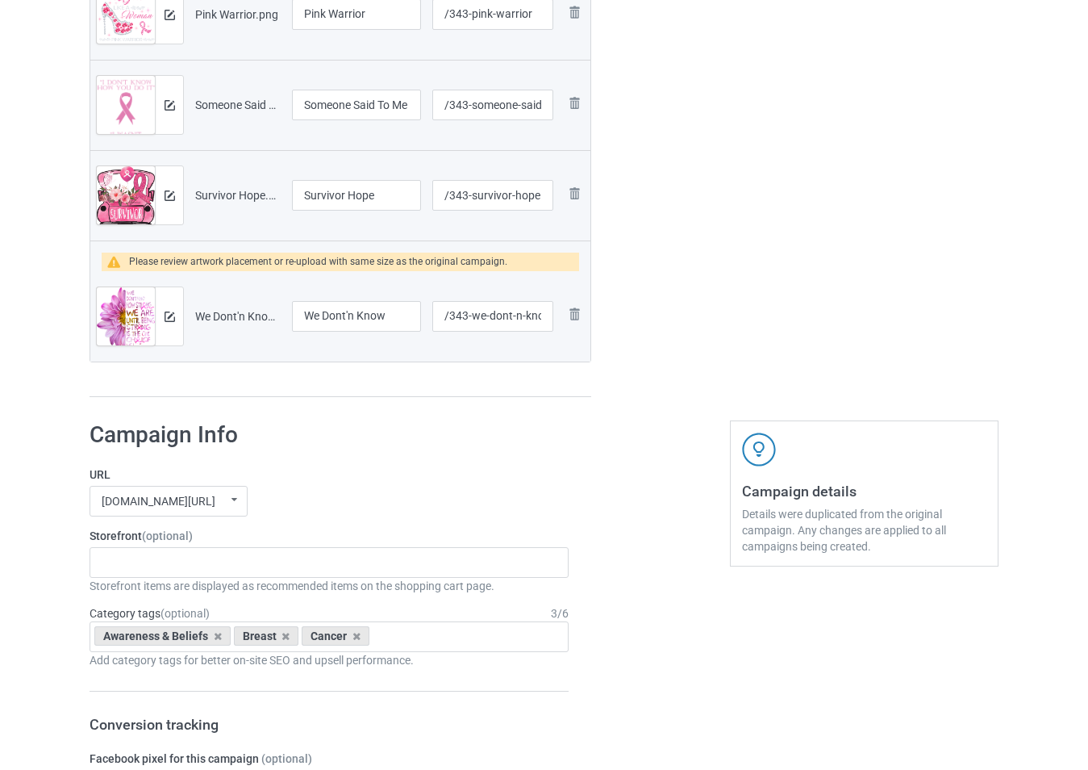
scroll to position [1775, 0]
click at [169, 321] on button at bounding box center [170, 315] width 10 height 13
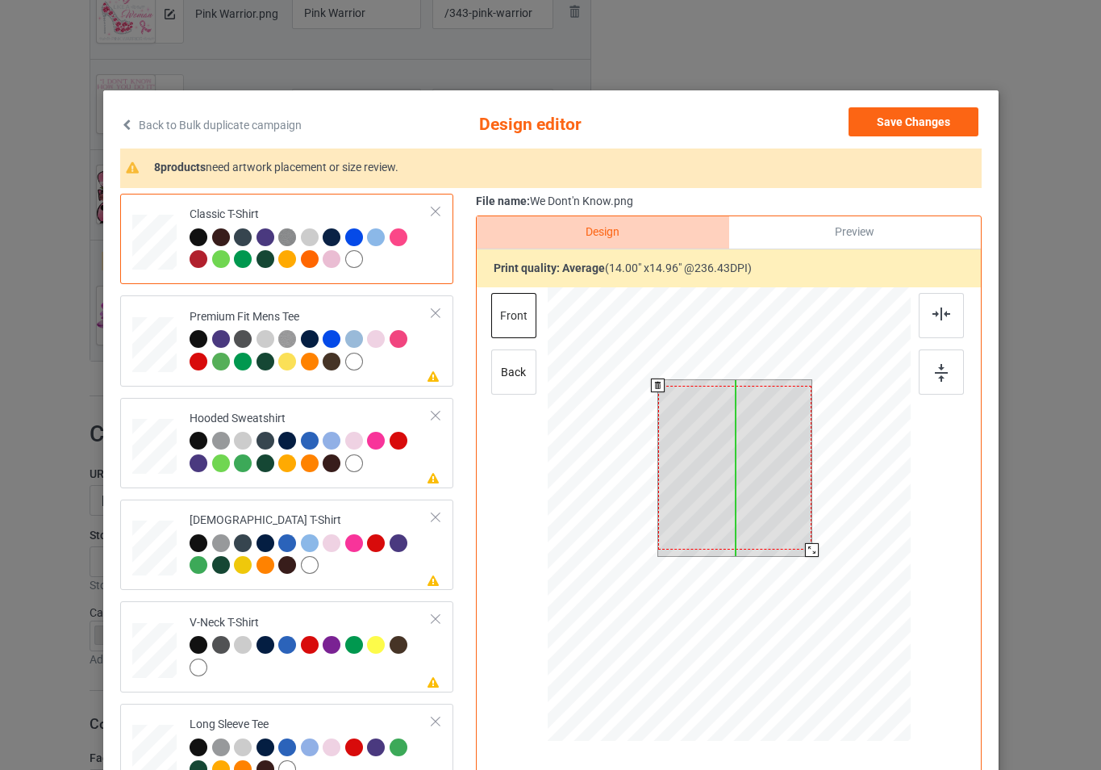
click at [780, 528] on div at bounding box center [734, 468] width 154 height 165
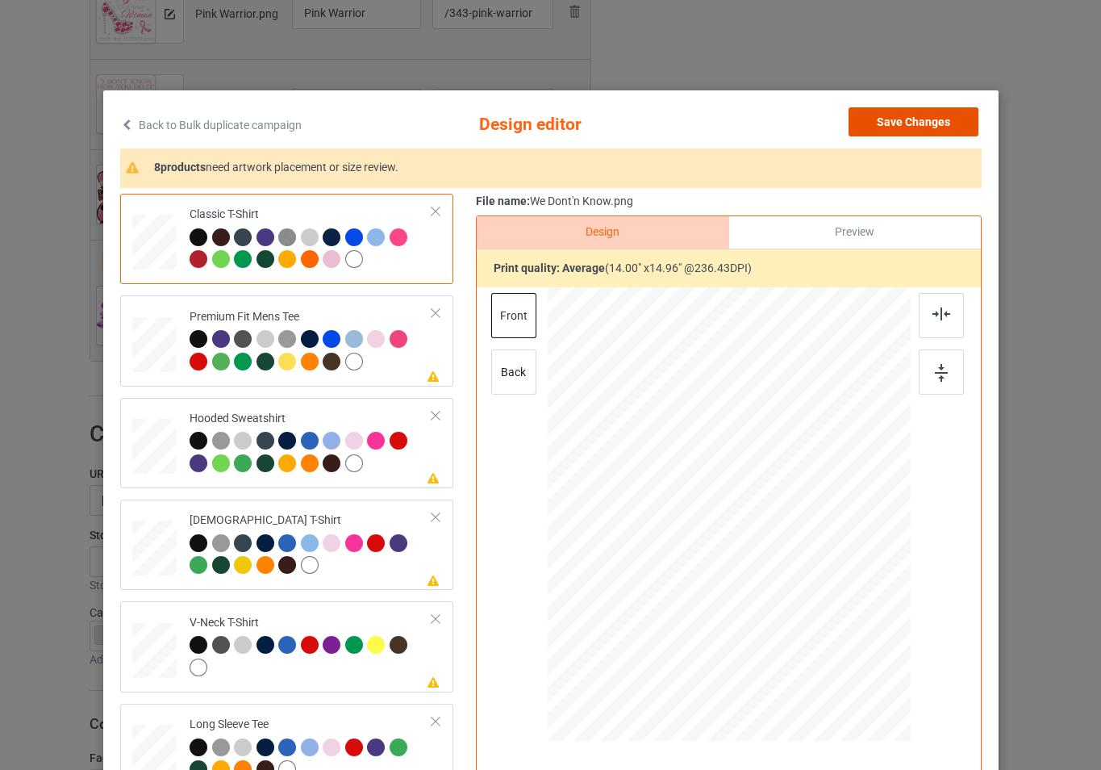
click at [879, 131] on button "Save Changes" at bounding box center [914, 121] width 130 height 29
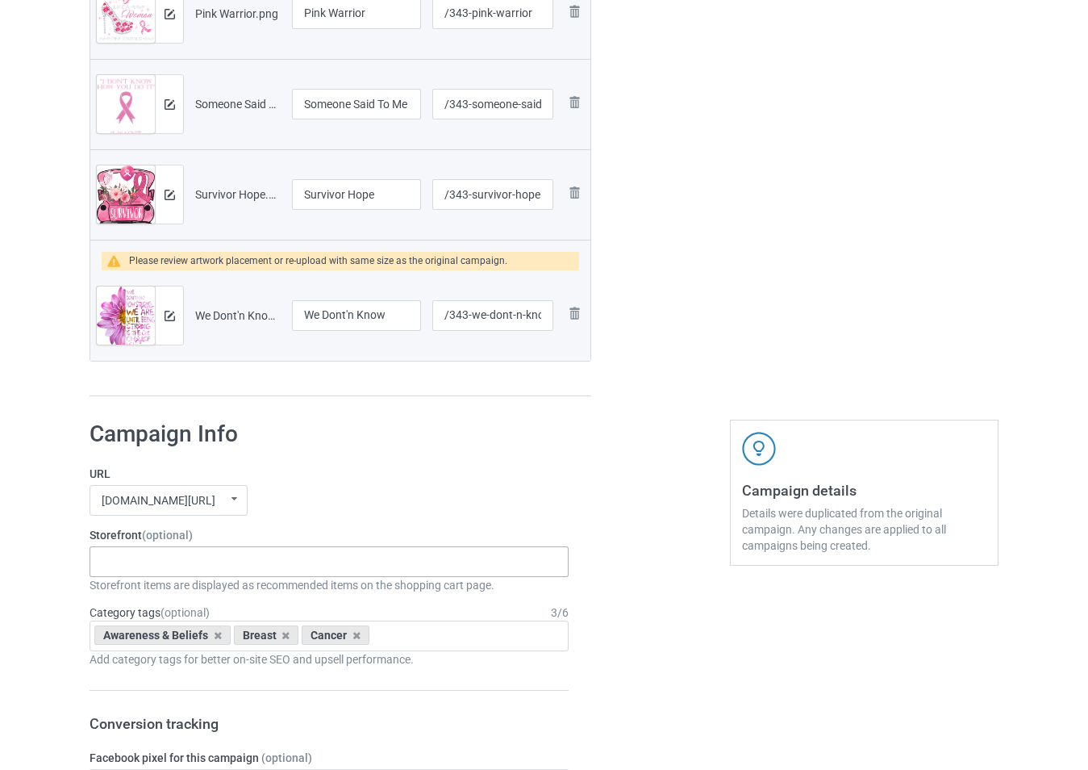
click at [236, 564] on div "-------------------------------------------------- Gifts For Christmas Teacher …" at bounding box center [329, 561] width 479 height 31
type input "bre"
click at [236, 589] on div "[MEDICAL_DATA]" at bounding box center [329, 591] width 478 height 30
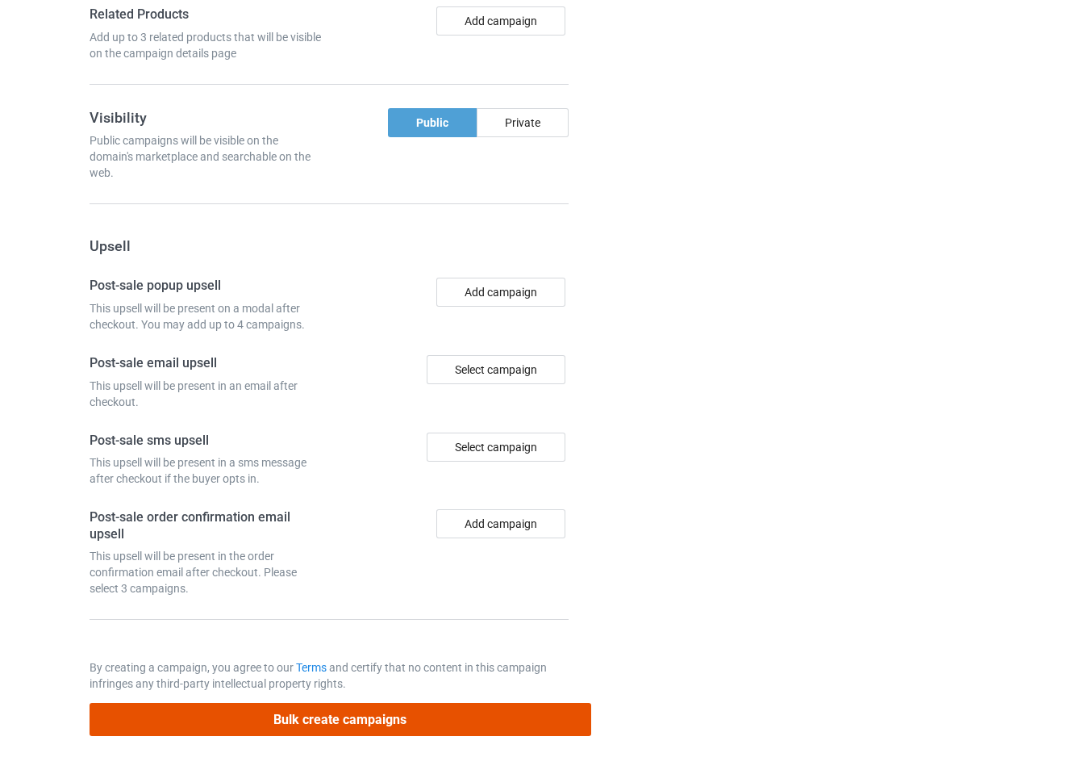
click at [390, 716] on button "Bulk create campaigns" at bounding box center [341, 719] width 502 height 33
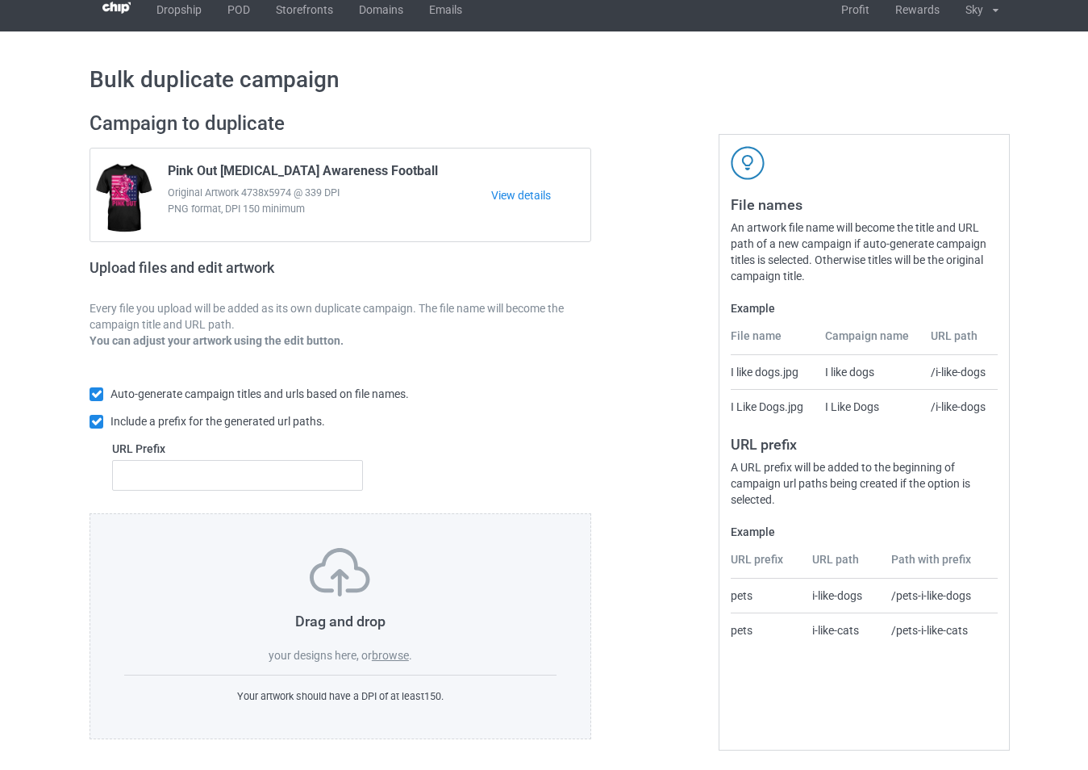
scroll to position [17, 0]
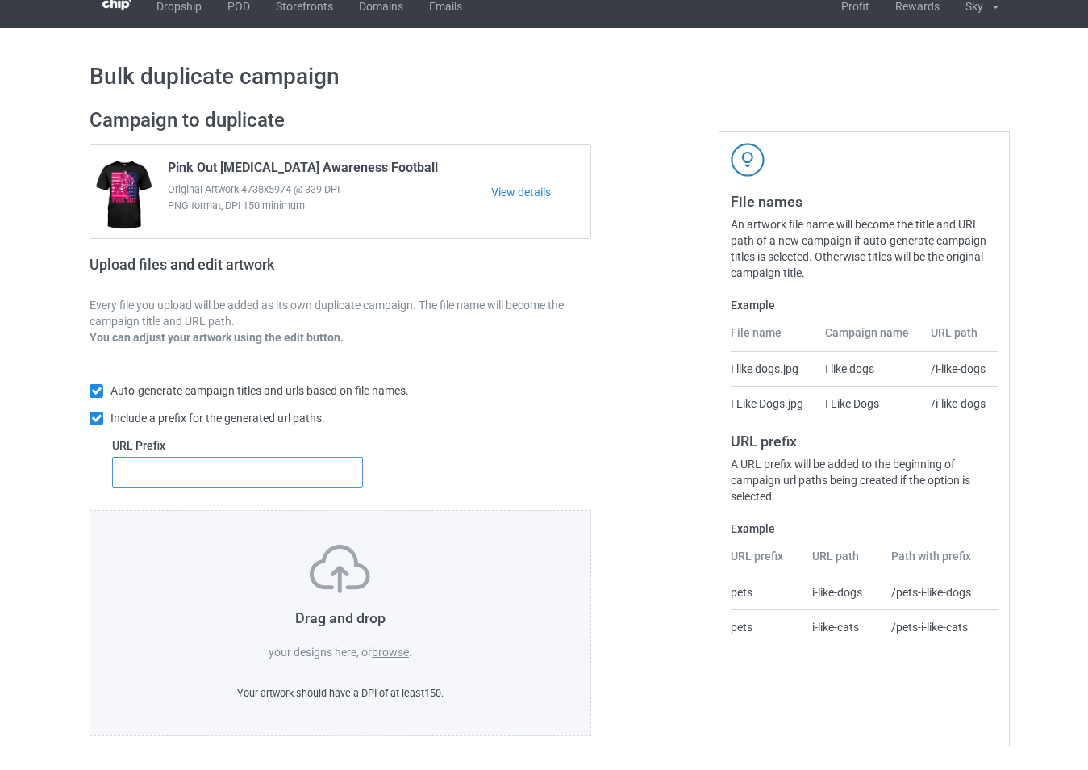
click at [353, 471] on input "text" at bounding box center [237, 472] width 251 height 31
type input "654"
click at [396, 654] on label "browse" at bounding box center [390, 651] width 37 height 13
click at [0, 0] on input "browse" at bounding box center [0, 0] width 0 height 0
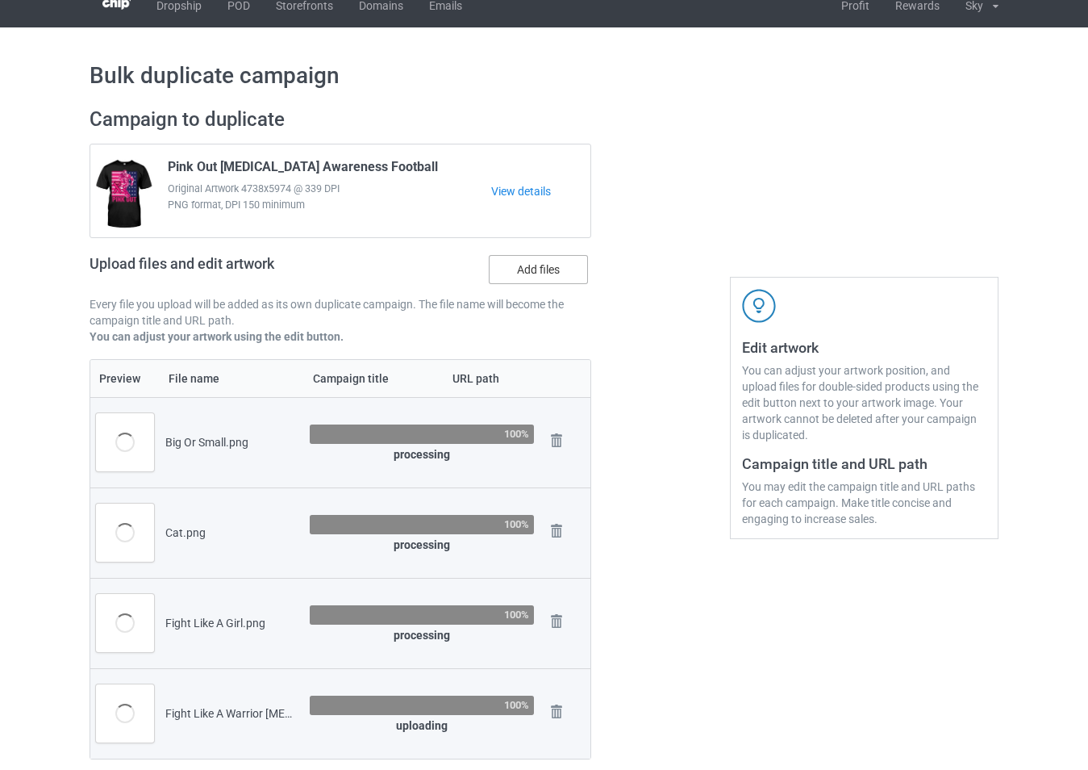
click at [528, 272] on label "Add files" at bounding box center [538, 269] width 99 height 29
click at [0, 0] on input "Add files" at bounding box center [0, 0] width 0 height 0
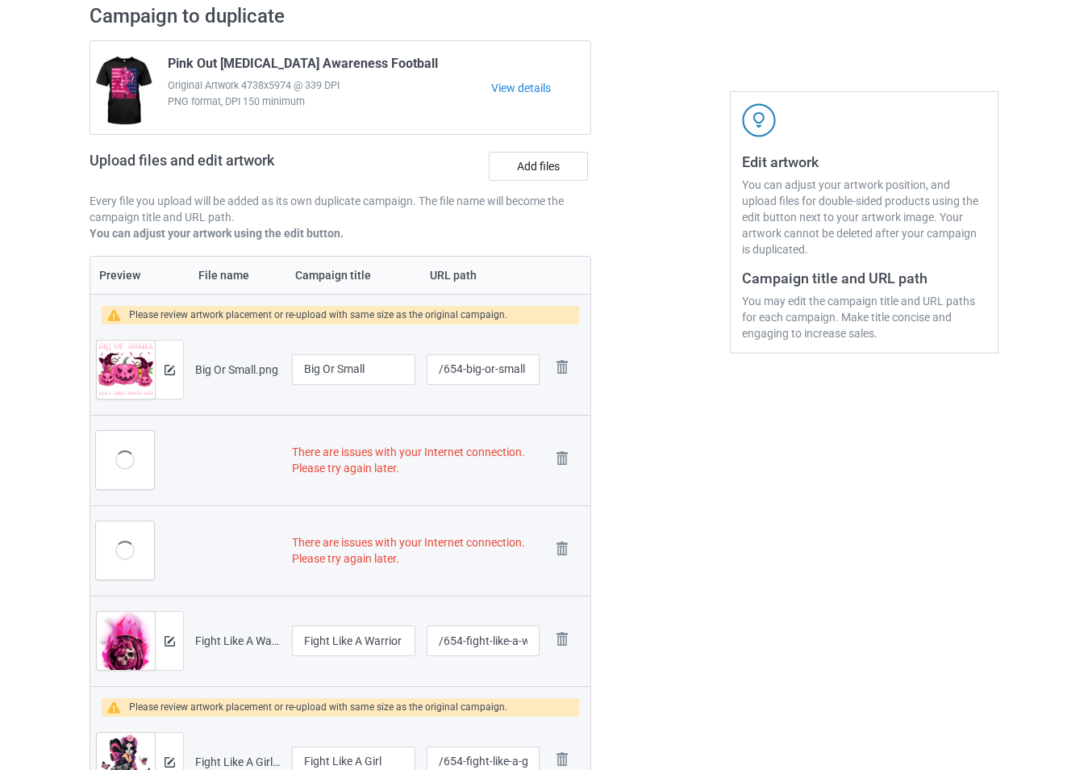
scroll to position [259, 0]
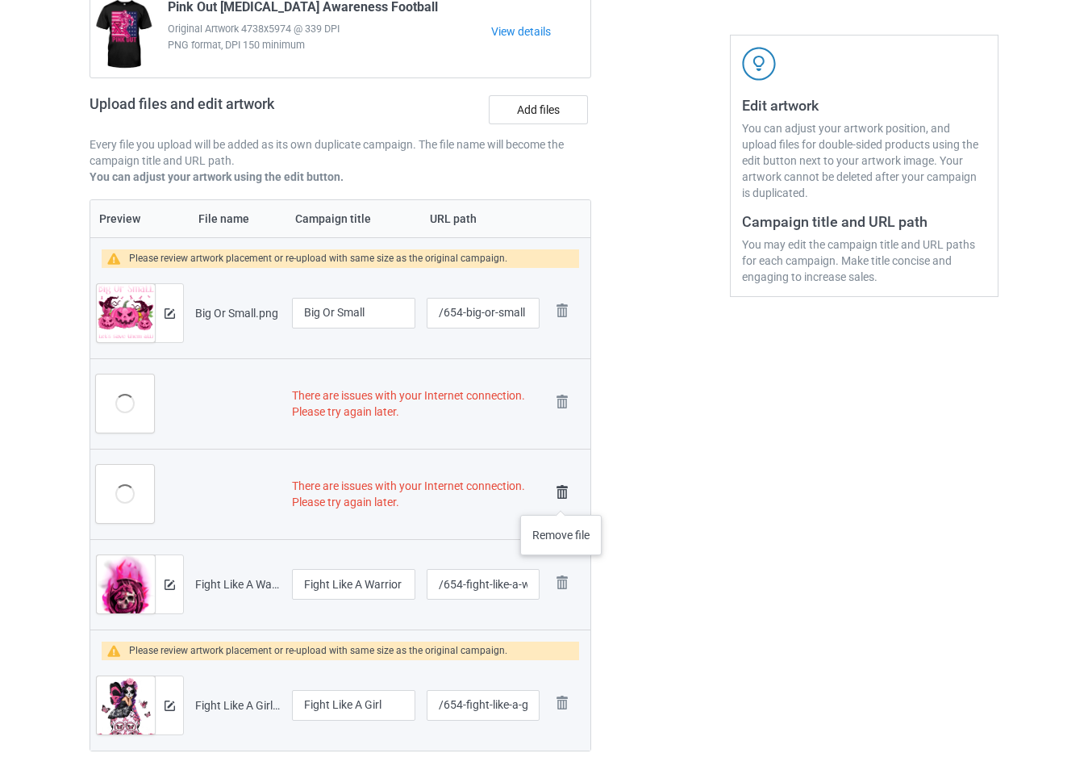
click at [561, 499] on img at bounding box center [562, 492] width 23 height 23
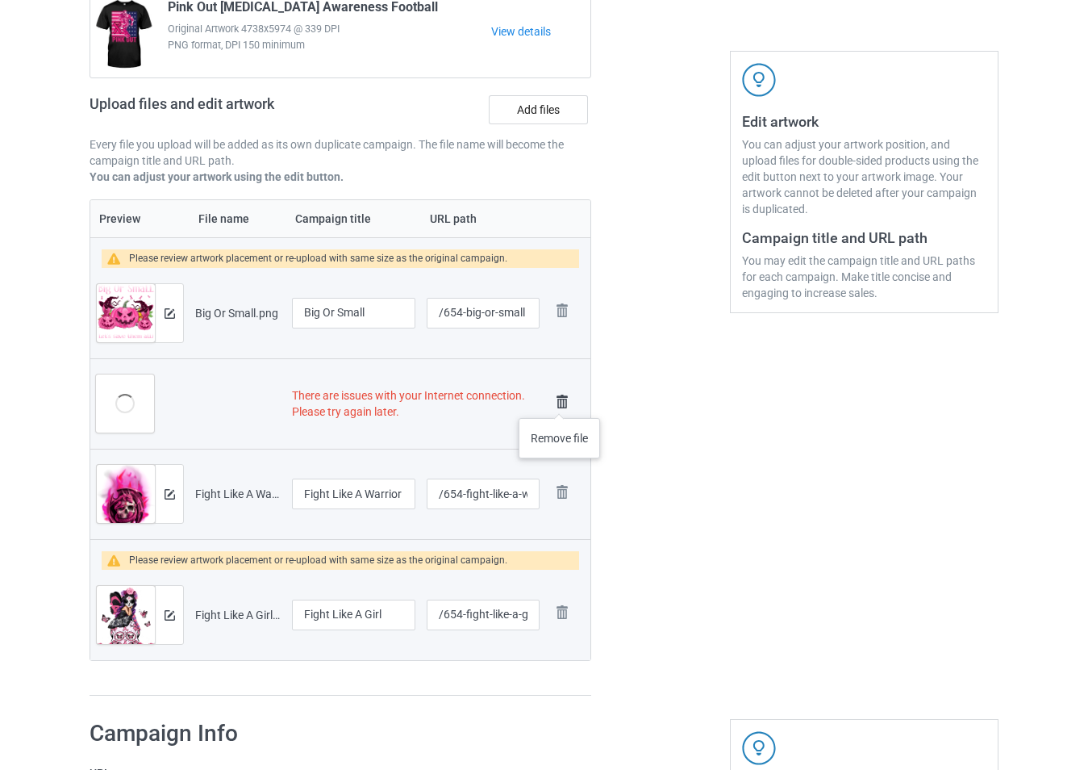
click at [560, 402] on img at bounding box center [562, 401] width 23 height 23
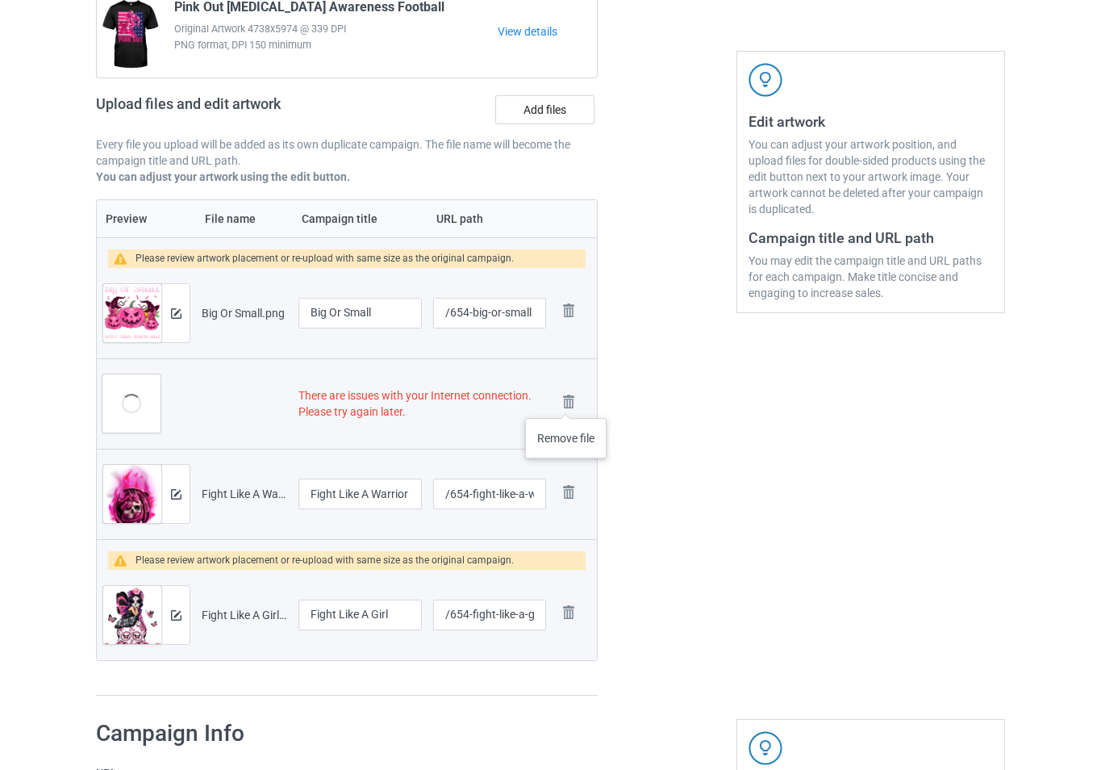
scroll to position [177, 0]
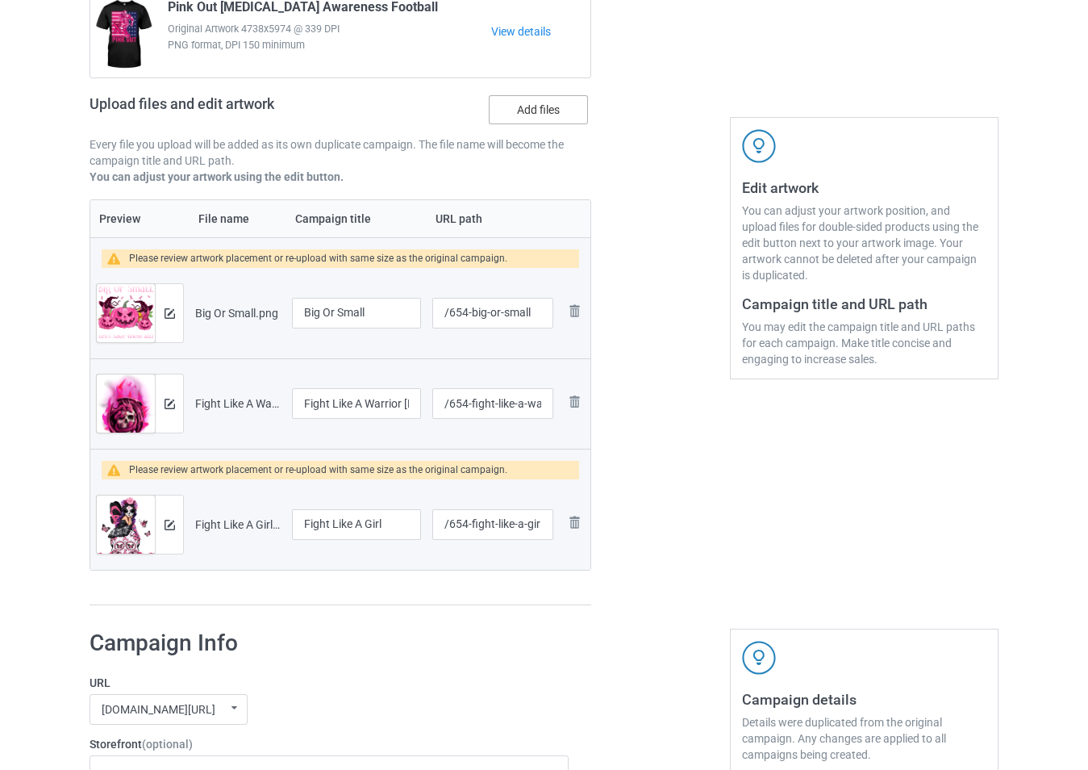
click at [562, 106] on label "Add files" at bounding box center [538, 109] width 99 height 29
click at [0, 0] on input "Add files" at bounding box center [0, 0] width 0 height 0
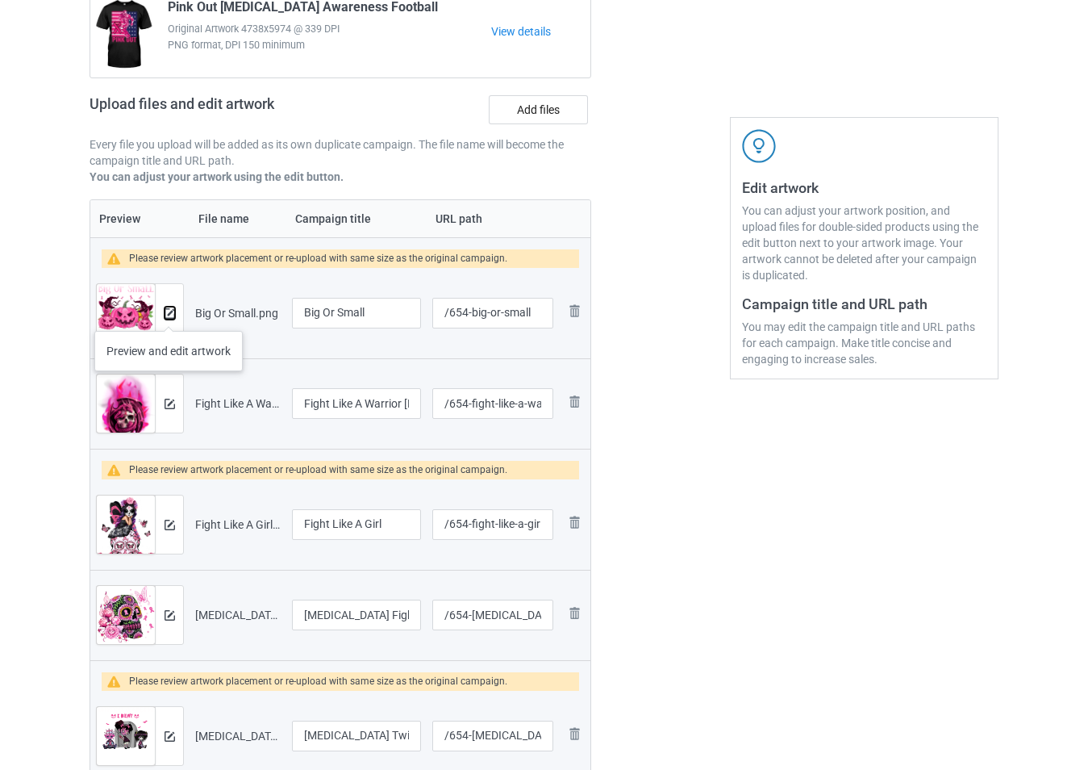
click at [169, 315] on img at bounding box center [170, 313] width 10 height 10
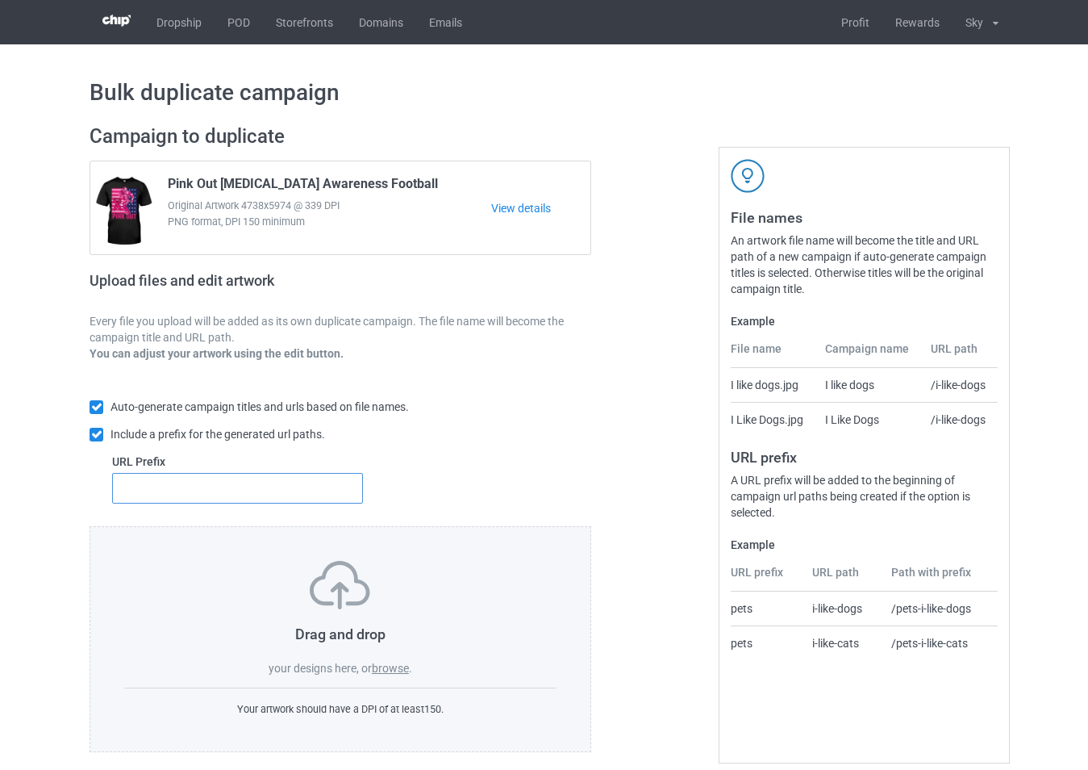
click at [311, 495] on input "text" at bounding box center [237, 488] width 251 height 31
type input "754"
click at [389, 669] on label "browse" at bounding box center [390, 668] width 37 height 13
click at [0, 0] on input "browse" at bounding box center [0, 0] width 0 height 0
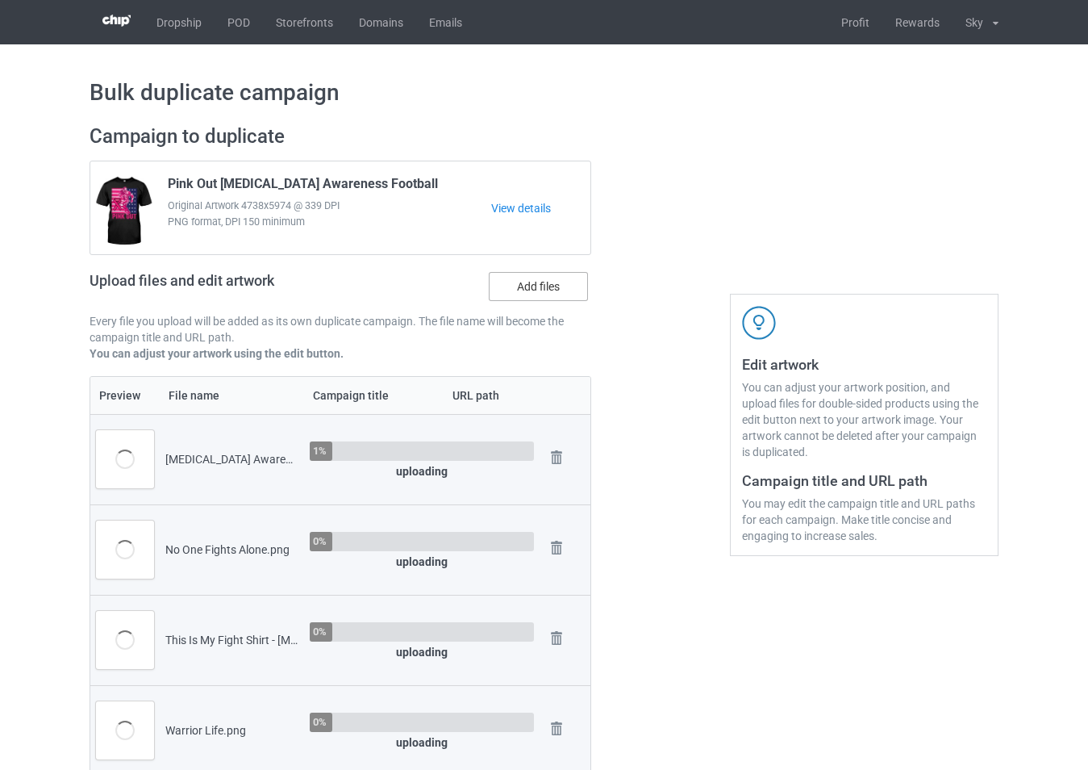
click at [557, 279] on label "Add files" at bounding box center [538, 286] width 99 height 29
click at [0, 0] on input "Add files" at bounding box center [0, 0] width 0 height 0
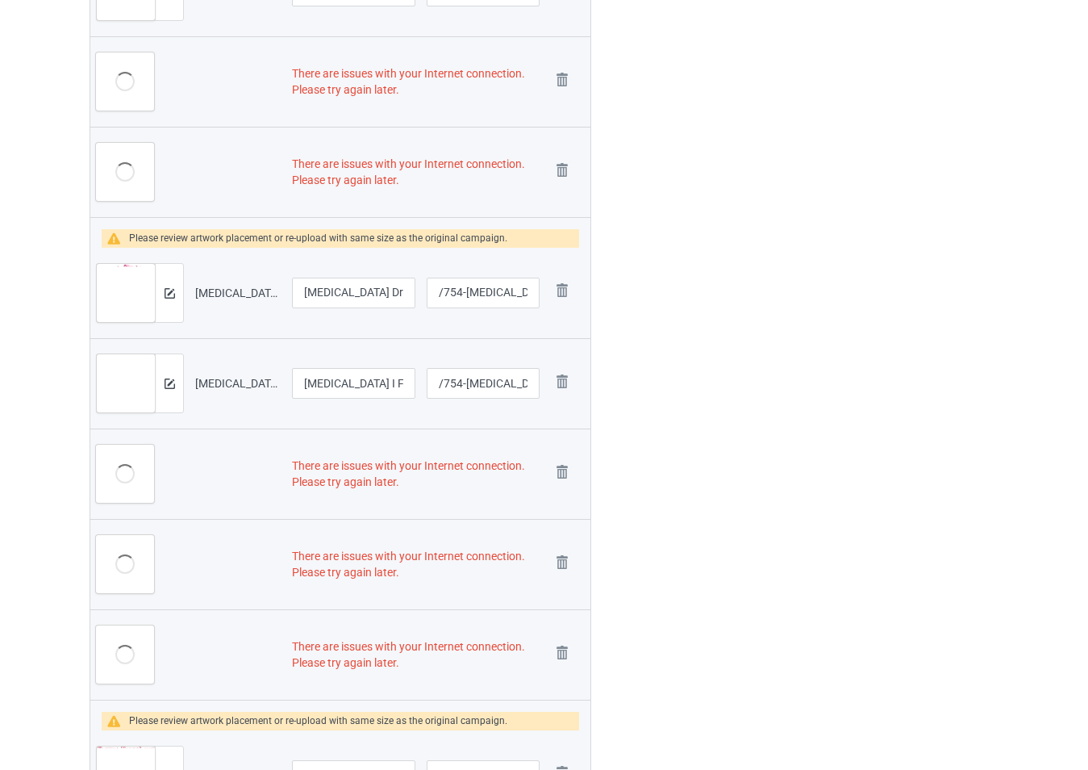
scroll to position [2548, 0]
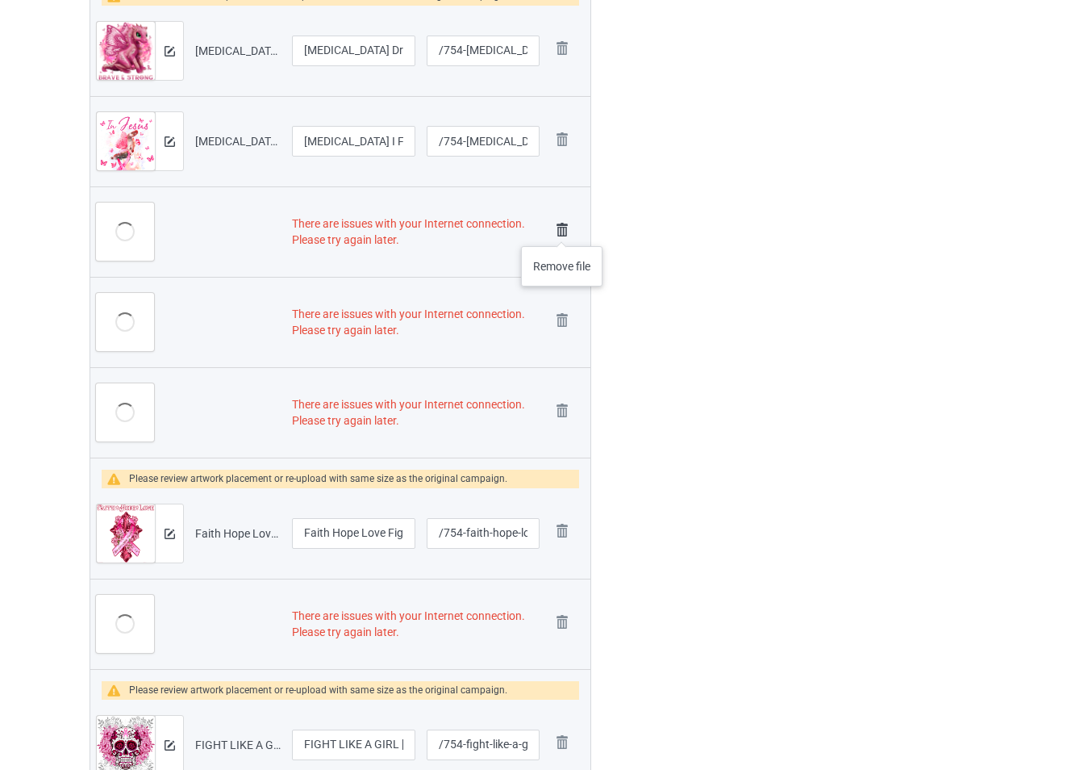
click at [562, 229] on img at bounding box center [562, 230] width 23 height 23
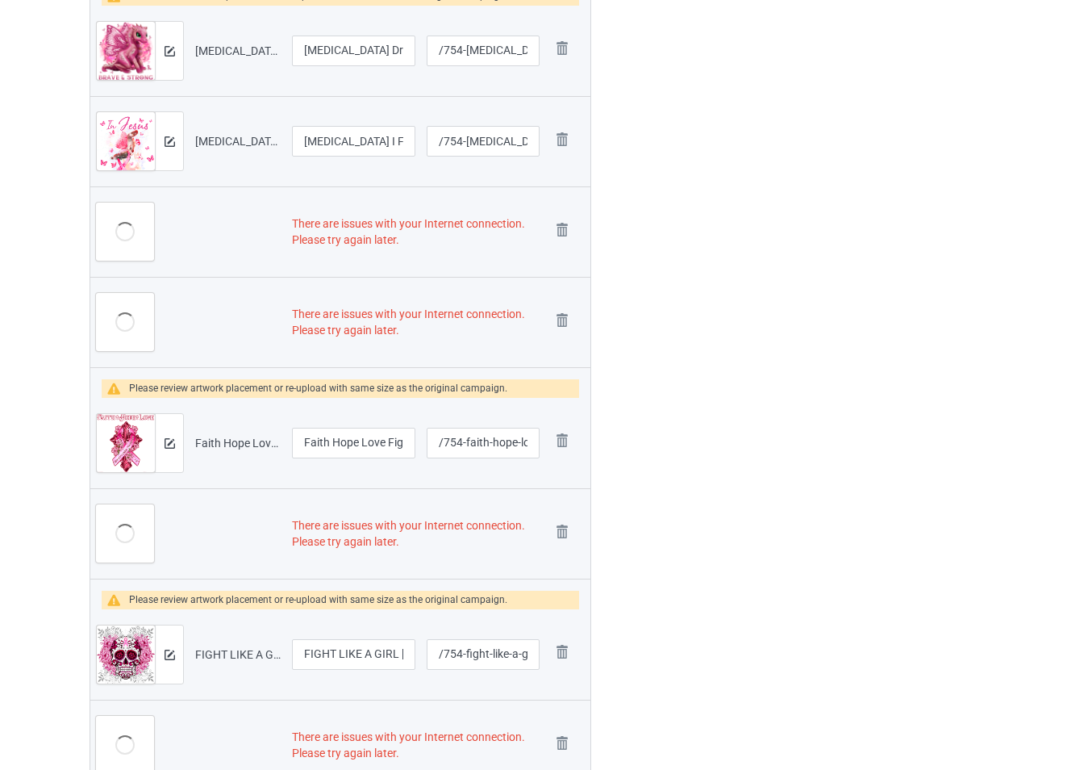
click at [0, 0] on img at bounding box center [0, 0] width 0 height 0
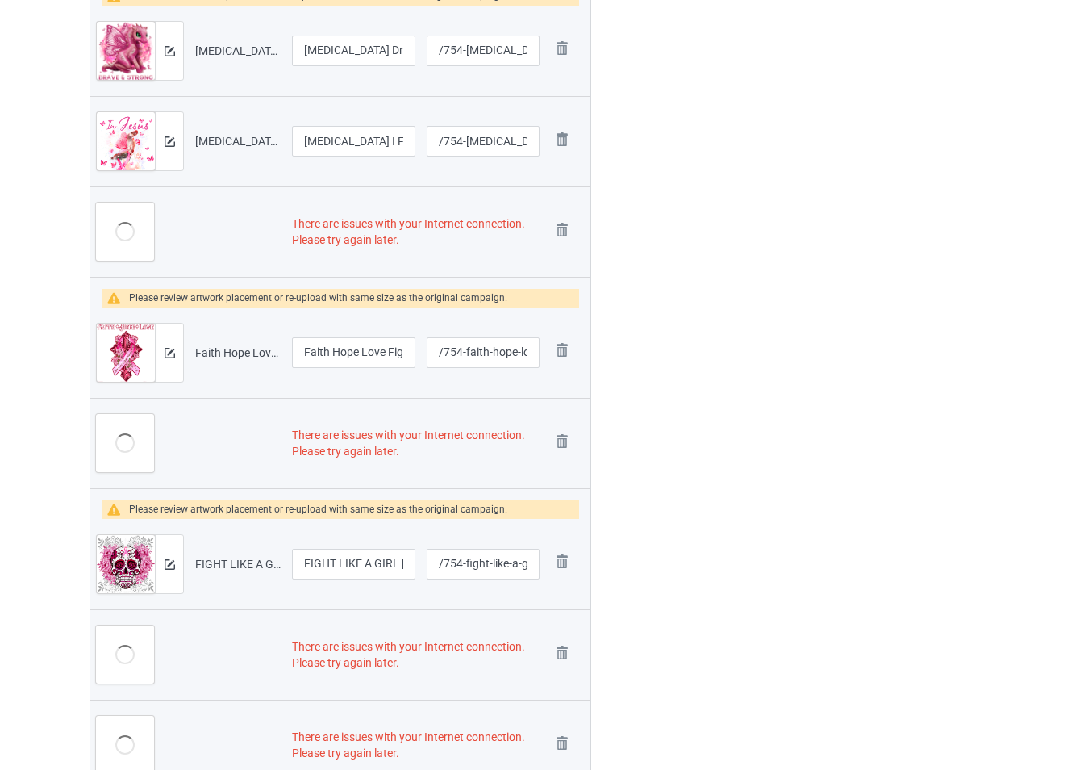
click at [0, 0] on img at bounding box center [0, 0] width 0 height 0
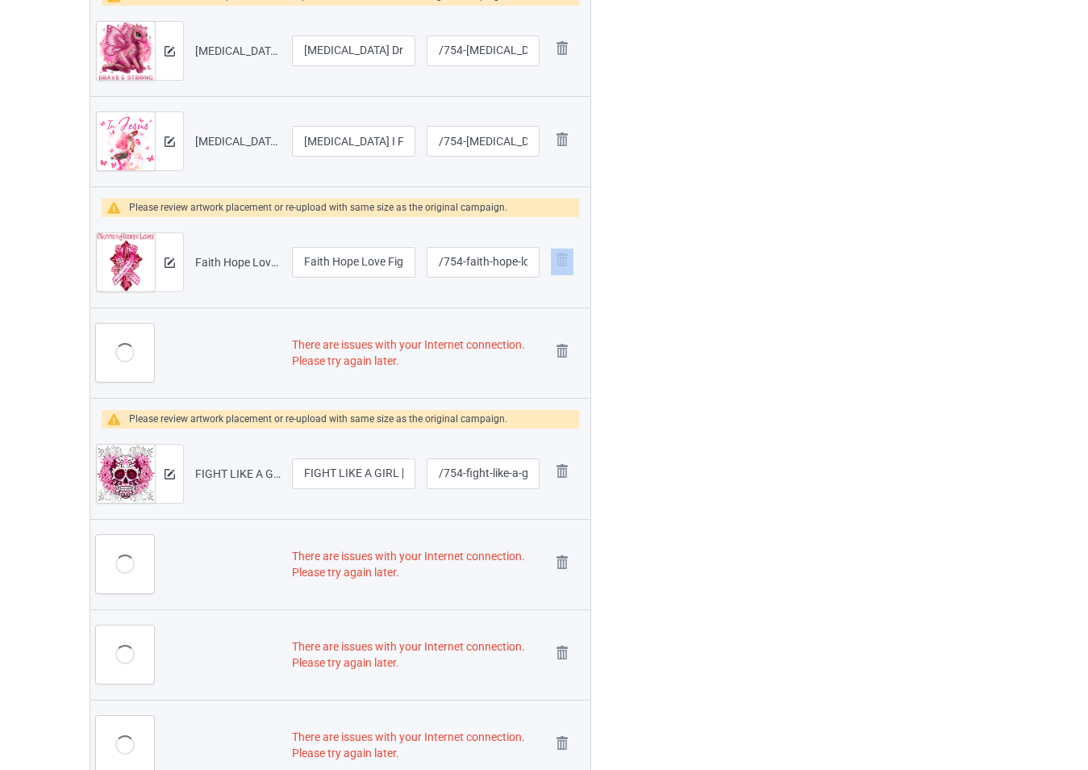
click at [562, 229] on td "Remove file" at bounding box center [567, 262] width 45 height 90
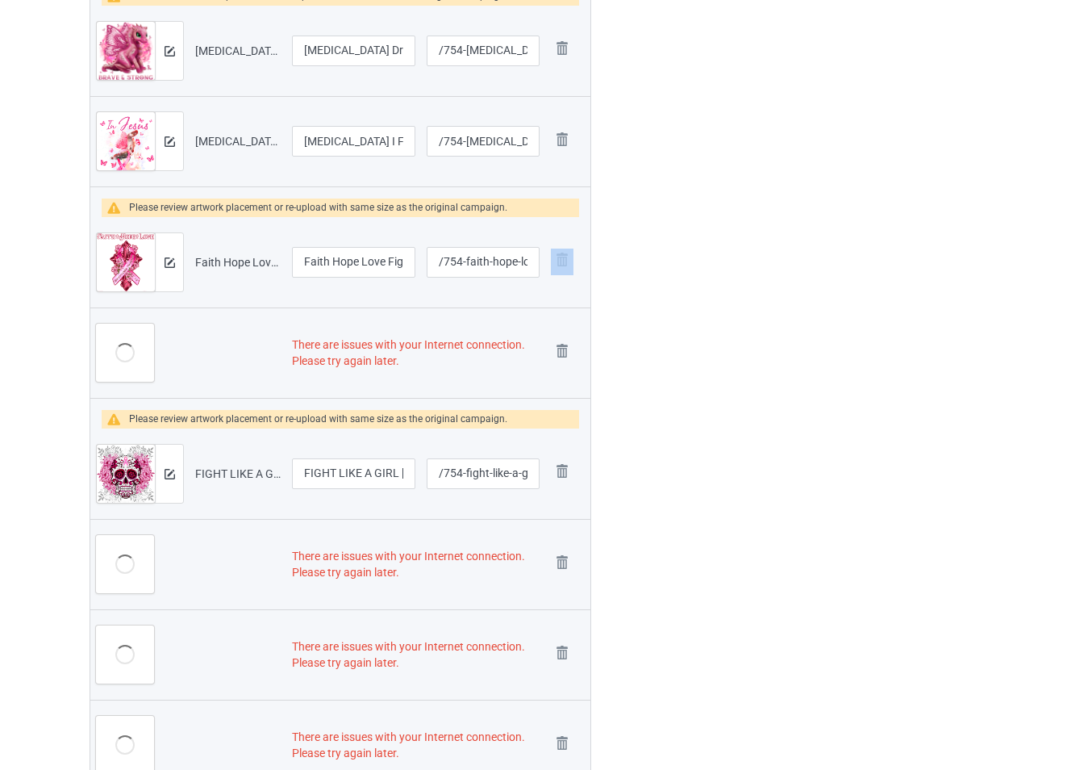
click at [562, 229] on td "Remove file" at bounding box center [567, 262] width 45 height 90
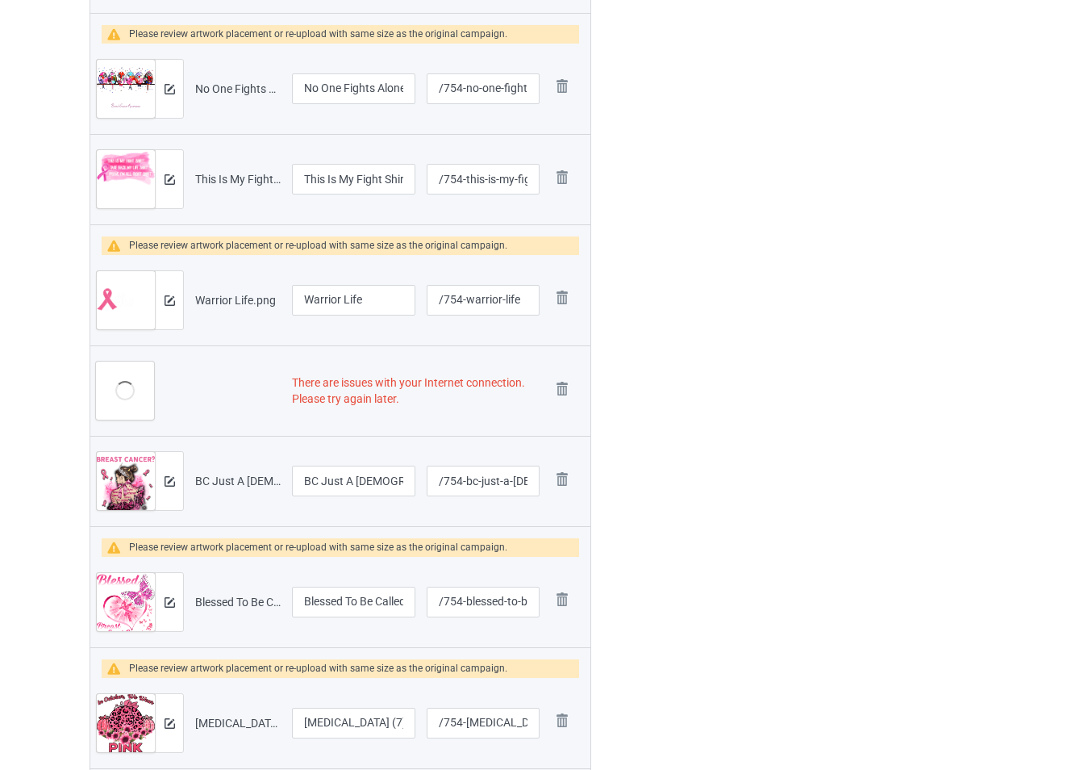
scroll to position [805, 0]
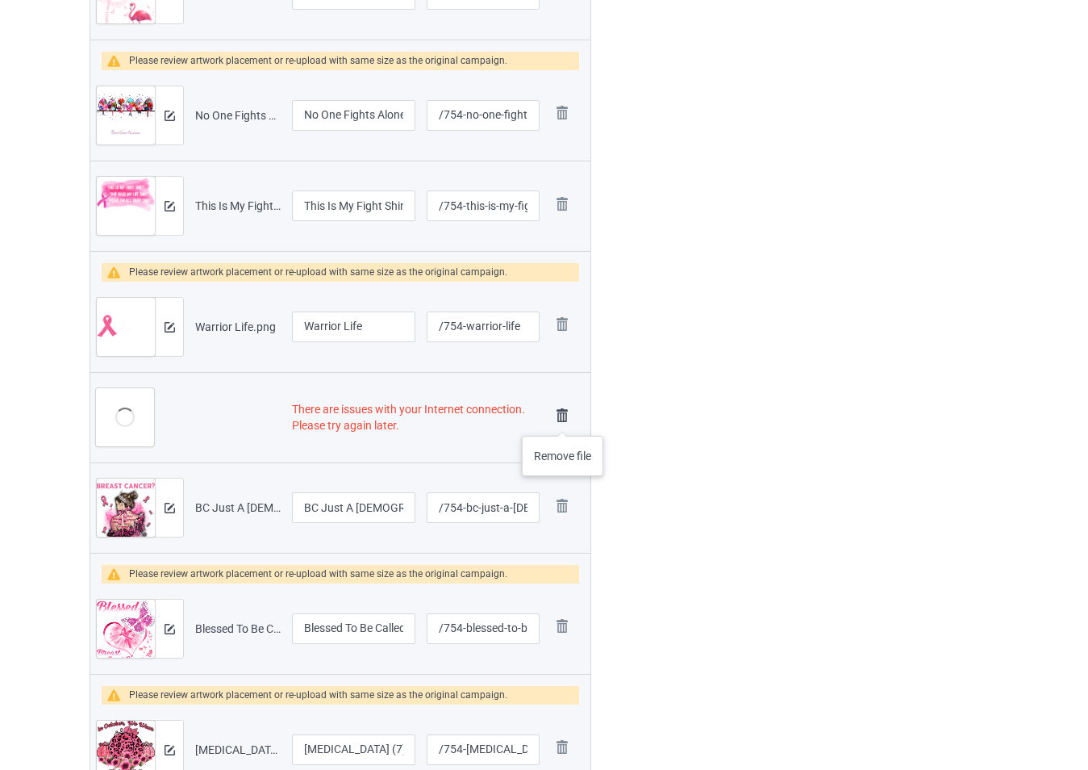
click at [563, 419] on img at bounding box center [562, 415] width 23 height 23
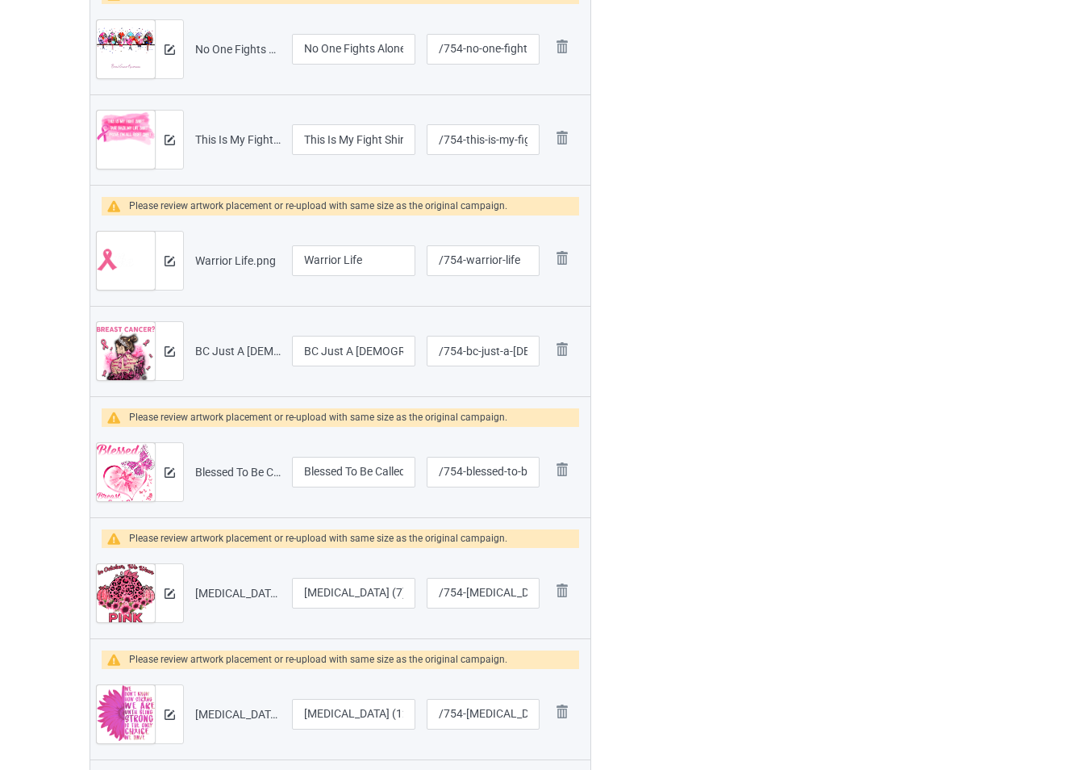
scroll to position [870, 0]
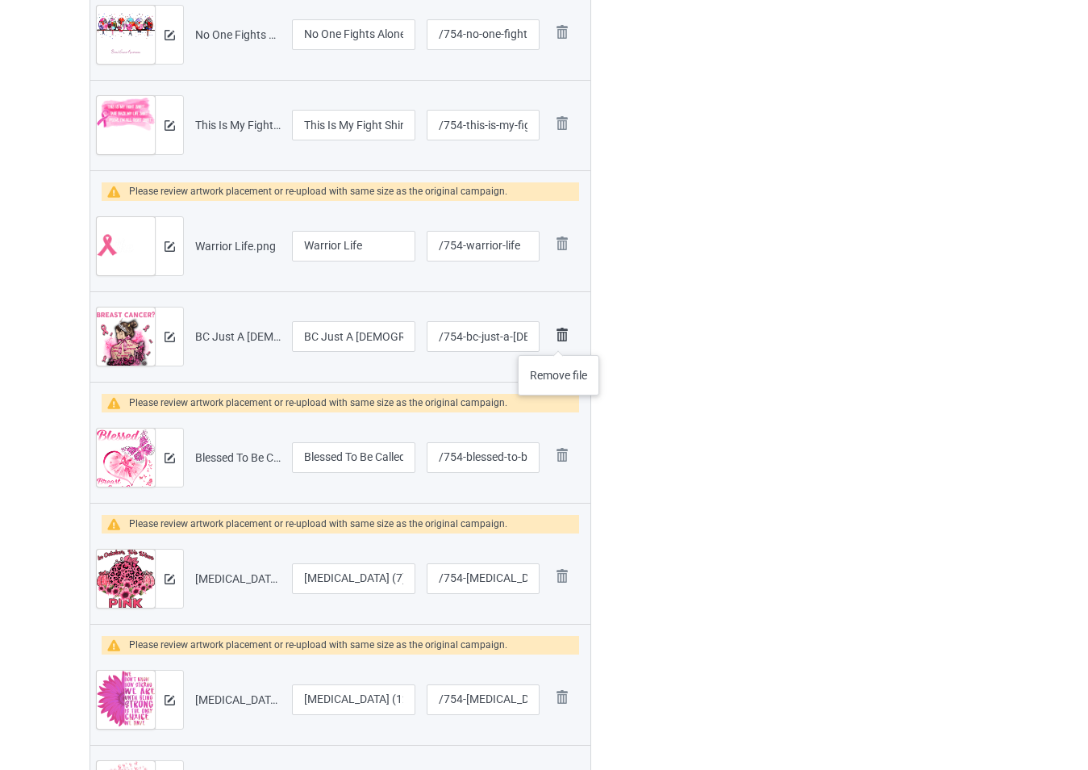
click at [559, 339] on img at bounding box center [562, 334] width 23 height 23
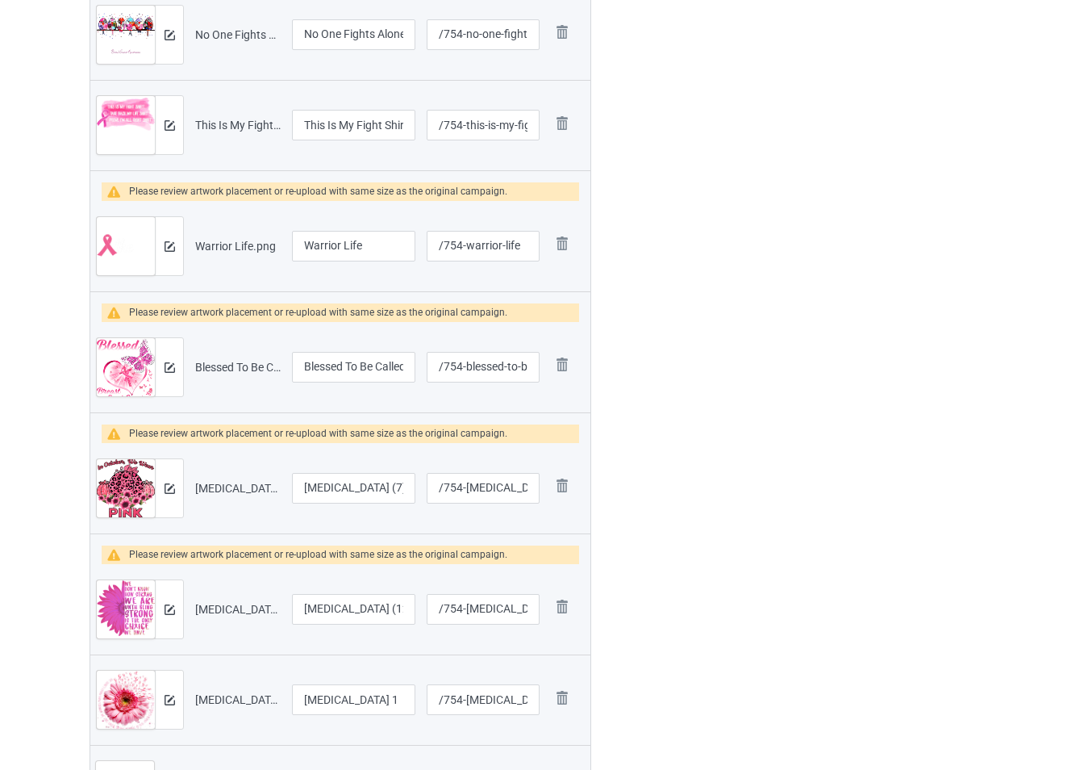
click at [559, 339] on td "Remove file" at bounding box center [567, 367] width 45 height 90
click at [561, 369] on img at bounding box center [562, 364] width 23 height 23
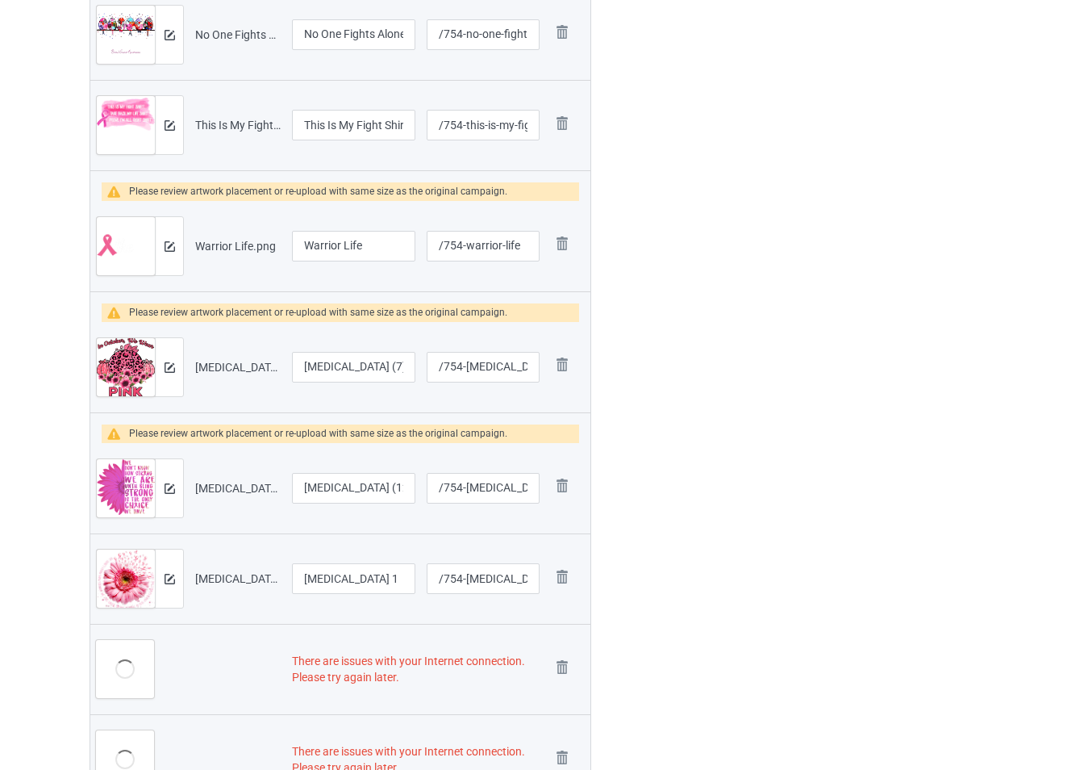
click at [0, 0] on img at bounding box center [0, 0] width 0 height 0
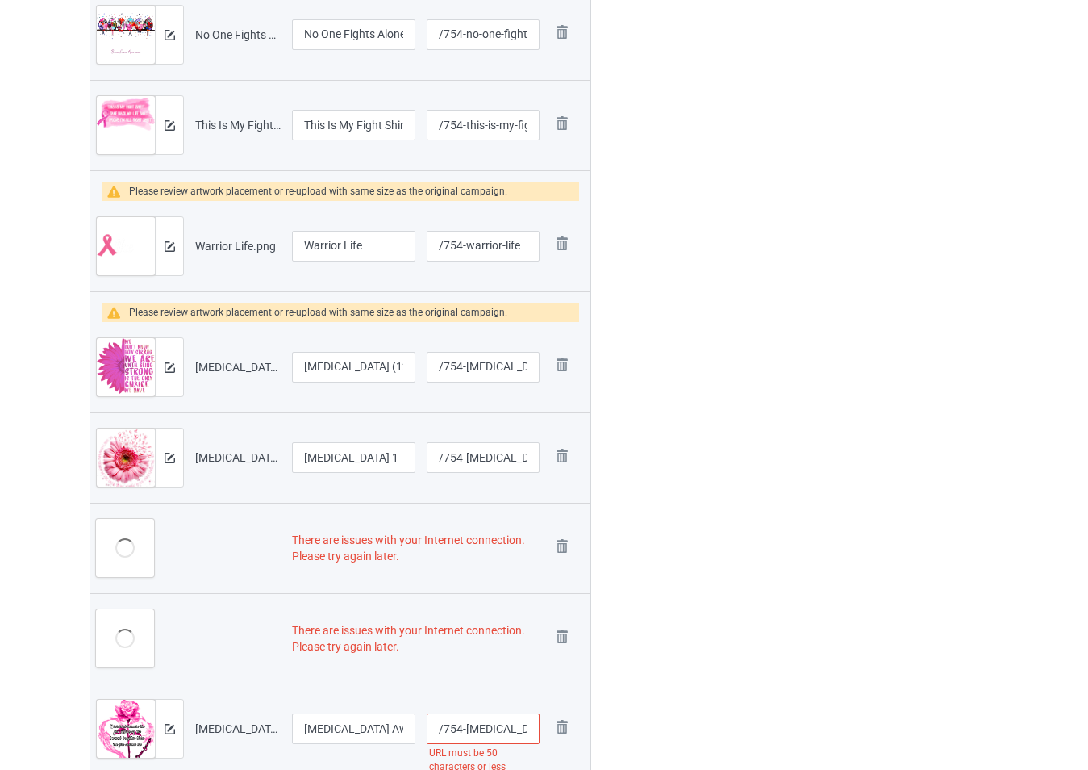
click at [0, 0] on img at bounding box center [0, 0] width 0 height 0
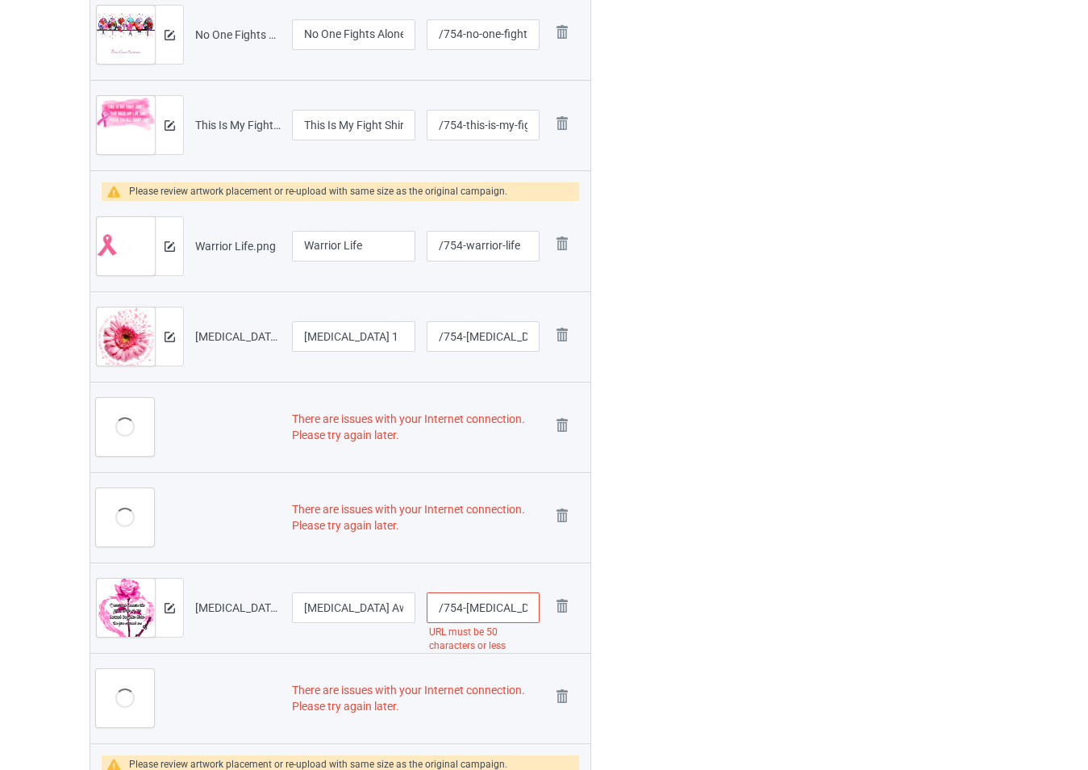
click at [561, 369] on td "Remove file" at bounding box center [567, 336] width 45 height 90
click at [564, 350] on link at bounding box center [562, 336] width 23 height 27
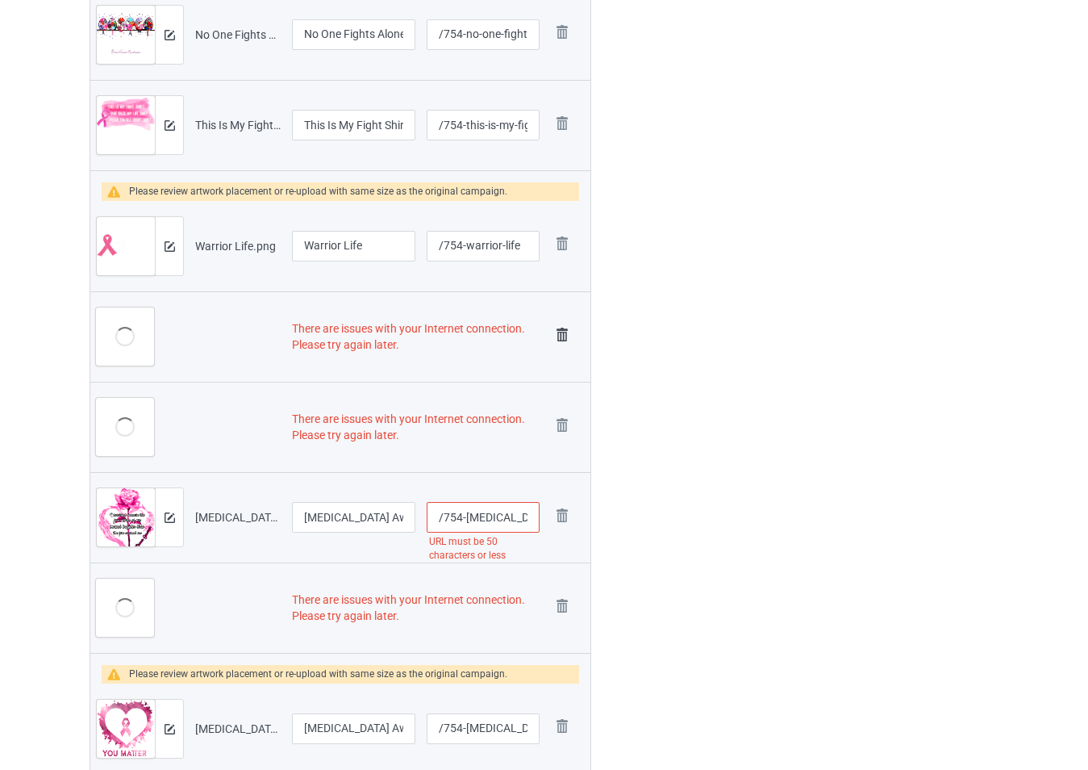
click at [565, 338] on img at bounding box center [562, 334] width 23 height 23
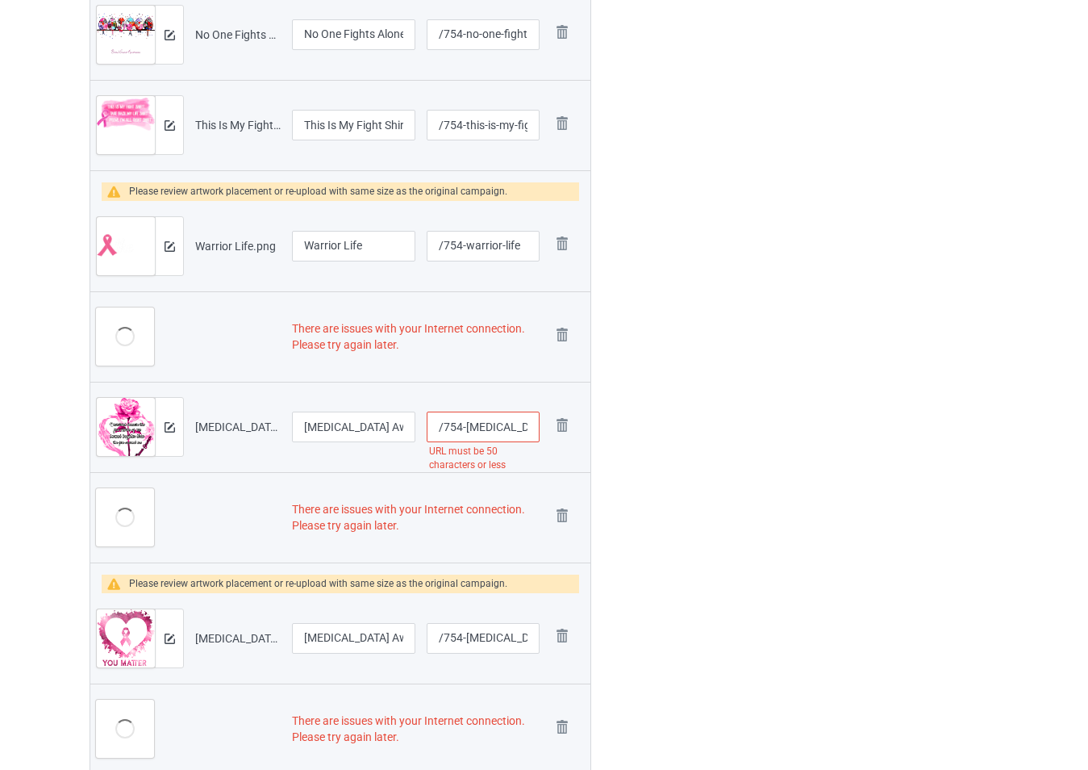
click at [0, 0] on img at bounding box center [0, 0] width 0 height 0
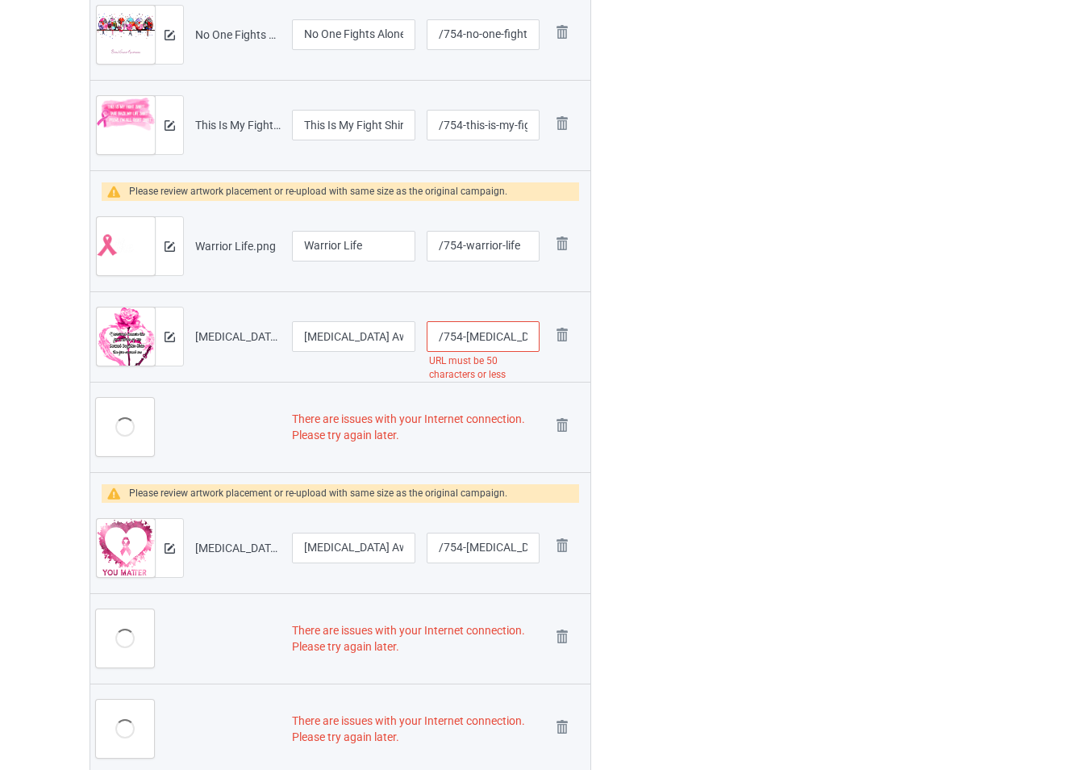
click at [0, 0] on img at bounding box center [0, 0] width 0 height 0
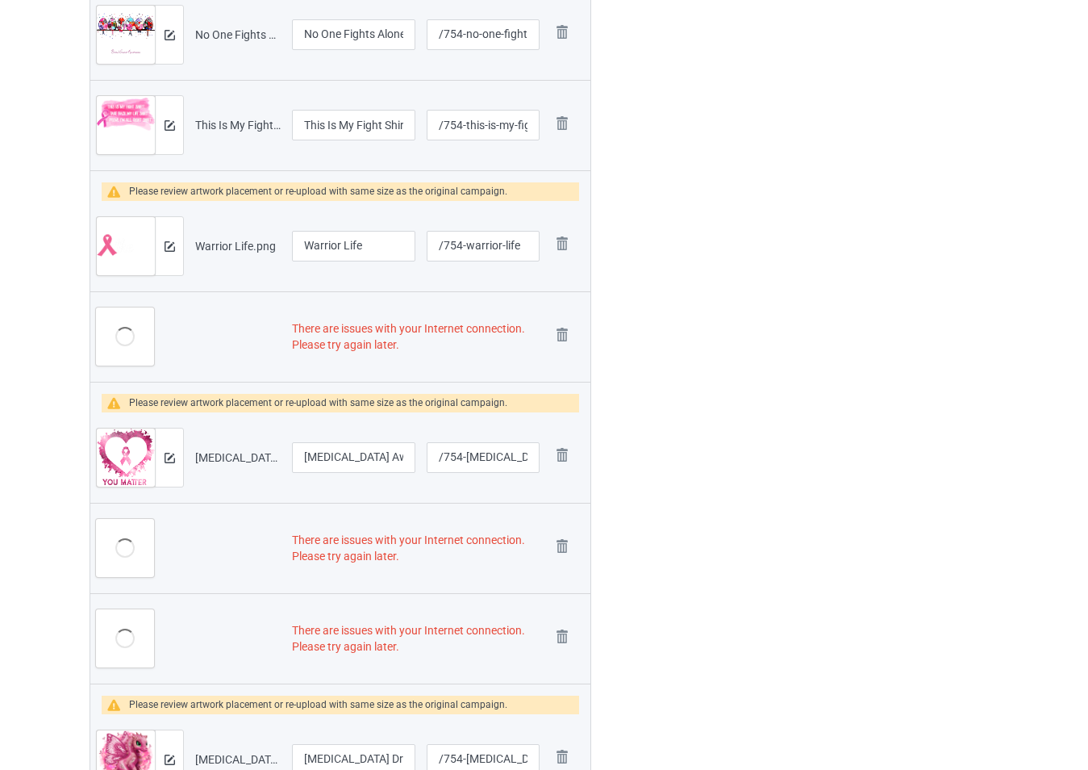
click at [0, 0] on img at bounding box center [0, 0] width 0 height 0
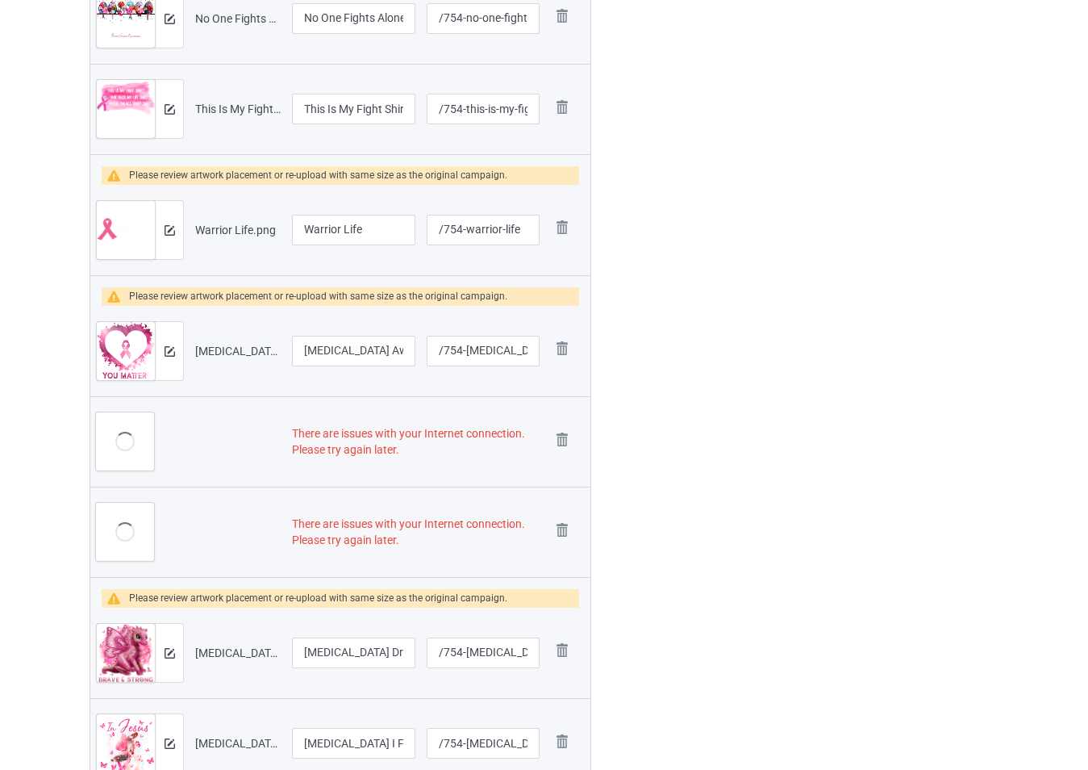
scroll to position [821, 0]
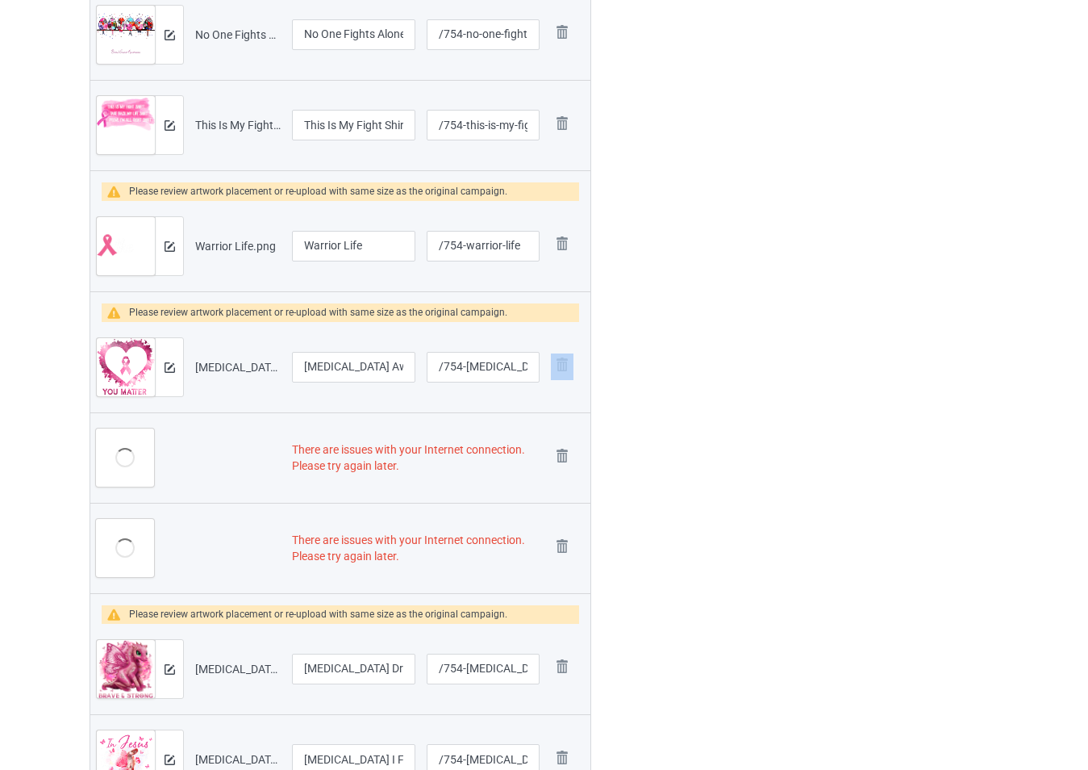
click at [565, 338] on td "Remove file" at bounding box center [567, 367] width 45 height 90
click at [565, 366] on img at bounding box center [562, 364] width 23 height 23
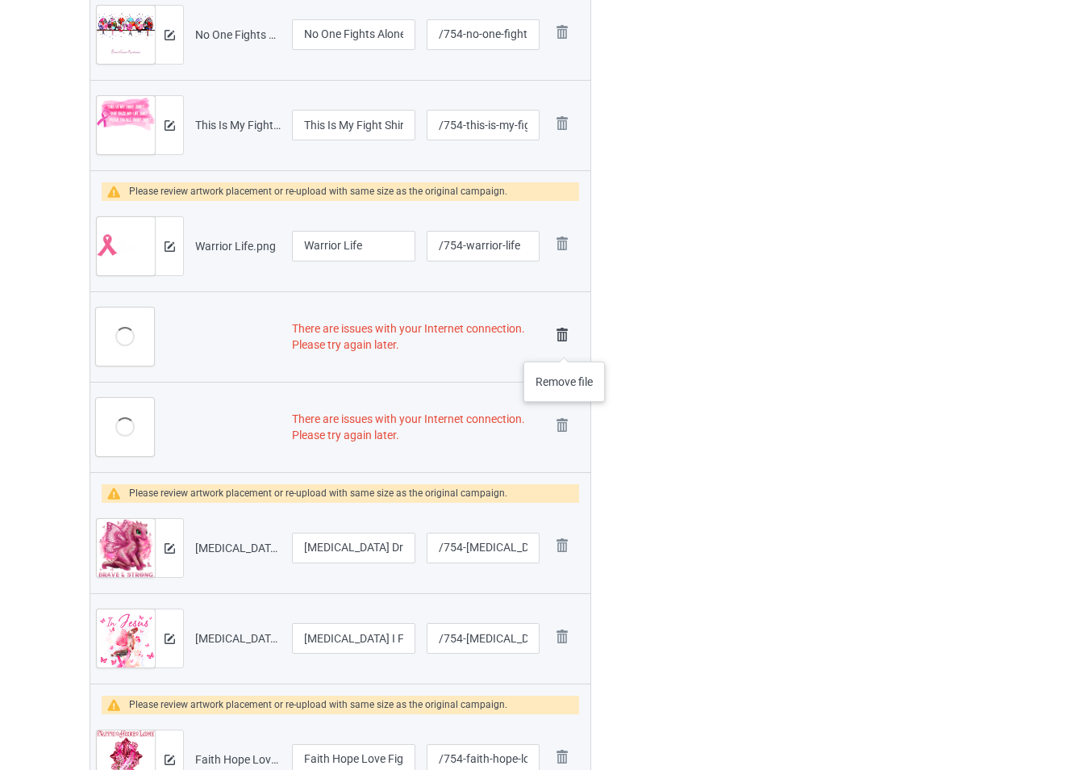
click at [565, 345] on img at bounding box center [562, 334] width 23 height 23
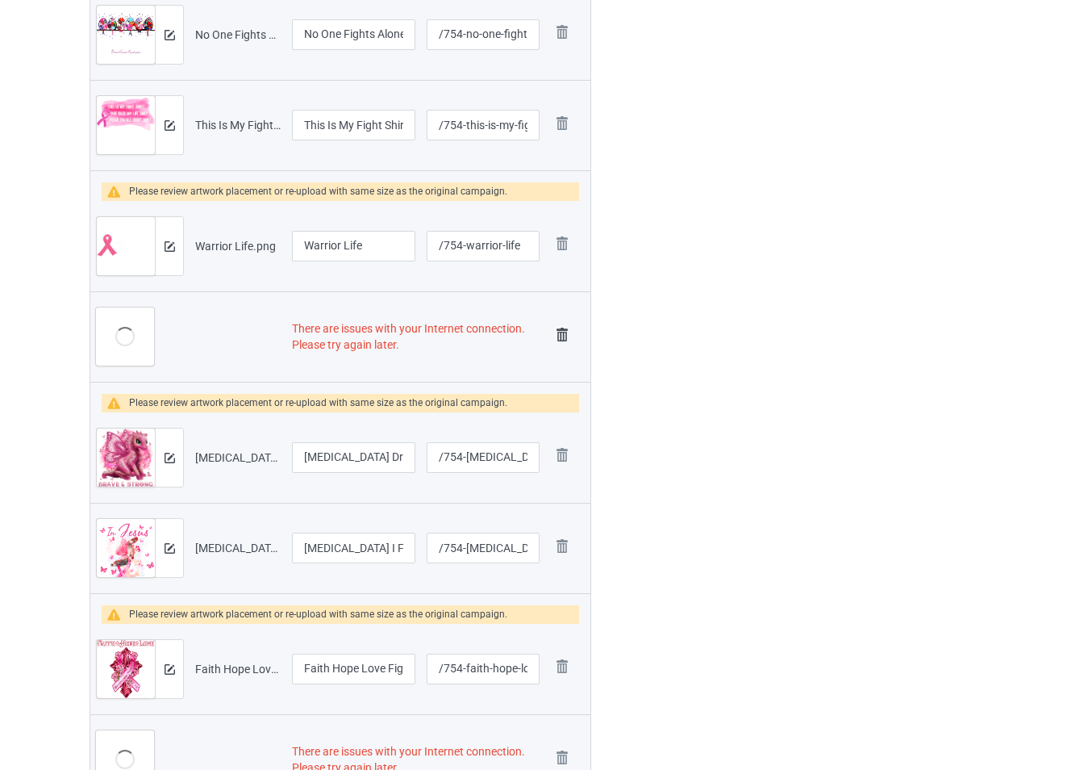
click at [565, 339] on img at bounding box center [562, 334] width 23 height 23
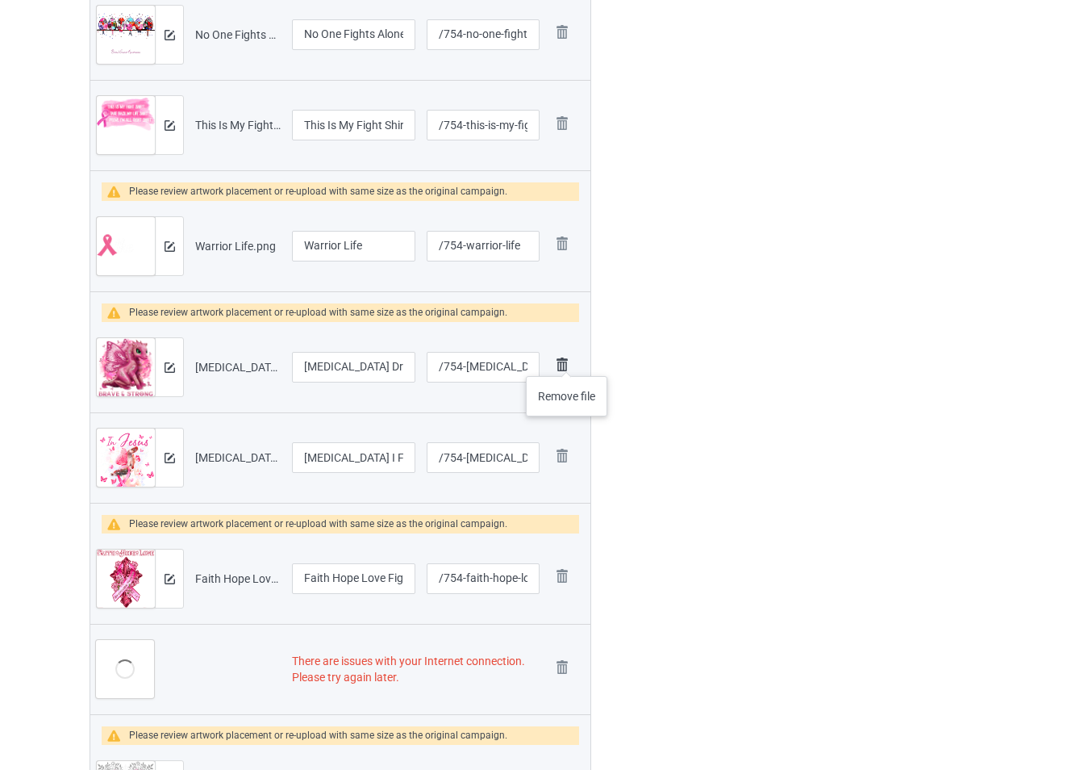
click at [567, 360] on img at bounding box center [562, 364] width 23 height 23
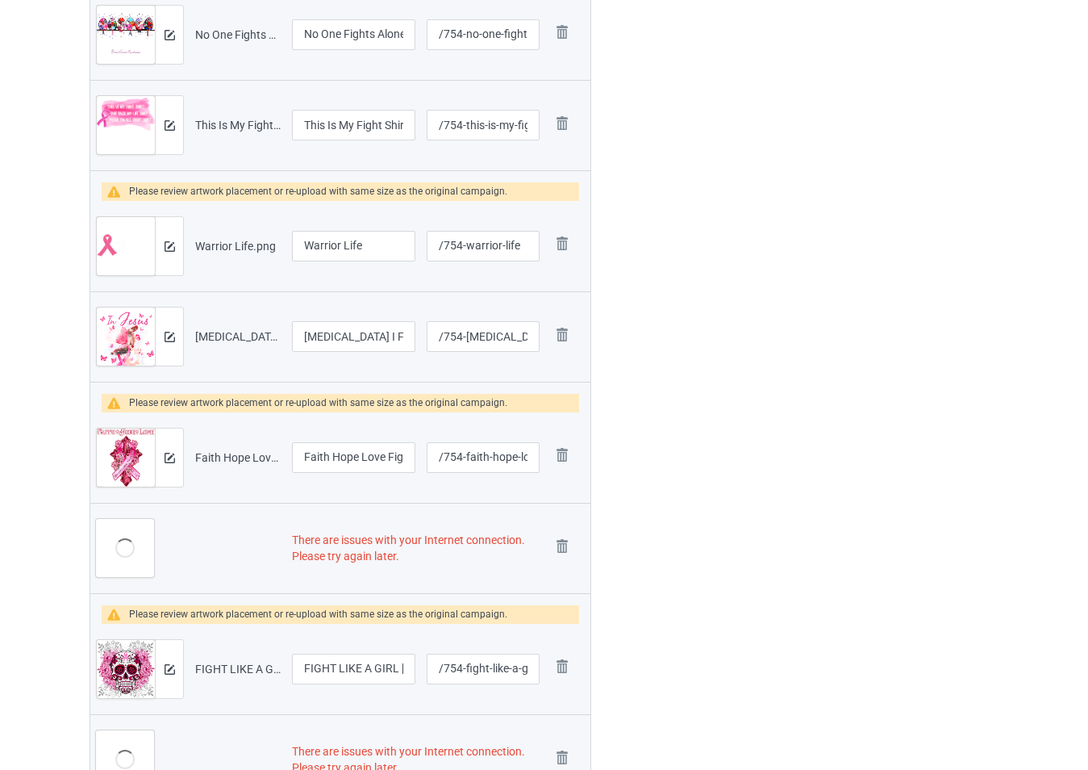
click at [567, 360] on td "Remove file" at bounding box center [567, 336] width 45 height 90
click at [566, 340] on img at bounding box center [562, 334] width 23 height 23
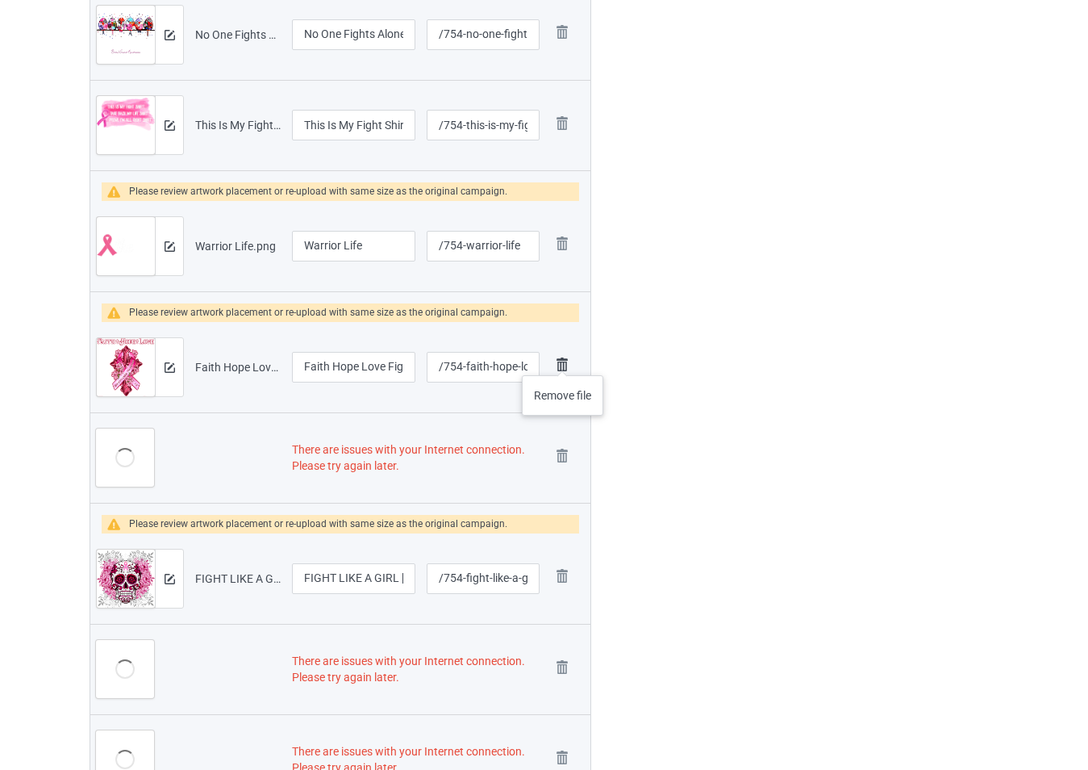
click at [564, 361] on img at bounding box center [562, 364] width 23 height 23
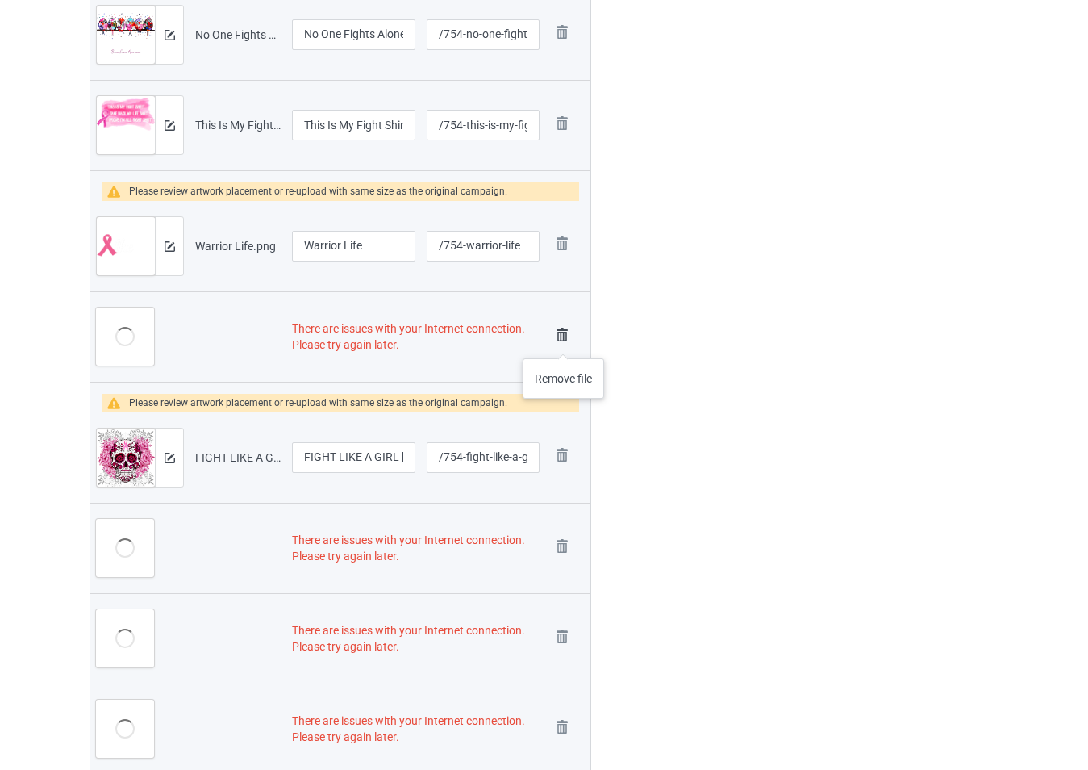
click at [564, 340] on img at bounding box center [562, 334] width 23 height 23
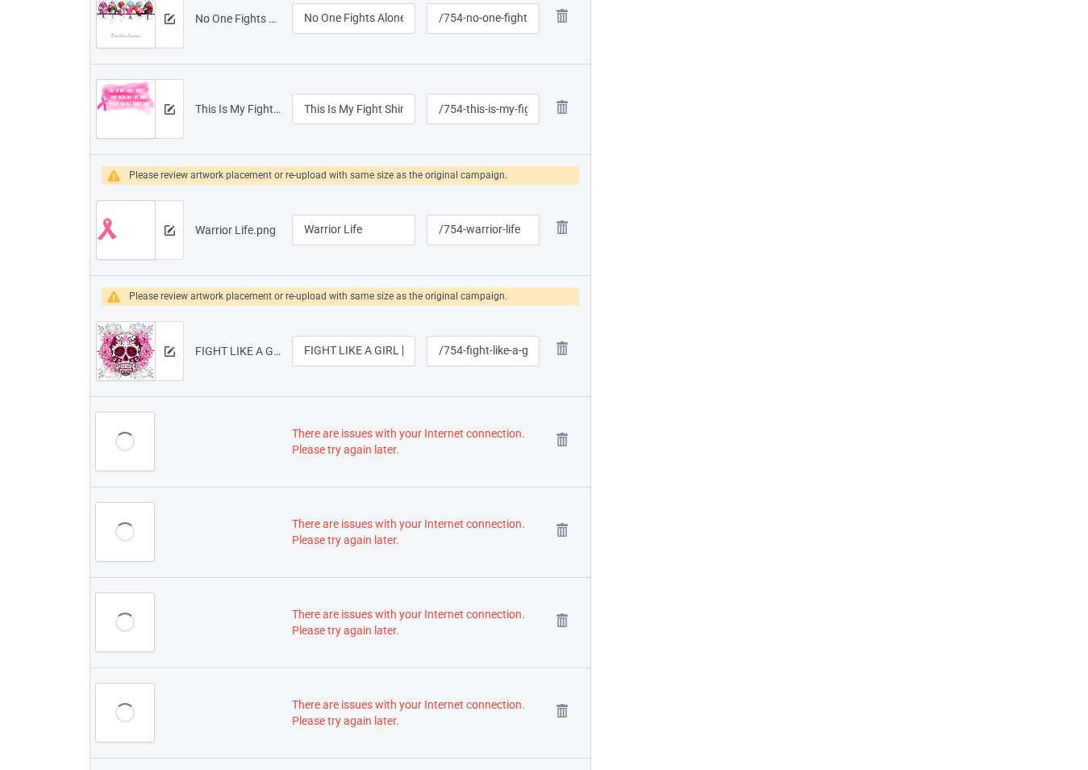
scroll to position [773, 0]
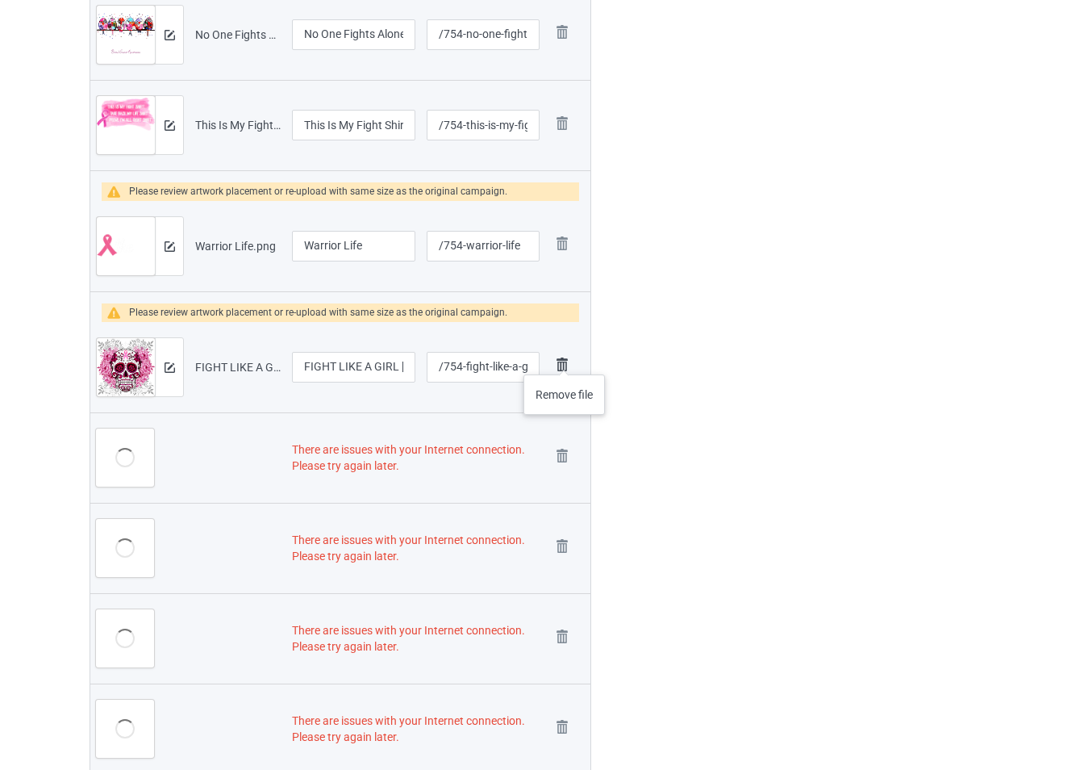
click at [565, 358] on img at bounding box center [562, 364] width 23 height 23
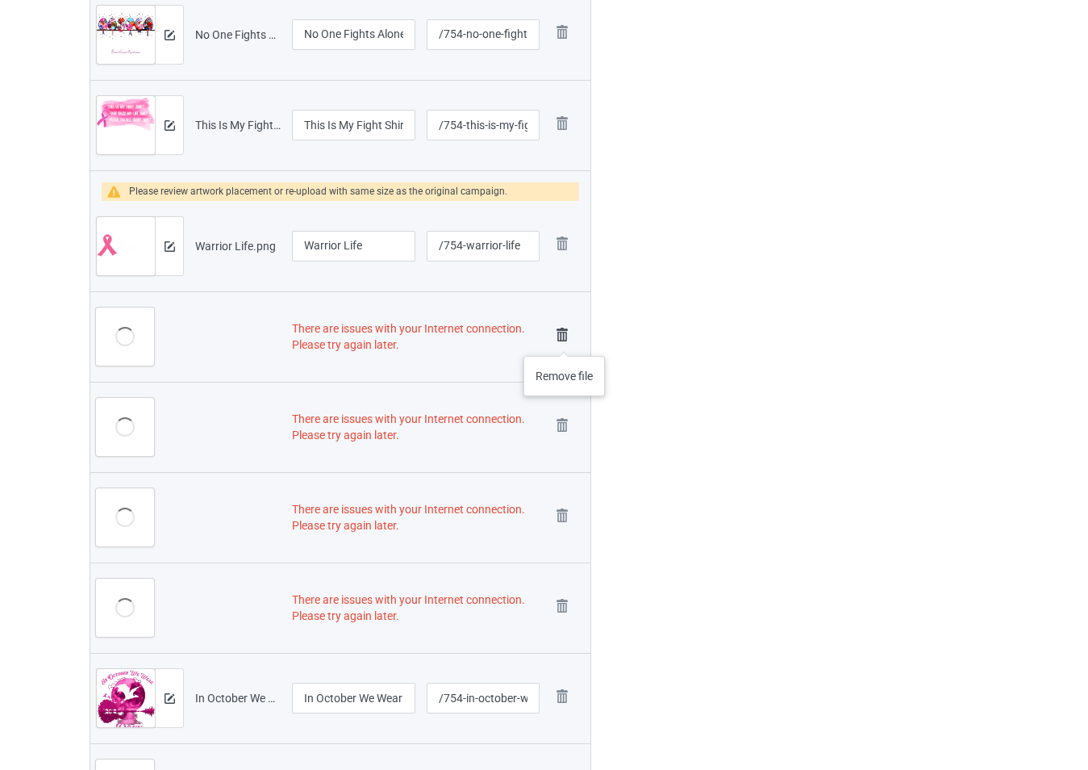
click at [565, 340] on img at bounding box center [562, 334] width 23 height 23
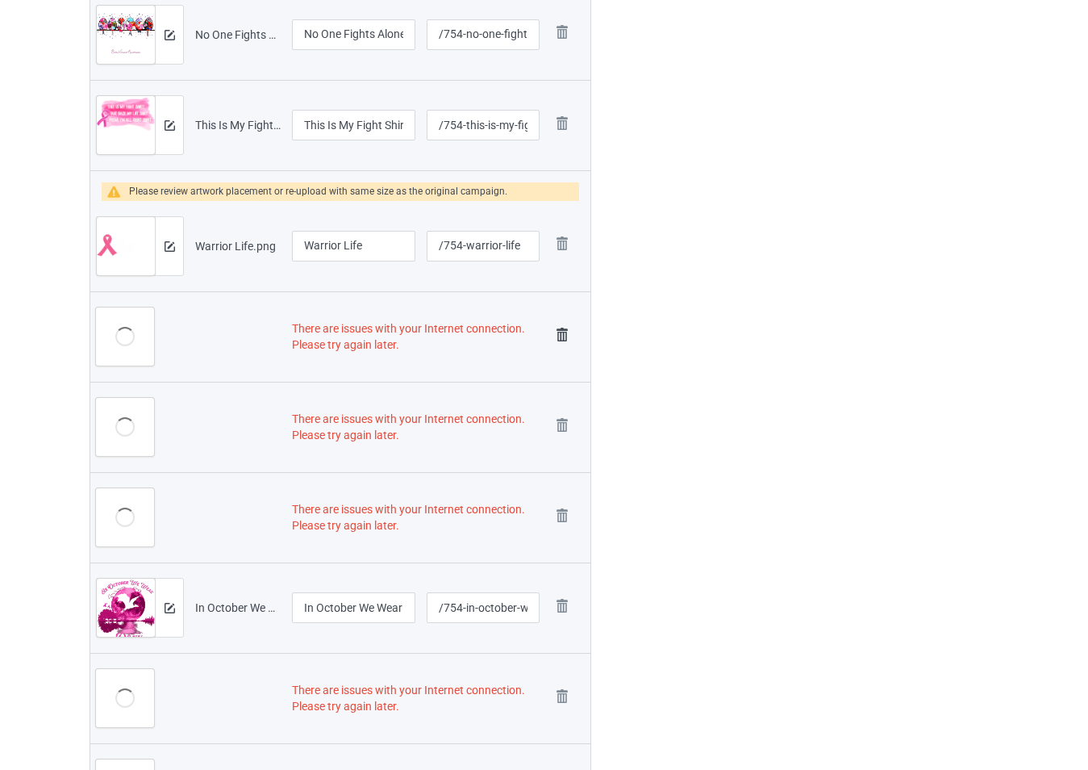
click at [564, 334] on img at bounding box center [562, 334] width 23 height 23
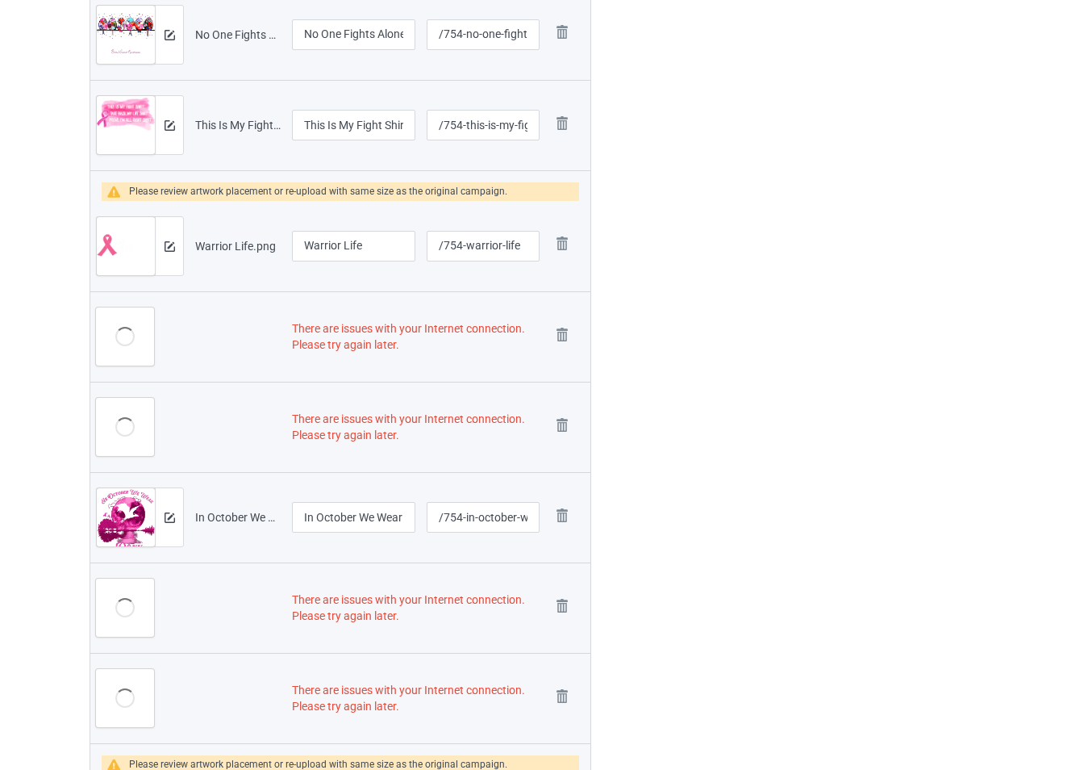
click at [0, 0] on img at bounding box center [0, 0] width 0 height 0
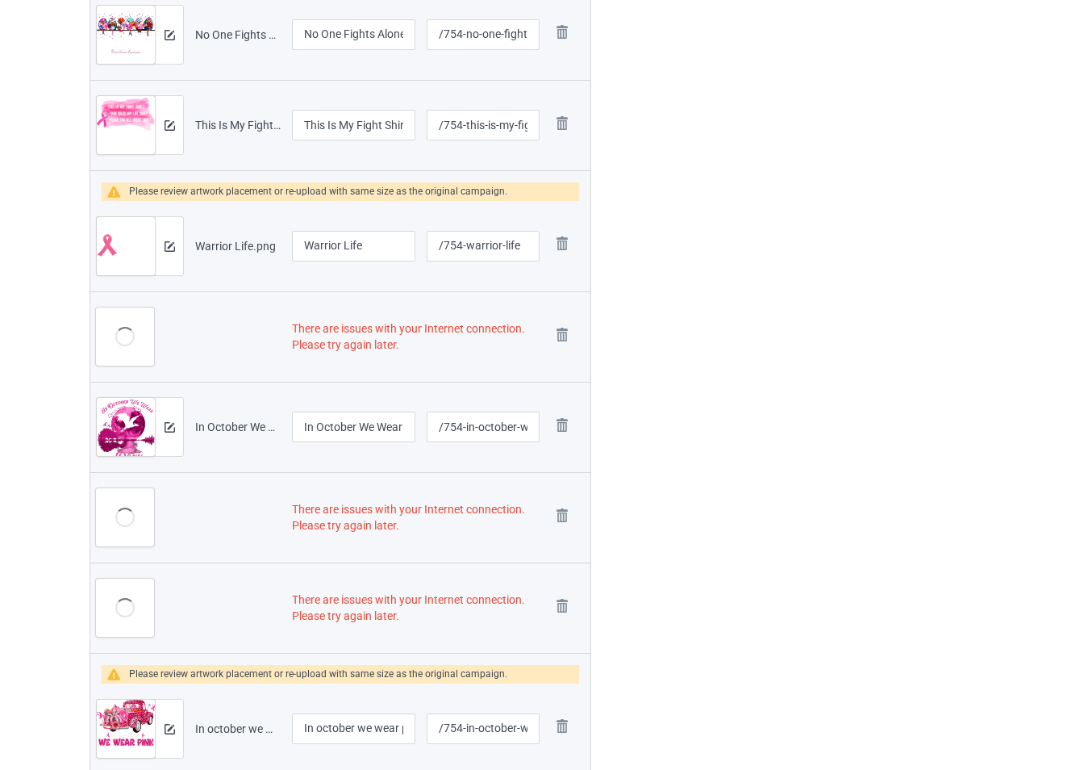
click at [0, 0] on img at bounding box center [0, 0] width 0 height 0
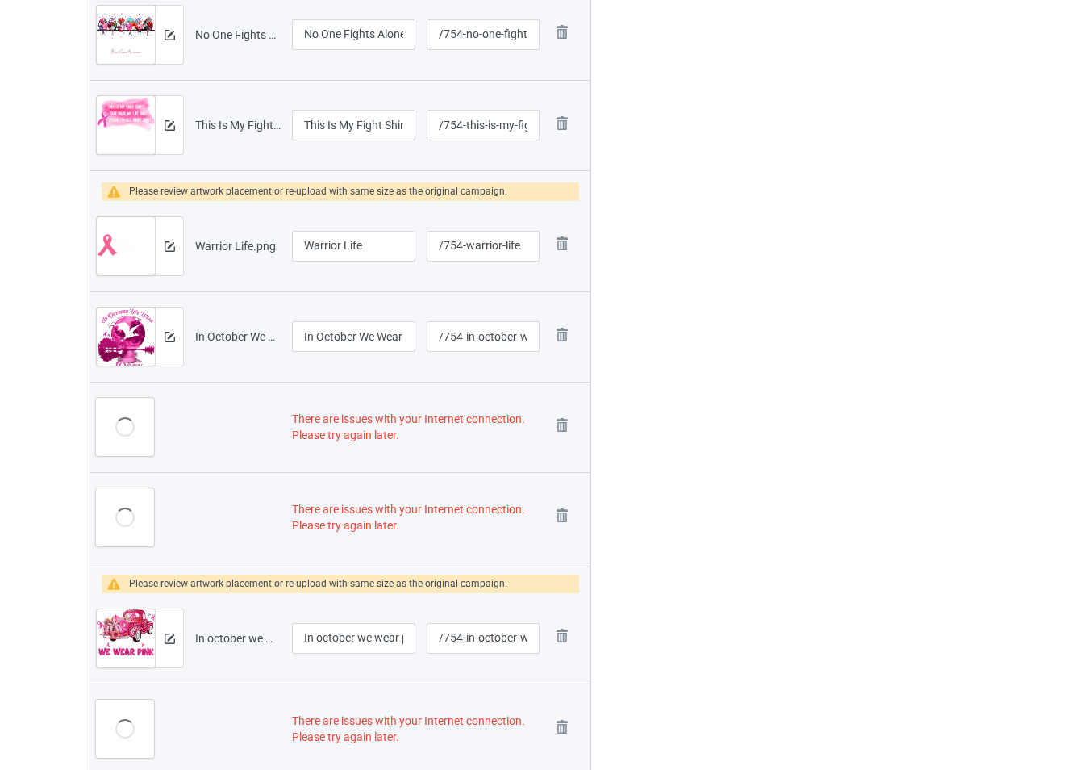
click at [0, 0] on img at bounding box center [0, 0] width 0 height 0
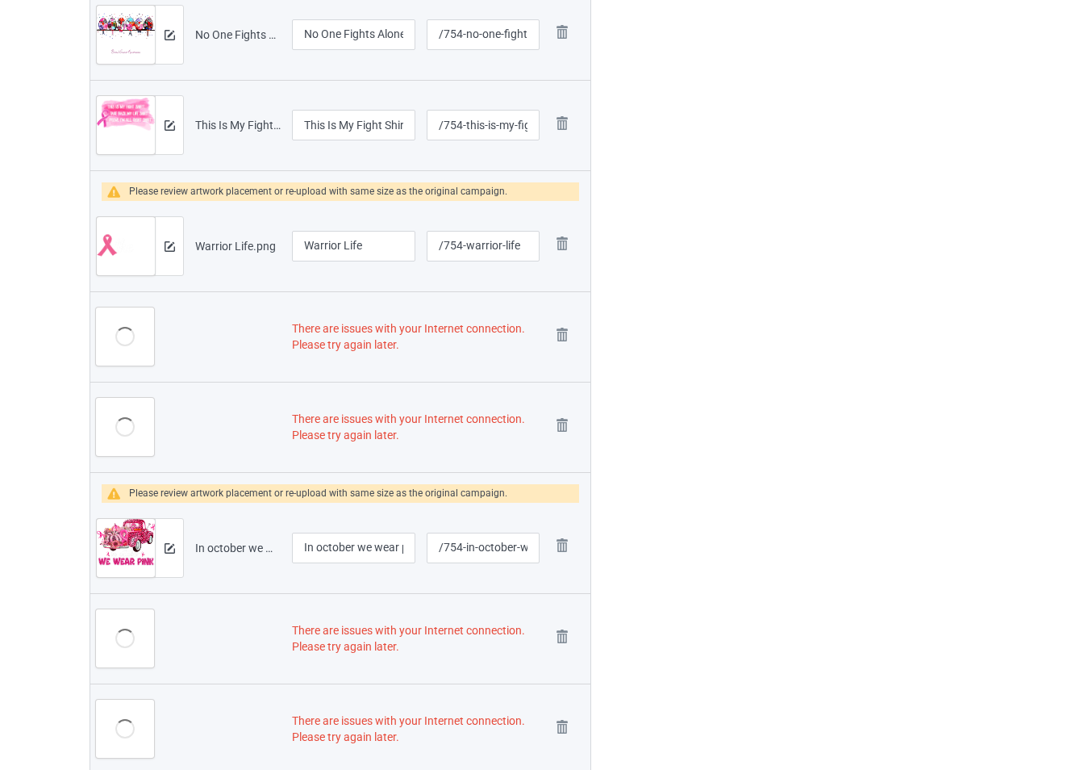
click at [0, 0] on img at bounding box center [0, 0] width 0 height 0
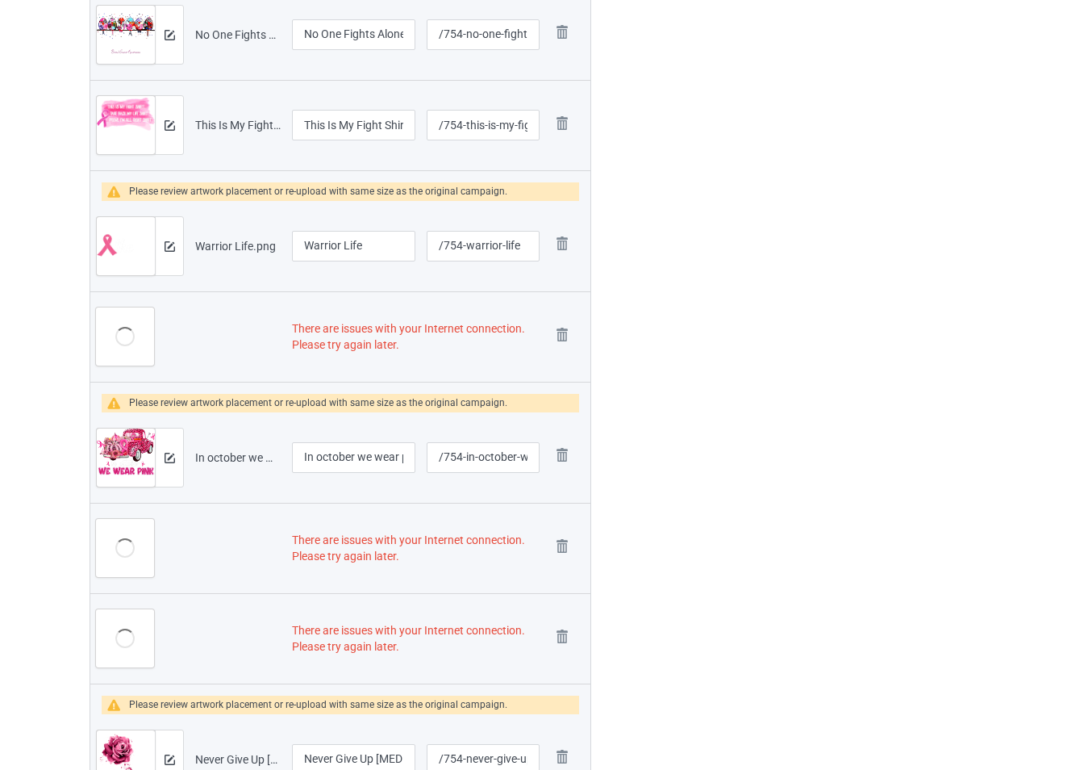
click at [0, 0] on img at bounding box center [0, 0] width 0 height 0
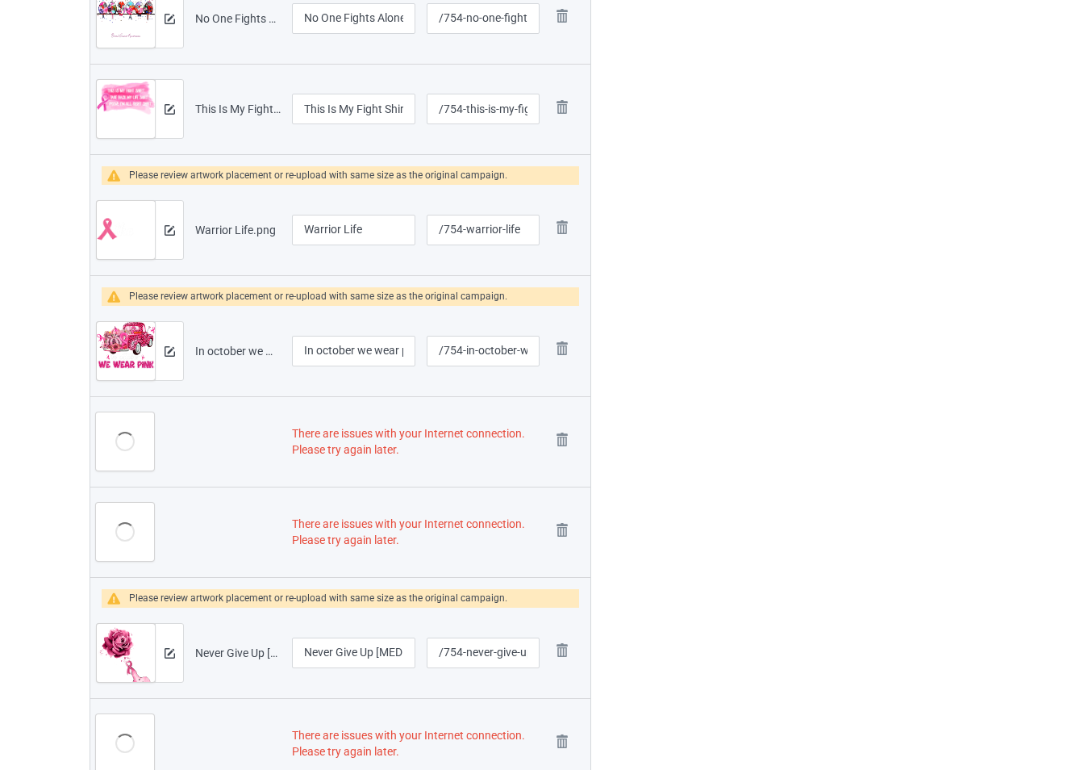
scroll to position [676, 0]
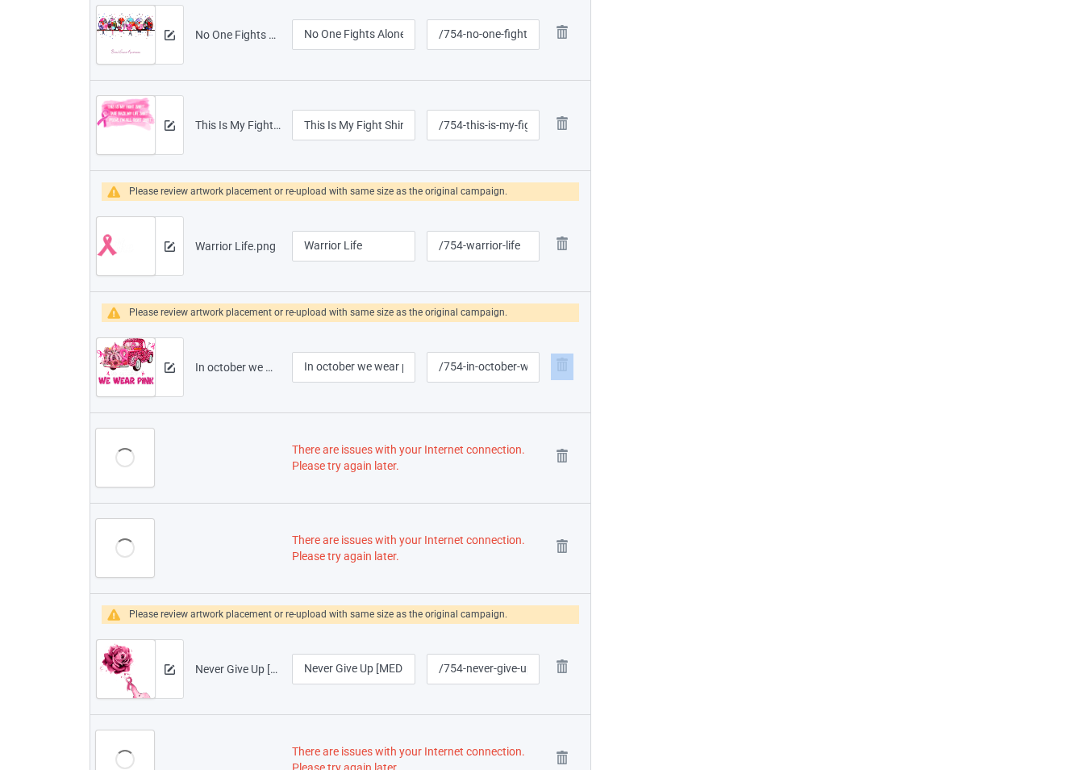
click at [564, 334] on td "Remove file" at bounding box center [567, 367] width 45 height 90
click at [563, 370] on img at bounding box center [562, 364] width 23 height 23
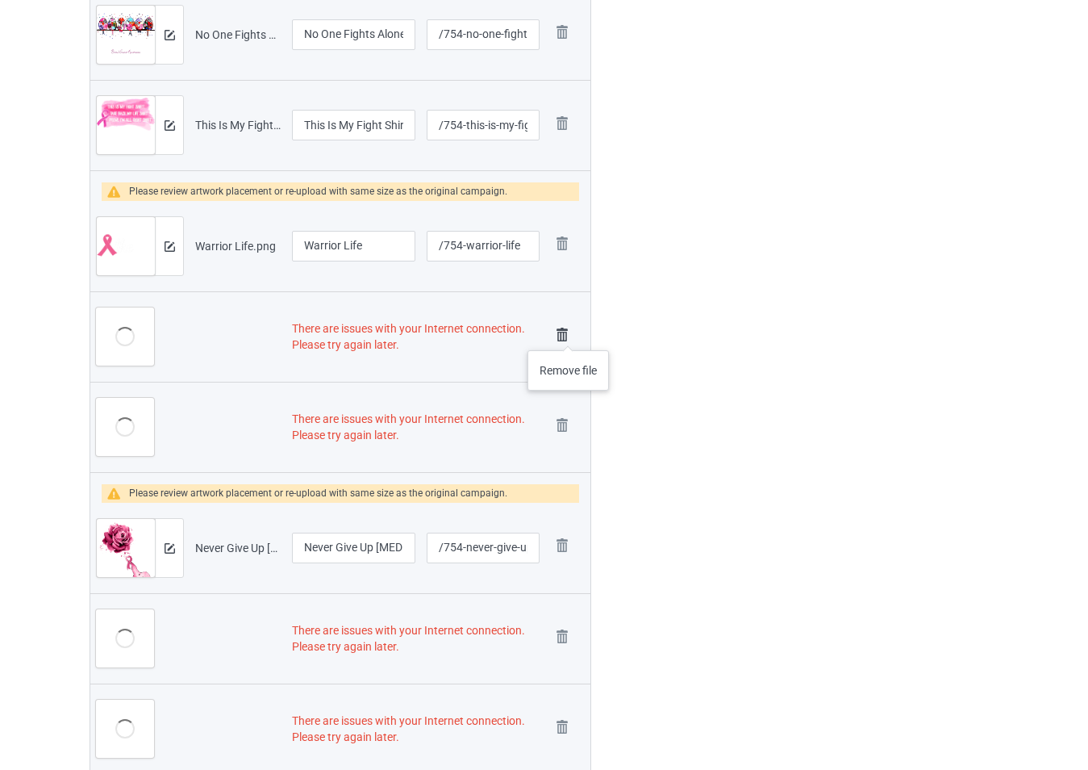
click at [569, 334] on img at bounding box center [562, 334] width 23 height 23
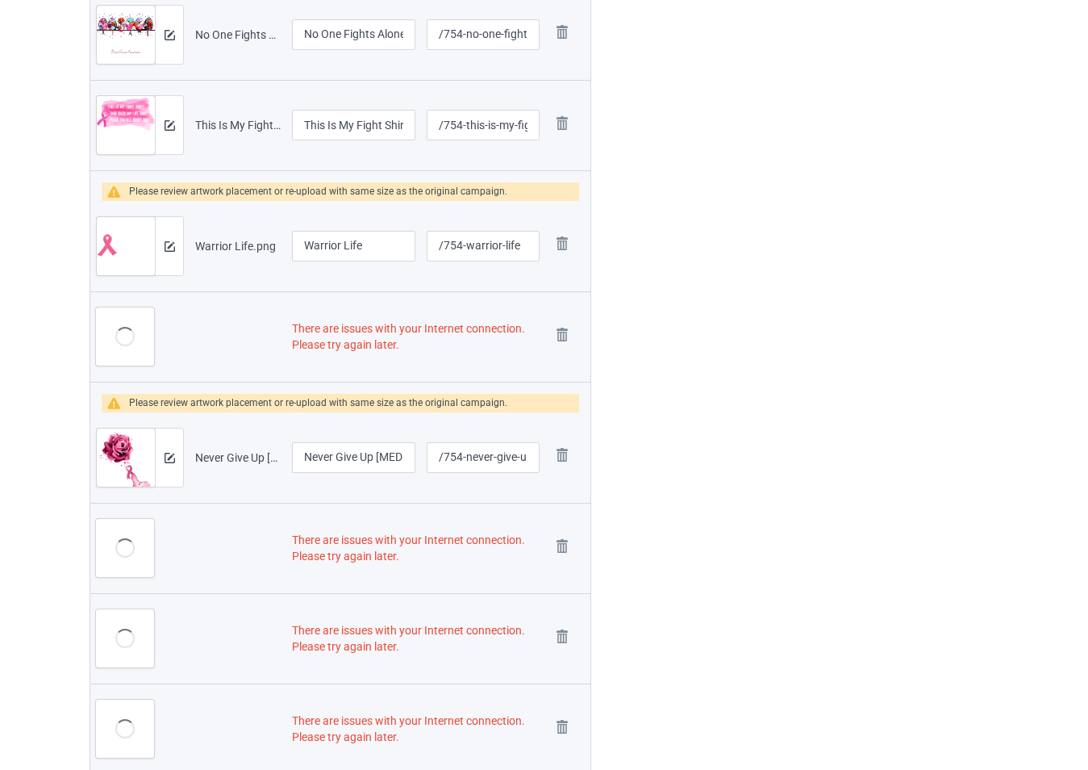
click at [0, 0] on img at bounding box center [0, 0] width 0 height 0
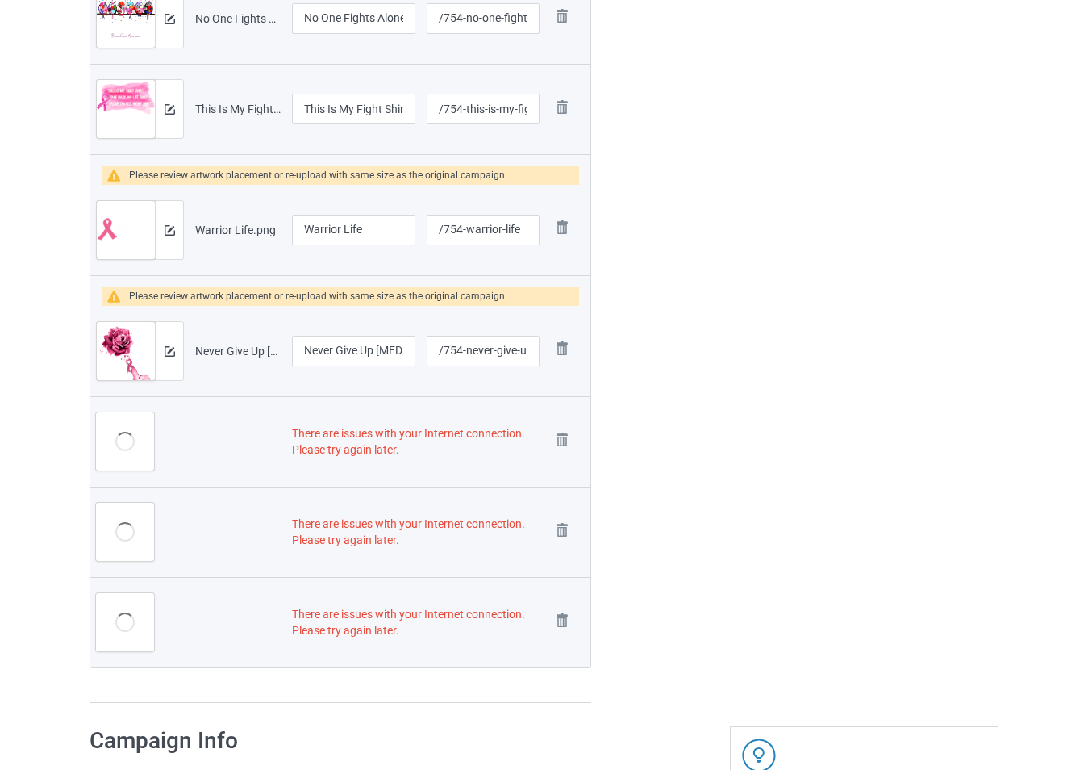
scroll to position [644, 0]
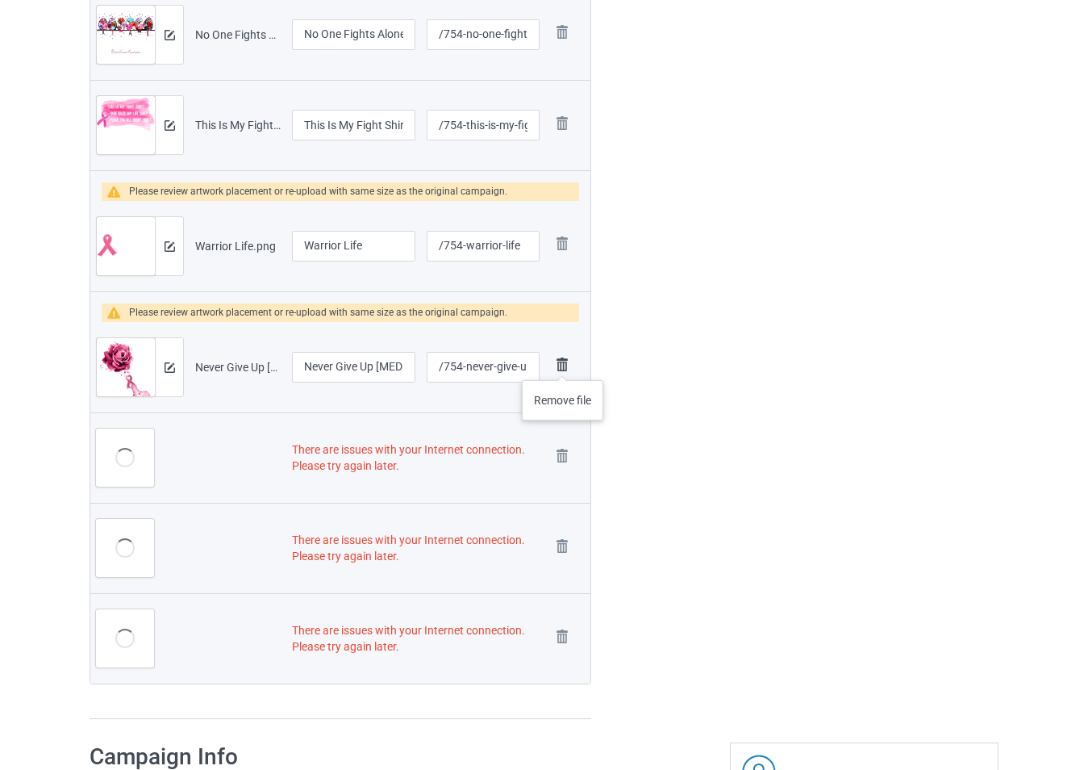
click at [563, 364] on img at bounding box center [562, 364] width 23 height 23
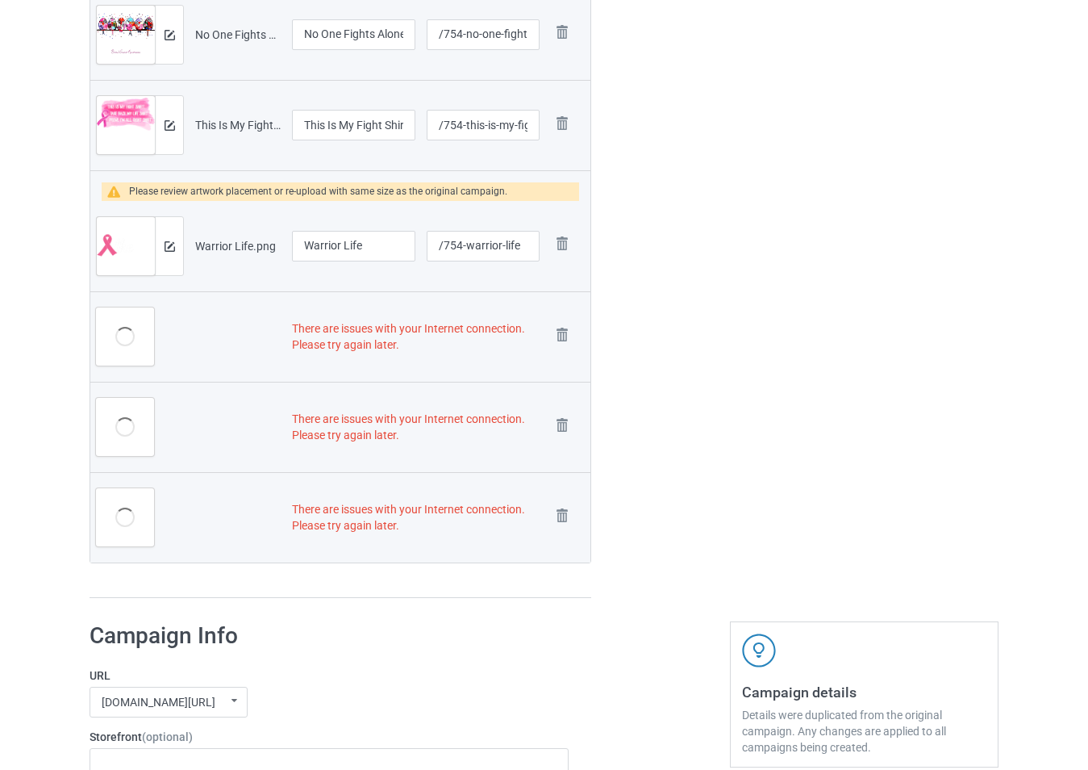
click at [563, 364] on td "Remove file" at bounding box center [567, 336] width 45 height 90
click at [563, 340] on img at bounding box center [562, 334] width 23 height 23
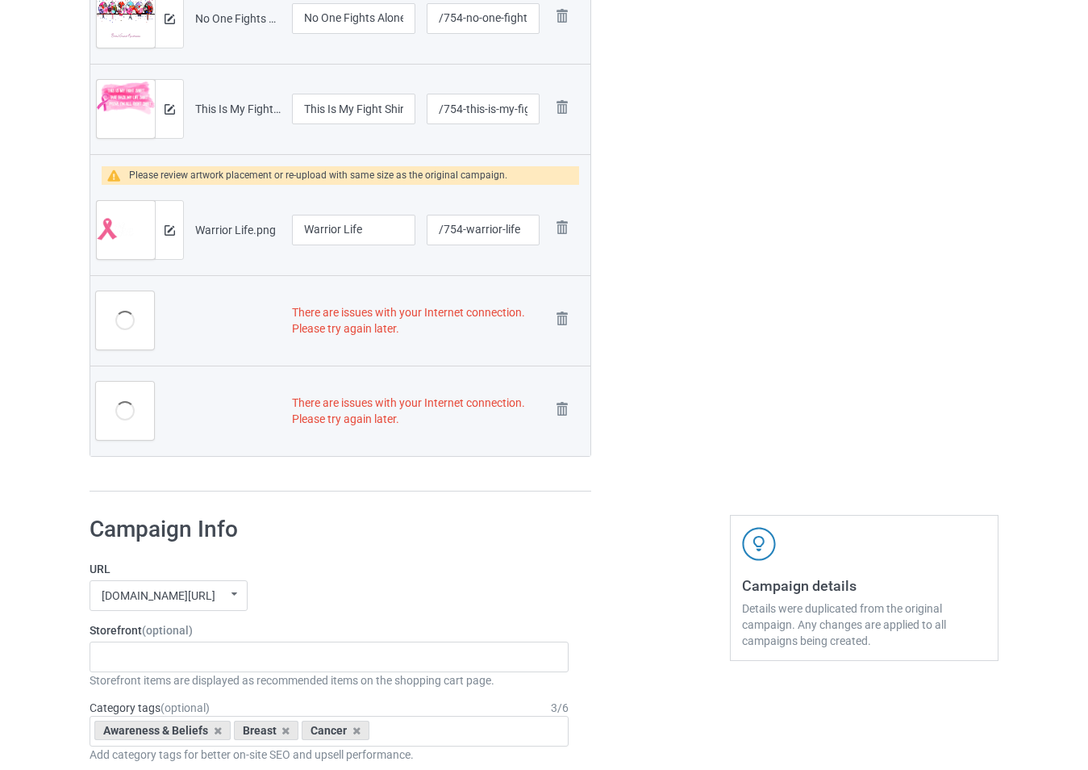
scroll to position [628, 0]
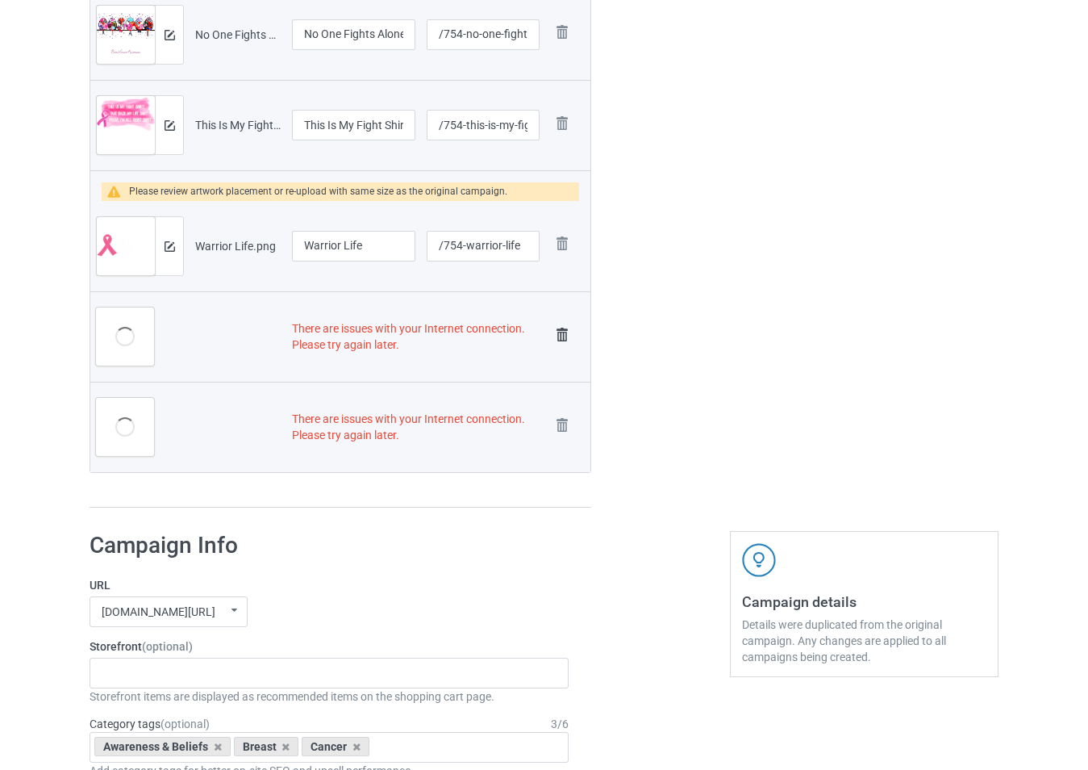
click at [563, 344] on img at bounding box center [562, 334] width 23 height 23
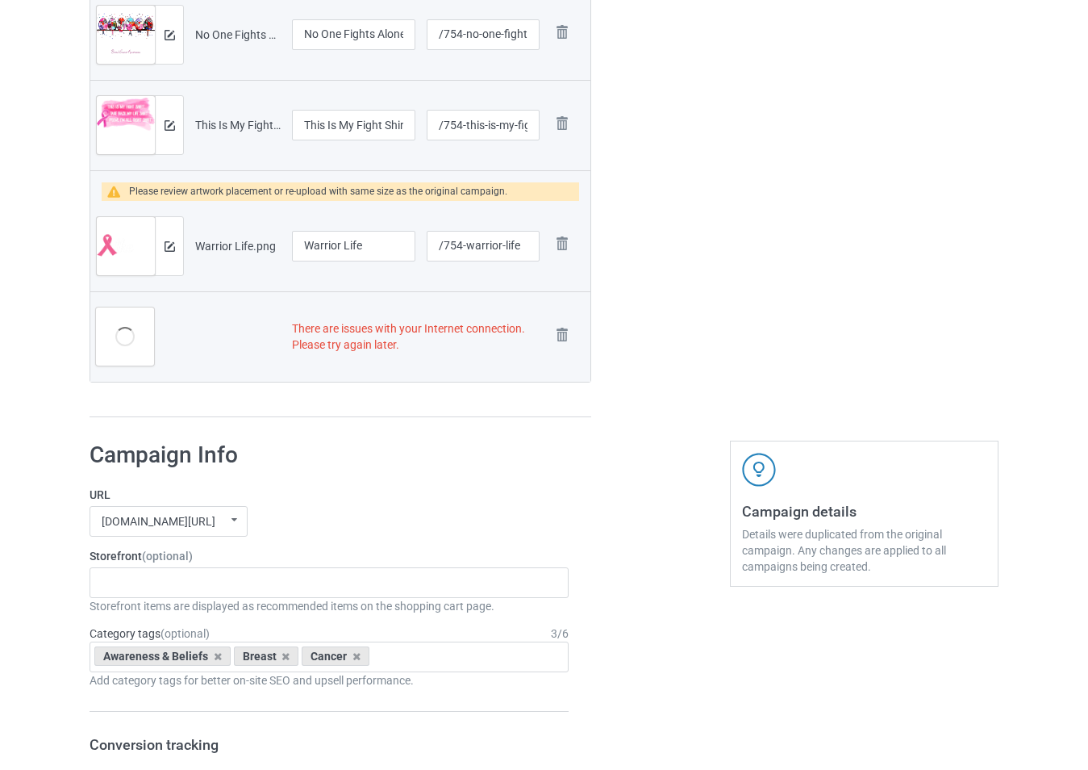
click at [0, 0] on img at bounding box center [0, 0] width 0 height 0
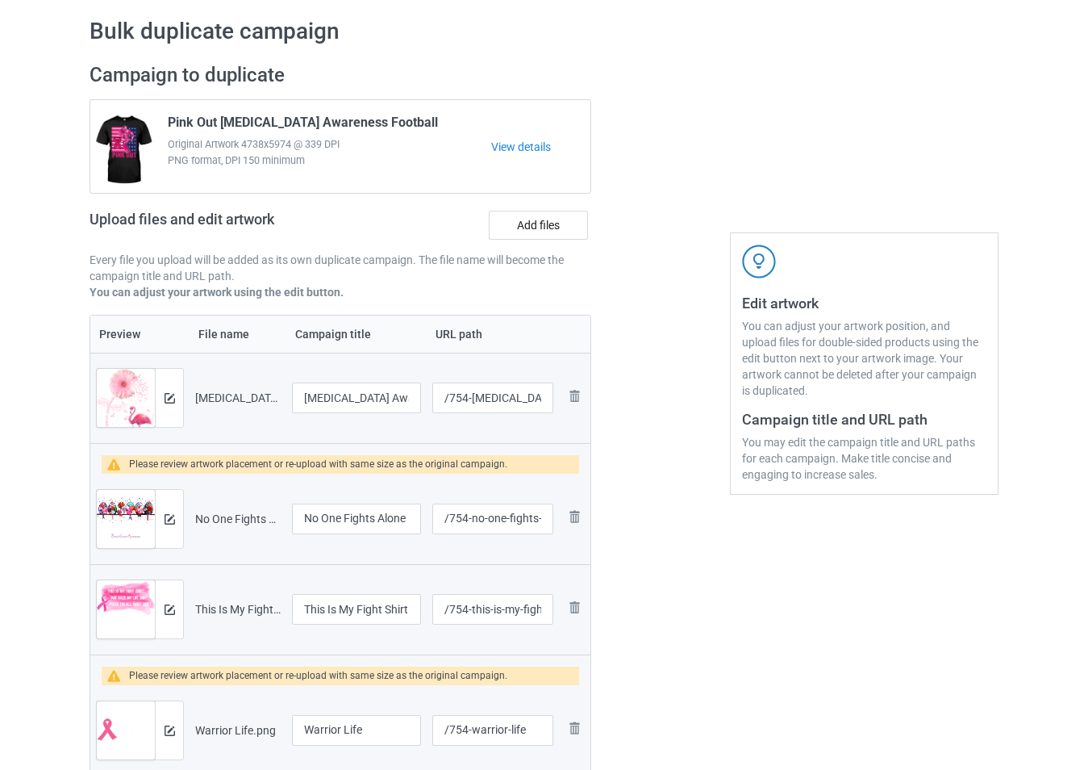
scroll to position [0, 0]
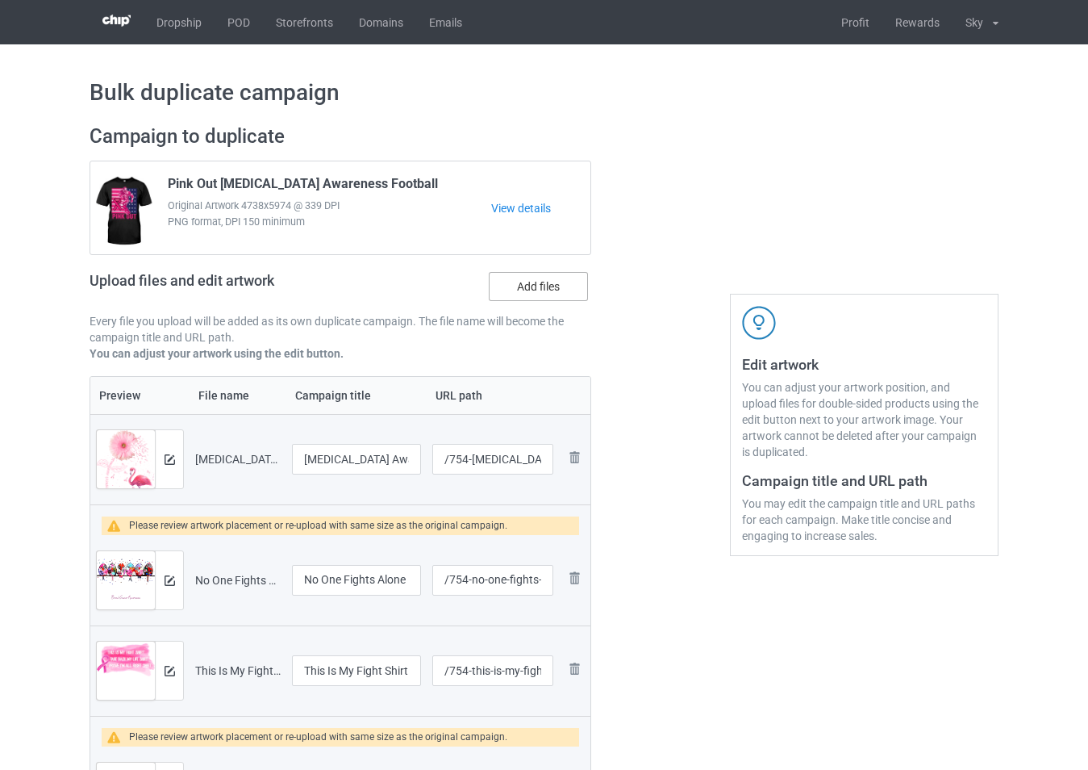
click at [528, 285] on label "Add files" at bounding box center [538, 286] width 99 height 29
click at [0, 0] on input "Add files" at bounding box center [0, 0] width 0 height 0
click at [526, 458] on input "/754-breast-cancer-awareness" at bounding box center [492, 459] width 121 height 31
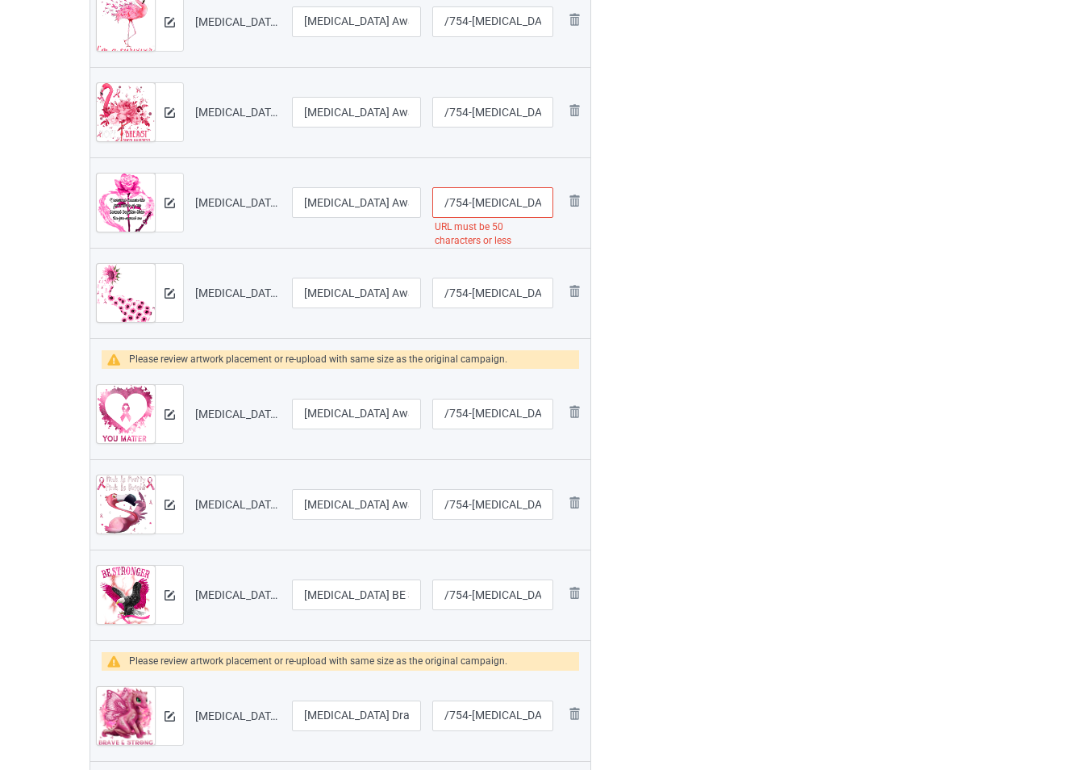
scroll to position [1533, 0]
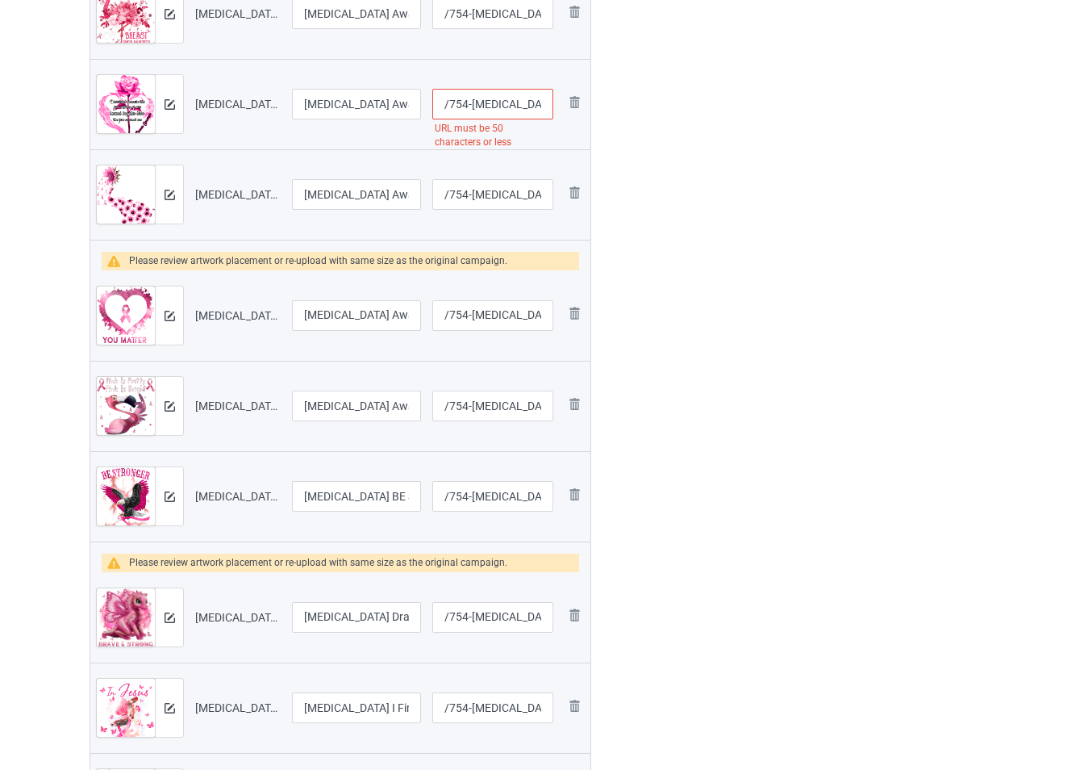
type input "/754-breast-can1cer-awareness"
drag, startPoint x: 536, startPoint y: 108, endPoint x: 564, endPoint y: 116, distance: 29.4
click at [564, 116] on tr "Preview and edit artwork Breast Cancer Awareness I Survived Because The Fire In…" at bounding box center [340, 104] width 500 height 90
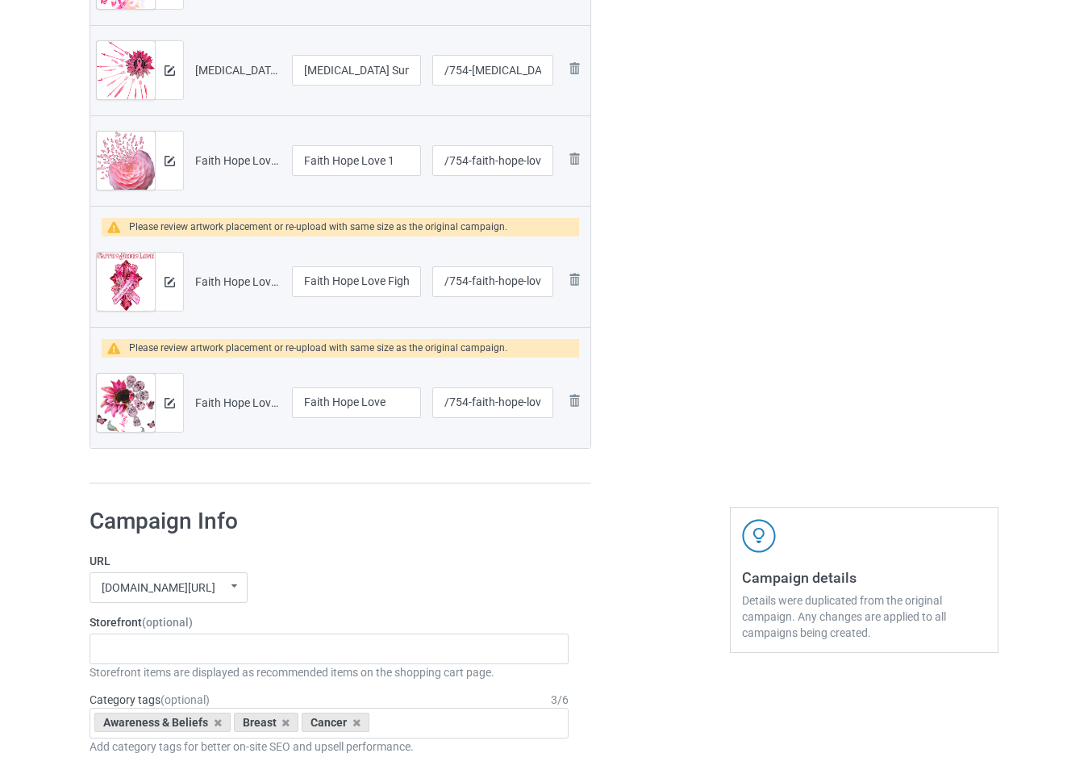
scroll to position [2259, 0]
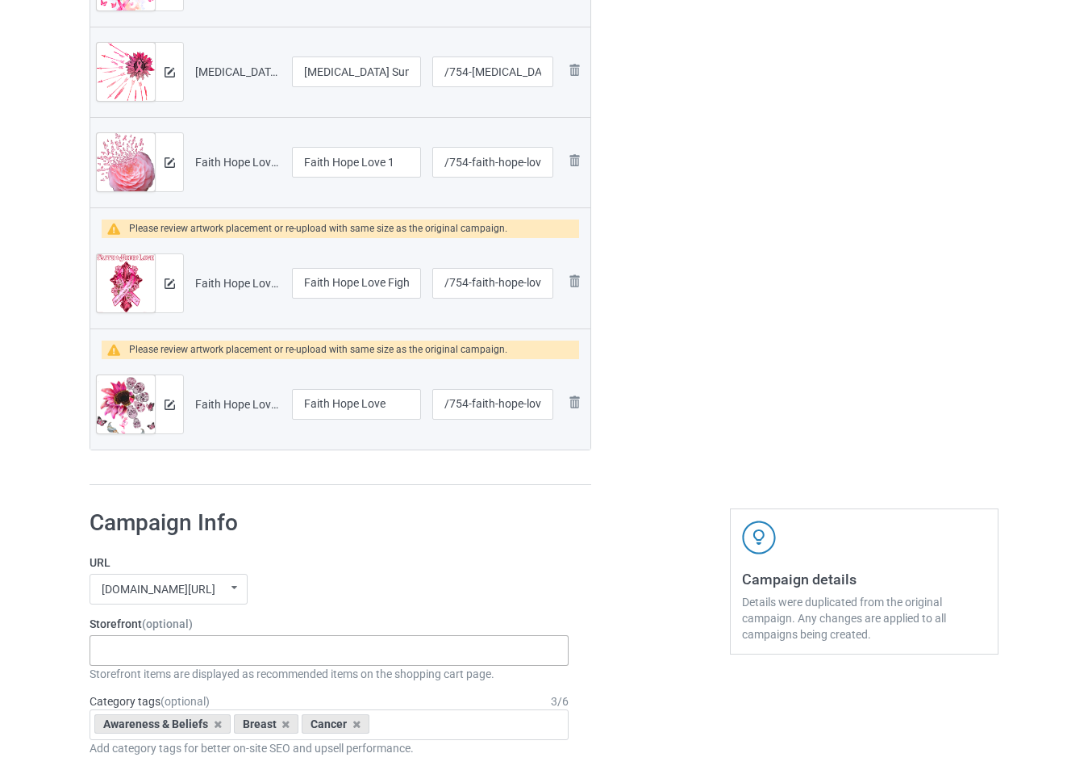
type input "/754-breast-cance"
click at [218, 650] on div "-------------------------------------------------- Gifts For Christmas Teacher …" at bounding box center [329, 650] width 479 height 31
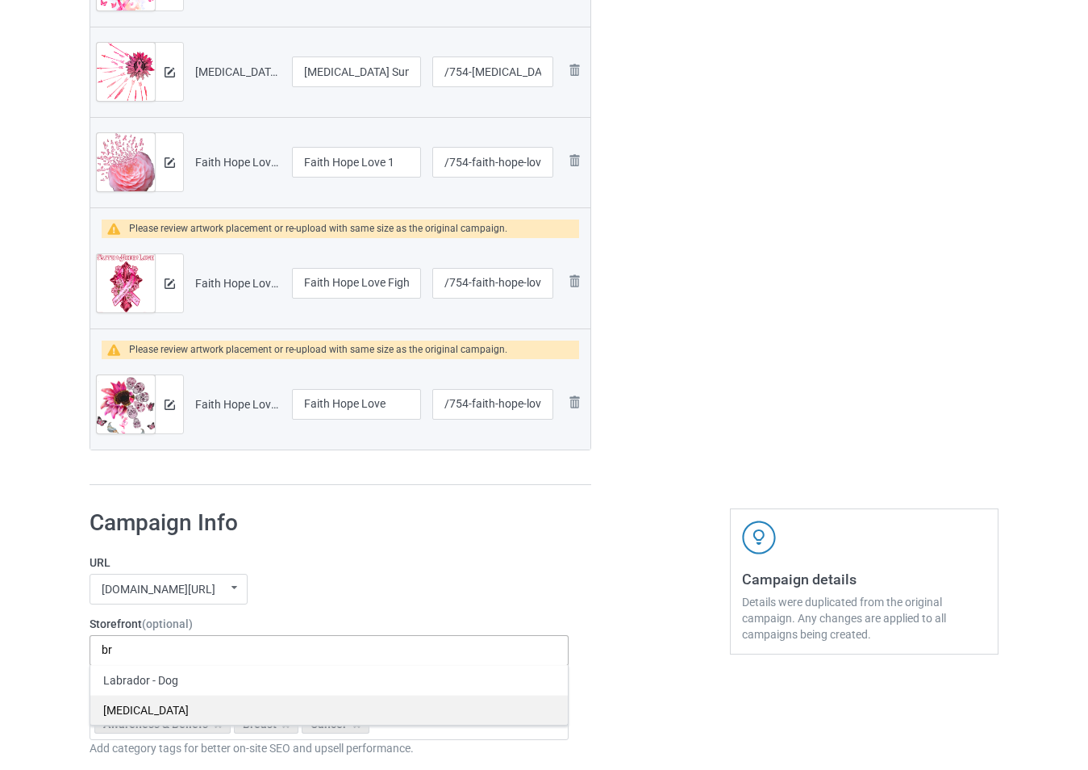
type input "br"
click at [204, 703] on div "[MEDICAL_DATA]" at bounding box center [329, 710] width 478 height 30
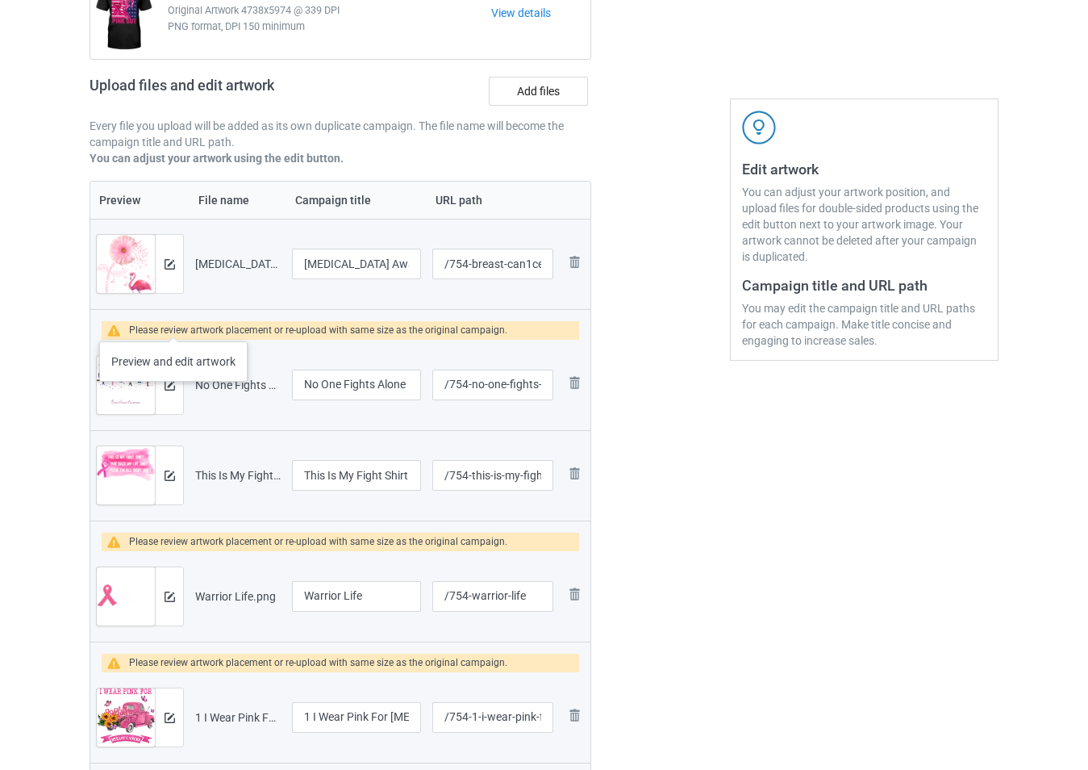
scroll to position [161, 0]
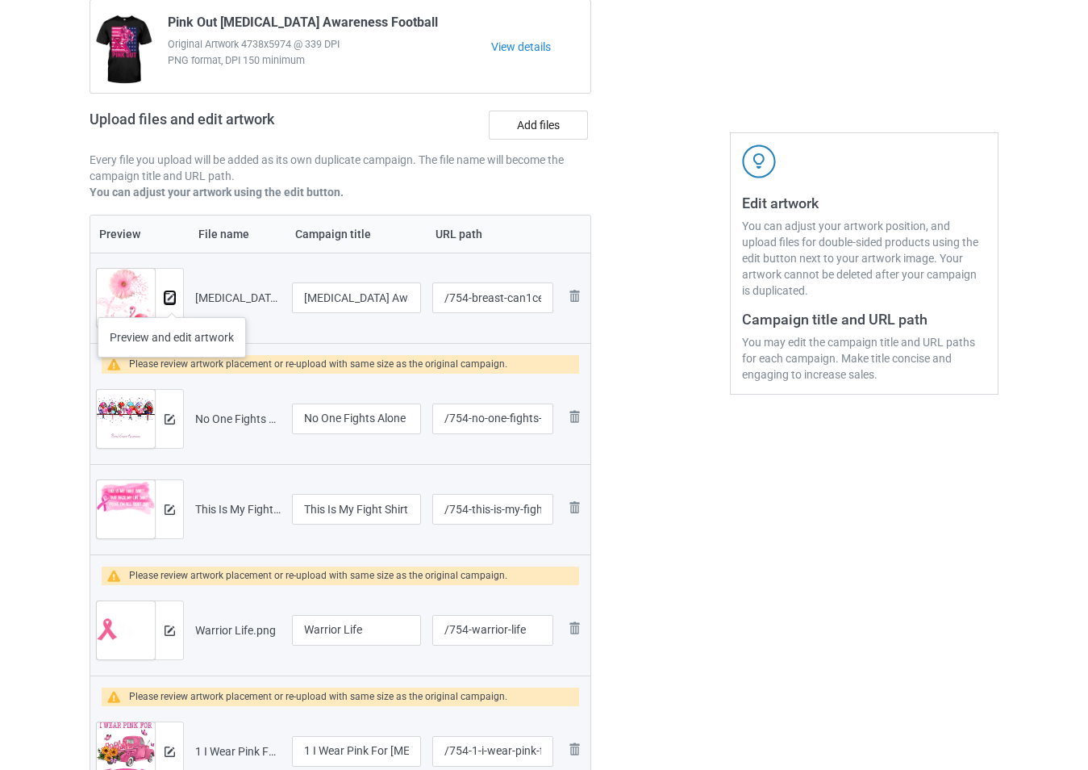
click at [172, 301] on img at bounding box center [170, 298] width 10 height 10
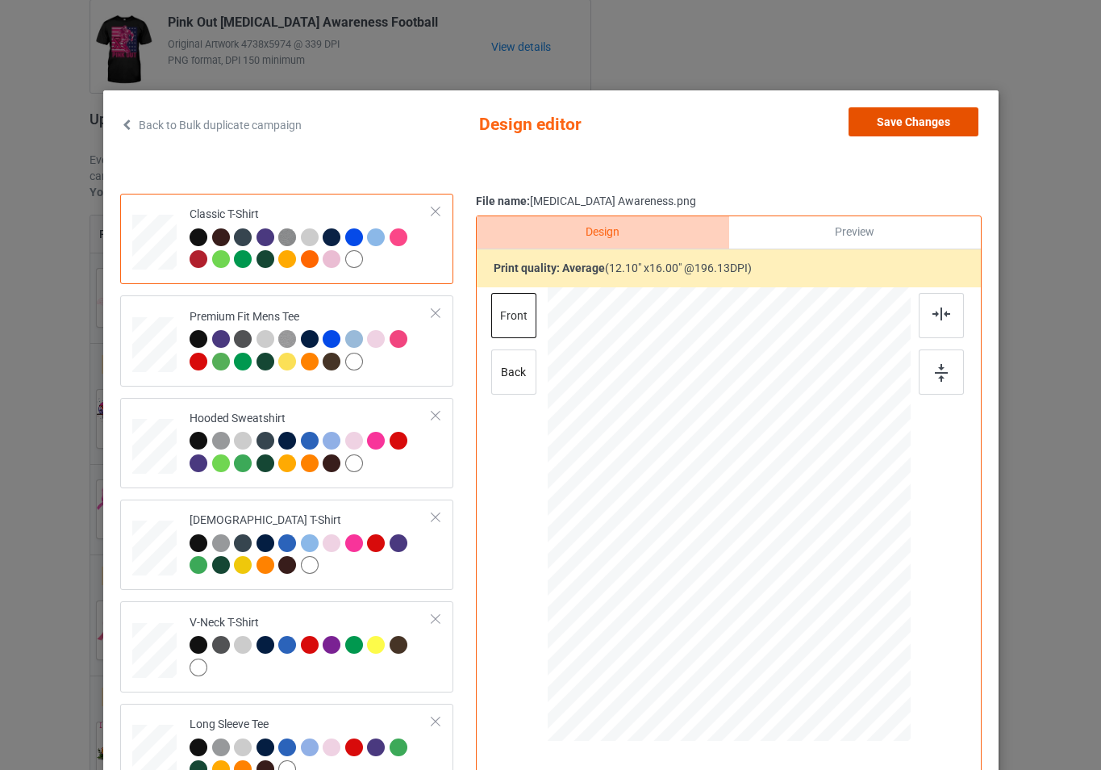
click at [882, 123] on button "Save Changes" at bounding box center [914, 121] width 130 height 29
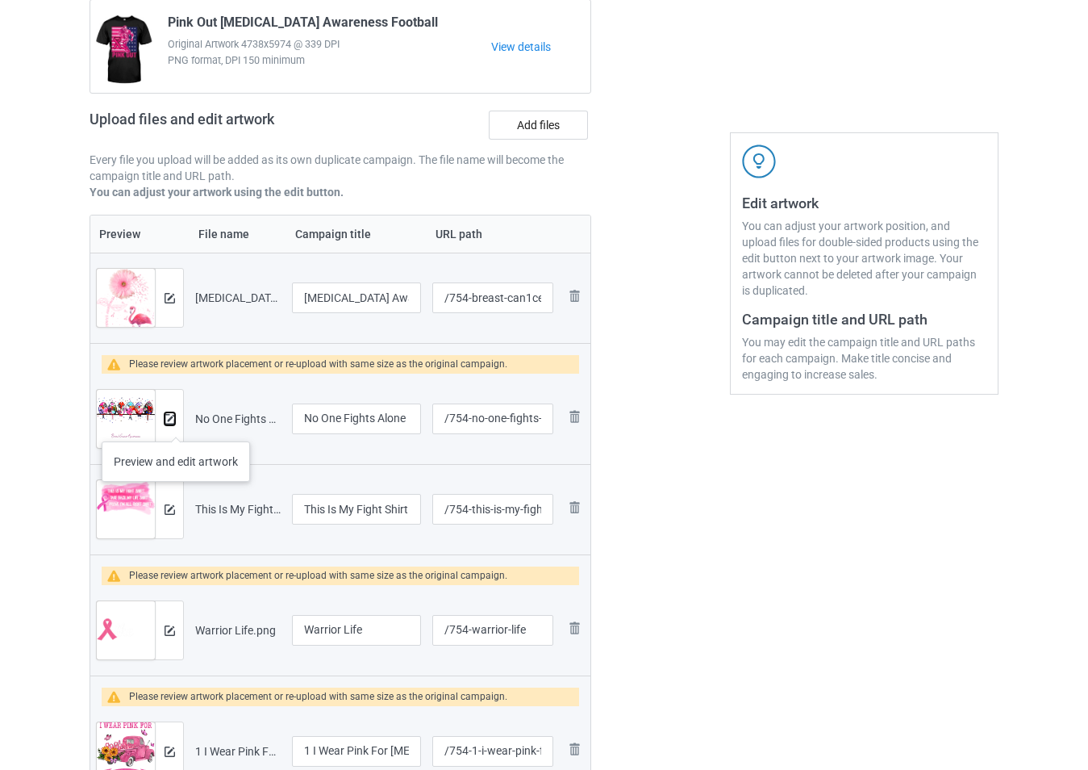
click at [174, 425] on button at bounding box center [170, 418] width 10 height 13
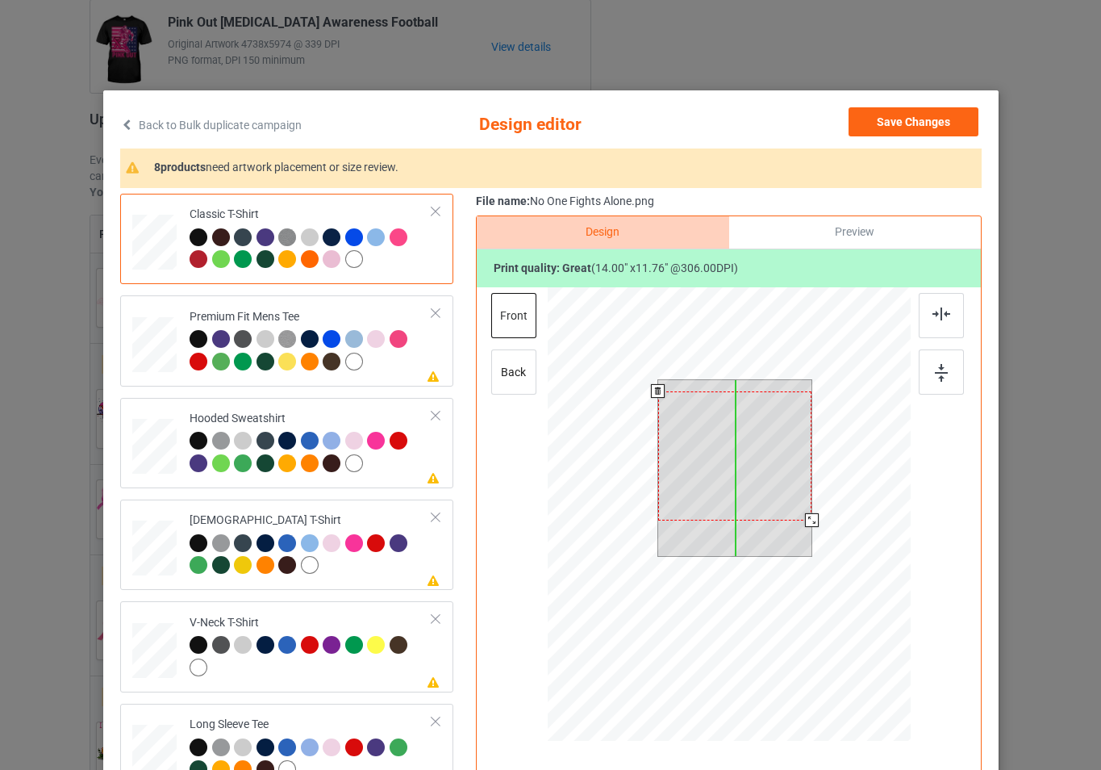
drag, startPoint x: 762, startPoint y: 474, endPoint x: 762, endPoint y: 486, distance: 11.3
click at [762, 486] on div at bounding box center [734, 455] width 154 height 129
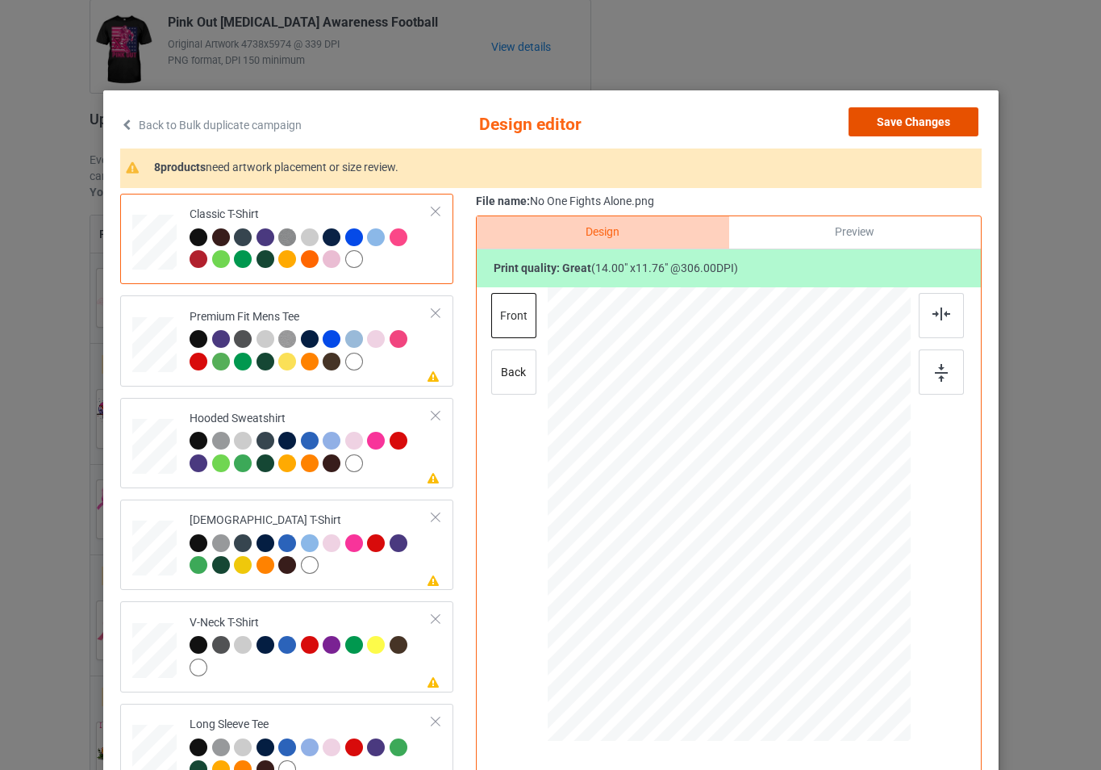
click at [880, 127] on button "Save Changes" at bounding box center [914, 121] width 130 height 29
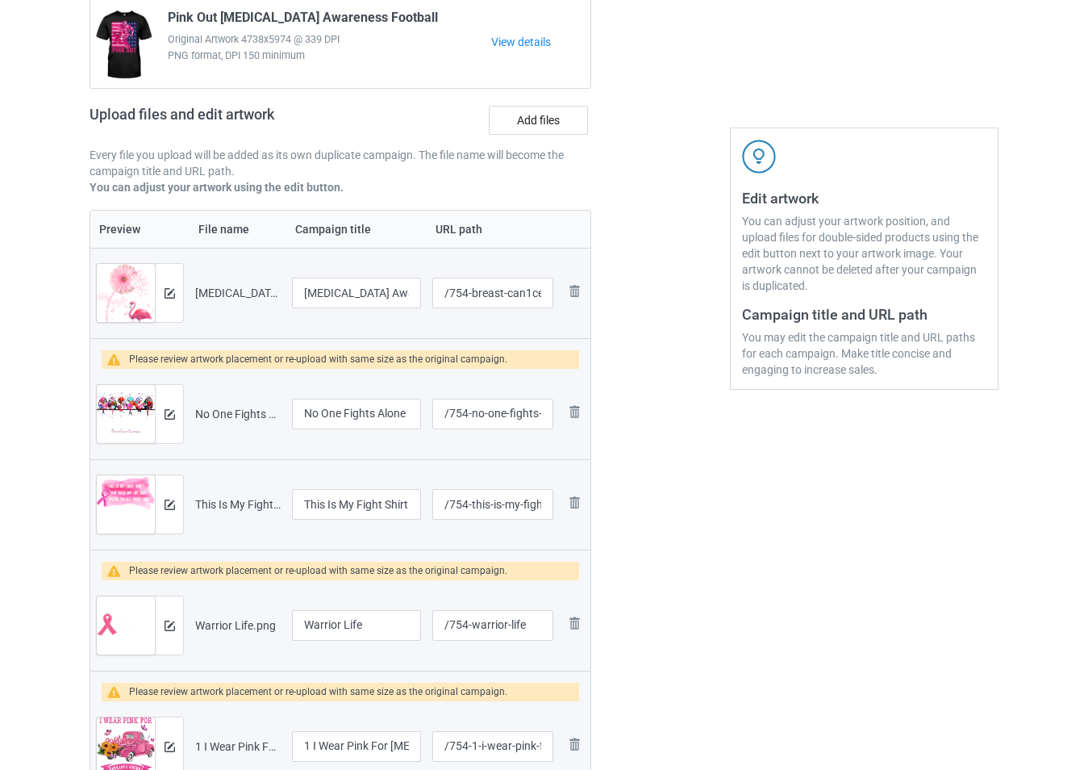
scroll to position [242, 0]
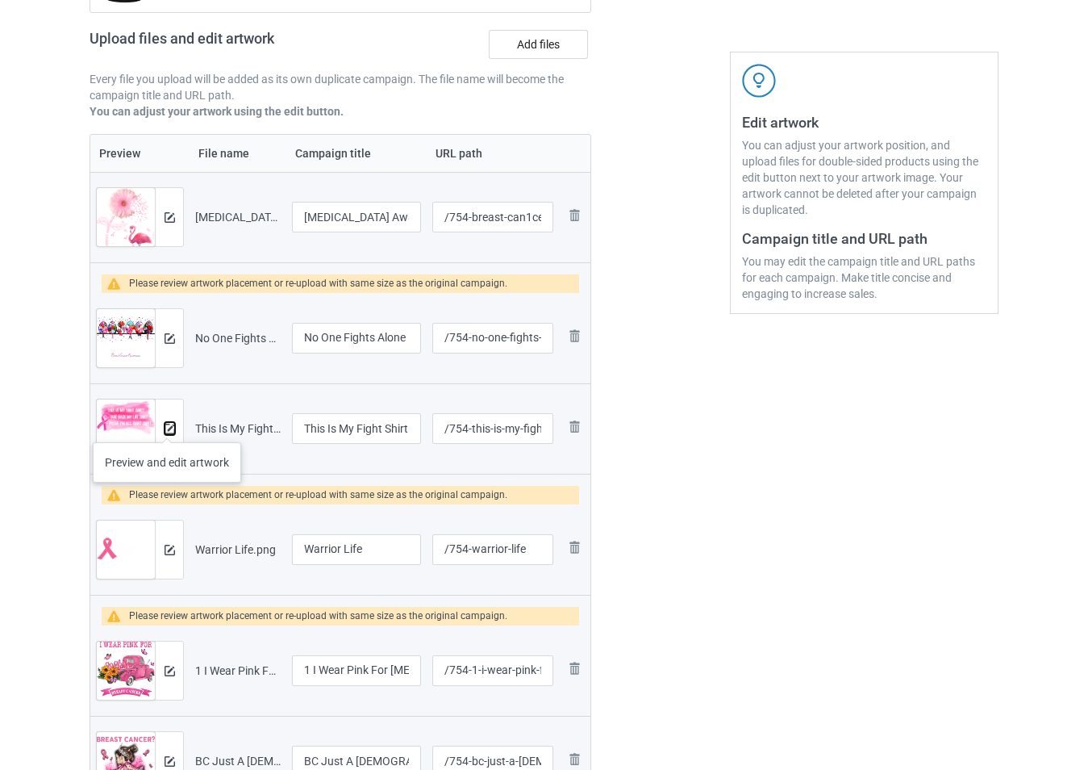
click at [167, 426] on img at bounding box center [170, 429] width 10 height 10
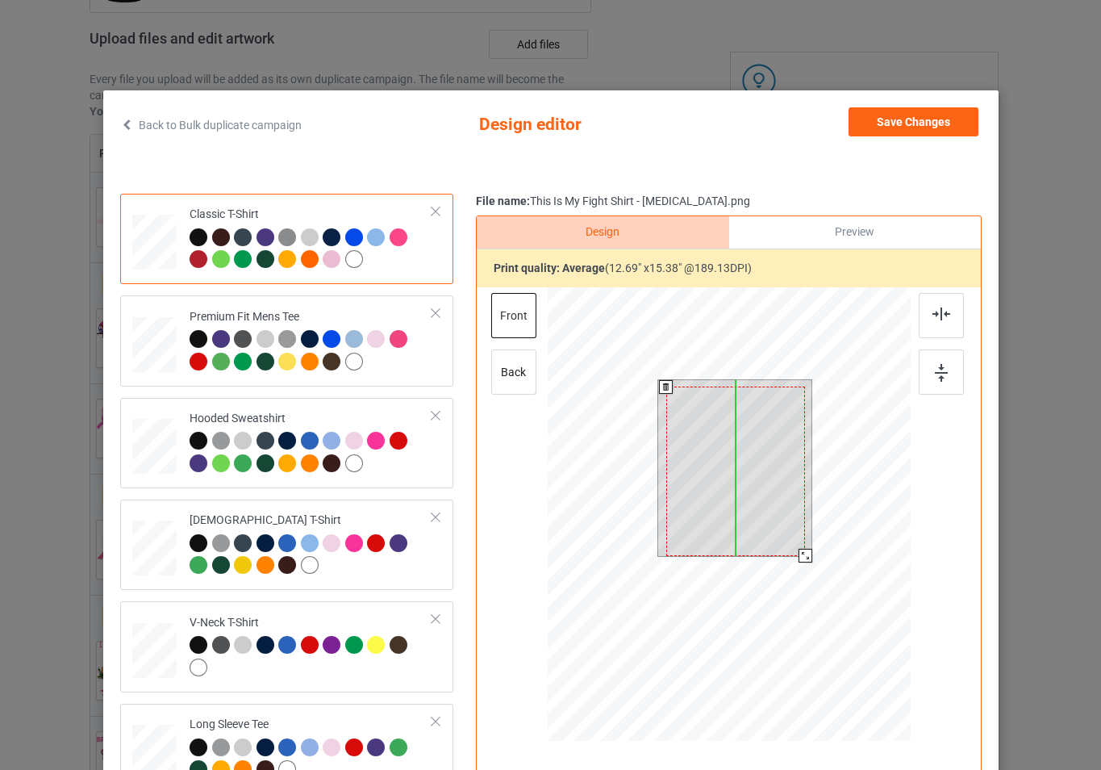
drag, startPoint x: 758, startPoint y: 424, endPoint x: 758, endPoint y: 447, distance: 22.6
click at [758, 447] on div at bounding box center [736, 470] width 140 height 169
click at [817, 561] on div at bounding box center [728, 516] width 363 height 458
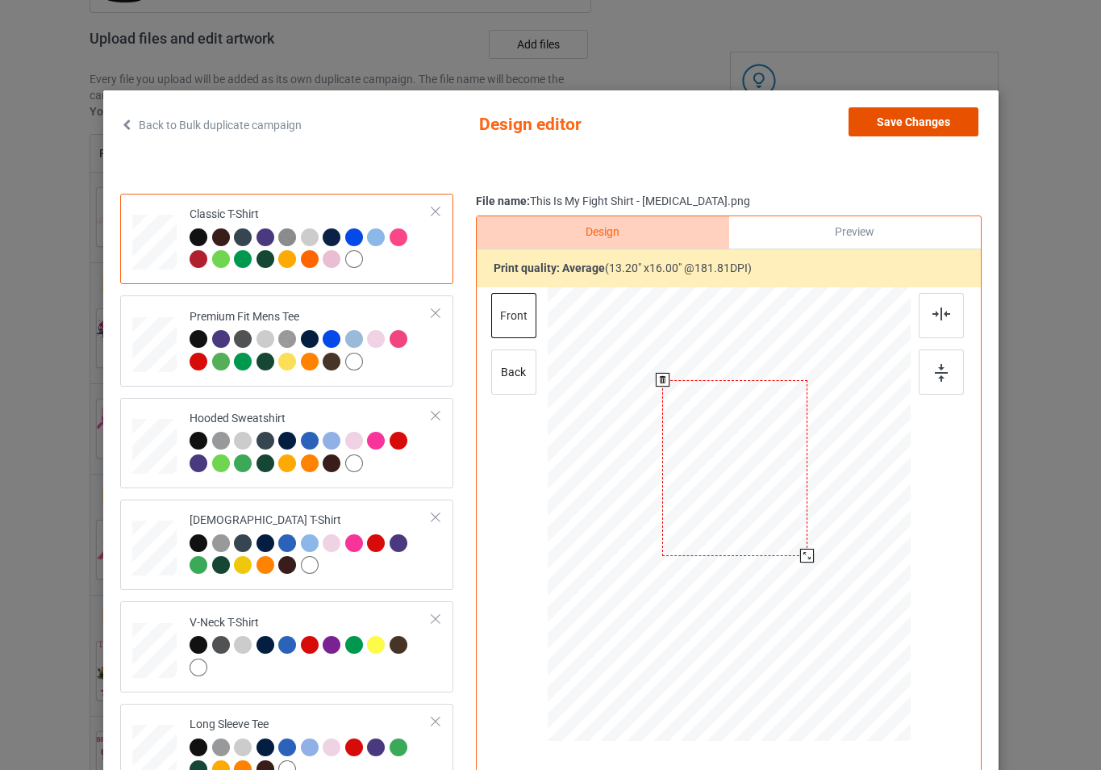
click at [909, 124] on button "Save Changes" at bounding box center [914, 121] width 130 height 29
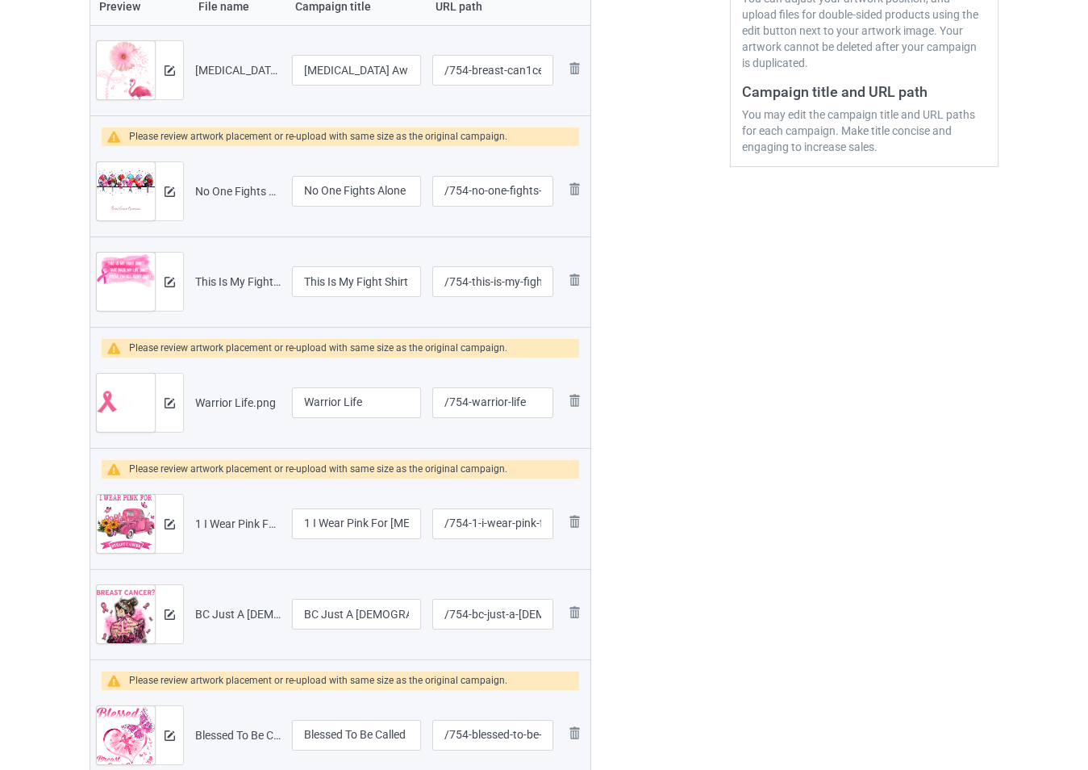
scroll to position [403, 0]
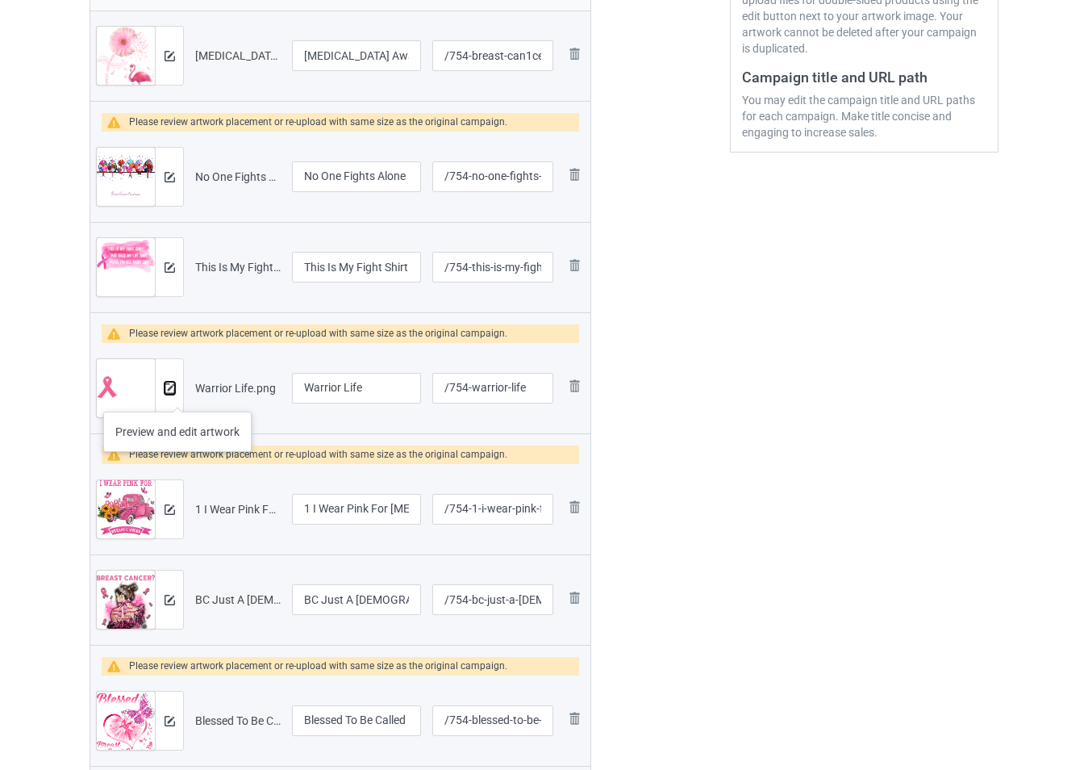
click at [173, 394] on button at bounding box center [170, 388] width 10 height 13
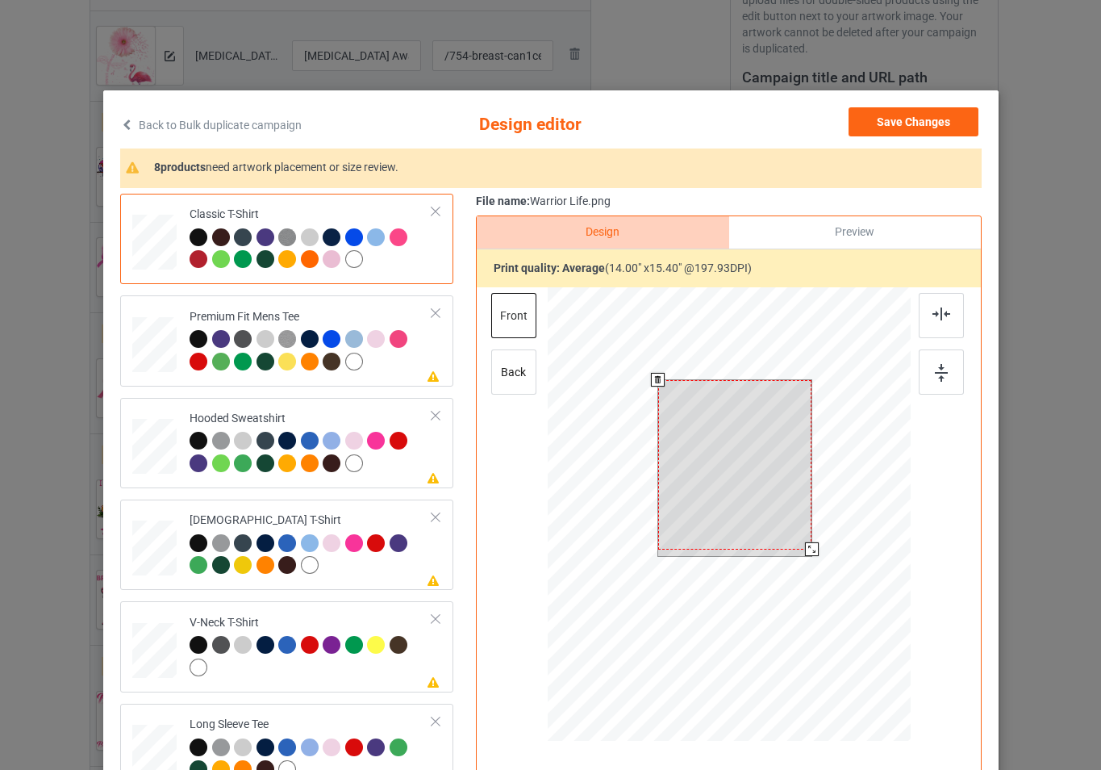
click at [827, 562] on div at bounding box center [728, 516] width 363 height 458
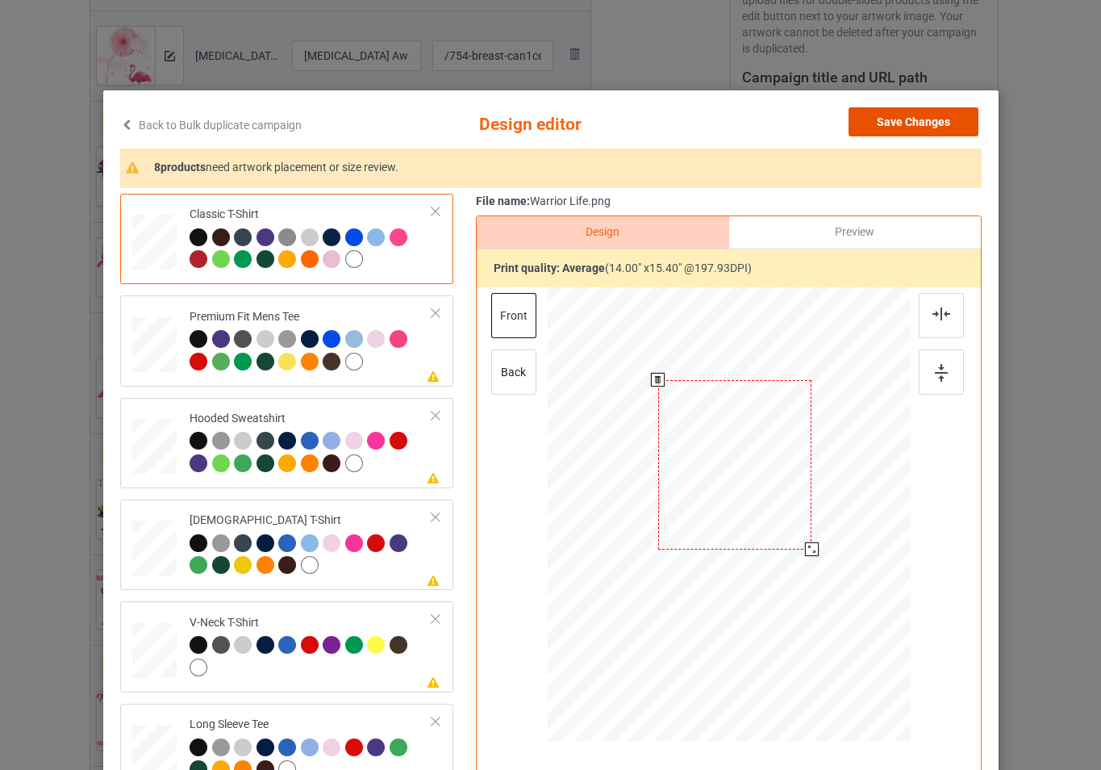
click at [889, 127] on button "Save Changes" at bounding box center [914, 121] width 130 height 29
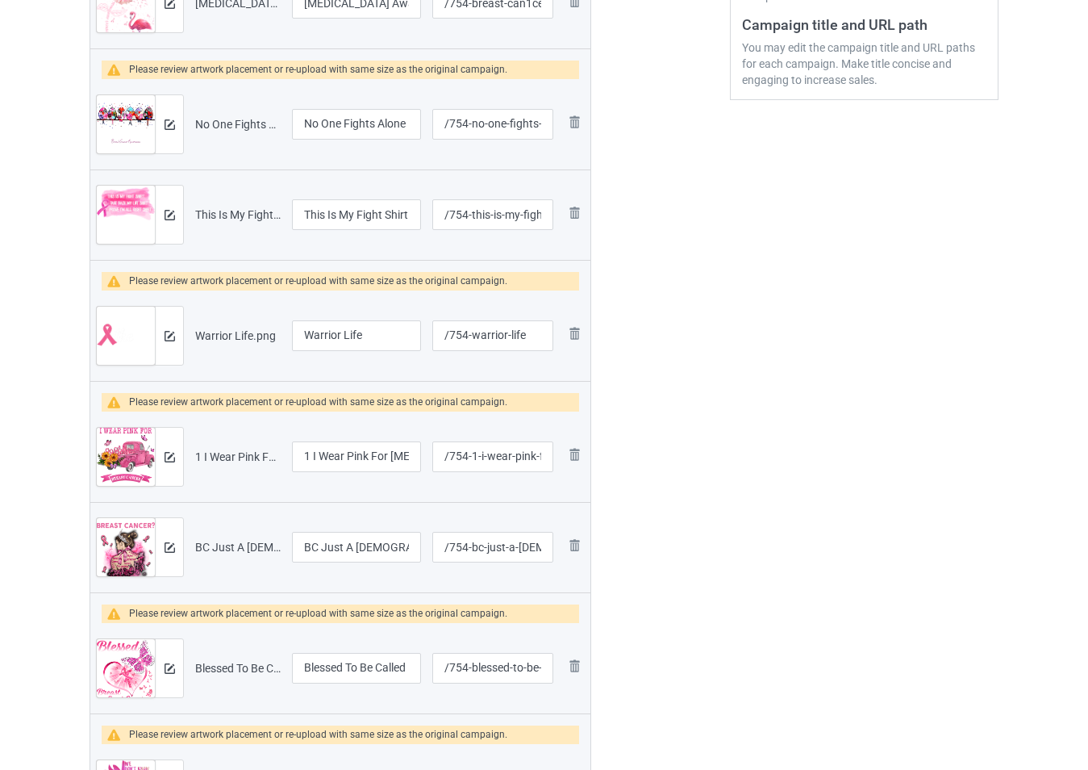
scroll to position [484, 0]
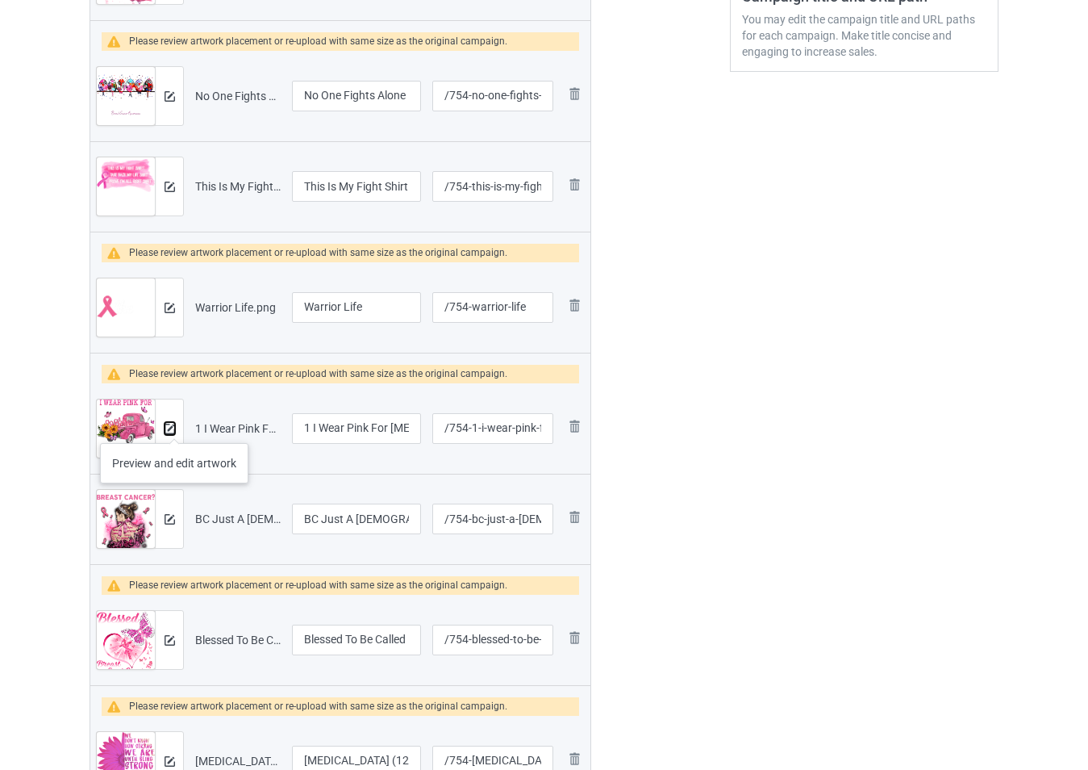
click at [174, 427] on img at bounding box center [170, 429] width 10 height 10
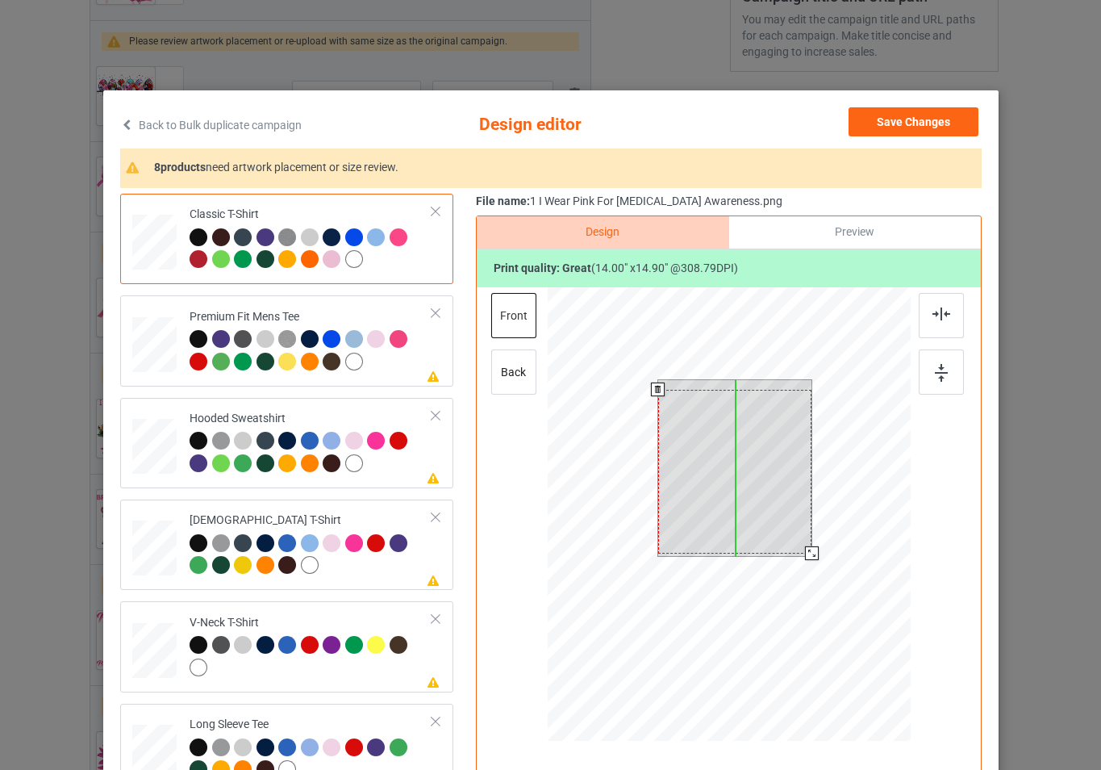
drag, startPoint x: 787, startPoint y: 495, endPoint x: 787, endPoint y: 505, distance: 9.7
click at [787, 505] on div at bounding box center [734, 472] width 154 height 164
click at [832, 564] on div at bounding box center [728, 516] width 363 height 458
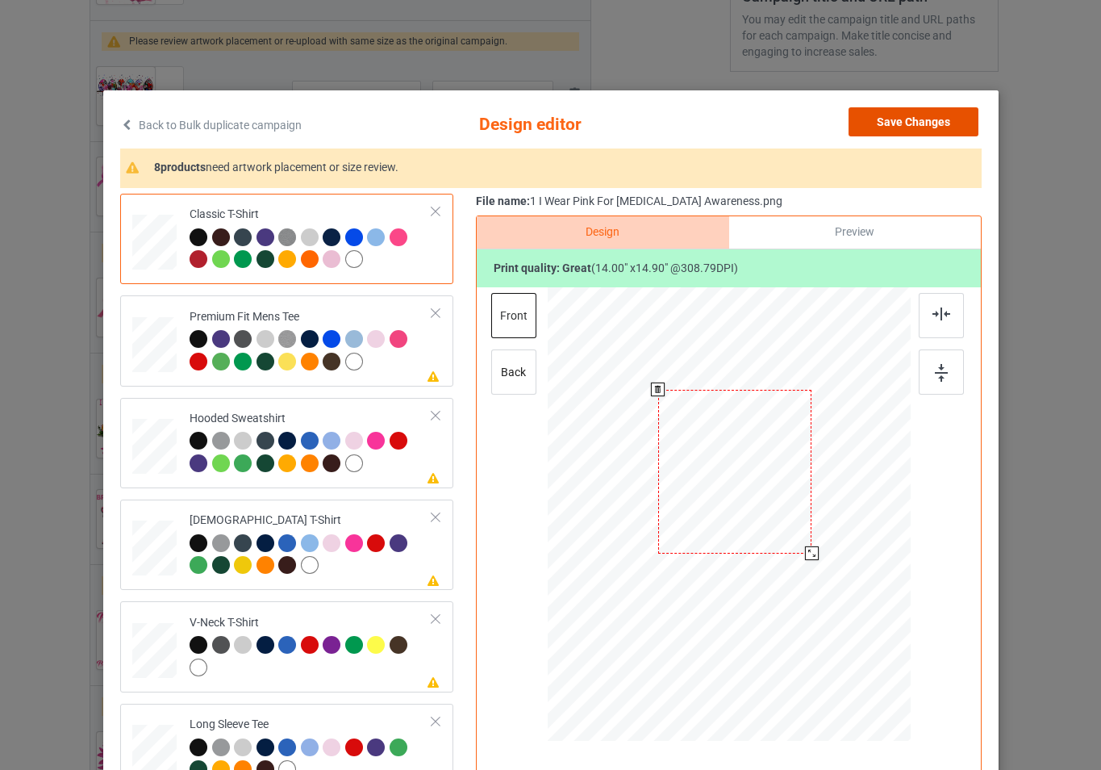
click at [897, 123] on button "Save Changes" at bounding box center [914, 121] width 130 height 29
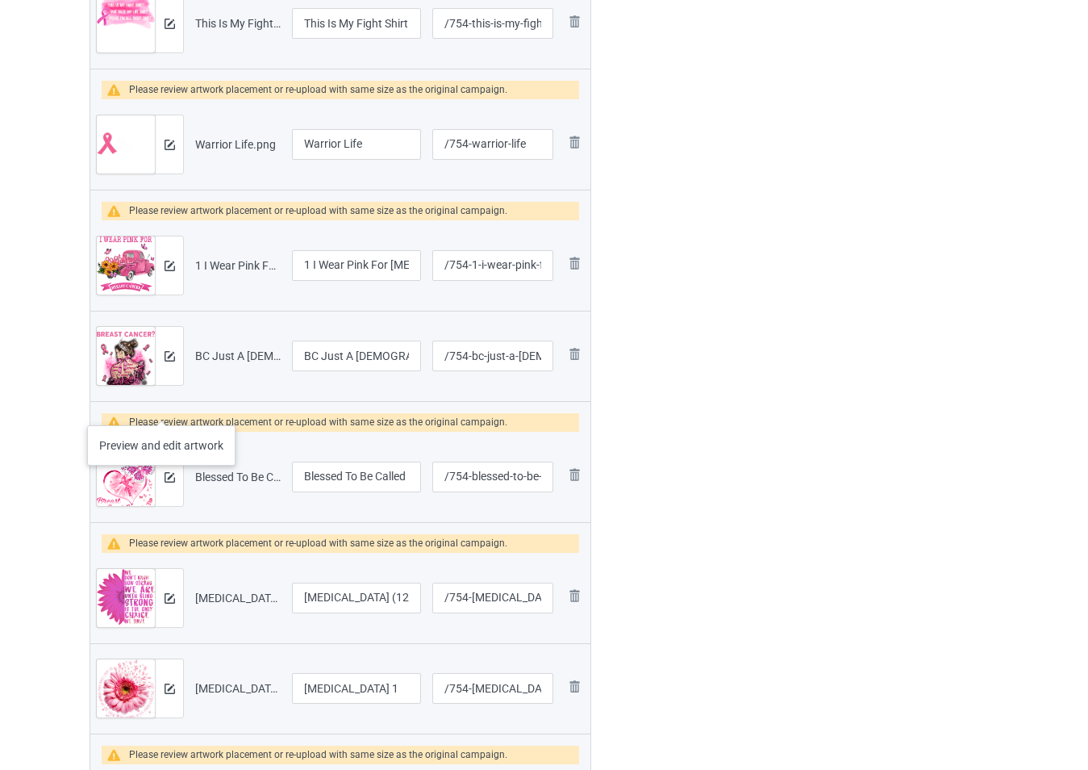
scroll to position [726, 0]
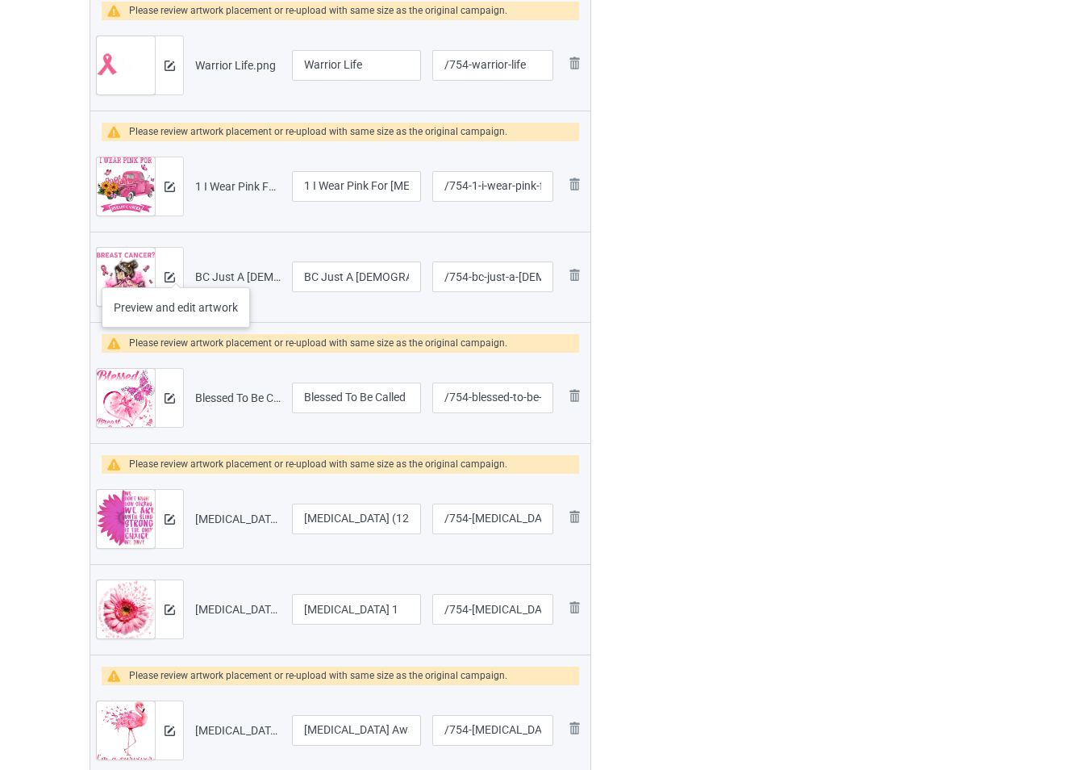
click at [175, 276] on div at bounding box center [169, 277] width 28 height 58
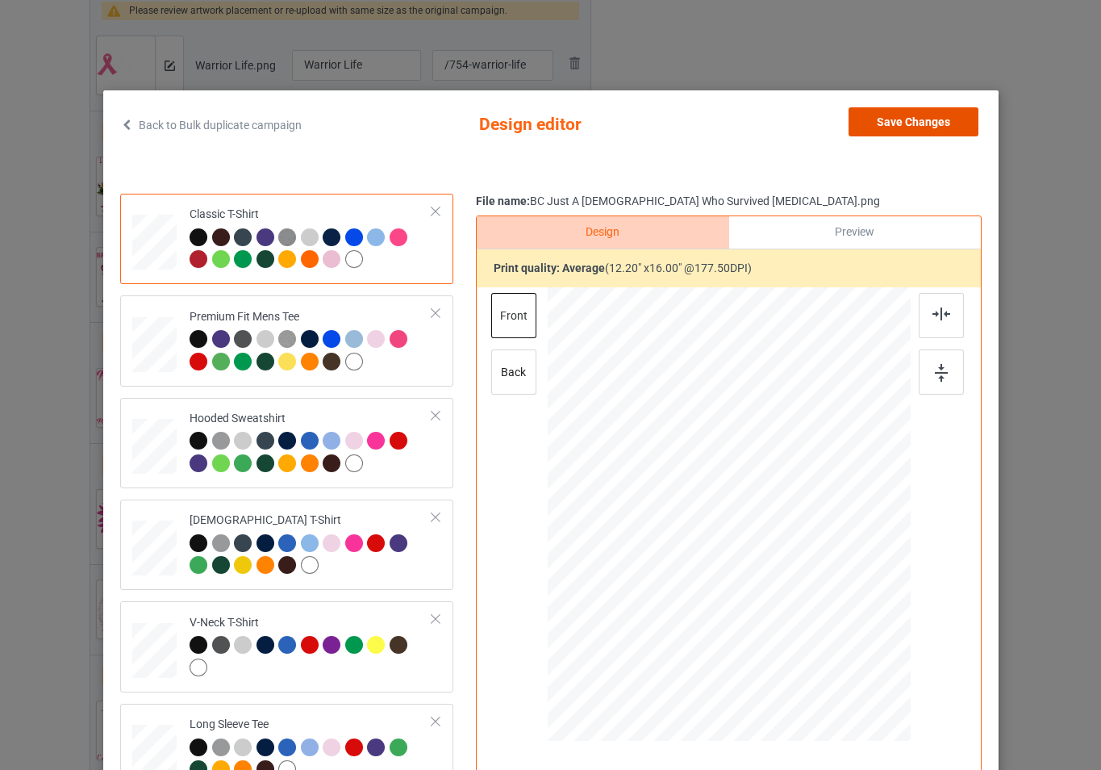
click at [878, 129] on button "Save Changes" at bounding box center [914, 121] width 130 height 29
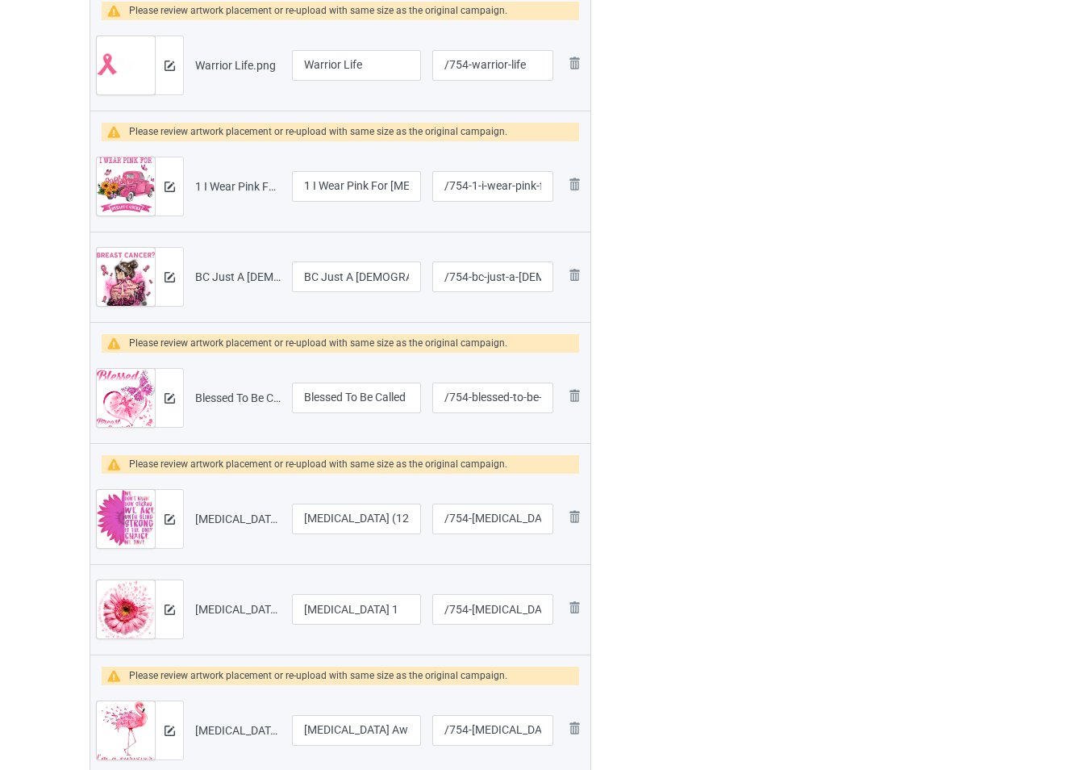
scroll to position [807, 0]
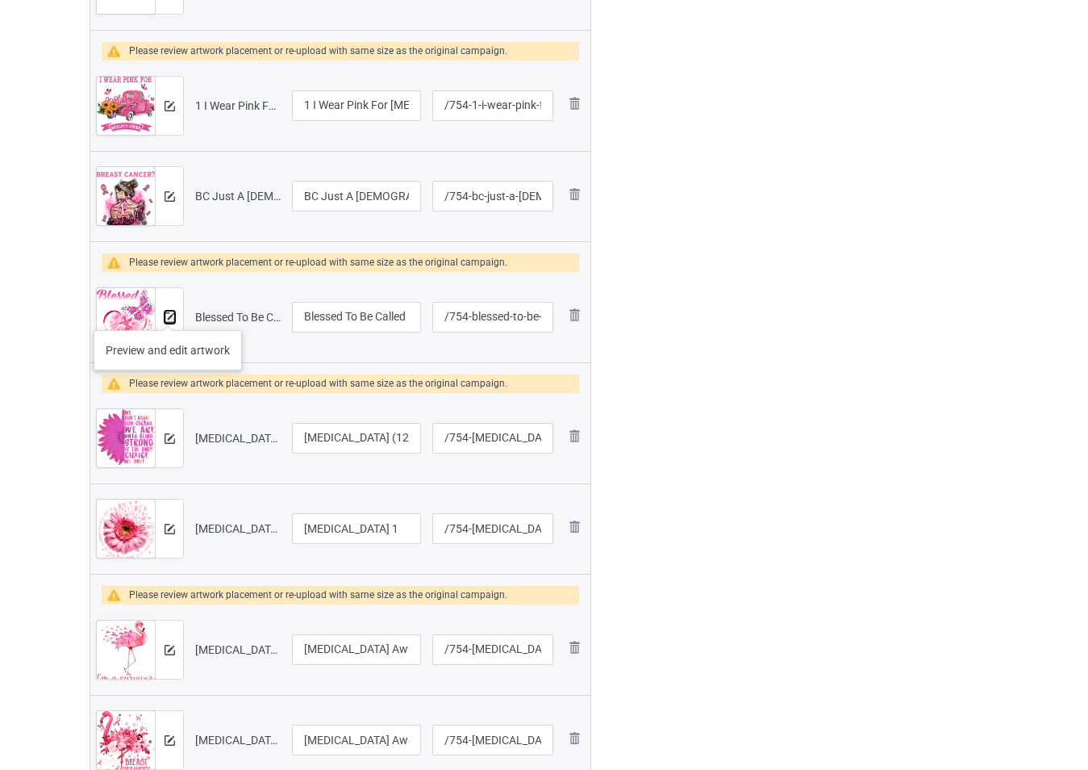
click at [168, 314] on img at bounding box center [170, 317] width 10 height 10
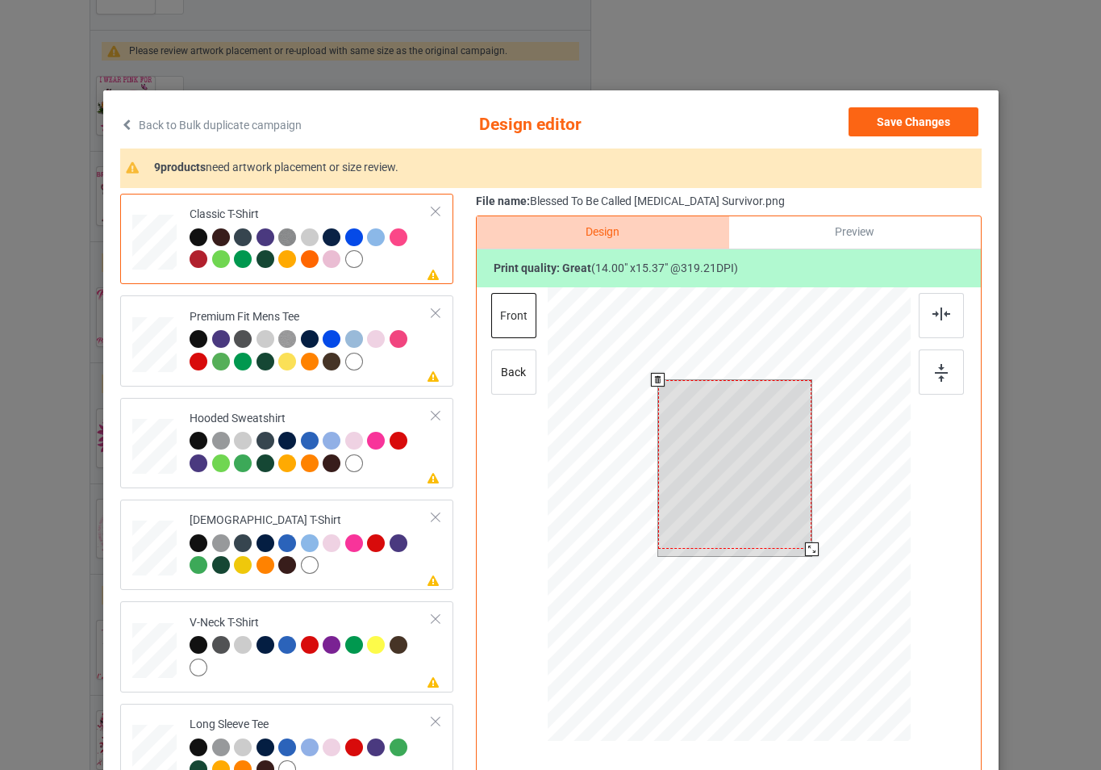
click at [817, 556] on div at bounding box center [728, 516] width 363 height 458
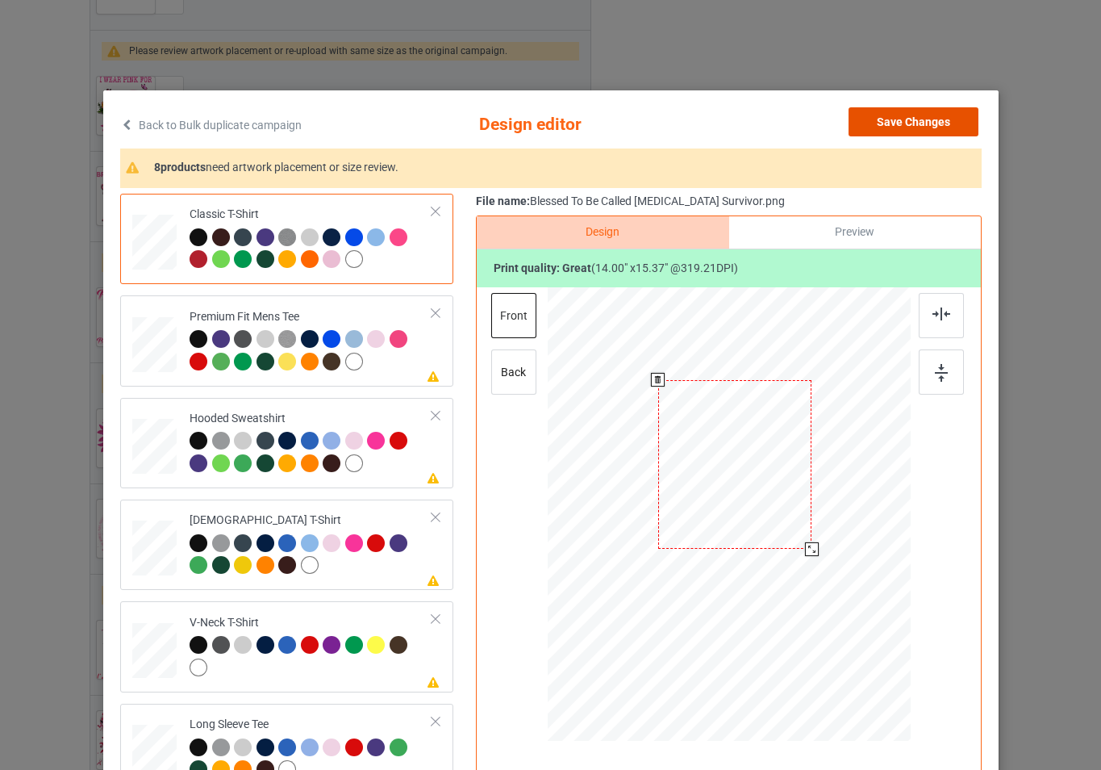
click at [866, 122] on button "Save Changes" at bounding box center [914, 121] width 130 height 29
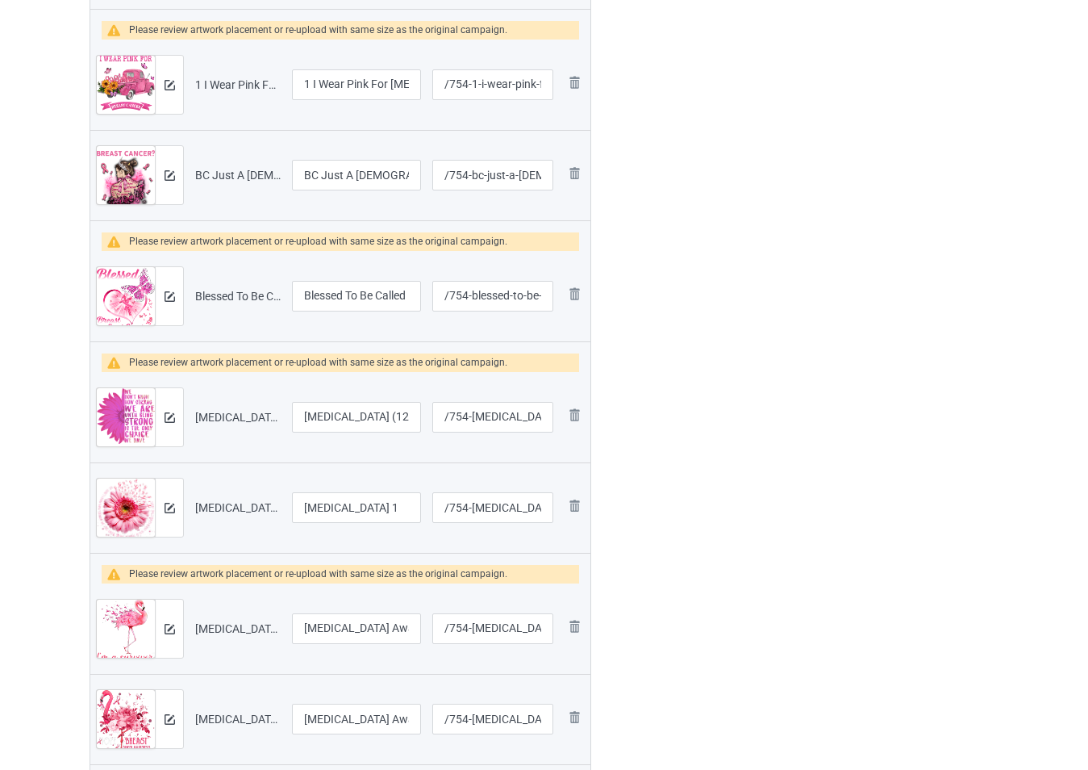
scroll to position [887, 0]
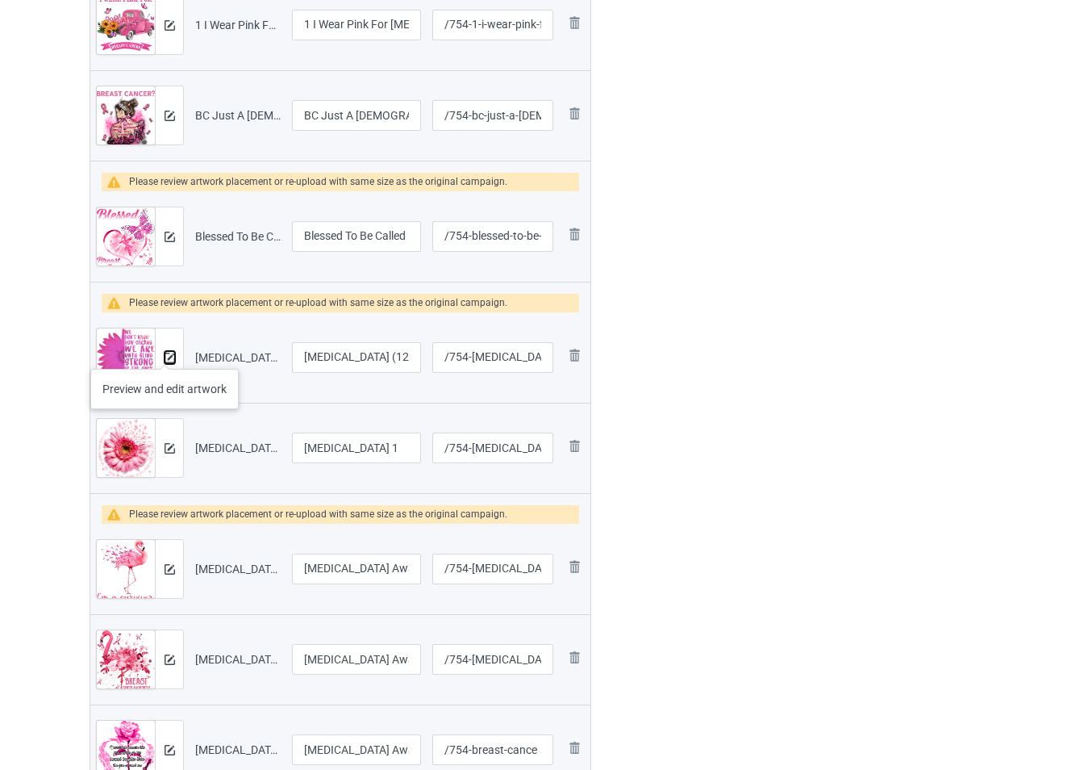
click at [170, 355] on img at bounding box center [170, 358] width 10 height 10
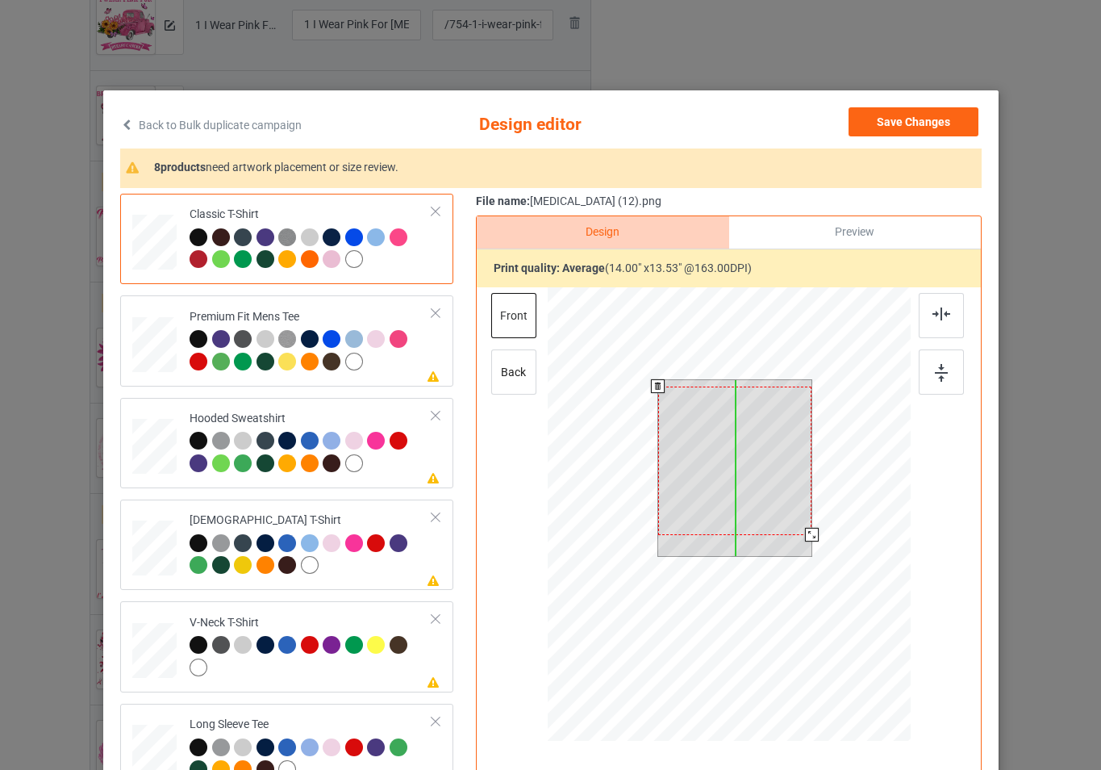
click at [771, 445] on div at bounding box center [734, 460] width 154 height 148
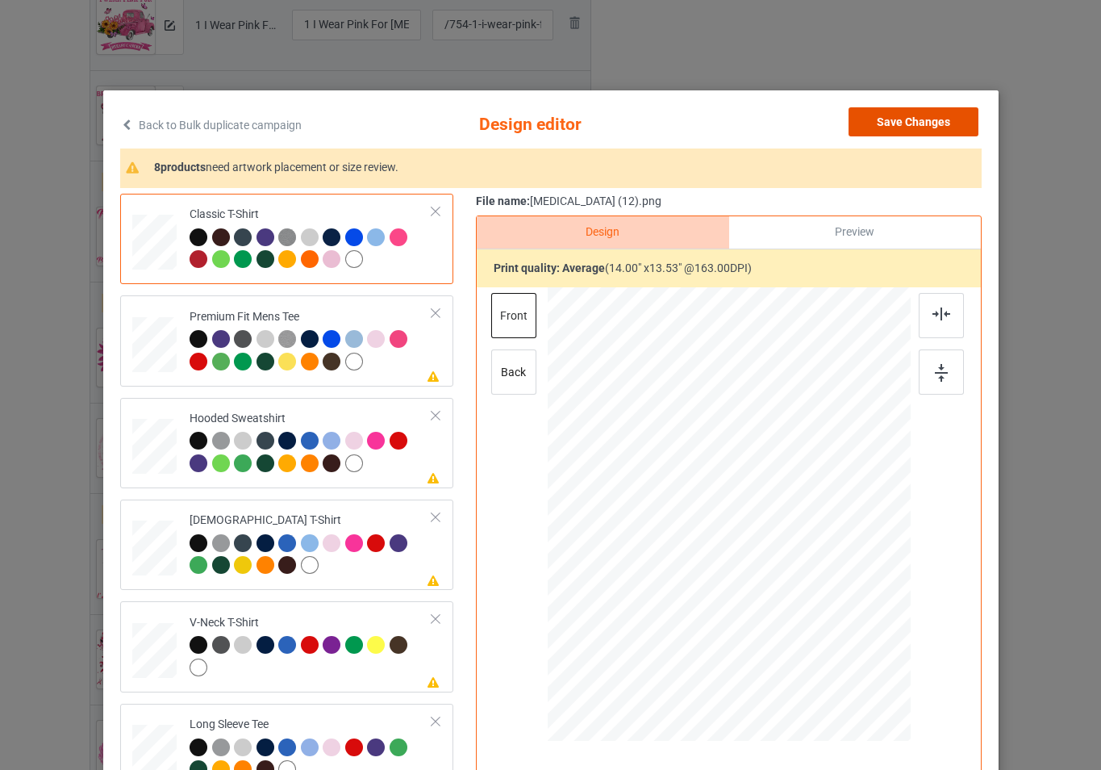
click at [912, 116] on button "Save Changes" at bounding box center [914, 121] width 130 height 29
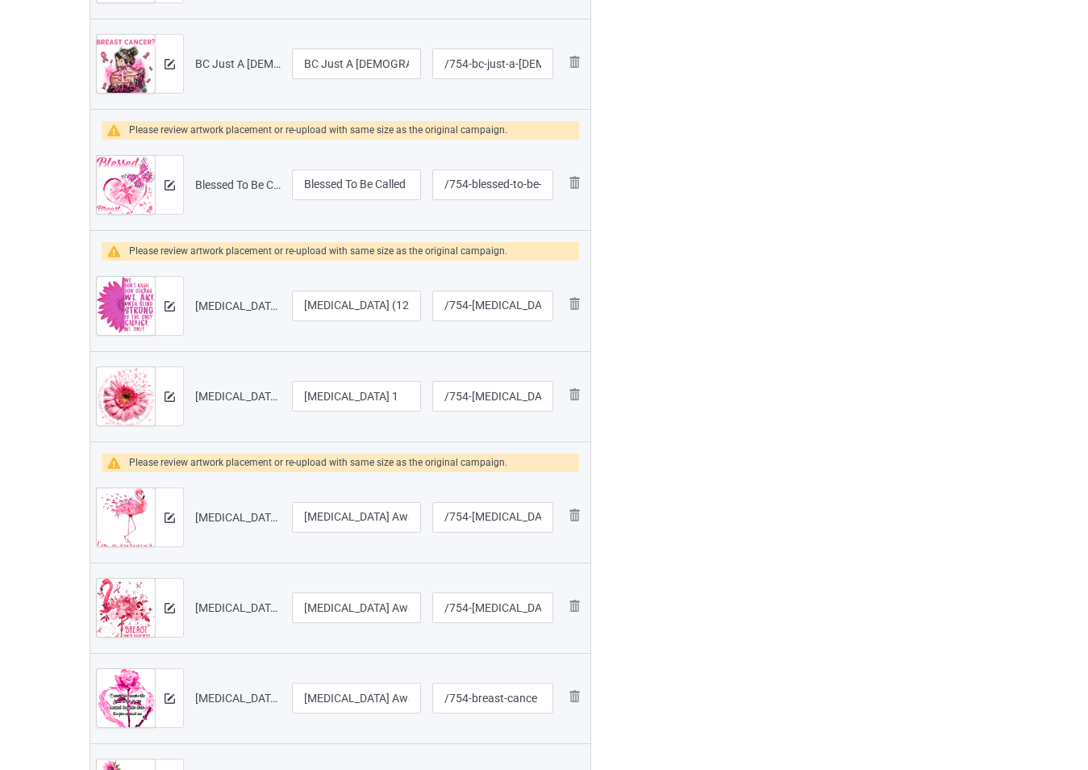
scroll to position [968, 0]
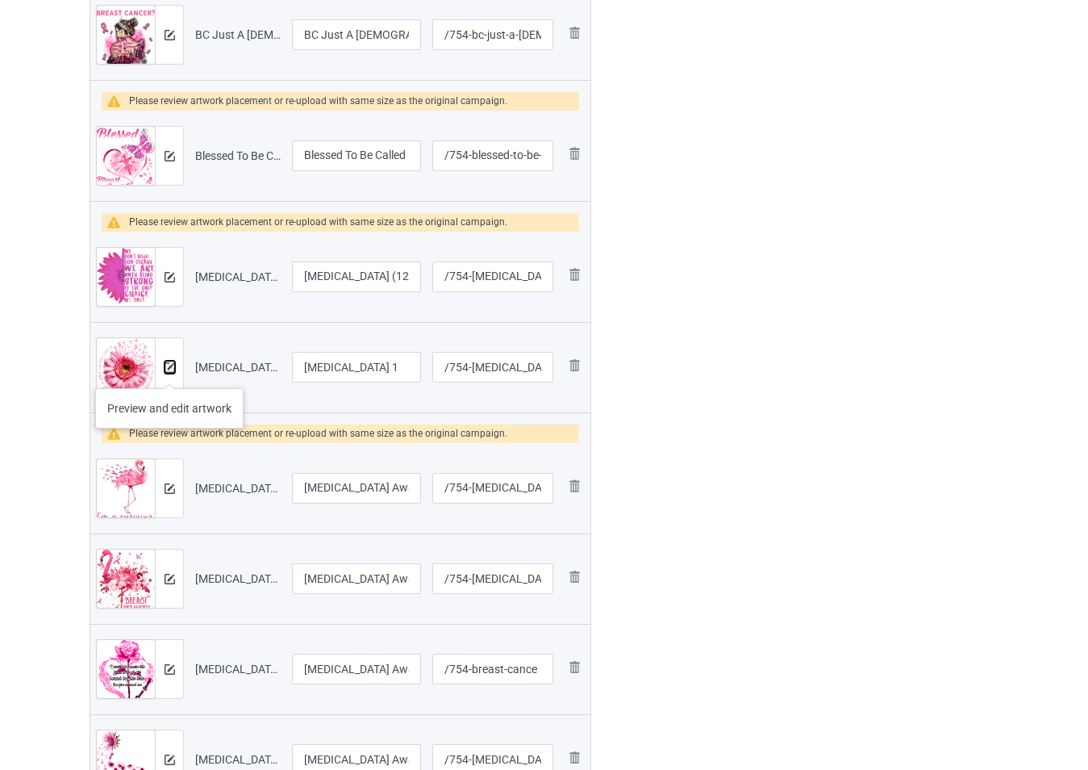
click at [169, 372] on img at bounding box center [170, 367] width 10 height 10
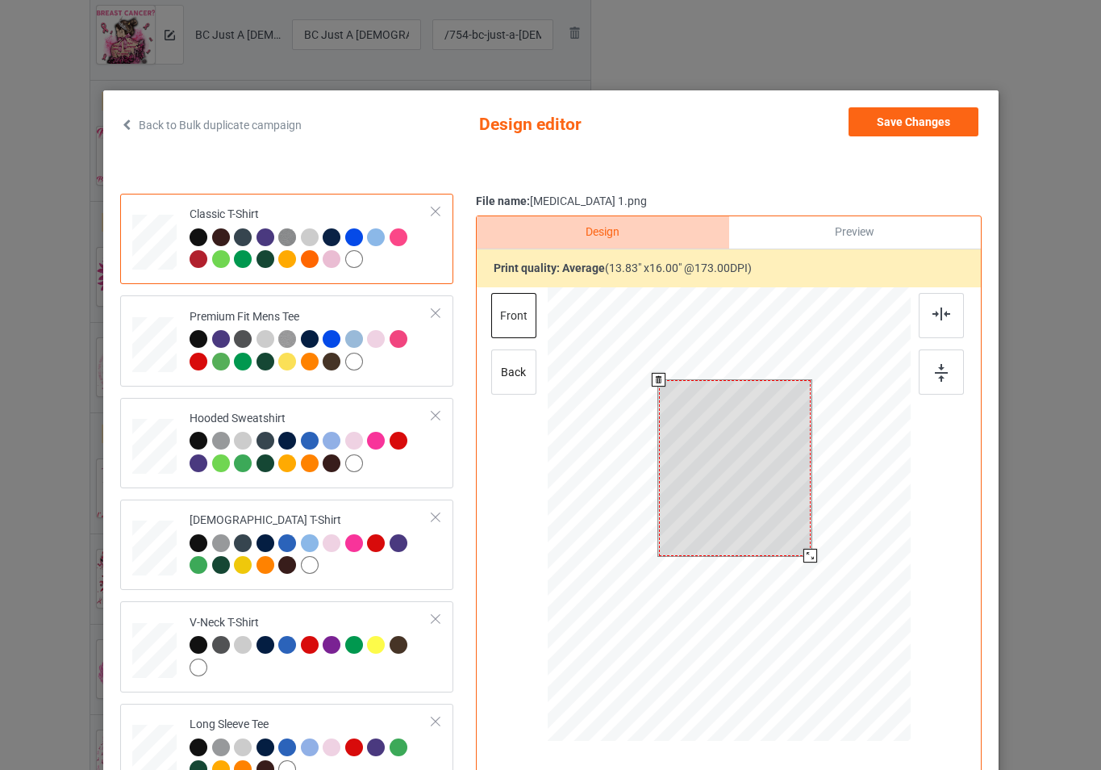
click at [823, 553] on div at bounding box center [728, 516] width 363 height 458
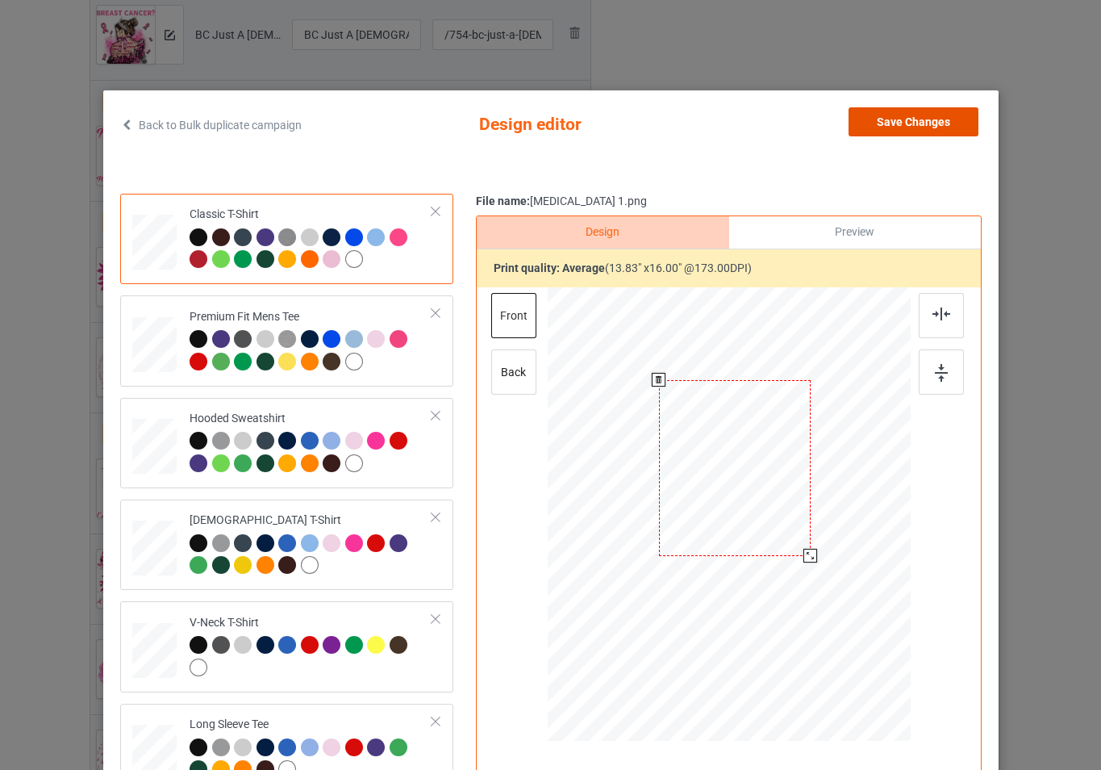
click at [939, 119] on button "Save Changes" at bounding box center [914, 121] width 130 height 29
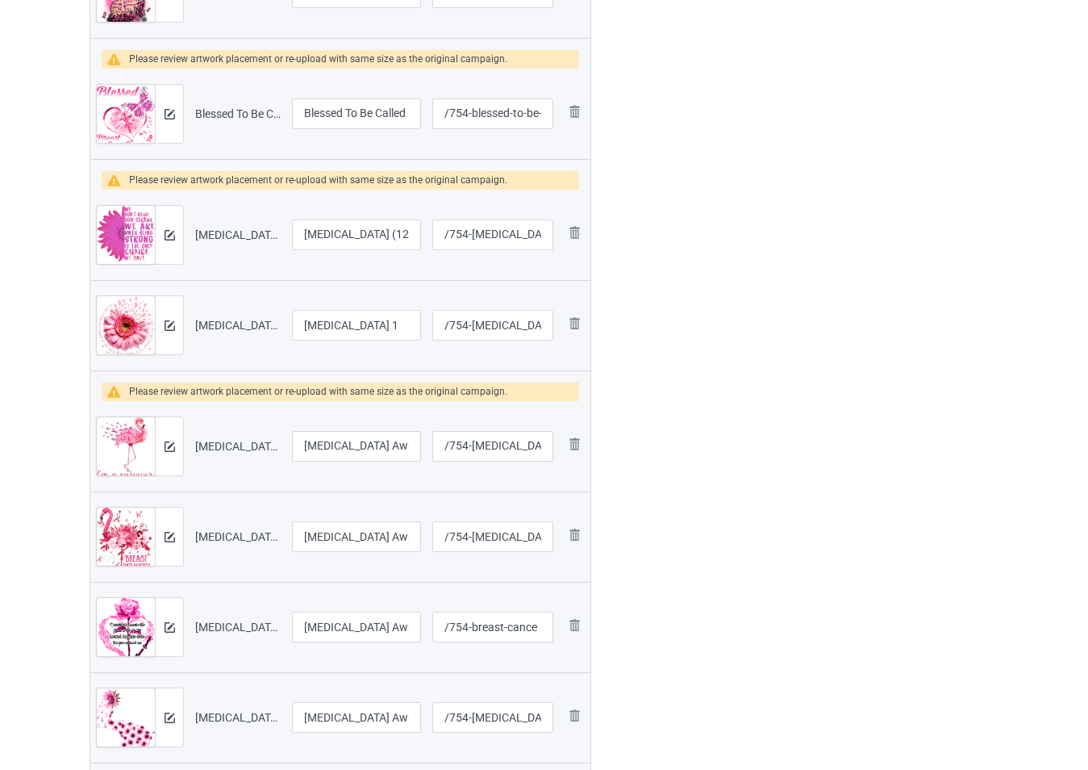
scroll to position [1049, 0]
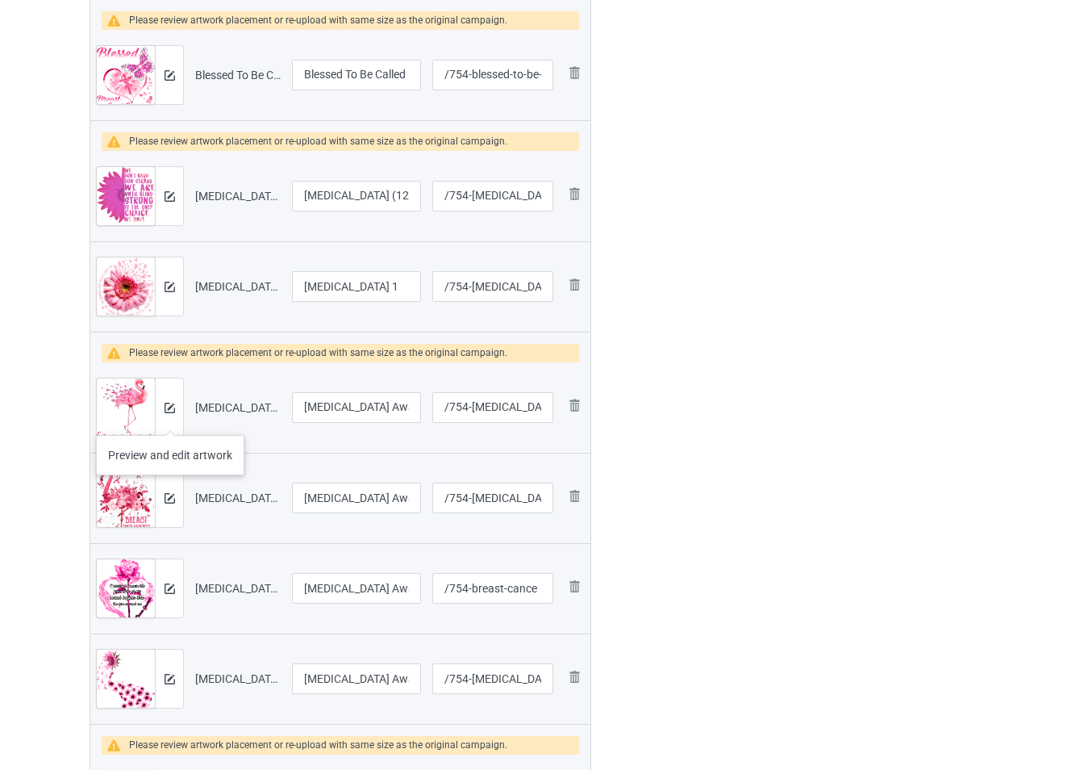
click at [172, 419] on div at bounding box center [169, 407] width 28 height 58
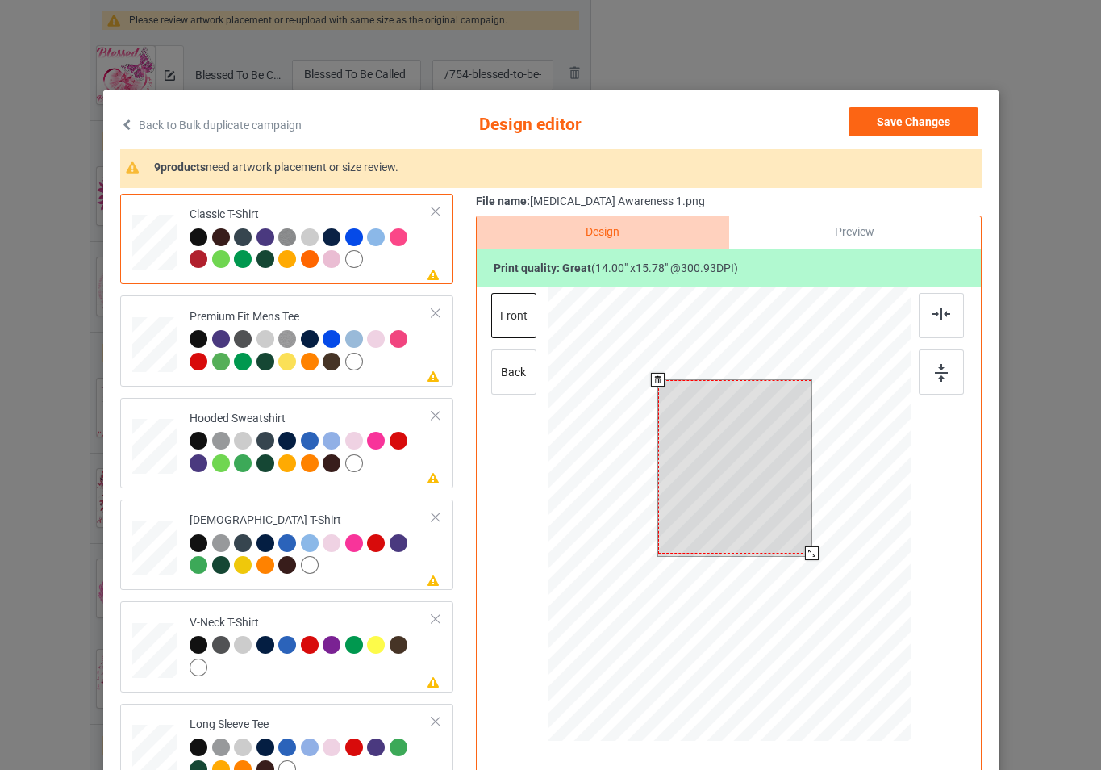
click at [825, 563] on div at bounding box center [728, 516] width 363 height 458
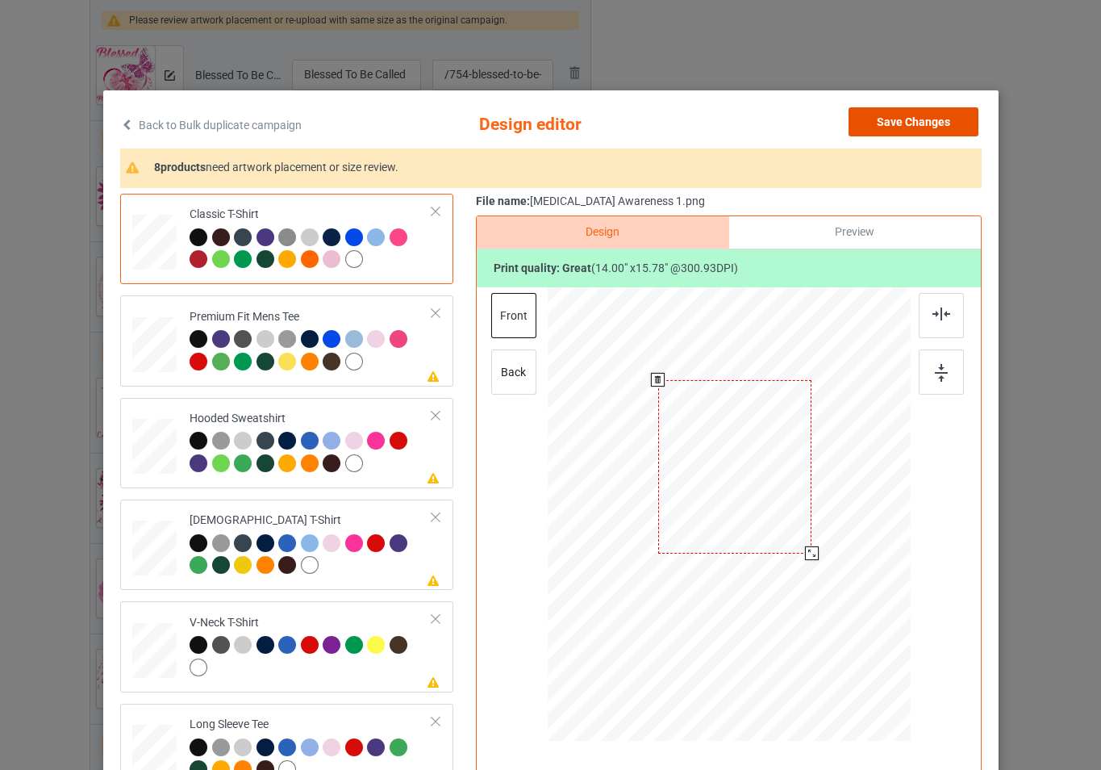
click at [882, 119] on button "Save Changes" at bounding box center [914, 121] width 130 height 29
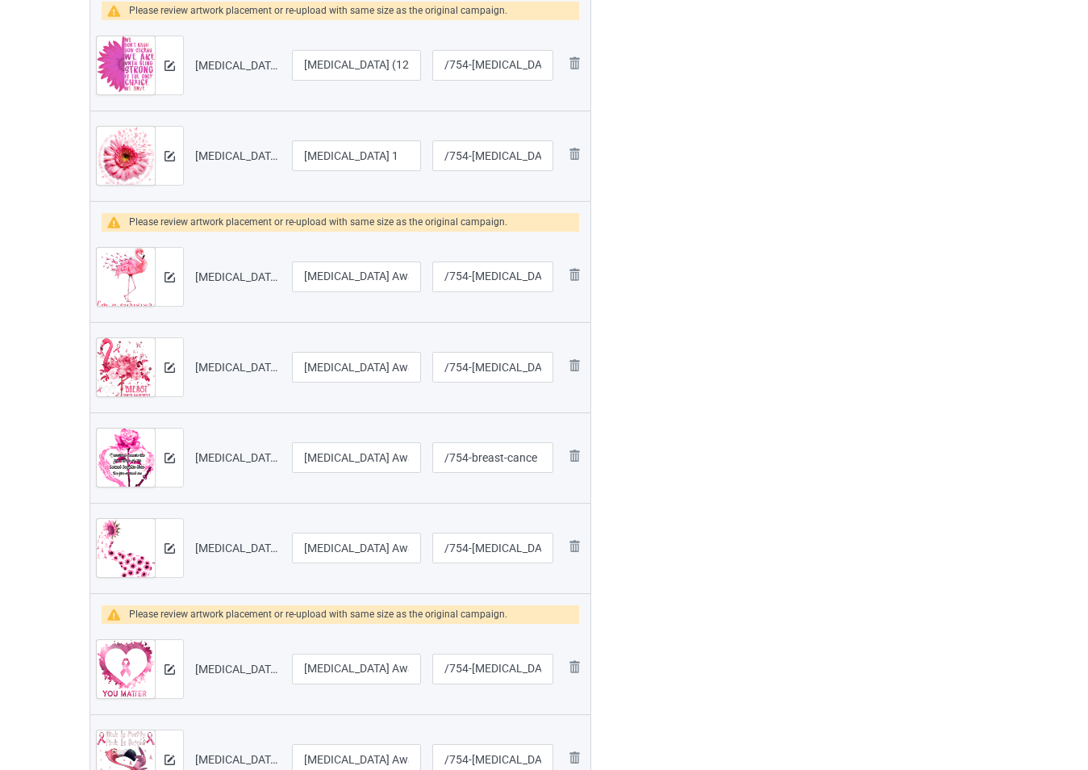
scroll to position [1210, 0]
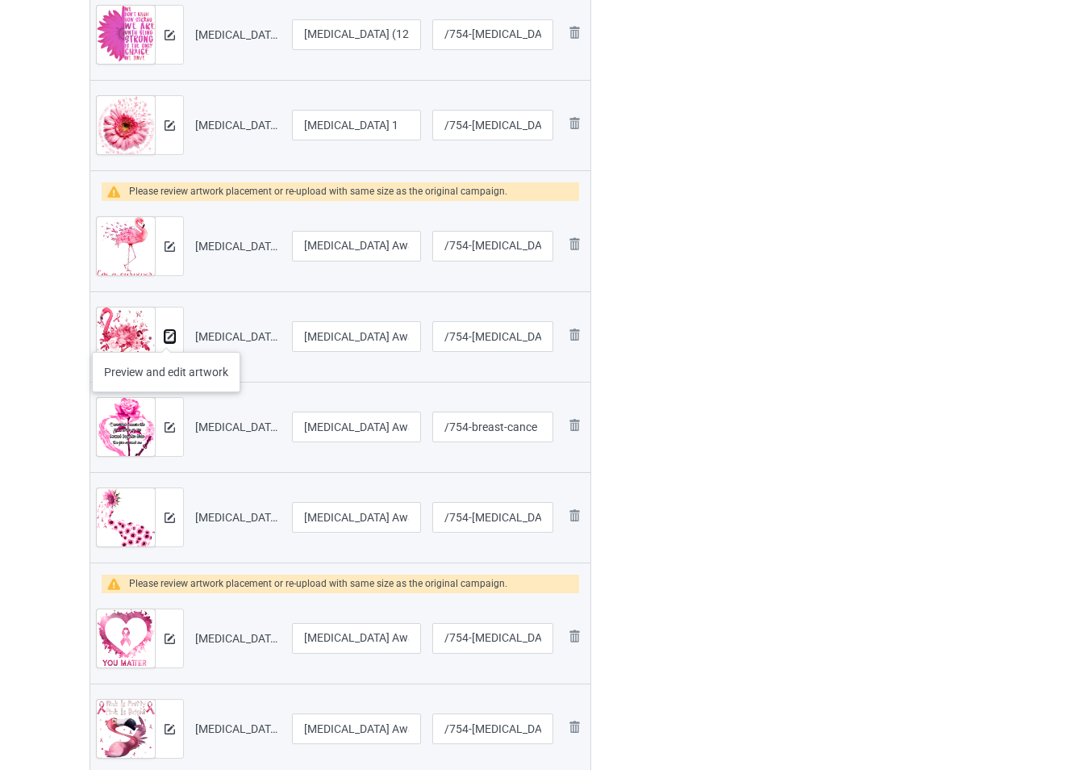
click at [169, 336] on img at bounding box center [170, 337] width 10 height 10
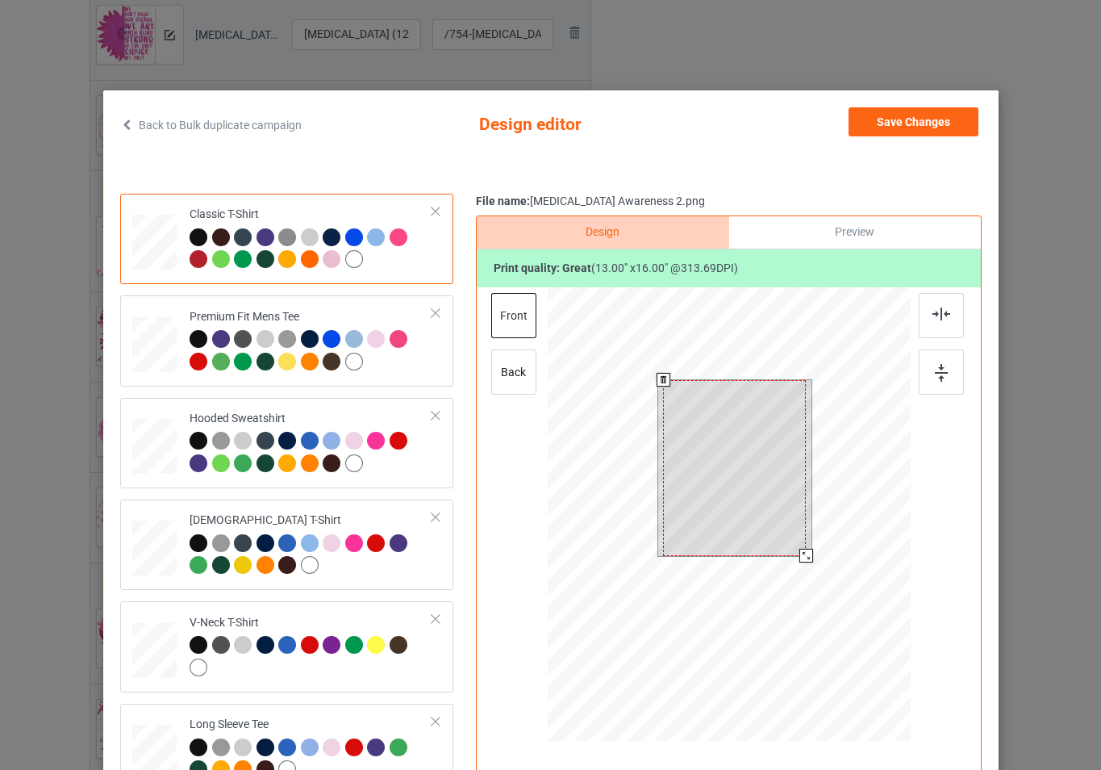
click at [817, 561] on div at bounding box center [728, 516] width 363 height 458
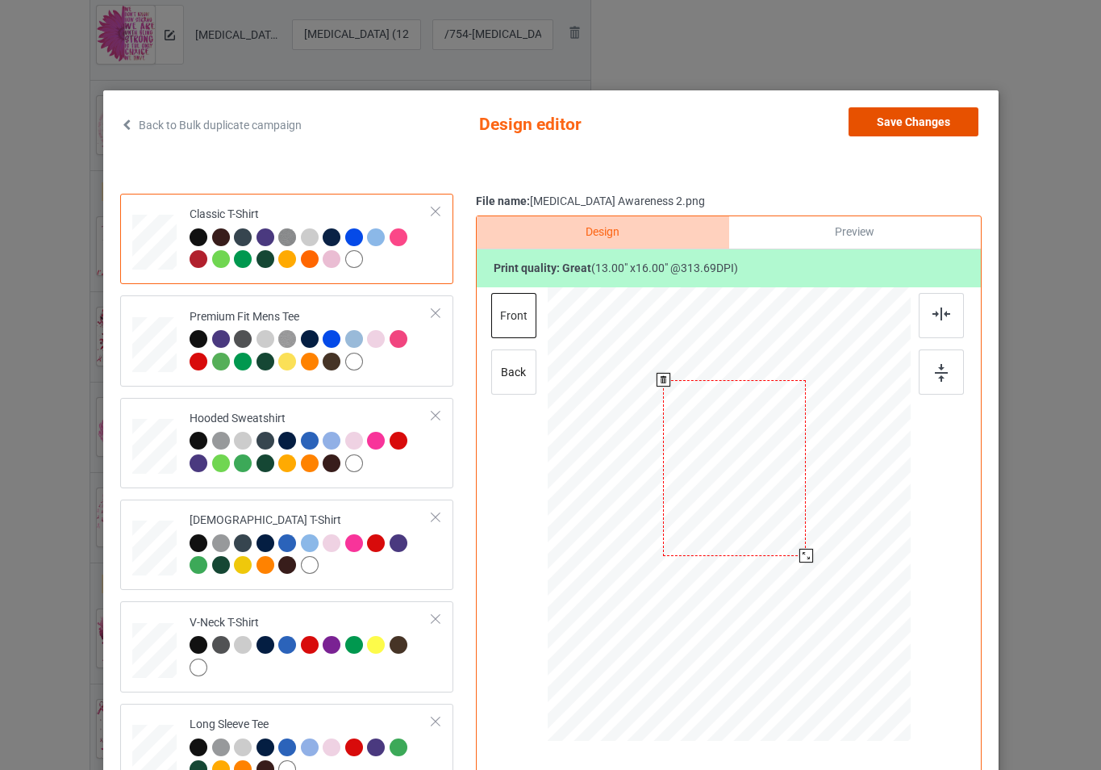
click at [910, 126] on button "Save Changes" at bounding box center [914, 121] width 130 height 29
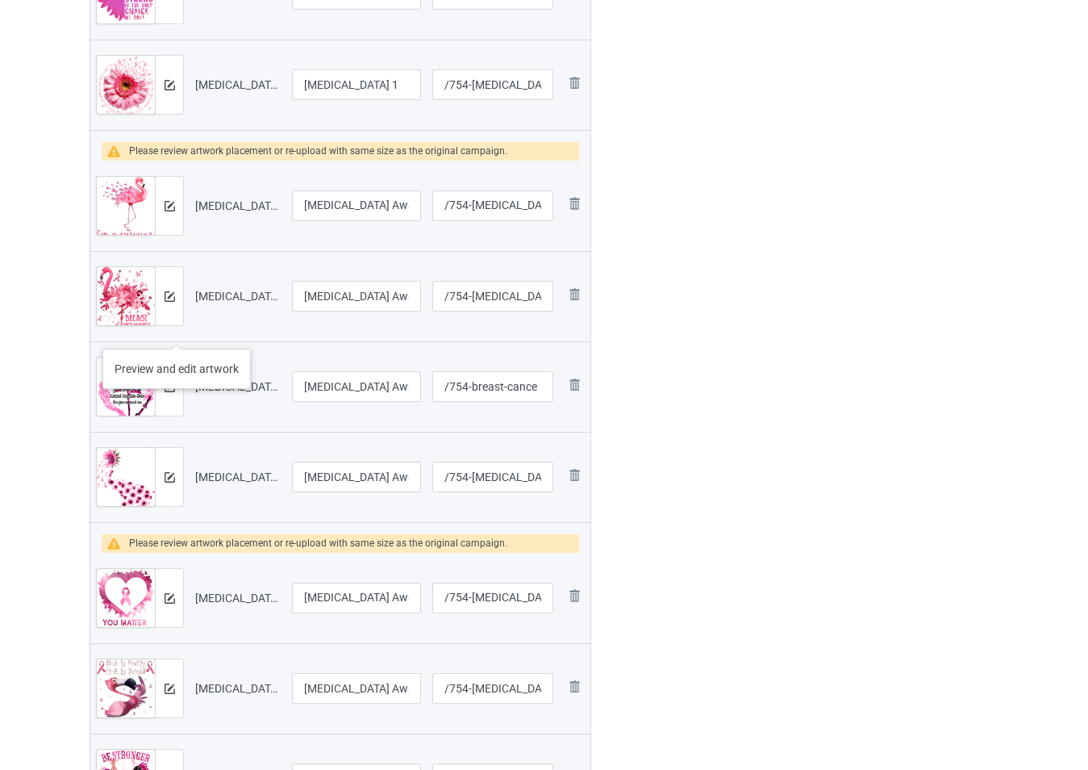
scroll to position [1291, 0]
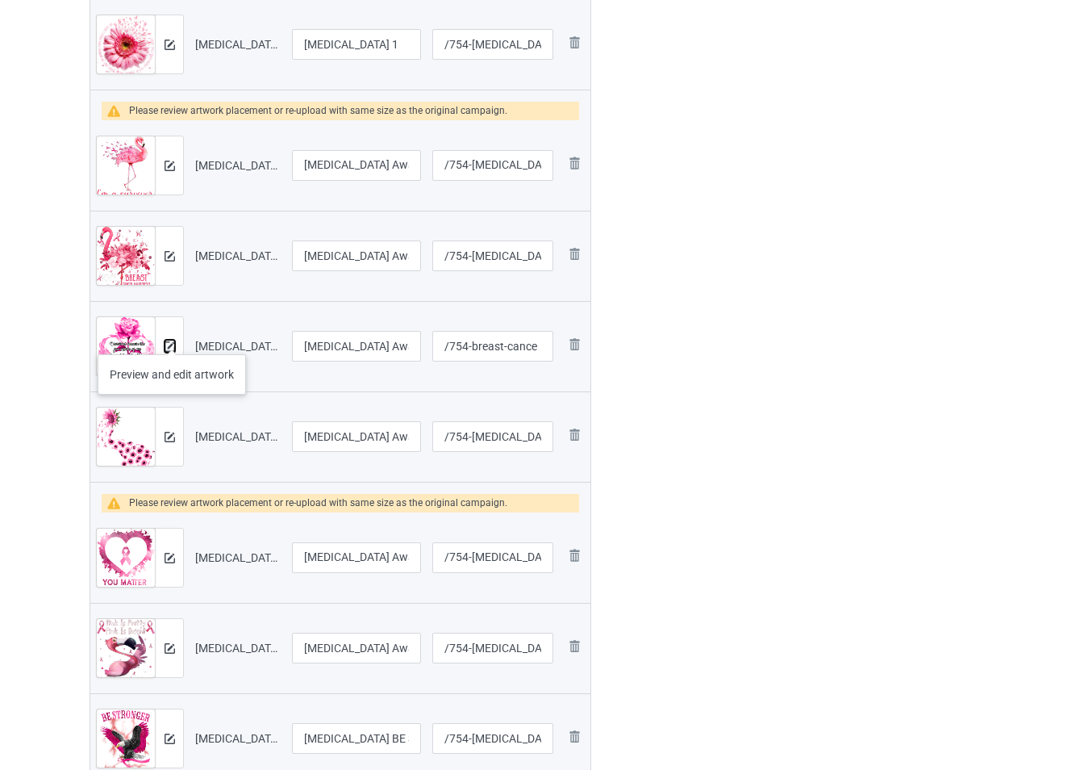
click at [172, 344] on img at bounding box center [170, 346] width 10 height 10
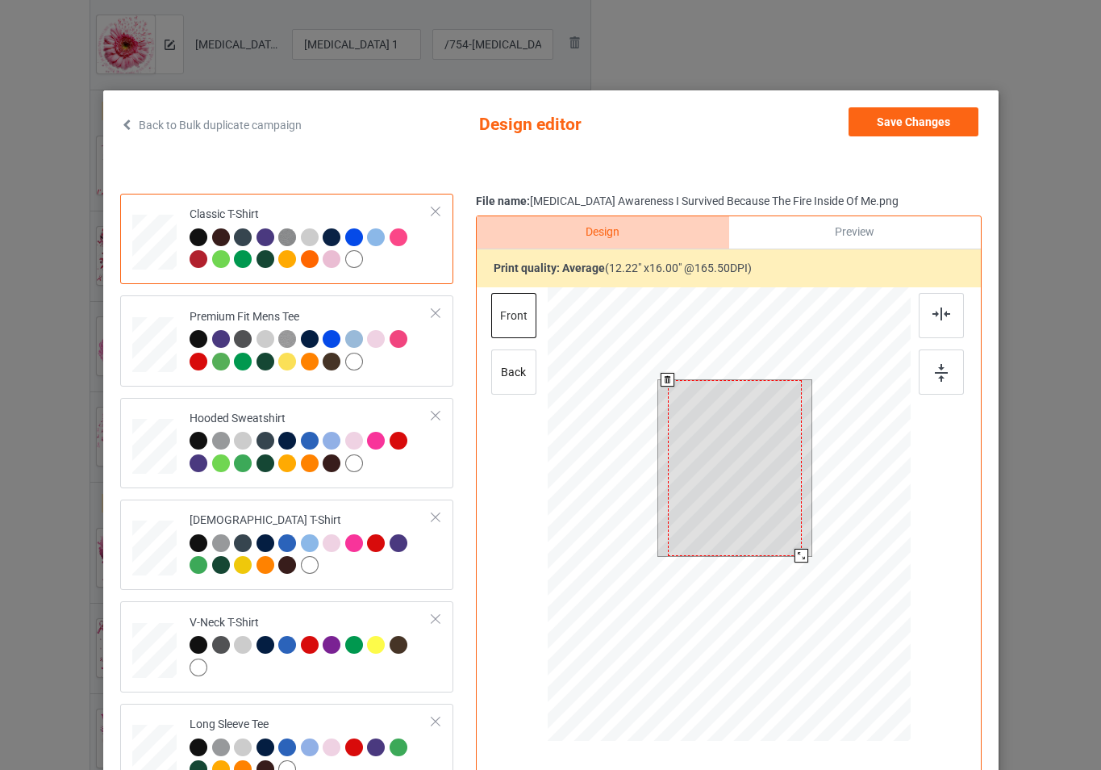
click at [807, 559] on div at bounding box center [728, 516] width 363 height 458
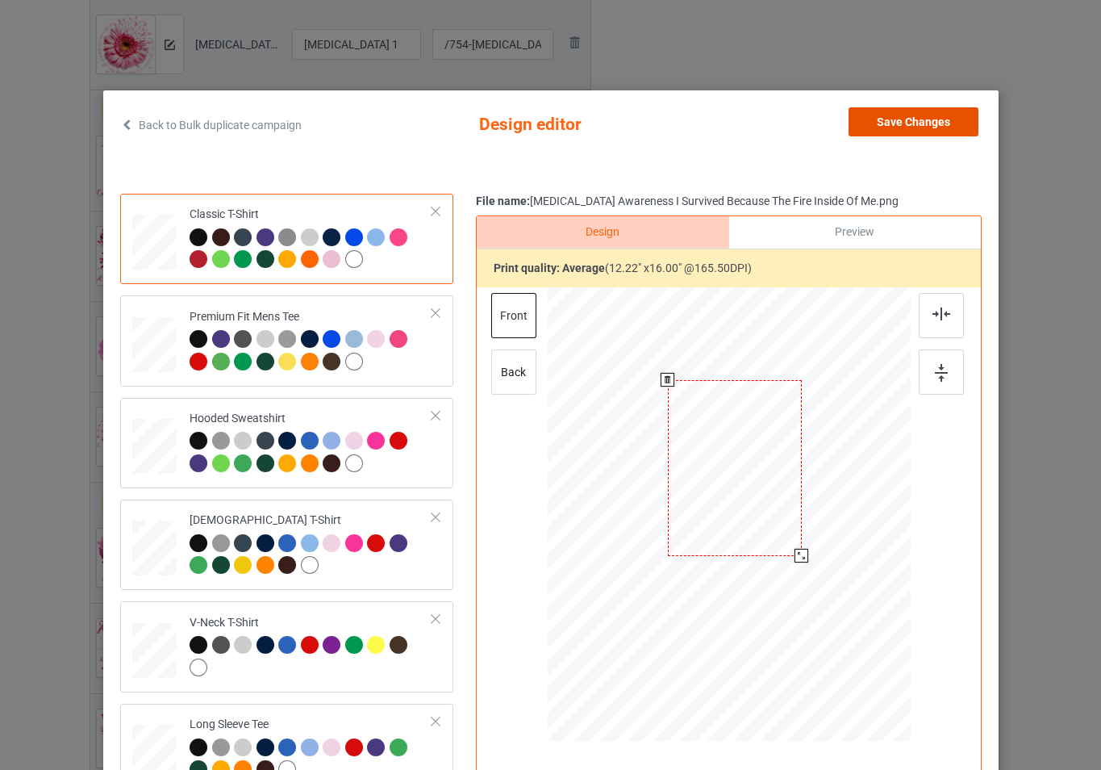
click at [917, 121] on button "Save Changes" at bounding box center [914, 121] width 130 height 29
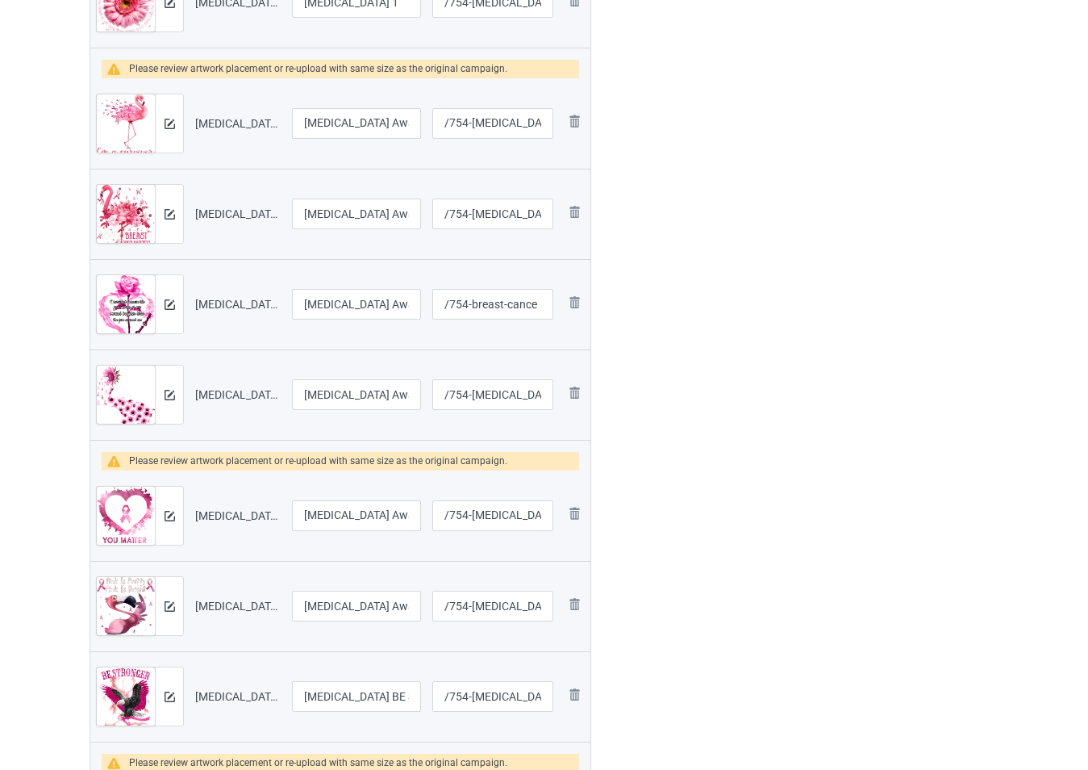
scroll to position [1371, 0]
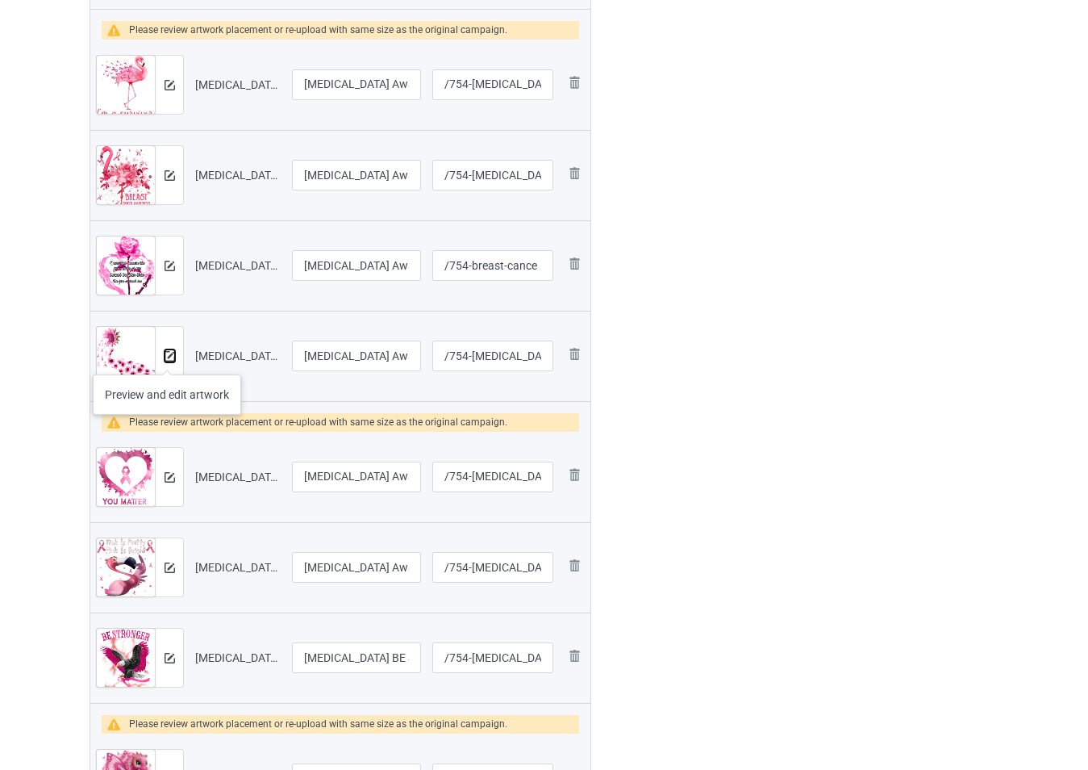
click at [167, 358] on img at bounding box center [170, 356] width 10 height 10
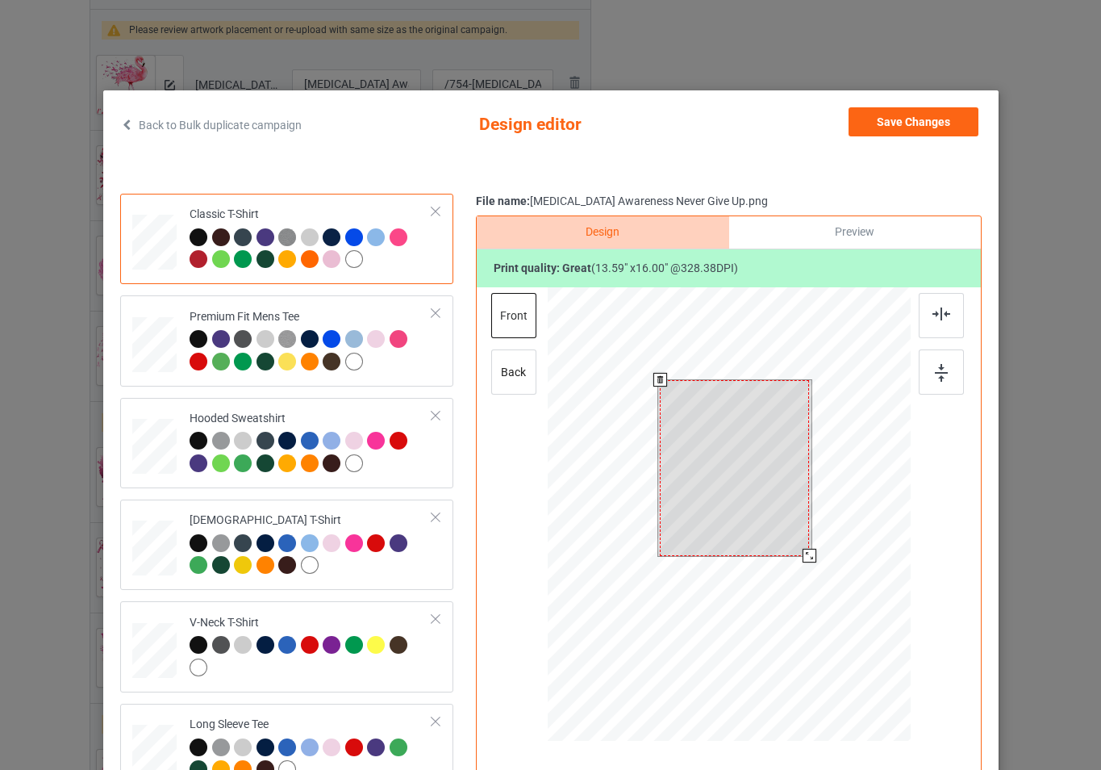
click at [816, 565] on div at bounding box center [728, 516] width 363 height 458
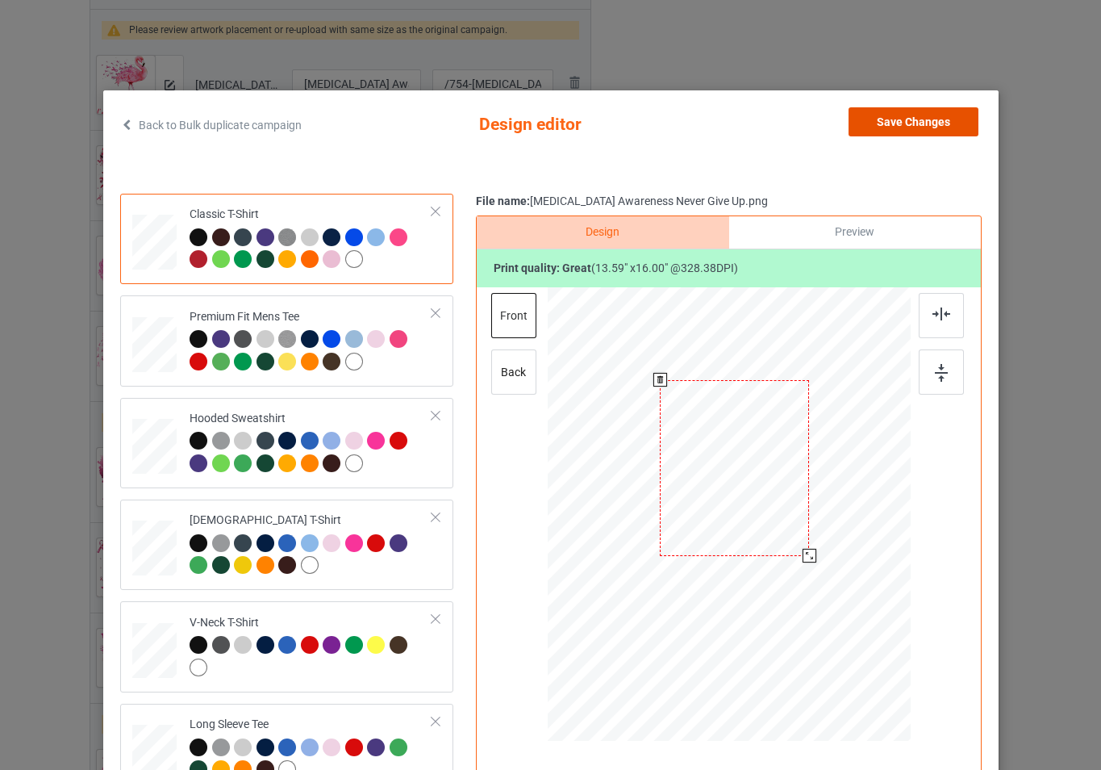
click at [891, 125] on button "Save Changes" at bounding box center [914, 121] width 130 height 29
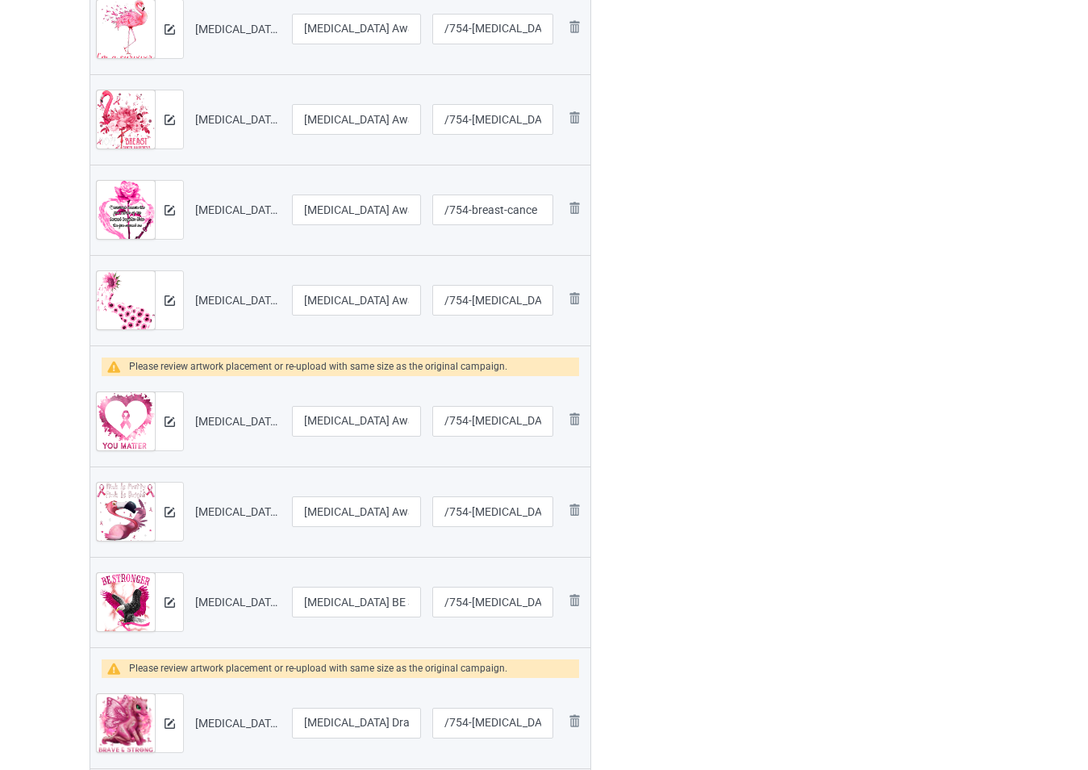
scroll to position [1533, 0]
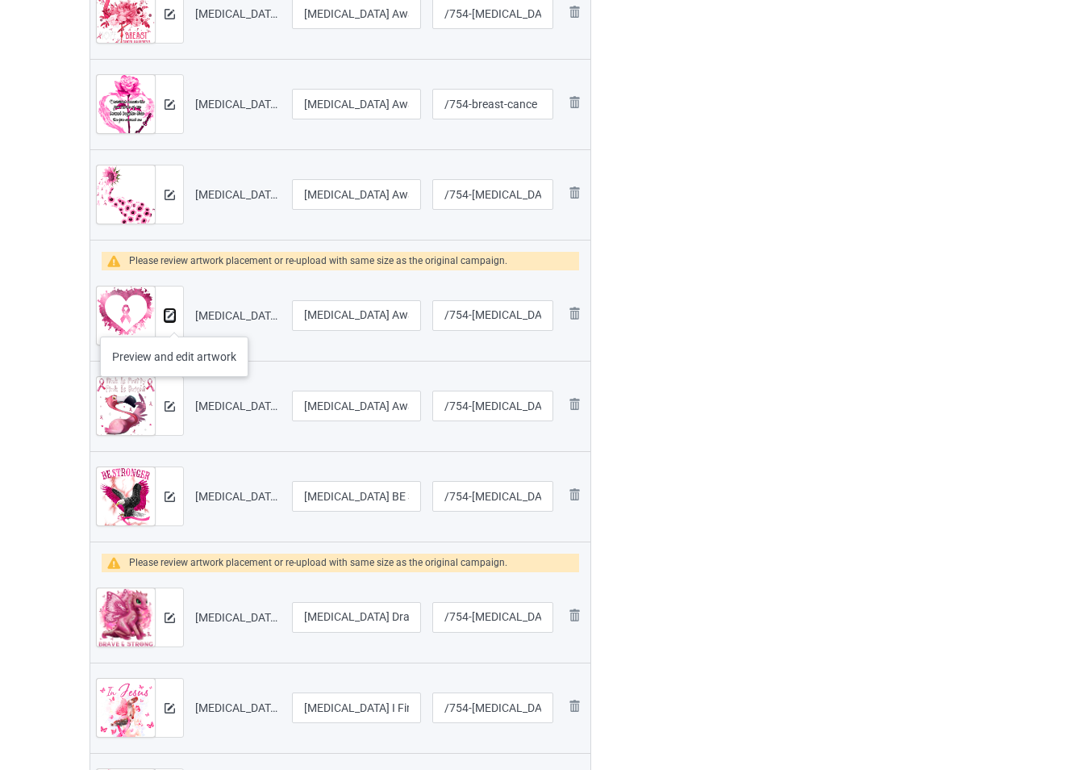
click at [169, 320] on img at bounding box center [170, 316] width 10 height 10
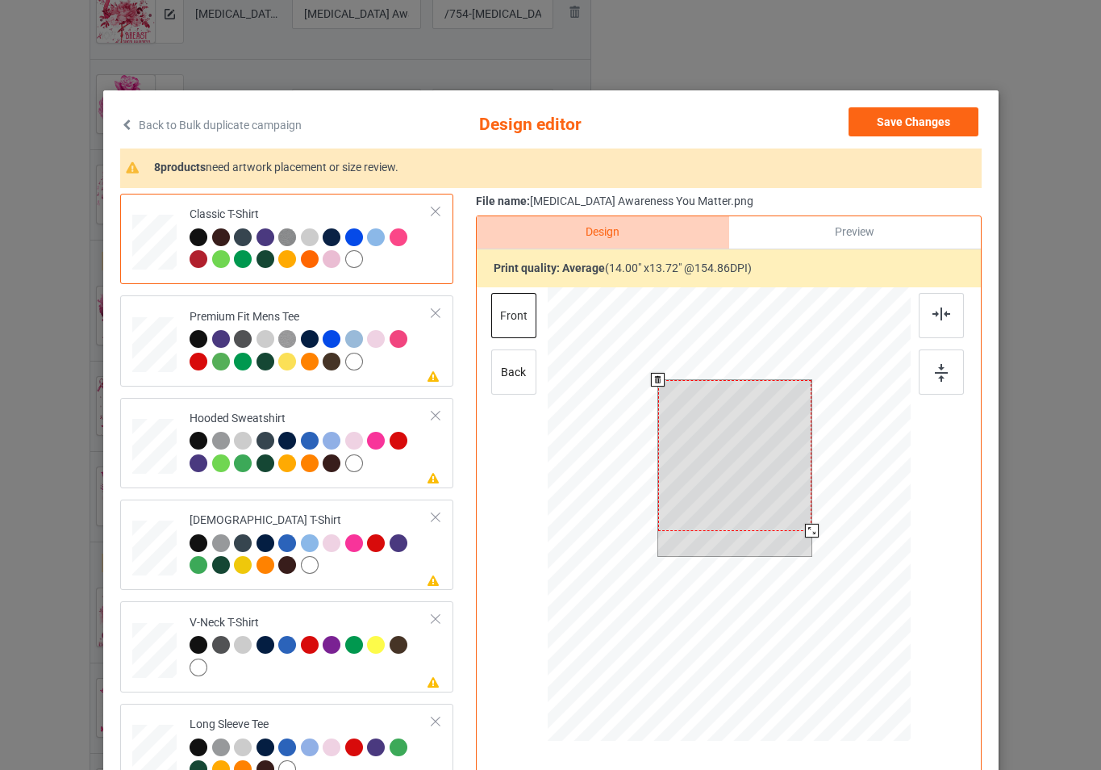
click at [821, 539] on div at bounding box center [728, 516] width 363 height 458
drag, startPoint x: 761, startPoint y: 480, endPoint x: 762, endPoint y: 492, distance: 12.1
click at [762, 492] on div at bounding box center [734, 467] width 154 height 151
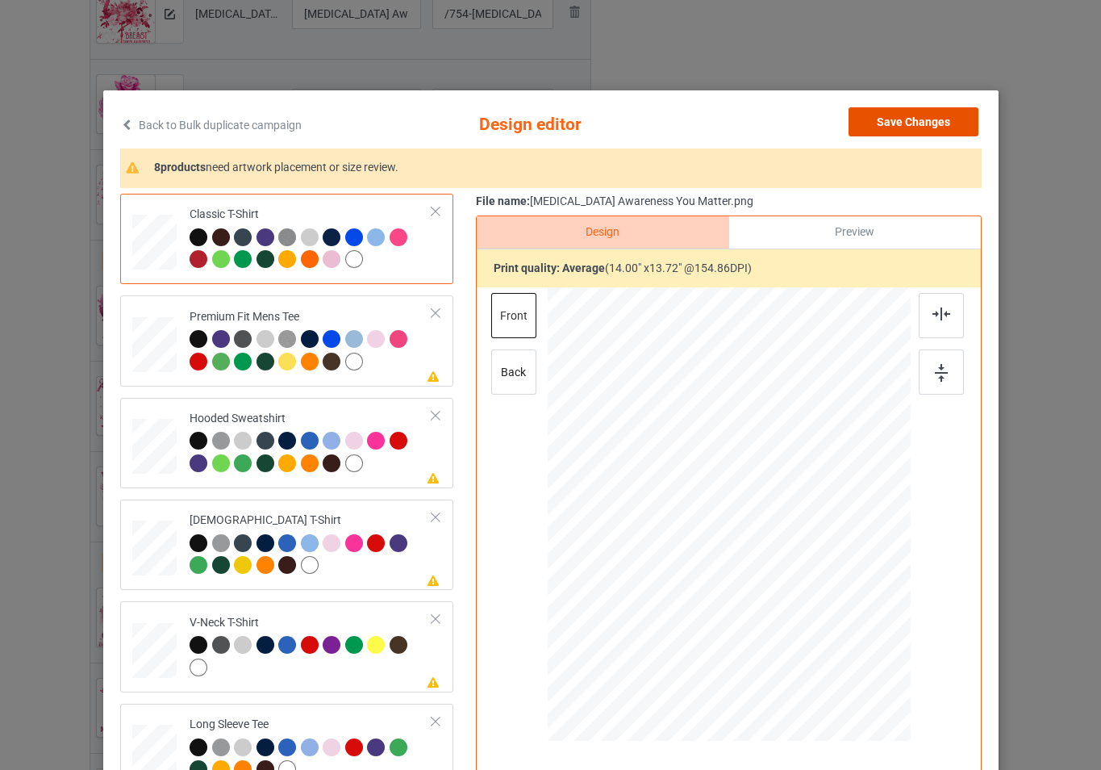
click at [880, 124] on button "Save Changes" at bounding box center [914, 121] width 130 height 29
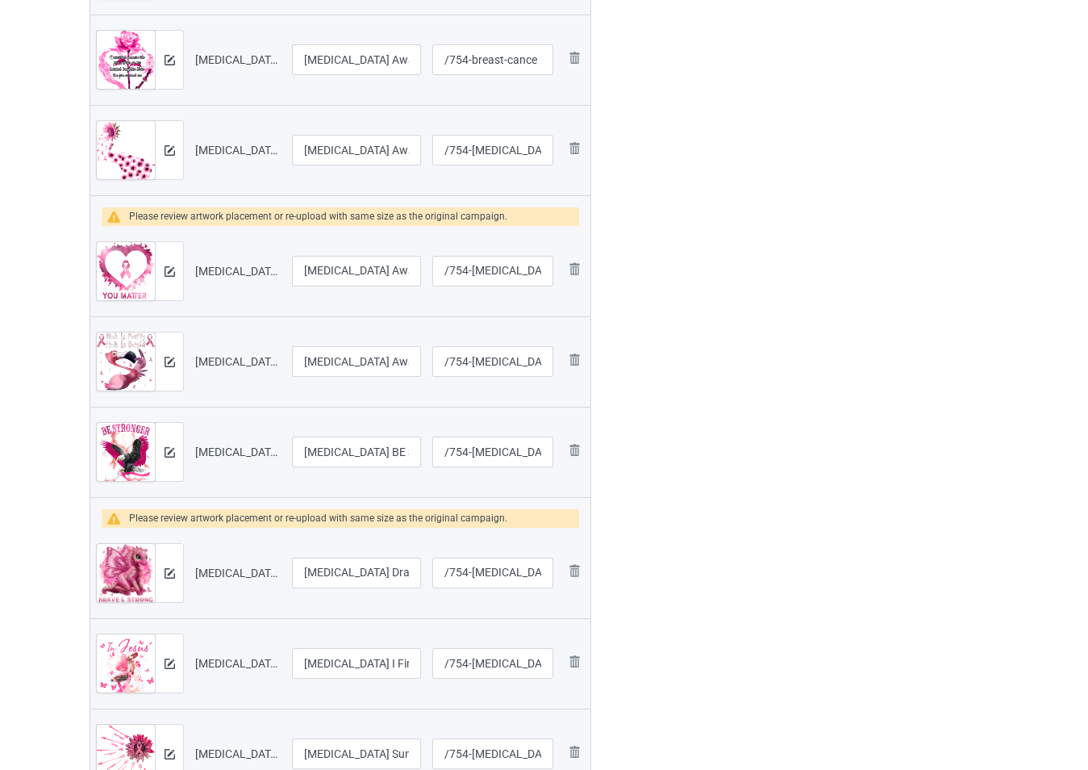
scroll to position [1613, 0]
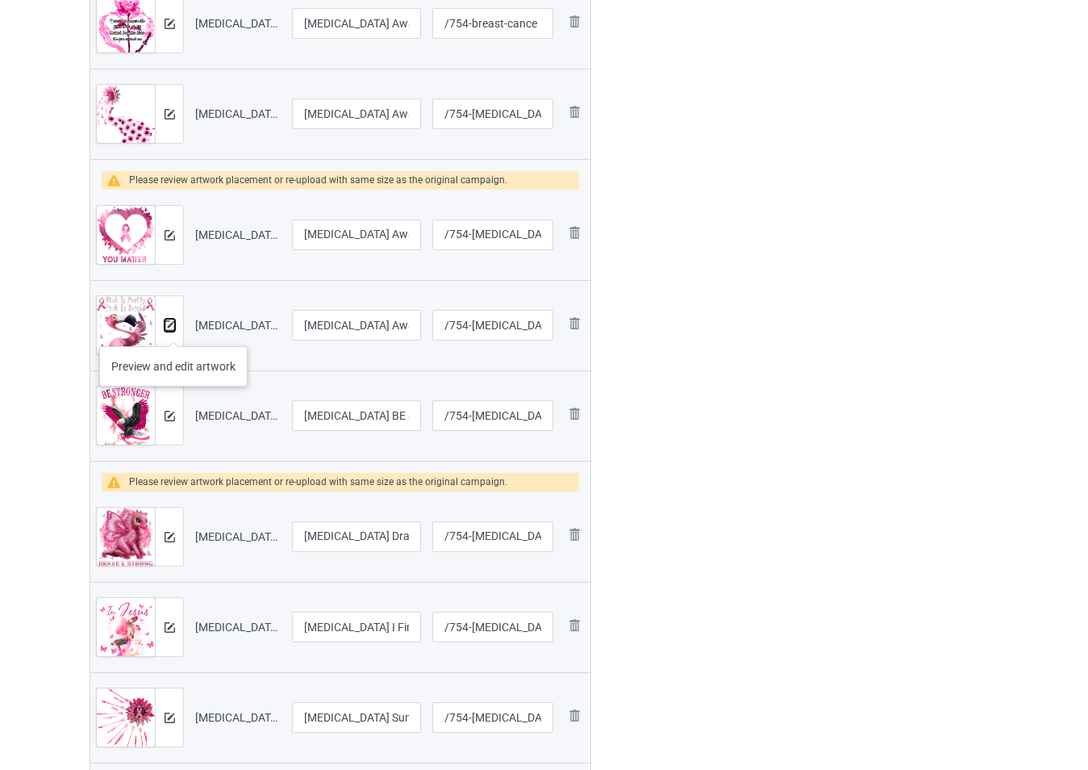
click at [173, 330] on img at bounding box center [170, 325] width 10 height 10
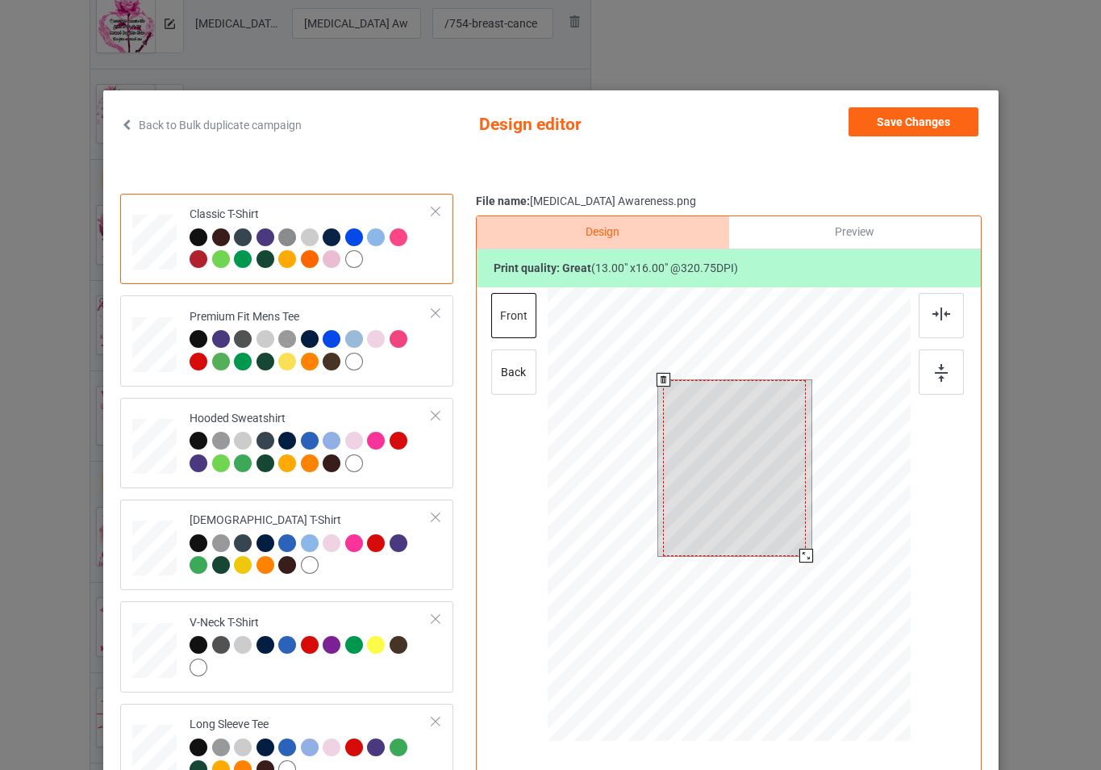
click at [839, 561] on div at bounding box center [728, 516] width 363 height 458
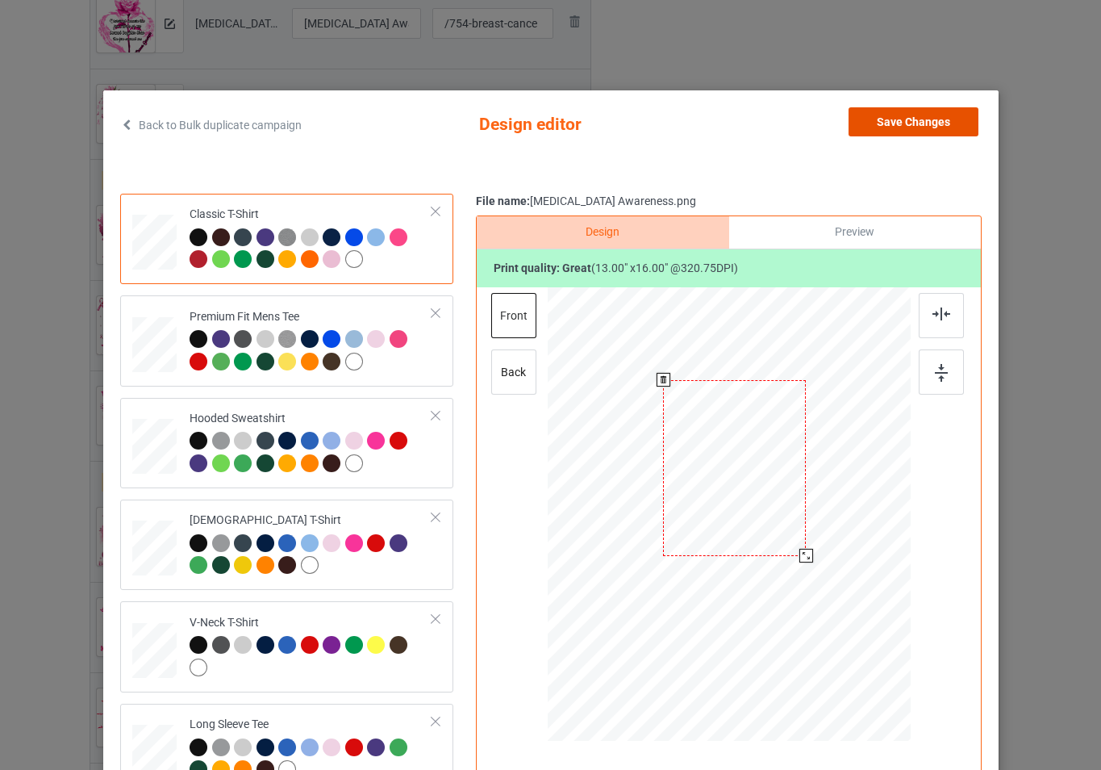
click at [909, 124] on button "Save Changes" at bounding box center [914, 121] width 130 height 29
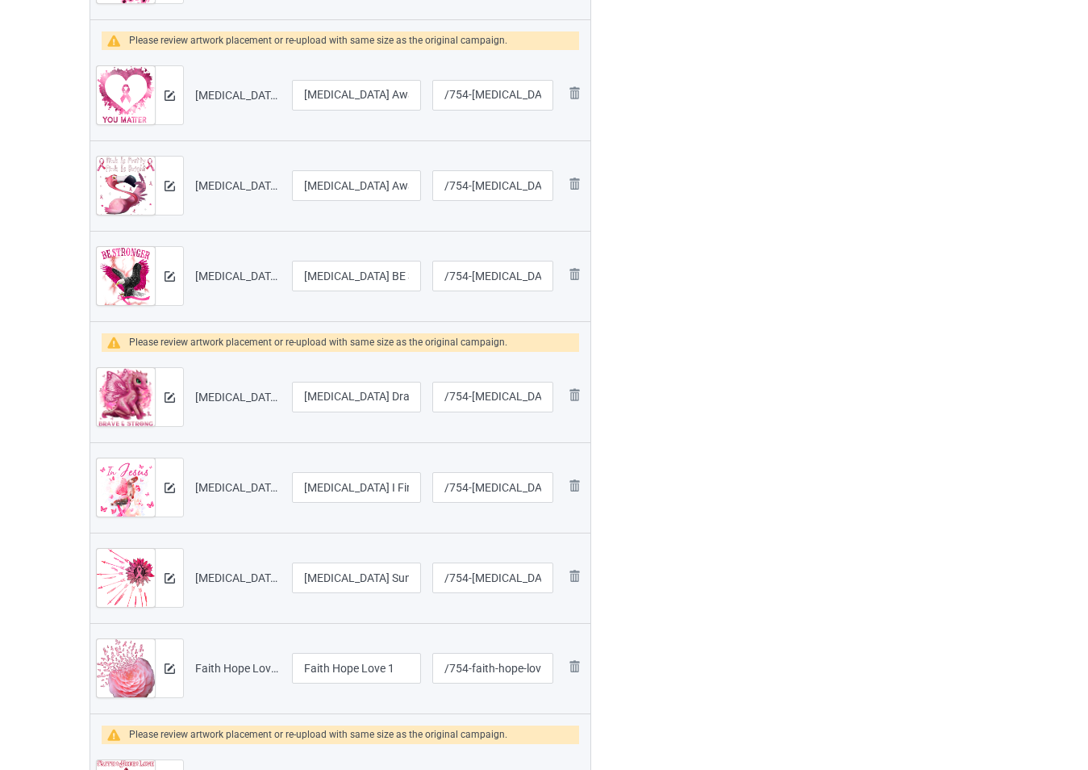
scroll to position [1775, 0]
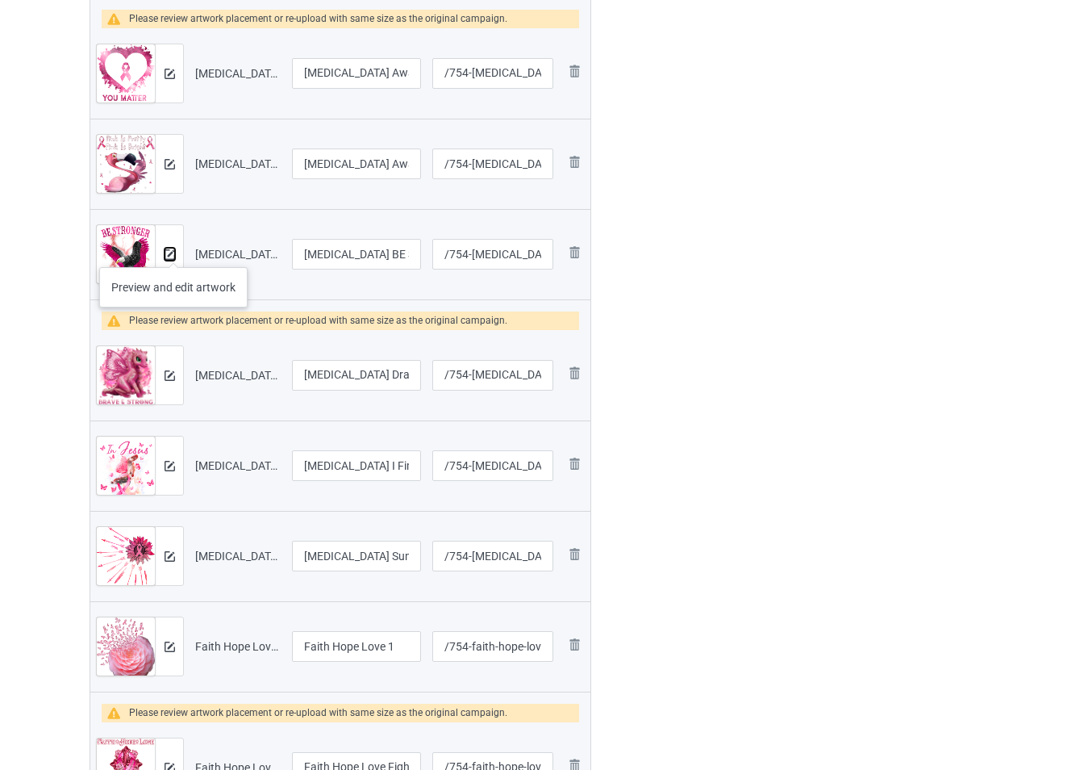
click at [173, 251] on img at bounding box center [170, 254] width 10 height 10
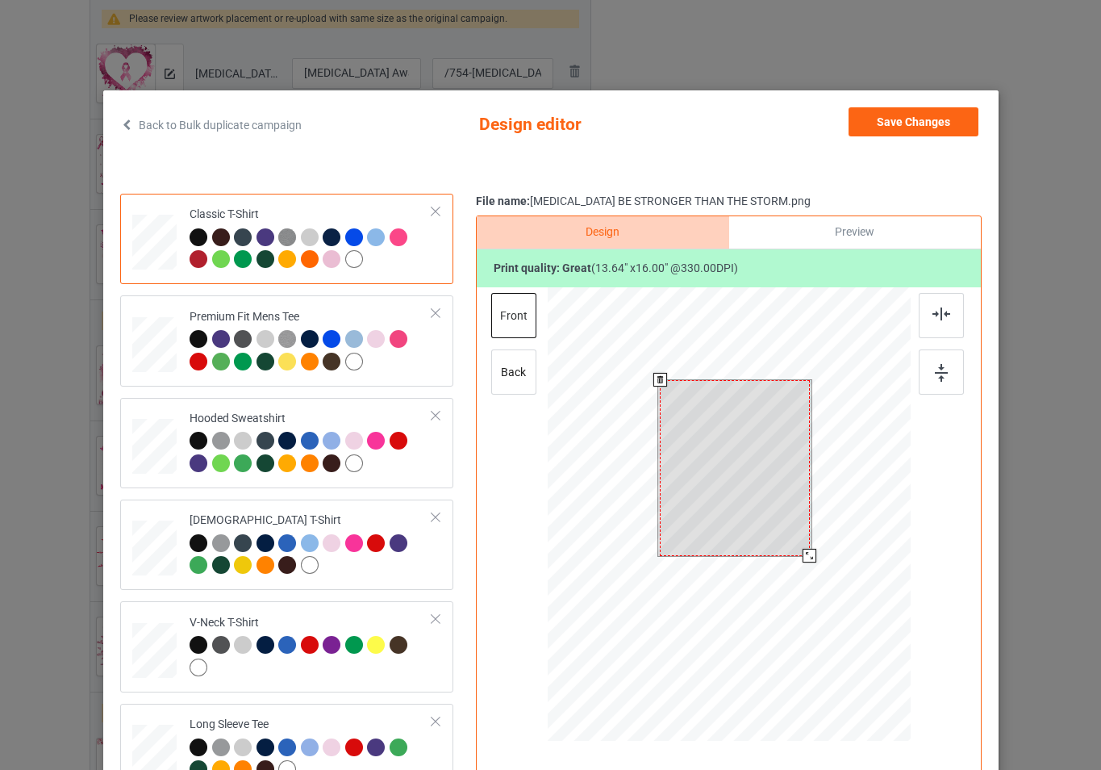
click at [815, 562] on div at bounding box center [728, 516] width 363 height 458
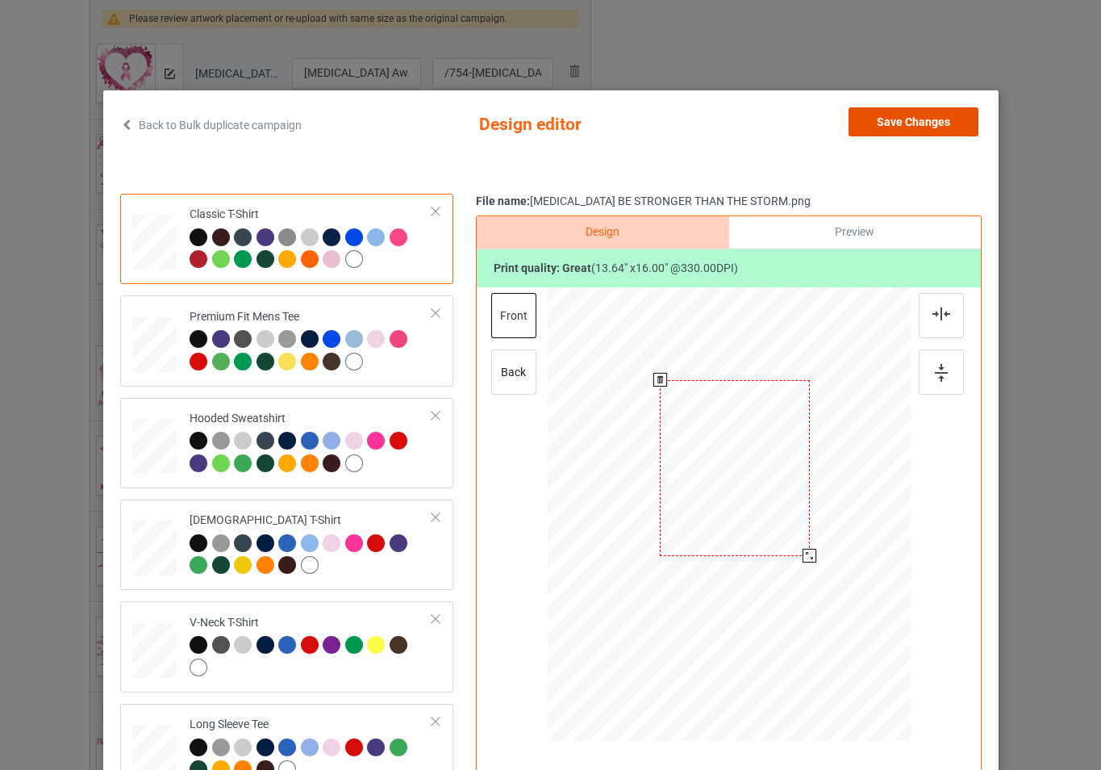
click at [886, 127] on button "Save Changes" at bounding box center [914, 121] width 130 height 29
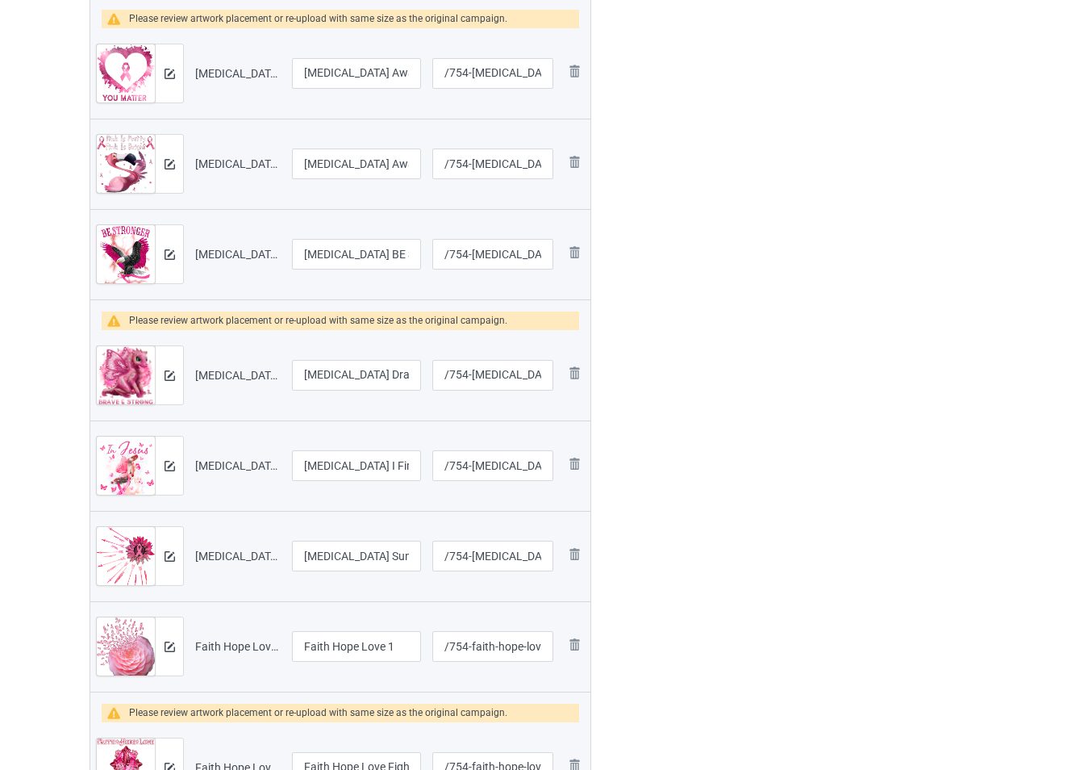
scroll to position [1855, 0]
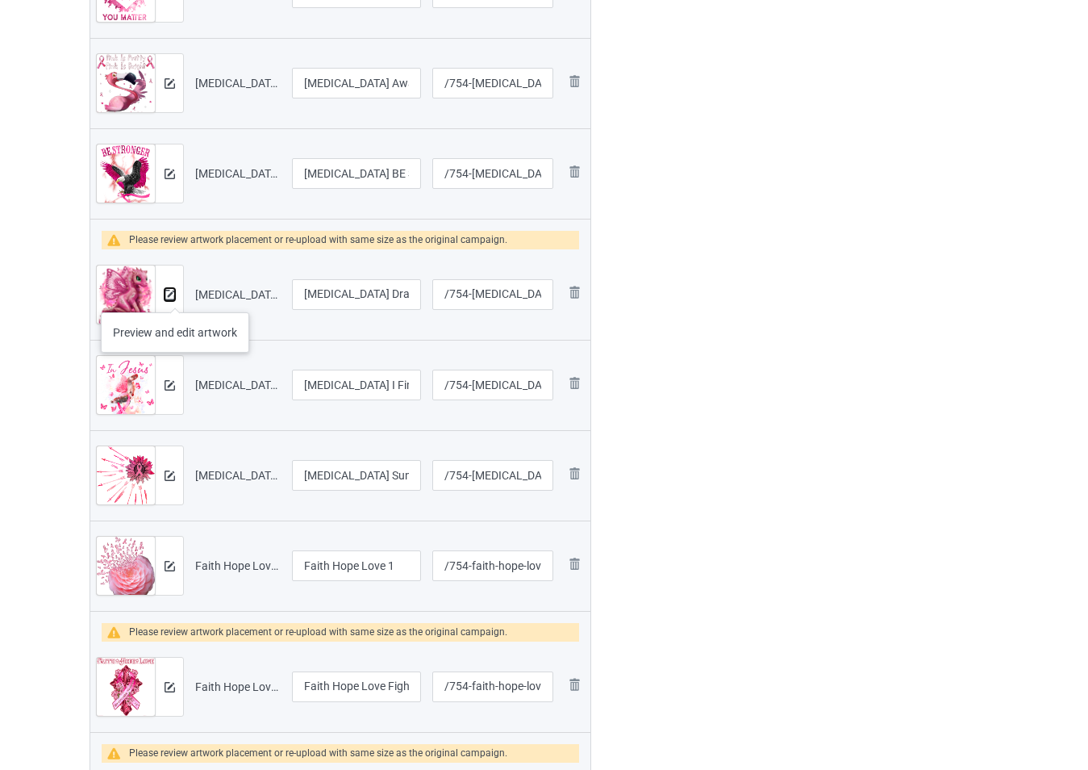
click at [173, 297] on img at bounding box center [170, 295] width 10 height 10
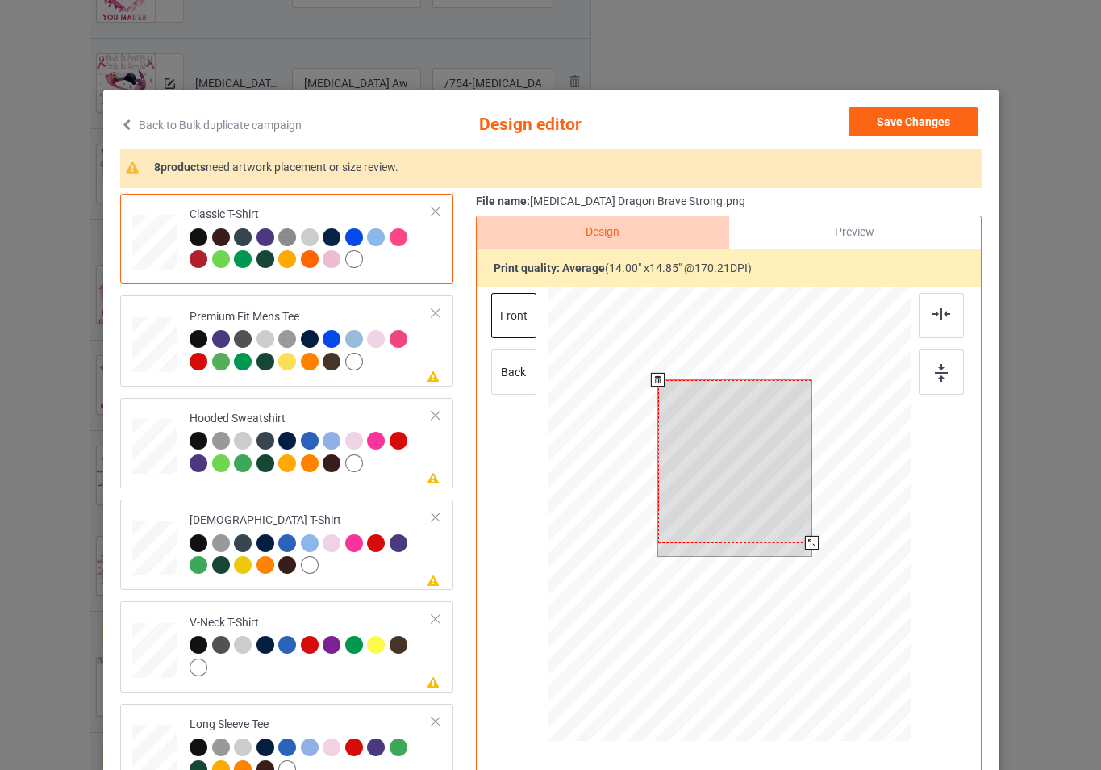
click at [832, 563] on div at bounding box center [728, 516] width 363 height 458
click at [734, 432] on div at bounding box center [734, 467] width 154 height 163
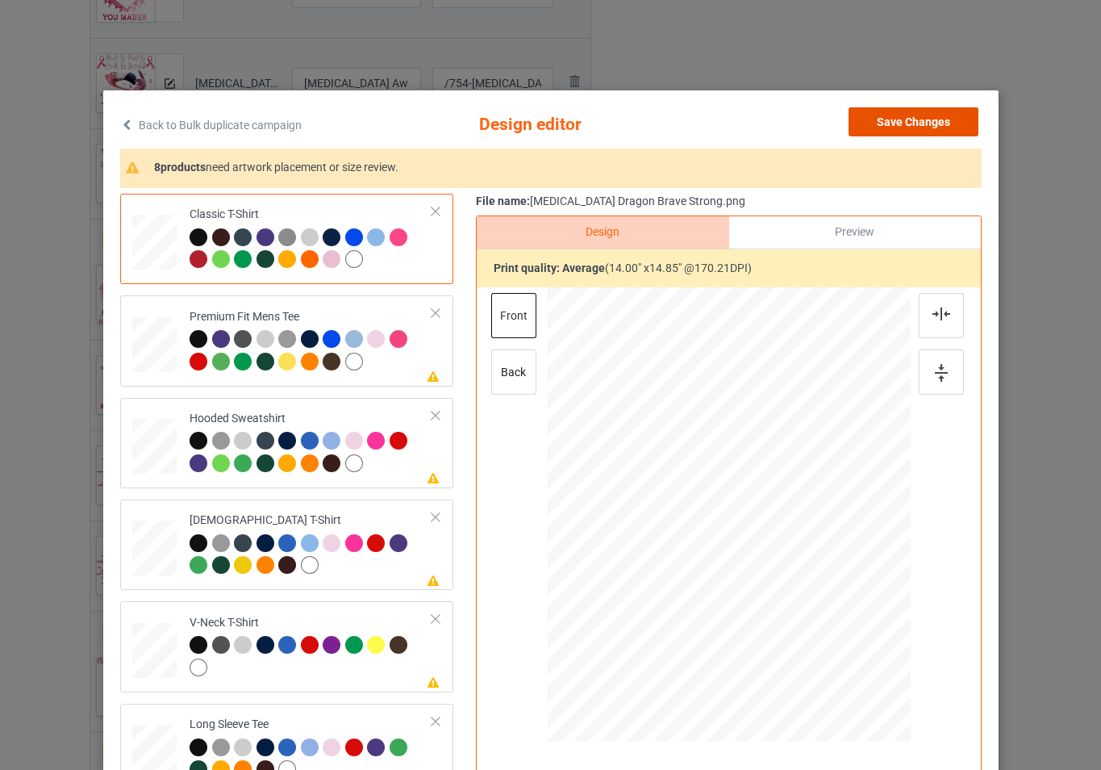
click at [887, 127] on button "Save Changes" at bounding box center [914, 121] width 130 height 29
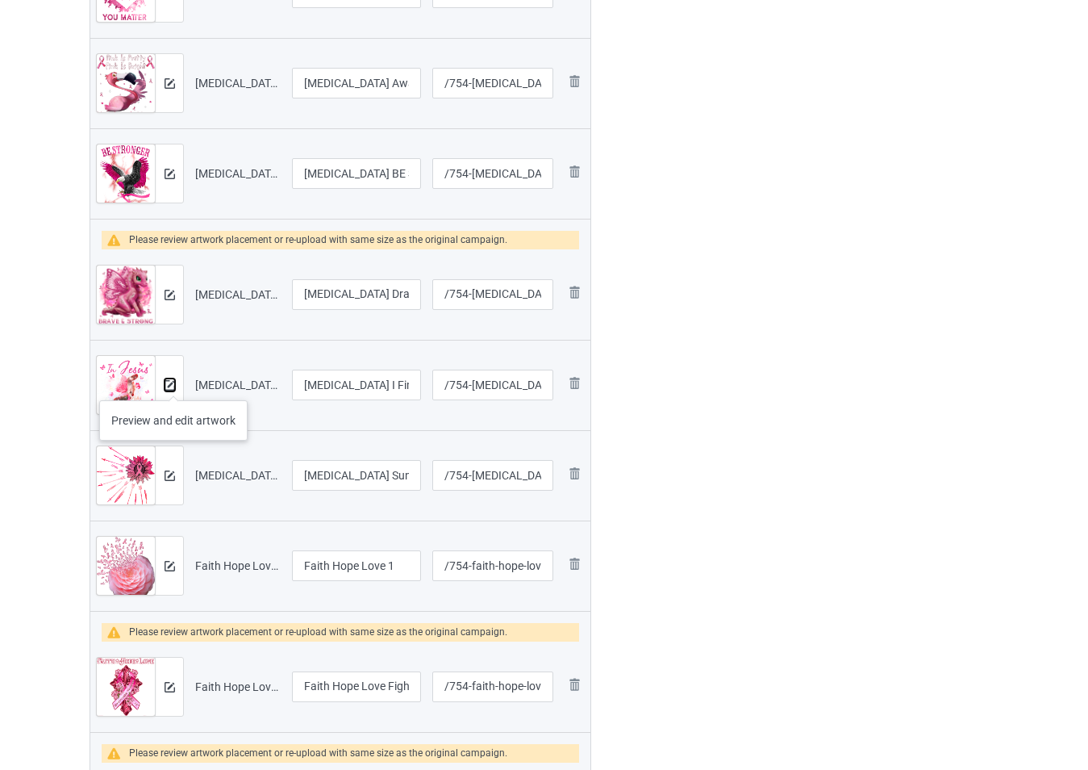
click at [173, 383] on img at bounding box center [170, 385] width 10 height 10
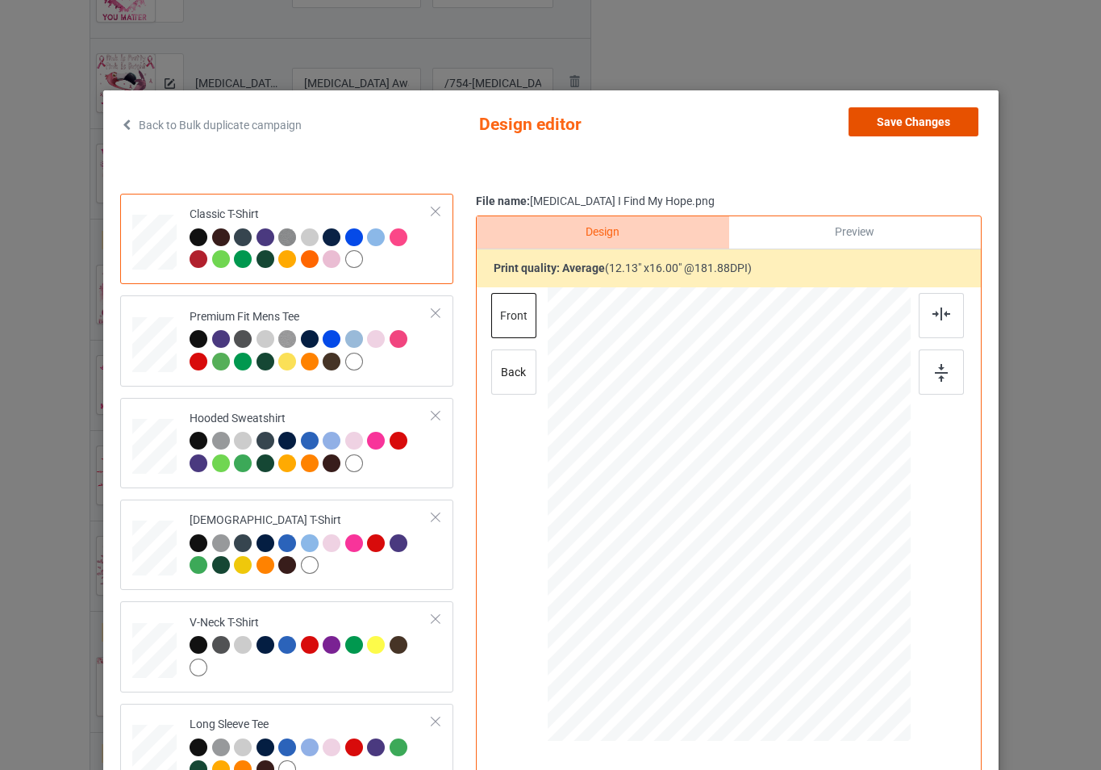
click at [885, 131] on button "Save Changes" at bounding box center [914, 121] width 130 height 29
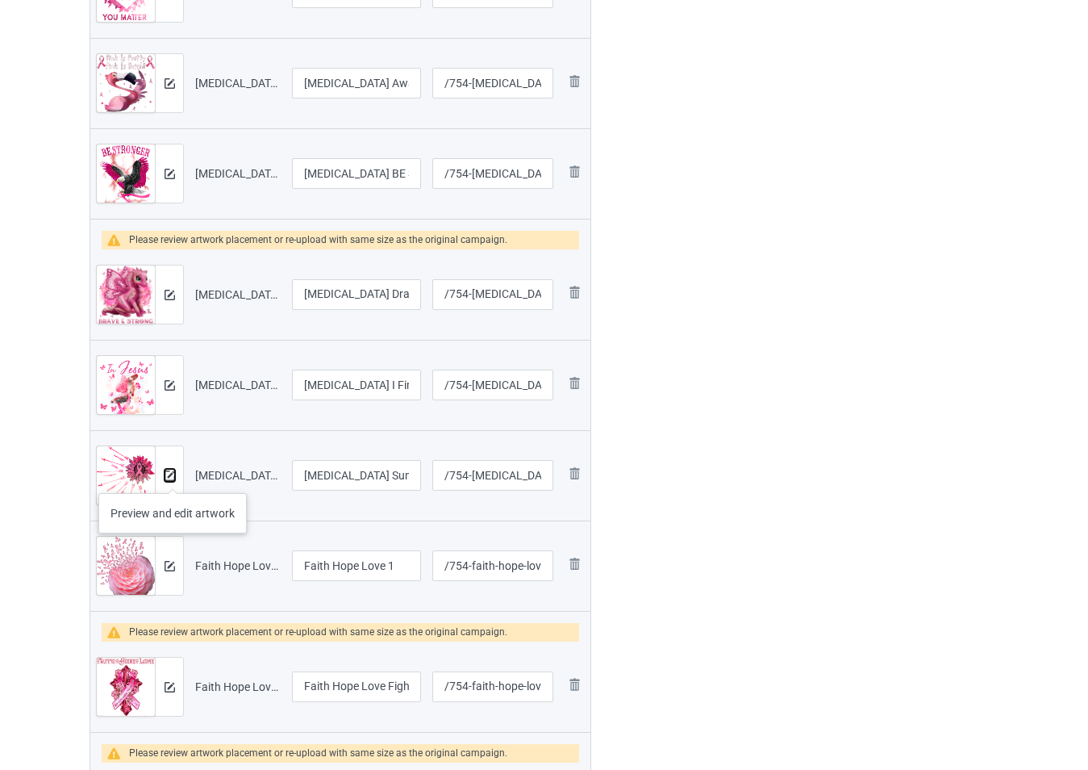
click at [173, 478] on img at bounding box center [170, 475] width 10 height 10
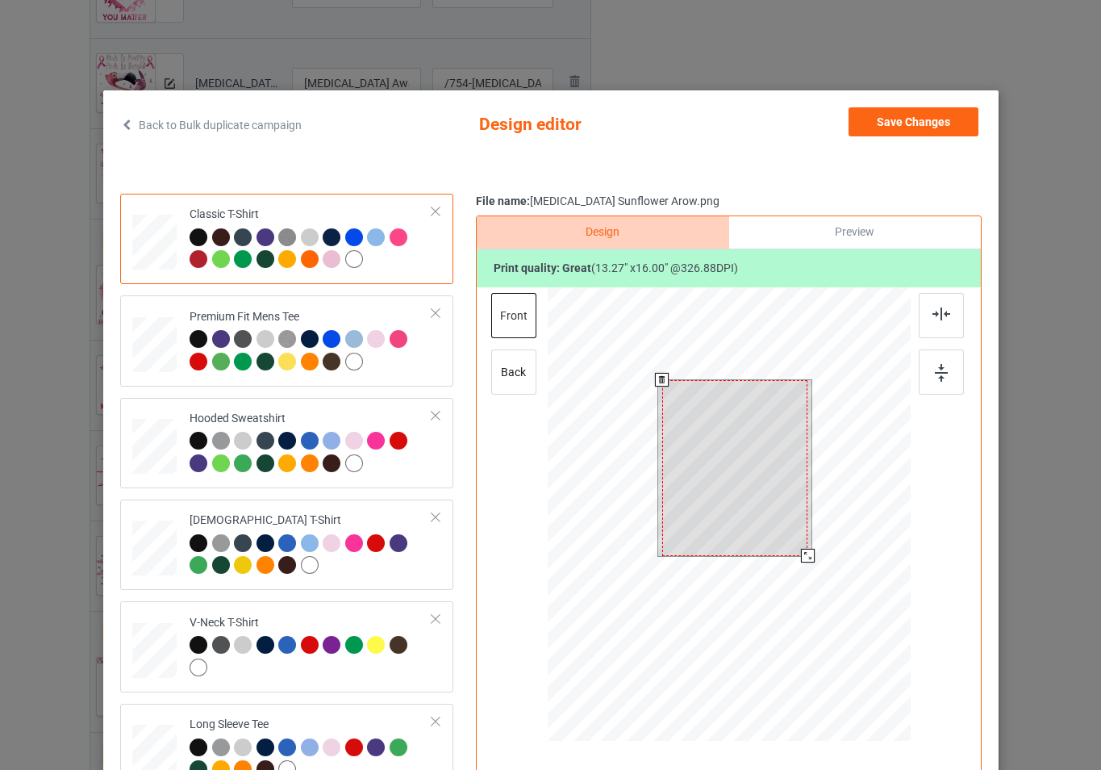
click at [820, 565] on div at bounding box center [728, 516] width 363 height 458
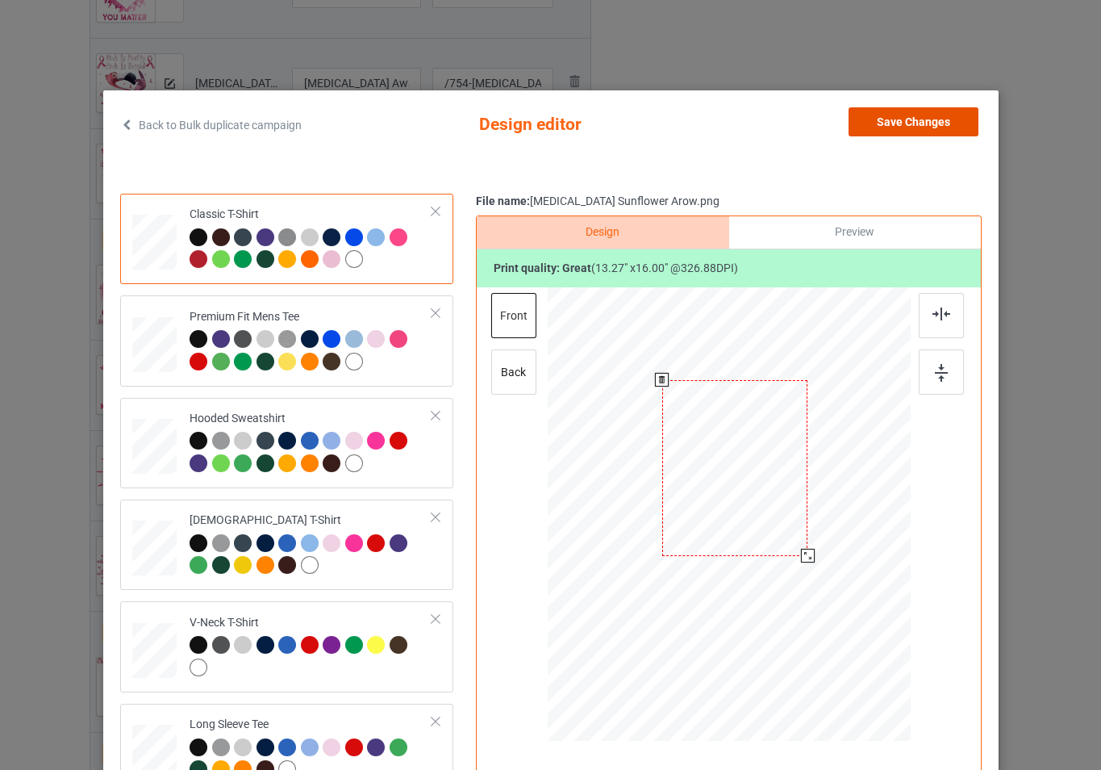
click at [926, 123] on button "Save Changes" at bounding box center [914, 121] width 130 height 29
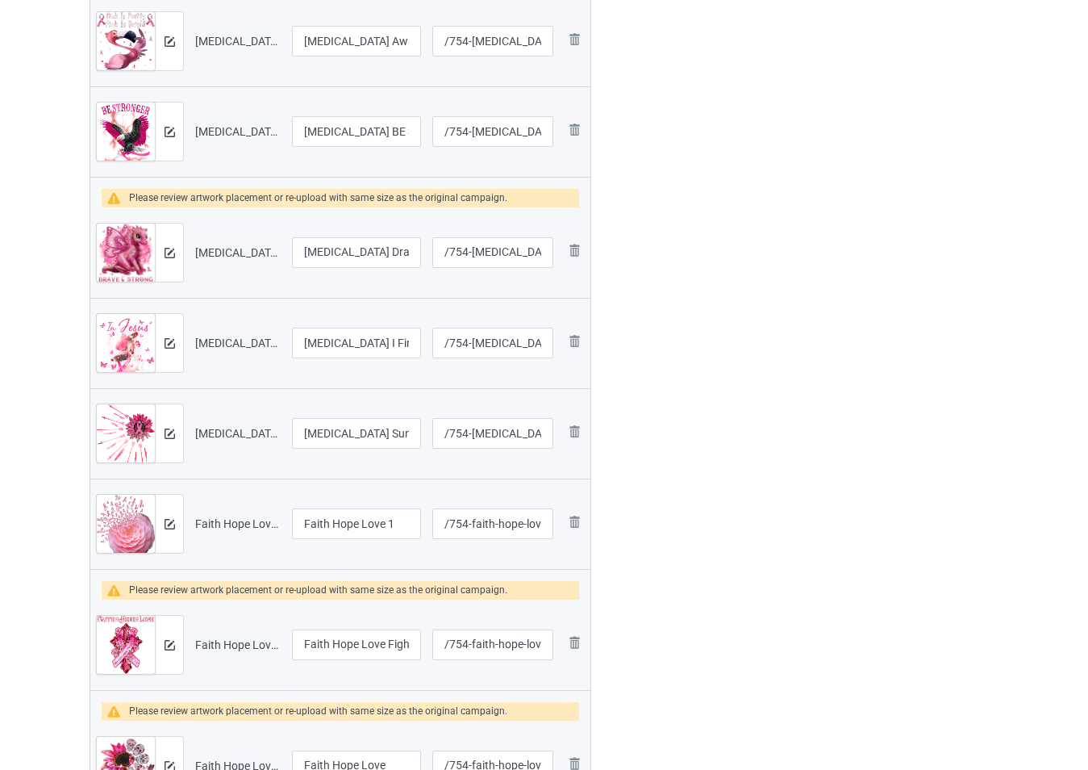
scroll to position [1936, 0]
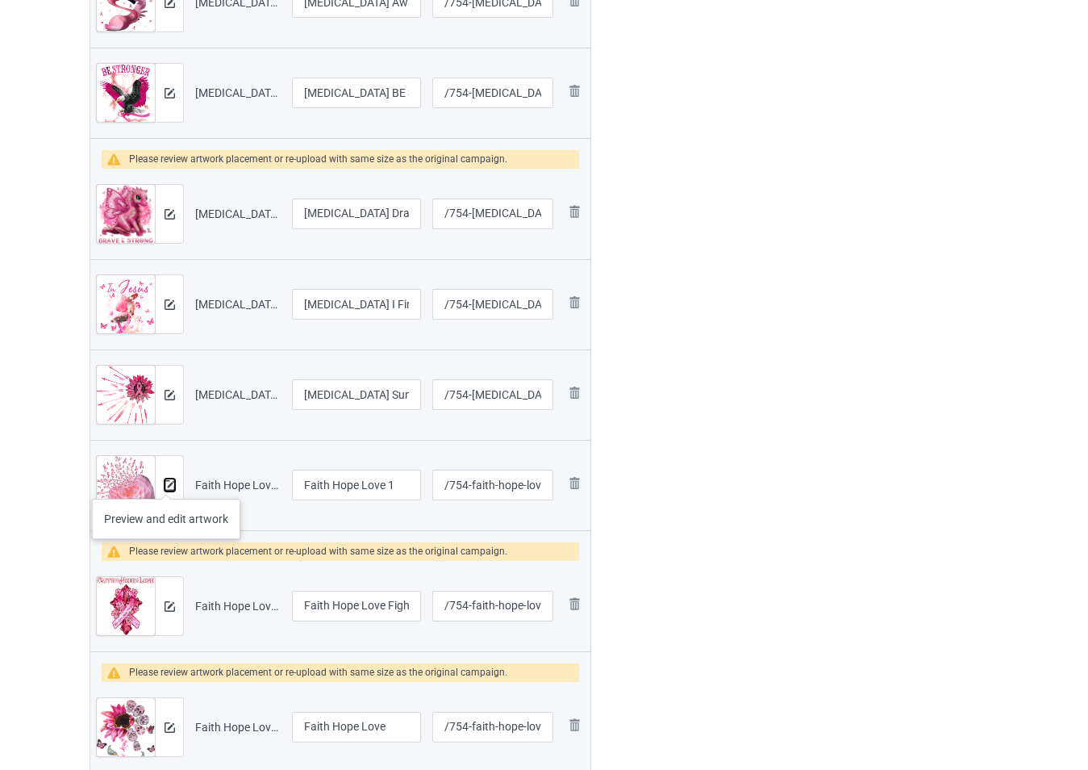
click at [167, 482] on img at bounding box center [170, 485] width 10 height 10
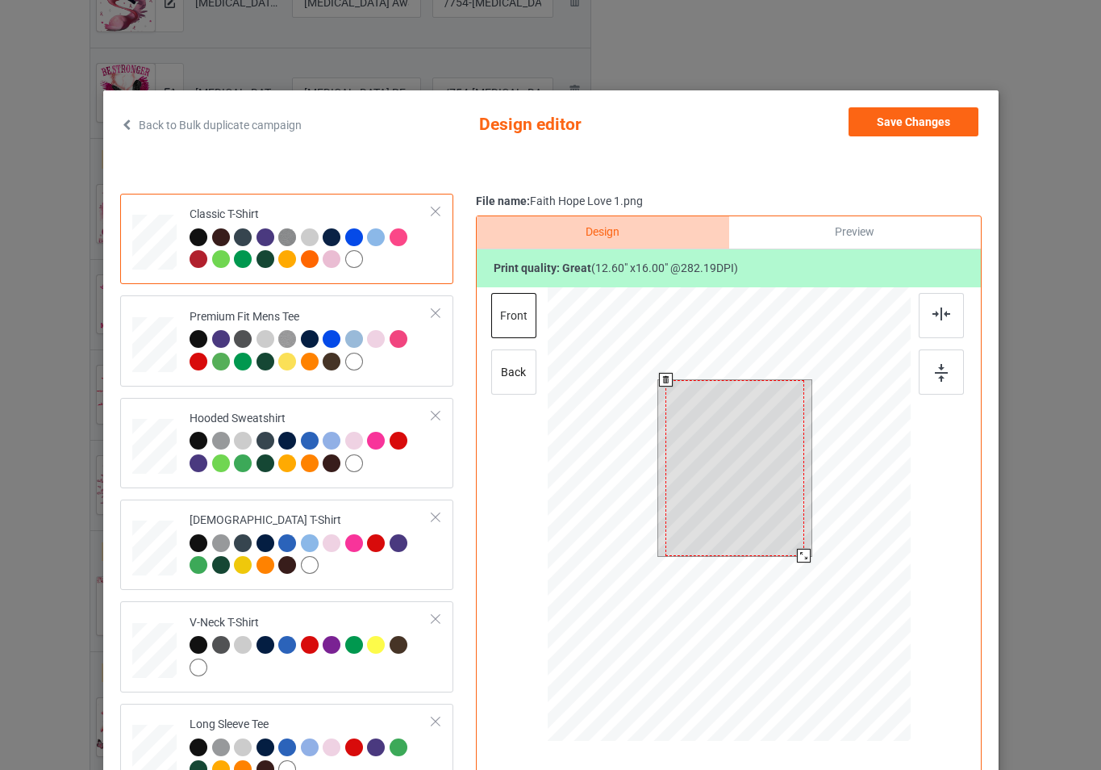
click at [808, 570] on div at bounding box center [728, 516] width 363 height 458
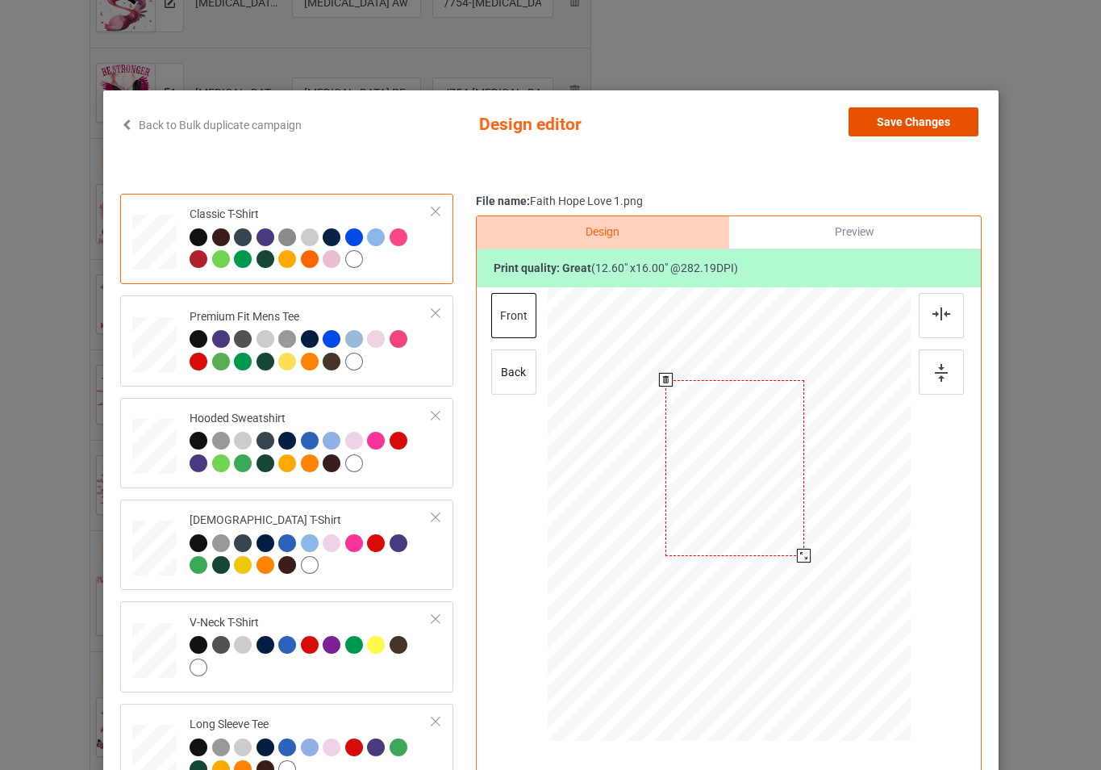
click at [889, 127] on button "Save Changes" at bounding box center [914, 121] width 130 height 29
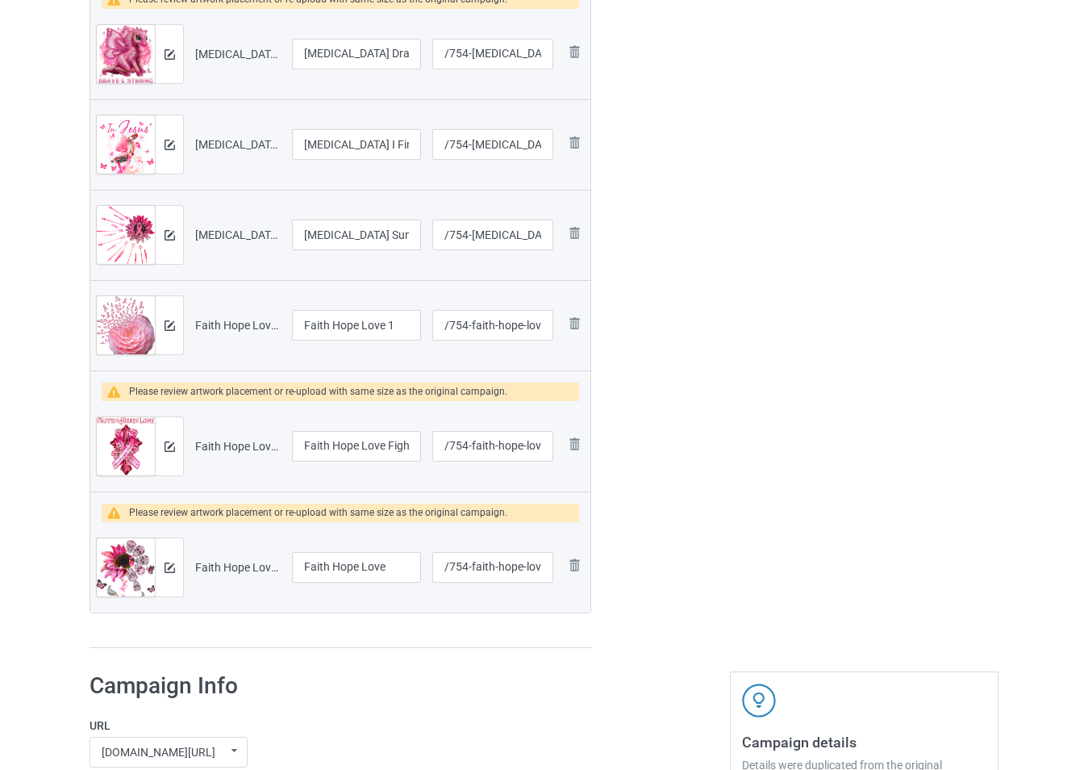
scroll to position [2097, 0]
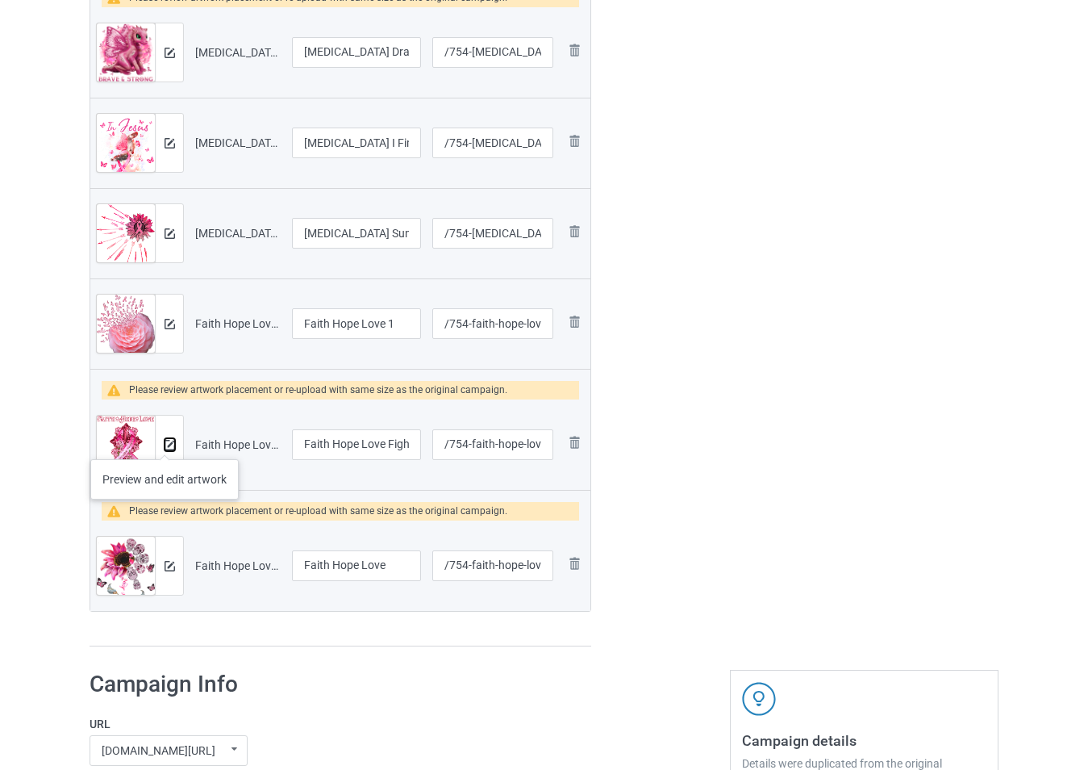
click at [166, 443] on img at bounding box center [170, 445] width 10 height 10
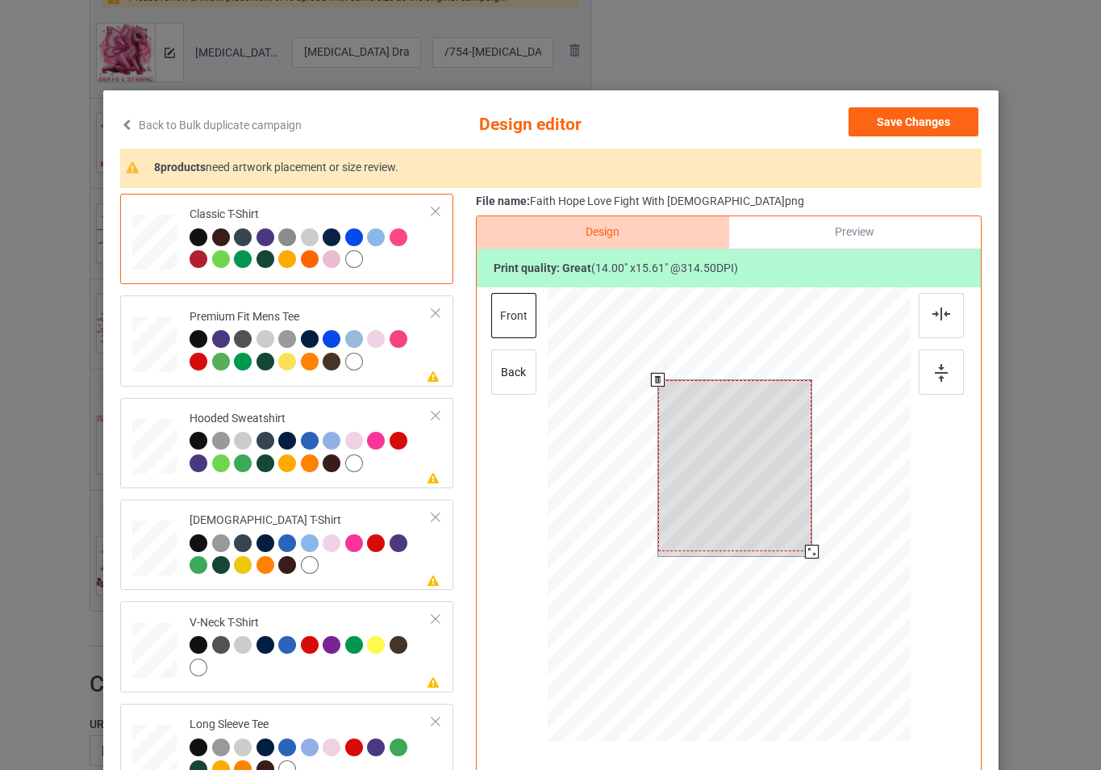
click at [836, 581] on div at bounding box center [728, 516] width 363 height 458
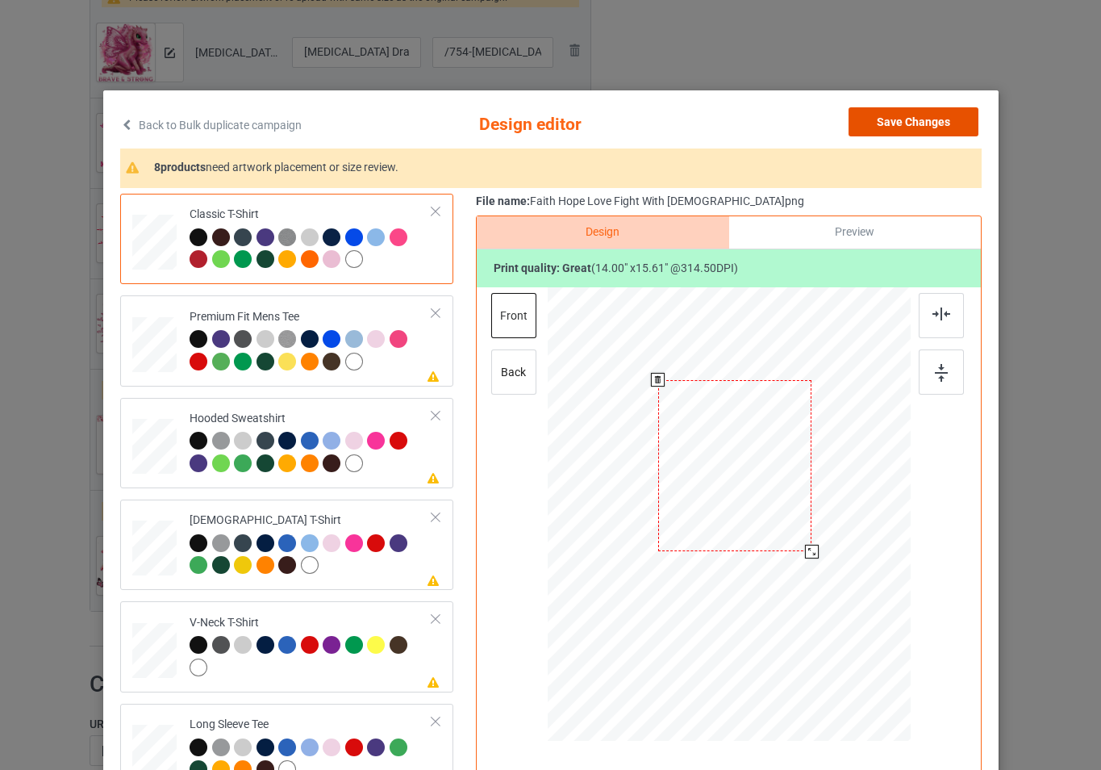
click at [887, 130] on button "Save Changes" at bounding box center [914, 121] width 130 height 29
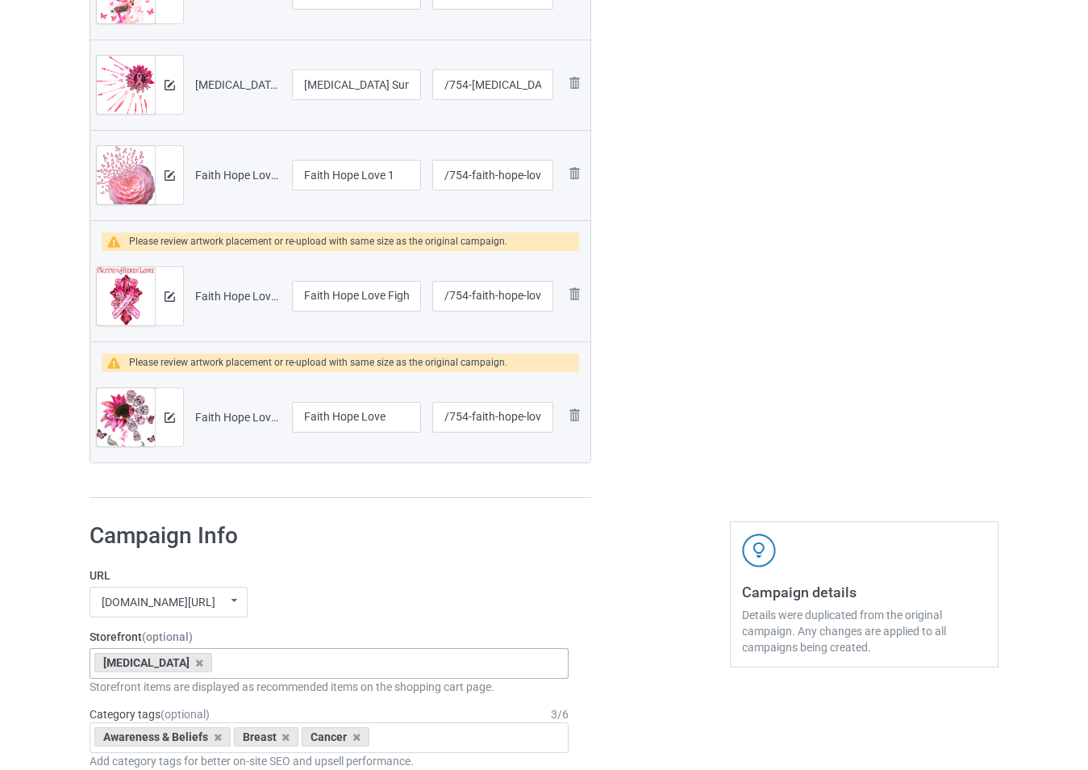
scroll to position [2259, 0]
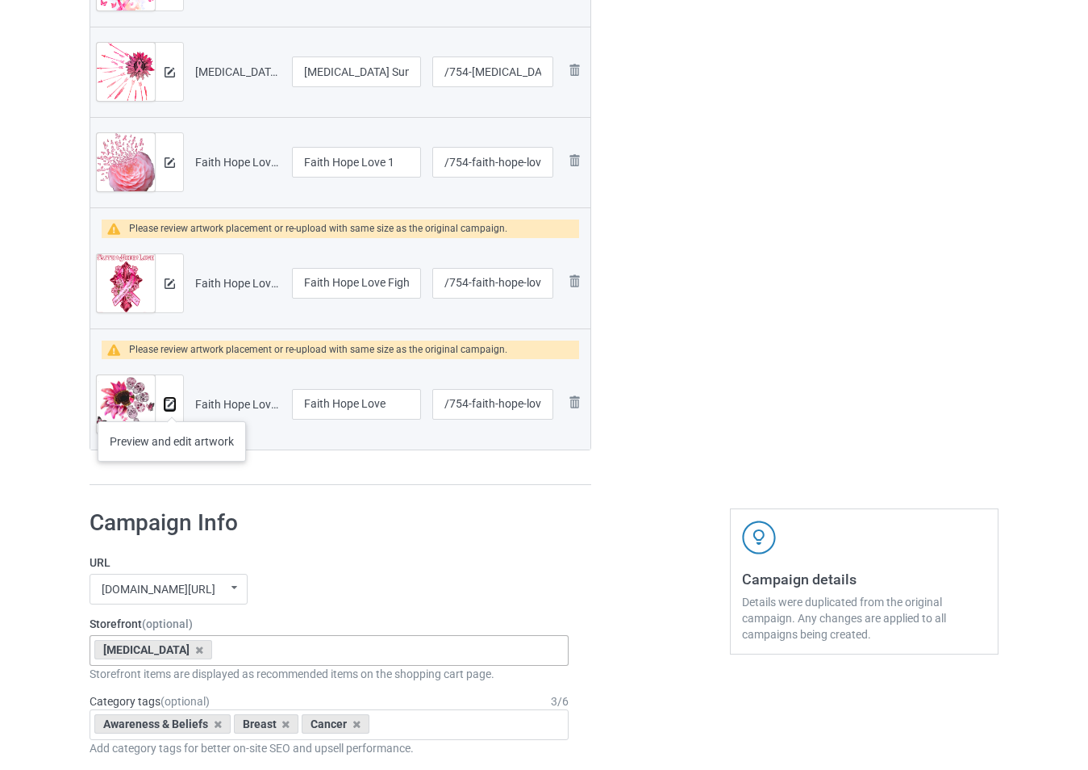
click at [172, 405] on img at bounding box center [170, 404] width 10 height 10
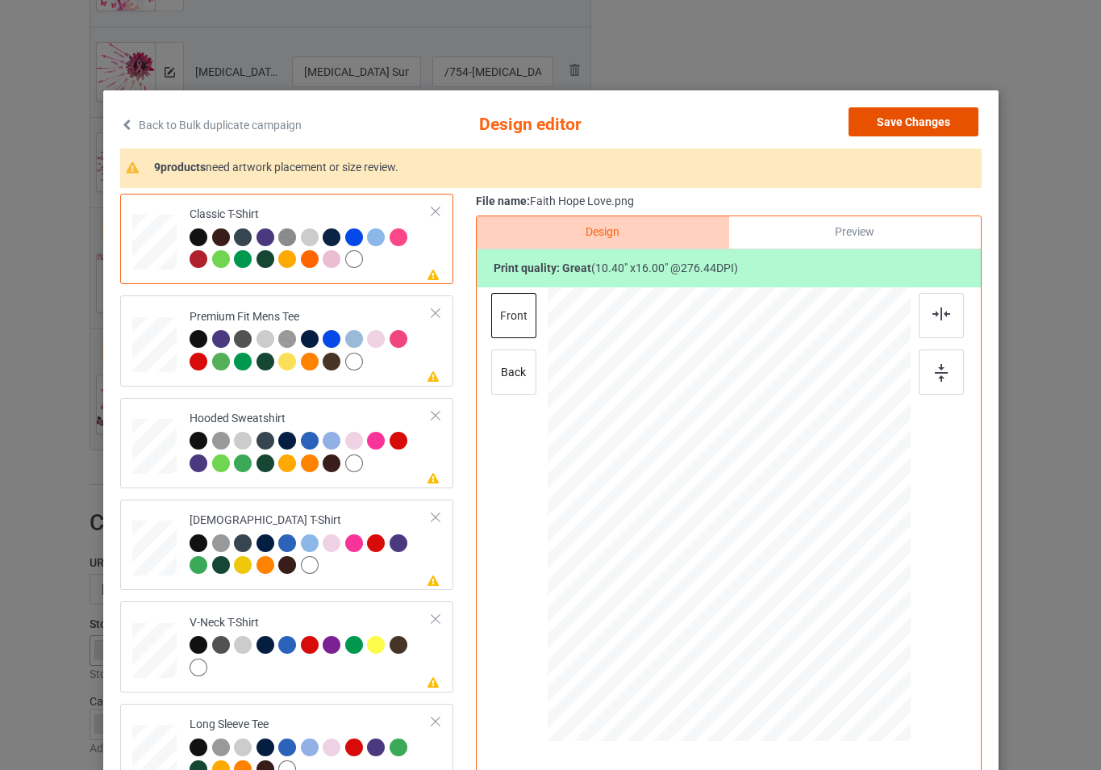
click at [878, 122] on button "Save Changes" at bounding box center [914, 121] width 130 height 29
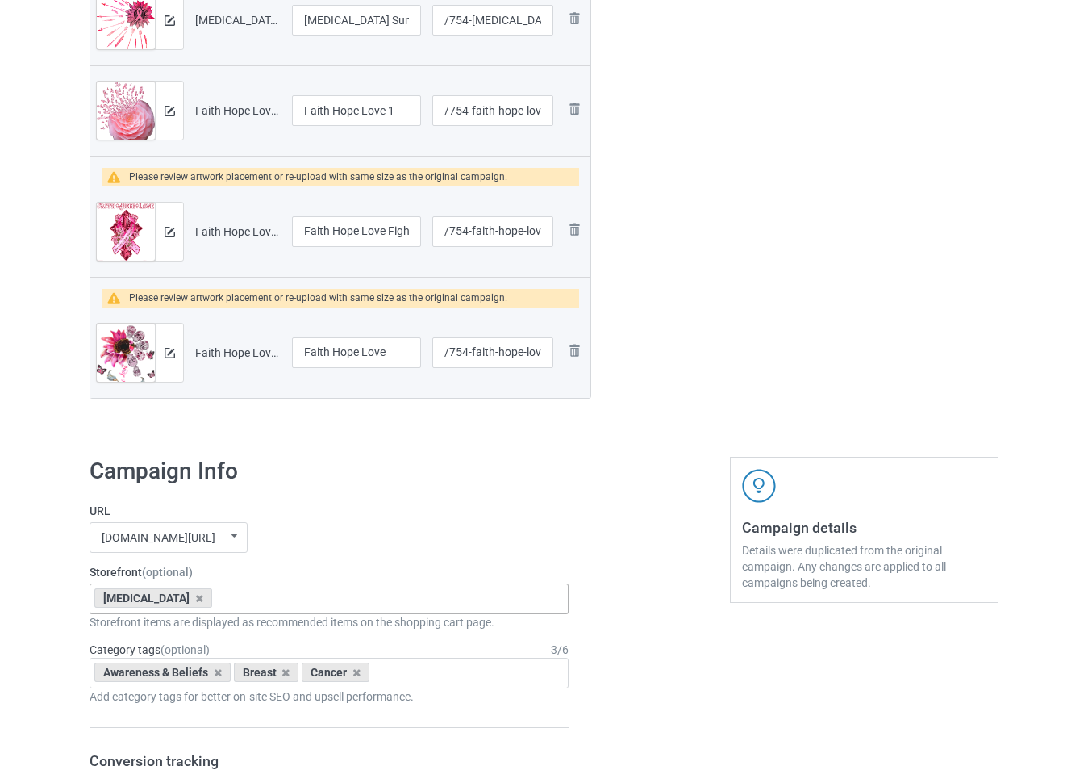
scroll to position [2420, 0]
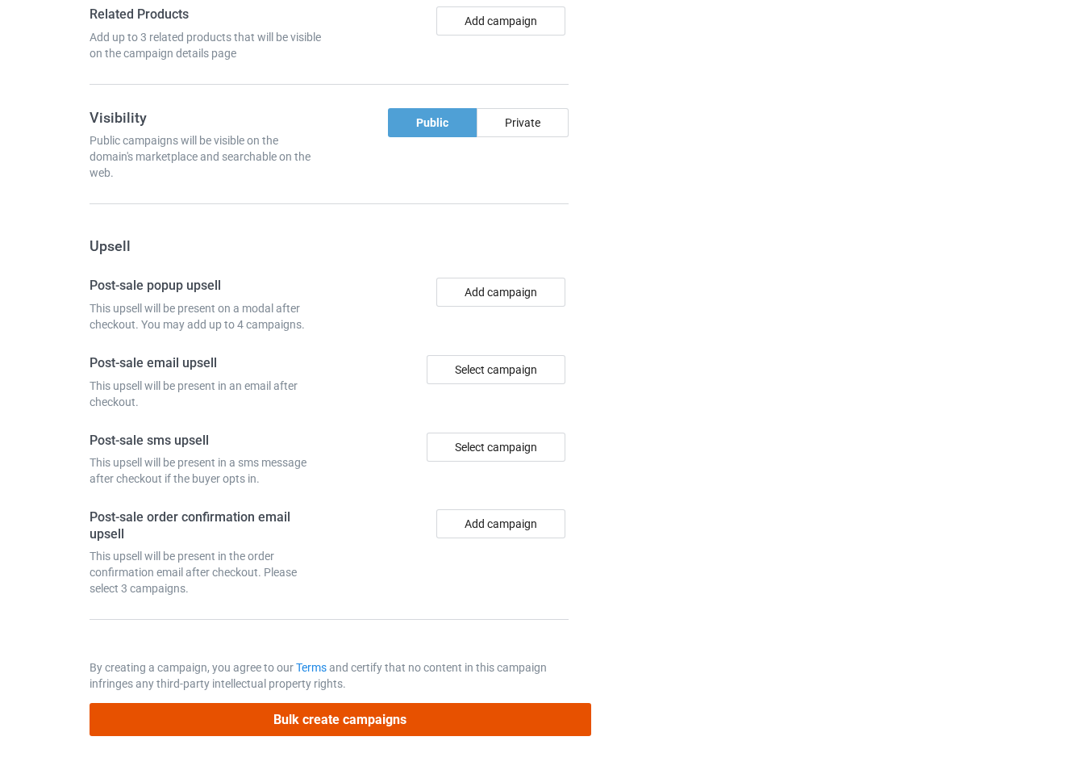
click at [386, 715] on button "Bulk create campaigns" at bounding box center [341, 719] width 502 height 33
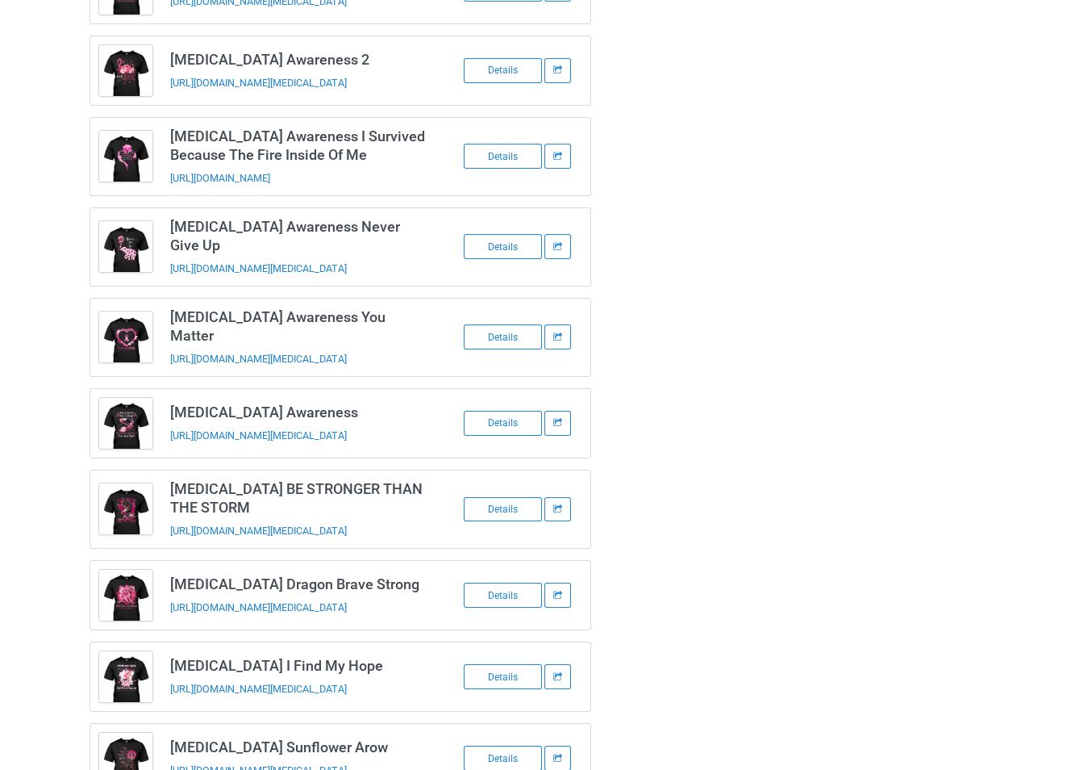
scroll to position [897, 0]
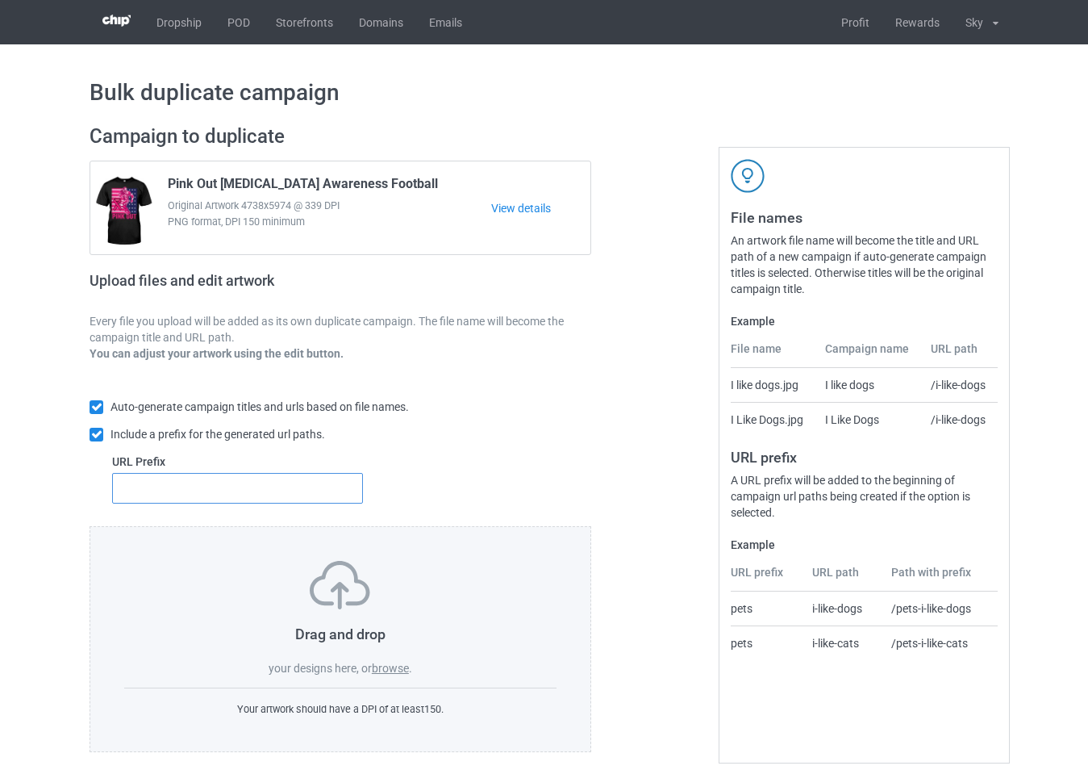
click at [307, 487] on input "text" at bounding box center [237, 488] width 251 height 31
type input "24"
click at [396, 670] on label "browse" at bounding box center [390, 668] width 37 height 13
click at [0, 0] on input "browse" at bounding box center [0, 0] width 0 height 0
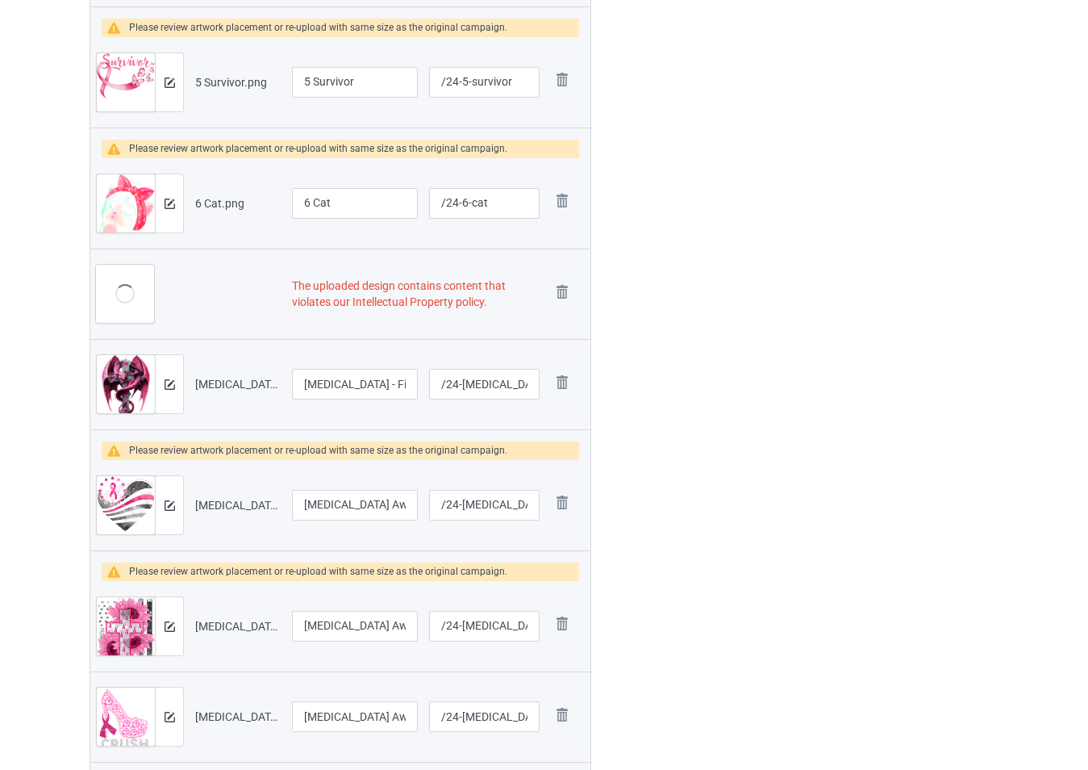
scroll to position [1049, 0]
click at [563, 291] on img at bounding box center [562, 291] width 23 height 23
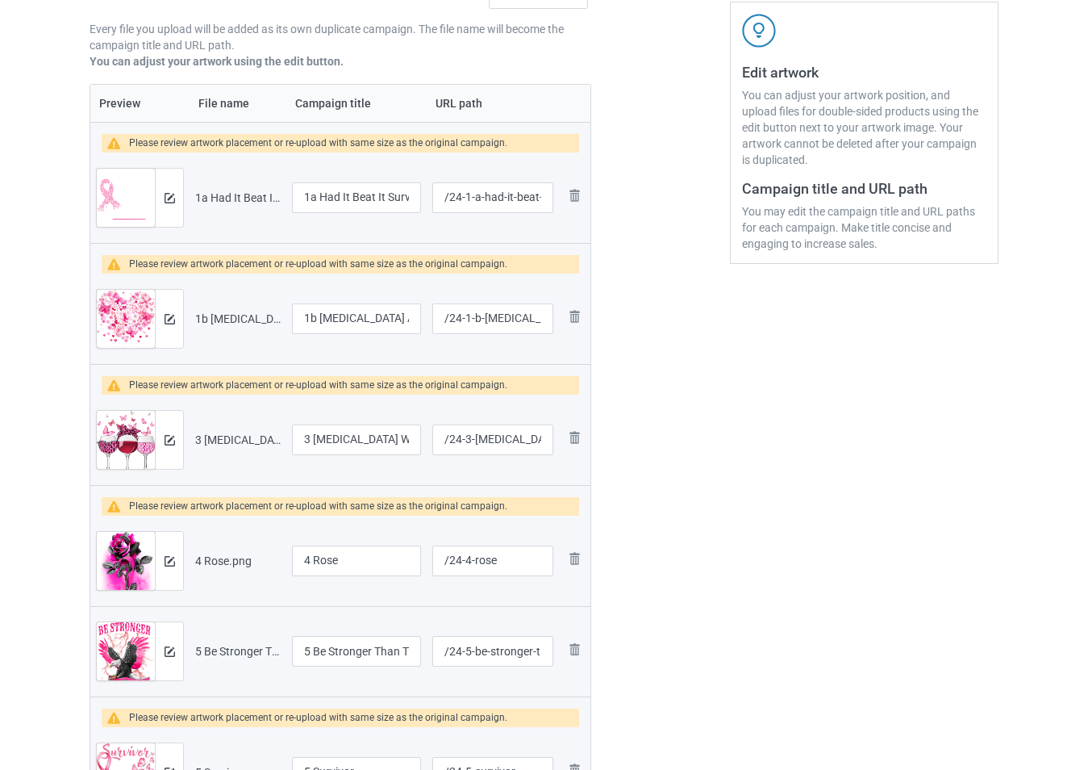
scroll to position [257, 0]
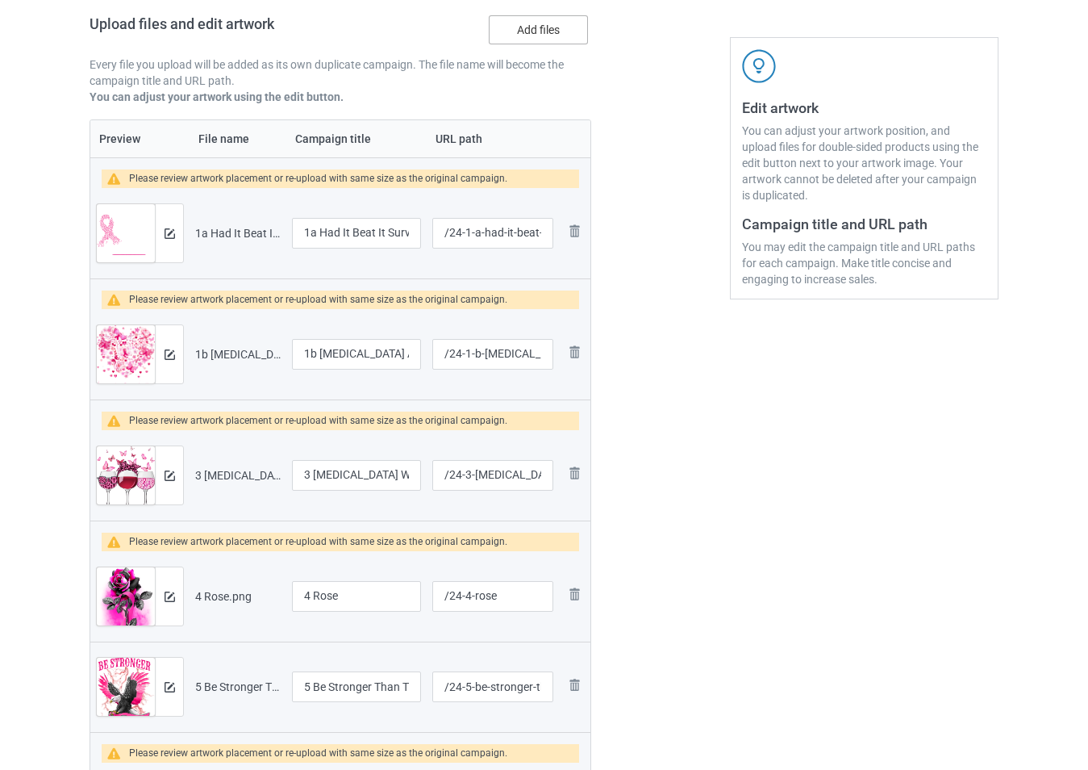
click at [539, 38] on label "Add files" at bounding box center [538, 29] width 99 height 29
click at [0, 0] on input "Add files" at bounding box center [0, 0] width 0 height 0
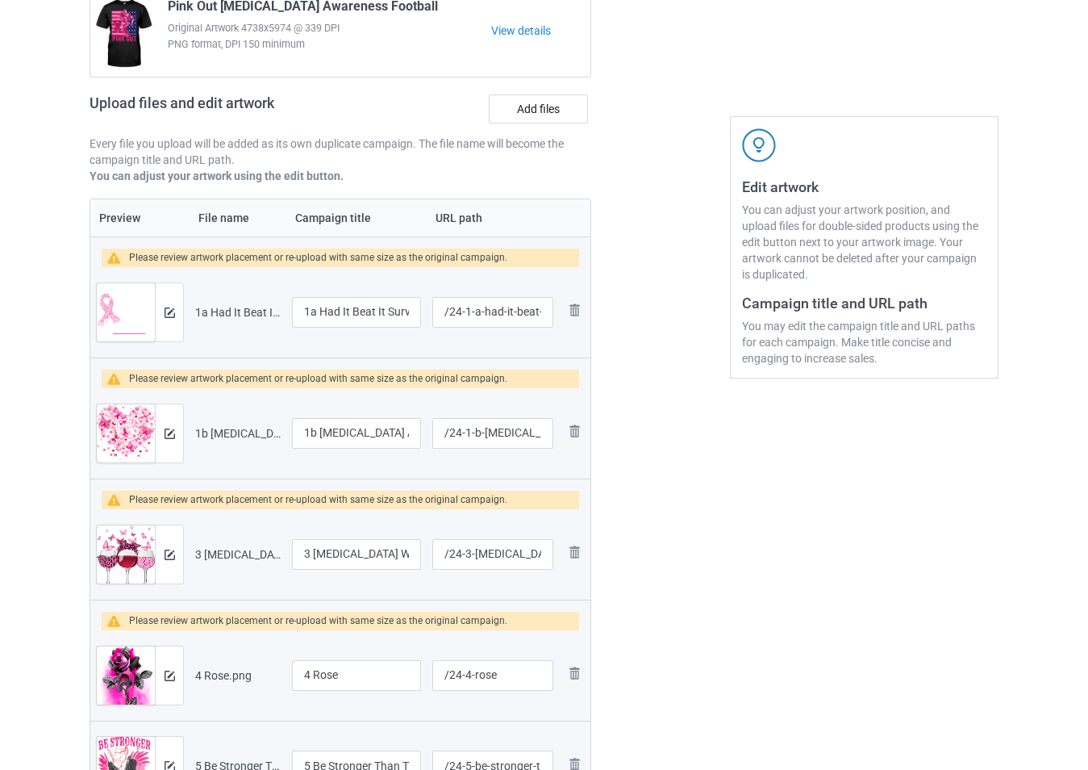
scroll to position [176, 0]
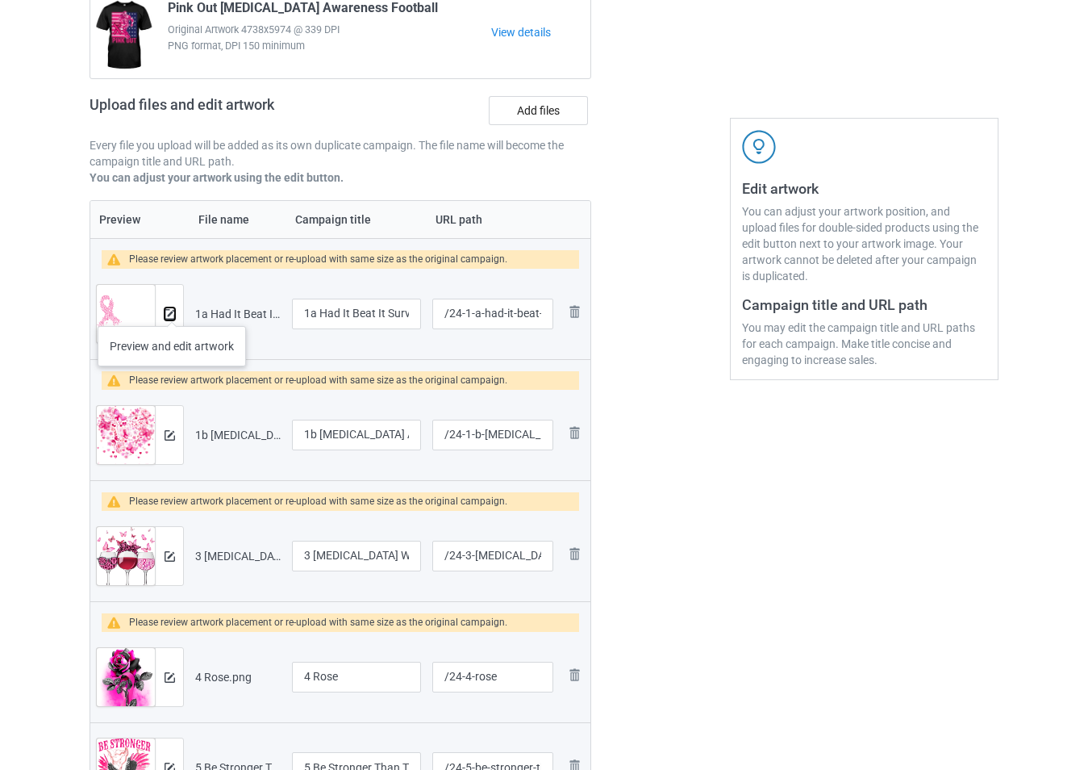
click at [173, 311] on img at bounding box center [170, 314] width 10 height 10
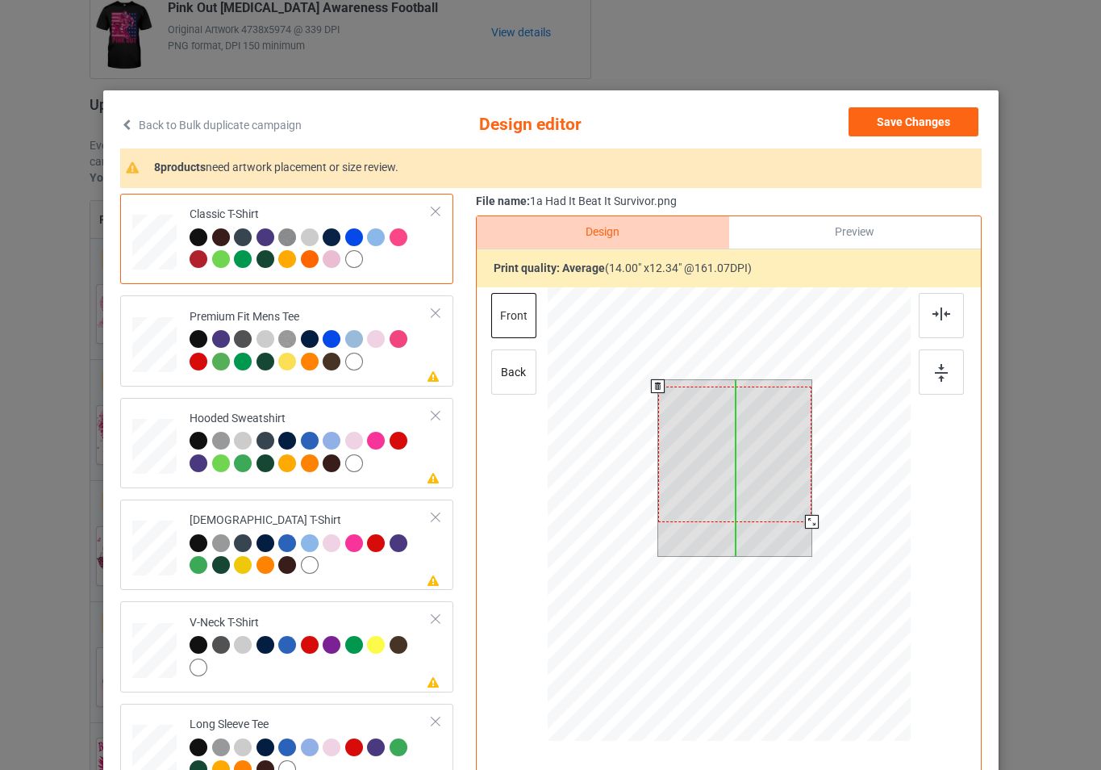
click at [779, 494] on div at bounding box center [734, 454] width 154 height 136
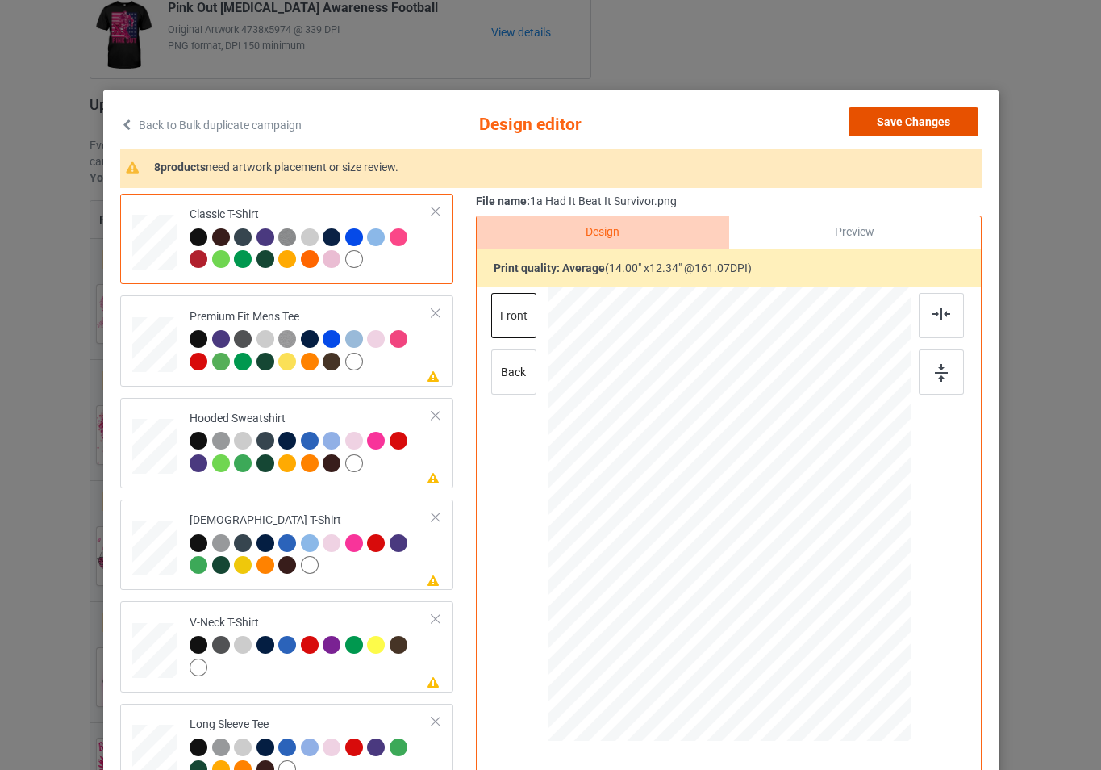
click at [904, 115] on button "Save Changes" at bounding box center [914, 121] width 130 height 29
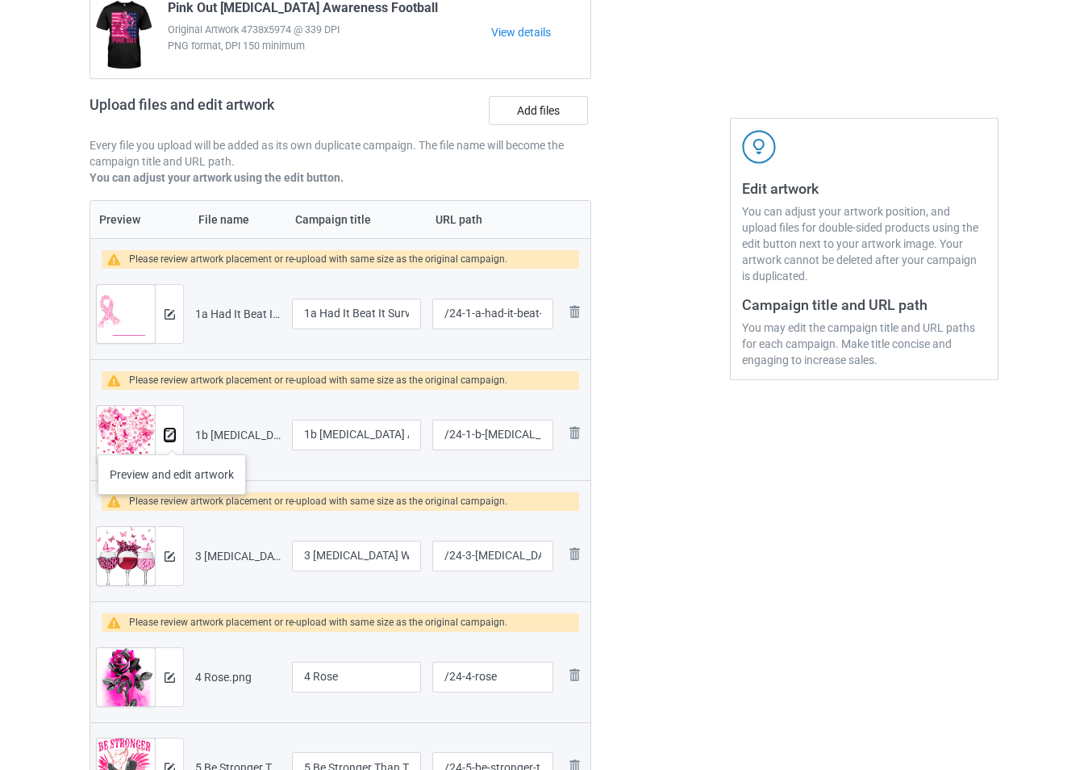
click at [172, 438] on img at bounding box center [170, 435] width 10 height 10
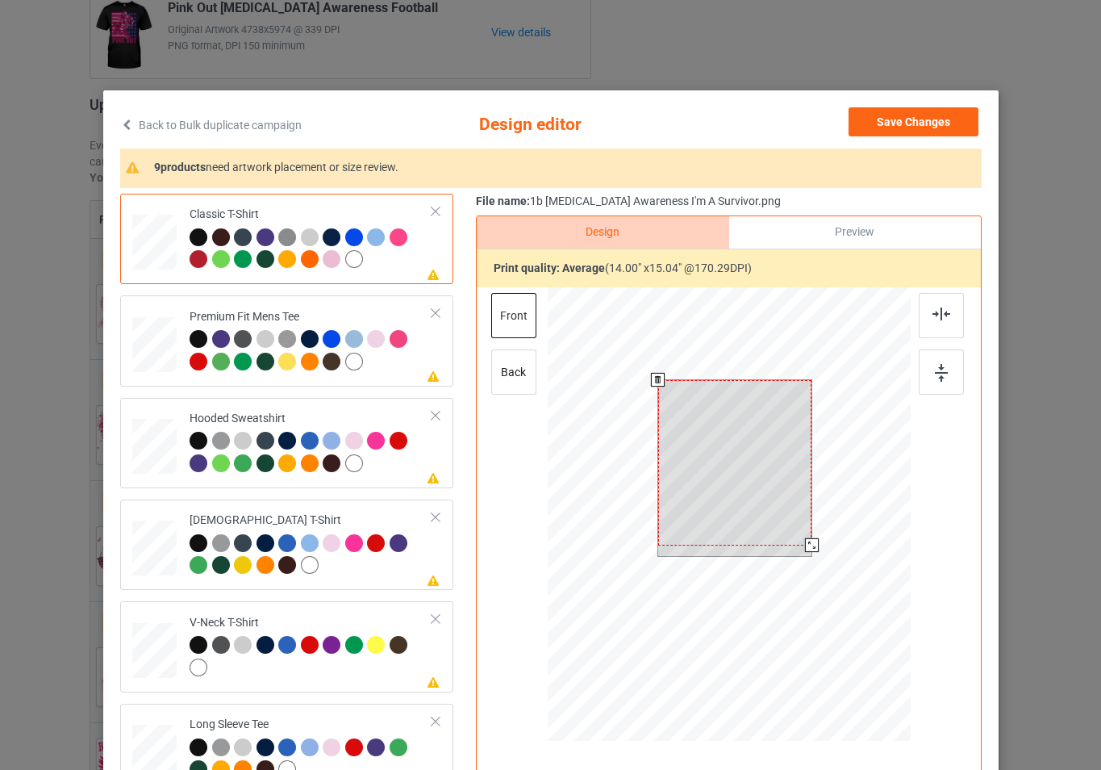
click at [818, 554] on div at bounding box center [728, 516] width 363 height 458
drag, startPoint x: 757, startPoint y: 481, endPoint x: 762, endPoint y: 489, distance: 9.4
click at [762, 489] on div at bounding box center [734, 469] width 154 height 165
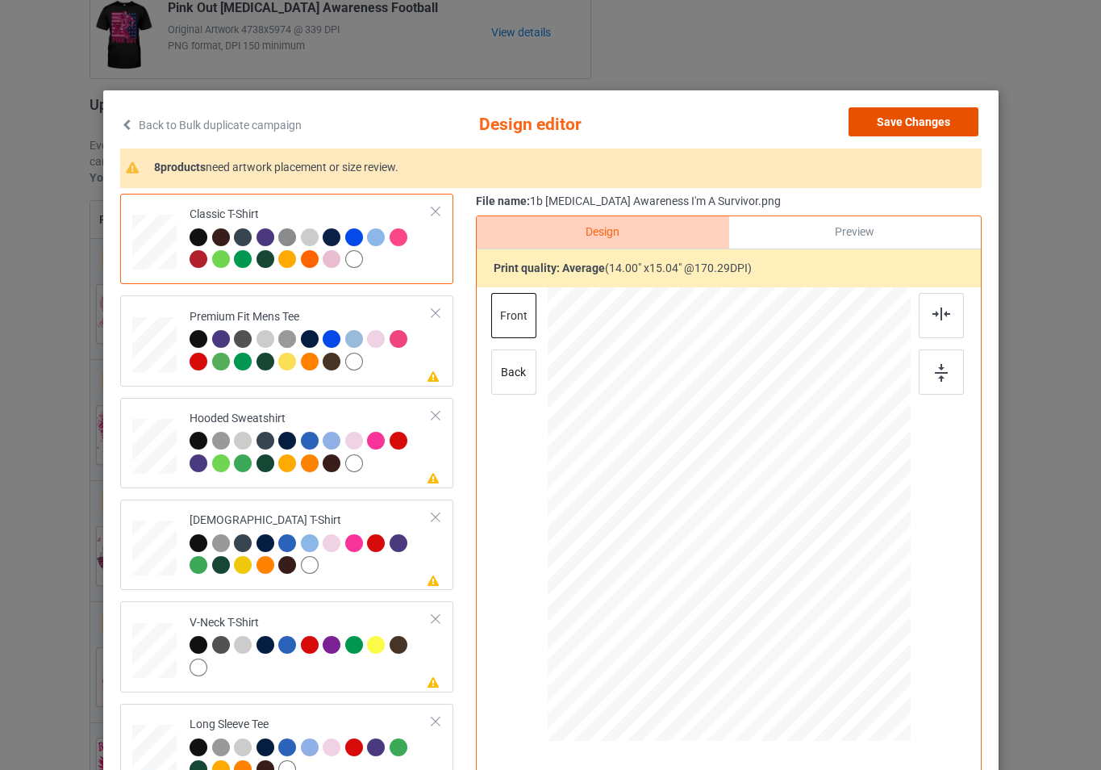
click at [919, 117] on button "Save Changes" at bounding box center [914, 121] width 130 height 29
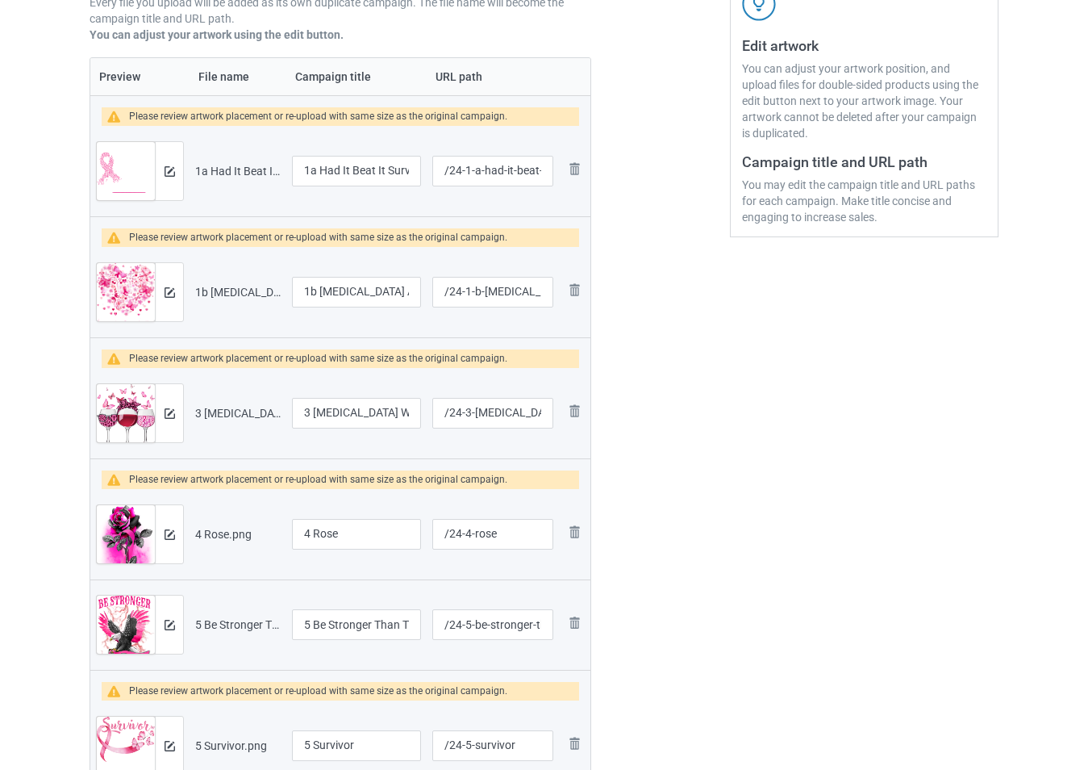
scroll to position [418, 0]
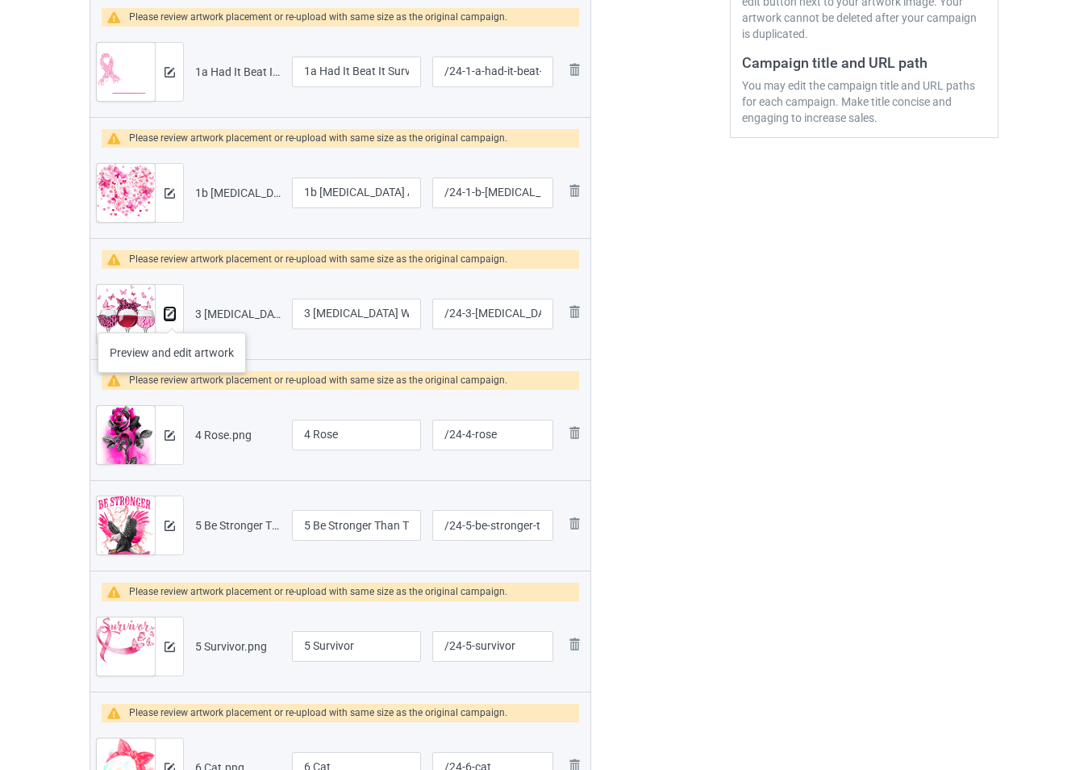
click at [171, 316] on img at bounding box center [170, 314] width 10 height 10
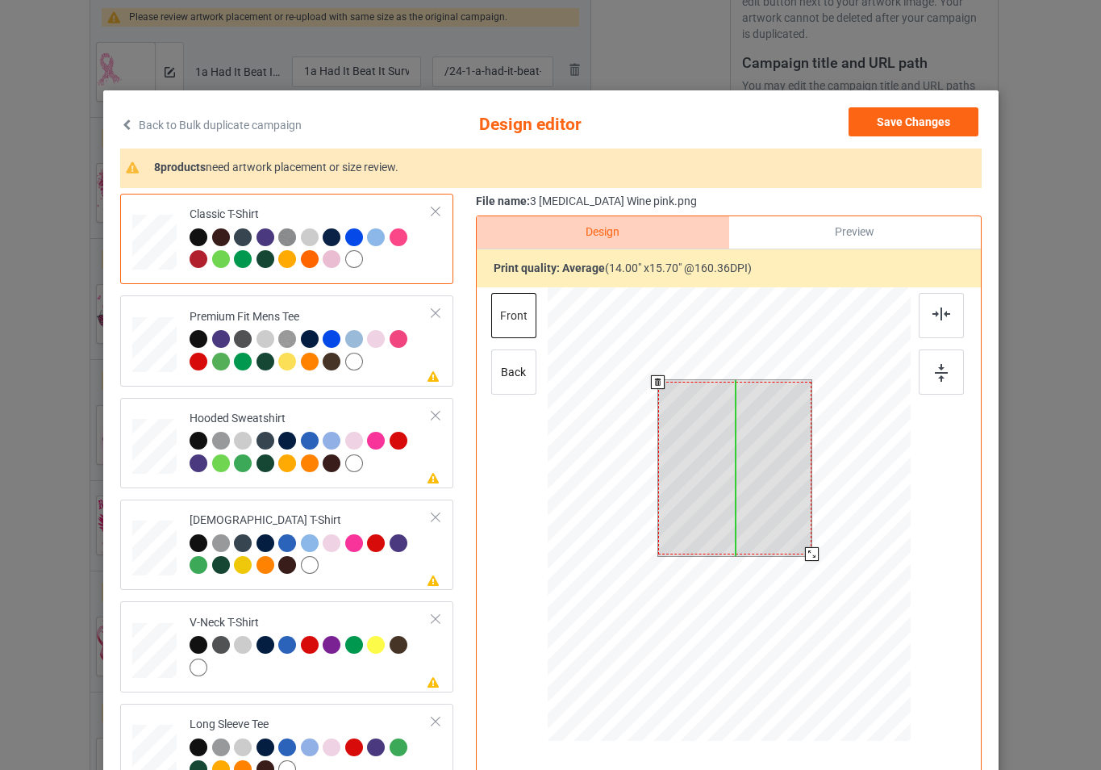
drag, startPoint x: 774, startPoint y: 520, endPoint x: 774, endPoint y: 530, distance: 10.5
click at [774, 530] on div at bounding box center [734, 468] width 154 height 173
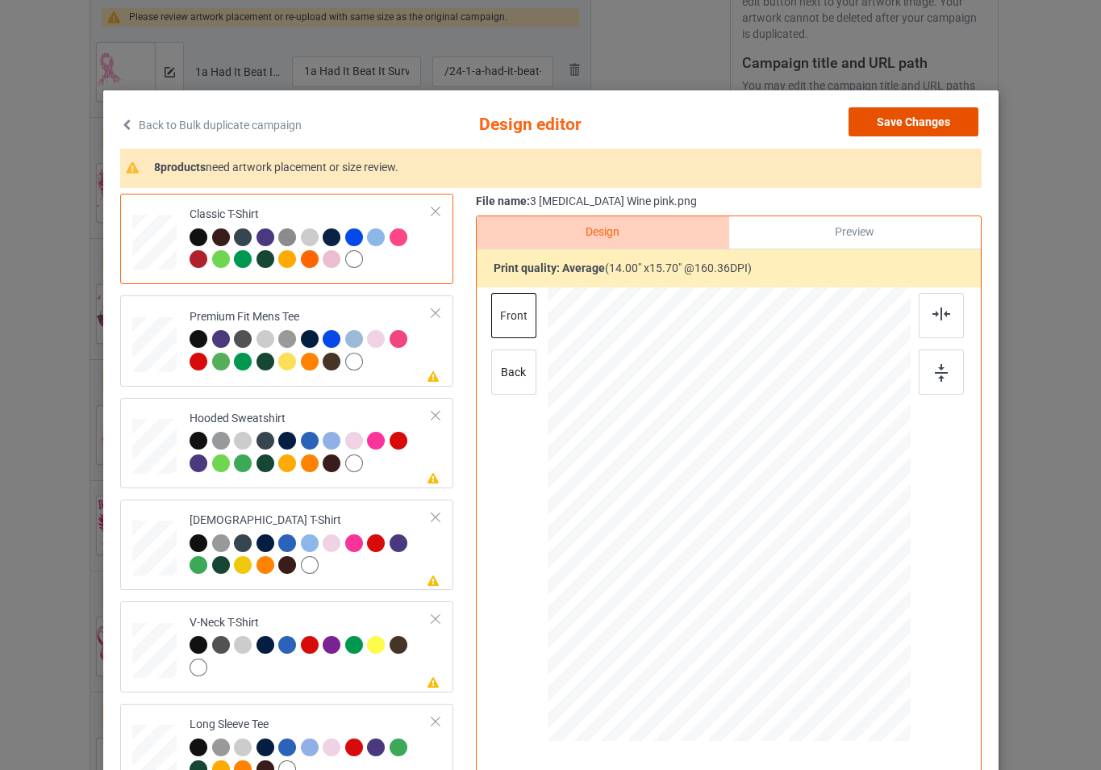
click at [899, 115] on button "Save Changes" at bounding box center [914, 121] width 130 height 29
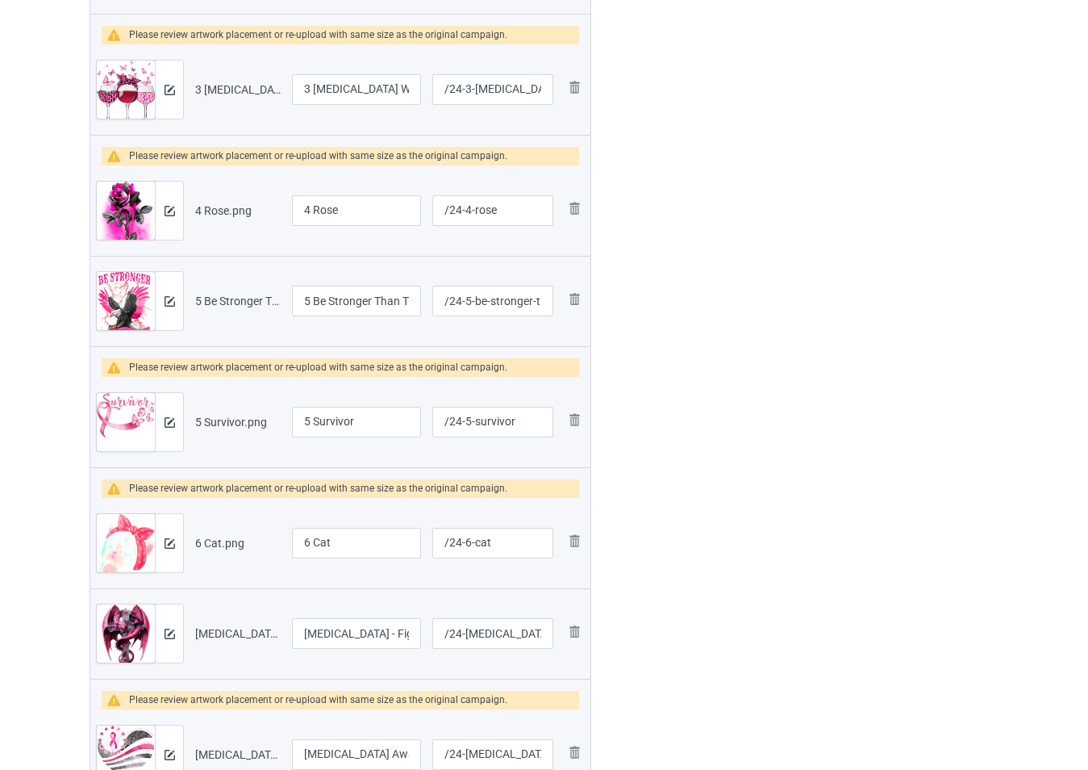
scroll to position [660, 0]
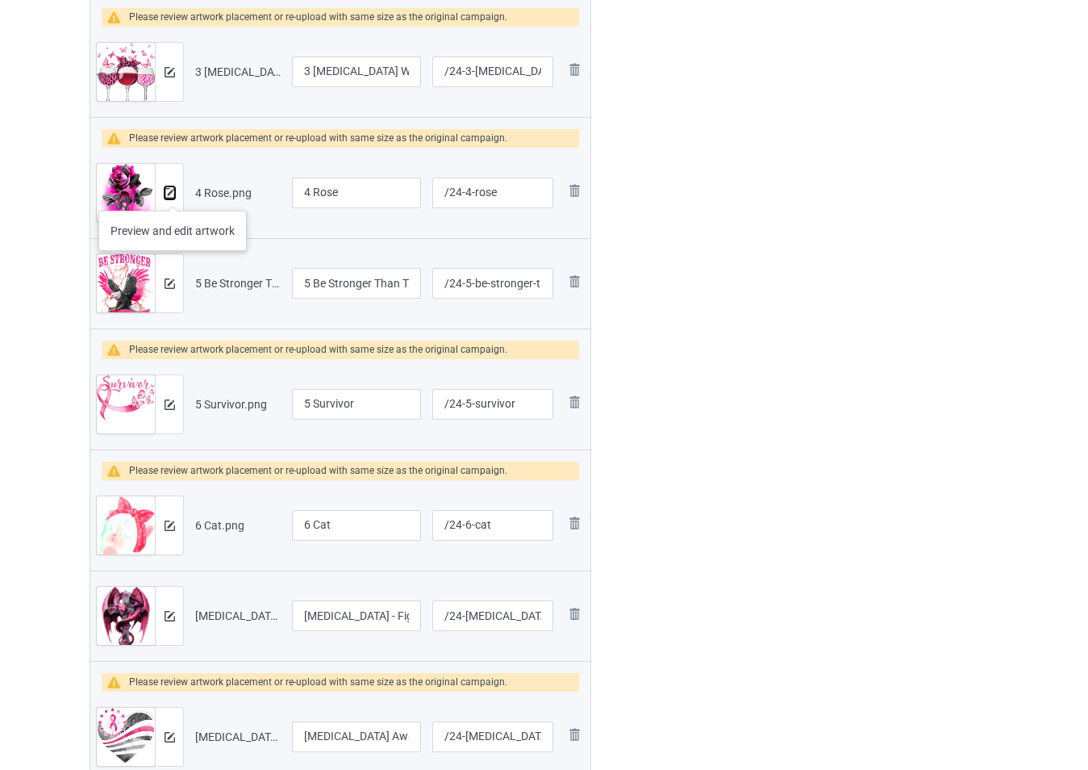
click at [173, 194] on img at bounding box center [170, 193] width 10 height 10
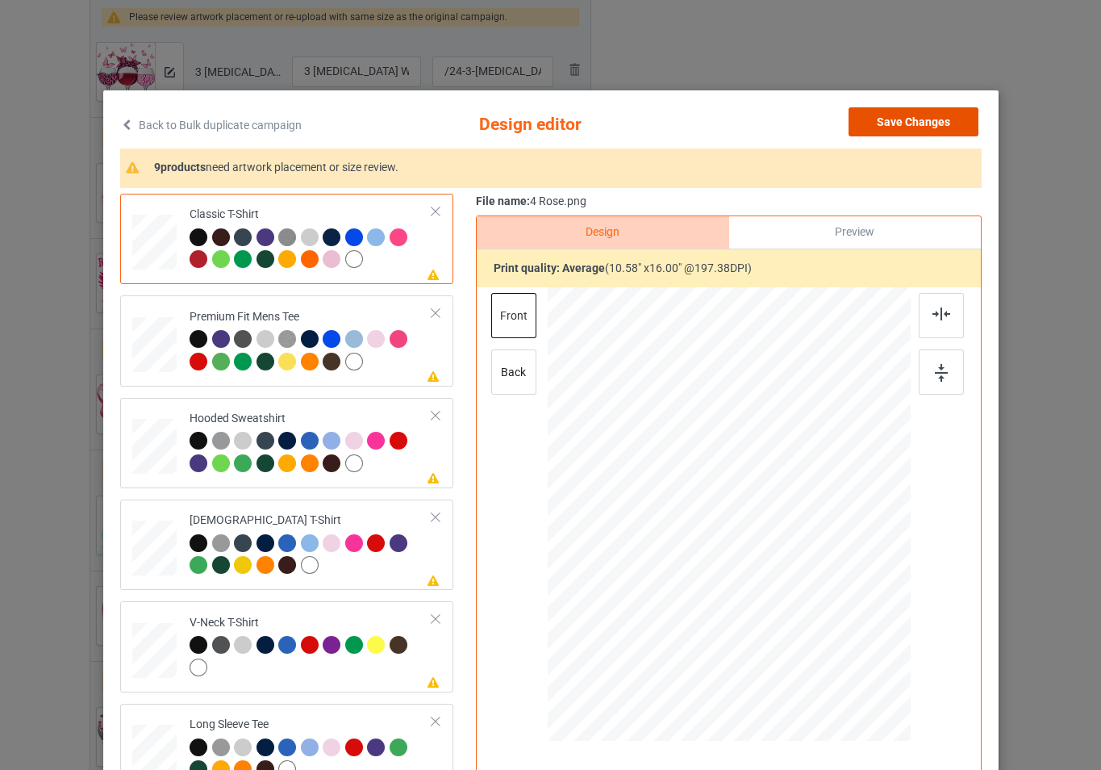
click at [907, 128] on button "Save Changes" at bounding box center [914, 121] width 130 height 29
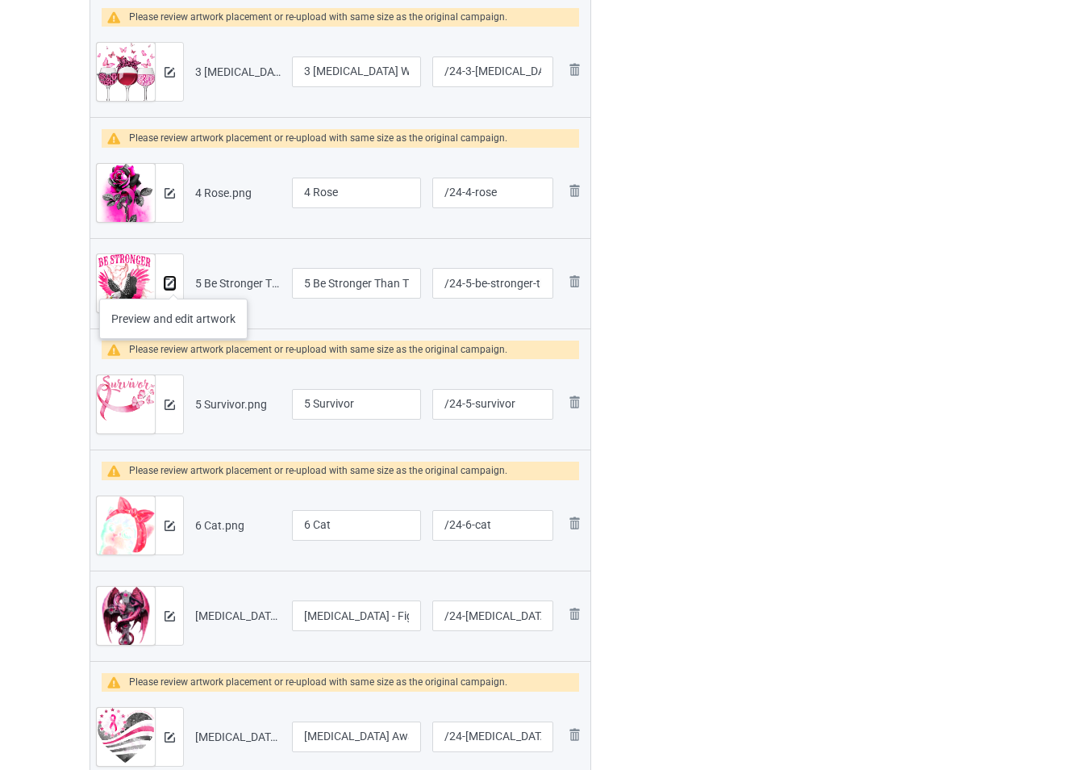
click at [173, 282] on img at bounding box center [170, 283] width 10 height 10
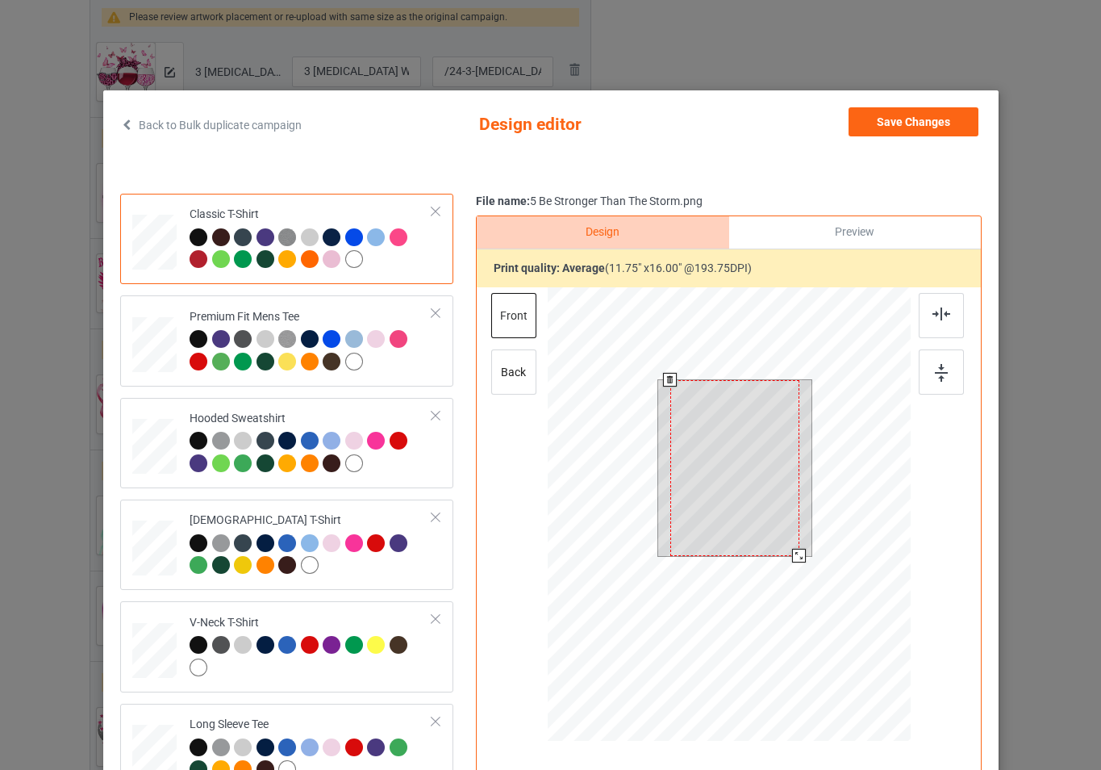
click at [825, 575] on div at bounding box center [728, 516] width 363 height 458
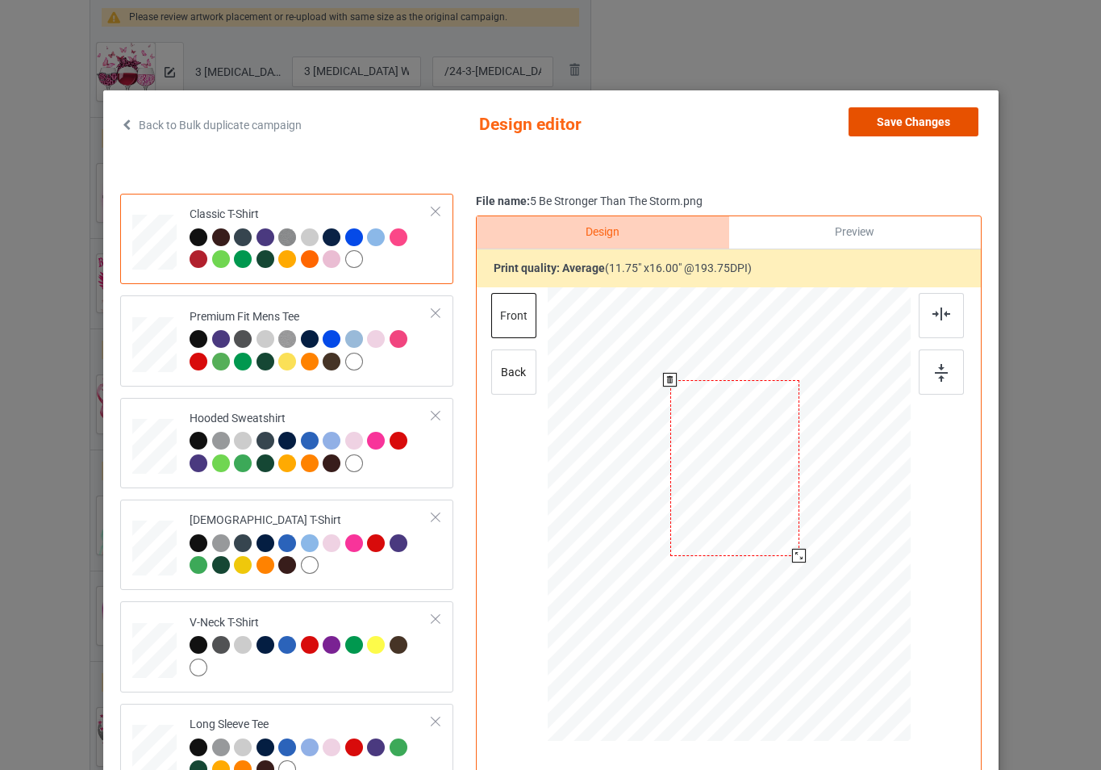
click at [938, 131] on button "Save Changes" at bounding box center [914, 121] width 130 height 29
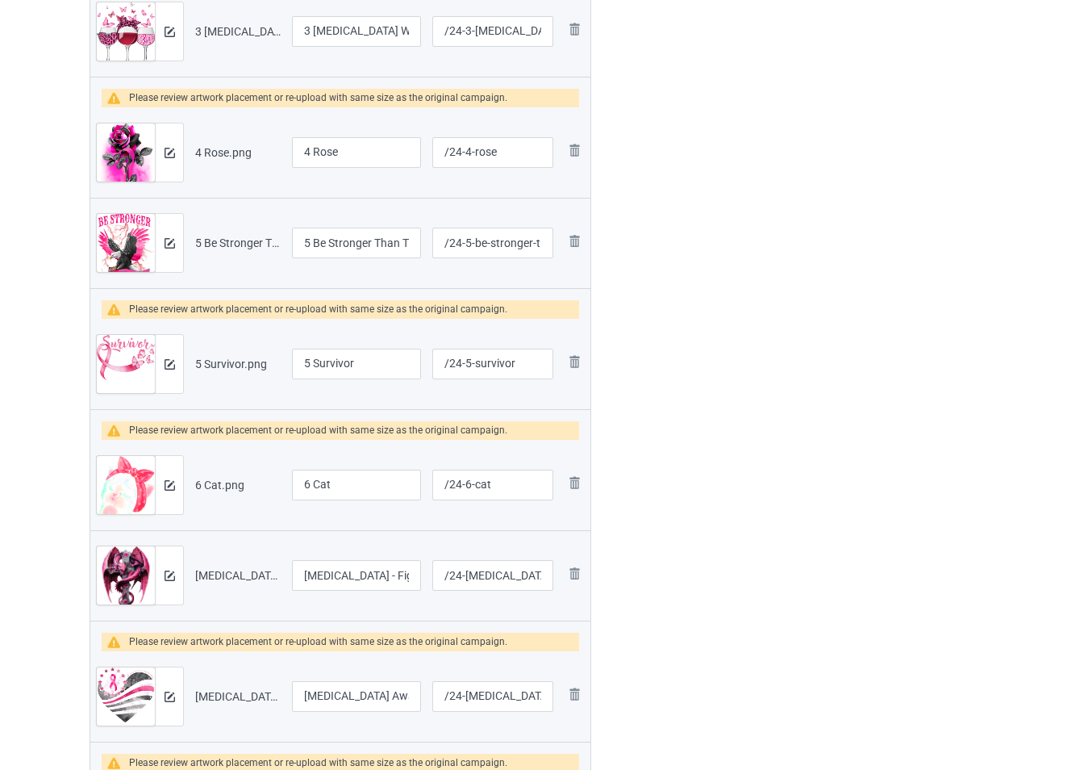
scroll to position [741, 0]
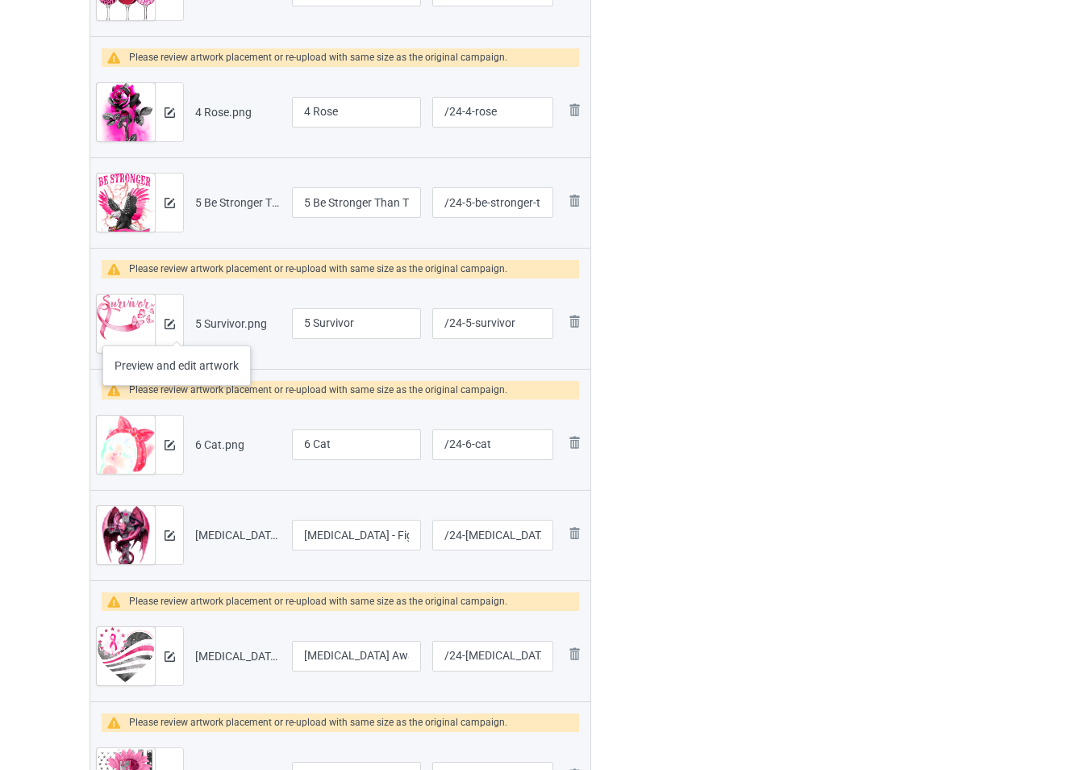
click at [176, 329] on div at bounding box center [169, 323] width 28 height 58
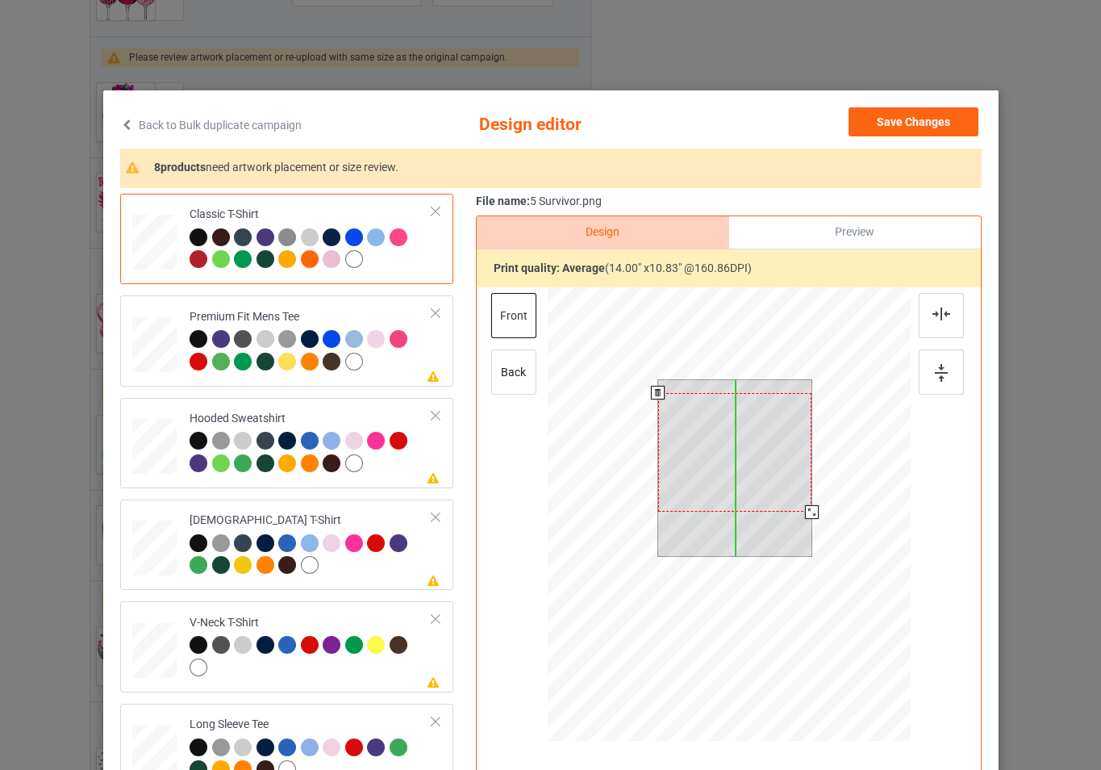
click at [773, 467] on div at bounding box center [734, 452] width 154 height 119
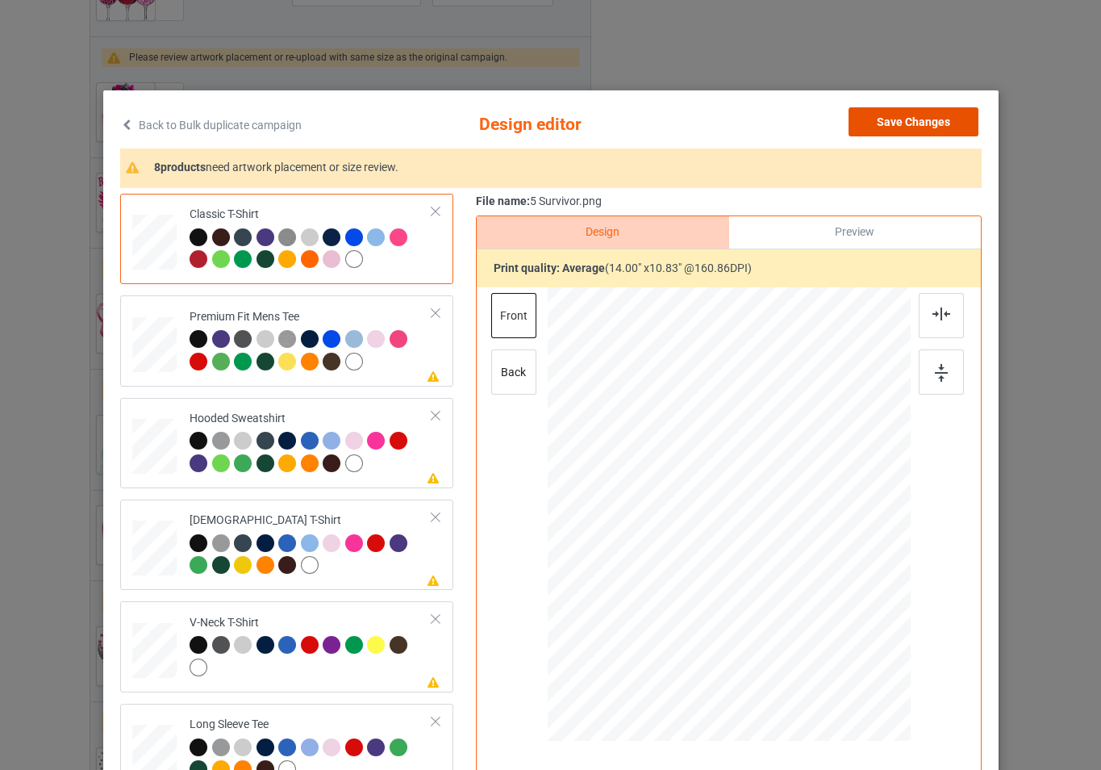
click at [876, 130] on button "Save Changes" at bounding box center [914, 121] width 130 height 29
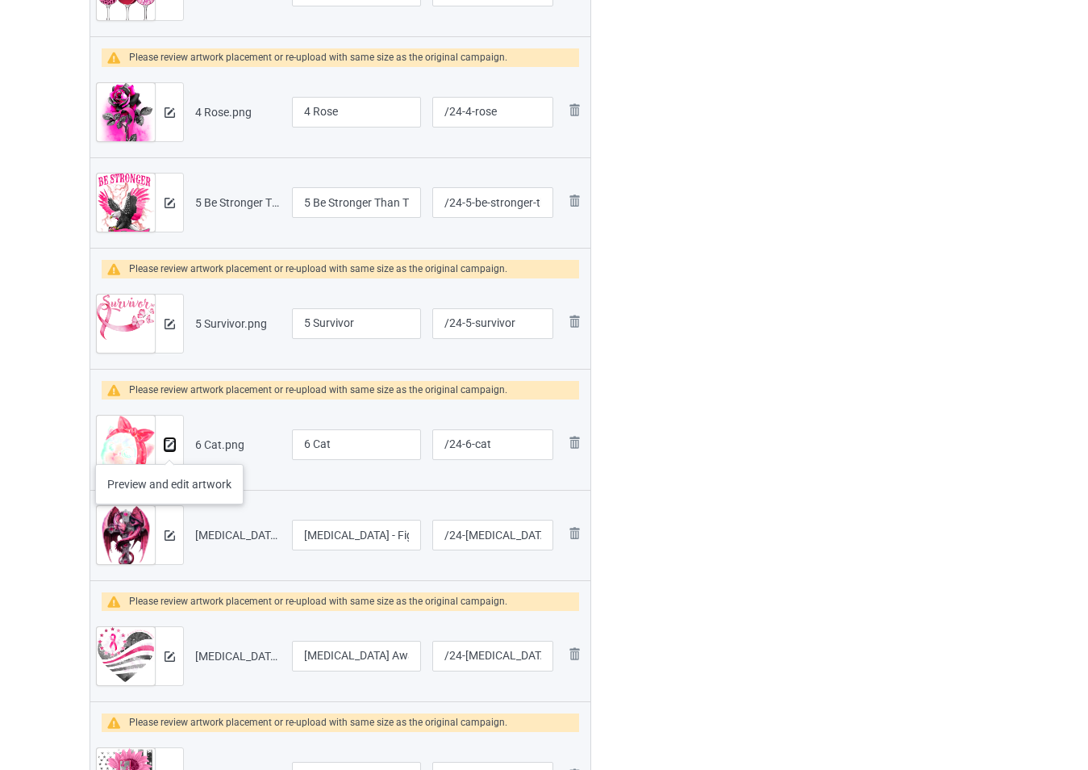
click at [169, 448] on img at bounding box center [170, 445] width 10 height 10
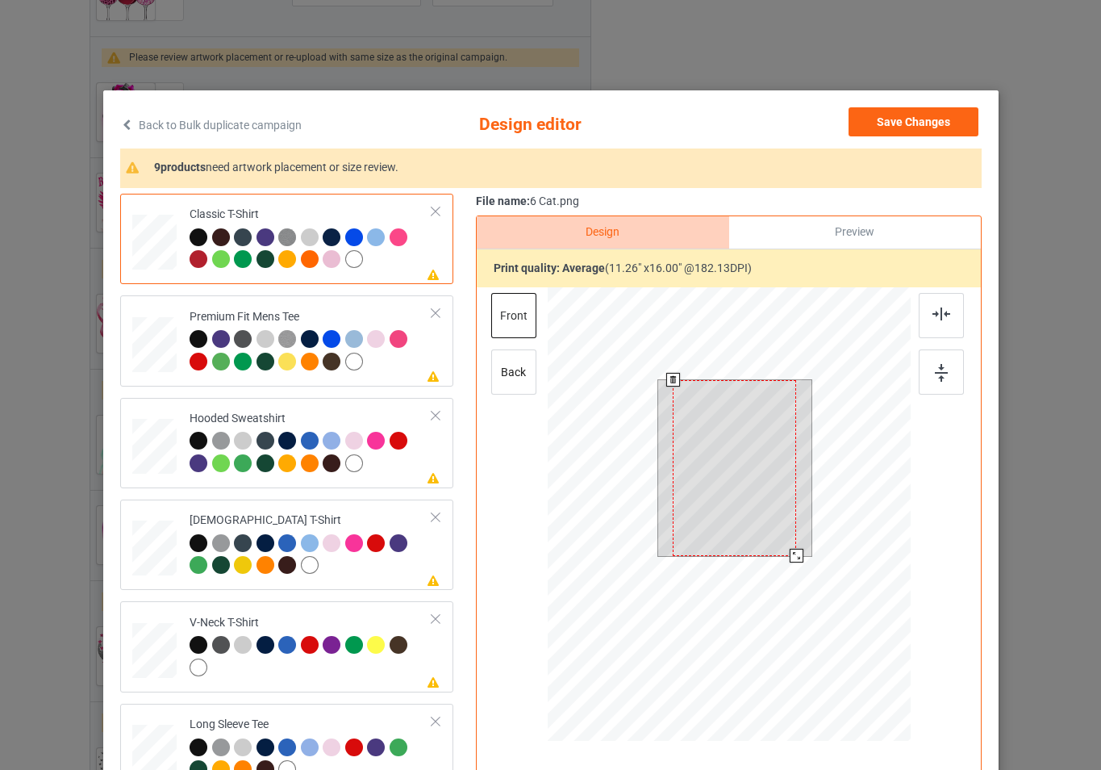
click at [811, 567] on div at bounding box center [728, 516] width 363 height 458
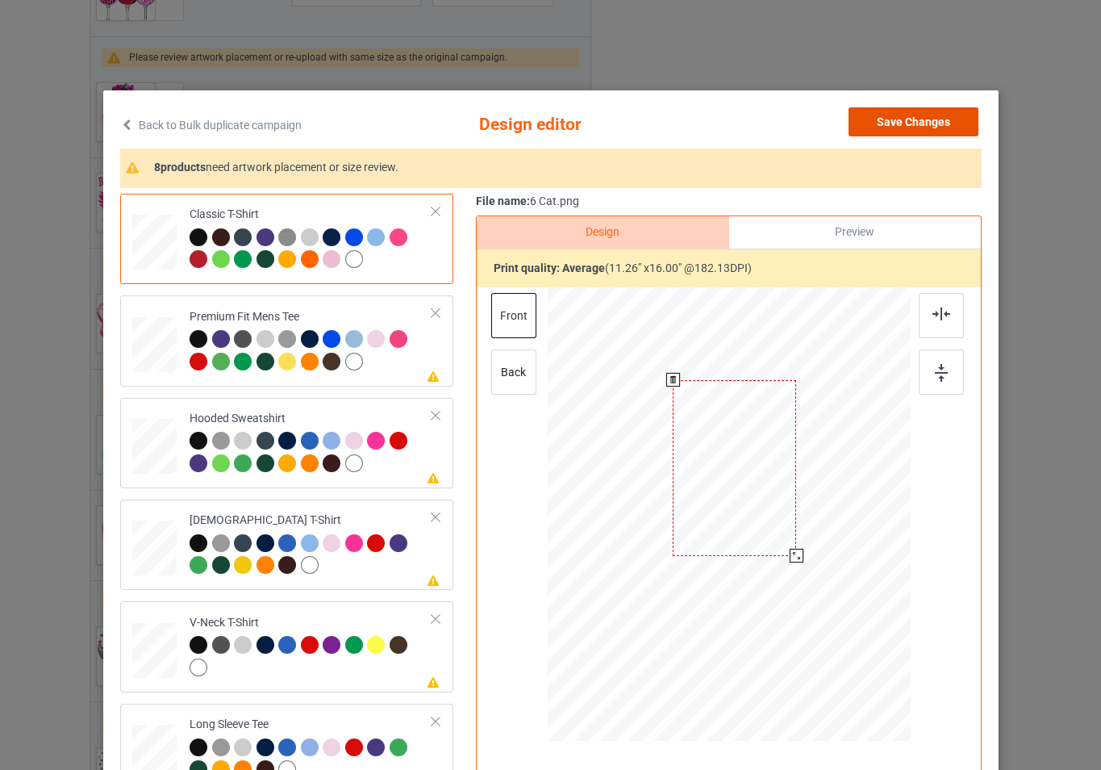
click at [891, 124] on button "Save Changes" at bounding box center [914, 121] width 130 height 29
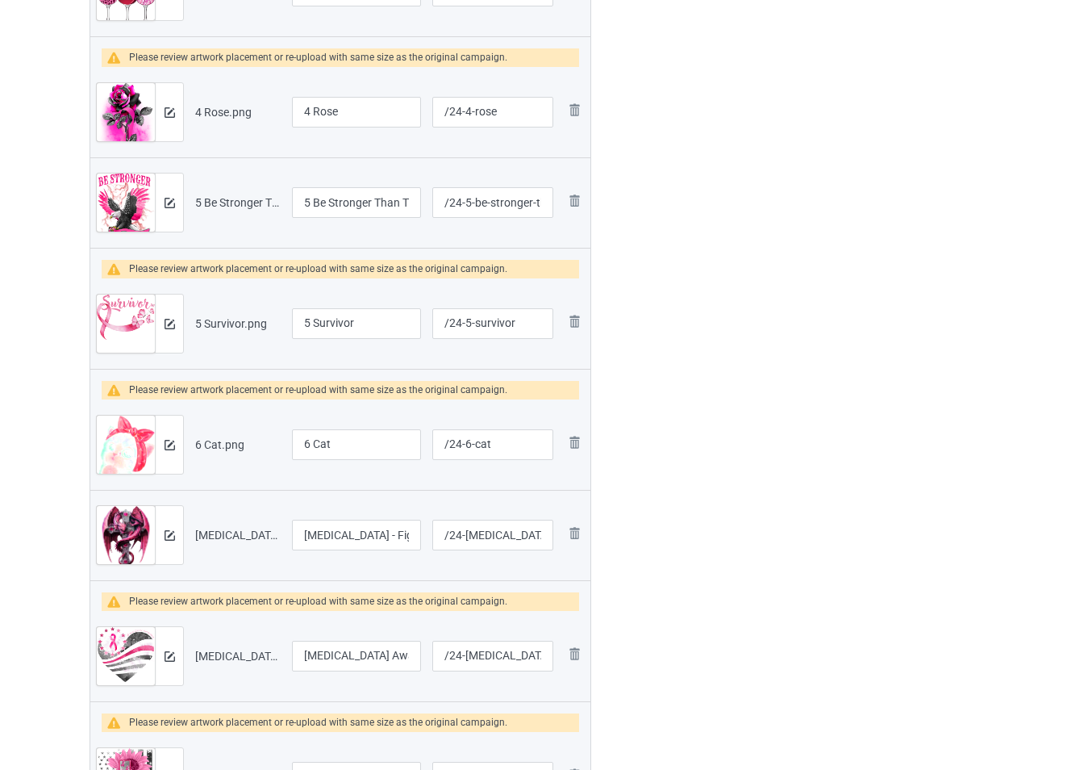
click at [167, 543] on div at bounding box center [169, 535] width 28 height 58
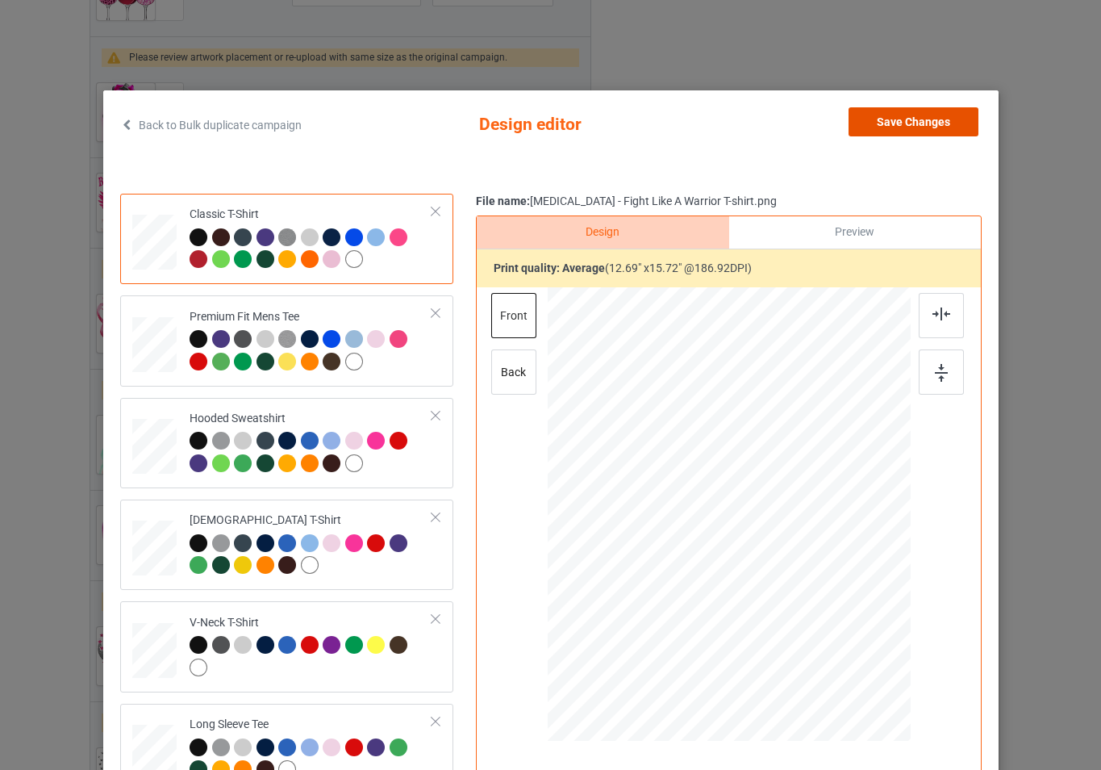
click at [892, 123] on button "Save Changes" at bounding box center [914, 121] width 130 height 29
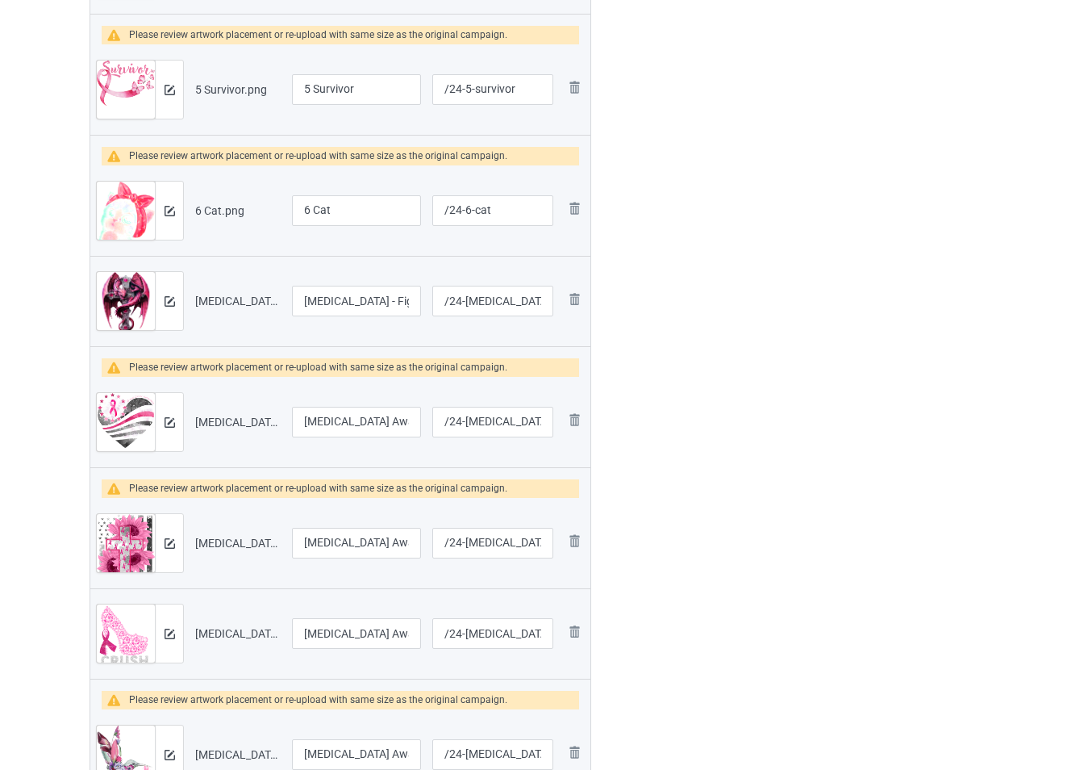
scroll to position [983, 0]
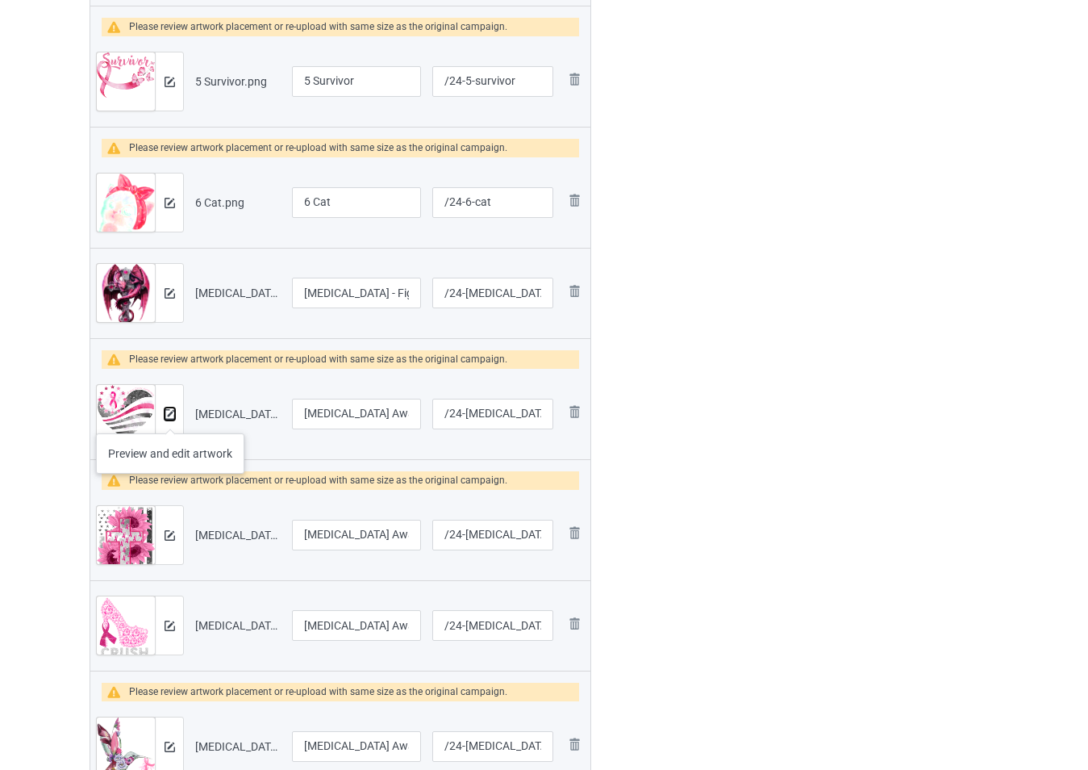
click at [172, 417] on img at bounding box center [170, 414] width 10 height 10
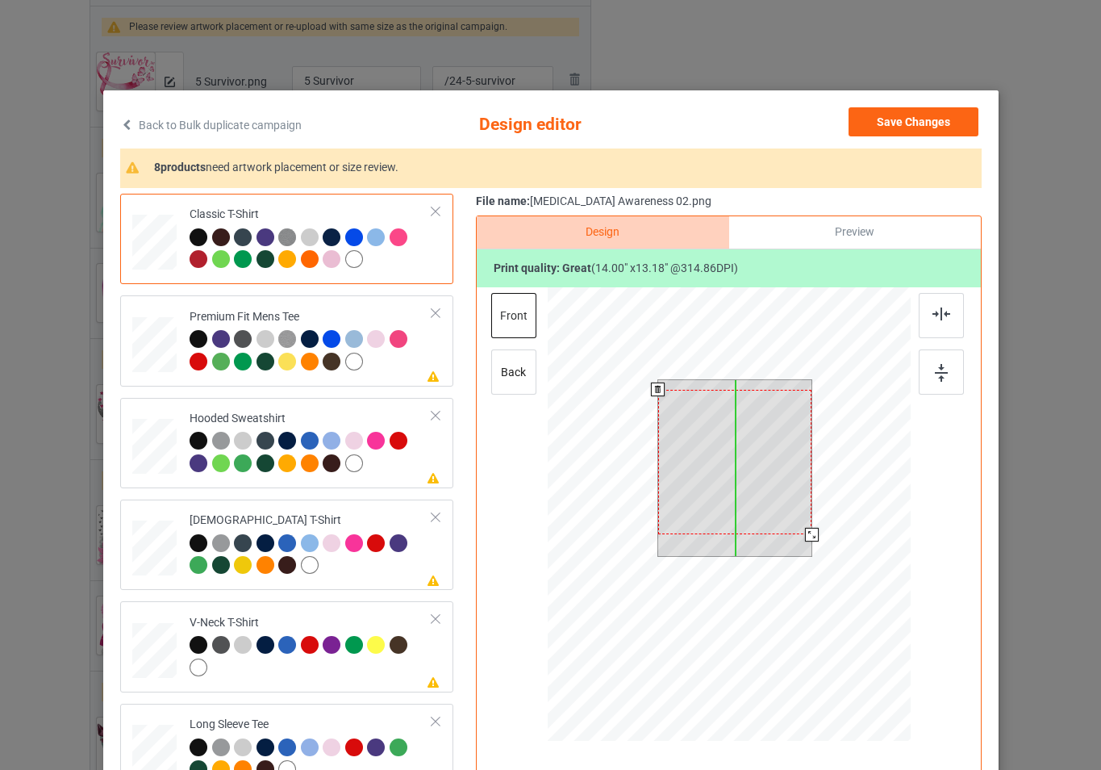
drag, startPoint x: 762, startPoint y: 452, endPoint x: 762, endPoint y: 461, distance: 9.7
click at [762, 461] on div at bounding box center [734, 462] width 154 height 144
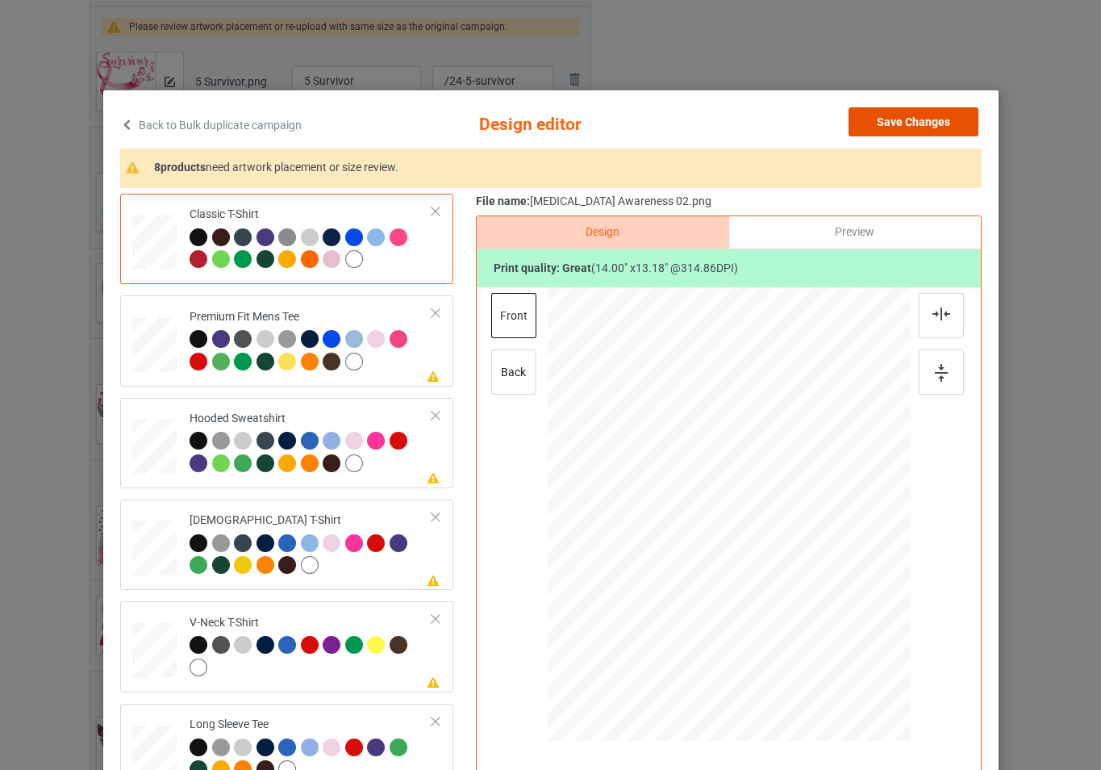
click at [891, 125] on button "Save Changes" at bounding box center [914, 121] width 130 height 29
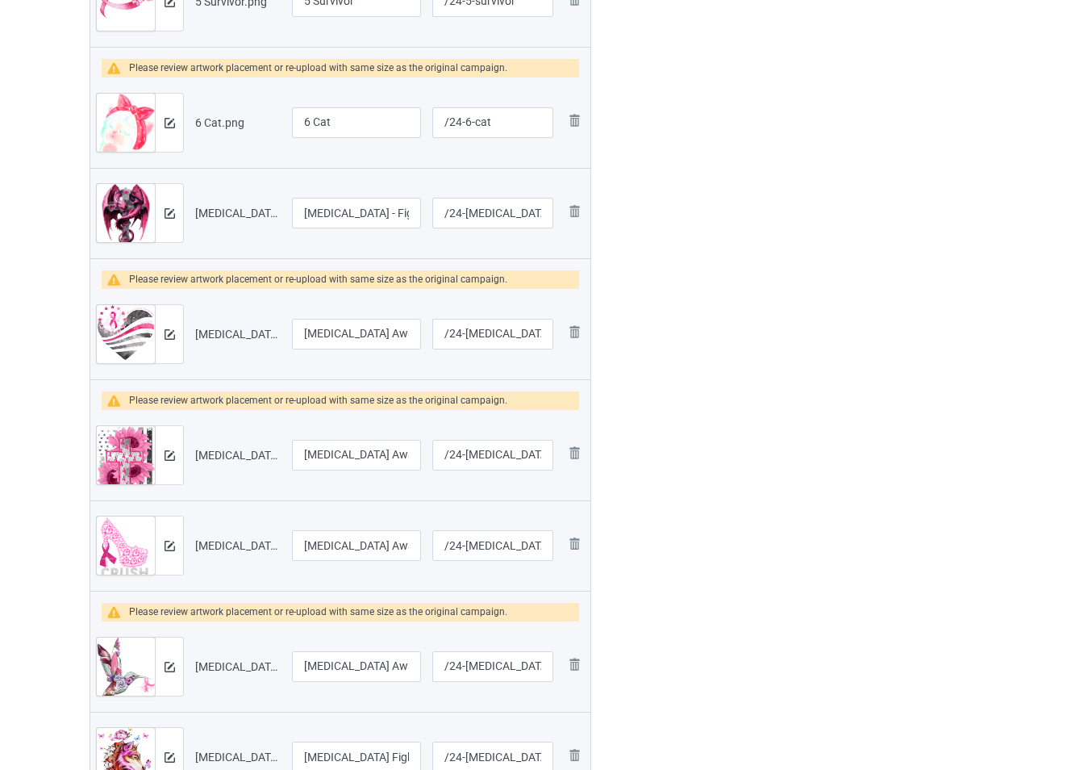
scroll to position [1063, 0]
click at [170, 457] on img at bounding box center [170, 454] width 10 height 10
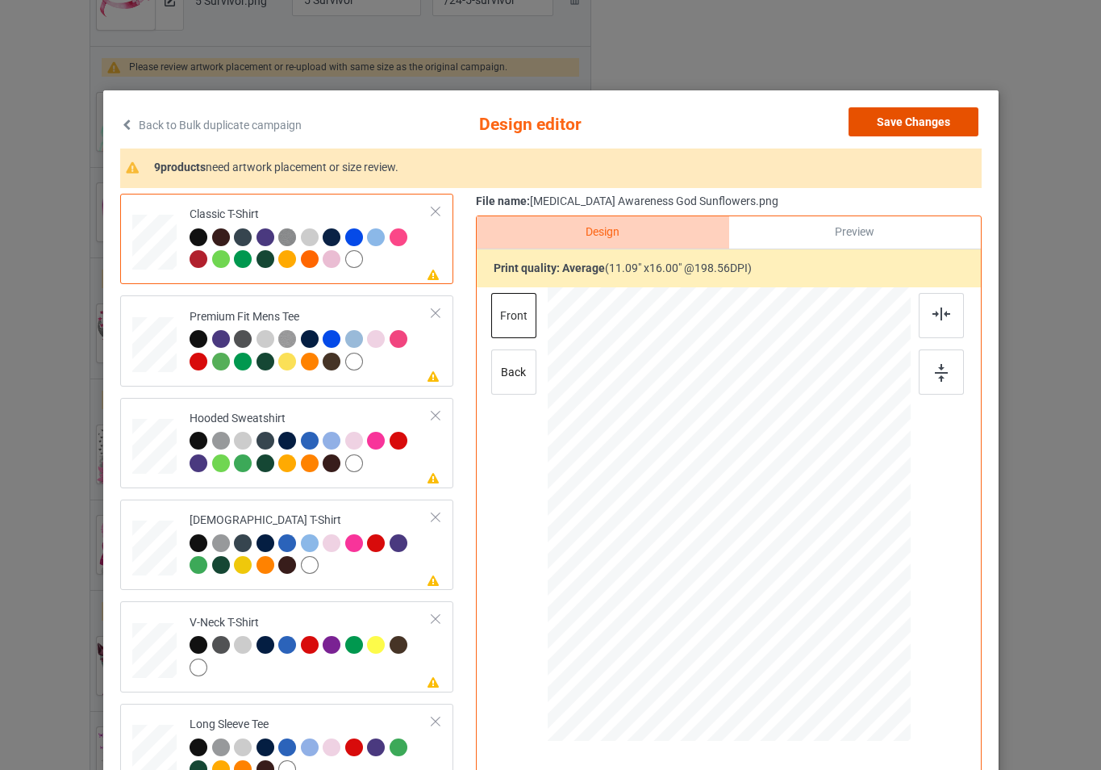
click at [889, 128] on button "Save Changes" at bounding box center [914, 121] width 130 height 29
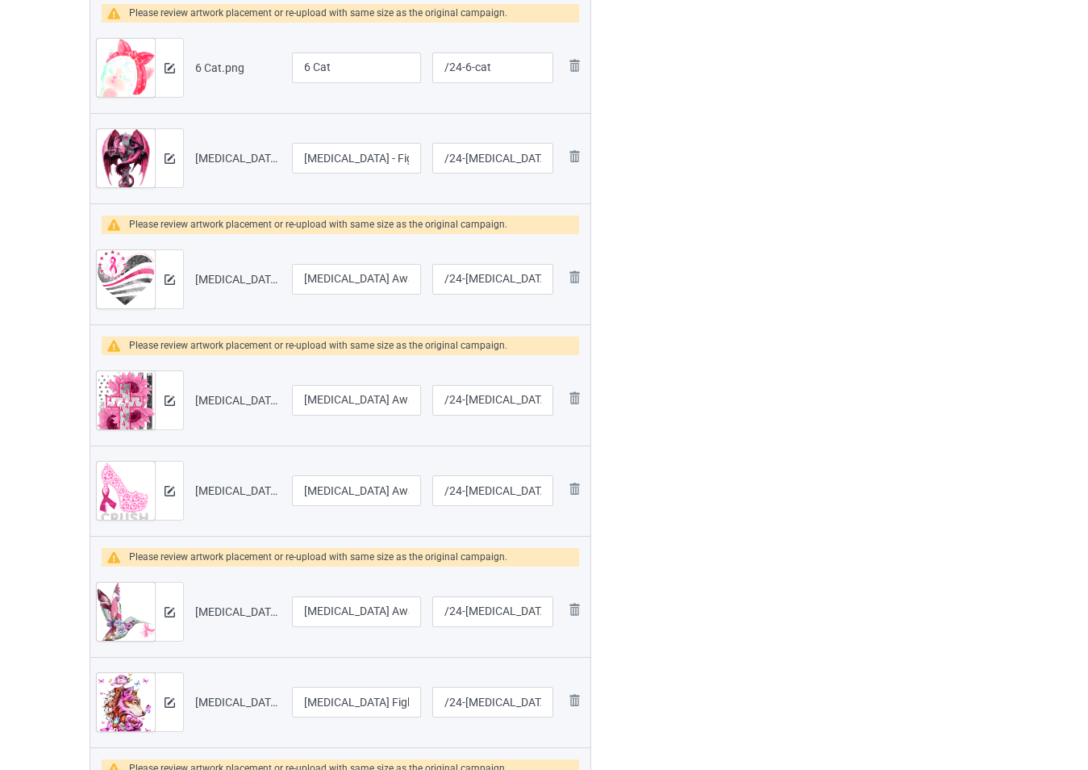
scroll to position [1225, 0]
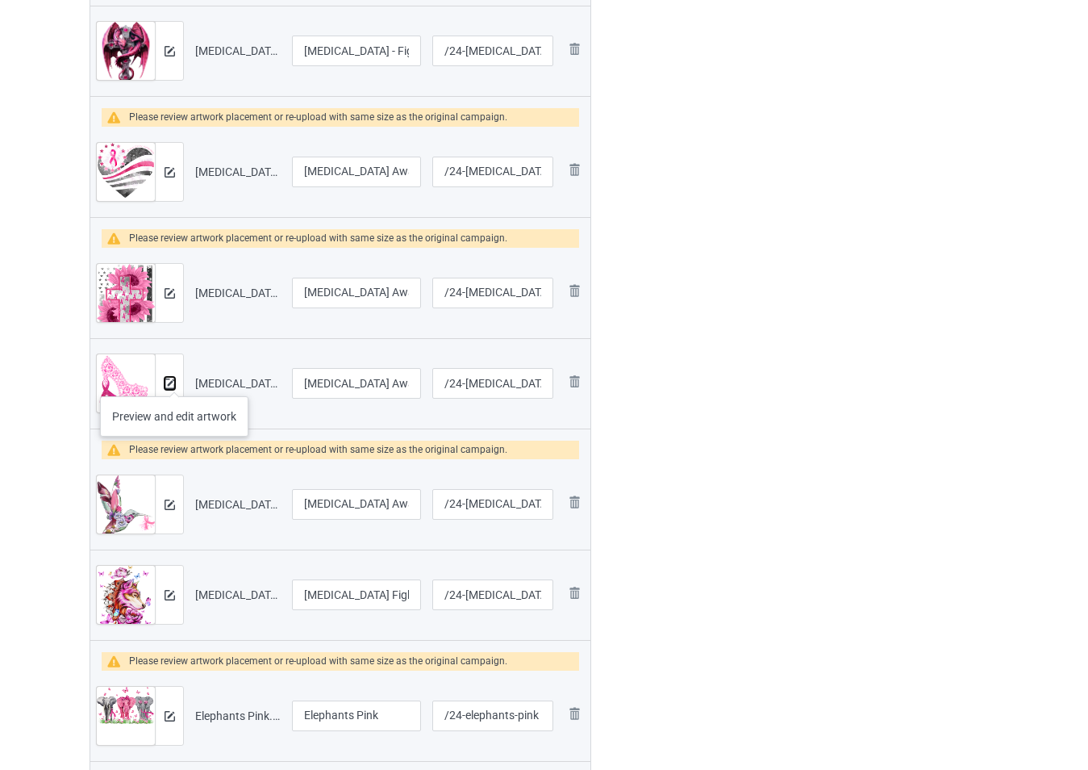
click at [174, 380] on img at bounding box center [170, 383] width 10 height 10
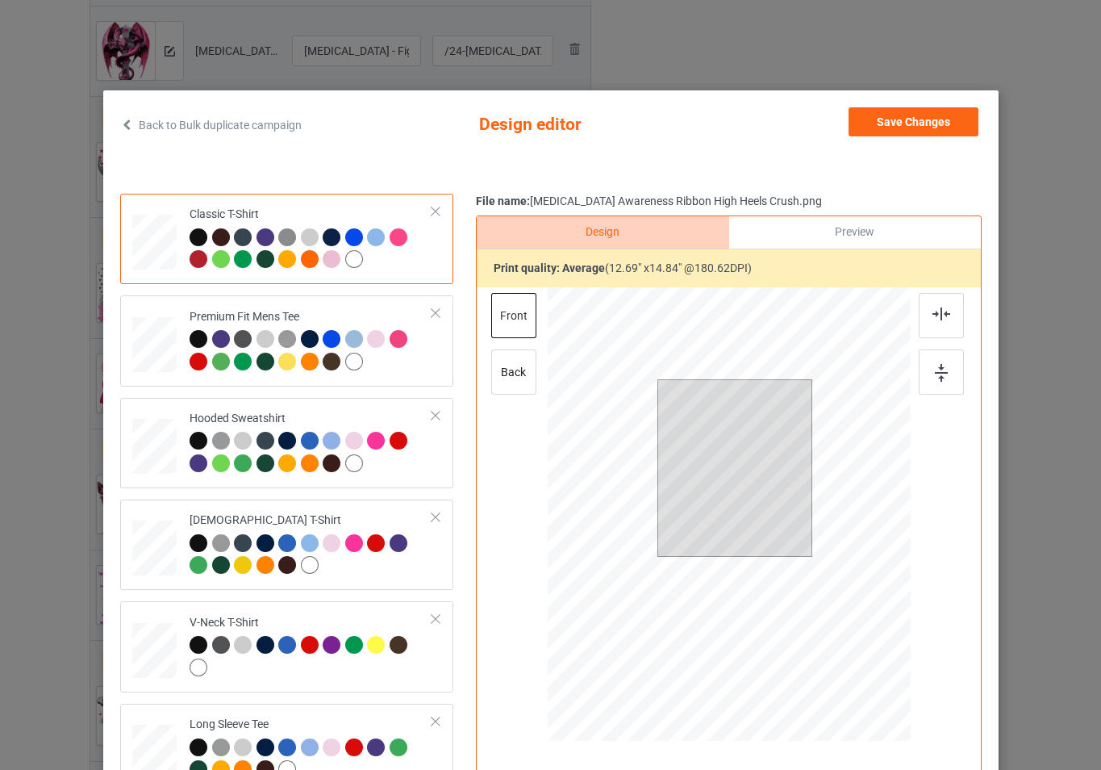
click at [814, 549] on div at bounding box center [728, 516] width 363 height 458
click at [817, 562] on div at bounding box center [728, 516] width 363 height 458
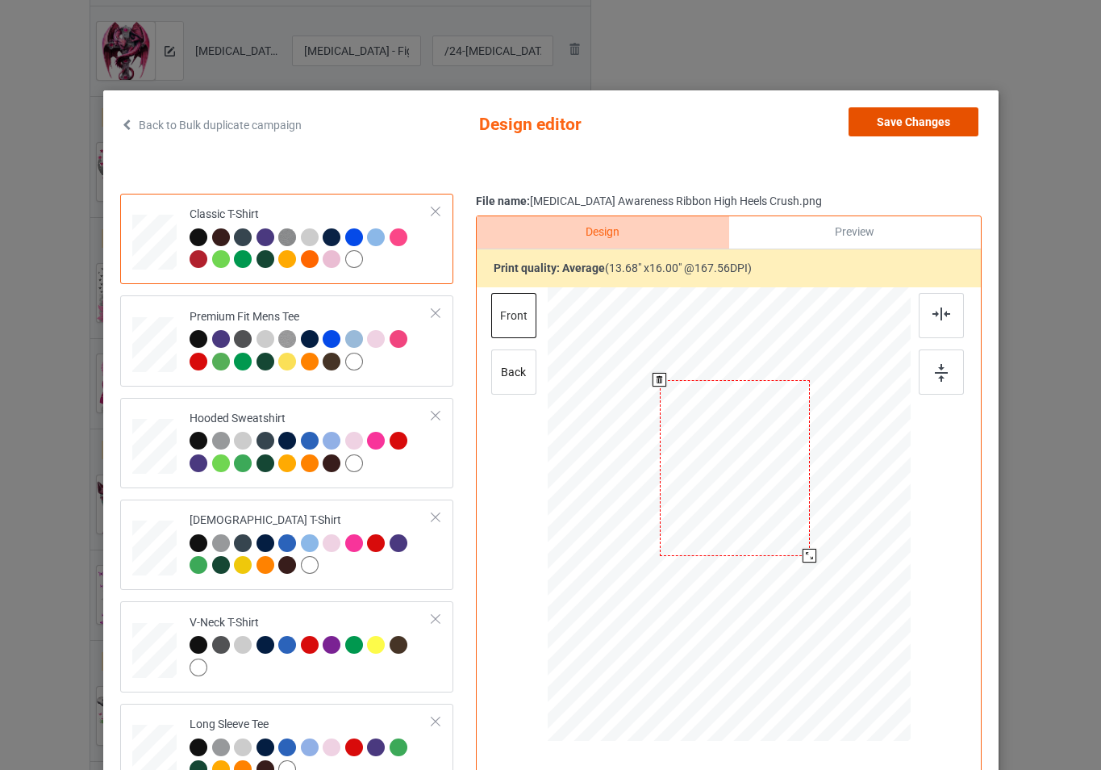
click at [883, 132] on button "Save Changes" at bounding box center [914, 121] width 130 height 29
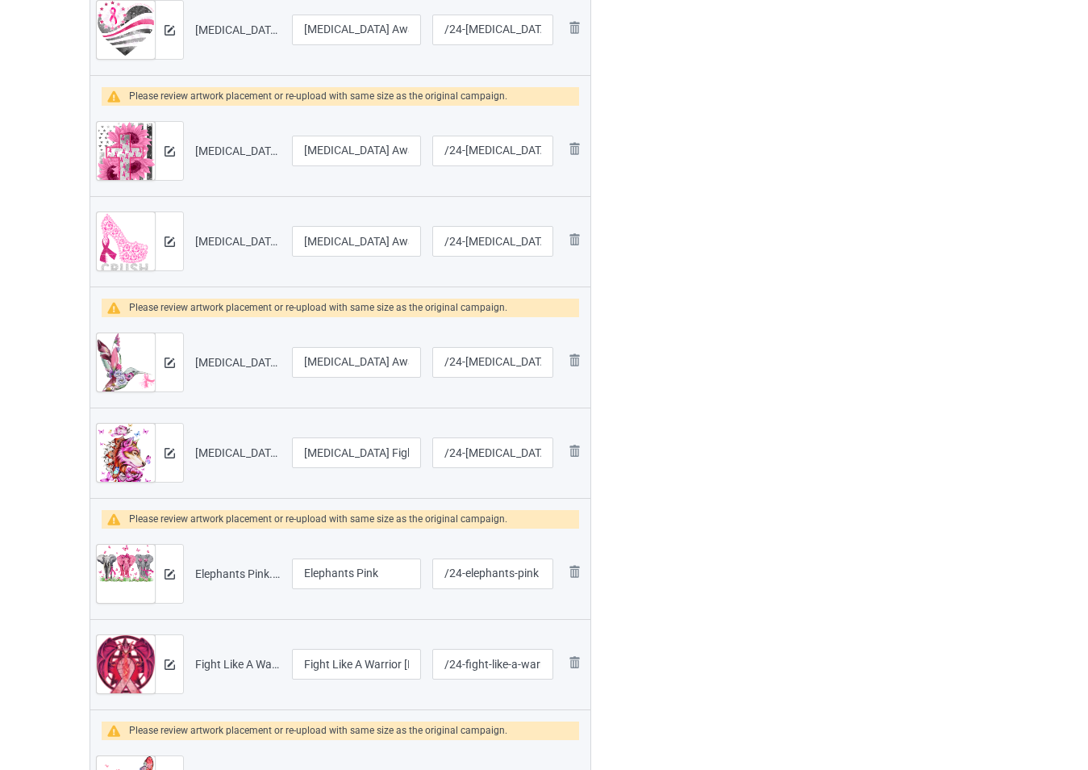
scroll to position [1386, 0]
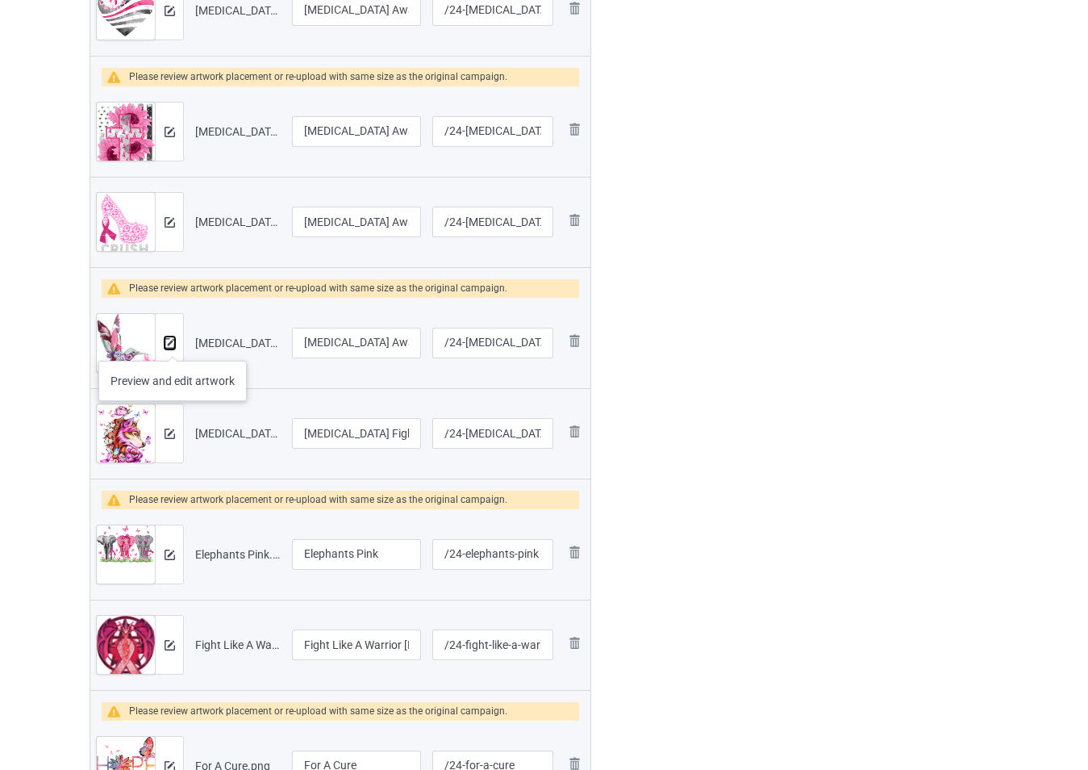
click at [173, 344] on img at bounding box center [170, 343] width 10 height 10
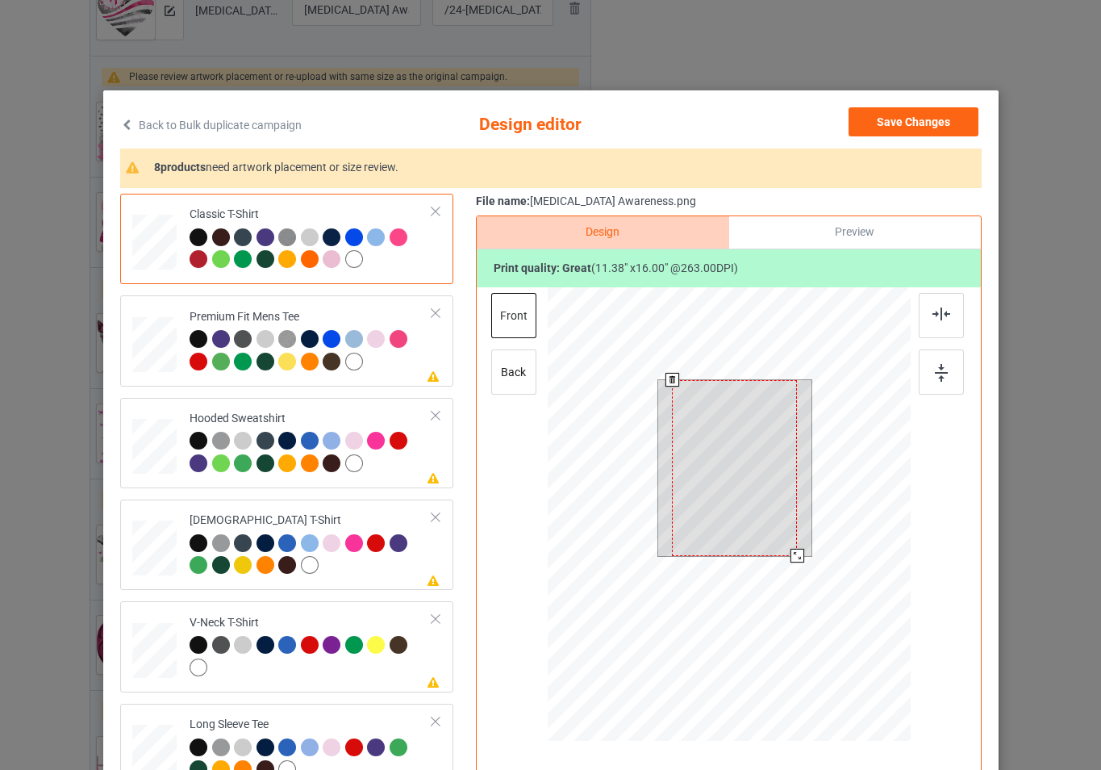
click at [818, 562] on div at bounding box center [728, 516] width 363 height 458
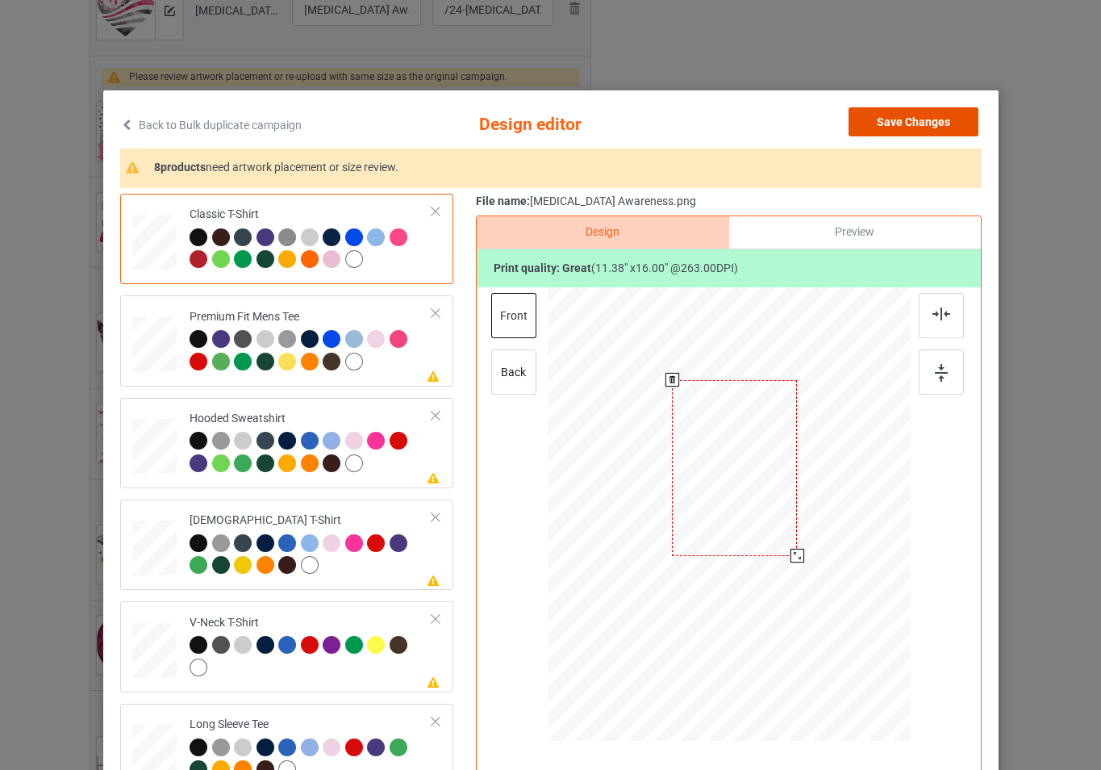
click at [895, 123] on button "Save Changes" at bounding box center [914, 121] width 130 height 29
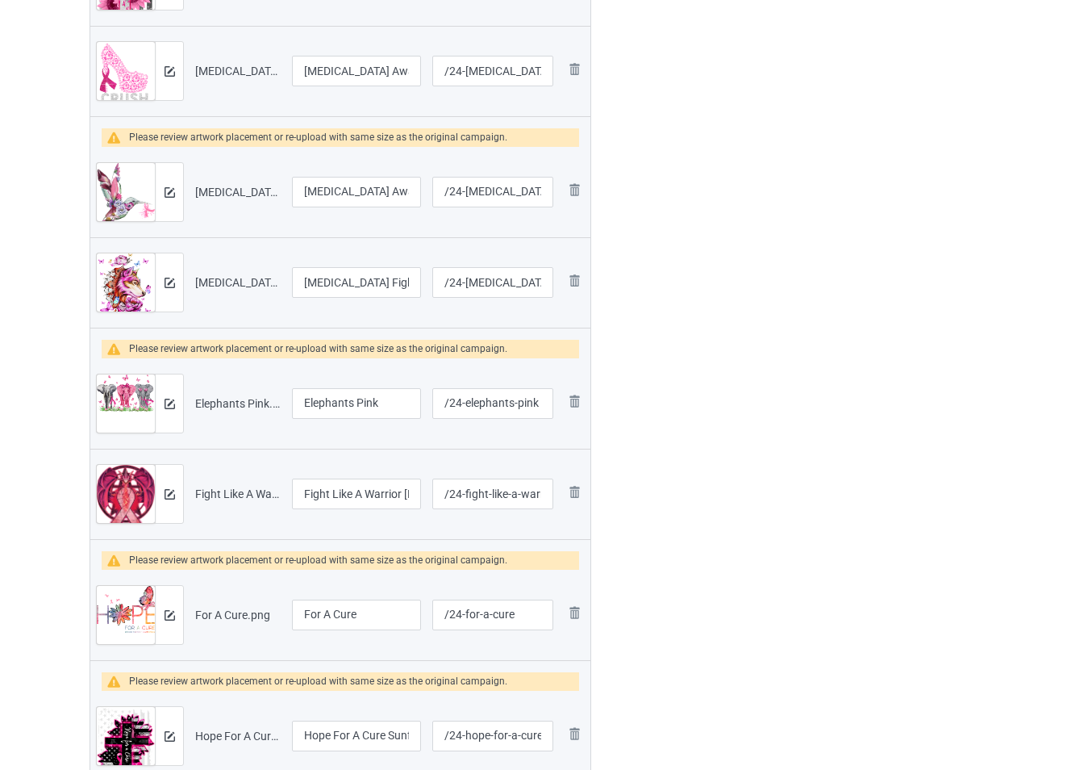
scroll to position [1547, 0]
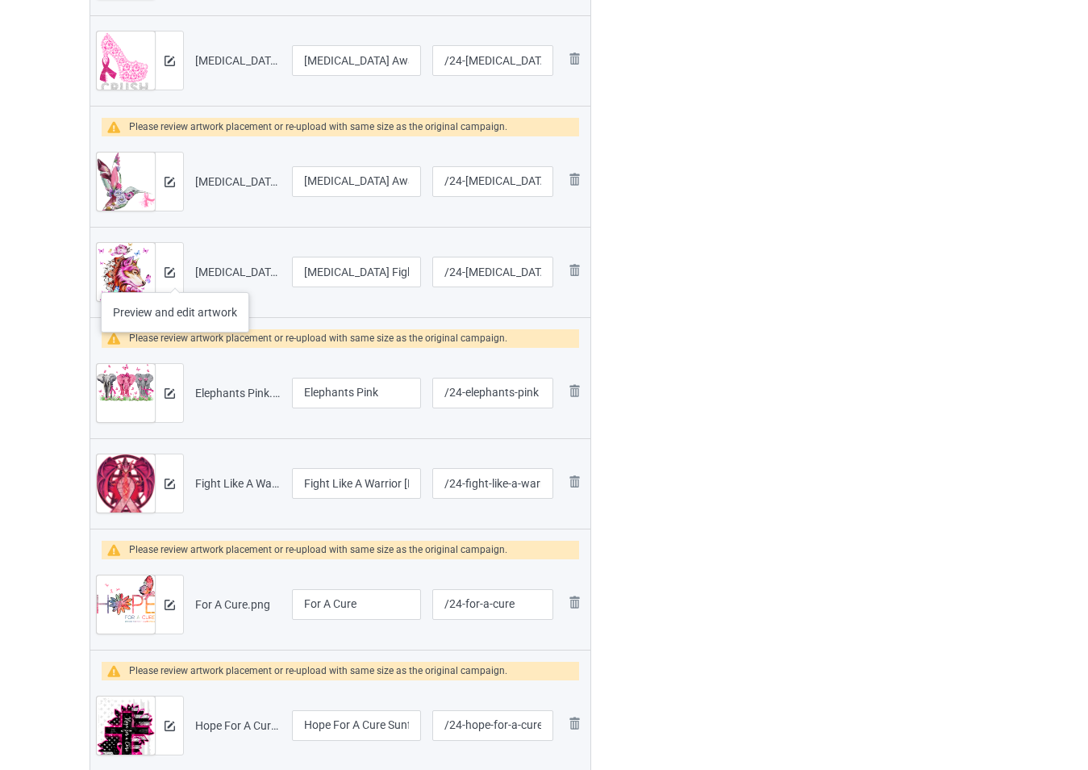
click at [175, 276] on div at bounding box center [169, 272] width 28 height 58
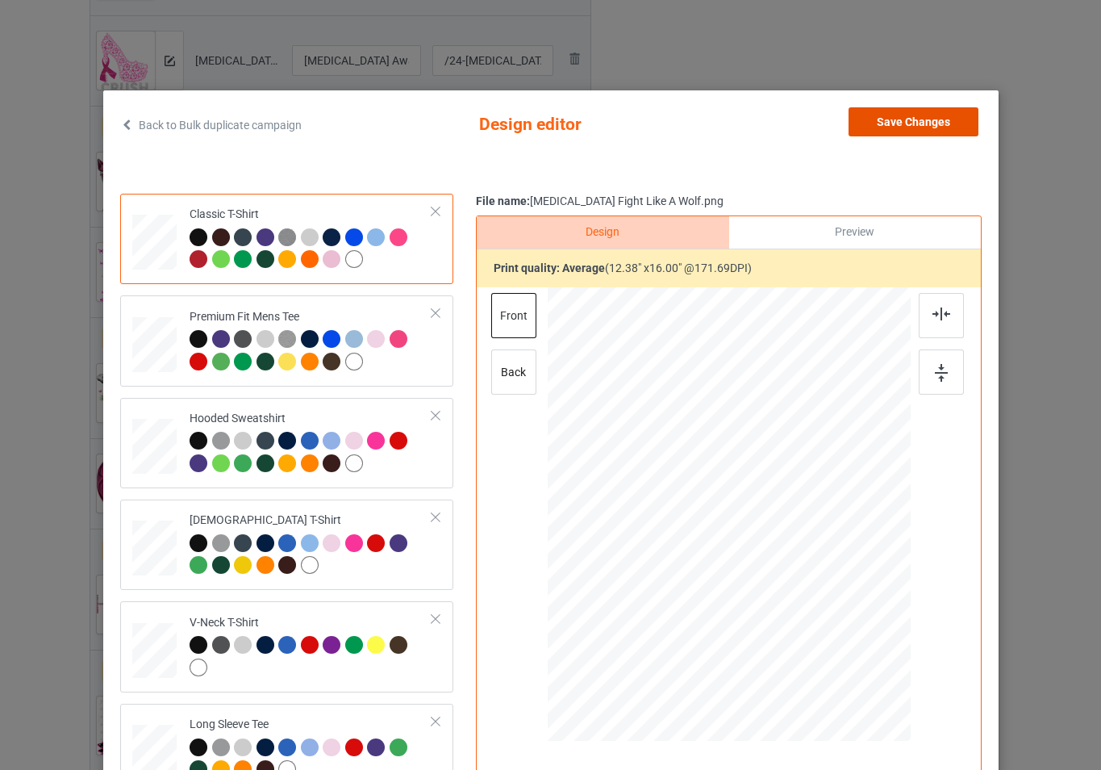
click at [898, 126] on button "Save Changes" at bounding box center [914, 121] width 130 height 29
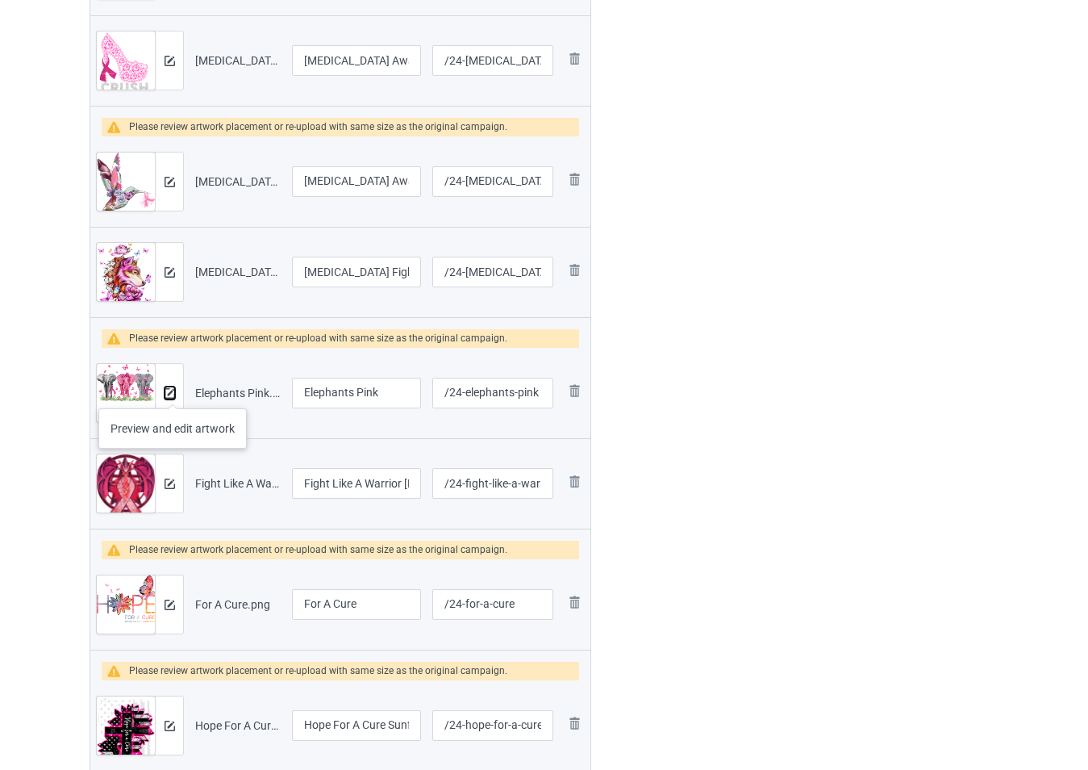
click at [173, 393] on img at bounding box center [170, 393] width 10 height 10
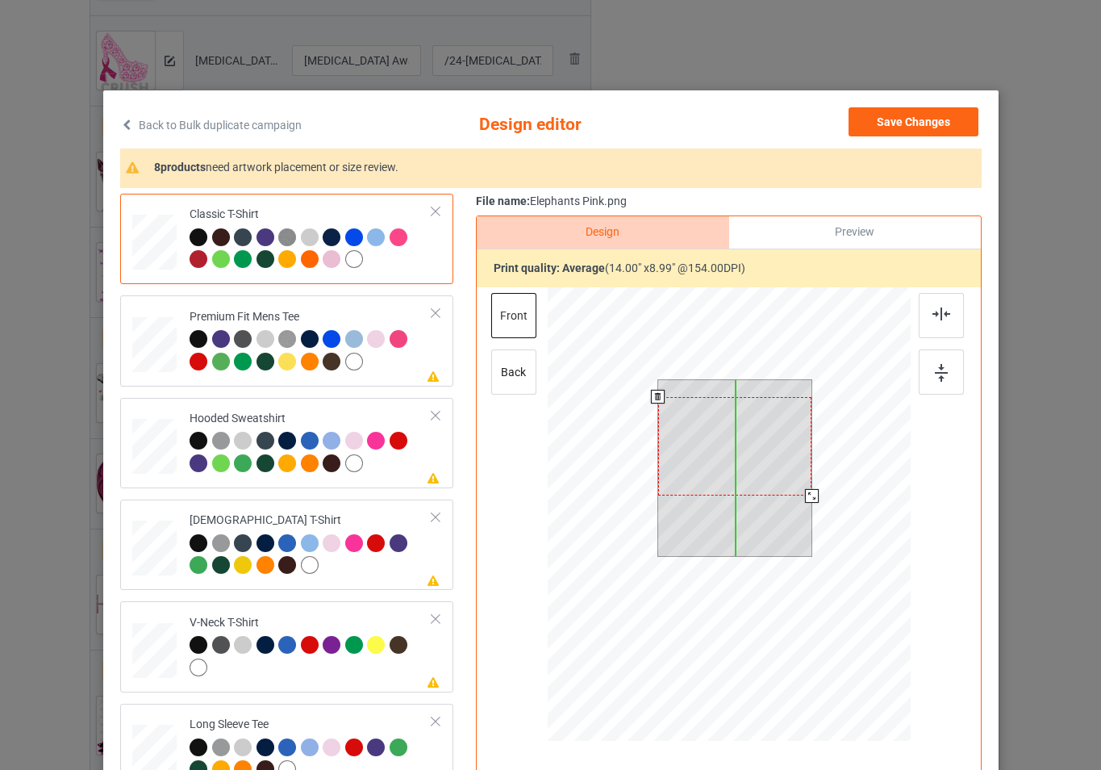
drag, startPoint x: 756, startPoint y: 424, endPoint x: 757, endPoint y: 441, distance: 17.0
click at [757, 441] on div at bounding box center [734, 446] width 154 height 98
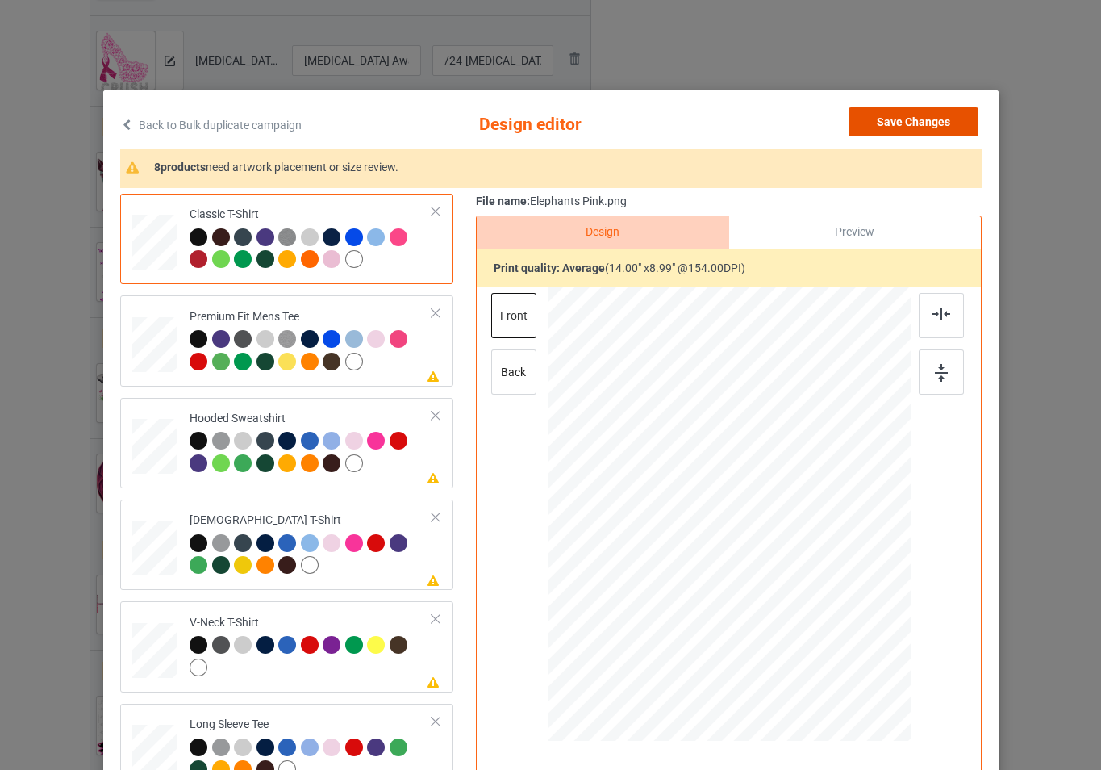
click at [895, 123] on button "Save Changes" at bounding box center [914, 121] width 130 height 29
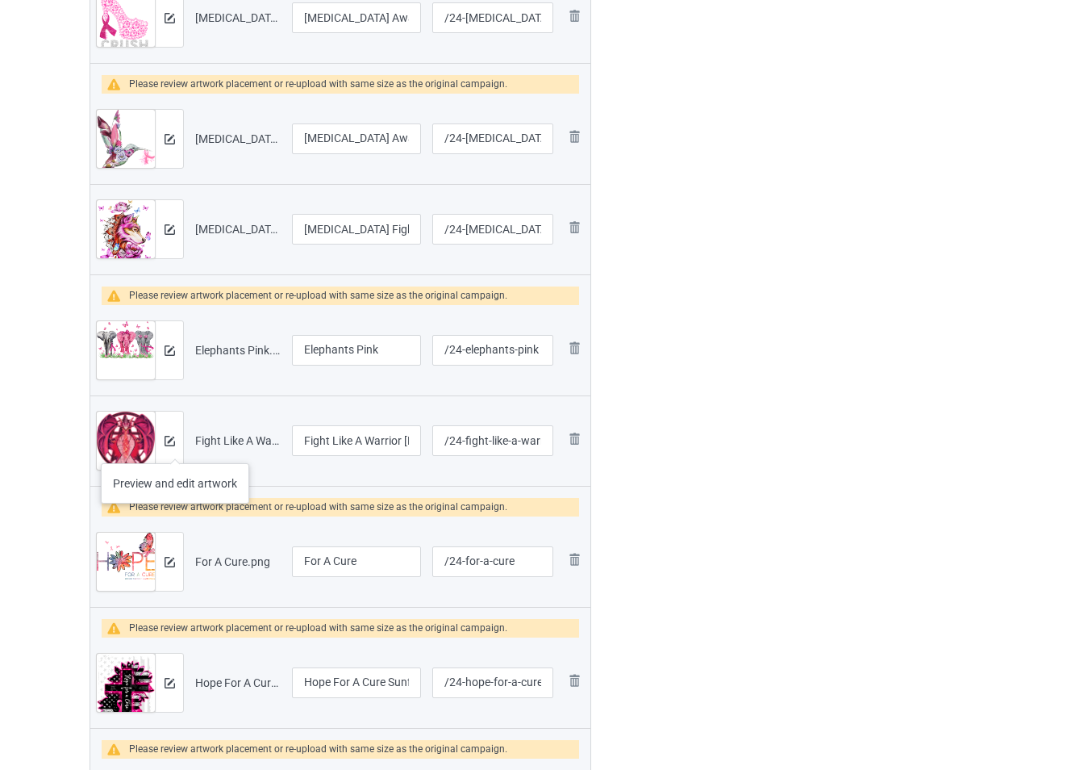
scroll to position [1628, 0]
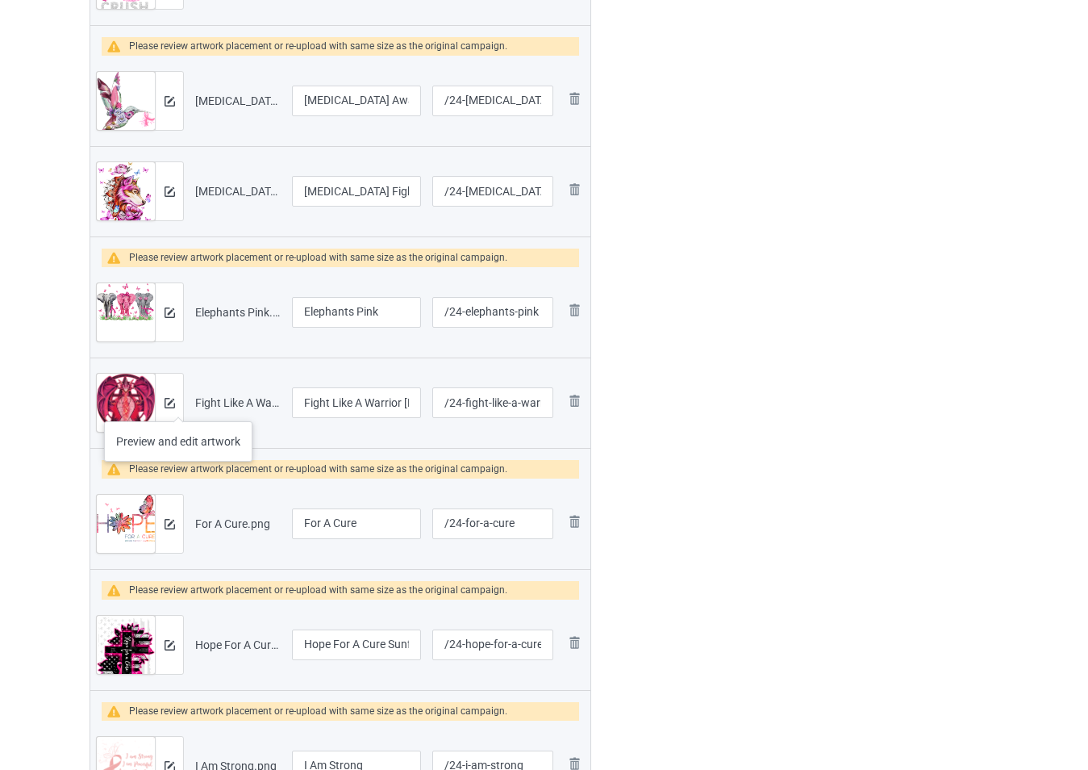
click at [178, 405] on div at bounding box center [169, 403] width 28 height 58
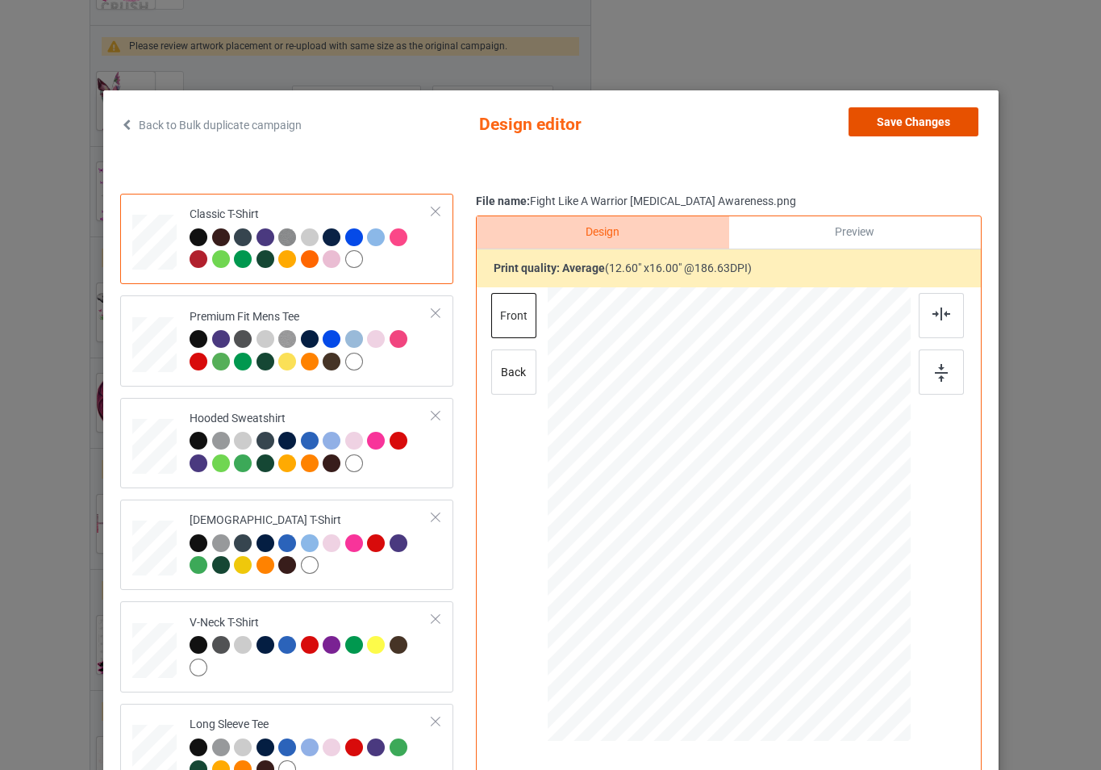
click at [889, 116] on button "Save Changes" at bounding box center [914, 121] width 130 height 29
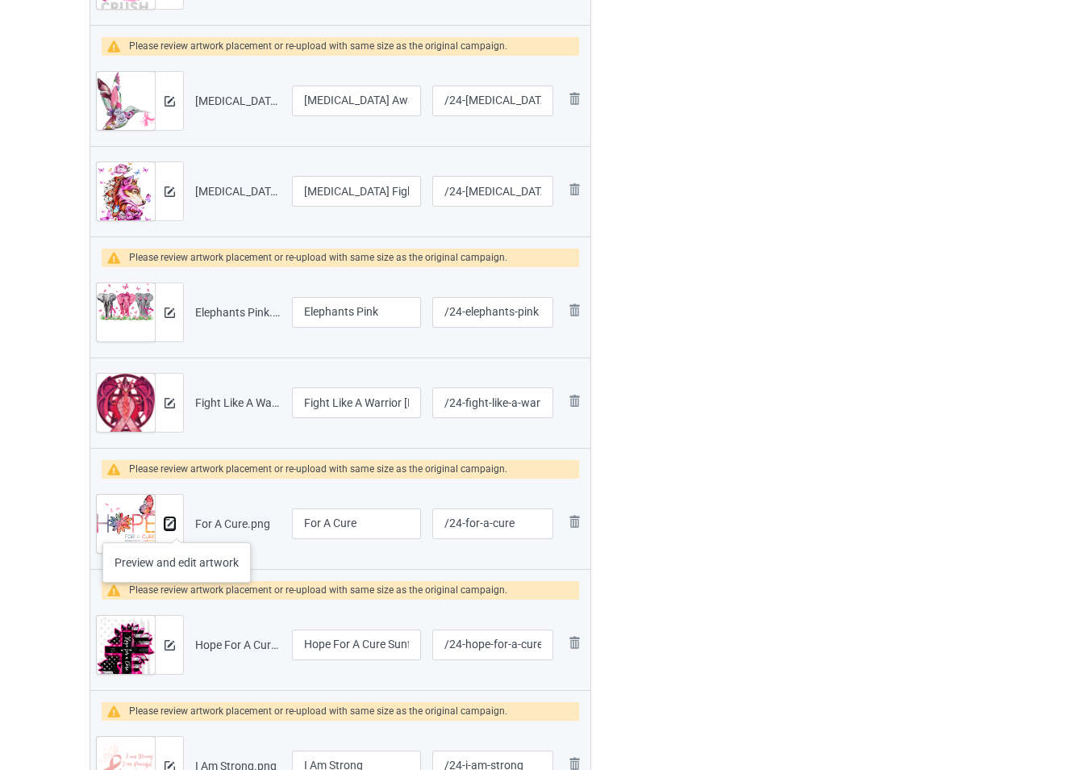
click at [173, 526] on img at bounding box center [170, 524] width 10 height 10
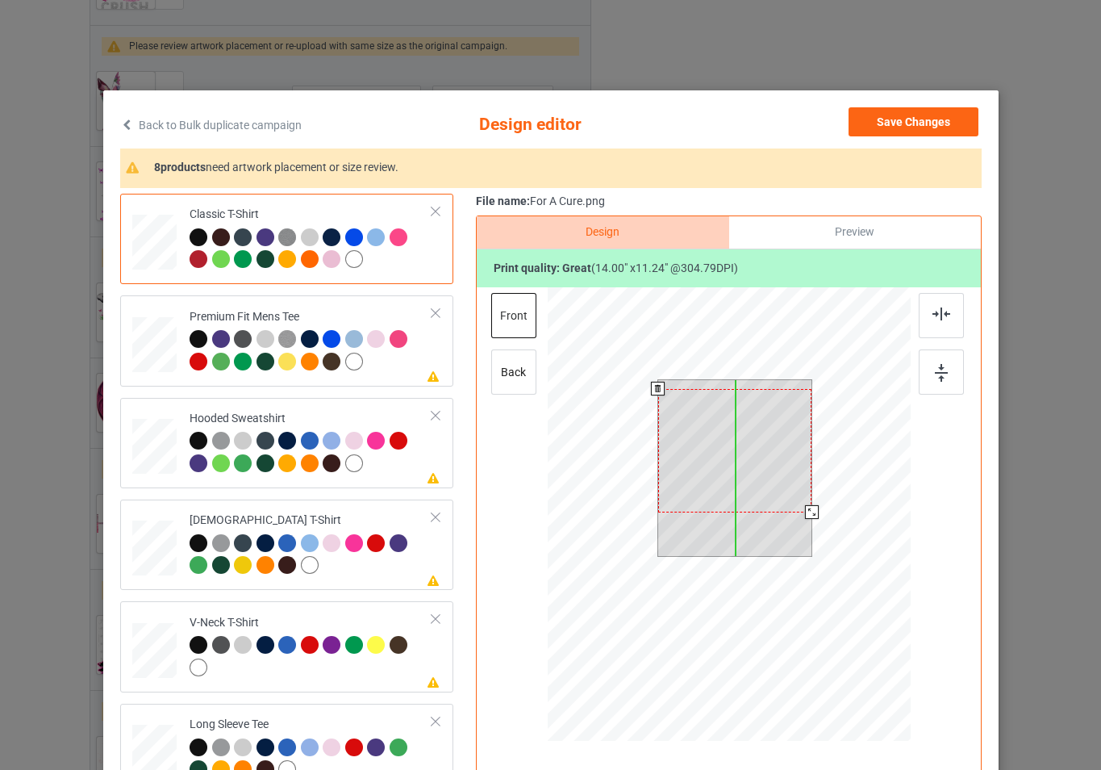
drag, startPoint x: 766, startPoint y: 482, endPoint x: 768, endPoint y: 491, distance: 9.0
click at [768, 491] on div at bounding box center [734, 450] width 154 height 123
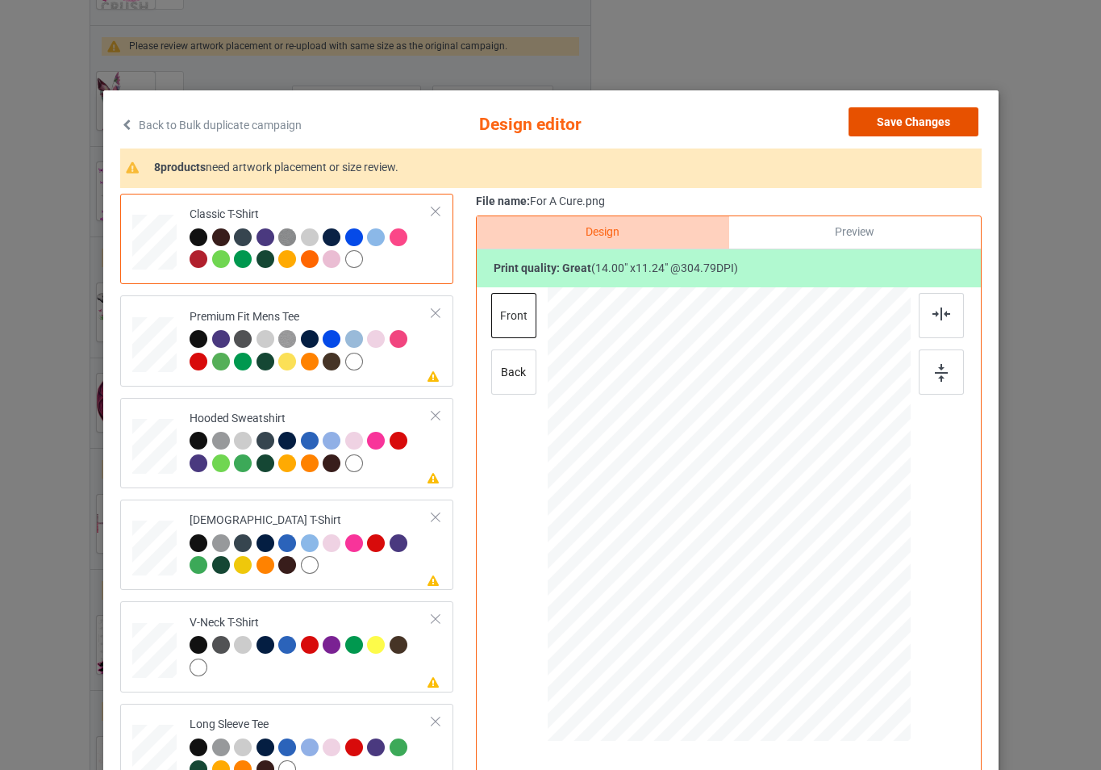
click at [884, 122] on button "Save Changes" at bounding box center [914, 121] width 130 height 29
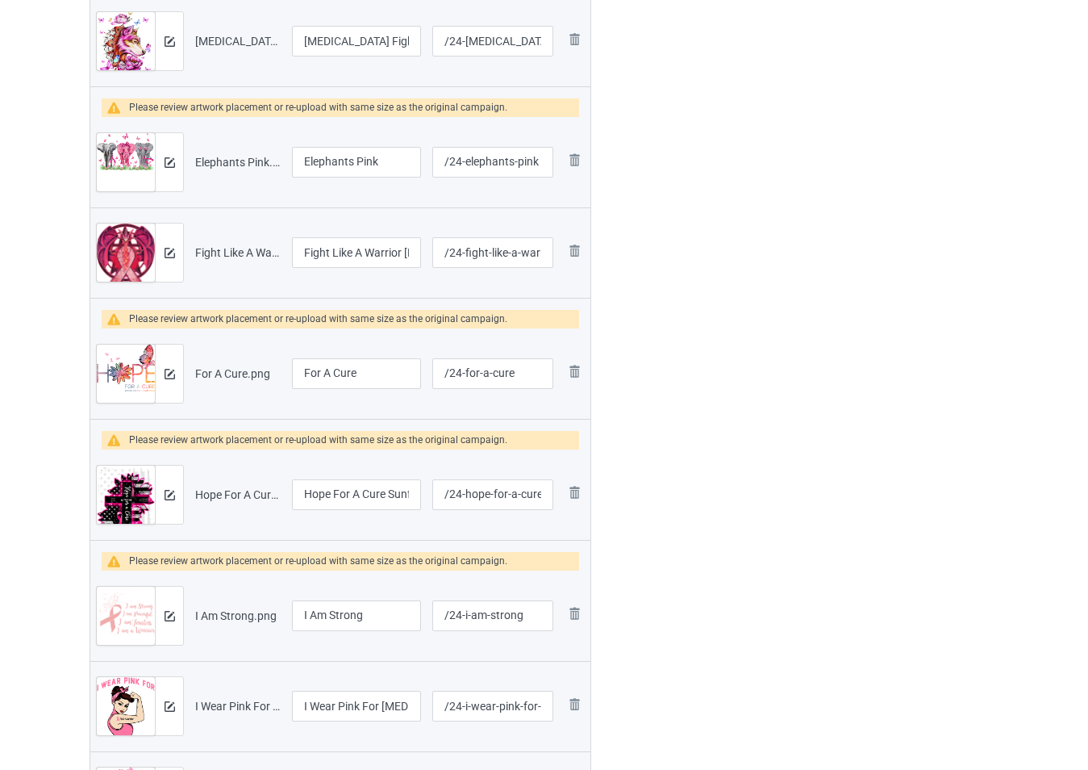
scroll to position [1789, 0]
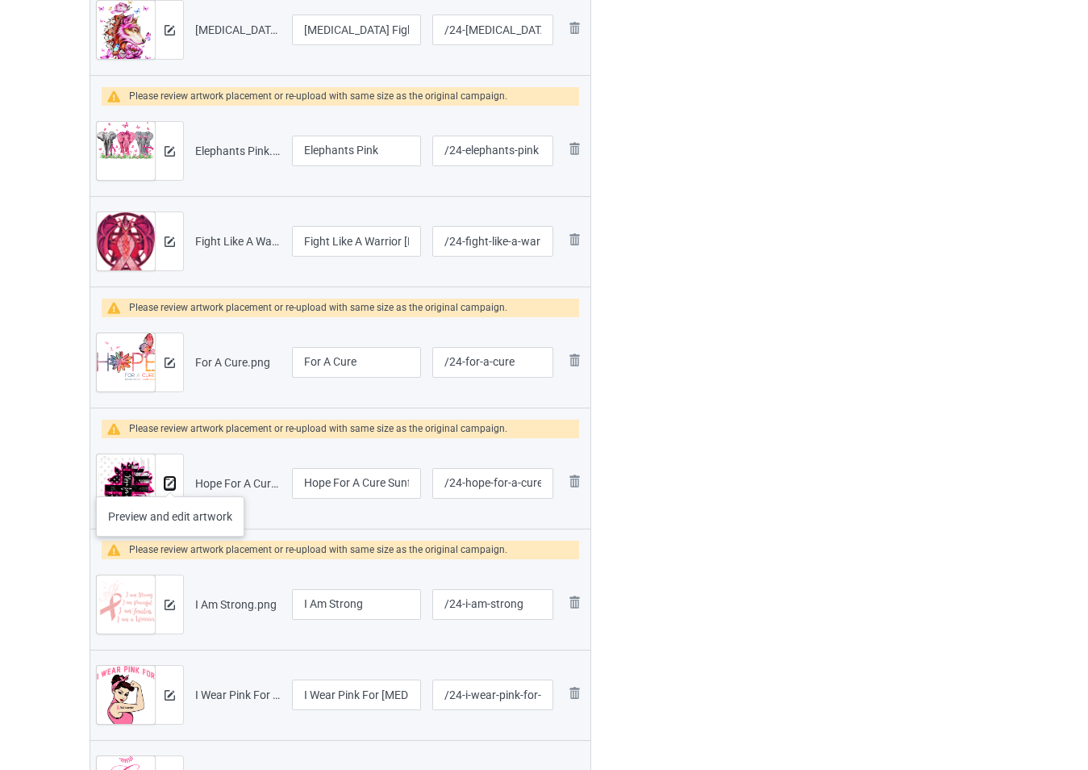
click at [170, 480] on img at bounding box center [170, 483] width 10 height 10
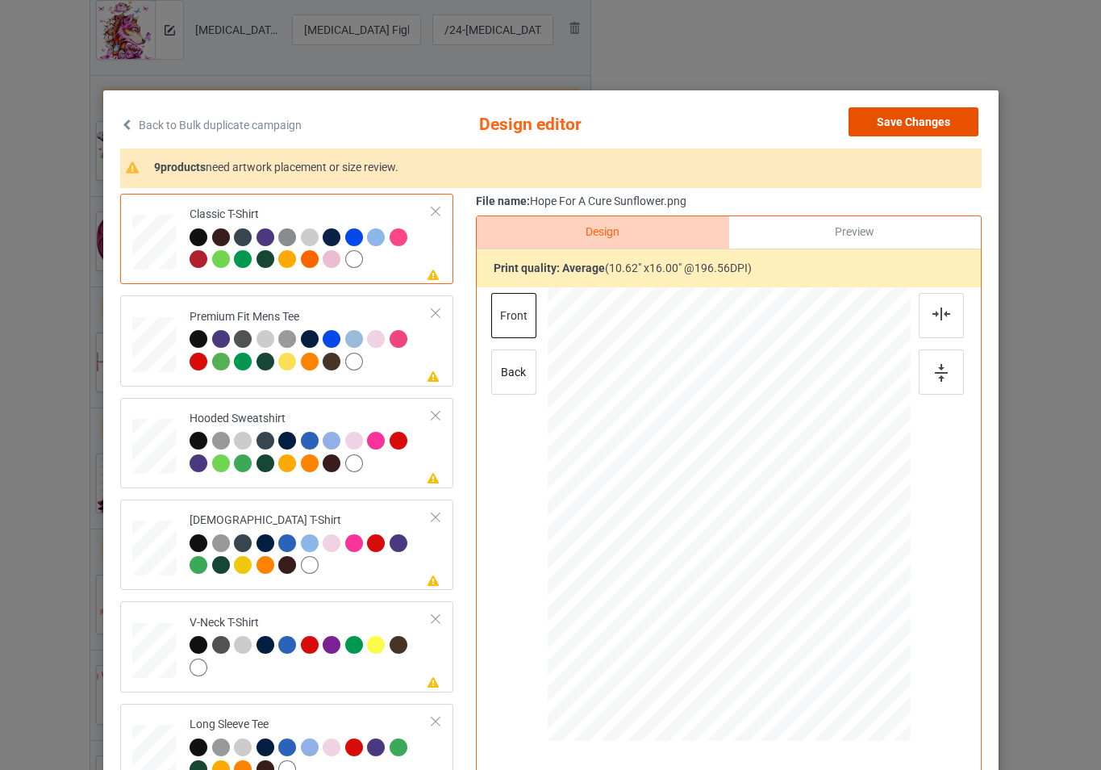
click at [916, 127] on button "Save Changes" at bounding box center [914, 121] width 130 height 29
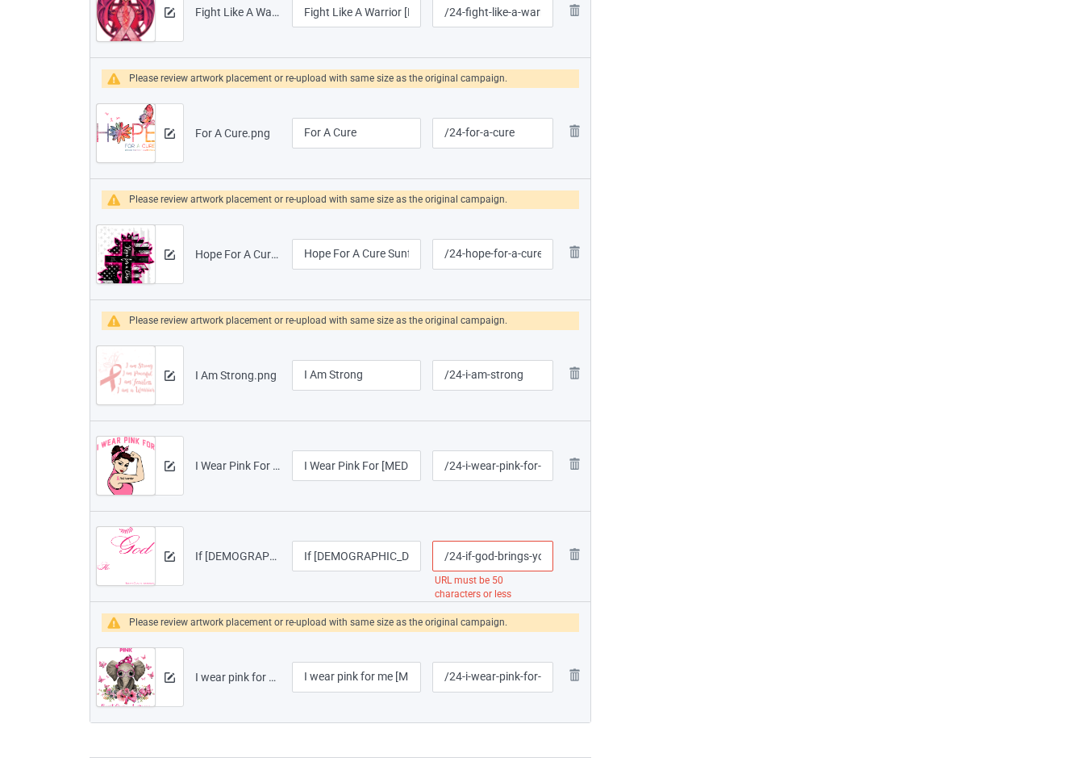
scroll to position [2031, 0]
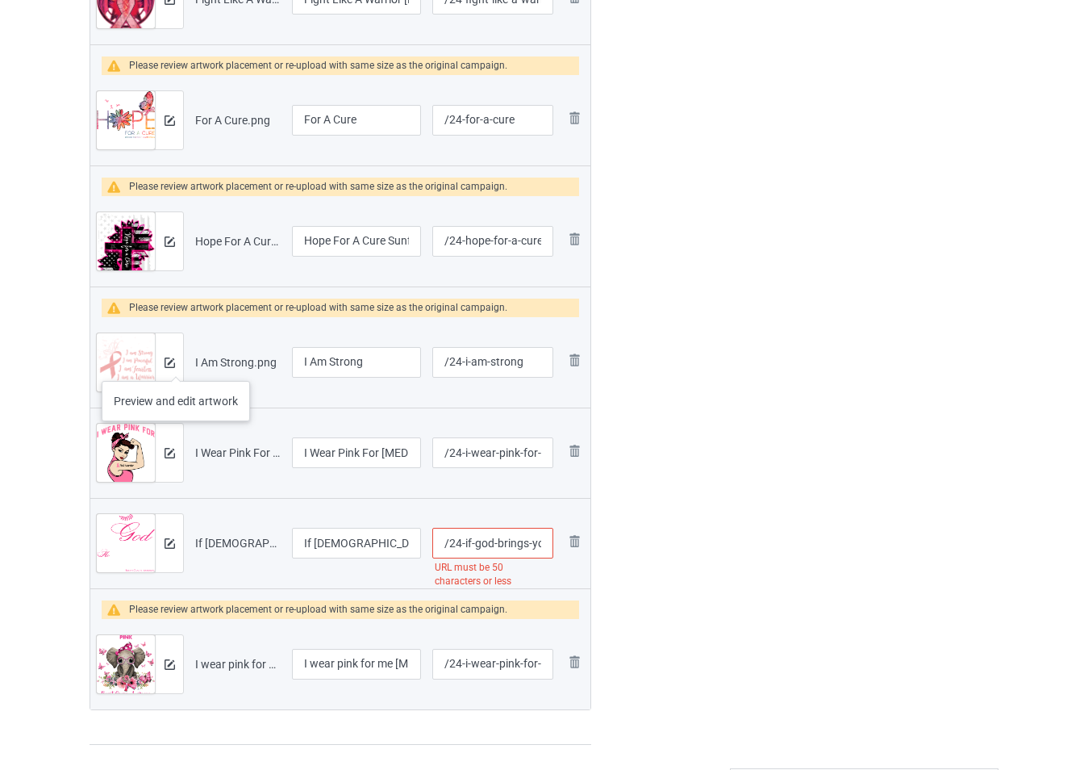
click at [176, 365] on div at bounding box center [169, 362] width 28 height 58
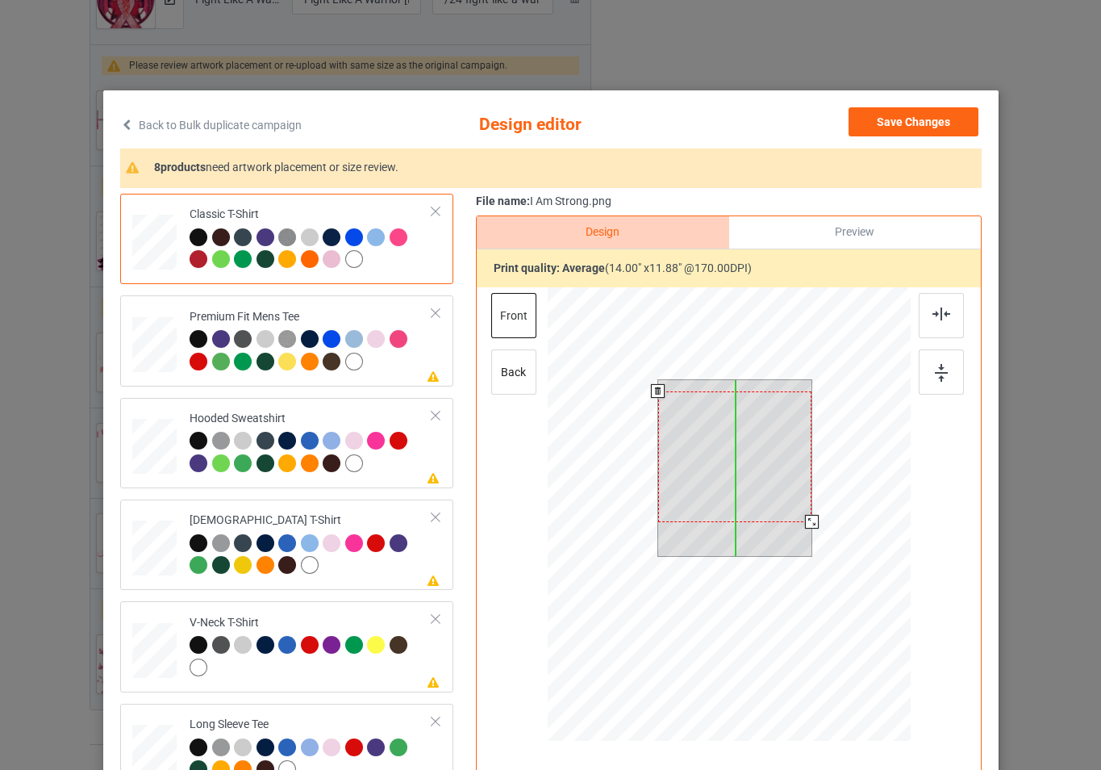
drag, startPoint x: 748, startPoint y: 473, endPoint x: 749, endPoint y: 484, distance: 11.3
click at [749, 484] on div at bounding box center [734, 456] width 154 height 131
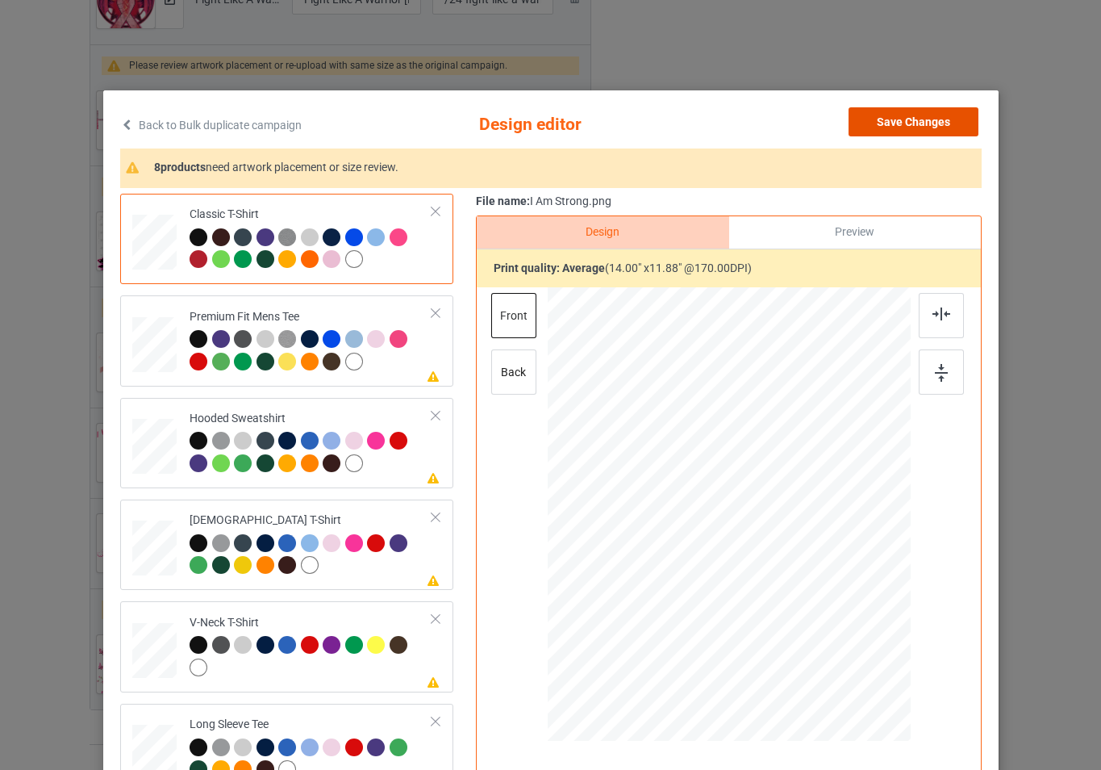
click at [874, 136] on button "Save Changes" at bounding box center [914, 121] width 130 height 29
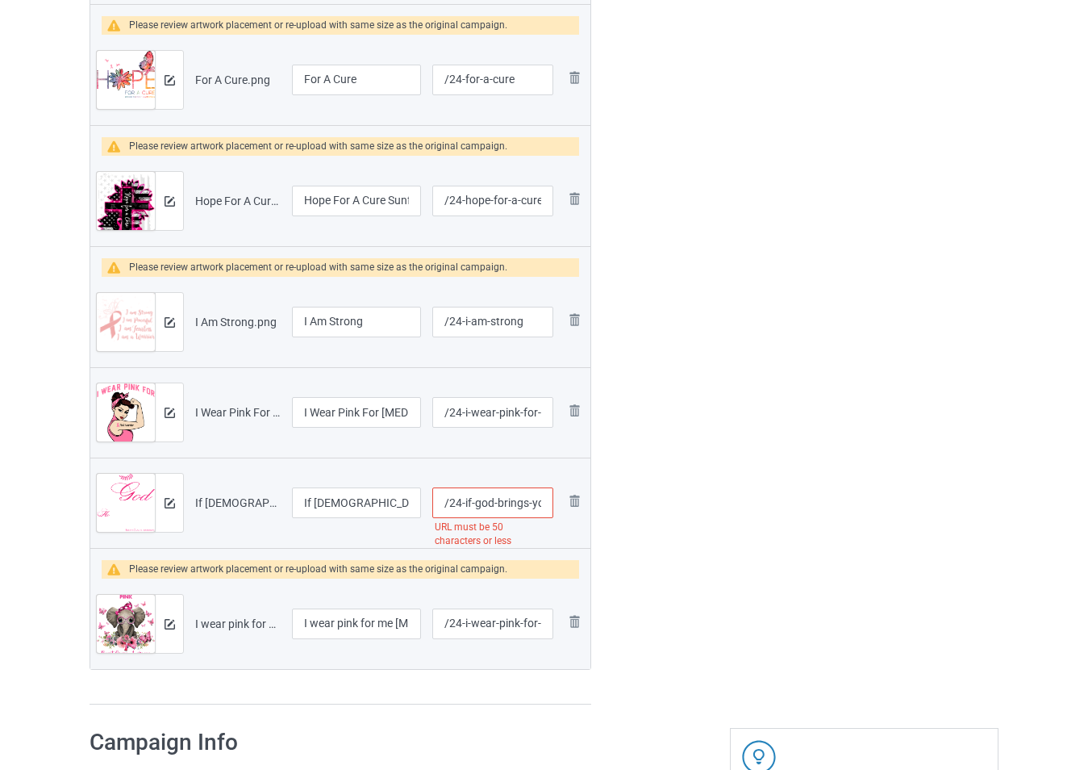
scroll to position [2112, 0]
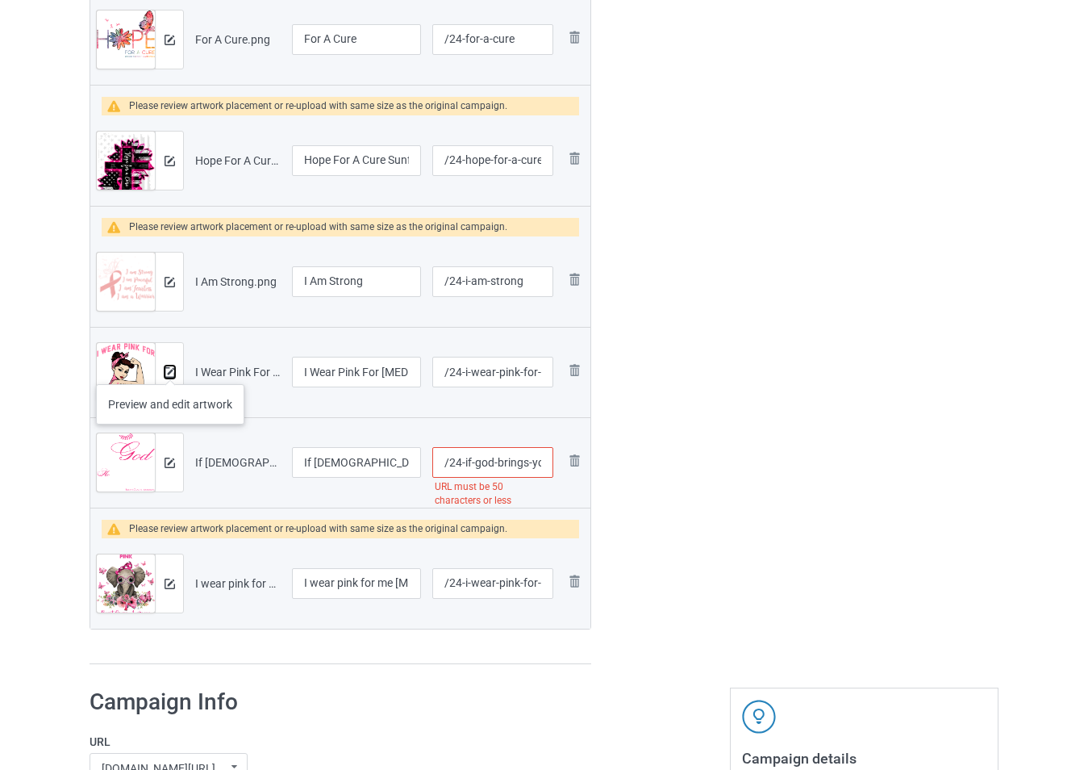
click at [170, 368] on img at bounding box center [170, 372] width 10 height 10
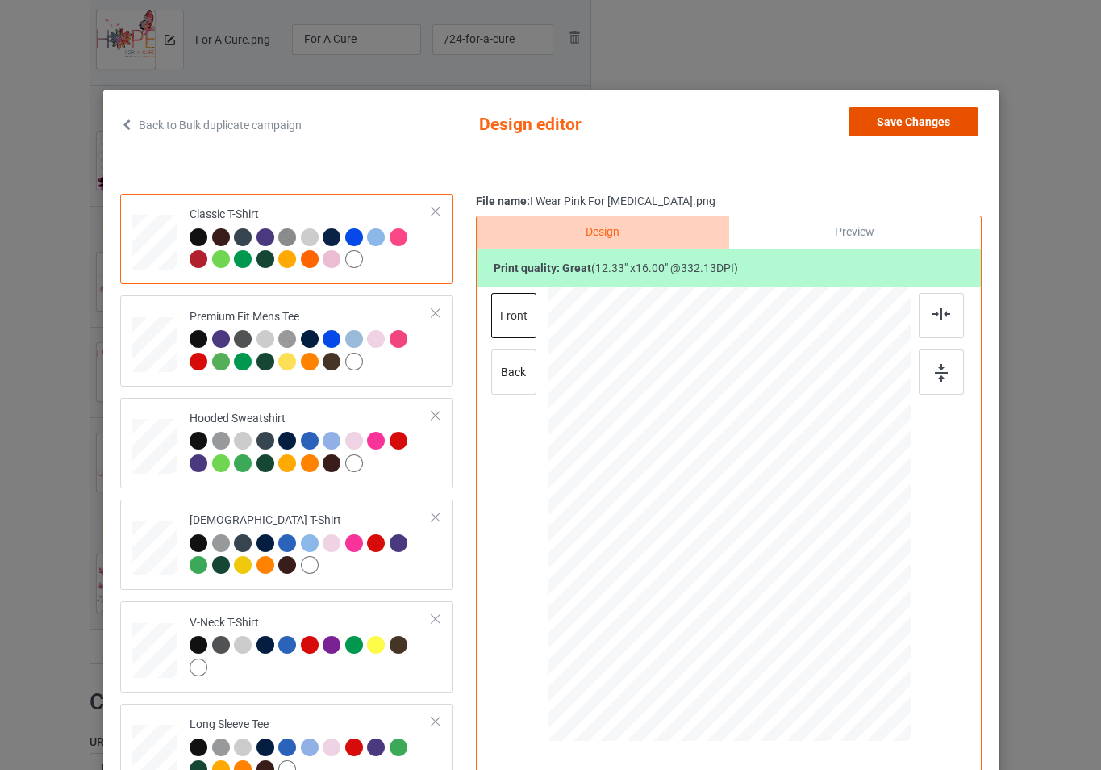
click at [899, 136] on button "Save Changes" at bounding box center [914, 121] width 130 height 29
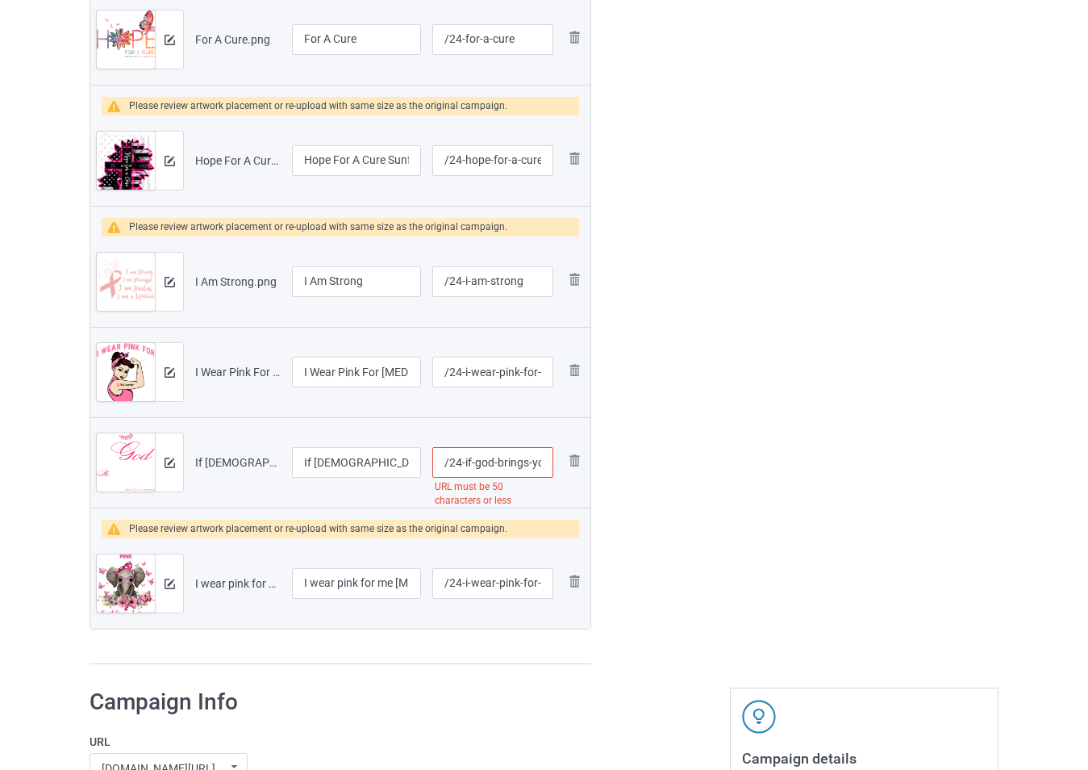
scroll to position [0, 173]
drag, startPoint x: 541, startPoint y: 465, endPoint x: 554, endPoint y: 468, distance: 13.3
click at [554, 468] on td "/24-if-god-brings-you-to-it-he-will-brings-you-through-it URL must be 50 charac…" at bounding box center [493, 462] width 132 height 90
type input "/24-if-god-brings-yo"
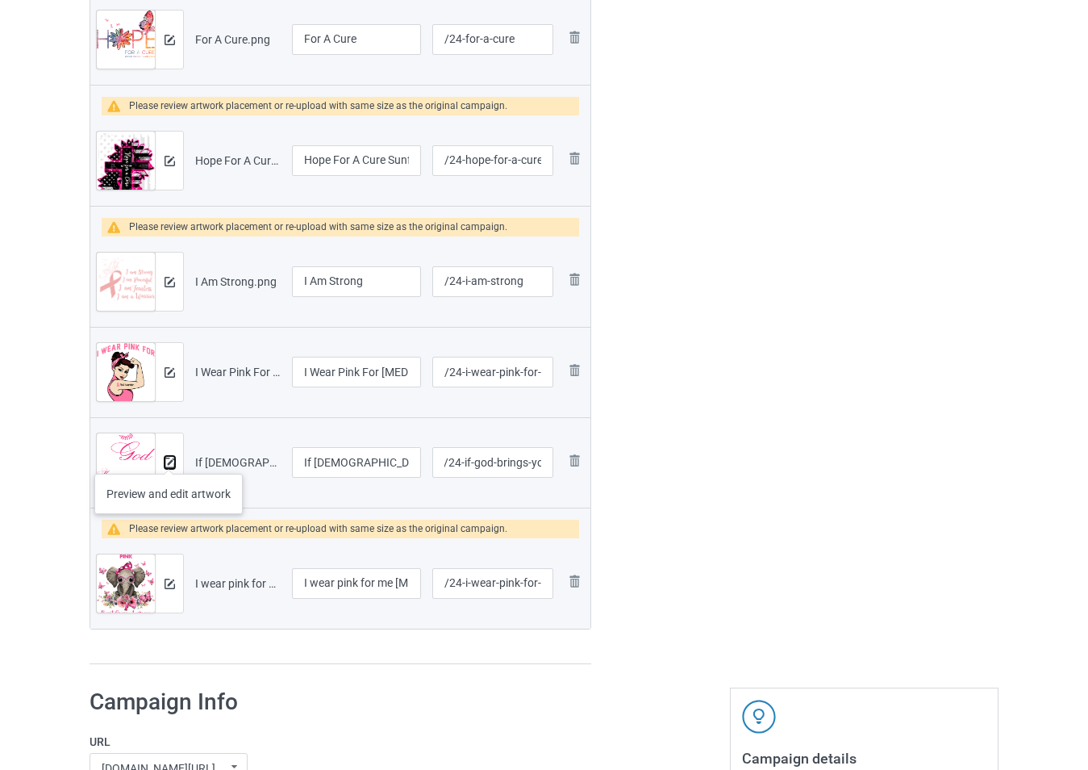
click at [169, 457] on img at bounding box center [170, 462] width 10 height 10
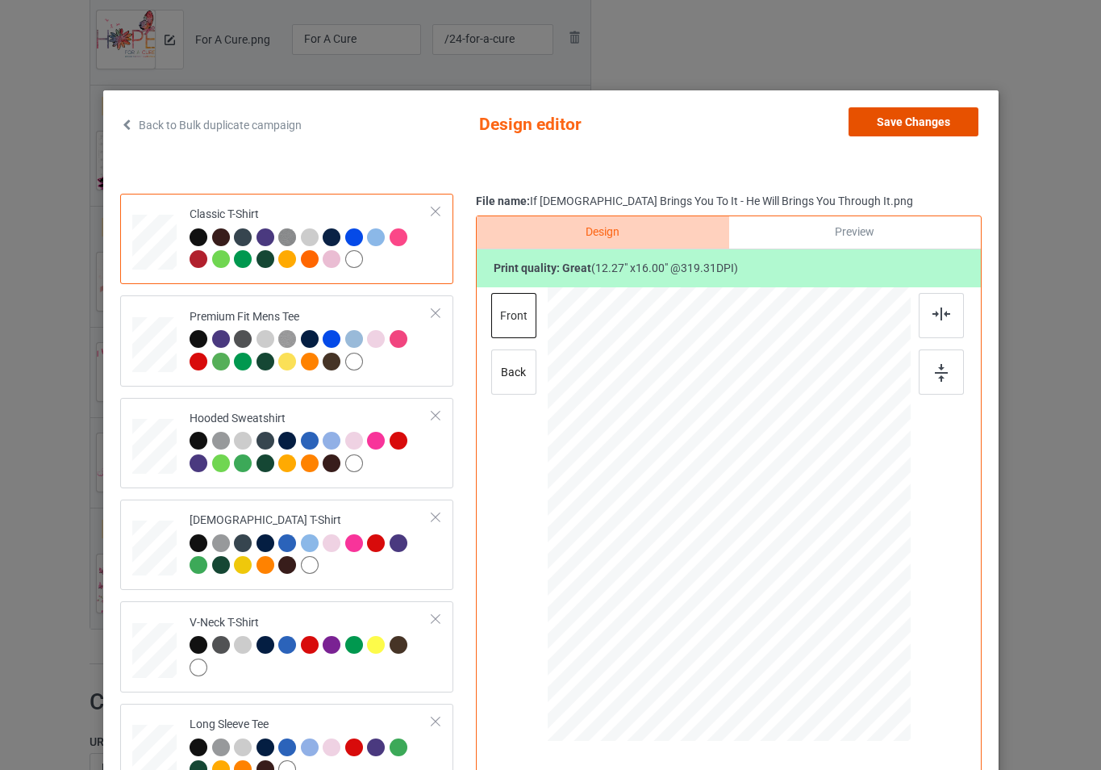
click at [902, 114] on button "Save Changes" at bounding box center [914, 121] width 130 height 29
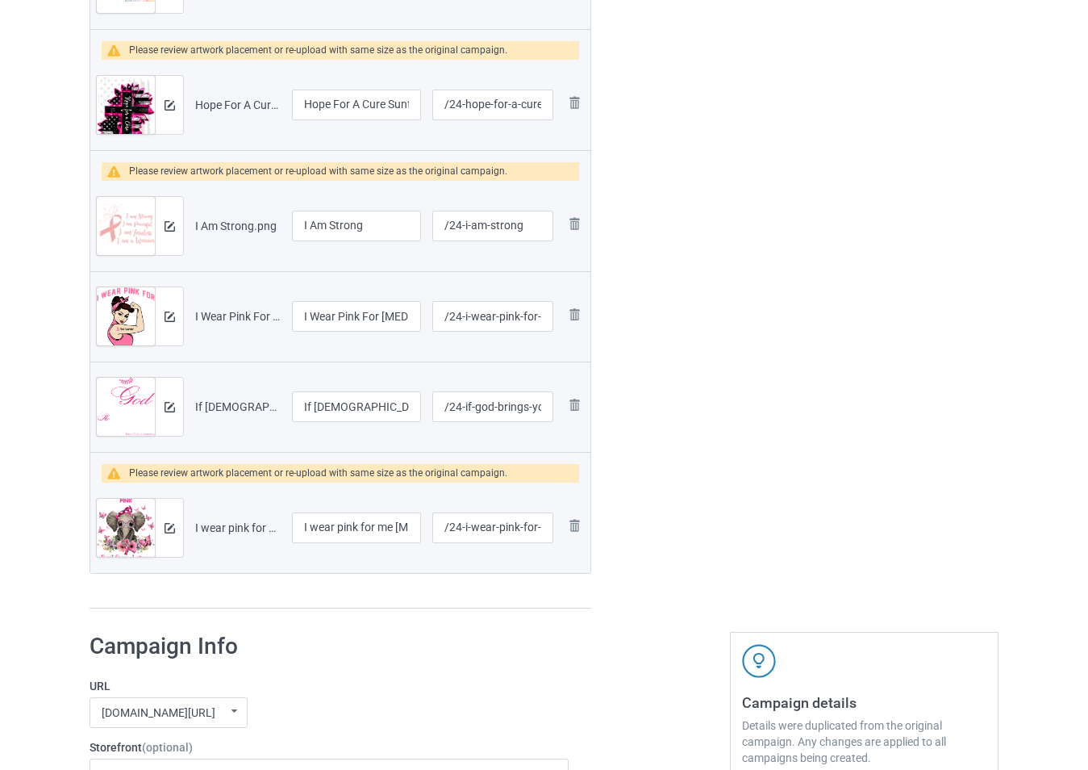
scroll to position [2193, 0]
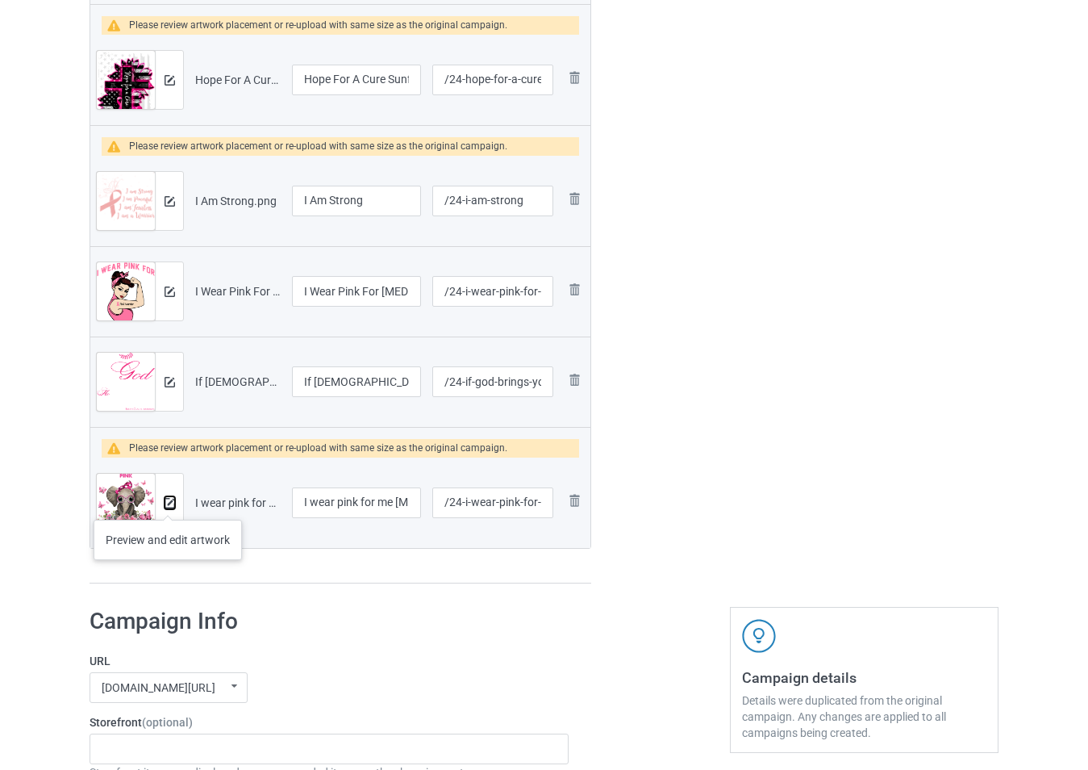
click at [168, 503] on img at bounding box center [170, 503] width 10 height 10
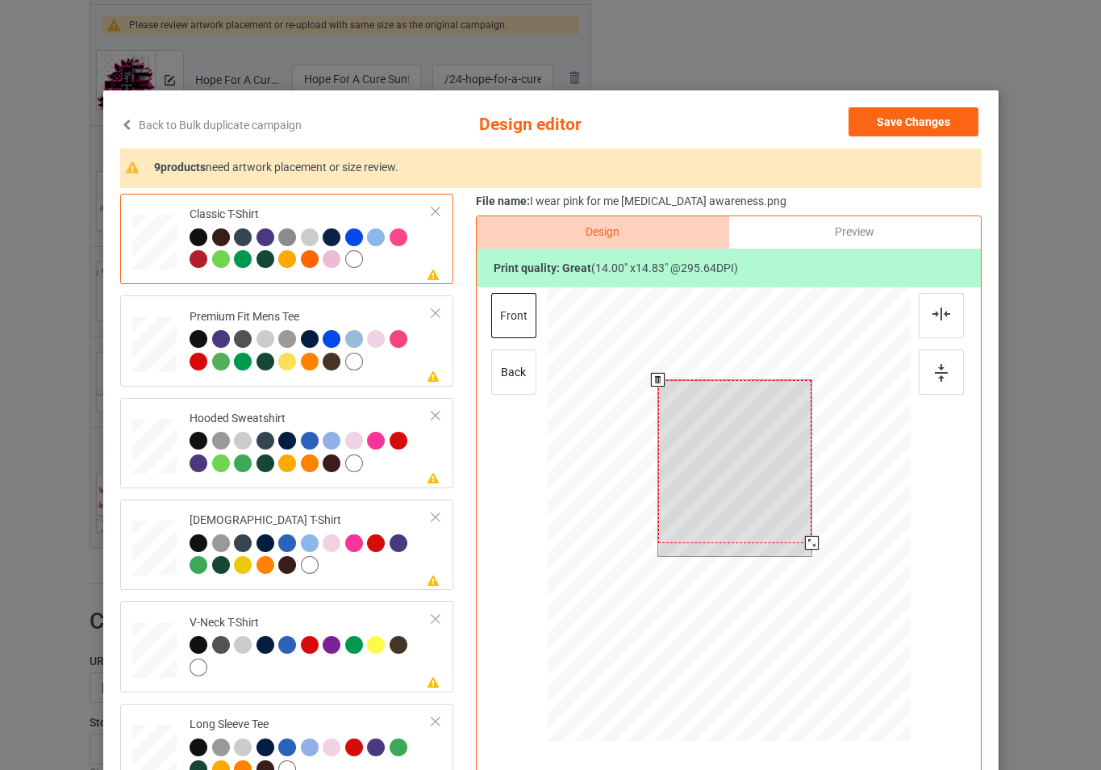
click at [819, 560] on div at bounding box center [728, 516] width 363 height 458
drag, startPoint x: 781, startPoint y: 502, endPoint x: 786, endPoint y: 509, distance: 8.7
click at [786, 509] on div at bounding box center [734, 468] width 154 height 163
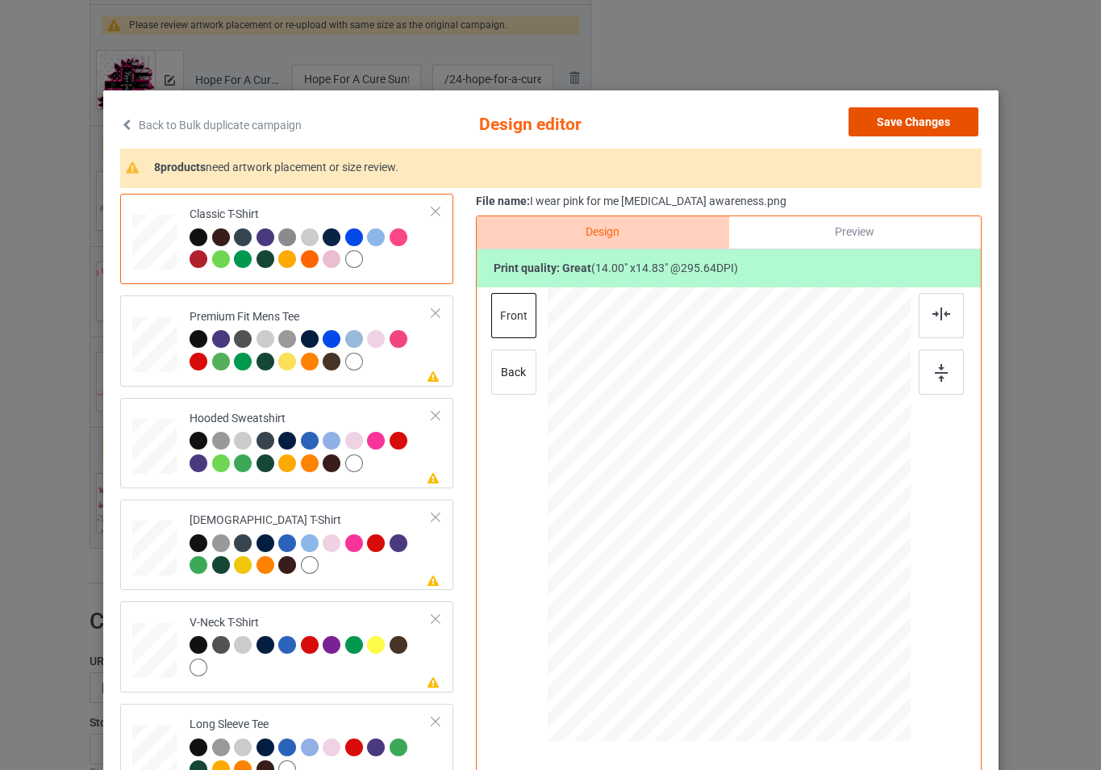
click at [912, 120] on button "Save Changes" at bounding box center [914, 121] width 130 height 29
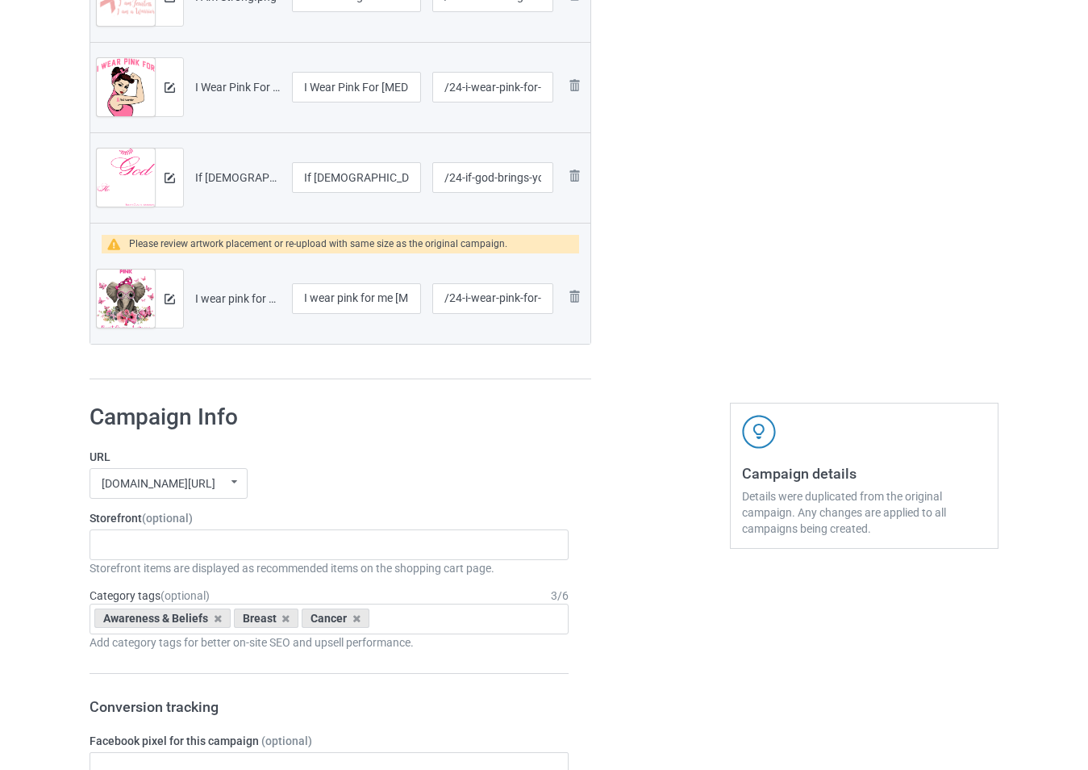
scroll to position [2515, 0]
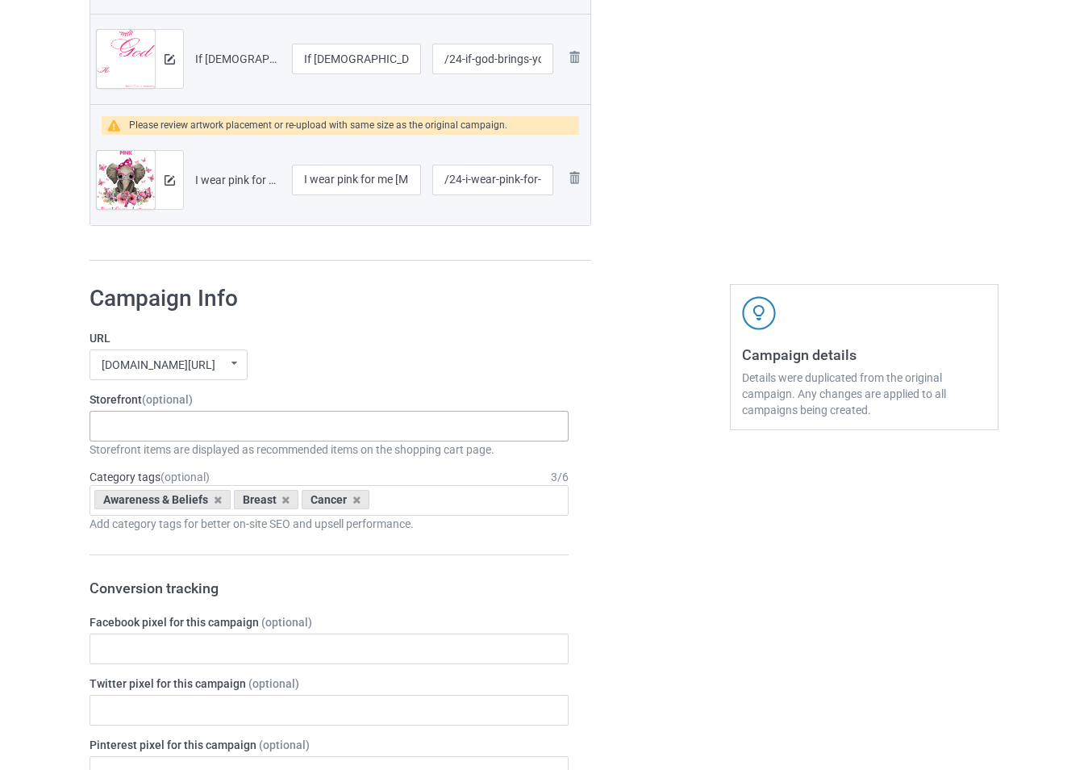
click at [271, 429] on div "-------------------------------------------------- Gifts For Christmas Teacher …" at bounding box center [329, 426] width 479 height 31
type input "breast"
click at [244, 460] on div "[MEDICAL_DATA]" at bounding box center [329, 455] width 478 height 30
click at [405, 346] on label "URL" at bounding box center [329, 338] width 479 height 16
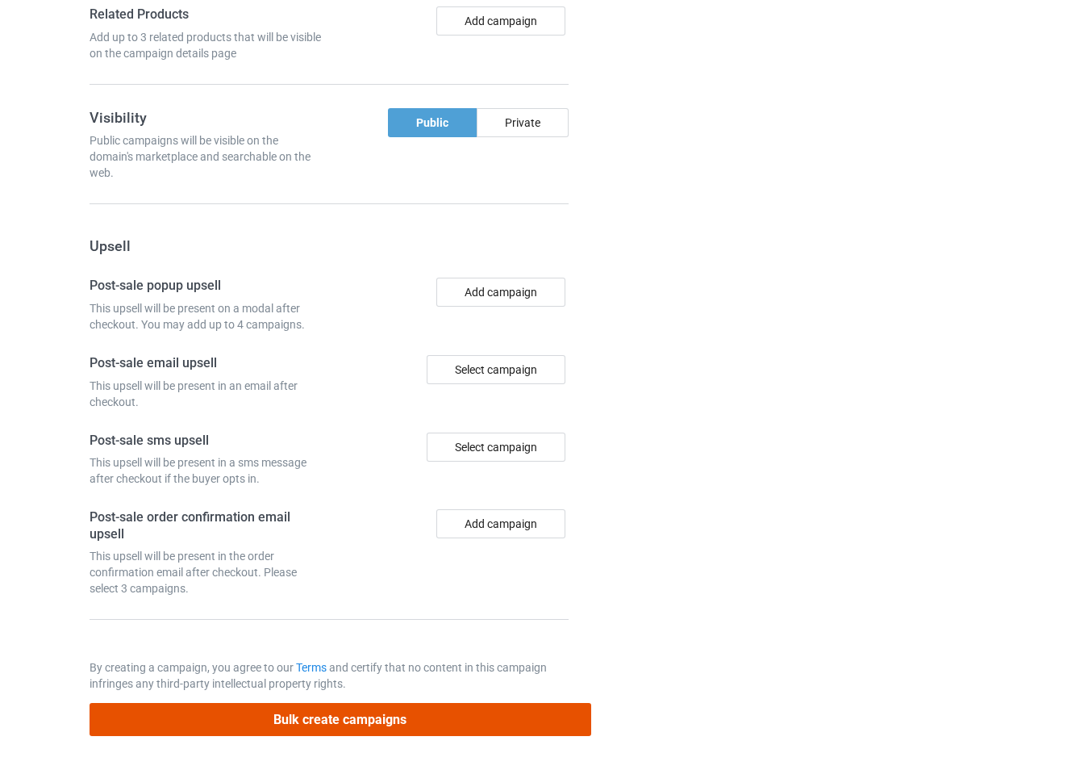
click at [387, 724] on button "Bulk create campaigns" at bounding box center [341, 719] width 502 height 33
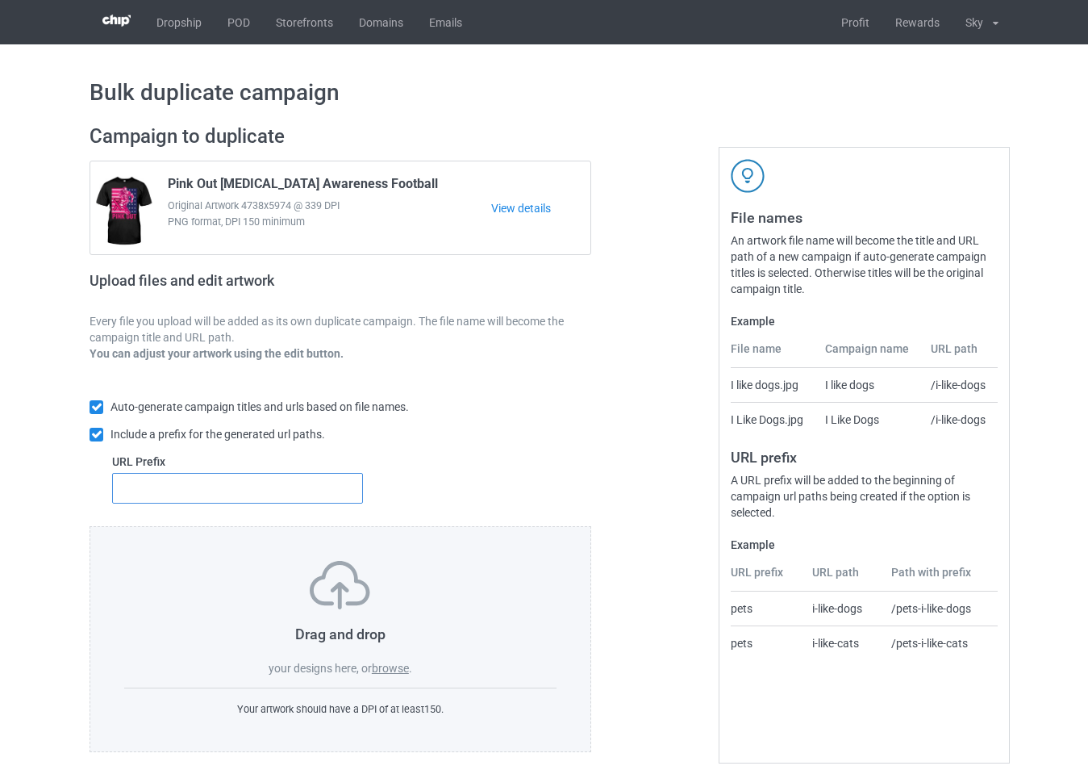
click at [290, 480] on input "text" at bounding box center [237, 488] width 251 height 31
type input "52"
click at [402, 674] on label "browse" at bounding box center [390, 668] width 37 height 13
click at [0, 0] on input "browse" at bounding box center [0, 0] width 0 height 0
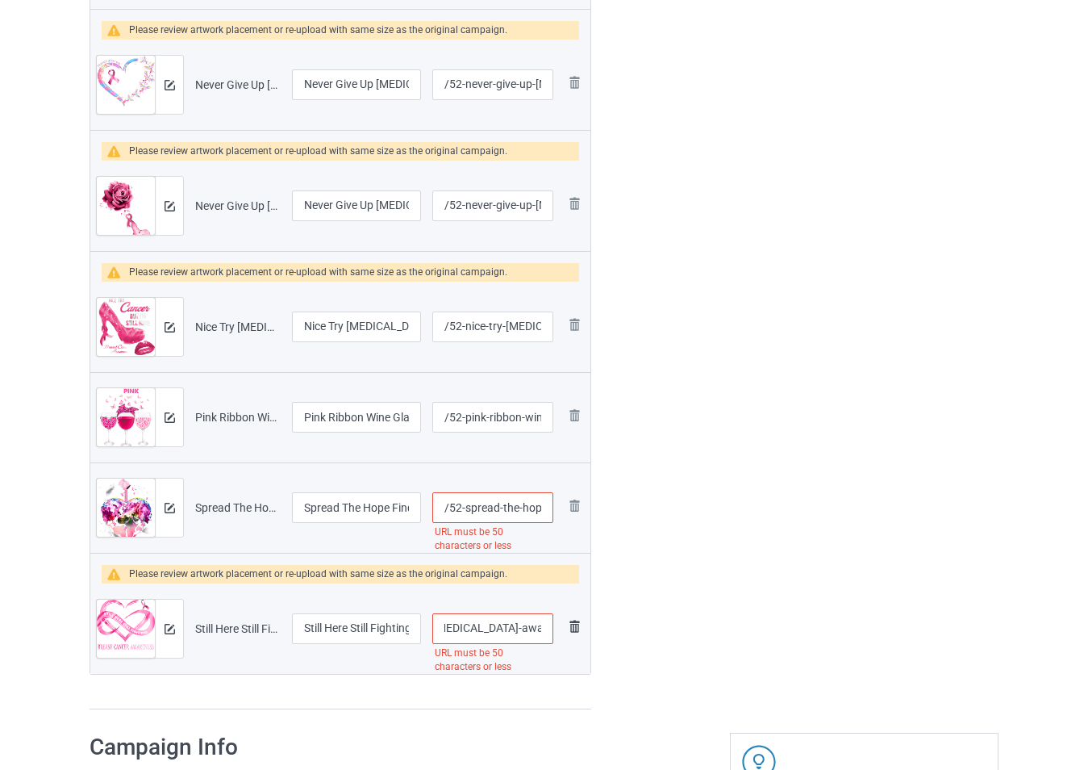
scroll to position [0, 157]
drag, startPoint x: 536, startPoint y: 632, endPoint x: 576, endPoint y: 637, distance: 40.5
click at [576, 637] on tr "Preview and edit artwork Still Here Still Fighting [MEDICAL_DATA] Awareness.png…" at bounding box center [340, 628] width 500 height 90
type input "/52-still-here-still-fi"
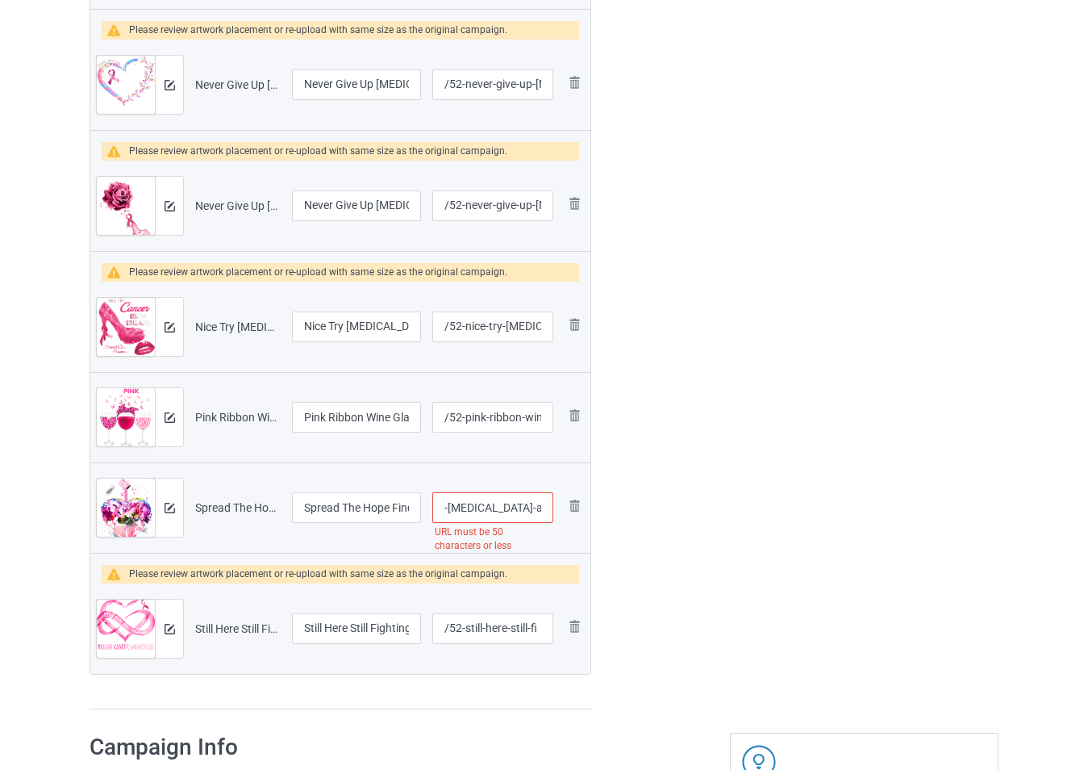
scroll to position [0, 200]
drag, startPoint x: 536, startPoint y: 513, endPoint x: 564, endPoint y: 525, distance: 30.7
click at [564, 525] on tr "Preview and edit artwork Spread The Hope Find The Cure - [MEDICAL_DATA] Awarene…" at bounding box center [340, 507] width 500 height 90
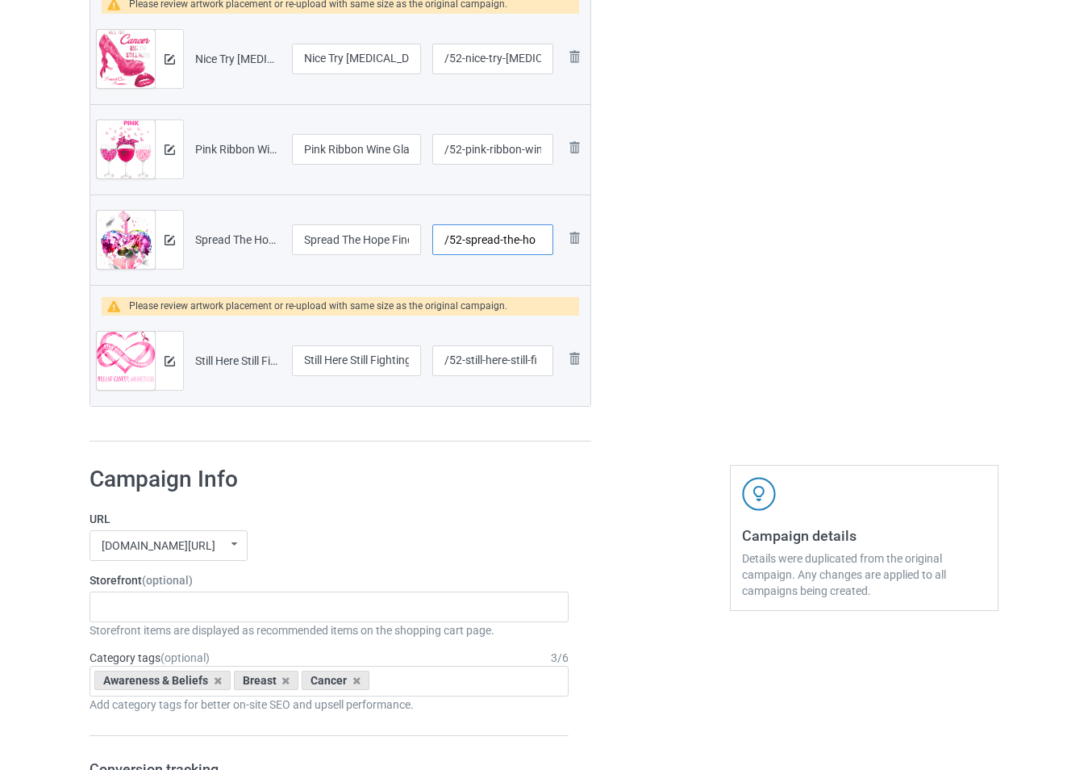
scroll to position [1694, 0]
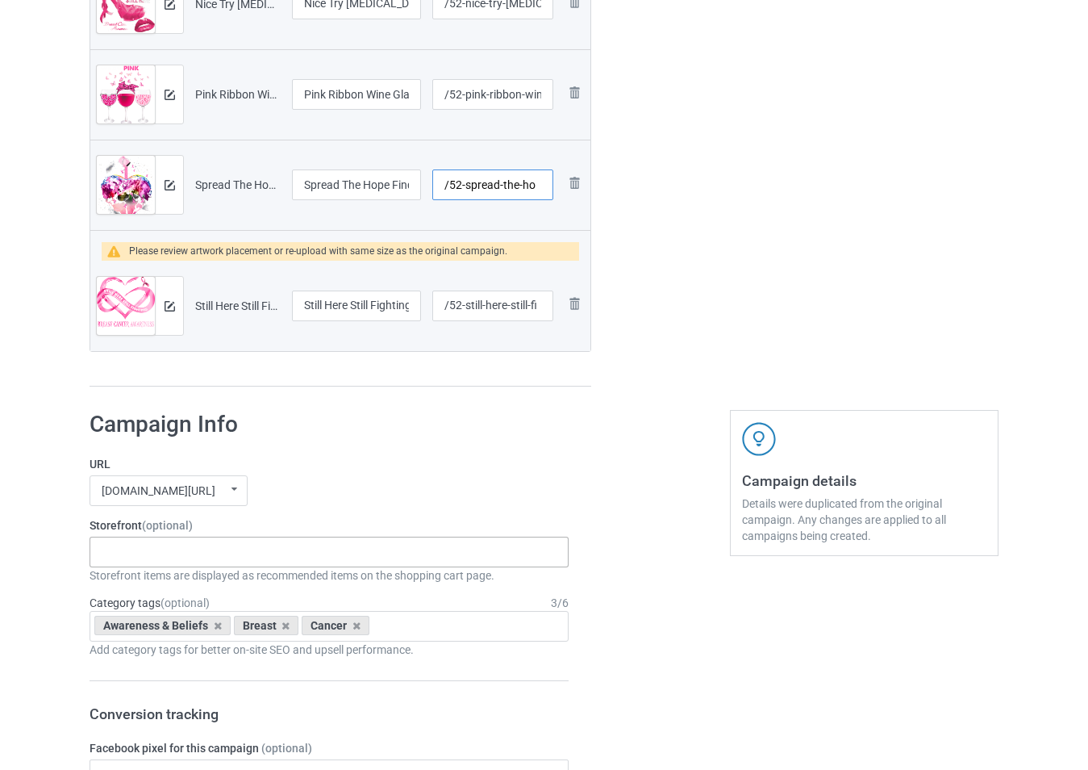
type input "/52-spread-the-ho"
click at [236, 558] on div "-------------------------------------------------- Gifts For Christmas Teacher …" at bounding box center [329, 551] width 479 height 31
drag, startPoint x: 236, startPoint y: 587, endPoint x: 303, endPoint y: 531, distance: 87.6
click at [303, 531] on div "Storefront (optional) breaA= No result found Storefront items are displayed as …" at bounding box center [329, 550] width 479 height 66
click at [248, 552] on div "breaA= No result found" at bounding box center [329, 551] width 479 height 31
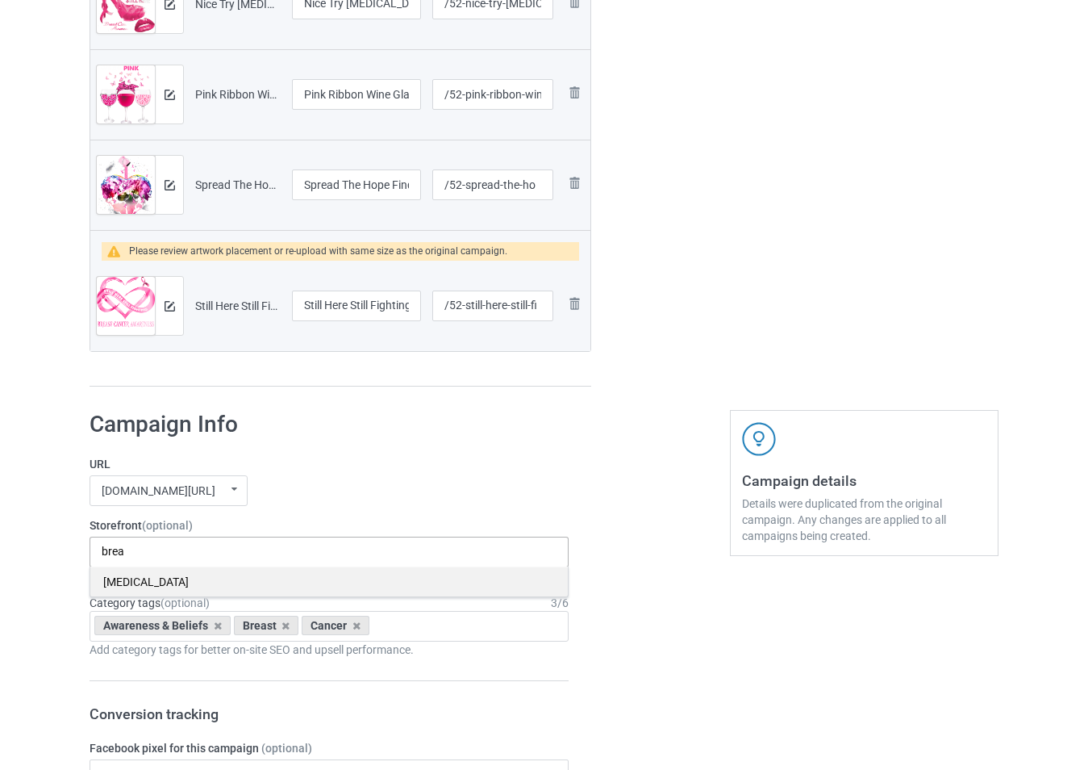
type input "brea"
click at [215, 586] on div "[MEDICAL_DATA]" at bounding box center [329, 581] width 478 height 30
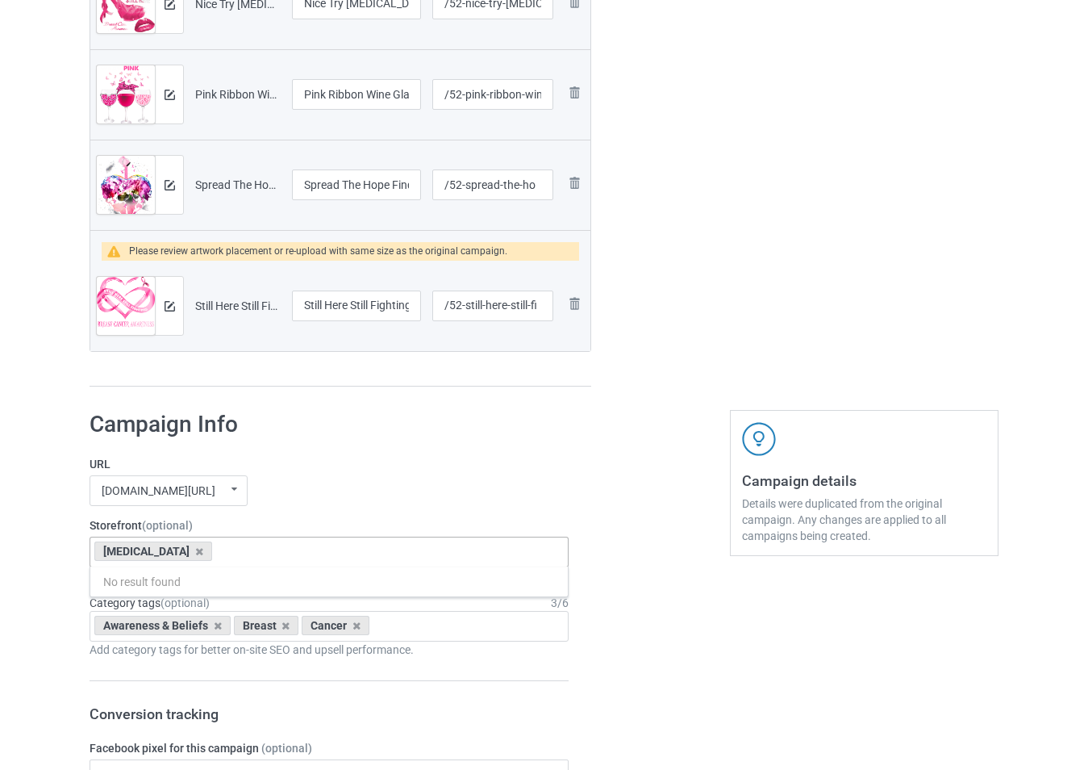
click at [352, 459] on label "URL" at bounding box center [329, 464] width 479 height 16
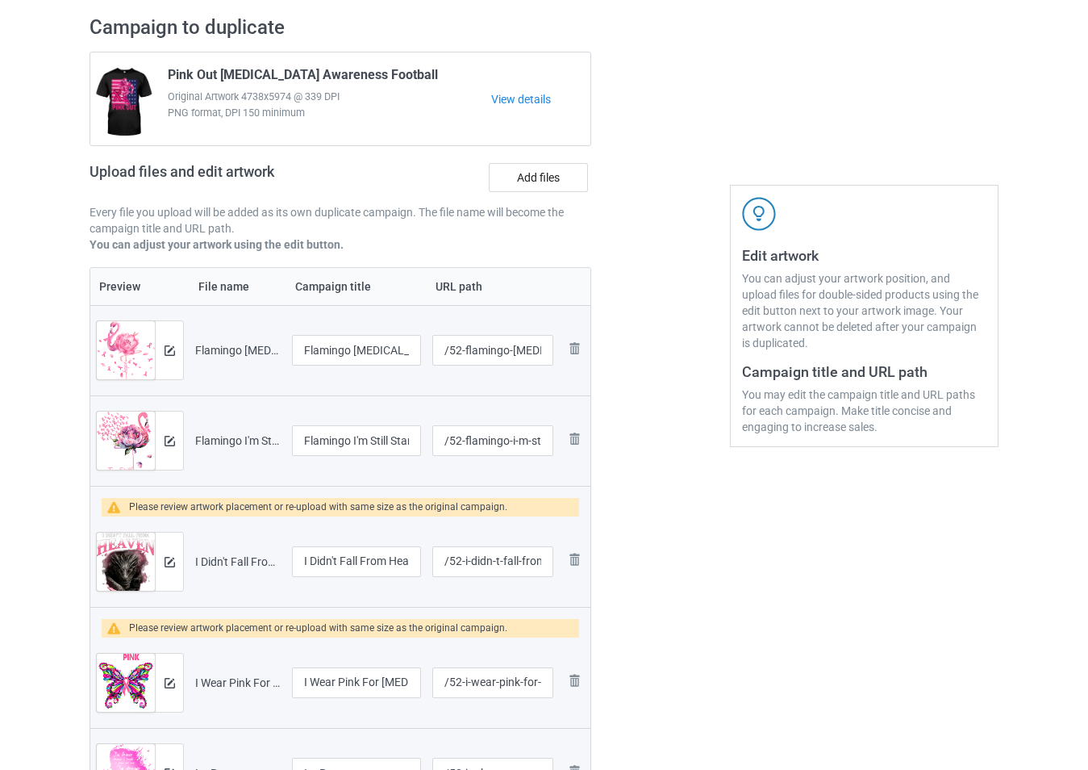
scroll to position [81, 0]
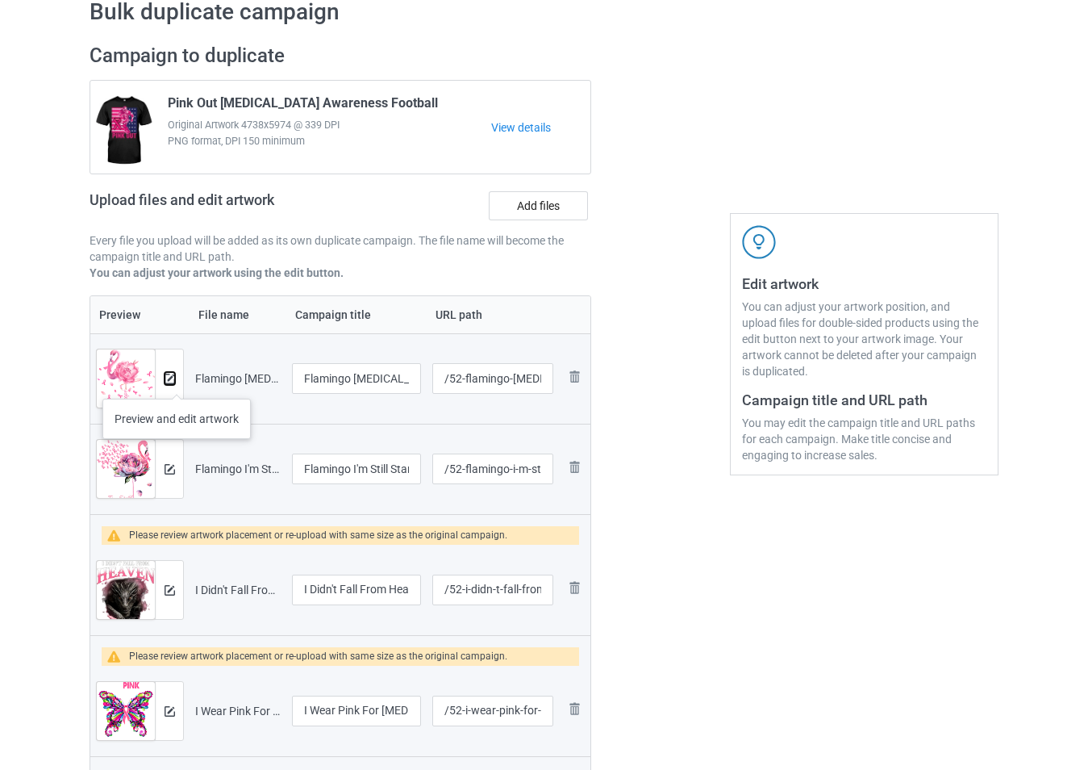
click at [173, 384] on img at bounding box center [170, 379] width 10 height 10
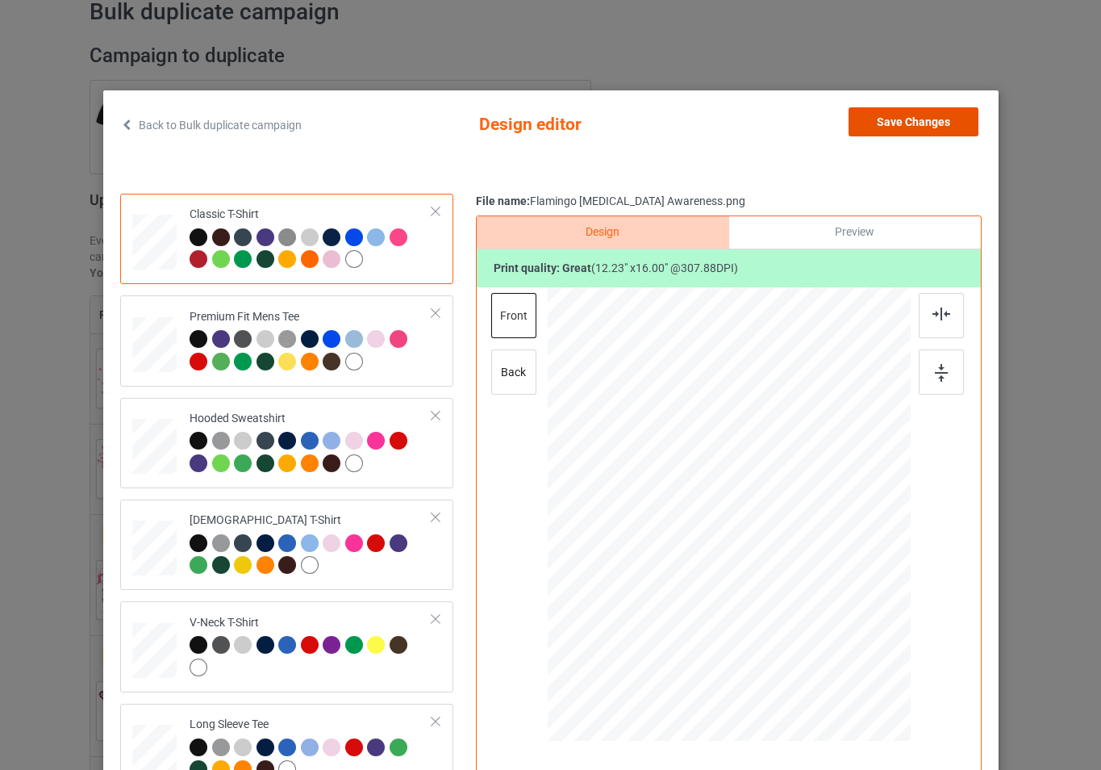
click at [909, 118] on button "Save Changes" at bounding box center [914, 121] width 130 height 29
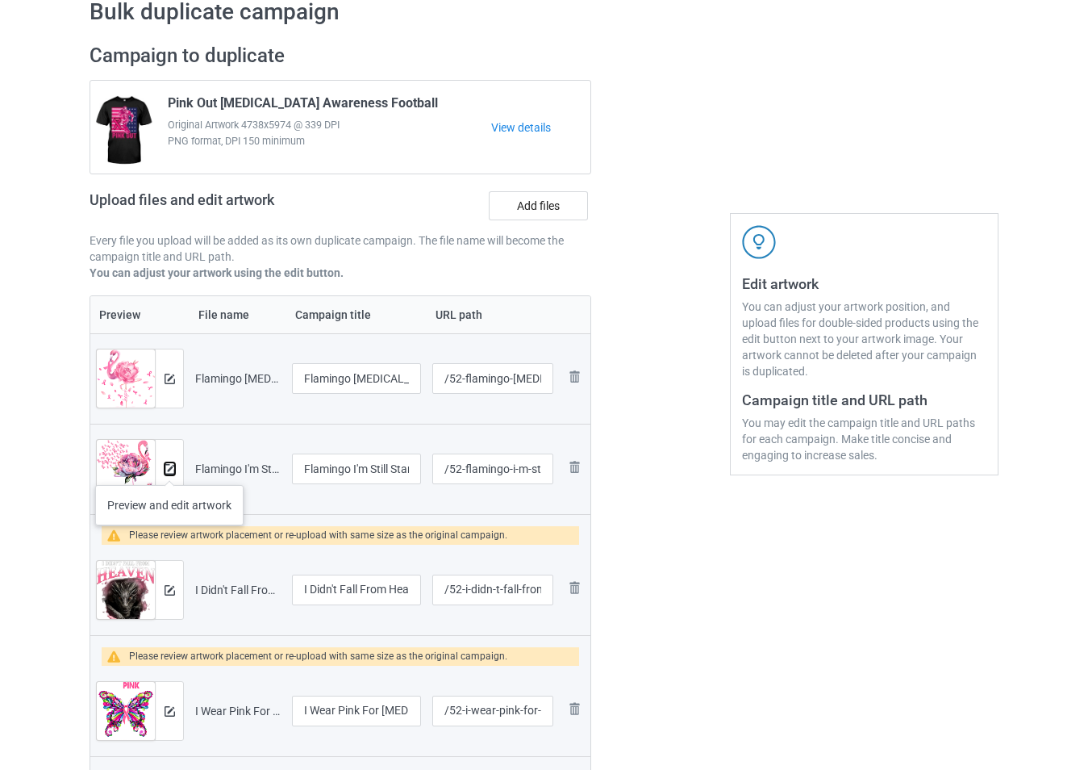
click at [169, 469] on img at bounding box center [170, 469] width 10 height 10
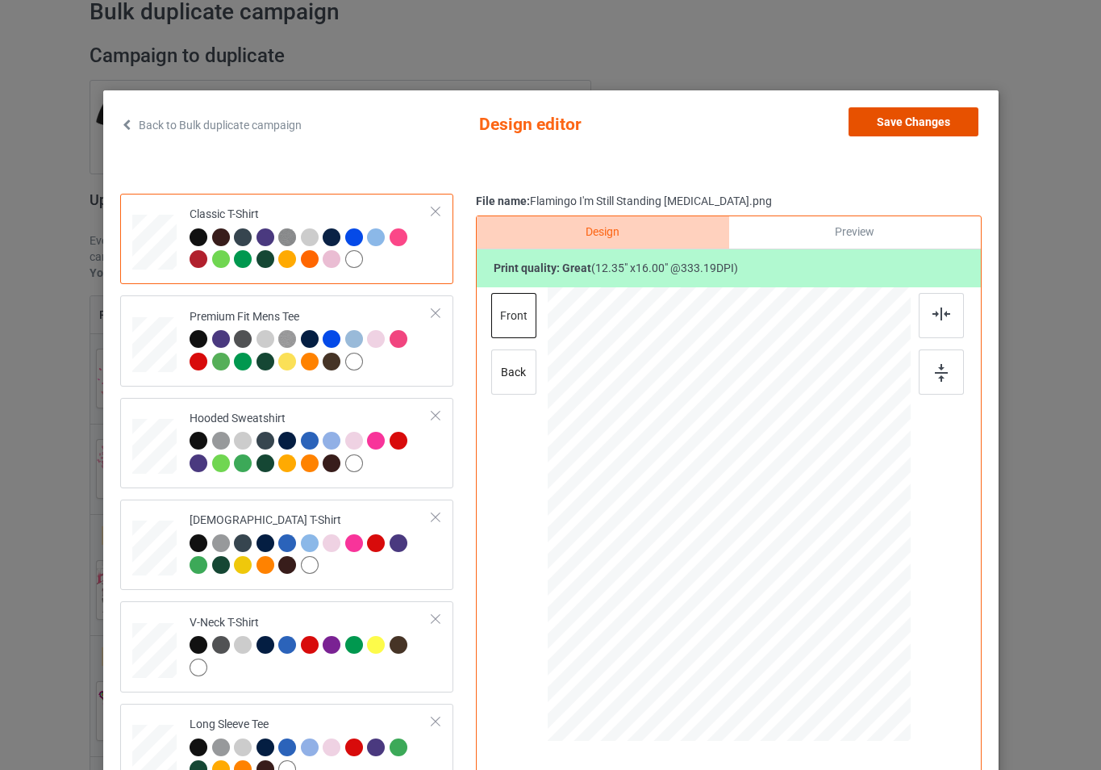
click at [920, 115] on button "Save Changes" at bounding box center [914, 121] width 130 height 29
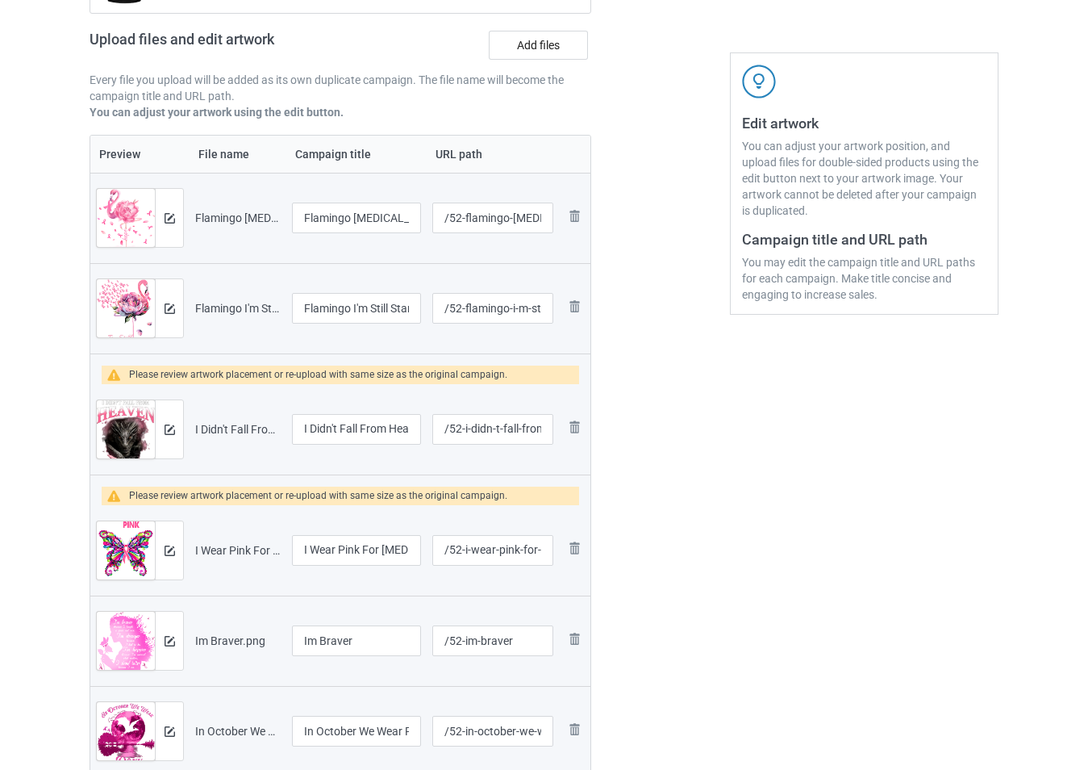
scroll to position [242, 0]
click at [170, 428] on img at bounding box center [170, 429] width 10 height 10
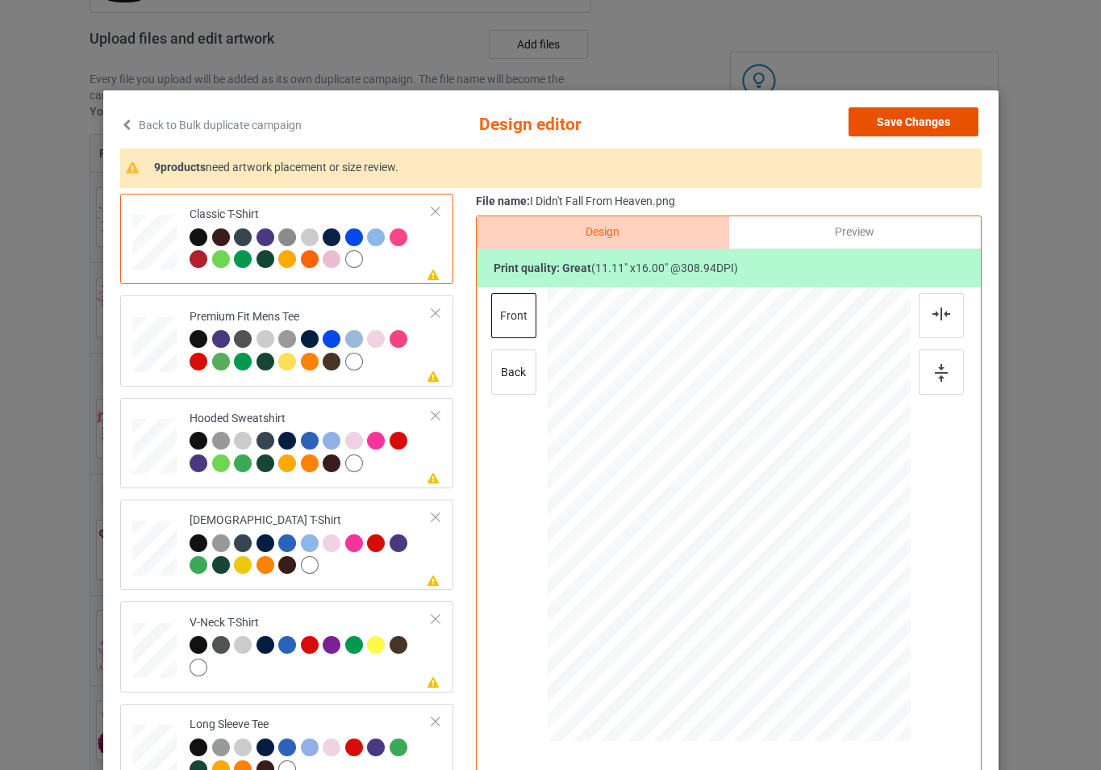
click at [903, 122] on button "Save Changes" at bounding box center [914, 121] width 130 height 29
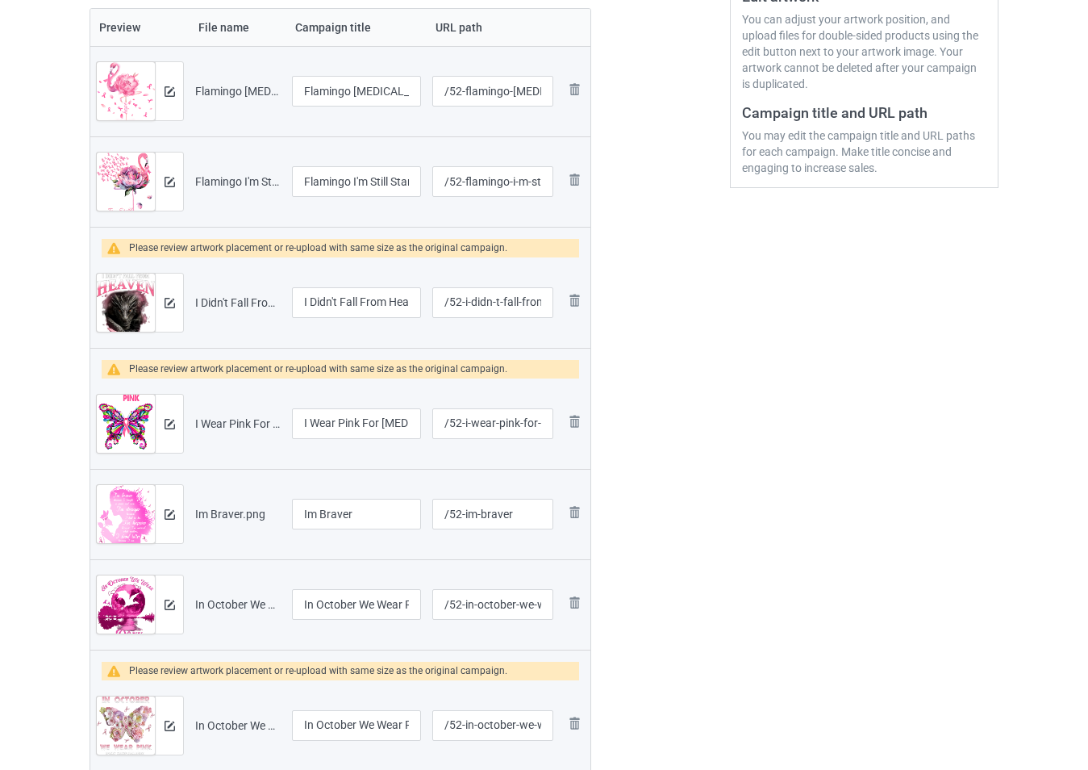
scroll to position [403, 0]
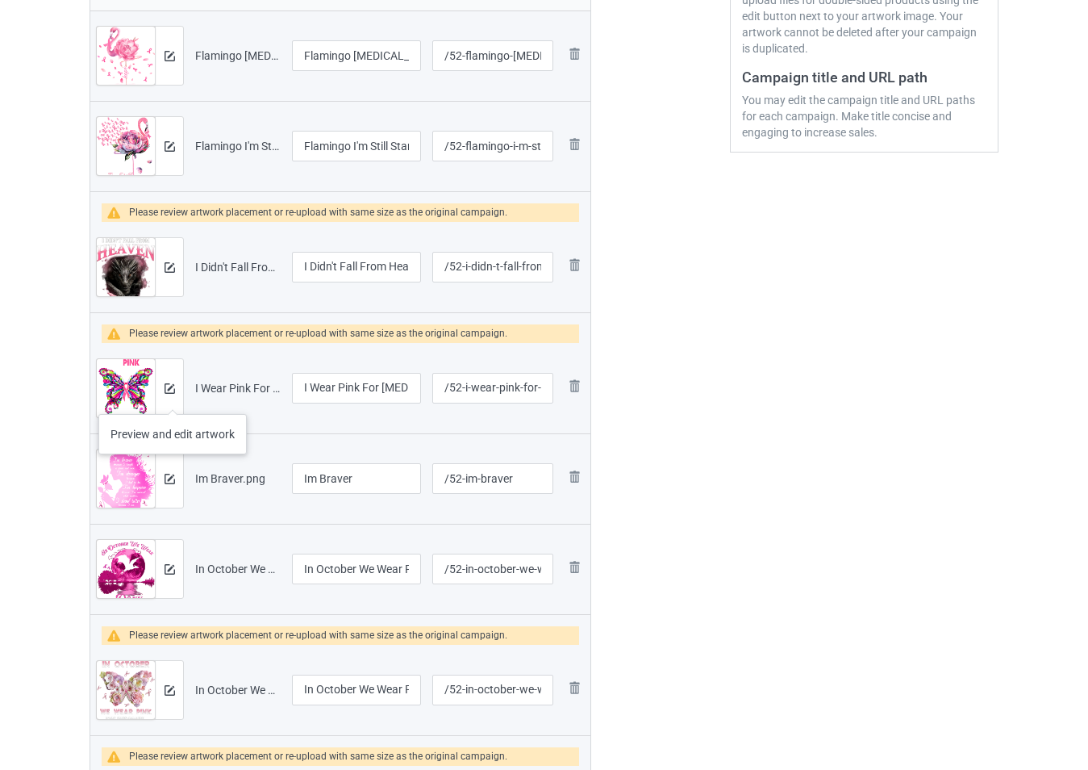
click at [173, 398] on div at bounding box center [169, 388] width 28 height 58
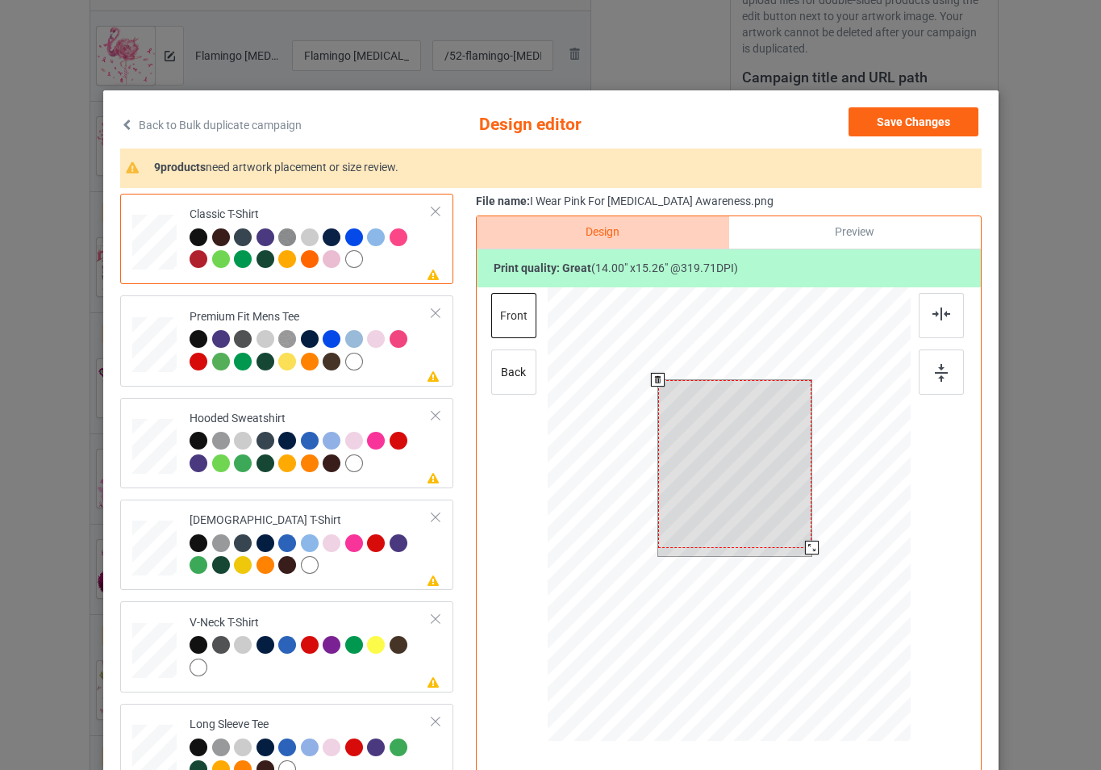
click at [827, 560] on div at bounding box center [728, 516] width 363 height 458
click at [770, 517] on div at bounding box center [734, 469] width 154 height 168
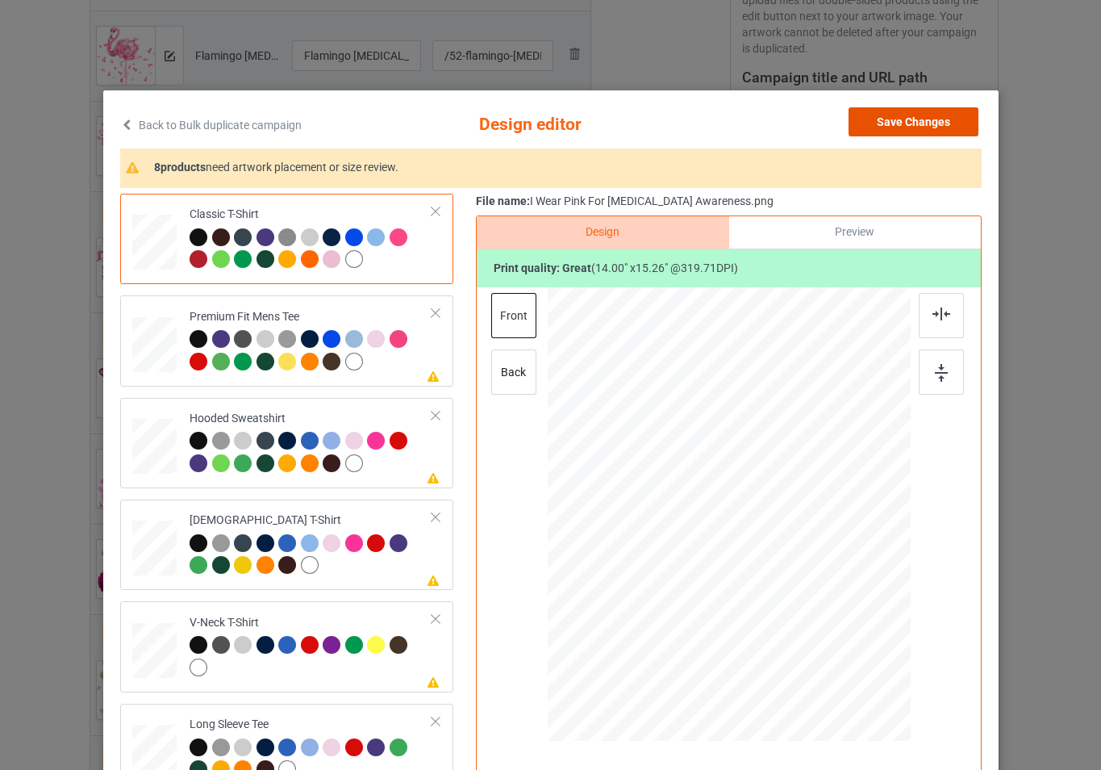
drag, startPoint x: 908, startPoint y: 131, endPoint x: 895, endPoint y: 139, distance: 14.8
click at [908, 131] on button "Save Changes" at bounding box center [914, 121] width 130 height 29
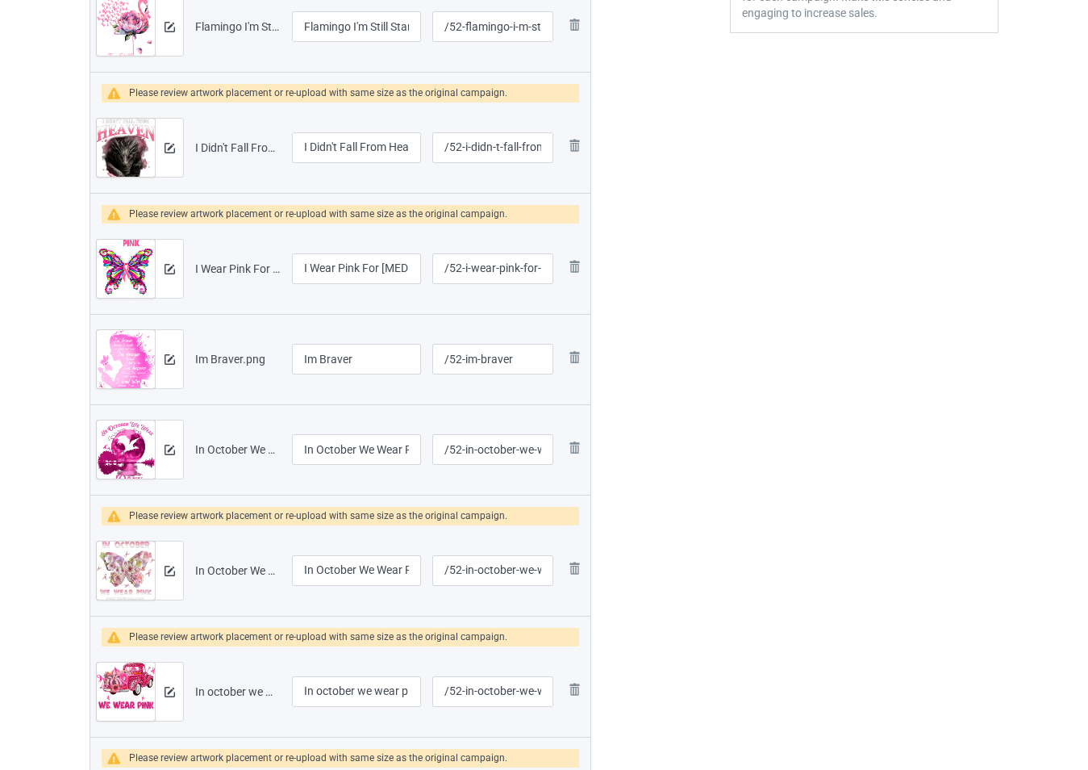
scroll to position [565, 0]
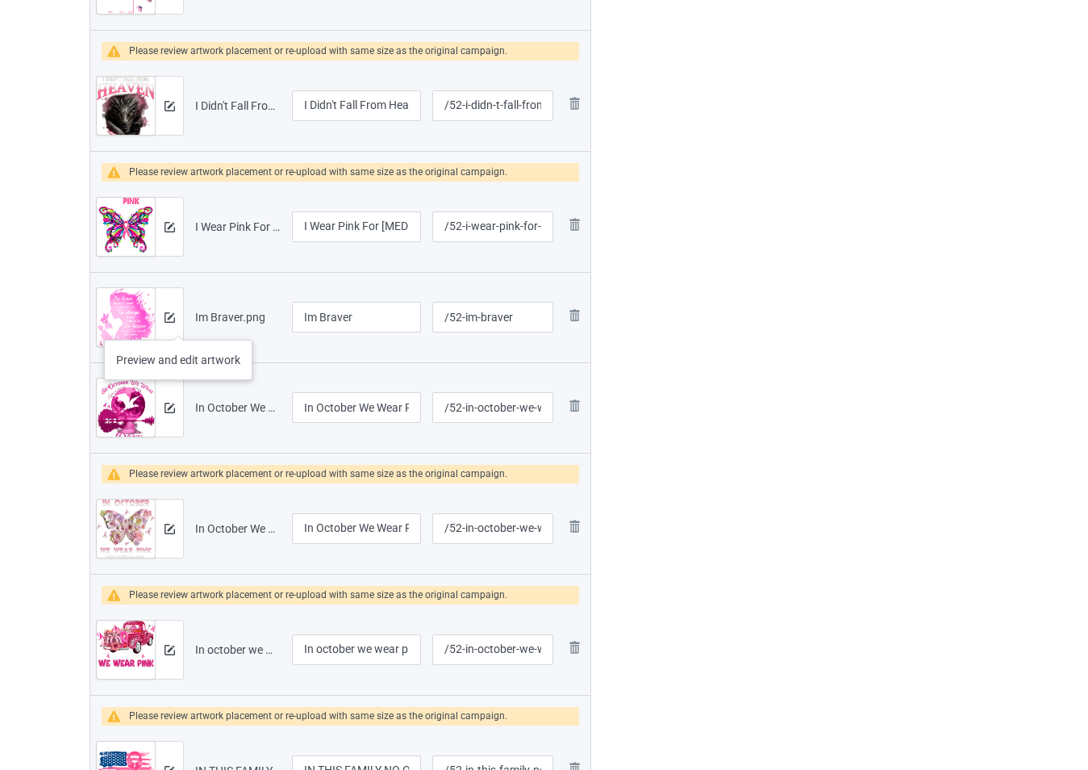
click at [178, 323] on div at bounding box center [169, 317] width 28 height 58
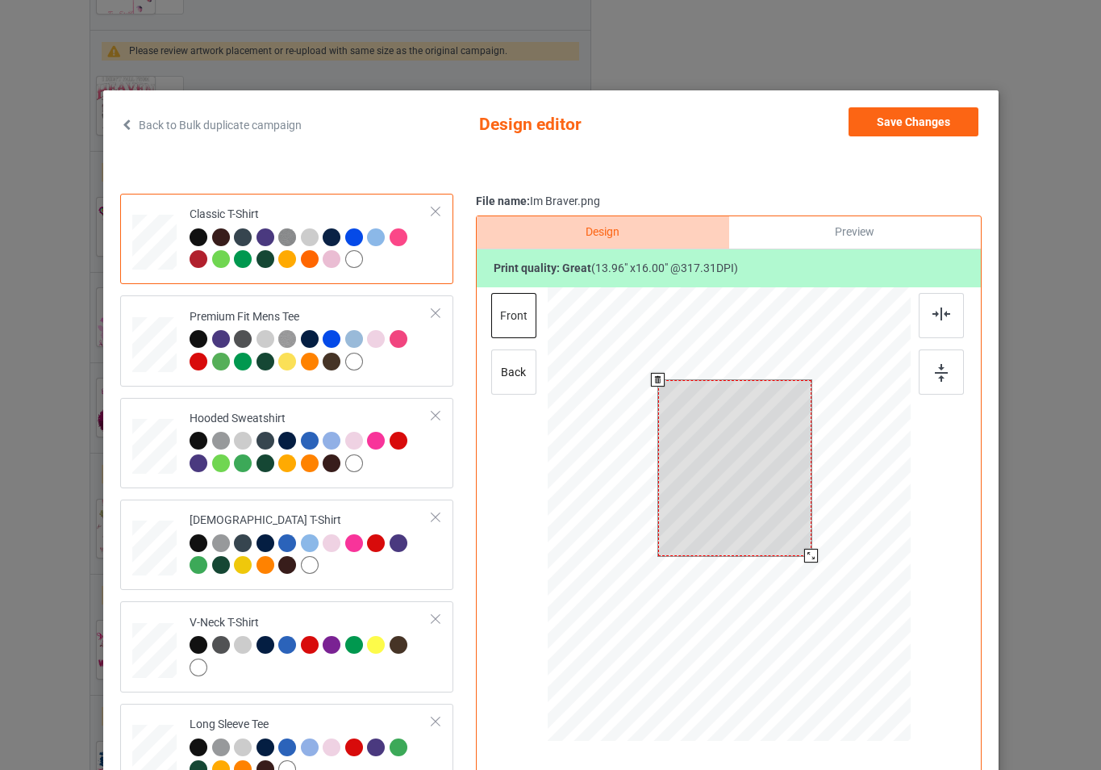
click at [828, 560] on div at bounding box center [728, 516] width 363 height 458
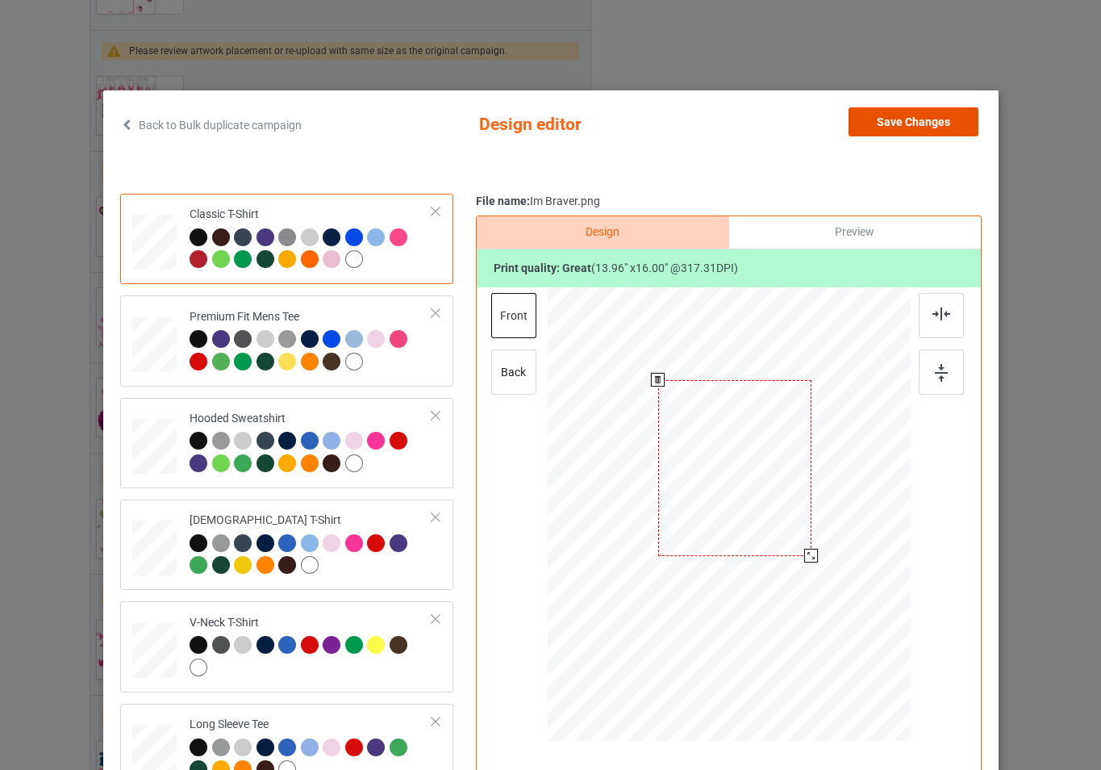
click at [898, 127] on button "Save Changes" at bounding box center [914, 121] width 130 height 29
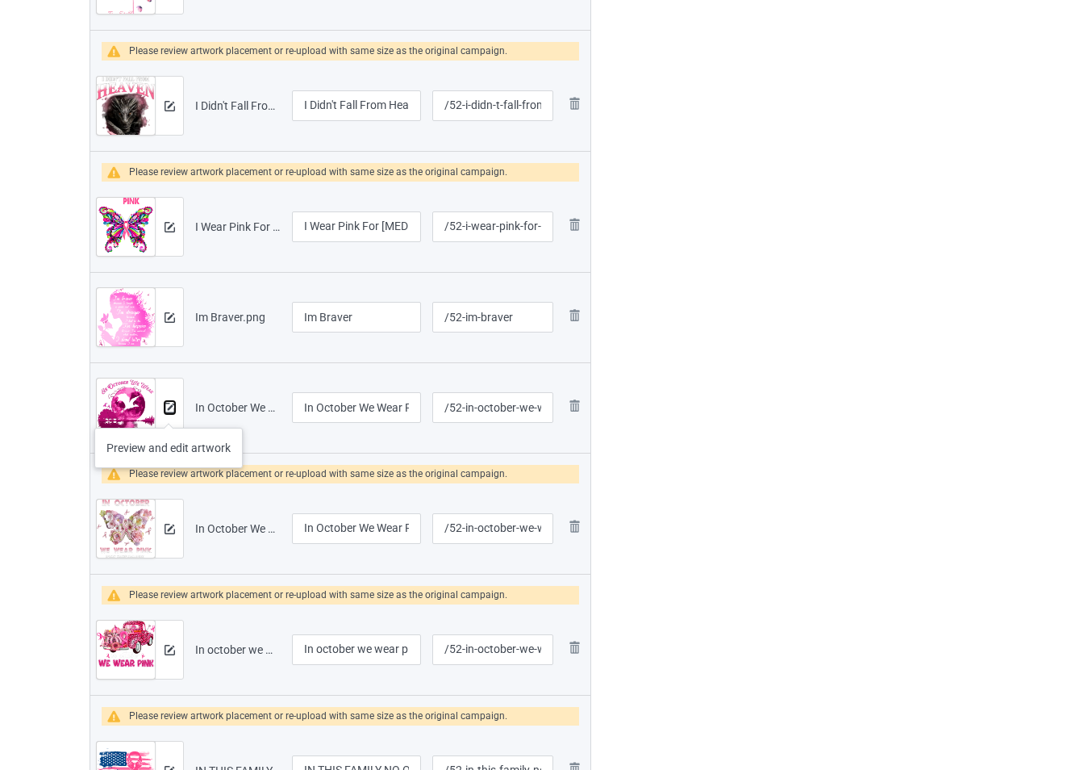
click at [169, 411] on img at bounding box center [170, 408] width 10 height 10
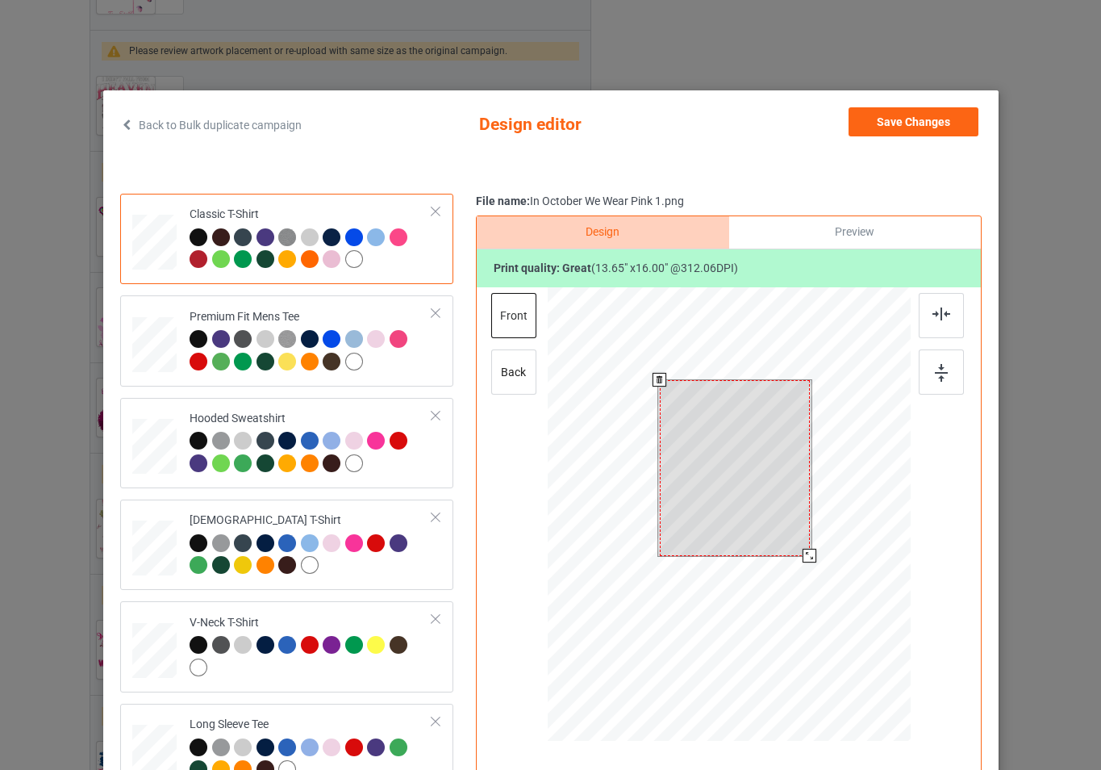
click at [819, 574] on div at bounding box center [728, 516] width 363 height 458
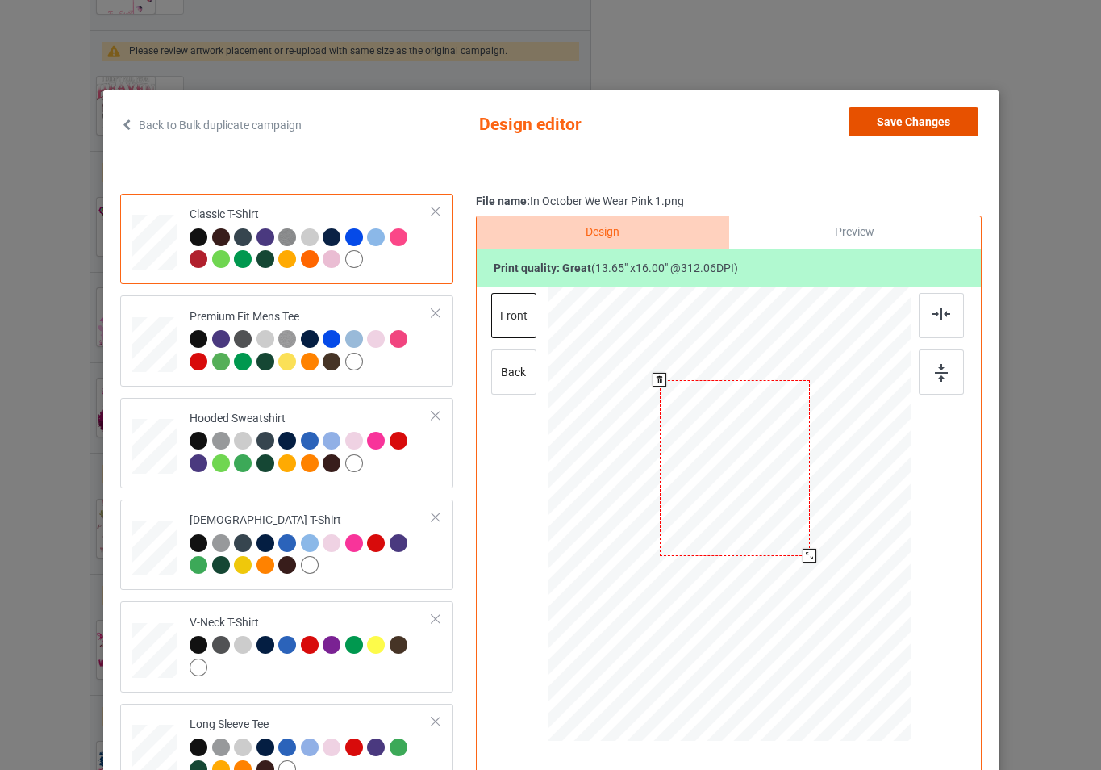
click at [924, 125] on button "Save Changes" at bounding box center [914, 121] width 130 height 29
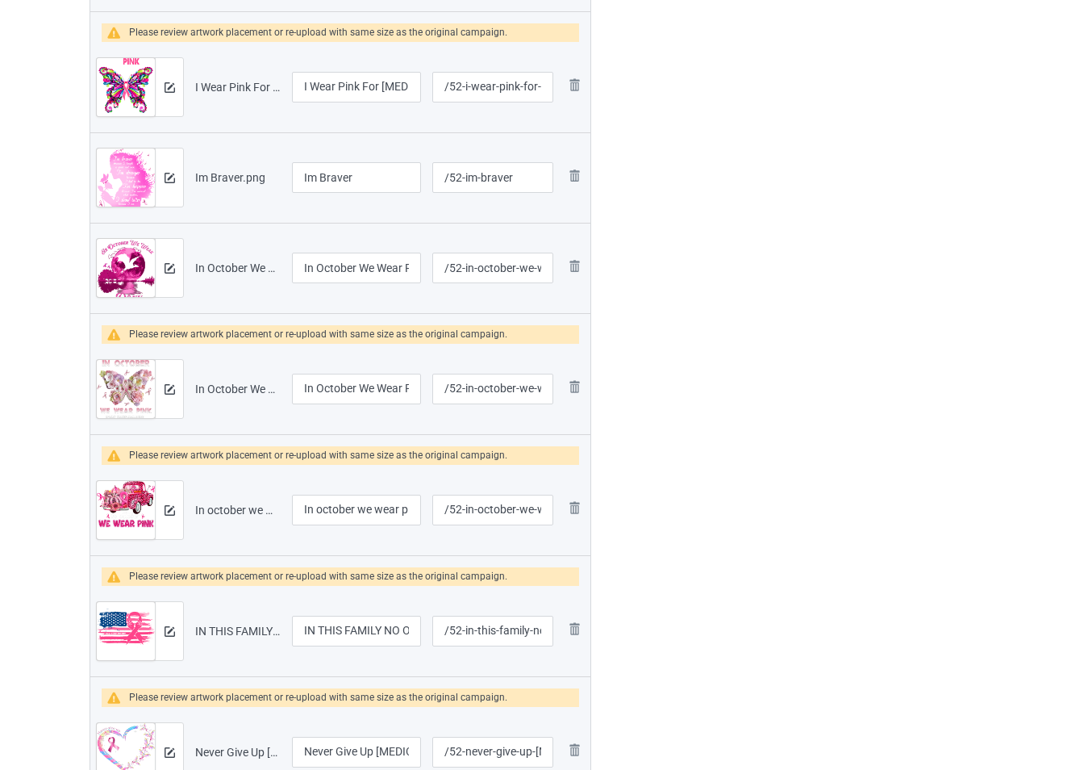
scroll to position [726, 0]
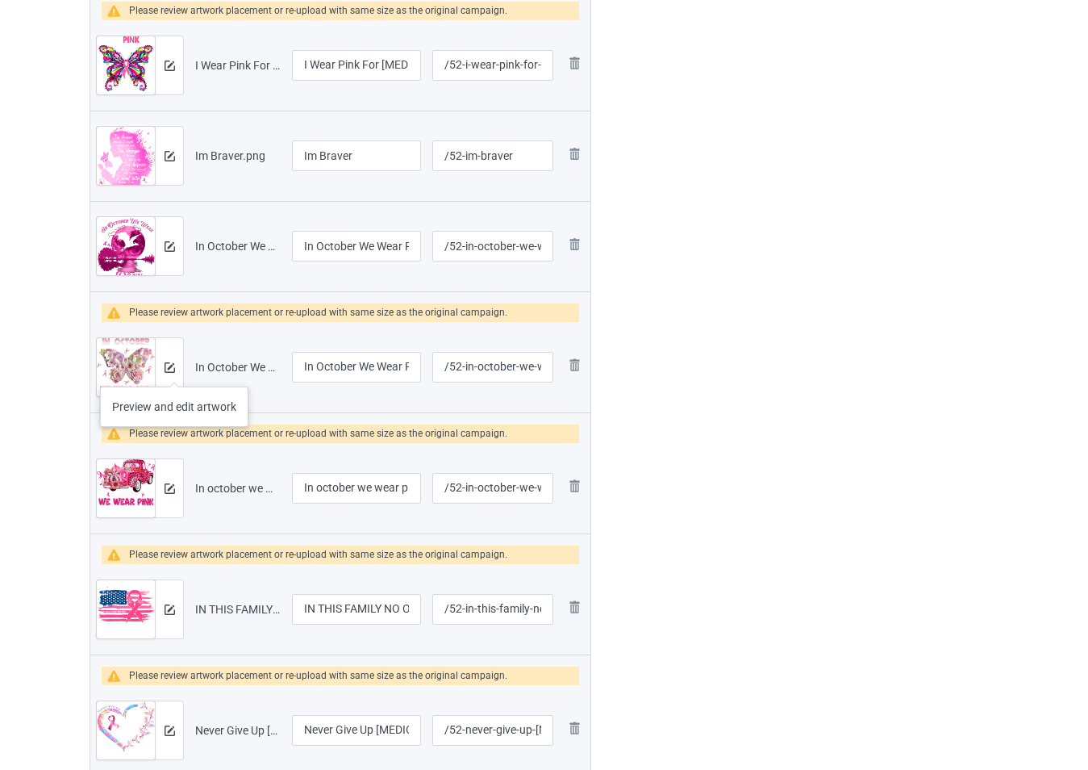
click at [176, 369] on div at bounding box center [169, 367] width 28 height 58
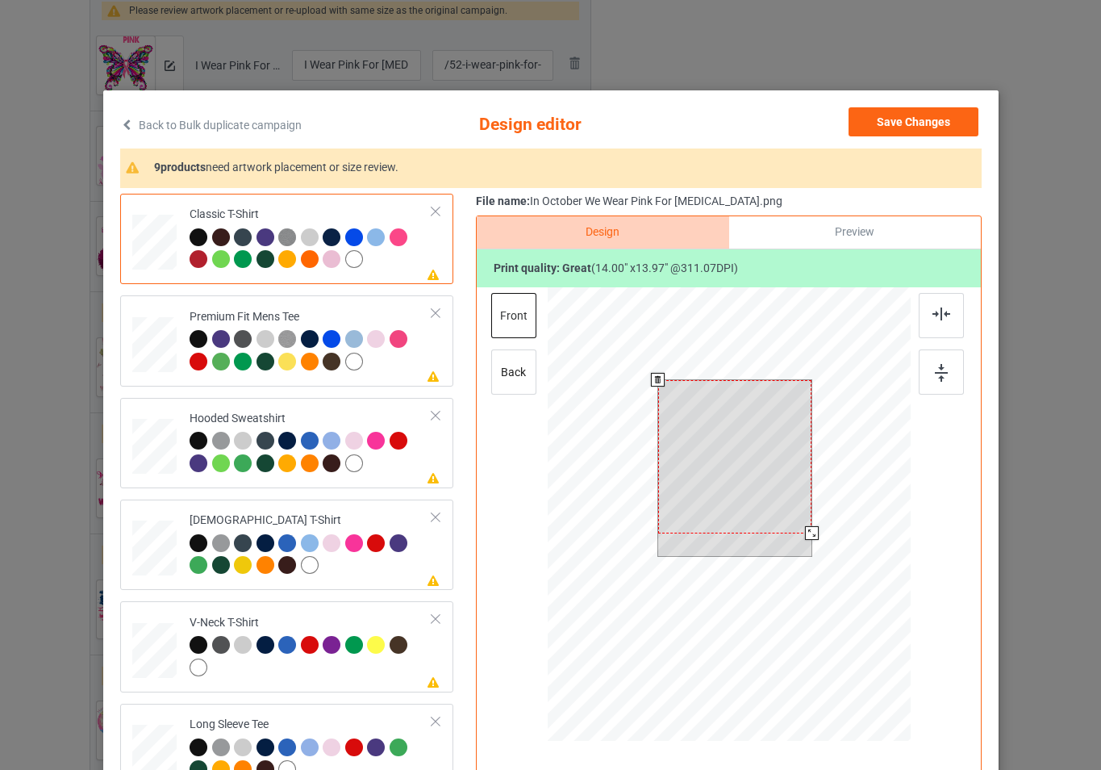
click at [820, 545] on div at bounding box center [728, 516] width 363 height 458
drag, startPoint x: 788, startPoint y: 496, endPoint x: 789, endPoint y: 509, distance: 12.9
click at [789, 509] on div at bounding box center [734, 469] width 154 height 153
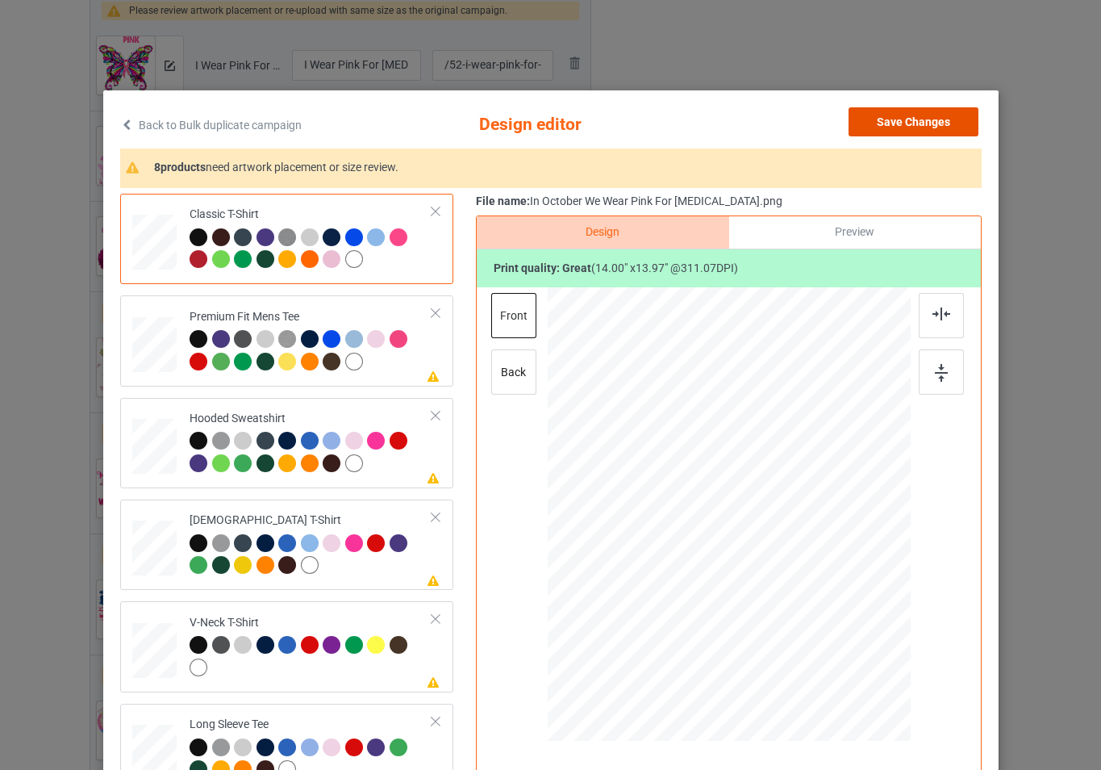
click at [899, 115] on button "Save Changes" at bounding box center [914, 121] width 130 height 29
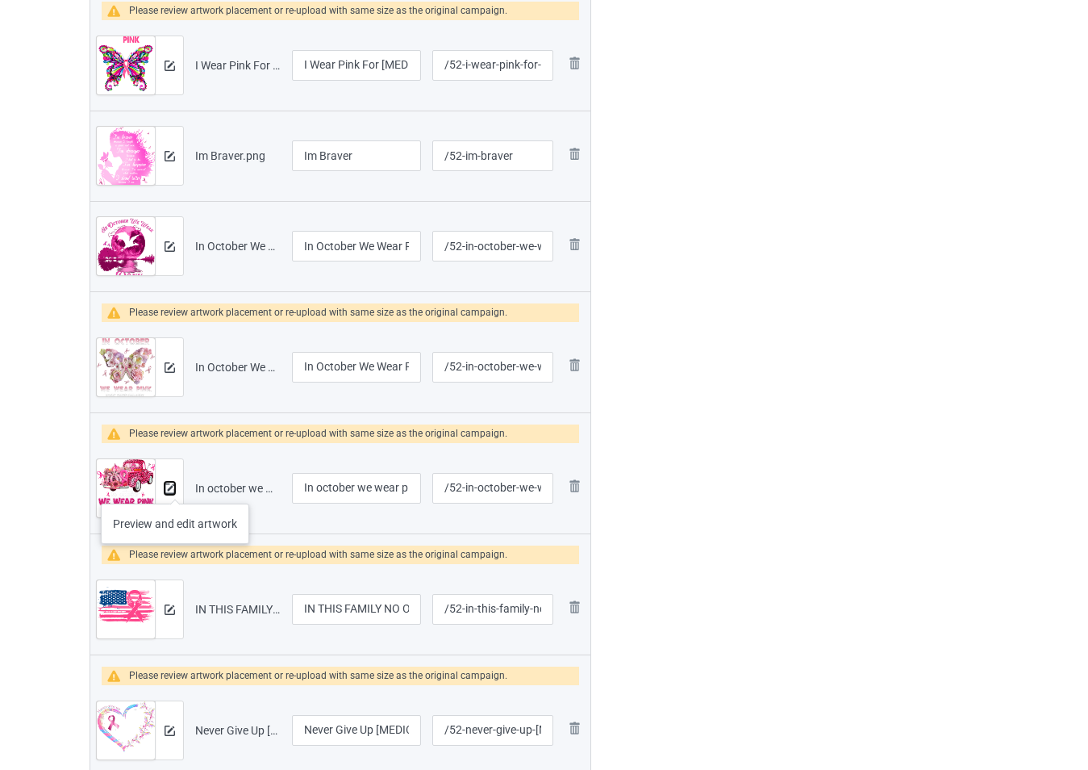
click at [174, 487] on img at bounding box center [170, 488] width 10 height 10
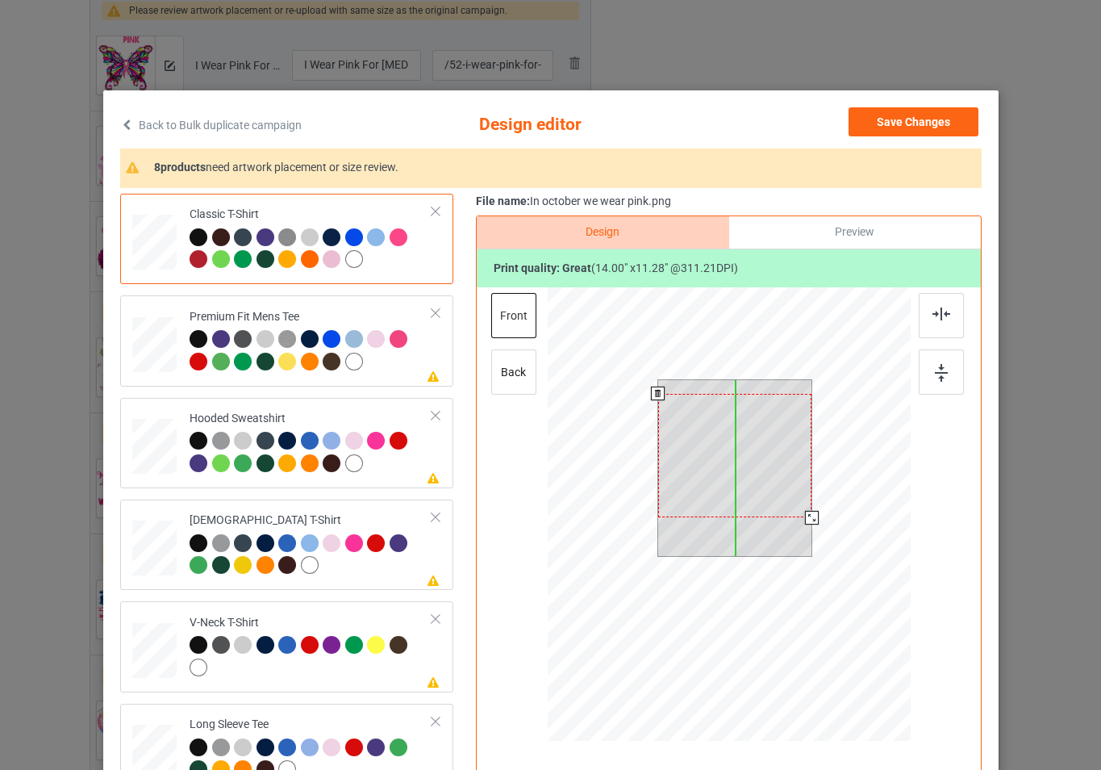
click at [783, 490] on div at bounding box center [734, 456] width 154 height 124
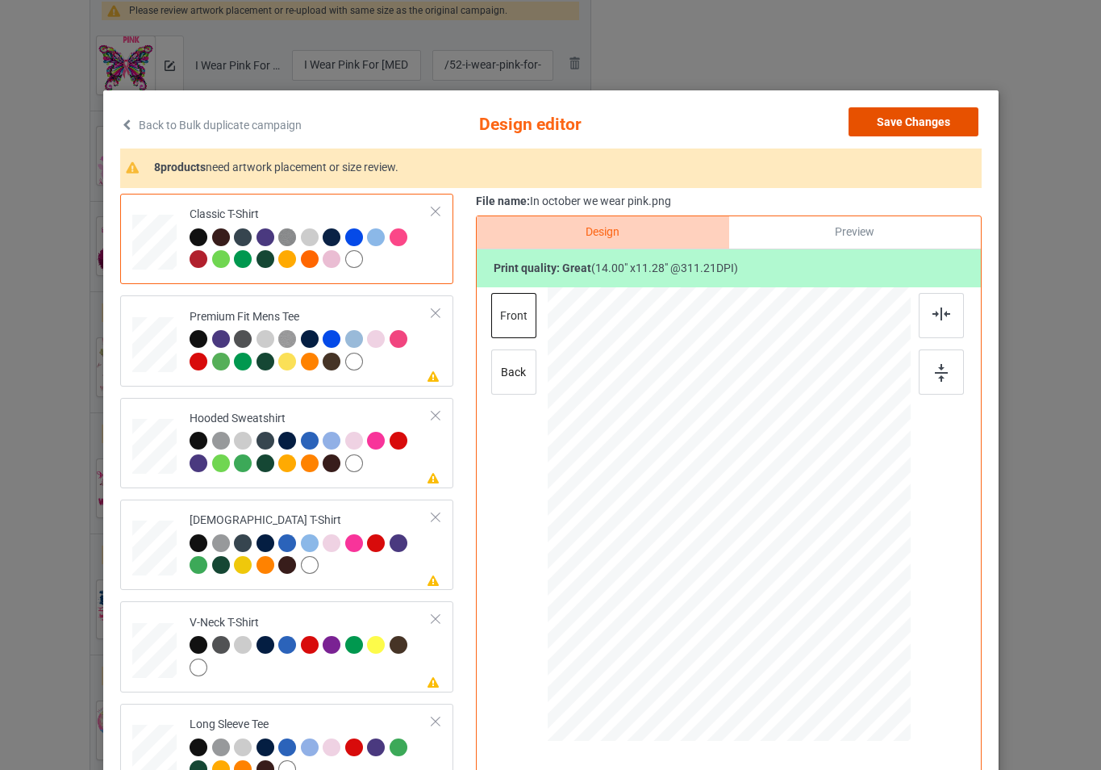
click at [887, 127] on button "Save Changes" at bounding box center [914, 121] width 130 height 29
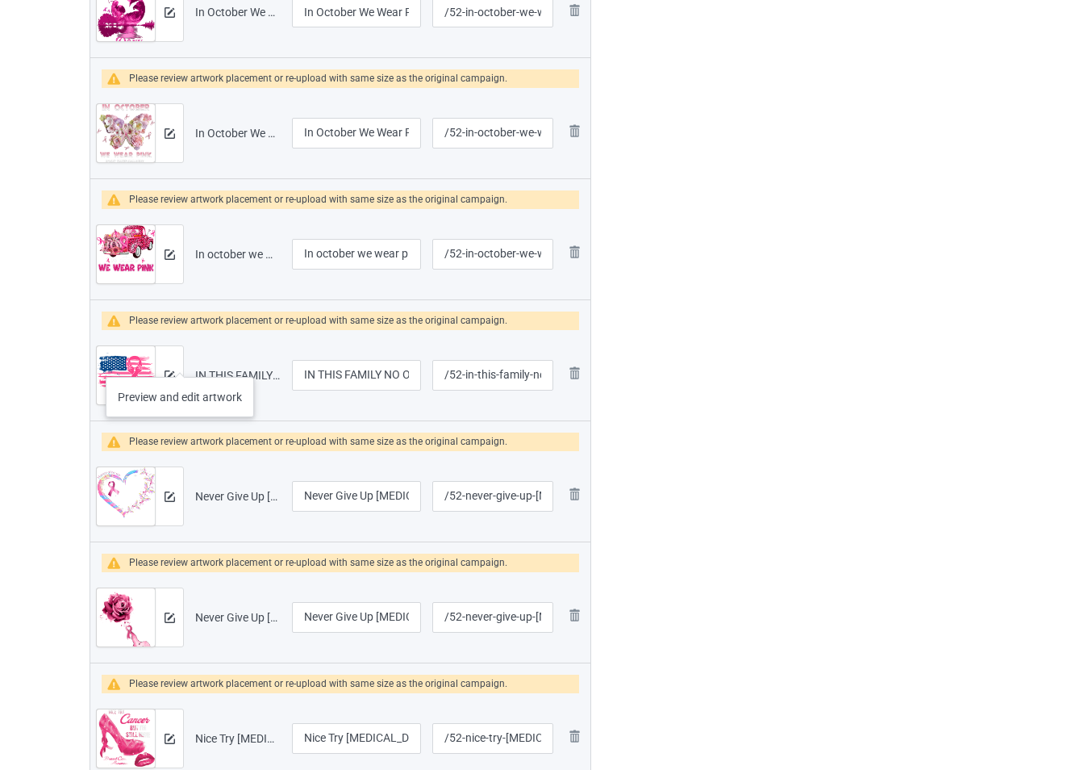
scroll to position [968, 0]
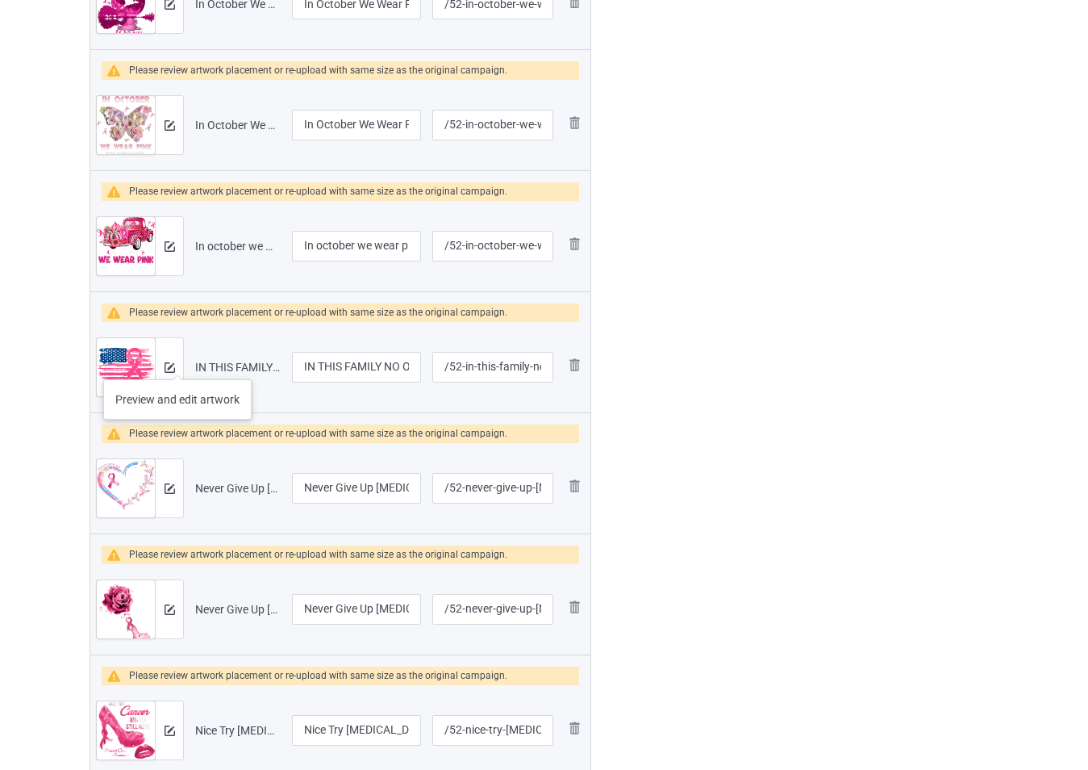
click at [177, 363] on div at bounding box center [169, 367] width 28 height 58
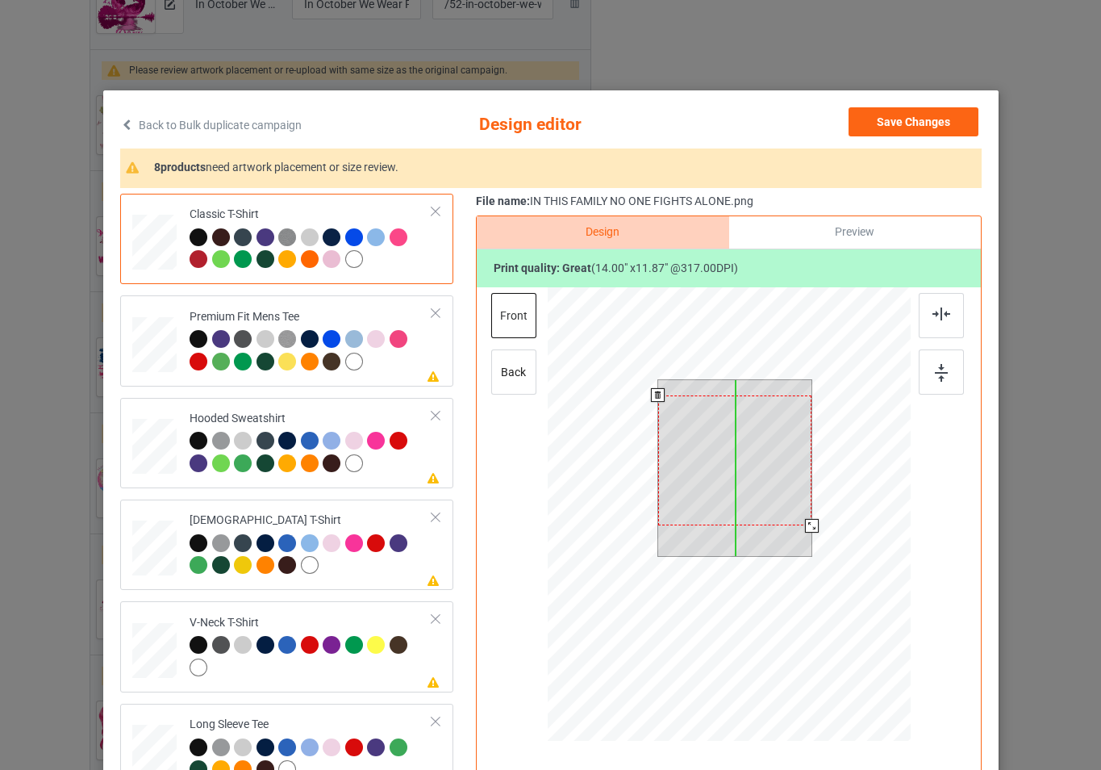
drag, startPoint x: 778, startPoint y: 479, endPoint x: 778, endPoint y: 495, distance: 15.3
click at [778, 495] on div at bounding box center [734, 460] width 154 height 131
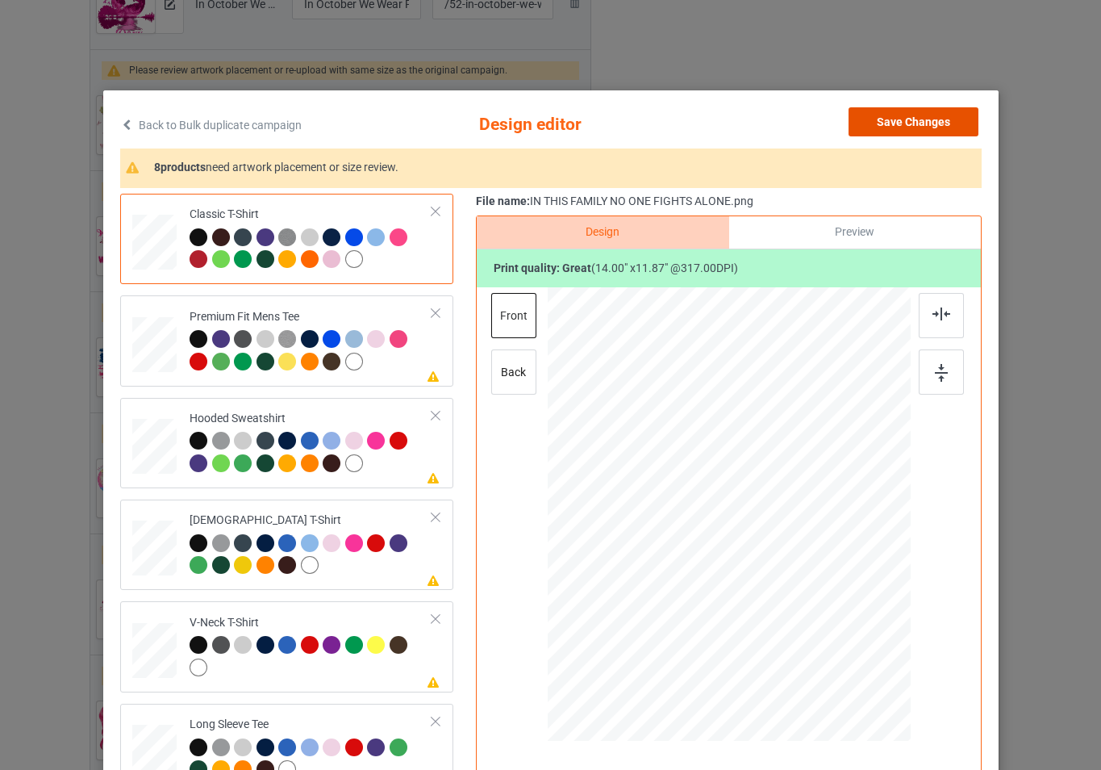
click at [896, 128] on button "Save Changes" at bounding box center [914, 121] width 130 height 29
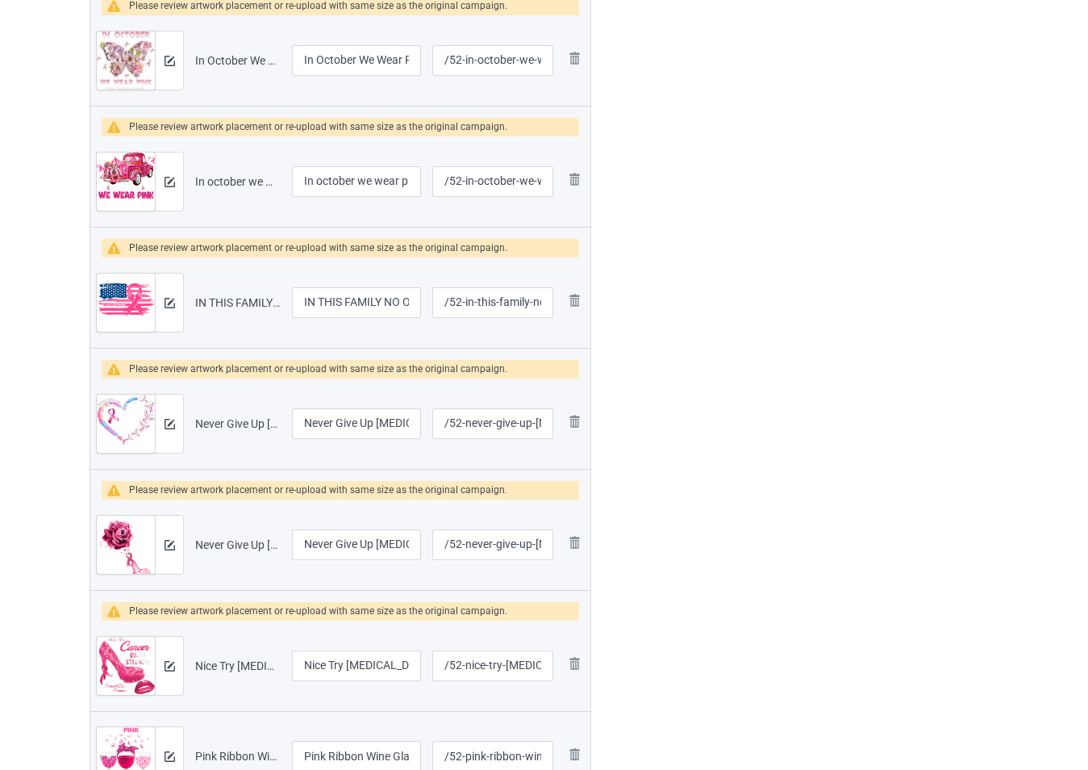
scroll to position [1129, 0]
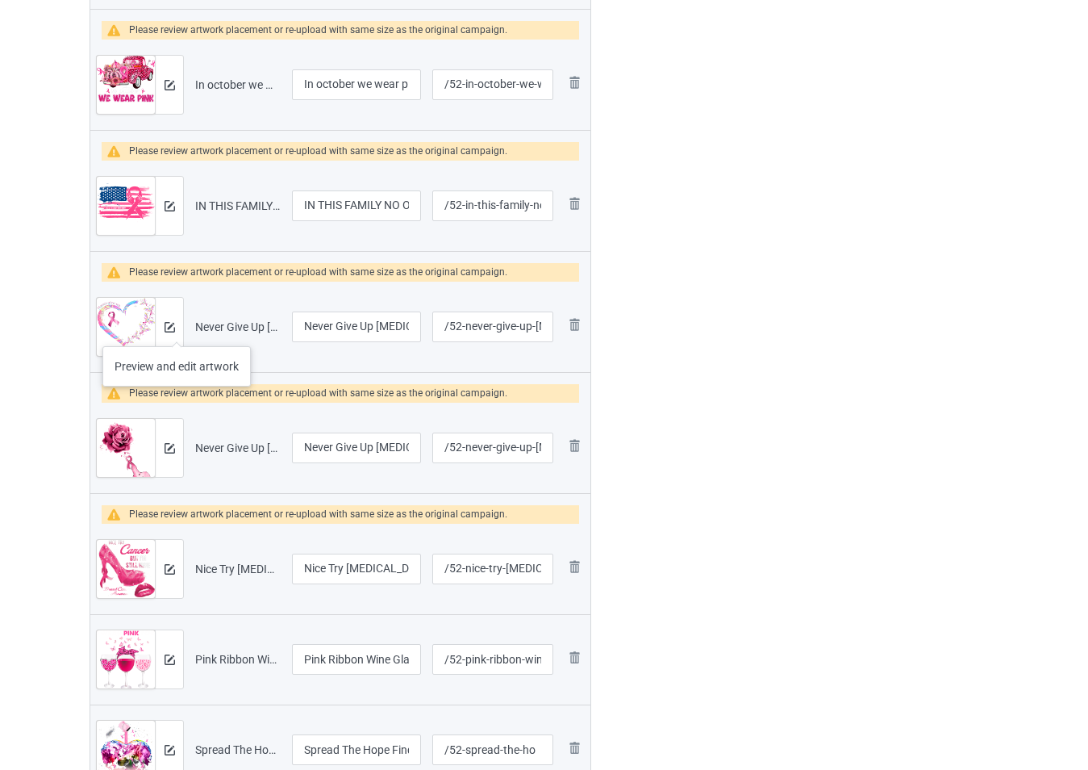
click at [177, 330] on div at bounding box center [169, 327] width 28 height 58
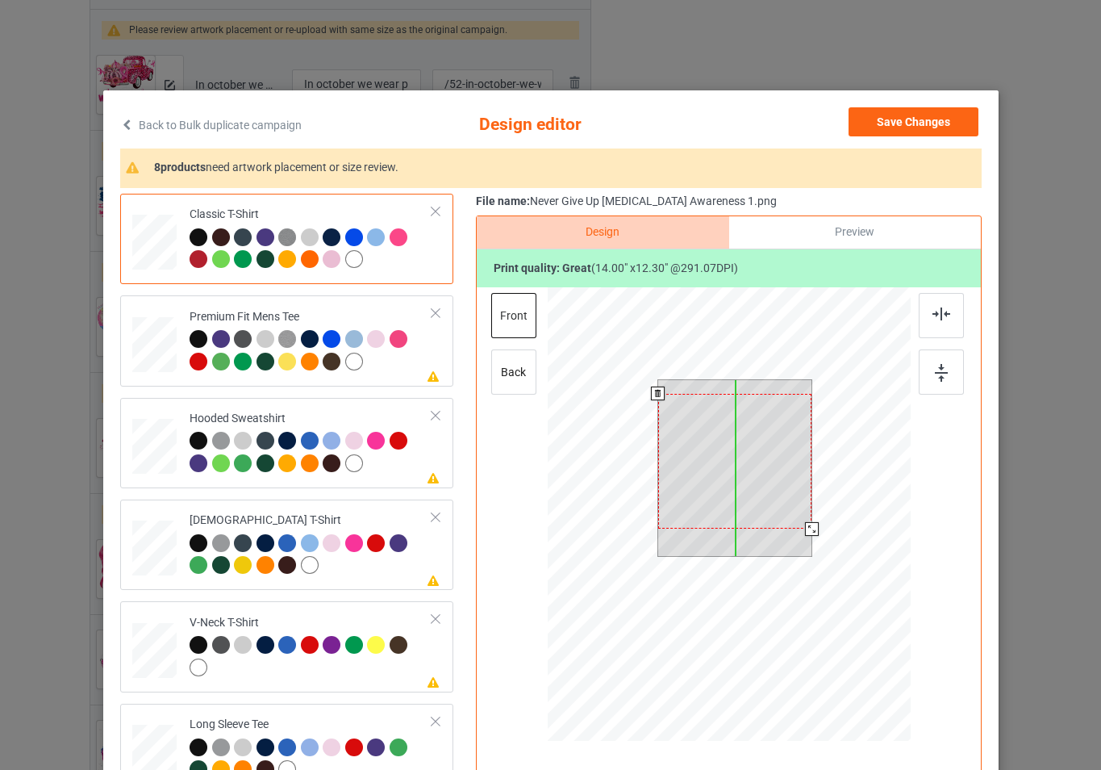
drag, startPoint x: 777, startPoint y: 481, endPoint x: 777, endPoint y: 495, distance: 13.7
click at [777, 495] on div at bounding box center [734, 461] width 154 height 135
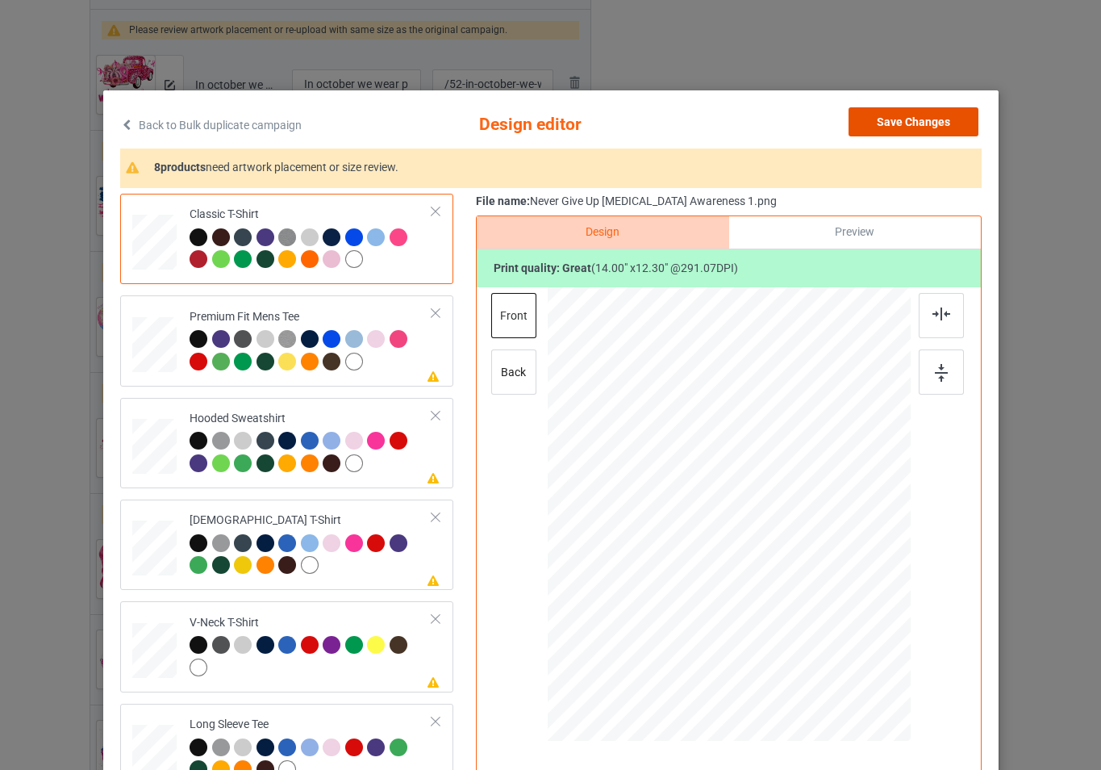
click at [910, 123] on button "Save Changes" at bounding box center [914, 121] width 130 height 29
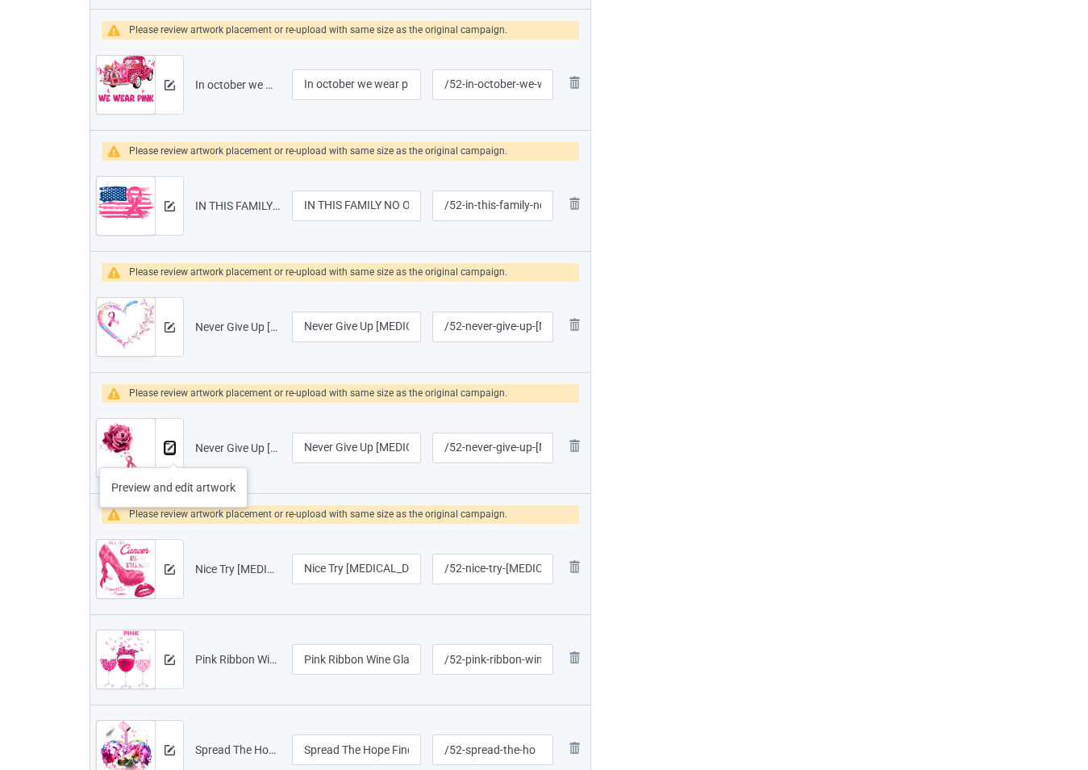
click at [173, 451] on img at bounding box center [170, 448] width 10 height 10
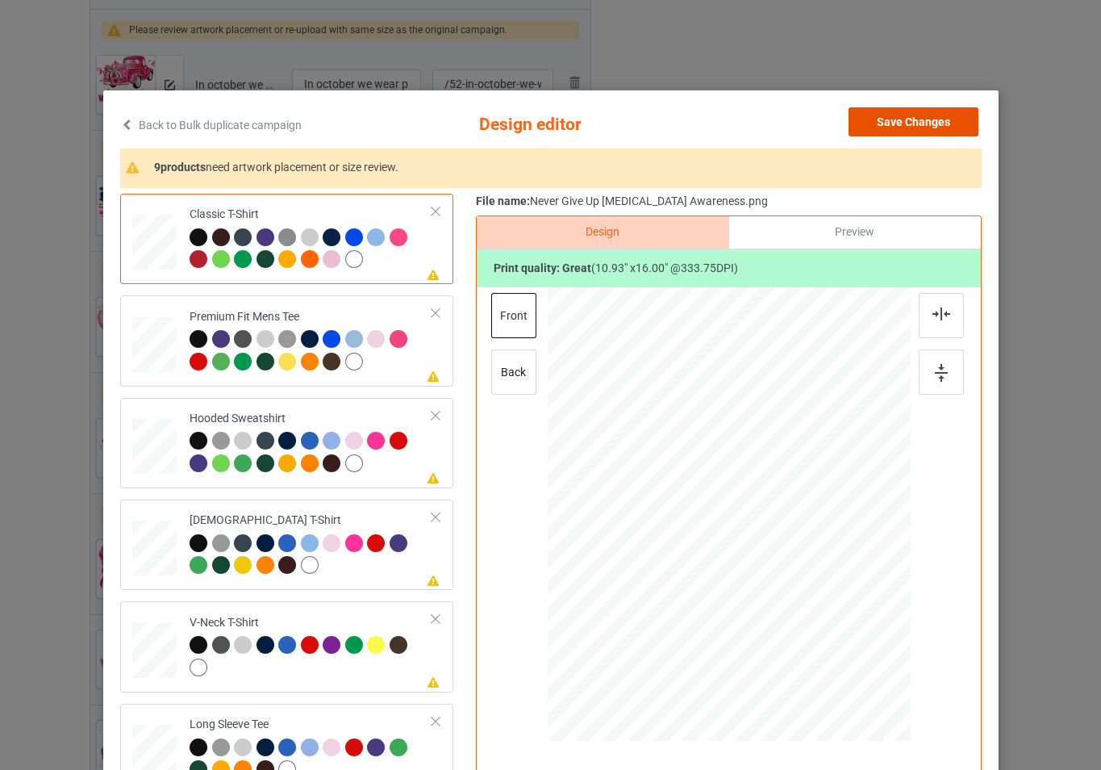
click at [929, 126] on button "Save Changes" at bounding box center [914, 121] width 130 height 29
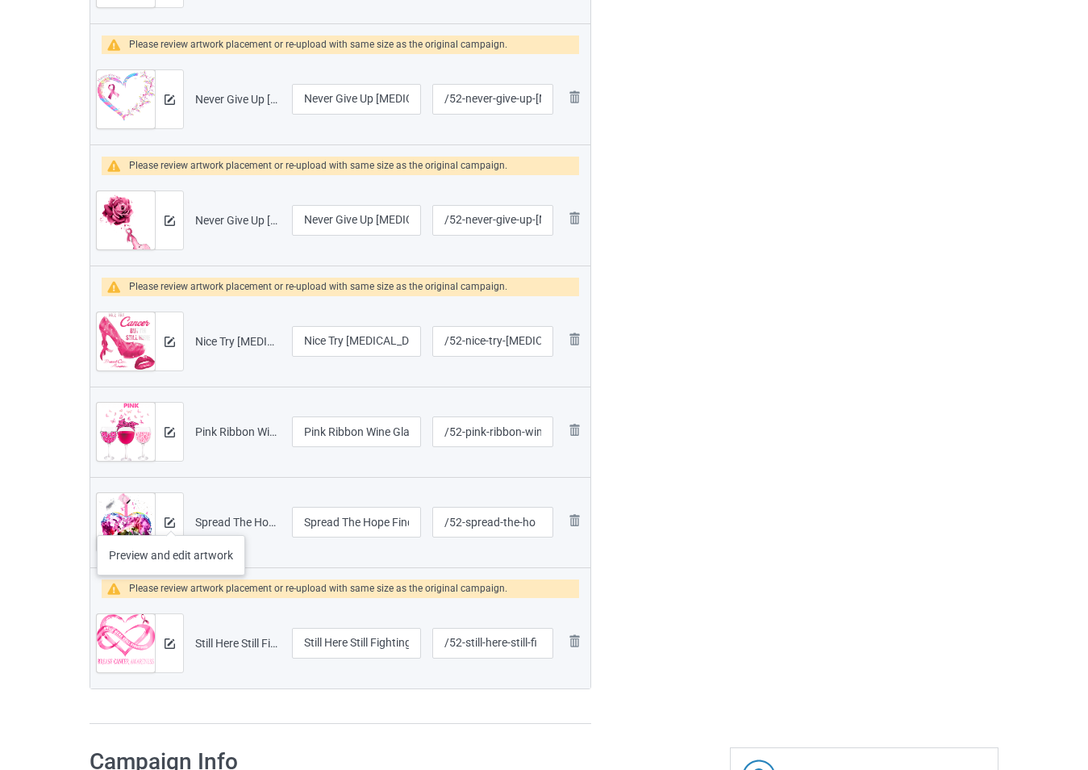
scroll to position [1371, 0]
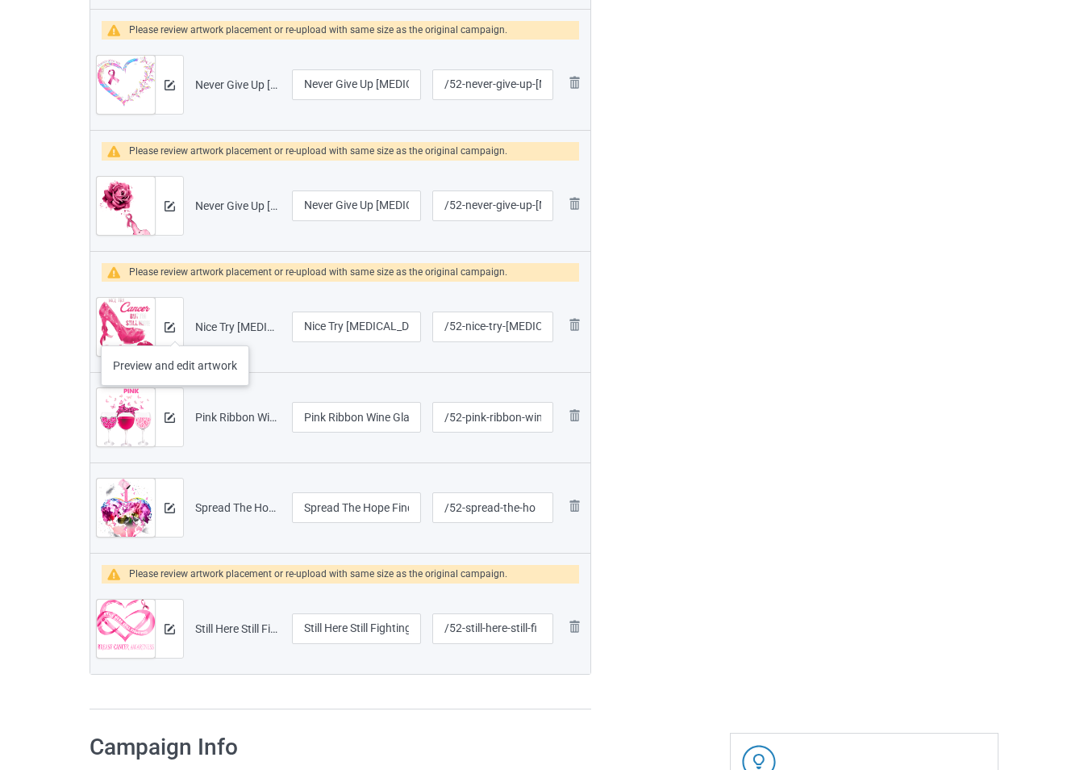
click at [175, 329] on div at bounding box center [169, 327] width 28 height 58
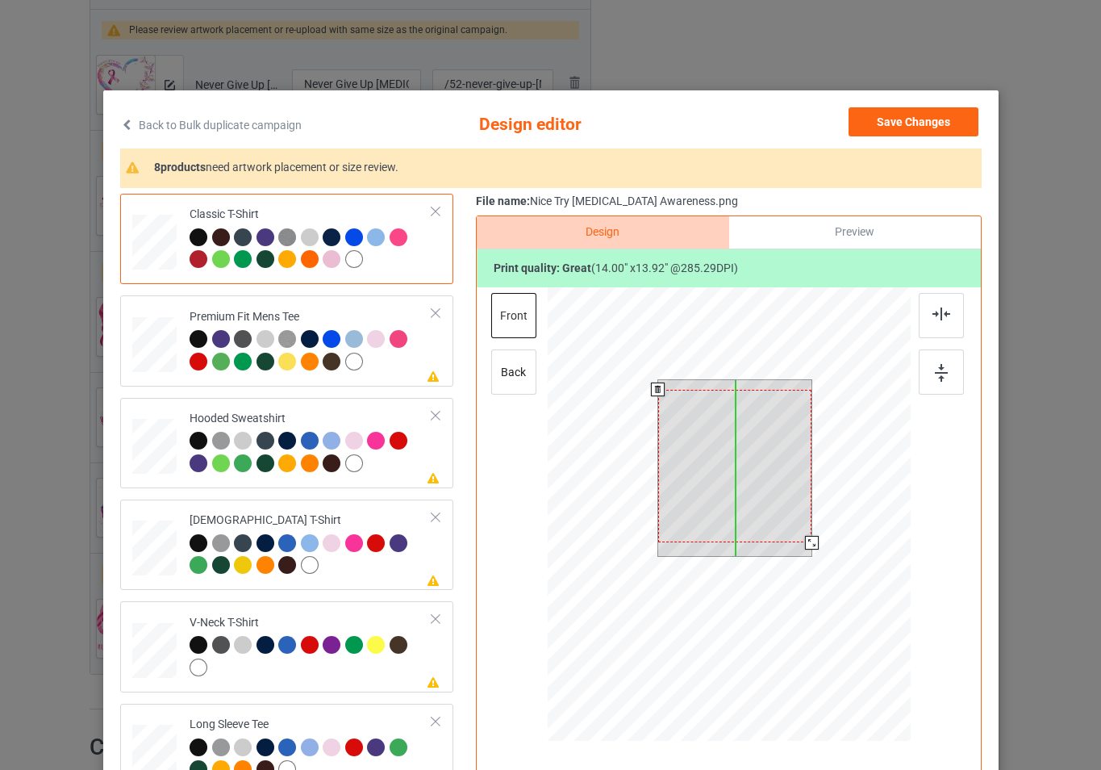
drag, startPoint x: 778, startPoint y: 478, endPoint x: 778, endPoint y: 488, distance: 9.7
click at [778, 488] on div at bounding box center [734, 466] width 154 height 152
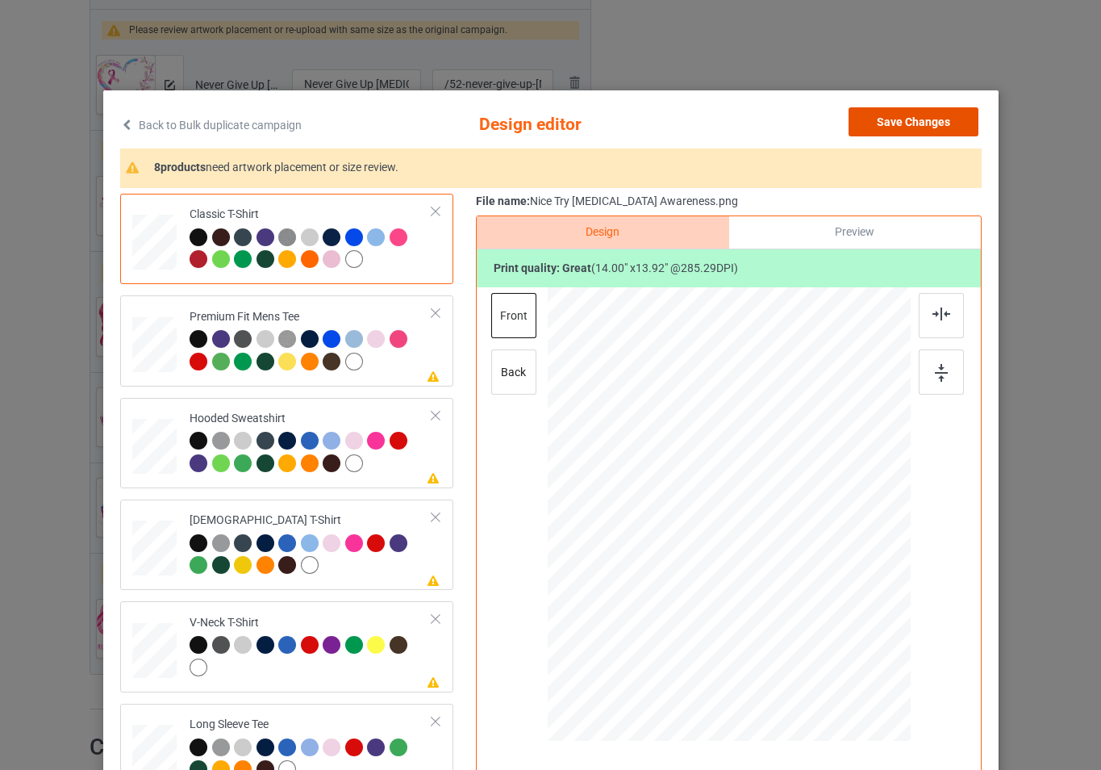
click at [871, 126] on button "Save Changes" at bounding box center [914, 121] width 130 height 29
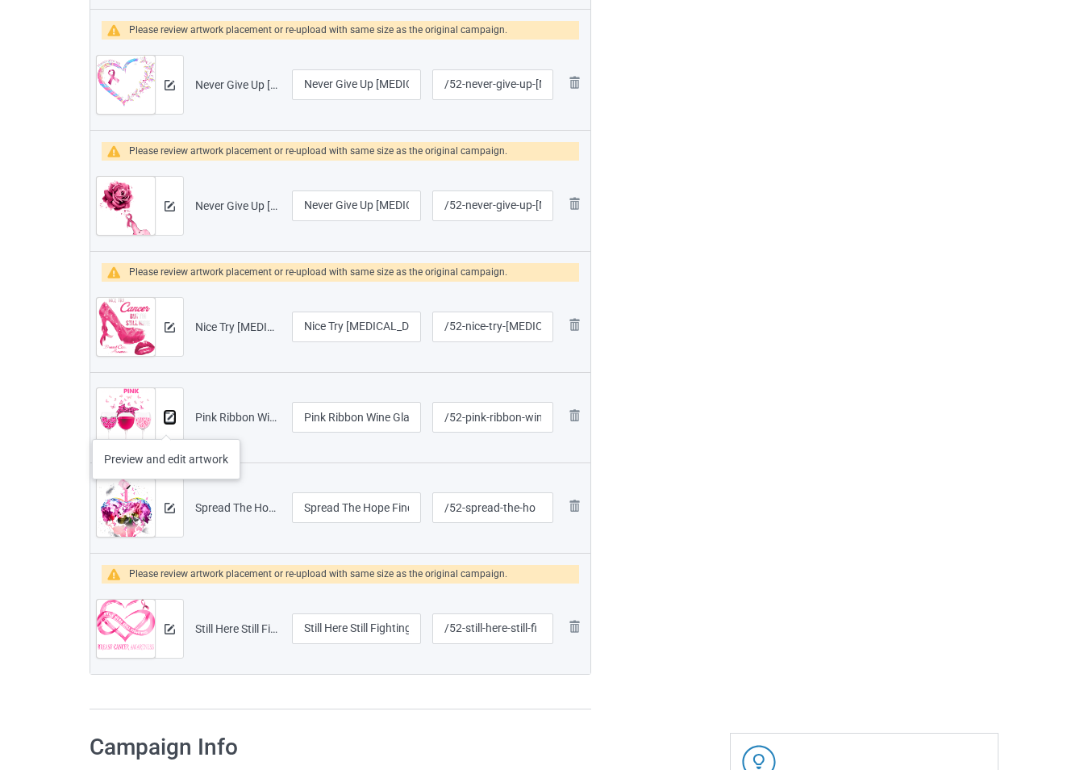
click at [166, 423] on img at bounding box center [170, 417] width 10 height 10
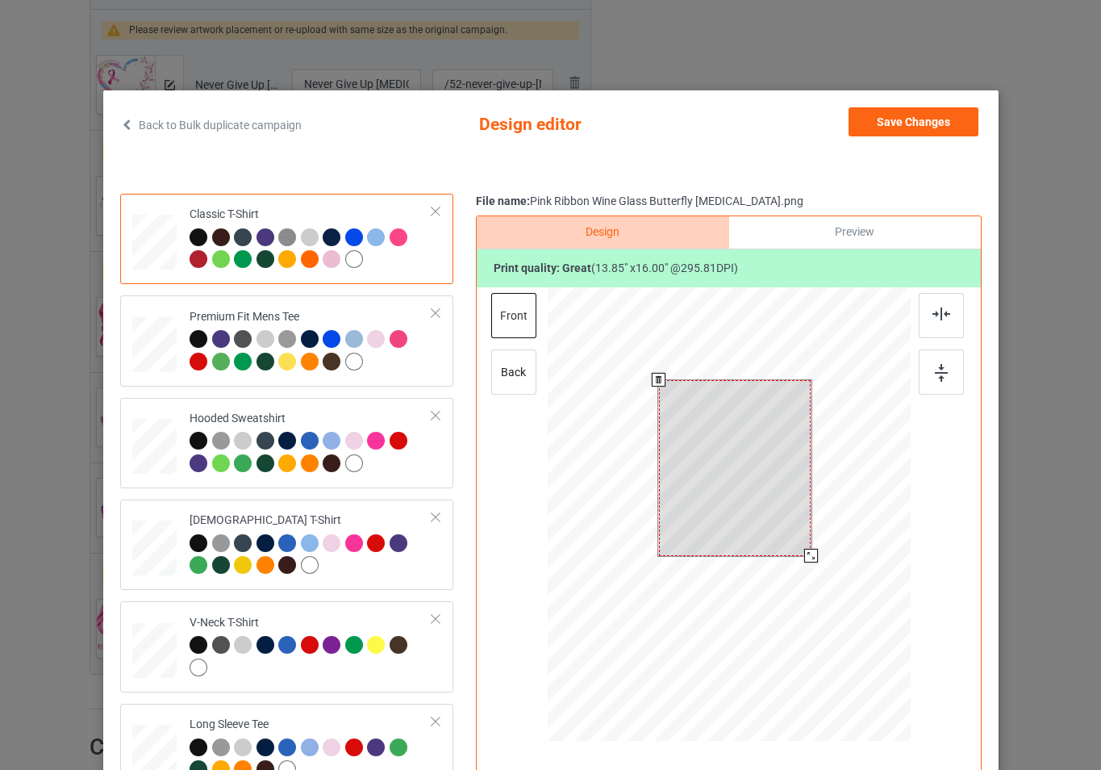
click at [817, 556] on div at bounding box center [728, 516] width 363 height 458
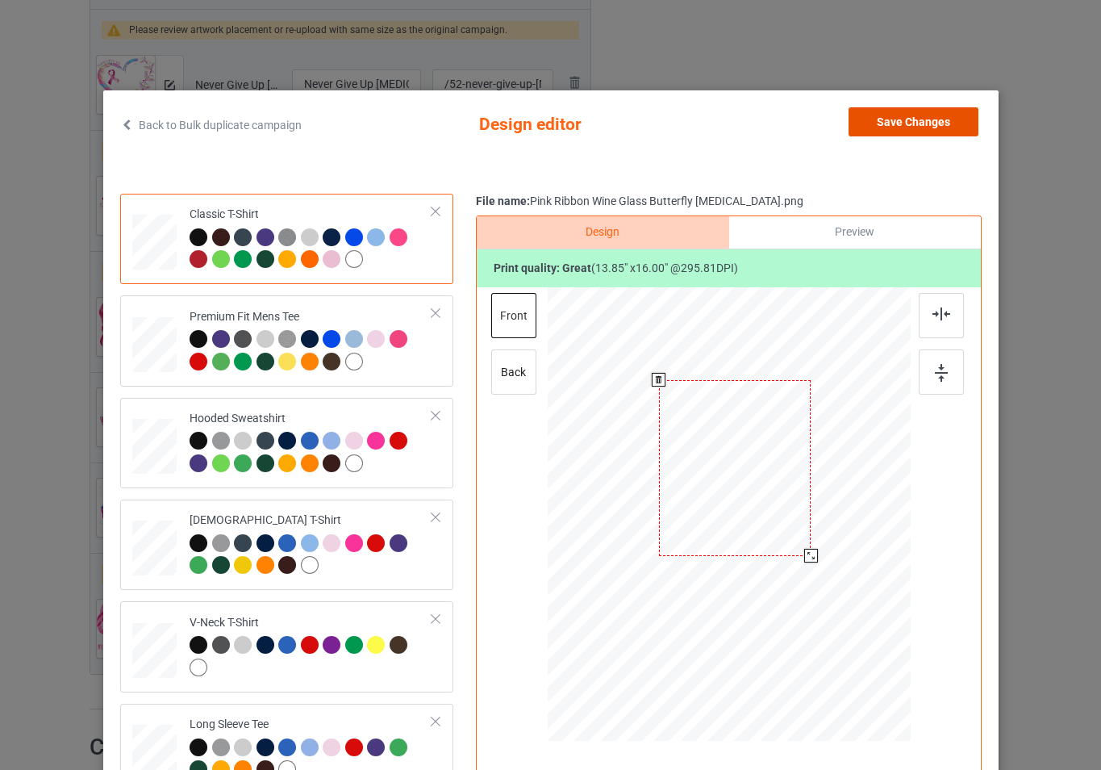
click at [887, 126] on button "Save Changes" at bounding box center [914, 121] width 130 height 29
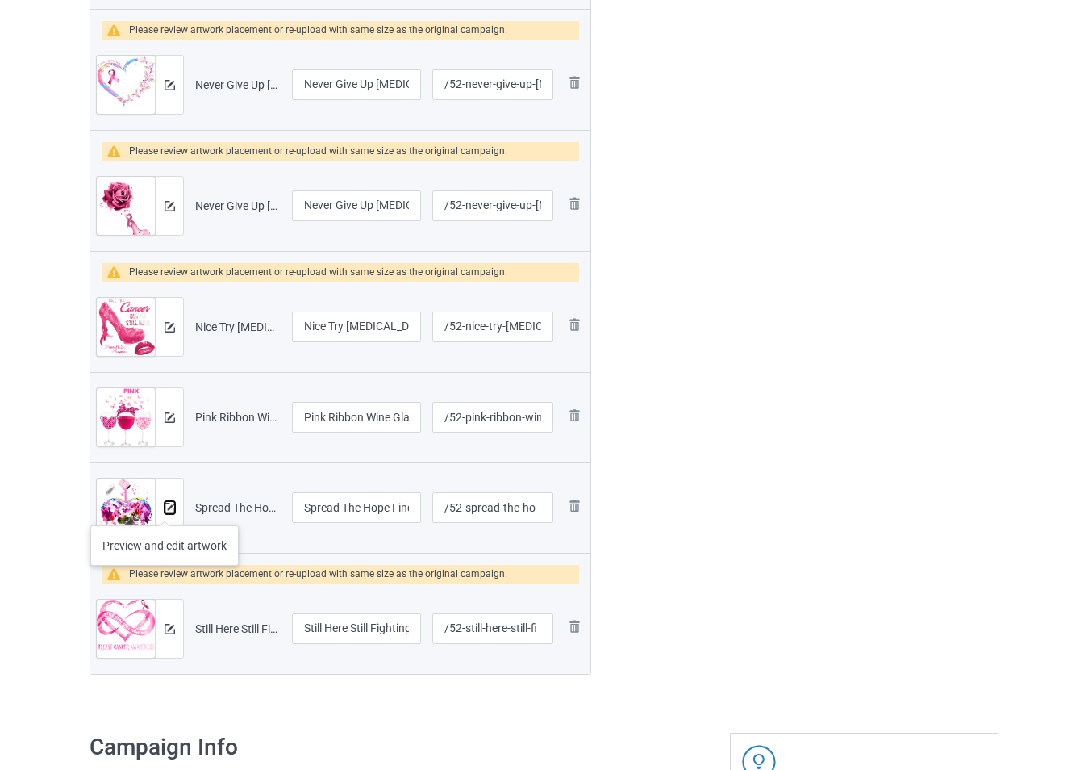
click at [165, 509] on img at bounding box center [170, 508] width 10 height 10
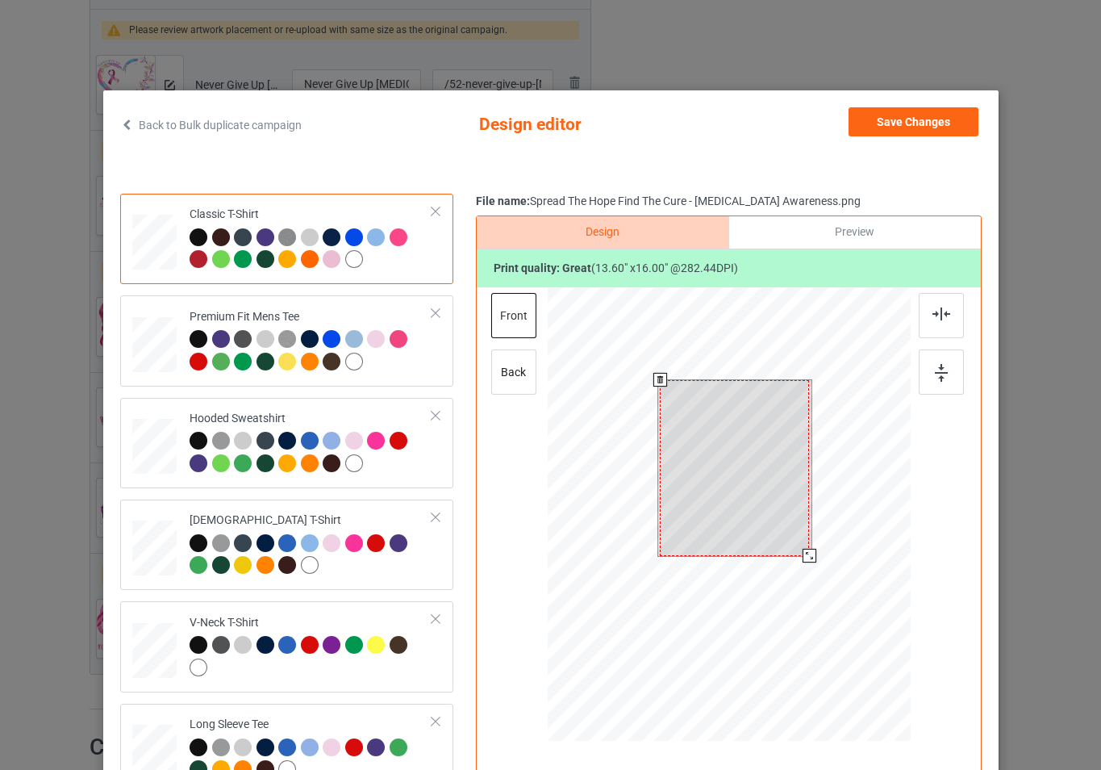
drag, startPoint x: 797, startPoint y: 547, endPoint x: 808, endPoint y: 561, distance: 17.8
click at [808, 561] on div at bounding box center [809, 556] width 14 height 14
click at [905, 128] on button "Save Changes" at bounding box center [914, 121] width 130 height 29
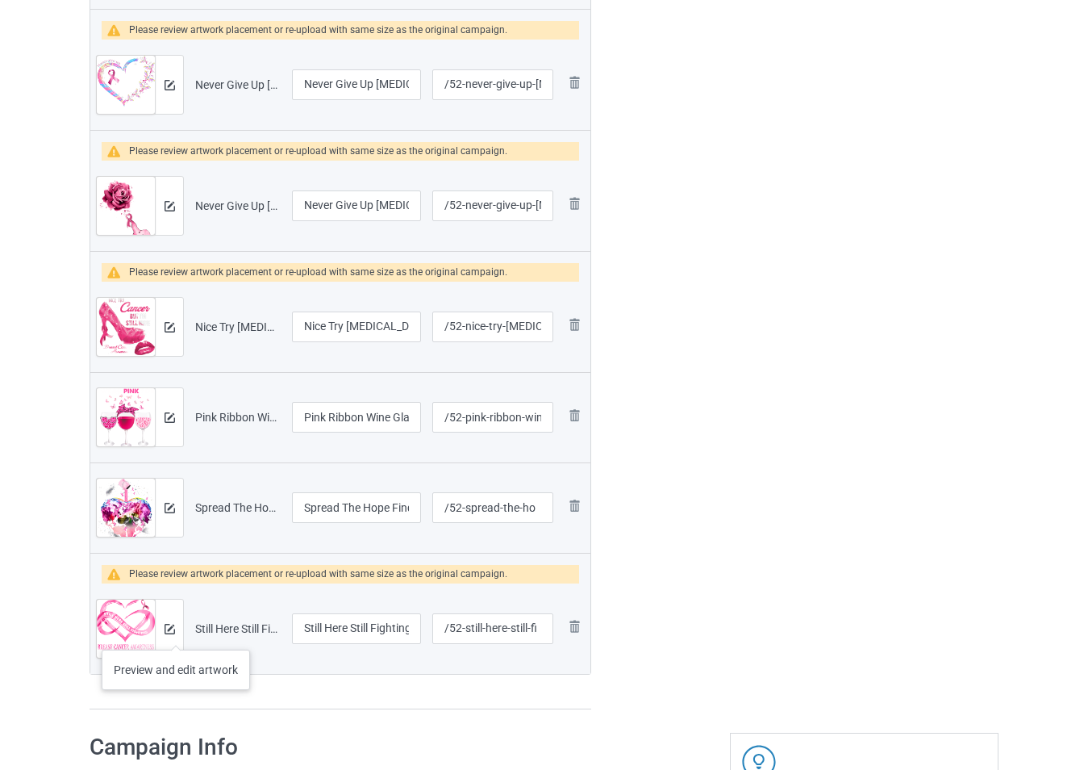
click at [176, 633] on div at bounding box center [169, 628] width 28 height 58
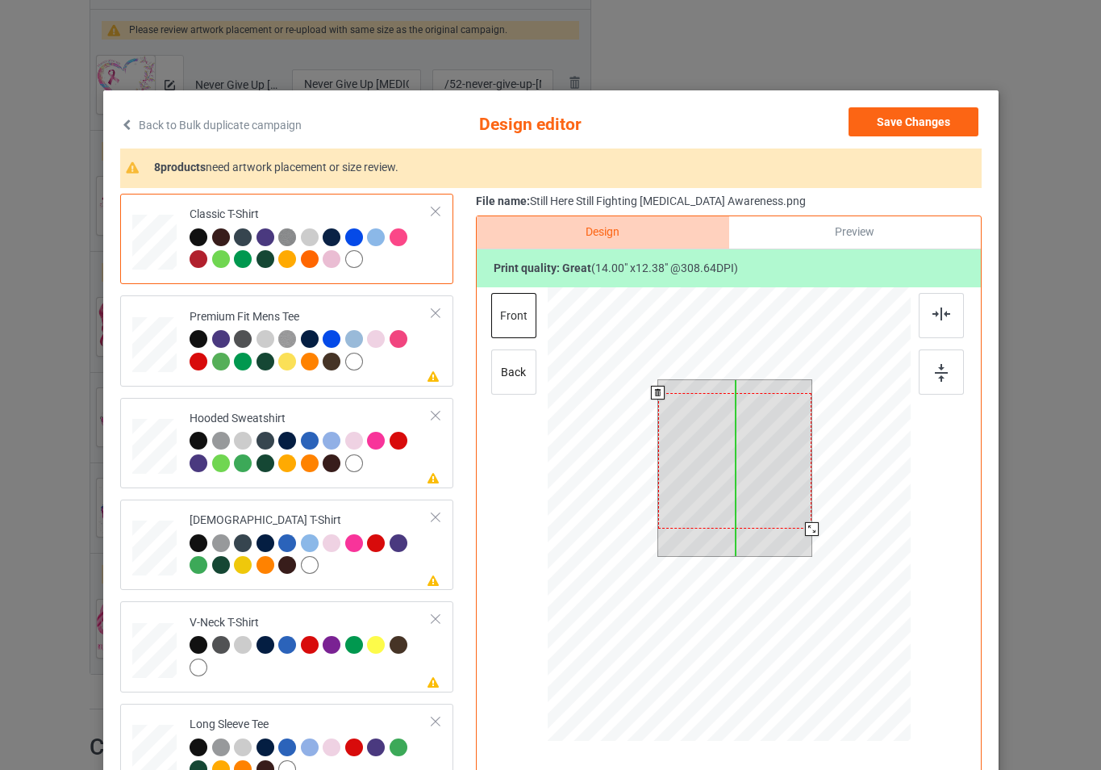
drag, startPoint x: 775, startPoint y: 478, endPoint x: 775, endPoint y: 490, distance: 12.9
click at [775, 490] on div at bounding box center [734, 461] width 154 height 136
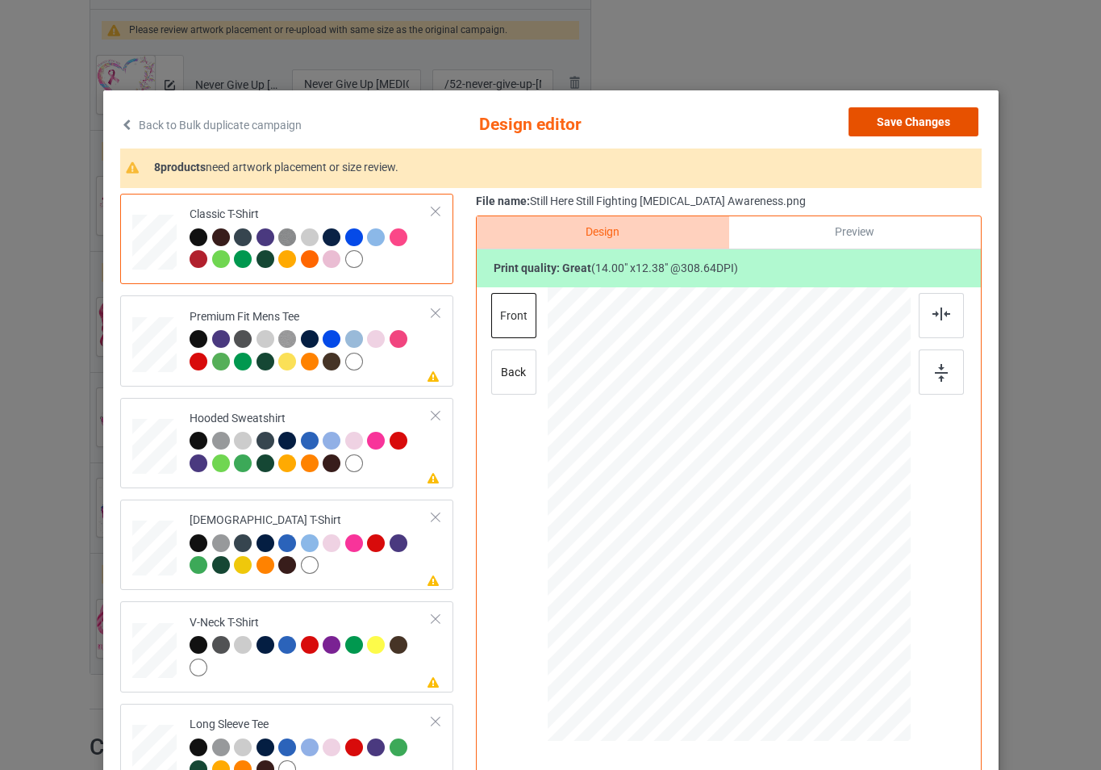
click at [895, 131] on button "Save Changes" at bounding box center [914, 121] width 130 height 29
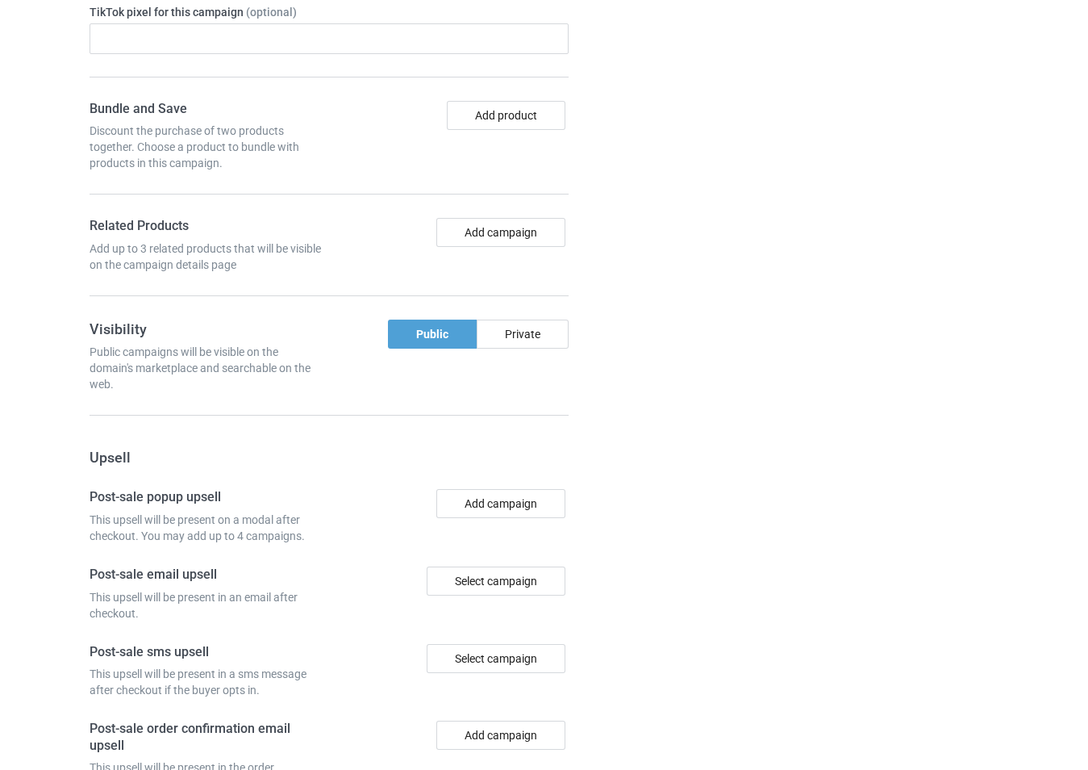
scroll to position [2826, 0]
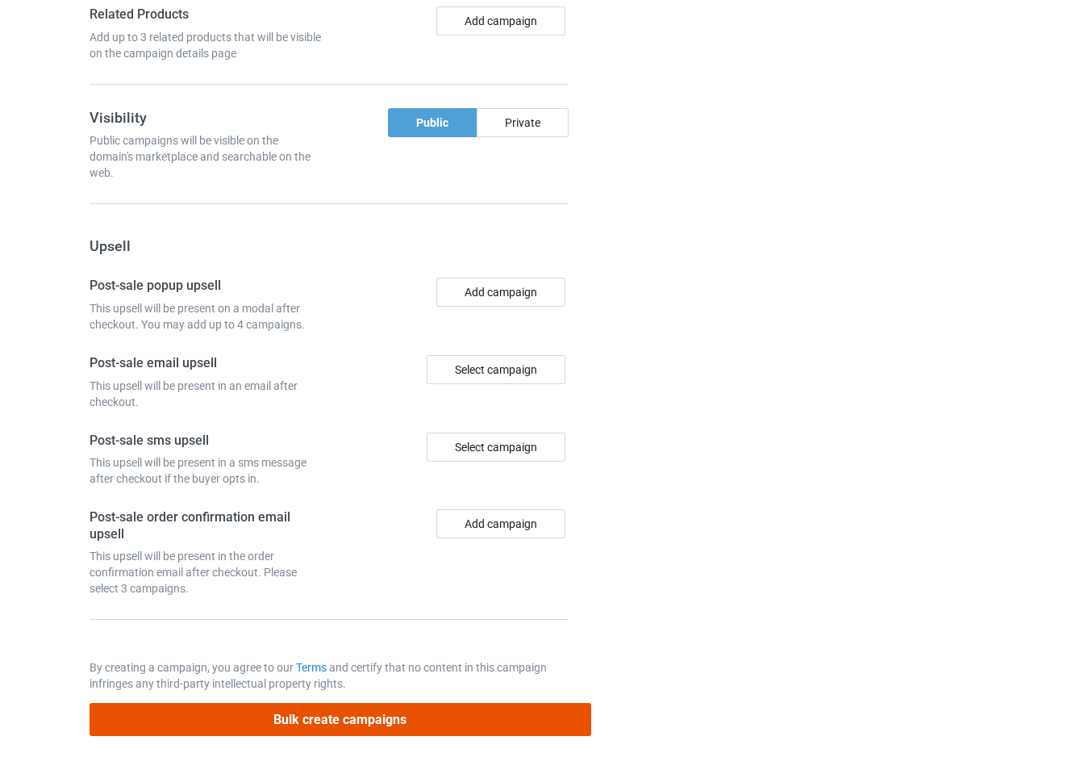
click at [410, 723] on button "Bulk create campaigns" at bounding box center [341, 719] width 502 height 33
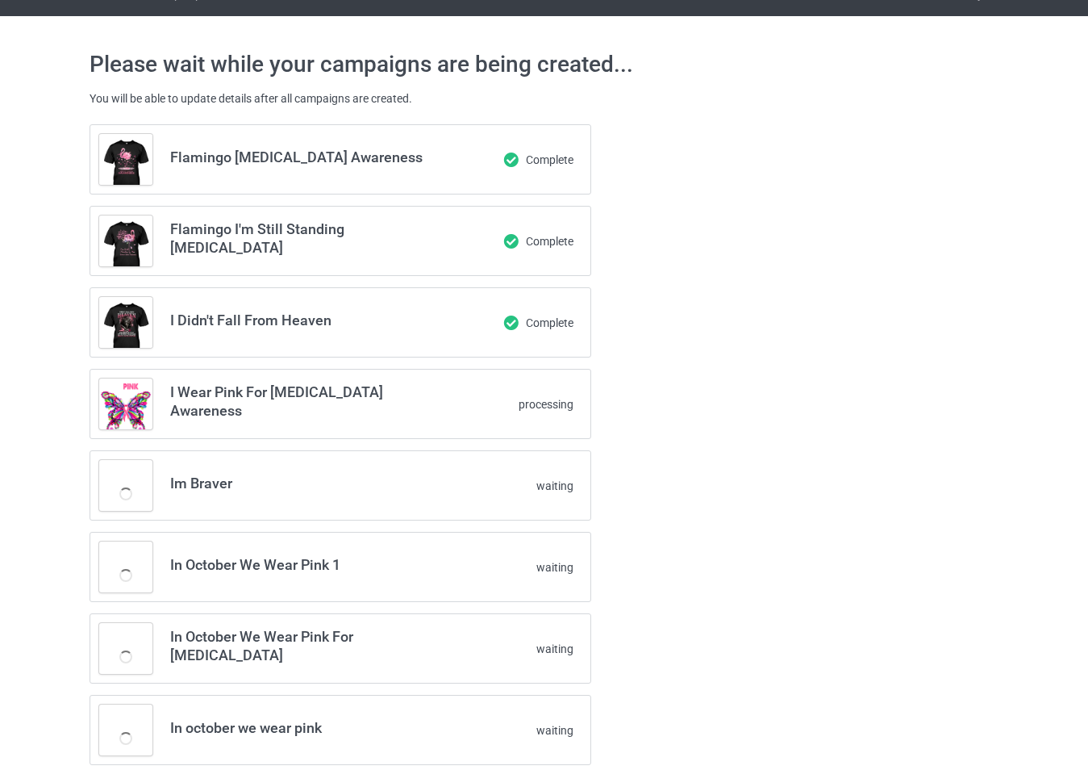
scroll to position [0, 0]
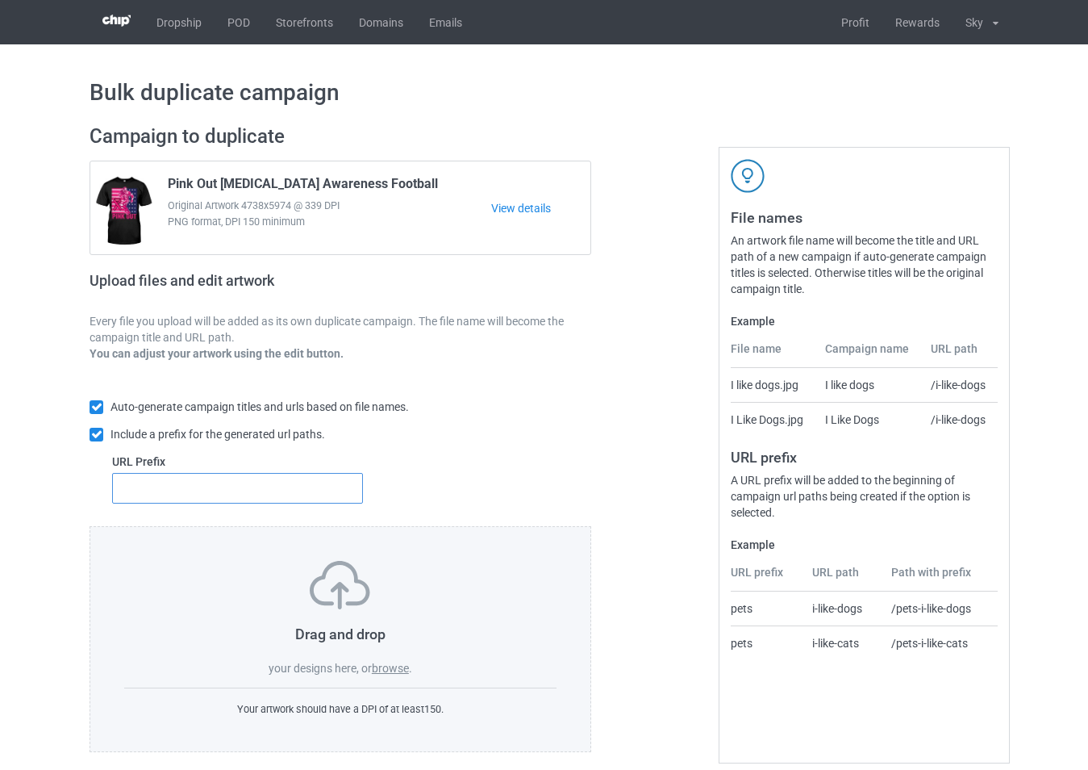
click at [299, 483] on input "text" at bounding box center [237, 488] width 251 height 31
type input "53"
click at [400, 674] on label "browse" at bounding box center [390, 668] width 37 height 13
click at [0, 0] on input "browse" at bounding box center [0, 0] width 0 height 0
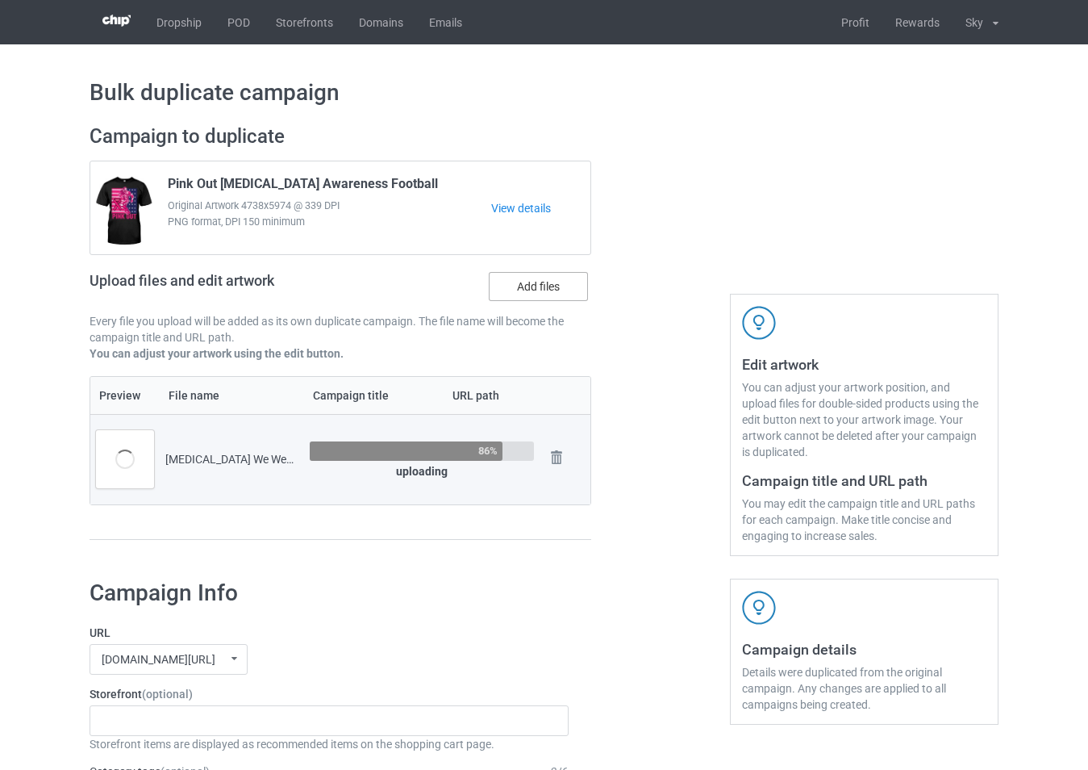
click at [542, 286] on label "Add files" at bounding box center [538, 286] width 99 height 29
click at [0, 0] on input "Add files" at bounding box center [0, 0] width 0 height 0
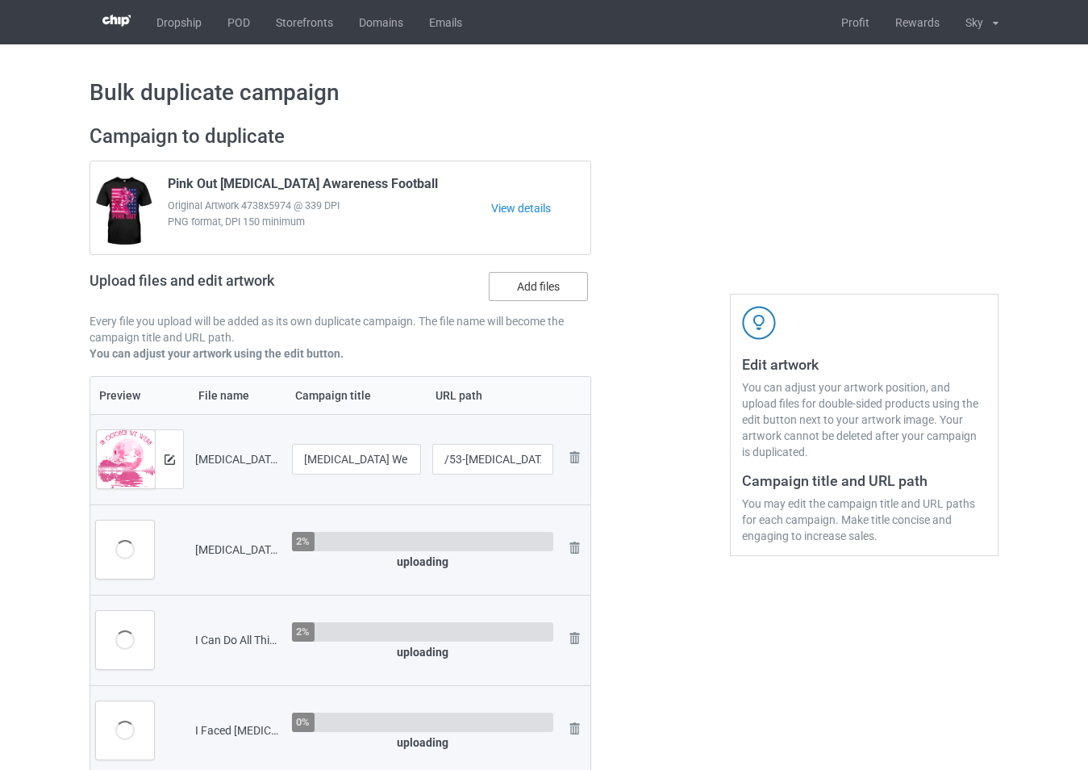
click at [539, 286] on label "Add files" at bounding box center [538, 286] width 99 height 29
click at [0, 0] on input "Add files" at bounding box center [0, 0] width 0 height 0
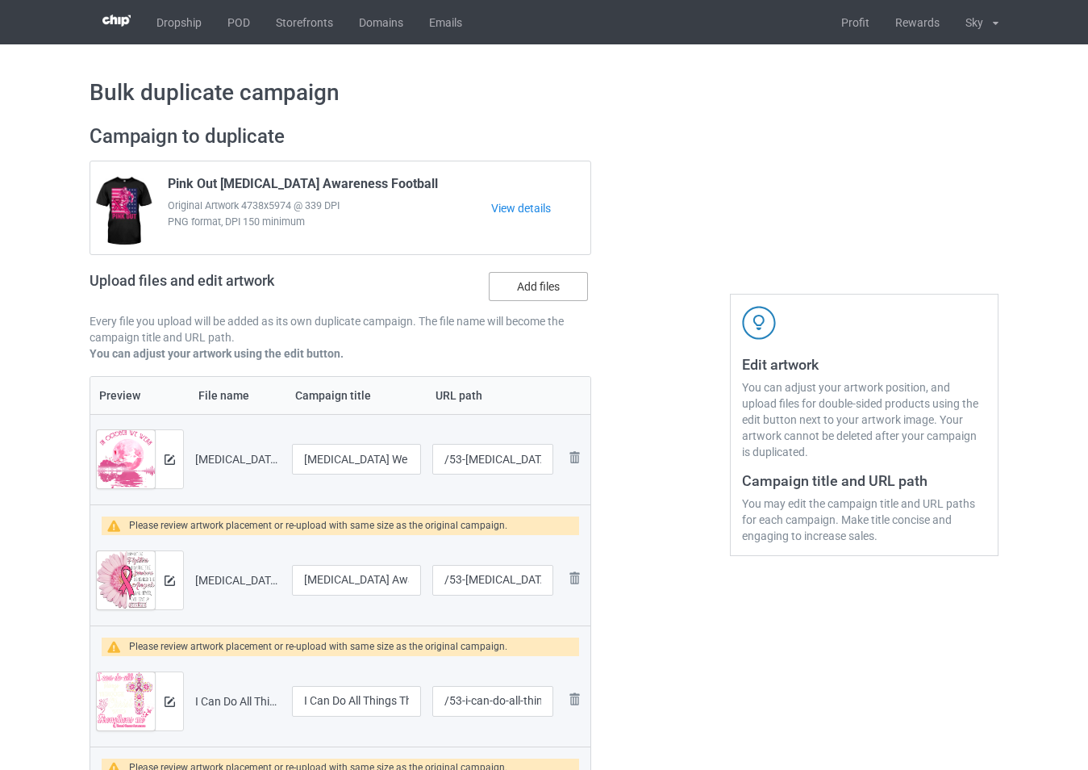
click at [541, 289] on label "Add files" at bounding box center [538, 286] width 99 height 29
click at [0, 0] on input "Add files" at bounding box center [0, 0] width 0 height 0
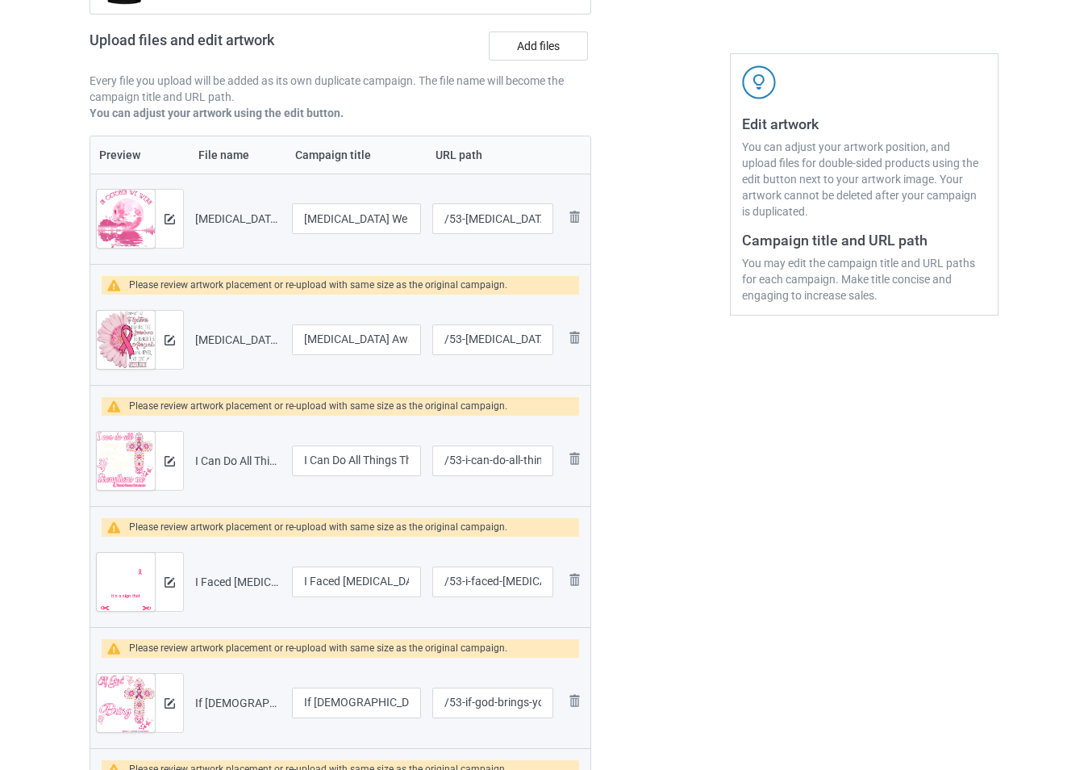
scroll to position [242, 0]
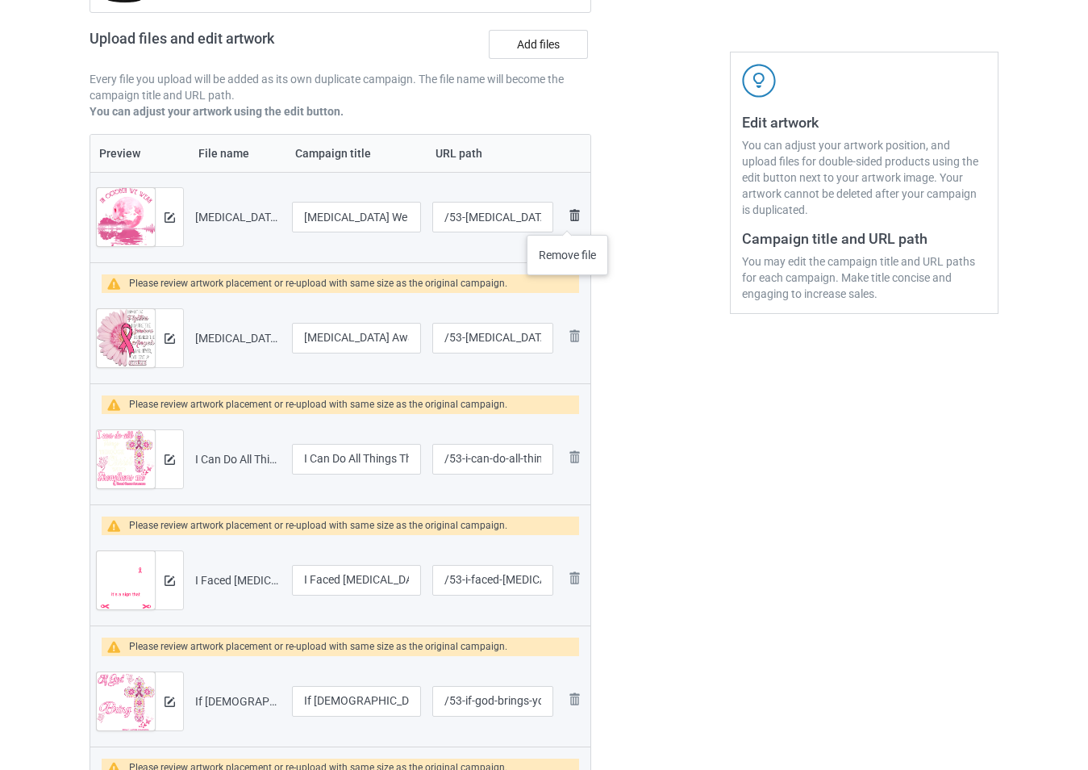
click at [568, 219] on img at bounding box center [574, 215] width 19 height 19
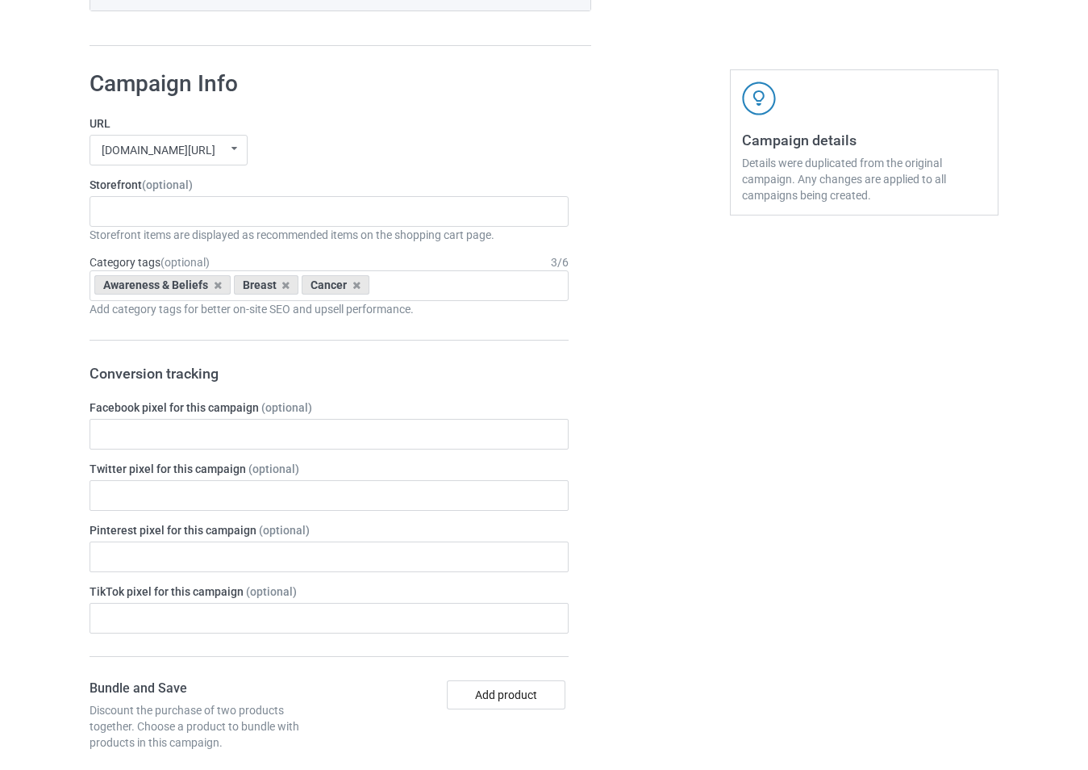
scroll to position [1371, 0]
click at [311, 215] on div "-------------------------------------------------- Gifts For Christmas Teacher …" at bounding box center [329, 209] width 479 height 31
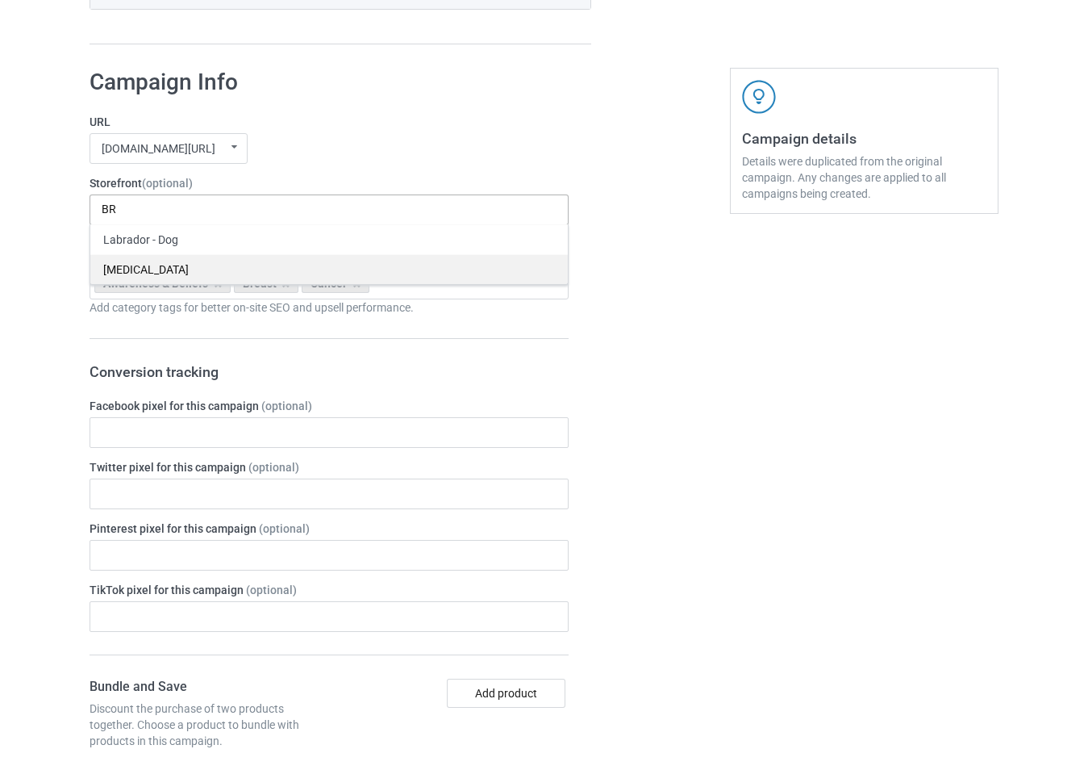
type input "BR"
click at [225, 262] on div "Breast Cancer" at bounding box center [329, 269] width 478 height 30
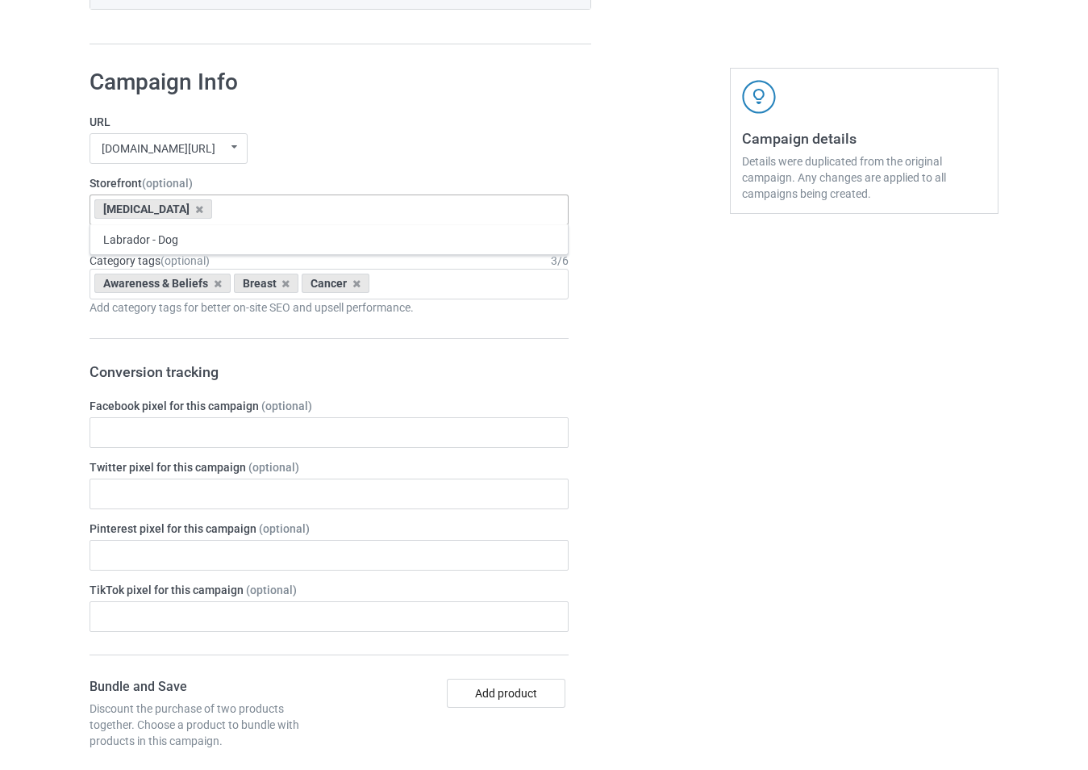
click at [365, 137] on div "teetrend21.com/ skysocial69.com/ t-shirtslove.com/ undefined/ undefined/ undefi…" at bounding box center [329, 148] width 479 height 31
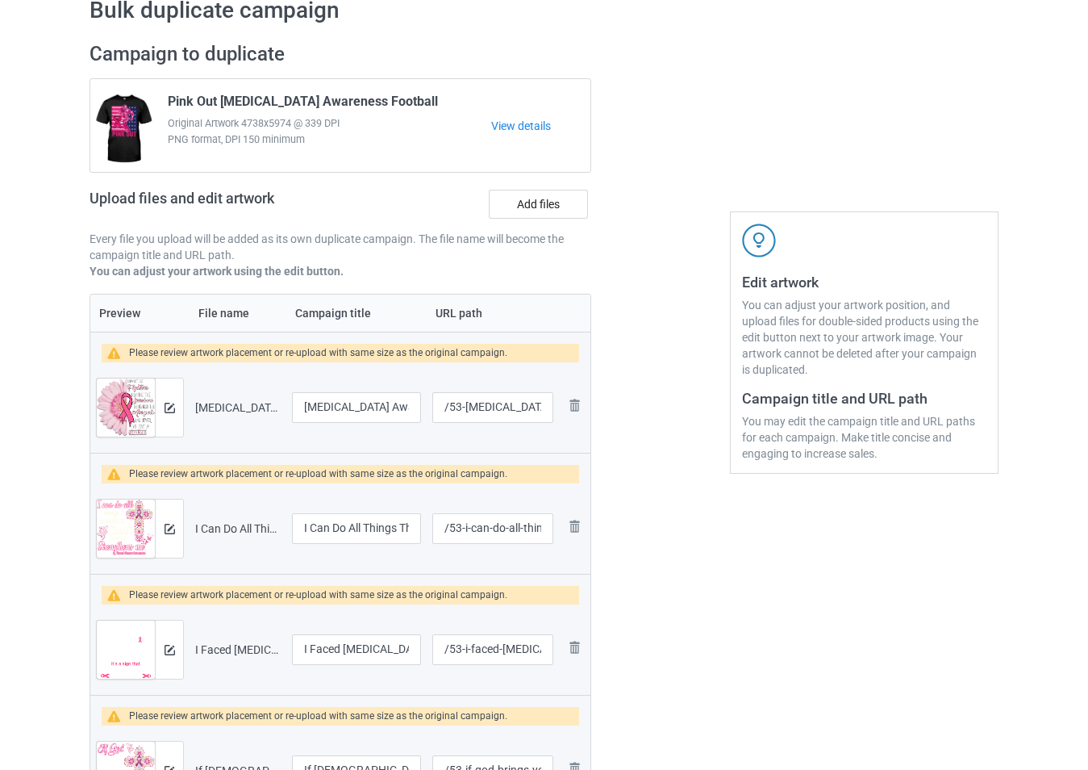
scroll to position [161, 0]
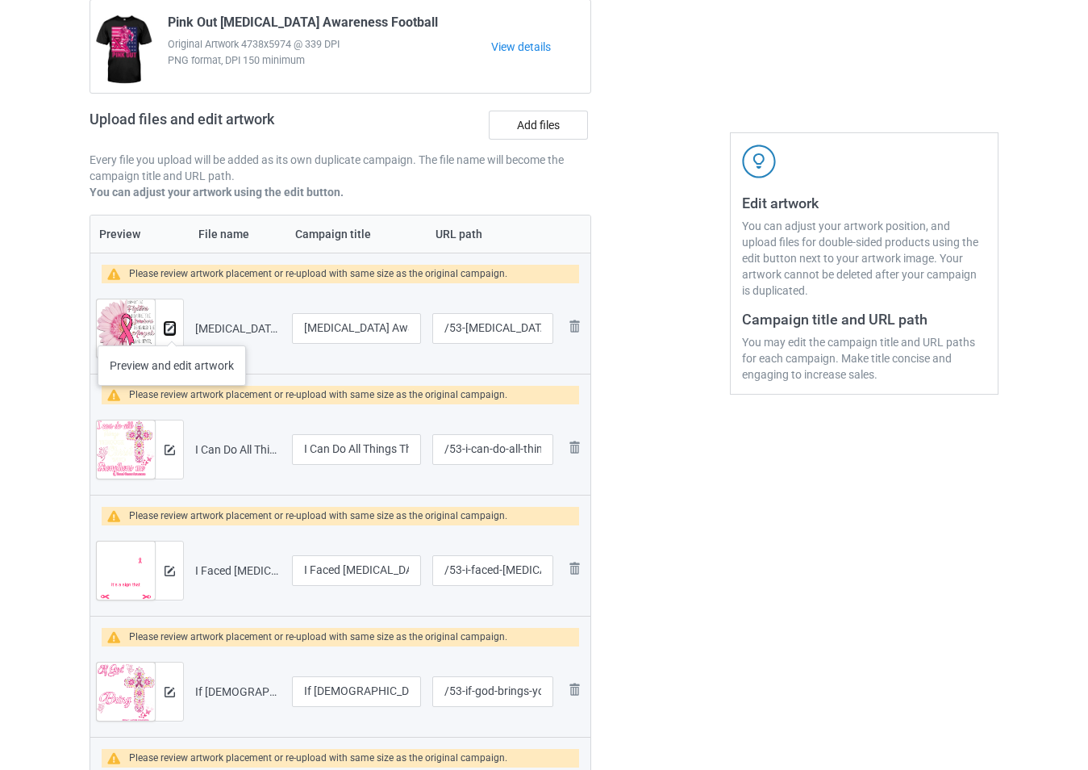
click at [172, 329] on img at bounding box center [170, 328] width 10 height 10
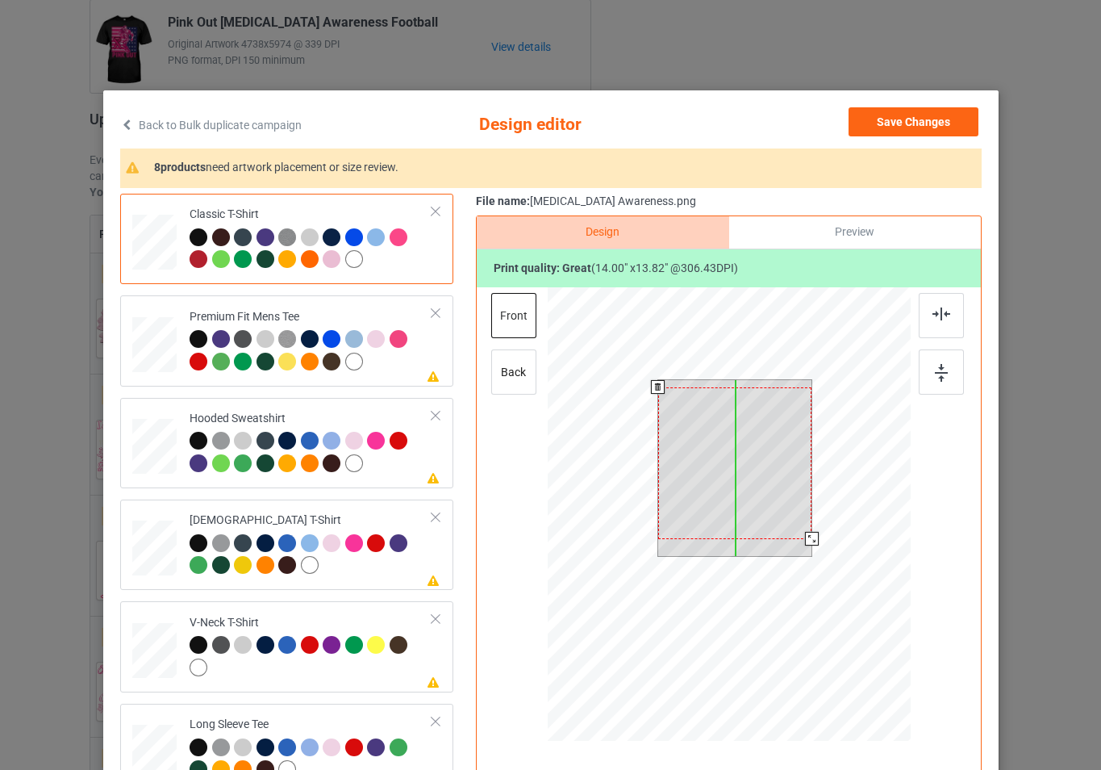
click at [773, 504] on div at bounding box center [734, 463] width 154 height 152
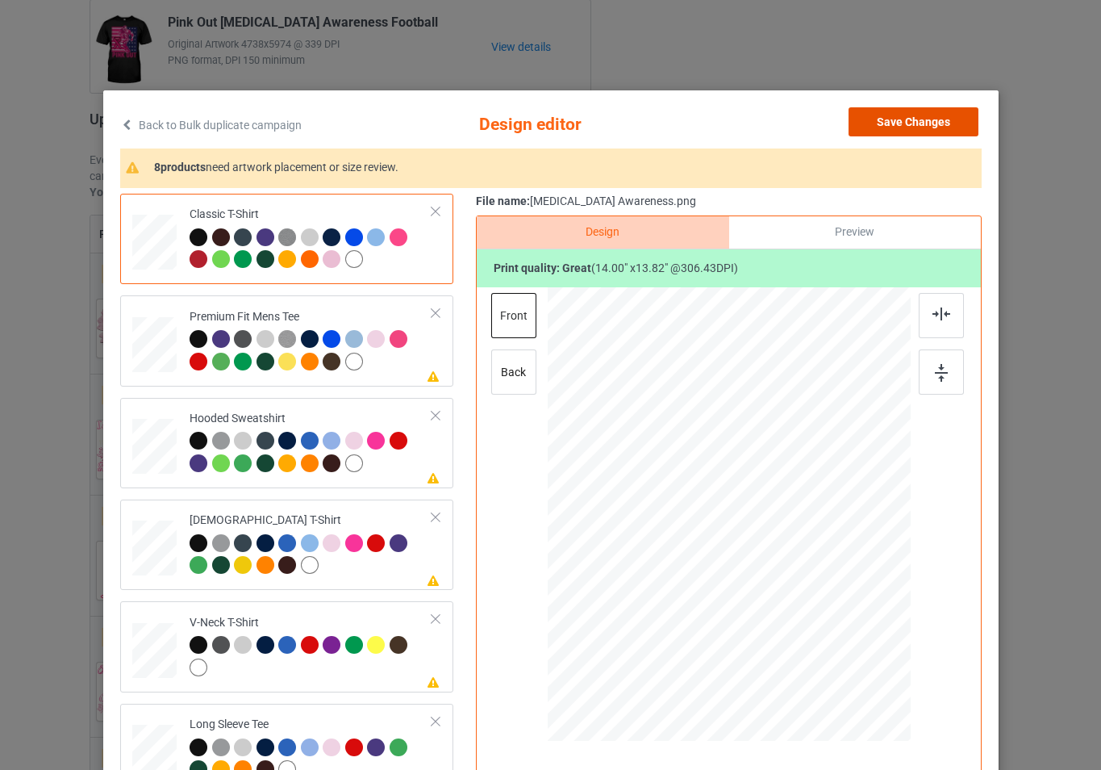
click at [874, 128] on button "Save Changes" at bounding box center [914, 121] width 130 height 29
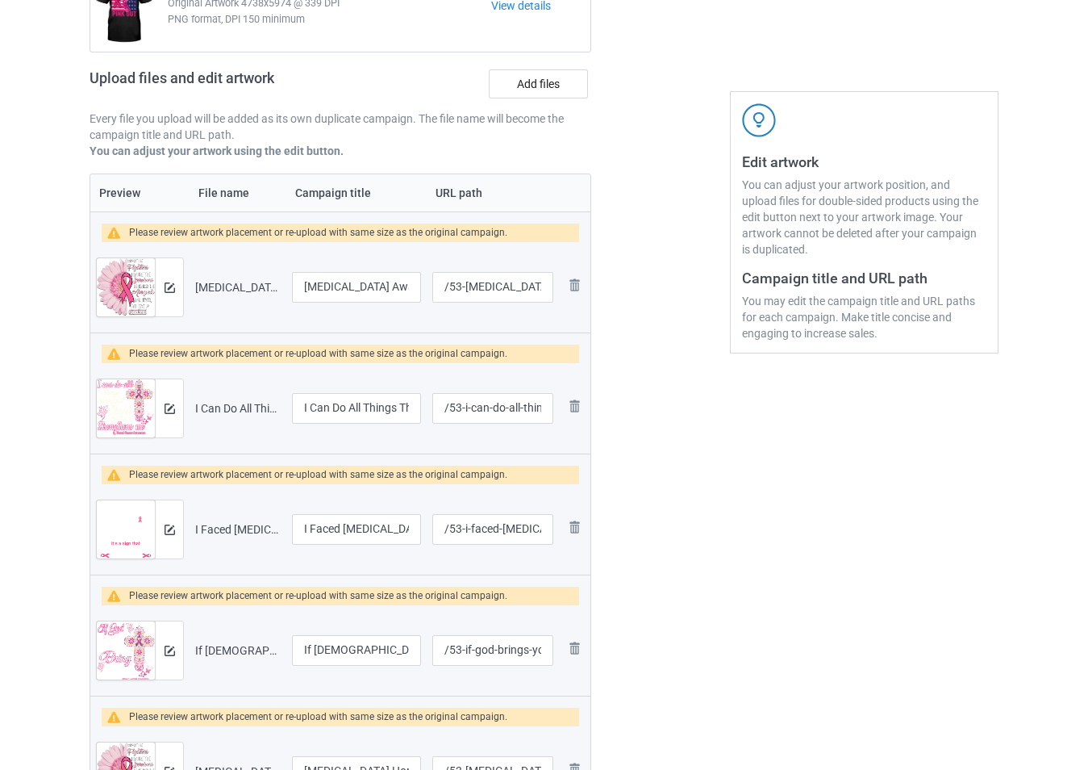
scroll to position [242, 0]
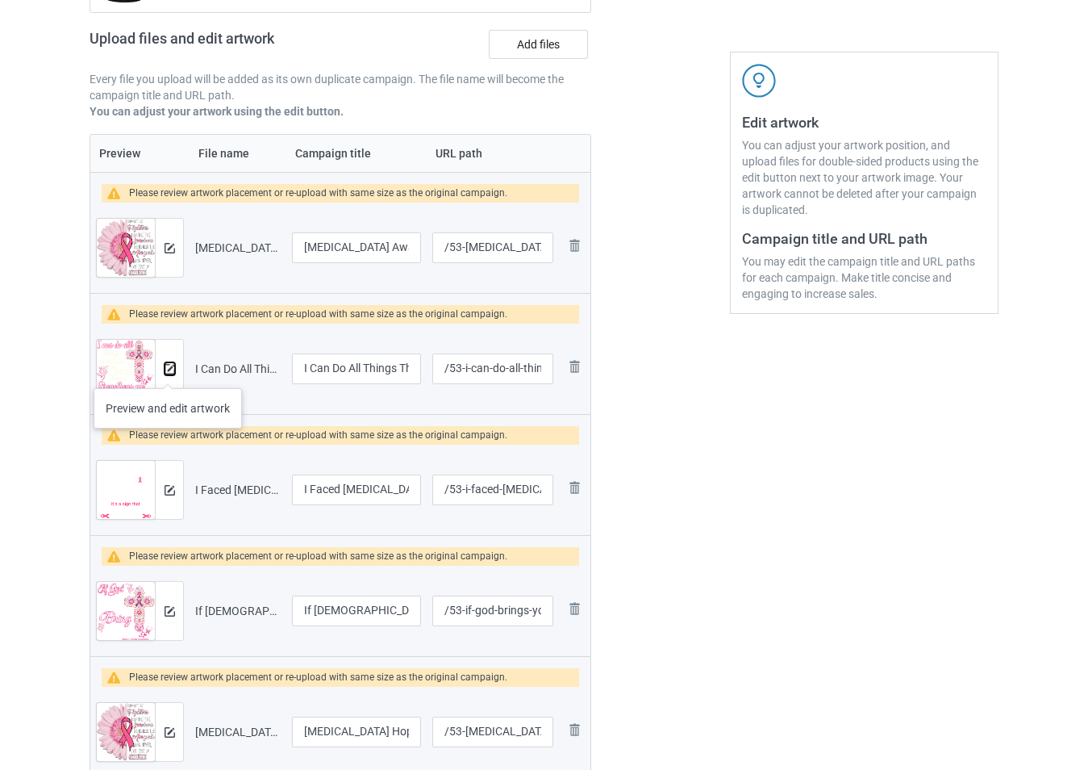
click at [168, 372] on img at bounding box center [170, 369] width 10 height 10
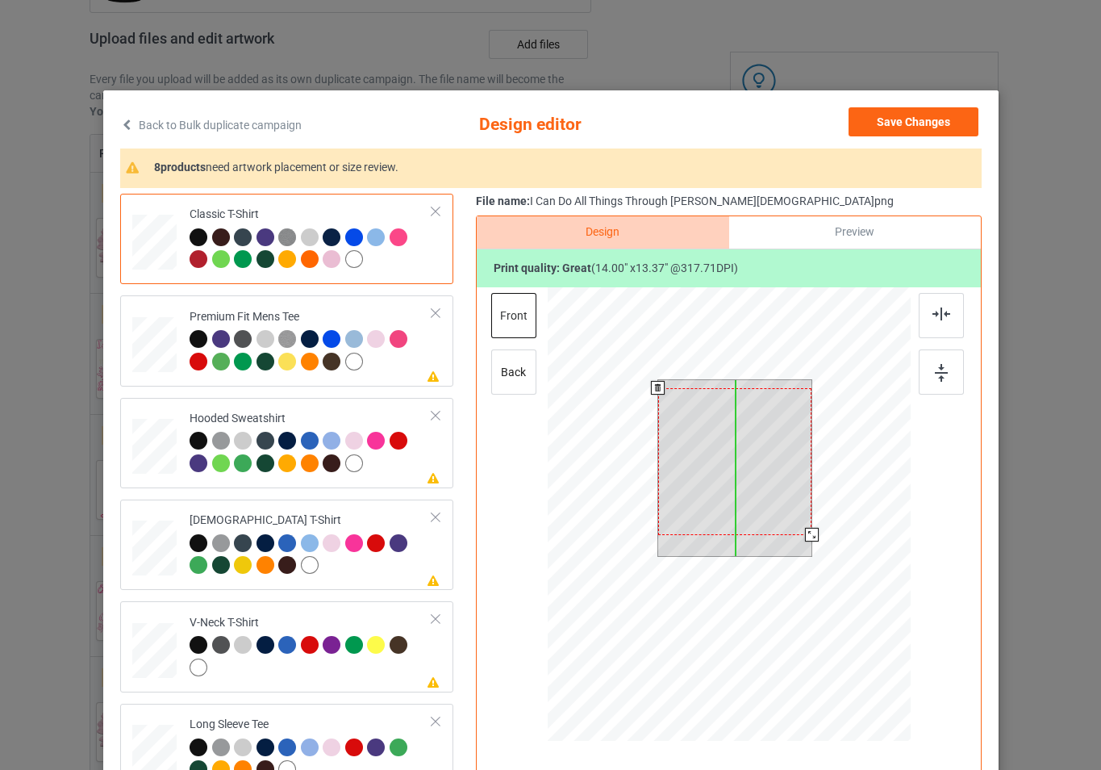
drag, startPoint x: 774, startPoint y: 490, endPoint x: 778, endPoint y: 480, distance: 10.2
click at [778, 480] on div at bounding box center [734, 461] width 154 height 147
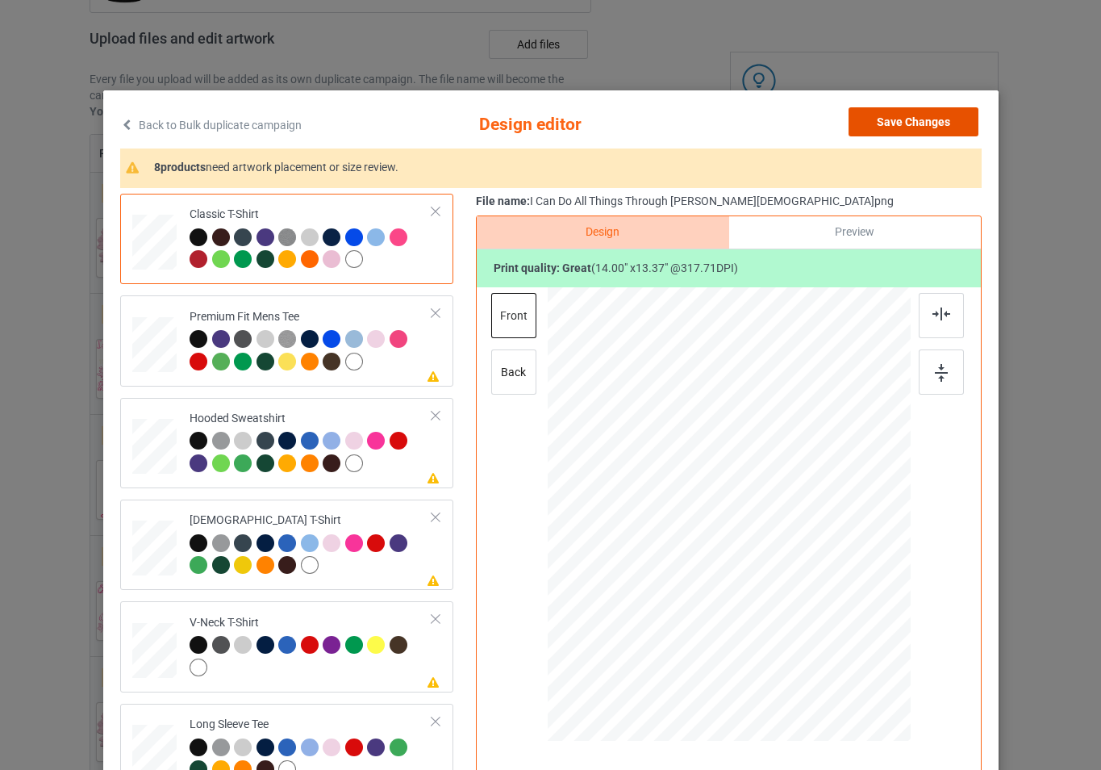
click at [903, 118] on button "Save Changes" at bounding box center [914, 121] width 130 height 29
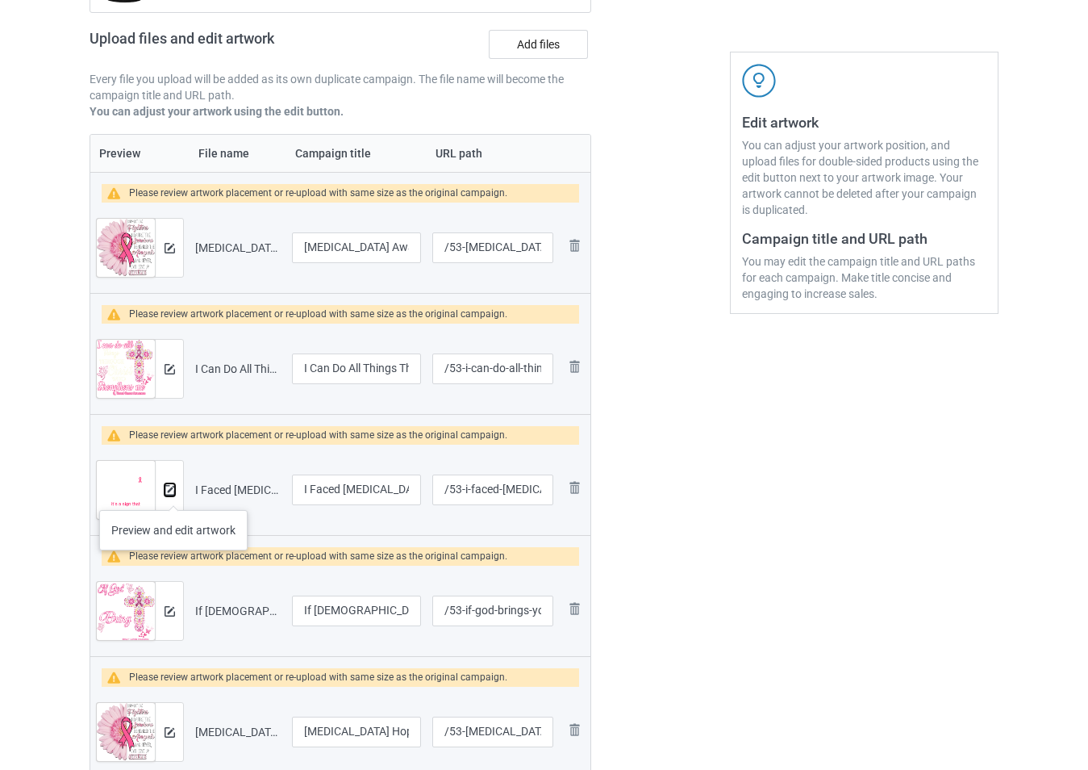
click at [172, 495] on img at bounding box center [170, 490] width 10 height 10
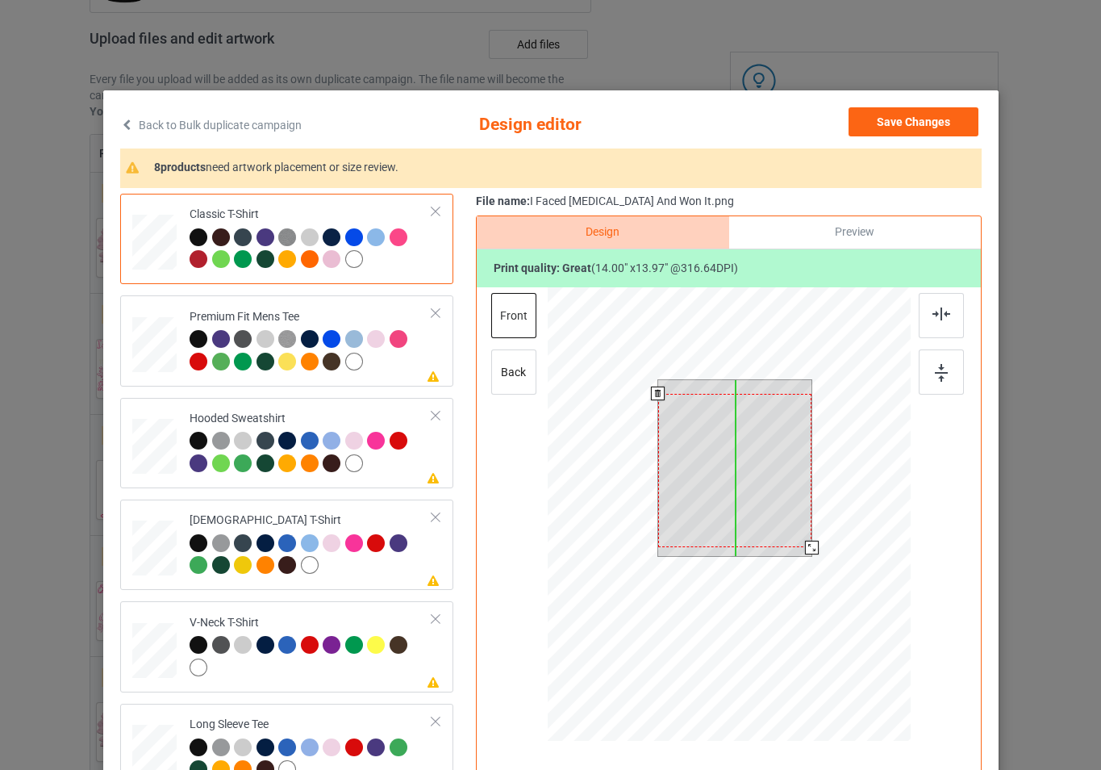
drag, startPoint x: 737, startPoint y: 438, endPoint x: 734, endPoint y: 452, distance: 13.9
click at [734, 452] on div at bounding box center [734, 470] width 154 height 153
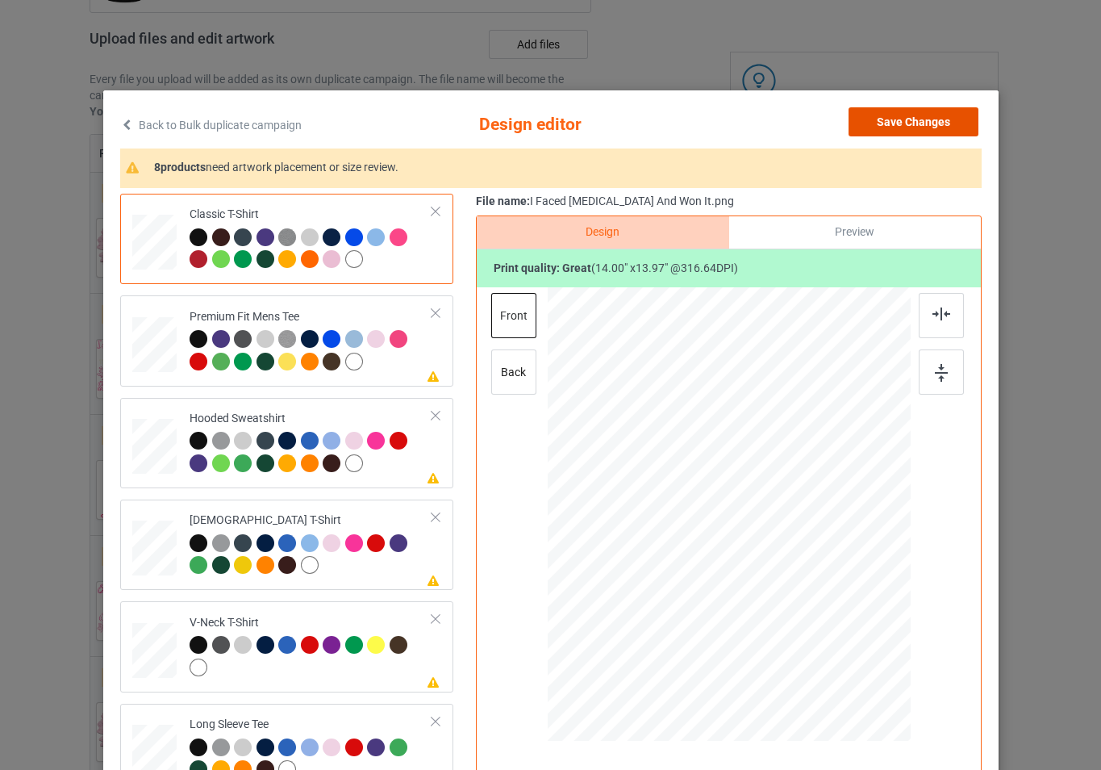
click at [900, 120] on button "Save Changes" at bounding box center [914, 121] width 130 height 29
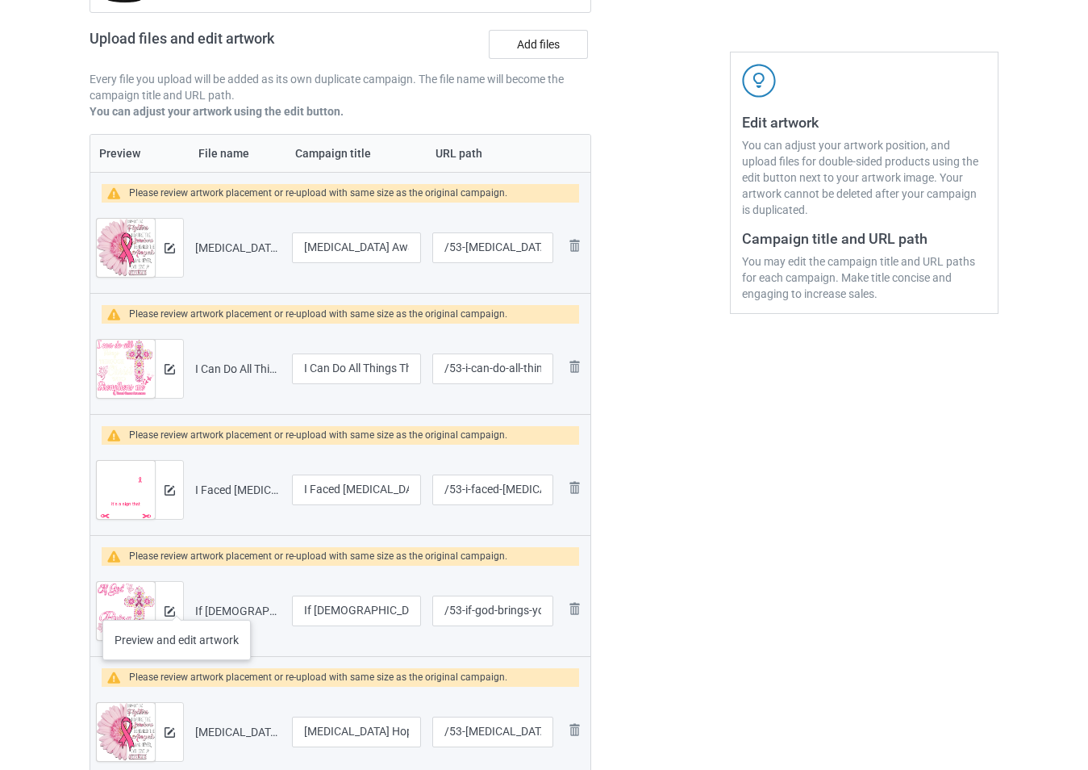
click at [177, 605] on div at bounding box center [169, 611] width 28 height 58
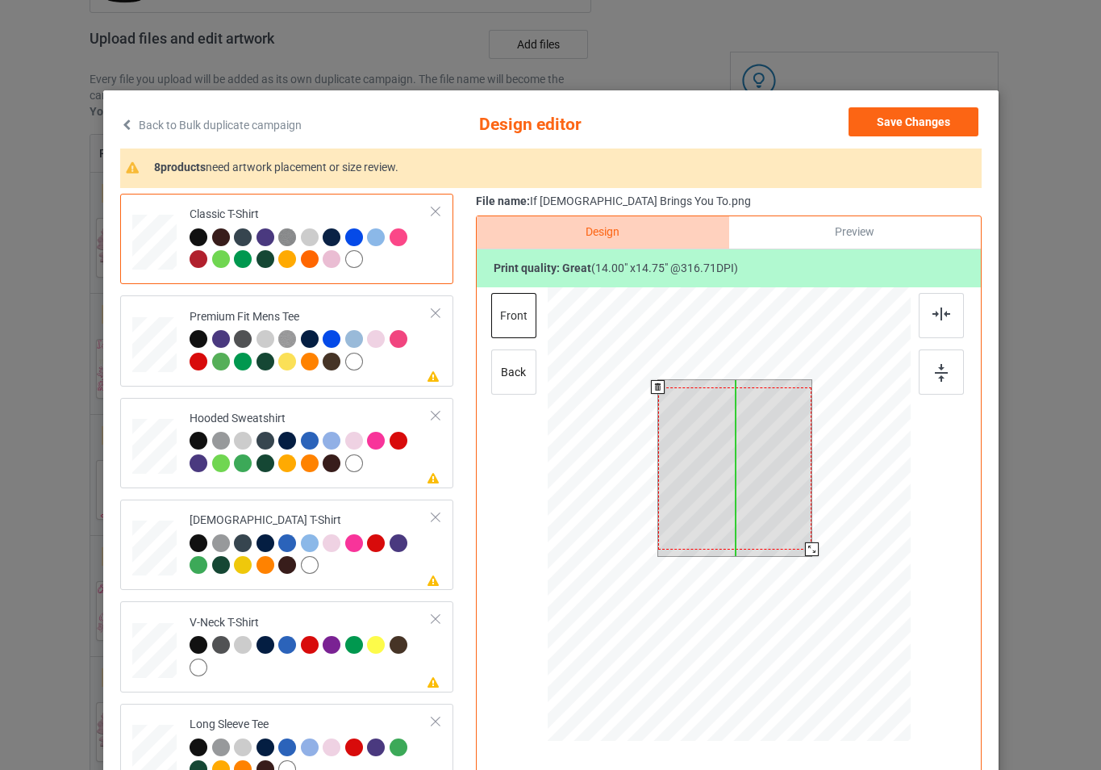
click at [762, 440] on div at bounding box center [734, 468] width 154 height 162
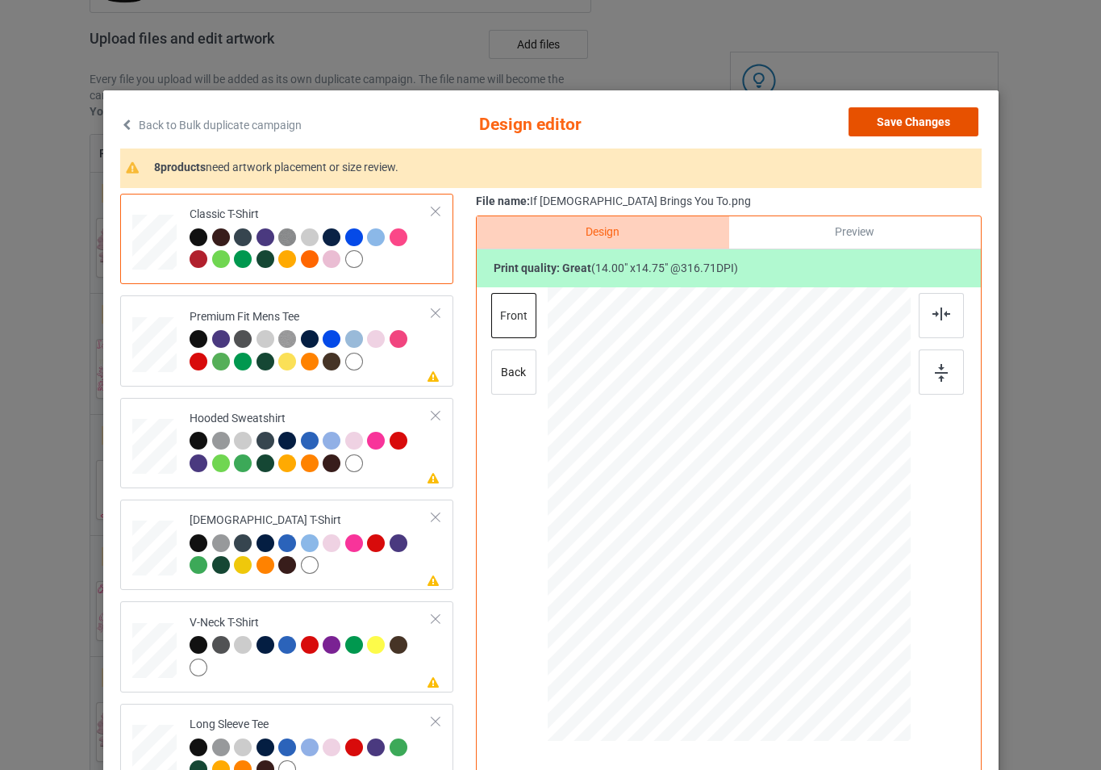
click at [902, 127] on button "Save Changes" at bounding box center [914, 121] width 130 height 29
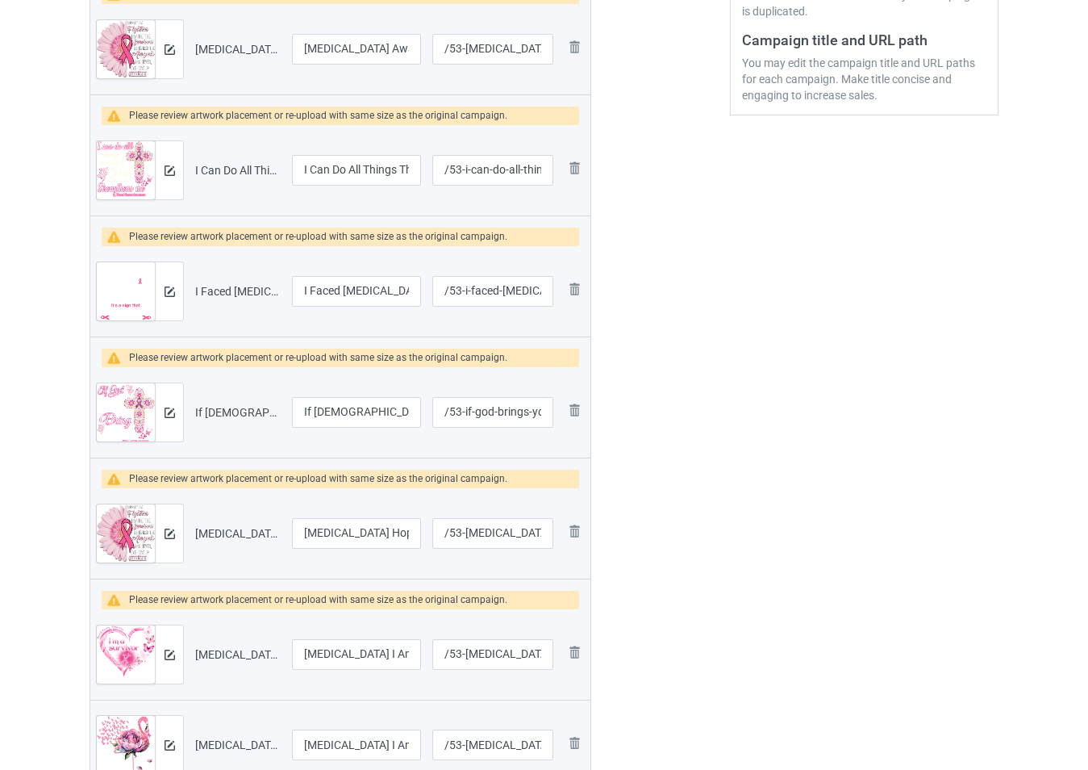
scroll to position [484, 0]
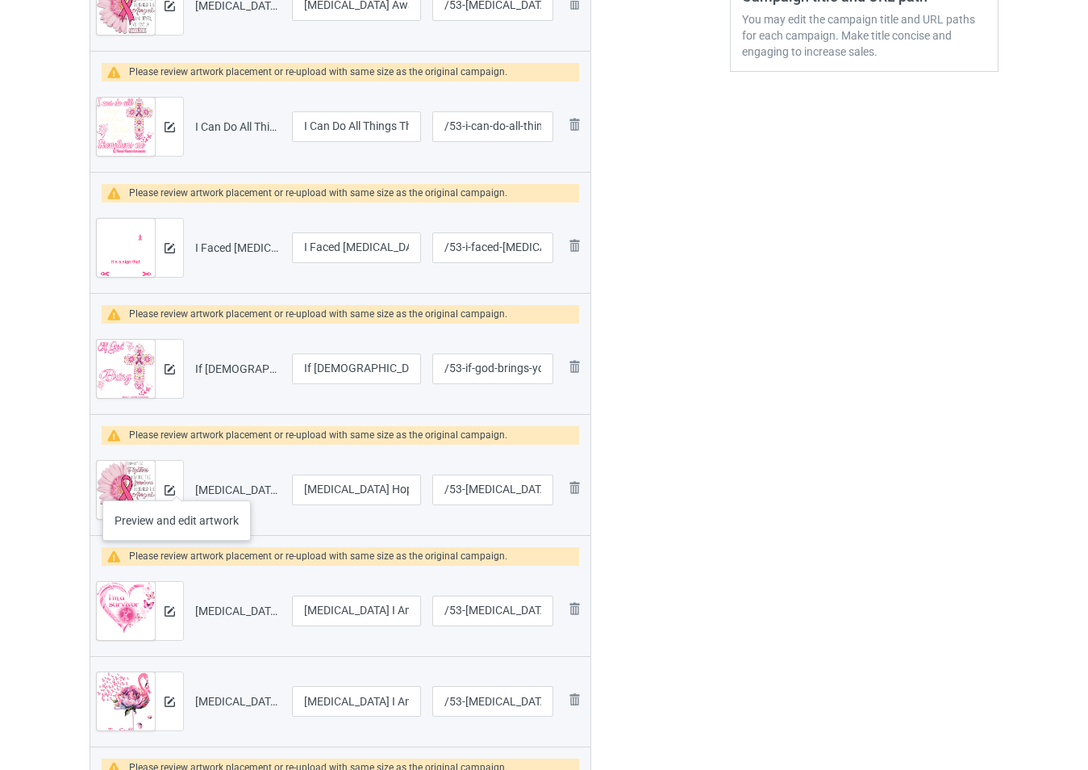
click at [177, 484] on div at bounding box center [169, 490] width 28 height 58
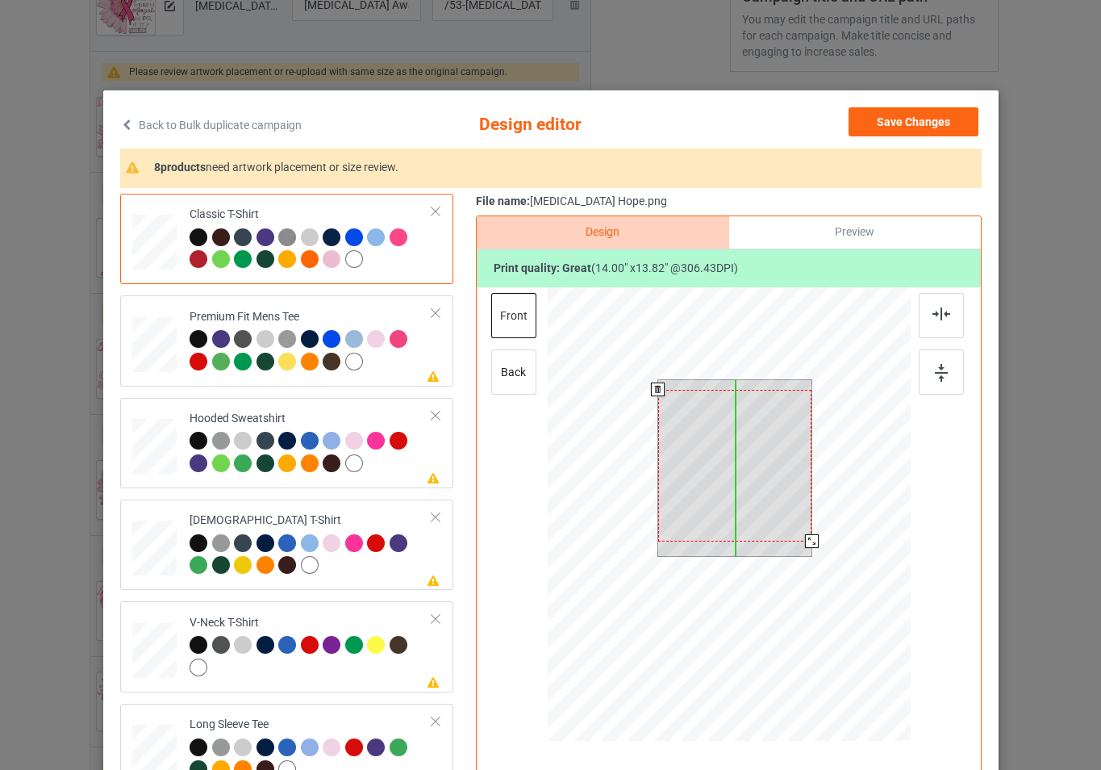
click at [745, 469] on div at bounding box center [734, 466] width 154 height 152
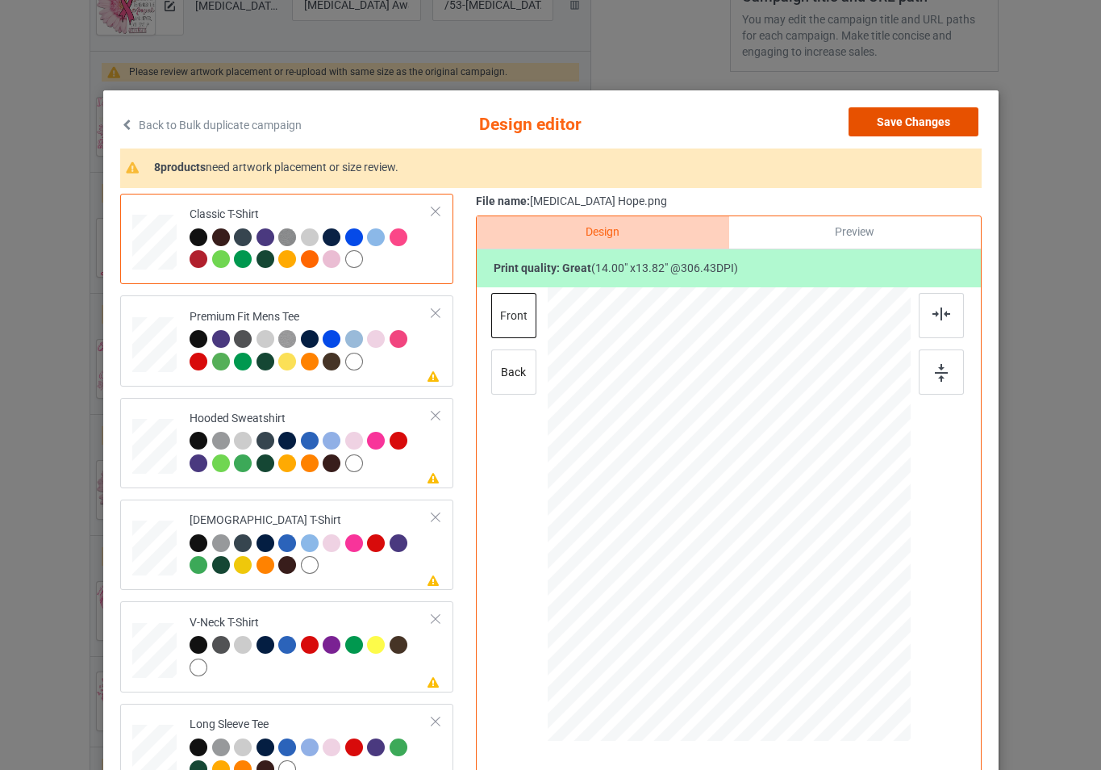
click at [880, 129] on button "Save Changes" at bounding box center [914, 121] width 130 height 29
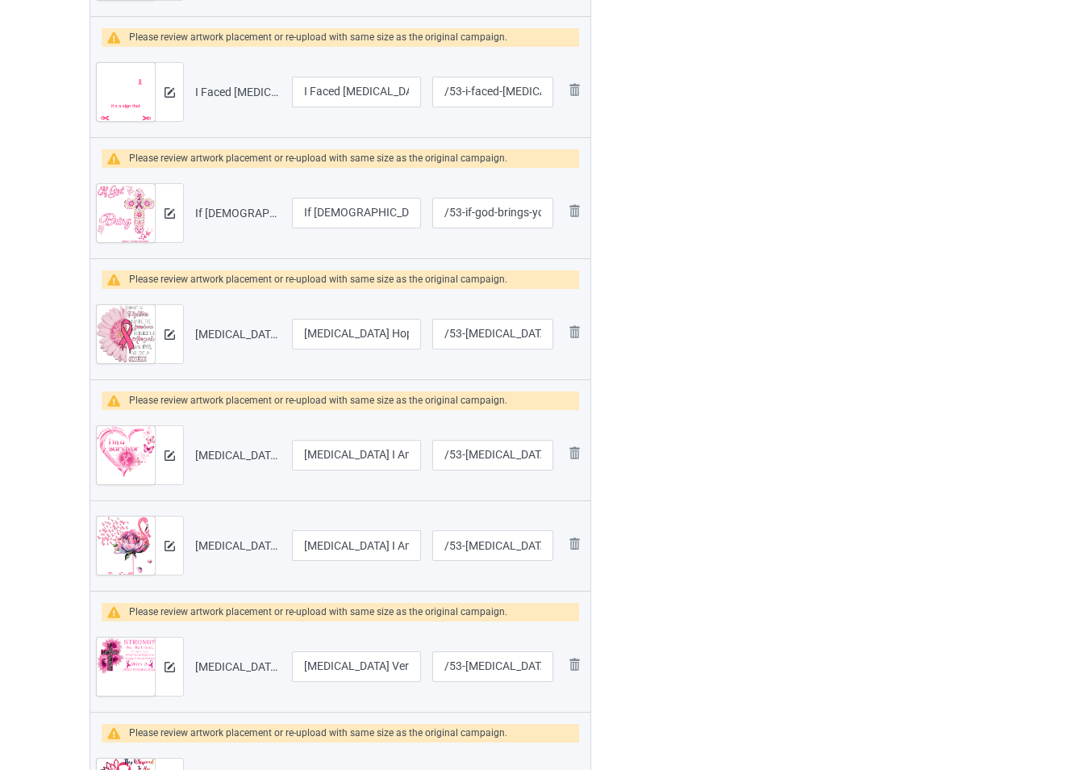
scroll to position [645, 0]
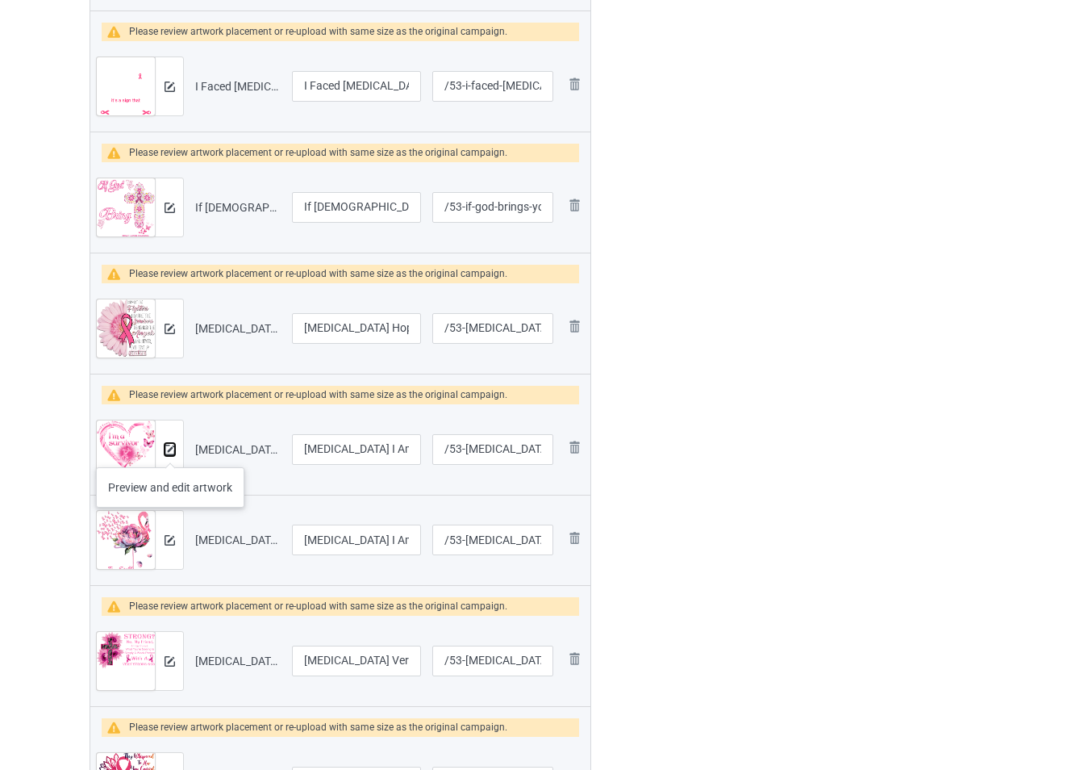
click at [170, 450] on img at bounding box center [170, 450] width 10 height 10
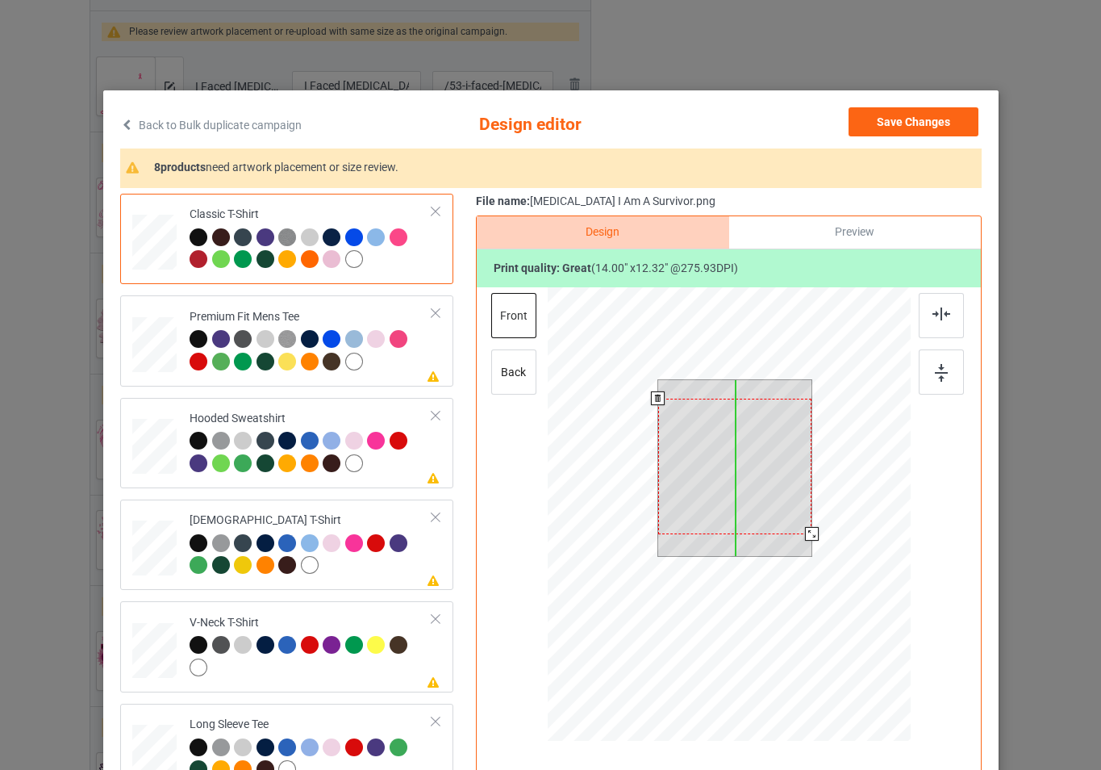
drag, startPoint x: 766, startPoint y: 450, endPoint x: 767, endPoint y: 469, distance: 18.6
click at [767, 469] on div at bounding box center [734, 467] width 154 height 136
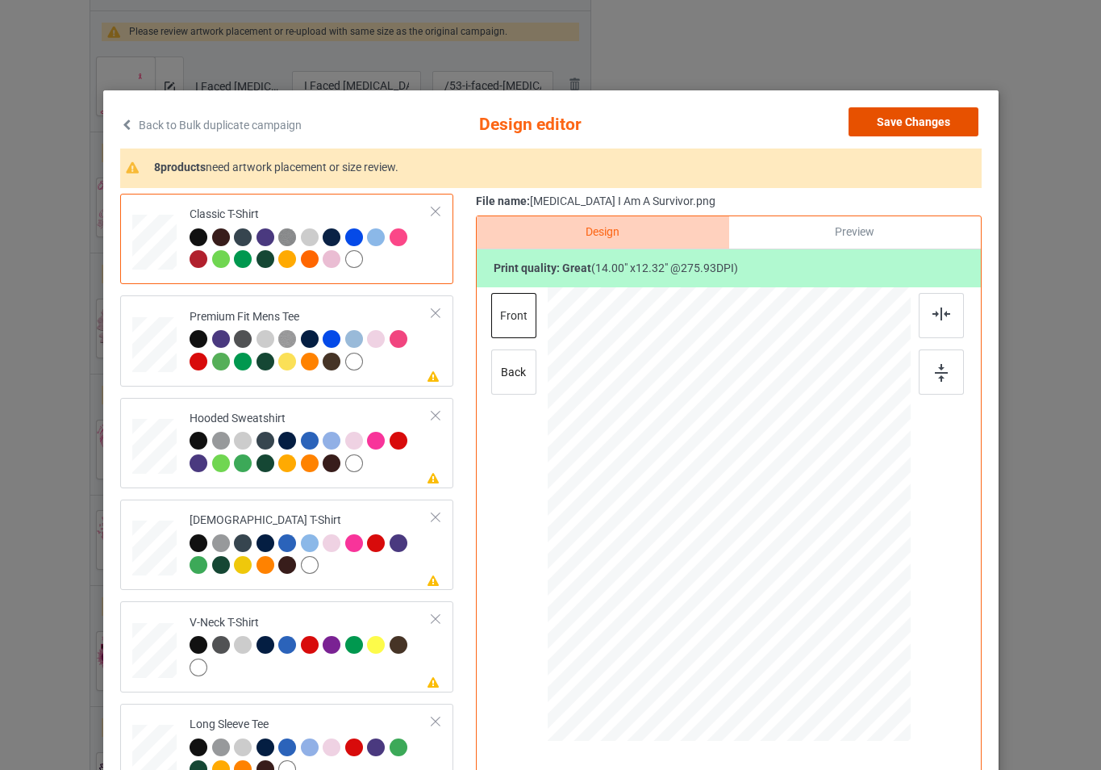
click at [891, 118] on button "Save Changes" at bounding box center [914, 121] width 130 height 29
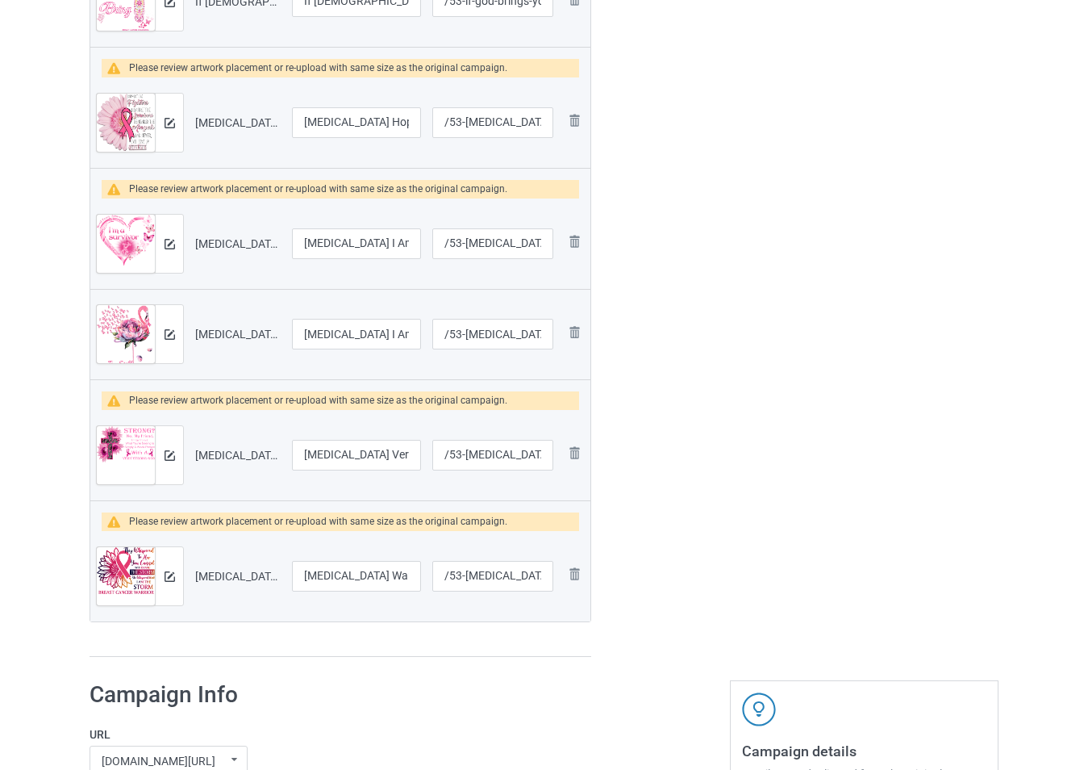
scroll to position [887, 0]
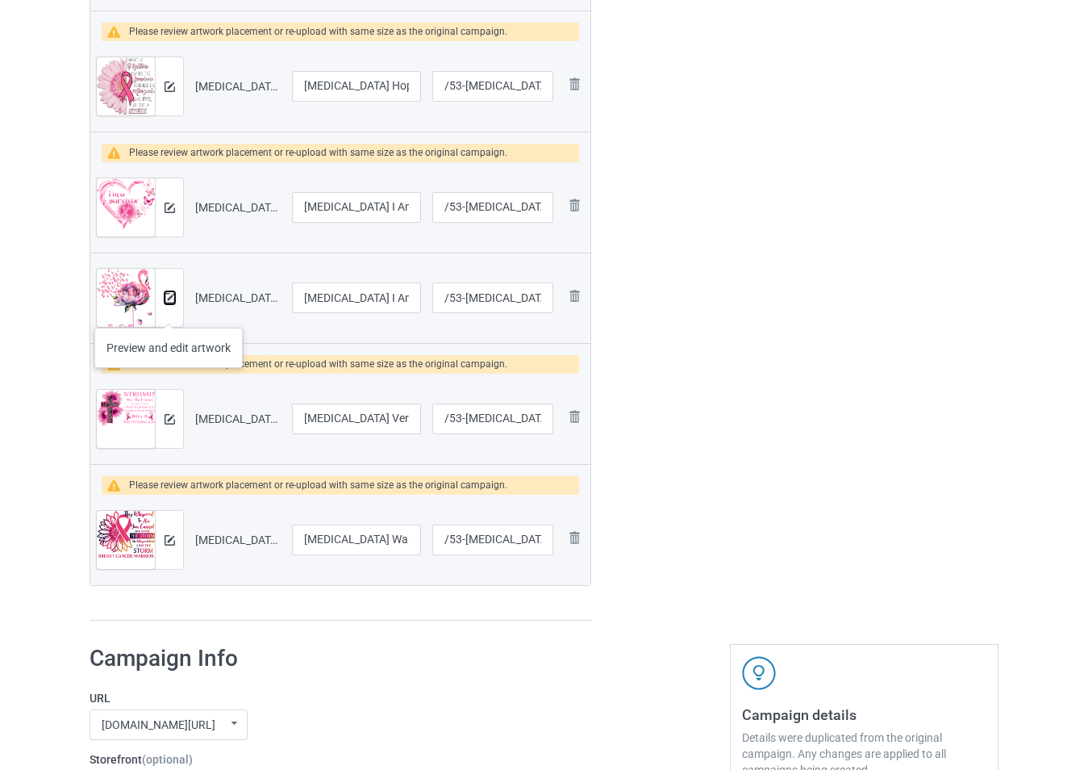
click at [172, 303] on img at bounding box center [170, 298] width 10 height 10
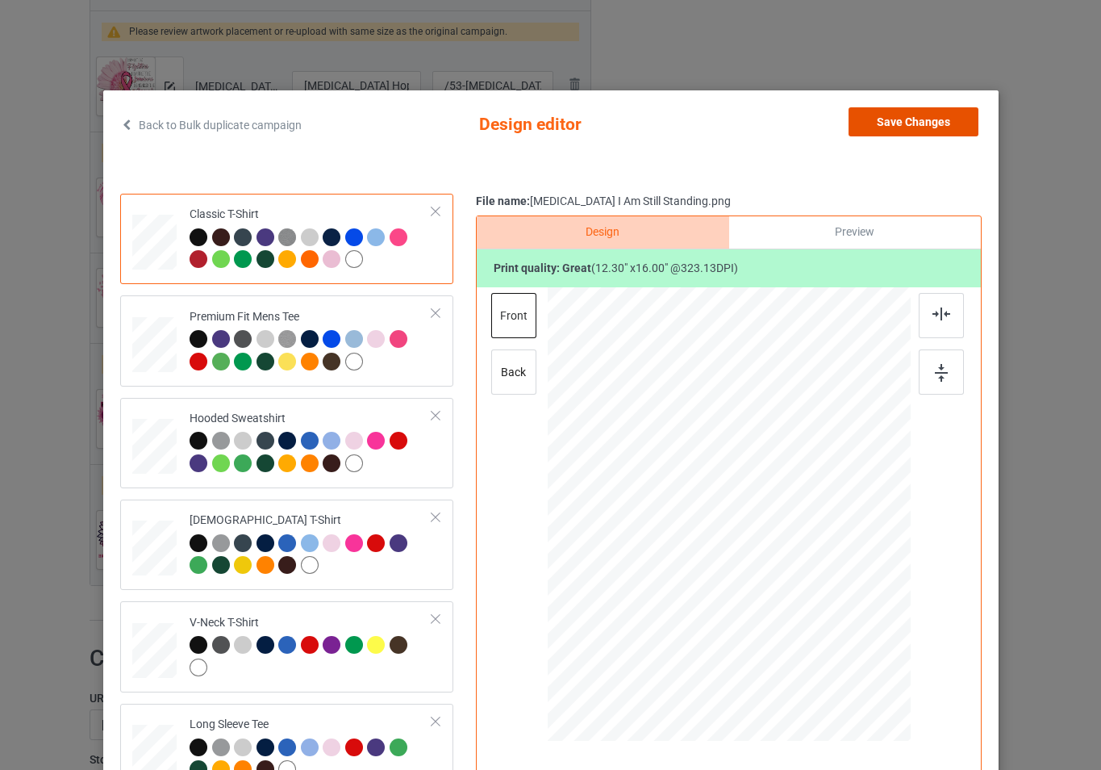
click at [905, 124] on button "Save Changes" at bounding box center [914, 121] width 130 height 29
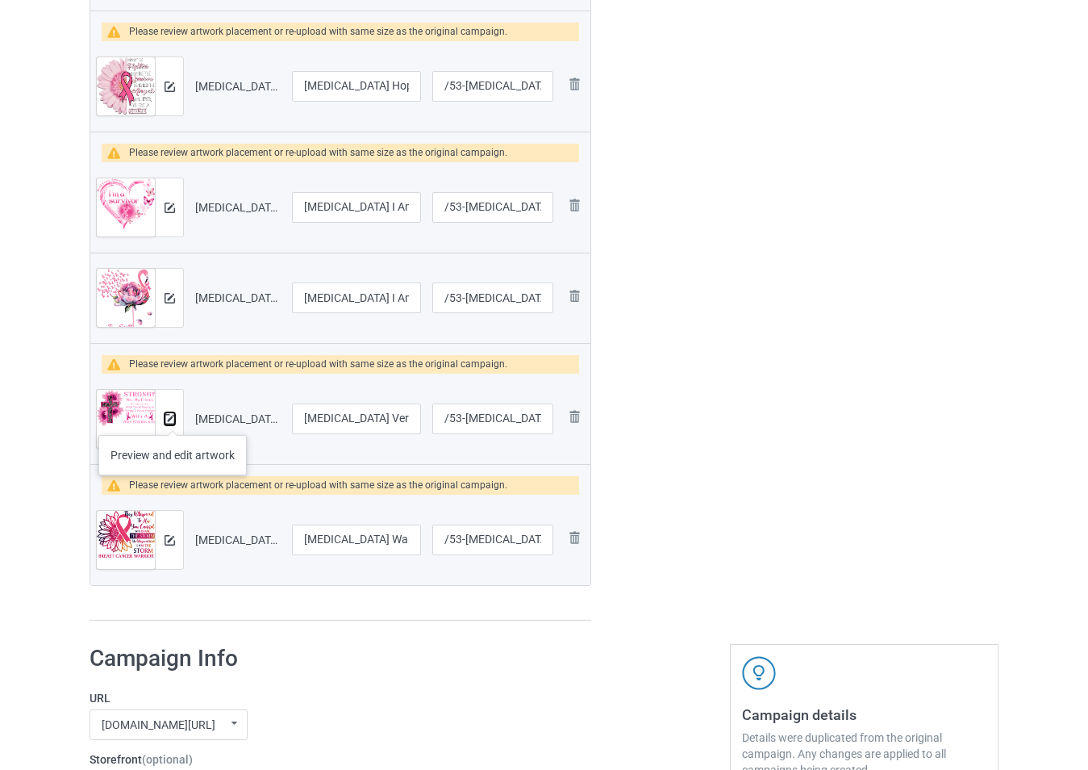
click at [171, 423] on img at bounding box center [170, 419] width 10 height 10
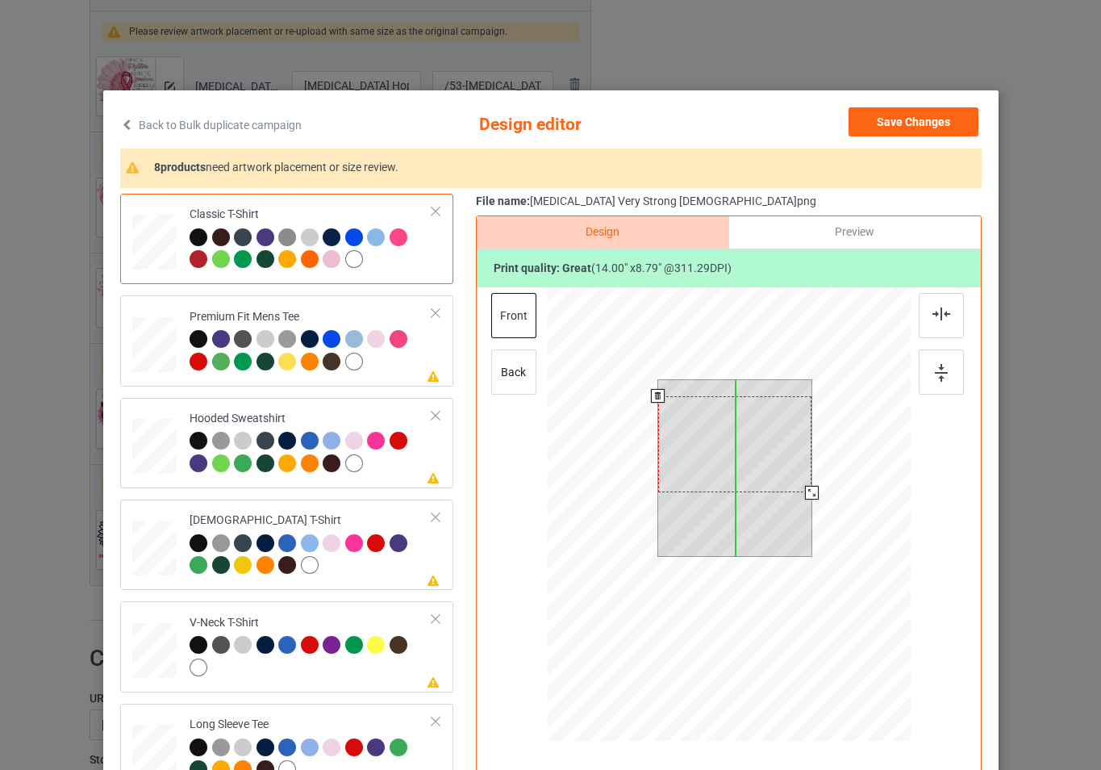
drag, startPoint x: 741, startPoint y: 432, endPoint x: 743, endPoint y: 449, distance: 16.2
click at [743, 449] on div at bounding box center [734, 444] width 154 height 97
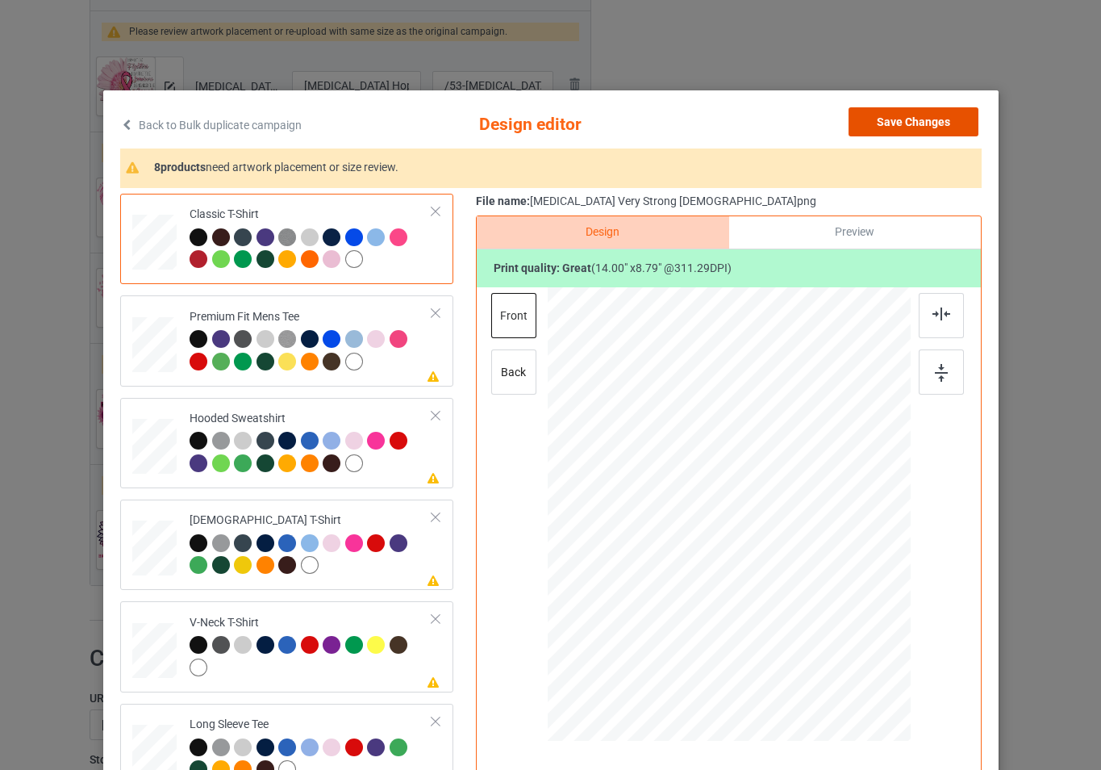
click at [897, 128] on button "Save Changes" at bounding box center [914, 121] width 130 height 29
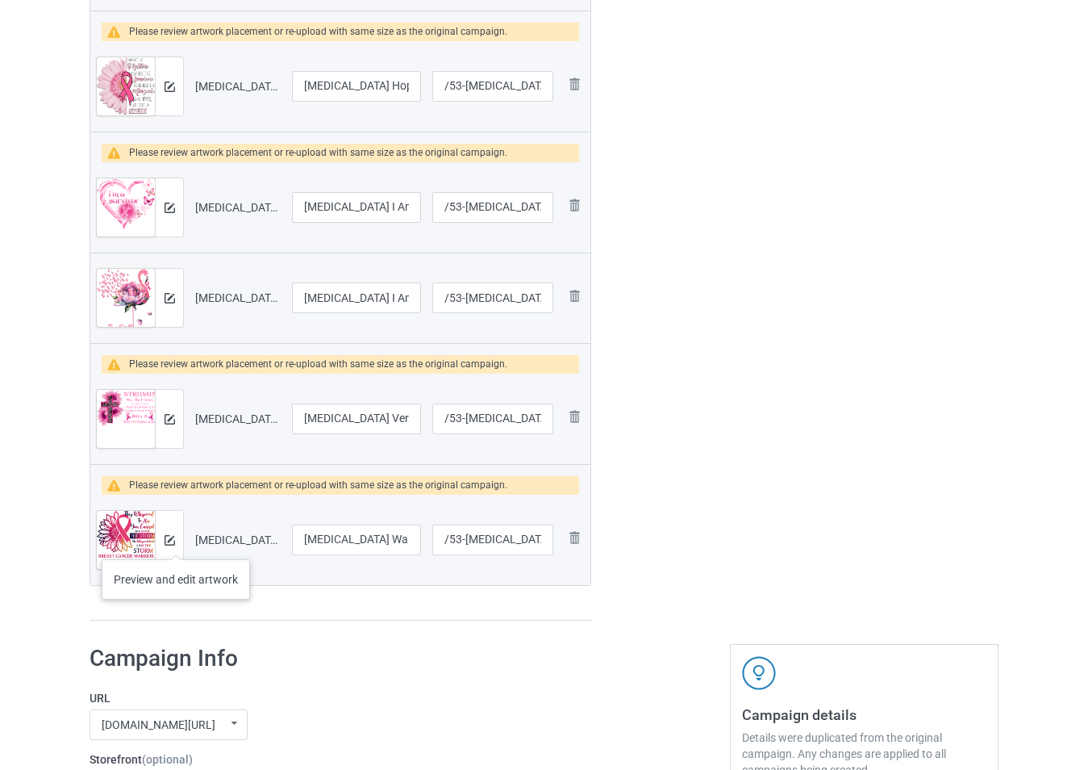
click at [176, 543] on div at bounding box center [169, 540] width 28 height 58
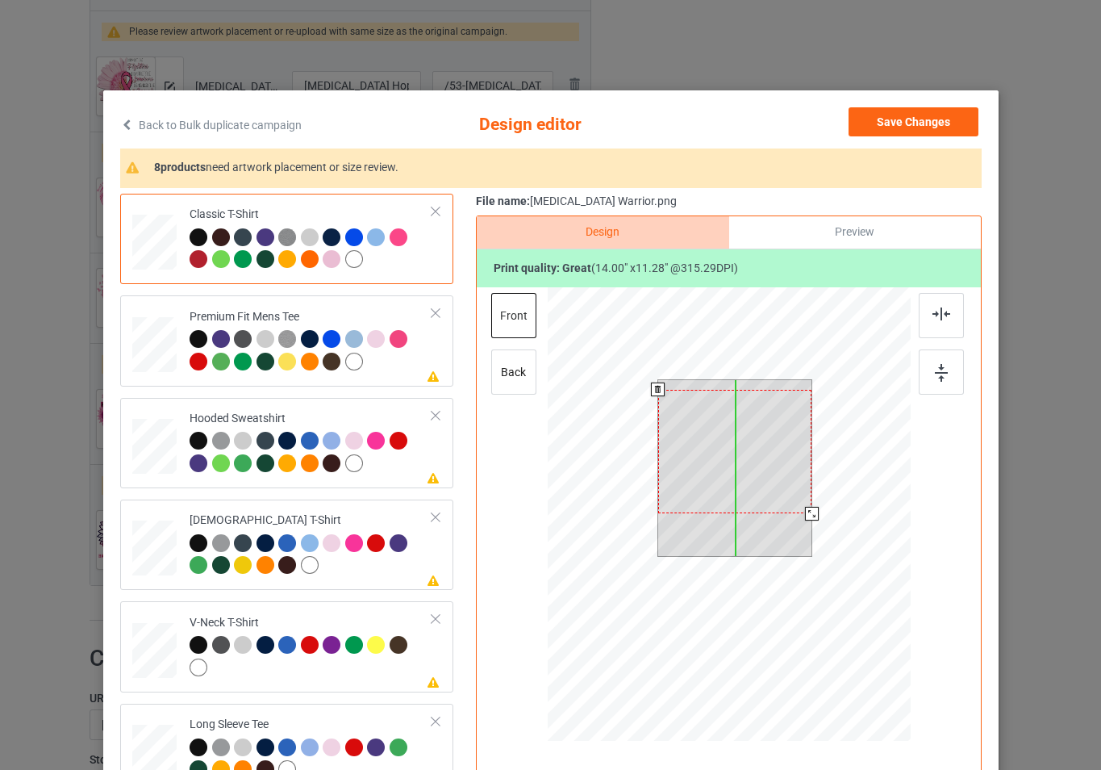
drag, startPoint x: 758, startPoint y: 428, endPoint x: 758, endPoint y: 437, distance: 9.7
click at [758, 437] on div at bounding box center [734, 452] width 154 height 124
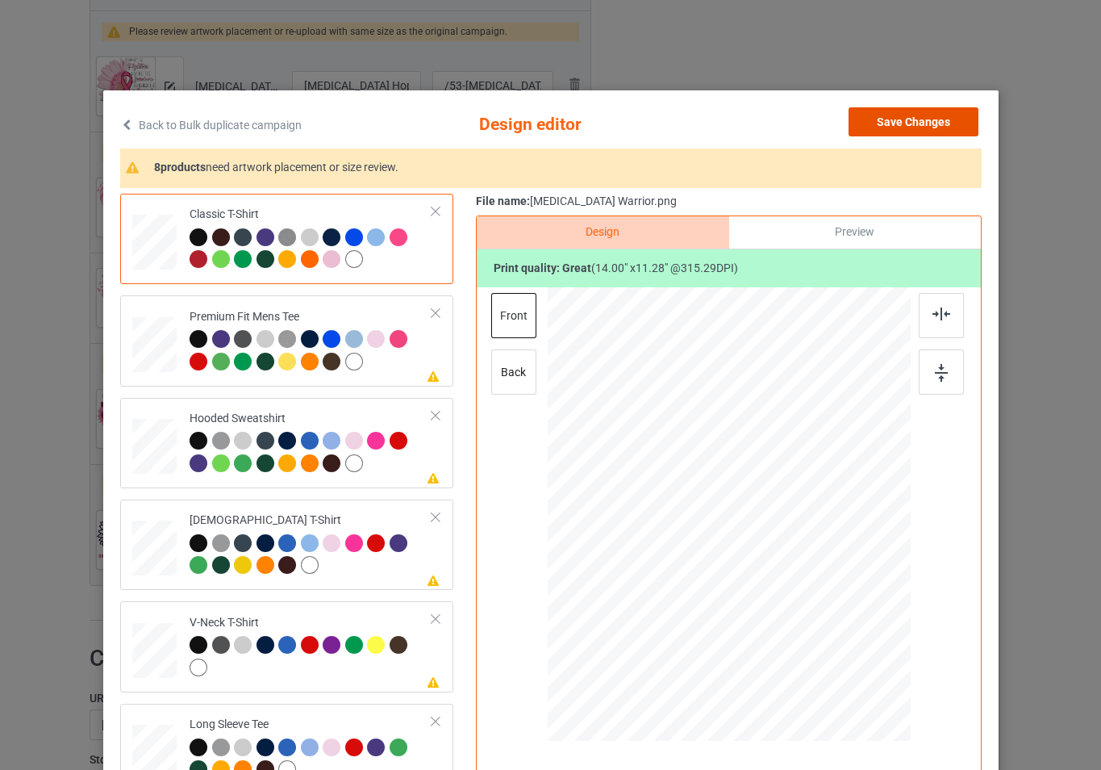
click at [900, 124] on button "Save Changes" at bounding box center [914, 121] width 130 height 29
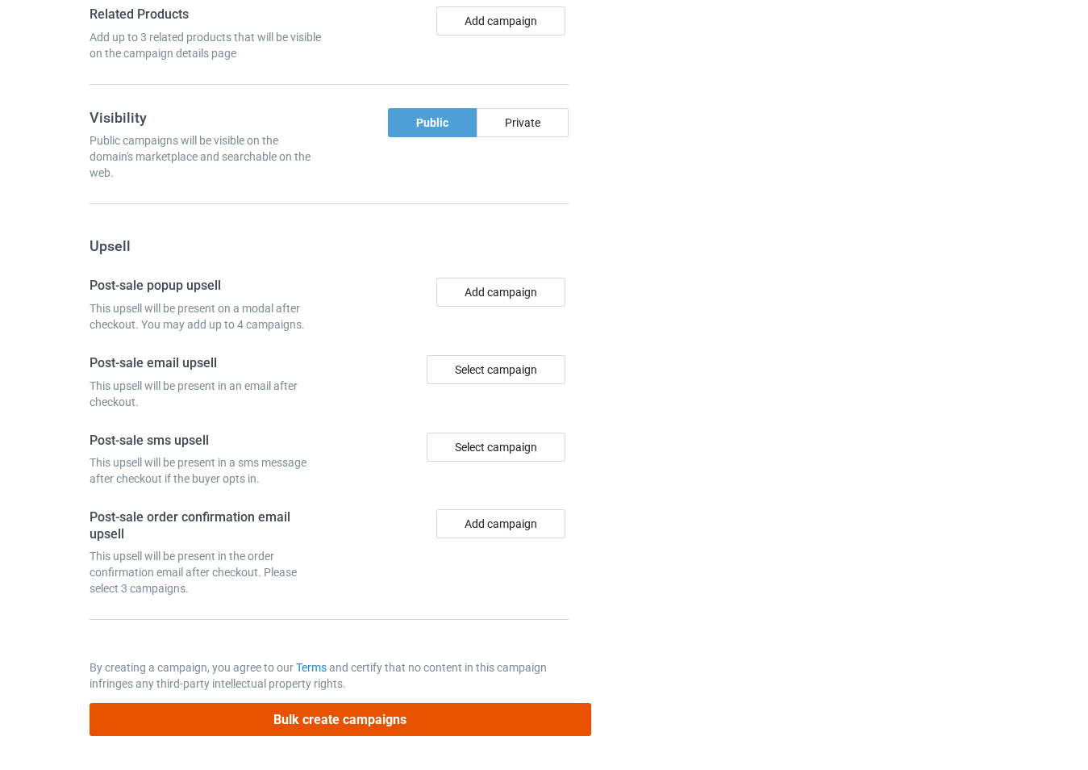
click at [340, 712] on button "Bulk create campaigns" at bounding box center [341, 719] width 502 height 33
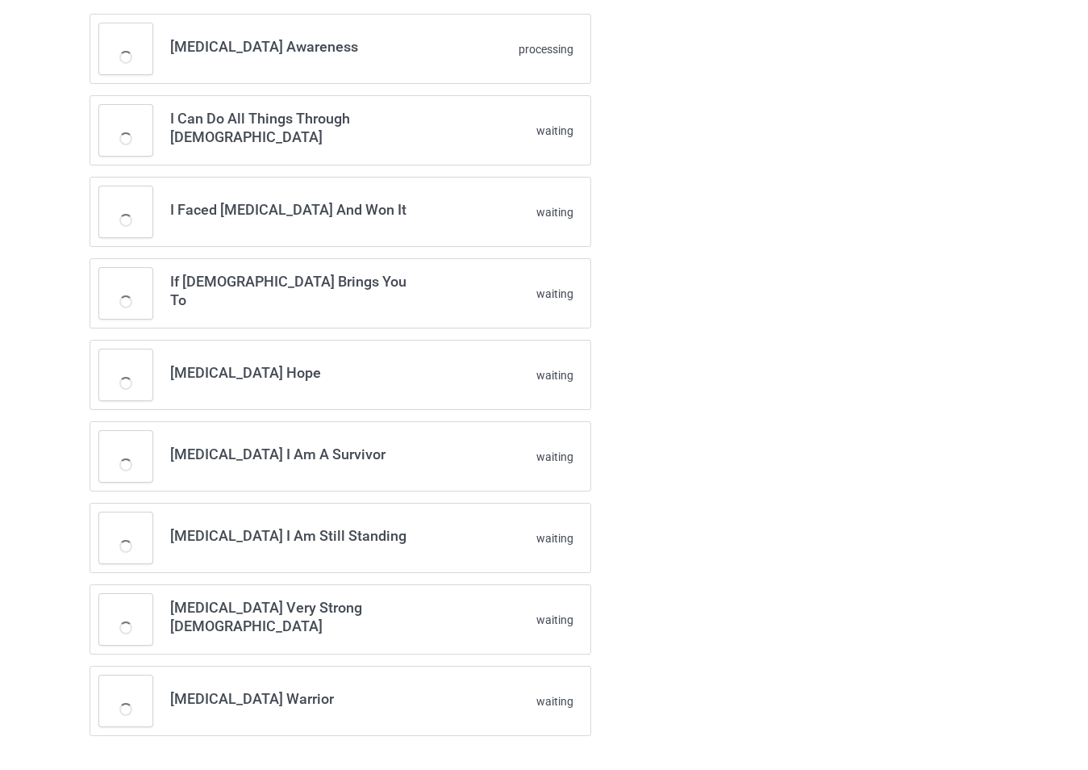
scroll to position [140, 0]
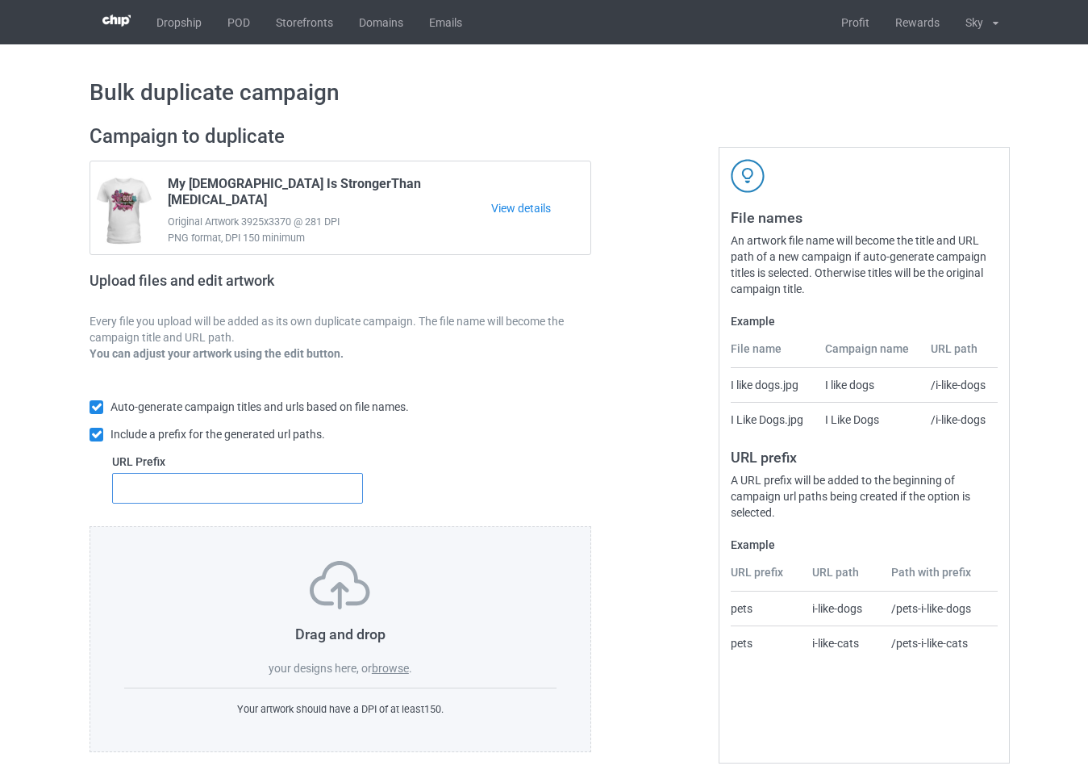
click at [255, 492] on input "text" at bounding box center [237, 488] width 251 height 31
type input "122"
click at [391, 666] on label "browse" at bounding box center [390, 668] width 37 height 13
click at [0, 0] on input "browse" at bounding box center [0, 0] width 0 height 0
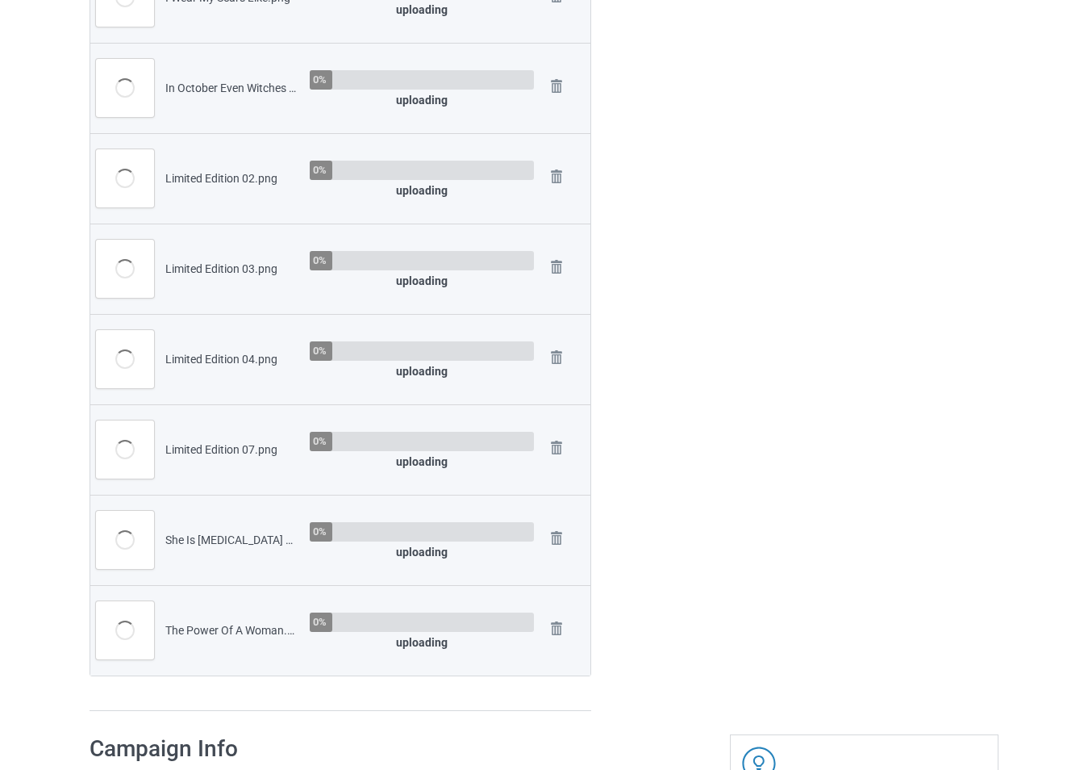
scroll to position [565, 0]
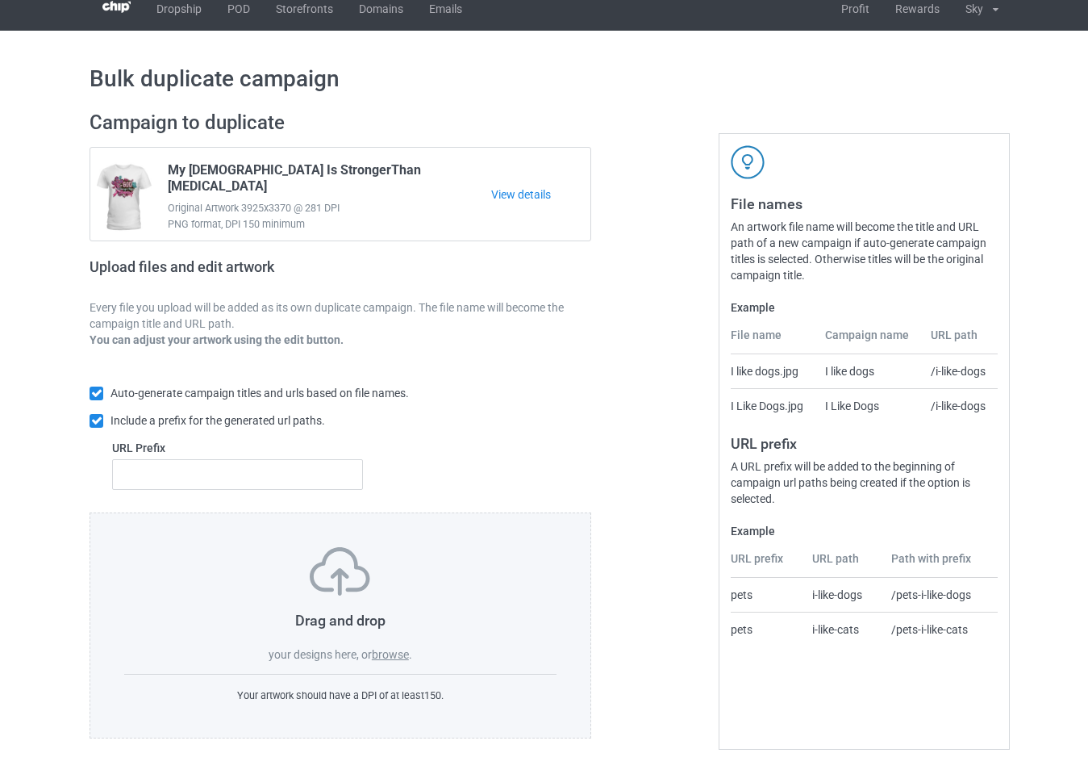
scroll to position [17, 0]
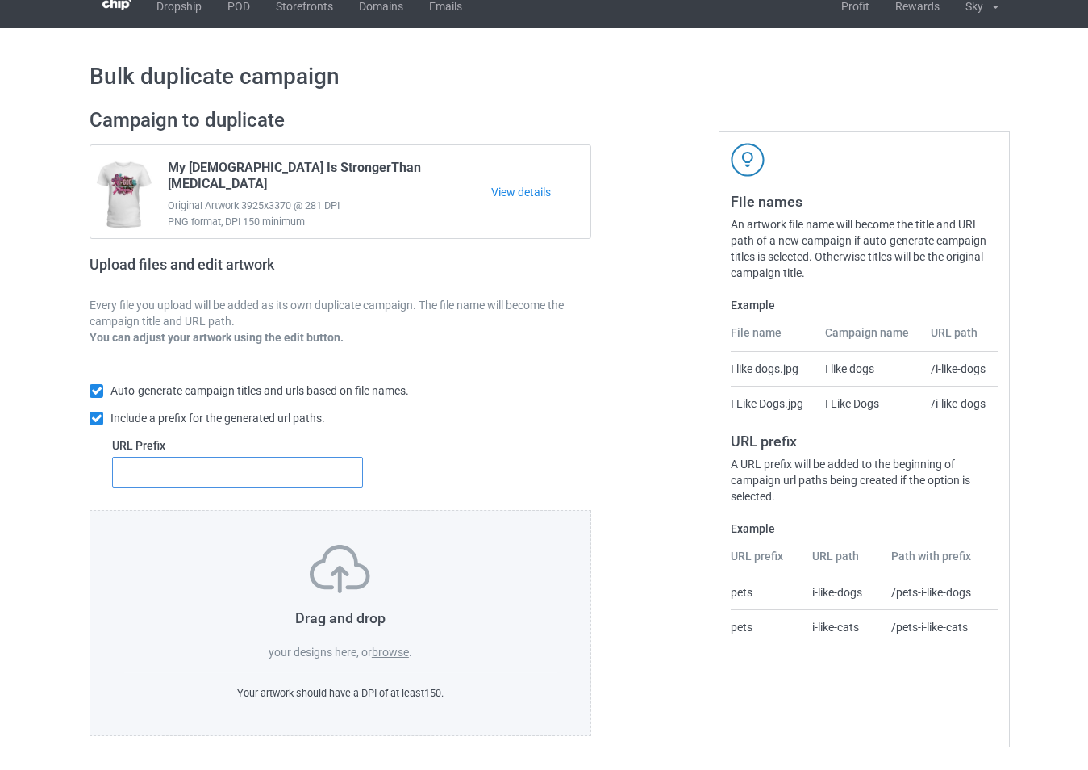
click at [278, 480] on input "text" at bounding box center [237, 472] width 251 height 31
type input "432"
click at [398, 652] on label "browse" at bounding box center [390, 651] width 37 height 13
click at [0, 0] on input "browse" at bounding box center [0, 0] width 0 height 0
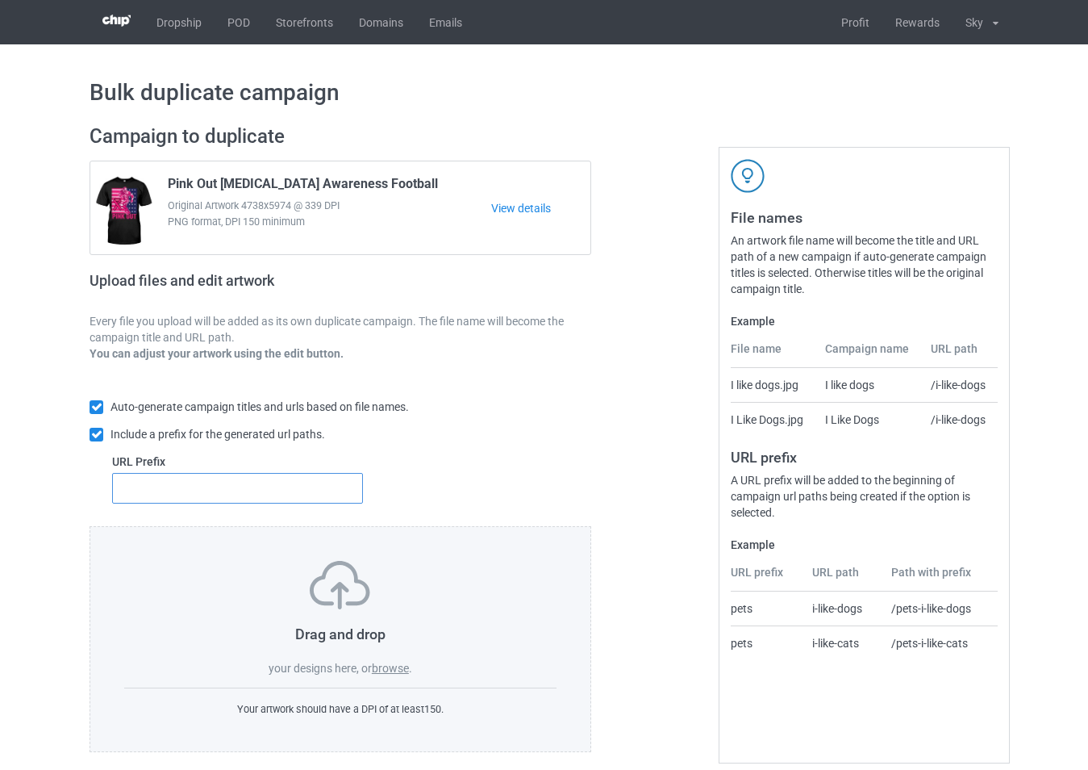
click at [278, 499] on input "text" at bounding box center [237, 488] width 251 height 31
click at [283, 493] on input "text" at bounding box center [237, 488] width 251 height 31
type input "346"
click at [394, 674] on label "browse" at bounding box center [390, 668] width 37 height 13
click at [0, 0] on input "browse" at bounding box center [0, 0] width 0 height 0
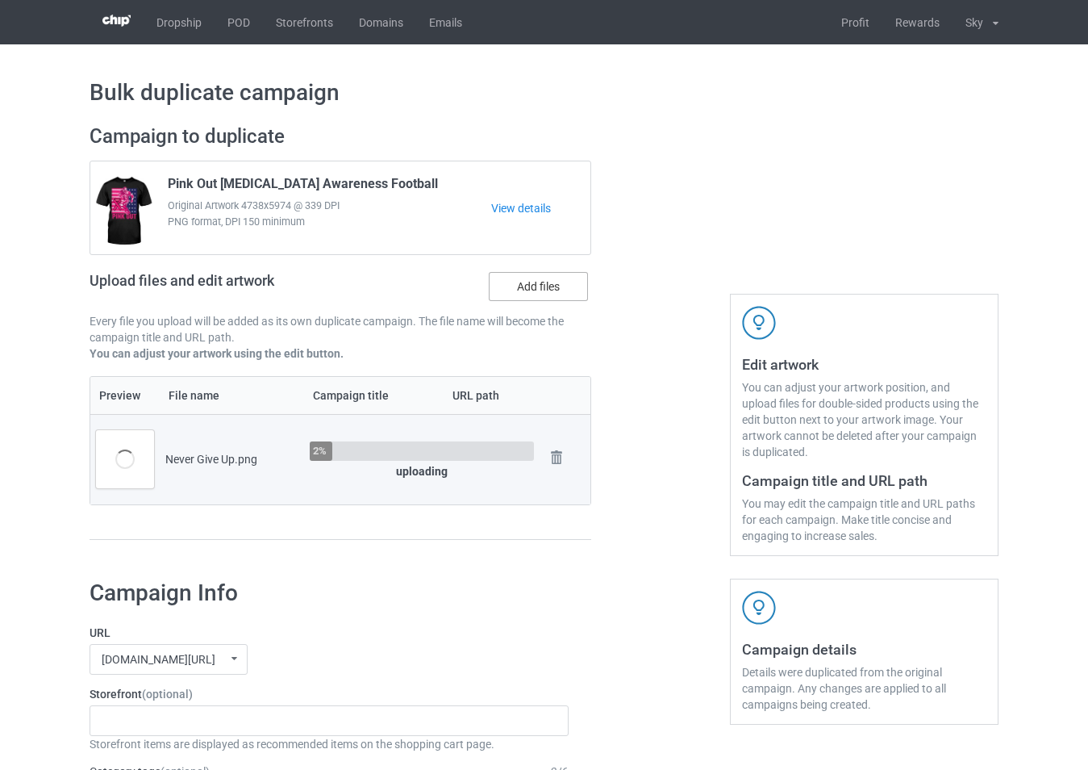
click at [568, 295] on label "Add files" at bounding box center [538, 286] width 99 height 29
click at [0, 0] on input "Add files" at bounding box center [0, 0] width 0 height 0
